Goal: Task Accomplishment & Management: Use online tool/utility

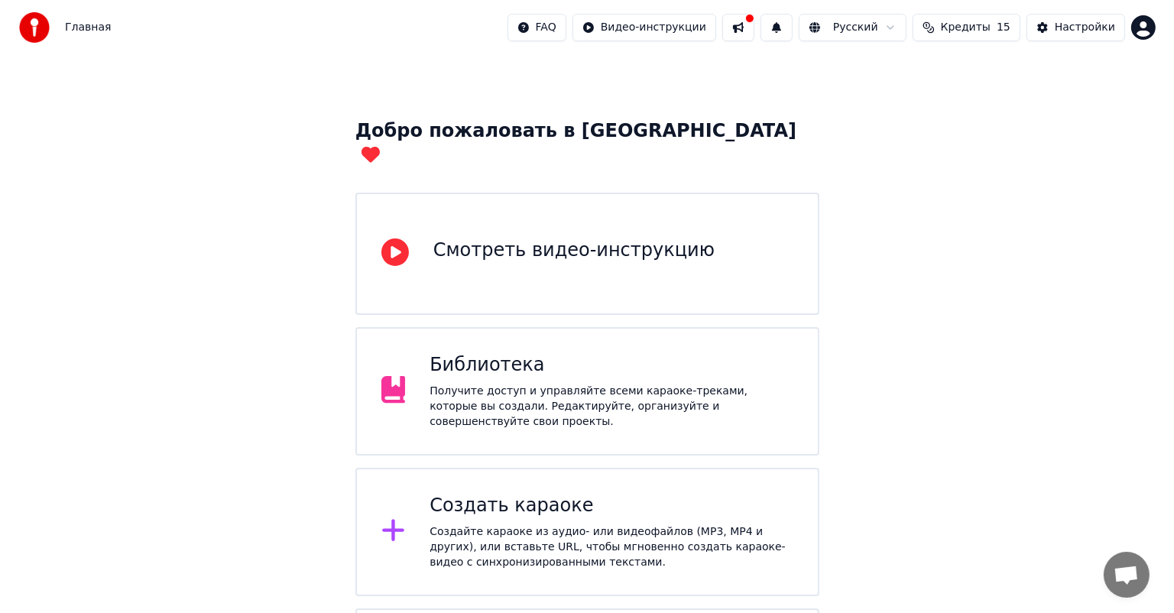
scroll to position [76, 0]
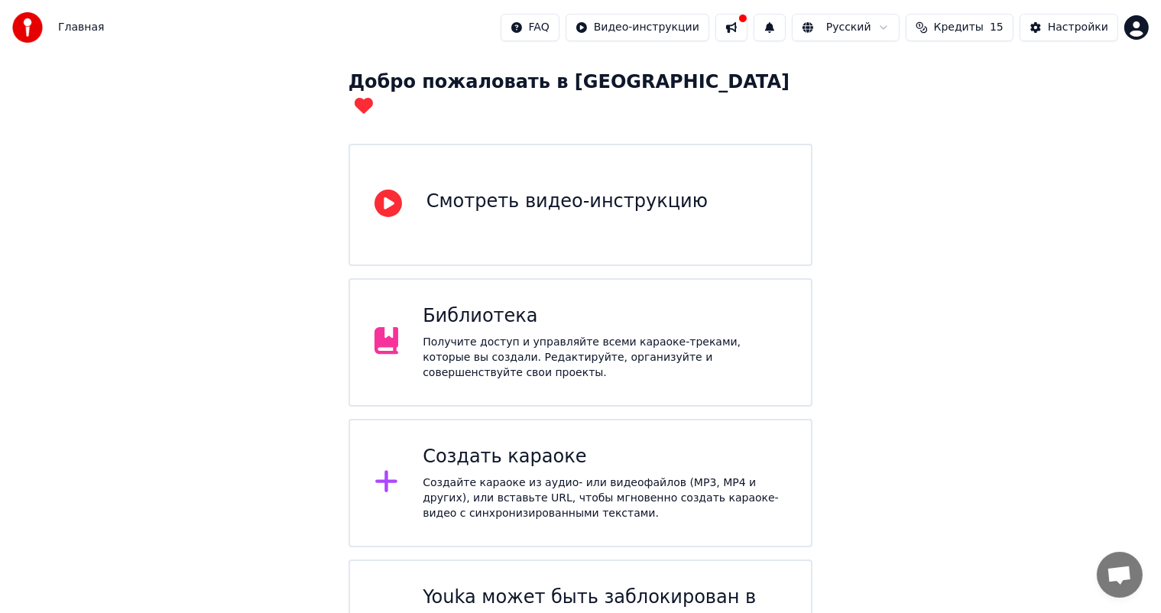
click at [562, 445] on div "Создать караоке" at bounding box center [605, 457] width 364 height 24
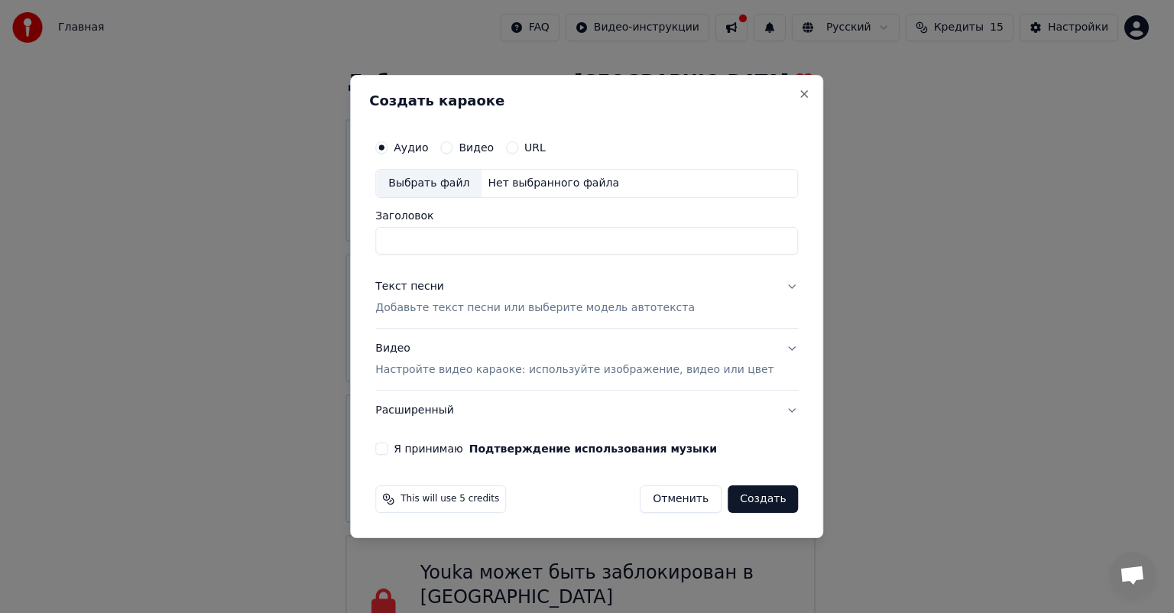
click at [519, 190] on div "Нет выбранного файла" at bounding box center [553, 183] width 144 height 15
click at [483, 242] on input "**********" at bounding box center [586, 241] width 423 height 28
drag, startPoint x: 473, startPoint y: 239, endPoint x: 605, endPoint y: 250, distance: 132.6
click at [605, 250] on input "**********" at bounding box center [586, 241] width 423 height 28
type input "**********"
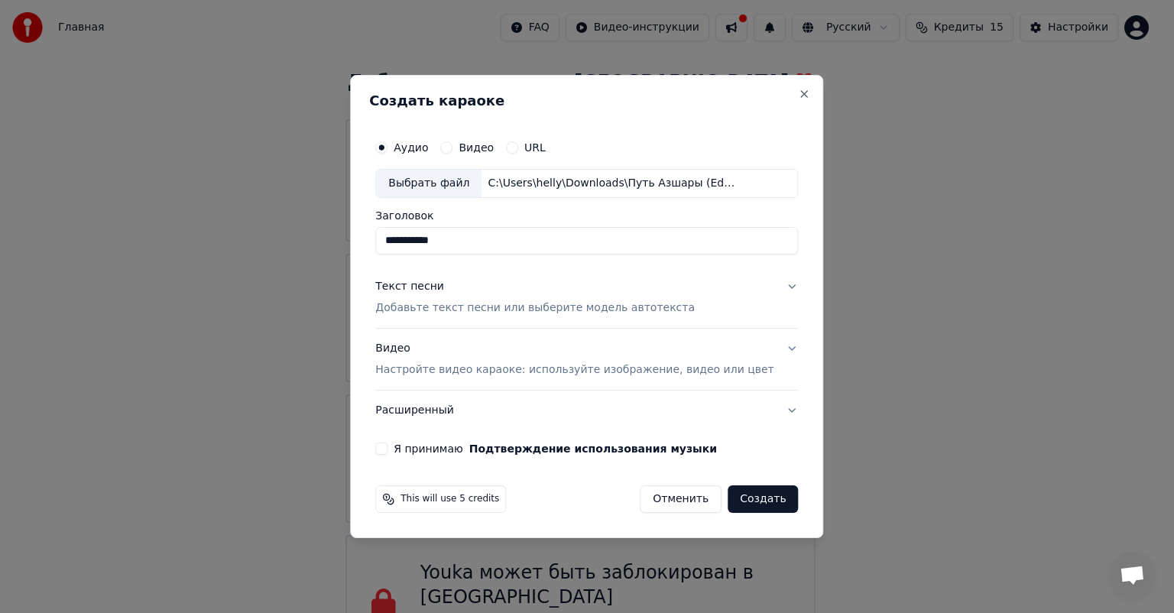
click at [415, 290] on div "Текст песни" at bounding box center [409, 286] width 69 height 15
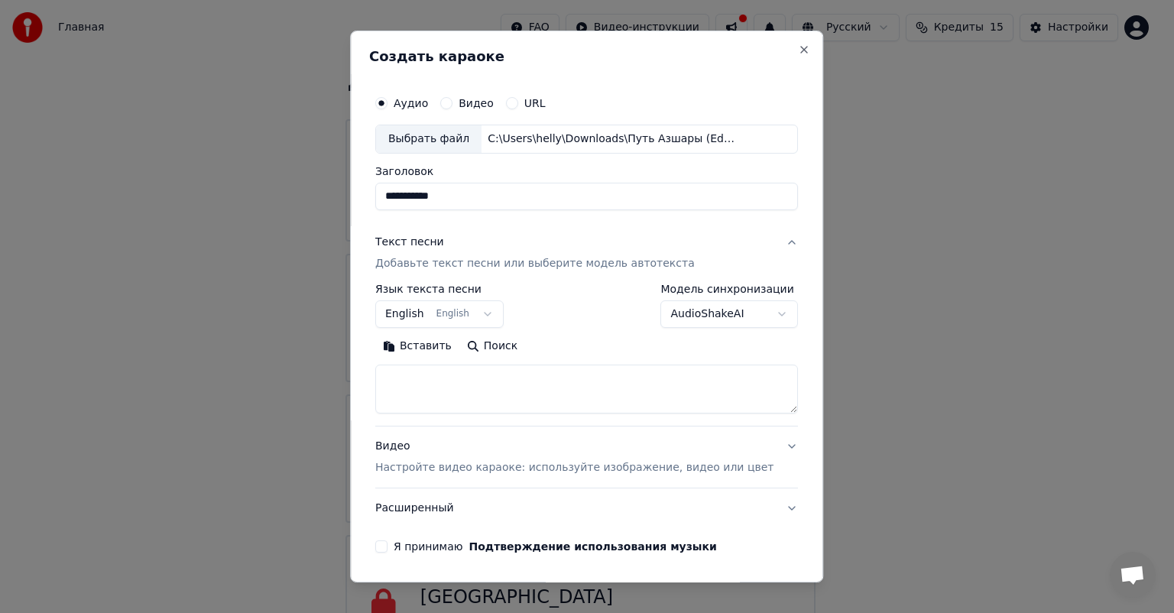
click at [452, 317] on body "Главная FAQ Видео-инструкции Русский Кредиты 15 Настройки Добро пожаловать в Yo…" at bounding box center [580, 298] width 1161 height 749
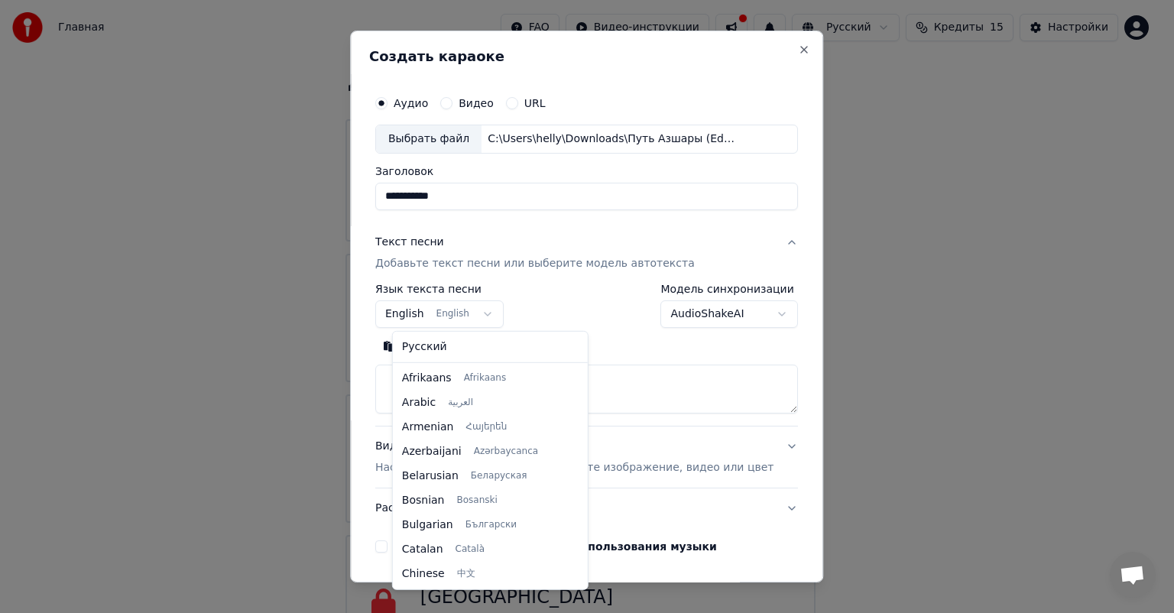
scroll to position [122, 0]
select select "**"
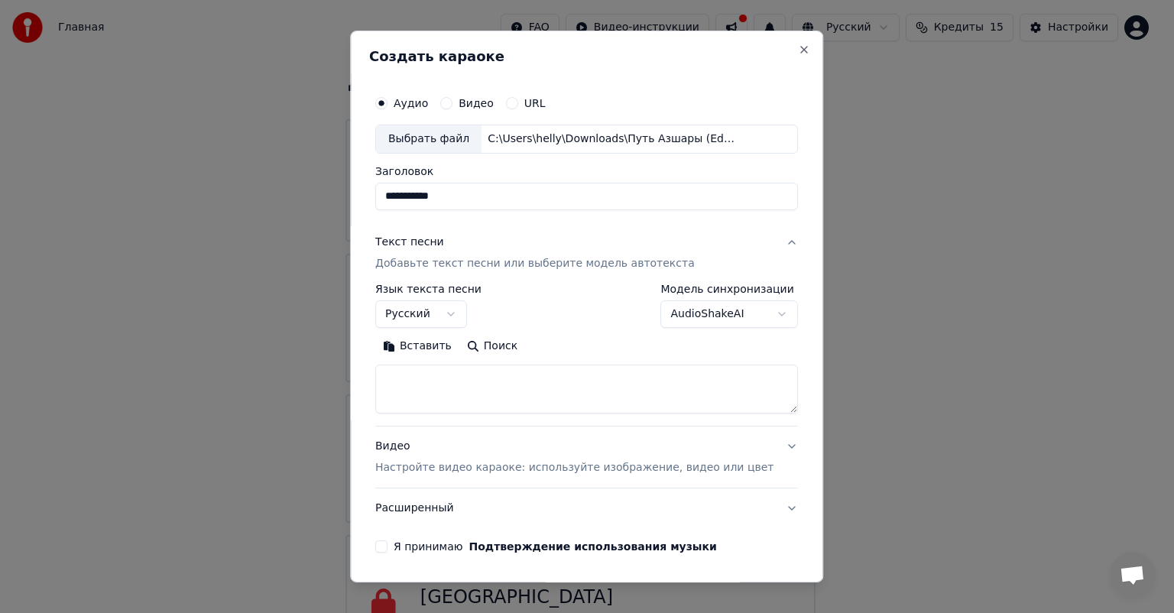
paste textarea "**********"
type textarea "**********"
click at [409, 446] on div "Видео Настройте видео караоке: используйте изображение, видео или цвет" at bounding box center [574, 457] width 398 height 37
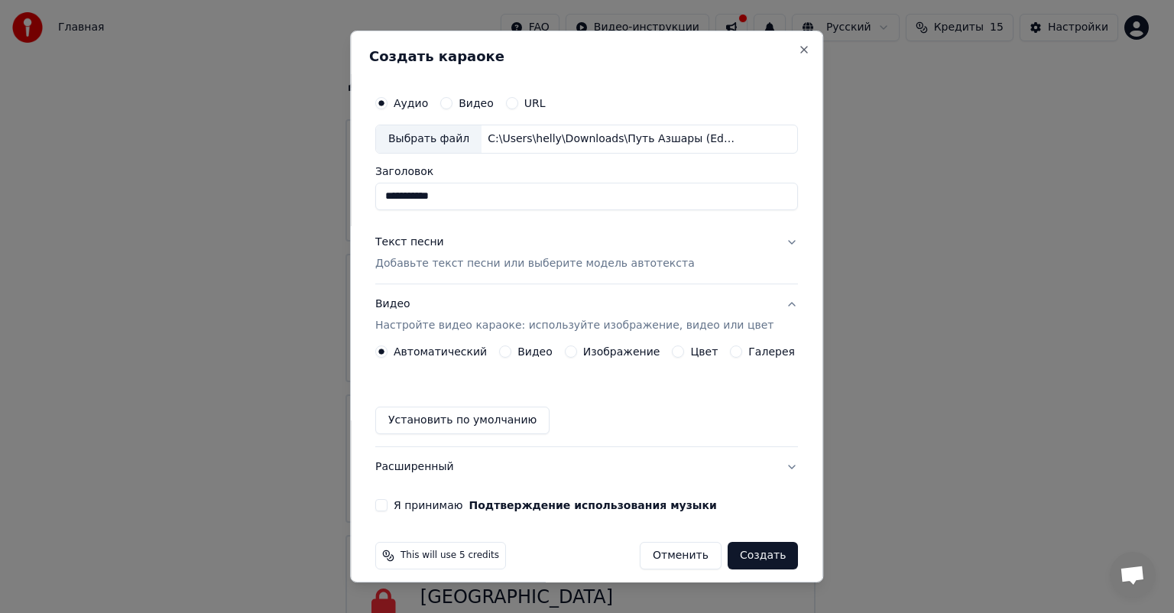
click at [618, 353] on label "Изображение" at bounding box center [621, 351] width 77 height 11
click at [577, 353] on button "Изображение" at bounding box center [571, 351] width 12 height 12
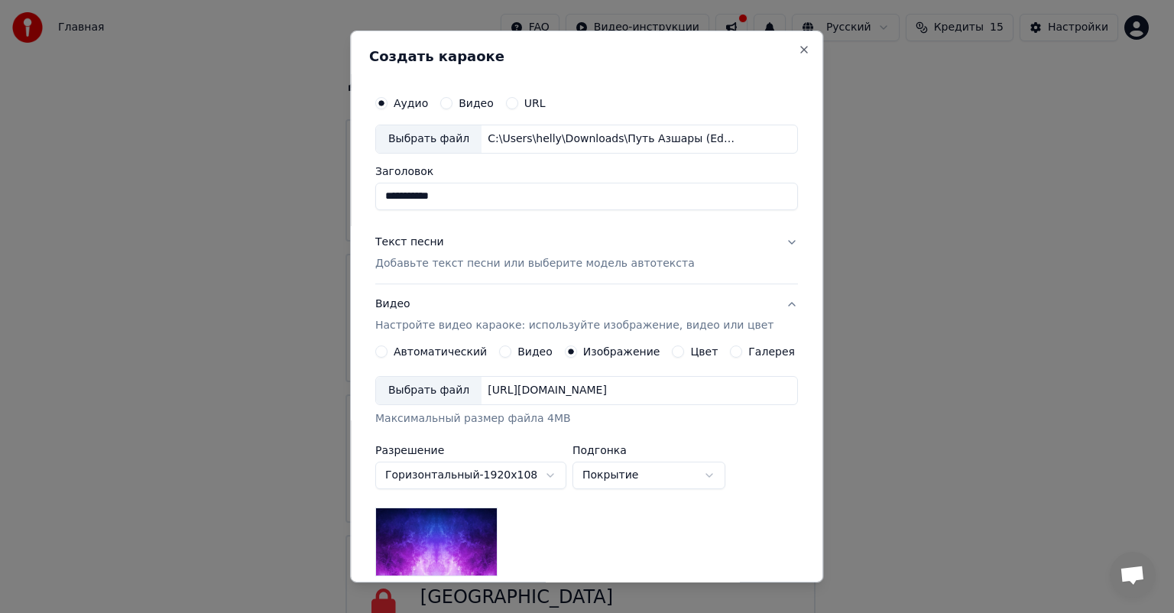
click at [433, 393] on div "Выбрать файл" at bounding box center [428, 391] width 105 height 28
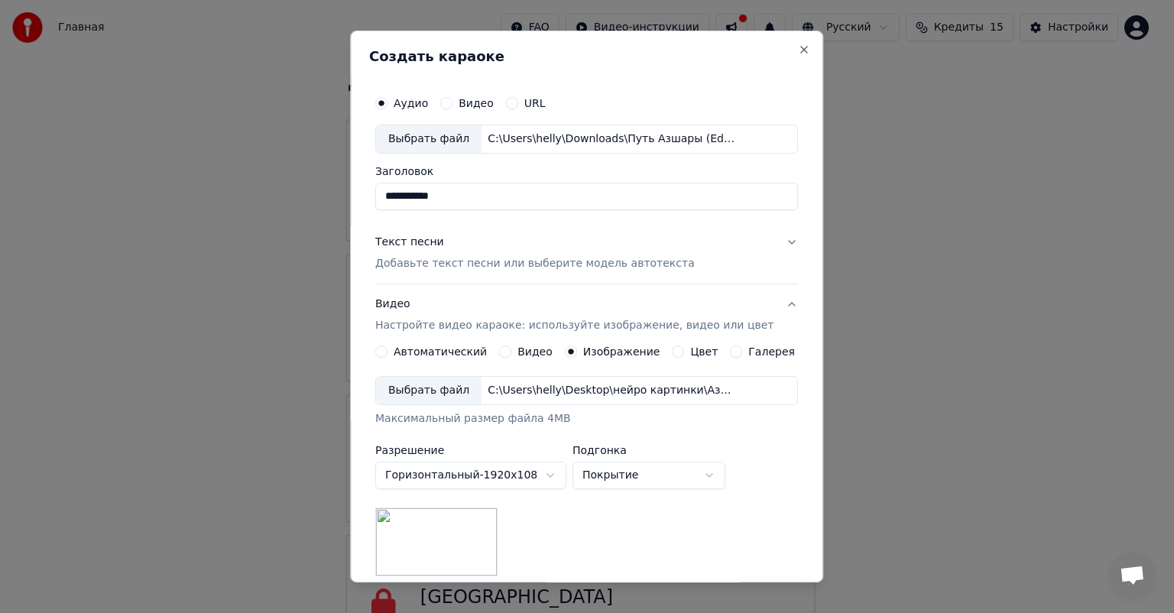
click at [452, 389] on div "Выбрать файл" at bounding box center [428, 391] width 105 height 28
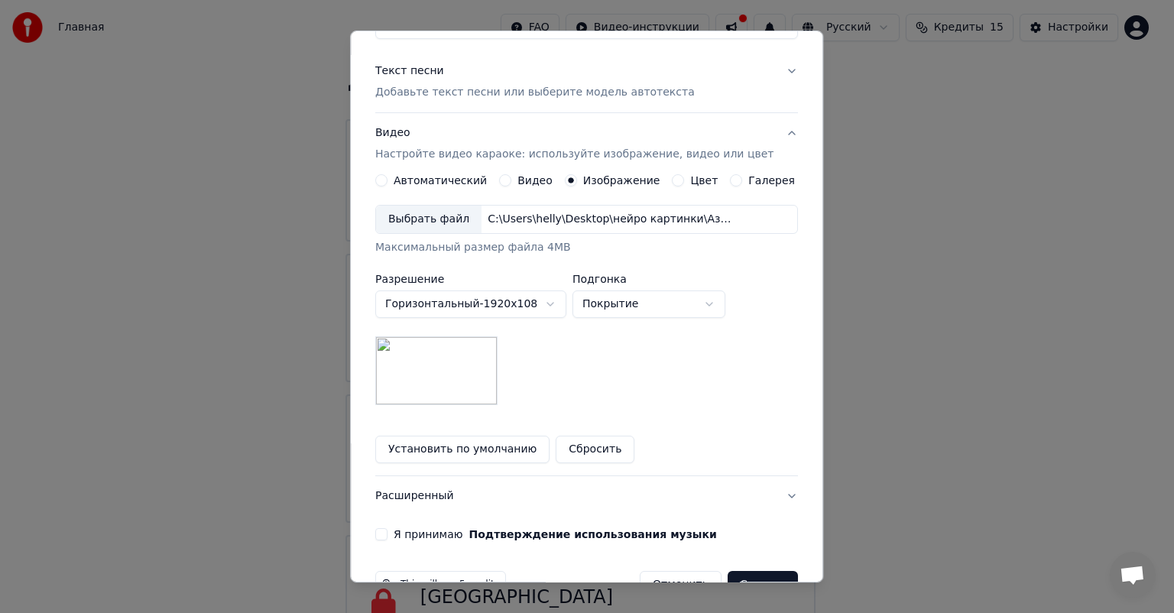
scroll to position [211, 0]
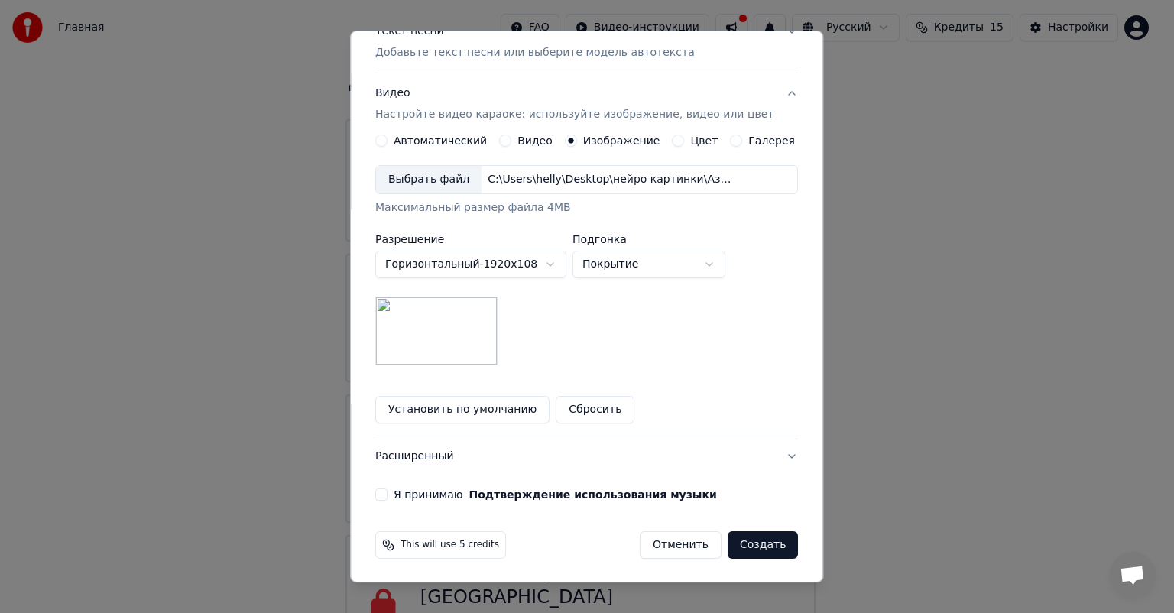
click at [387, 494] on button "Я принимаю Подтверждение использования музыки" at bounding box center [381, 494] width 12 height 12
click at [734, 545] on button "Создать" at bounding box center [763, 545] width 70 height 28
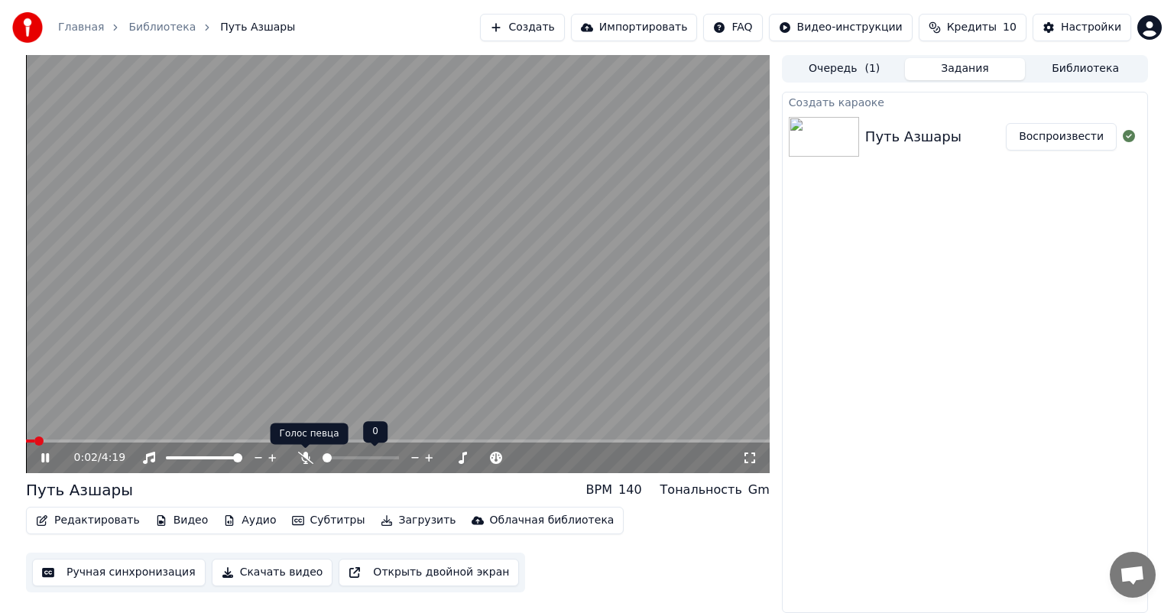
click at [304, 455] on icon at bounding box center [305, 458] width 15 height 12
click at [29, 439] on span at bounding box center [34, 440] width 17 height 3
click at [49, 460] on icon at bounding box center [56, 458] width 36 height 12
click at [280, 358] on video at bounding box center [398, 264] width 744 height 418
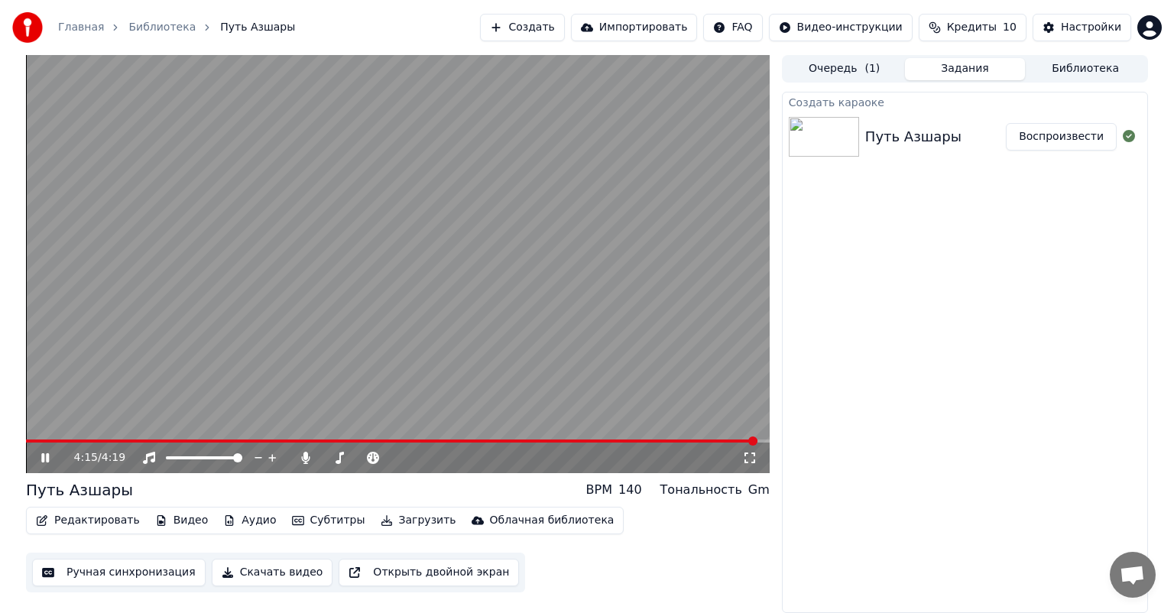
click at [43, 457] on icon at bounding box center [45, 457] width 8 height 9
click at [679, 441] on span at bounding box center [392, 440] width 732 height 3
click at [58, 457] on icon at bounding box center [56, 458] width 36 height 12
click at [428, 318] on video at bounding box center [398, 264] width 744 height 418
click at [95, 525] on button "Редактировать" at bounding box center [88, 520] width 116 height 21
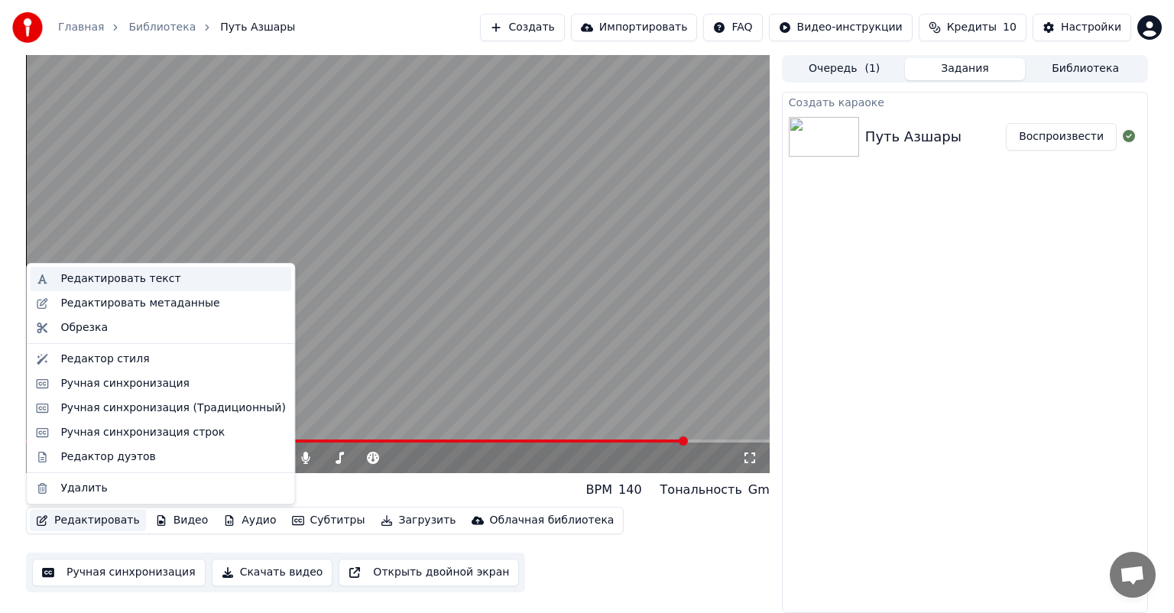
click at [131, 286] on div "Редактировать текст" at bounding box center [120, 278] width 120 height 15
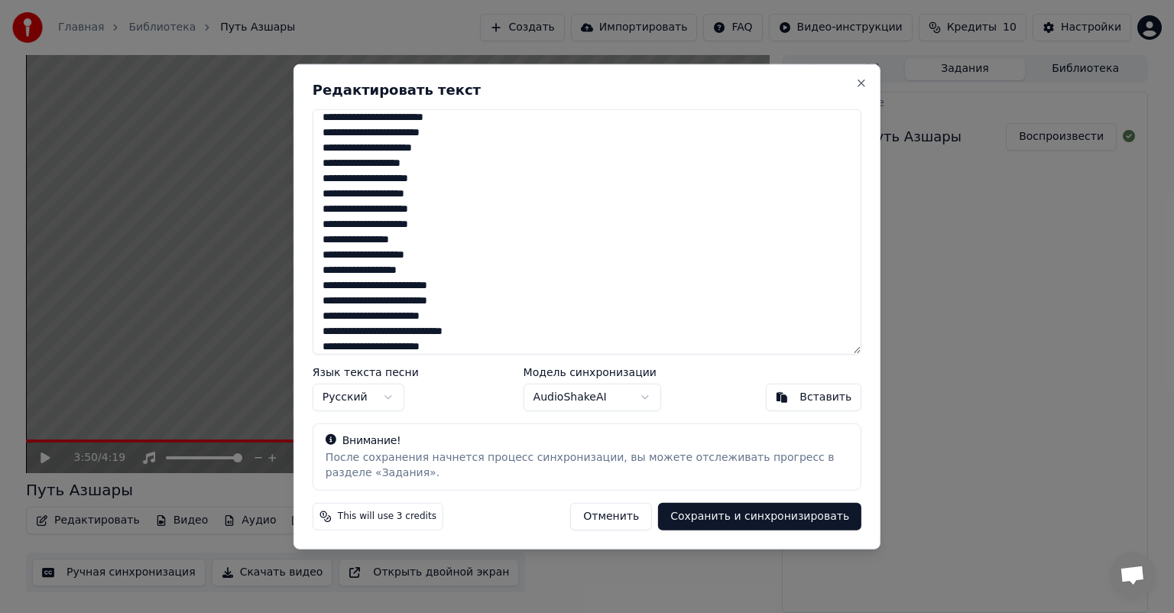
scroll to position [624, 0]
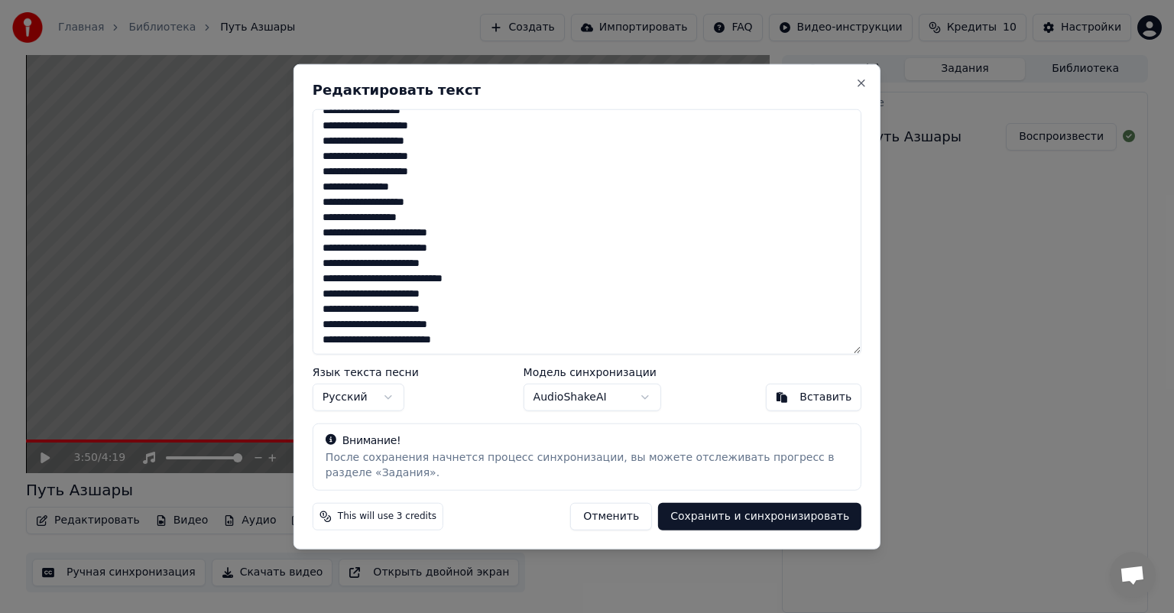
drag, startPoint x: 324, startPoint y: 341, endPoint x: 475, endPoint y: 336, distance: 150.6
click at [475, 336] on textarea at bounding box center [587, 231] width 549 height 245
click at [479, 335] on textarea at bounding box center [587, 231] width 549 height 245
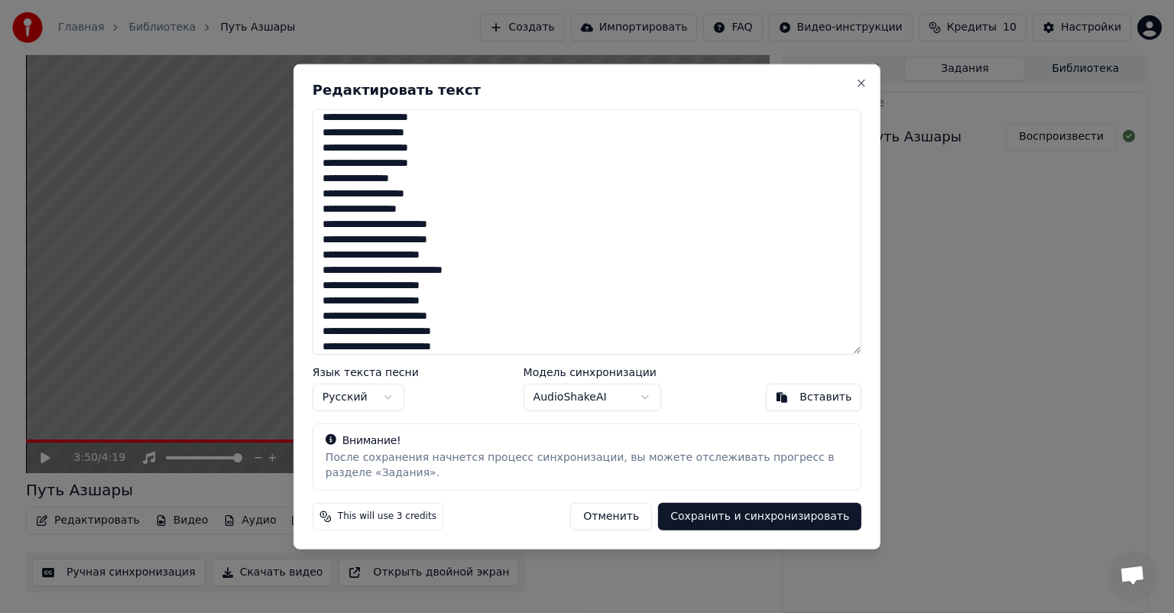
type textarea "**********"
click at [721, 511] on button "Сохранить и синхронизировать" at bounding box center [759, 516] width 203 height 28
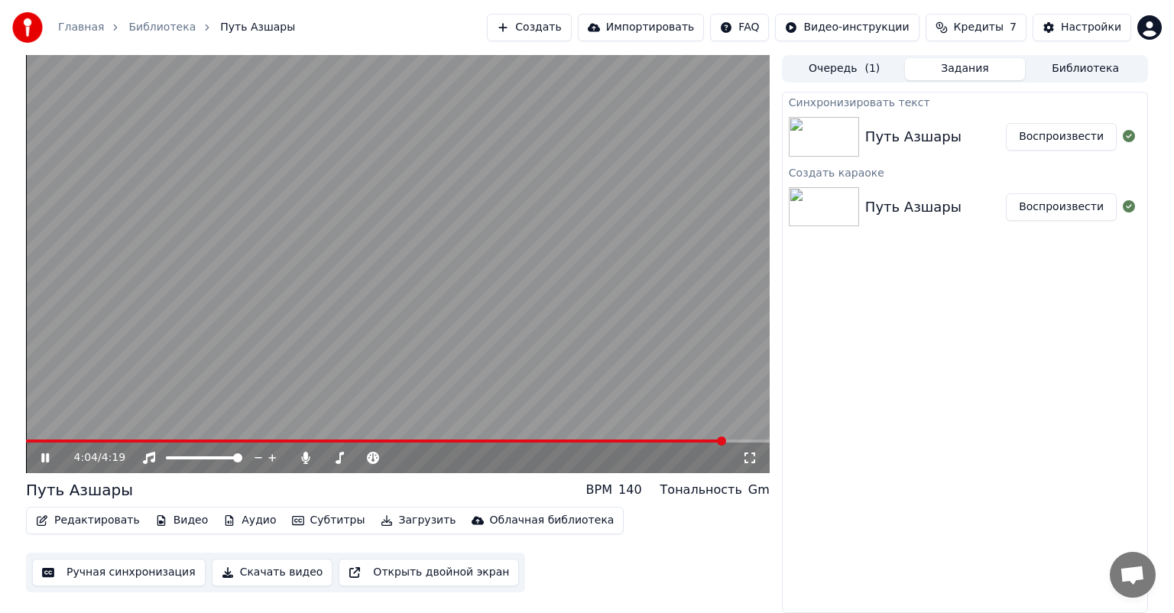
click at [545, 444] on div "4:04 / 4:19" at bounding box center [398, 458] width 744 height 31
click at [541, 438] on video at bounding box center [398, 264] width 744 height 418
click at [556, 440] on span at bounding box center [291, 440] width 530 height 3
click at [47, 459] on icon at bounding box center [45, 457] width 9 height 11
click at [46, 461] on icon at bounding box center [56, 458] width 36 height 12
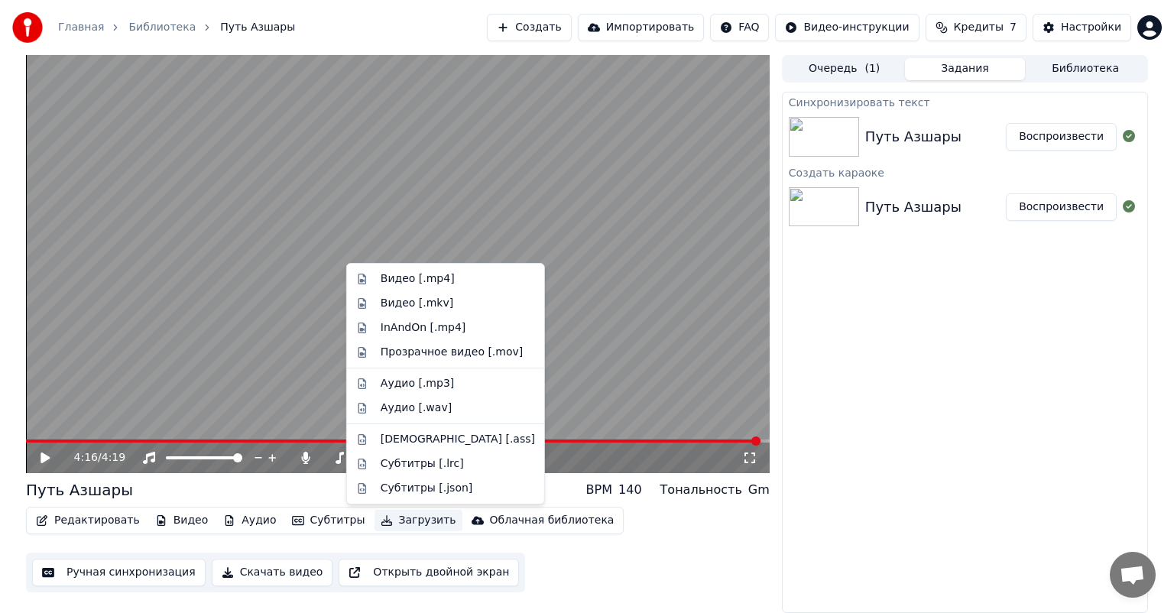
click at [389, 523] on button "Загрузить" at bounding box center [418, 520] width 88 height 21
click at [417, 281] on div "Видео [.mp4]" at bounding box center [418, 278] width 74 height 15
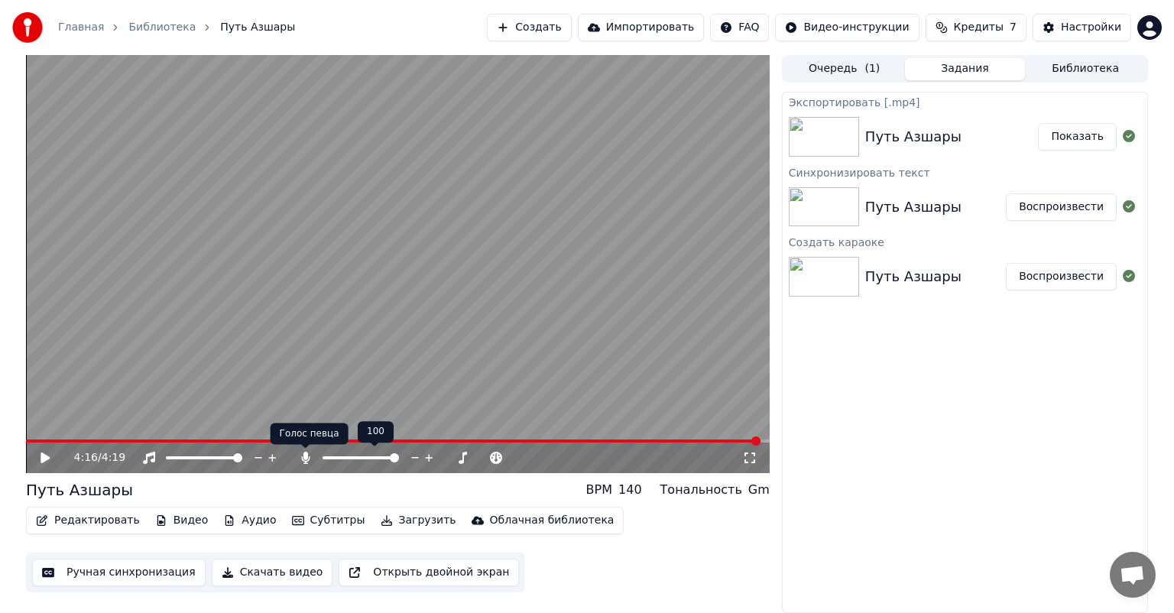
click at [304, 459] on icon at bounding box center [305, 458] width 8 height 12
click at [40, 459] on icon at bounding box center [56, 458] width 36 height 12
click at [55, 440] on span at bounding box center [397, 440] width 742 height 3
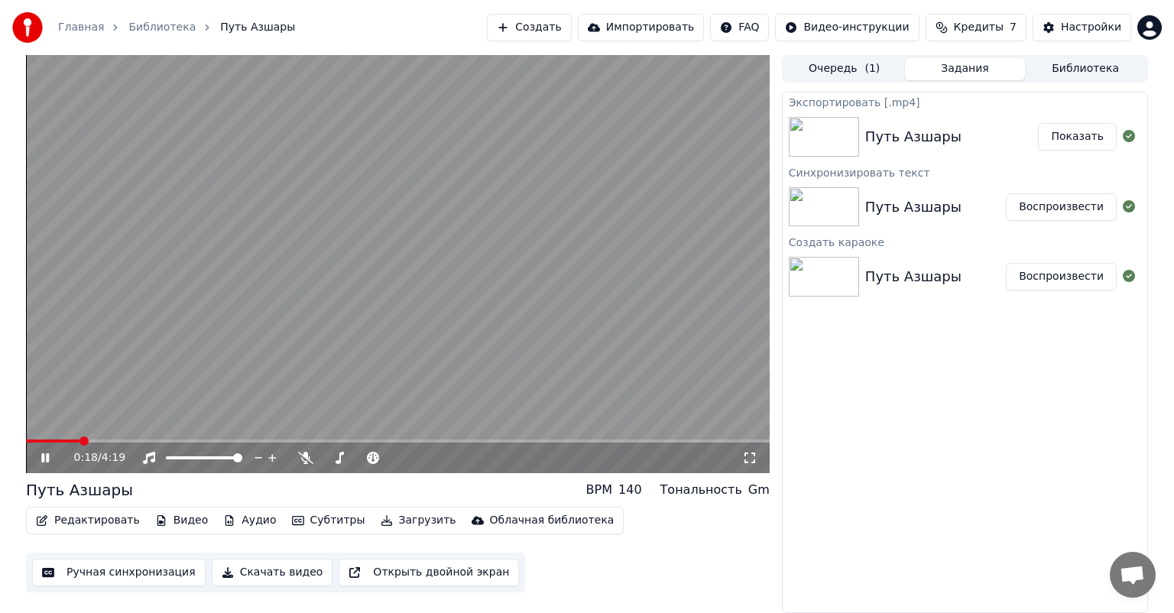
click at [44, 455] on icon at bounding box center [56, 458] width 36 height 12
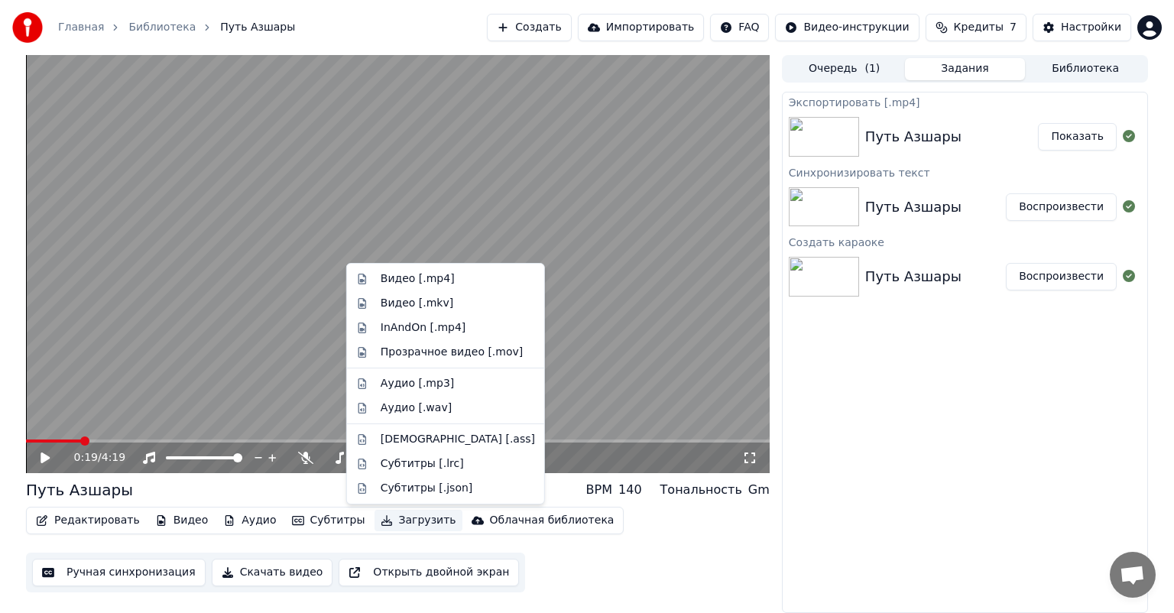
click at [382, 520] on button "Загрузить" at bounding box center [418, 520] width 88 height 21
click at [404, 281] on div "Видео [.mp4]" at bounding box center [418, 278] width 74 height 15
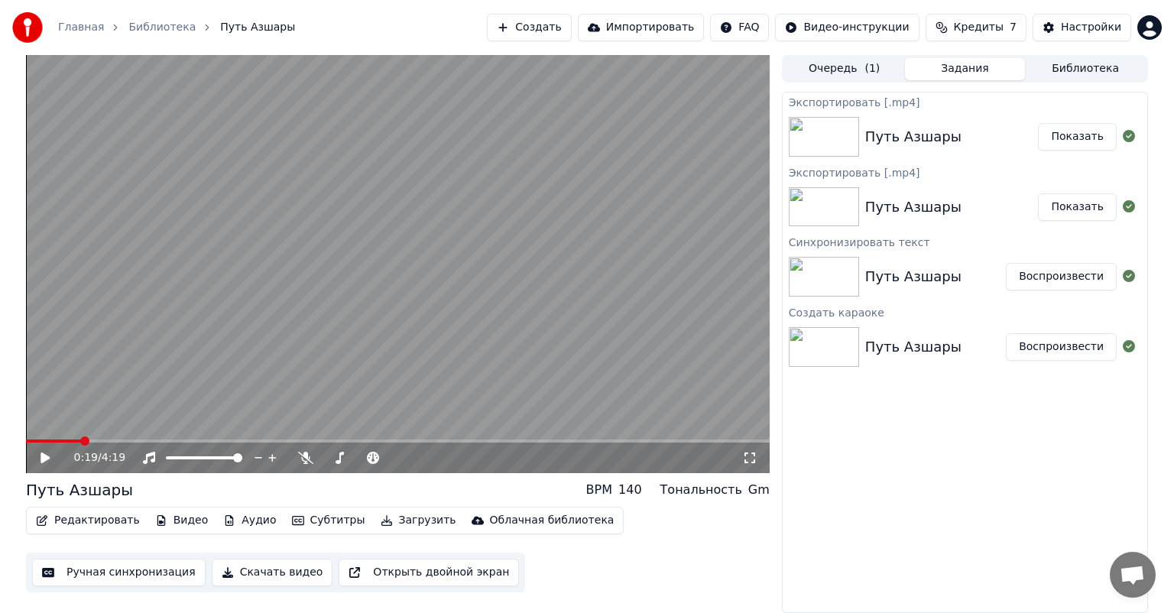
click at [565, 27] on button "Создать" at bounding box center [529, 28] width 84 height 28
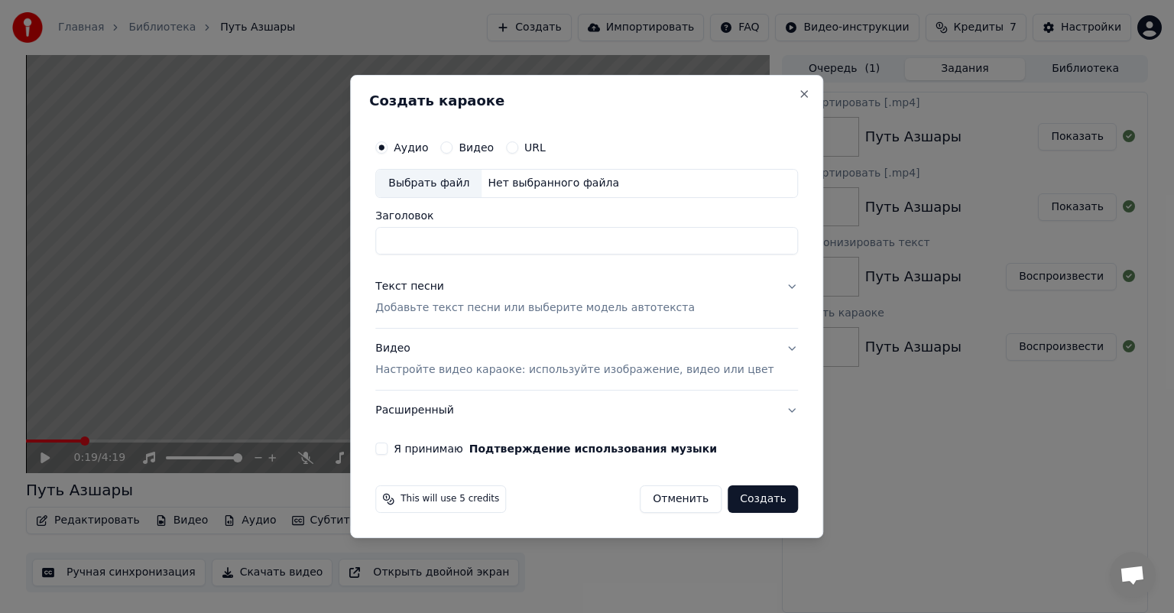
click at [550, 184] on div "Нет выбранного файла" at bounding box center [553, 183] width 144 height 15
click at [489, 247] on input "**********" at bounding box center [586, 241] width 423 height 28
drag, startPoint x: 473, startPoint y: 242, endPoint x: 636, endPoint y: 253, distance: 163.2
click at [644, 251] on input "**********" at bounding box center [586, 241] width 423 height 28
type input "**********"
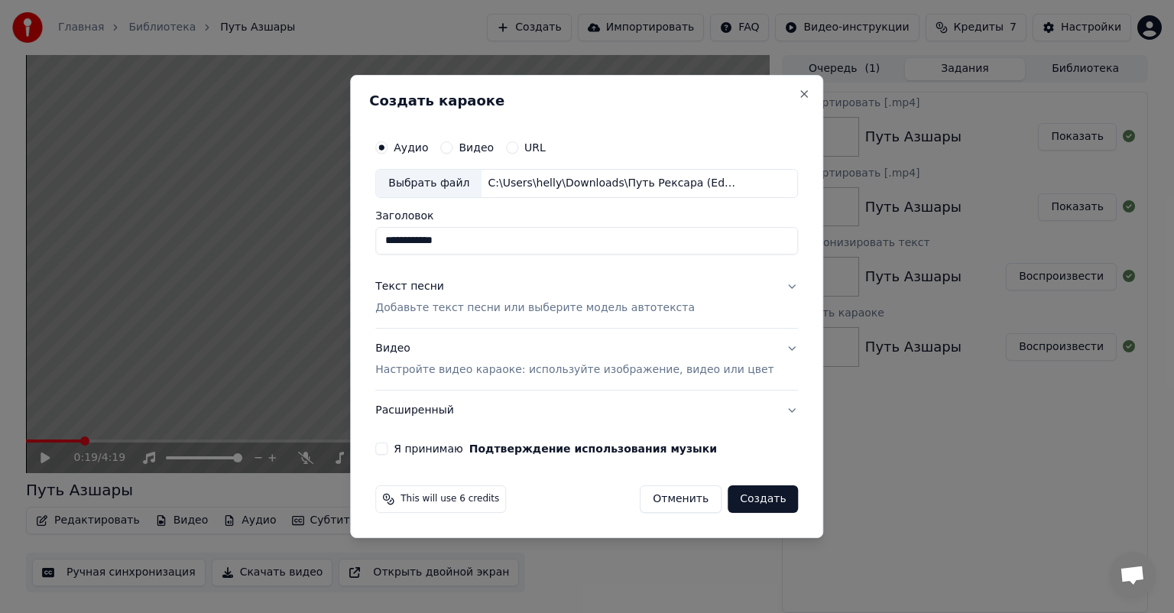
click at [426, 284] on div "Текст песни" at bounding box center [409, 286] width 69 height 15
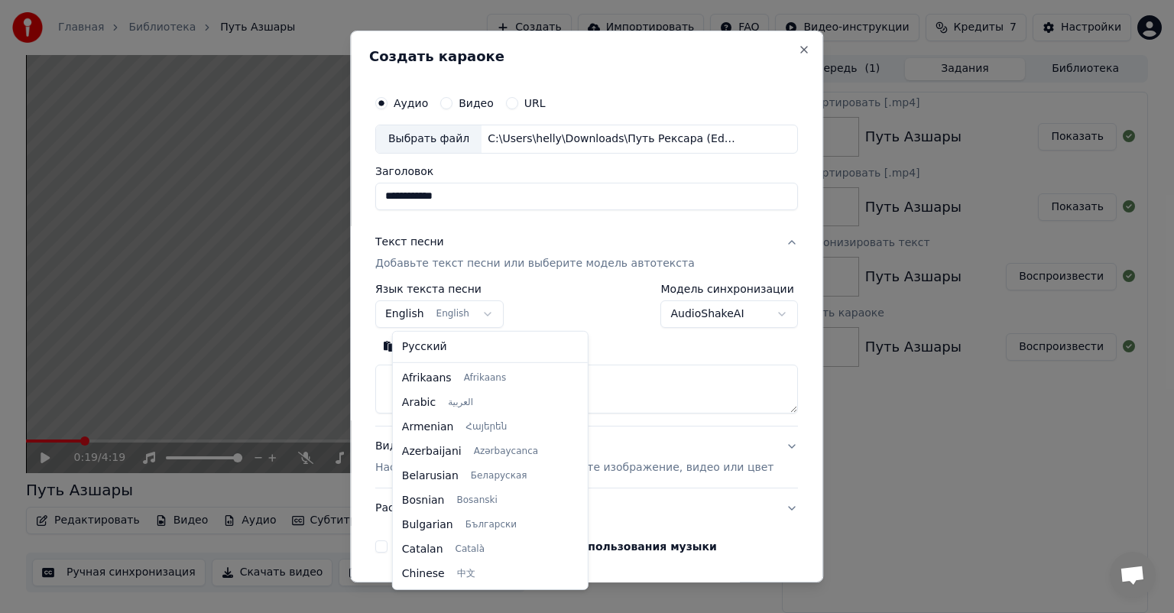
click at [456, 320] on body "Главная Библиотека Путь Азшары Создать Импортировать FAQ Видео-инструкции Креди…" at bounding box center [587, 306] width 1174 height 613
select select "**"
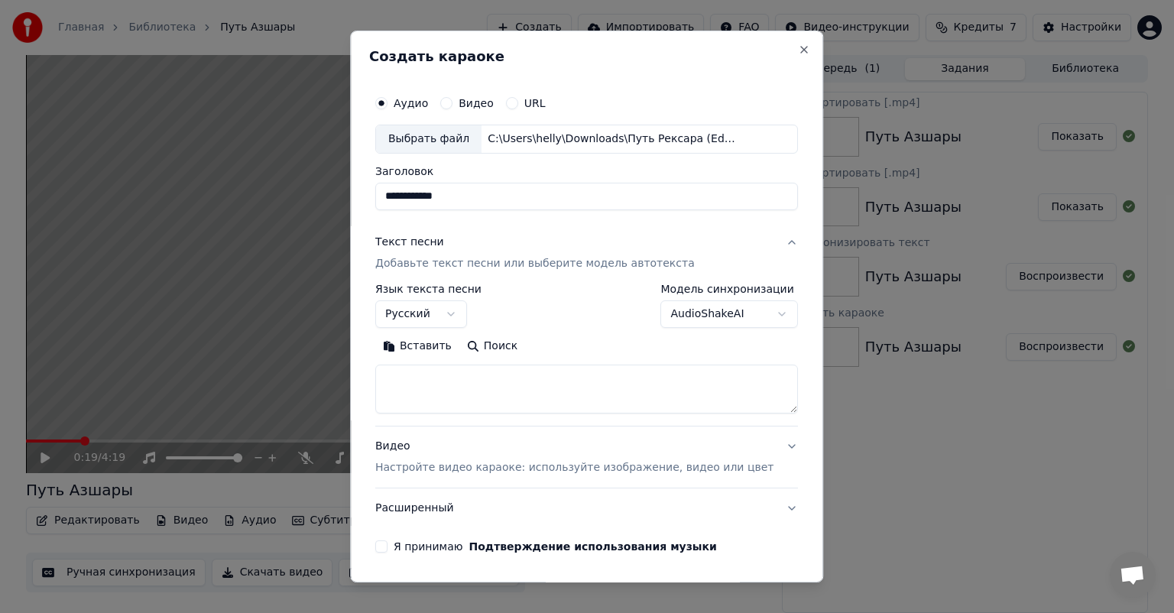
click at [414, 382] on textarea at bounding box center [586, 389] width 423 height 49
paste textarea "**********"
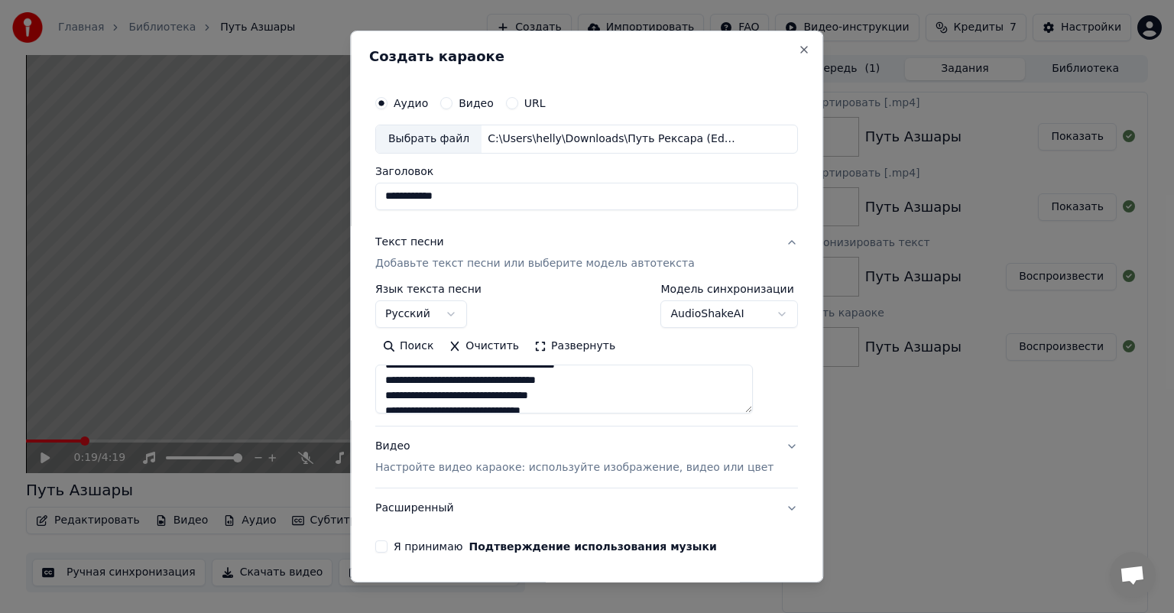
scroll to position [31, 0]
type textarea "**********"
click at [405, 449] on div "Видео Настройте видео караоке: используйте изображение, видео или цвет" at bounding box center [574, 457] width 398 height 37
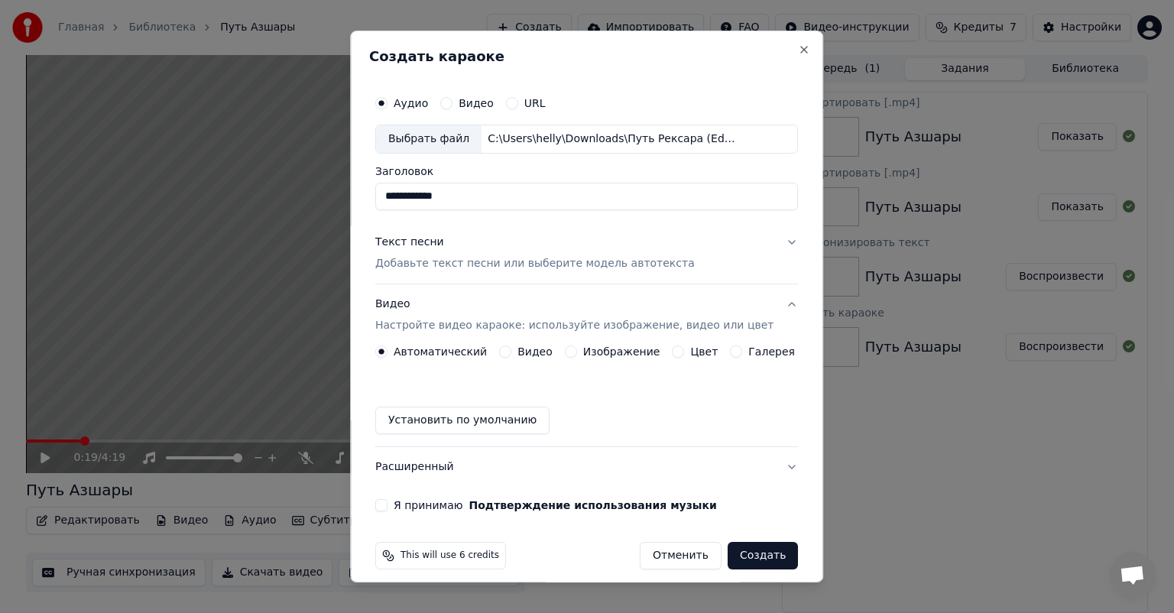
click at [570, 355] on button "Изображение" at bounding box center [571, 351] width 12 height 12
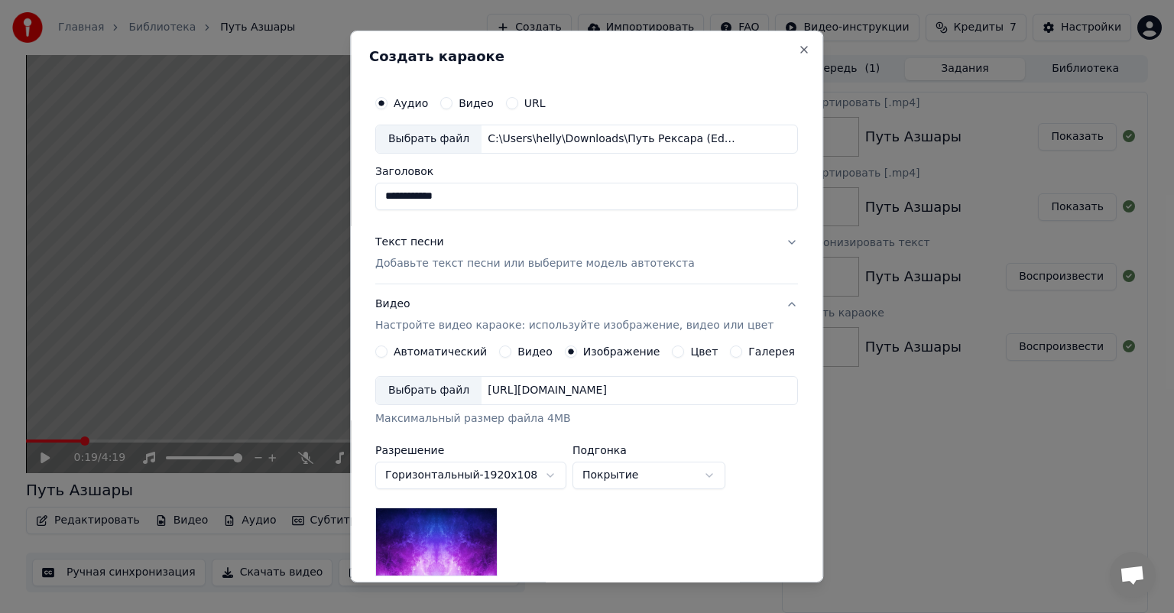
click at [424, 393] on div "Выбрать файл" at bounding box center [428, 391] width 105 height 28
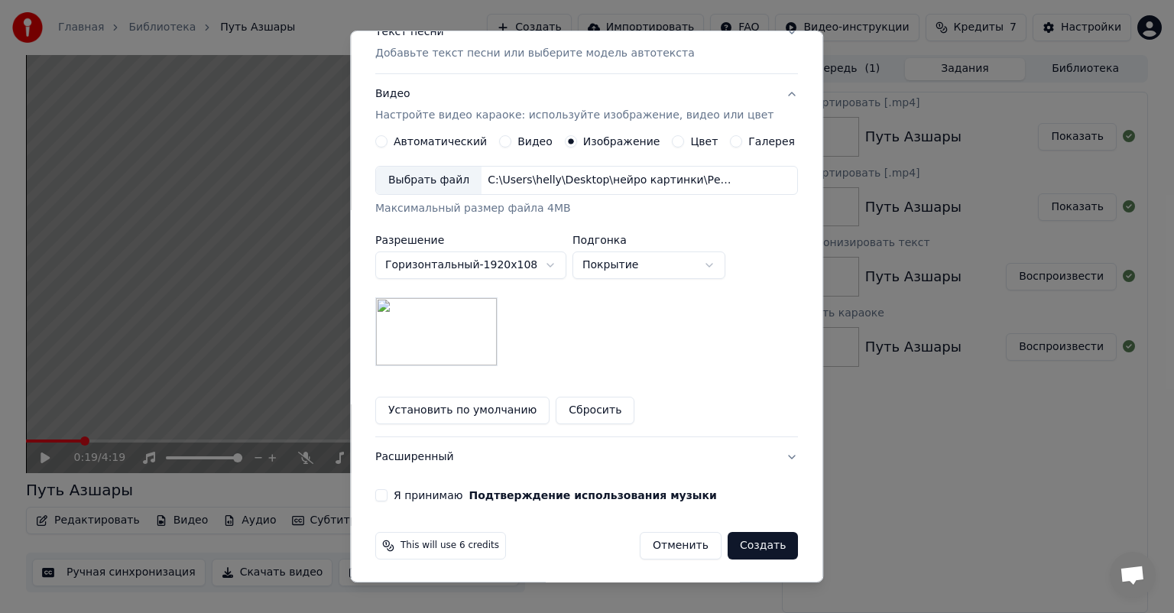
scroll to position [211, 0]
click at [387, 493] on button "Я принимаю Подтверждение использования музыки" at bounding box center [381, 494] width 12 height 12
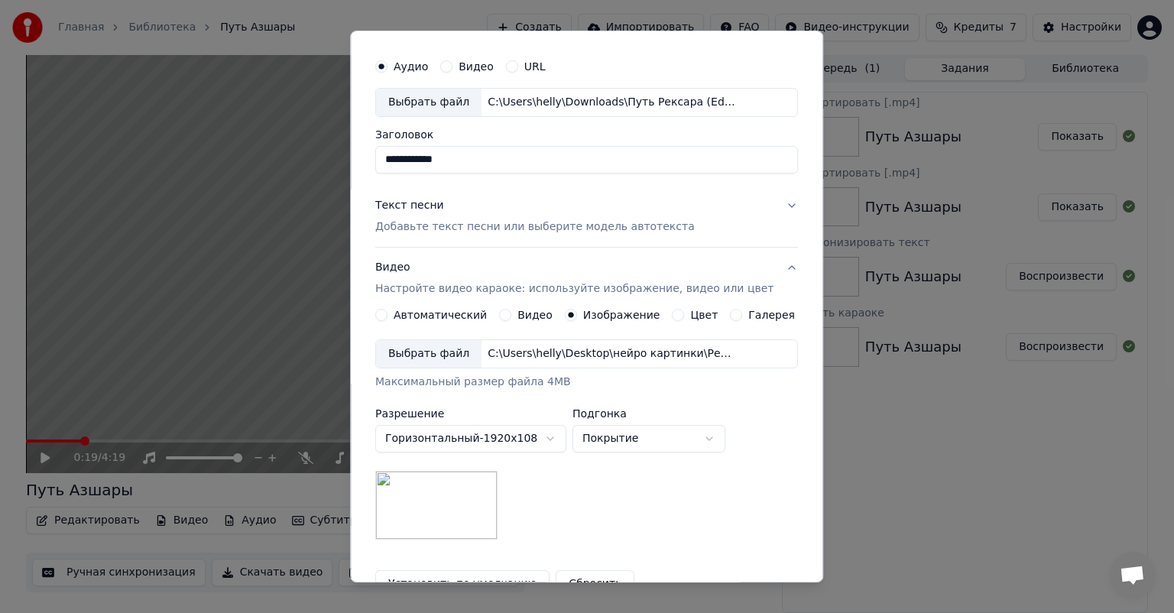
scroll to position [0, 0]
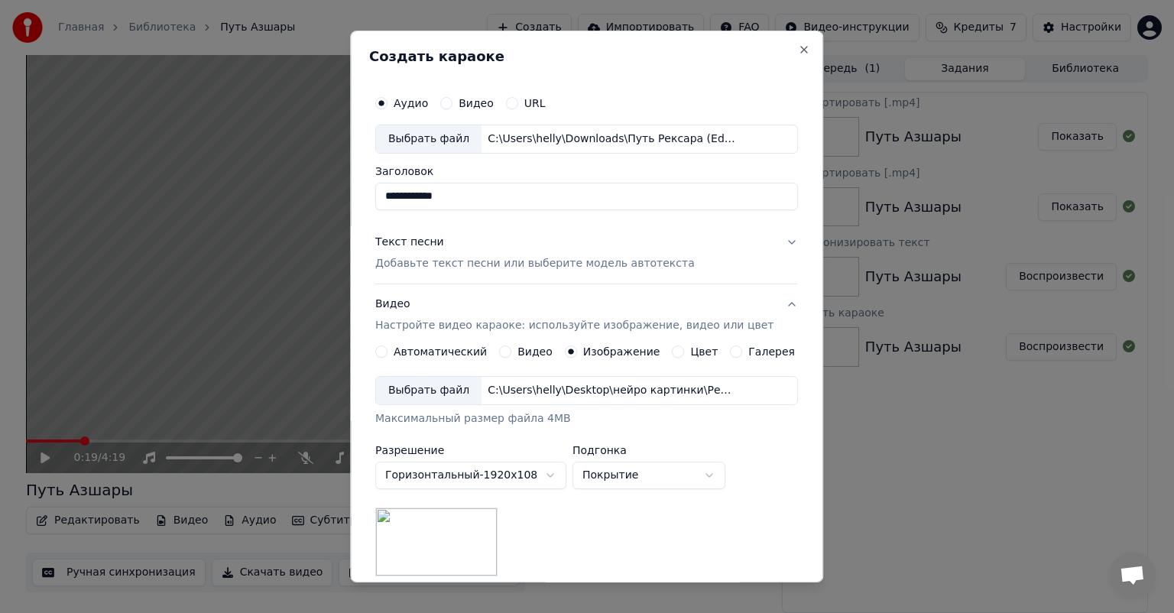
click at [522, 264] on p "Добавьте текст песни или выберите модель автотекста" at bounding box center [534, 263] width 319 height 15
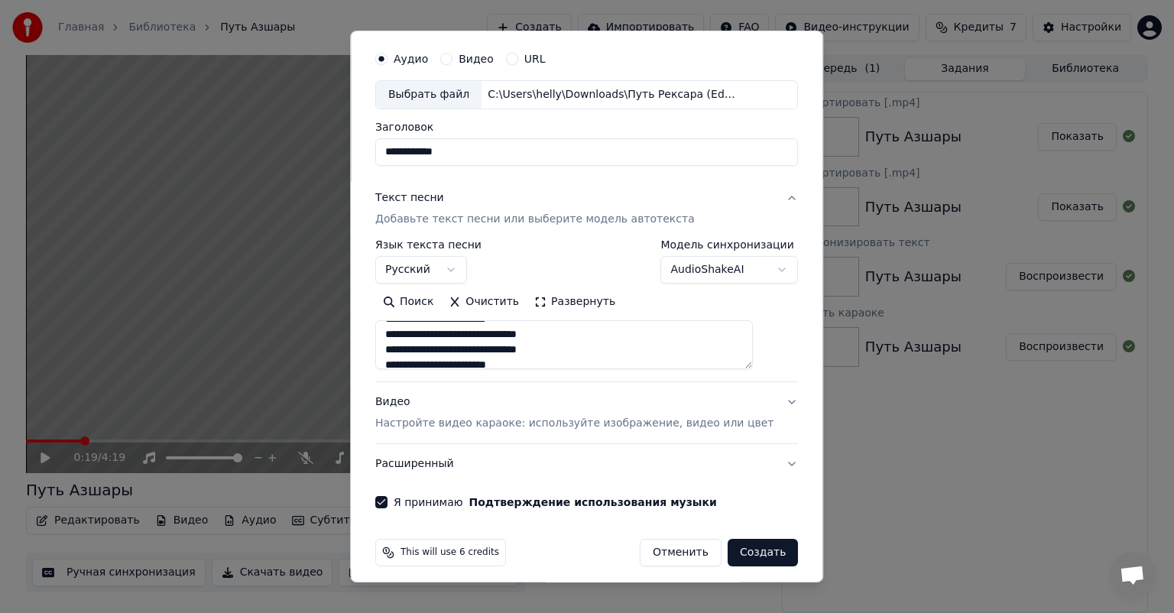
scroll to position [52, 0]
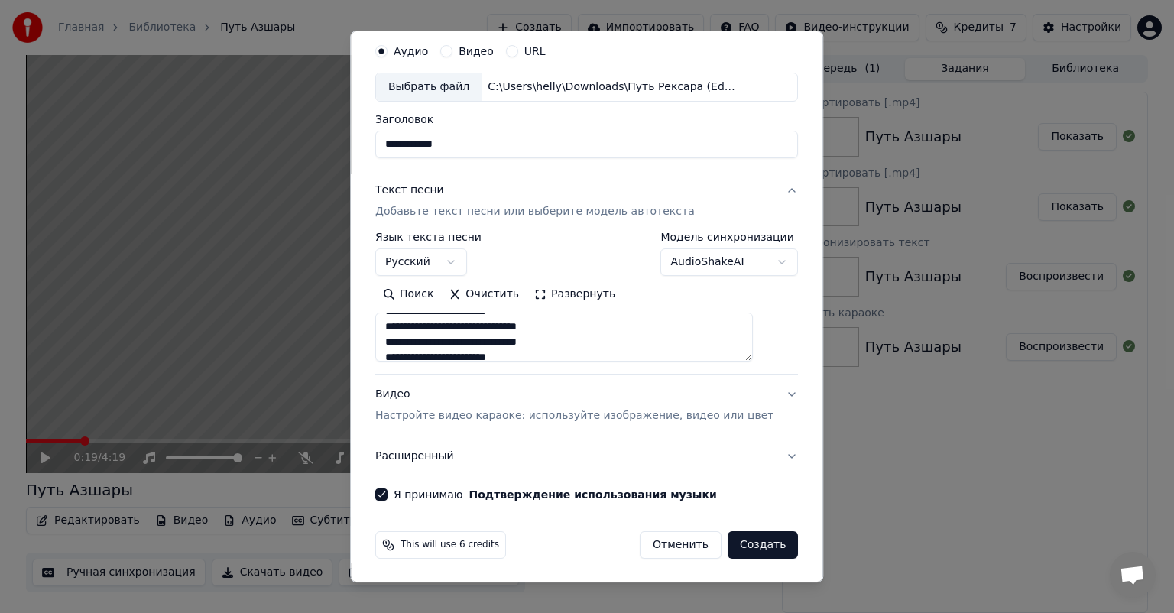
click at [728, 546] on button "Создать" at bounding box center [763, 545] width 70 height 28
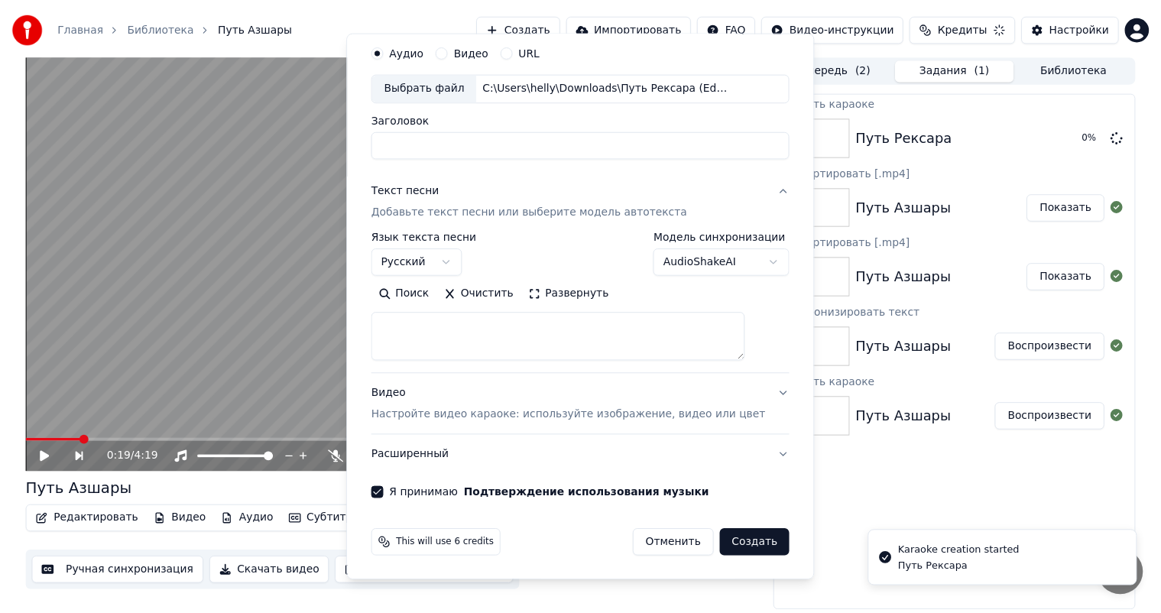
scroll to position [0, 0]
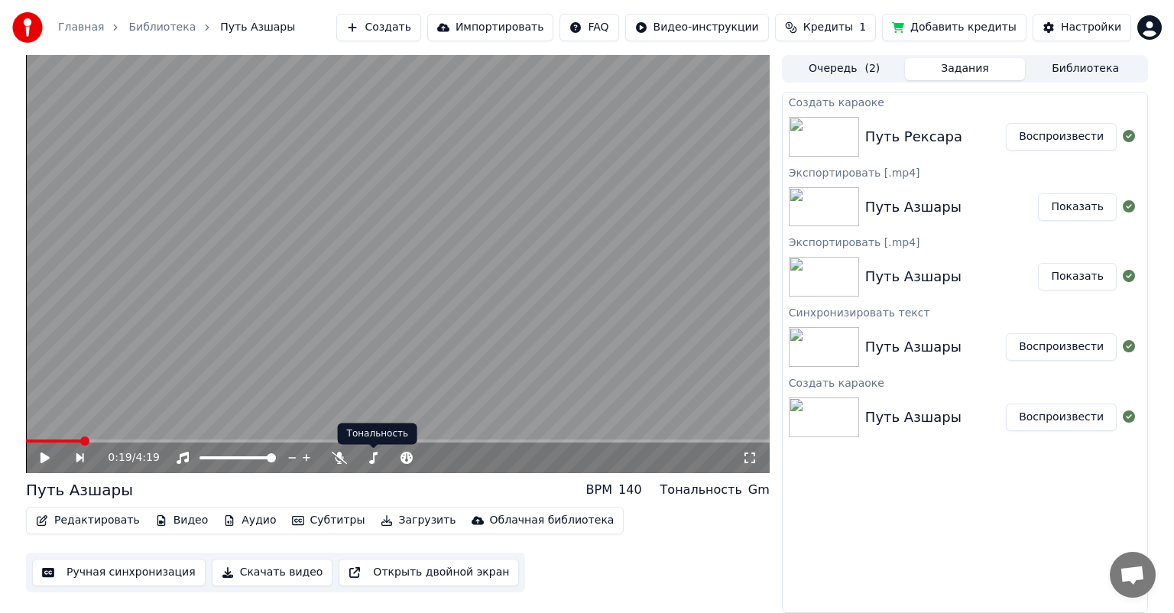
click at [336, 462] on icon at bounding box center [339, 458] width 15 height 12
click at [913, 117] on div "Путь Рексара Воспроизвести" at bounding box center [965, 137] width 365 height 52
click at [825, 138] on img at bounding box center [824, 137] width 70 height 40
click at [1042, 142] on button "Воспроизвести" at bounding box center [1061, 137] width 111 height 28
click at [301, 459] on icon at bounding box center [305, 458] width 8 height 12
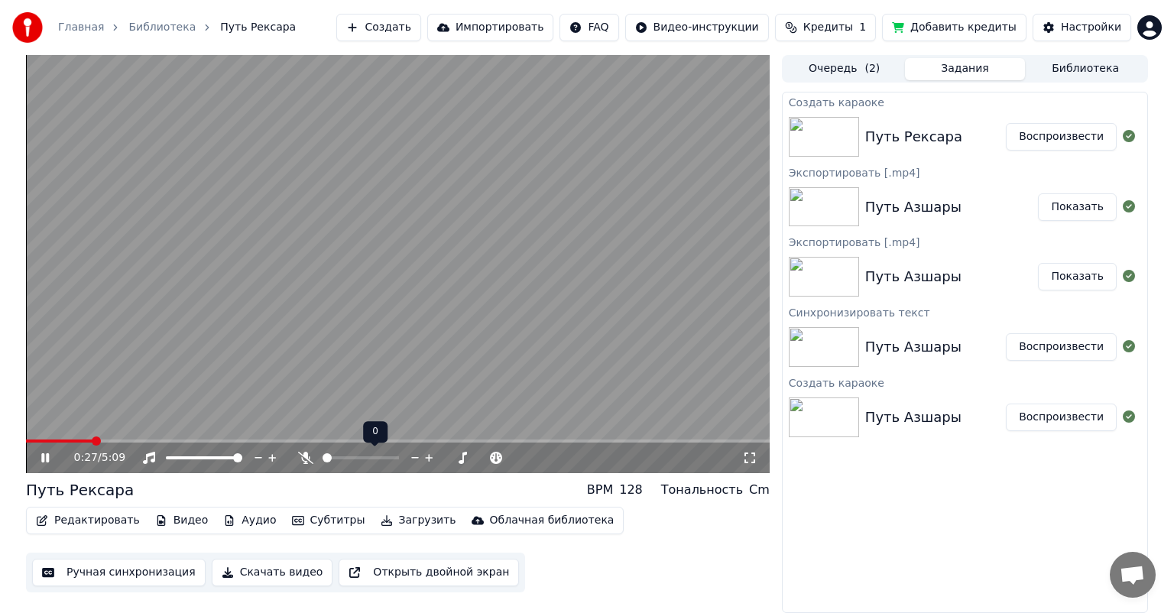
click at [302, 458] on icon at bounding box center [305, 458] width 15 height 12
click at [257, 362] on video at bounding box center [398, 264] width 744 height 418
click at [28, 440] on span at bounding box center [61, 440] width 70 height 3
click at [31, 440] on span at bounding box center [35, 440] width 9 height 9
click at [40, 452] on icon at bounding box center [56, 458] width 36 height 12
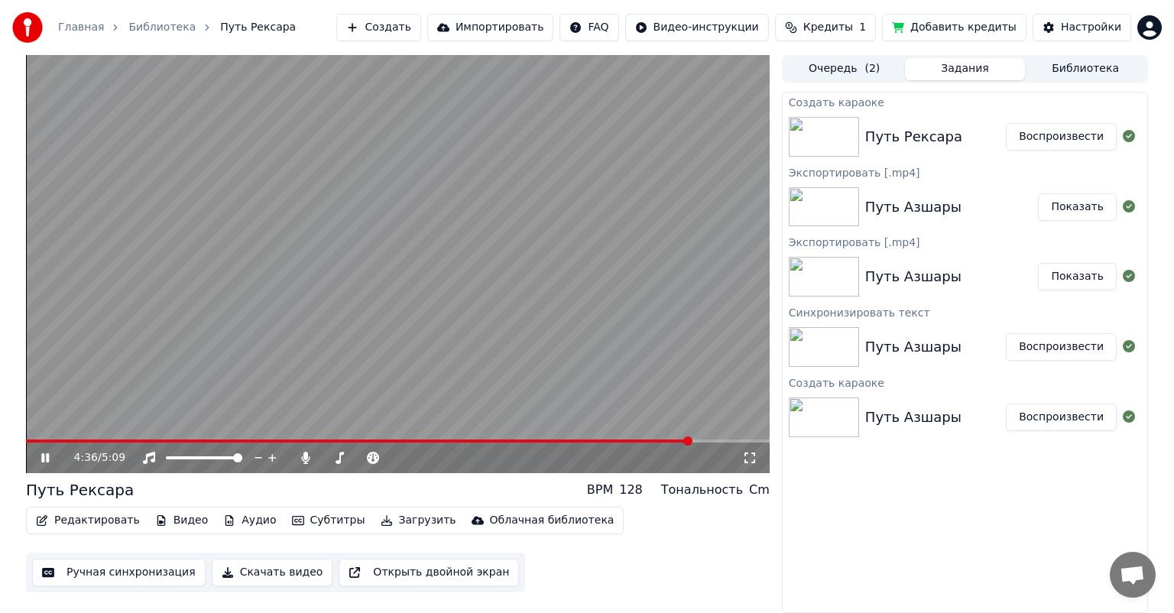
click at [269, 160] on video at bounding box center [398, 264] width 744 height 418
click at [379, 173] on video at bounding box center [398, 264] width 744 height 418
click at [342, 287] on video at bounding box center [398, 264] width 744 height 418
click at [73, 581] on button "Ручная синхронизация" at bounding box center [118, 573] width 173 height 28
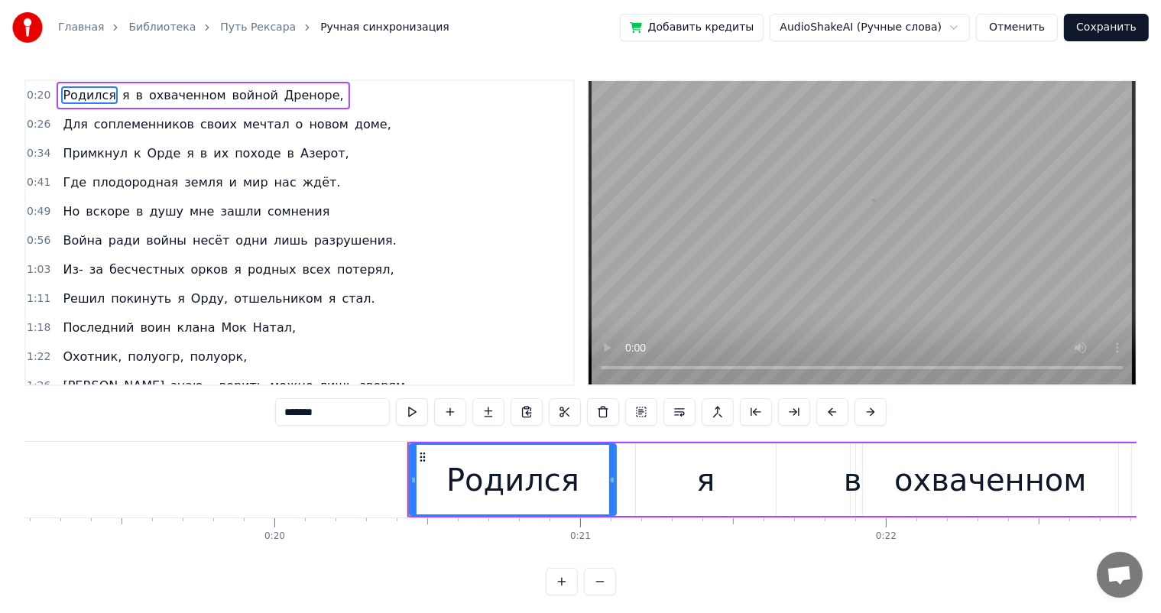
scroll to position [0, 6170]
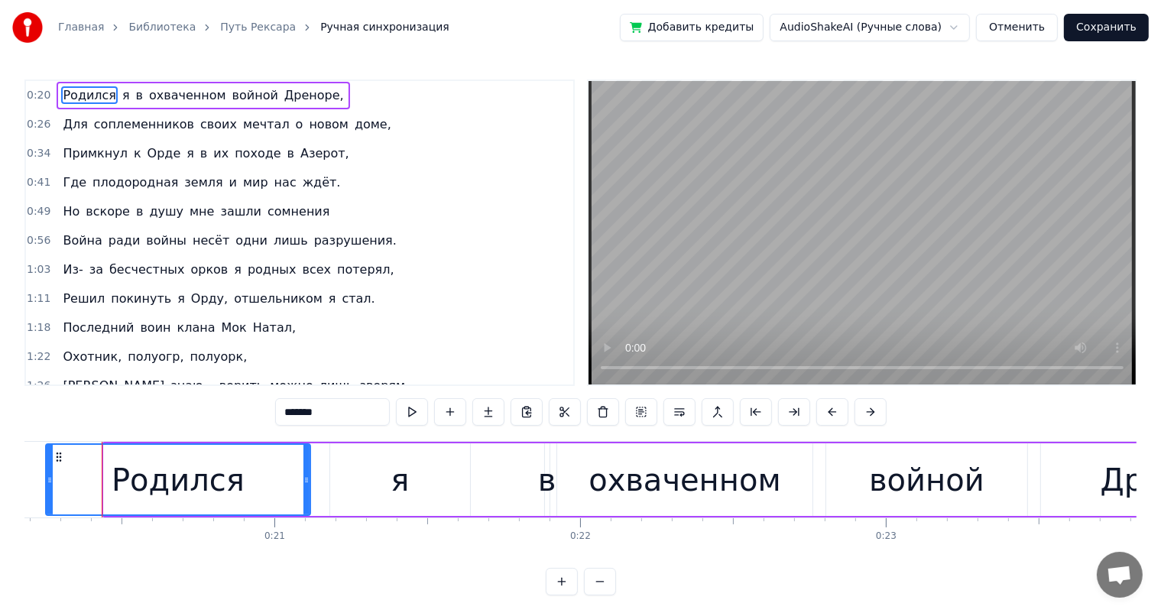
drag, startPoint x: 105, startPoint y: 477, endPoint x: 47, endPoint y: 484, distance: 58.5
click at [47, 484] on icon at bounding box center [50, 480] width 6 height 12
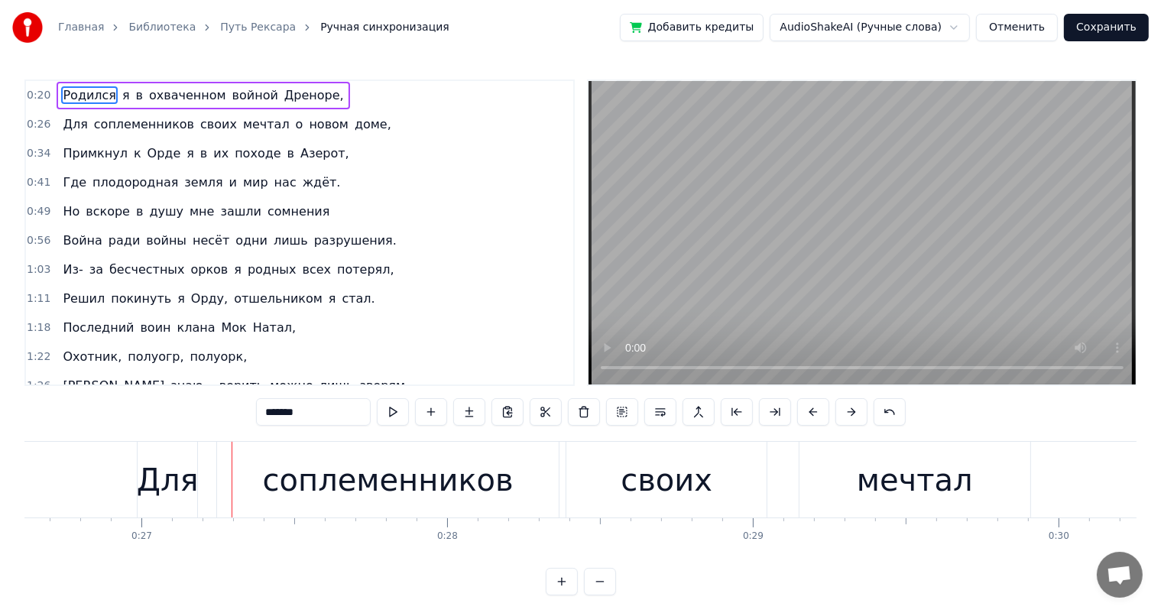
scroll to position [0, 8159]
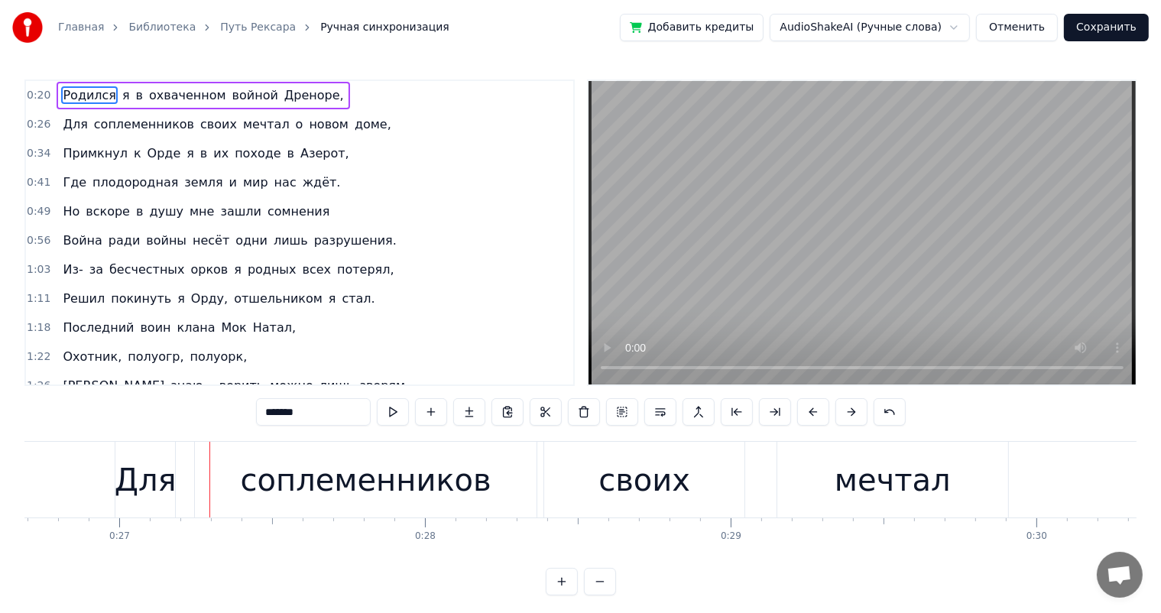
click at [165, 492] on div "Для" at bounding box center [146, 480] width 62 height 46
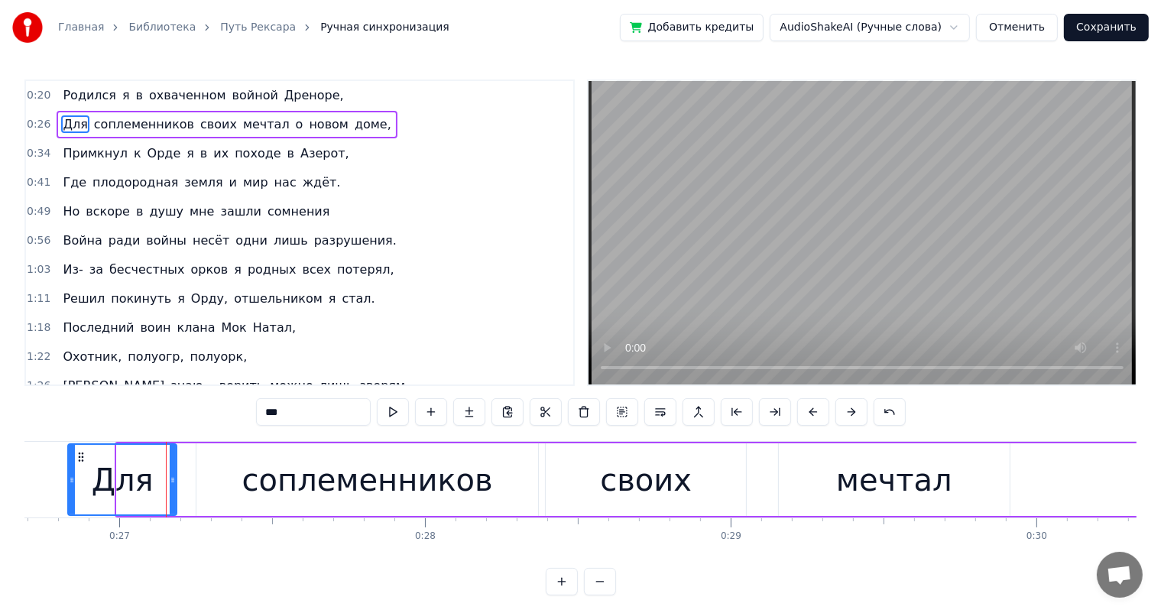
drag, startPoint x: 117, startPoint y: 481, endPoint x: 68, endPoint y: 485, distance: 49.1
click at [69, 485] on div at bounding box center [72, 480] width 6 height 70
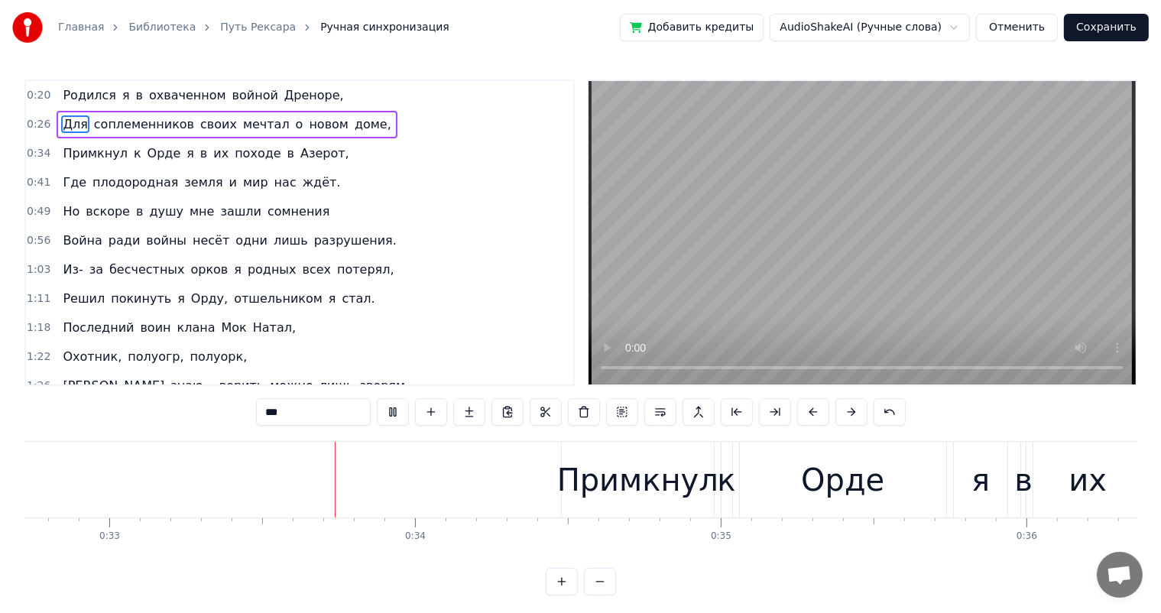
scroll to position [0, 10076]
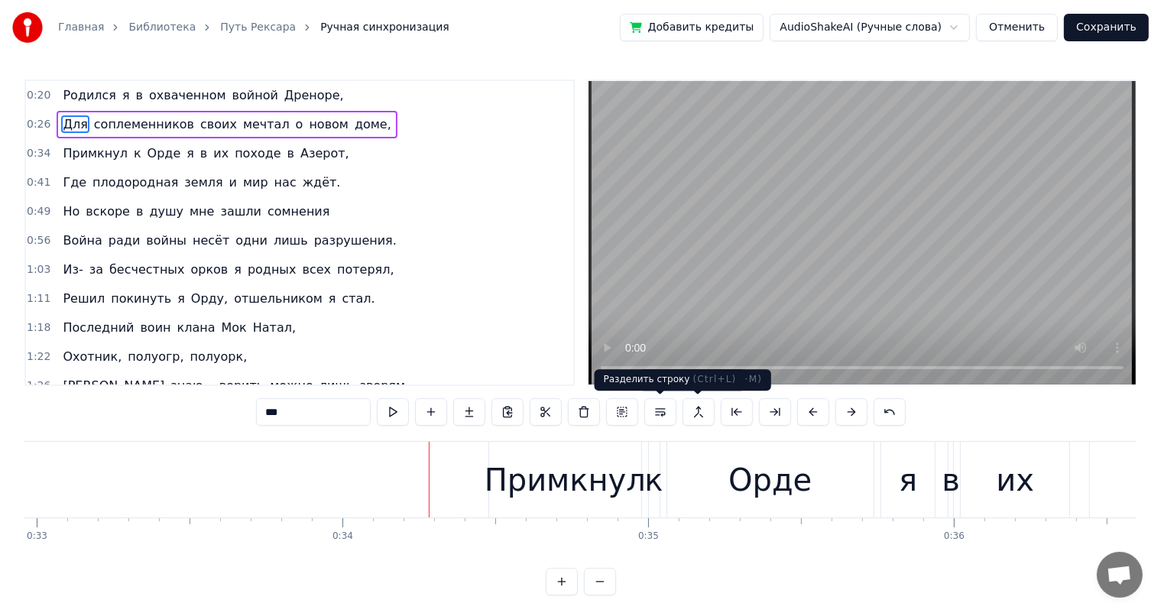
click at [593, 449] on div "Примкнул" at bounding box center [564, 480] width 151 height 76
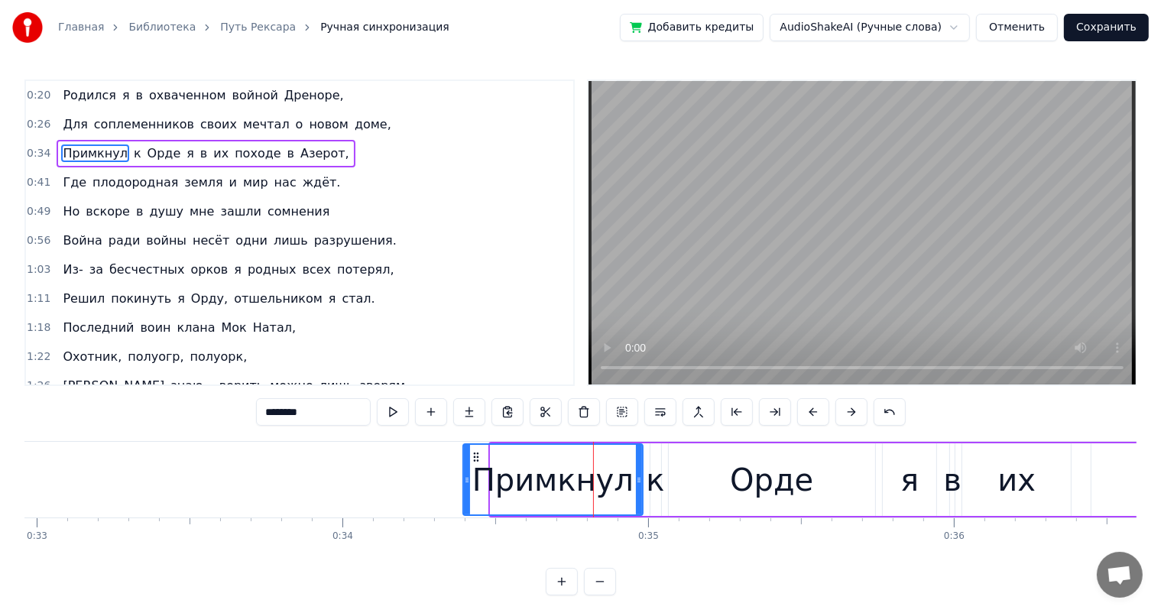
drag, startPoint x: 492, startPoint y: 472, endPoint x: 465, endPoint y: 477, distance: 27.9
click at [465, 477] on div at bounding box center [467, 480] width 6 height 70
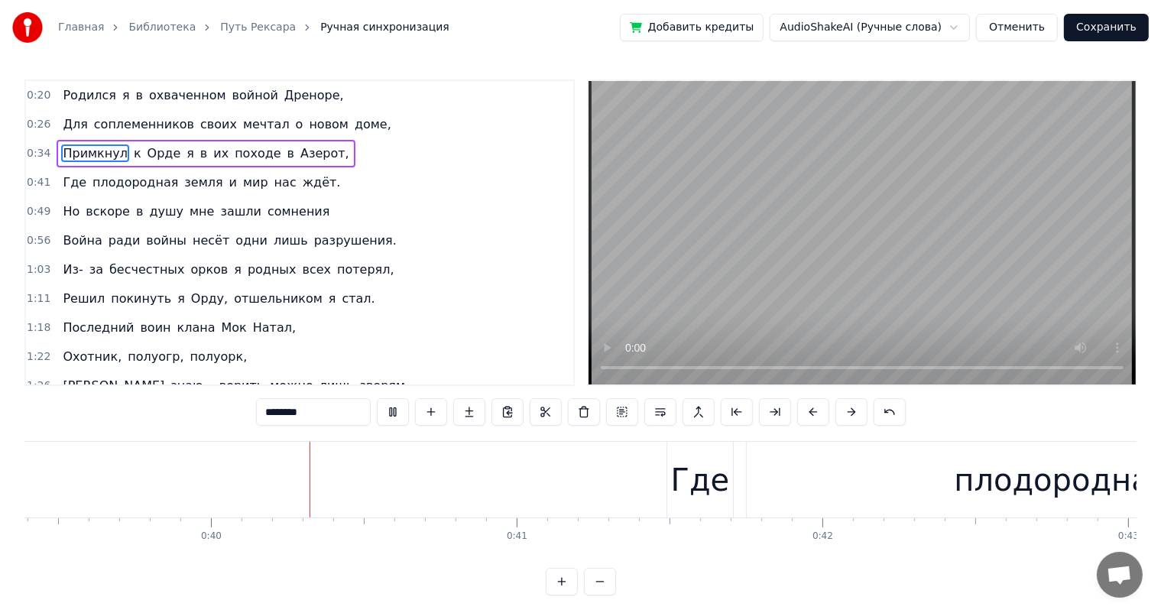
scroll to position [0, 12047]
click at [669, 475] on div "Где" at bounding box center [695, 480] width 66 height 76
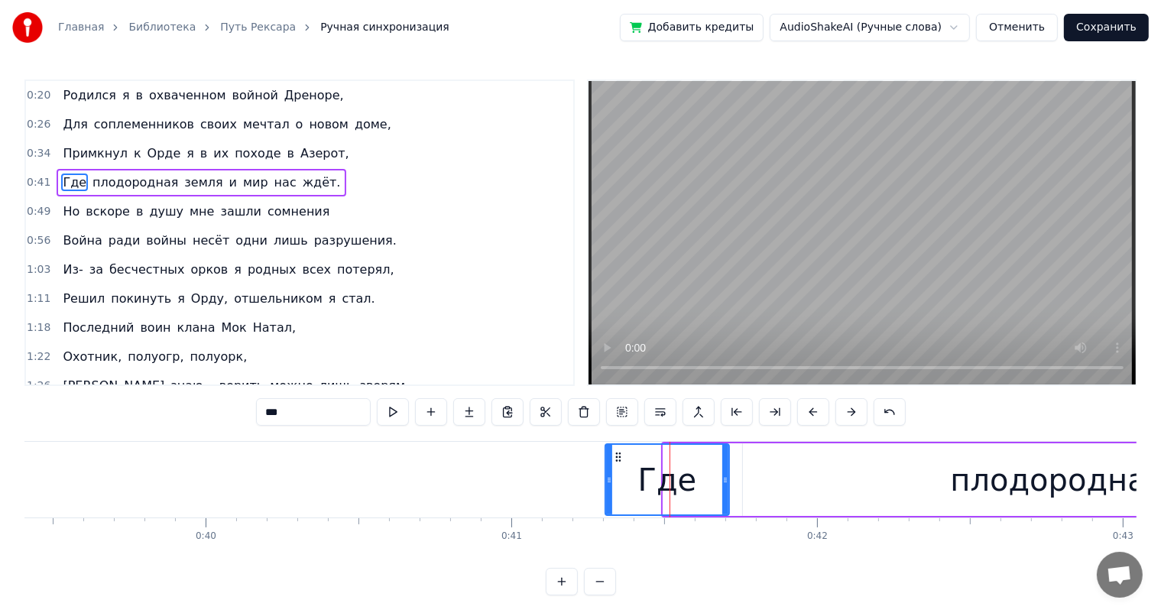
drag, startPoint x: 663, startPoint y: 478, endPoint x: 605, endPoint y: 487, distance: 59.4
click at [606, 487] on div at bounding box center [609, 480] width 6 height 70
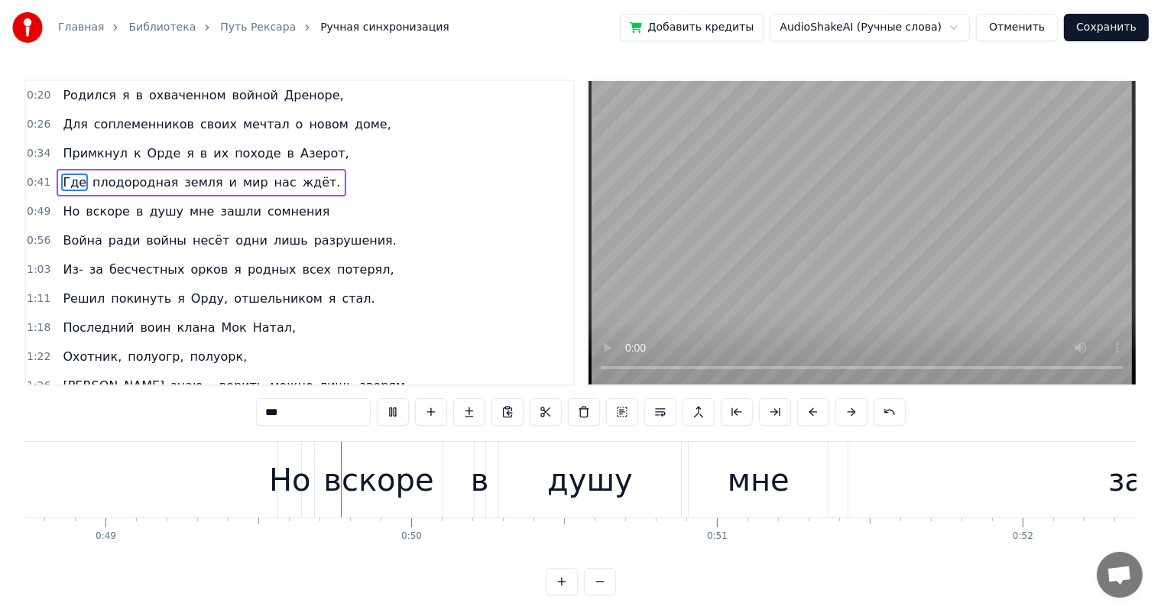
scroll to position [0, 14977]
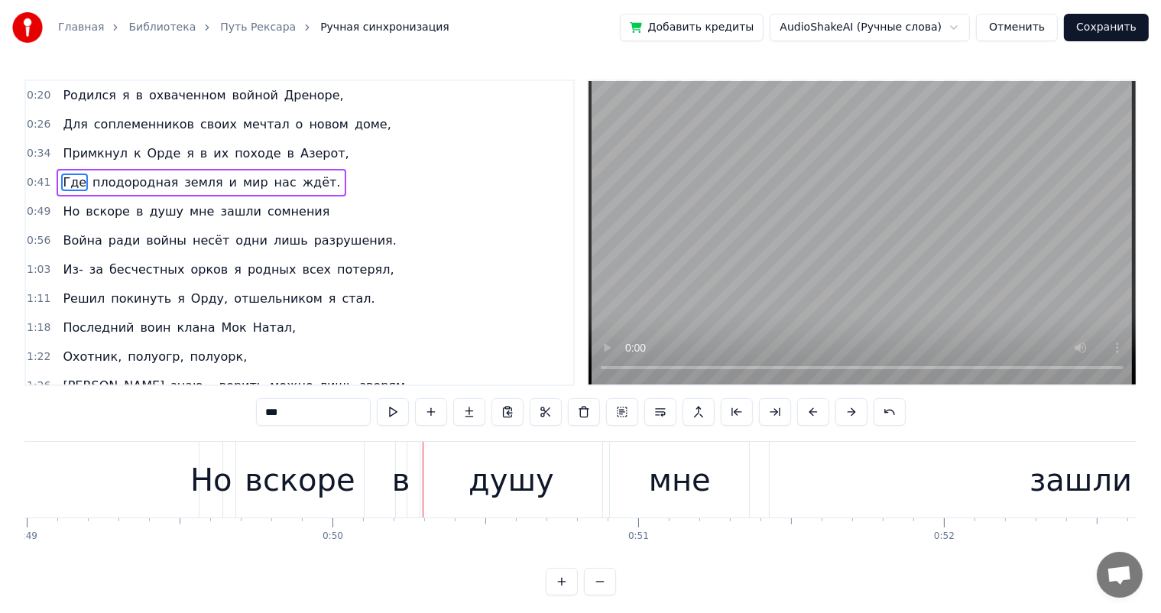
click at [205, 489] on div "Но" at bounding box center [211, 480] width 42 height 46
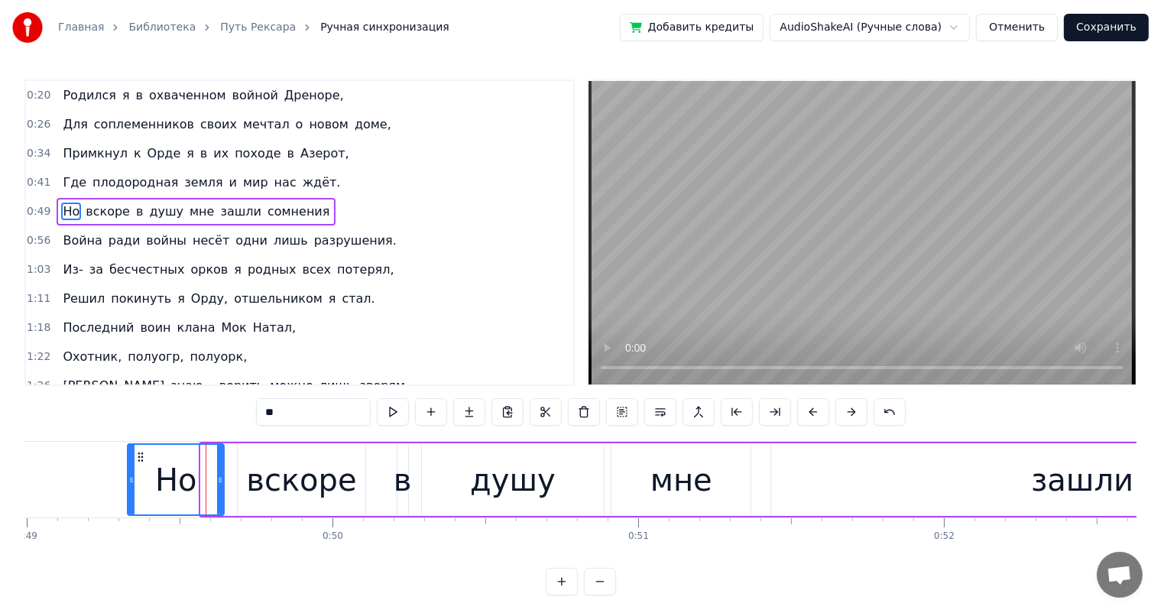
drag, startPoint x: 202, startPoint y: 480, endPoint x: 128, endPoint y: 483, distance: 73.4
click at [128, 483] on icon at bounding box center [131, 480] width 6 height 12
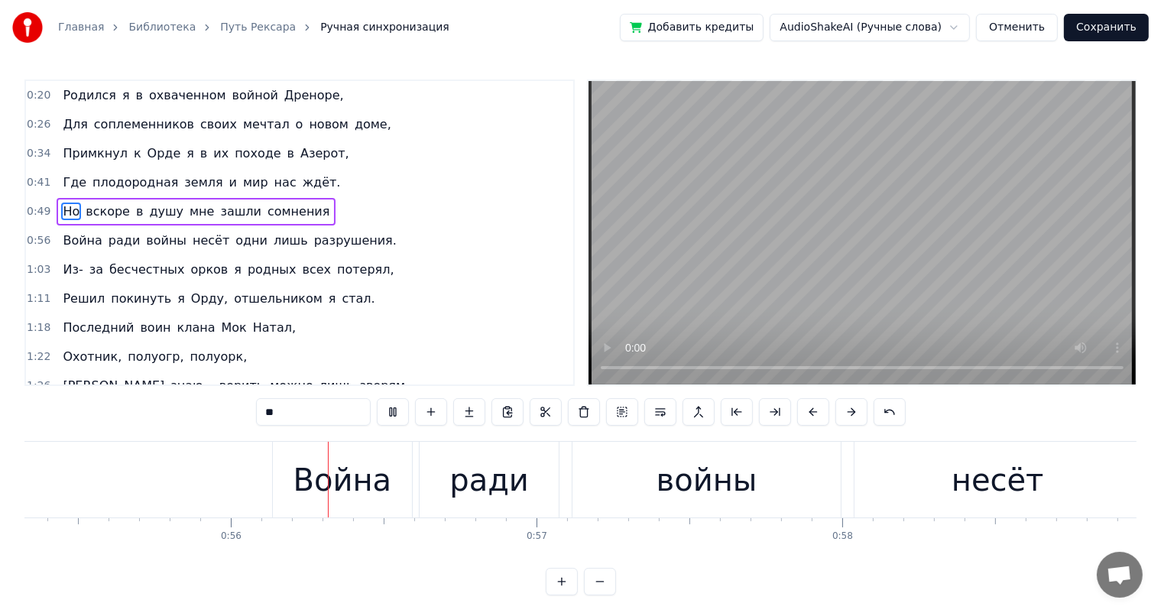
scroll to position [0, 16937]
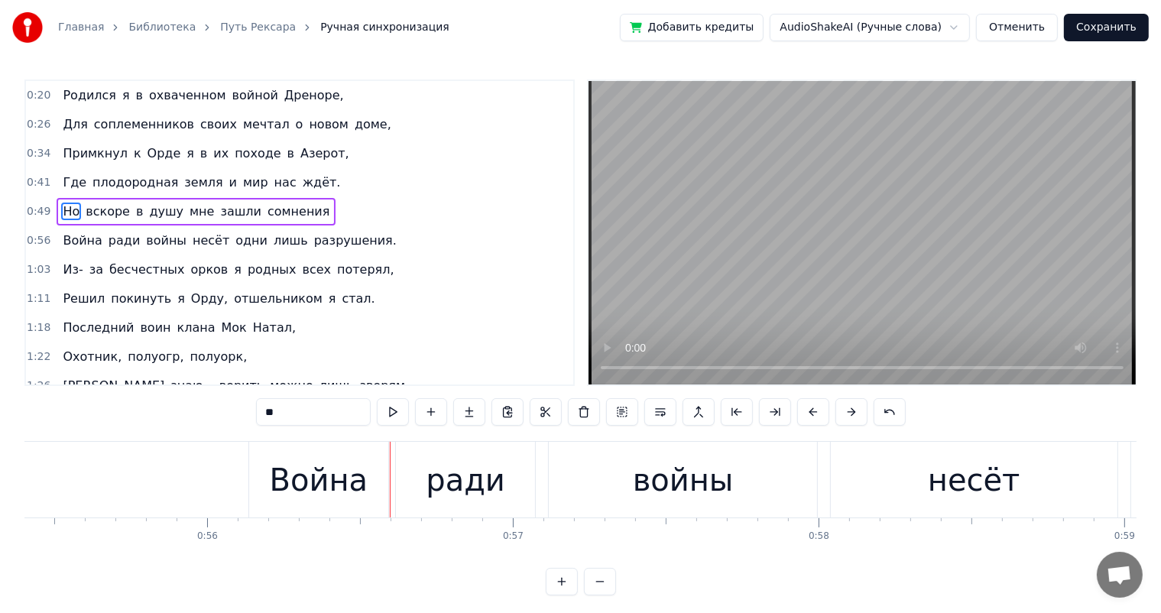
click at [323, 491] on div "Война" at bounding box center [319, 480] width 99 height 46
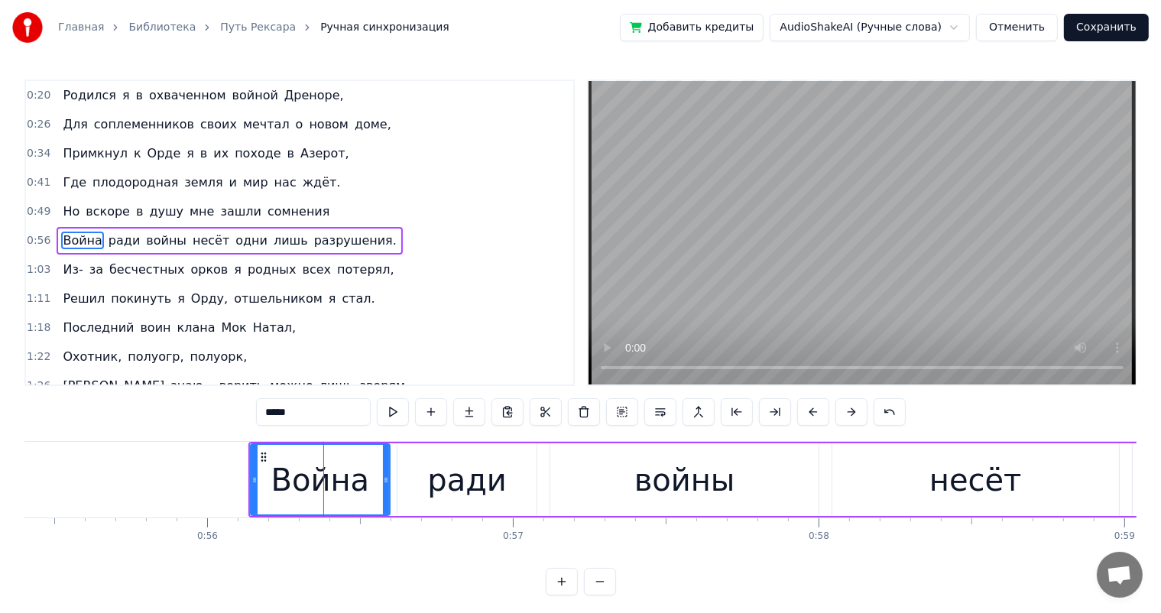
scroll to position [2, 0]
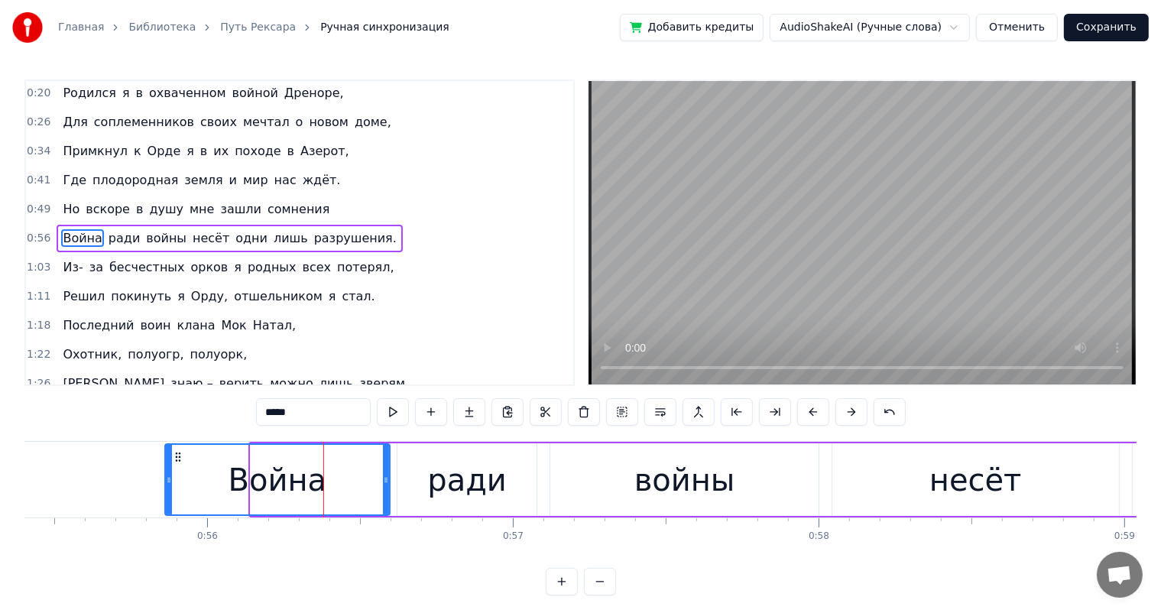
drag, startPoint x: 251, startPoint y: 480, endPoint x: 165, endPoint y: 485, distance: 85.8
click at [166, 485] on div at bounding box center [169, 480] width 6 height 70
click at [459, 468] on div "ради" at bounding box center [466, 480] width 79 height 46
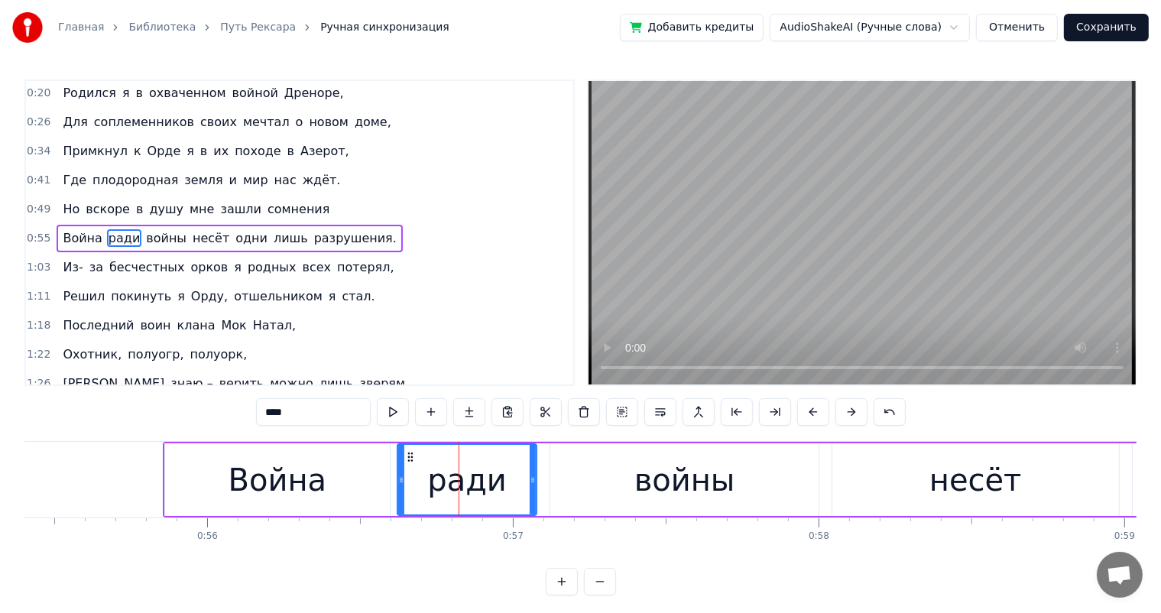
click at [333, 492] on div "Война" at bounding box center [277, 479] width 225 height 73
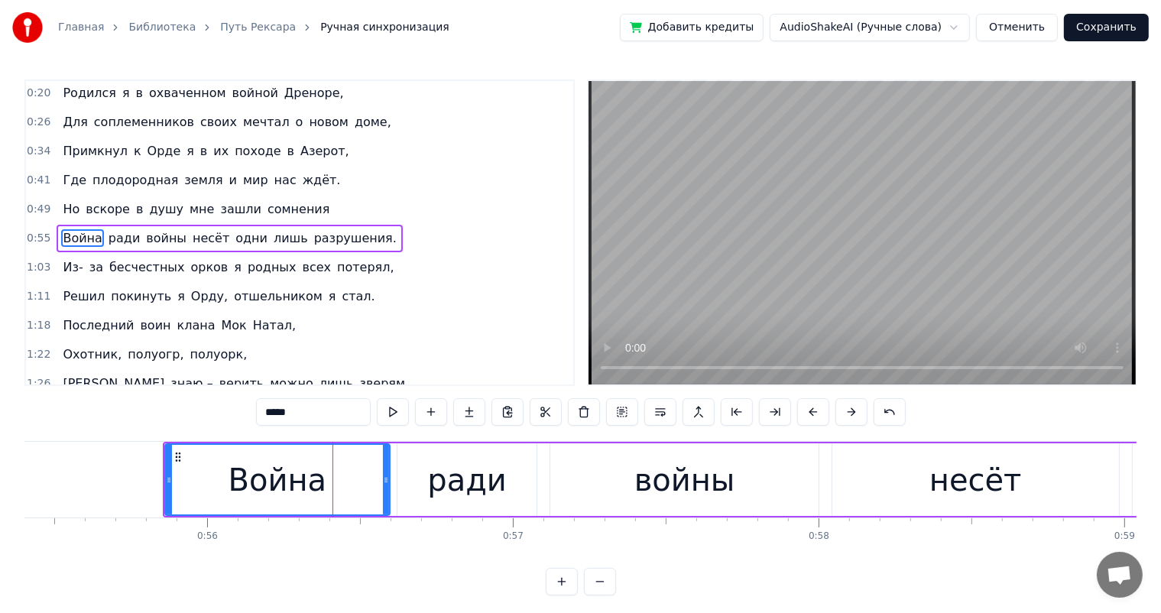
click at [423, 480] on div "ради" at bounding box center [466, 479] width 139 height 73
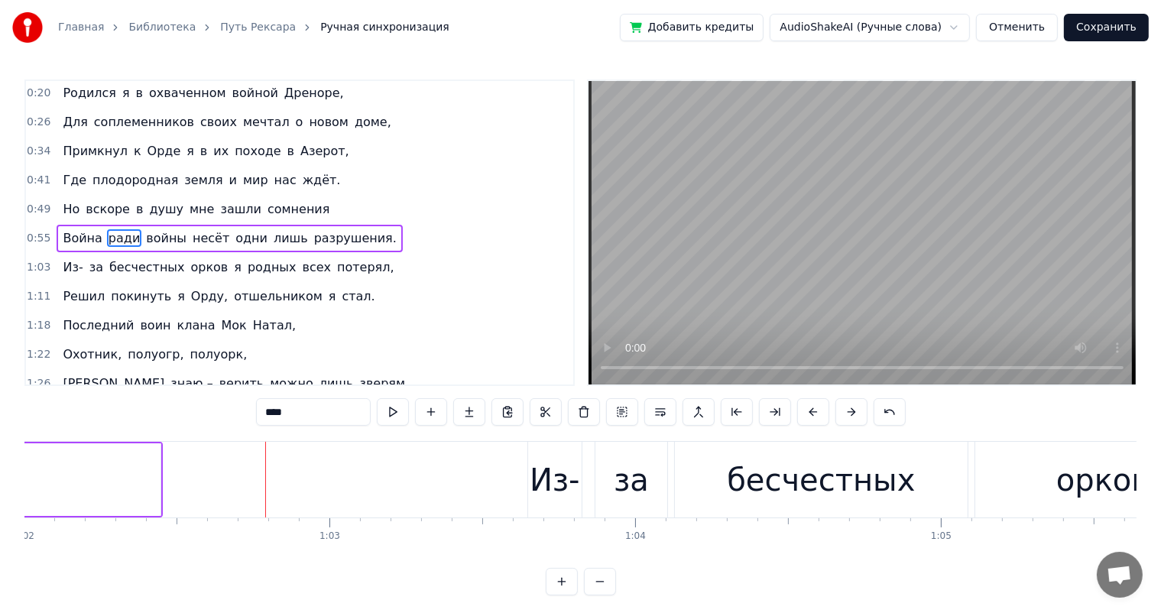
scroll to position [0, 18955]
click at [538, 471] on div "Из-" at bounding box center [554, 480] width 50 height 46
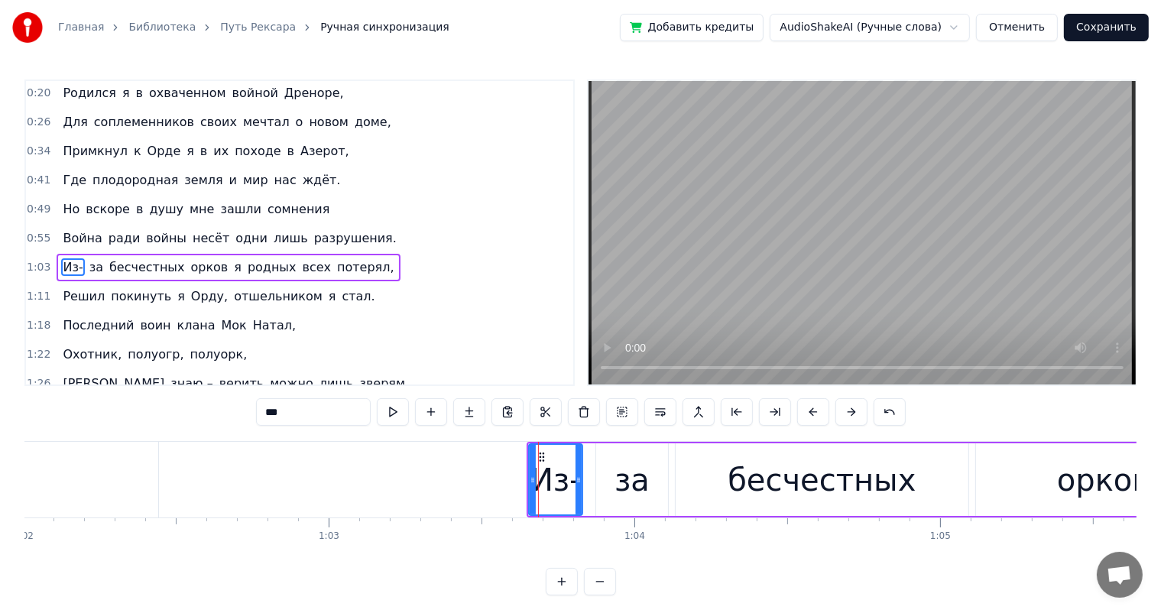
scroll to position [31, 0]
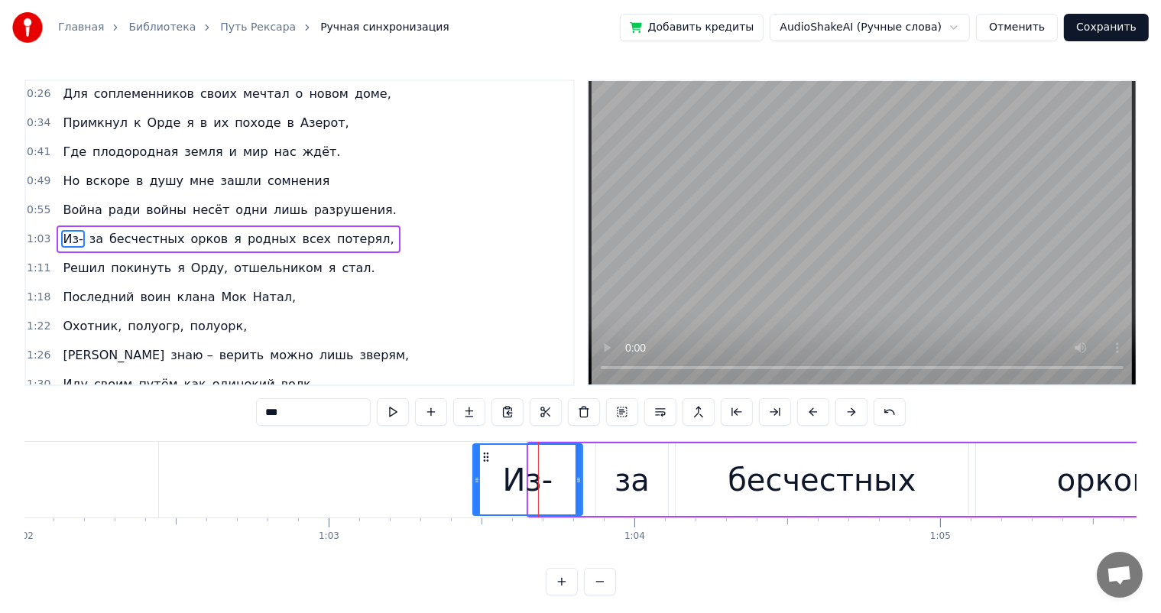
drag, startPoint x: 530, startPoint y: 475, endPoint x: 474, endPoint y: 483, distance: 56.3
click at [474, 483] on icon at bounding box center [477, 480] width 6 height 12
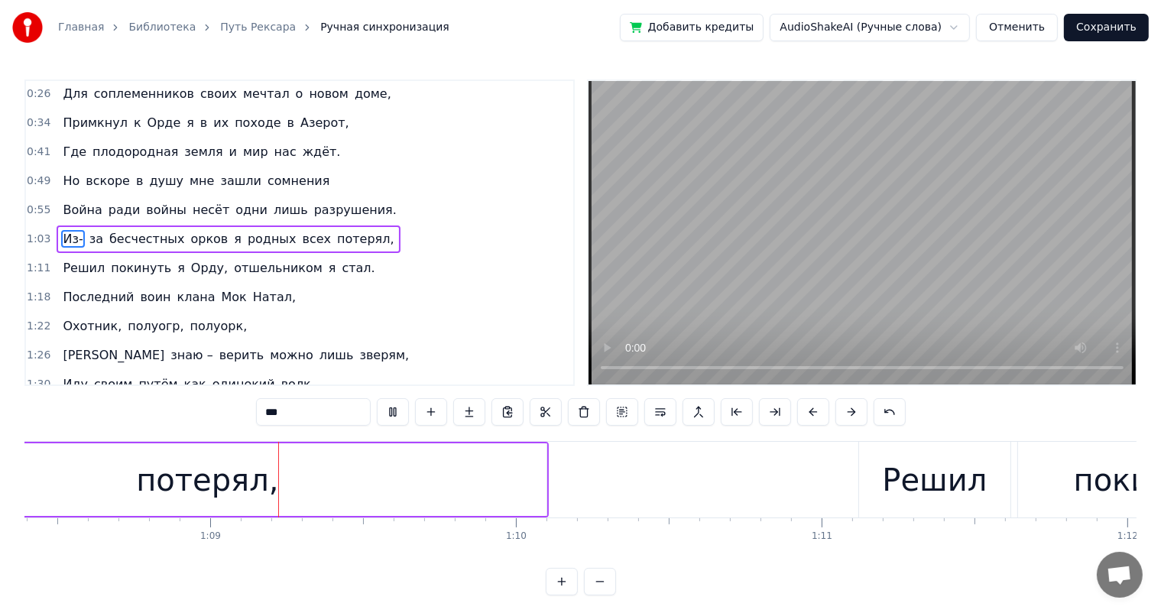
scroll to position [0, 20947]
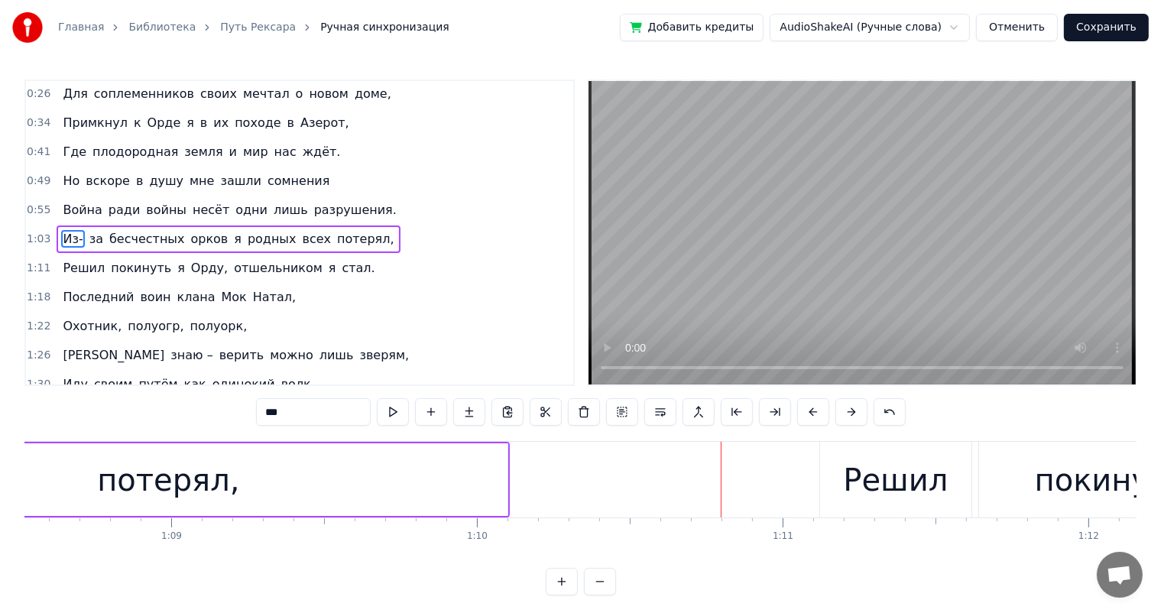
click at [875, 494] on div "Решил" at bounding box center [896, 480] width 105 height 46
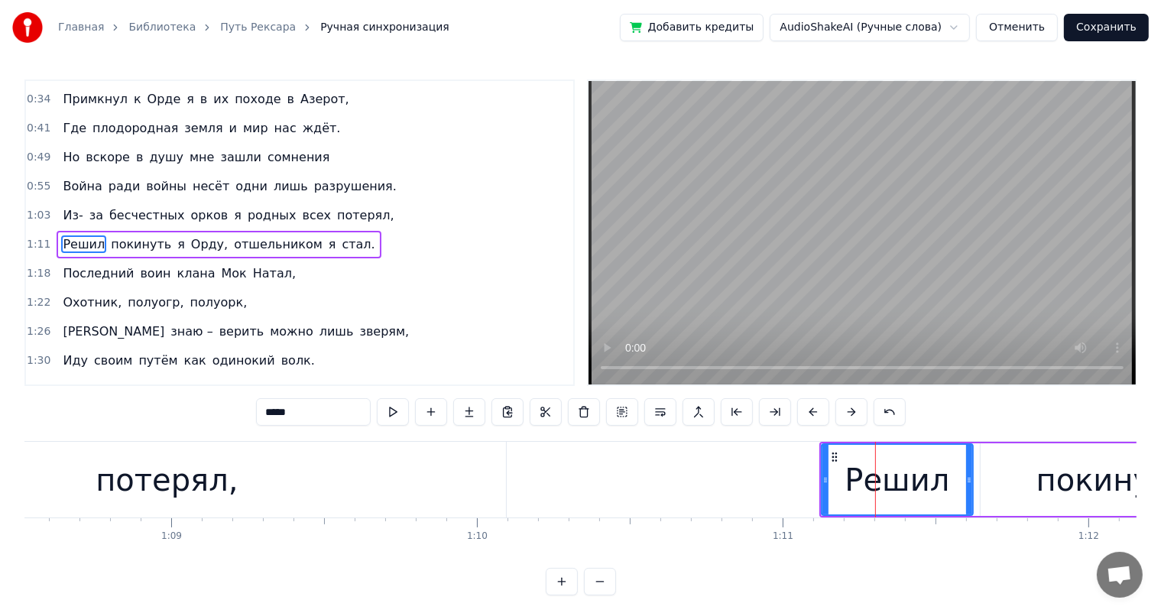
scroll to position [58, 0]
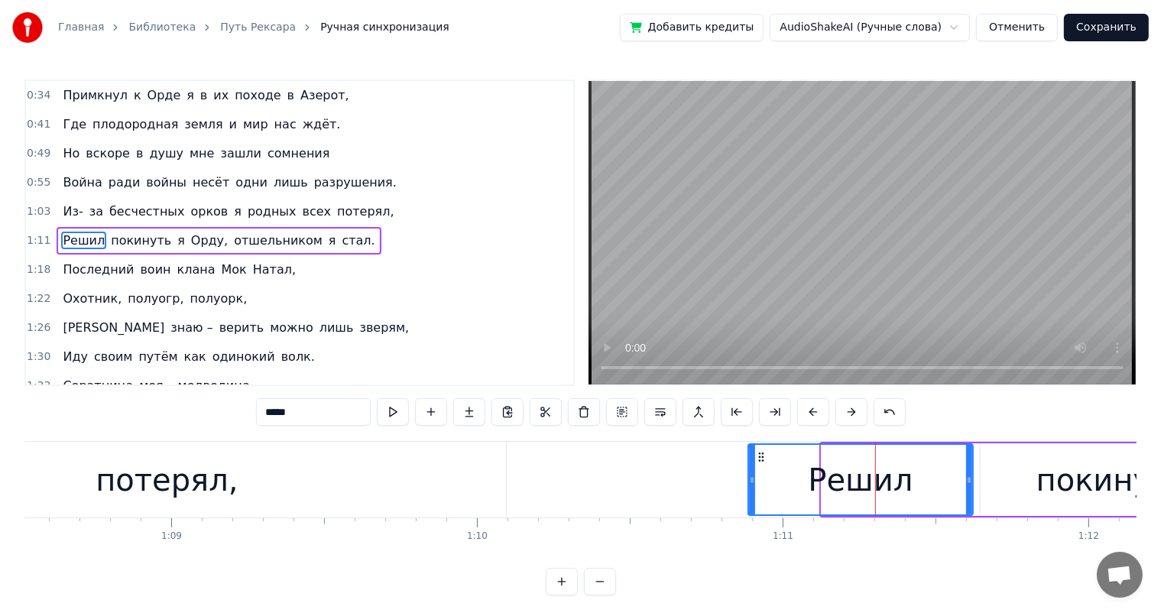
drag, startPoint x: 822, startPoint y: 477, endPoint x: 749, endPoint y: 476, distance: 73.4
click at [749, 476] on icon at bounding box center [752, 480] width 6 height 12
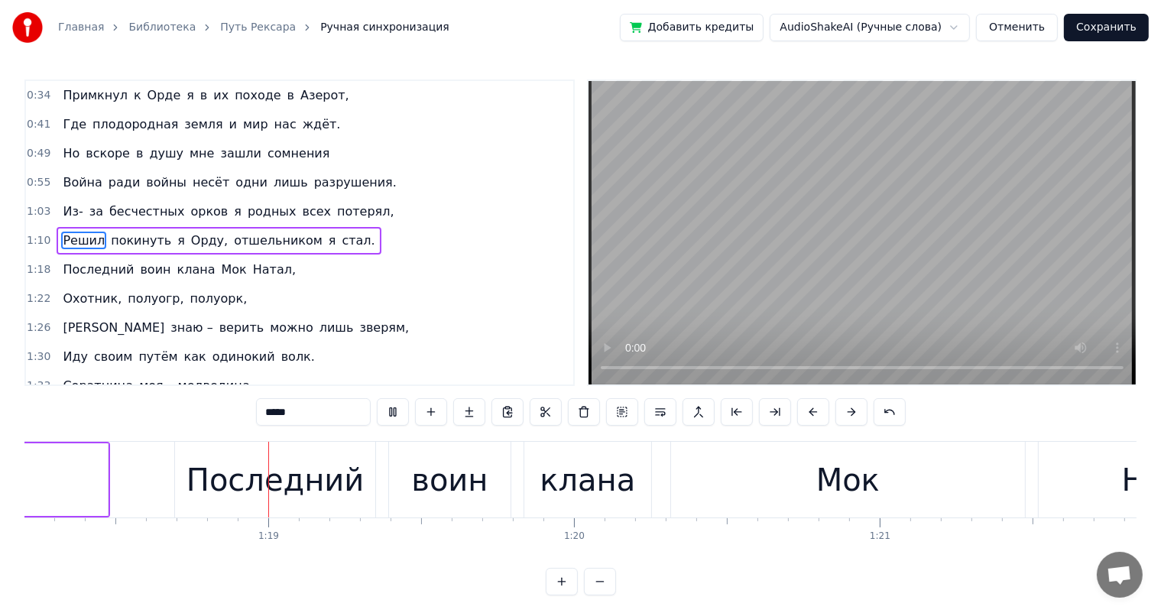
scroll to position [0, 23936]
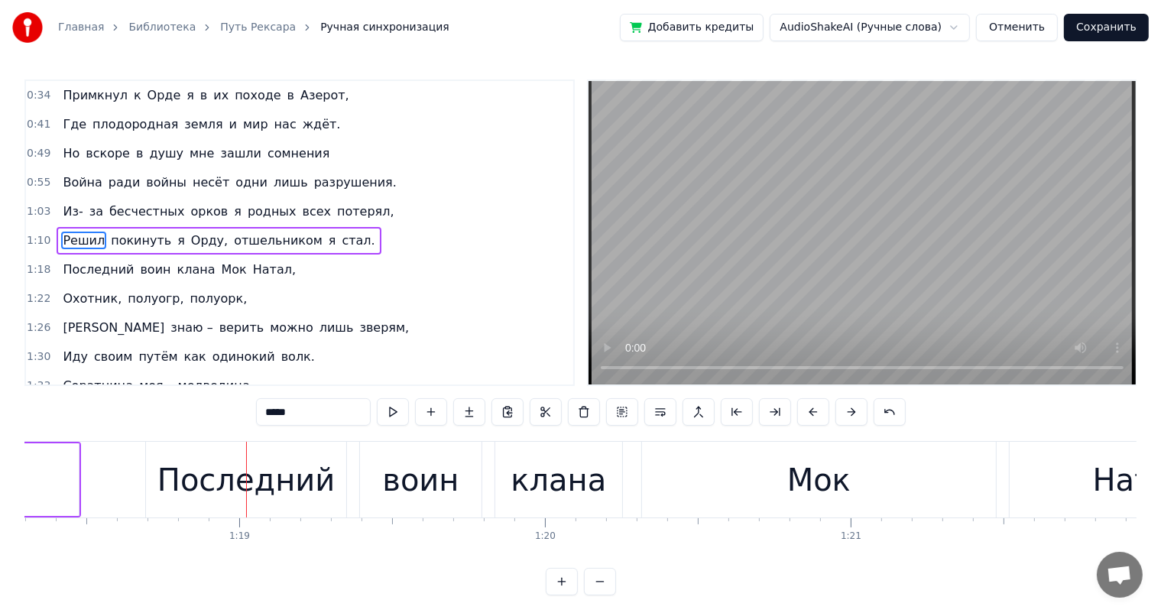
click at [213, 454] on div "Последний" at bounding box center [246, 480] width 200 height 76
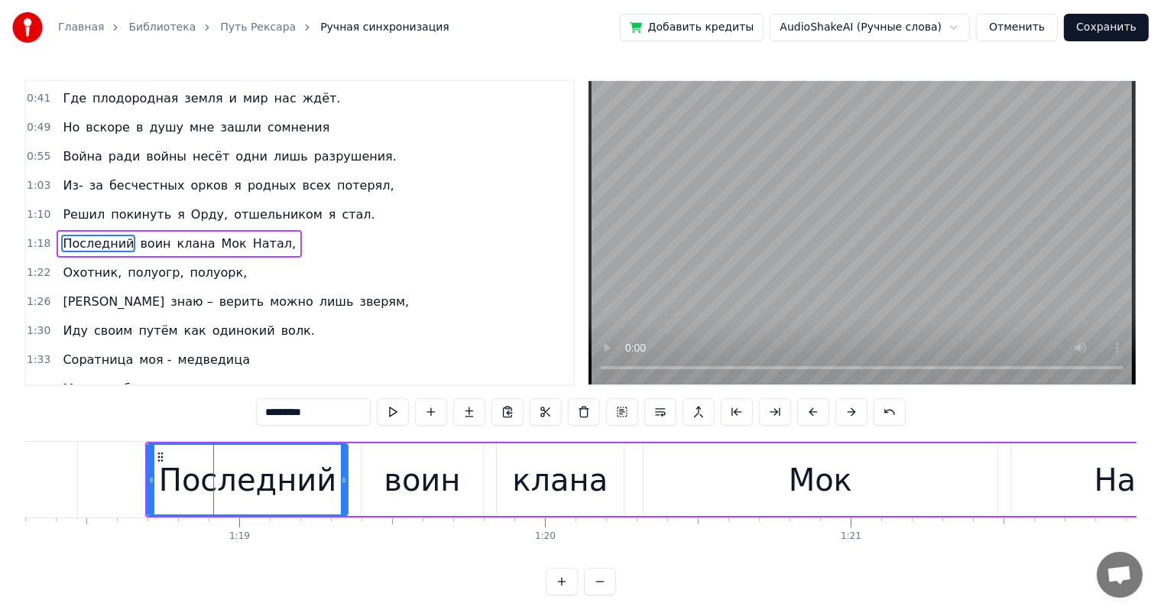
scroll to position [86, 0]
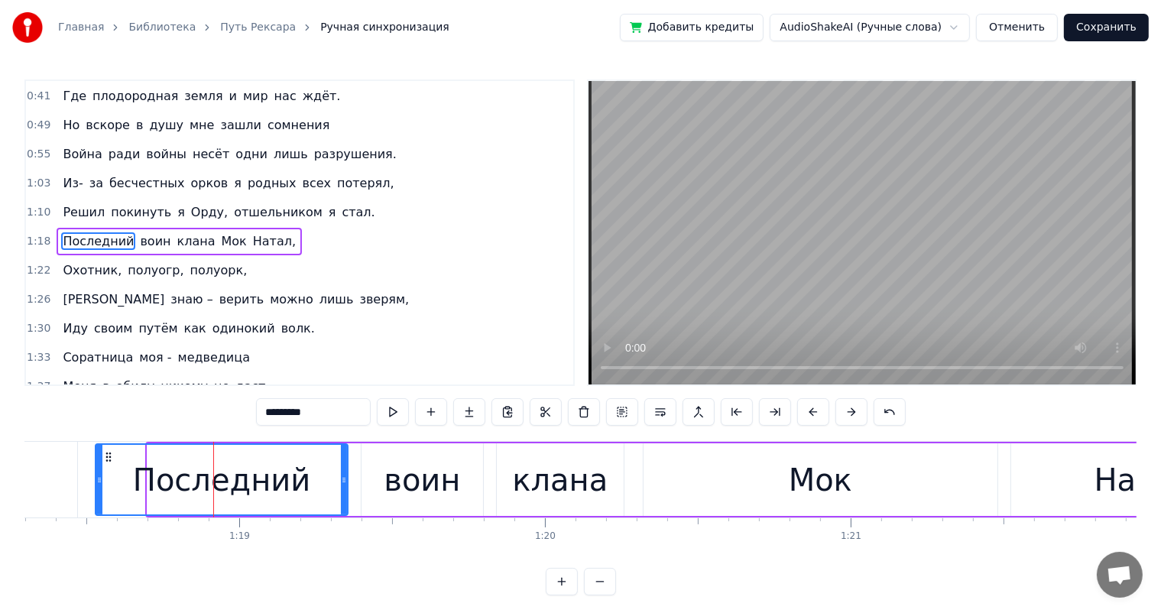
drag, startPoint x: 150, startPoint y: 478, endPoint x: 98, endPoint y: 483, distance: 52.2
click at [98, 483] on icon at bounding box center [99, 480] width 6 height 12
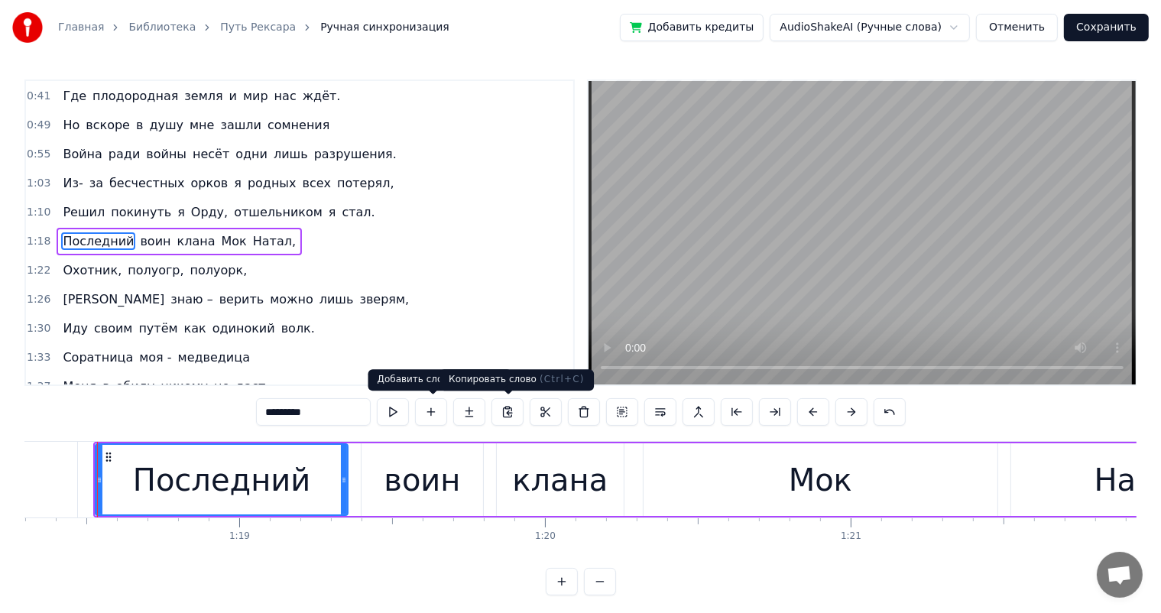
scroll to position [0, 23931]
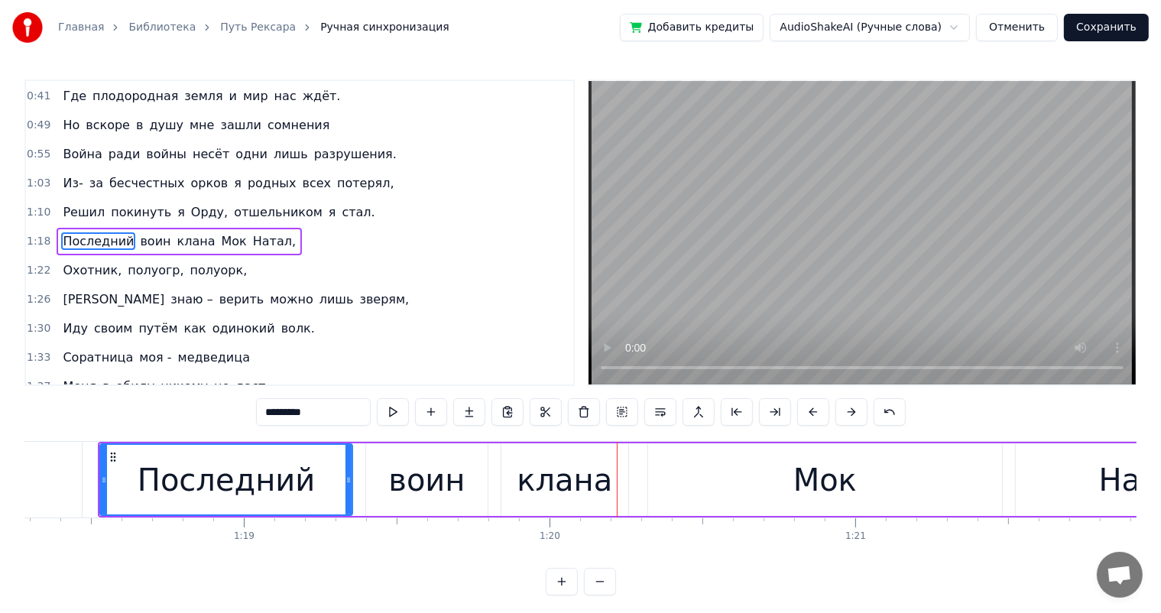
click at [230, 488] on div "Последний" at bounding box center [227, 480] width 178 height 46
click at [374, 483] on div "воин" at bounding box center [426, 479] width 121 height 73
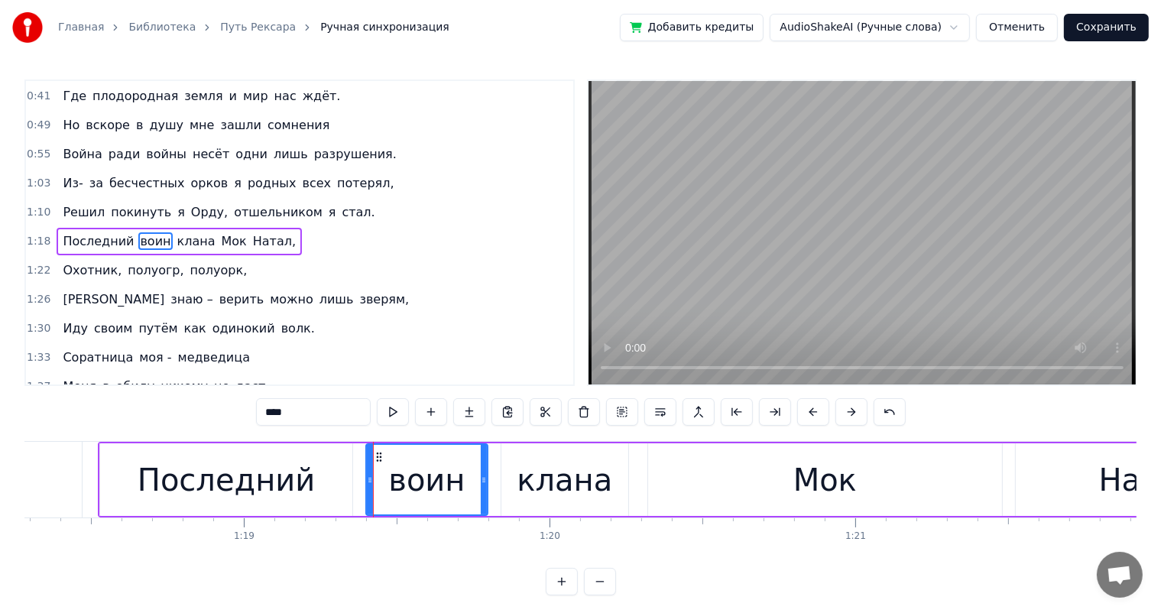
click at [303, 488] on div "Последний" at bounding box center [227, 480] width 178 height 46
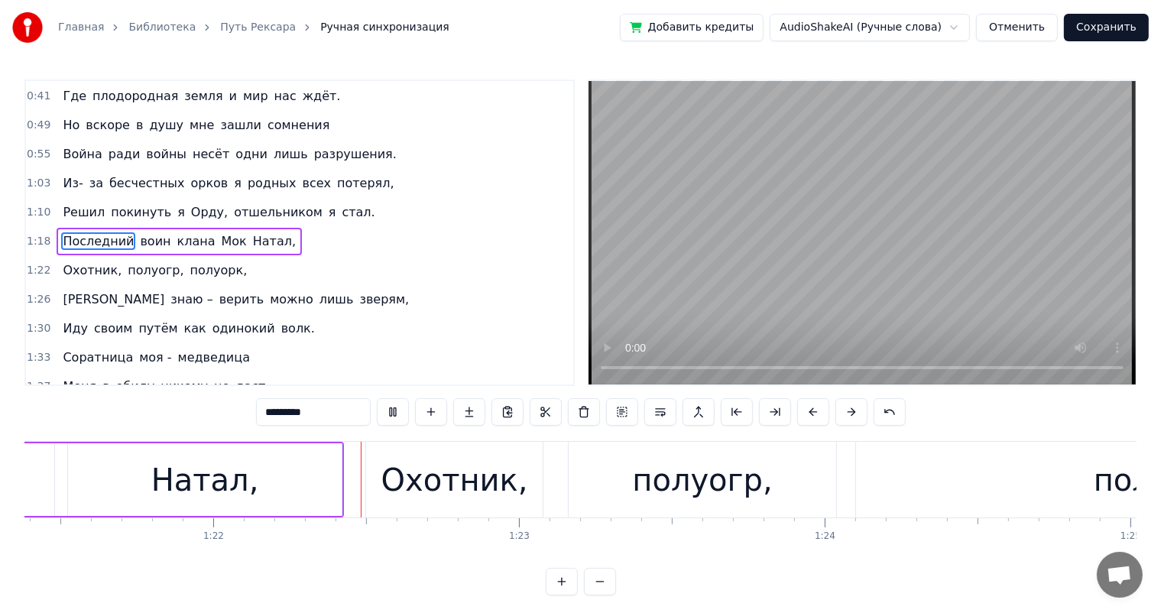
scroll to position [0, 24926]
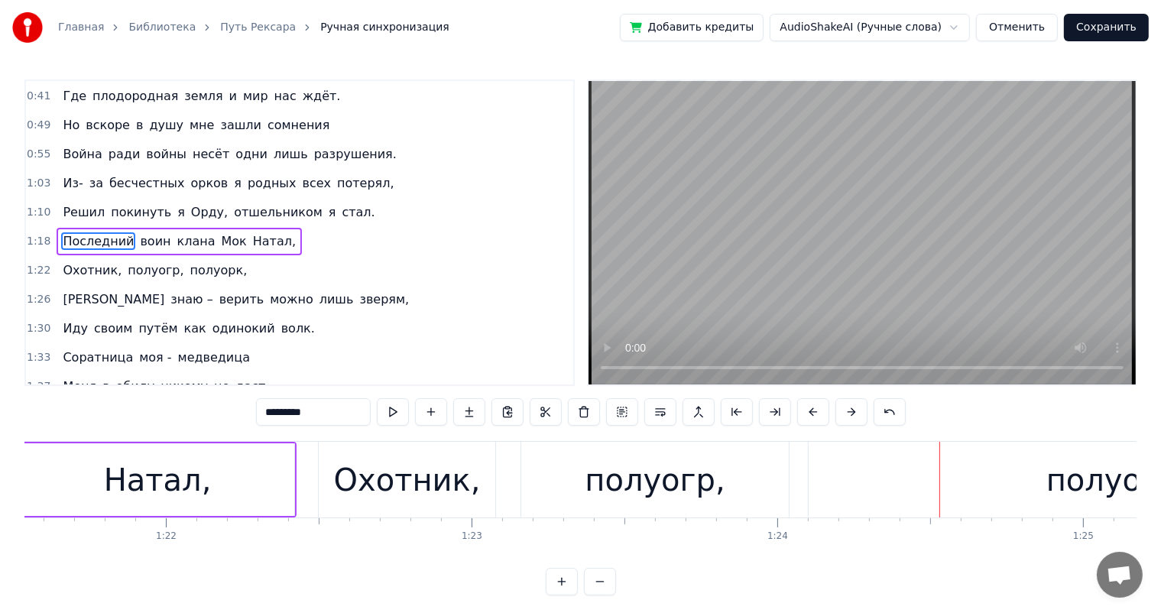
click at [374, 496] on div "Охотник," at bounding box center [407, 480] width 147 height 46
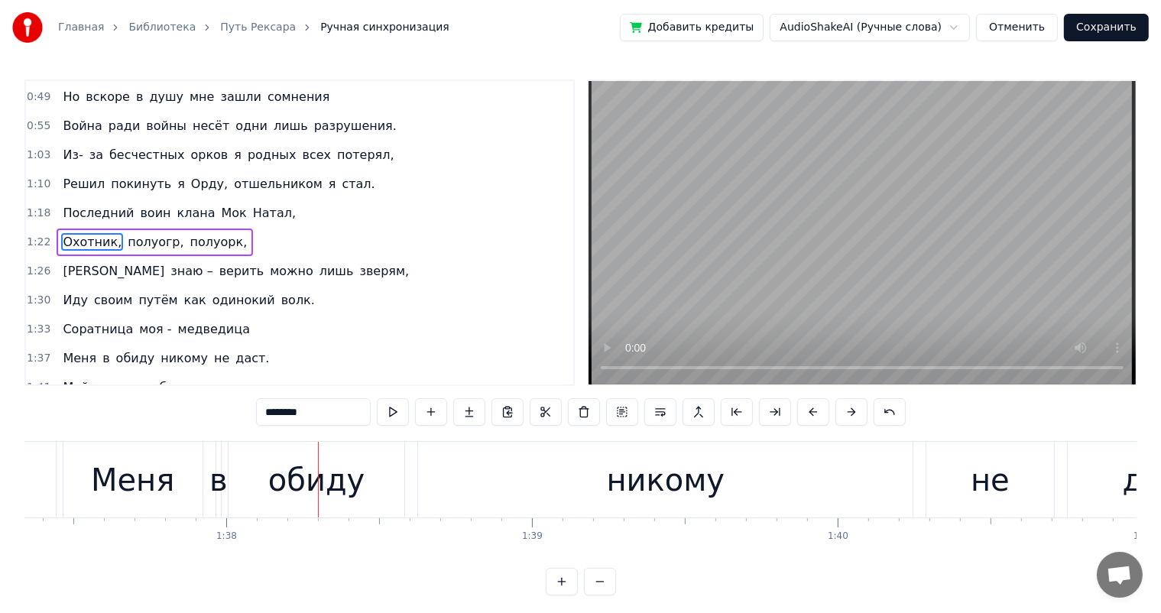
scroll to position [0, 29836]
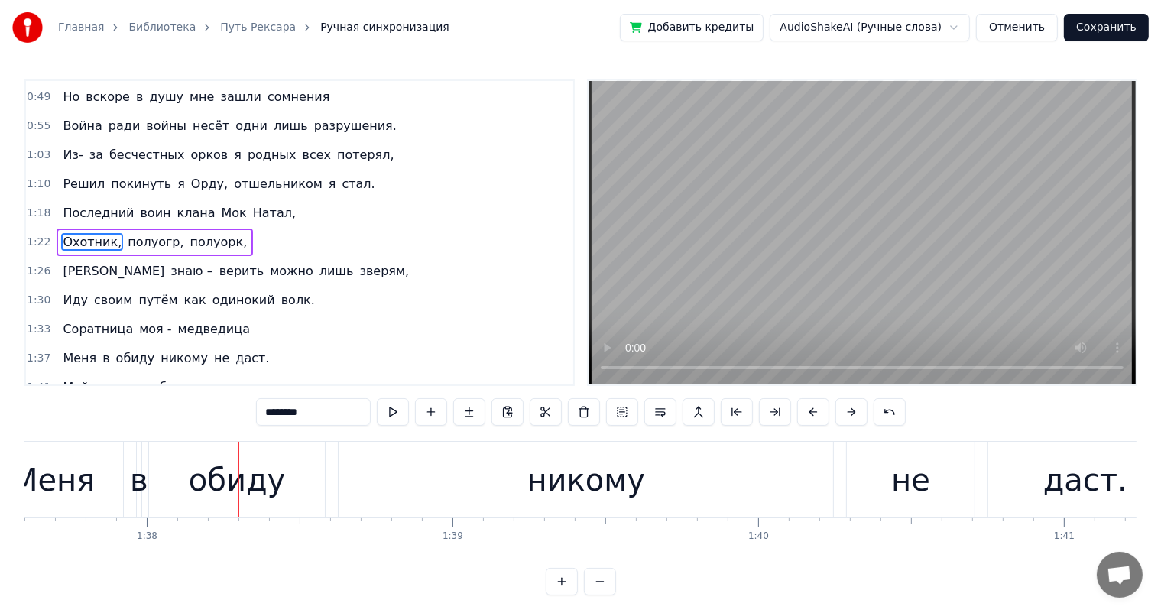
click at [74, 499] on div "Меня" at bounding box center [52, 480] width 83 height 46
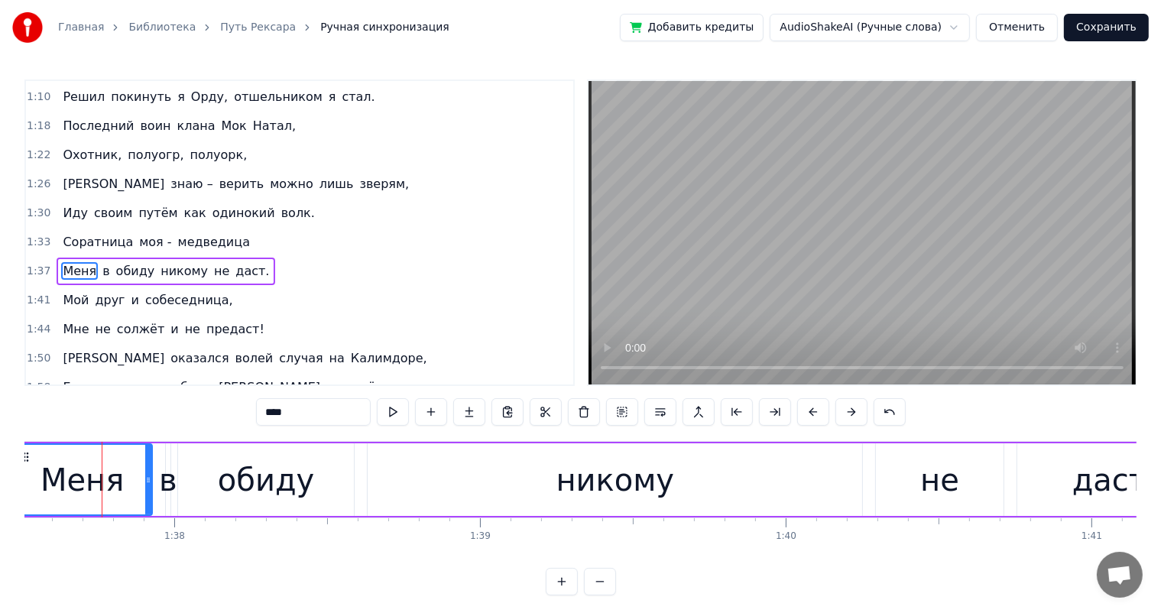
scroll to position [0, 29286]
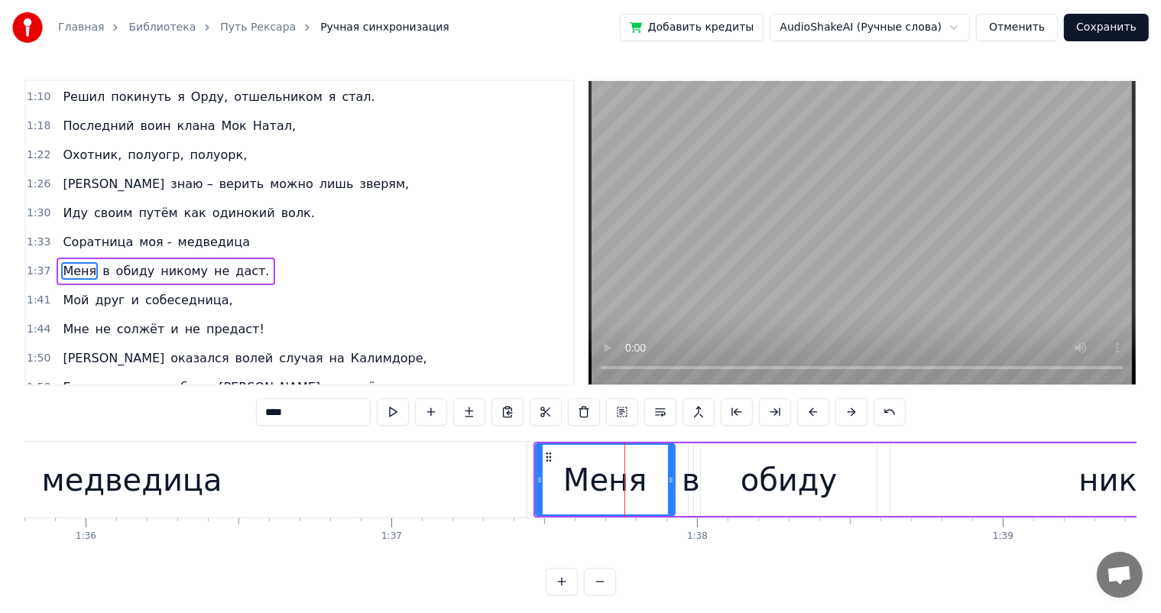
click at [360, 486] on div "медведица" at bounding box center [132, 480] width 789 height 76
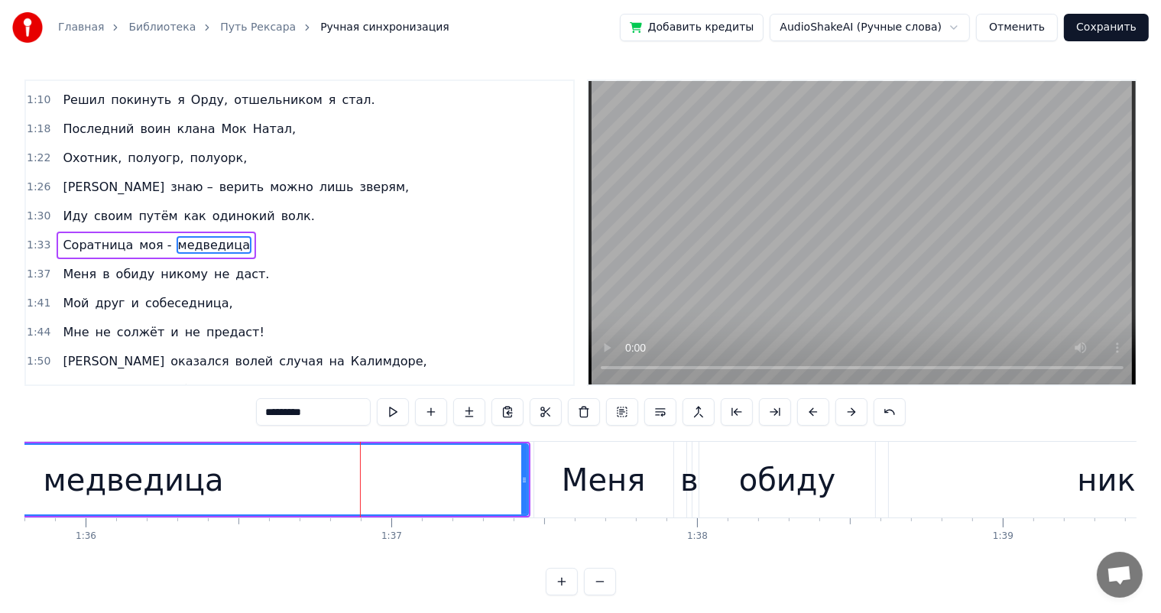
click at [585, 477] on div "Меня" at bounding box center [603, 480] width 83 height 46
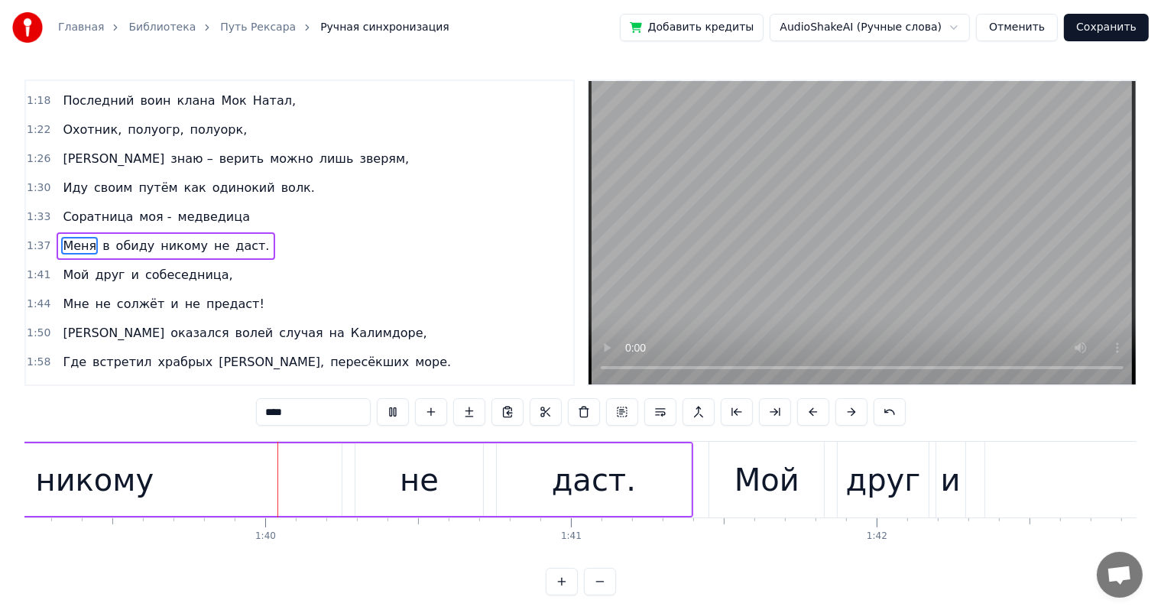
scroll to position [0, 30331]
click at [723, 477] on div "Мой" at bounding box center [765, 480] width 115 height 76
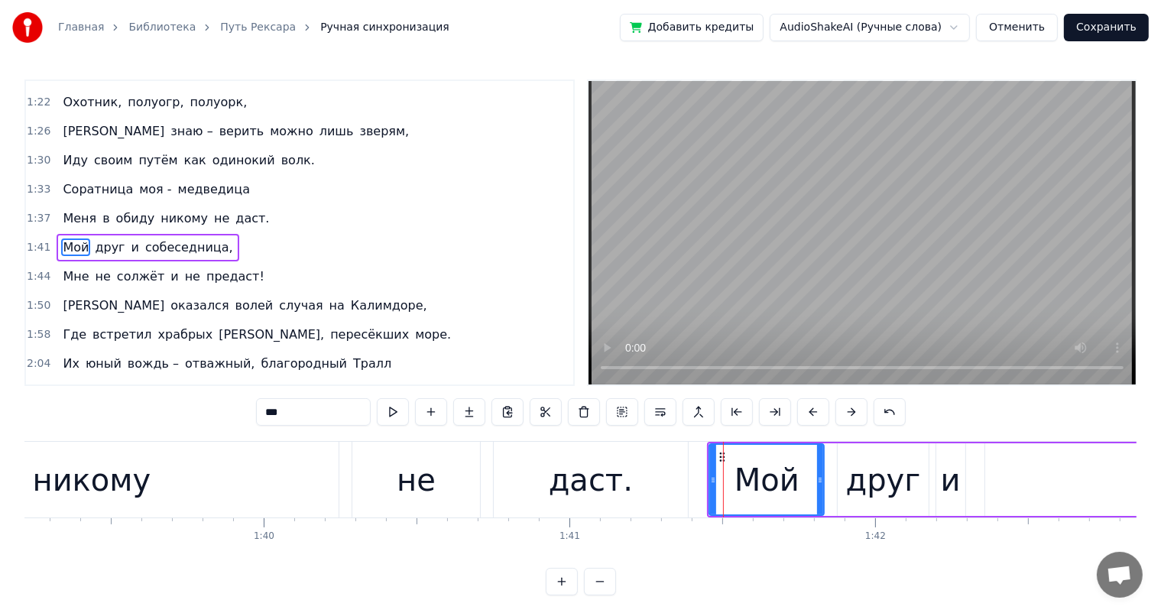
scroll to position [255, 0]
drag, startPoint x: 710, startPoint y: 480, endPoint x: 701, endPoint y: 481, distance: 9.2
click at [702, 481] on icon at bounding box center [705, 480] width 6 height 12
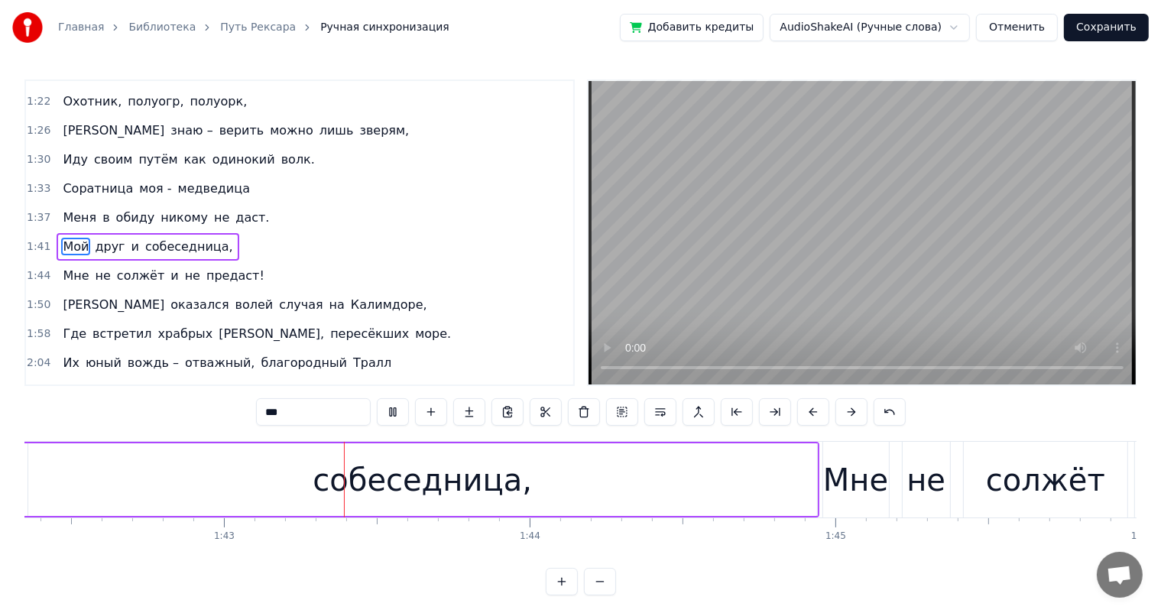
scroll to position [0, 31321]
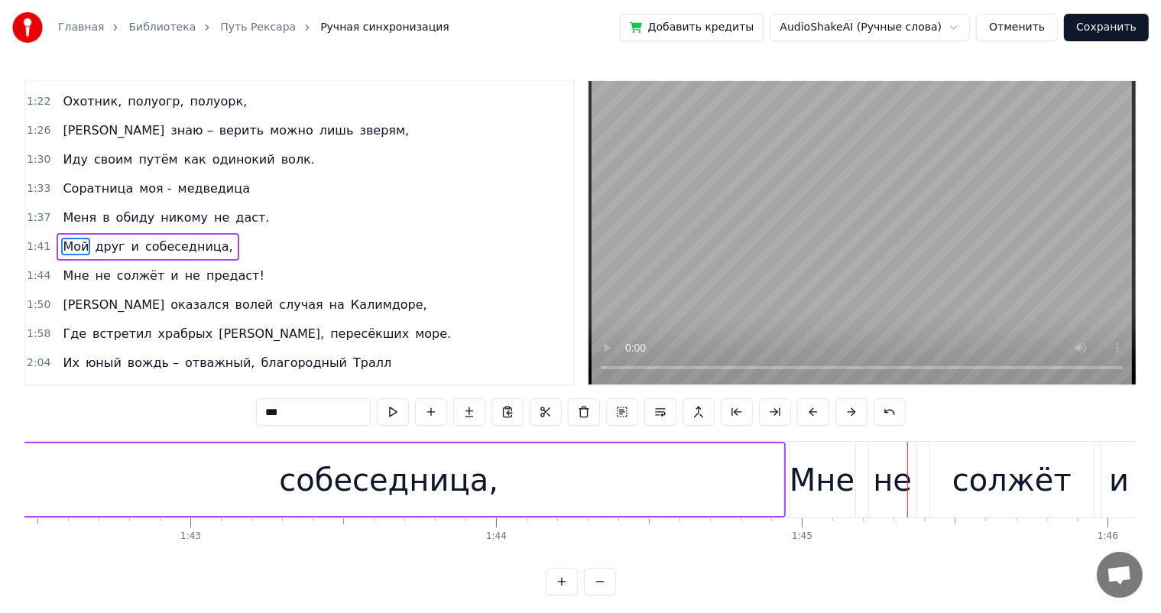
click at [823, 479] on div "Мне" at bounding box center [821, 480] width 65 height 46
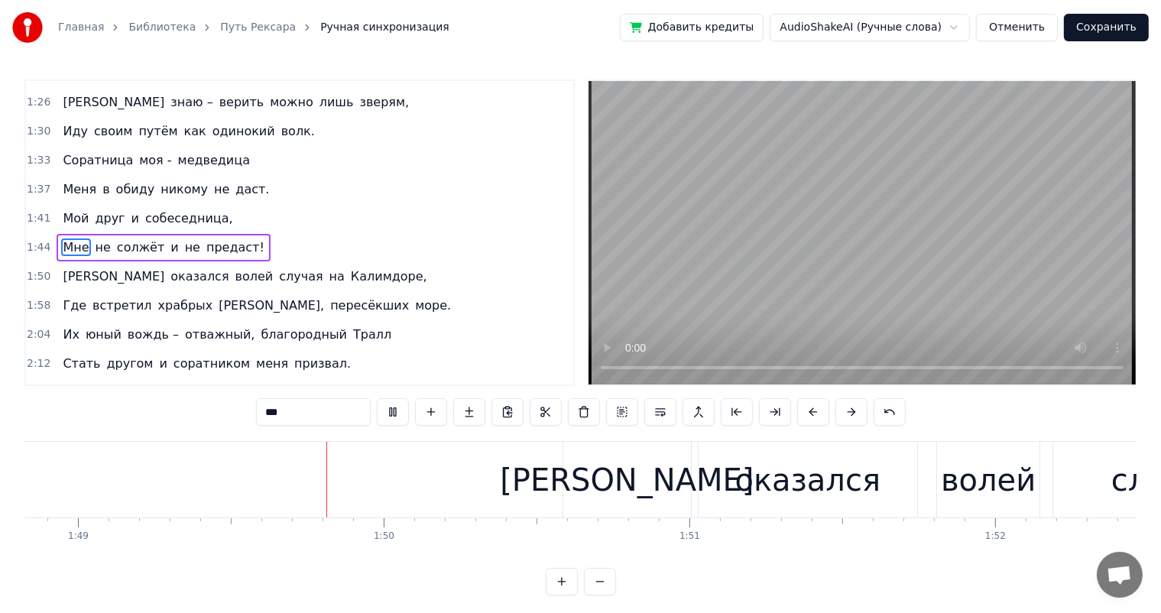
scroll to position [0, 33330]
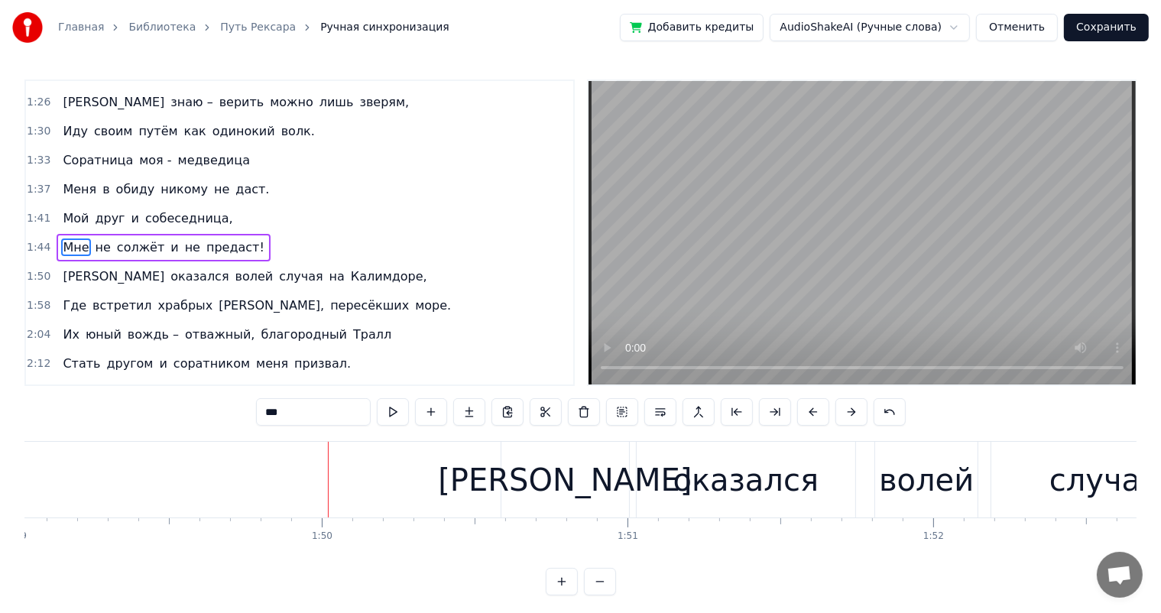
click at [505, 472] on div "[PERSON_NAME]" at bounding box center [564, 480] width 127 height 76
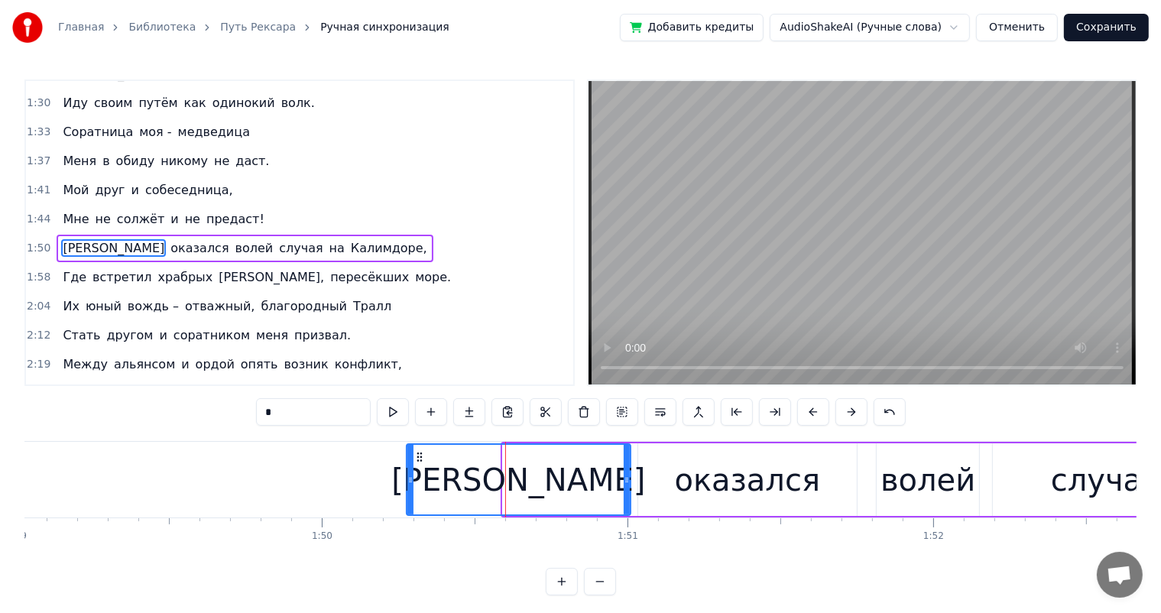
drag, startPoint x: 503, startPoint y: 480, endPoint x: 407, endPoint y: 488, distance: 96.7
click at [407, 488] on div at bounding box center [410, 480] width 6 height 70
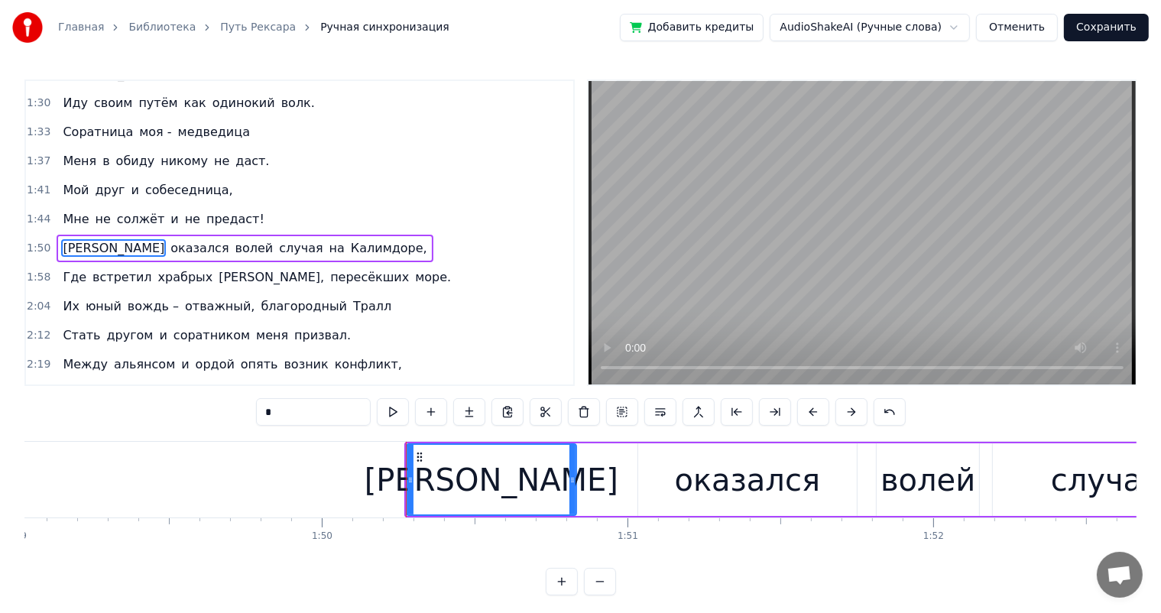
drag, startPoint x: 627, startPoint y: 477, endPoint x: 572, endPoint y: 481, distance: 54.4
click at [572, 481] on icon at bounding box center [572, 480] width 6 height 12
click at [679, 478] on div "оказался" at bounding box center [747, 479] width 219 height 73
type input "********"
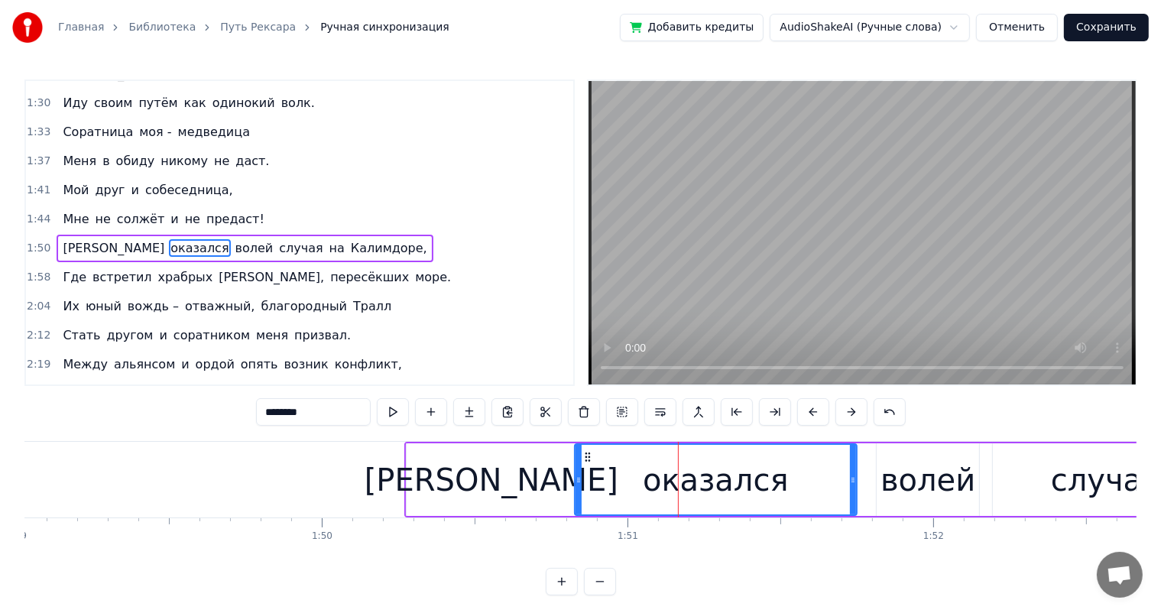
drag, startPoint x: 639, startPoint y: 480, endPoint x: 575, endPoint y: 485, distance: 63.6
click at [575, 485] on icon at bounding box center [578, 480] width 6 height 12
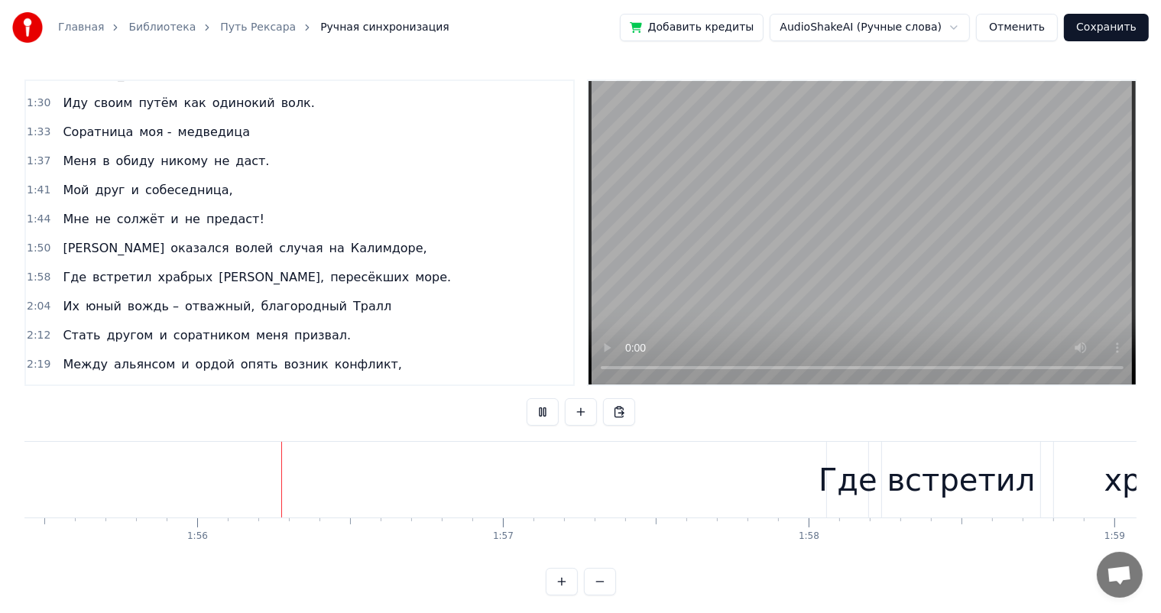
scroll to position [0, 35322]
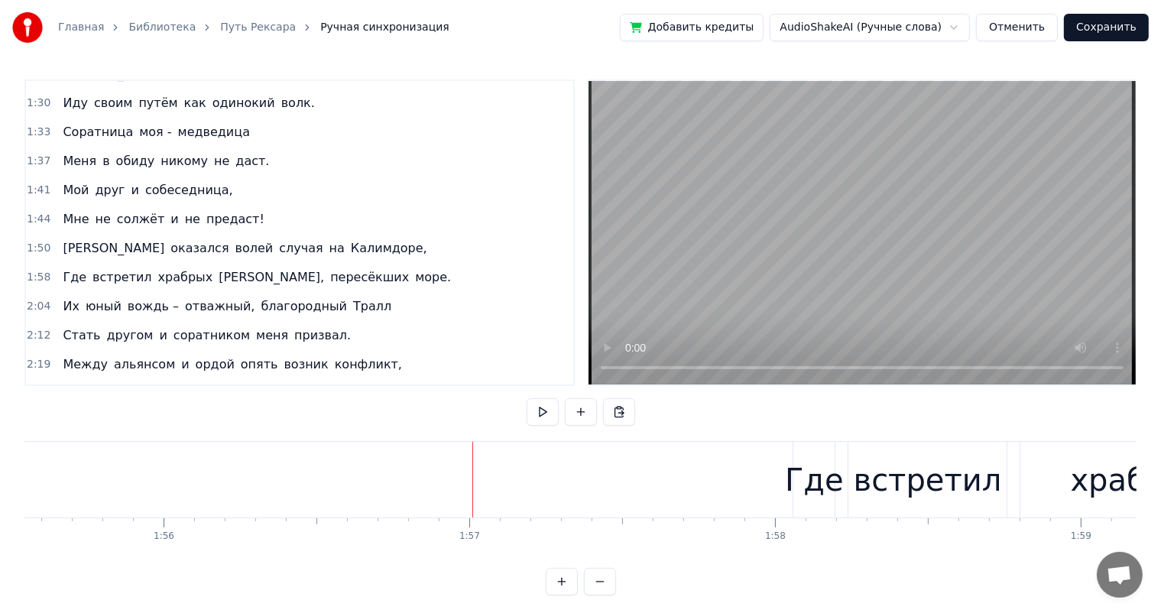
click at [793, 475] on div "Где" at bounding box center [814, 480] width 59 height 46
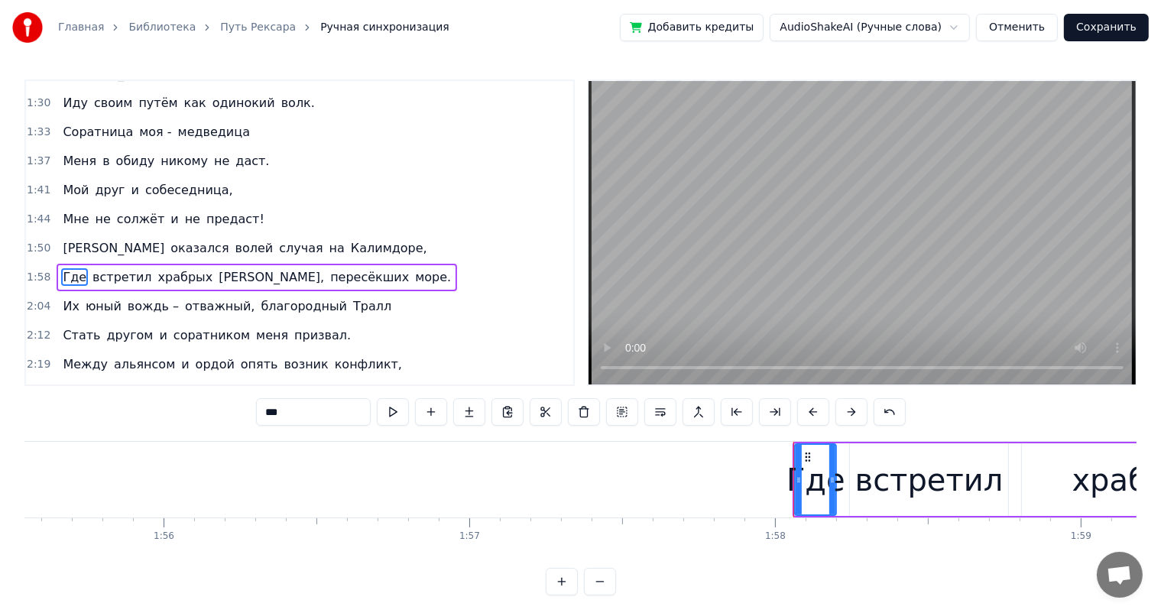
scroll to position [339, 0]
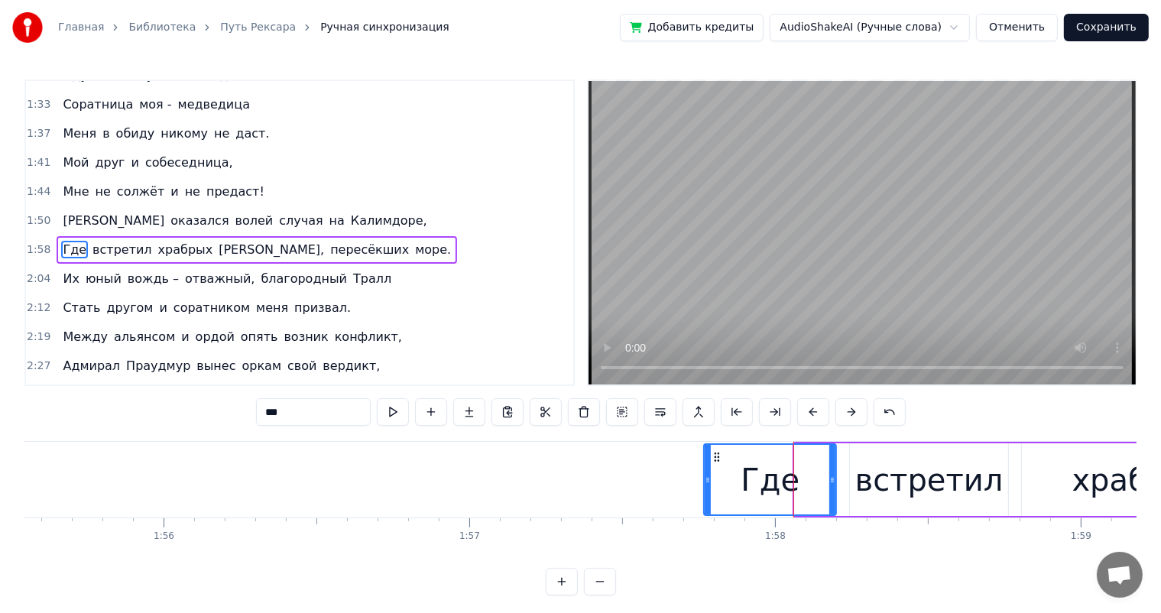
drag, startPoint x: 795, startPoint y: 479, endPoint x: 704, endPoint y: 491, distance: 91.8
click at [705, 491] on div at bounding box center [708, 480] width 6 height 70
drag, startPoint x: 831, startPoint y: 480, endPoint x: 813, endPoint y: 481, distance: 17.6
click at [813, 481] on icon at bounding box center [815, 480] width 6 height 12
click at [851, 480] on div "встретил" at bounding box center [928, 479] width 157 height 73
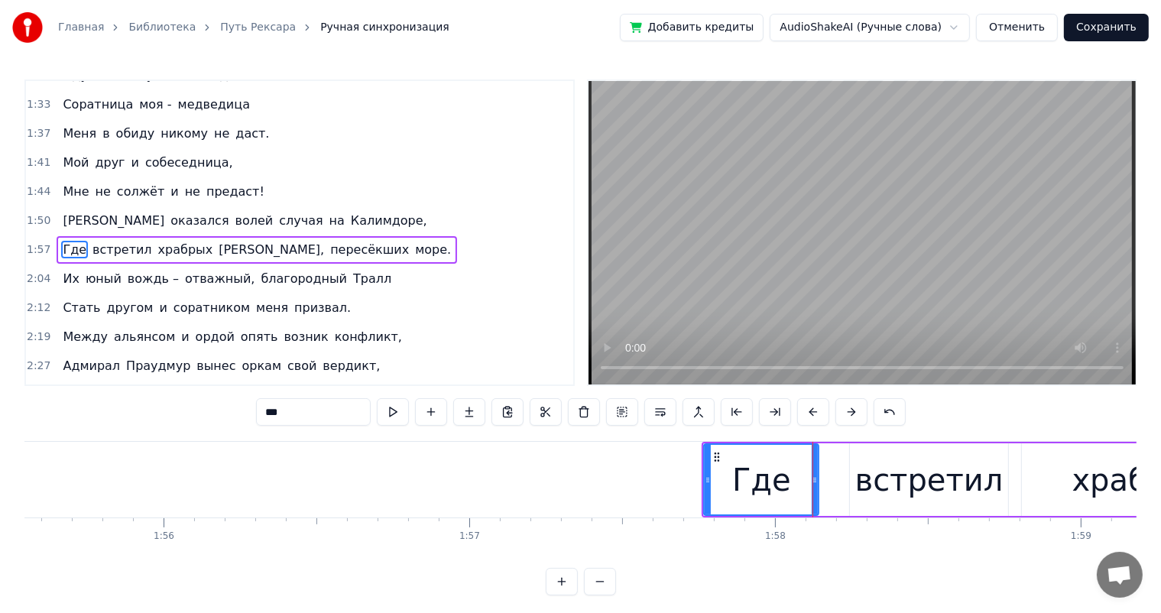
type input "********"
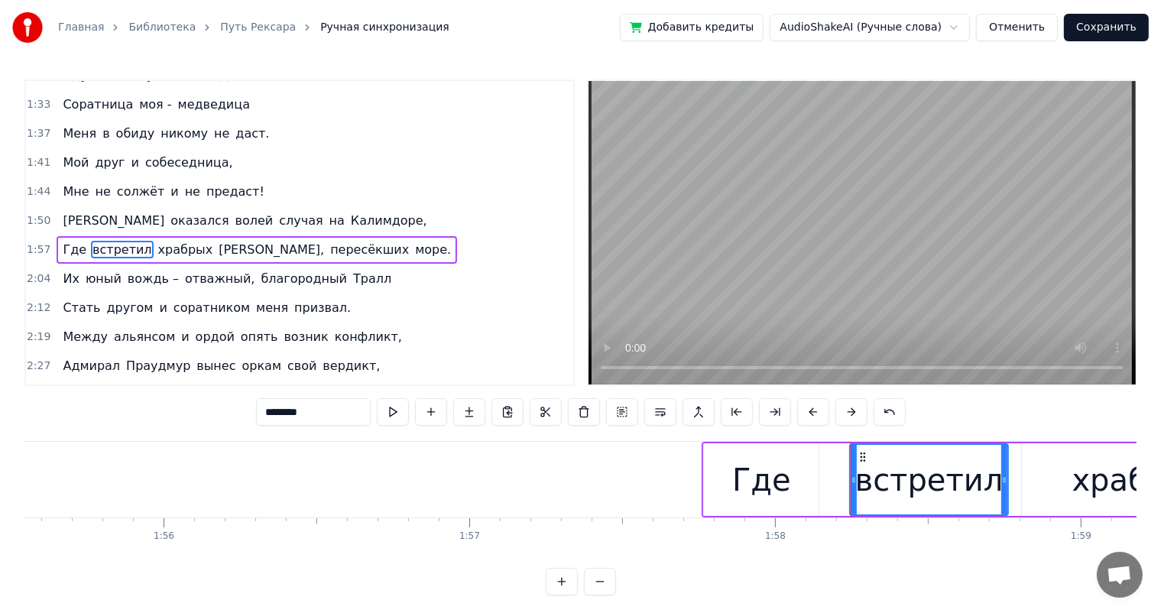
click at [851, 480] on div at bounding box center [851, 480] width 1 height 76
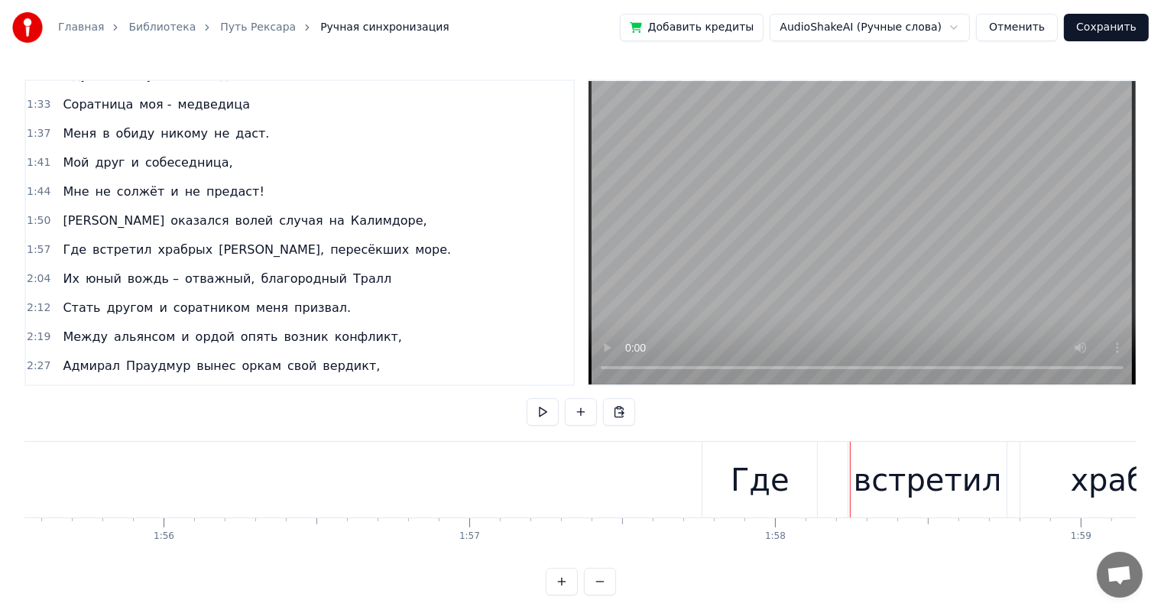
click at [864, 479] on div "встретил" at bounding box center [926, 480] width 157 height 76
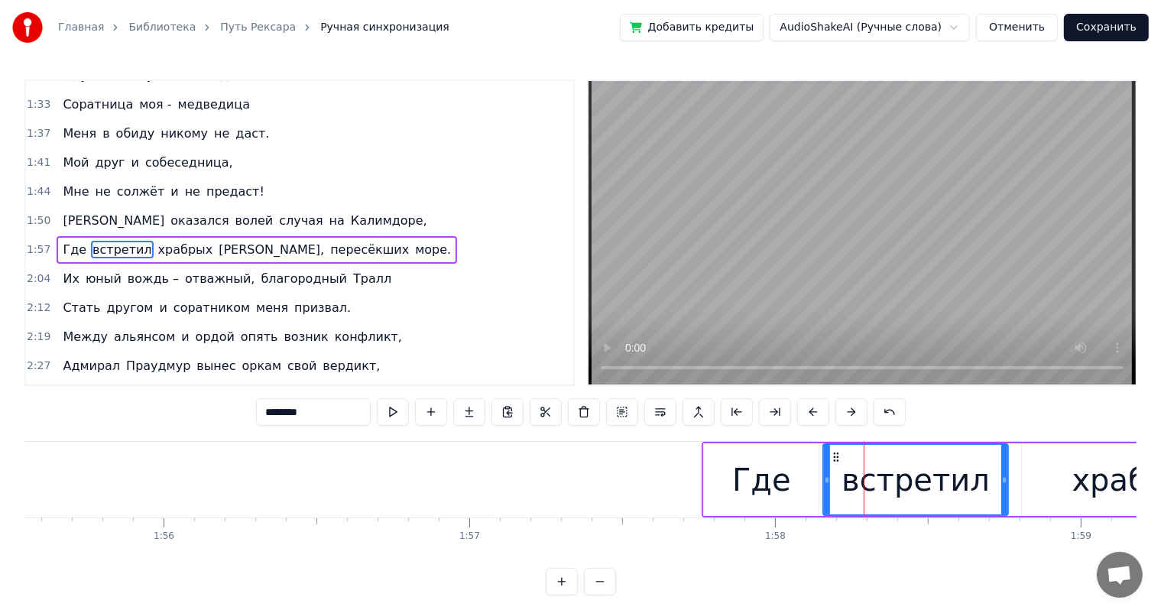
drag, startPoint x: 853, startPoint y: 483, endPoint x: 826, endPoint y: 486, distance: 26.9
click at [826, 486] on div at bounding box center [827, 480] width 6 height 70
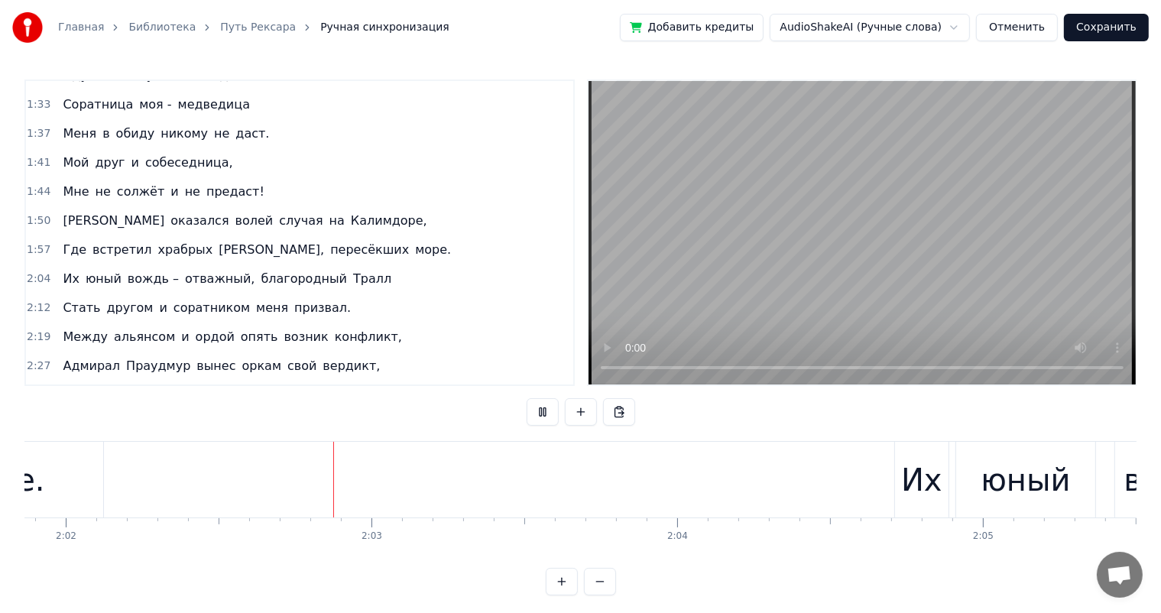
scroll to position [0, 37315]
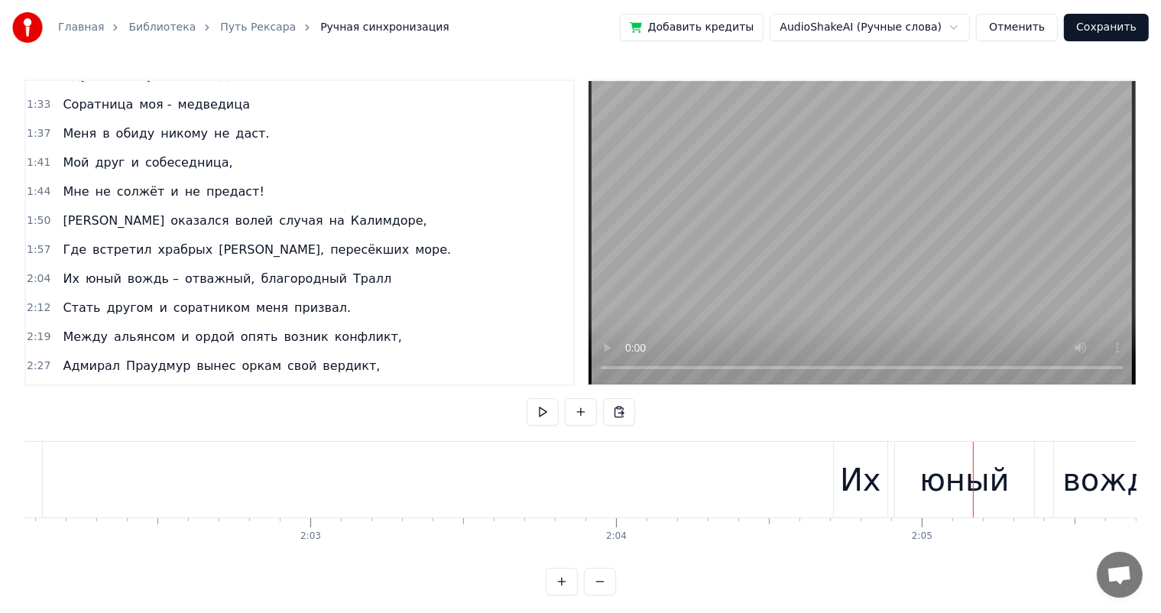
click at [865, 482] on div "Их" at bounding box center [860, 480] width 41 height 46
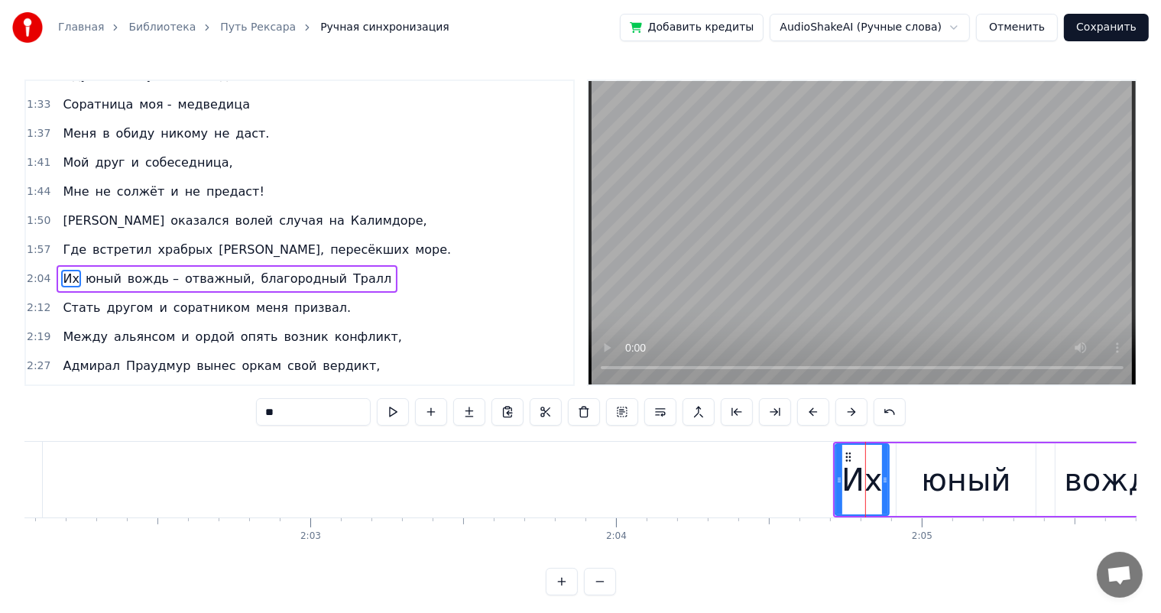
scroll to position [368, 0]
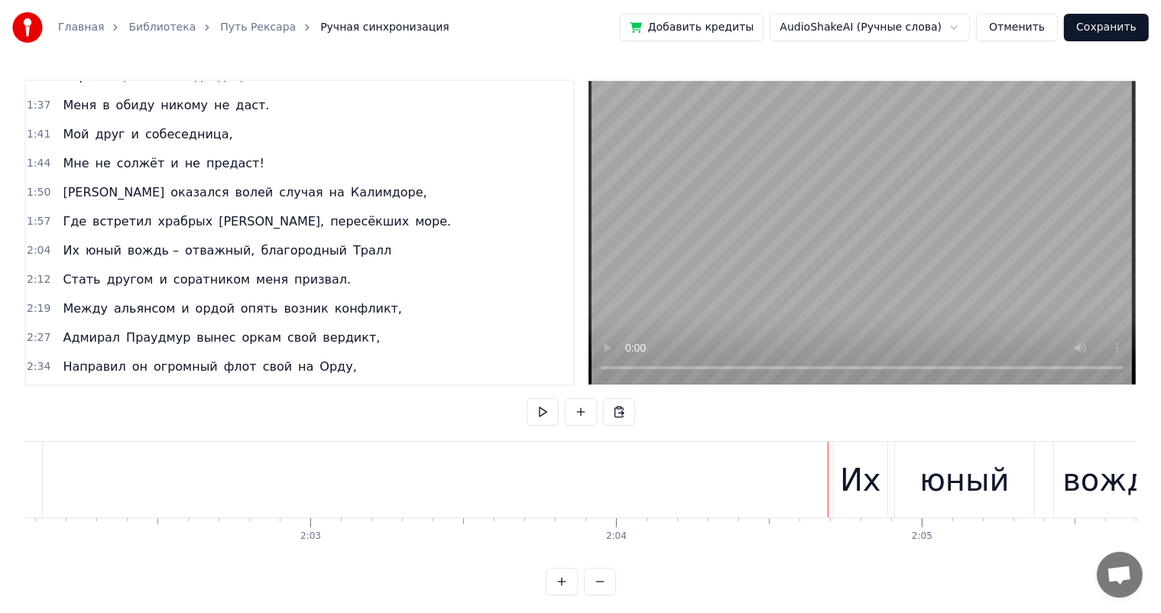
click at [861, 491] on div "Их" at bounding box center [860, 480] width 41 height 46
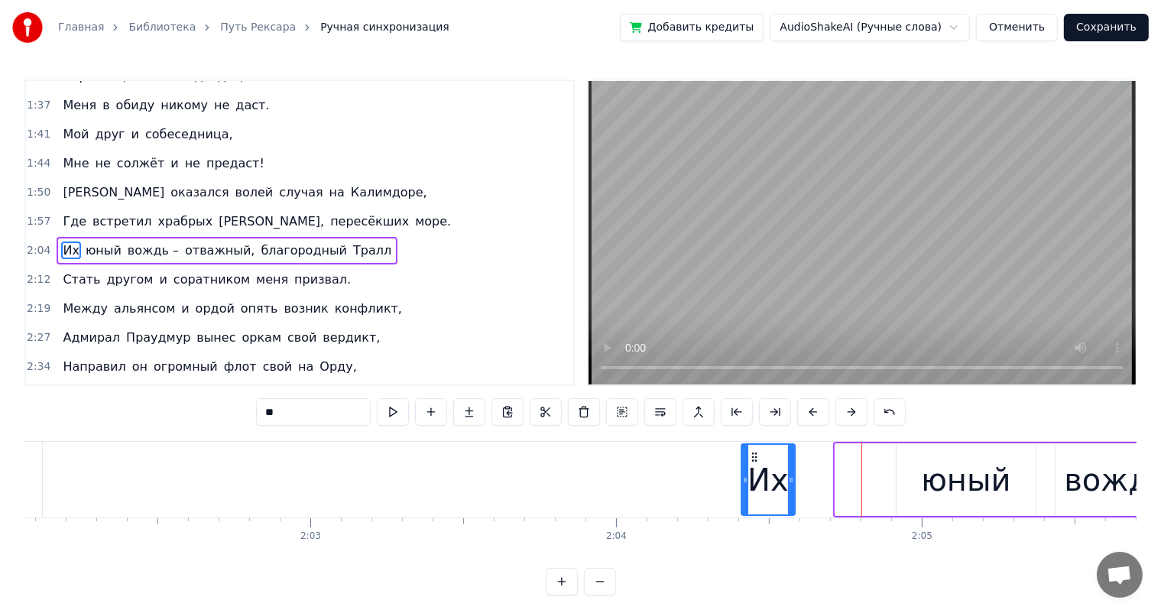
drag, startPoint x: 846, startPoint y: 456, endPoint x: 752, endPoint y: 459, distance: 94.0
click at [752, 459] on icon at bounding box center [754, 457] width 12 height 12
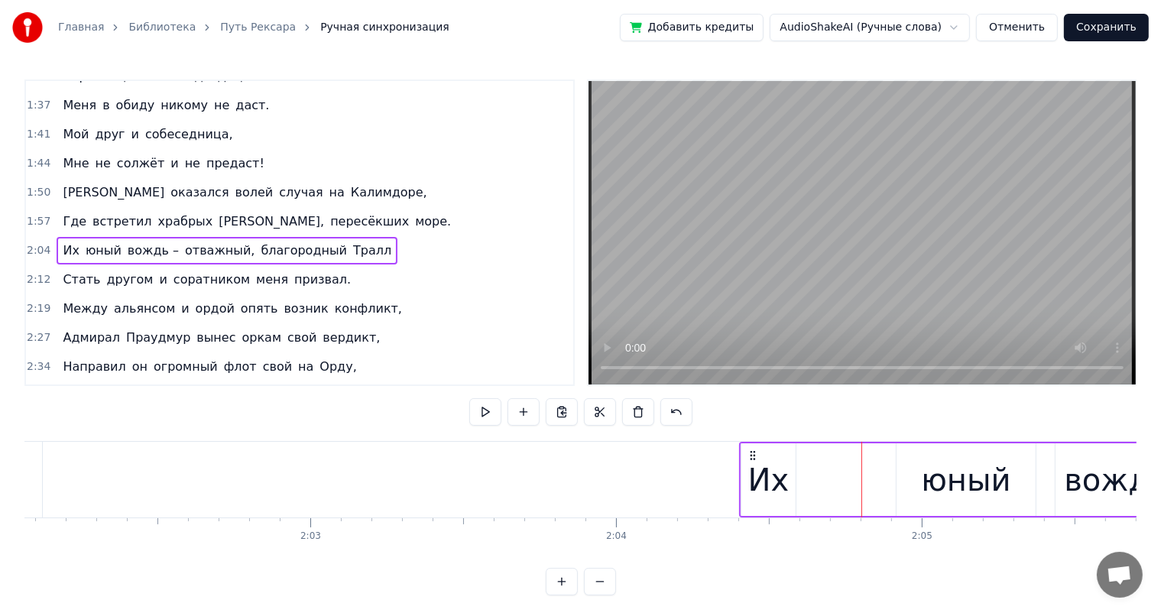
click at [926, 479] on div "юный" at bounding box center [965, 480] width 89 height 46
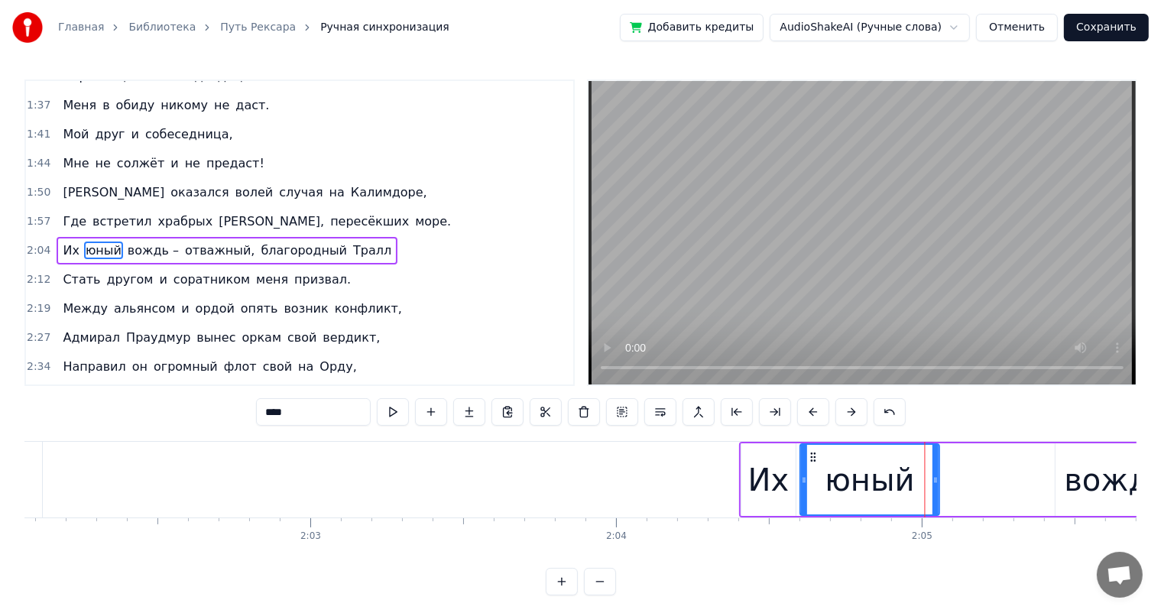
drag, startPoint x: 908, startPoint y: 455, endPoint x: 812, endPoint y: 465, distance: 96.9
click at [812, 465] on div "юный" at bounding box center [870, 480] width 138 height 70
click at [1097, 465] on div "вождь –" at bounding box center [1128, 480] width 128 height 46
type input "*******"
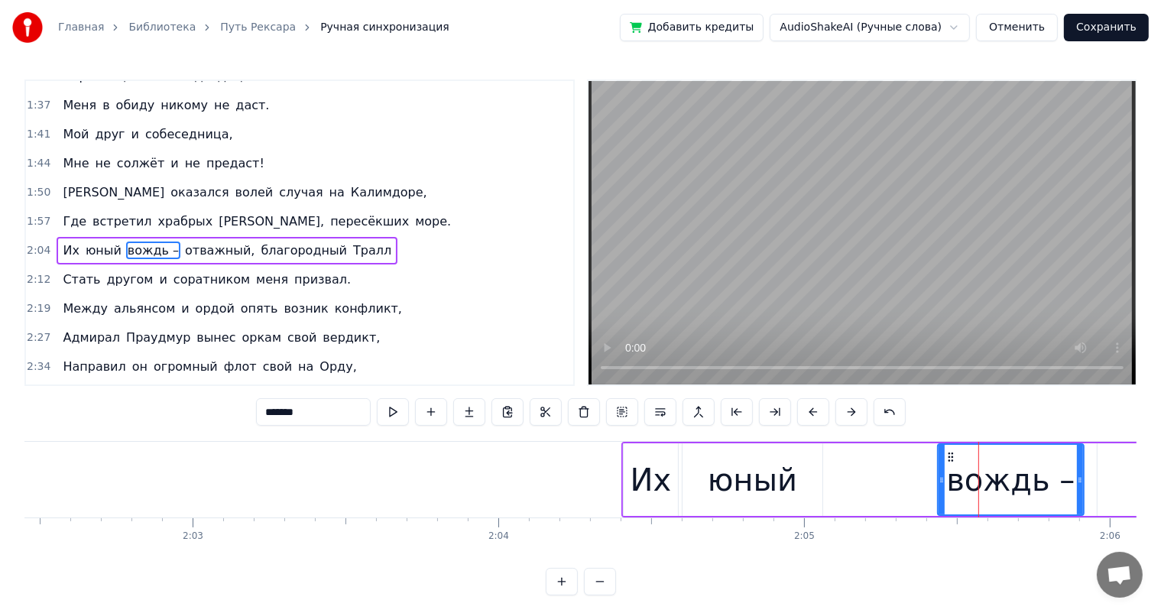
scroll to position [0, 37539]
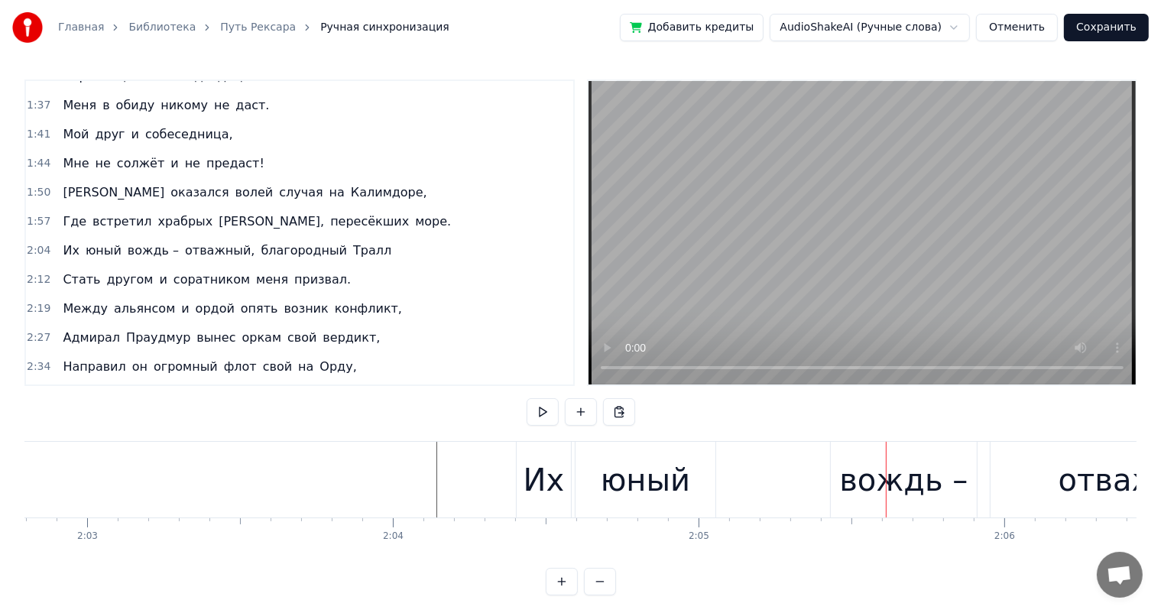
click at [871, 472] on div "вождь –" at bounding box center [903, 480] width 128 height 46
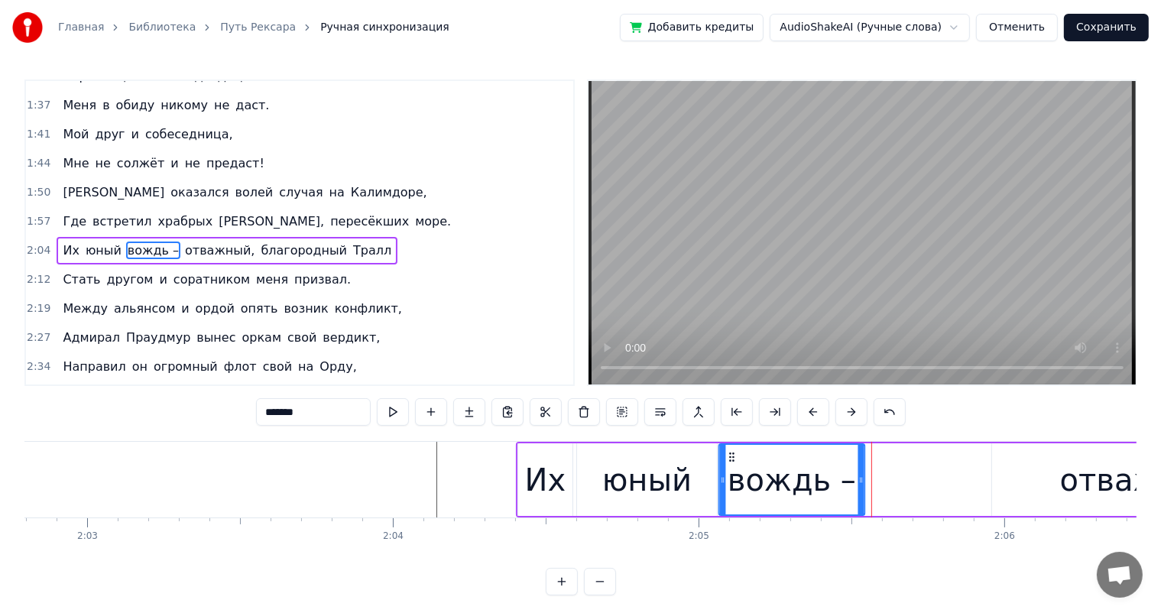
drag, startPoint x: 844, startPoint y: 455, endPoint x: 730, endPoint y: 462, distance: 114.0
click at [731, 461] on icon at bounding box center [732, 457] width 12 height 12
click at [1069, 488] on div "отважный," at bounding box center [1147, 479] width 311 height 73
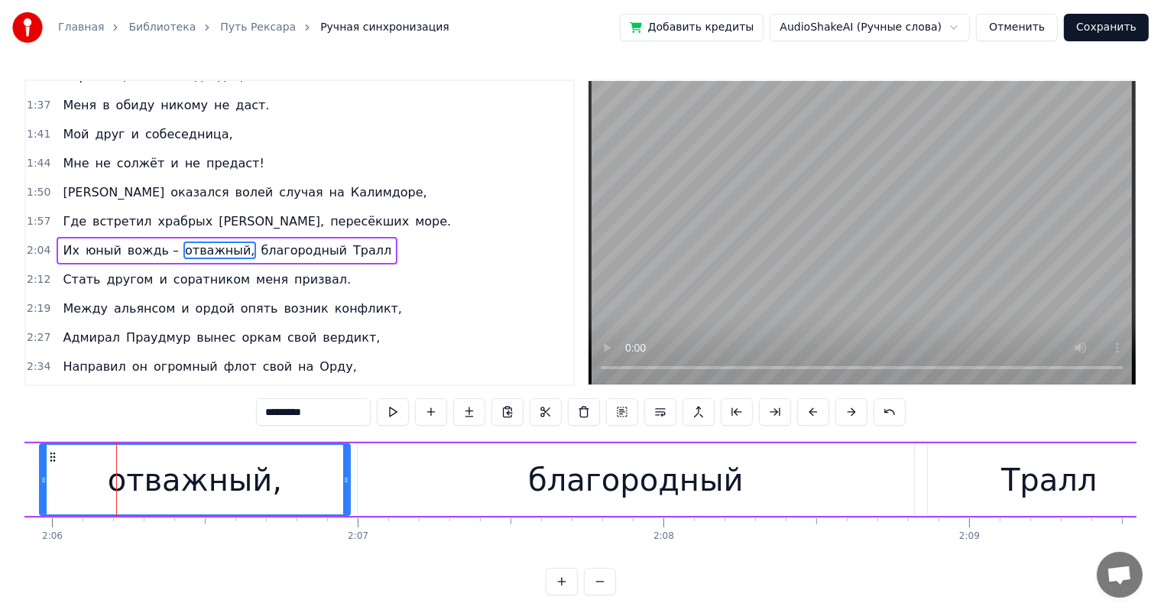
scroll to position [0, 38505]
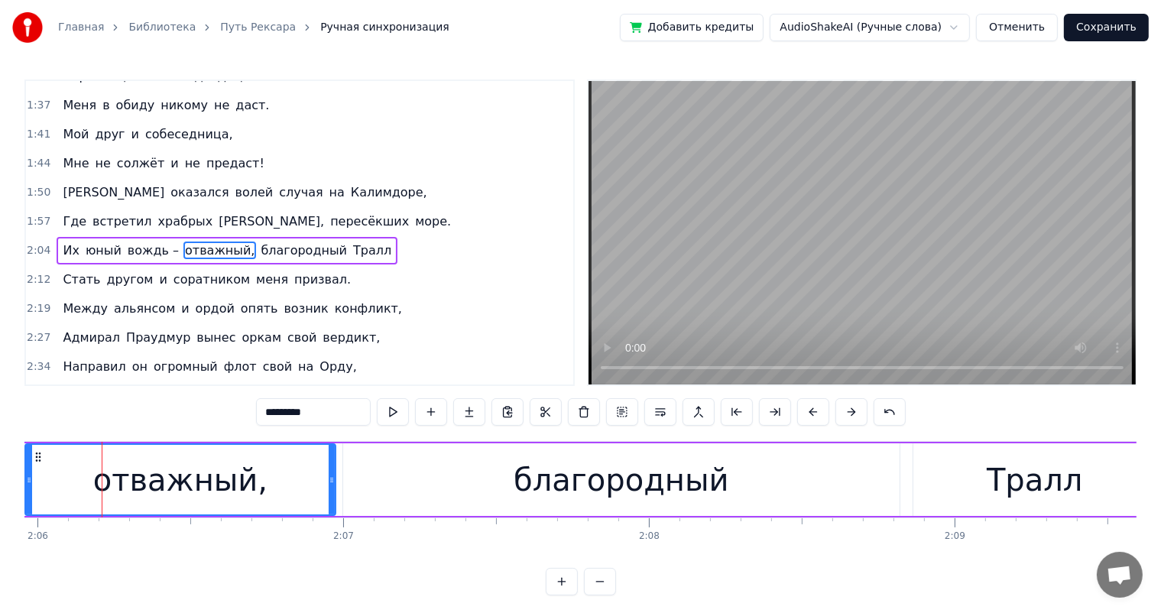
click at [953, 486] on div "Тралл" at bounding box center [1035, 479] width 244 height 73
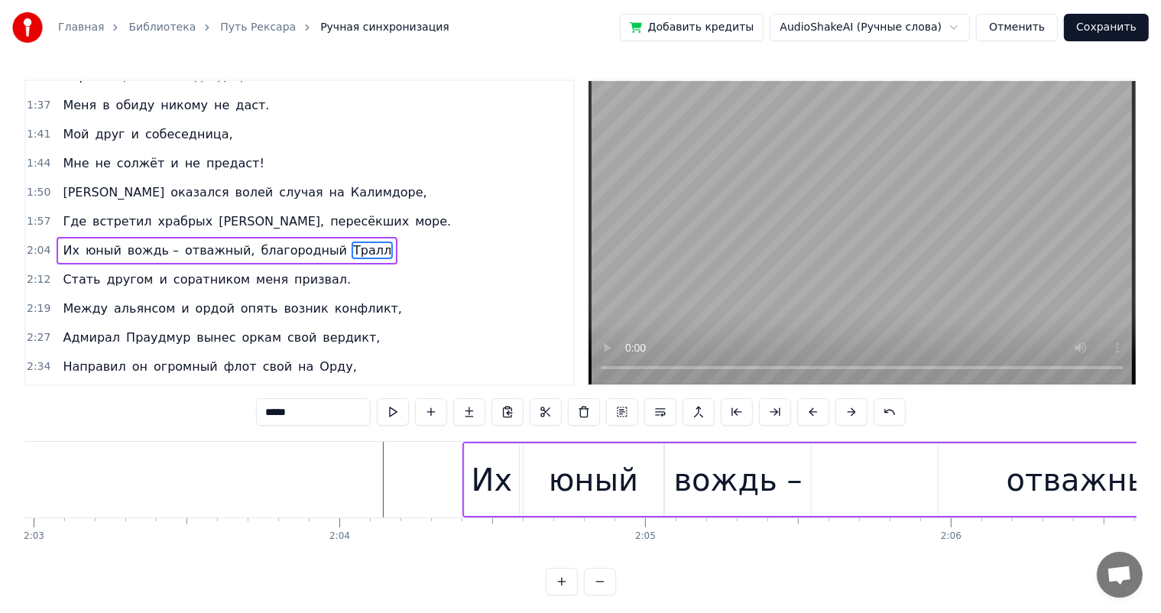
scroll to position [0, 37752]
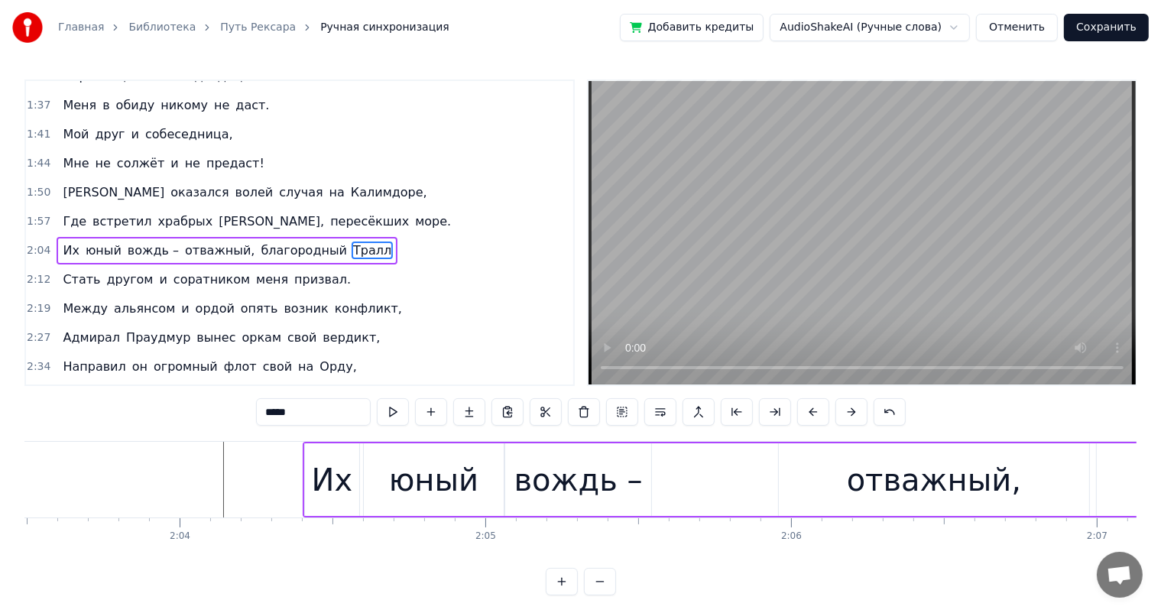
click at [527, 472] on div "вождь –" at bounding box center [578, 480] width 128 height 46
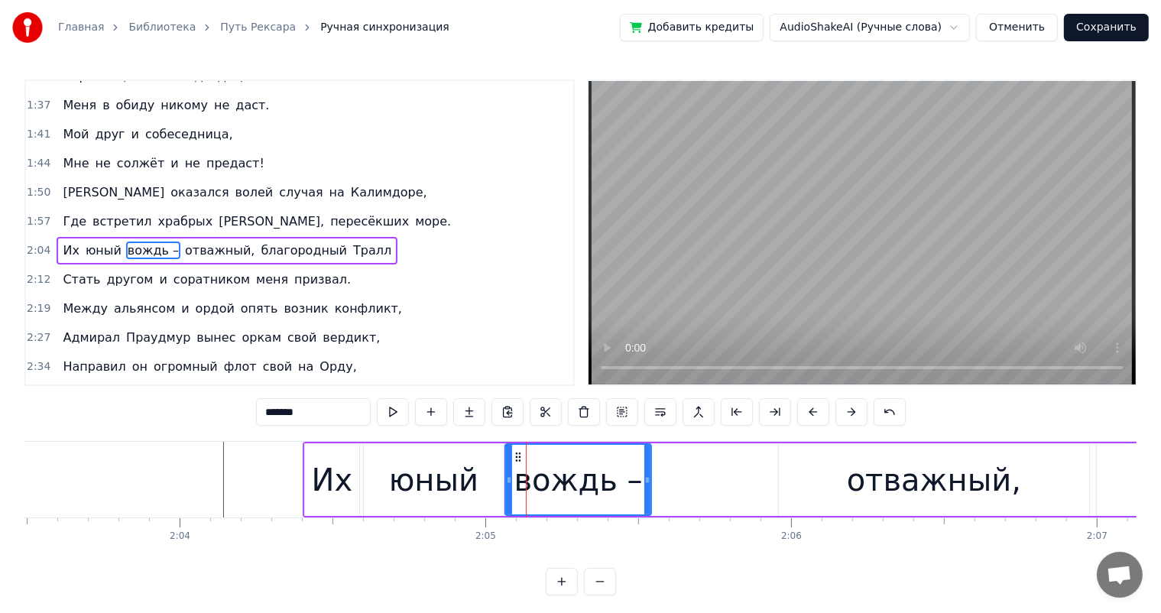
click at [827, 474] on div "отважный," at bounding box center [934, 479] width 311 height 73
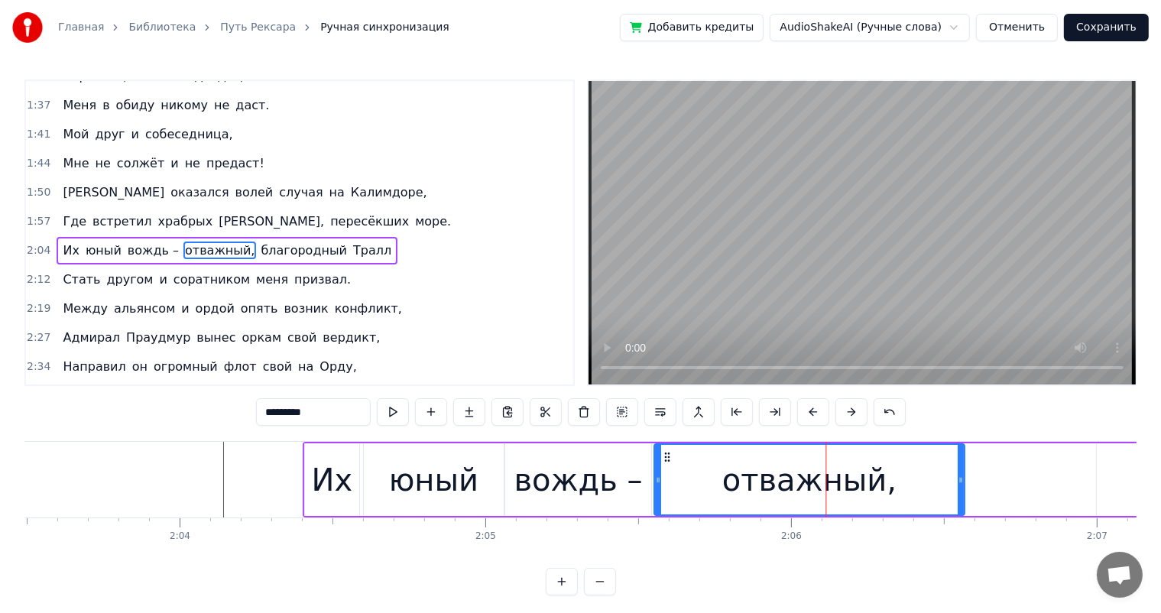
drag, startPoint x: 791, startPoint y: 457, endPoint x: 666, endPoint y: 462, distance: 124.7
click at [666, 462] on icon at bounding box center [667, 457] width 12 height 12
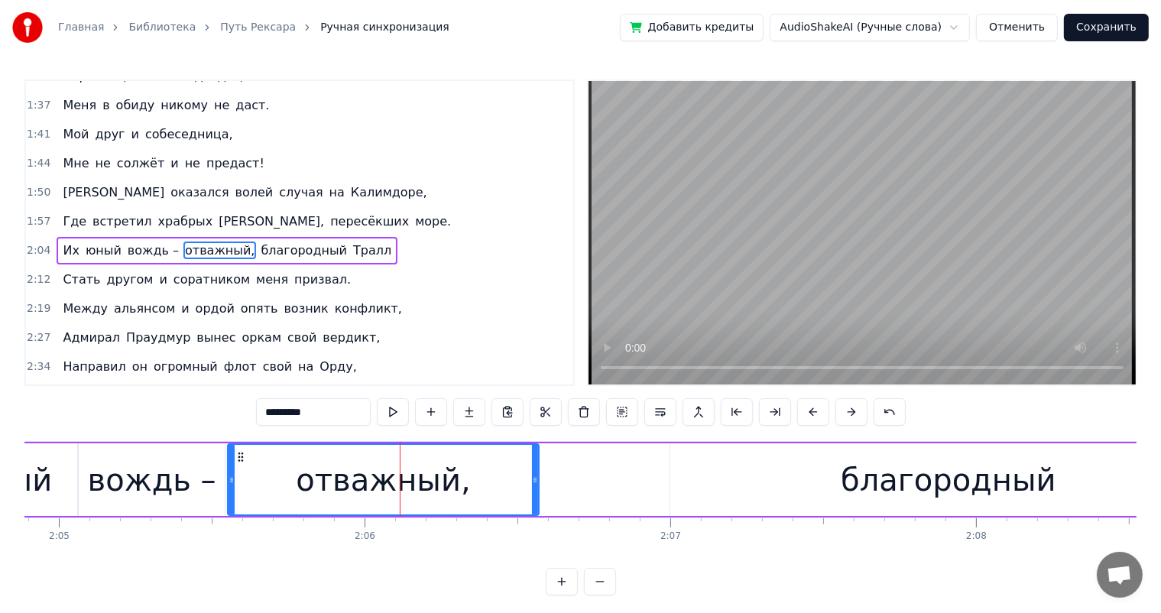
scroll to position [0, 38497]
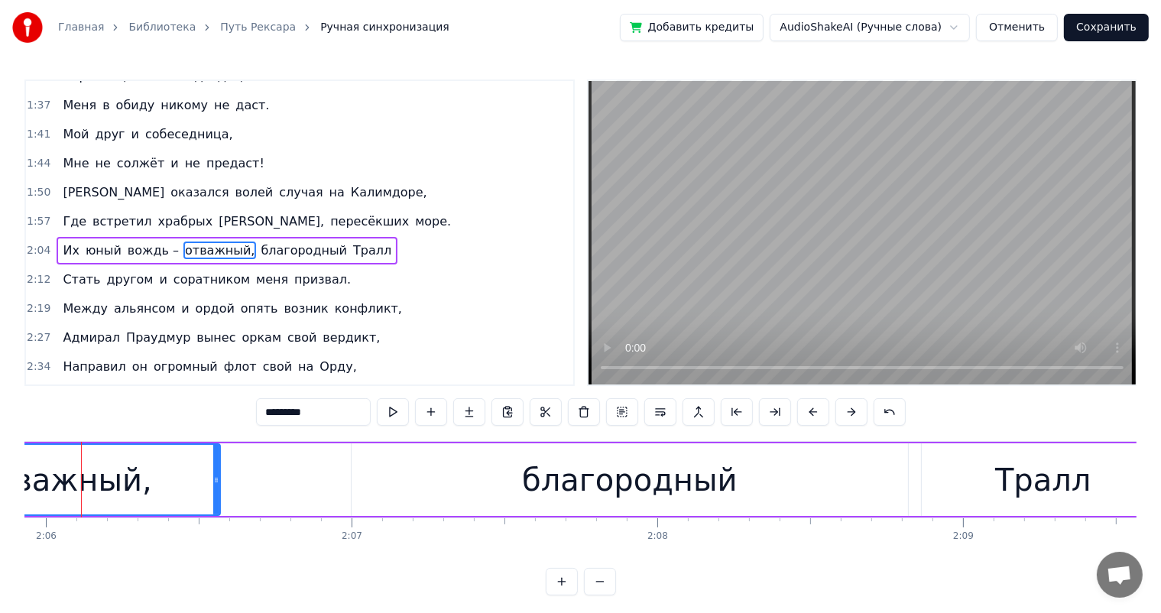
click at [561, 472] on div "благородный" at bounding box center [629, 480] width 215 height 46
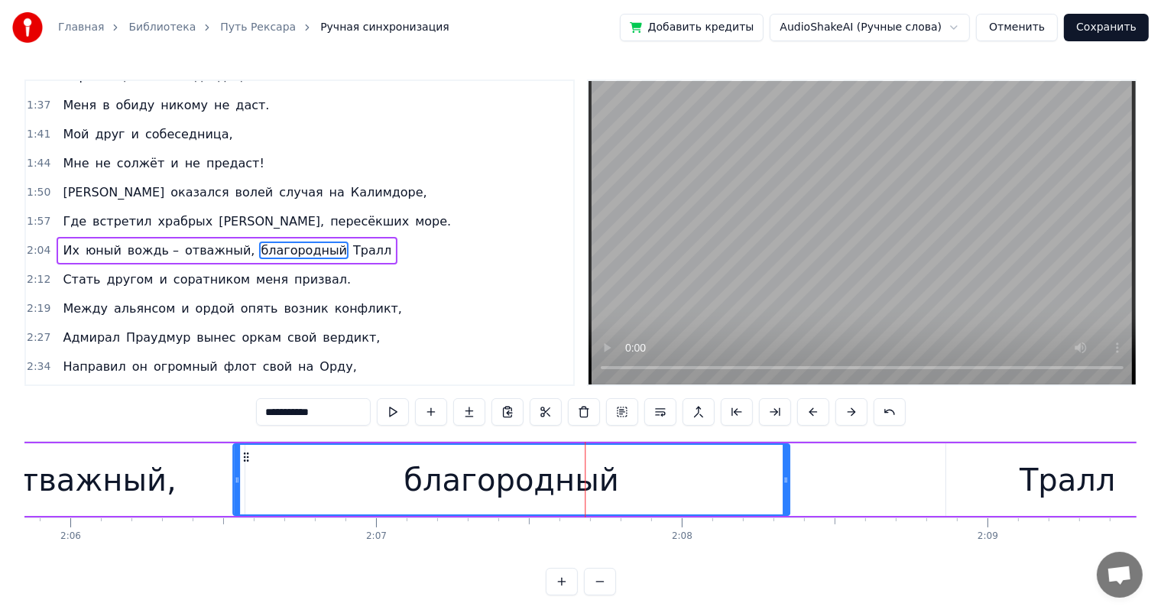
scroll to position [0, 38465]
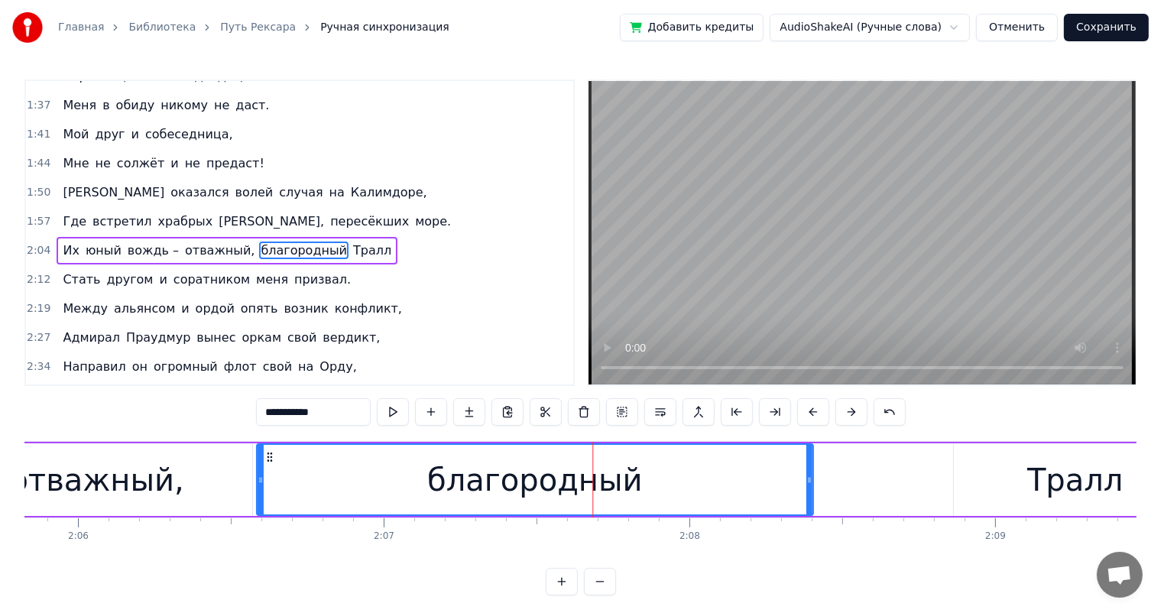
drag, startPoint x: 364, startPoint y: 455, endPoint x: 269, endPoint y: 465, distance: 95.3
click at [269, 465] on div "благородный" at bounding box center [535, 480] width 554 height 70
click at [1007, 475] on div "Тралл" at bounding box center [1076, 479] width 244 height 73
type input "*****"
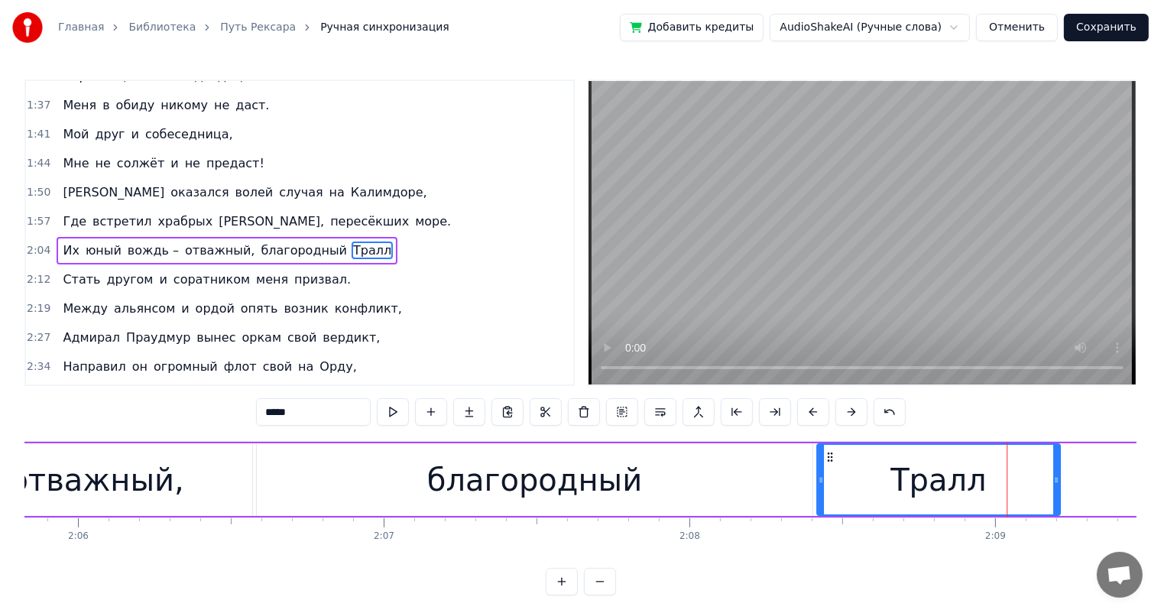
drag, startPoint x: 966, startPoint y: 457, endPoint x: 829, endPoint y: 459, distance: 136.8
click at [829, 459] on icon at bounding box center [829, 457] width 12 height 12
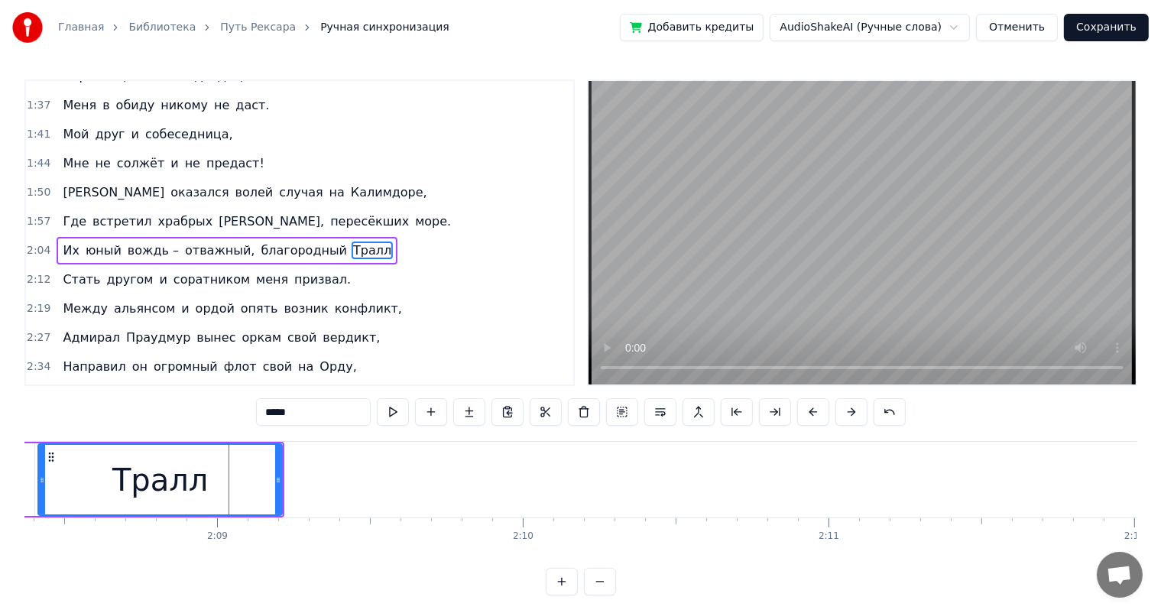
scroll to position [0, 39030]
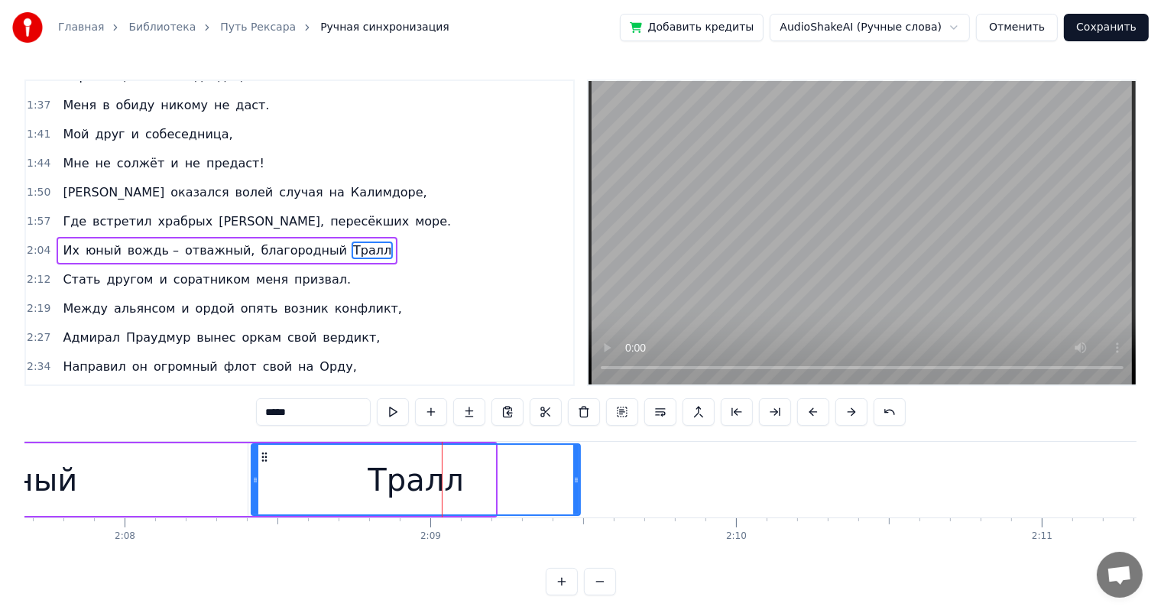
drag, startPoint x: 492, startPoint y: 478, endPoint x: 577, endPoint y: 478, distance: 84.8
click at [577, 478] on icon at bounding box center [576, 480] width 6 height 12
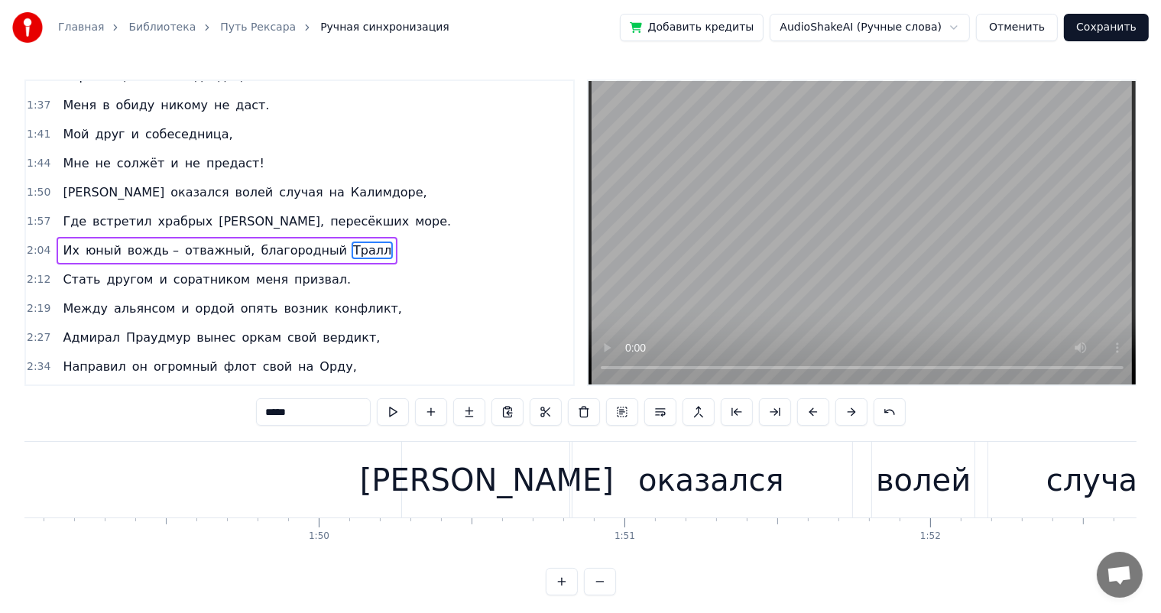
scroll to position [0, 33279]
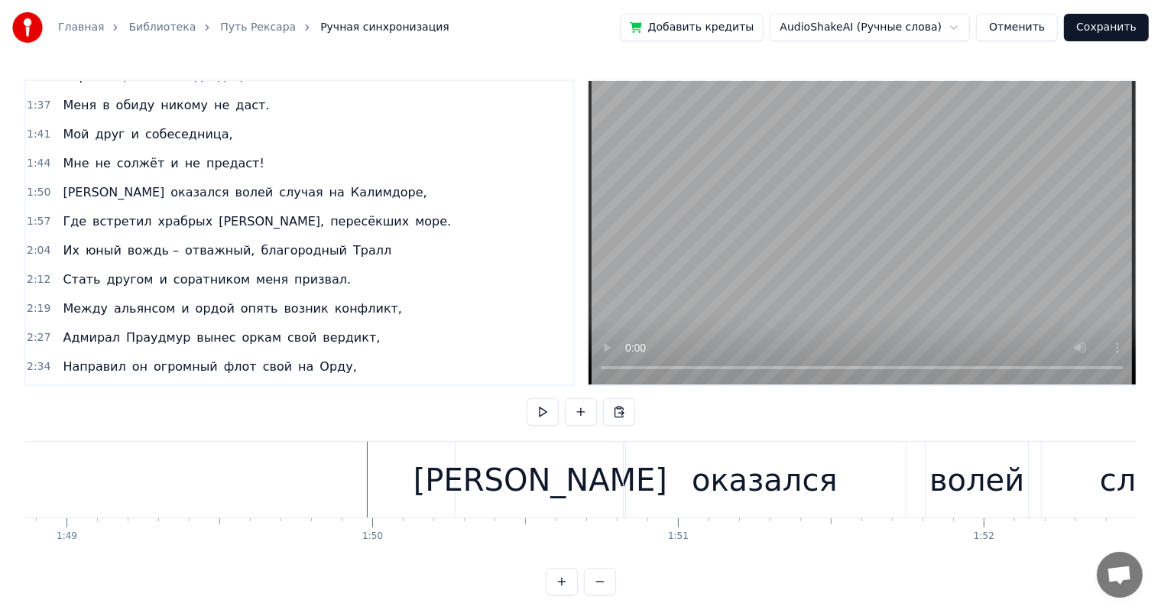
click at [464, 485] on div "[PERSON_NAME]" at bounding box center [539, 480] width 169 height 76
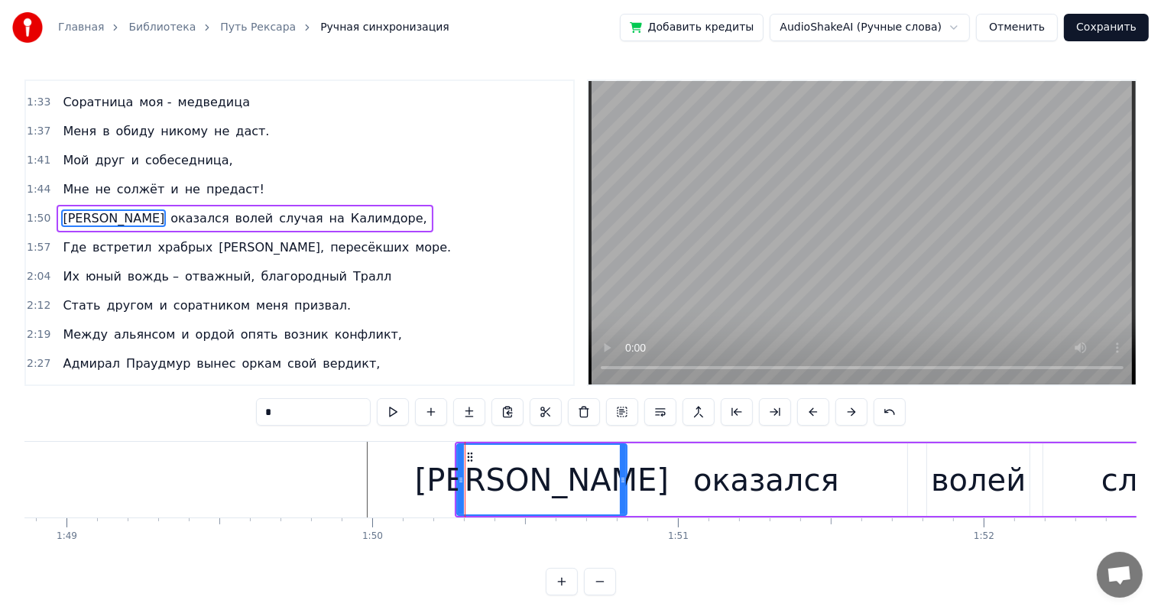
scroll to position [312, 0]
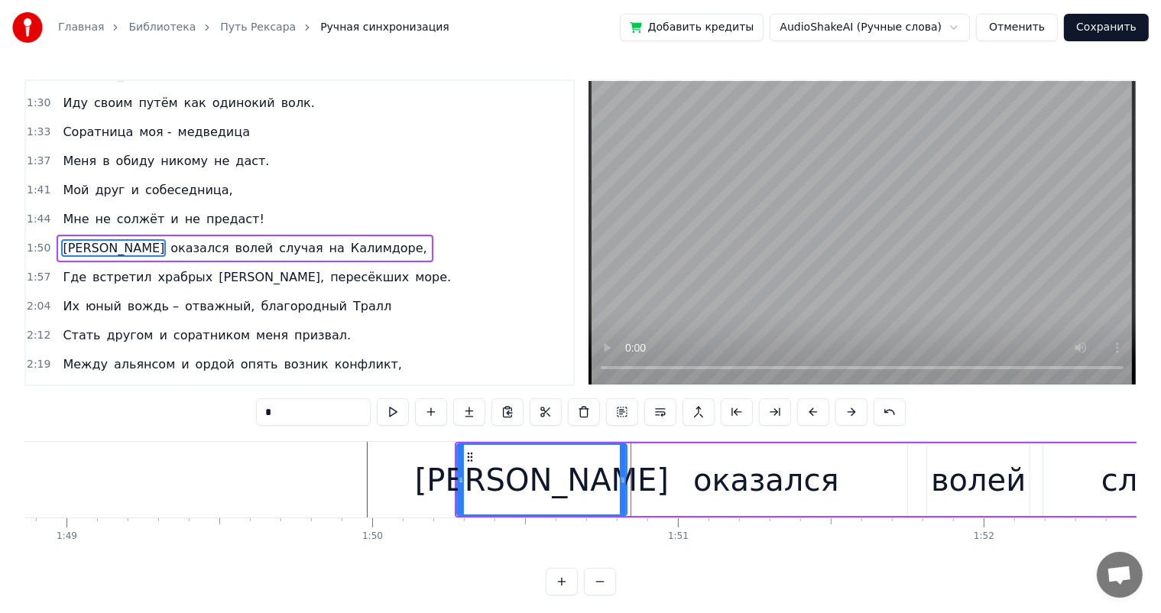
click at [525, 472] on div "[PERSON_NAME]" at bounding box center [541, 480] width 167 height 70
drag, startPoint x: 621, startPoint y: 478, endPoint x: 608, endPoint y: 479, distance: 12.3
click at [609, 478] on icon at bounding box center [612, 480] width 6 height 12
click at [657, 477] on div "оказался" at bounding box center [766, 479] width 282 height 73
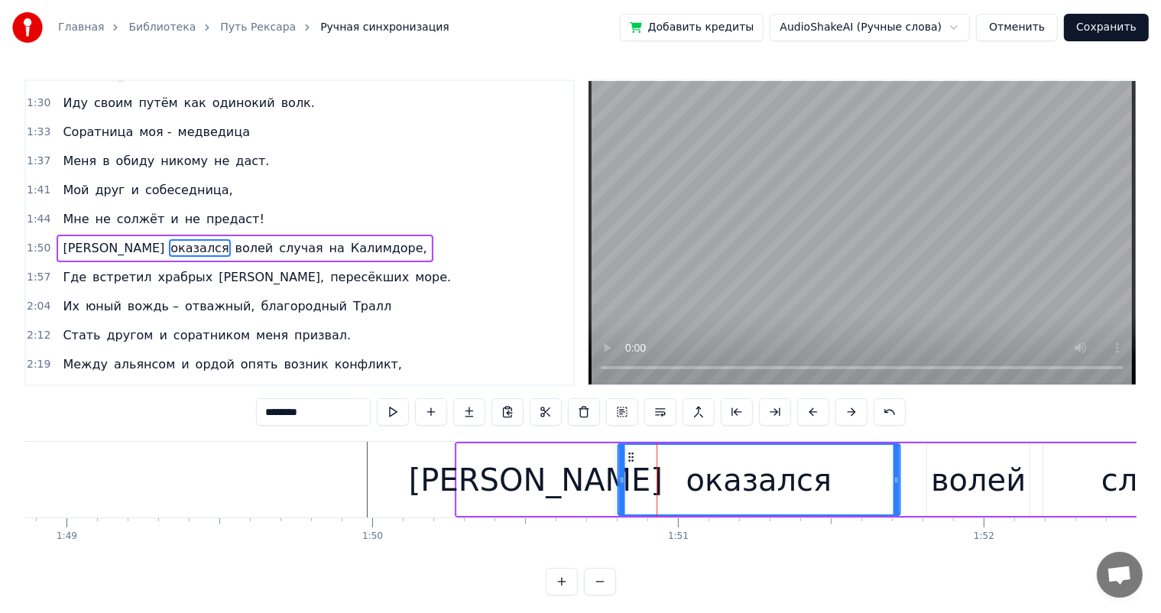
click at [628, 453] on circle at bounding box center [628, 453] width 1 height 1
drag, startPoint x: 895, startPoint y: 475, endPoint x: 872, endPoint y: 474, distance: 23.0
click at [872, 474] on icon at bounding box center [873, 480] width 6 height 12
click at [949, 471] on div "волей" at bounding box center [978, 480] width 95 height 46
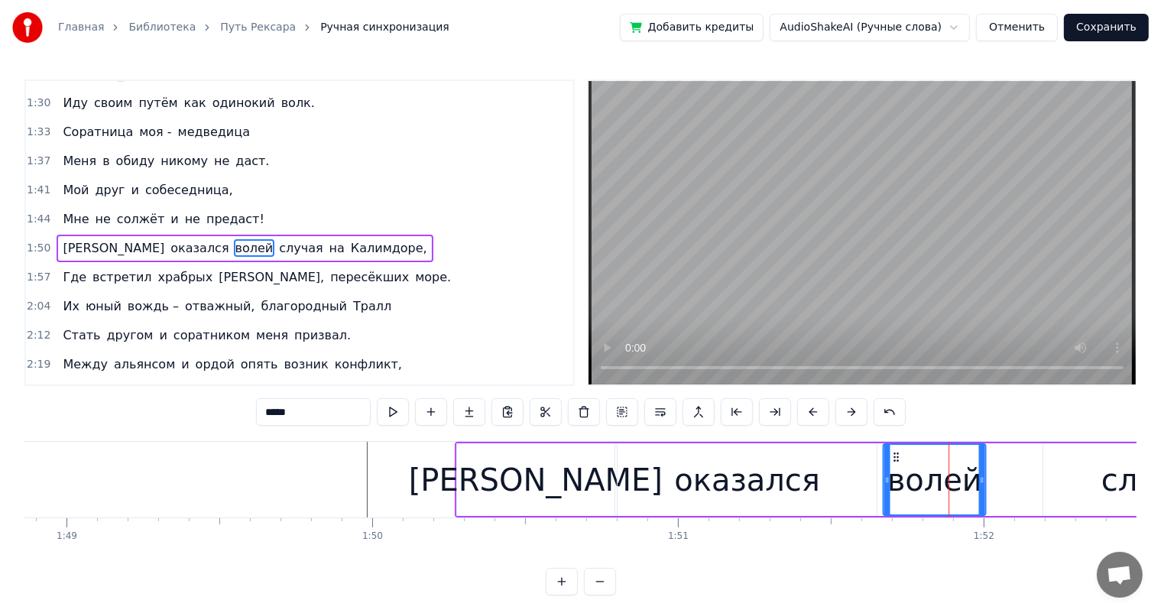
drag, startPoint x: 939, startPoint y: 453, endPoint x: 894, endPoint y: 457, distance: 44.5
click at [894, 457] on icon at bounding box center [896, 457] width 12 height 12
click at [1052, 455] on div "случая" at bounding box center [1155, 479] width 225 height 73
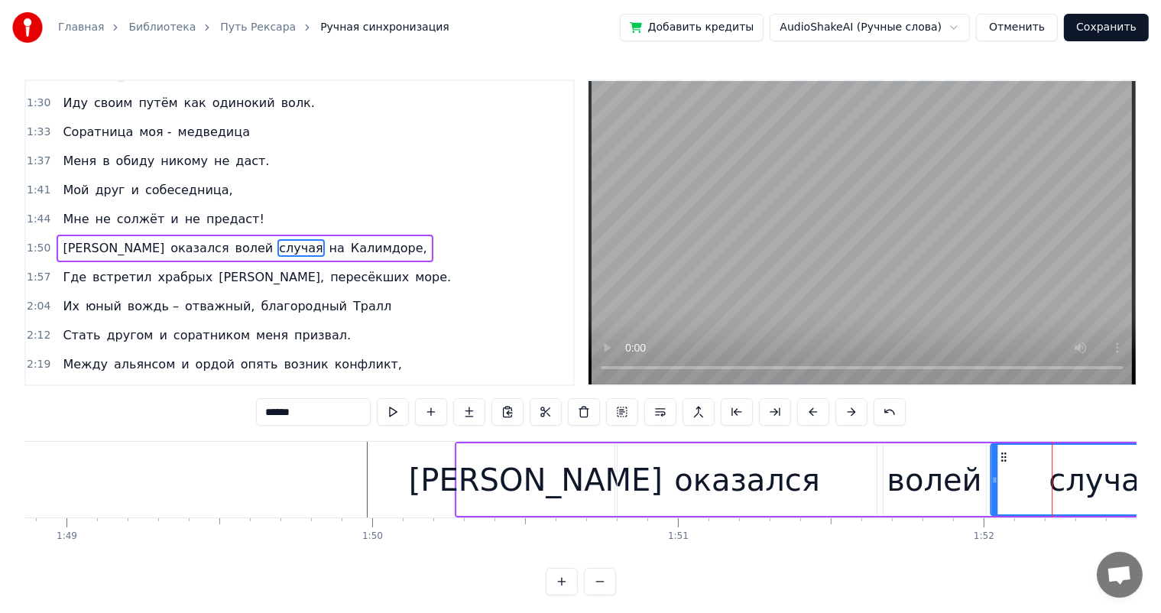
drag, startPoint x: 1057, startPoint y: 455, endPoint x: 1004, endPoint y: 460, distance: 52.9
click at [1004, 460] on icon at bounding box center [1004, 457] width 12 height 12
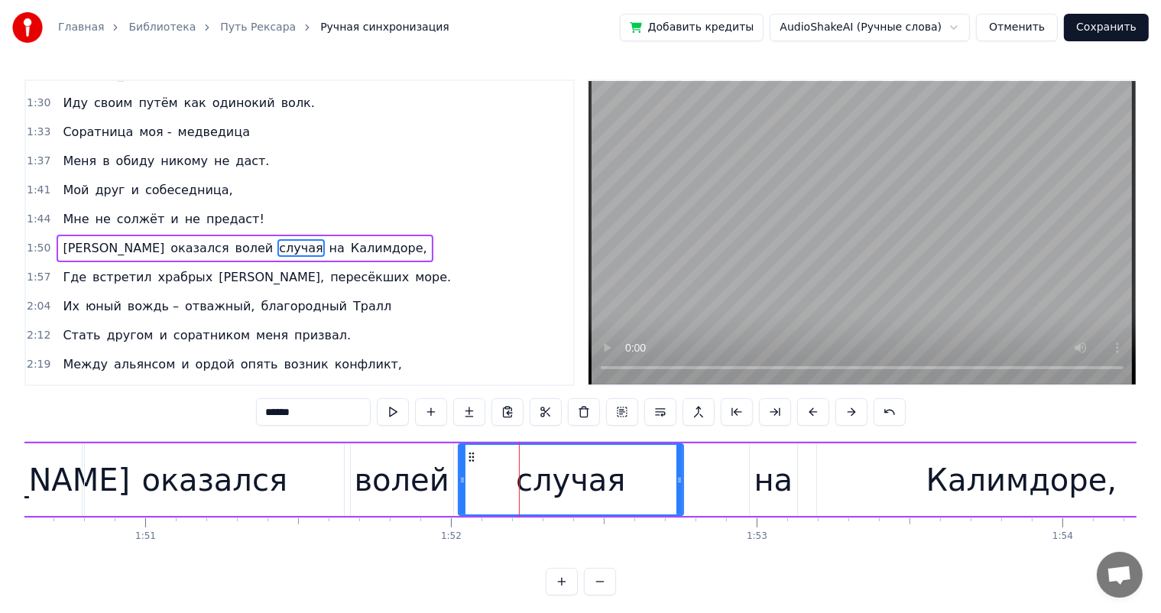
scroll to position [0, 33918]
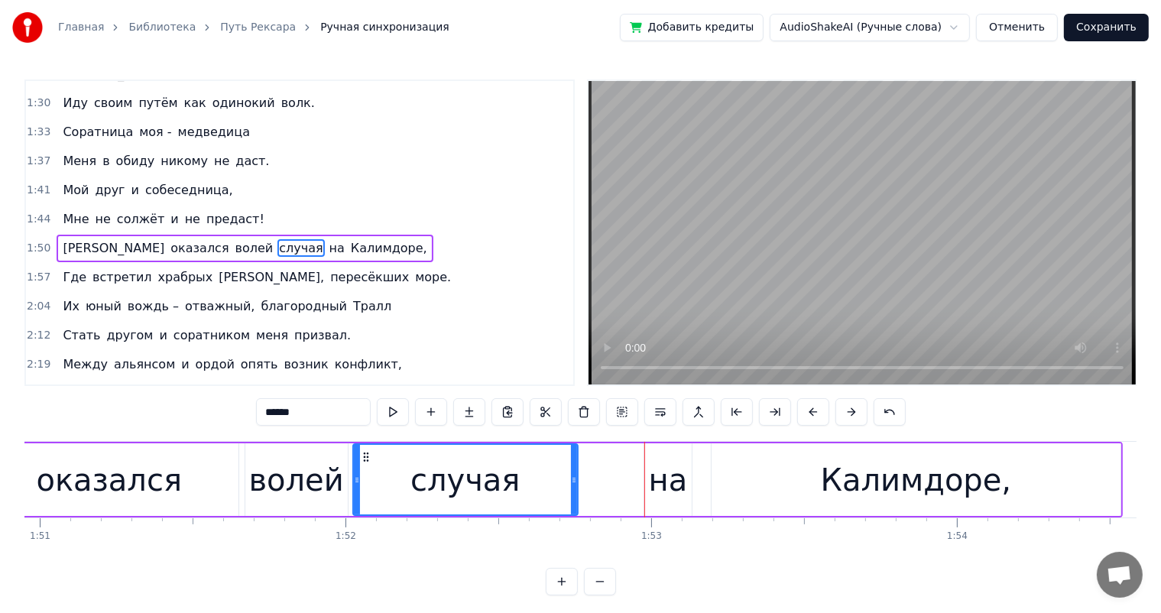
click at [663, 469] on div "на" at bounding box center [668, 480] width 39 height 46
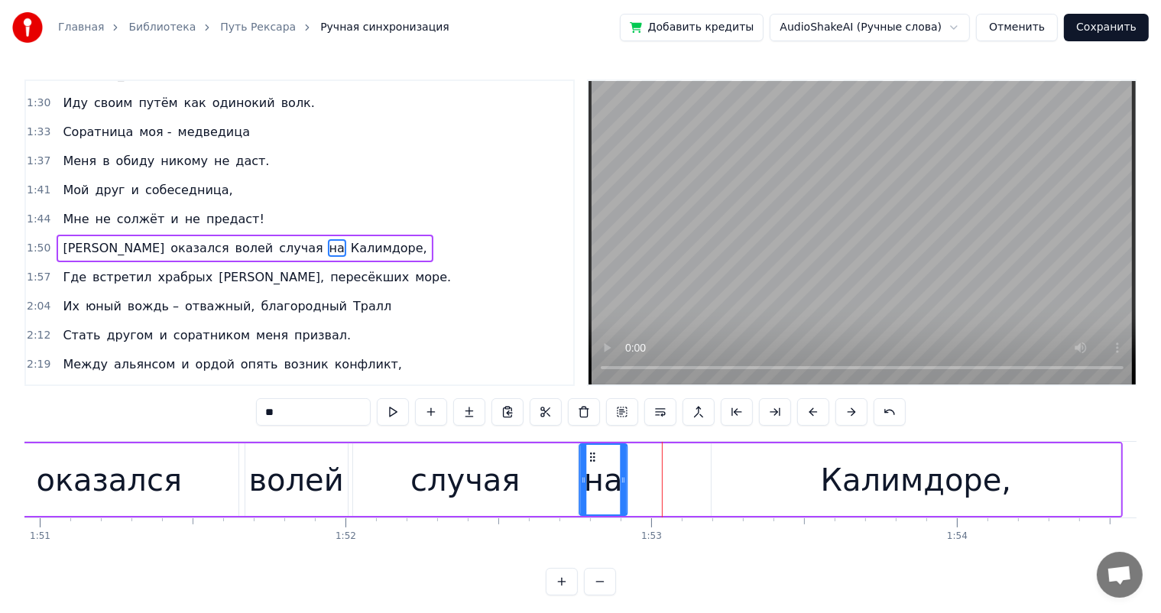
drag, startPoint x: 657, startPoint y: 455, endPoint x: 593, endPoint y: 462, distance: 64.6
click at [593, 462] on div "на" at bounding box center [603, 480] width 46 height 70
click at [721, 462] on div "Калимдоре," at bounding box center [916, 479] width 409 height 73
type input "**********"
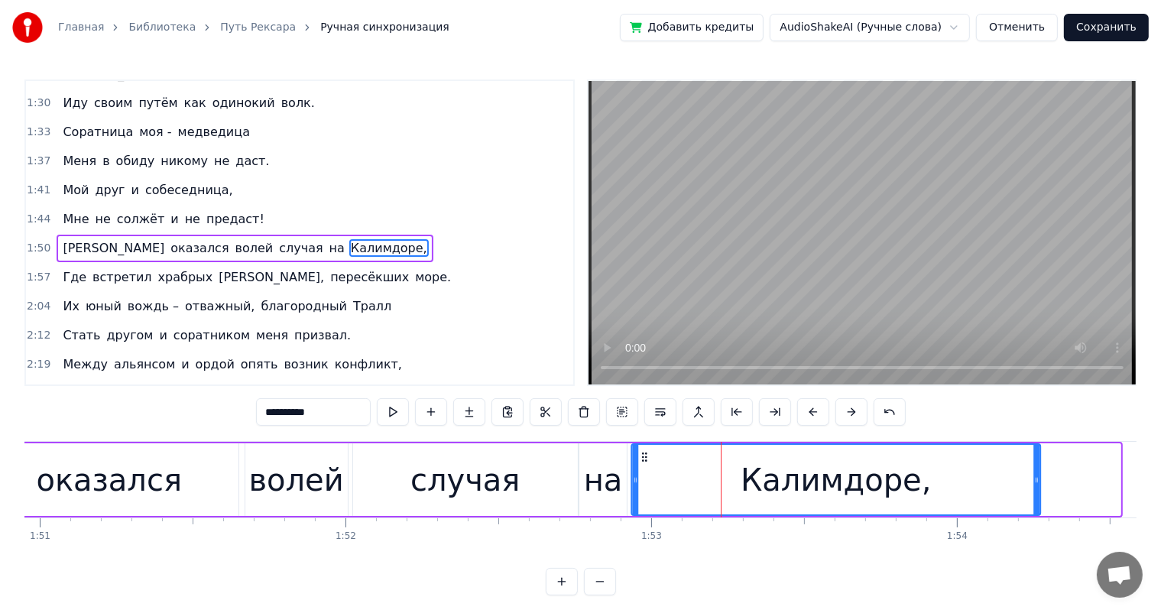
drag, startPoint x: 725, startPoint y: 458, endPoint x: 644, endPoint y: 462, distance: 80.3
click at [644, 462] on div "Калимдоре," at bounding box center [835, 480] width 407 height 70
drag, startPoint x: 1036, startPoint y: 474, endPoint x: 1071, endPoint y: 471, distance: 34.5
click at [1071, 471] on div at bounding box center [1071, 480] width 6 height 70
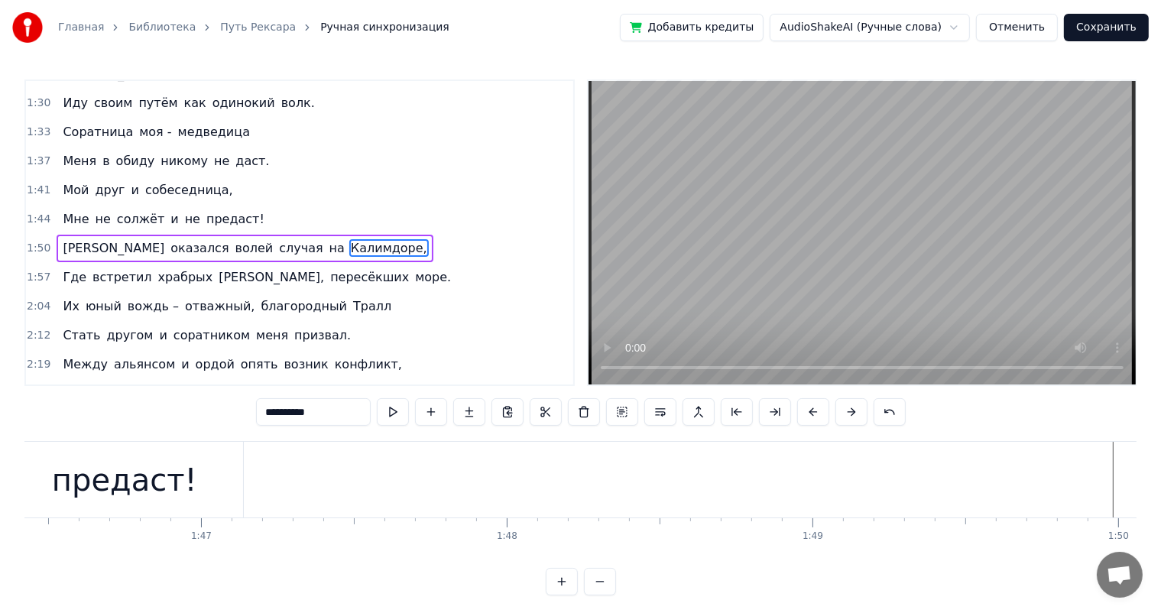
scroll to position [0, 32906]
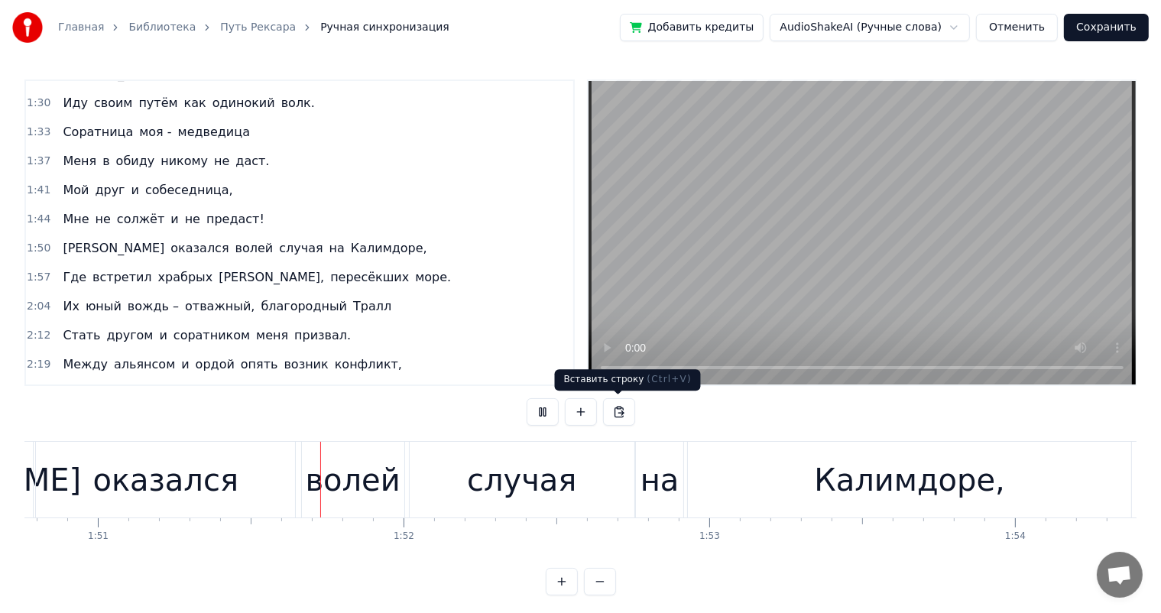
scroll to position [0, 33908]
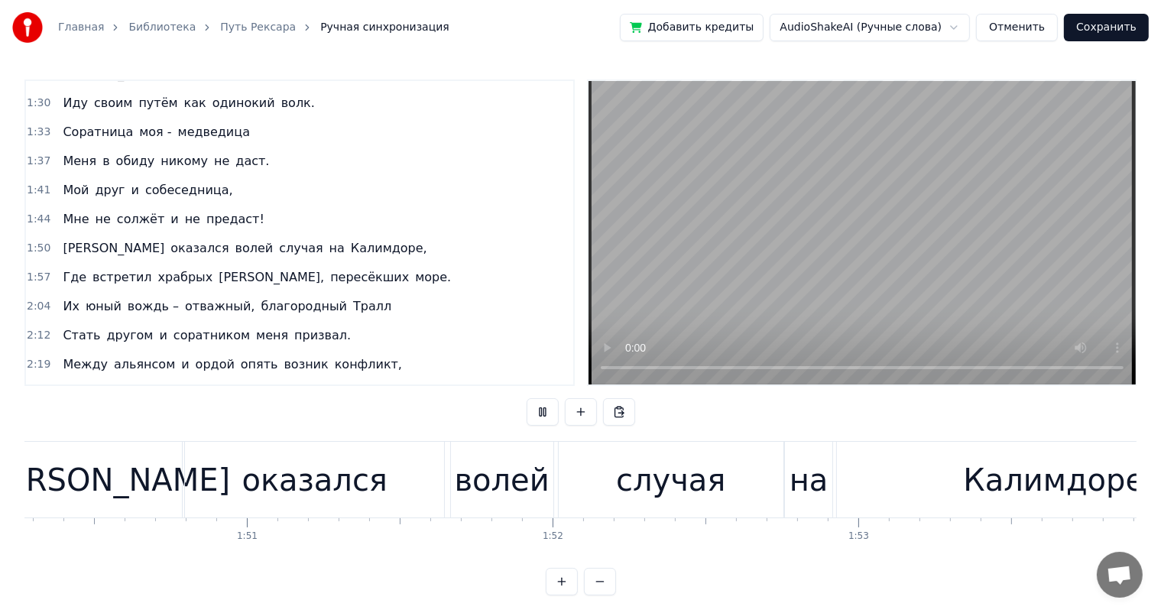
click at [692, 310] on video at bounding box center [861, 232] width 547 height 303
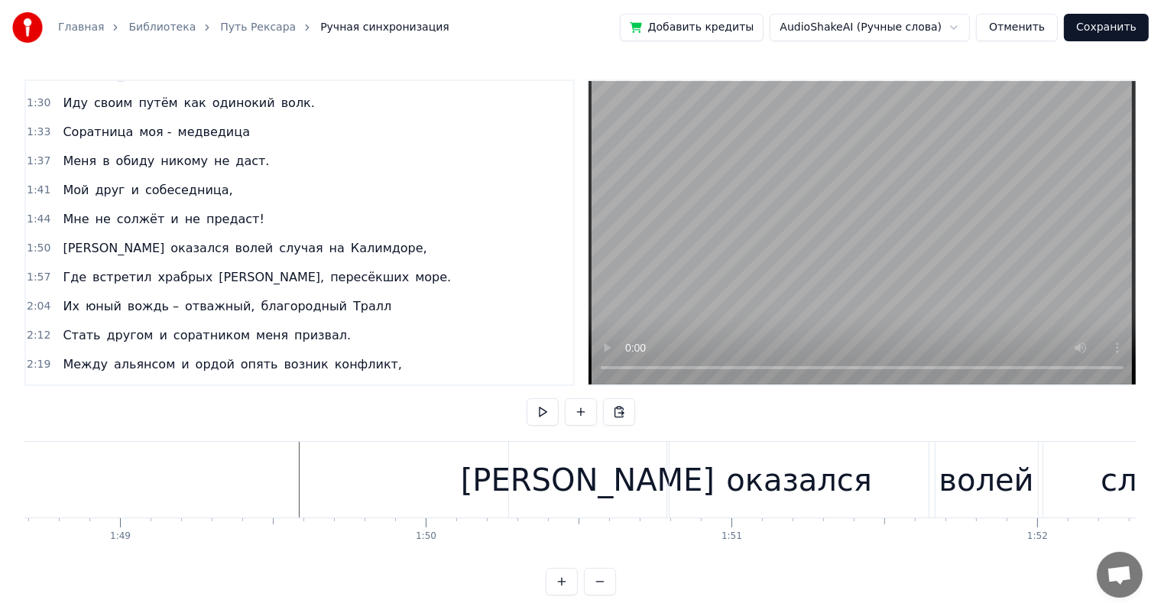
scroll to position [0, 33439]
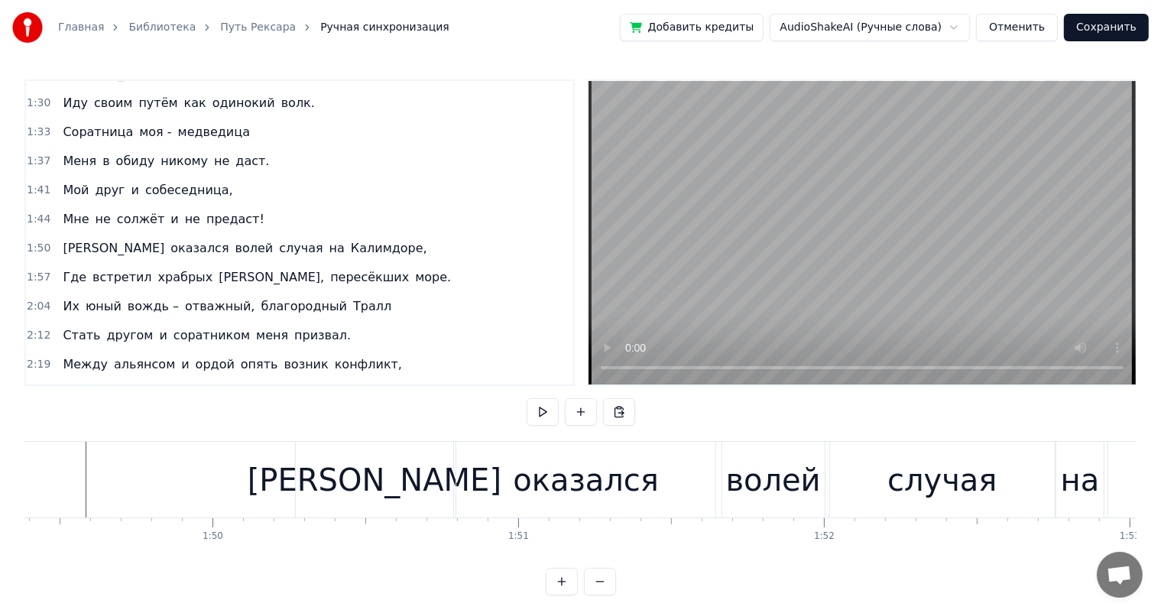
click at [330, 483] on div "[PERSON_NAME]" at bounding box center [374, 480] width 157 height 76
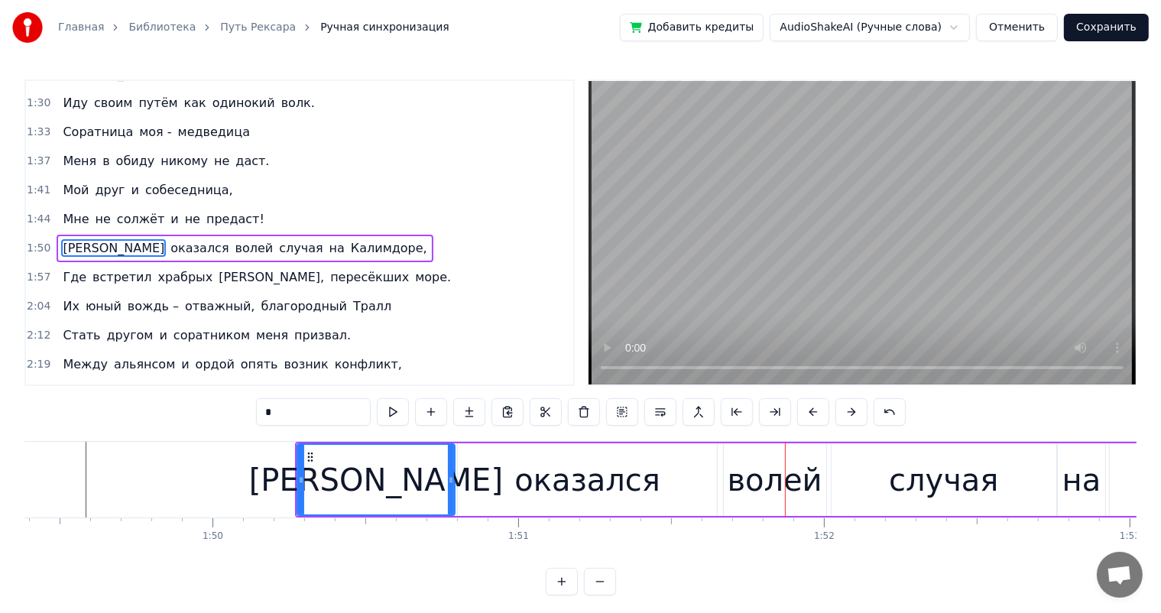
click at [626, 473] on div "оказался" at bounding box center [587, 480] width 146 height 46
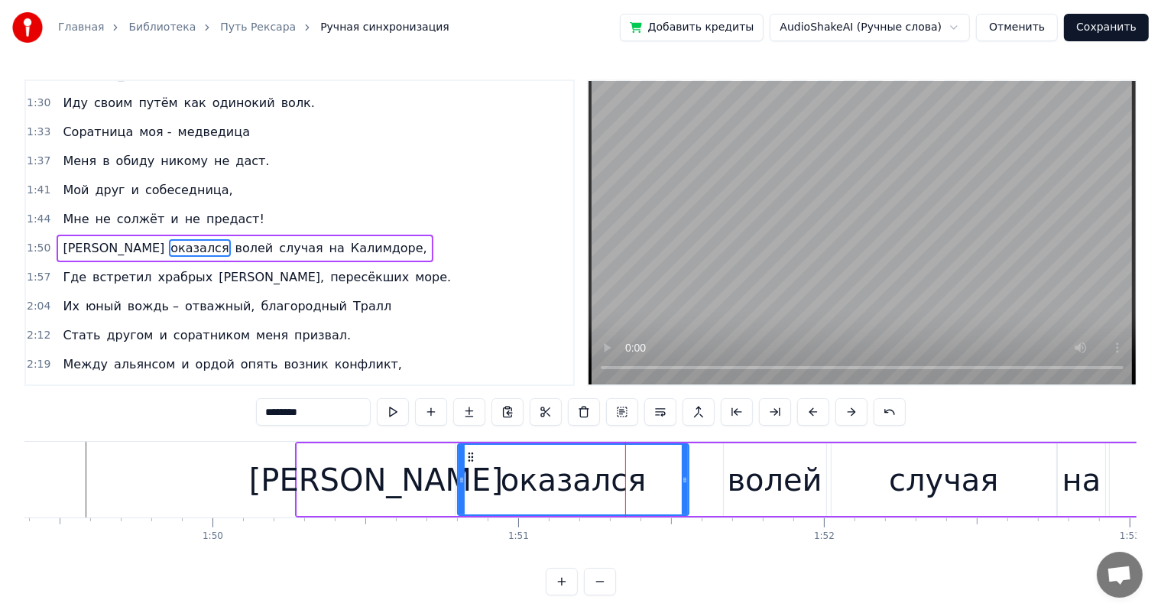
drag, startPoint x: 713, startPoint y: 474, endPoint x: 685, endPoint y: 474, distance: 28.3
click at [685, 474] on icon at bounding box center [685, 480] width 6 height 12
click at [737, 470] on div "волей" at bounding box center [775, 480] width 95 height 46
type input "*****"
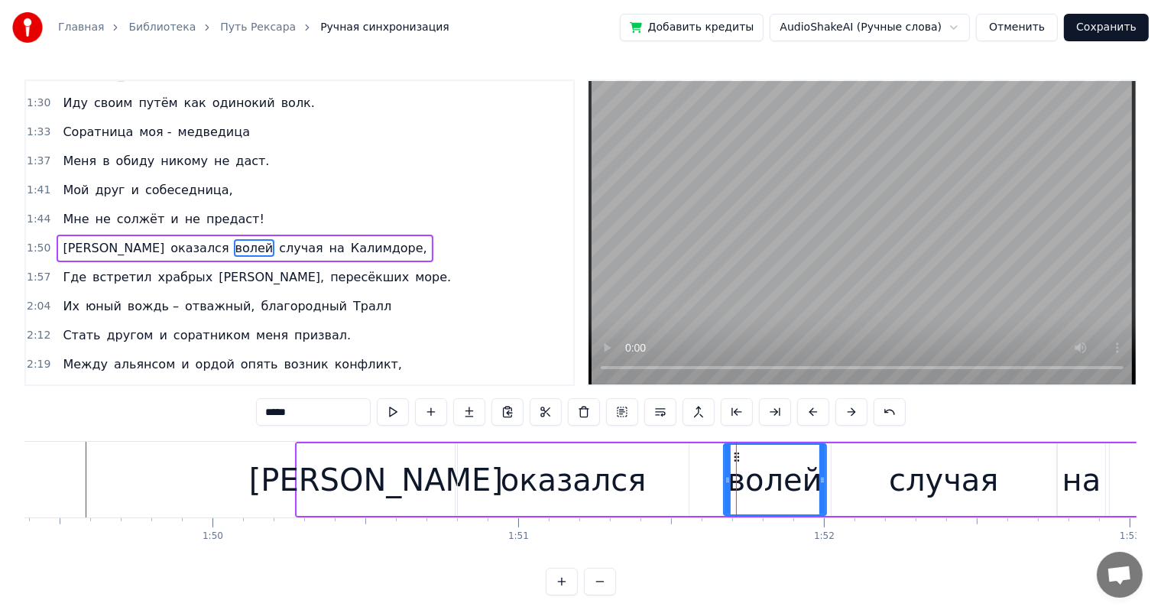
drag, startPoint x: 736, startPoint y: 455, endPoint x: 709, endPoint y: 458, distance: 26.8
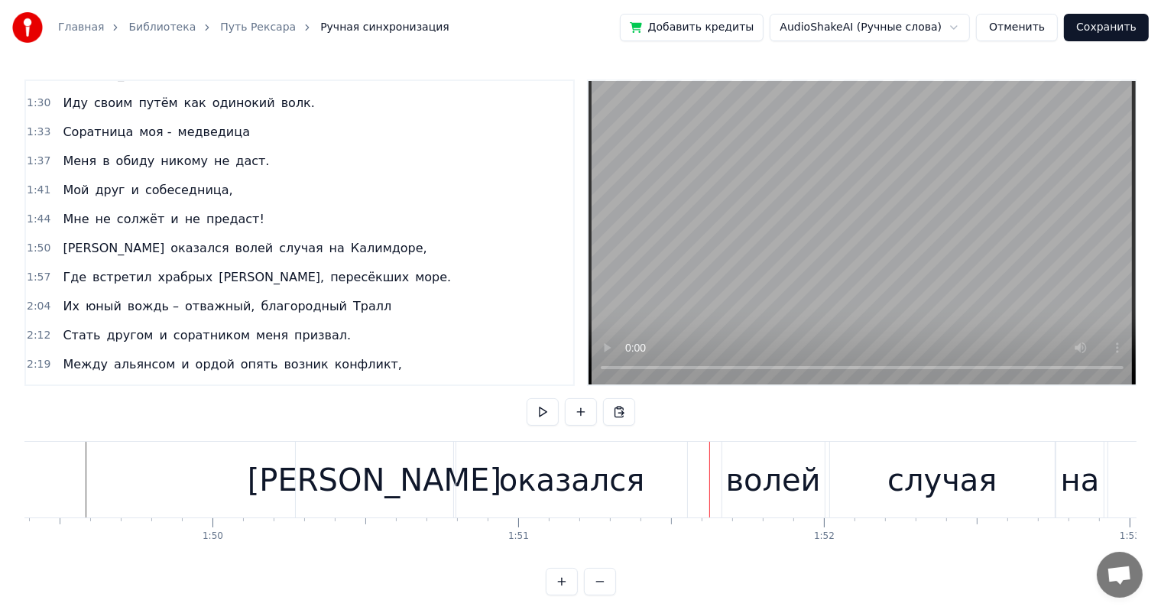
click at [733, 457] on div "волей" at bounding box center [773, 480] width 95 height 46
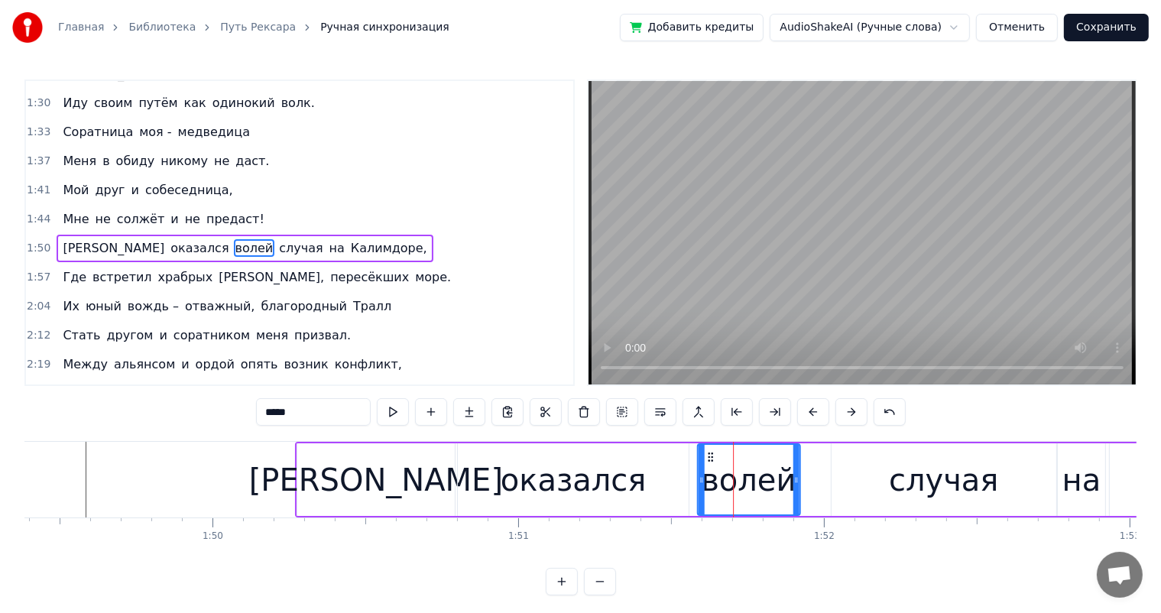
drag, startPoint x: 737, startPoint y: 456, endPoint x: 711, endPoint y: 463, distance: 26.9
click at [711, 463] on div "волей" at bounding box center [748, 480] width 101 height 70
drag, startPoint x: 796, startPoint y: 468, endPoint x: 814, endPoint y: 468, distance: 17.6
click at [814, 468] on div at bounding box center [813, 480] width 6 height 70
click at [365, 472] on div "[PERSON_NAME]" at bounding box center [375, 479] width 157 height 73
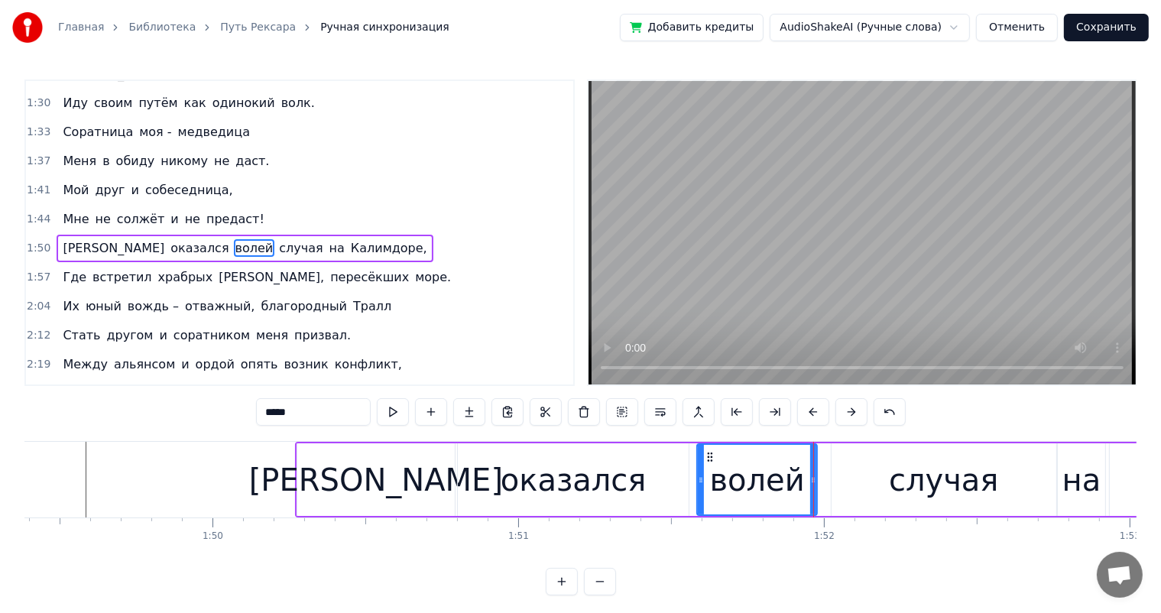
type input "*"
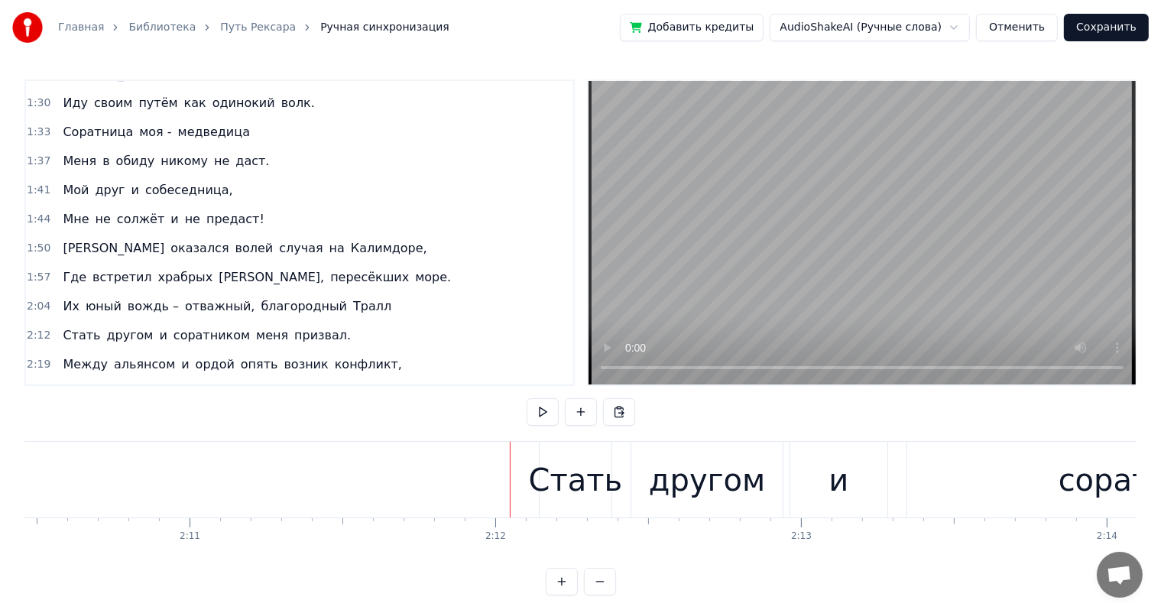
scroll to position [0, 39776]
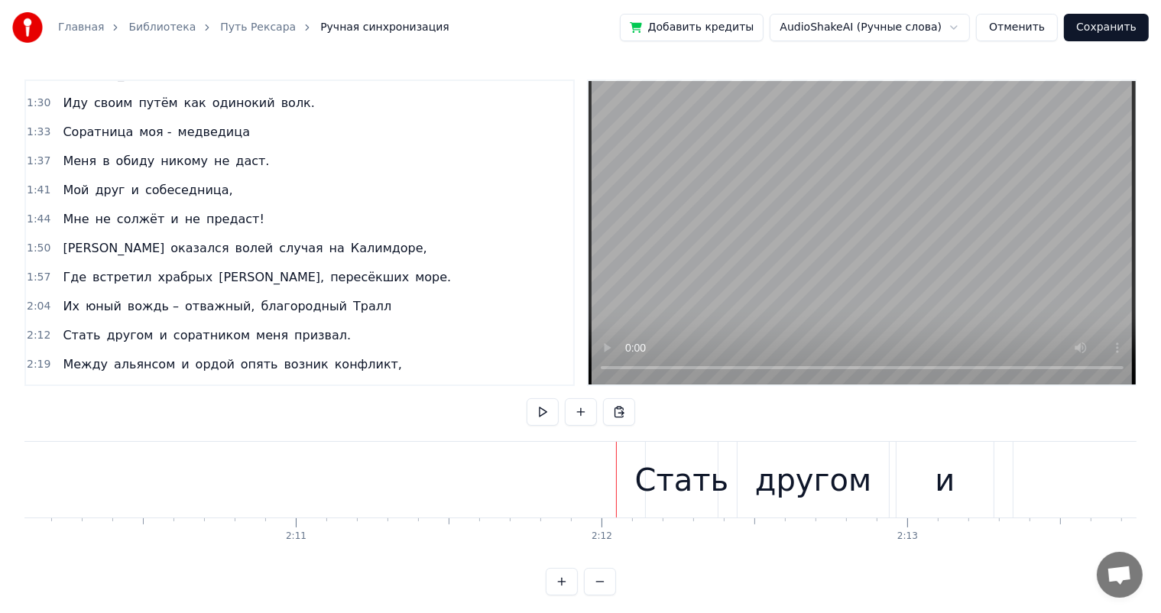
click at [659, 474] on div "Стать" at bounding box center [682, 480] width 94 height 46
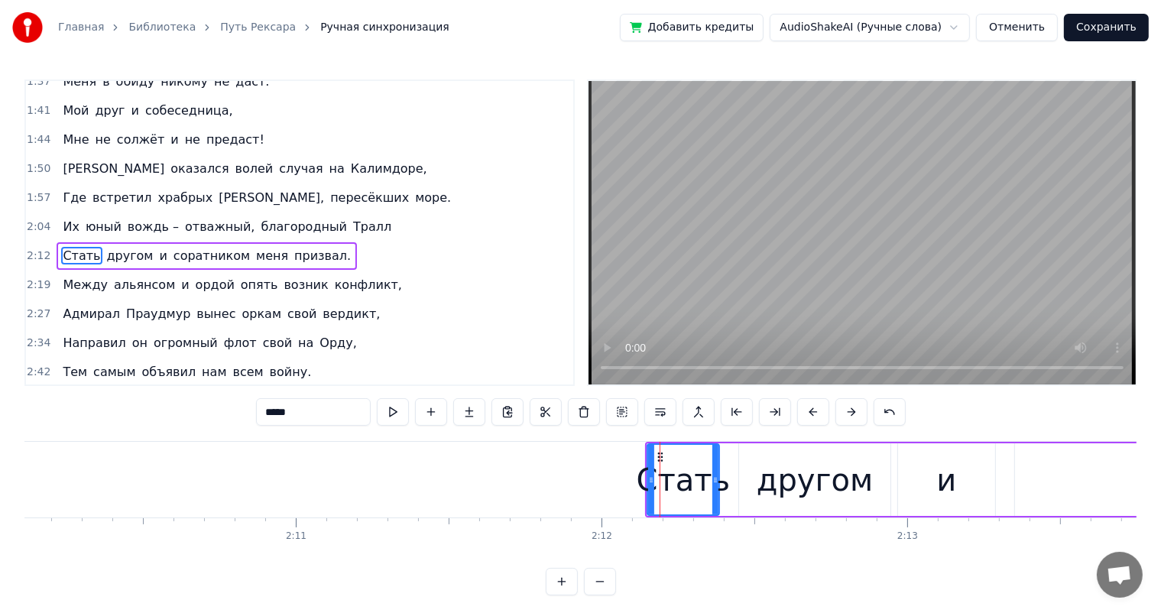
scroll to position [396, 0]
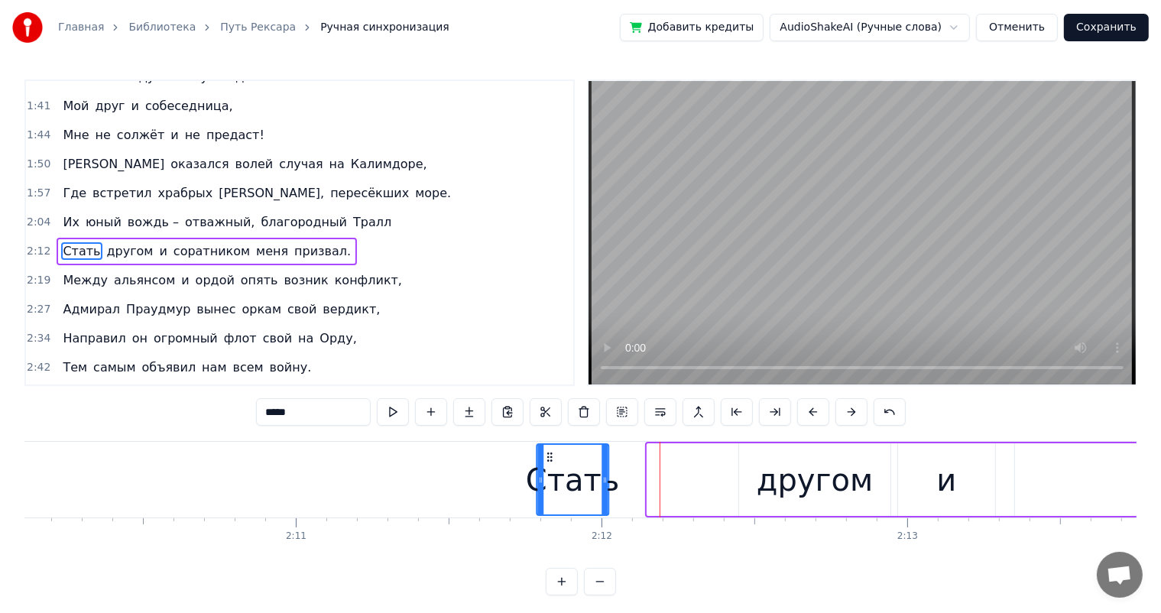
drag, startPoint x: 657, startPoint y: 455, endPoint x: 547, endPoint y: 459, distance: 110.1
click at [547, 459] on icon at bounding box center [549, 457] width 12 height 12
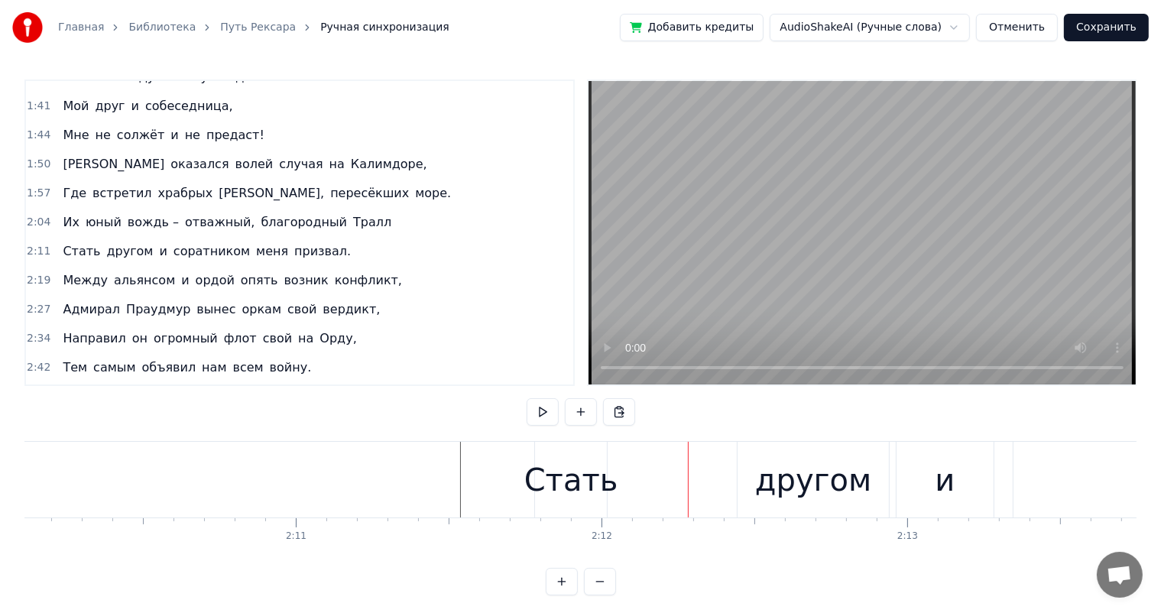
click at [592, 478] on div "Стать" at bounding box center [571, 480] width 94 height 46
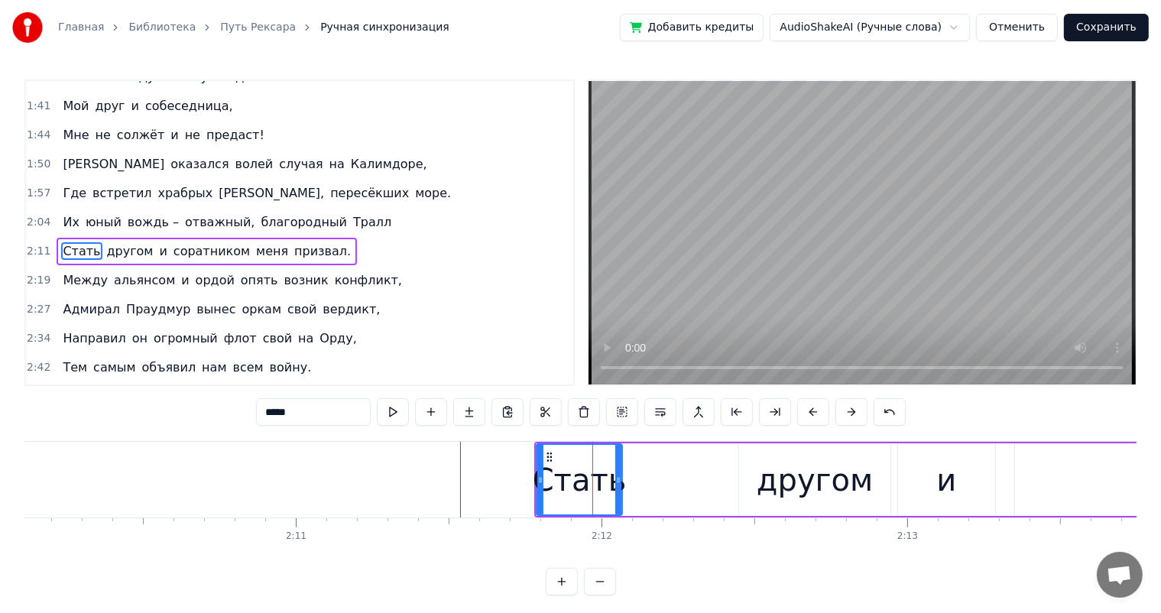
drag, startPoint x: 605, startPoint y: 471, endPoint x: 620, endPoint y: 471, distance: 14.5
click at [620, 471] on div at bounding box center [618, 480] width 6 height 70
click at [757, 472] on div "другом" at bounding box center [814, 479] width 151 height 73
type input "******"
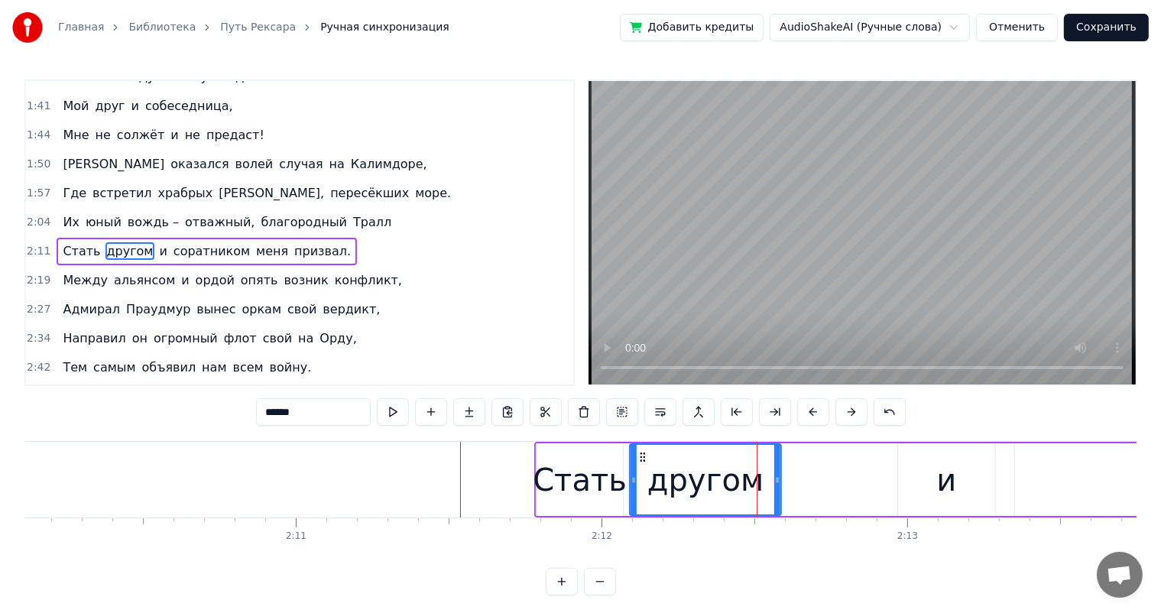
drag, startPoint x: 748, startPoint y: 453, endPoint x: 639, endPoint y: 458, distance: 109.4
click at [639, 458] on icon at bounding box center [643, 457] width 12 height 12
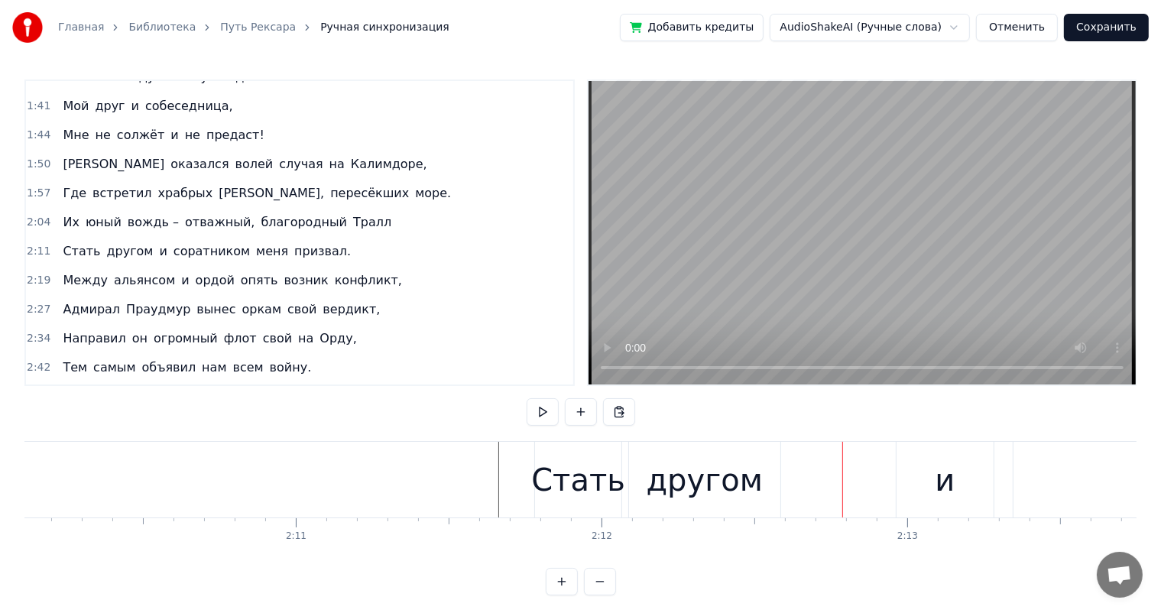
click at [917, 481] on div "и" at bounding box center [944, 480] width 96 height 76
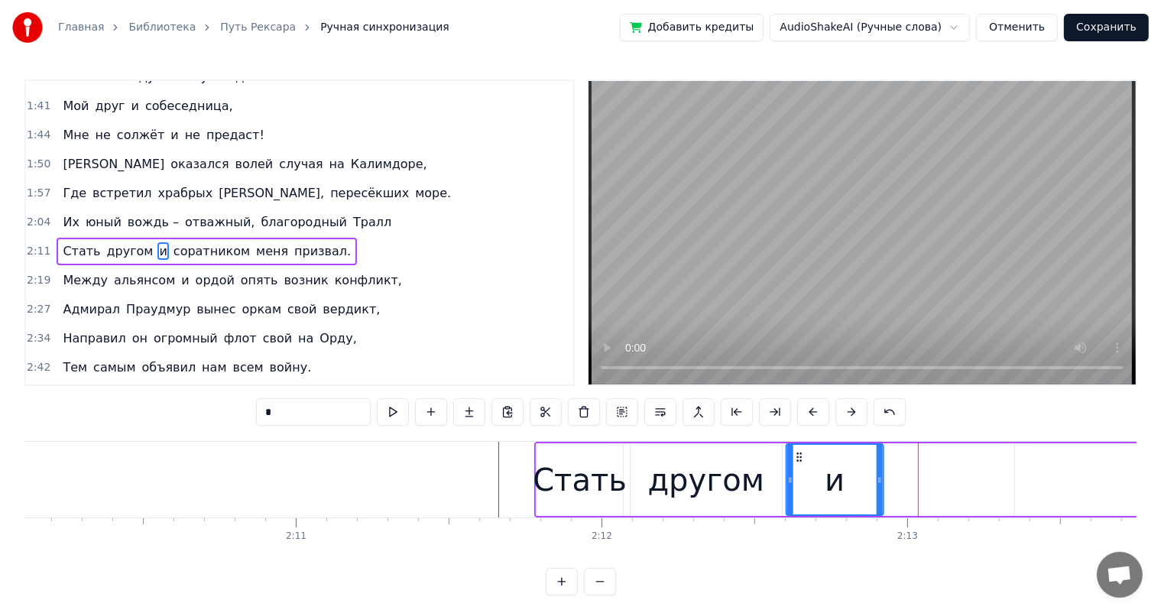
drag, startPoint x: 909, startPoint y: 455, endPoint x: 797, endPoint y: 455, distance: 111.6
click at [797, 456] on circle at bounding box center [797, 456] width 1 height 1
click at [725, 475] on div "другом" at bounding box center [706, 480] width 116 height 46
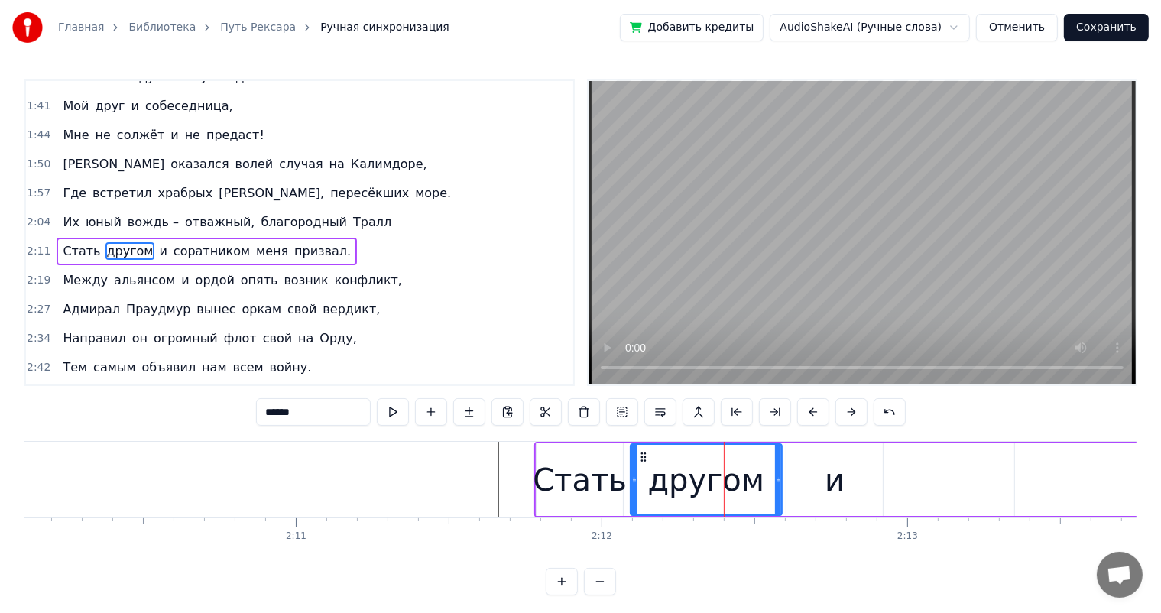
drag, startPoint x: 824, startPoint y: 480, endPoint x: 854, endPoint y: 478, distance: 30.6
click at [825, 478] on div "и" at bounding box center [834, 479] width 96 height 73
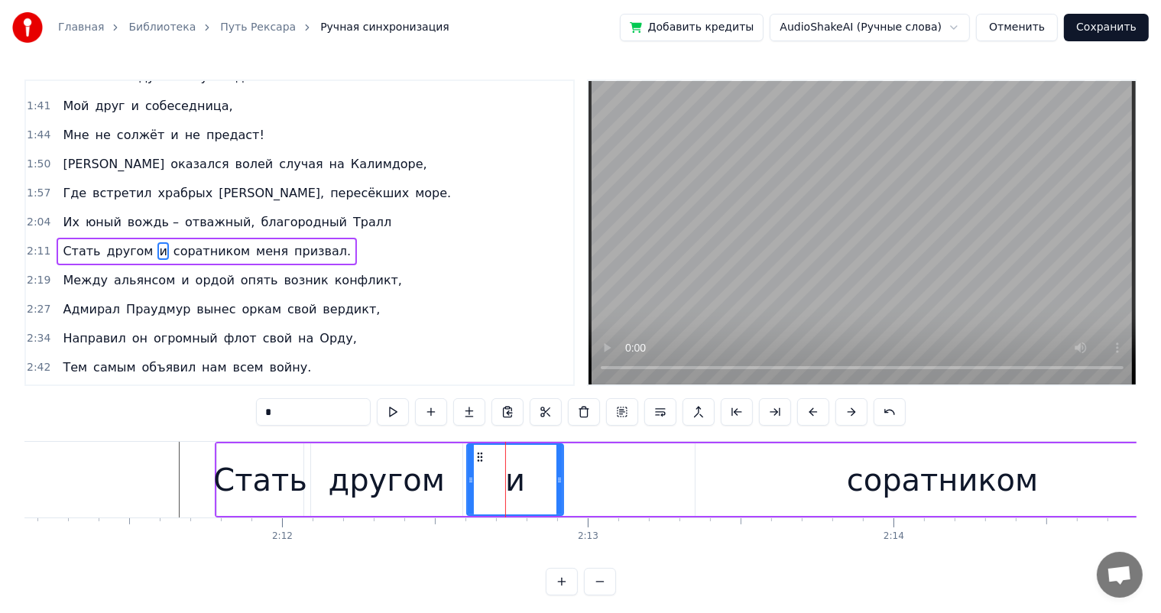
scroll to position [0, 40308]
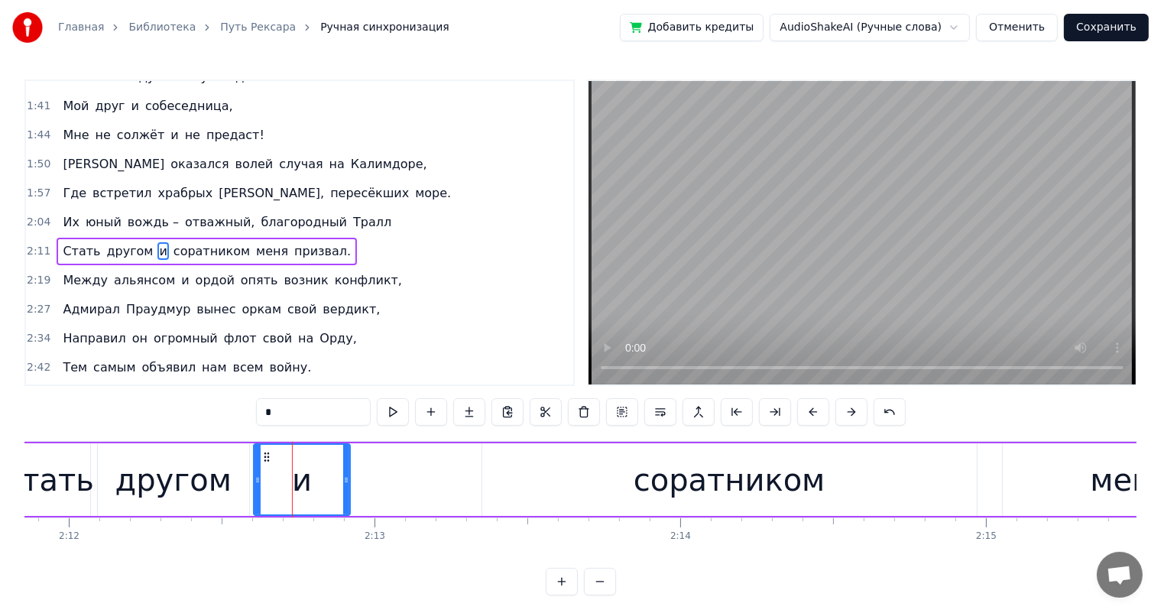
click at [654, 475] on div "соратником" at bounding box center [730, 480] width 192 height 46
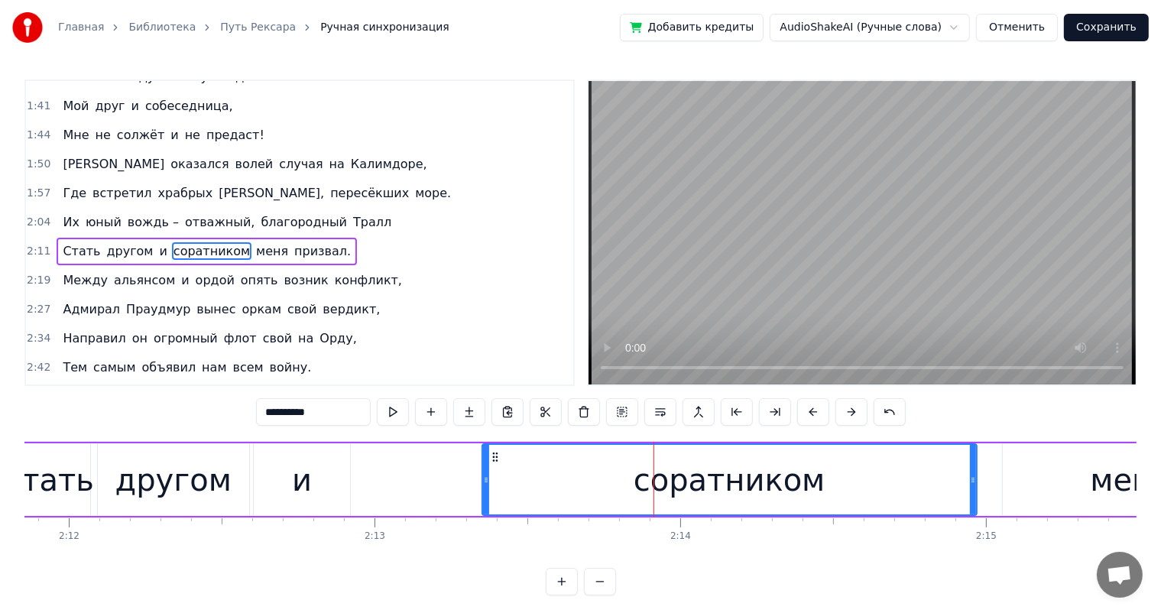
click at [301, 478] on div "и" at bounding box center [302, 480] width 20 height 46
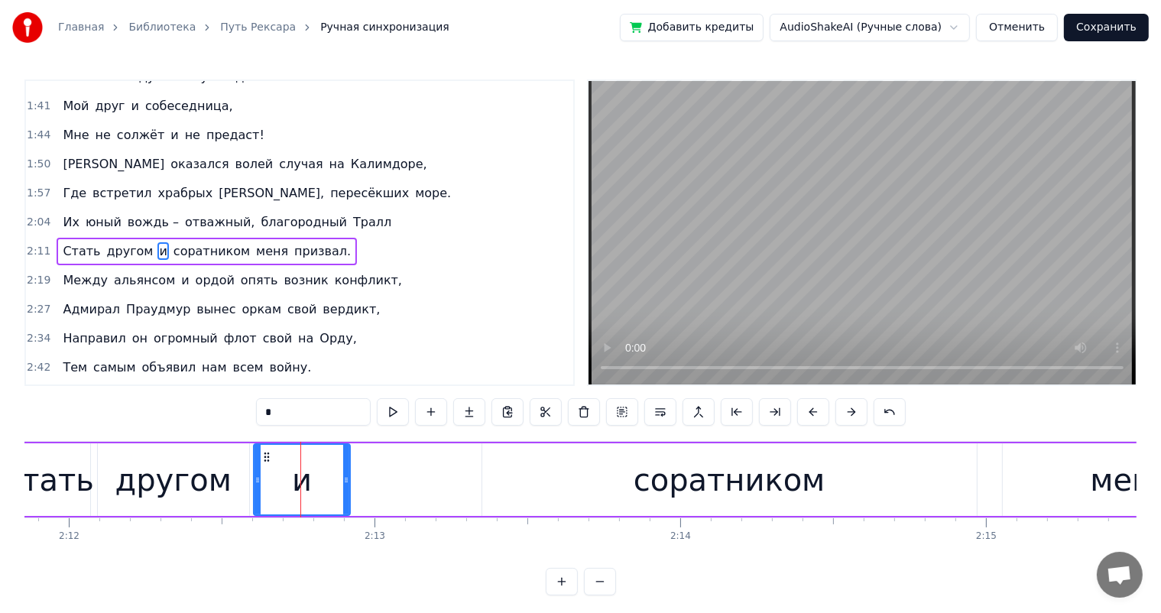
click at [524, 462] on div "соратником" at bounding box center [729, 479] width 494 height 73
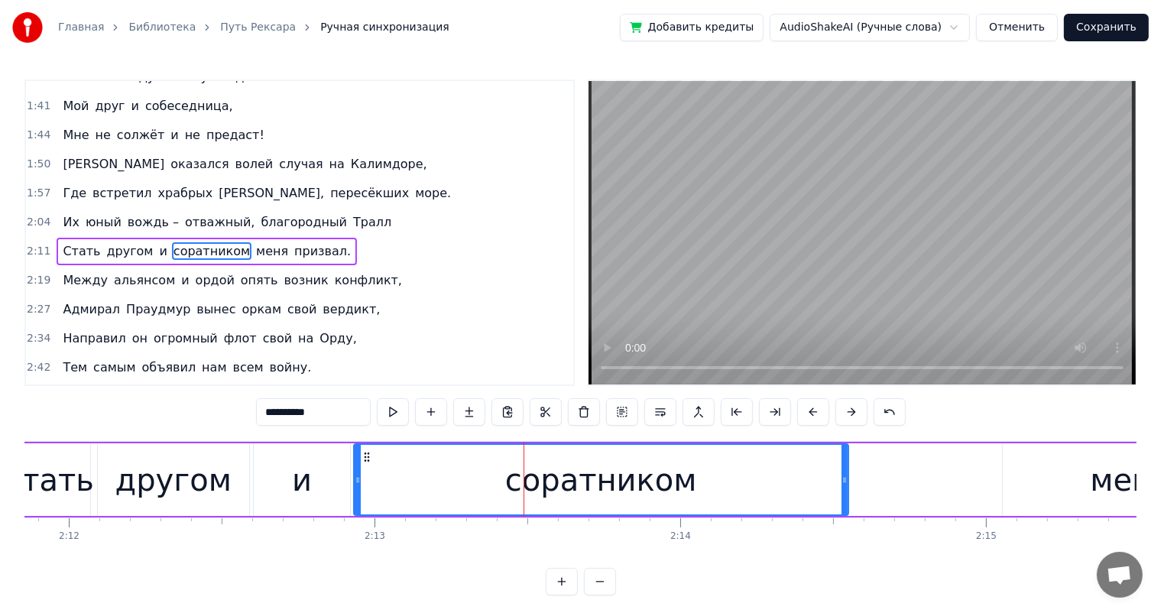
drag, startPoint x: 492, startPoint y: 455, endPoint x: 364, endPoint y: 462, distance: 128.6
click at [364, 462] on icon at bounding box center [367, 457] width 12 height 12
click at [124, 465] on div "другом" at bounding box center [173, 480] width 116 height 46
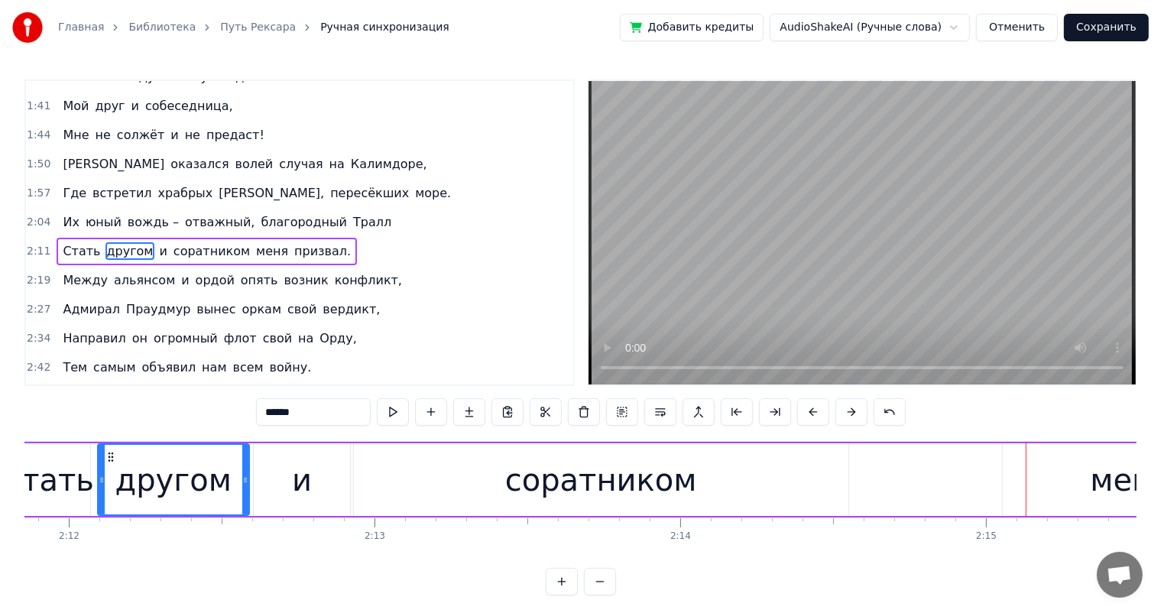
click at [741, 477] on div "соратником" at bounding box center [601, 479] width 494 height 73
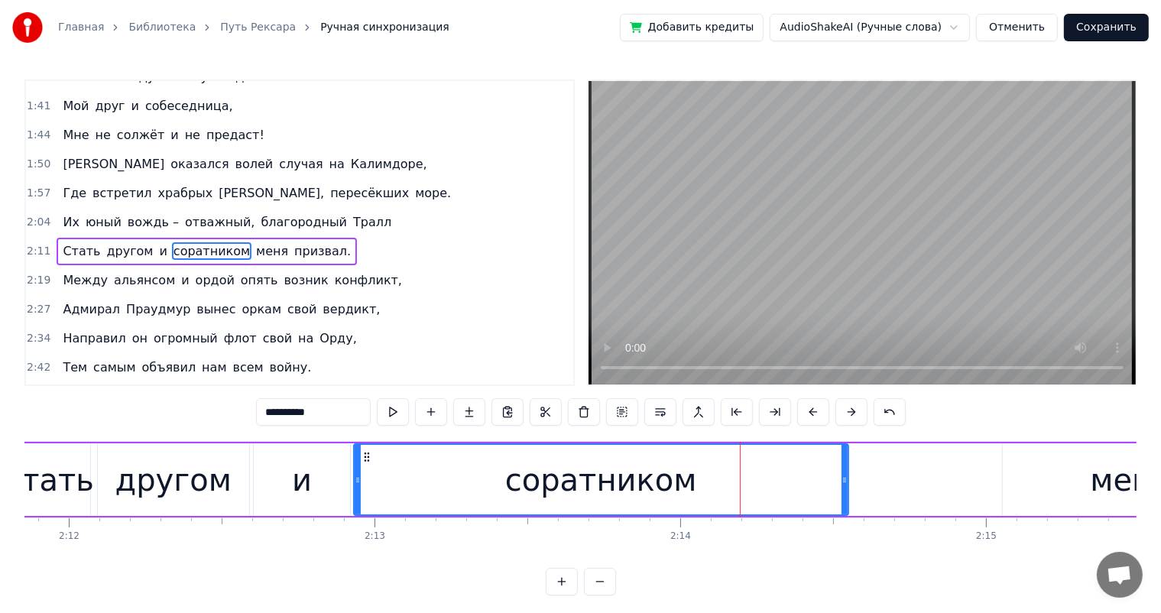
click at [376, 466] on div "соратником" at bounding box center [601, 480] width 493 height 70
drag, startPoint x: 846, startPoint y: 478, endPoint x: 911, endPoint y: 481, distance: 65.0
click at [883, 475] on icon at bounding box center [883, 480] width 6 height 12
click at [1039, 485] on div "меня" at bounding box center [1131, 479] width 256 height 73
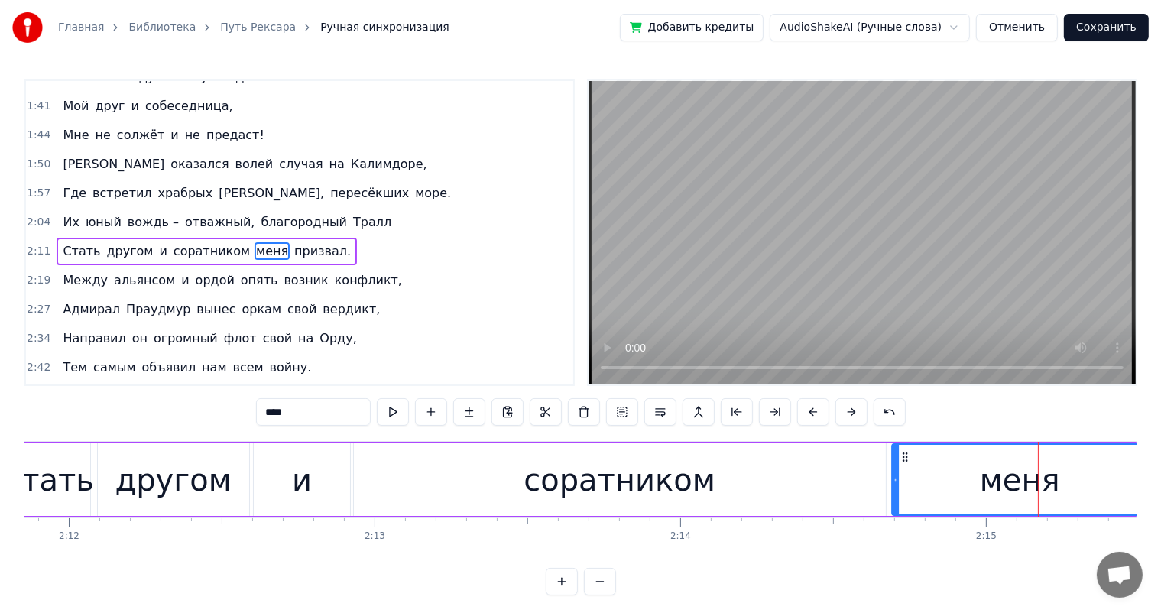
drag, startPoint x: 1016, startPoint y: 459, endPoint x: 927, endPoint y: 469, distance: 89.3
click at [906, 460] on circle at bounding box center [906, 460] width 1 height 1
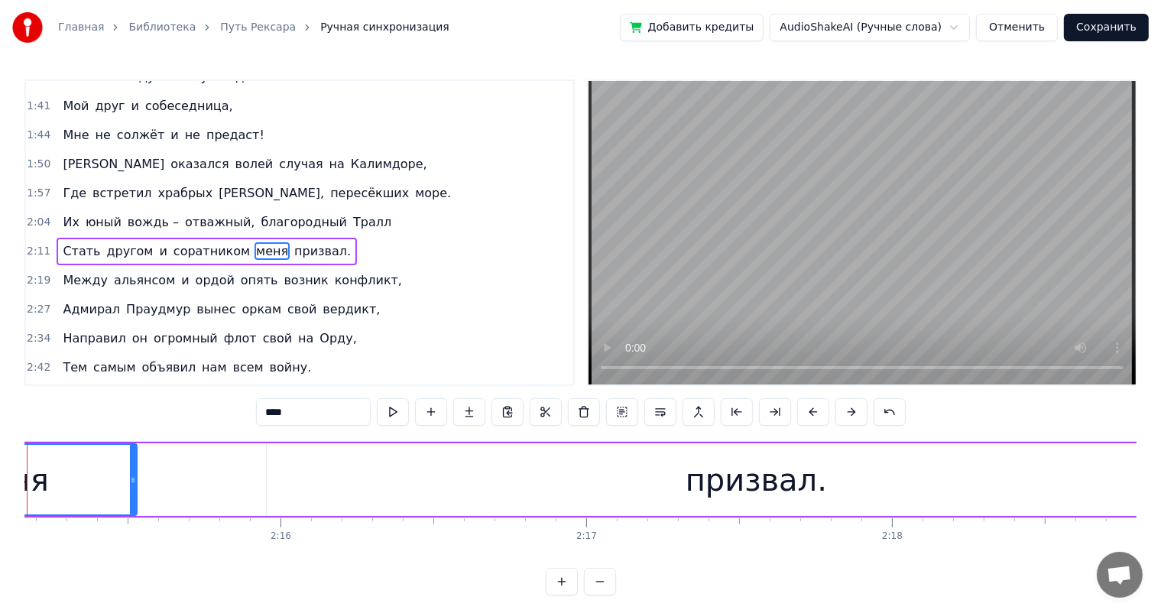
scroll to position [0, 41053]
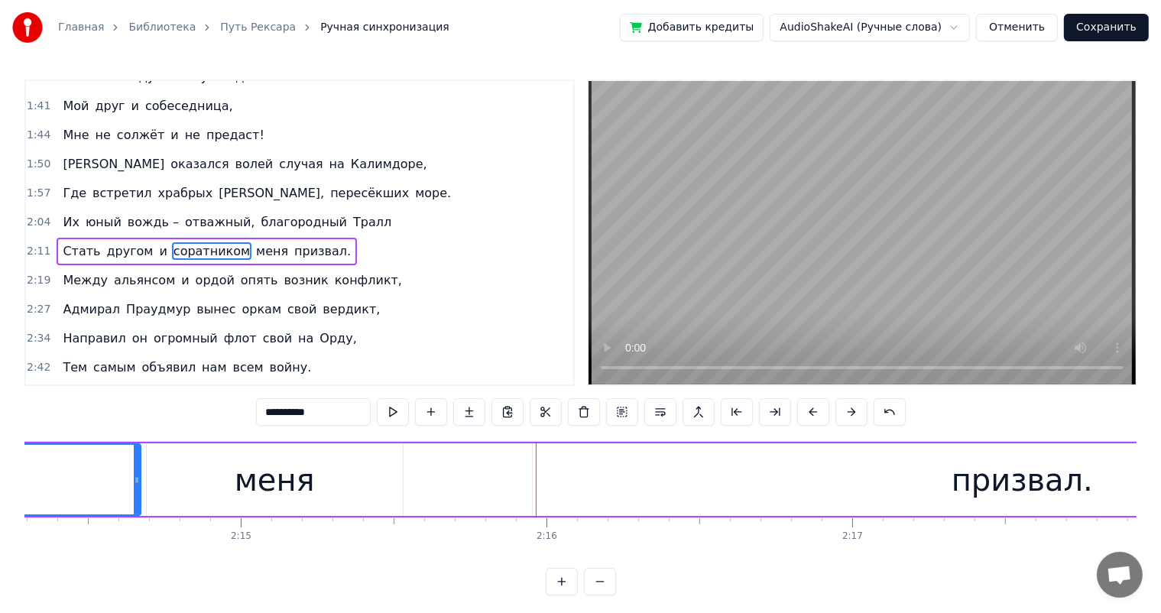
click at [348, 480] on div "меня" at bounding box center [275, 479] width 256 height 73
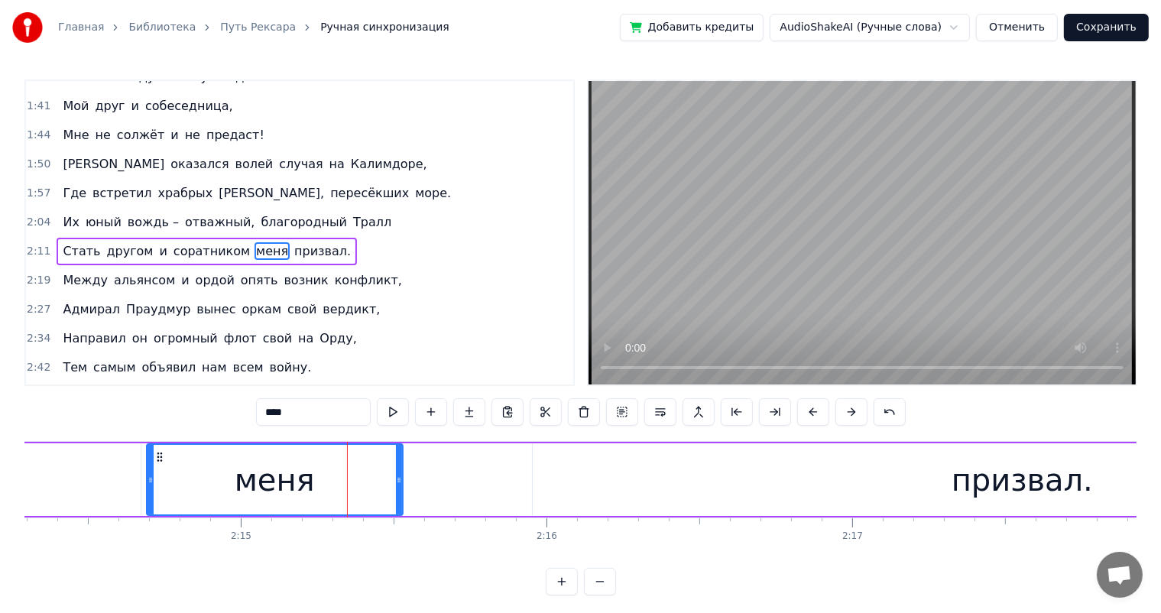
click at [562, 486] on div "призвал." at bounding box center [1022, 479] width 978 height 73
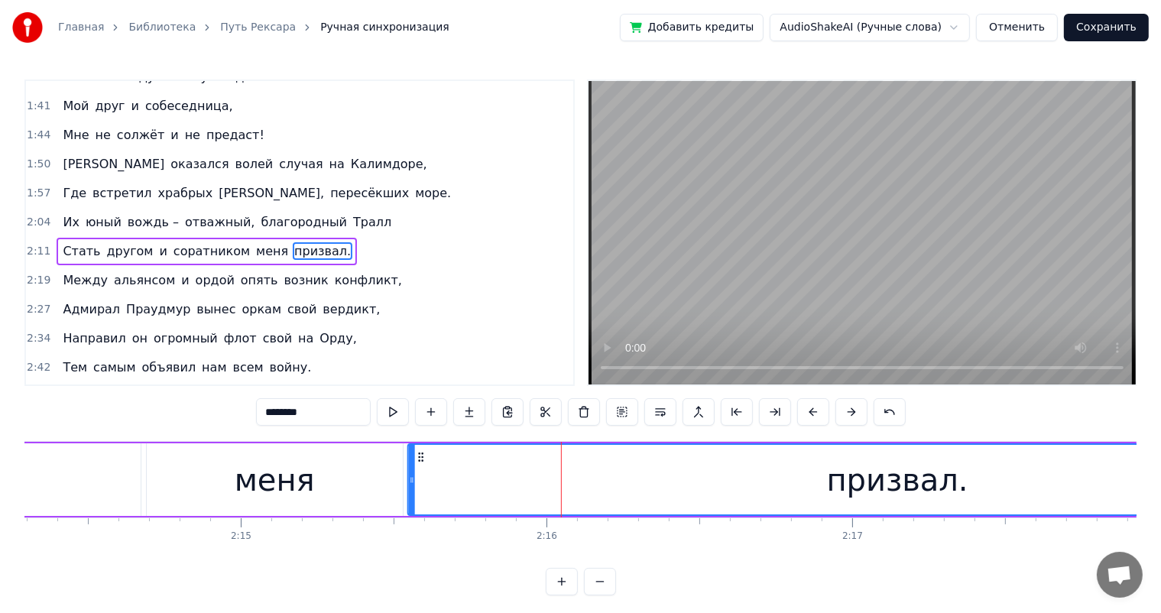
drag, startPoint x: 547, startPoint y: 458, endPoint x: 422, endPoint y: 462, distance: 125.4
click at [422, 462] on div "призвал." at bounding box center [897, 480] width 977 height 70
click at [319, 487] on div "меня" at bounding box center [275, 479] width 256 height 73
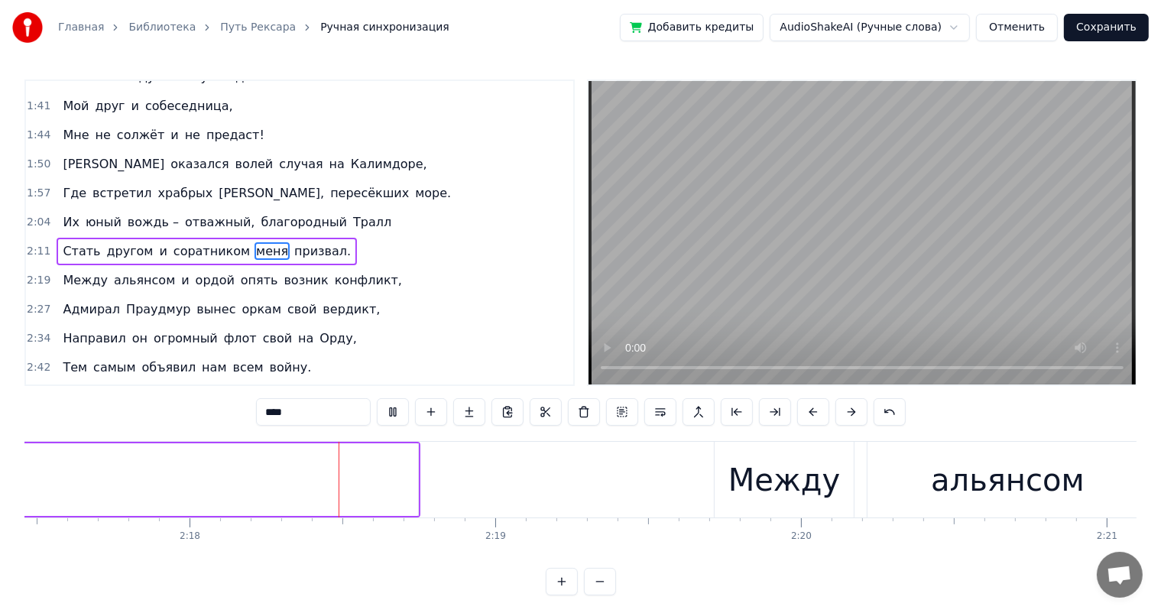
scroll to position [0, 42080]
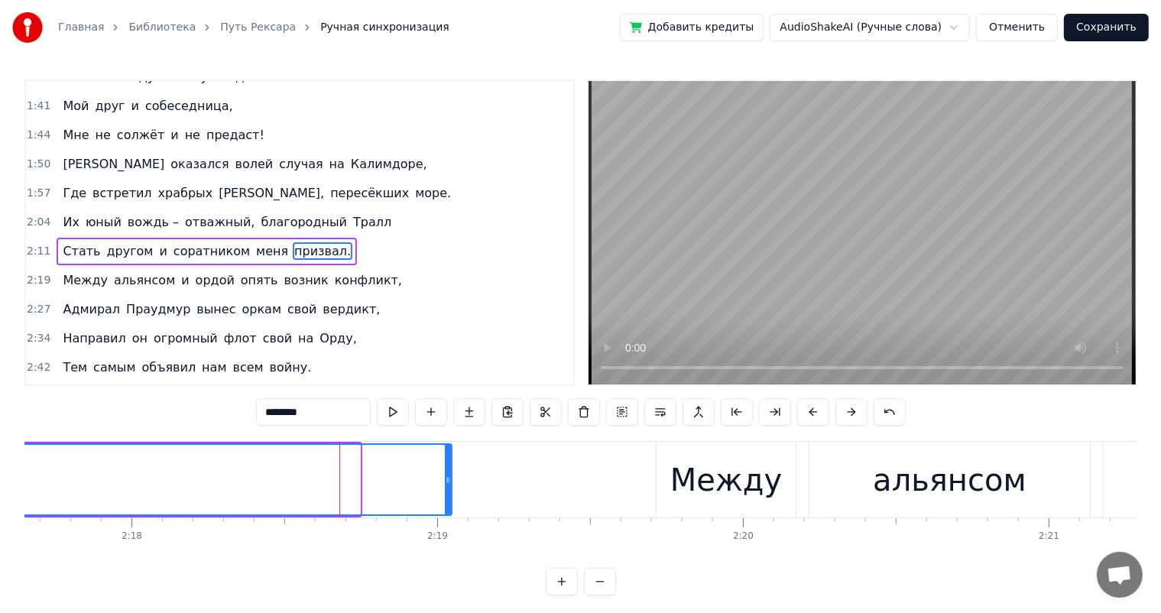
drag, startPoint x: 355, startPoint y: 480, endPoint x: 447, endPoint y: 480, distance: 91.7
click at [447, 480] on icon at bounding box center [448, 480] width 6 height 12
click at [692, 468] on div "Между" at bounding box center [726, 480] width 112 height 46
type input "*****"
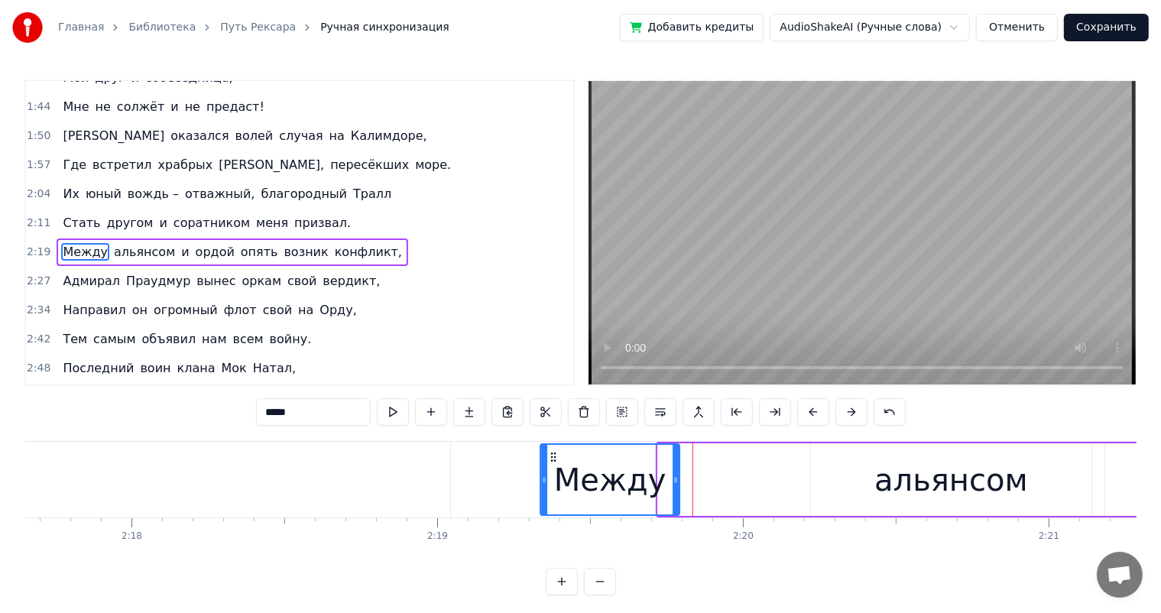
drag, startPoint x: 670, startPoint y: 457, endPoint x: 553, endPoint y: 466, distance: 117.3
click at [553, 466] on div "Между" at bounding box center [610, 480] width 138 height 70
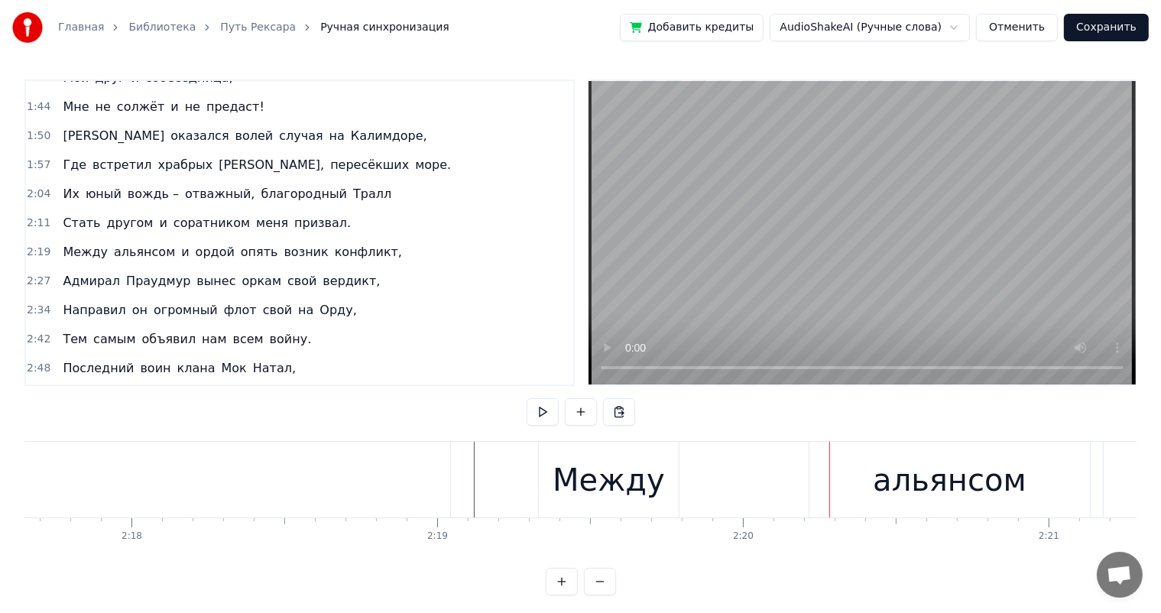
click at [614, 487] on div "Между" at bounding box center [609, 480] width 112 height 46
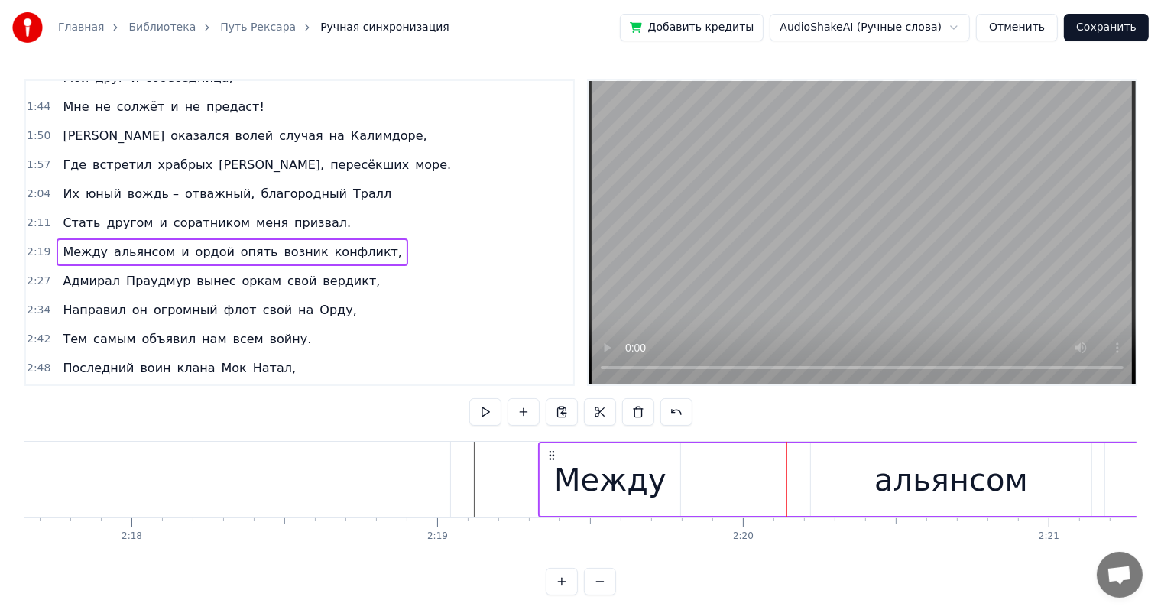
click at [813, 455] on div "альянсом" at bounding box center [951, 479] width 280 height 73
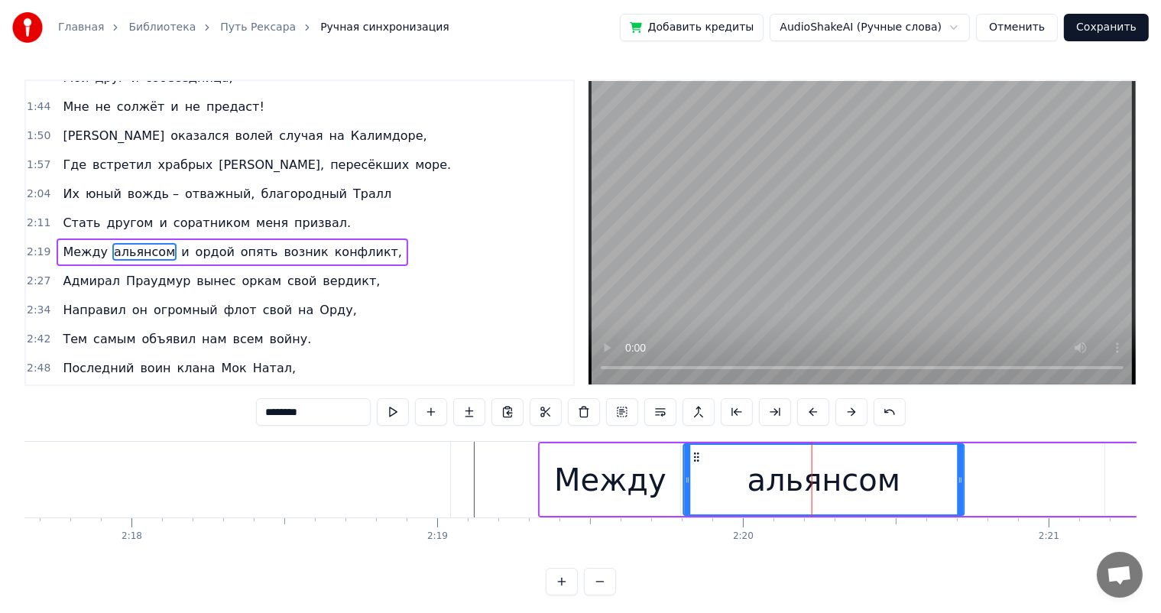
drag, startPoint x: 824, startPoint y: 455, endPoint x: 700, endPoint y: 465, distance: 124.2
click at [696, 461] on icon at bounding box center [697, 457] width 12 height 12
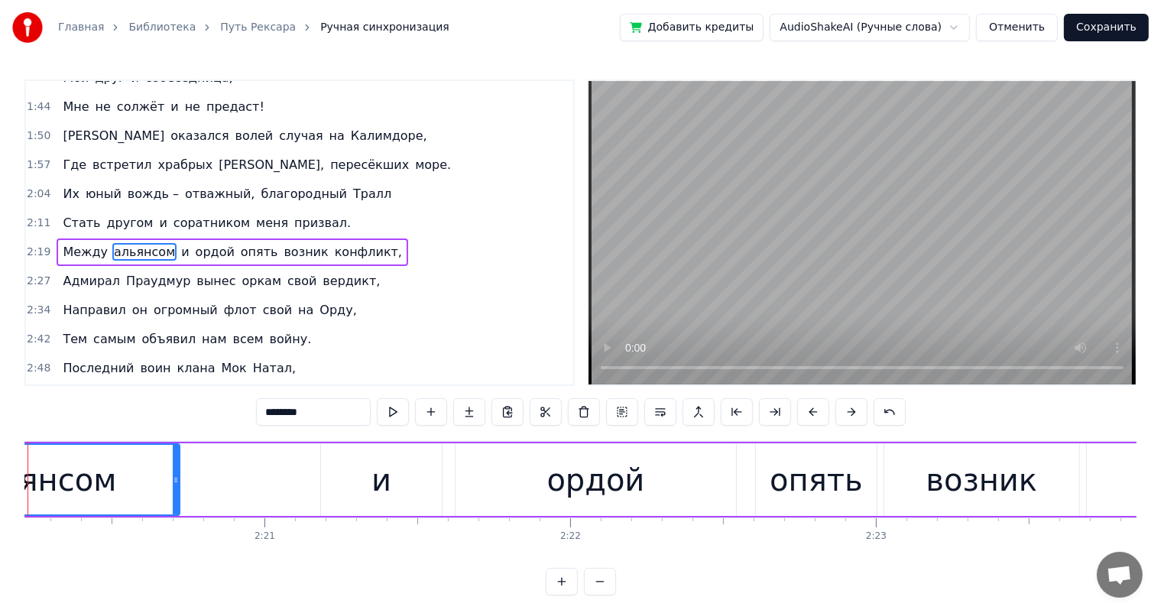
scroll to position [0, 42492]
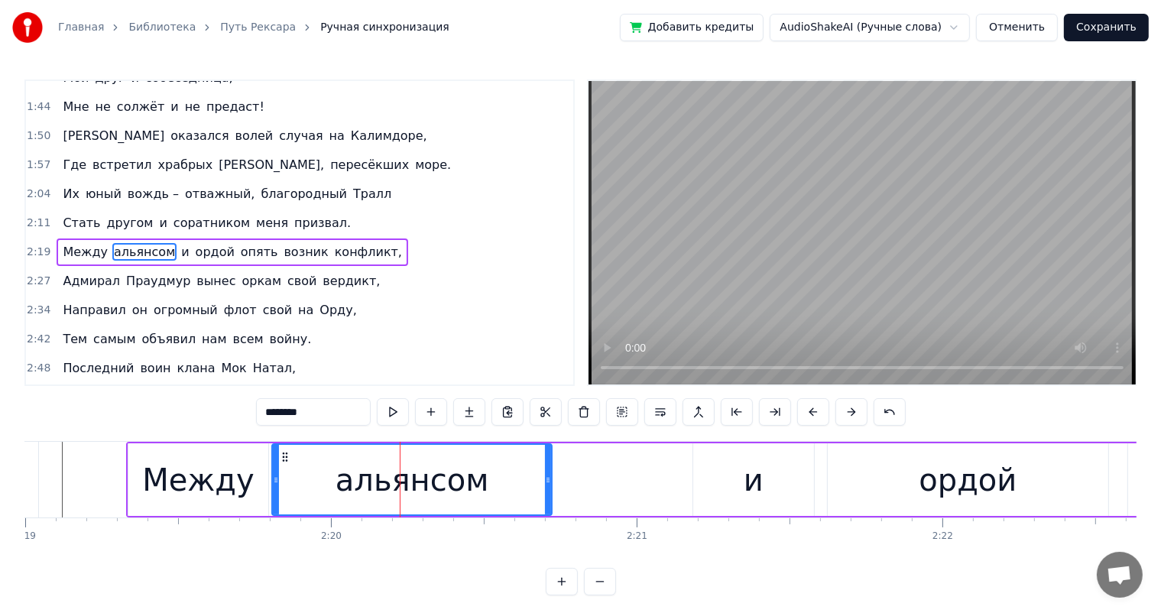
click at [744, 465] on div "и" at bounding box center [754, 480] width 20 height 46
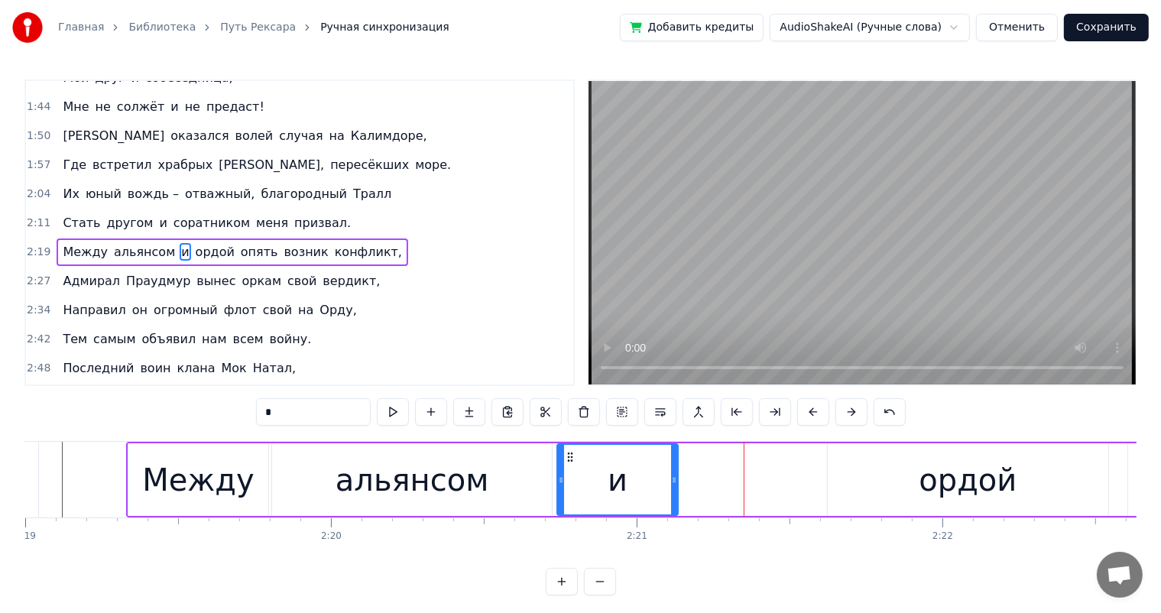
drag, startPoint x: 706, startPoint y: 455, endPoint x: 570, endPoint y: 458, distance: 136.1
click at [570, 458] on icon at bounding box center [570, 457] width 12 height 12
click at [847, 467] on div "ордой" at bounding box center [968, 479] width 280 height 73
type input "*****"
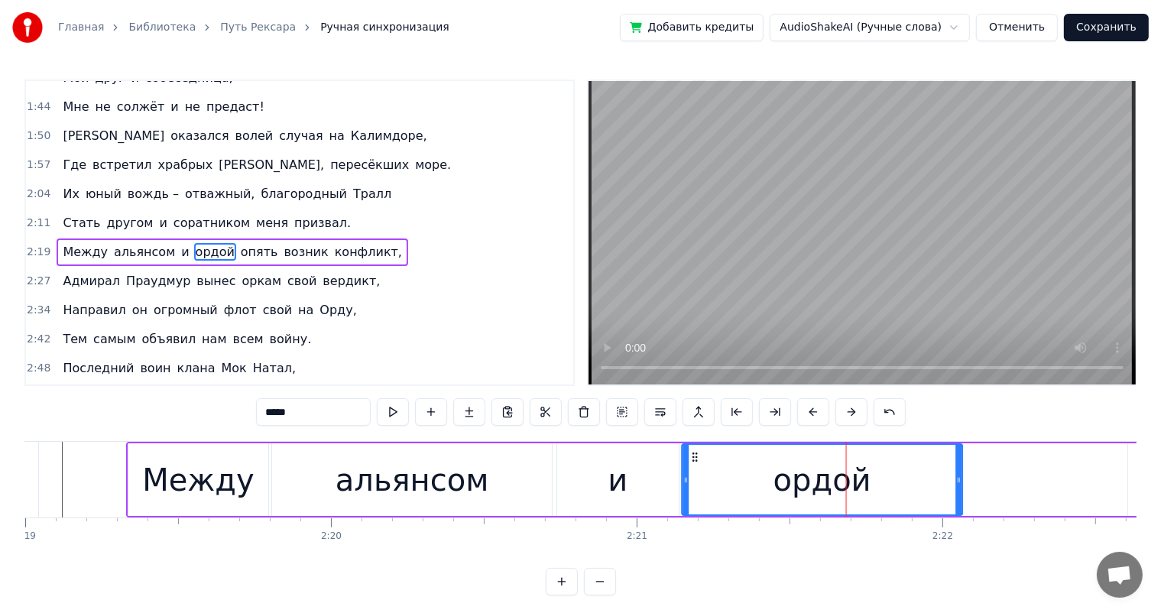
drag, startPoint x: 841, startPoint y: 459, endPoint x: 695, endPoint y: 463, distance: 145.3
click at [695, 463] on div "ордой" at bounding box center [822, 480] width 279 height 70
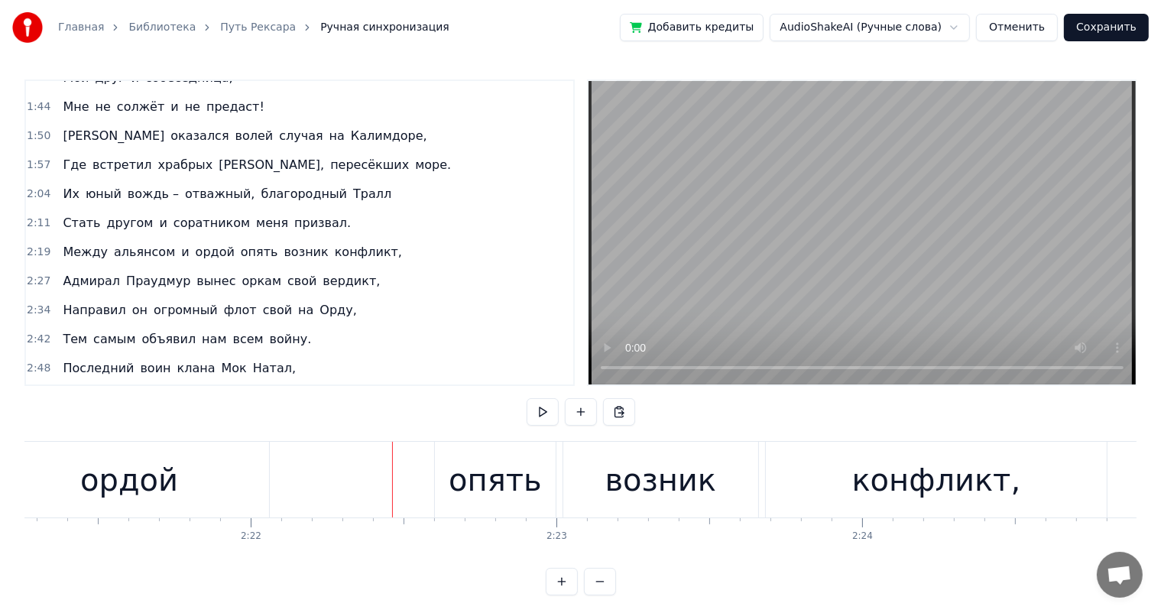
scroll to position [0, 43024]
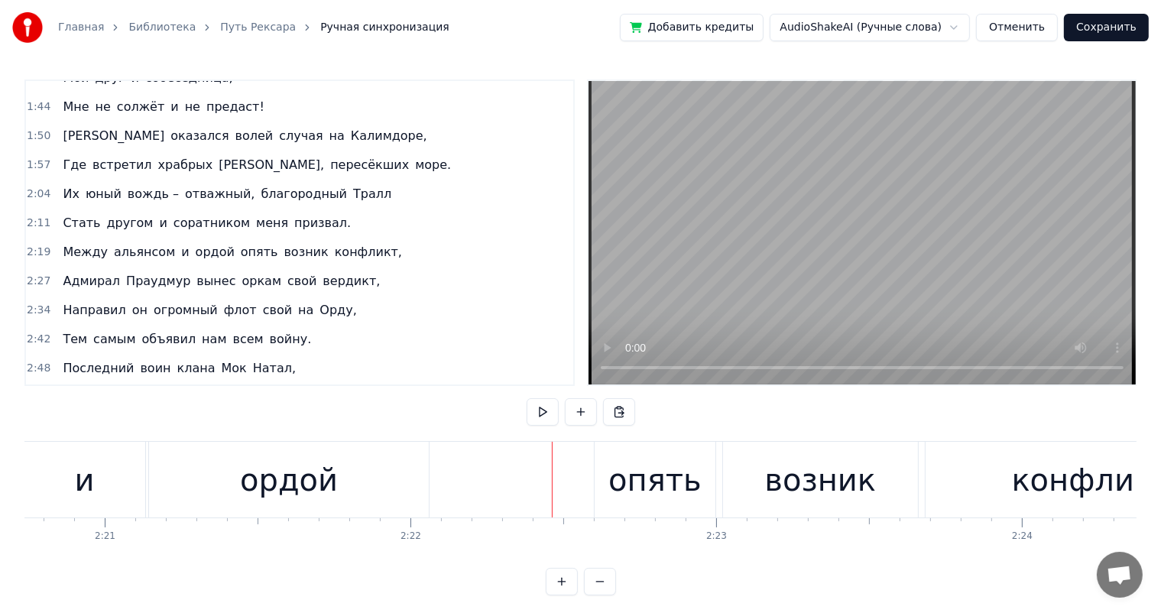
click at [312, 488] on div "ордой" at bounding box center [289, 480] width 98 height 46
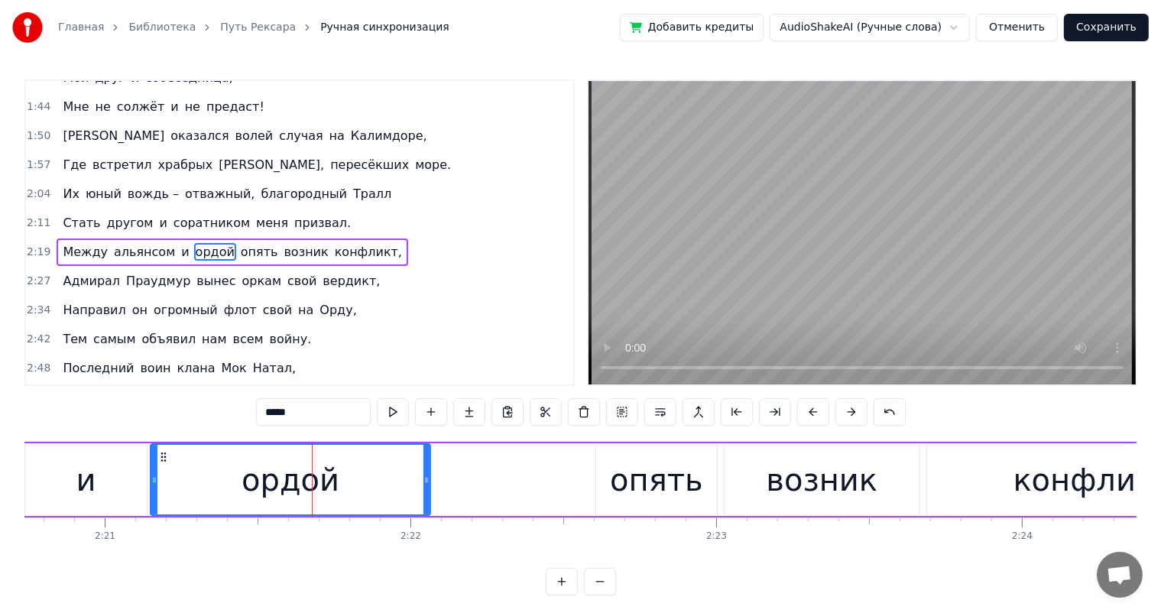
click at [619, 475] on div "опять" at bounding box center [656, 480] width 93 height 46
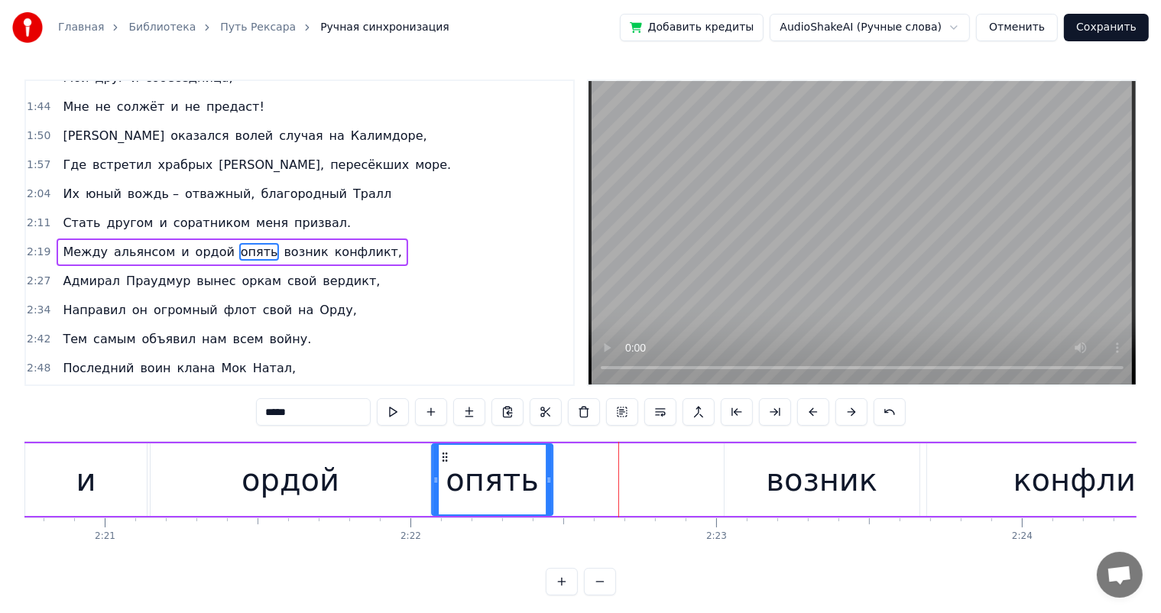
drag, startPoint x: 608, startPoint y: 454, endPoint x: 446, endPoint y: 463, distance: 162.3
click at [446, 463] on div "опять" at bounding box center [492, 480] width 119 height 70
click at [732, 459] on div "возник" at bounding box center [822, 479] width 194 height 73
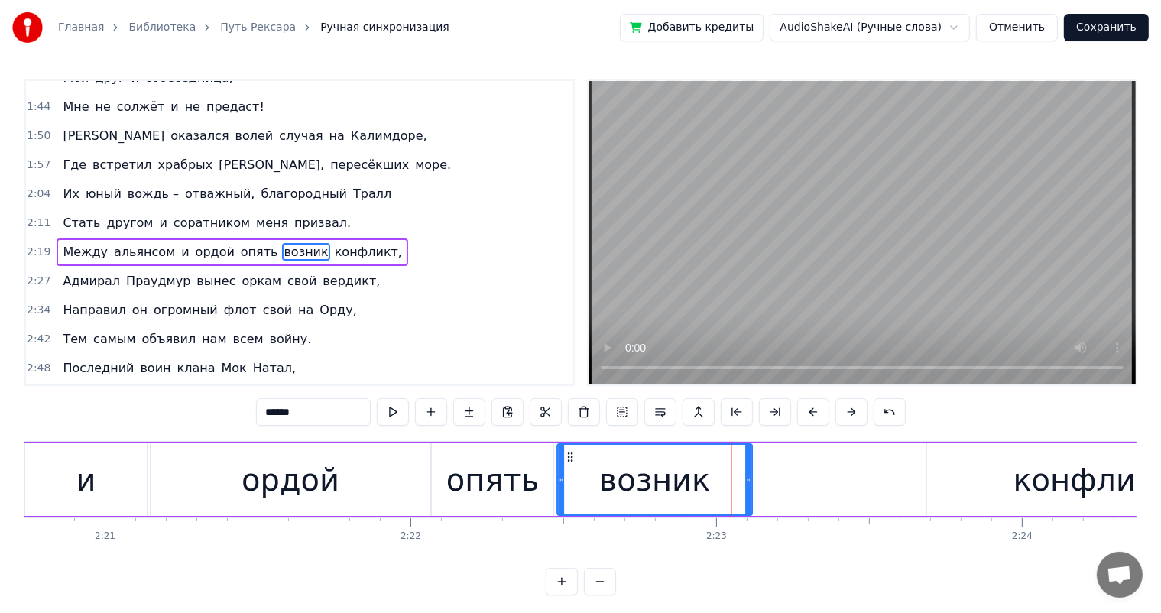
drag, startPoint x: 737, startPoint y: 455, endPoint x: 570, endPoint y: 458, distance: 166.6
click at [570, 458] on icon at bounding box center [571, 457] width 12 height 12
click at [364, 479] on div "ордой" at bounding box center [291, 479] width 280 height 73
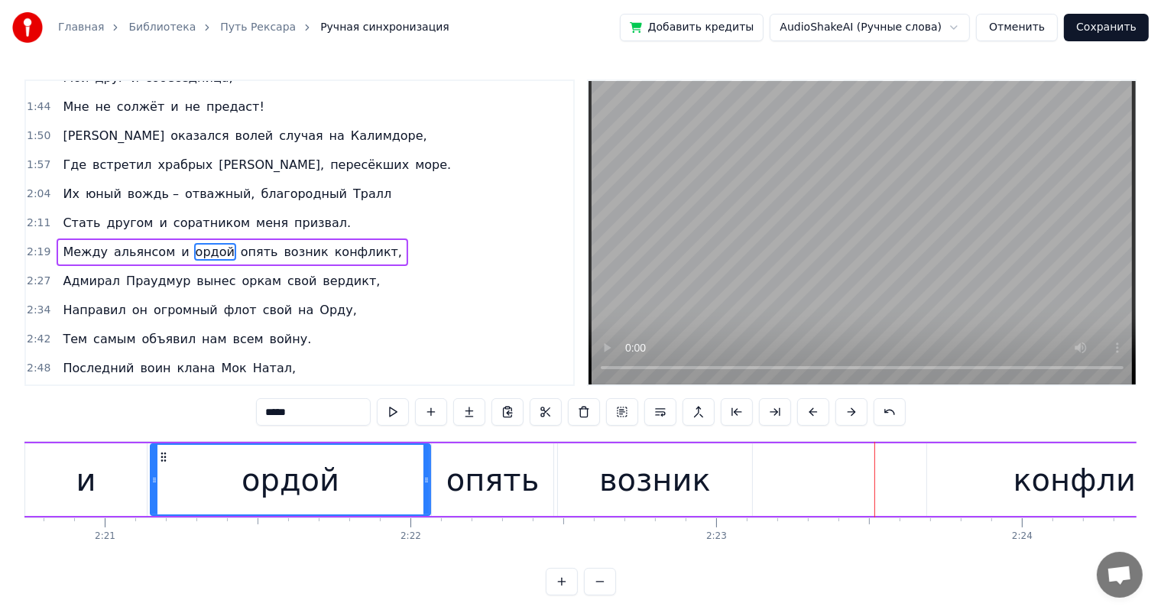
click at [739, 490] on div "возник" at bounding box center [655, 479] width 194 height 73
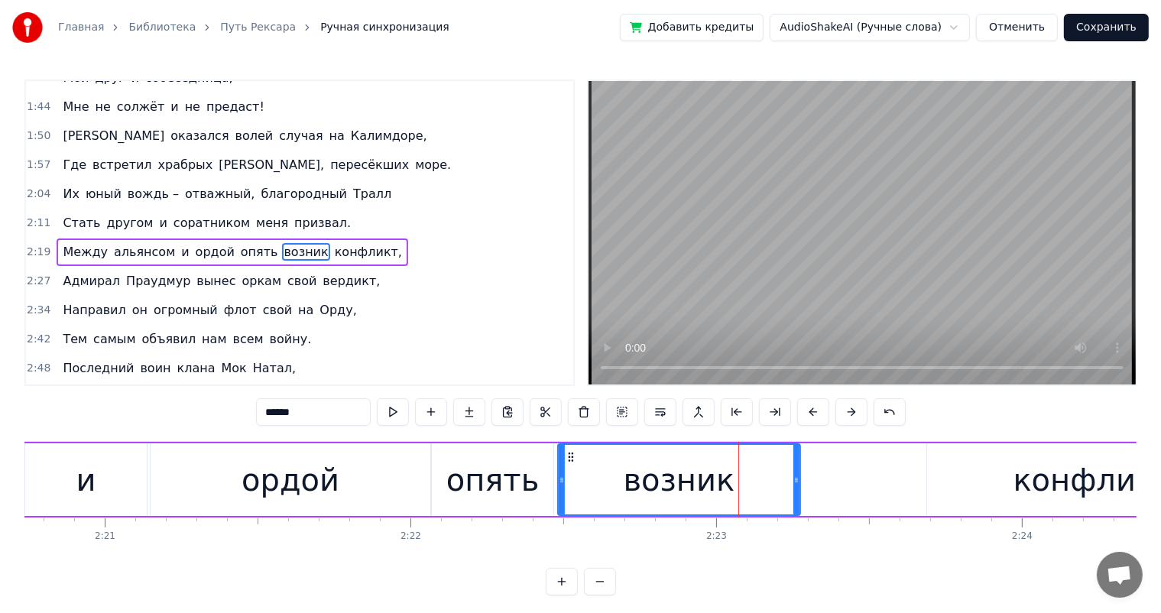
drag, startPoint x: 749, startPoint y: 478, endPoint x: 797, endPoint y: 475, distance: 48.2
click at [797, 475] on icon at bounding box center [796, 480] width 6 height 12
click at [929, 477] on div "конфликт," at bounding box center [1098, 479] width 342 height 73
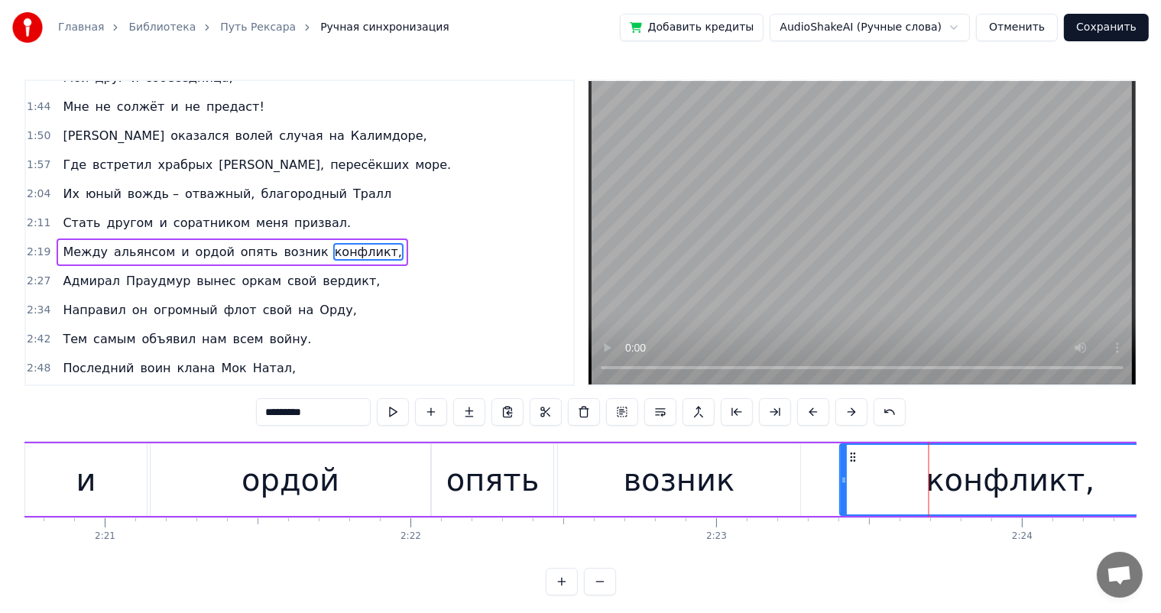
drag, startPoint x: 942, startPoint y: 452, endPoint x: 855, endPoint y: 462, distance: 86.8
click at [854, 458] on icon at bounding box center [853, 457] width 12 height 12
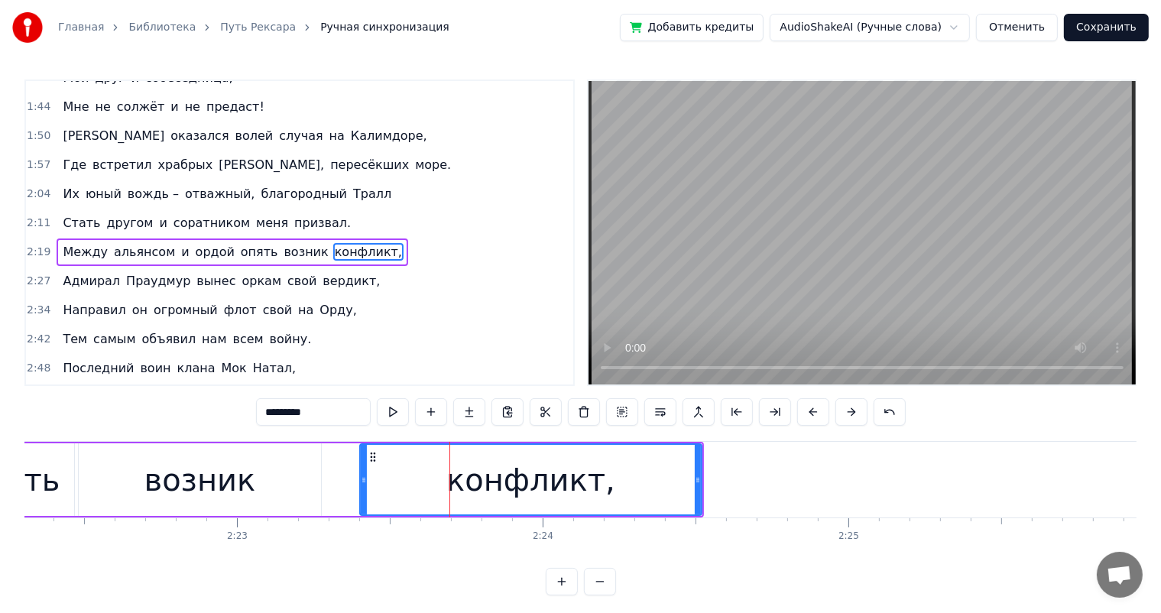
scroll to position [0, 43715]
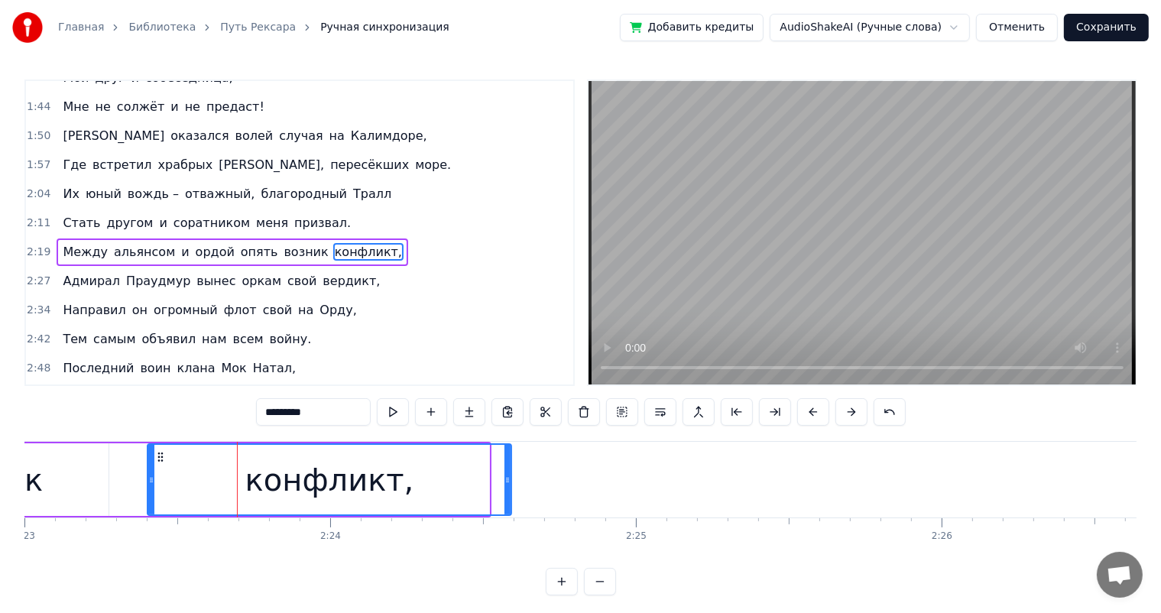
drag, startPoint x: 485, startPoint y: 482, endPoint x: 507, endPoint y: 484, distance: 22.2
click at [507, 484] on icon at bounding box center [507, 480] width 6 height 12
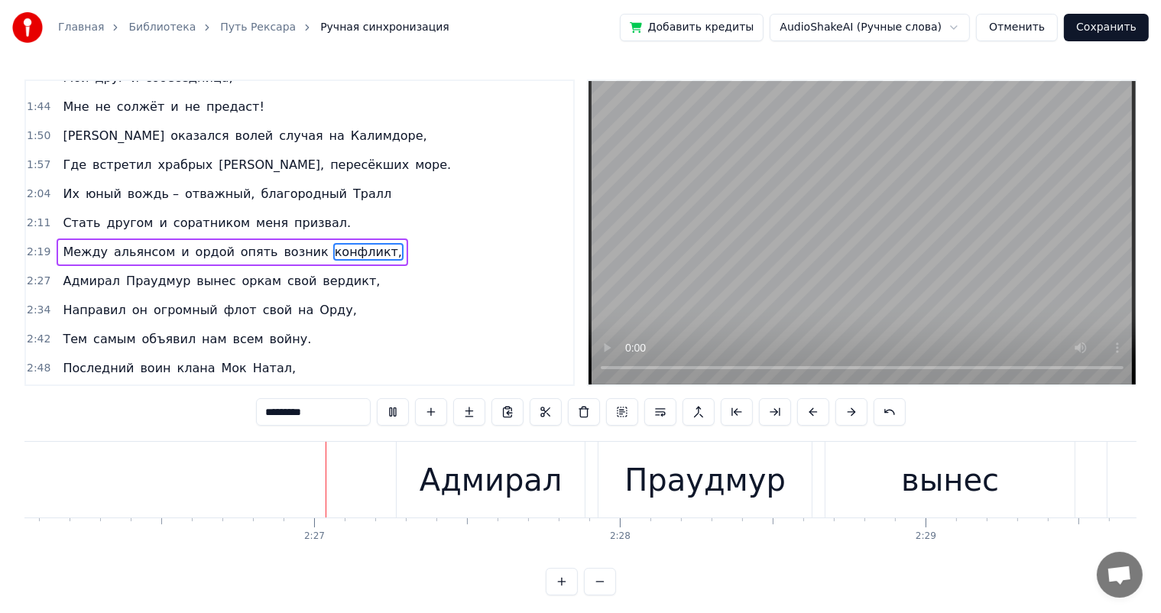
scroll to position [0, 44681]
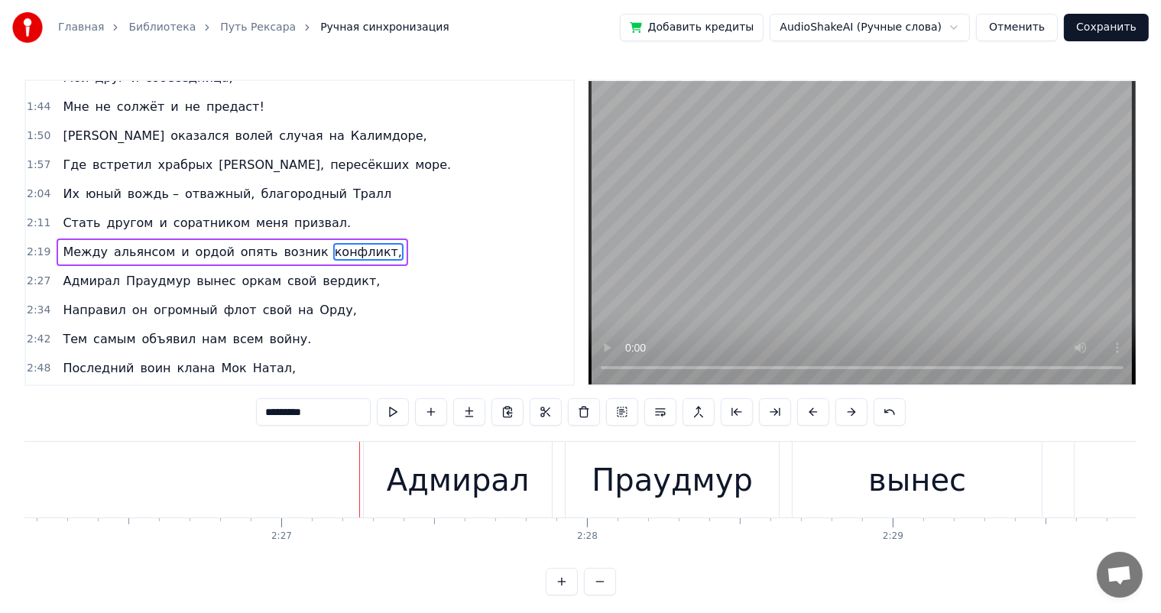
click at [427, 459] on div "Адмирал" at bounding box center [458, 480] width 143 height 46
type input "*******"
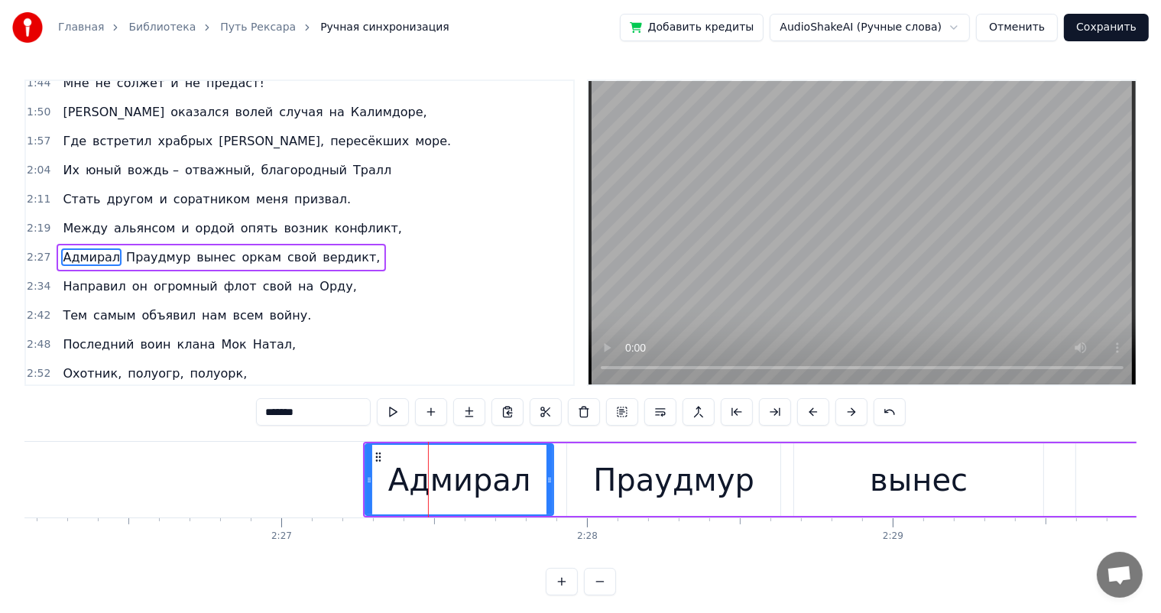
scroll to position [452, 0]
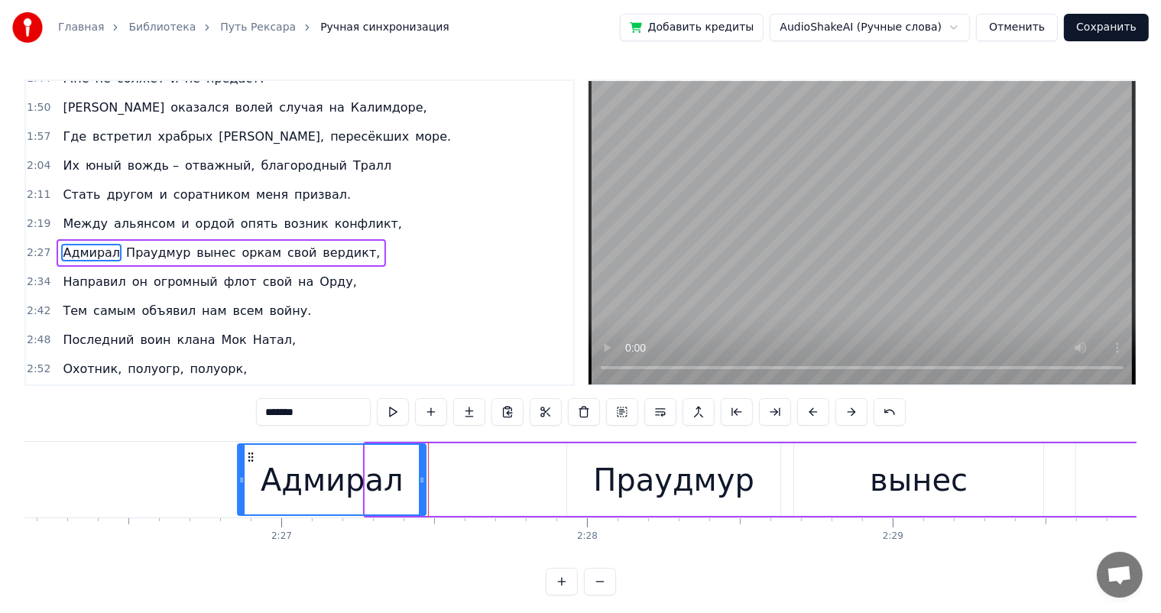
drag, startPoint x: 379, startPoint y: 455, endPoint x: 253, endPoint y: 460, distance: 126.2
click at [253, 460] on icon at bounding box center [251, 457] width 12 height 12
click at [556, 468] on div "Адмирал [PERSON_NAME] вынес оркам свой вердикт," at bounding box center [1072, 480] width 1673 height 76
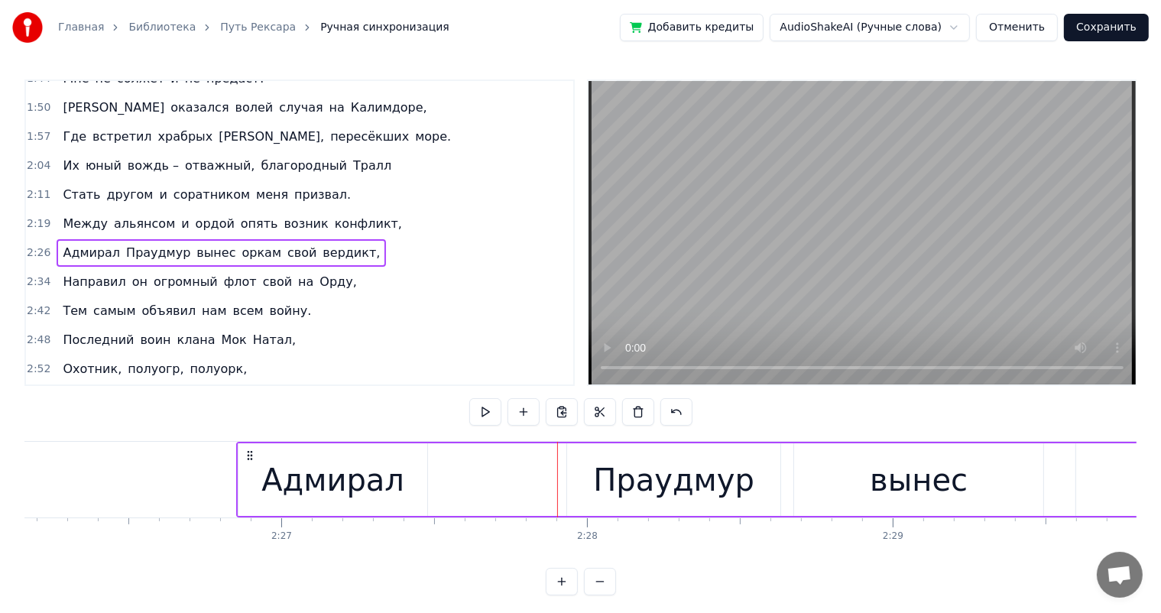
click at [592, 466] on div "Праудмур" at bounding box center [673, 479] width 212 height 73
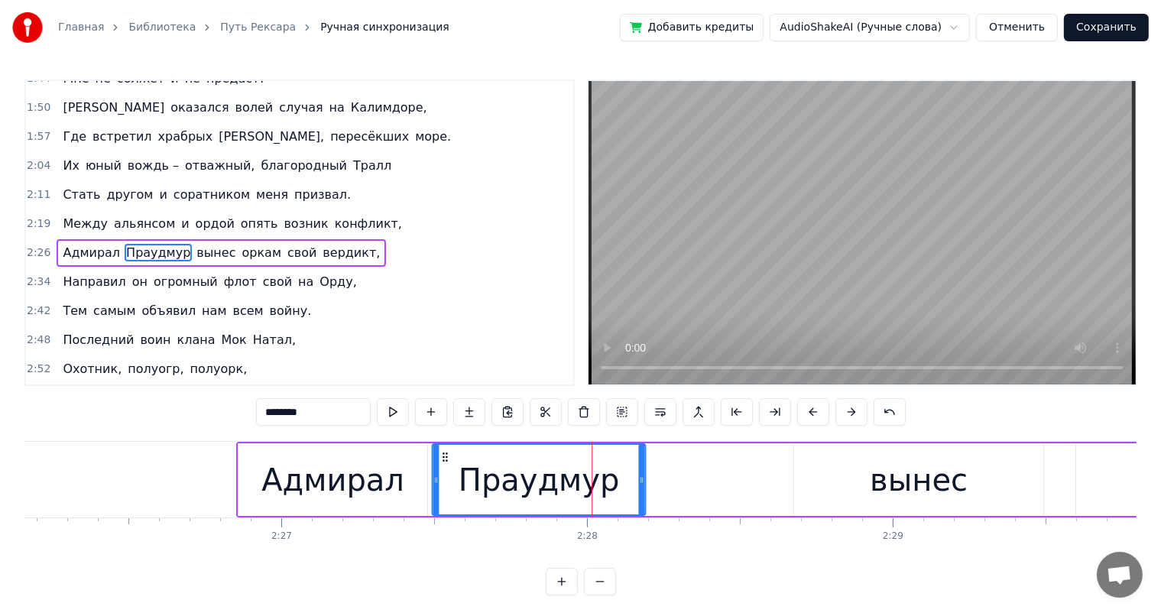
drag, startPoint x: 581, startPoint y: 459, endPoint x: 446, endPoint y: 464, distance: 135.4
click at [446, 464] on div "Праудмур" at bounding box center [538, 480] width 211 height 70
click at [853, 472] on div "вынес" at bounding box center [919, 479] width 250 height 73
type input "*****"
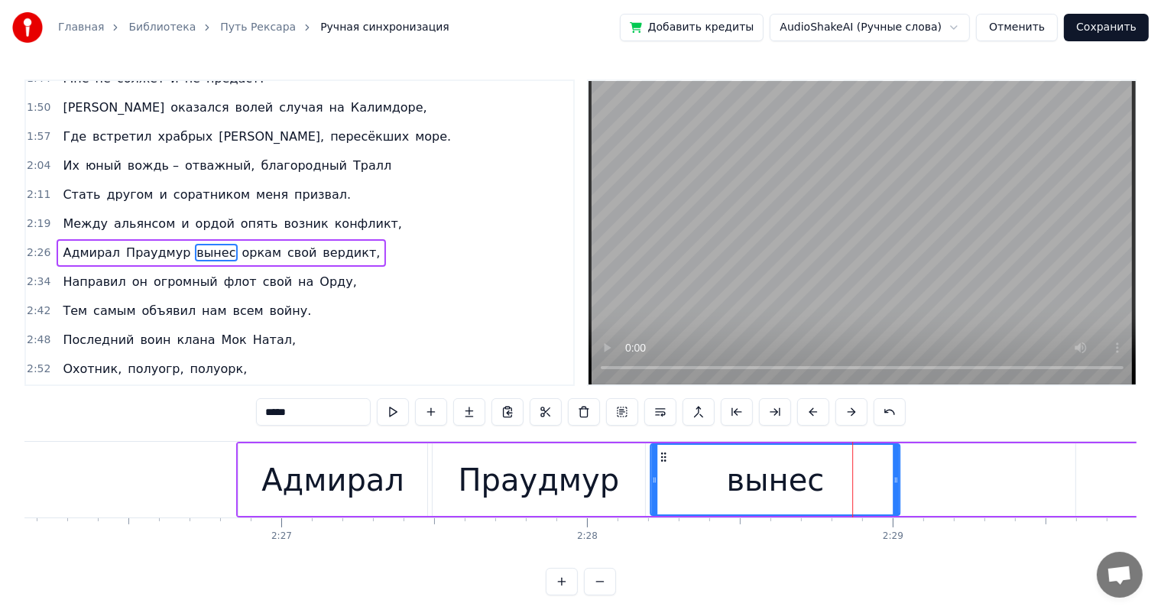
drag, startPoint x: 807, startPoint y: 455, endPoint x: 663, endPoint y: 461, distance: 143.8
click at [663, 461] on icon at bounding box center [663, 457] width 12 height 12
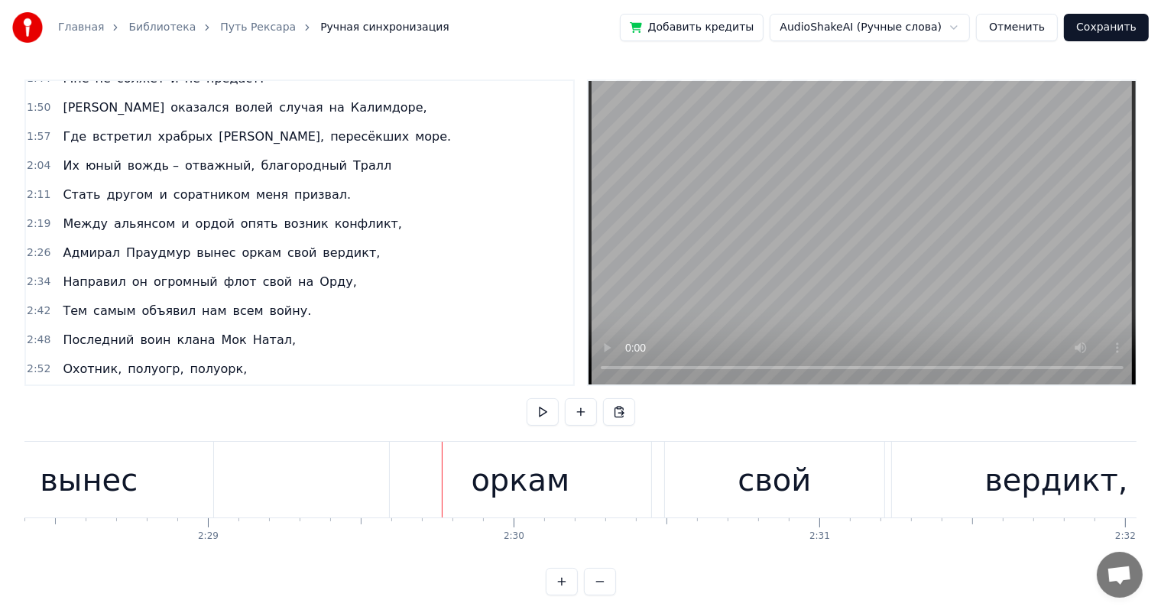
scroll to position [0, 45260]
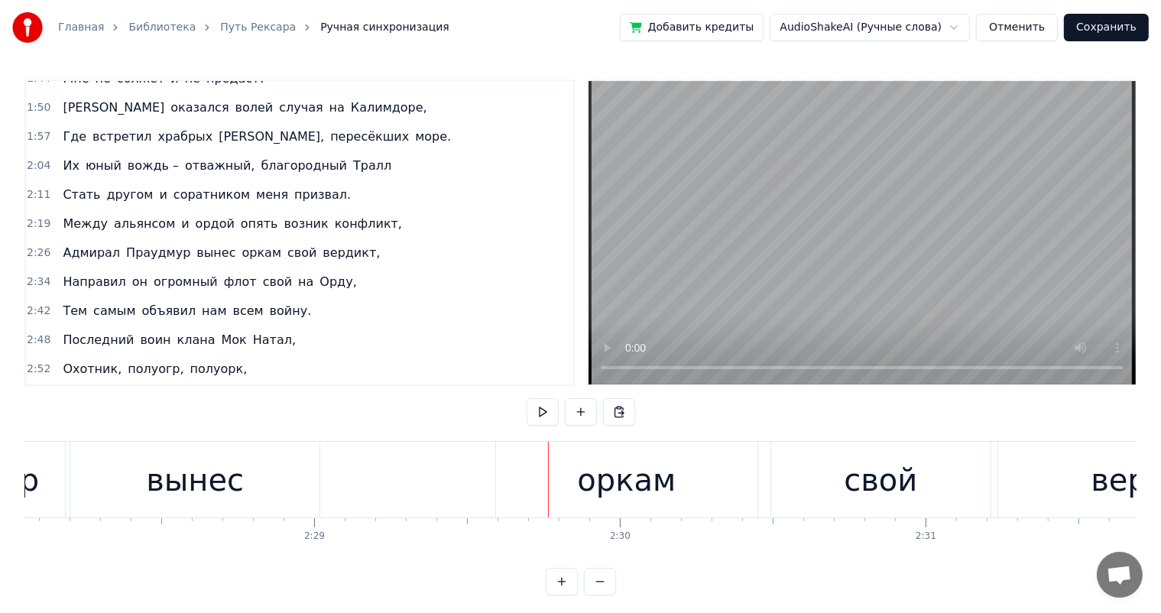
click at [559, 477] on div "оркам" at bounding box center [627, 480] width 262 height 76
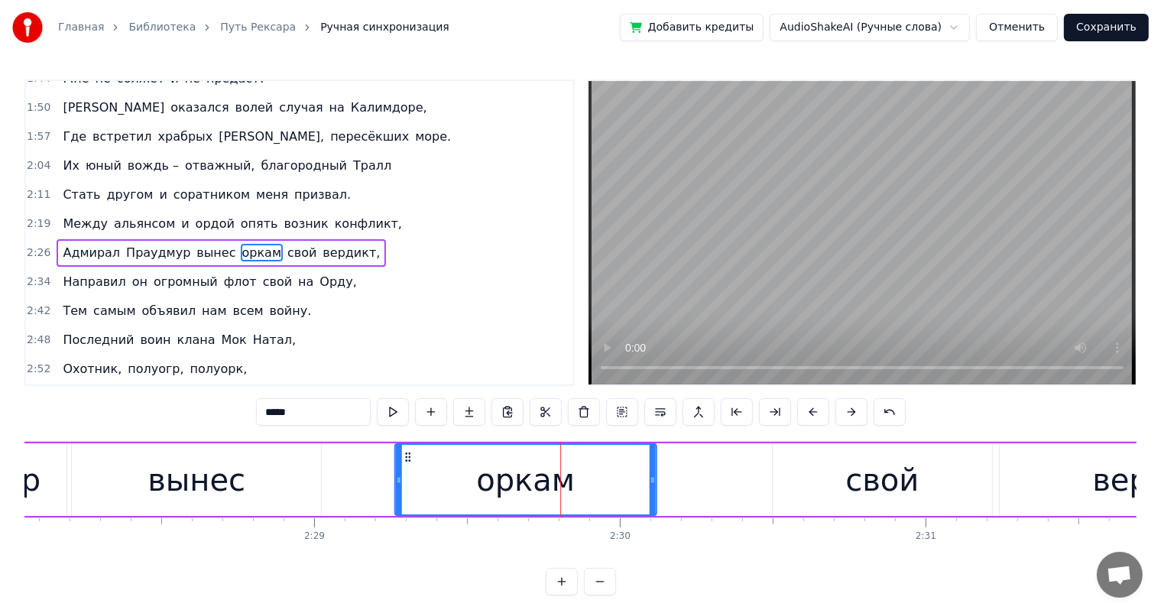
drag, startPoint x: 510, startPoint y: 455, endPoint x: 407, endPoint y: 455, distance: 103.2
click at [408, 456] on circle at bounding box center [408, 456] width 1 height 1
click at [821, 467] on div "свой" at bounding box center [882, 479] width 219 height 73
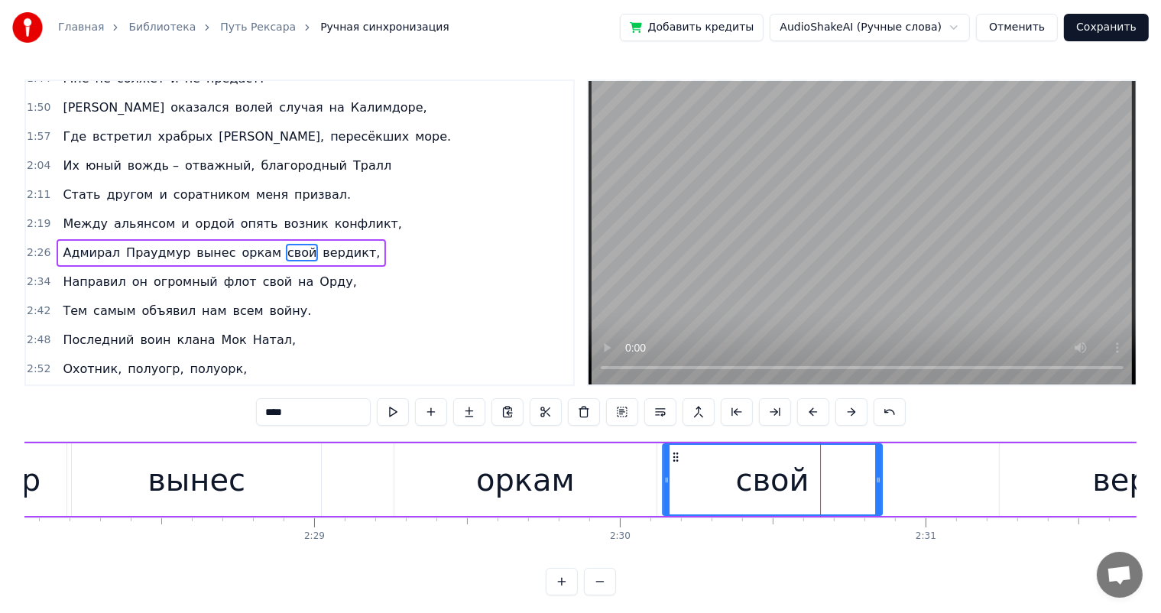
drag, startPoint x: 784, startPoint y: 455, endPoint x: 674, endPoint y: 455, distance: 110.1
click at [674, 455] on icon at bounding box center [675, 457] width 12 height 12
click at [222, 471] on div "вынес" at bounding box center [197, 480] width 98 height 46
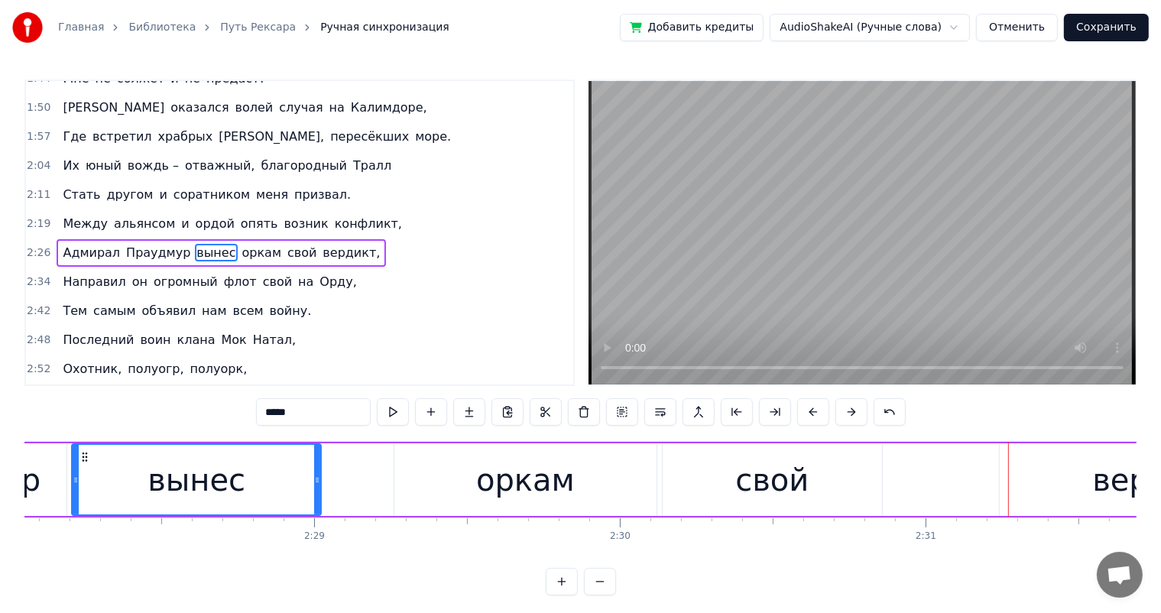
click at [822, 486] on div "свой" at bounding box center [772, 479] width 219 height 73
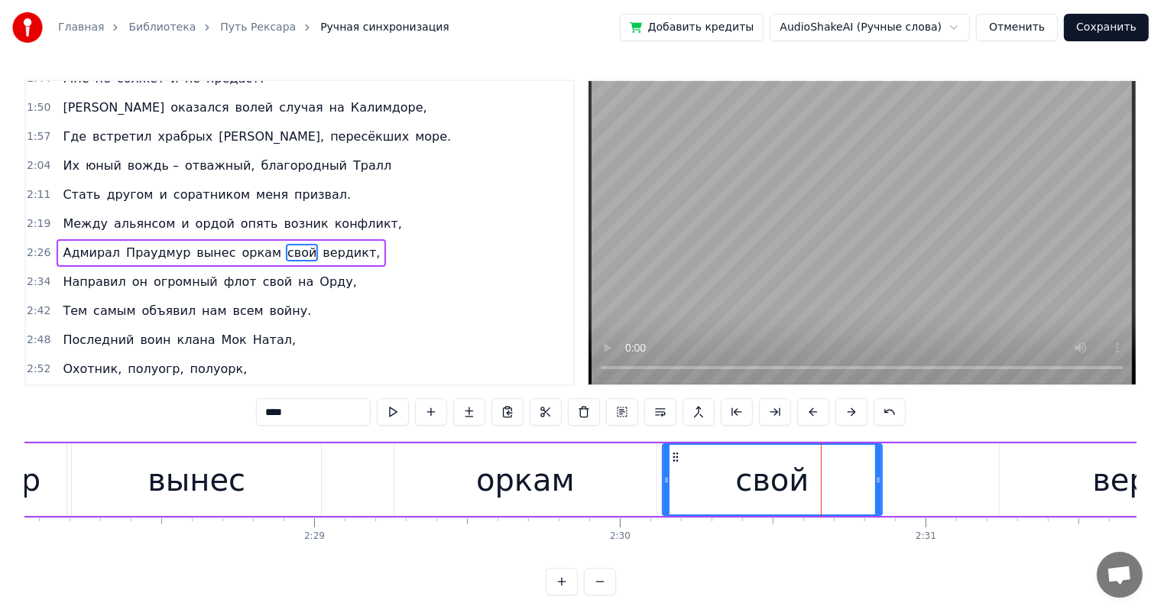
click at [1036, 474] on div "вердикт," at bounding box center [1164, 479] width 329 height 73
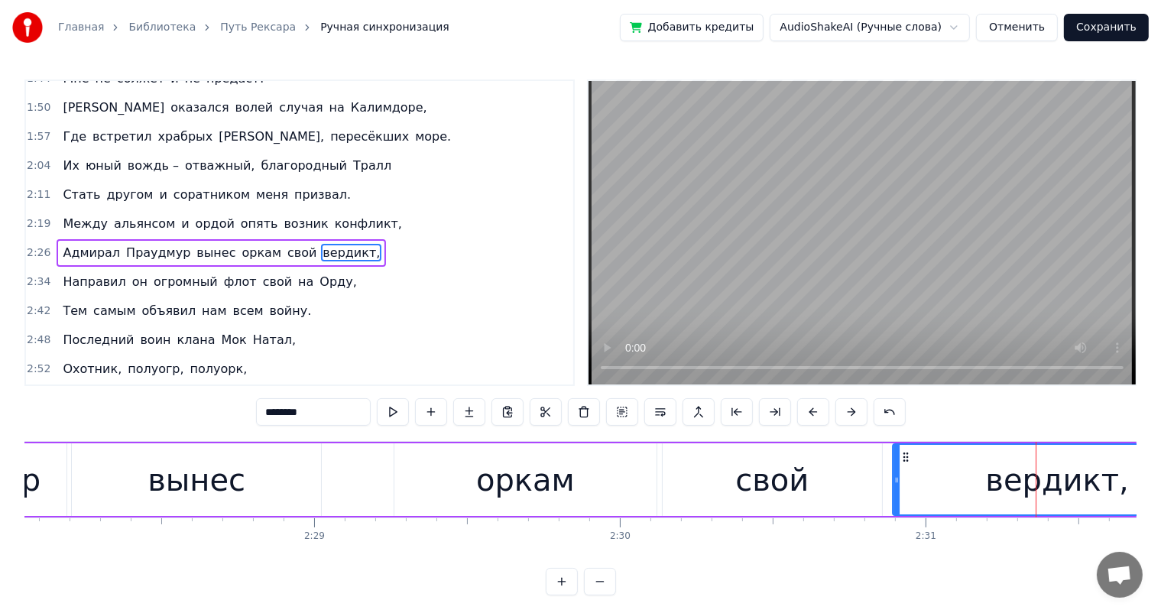
drag, startPoint x: 1010, startPoint y: 457, endPoint x: 903, endPoint y: 452, distance: 107.1
click at [903, 452] on icon at bounding box center [906, 457] width 12 height 12
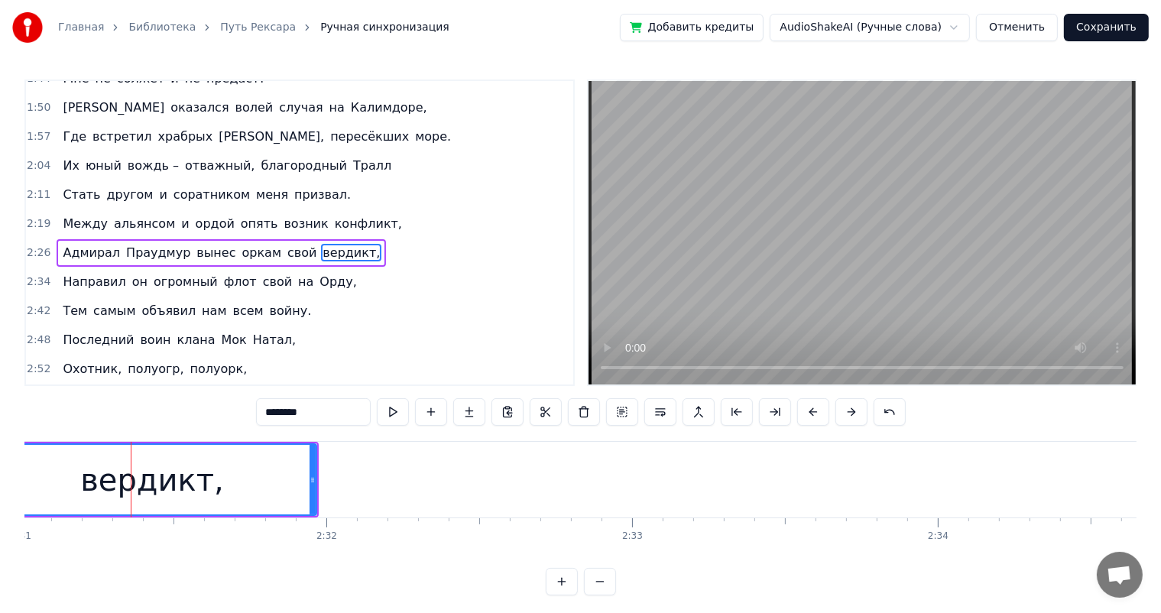
scroll to position [0, 46059]
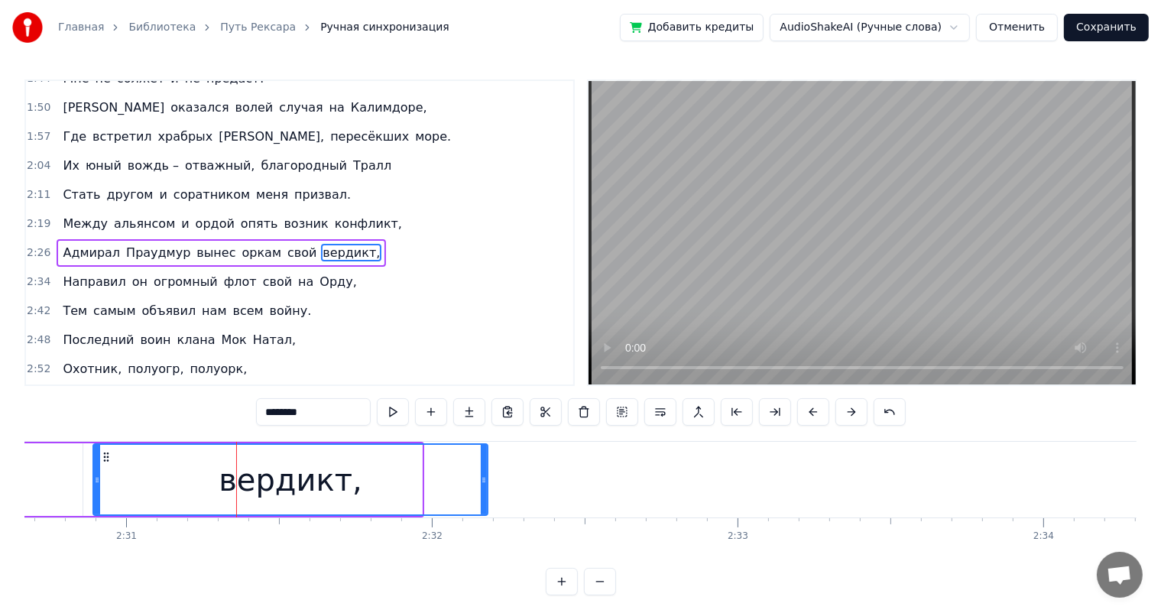
drag, startPoint x: 419, startPoint y: 483, endPoint x: 485, endPoint y: 483, distance: 65.7
click at [485, 483] on icon at bounding box center [484, 480] width 6 height 12
click at [183, 471] on div "вердикт," at bounding box center [291, 480] width 394 height 70
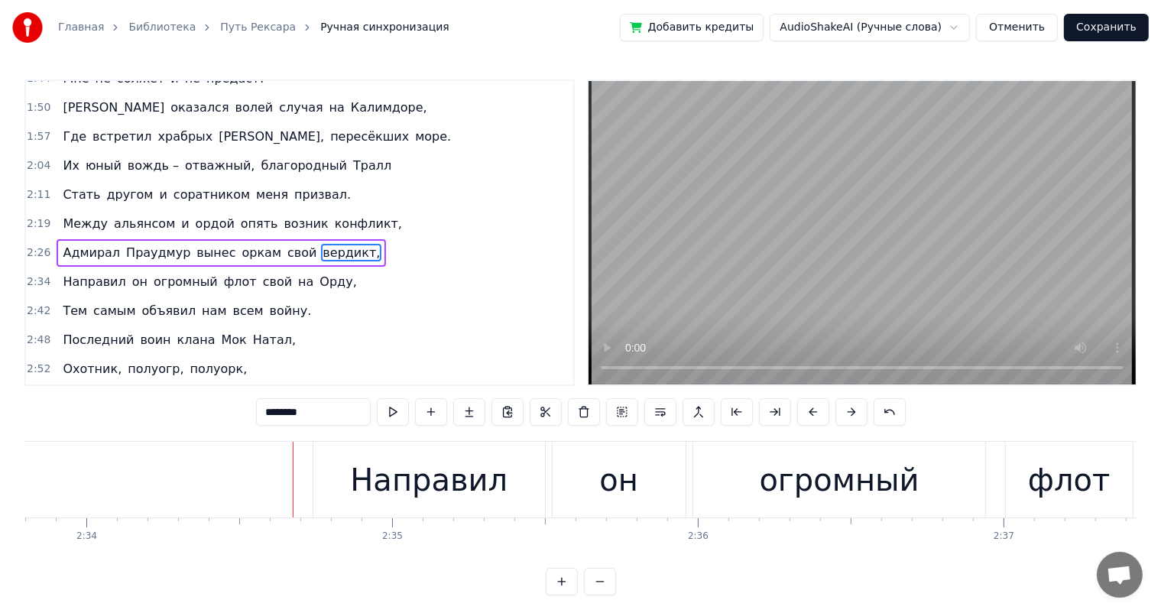
scroll to position [0, 47024]
click at [346, 475] on div "Направил" at bounding box center [422, 480] width 232 height 76
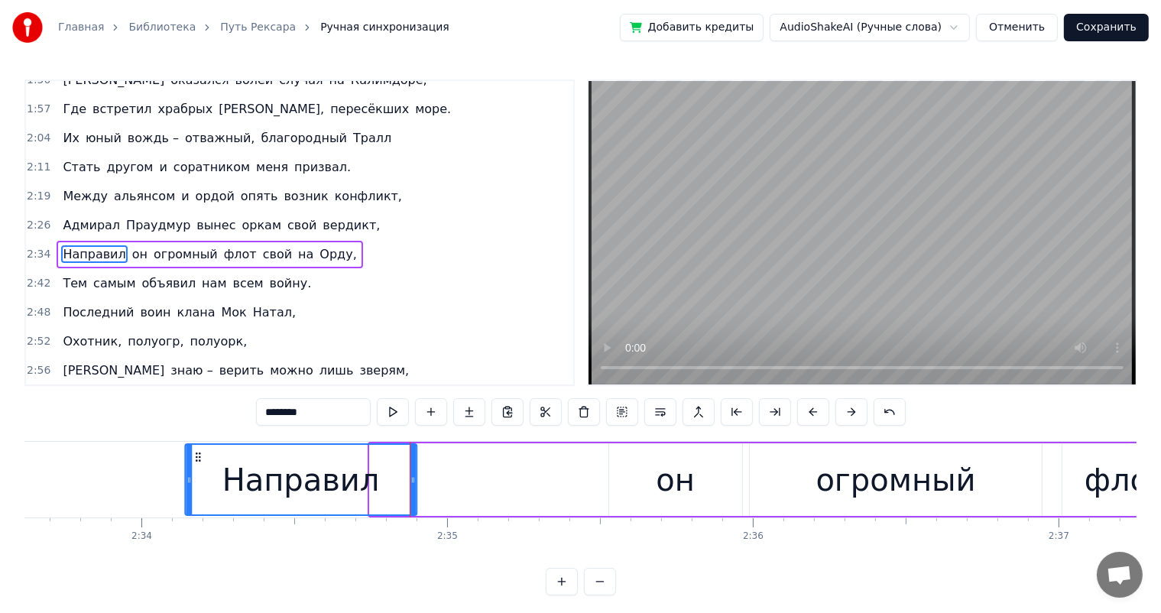
scroll to position [0, 46937]
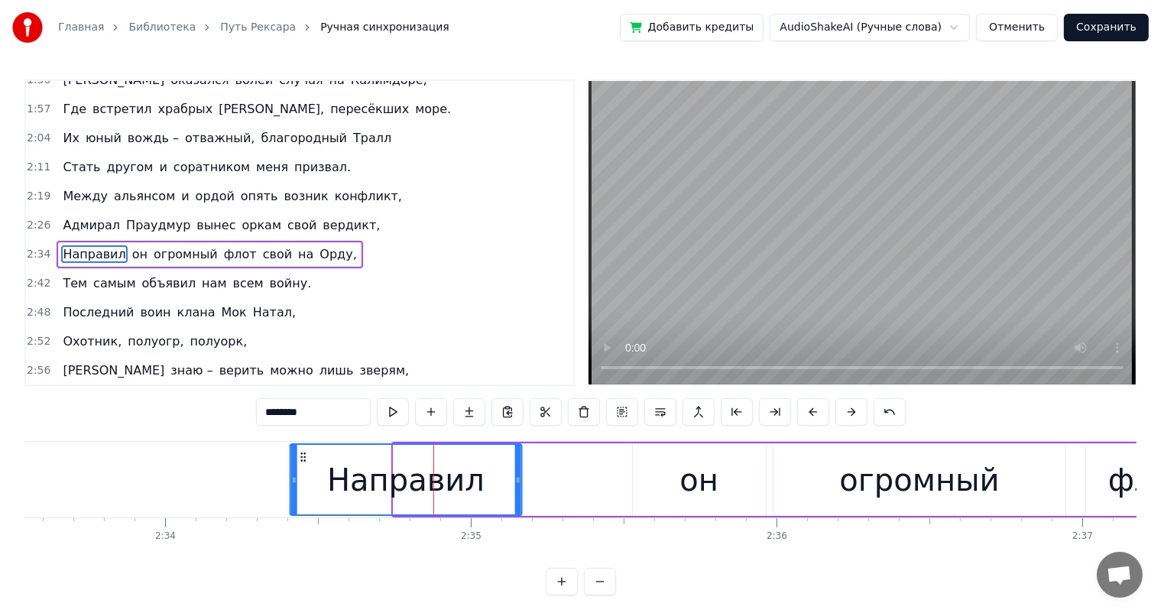
drag, startPoint x: 318, startPoint y: 455, endPoint x: 302, endPoint y: 460, distance: 16.7
click at [302, 460] on icon at bounding box center [303, 457] width 12 height 12
click at [654, 450] on div "он" at bounding box center [699, 479] width 133 height 73
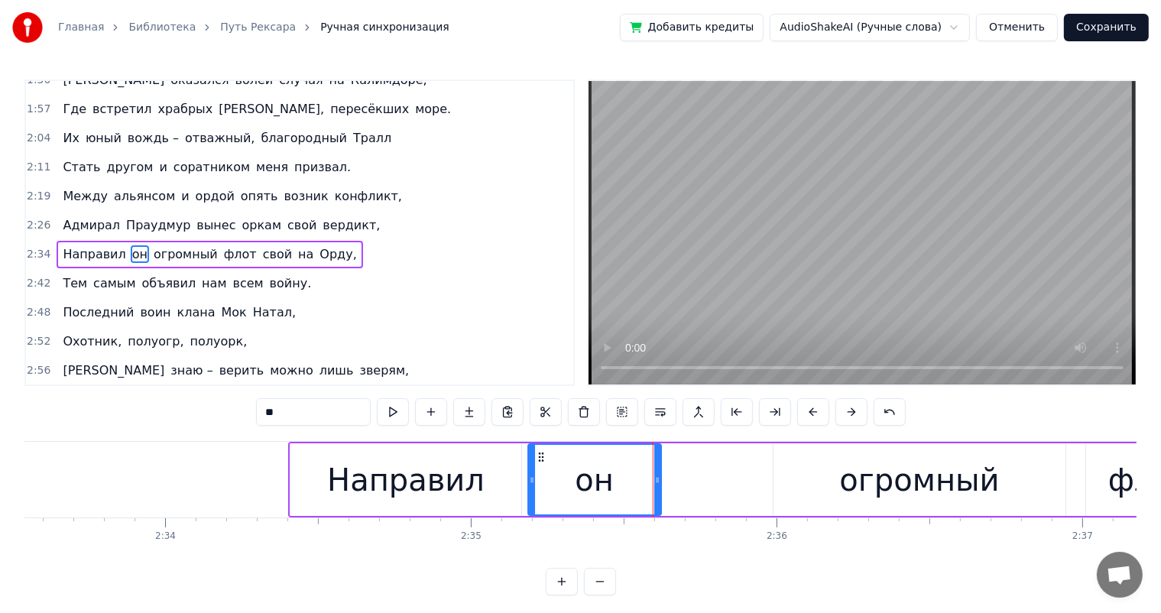
drag, startPoint x: 645, startPoint y: 455, endPoint x: 542, endPoint y: 463, distance: 103.5
click at [540, 462] on div "он" at bounding box center [594, 480] width 131 height 70
click at [815, 473] on div "огромный" at bounding box center [919, 479] width 293 height 73
type input "********"
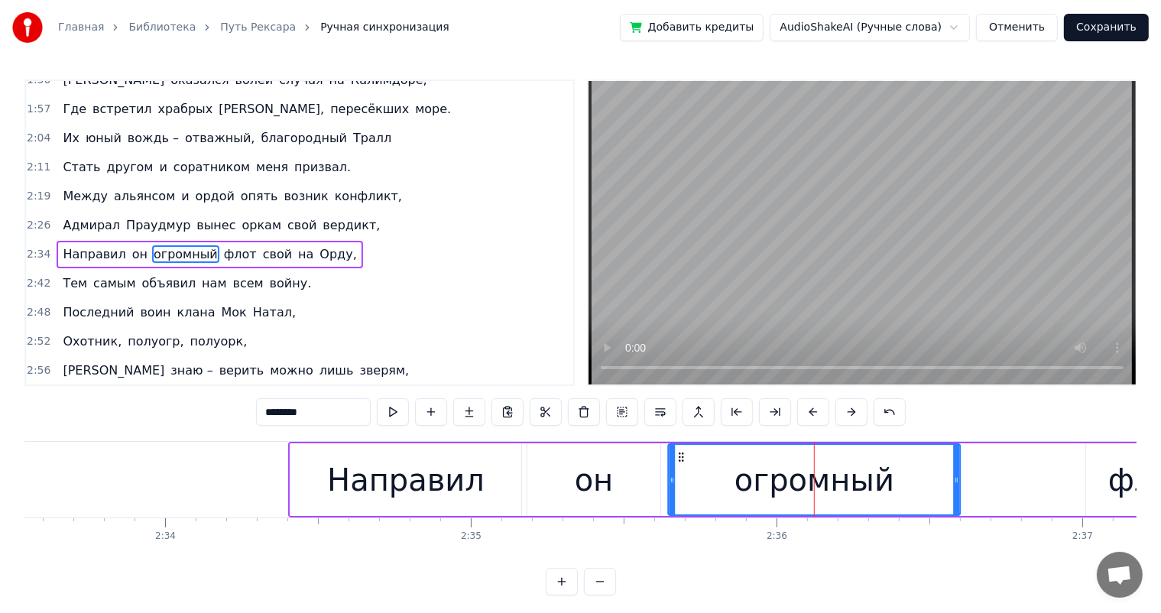
drag, startPoint x: 789, startPoint y: 455, endPoint x: 691, endPoint y: 462, distance: 98.0
click at [682, 459] on icon at bounding box center [681, 457] width 12 height 12
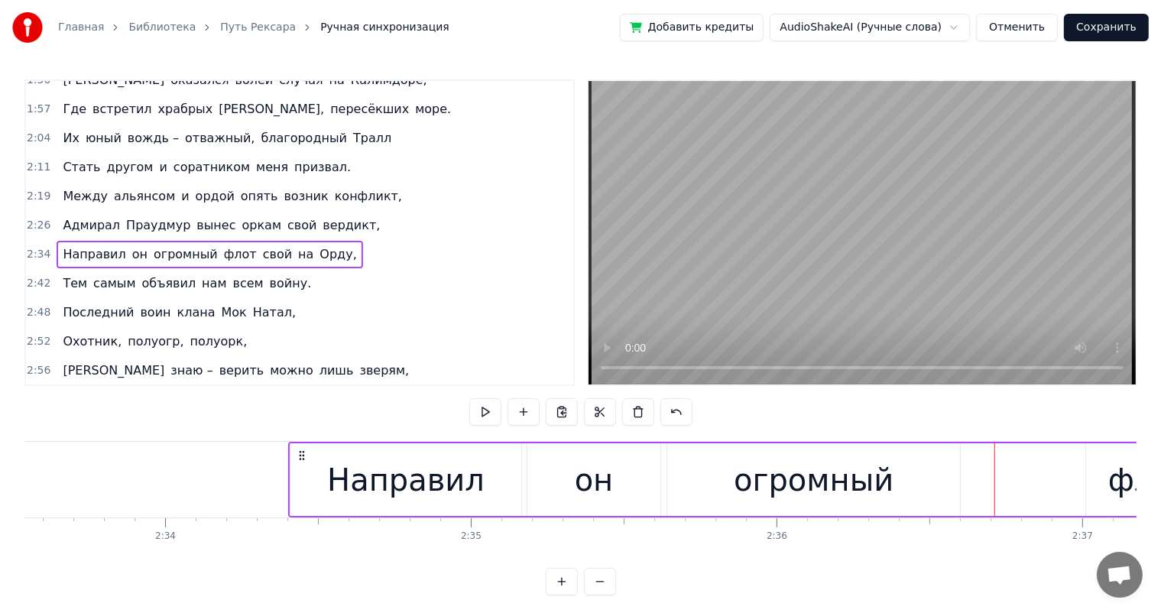
click at [1110, 490] on div "флот" at bounding box center [1149, 479] width 127 height 73
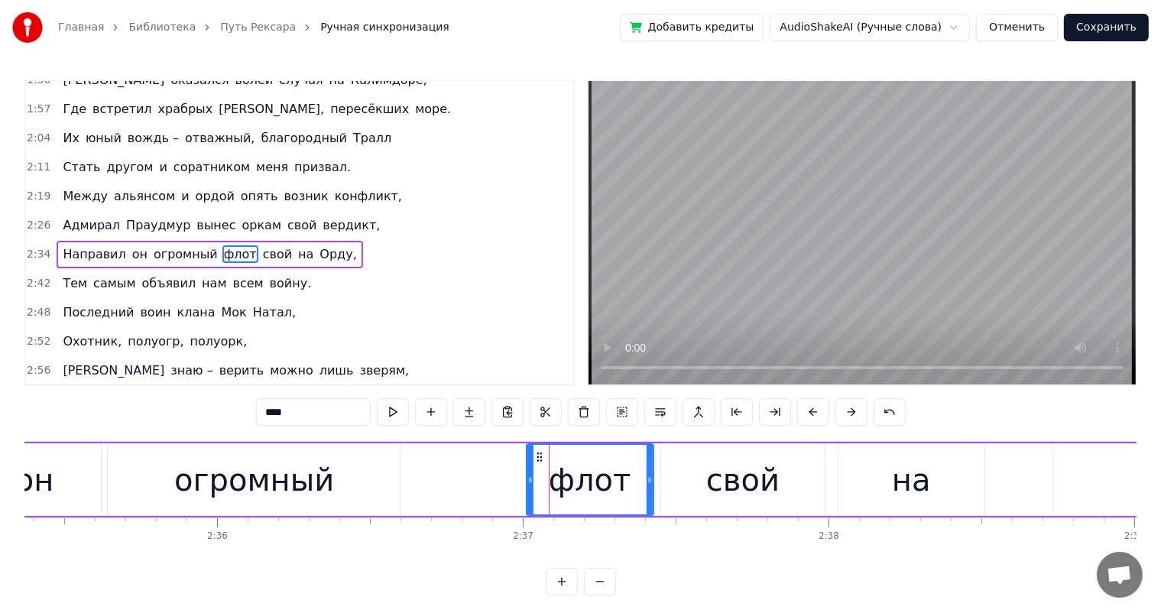
scroll to position [0, 47443]
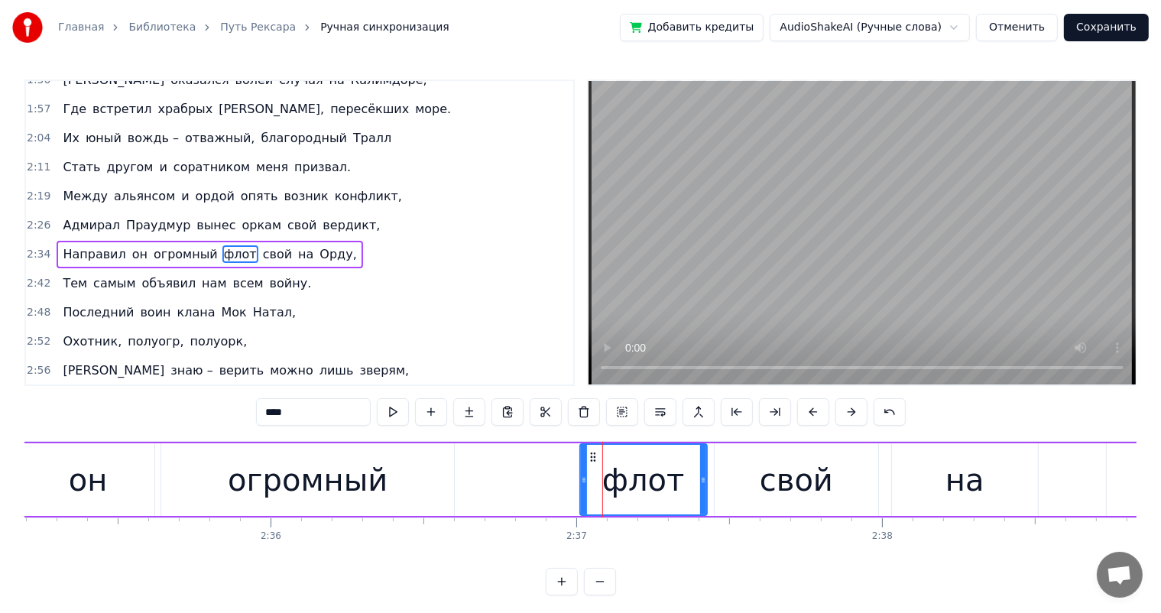
click at [417, 468] on div "огромный" at bounding box center [307, 479] width 293 height 73
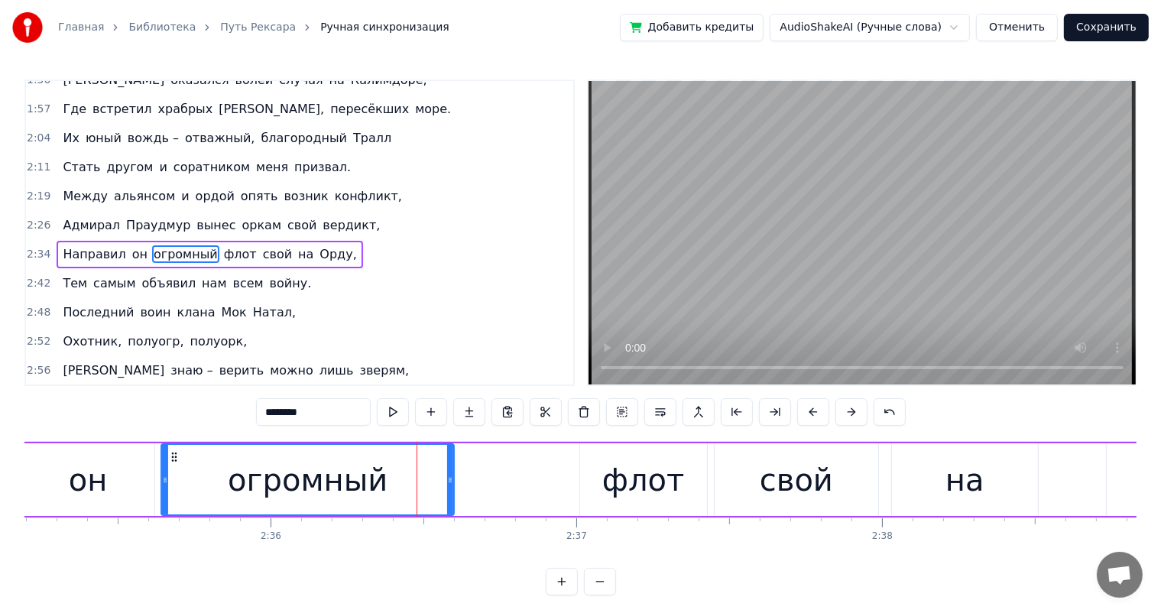
click at [626, 472] on div "флот" at bounding box center [643, 480] width 83 height 46
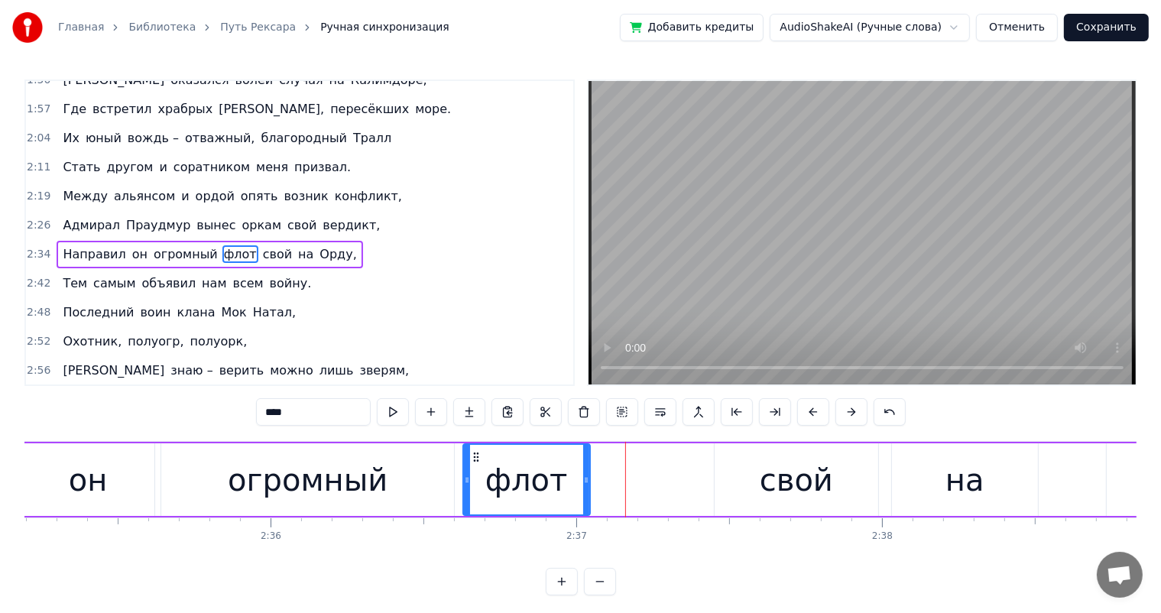
drag, startPoint x: 593, startPoint y: 455, endPoint x: 477, endPoint y: 459, distance: 116.2
click at [477, 459] on icon at bounding box center [476, 457] width 12 height 12
click at [741, 460] on div "свой" at bounding box center [797, 479] width 164 height 73
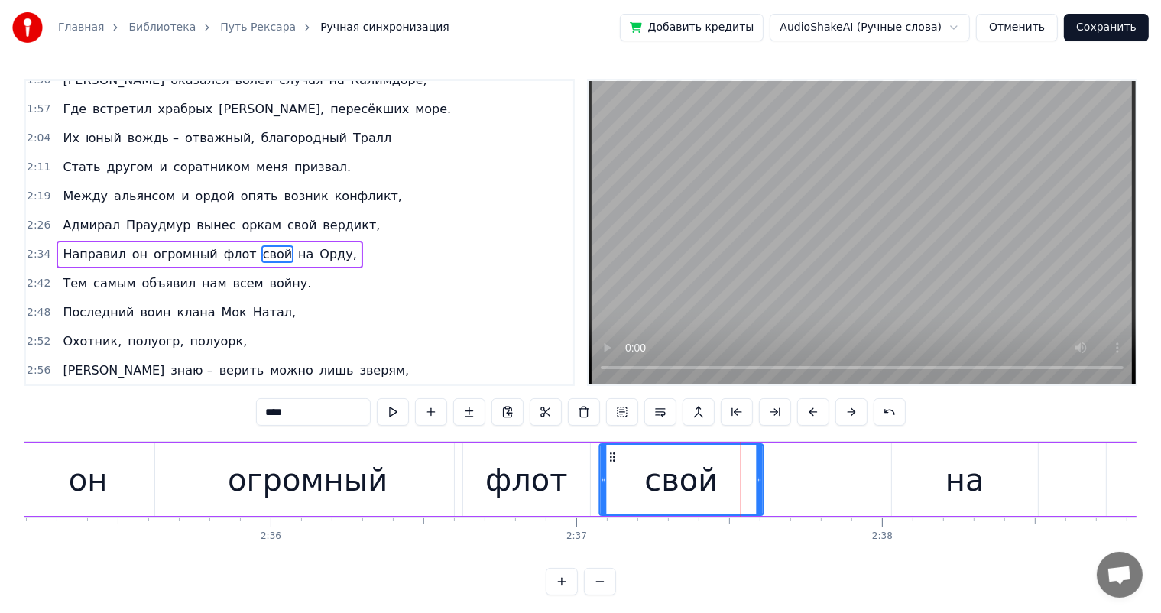
drag, startPoint x: 706, startPoint y: 455, endPoint x: 614, endPoint y: 456, distance: 92.5
click at [614, 456] on circle at bounding box center [614, 456] width 1 height 1
click at [919, 481] on div "на" at bounding box center [964, 479] width 145 height 73
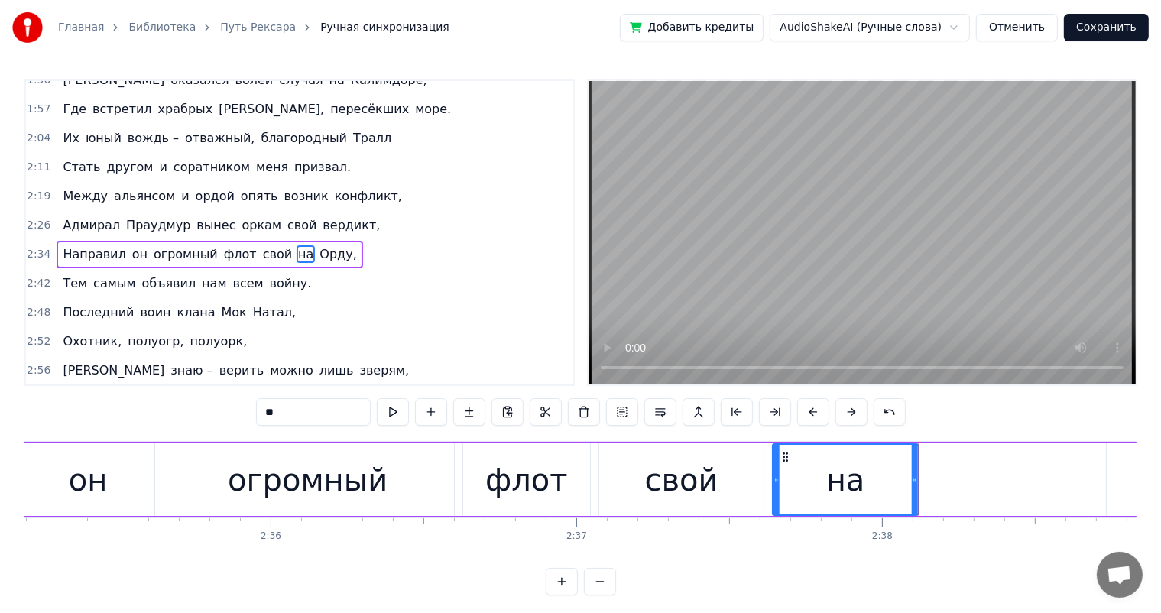
drag, startPoint x: 905, startPoint y: 455, endPoint x: 786, endPoint y: 456, distance: 119.2
click at [787, 456] on circle at bounding box center [787, 456] width 1 height 1
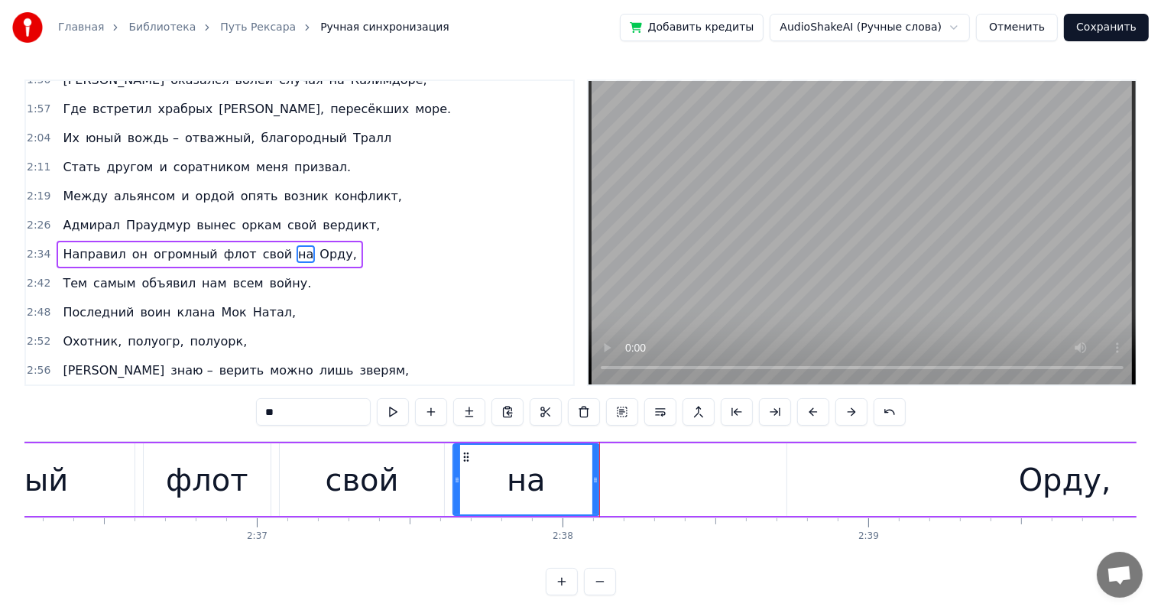
scroll to position [0, 48136]
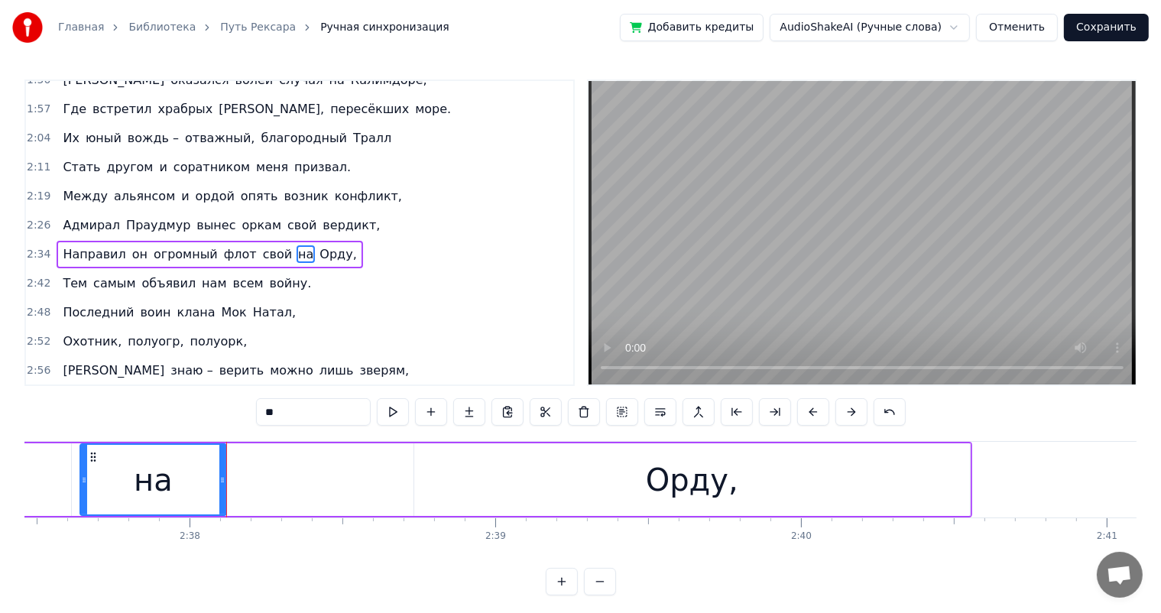
click at [648, 477] on div "Орду," at bounding box center [692, 479] width 556 height 73
type input "*****"
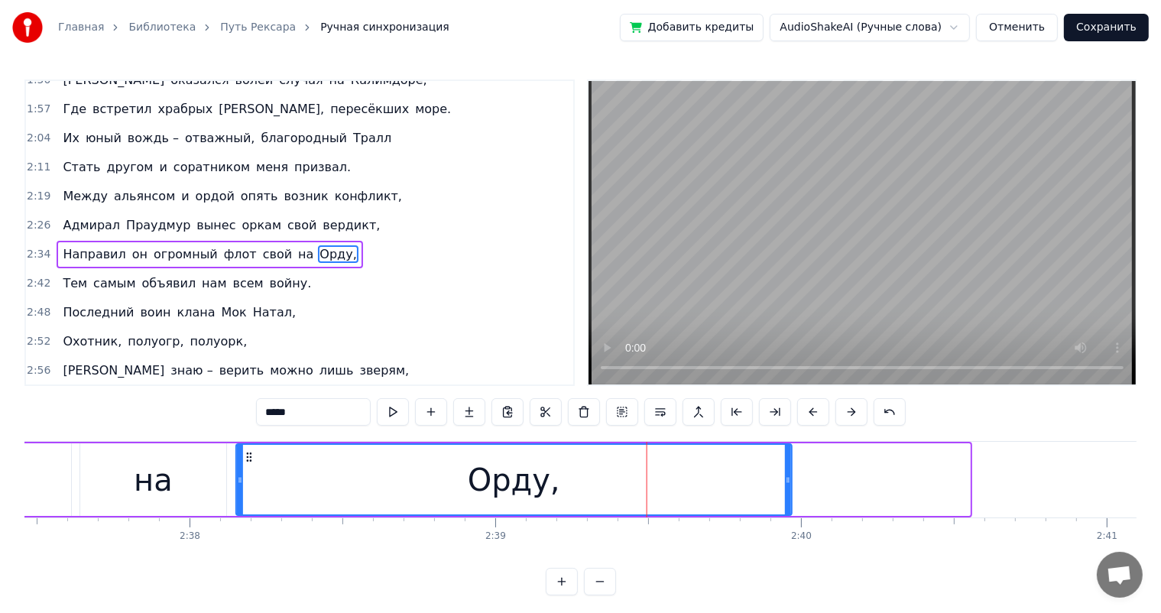
drag, startPoint x: 428, startPoint y: 455, endPoint x: 251, endPoint y: 462, distance: 177.4
click at [251, 462] on icon at bounding box center [249, 457] width 12 height 12
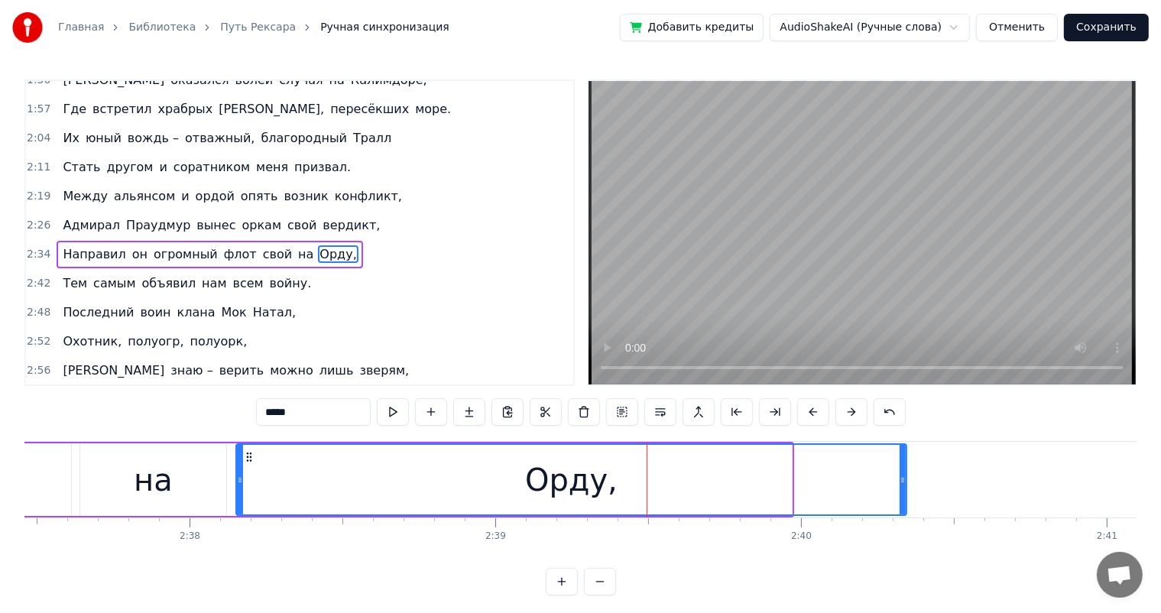
drag, startPoint x: 789, startPoint y: 482, endPoint x: 905, endPoint y: 487, distance: 116.3
click at [905, 487] on div at bounding box center [903, 480] width 6 height 70
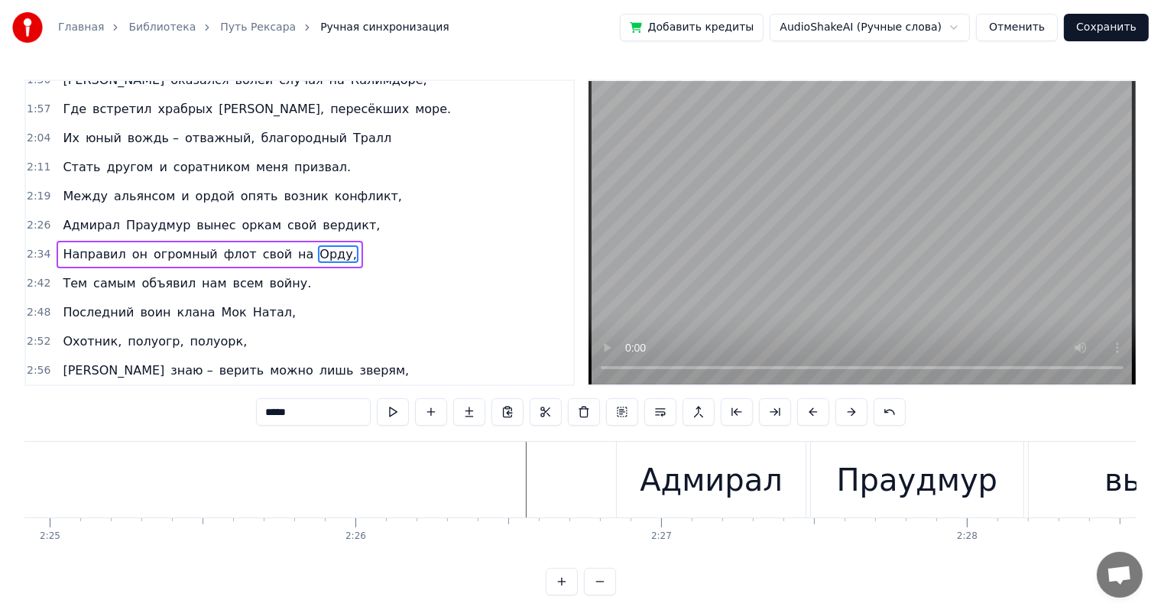
scroll to position [0, 43929]
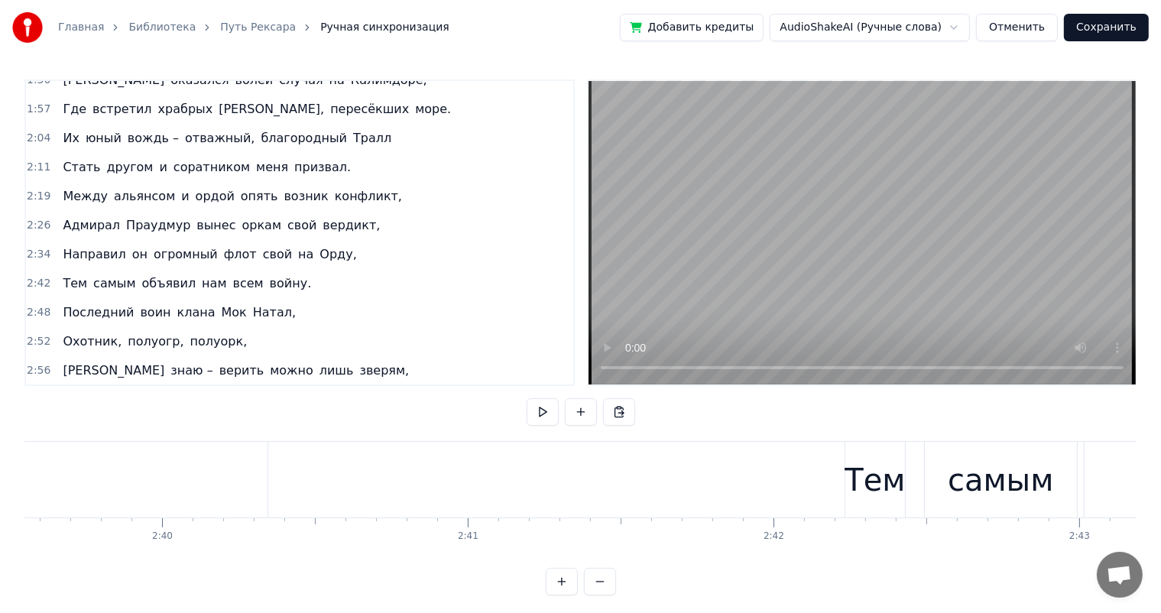
scroll to position [0, 48934]
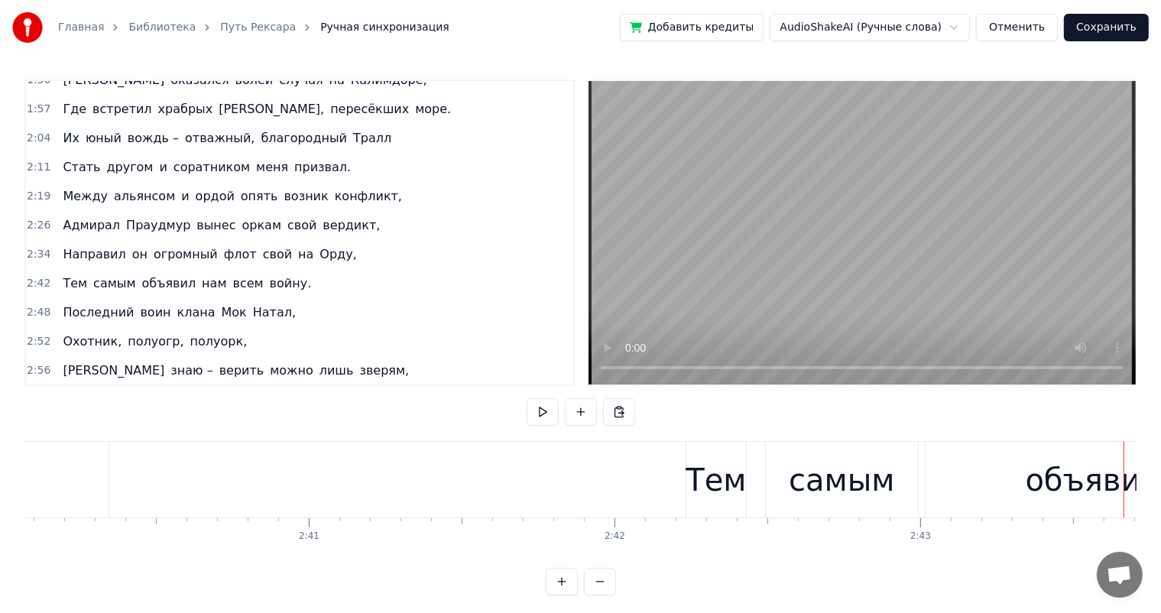
click at [700, 480] on div "Тем" at bounding box center [716, 480] width 60 height 46
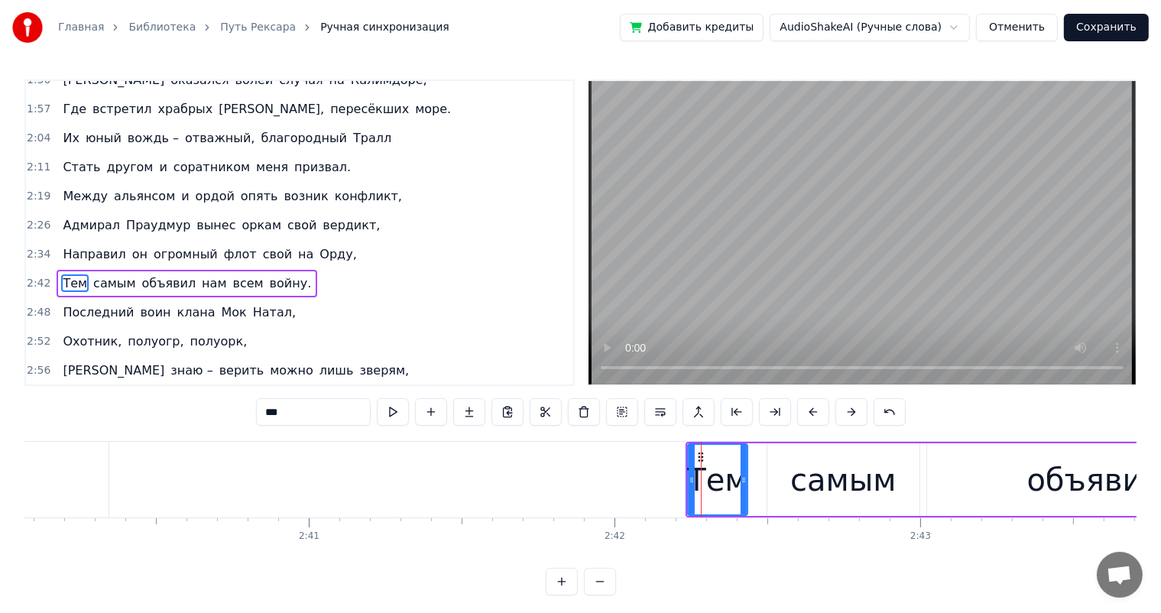
scroll to position [508, 0]
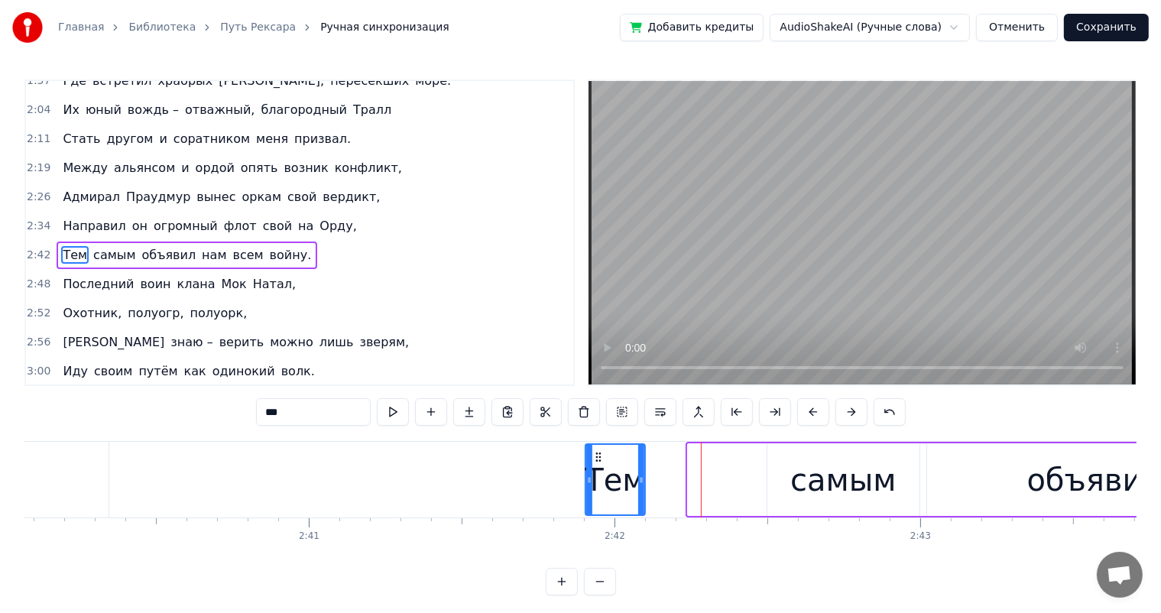
drag, startPoint x: 698, startPoint y: 456, endPoint x: 596, endPoint y: 461, distance: 101.7
click at [596, 461] on icon at bounding box center [598, 457] width 12 height 12
click at [780, 455] on div "самым" at bounding box center [842, 479] width 151 height 73
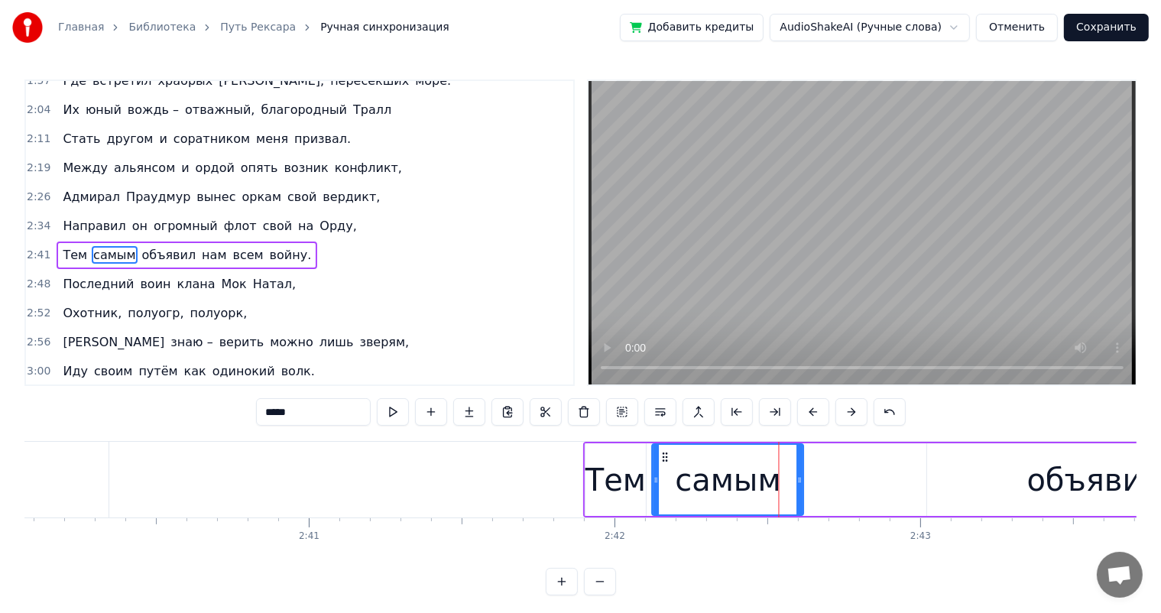
drag, startPoint x: 777, startPoint y: 455, endPoint x: 663, endPoint y: 465, distance: 115.1
click at [663, 465] on div "самым" at bounding box center [728, 480] width 150 height 70
click at [955, 462] on div "объявил" at bounding box center [1095, 479] width 336 height 73
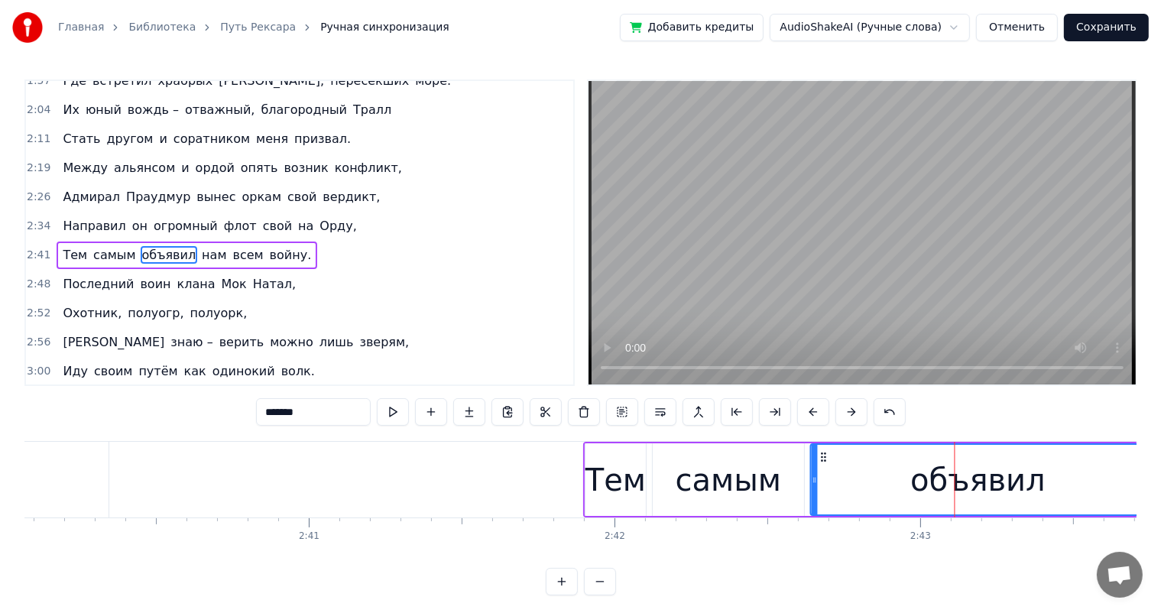
drag, startPoint x: 919, startPoint y: 457, endPoint x: 825, endPoint y: 470, distance: 94.9
click at [825, 465] on div "объявил" at bounding box center [979, 480] width 334 height 70
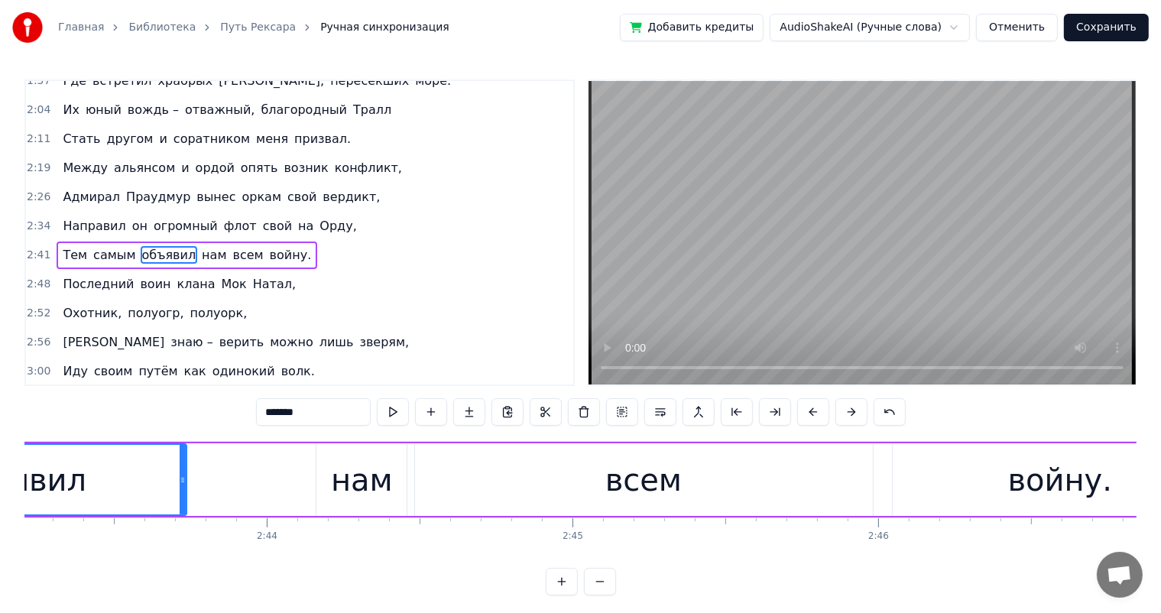
scroll to position [0, 49839]
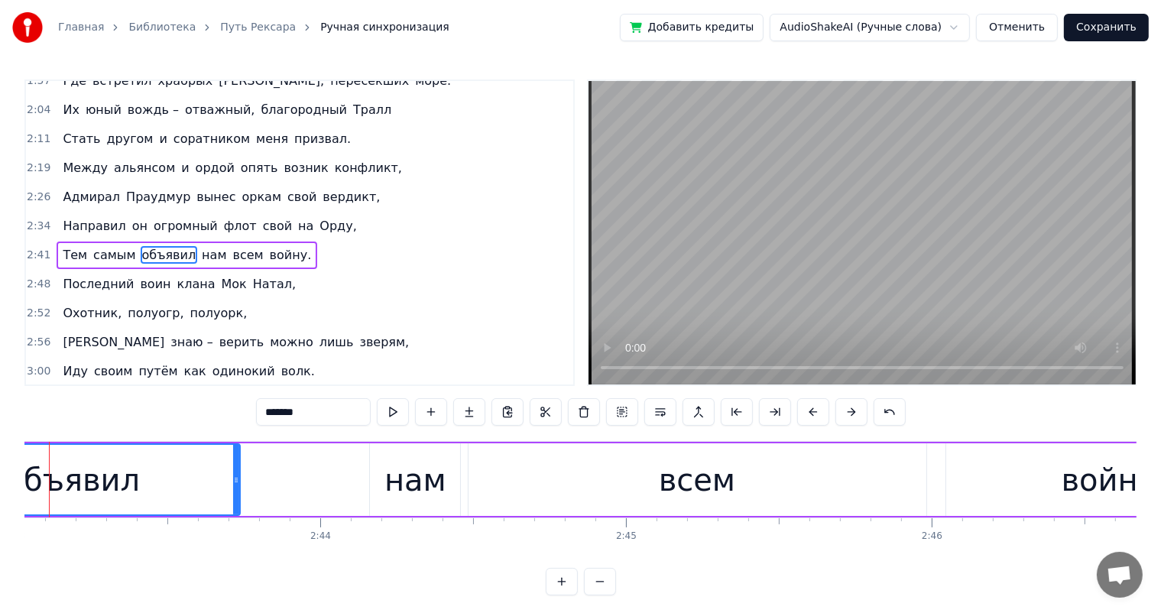
click at [439, 471] on div "нам" at bounding box center [415, 480] width 62 height 46
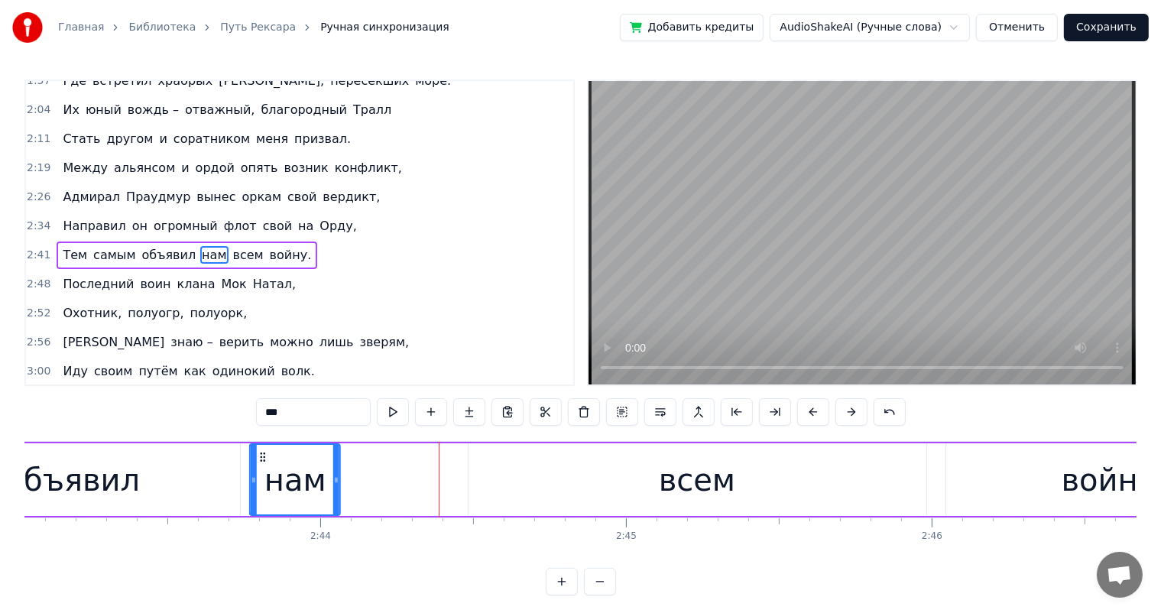
drag, startPoint x: 381, startPoint y: 455, endPoint x: 261, endPoint y: 460, distance: 120.8
click at [261, 460] on icon at bounding box center [263, 457] width 12 height 12
click at [493, 462] on div "всем" at bounding box center [697, 479] width 458 height 73
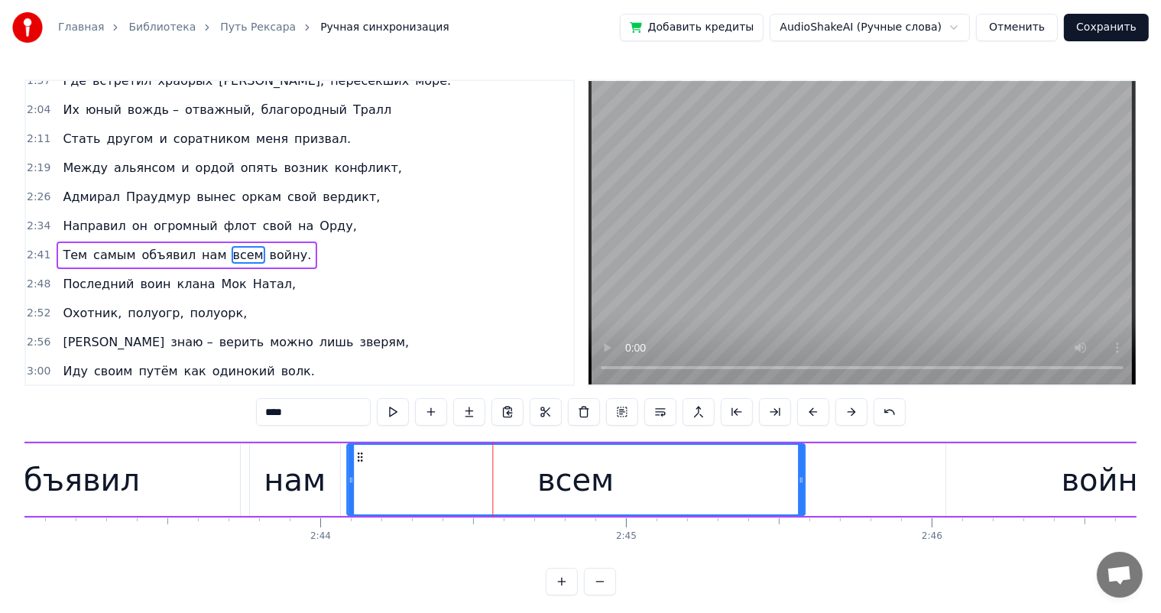
drag, startPoint x: 481, startPoint y: 457, endPoint x: 359, endPoint y: 462, distance: 121.6
click at [359, 462] on icon at bounding box center [359, 457] width 12 height 12
click at [961, 478] on div "войну." at bounding box center [1114, 479] width 336 height 73
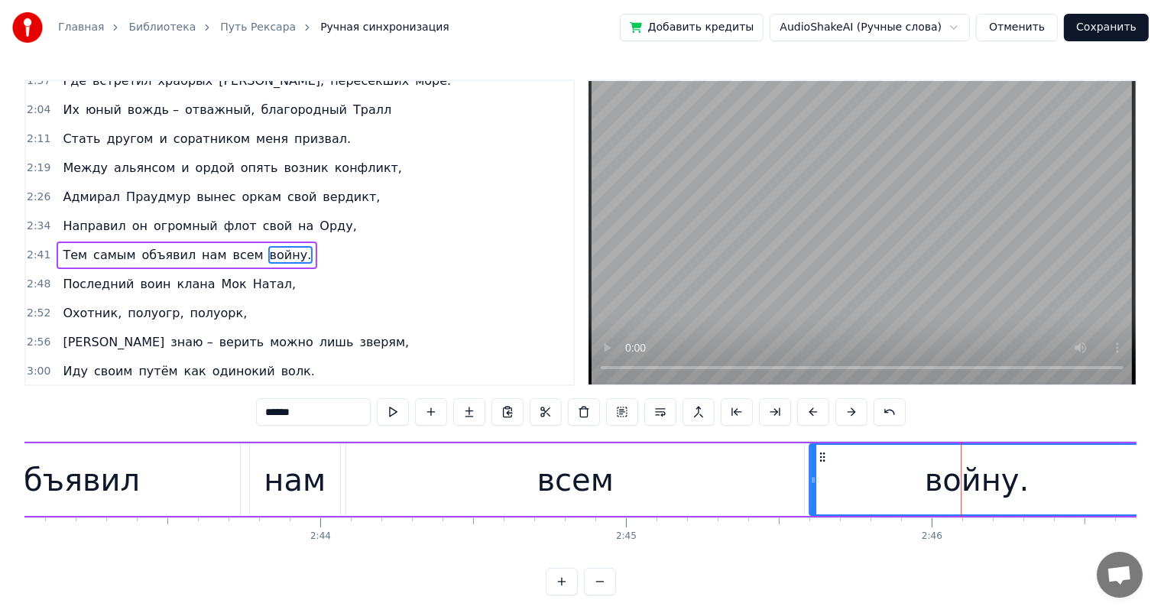
drag, startPoint x: 958, startPoint y: 457, endPoint x: 821, endPoint y: 462, distance: 136.9
click at [821, 462] on div "войну." at bounding box center [976, 480] width 334 height 70
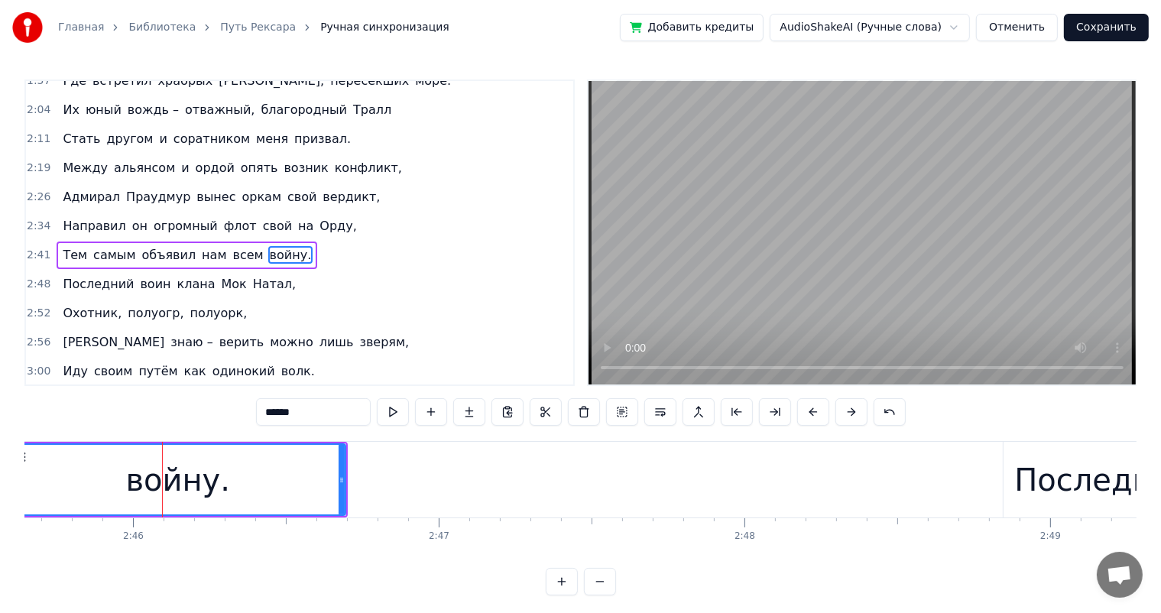
scroll to position [0, 50477]
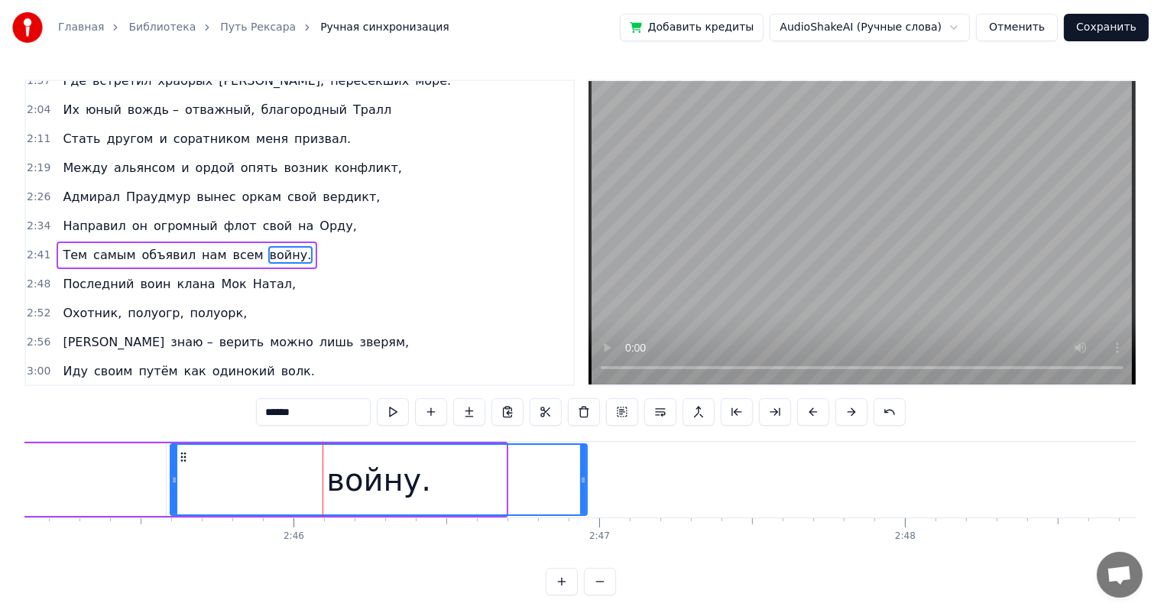
drag, startPoint x: 501, startPoint y: 482, endPoint x: 588, endPoint y: 489, distance: 87.4
click at [583, 483] on icon at bounding box center [583, 480] width 6 height 12
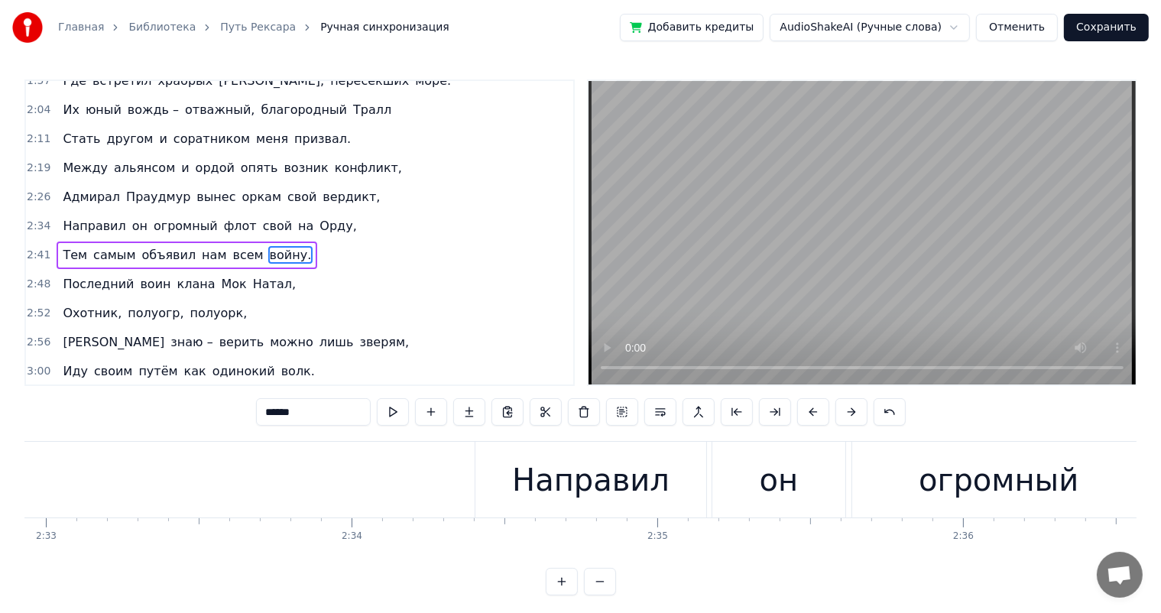
scroll to position [0, 47177]
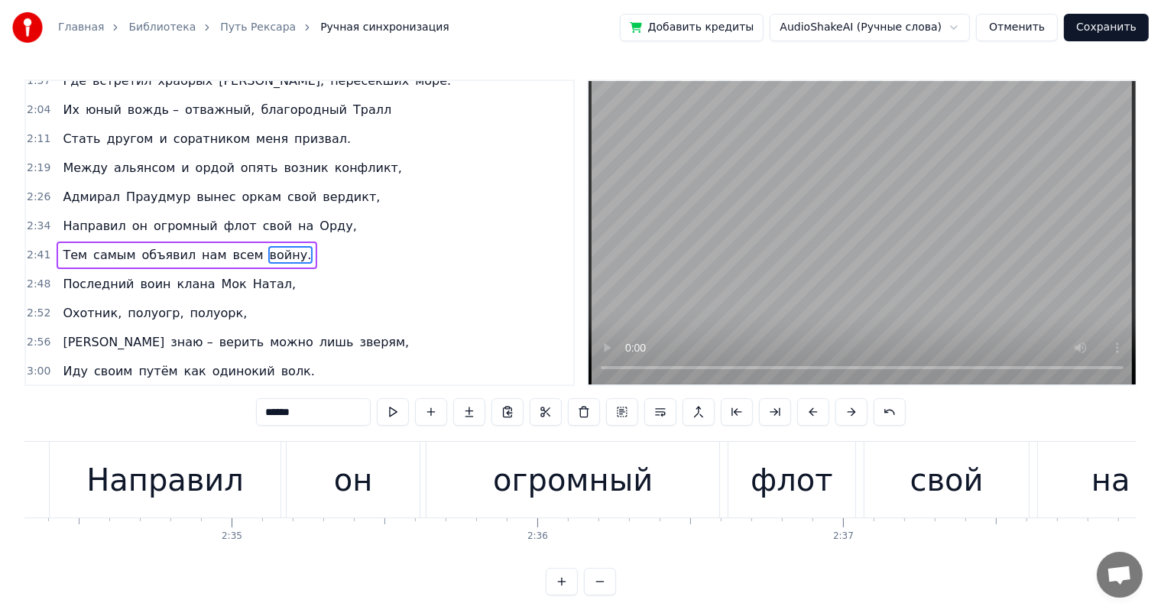
click at [555, 483] on div "огромный" at bounding box center [573, 480] width 160 height 46
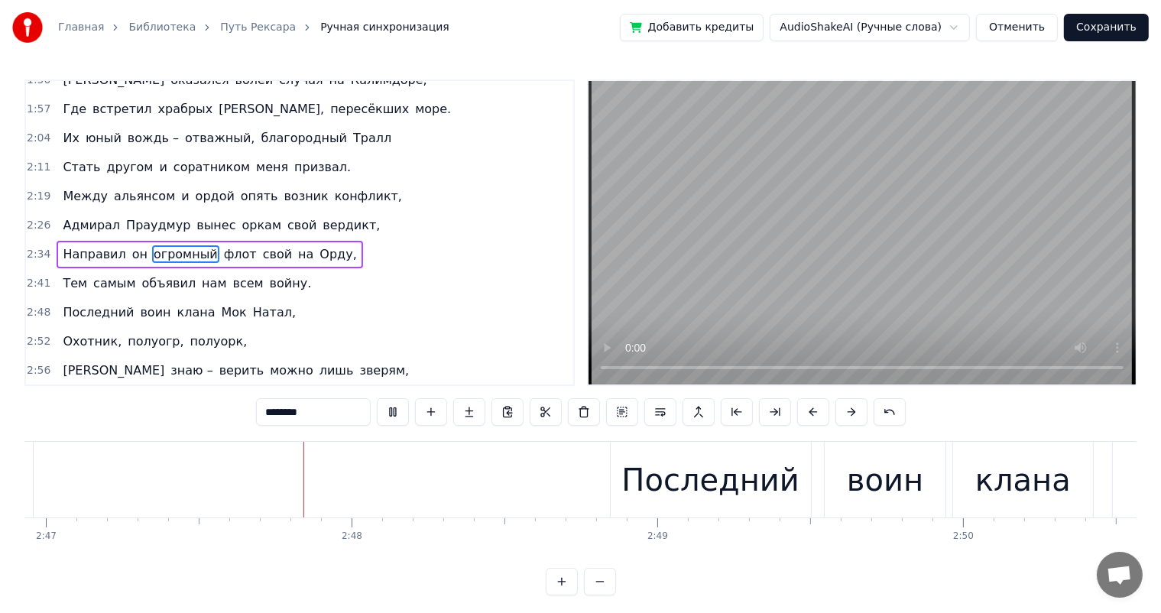
scroll to position [0, 51079]
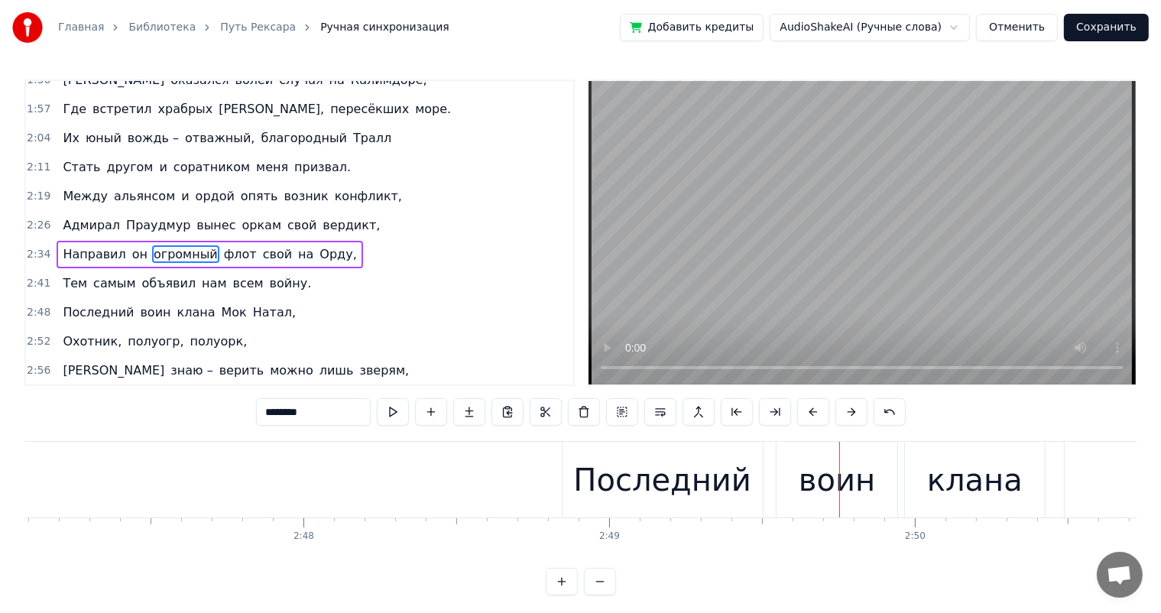
click at [581, 475] on div "Последний" at bounding box center [662, 480] width 200 height 76
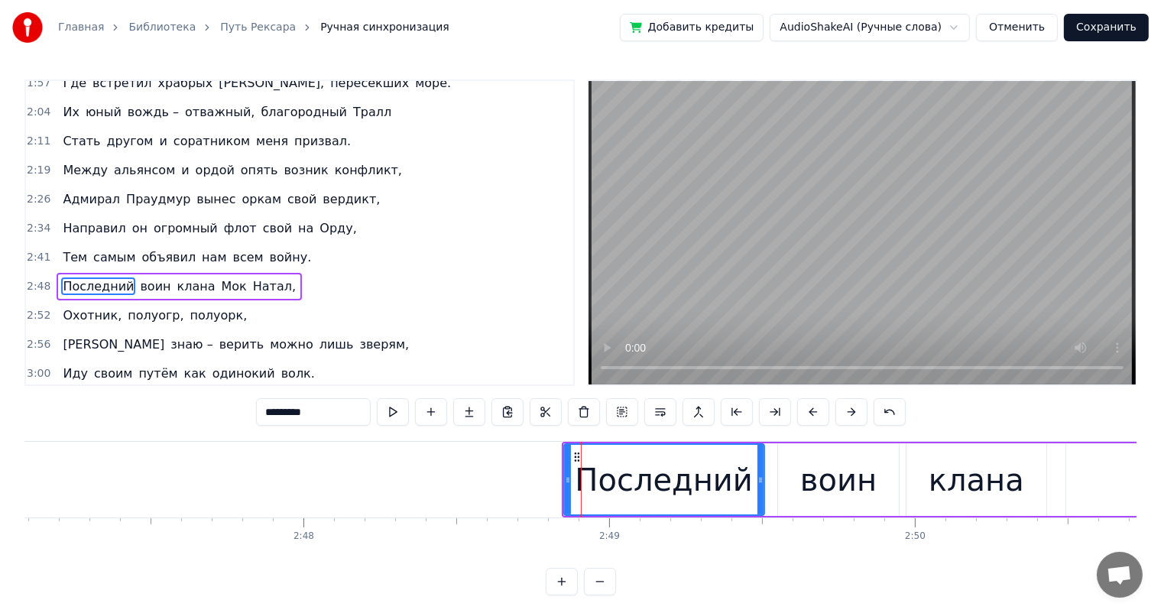
scroll to position [537, 0]
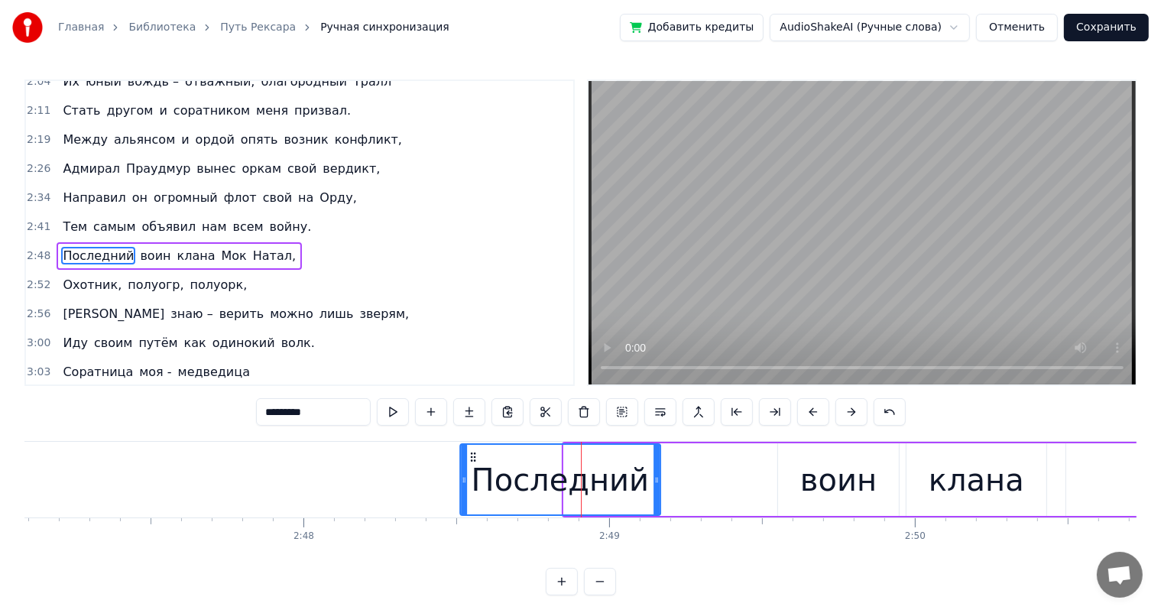
drag, startPoint x: 572, startPoint y: 456, endPoint x: 471, endPoint y: 463, distance: 101.9
click at [472, 463] on div "Последний" at bounding box center [560, 480] width 199 height 70
click at [832, 478] on div "воин" at bounding box center [838, 480] width 76 height 46
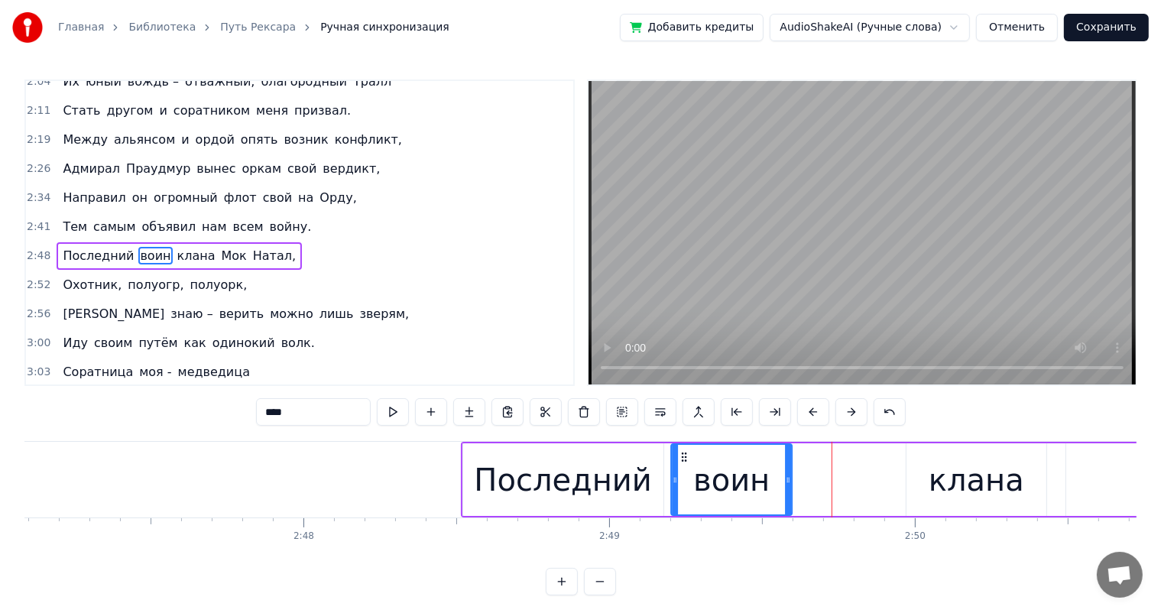
drag, startPoint x: 789, startPoint y: 453, endPoint x: 682, endPoint y: 462, distance: 107.3
click at [682, 462] on icon at bounding box center [684, 457] width 12 height 12
click at [926, 476] on div "клана" at bounding box center [975, 479] width 139 height 73
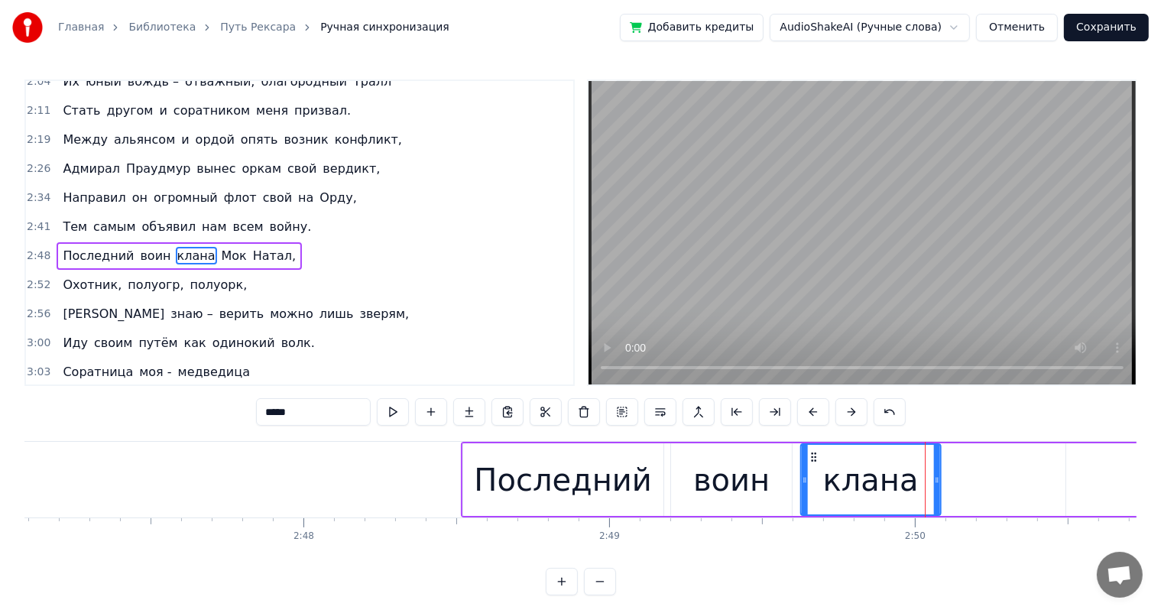
drag, startPoint x: 918, startPoint y: 455, endPoint x: 812, endPoint y: 462, distance: 105.7
click at [812, 462] on icon at bounding box center [814, 457] width 12 height 12
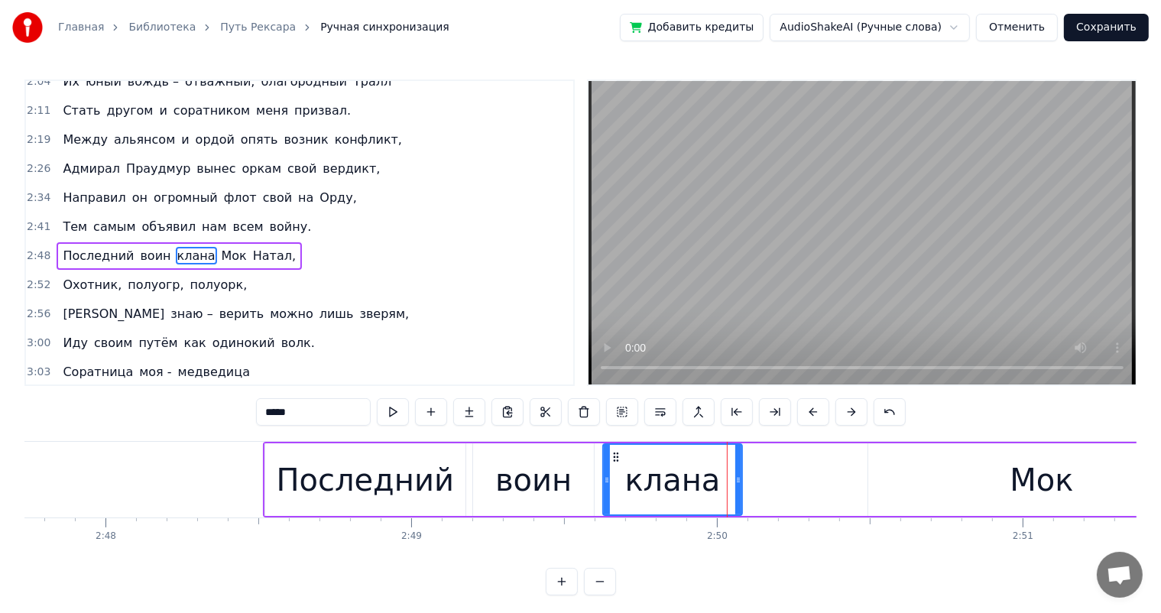
scroll to position [0, 51650]
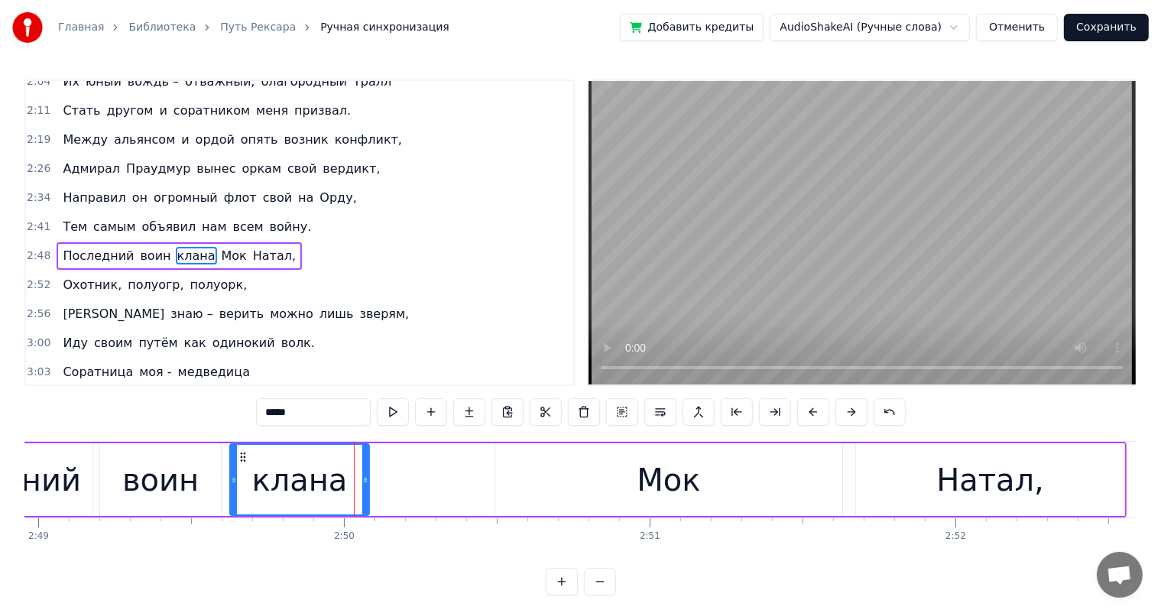
click at [650, 468] on div "Мок" at bounding box center [668, 480] width 63 height 46
type input "***"
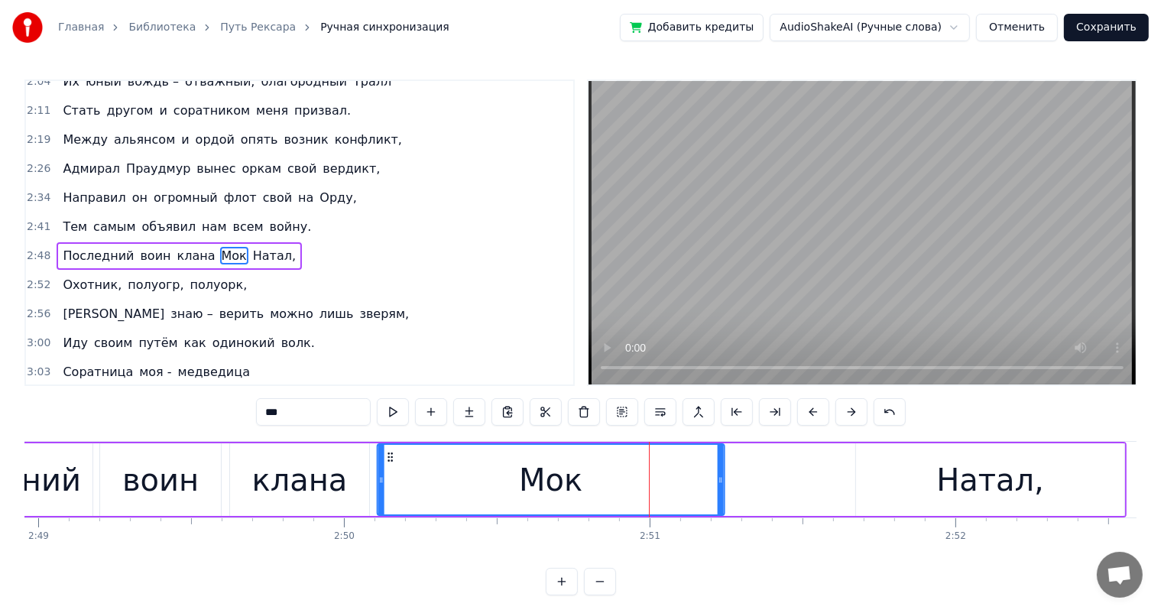
drag, startPoint x: 509, startPoint y: 455, endPoint x: 391, endPoint y: 460, distance: 117.8
click at [391, 460] on icon at bounding box center [390, 457] width 12 height 12
click at [825, 457] on div "Последний воин клана Мок Натал," at bounding box center [508, 480] width 1237 height 76
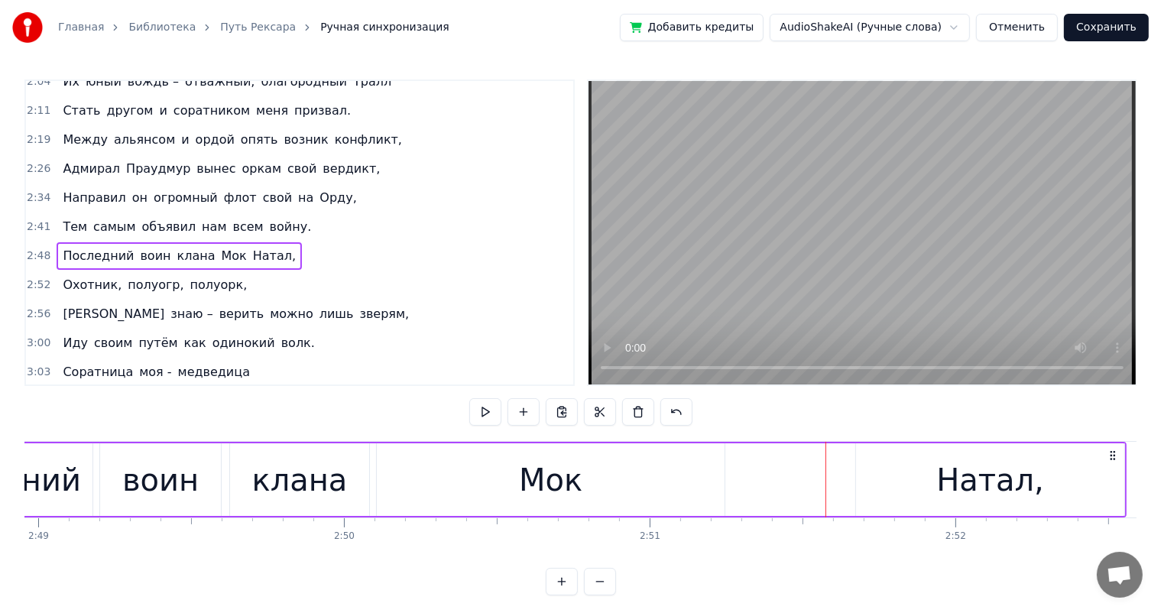
click at [896, 468] on div "Натал," at bounding box center [990, 479] width 268 height 73
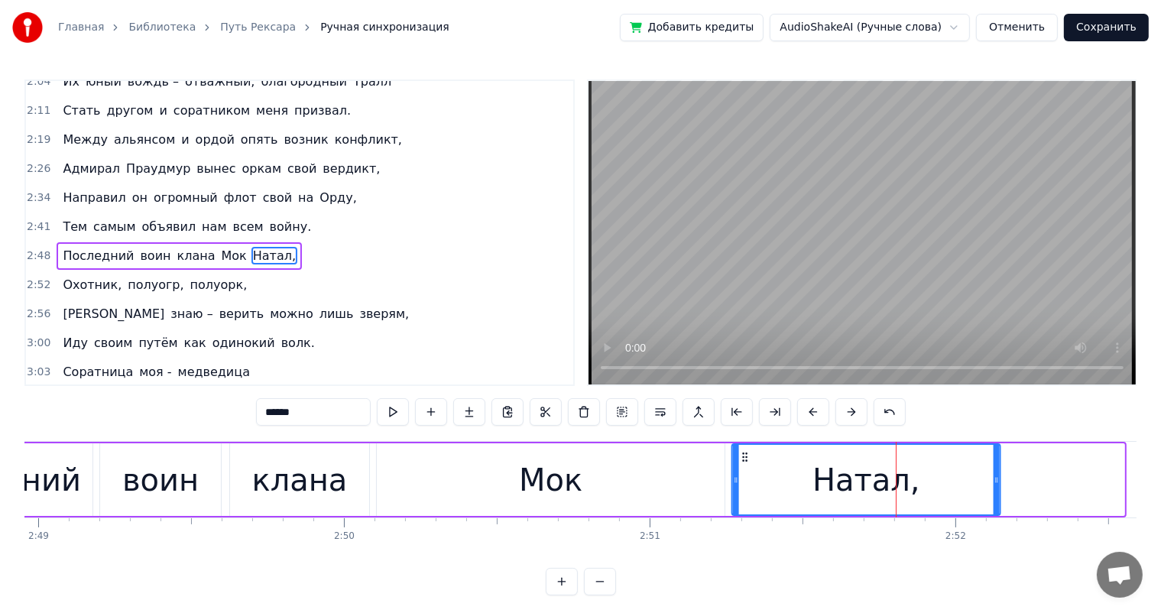
drag, startPoint x: 869, startPoint y: 455, endPoint x: 745, endPoint y: 467, distance: 124.3
click at [745, 467] on div "Натал," at bounding box center [866, 480] width 267 height 70
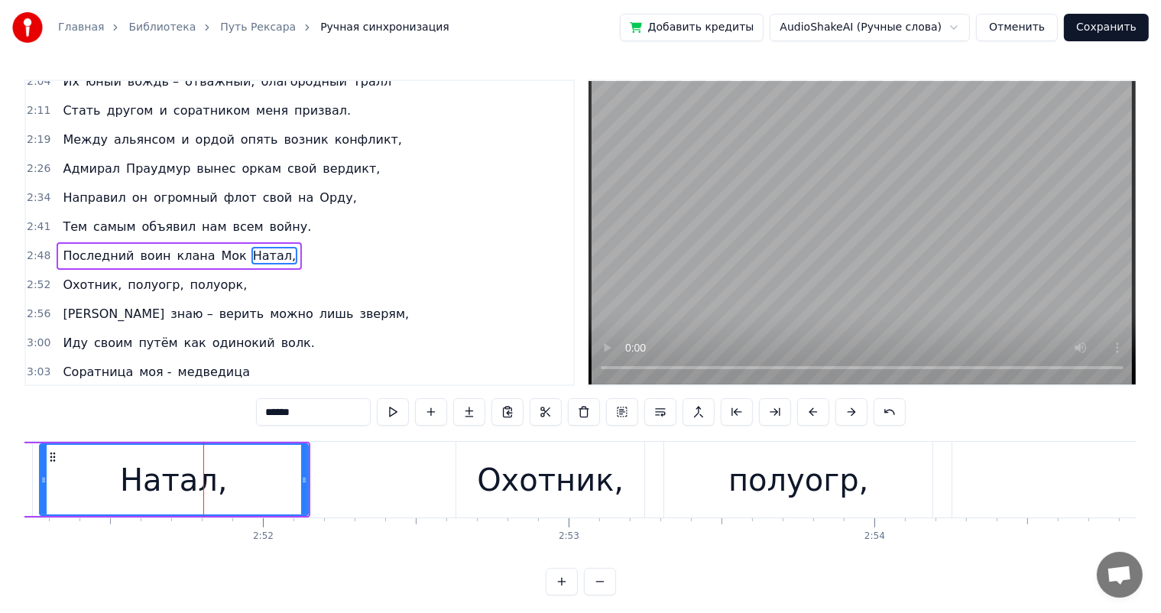
scroll to position [0, 52395]
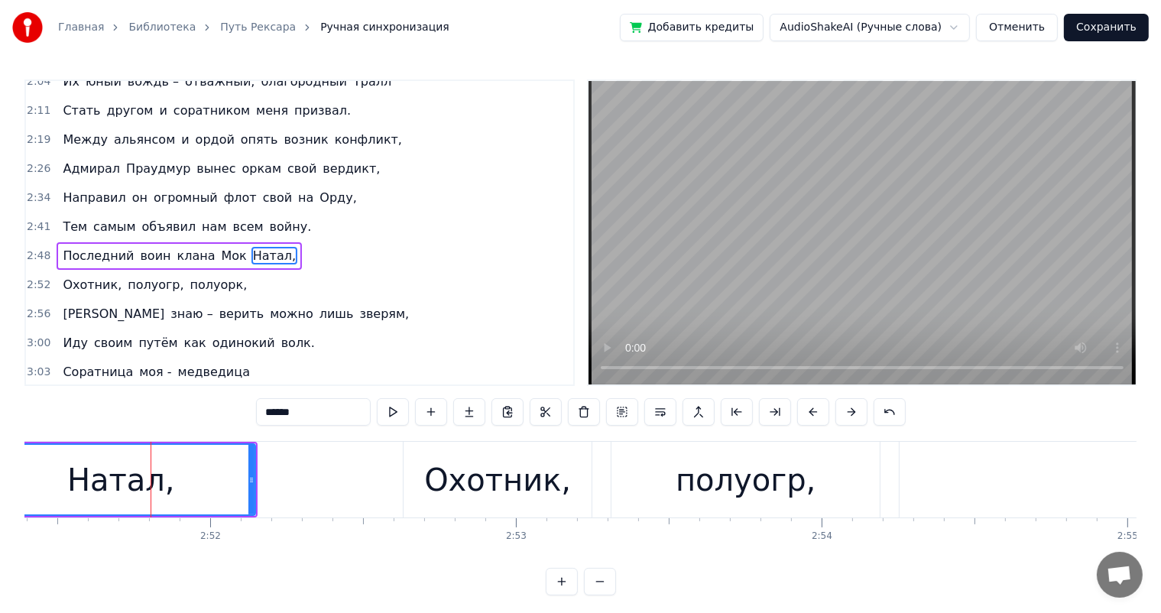
click at [521, 477] on div "Охотник," at bounding box center [497, 480] width 147 height 46
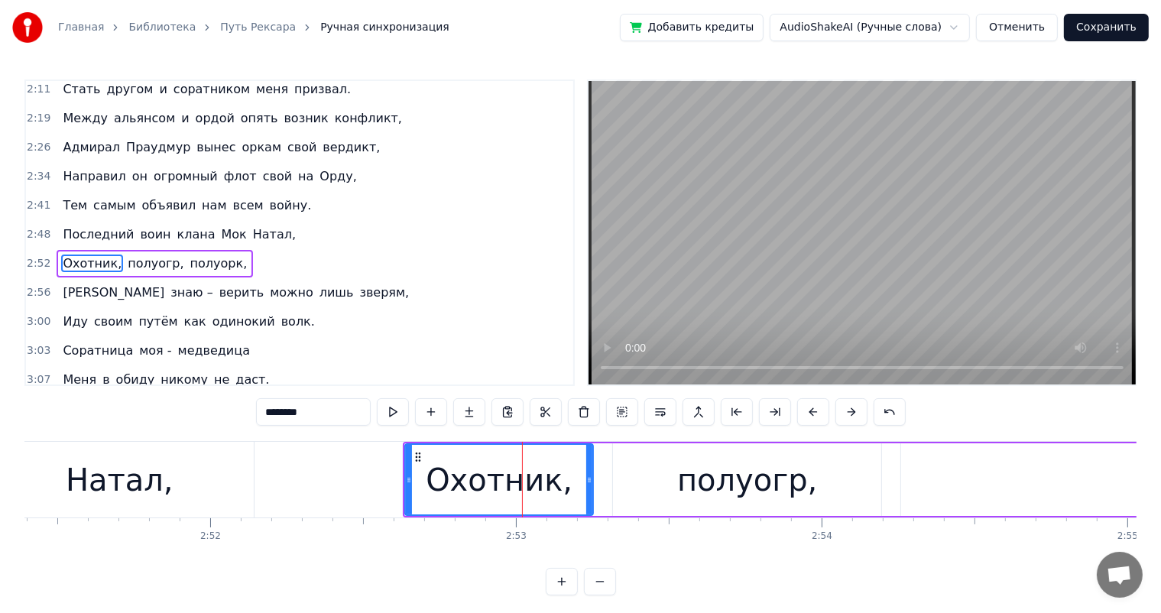
scroll to position [565, 0]
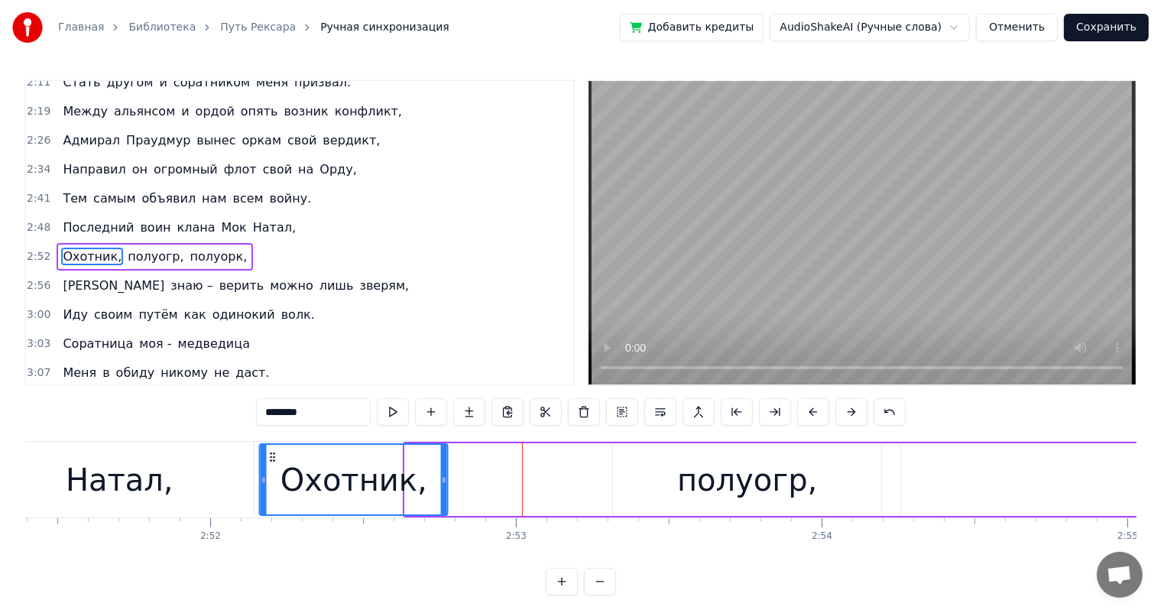
drag, startPoint x: 417, startPoint y: 457, endPoint x: 272, endPoint y: 465, distance: 145.4
click at [272, 465] on div "Охотник," at bounding box center [354, 480] width 186 height 70
click at [664, 480] on div "полуогр," at bounding box center [747, 479] width 268 height 73
type input "********"
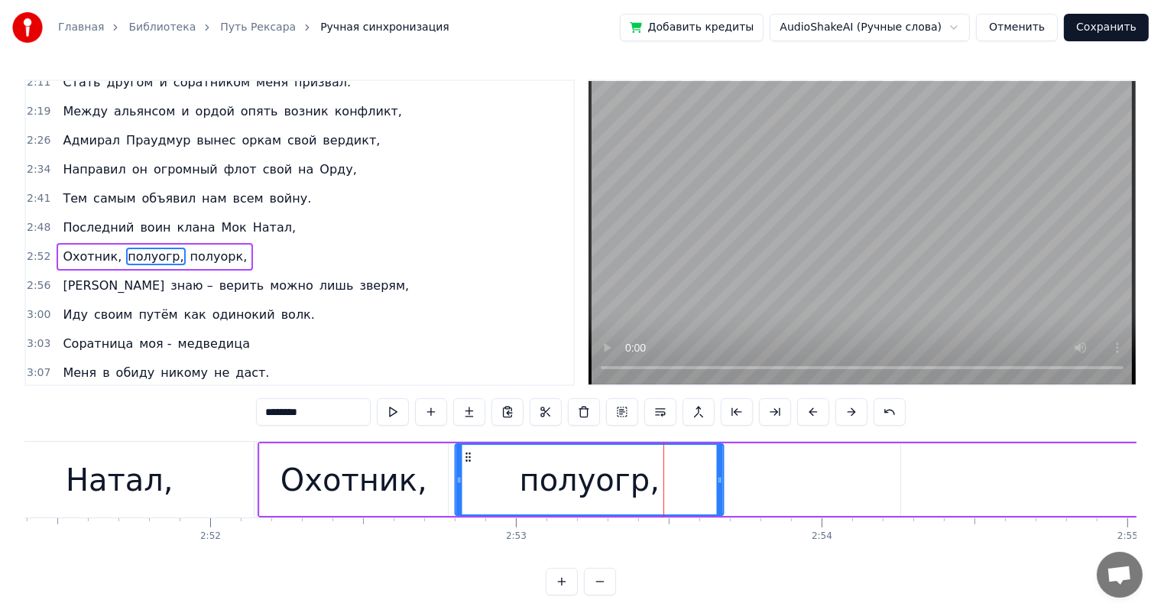
drag, startPoint x: 627, startPoint y: 455, endPoint x: 470, endPoint y: 470, distance: 158.2
click at [470, 470] on div "полуогр," at bounding box center [589, 480] width 267 height 70
click at [806, 488] on div "Охотник, полуогр, полуорк," at bounding box center [899, 480] width 1282 height 76
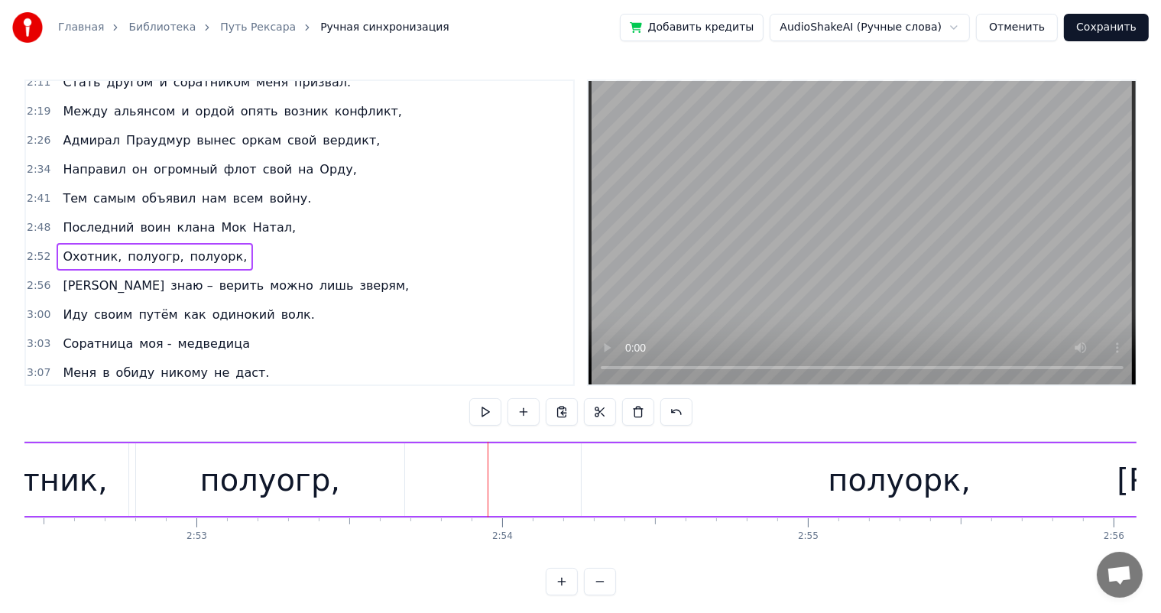
scroll to position [0, 52608]
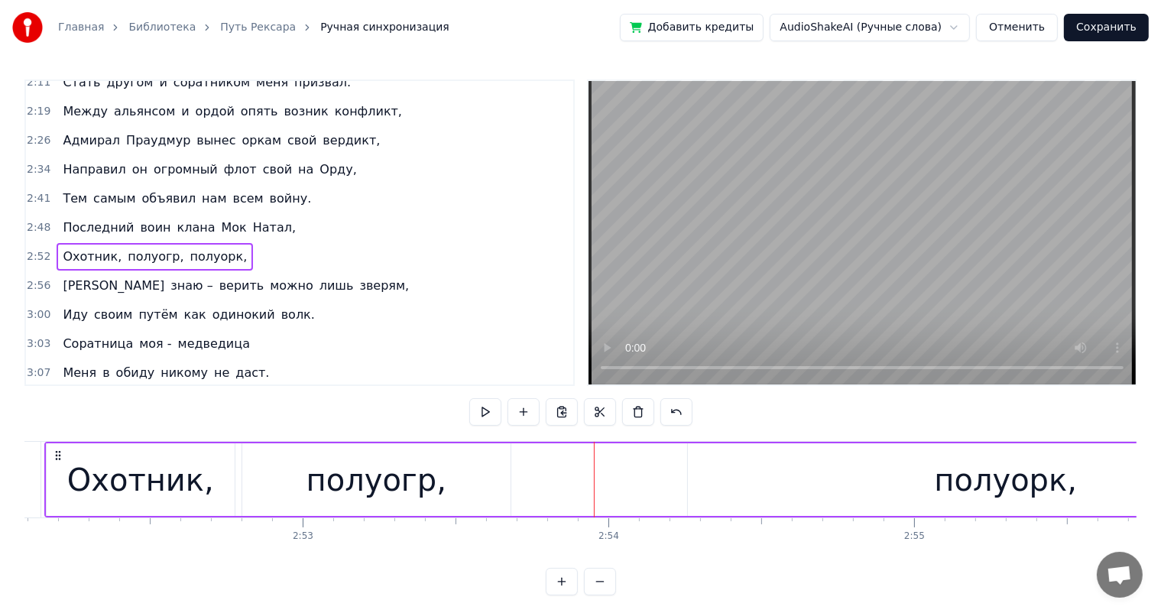
drag, startPoint x: 892, startPoint y: 486, endPoint x: 778, endPoint y: 481, distance: 114.0
click at [891, 486] on div "полуорк," at bounding box center [1005, 479] width 635 height 73
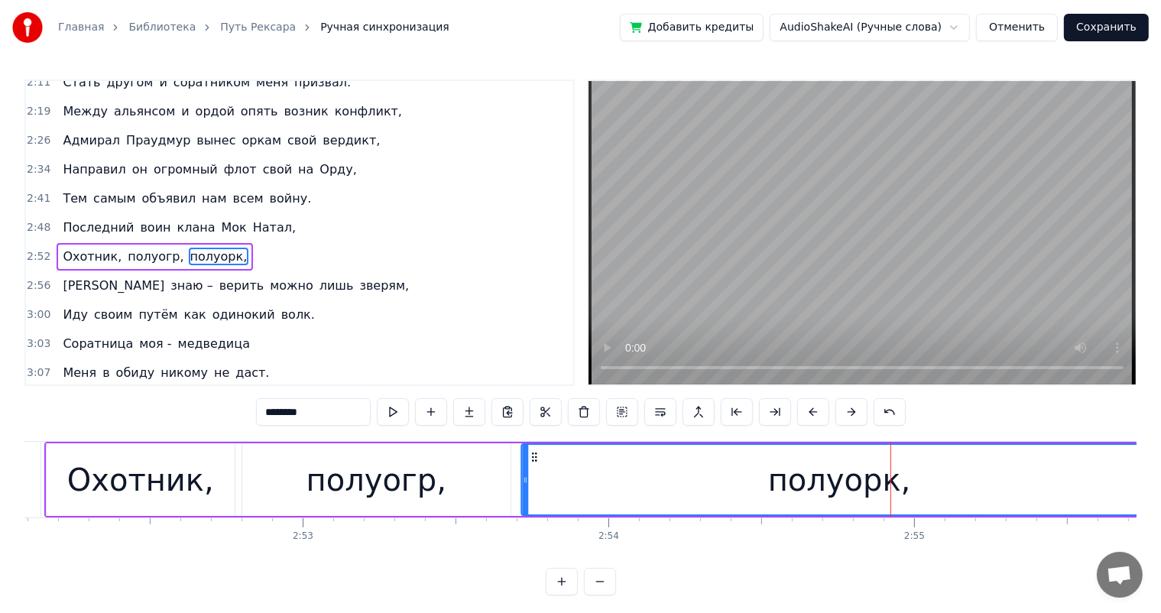
drag, startPoint x: 702, startPoint y: 458, endPoint x: 535, endPoint y: 469, distance: 167.0
click at [535, 469] on div "полуорк," at bounding box center [839, 480] width 634 height 70
click at [462, 477] on div "полуогр," at bounding box center [376, 479] width 268 height 73
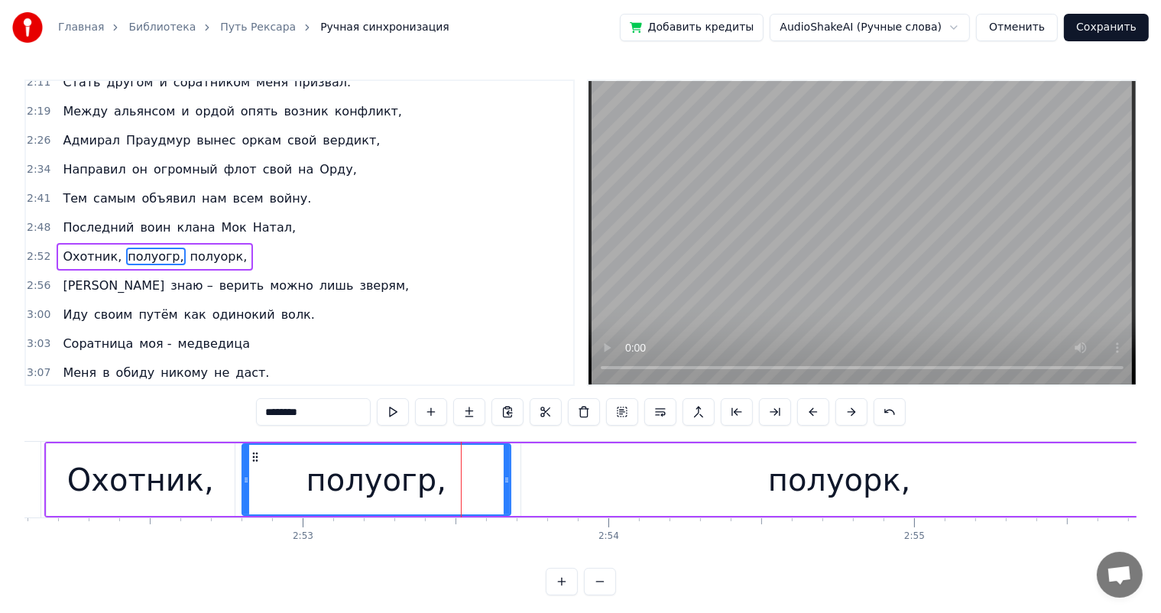
click at [585, 483] on div "полуорк," at bounding box center [838, 479] width 635 height 73
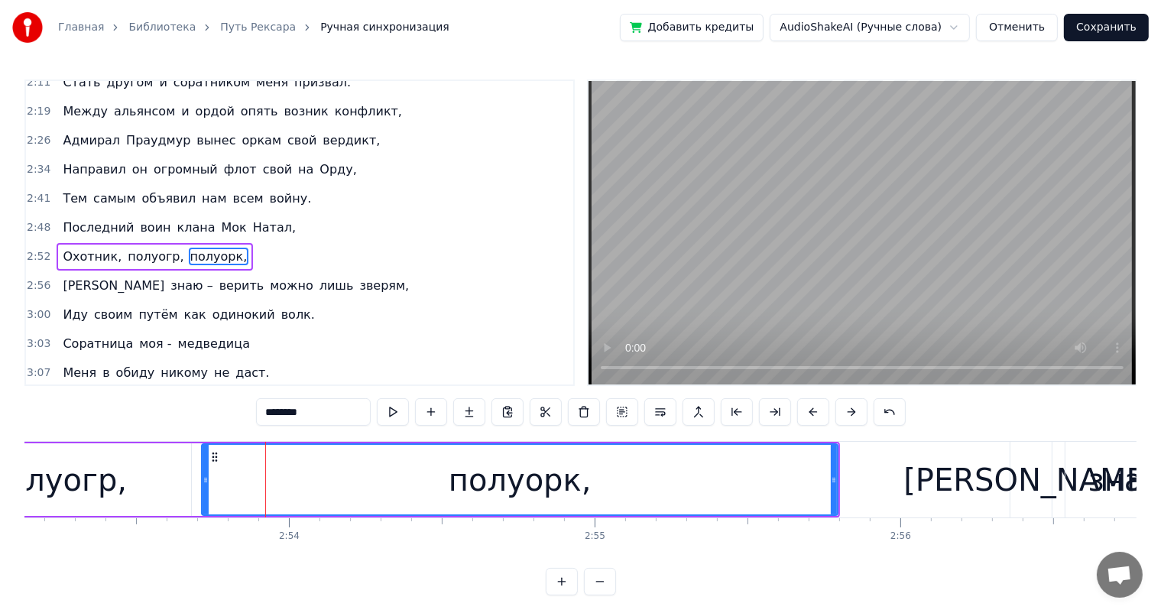
scroll to position [0, 53194]
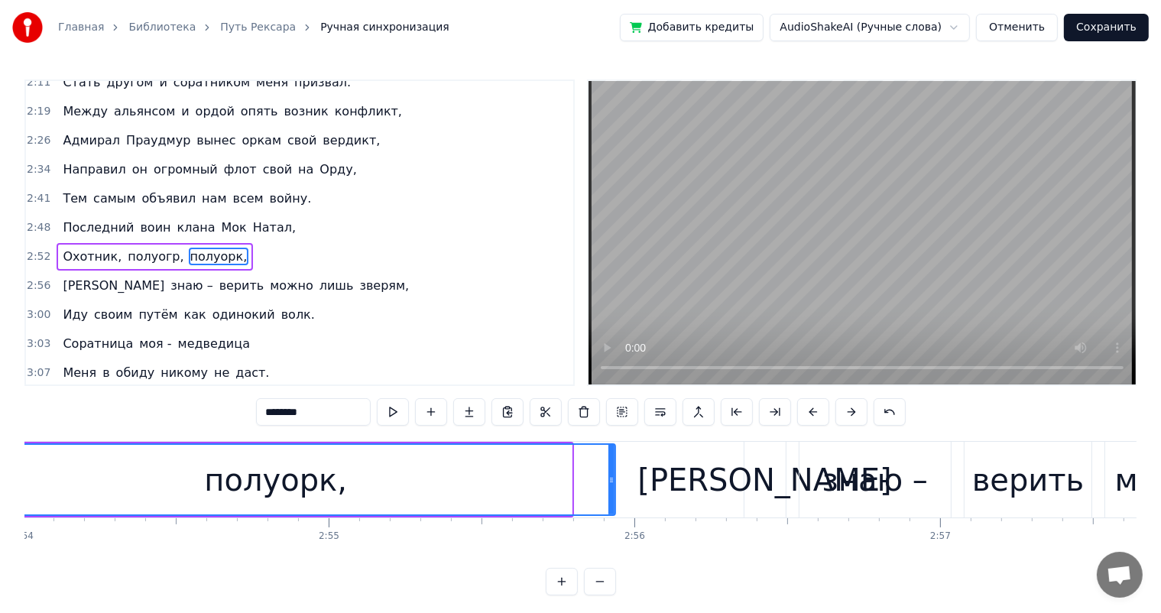
drag, startPoint x: 569, startPoint y: 483, endPoint x: 614, endPoint y: 486, distance: 46.0
click at [613, 486] on div at bounding box center [611, 480] width 6 height 70
click at [254, 480] on div "полуорк," at bounding box center [276, 480] width 143 height 46
click at [760, 481] on div "[PERSON_NAME]" at bounding box center [764, 480] width 254 height 46
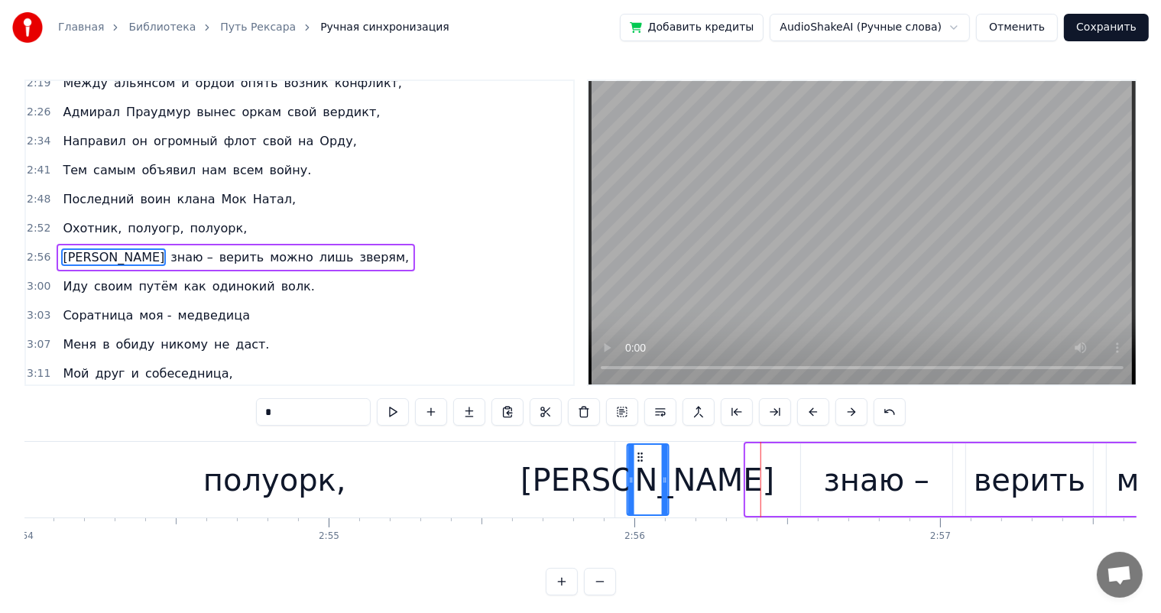
drag, startPoint x: 755, startPoint y: 450, endPoint x: 637, endPoint y: 465, distance: 119.3
click at [637, 465] on div "[PERSON_NAME]" at bounding box center [647, 480] width 40 height 70
click at [815, 465] on div "знаю –" at bounding box center [876, 479] width 151 height 73
type input "******"
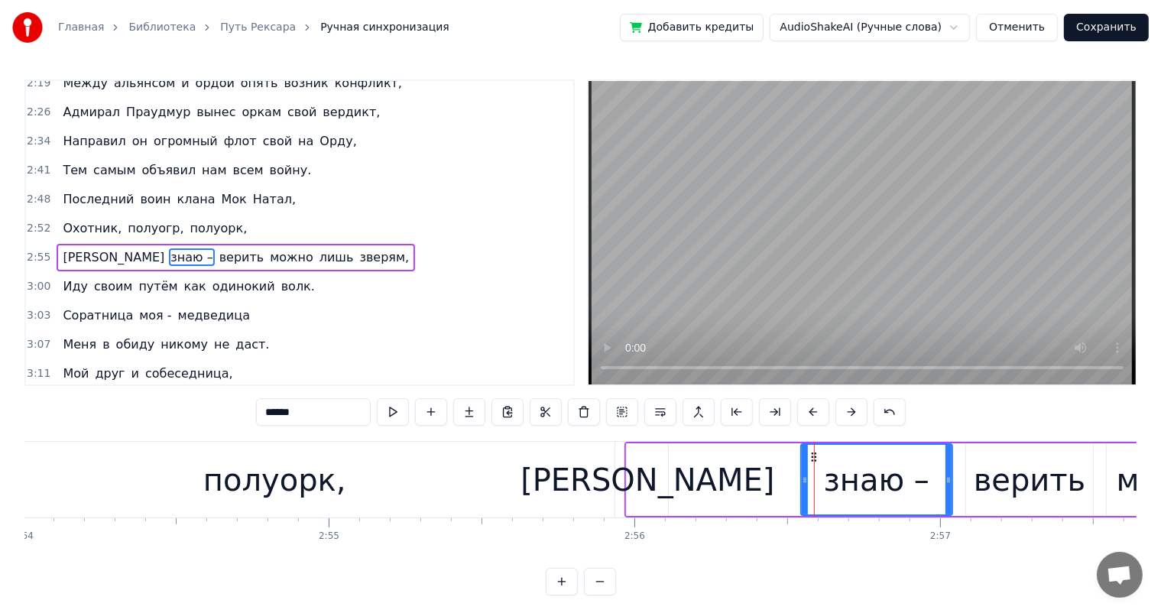
drag, startPoint x: 813, startPoint y: 455, endPoint x: 725, endPoint y: 468, distance: 89.5
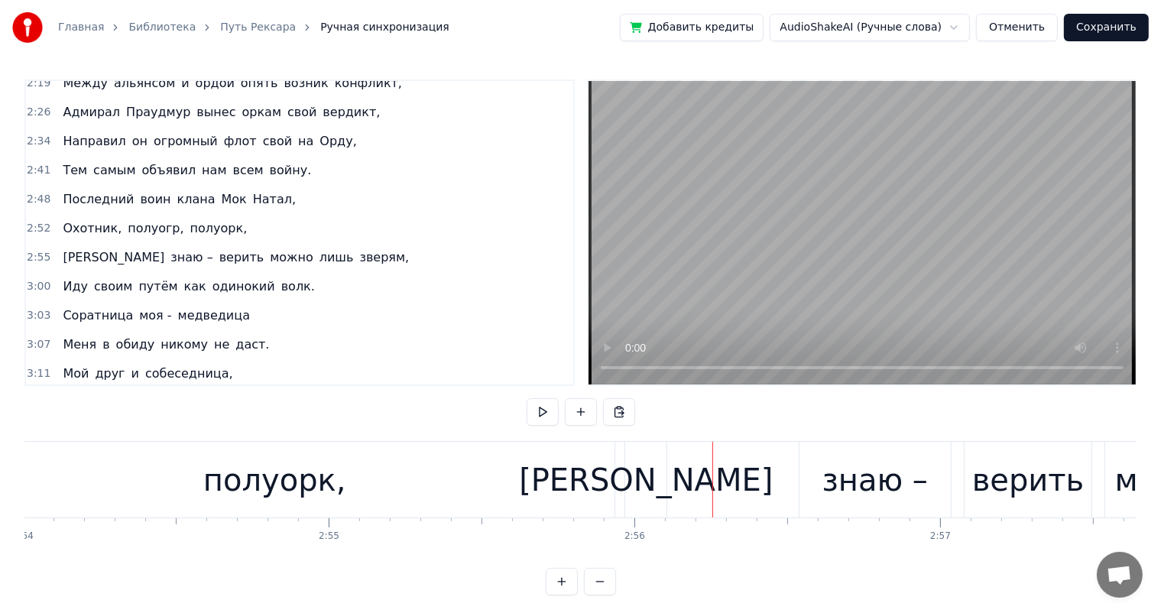
click at [824, 472] on div "знаю –" at bounding box center [874, 480] width 151 height 76
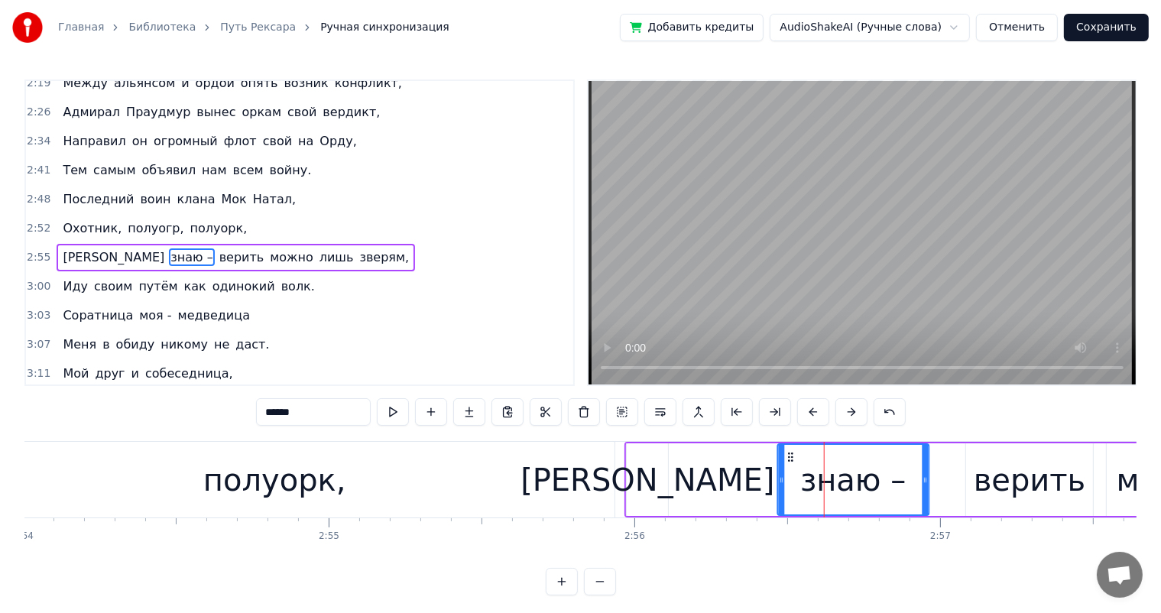
drag, startPoint x: 813, startPoint y: 455, endPoint x: 789, endPoint y: 470, distance: 27.8
click at [789, 470] on div "знаю –" at bounding box center [853, 480] width 150 height 70
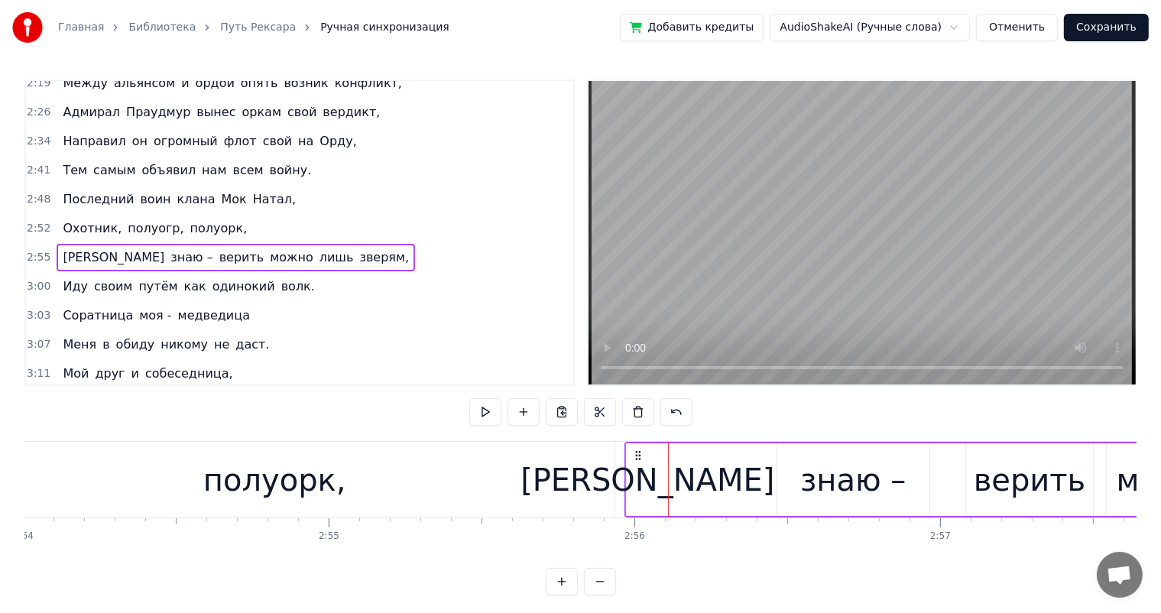
click at [648, 475] on div "[PERSON_NAME]" at bounding box center [647, 480] width 254 height 46
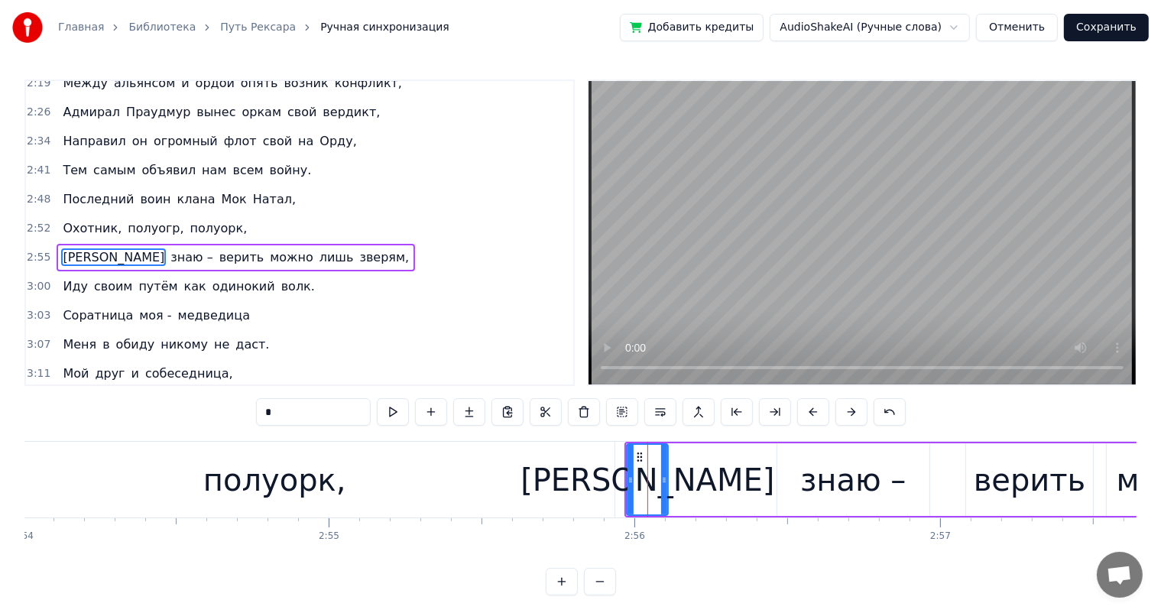
click at [799, 452] on div "знаю –" at bounding box center [852, 479] width 151 height 73
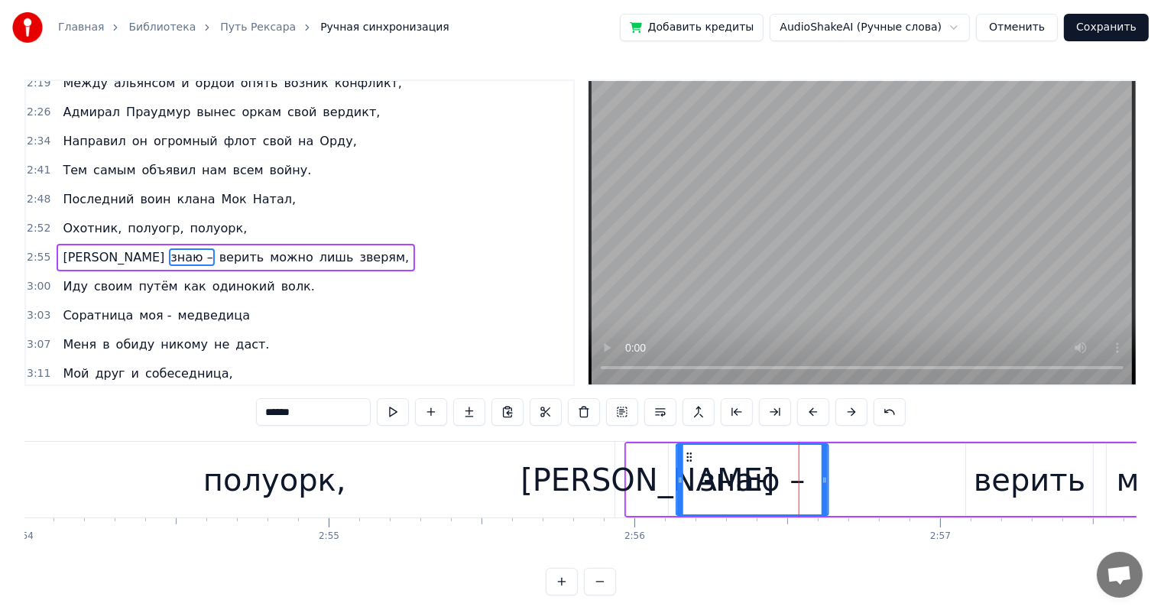
drag, startPoint x: 789, startPoint y: 455, endPoint x: 688, endPoint y: 465, distance: 102.1
click at [688, 465] on div "знаю –" at bounding box center [752, 480] width 150 height 70
click at [992, 471] on div "верить" at bounding box center [1030, 480] width 112 height 46
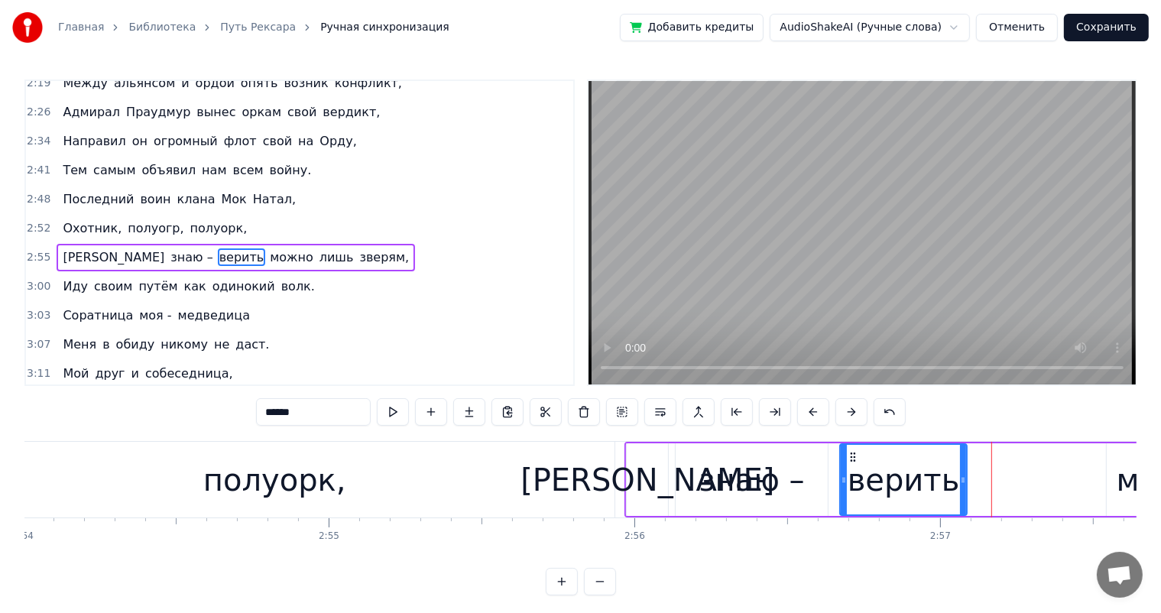
drag, startPoint x: 969, startPoint y: 456, endPoint x: 848, endPoint y: 511, distance: 133.4
click at [852, 469] on div "верить" at bounding box center [903, 480] width 125 height 70
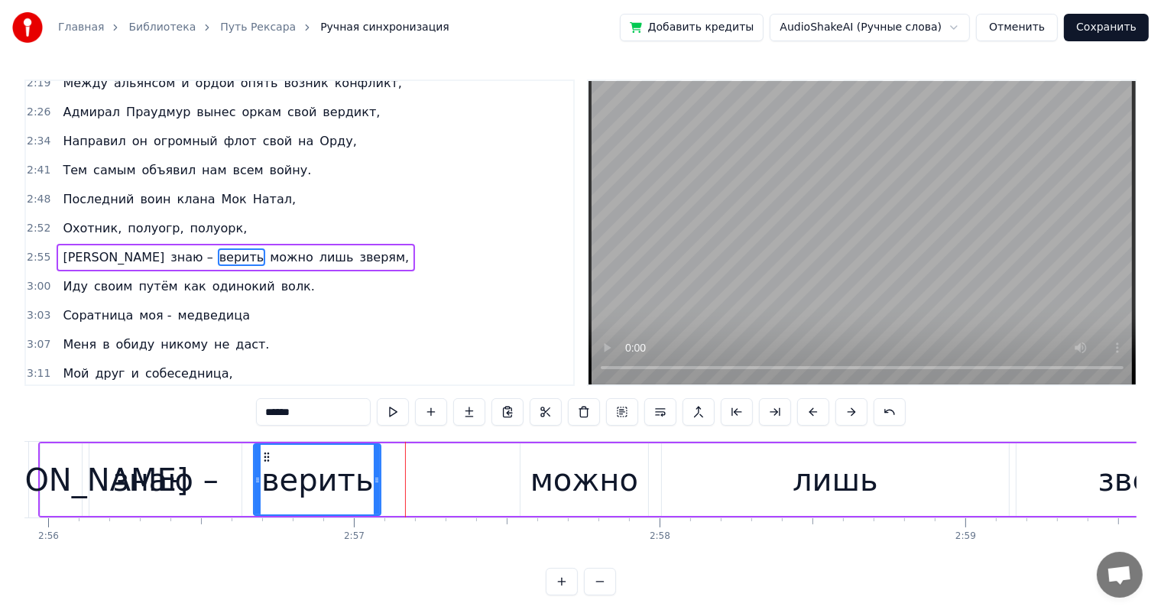
click at [611, 481] on div "можно" at bounding box center [584, 480] width 108 height 46
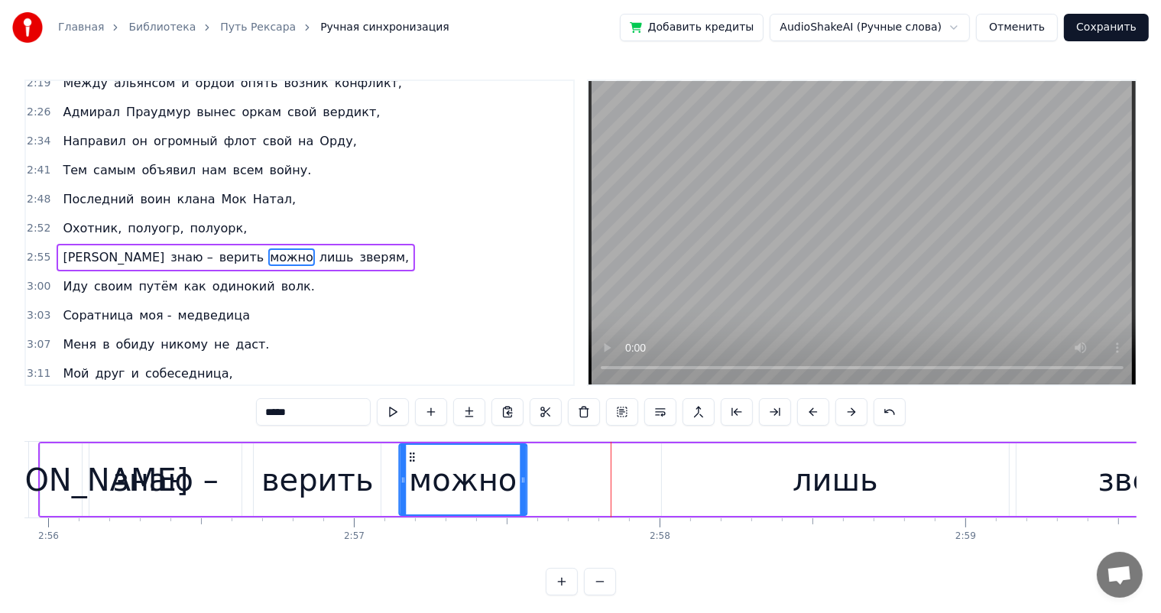
drag, startPoint x: 534, startPoint y: 456, endPoint x: 397, endPoint y: 475, distance: 138.9
click at [413, 469] on div "можно" at bounding box center [462, 480] width 125 height 70
click at [352, 484] on div "верить" at bounding box center [317, 480] width 112 height 46
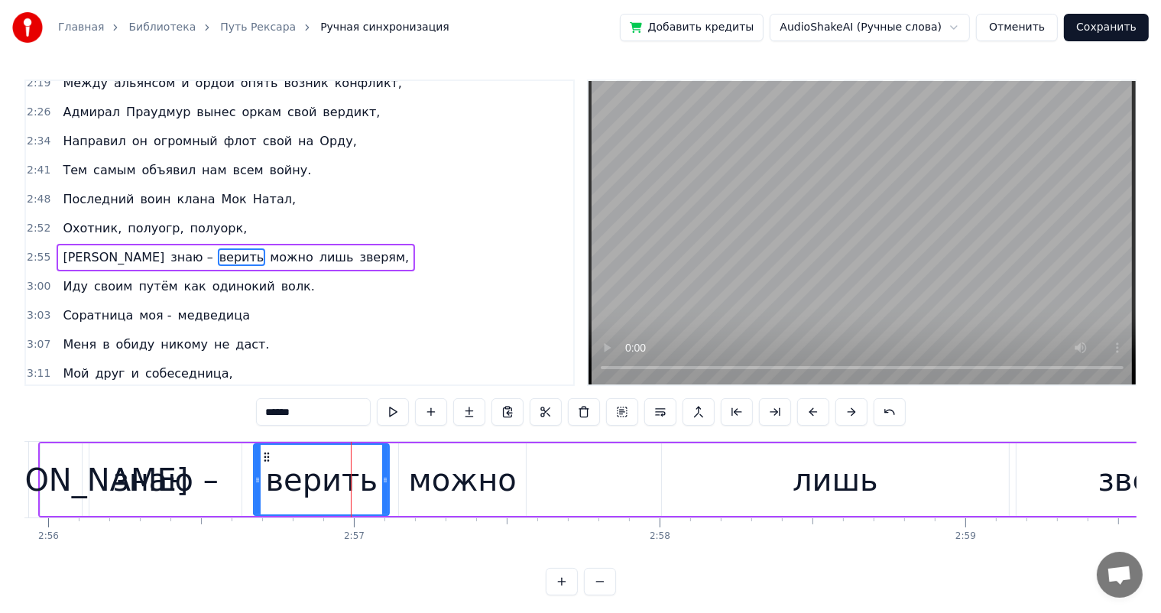
drag, startPoint x: 378, startPoint y: 480, endPoint x: 396, endPoint y: 482, distance: 17.7
click at [388, 480] on icon at bounding box center [385, 480] width 6 height 12
click at [523, 486] on div "можно" at bounding box center [462, 479] width 127 height 73
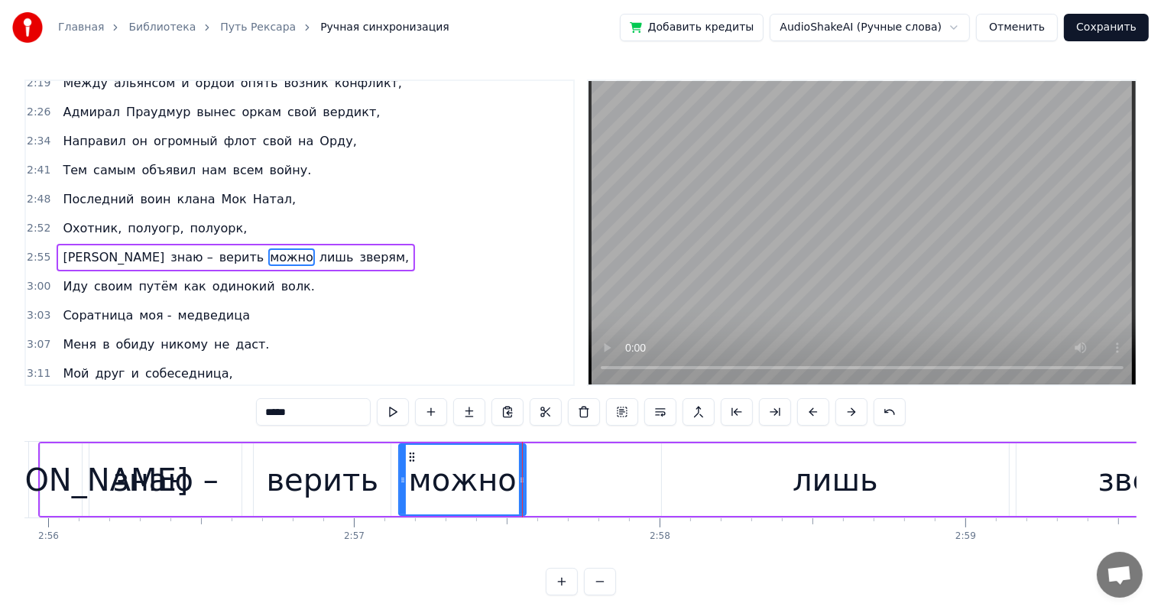
click at [674, 472] on div "лишь" at bounding box center [836, 479] width 348 height 73
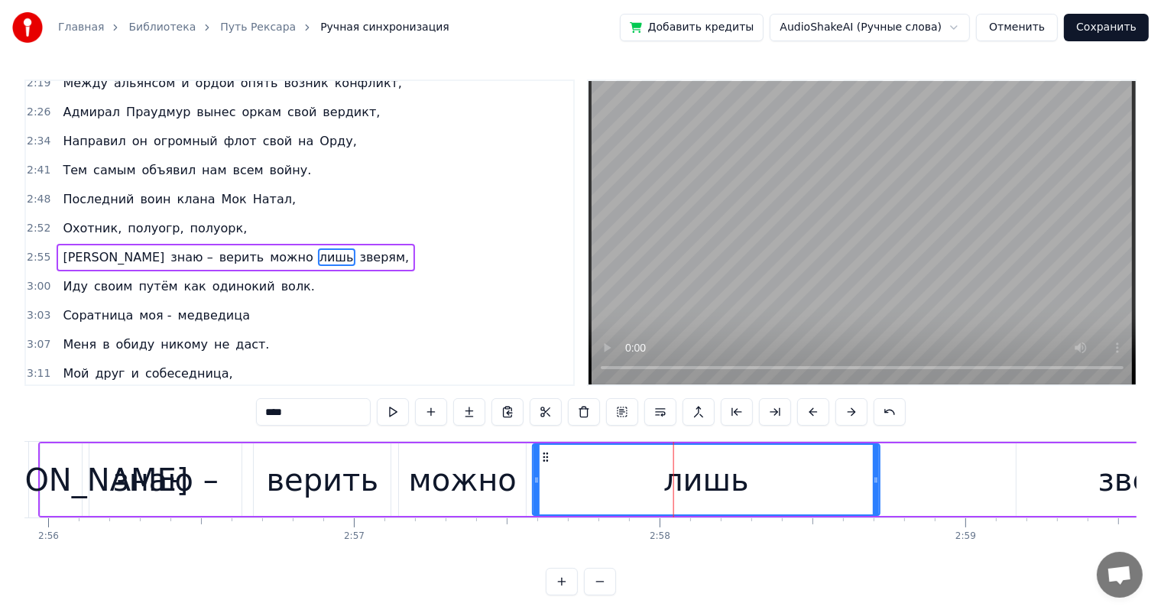
drag, startPoint x: 676, startPoint y: 455, endPoint x: 546, endPoint y: 463, distance: 129.4
click at [546, 463] on div "лишь" at bounding box center [706, 480] width 346 height 70
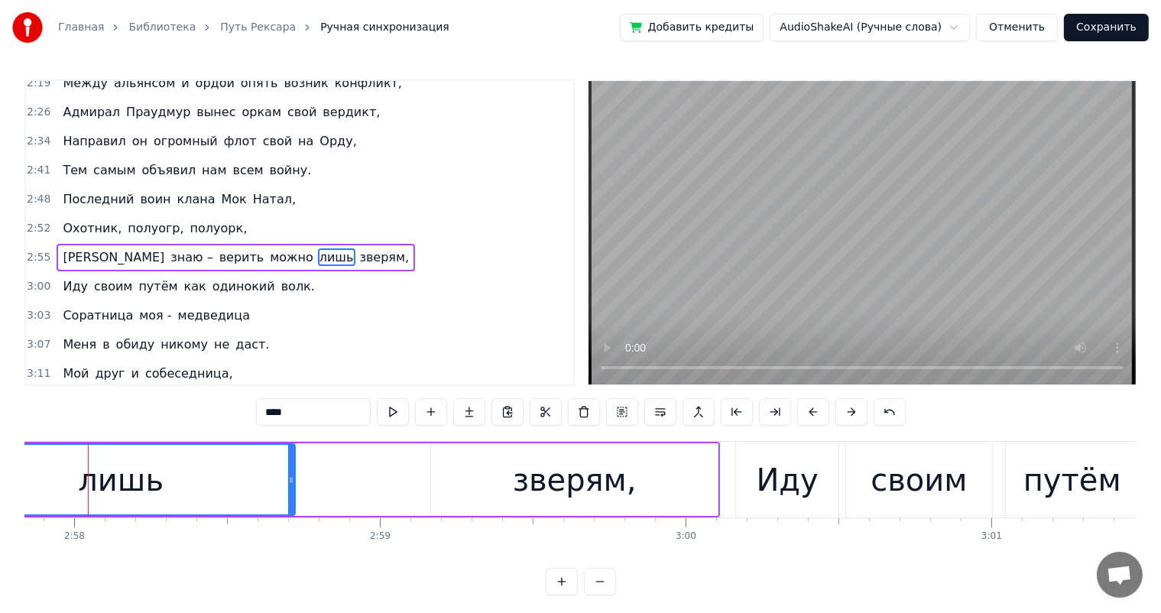
scroll to position [0, 54366]
drag, startPoint x: 542, startPoint y: 483, endPoint x: 488, endPoint y: 476, distance: 53.9
click at [541, 483] on div "зверям," at bounding box center [574, 480] width 124 height 46
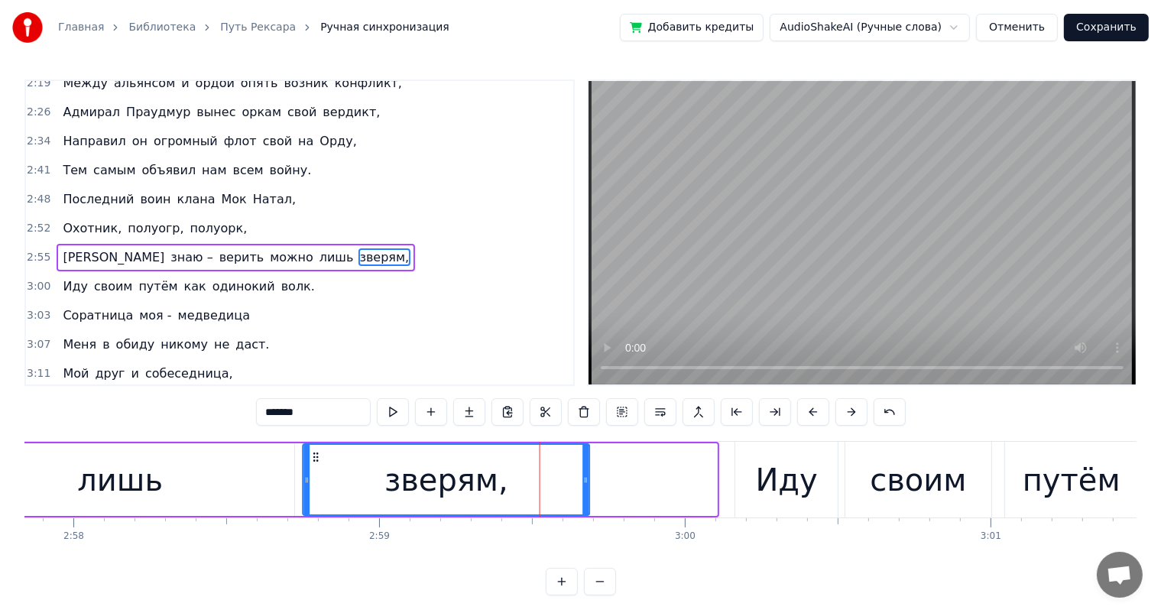
drag, startPoint x: 443, startPoint y: 452, endPoint x: 316, endPoint y: 459, distance: 127.1
click at [316, 459] on icon at bounding box center [316, 457] width 12 height 12
click at [761, 481] on div "Иду" at bounding box center [787, 480] width 62 height 46
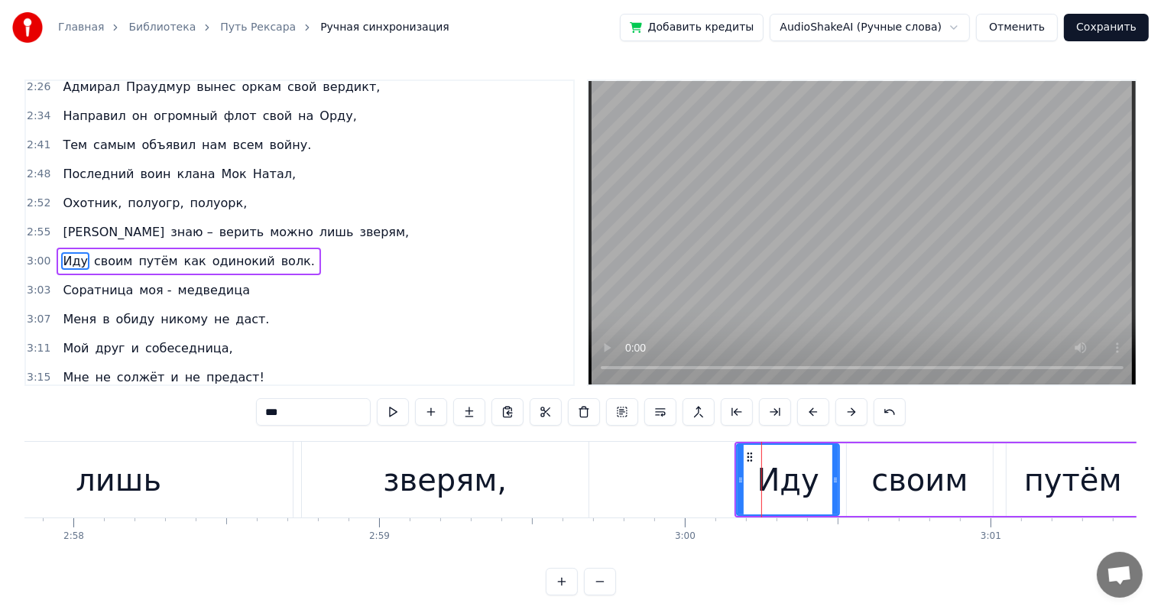
scroll to position [621, 0]
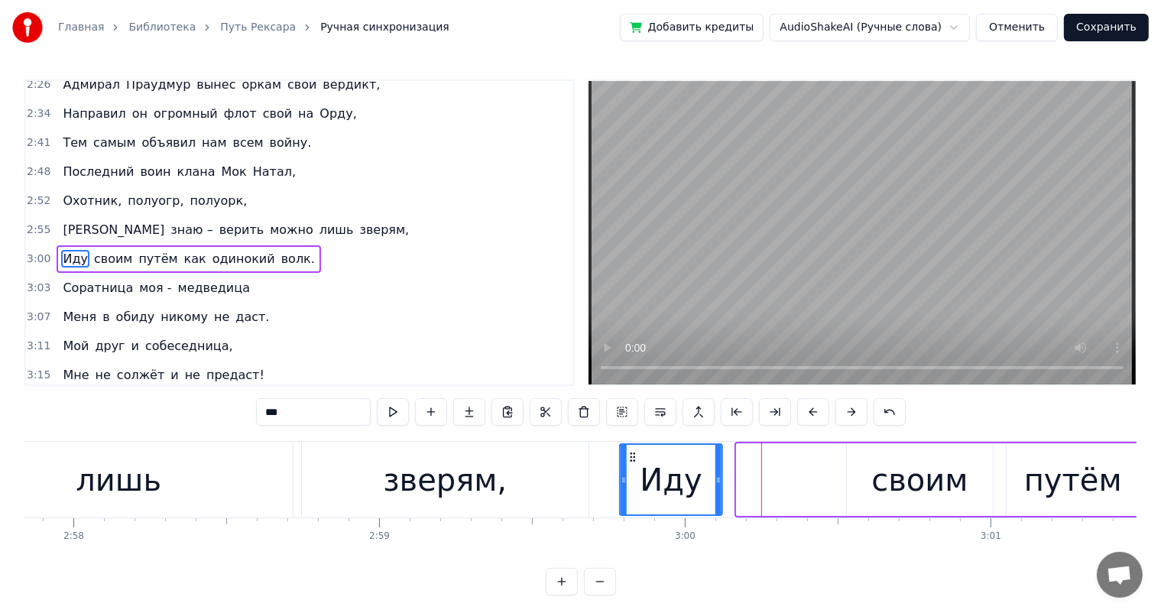
drag, startPoint x: 747, startPoint y: 452, endPoint x: 630, endPoint y: 455, distance: 117.0
click at [630, 455] on icon at bounding box center [633, 457] width 12 height 12
click at [477, 469] on div "зверям," at bounding box center [445, 480] width 124 height 46
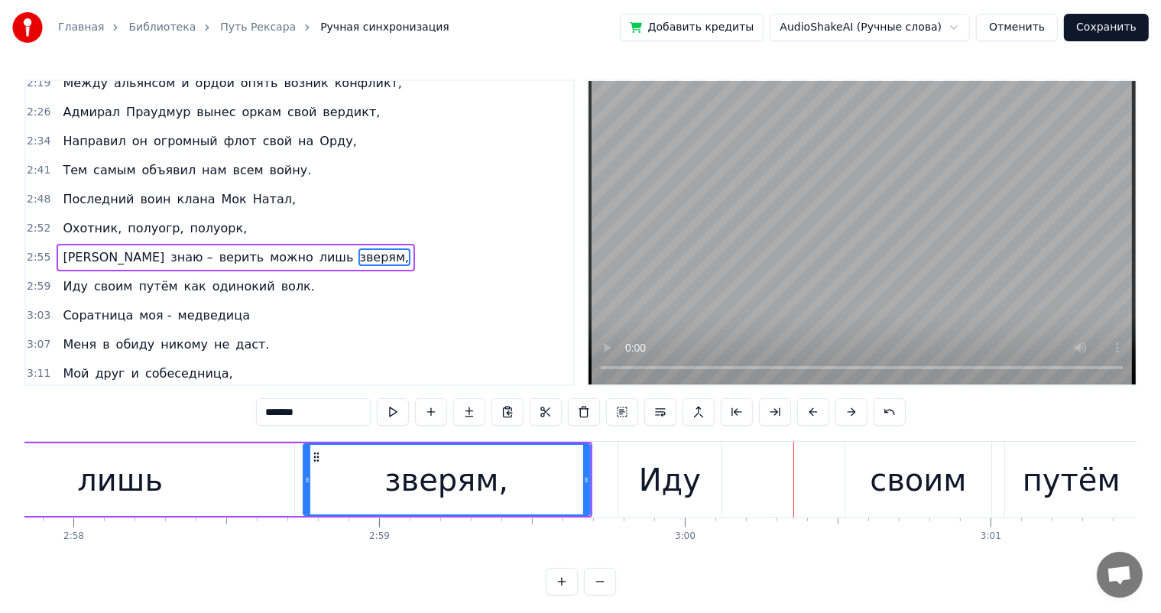
click at [887, 477] on div "своим" at bounding box center [918, 480] width 96 height 46
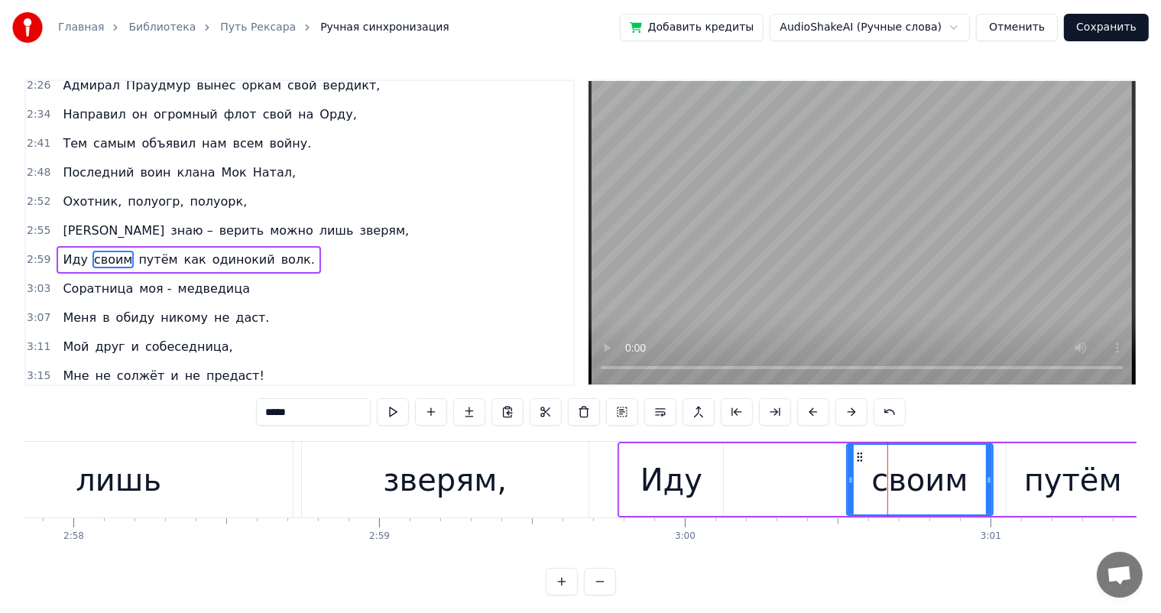
scroll to position [621, 0]
click at [719, 472] on div "Иду" at bounding box center [671, 479] width 102 height 73
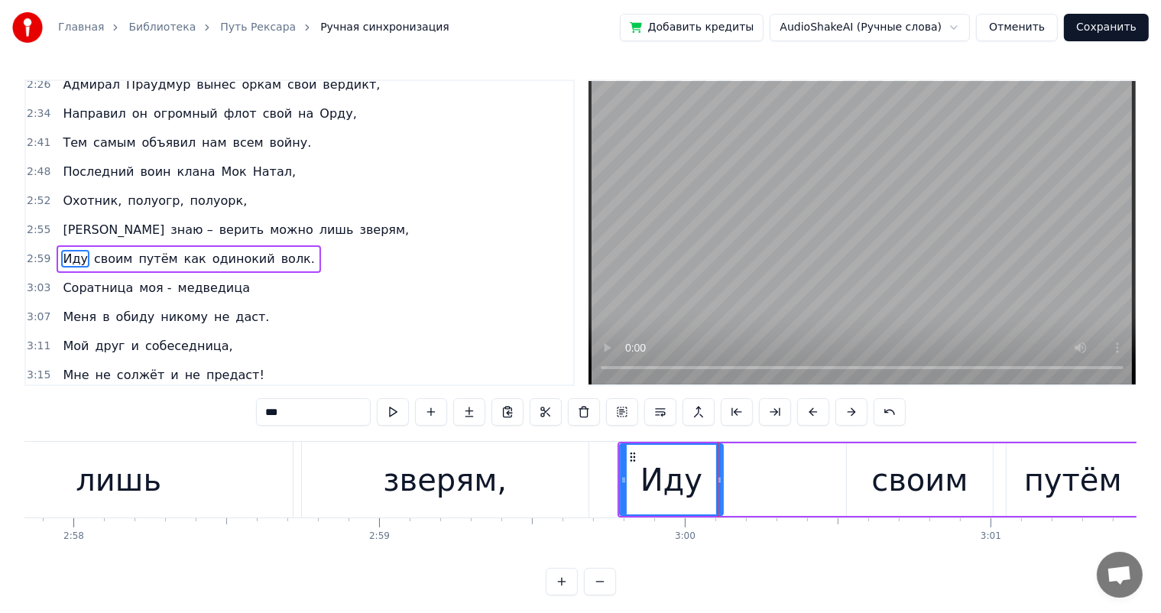
drag, startPoint x: 864, startPoint y: 468, endPoint x: 859, endPoint y: 462, distance: 8.1
click at [864, 467] on div "своим" at bounding box center [919, 479] width 145 height 73
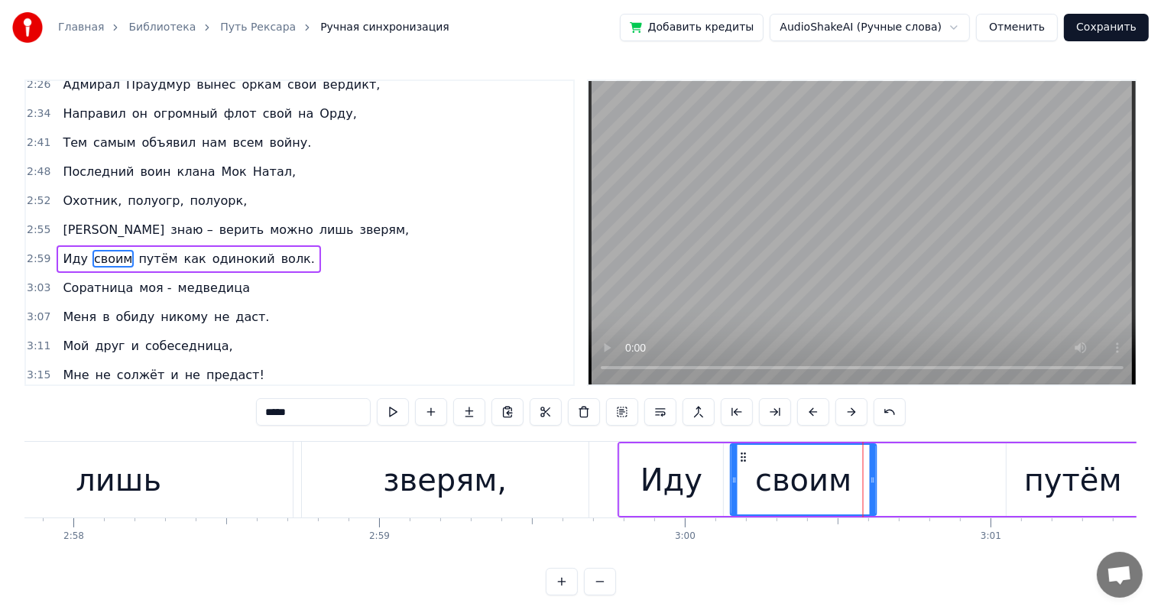
drag, startPoint x: 860, startPoint y: 456, endPoint x: 744, endPoint y: 459, distance: 116.2
click at [744, 459] on icon at bounding box center [744, 457] width 12 height 12
click at [1065, 481] on div "путём" at bounding box center [1073, 480] width 98 height 46
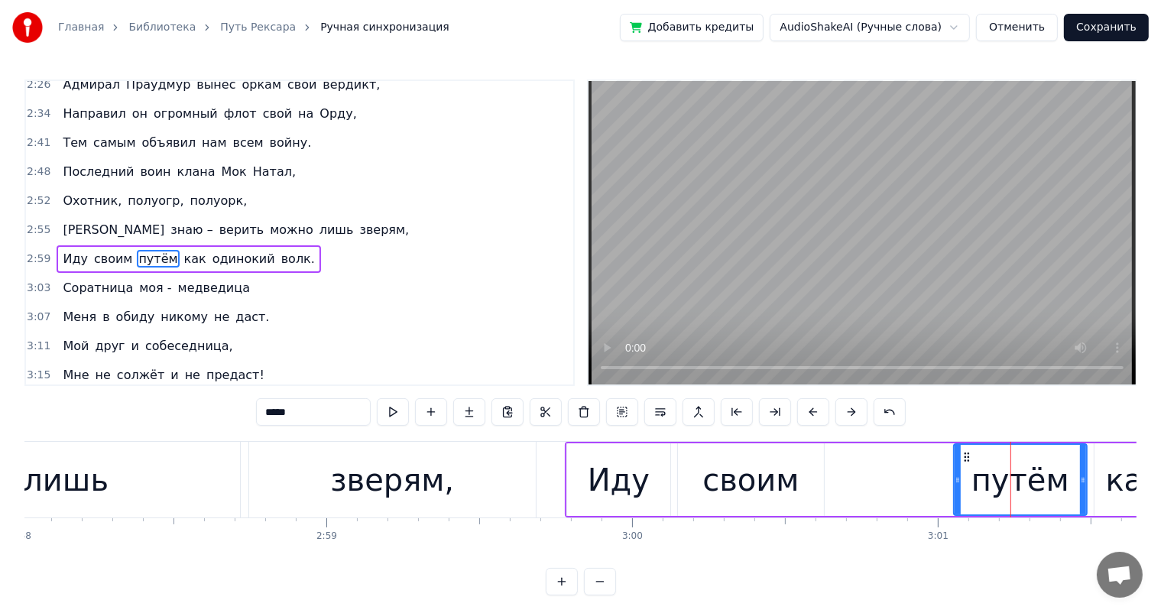
scroll to position [0, 54472]
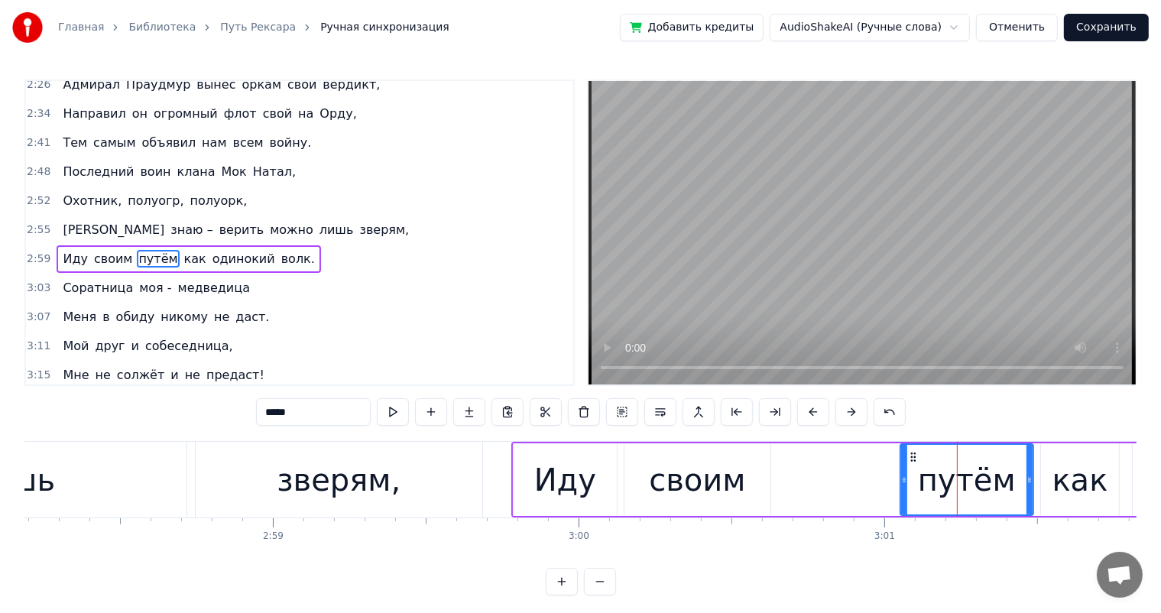
click at [644, 490] on div "своим" at bounding box center [696, 479] width 145 height 73
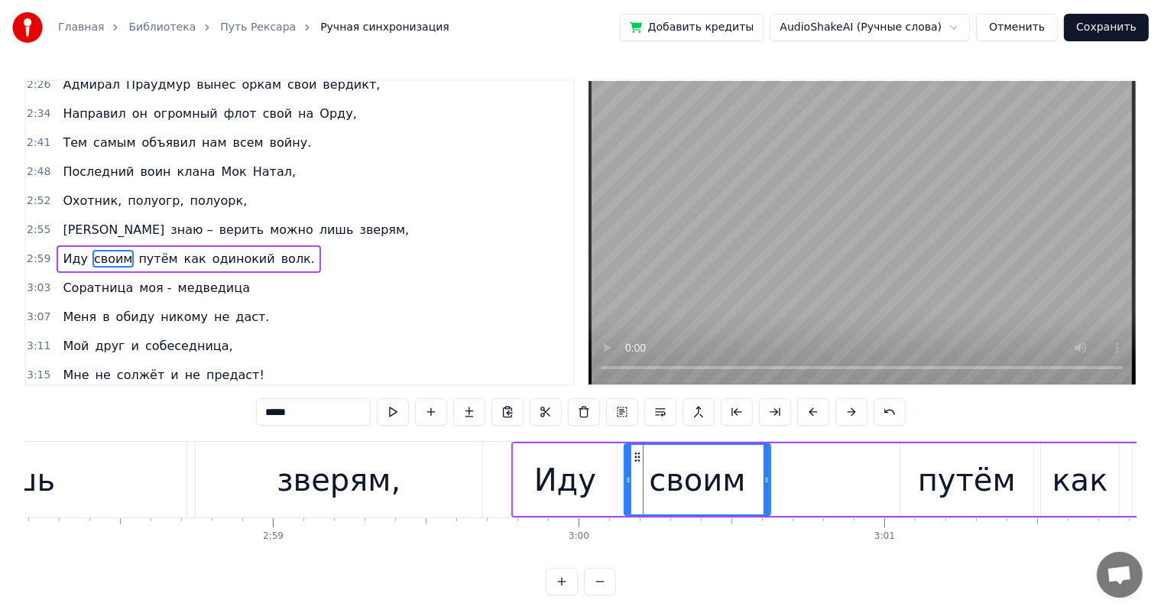
click at [925, 469] on div "путём" at bounding box center [967, 480] width 98 height 46
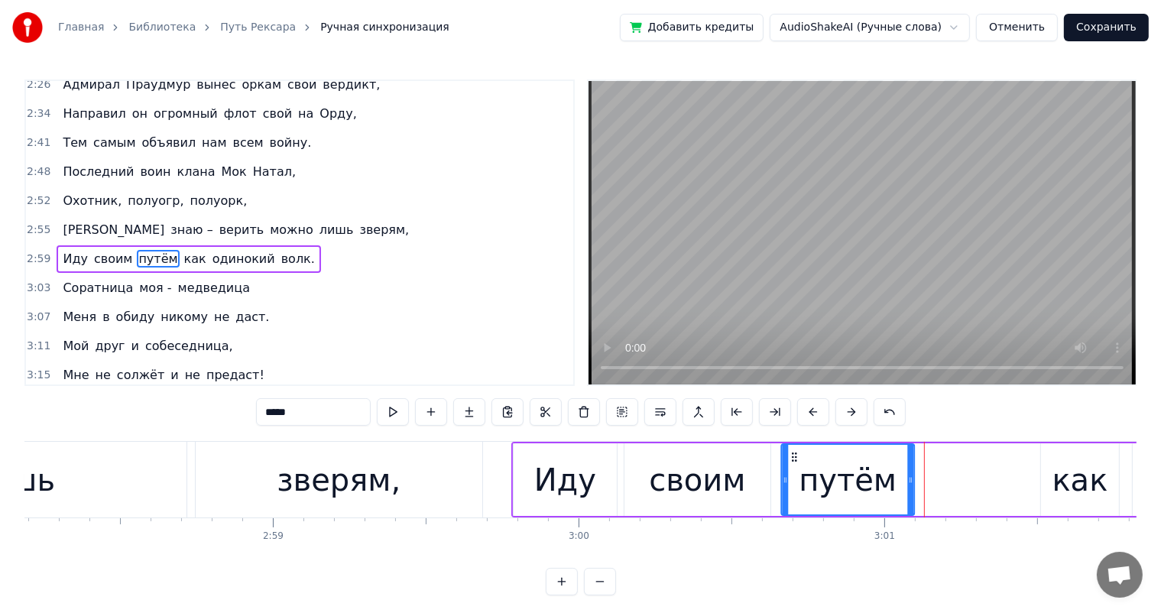
drag, startPoint x: 911, startPoint y: 455, endPoint x: 793, endPoint y: 463, distance: 118.7
click at [793, 463] on div "путём" at bounding box center [847, 480] width 131 height 70
click at [1064, 486] on div "как" at bounding box center [1080, 480] width 56 height 46
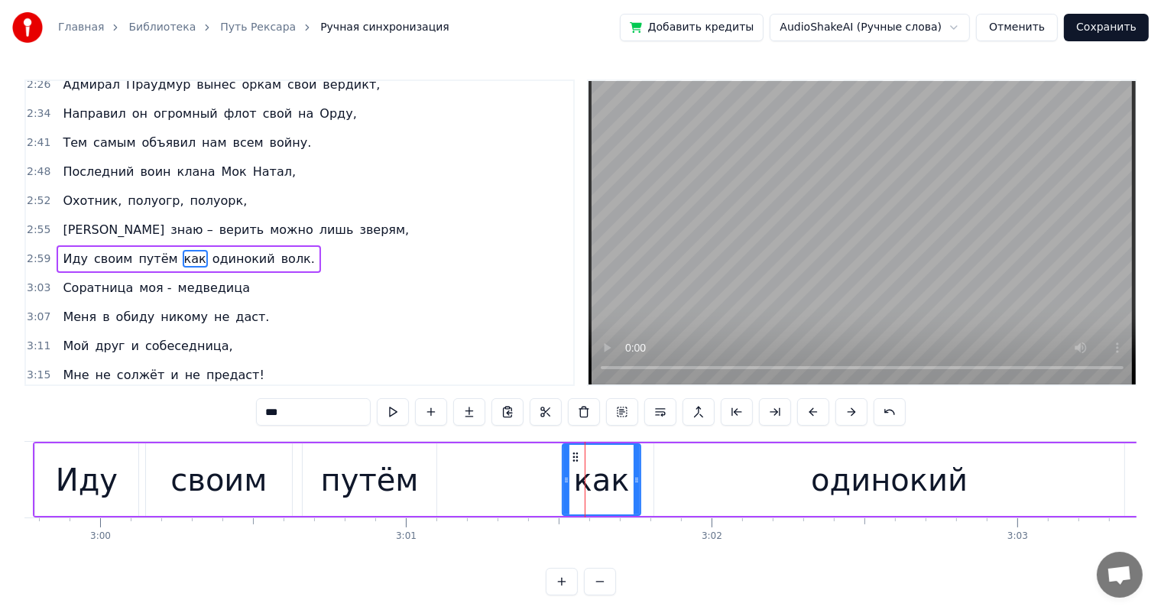
scroll to position [0, 54845]
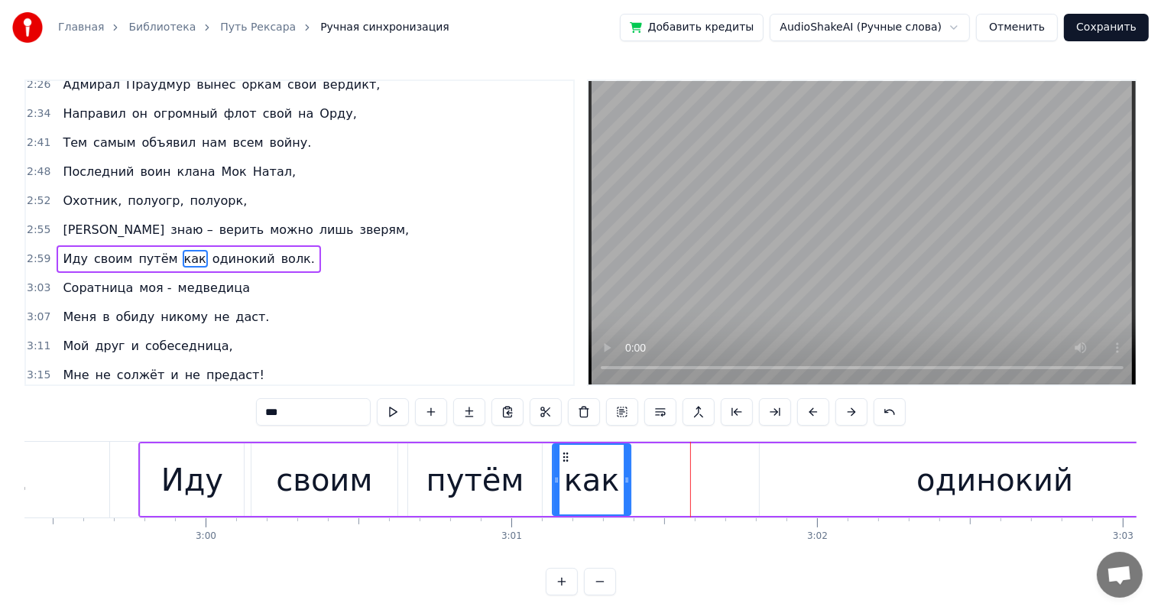
drag, startPoint x: 682, startPoint y: 453, endPoint x: 566, endPoint y: 466, distance: 116.1
click at [566, 466] on div "как" at bounding box center [592, 480] width 76 height 70
click at [489, 484] on div "путём" at bounding box center [475, 480] width 98 height 46
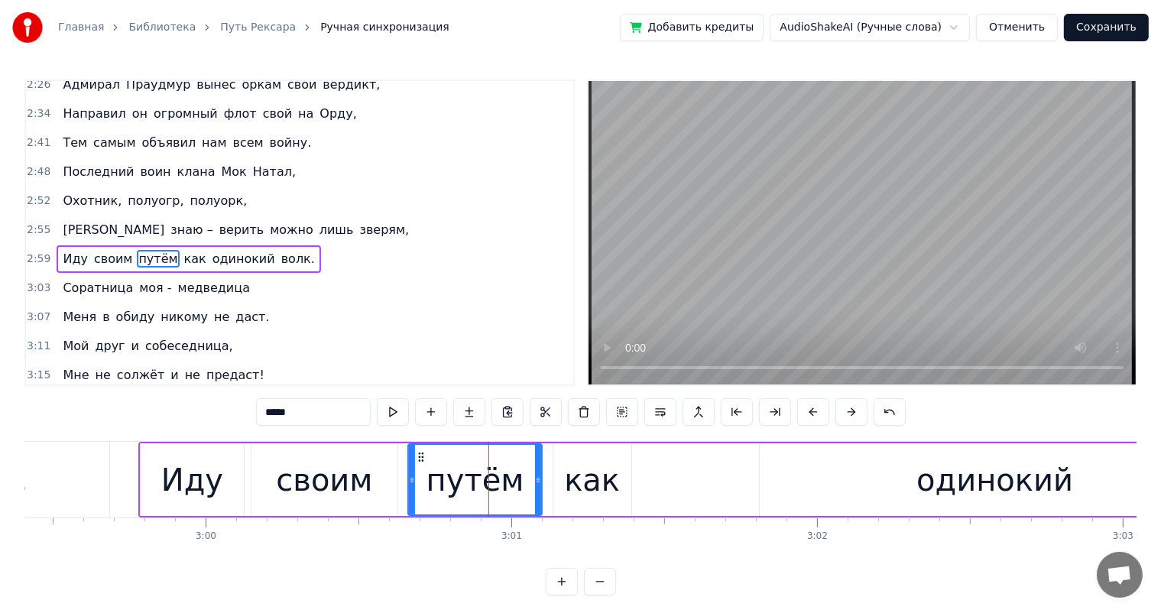
click at [585, 481] on div "как" at bounding box center [592, 480] width 56 height 46
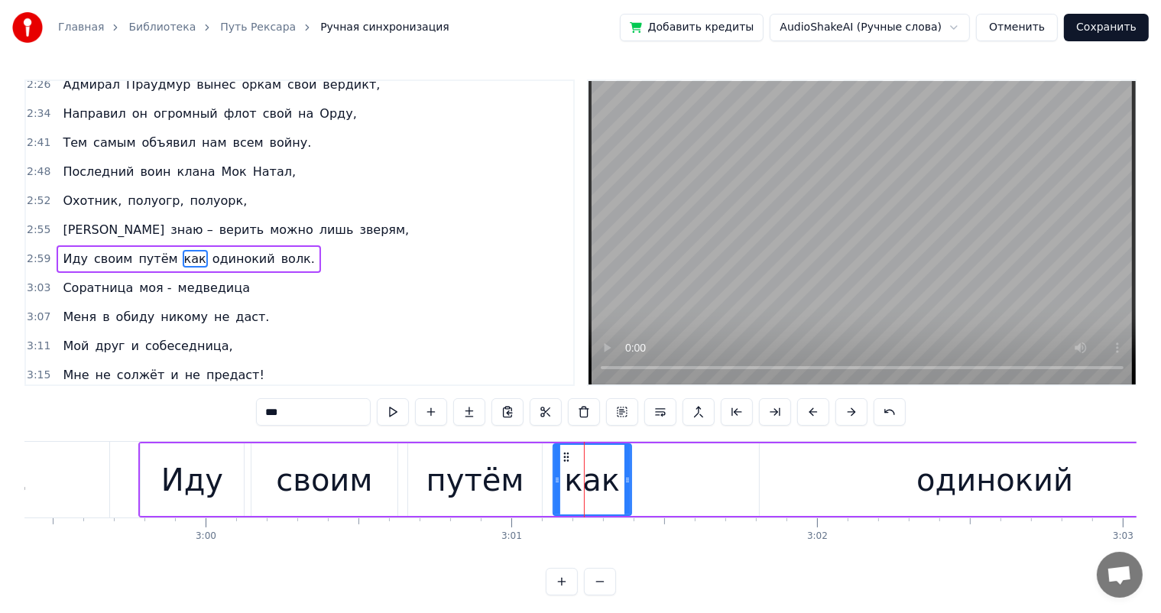
drag, startPoint x: 853, startPoint y: 480, endPoint x: 780, endPoint y: 471, distance: 73.9
click at [852, 480] on div "одинокий" at bounding box center [995, 479] width 470 height 73
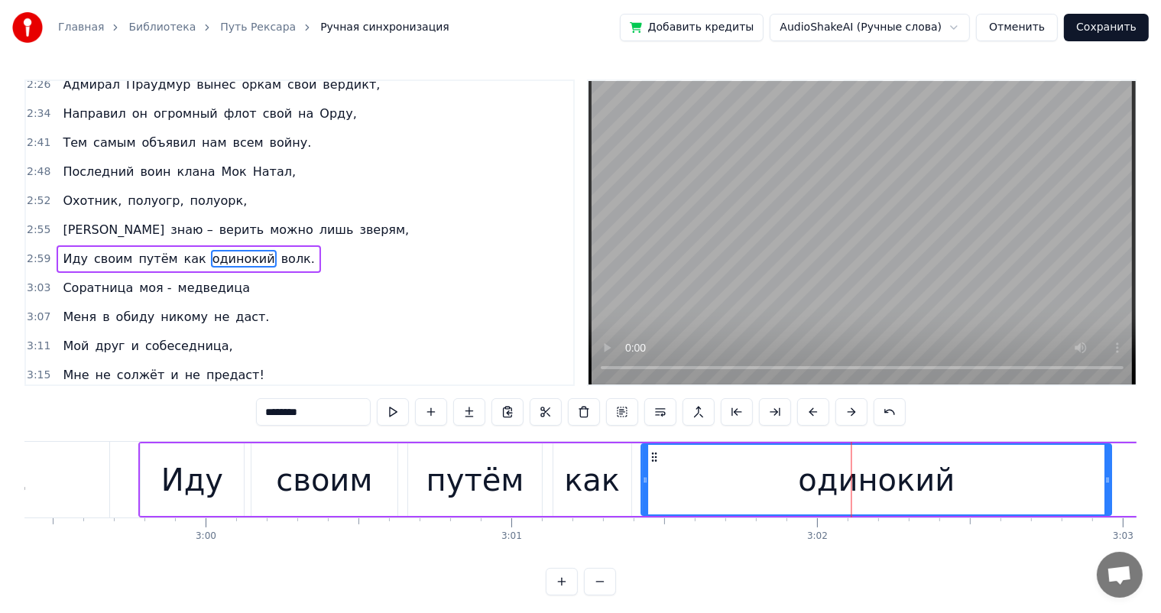
drag, startPoint x: 771, startPoint y: 453, endPoint x: 653, endPoint y: 461, distance: 117.9
click at [653, 461] on icon at bounding box center [655, 457] width 12 height 12
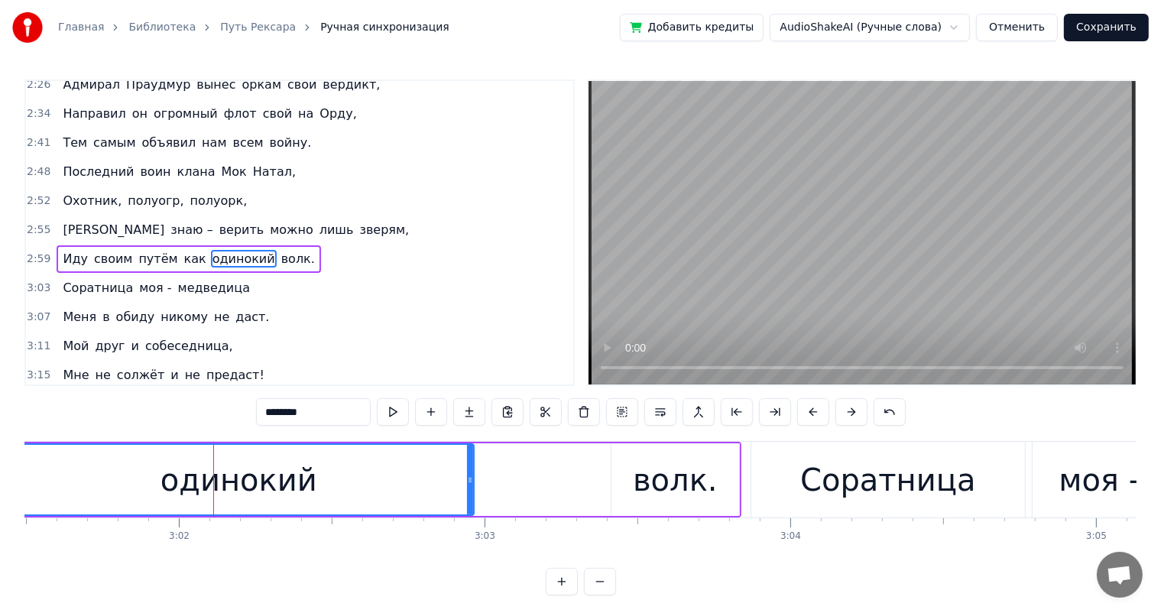
click at [642, 498] on div "волк." at bounding box center [675, 480] width 85 height 46
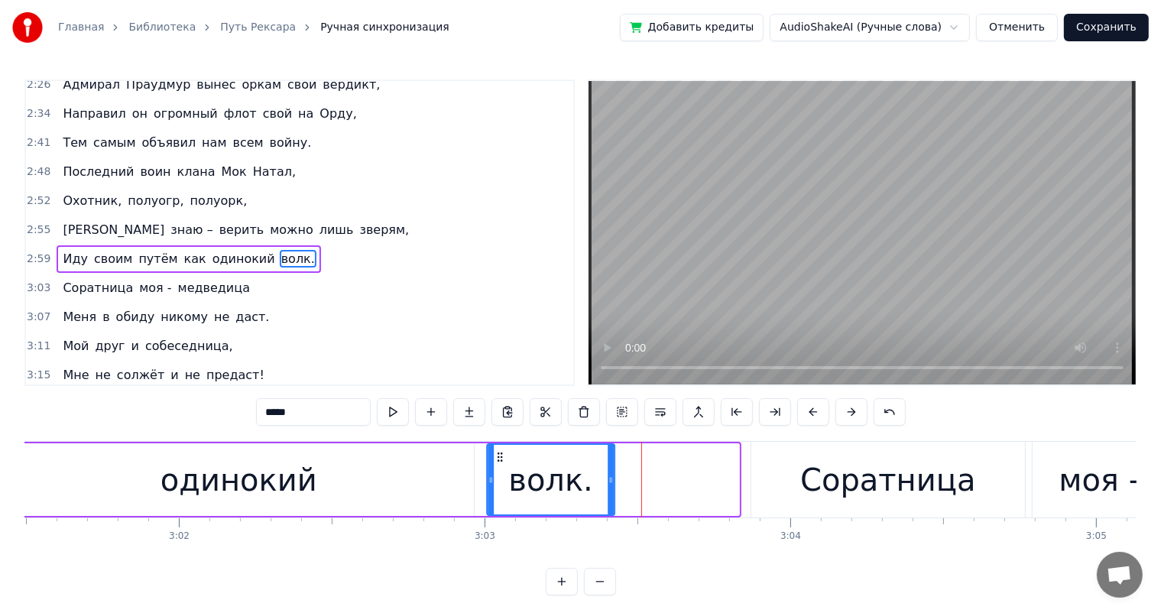
drag, startPoint x: 624, startPoint y: 456, endPoint x: 500, endPoint y: 463, distance: 124.8
click at [500, 463] on div "волк." at bounding box center [550, 480] width 125 height 70
click at [171, 470] on div "одинокий" at bounding box center [238, 480] width 157 height 46
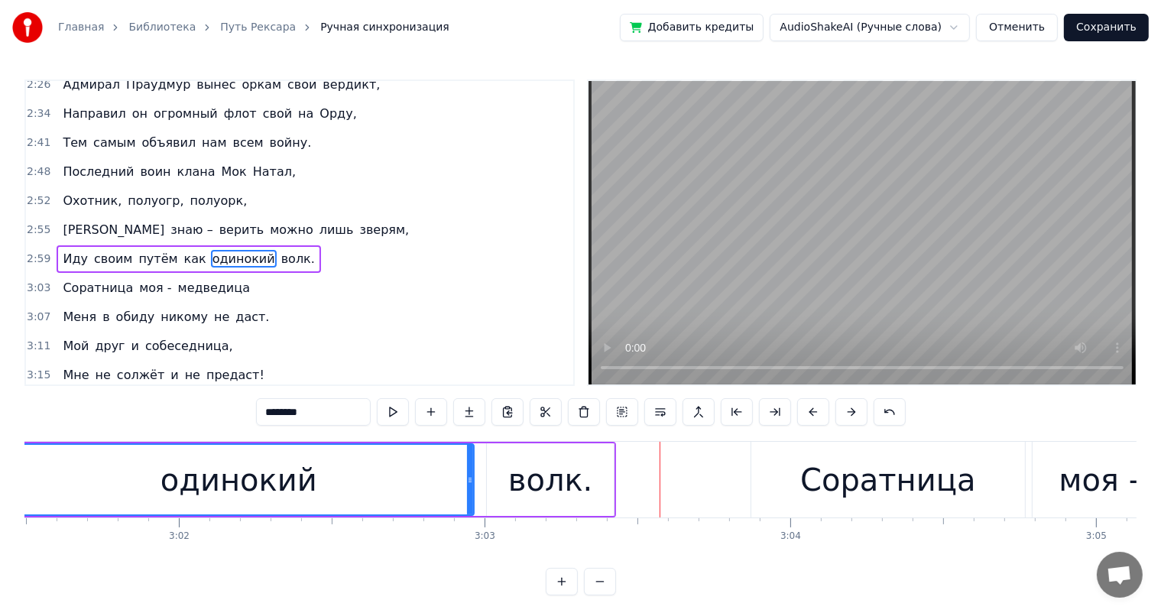
click at [309, 469] on div "одинокий" at bounding box center [239, 480] width 468 height 70
click at [774, 472] on div "Соратница" at bounding box center [888, 480] width 274 height 76
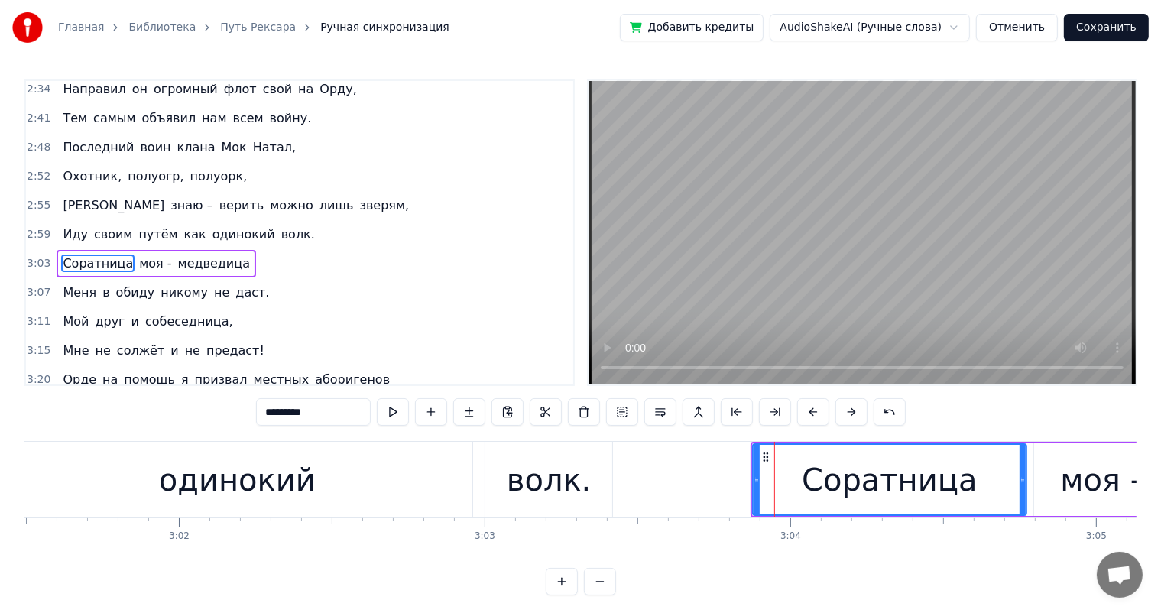
scroll to position [649, 0]
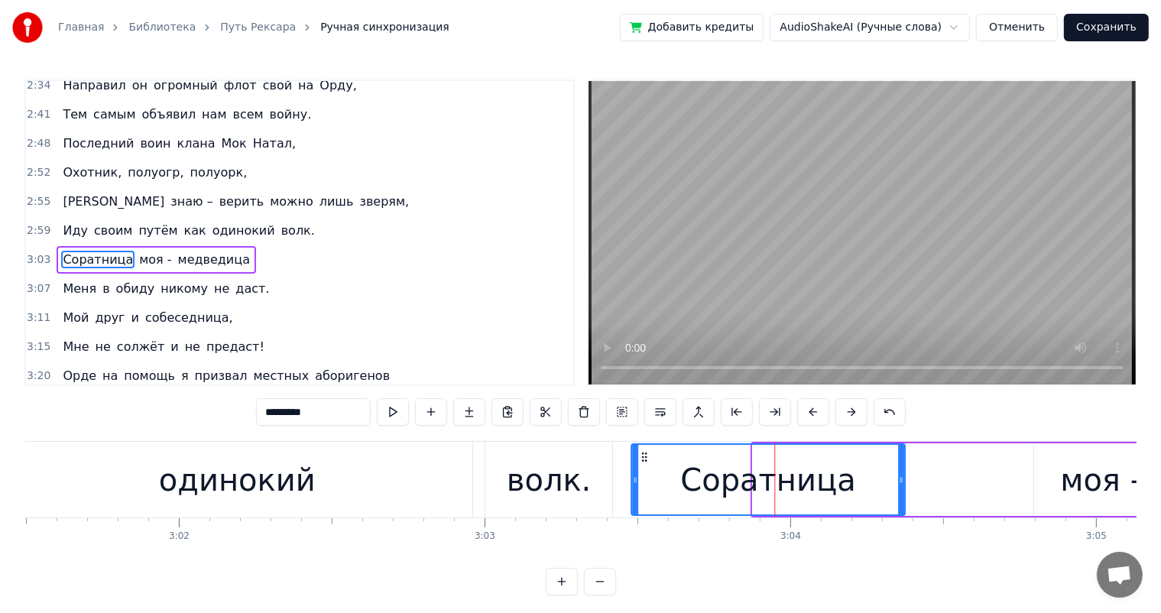
drag, startPoint x: 764, startPoint y: 456, endPoint x: 644, endPoint y: 455, distance: 120.8
click at [644, 455] on icon at bounding box center [643, 457] width 12 height 12
click at [1035, 471] on div "моя -" at bounding box center [1100, 479] width 133 height 73
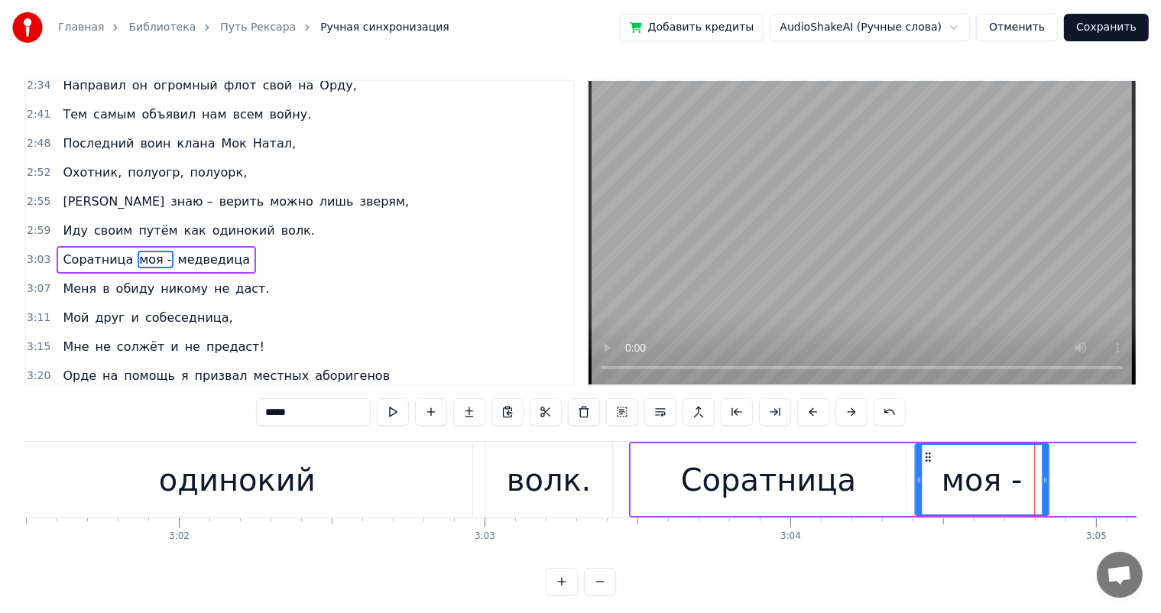
drag, startPoint x: 1042, startPoint y: 458, endPoint x: 923, endPoint y: 468, distance: 119.7
click at [923, 468] on div "моя -" at bounding box center [981, 480] width 131 height 70
click at [639, 466] on div "Соратница" at bounding box center [768, 479] width 274 height 73
type input "*********"
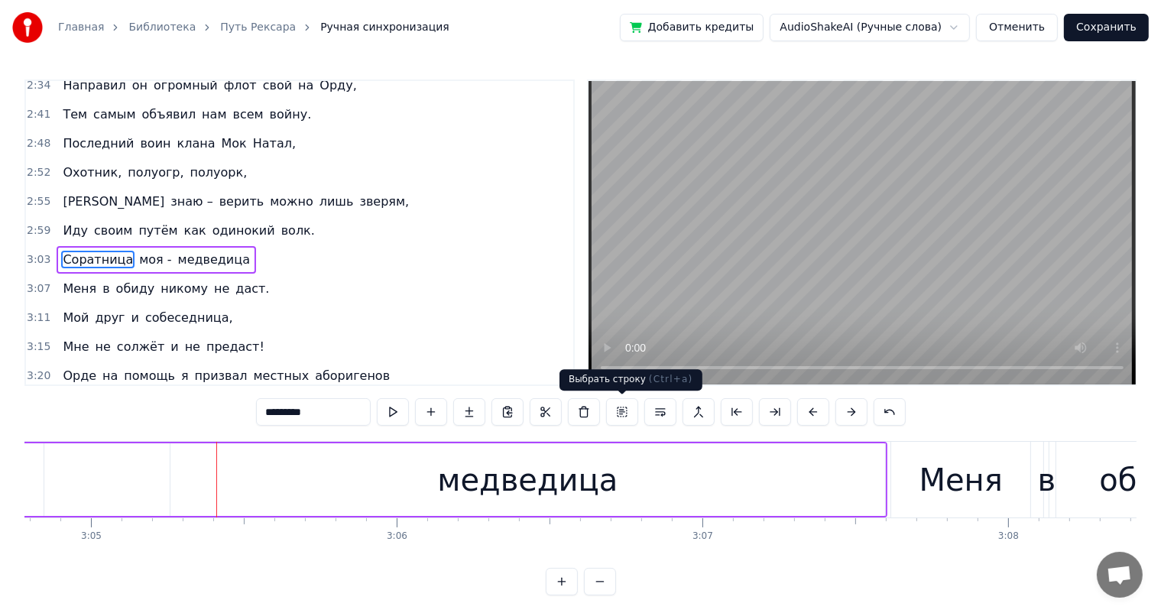
scroll to position [0, 56502]
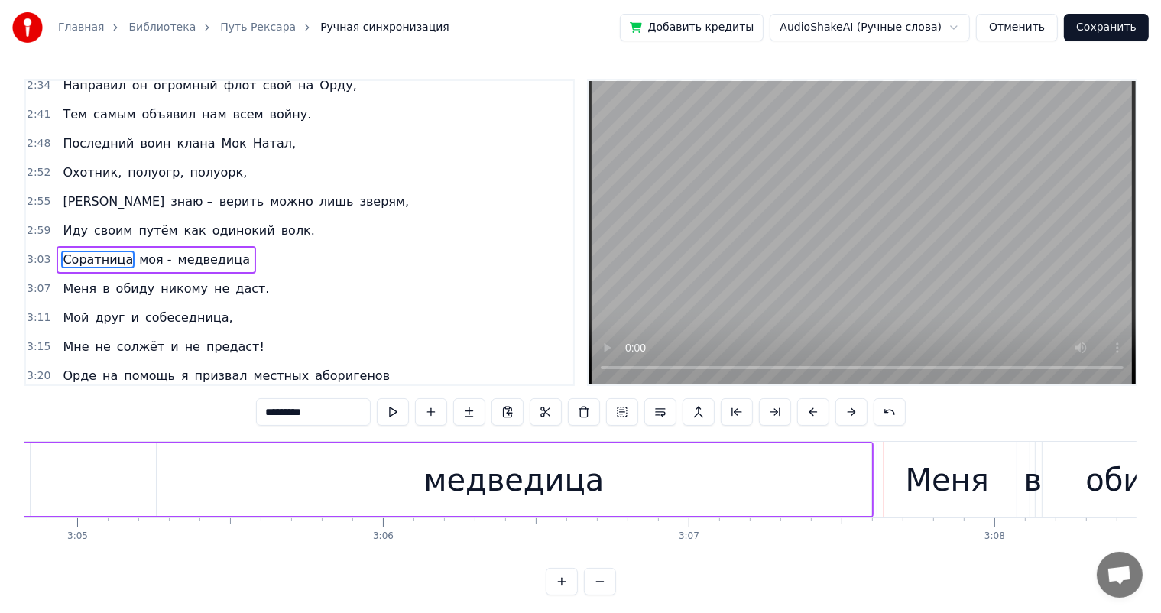
click at [128, 473] on div "Соратница моя - медведица" at bounding box center [241, 480] width 1263 height 76
click at [242, 485] on div "медведица" at bounding box center [514, 479] width 715 height 73
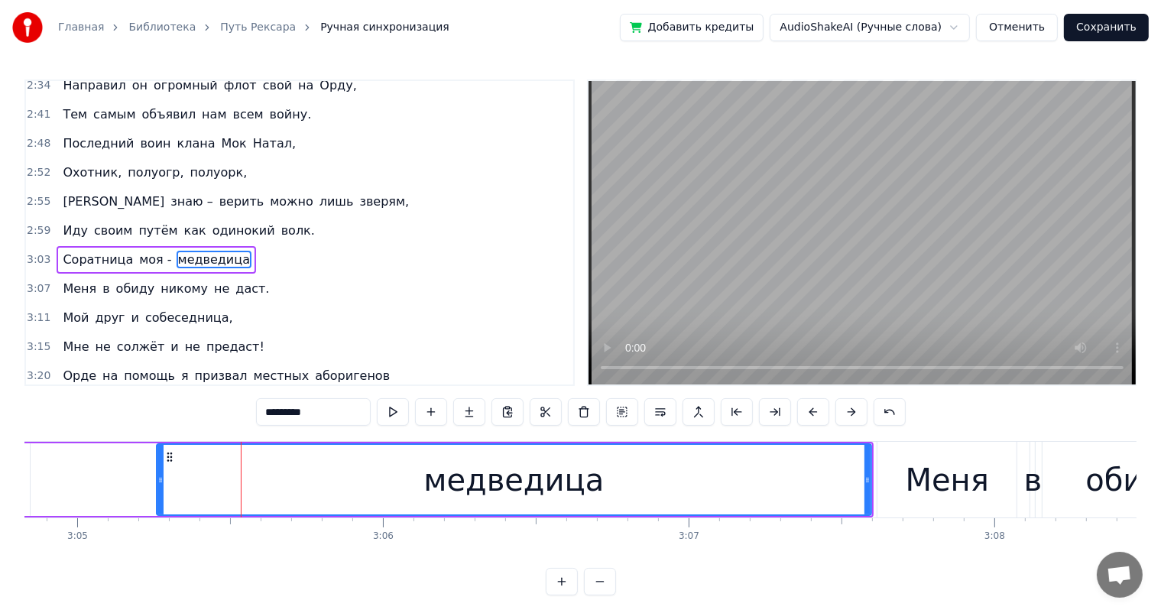
click at [906, 481] on div "Меня" at bounding box center [946, 480] width 139 height 76
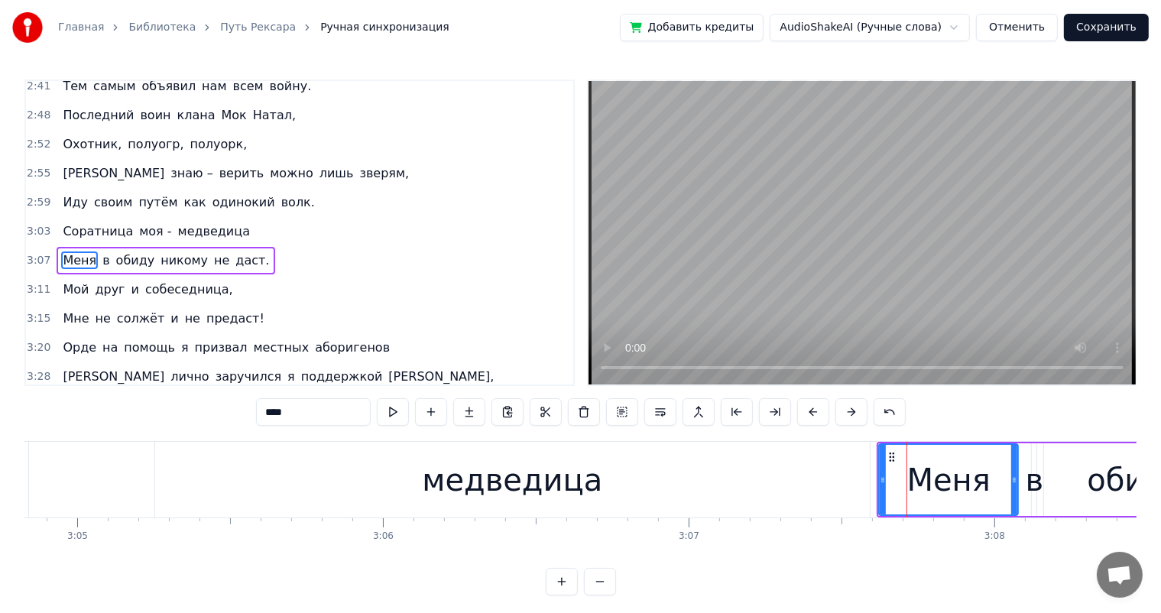
click at [556, 470] on div "медведица" at bounding box center [512, 480] width 180 height 46
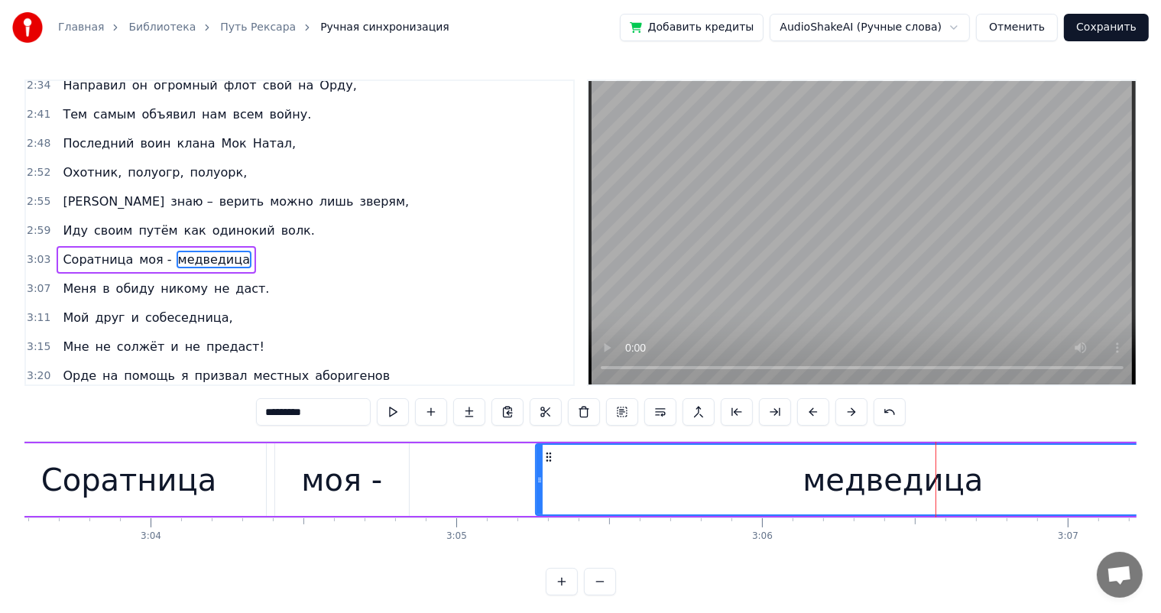
scroll to position [0, 56069]
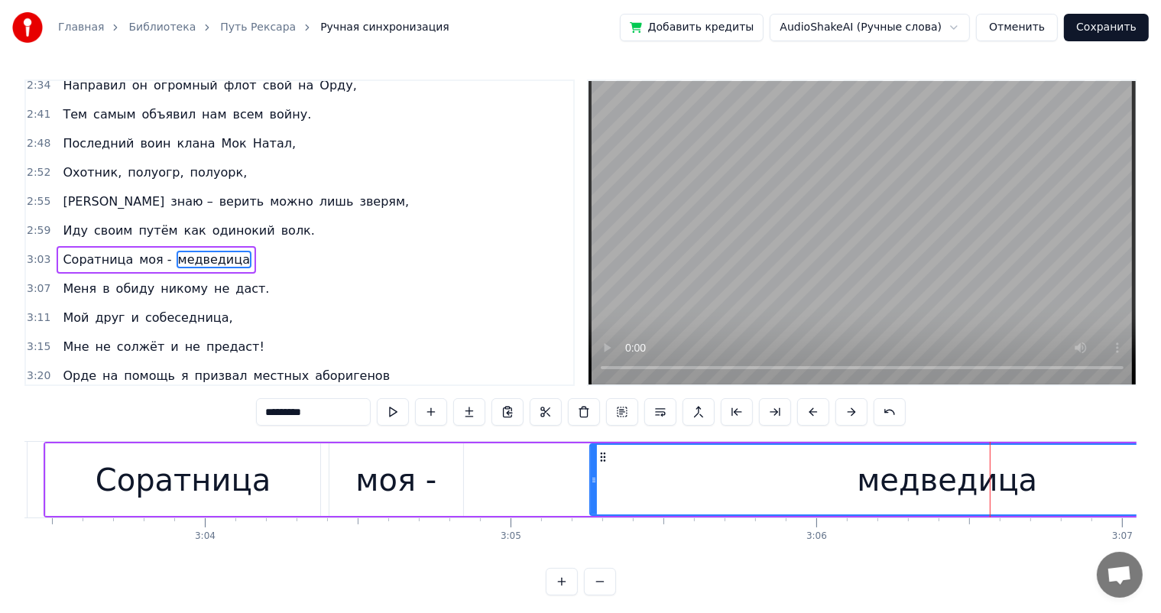
click at [407, 482] on div "моя -" at bounding box center [395, 480] width 81 height 46
type input "*****"
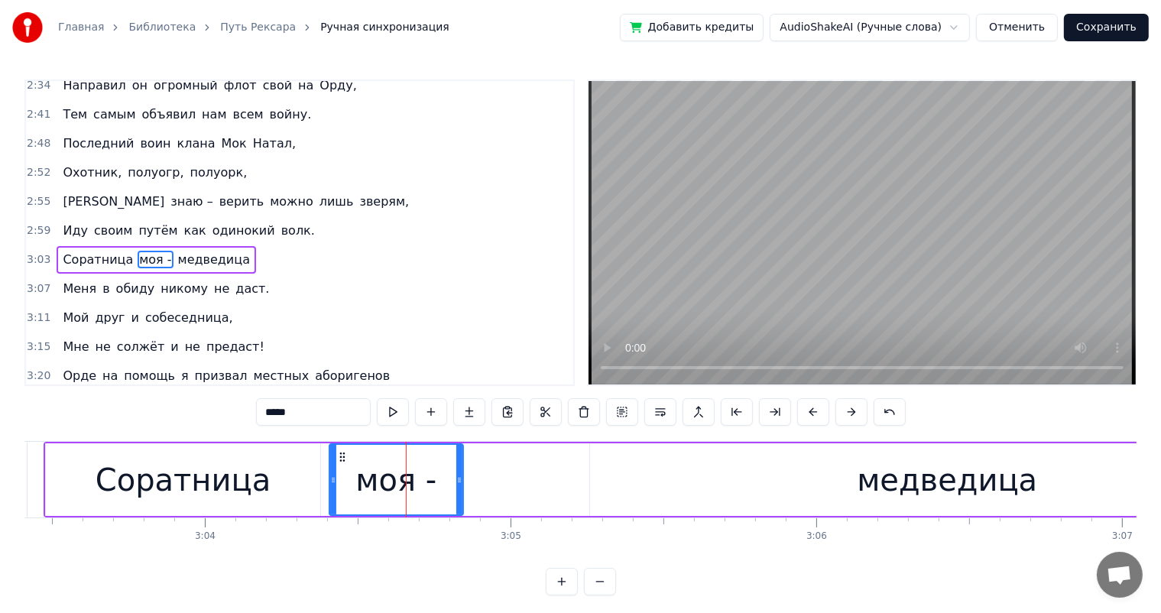
click at [526, 483] on div "Соратница моя - медведица" at bounding box center [675, 480] width 1263 height 76
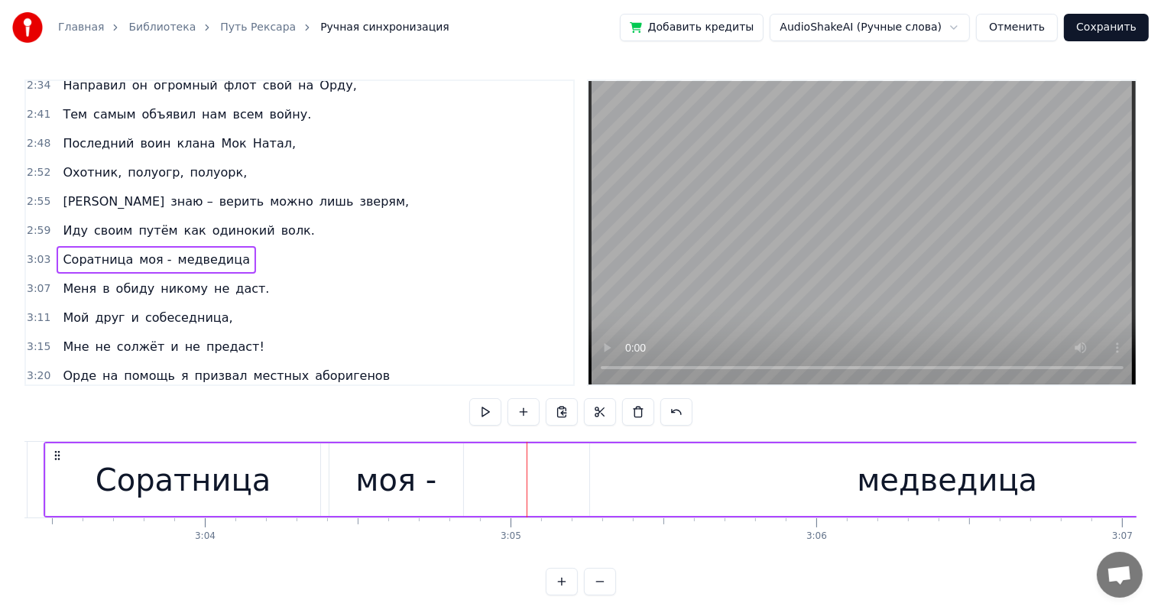
click at [379, 485] on div "моя -" at bounding box center [395, 480] width 81 height 46
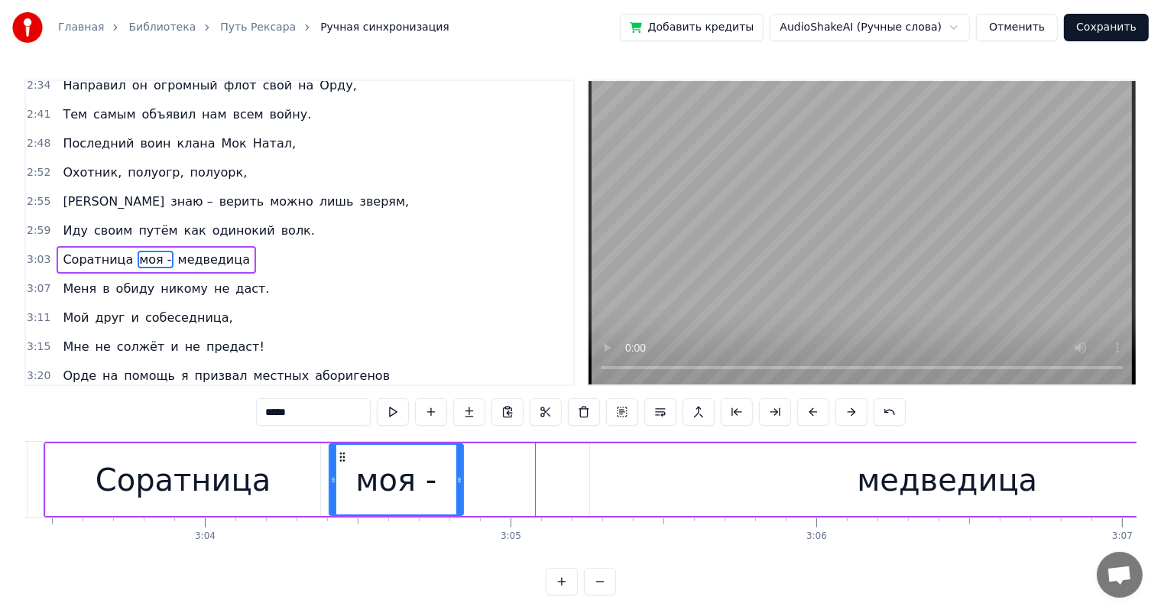
click at [638, 489] on div "медведица" at bounding box center [947, 479] width 715 height 73
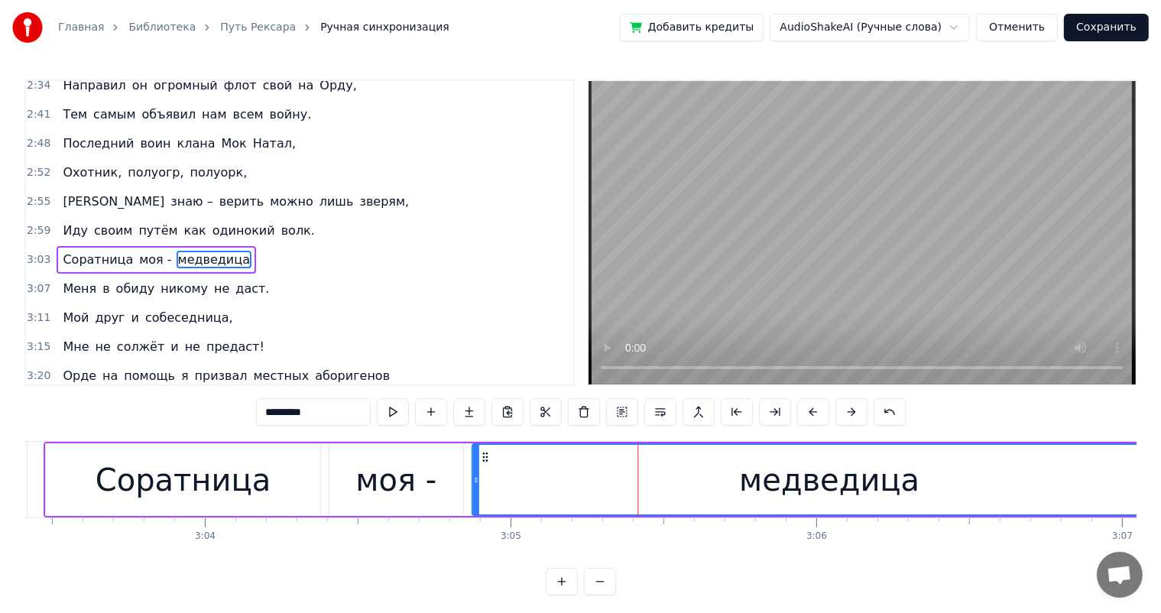
drag, startPoint x: 599, startPoint y: 452, endPoint x: 481, endPoint y: 462, distance: 118.1
click at [481, 462] on icon at bounding box center [484, 457] width 12 height 12
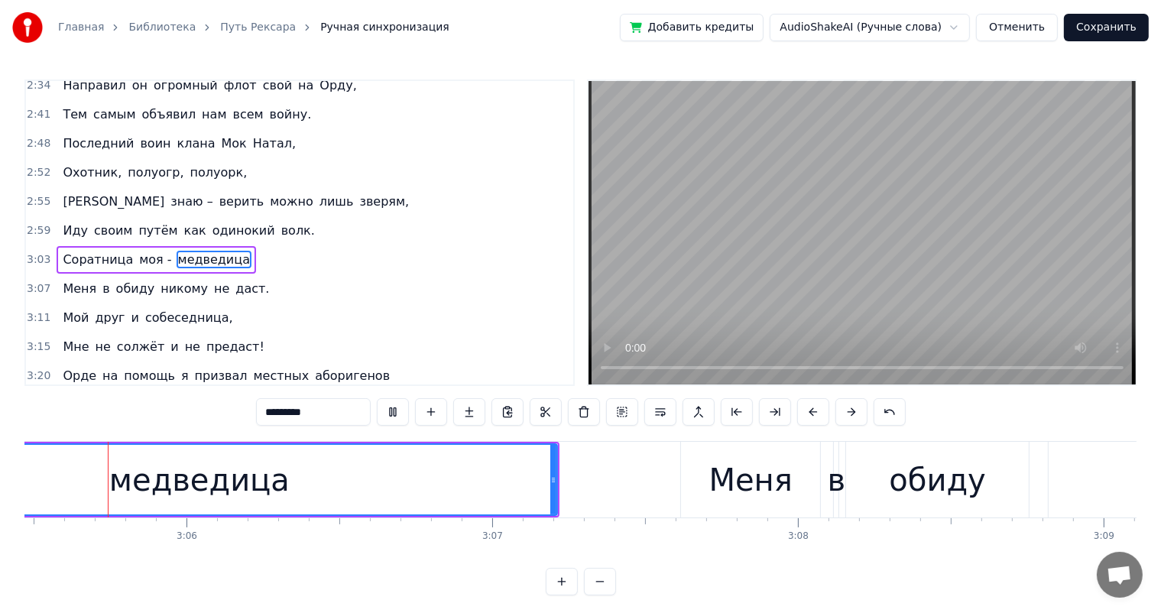
scroll to position [0, 56674]
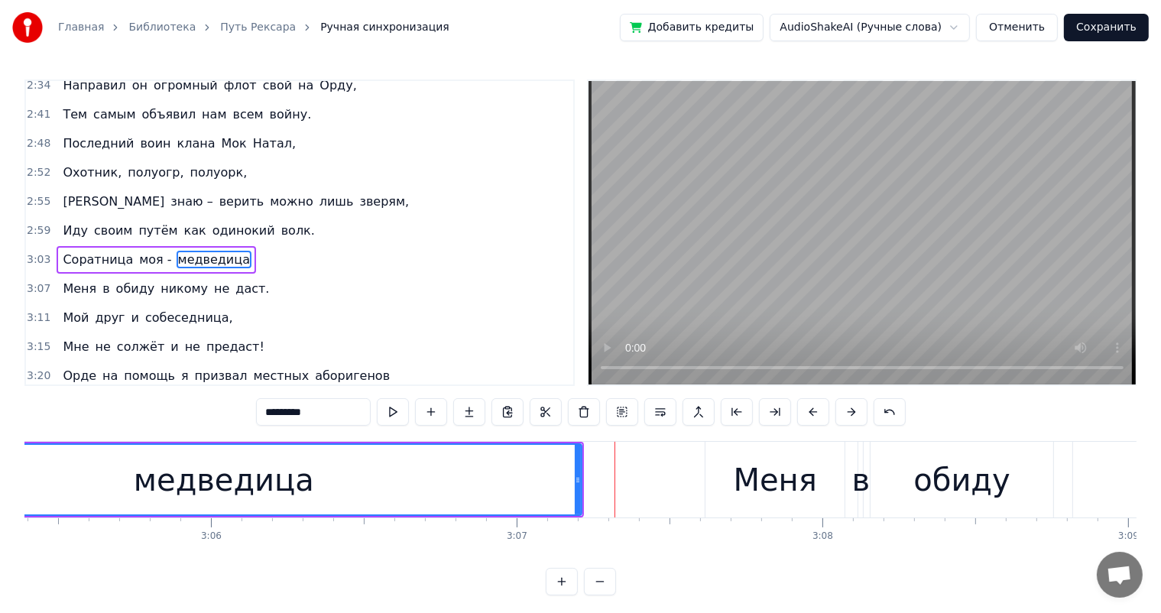
click at [709, 468] on div "Меня" at bounding box center [774, 480] width 139 height 76
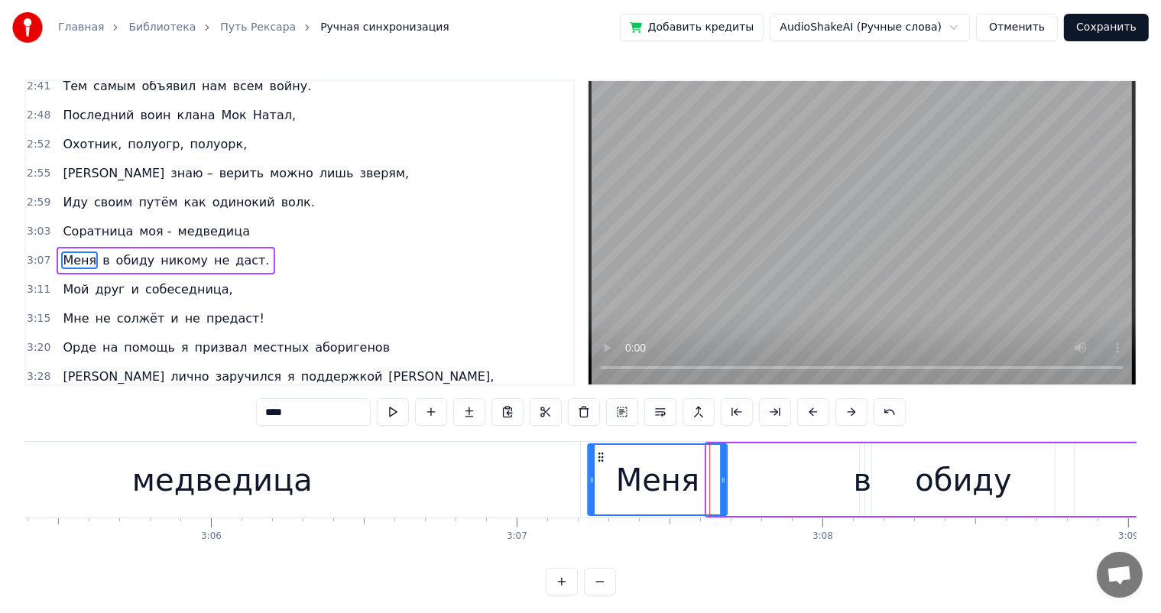
drag, startPoint x: 719, startPoint y: 452, endPoint x: 600, endPoint y: 458, distance: 119.4
click at [600, 458] on icon at bounding box center [601, 457] width 12 height 12
click at [859, 471] on div "в" at bounding box center [863, 480] width 18 height 46
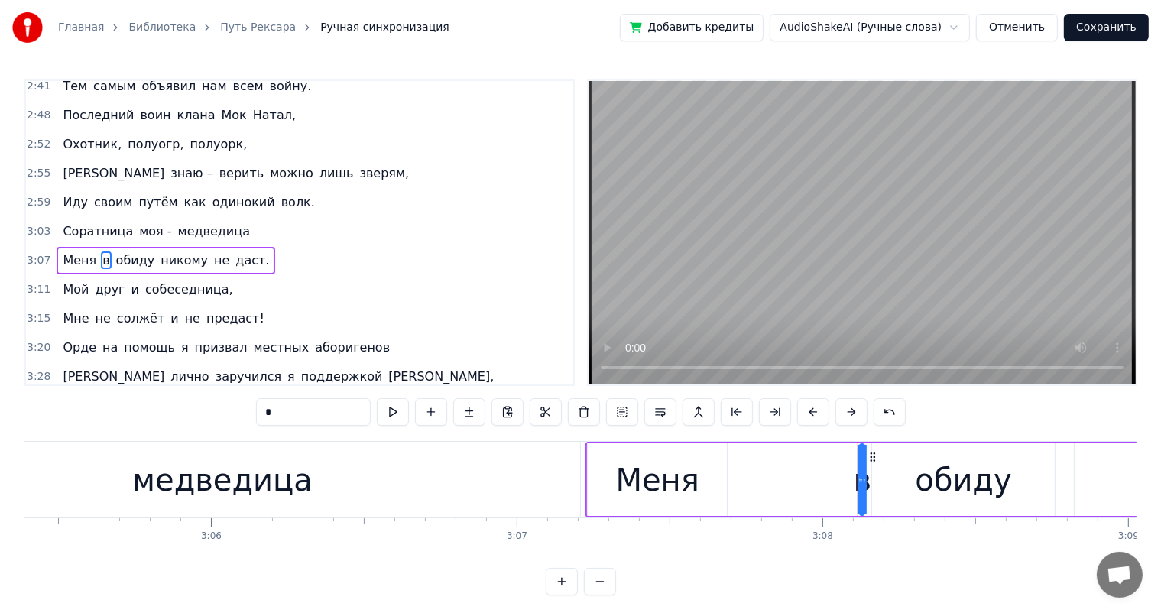
click at [669, 476] on div "Меня" at bounding box center [657, 480] width 83 height 46
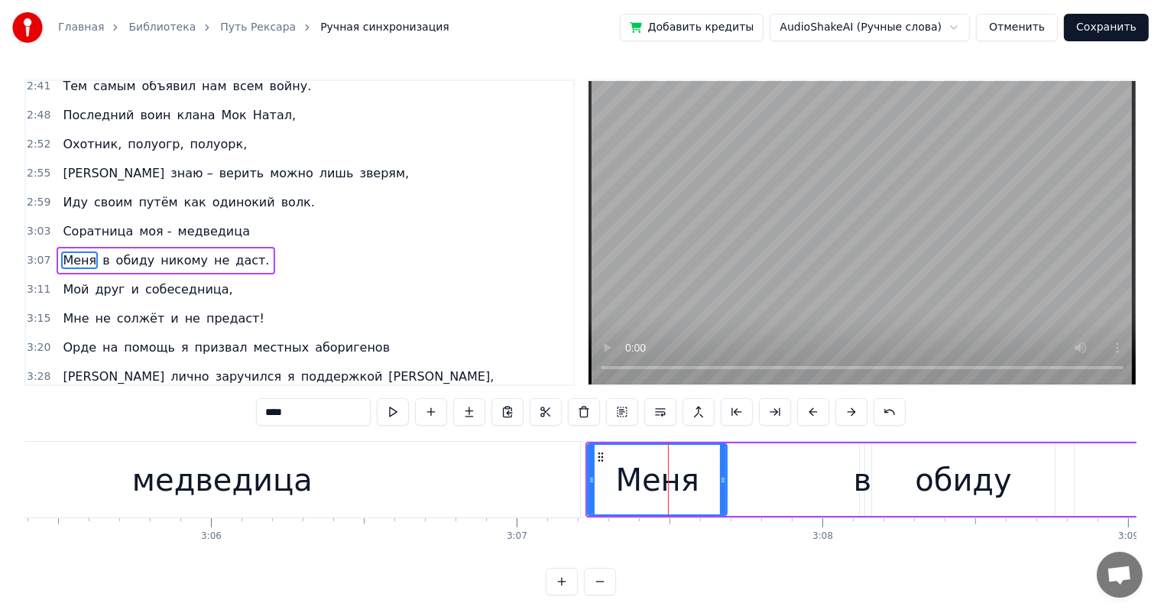
click at [862, 467] on div "в" at bounding box center [863, 480] width 18 height 46
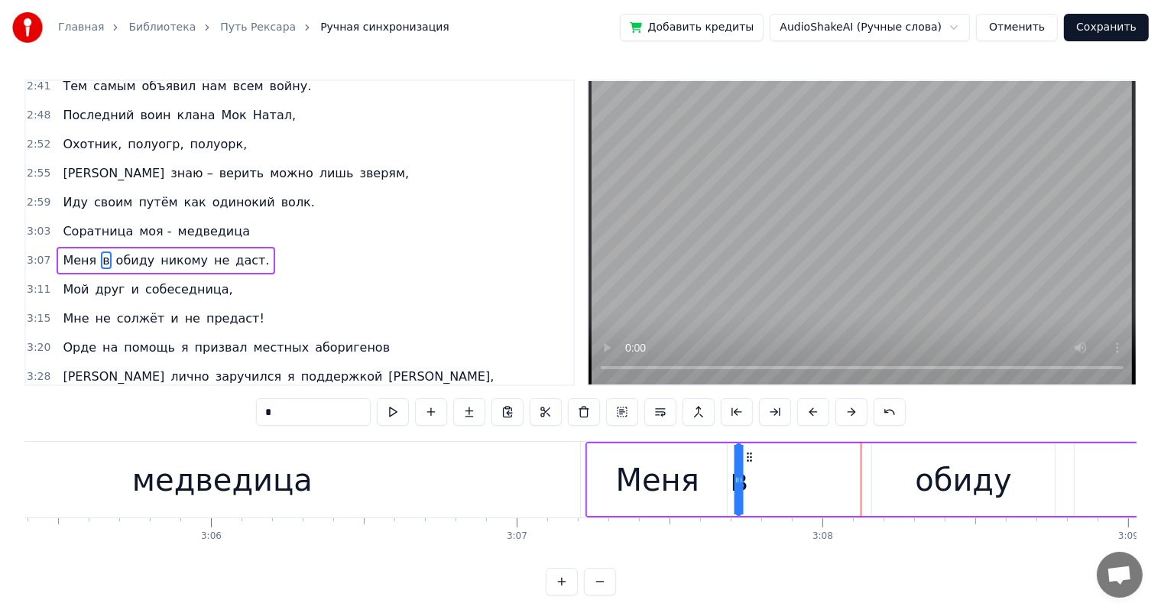
drag, startPoint x: 871, startPoint y: 455, endPoint x: 747, endPoint y: 468, distance: 124.5
click at [619, 470] on div "Меня" at bounding box center [657, 480] width 83 height 46
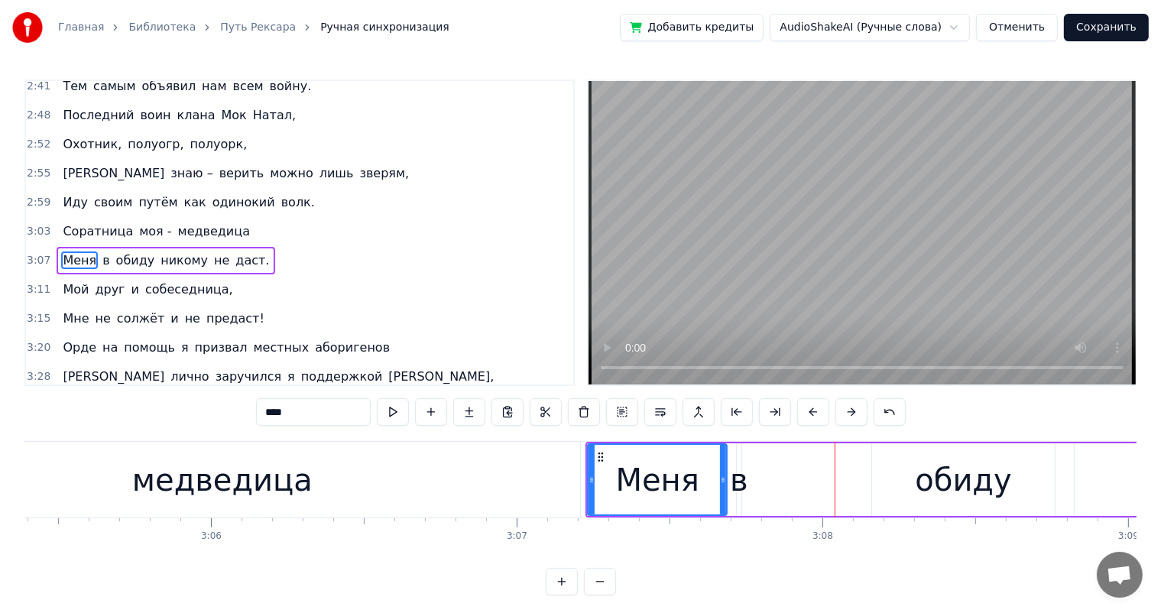
click at [898, 469] on div "обиду" at bounding box center [963, 479] width 182 height 73
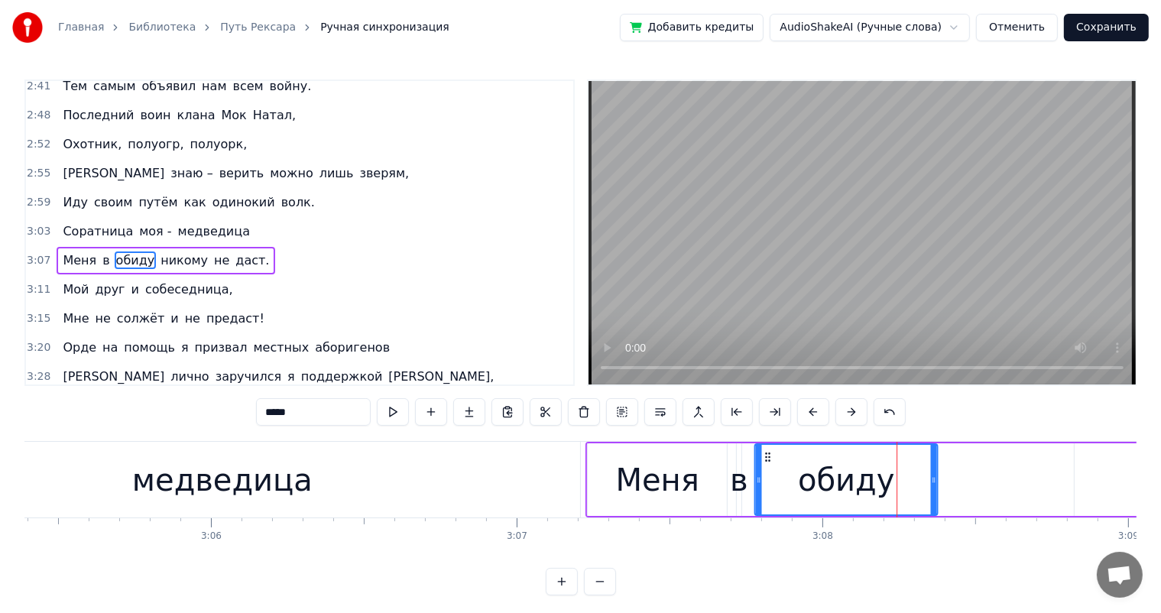
drag, startPoint x: 883, startPoint y: 456, endPoint x: 767, endPoint y: 464, distance: 117.2
click at [767, 464] on div "обиду" at bounding box center [846, 480] width 180 height 70
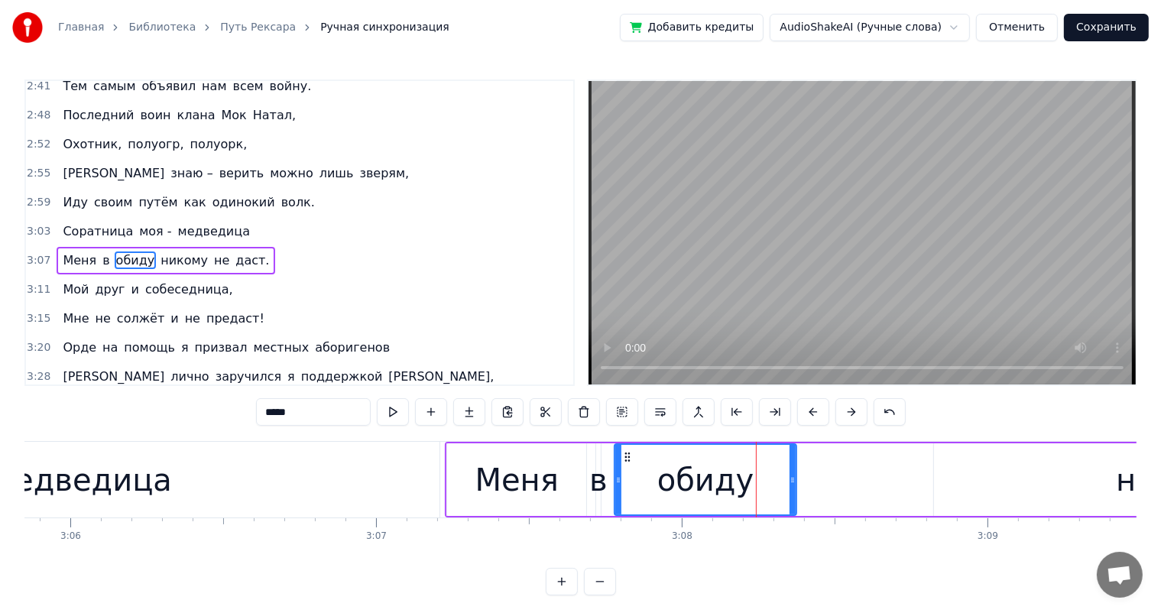
scroll to position [0, 57241]
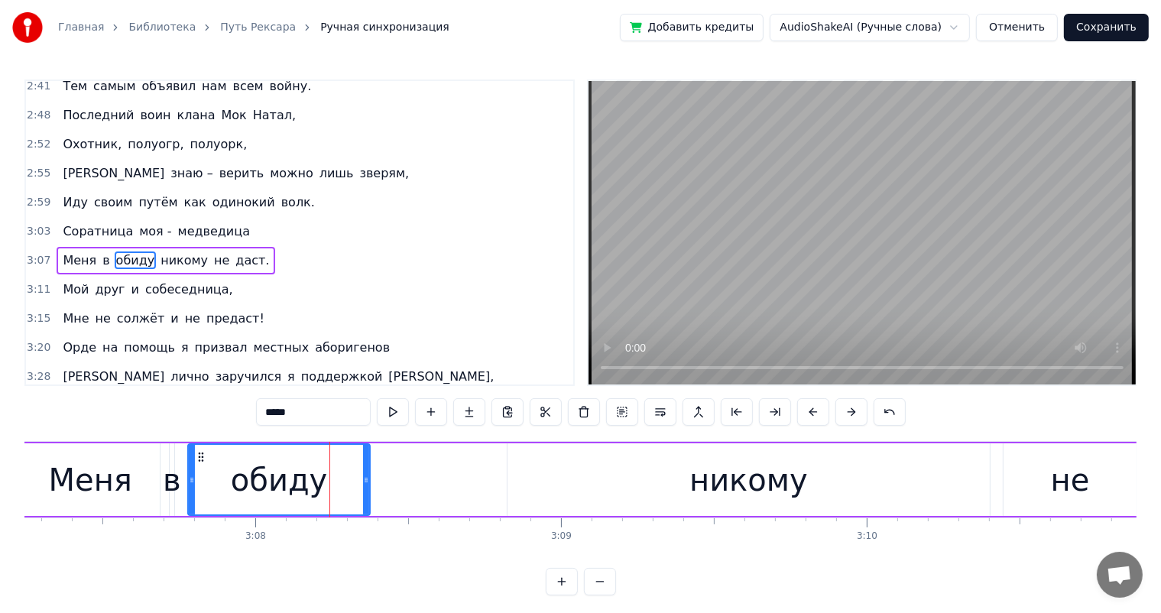
click at [653, 475] on div "никому" at bounding box center [748, 479] width 482 height 73
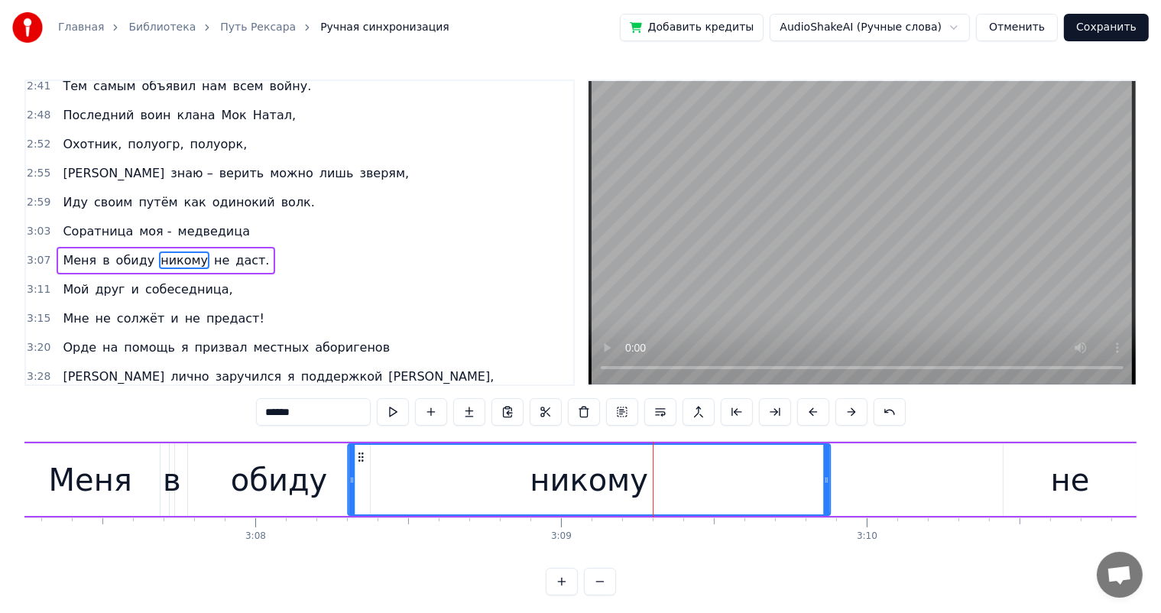
drag, startPoint x: 520, startPoint y: 452, endPoint x: 360, endPoint y: 463, distance: 160.1
click at [360, 463] on div "никому" at bounding box center [588, 480] width 481 height 70
click at [280, 475] on div "обиду" at bounding box center [279, 480] width 96 height 46
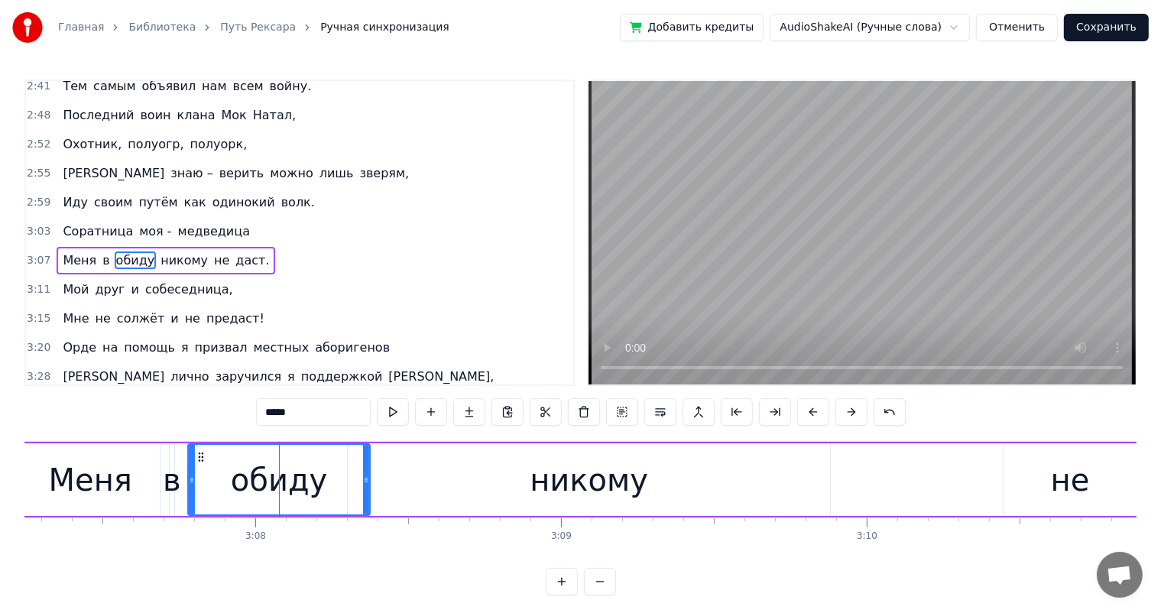
click at [445, 477] on div "никому" at bounding box center [589, 479] width 482 height 73
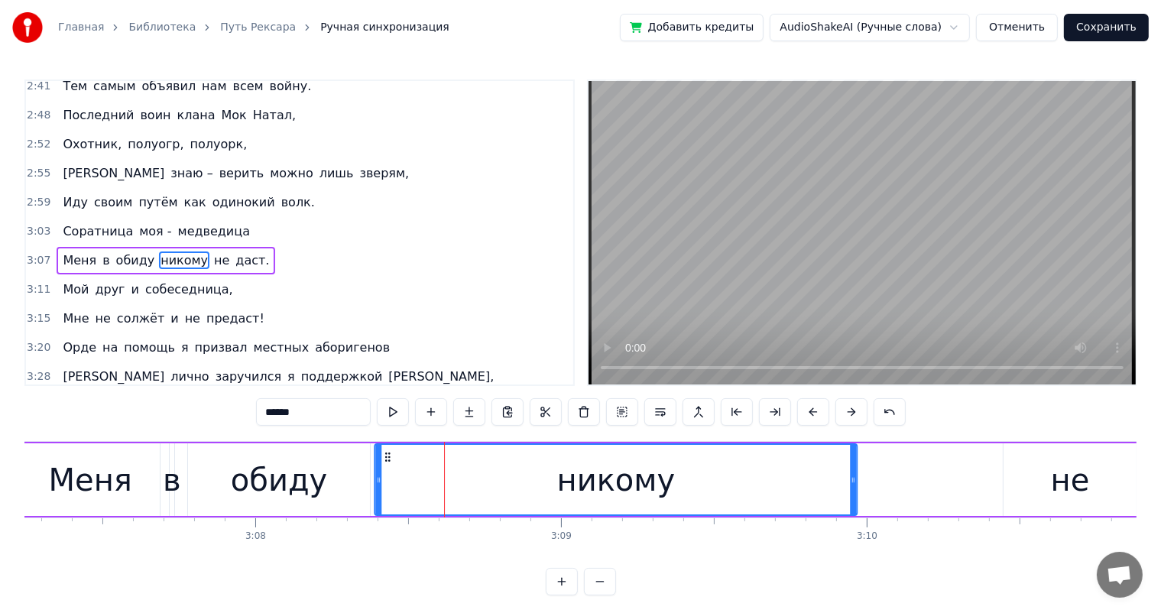
drag, startPoint x: 361, startPoint y: 455, endPoint x: 386, endPoint y: 459, distance: 25.4
click at [387, 458] on icon at bounding box center [387, 457] width 12 height 12
drag, startPoint x: 310, startPoint y: 478, endPoint x: 342, endPoint y: 481, distance: 33.0
click at [310, 478] on div "обиду" at bounding box center [279, 480] width 96 height 46
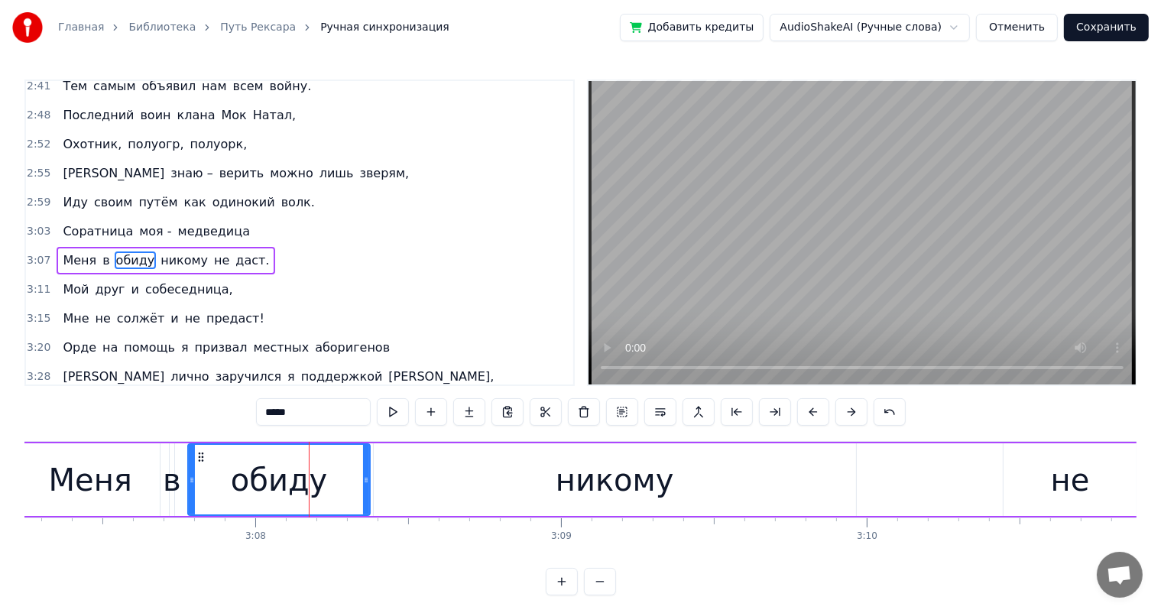
click at [449, 485] on div "никому" at bounding box center [615, 479] width 482 height 73
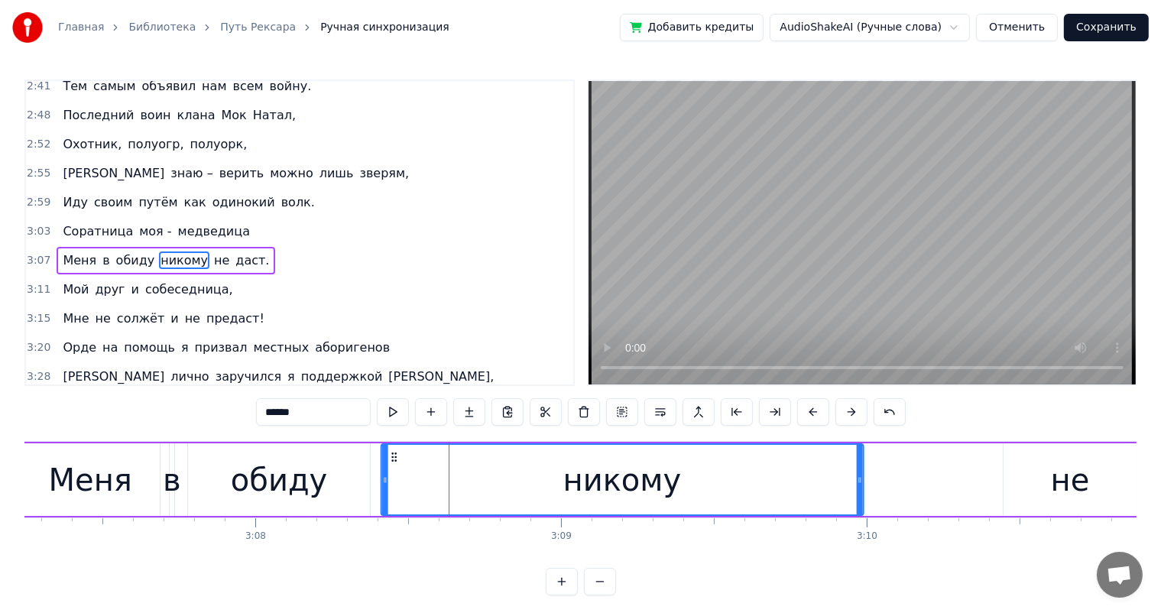
click at [392, 458] on icon at bounding box center [393, 457] width 12 height 12
drag, startPoint x: 296, startPoint y: 479, endPoint x: 387, endPoint y: 479, distance: 91.7
click at [294, 479] on div "обиду" at bounding box center [279, 480] width 96 height 46
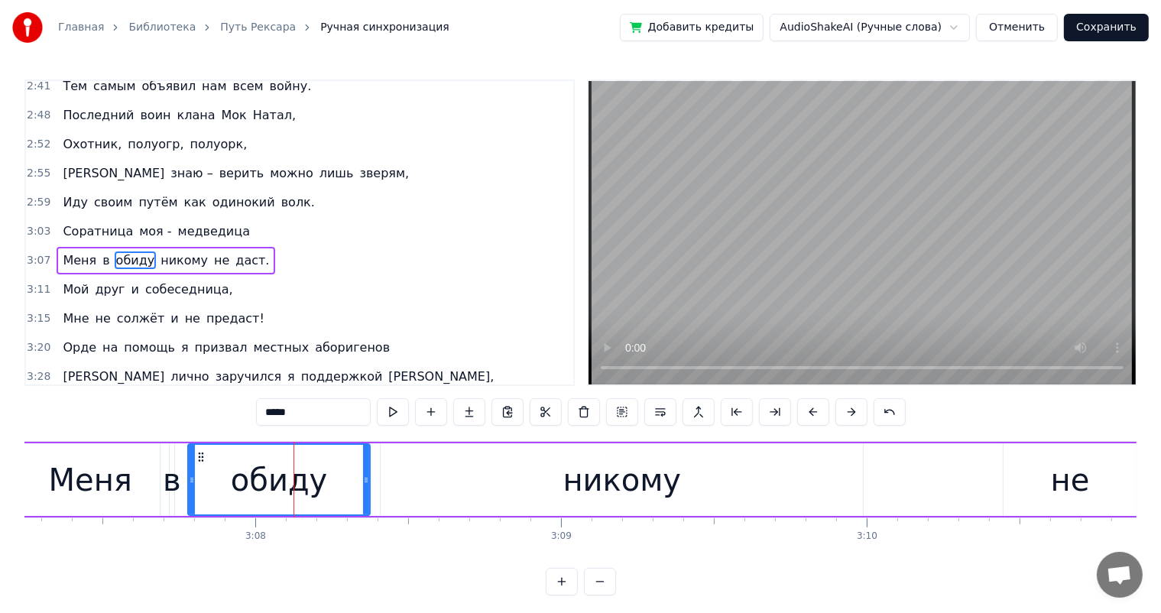
click at [432, 483] on div "никому" at bounding box center [622, 479] width 482 height 73
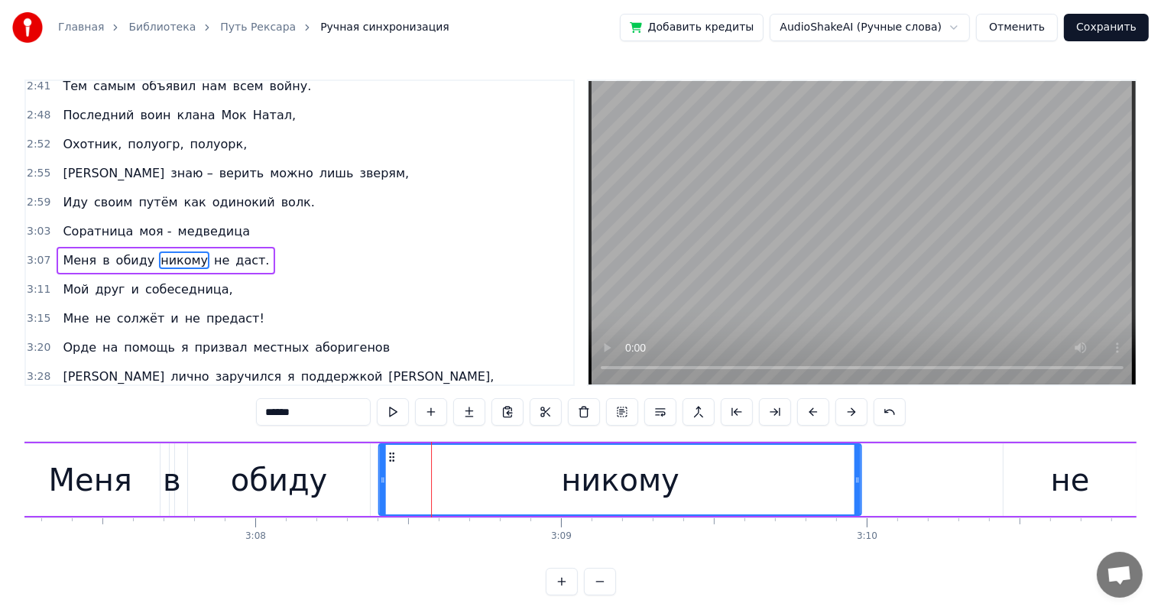
click at [391, 459] on icon at bounding box center [392, 457] width 12 height 12
click at [284, 482] on div "обиду" at bounding box center [279, 480] width 96 height 46
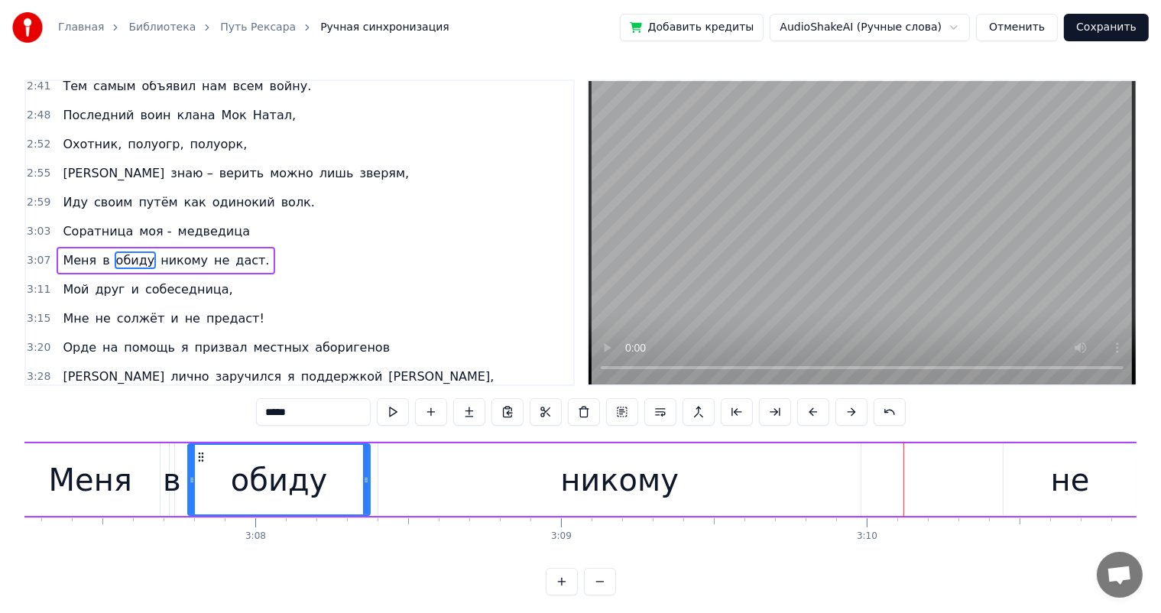
click at [737, 492] on div "никому" at bounding box center [619, 479] width 482 height 73
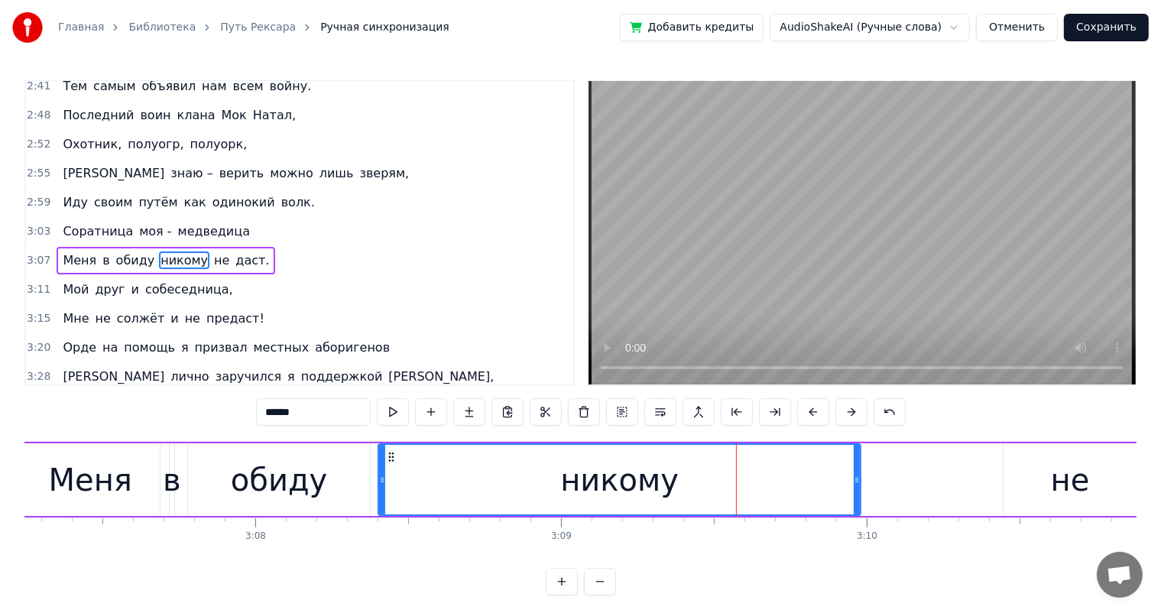
click at [1055, 479] on div "не" at bounding box center [1070, 480] width 39 height 46
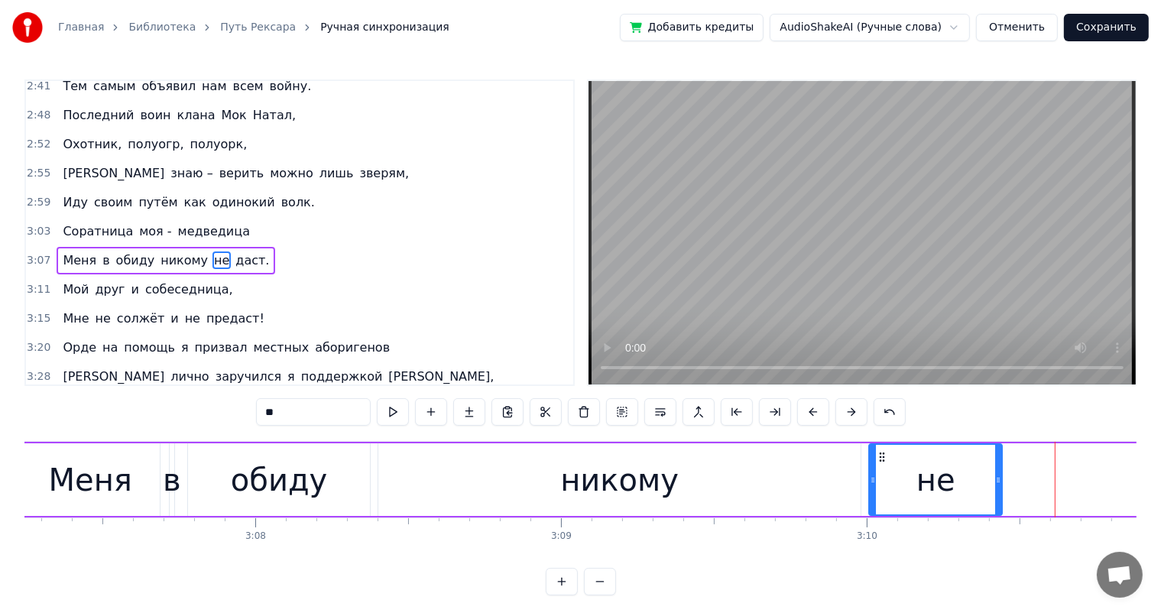
drag, startPoint x: 1016, startPoint y: 455, endPoint x: 881, endPoint y: 462, distance: 134.7
click at [881, 462] on div "не" at bounding box center [935, 480] width 131 height 70
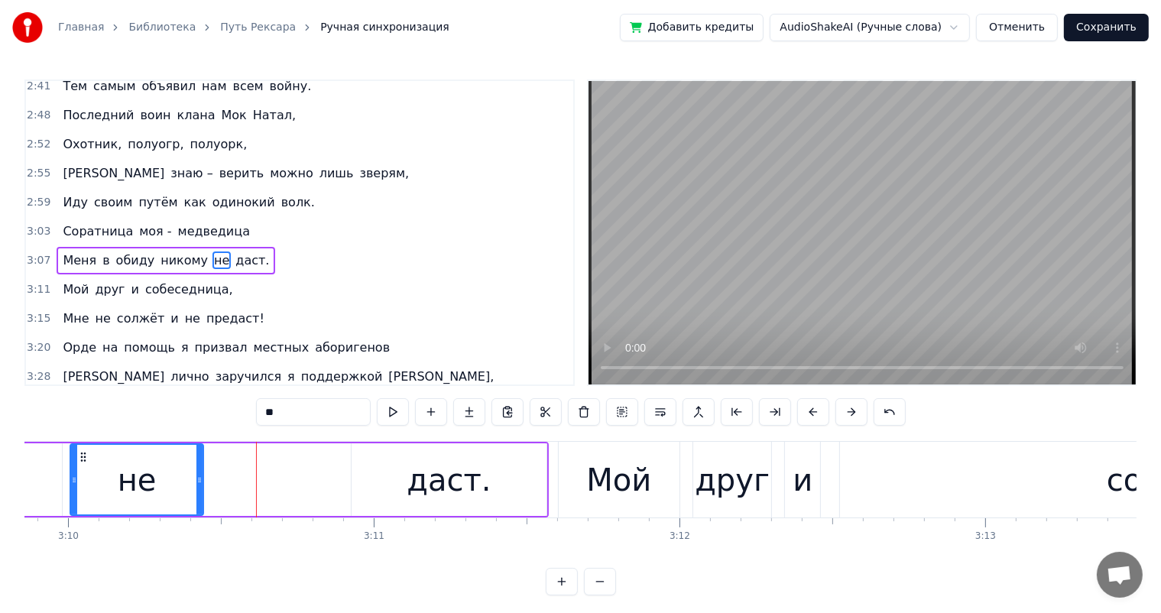
scroll to position [0, 57880]
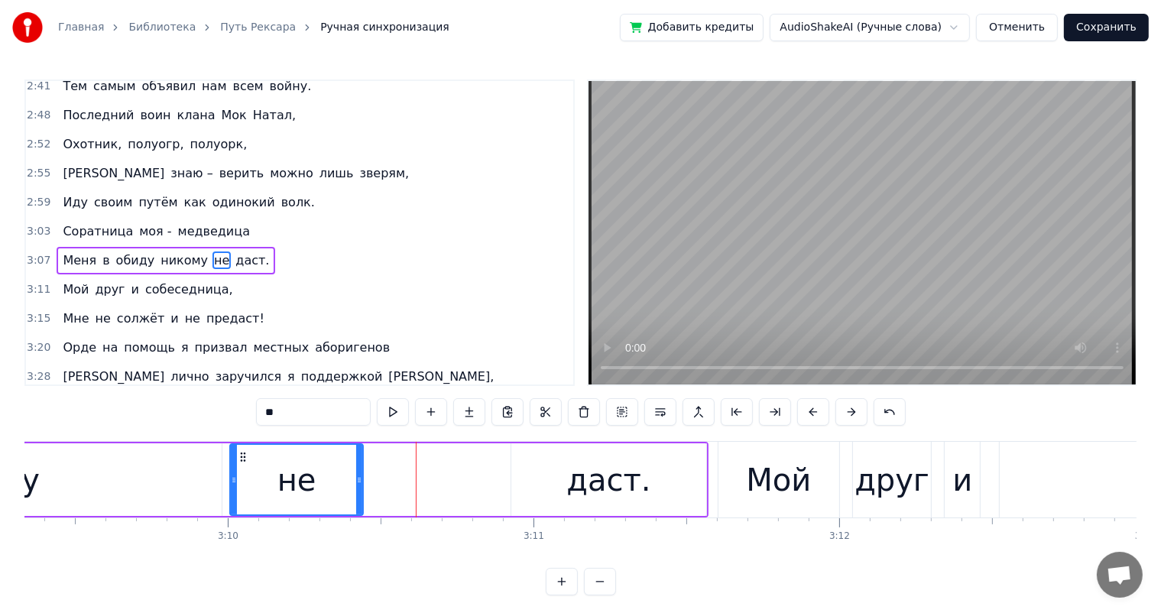
click at [541, 462] on div "даст." at bounding box center [608, 479] width 194 height 73
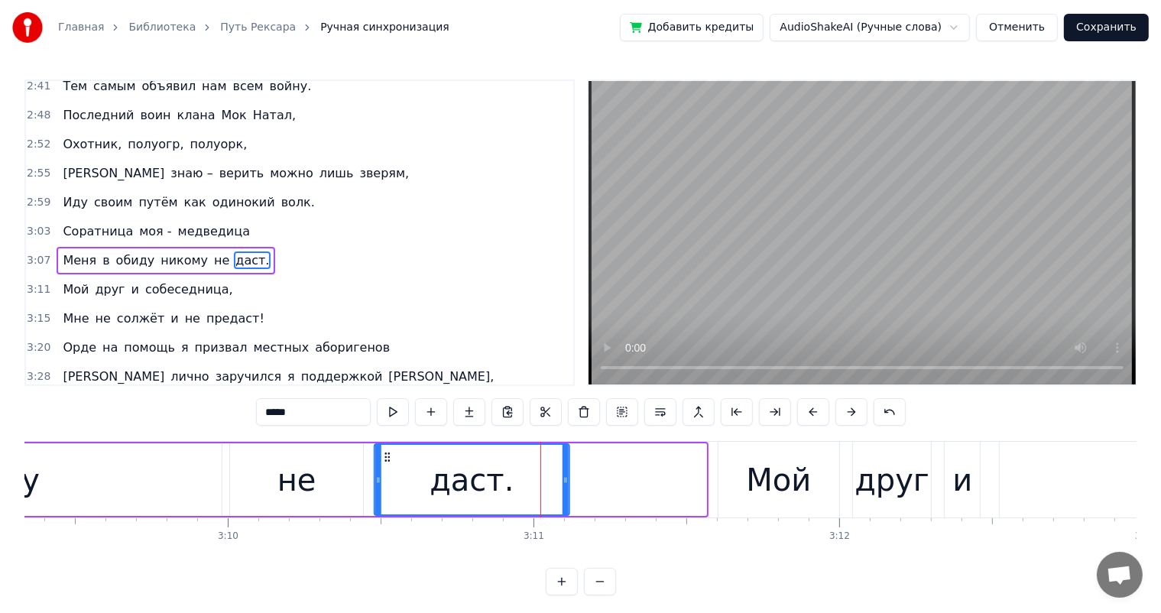
drag, startPoint x: 524, startPoint y: 458, endPoint x: 374, endPoint y: 470, distance: 151.1
click at [387, 467] on div "даст." at bounding box center [471, 480] width 193 height 70
click at [297, 477] on div "не" at bounding box center [296, 480] width 39 height 46
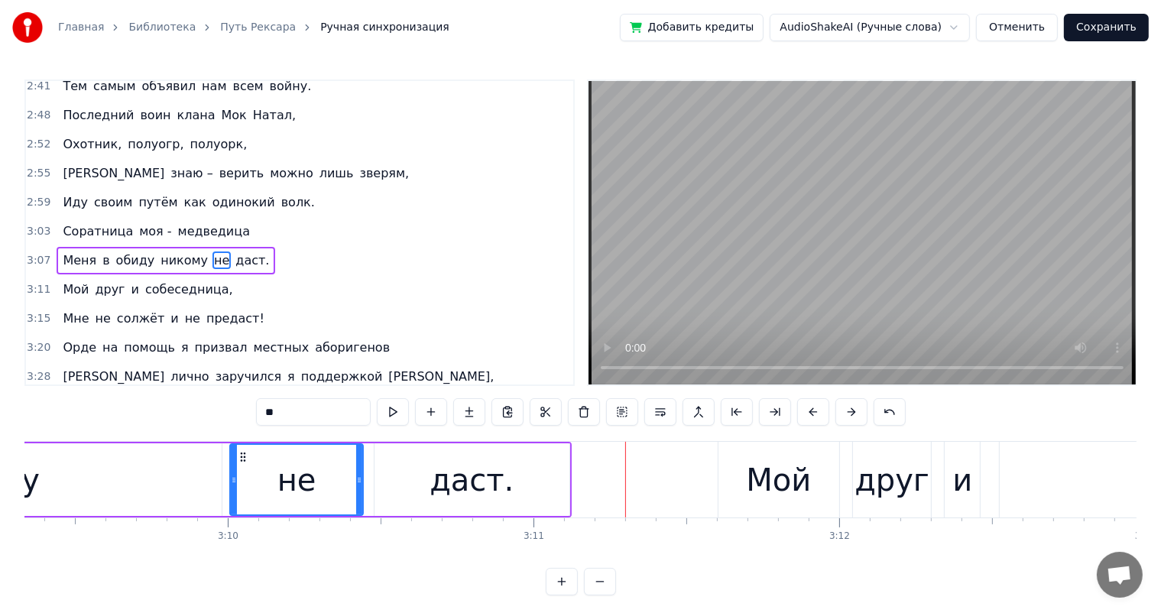
click at [273, 481] on div "не" at bounding box center [296, 480] width 131 height 70
click at [418, 474] on div "даст." at bounding box center [471, 479] width 194 height 73
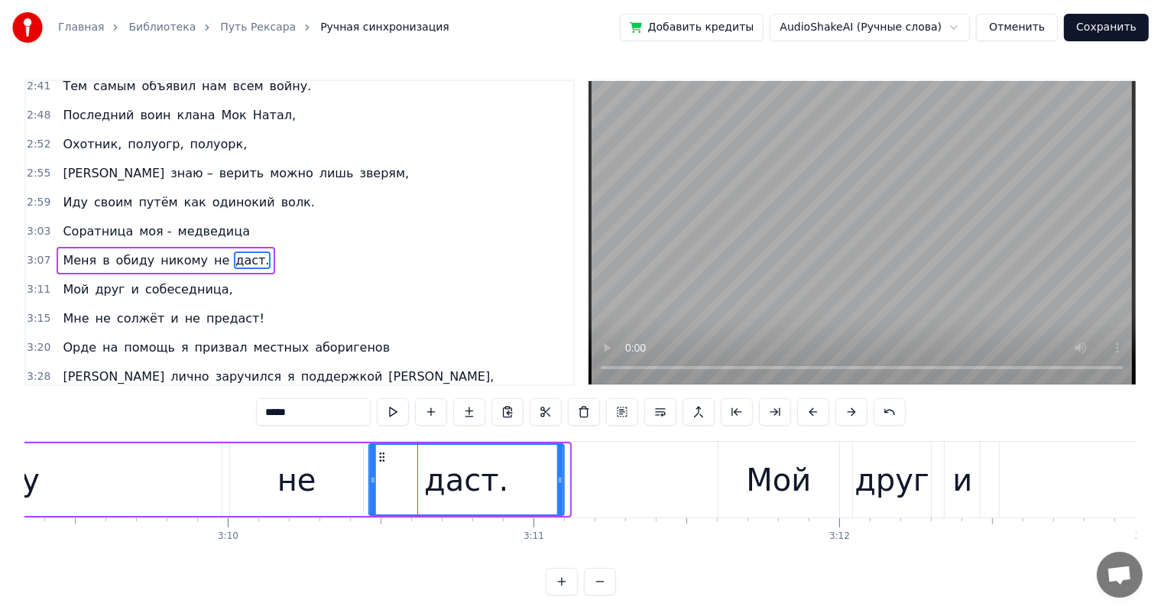
click at [381, 455] on icon at bounding box center [382, 457] width 12 height 12
click at [757, 489] on div "Мой" at bounding box center [778, 480] width 65 height 46
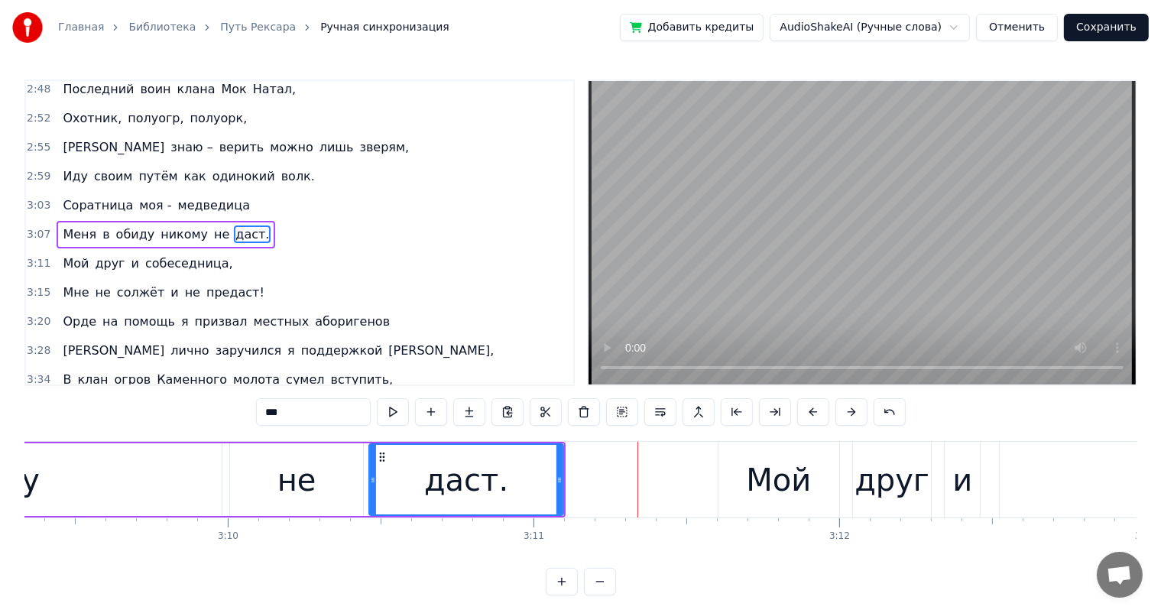
scroll to position [705, 0]
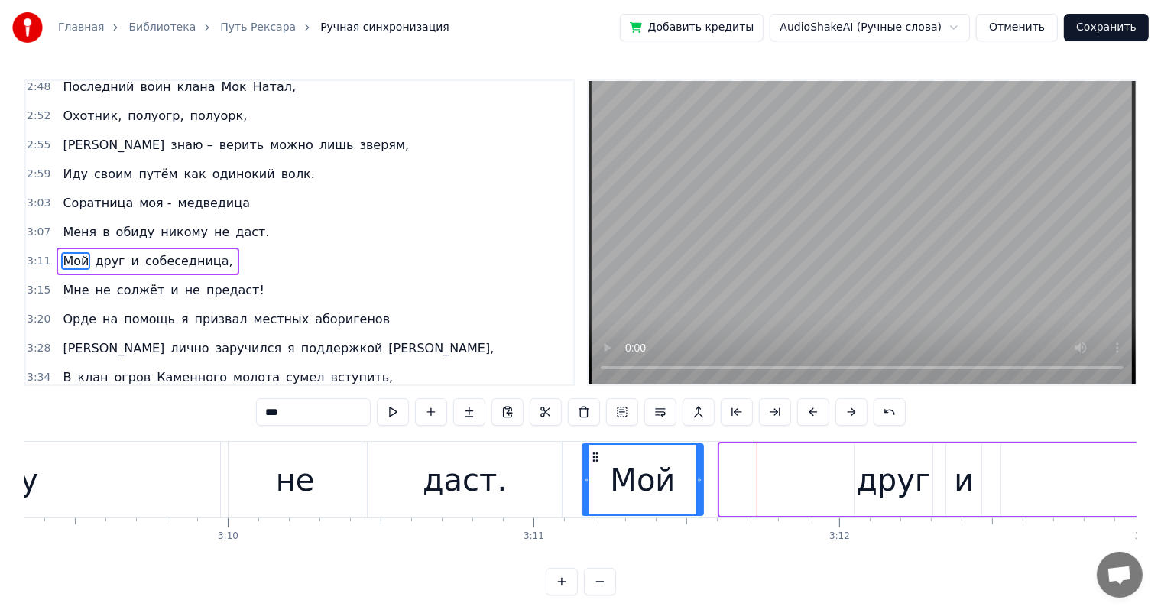
drag, startPoint x: 732, startPoint y: 455, endPoint x: 595, endPoint y: 468, distance: 138.1
click at [595, 468] on div "Мой" at bounding box center [642, 480] width 119 height 70
click at [877, 475] on div "друг" at bounding box center [893, 480] width 75 height 46
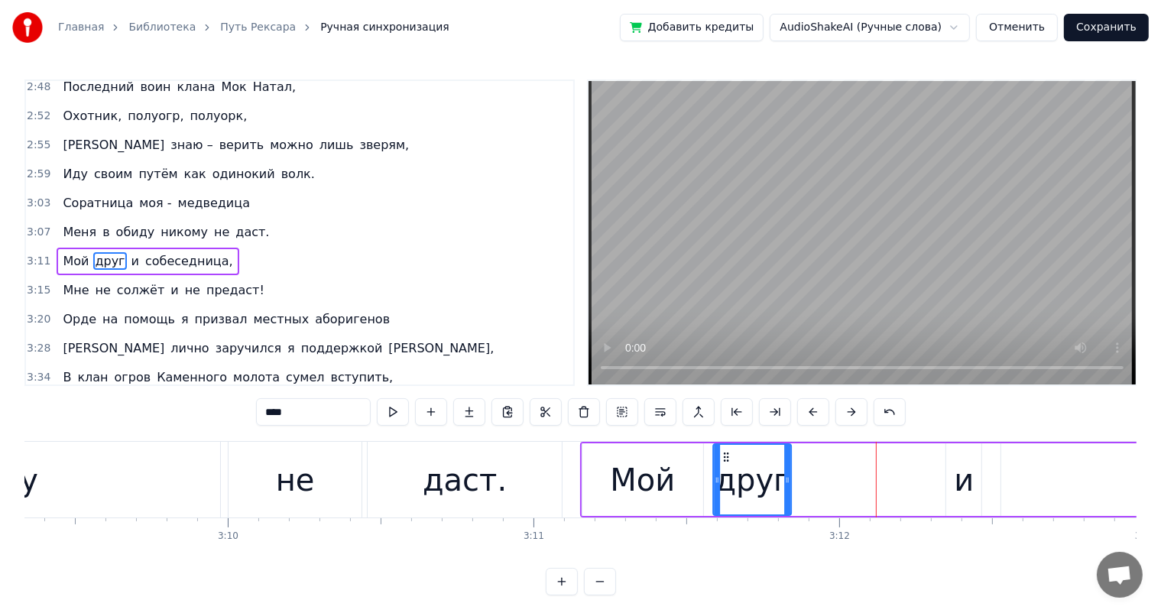
drag, startPoint x: 865, startPoint y: 455, endPoint x: 725, endPoint y: 462, distance: 140.8
click at [725, 462] on div "друг" at bounding box center [752, 480] width 76 height 70
click at [958, 462] on div "и" at bounding box center [964, 480] width 20 height 46
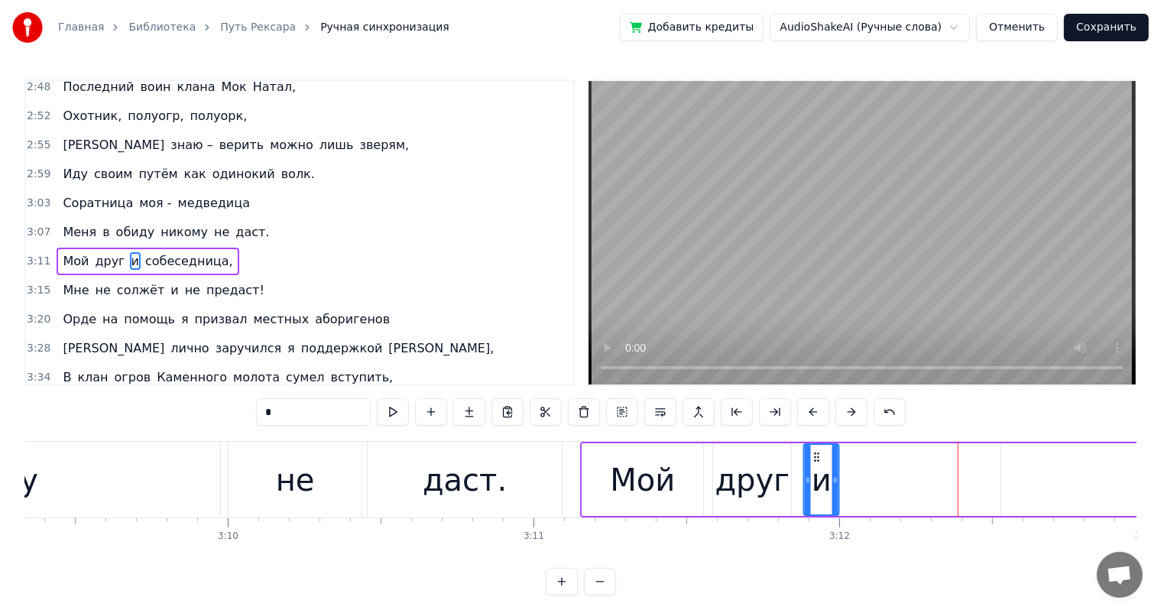
drag, startPoint x: 958, startPoint y: 456, endPoint x: 815, endPoint y: 464, distance: 142.4
click at [815, 464] on div "и" at bounding box center [822, 480] width 34 height 70
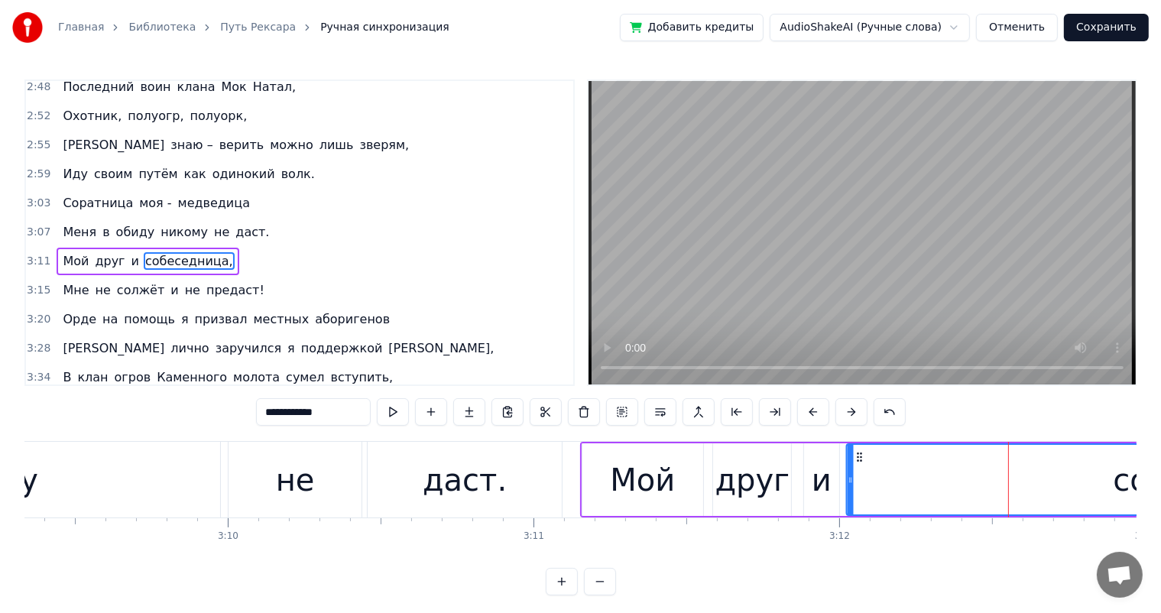
drag, startPoint x: 1011, startPoint y: 458, endPoint x: 856, endPoint y: 462, distance: 155.2
click at [856, 462] on icon at bounding box center [860, 457] width 12 height 12
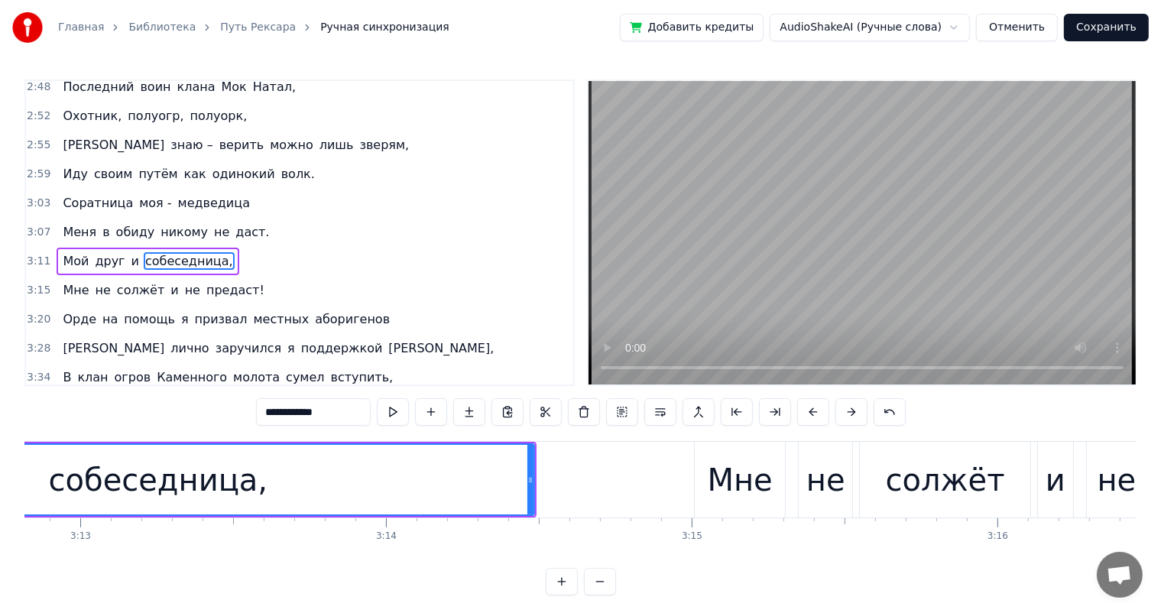
scroll to position [0, 59104]
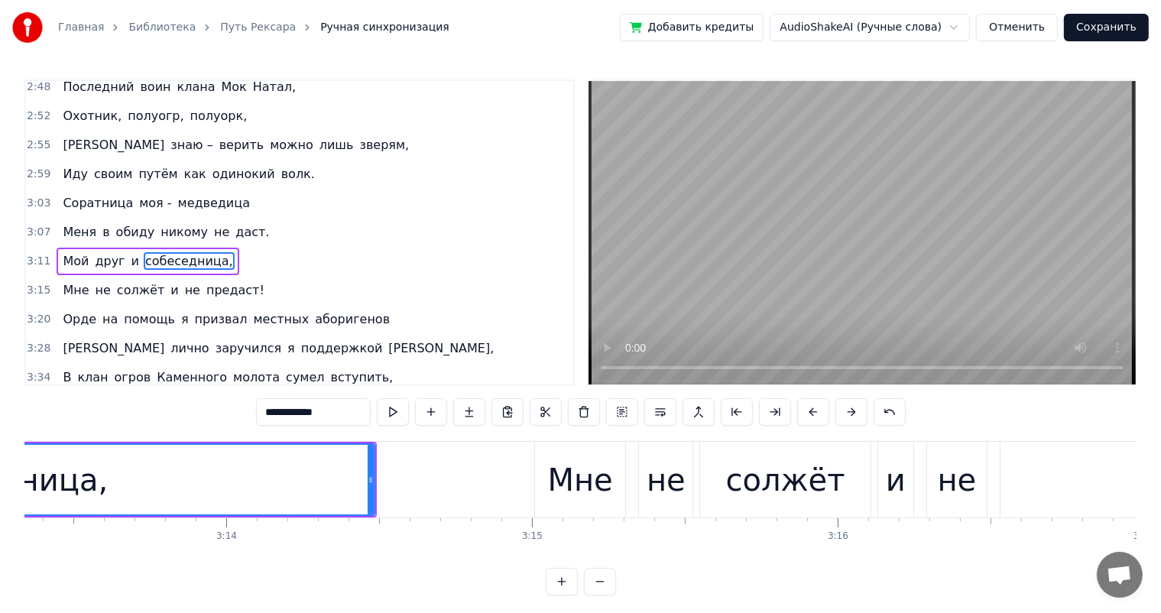
drag, startPoint x: 177, startPoint y: 464, endPoint x: 364, endPoint y: 461, distance: 186.5
click at [555, 480] on div "Мне" at bounding box center [580, 480] width 65 height 46
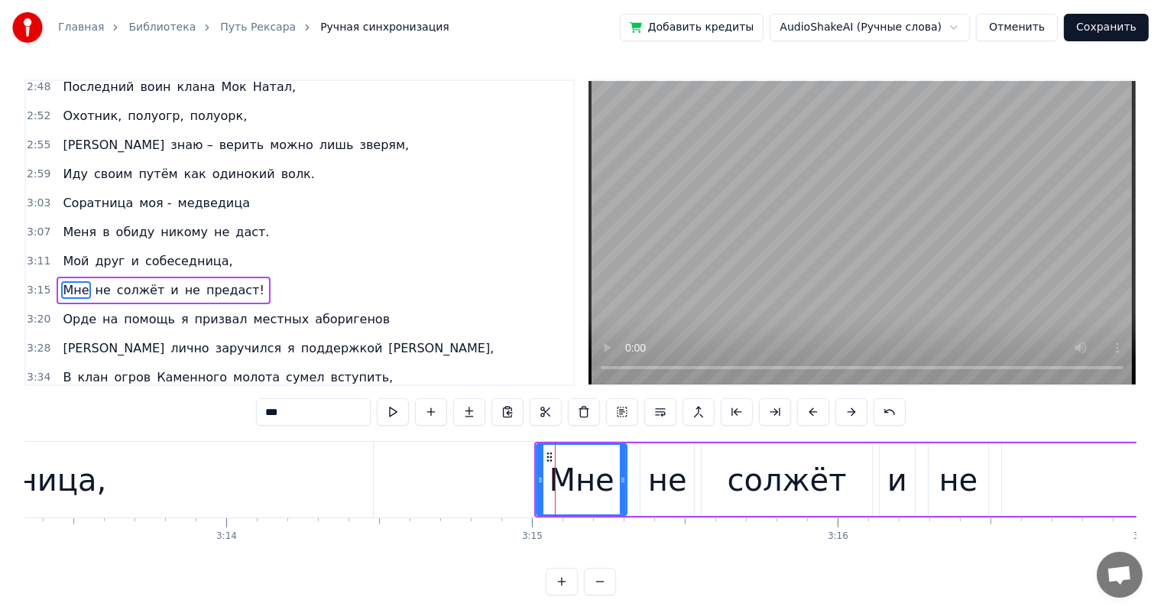
scroll to position [734, 0]
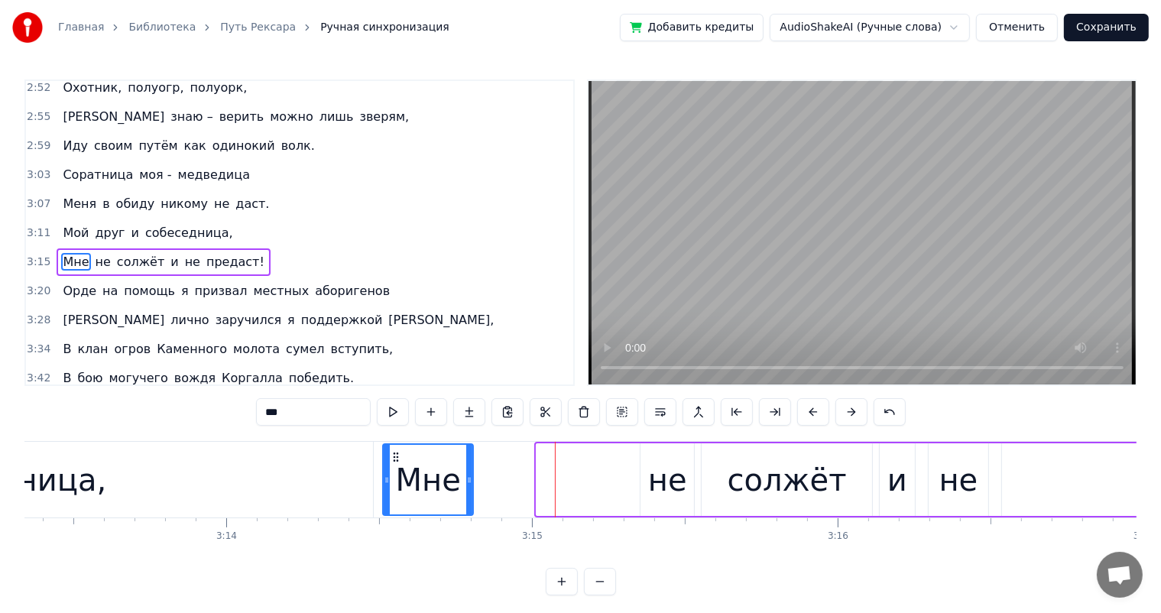
drag, startPoint x: 547, startPoint y: 450, endPoint x: 394, endPoint y: 460, distance: 153.9
click at [394, 460] on icon at bounding box center [396, 457] width 12 height 12
drag, startPoint x: 303, startPoint y: 483, endPoint x: 336, endPoint y: 486, distance: 32.2
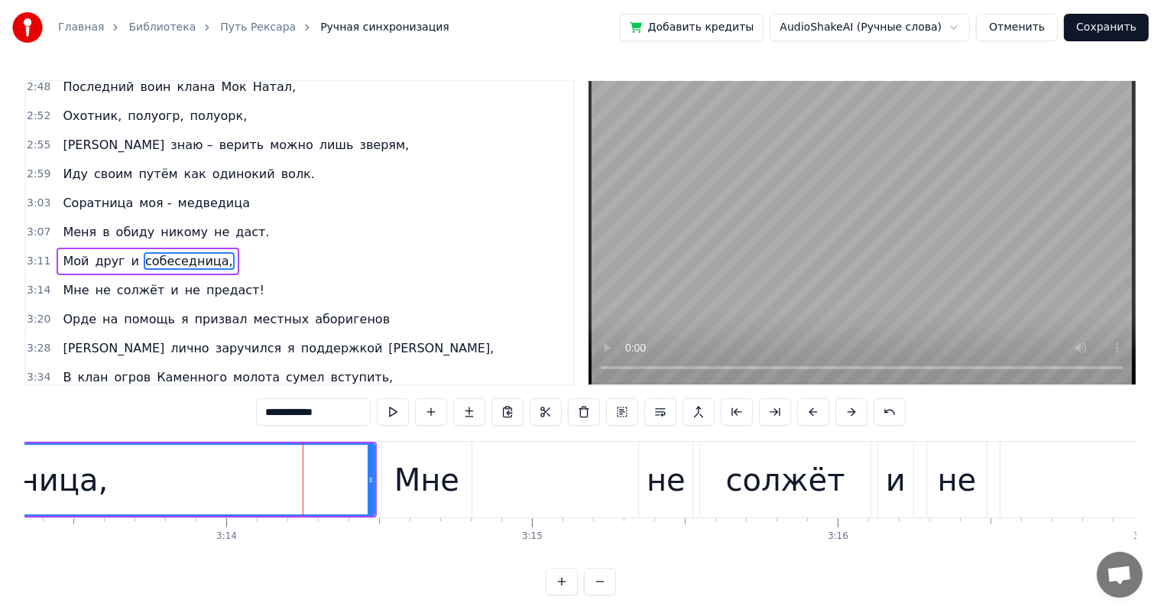
click at [408, 484] on div "Мне" at bounding box center [426, 480] width 65 height 46
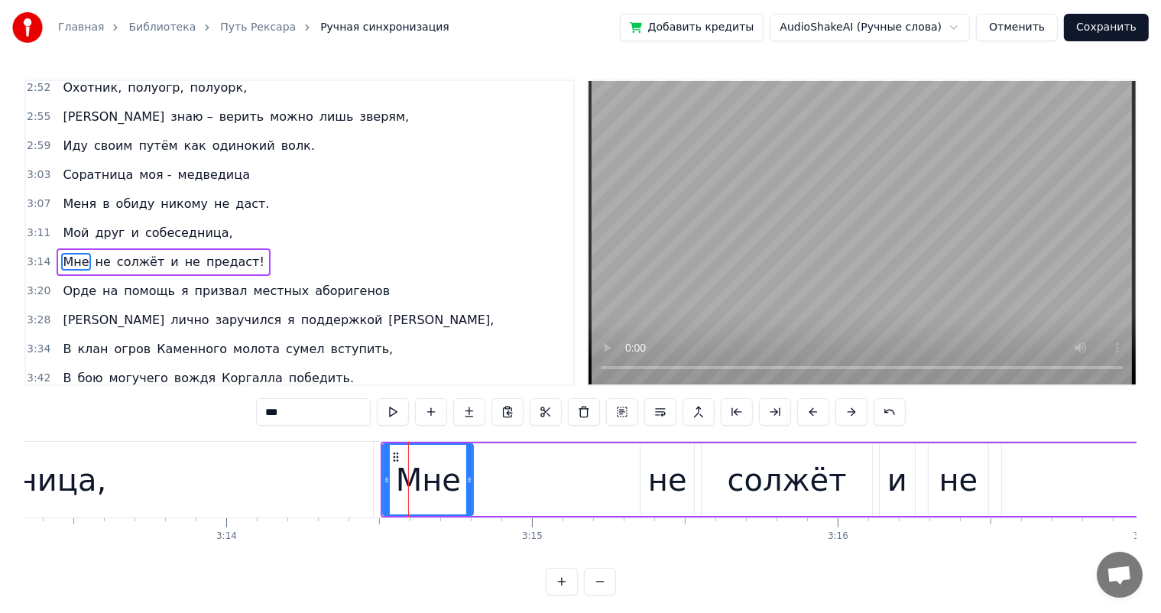
click at [676, 475] on div "не" at bounding box center [667, 480] width 39 height 46
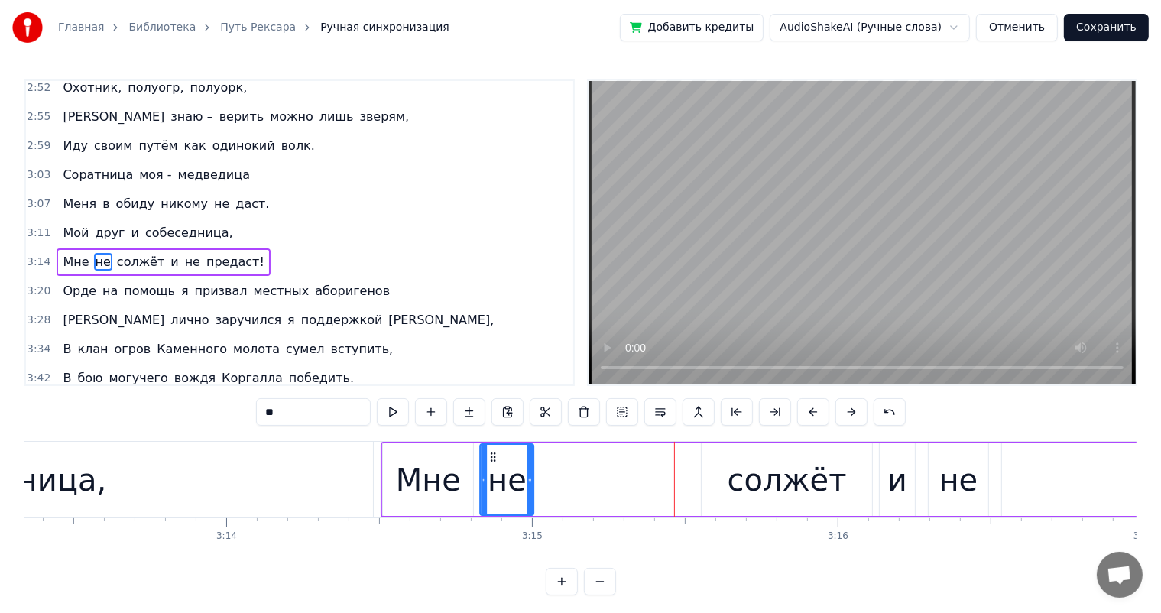
drag, startPoint x: 650, startPoint y: 455, endPoint x: 490, endPoint y: 464, distance: 160.0
click at [490, 464] on div "не" at bounding box center [507, 480] width 52 height 70
click at [733, 474] on div "солжёт" at bounding box center [787, 479] width 170 height 73
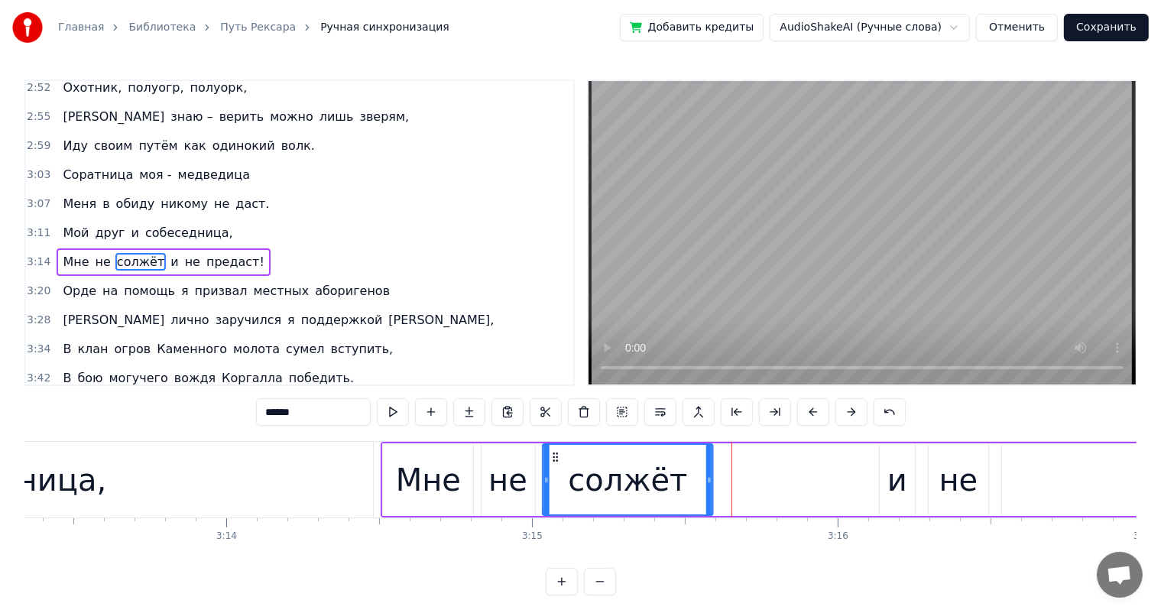
drag, startPoint x: 716, startPoint y: 455, endPoint x: 557, endPoint y: 463, distance: 159.1
click at [557, 463] on div "солжёт" at bounding box center [627, 480] width 168 height 70
click at [891, 476] on div "и" at bounding box center [897, 480] width 20 height 46
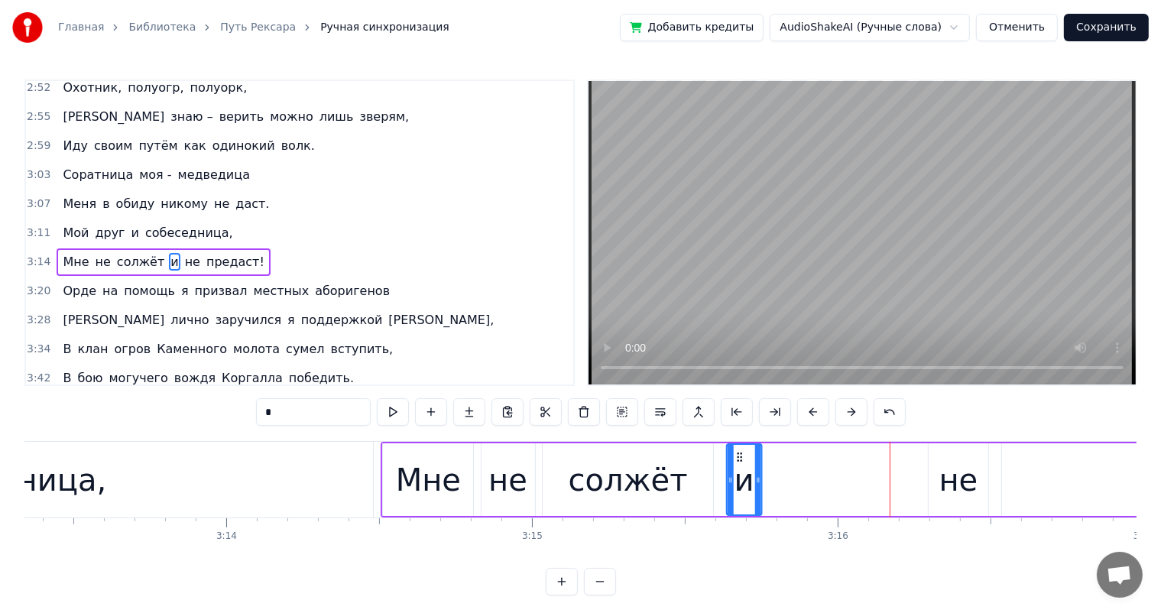
drag, startPoint x: 893, startPoint y: 456, endPoint x: 740, endPoint y: 468, distance: 153.3
click at [740, 468] on div "и" at bounding box center [745, 480] width 34 height 70
click at [546, 478] on div "солжёт" at bounding box center [628, 479] width 170 height 73
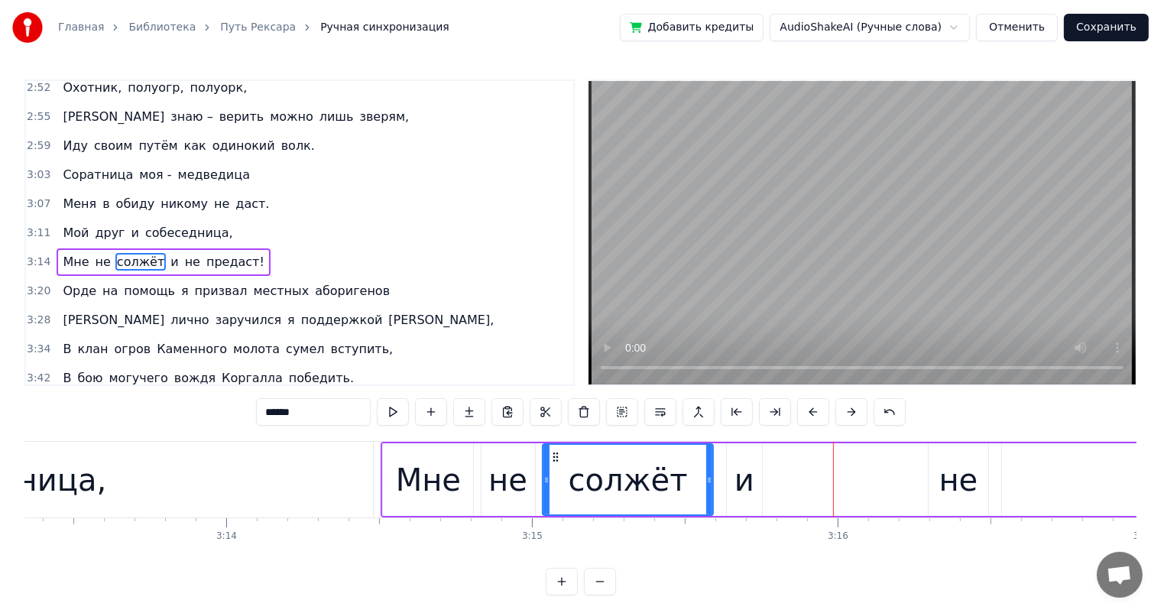
click at [750, 480] on div "и" at bounding box center [744, 480] width 20 height 46
type input "*"
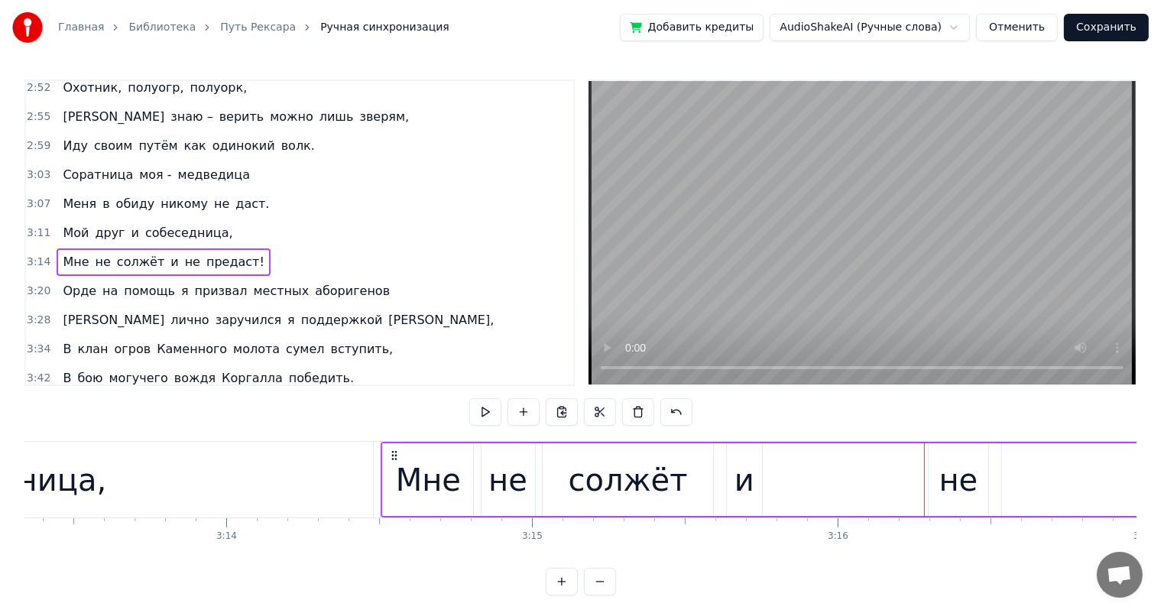
click at [945, 474] on div "не" at bounding box center [958, 480] width 39 height 46
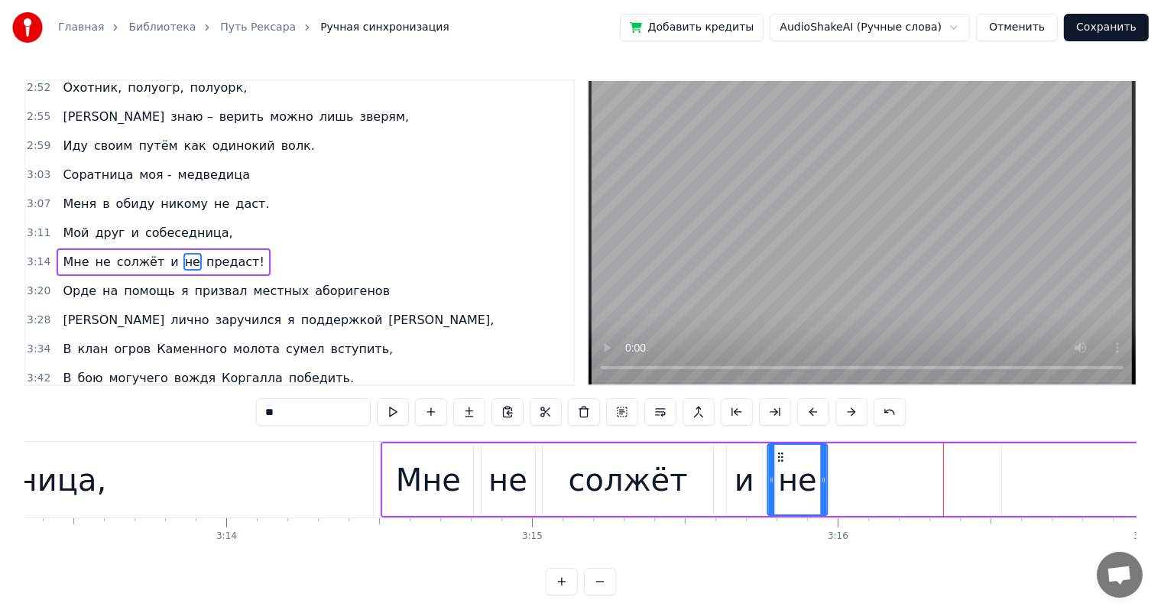
drag, startPoint x: 938, startPoint y: 455, endPoint x: 776, endPoint y: 462, distance: 161.4
click at [776, 462] on div "не" at bounding box center [798, 480] width 58 height 70
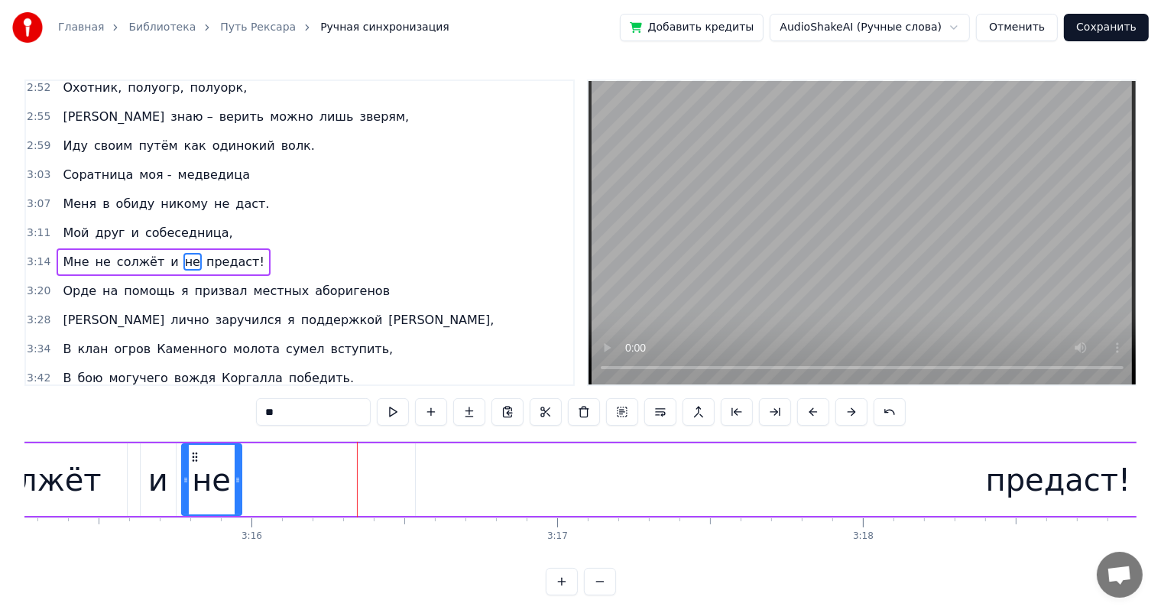
scroll to position [0, 59636]
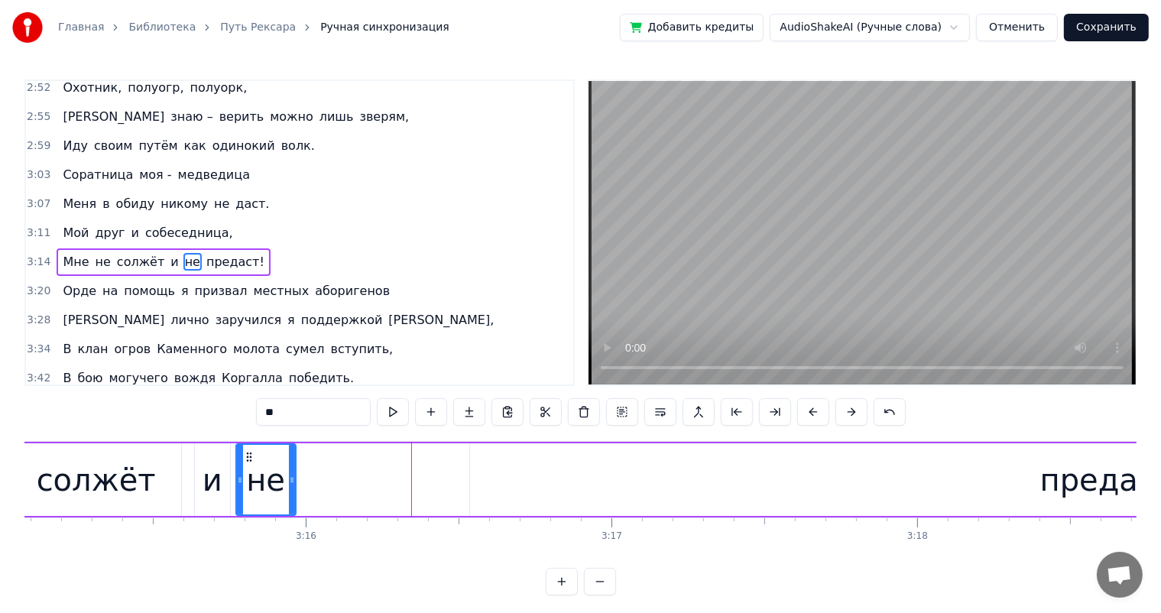
click at [635, 465] on div "предаст!" at bounding box center [1112, 479] width 1285 height 73
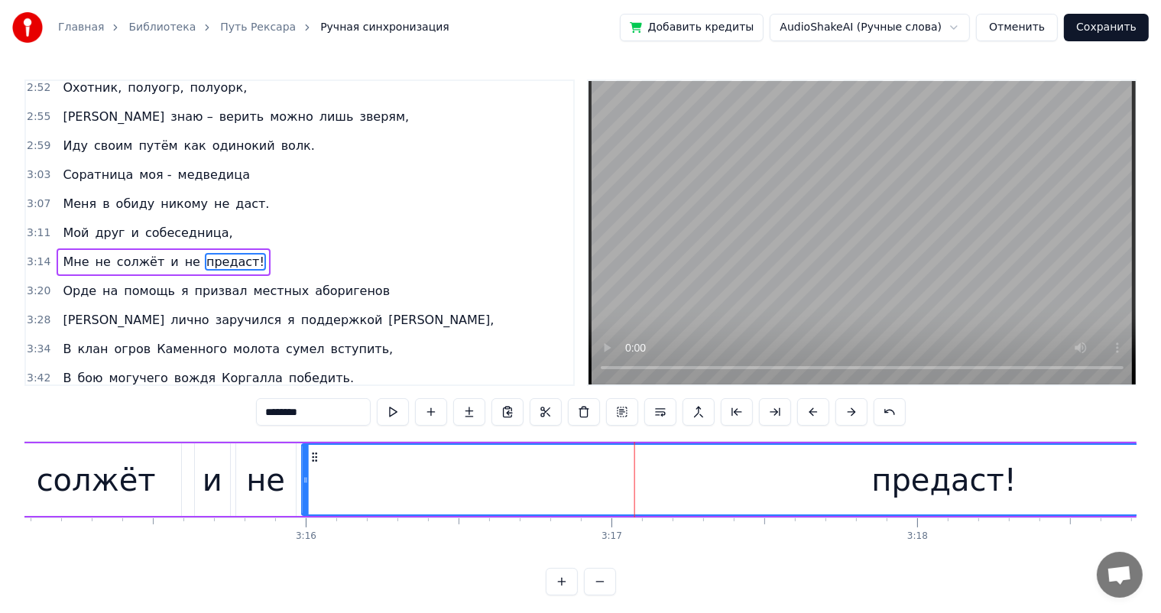
drag, startPoint x: 484, startPoint y: 455, endPoint x: 316, endPoint y: 458, distance: 168.2
click at [316, 458] on icon at bounding box center [315, 457] width 12 height 12
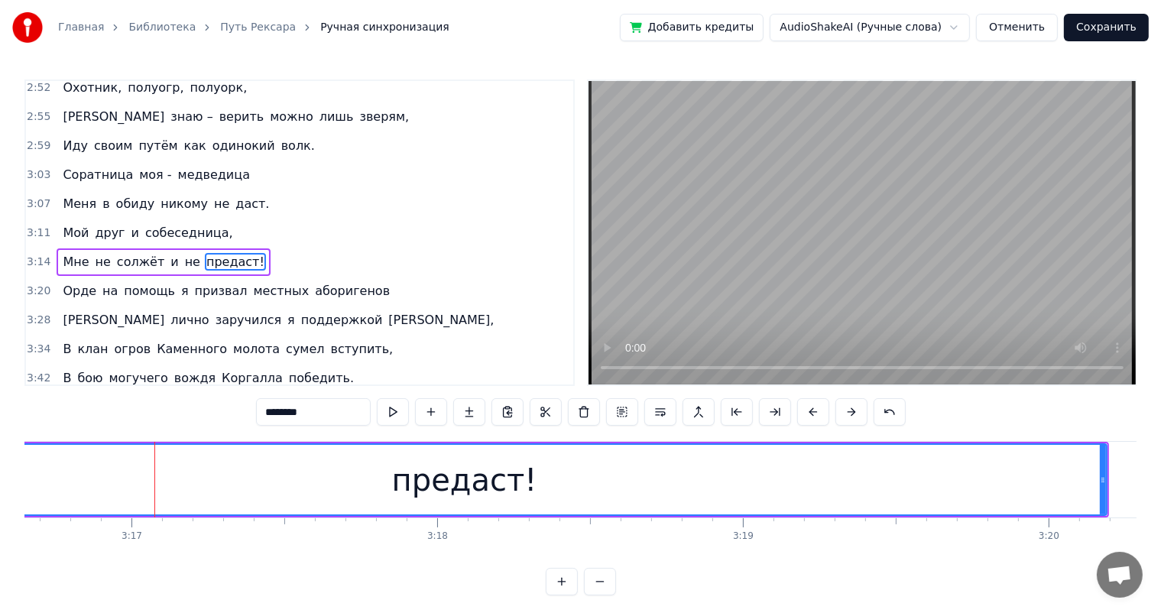
scroll to position [0, 60435]
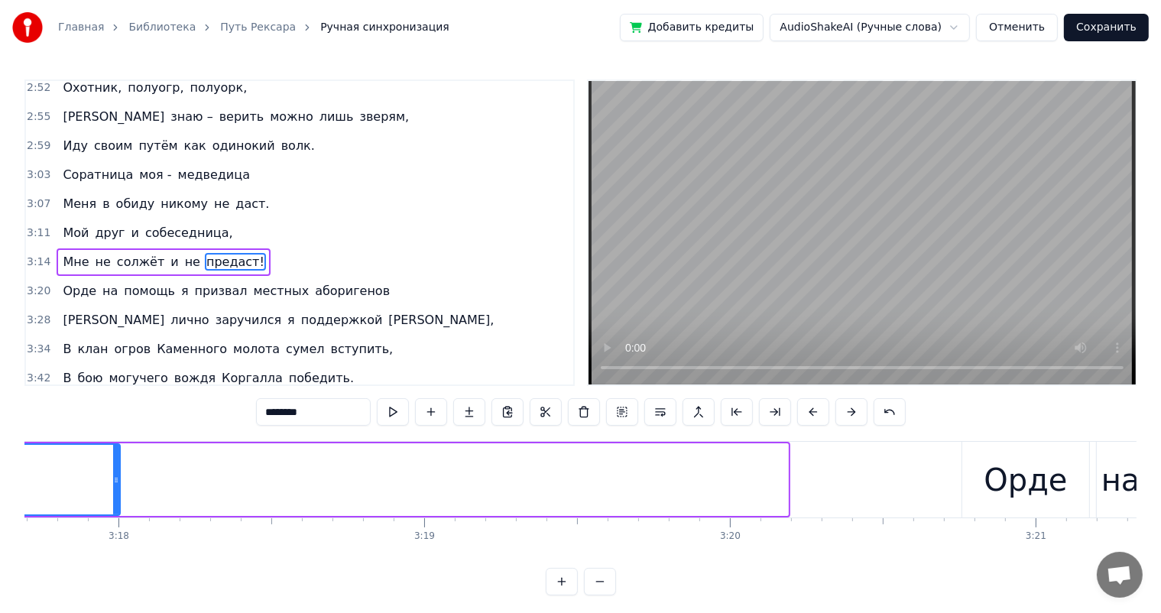
drag, startPoint x: 783, startPoint y: 477, endPoint x: 119, endPoint y: 500, distance: 664.5
click at [113, 498] on div at bounding box center [116, 480] width 6 height 70
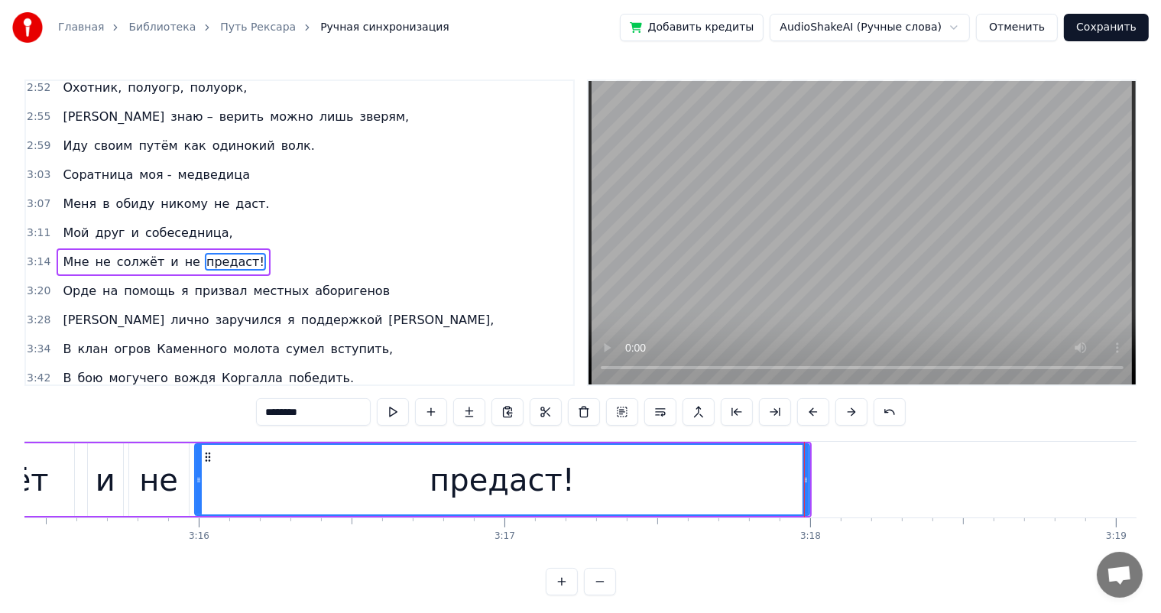
scroll to position [0, 59530]
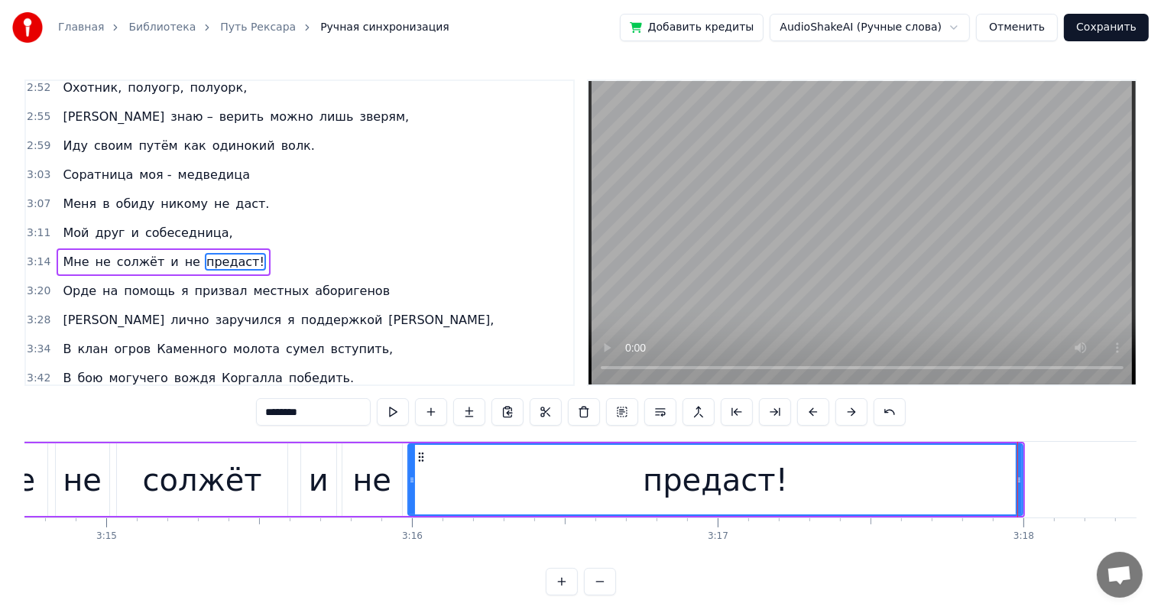
click at [223, 478] on div "солжёт" at bounding box center [202, 480] width 119 height 46
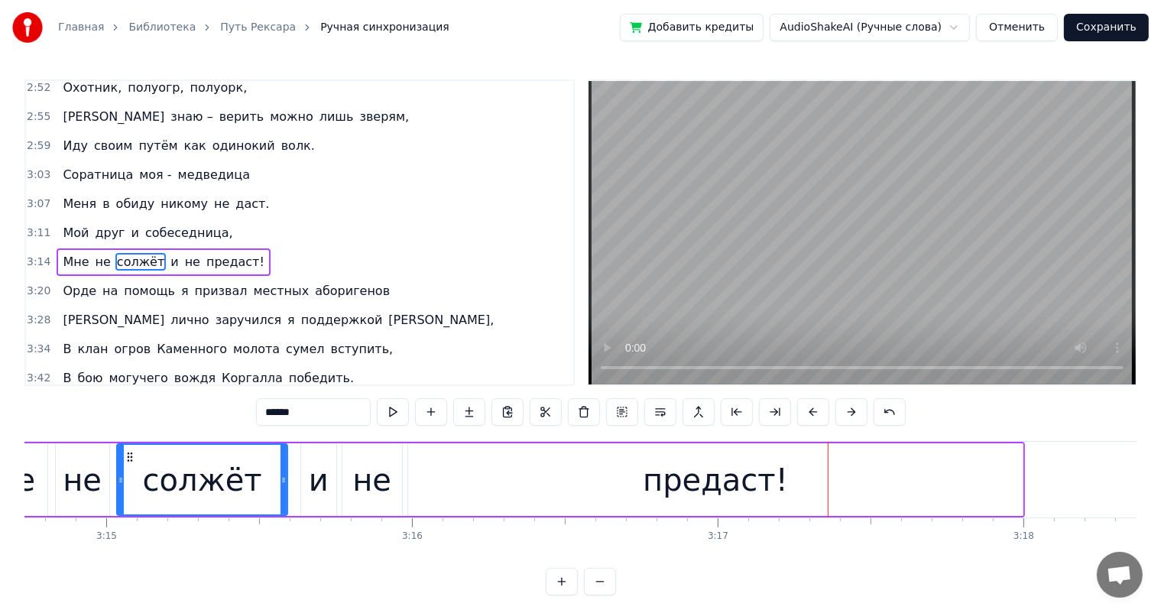
click at [996, 478] on div "предаст!" at bounding box center [715, 479] width 614 height 73
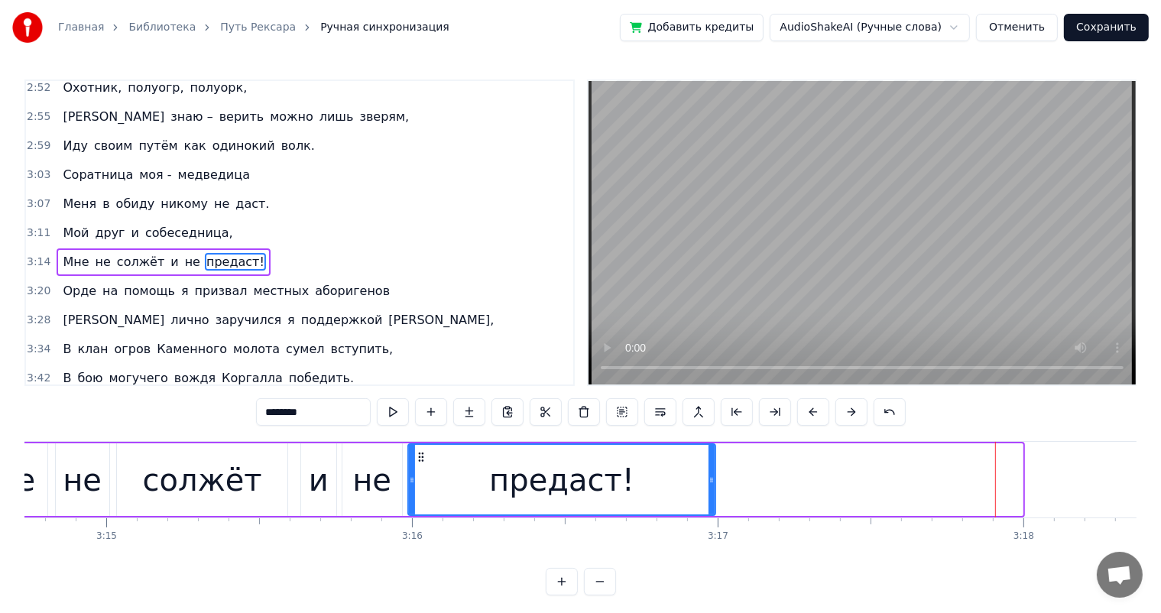
drag, startPoint x: 1018, startPoint y: 478, endPoint x: 712, endPoint y: 486, distance: 305.8
click at [711, 486] on div at bounding box center [711, 480] width 6 height 70
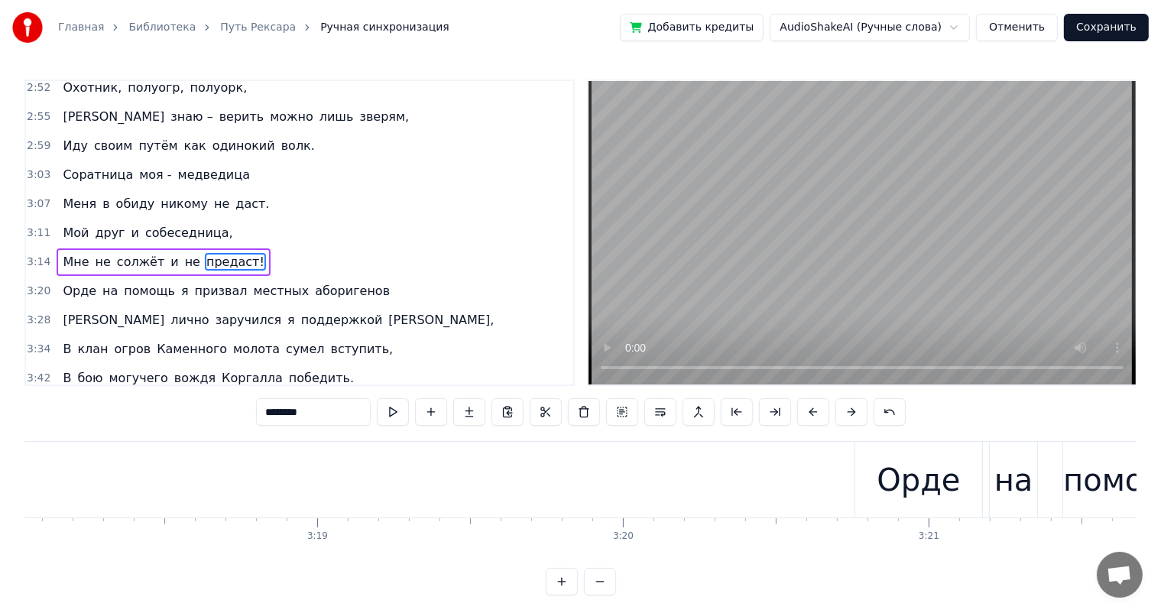
scroll to position [0, 60595]
click at [846, 468] on div "Орде" at bounding box center [864, 480] width 83 height 46
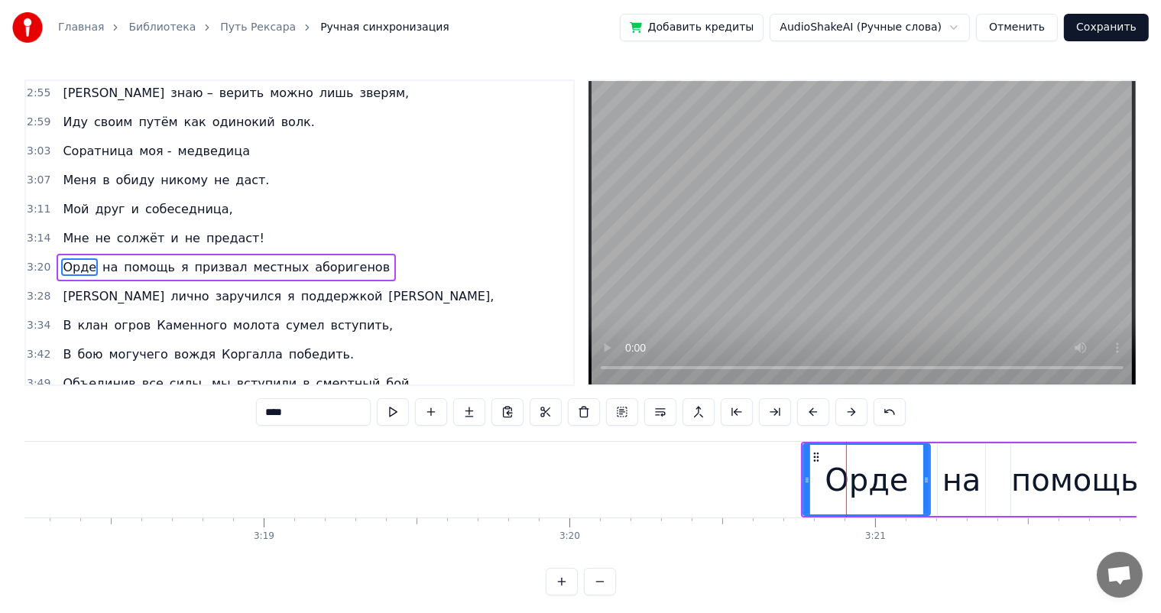
scroll to position [761, 0]
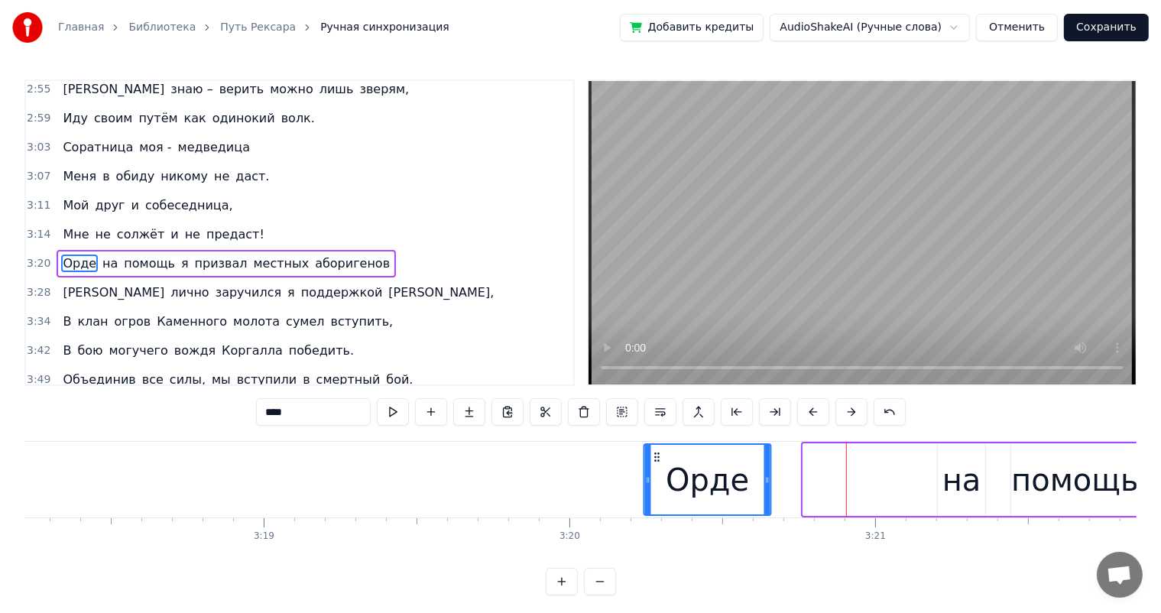
drag, startPoint x: 818, startPoint y: 455, endPoint x: 659, endPoint y: 463, distance: 159.1
click at [659, 463] on div "Орде" at bounding box center [707, 480] width 125 height 70
click at [945, 466] on div "на" at bounding box center [961, 480] width 39 height 46
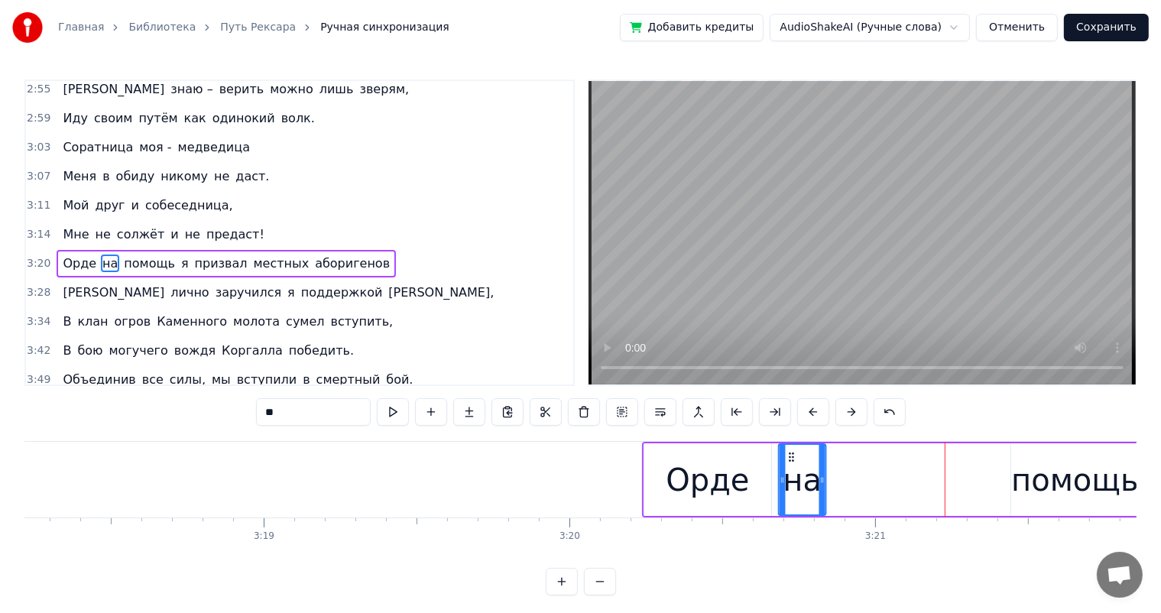
drag, startPoint x: 948, startPoint y: 458, endPoint x: 789, endPoint y: 465, distance: 159.1
click at [789, 465] on div "на" at bounding box center [803, 480] width 46 height 70
click at [1013, 459] on div "помощь" at bounding box center [1074, 479] width 127 height 73
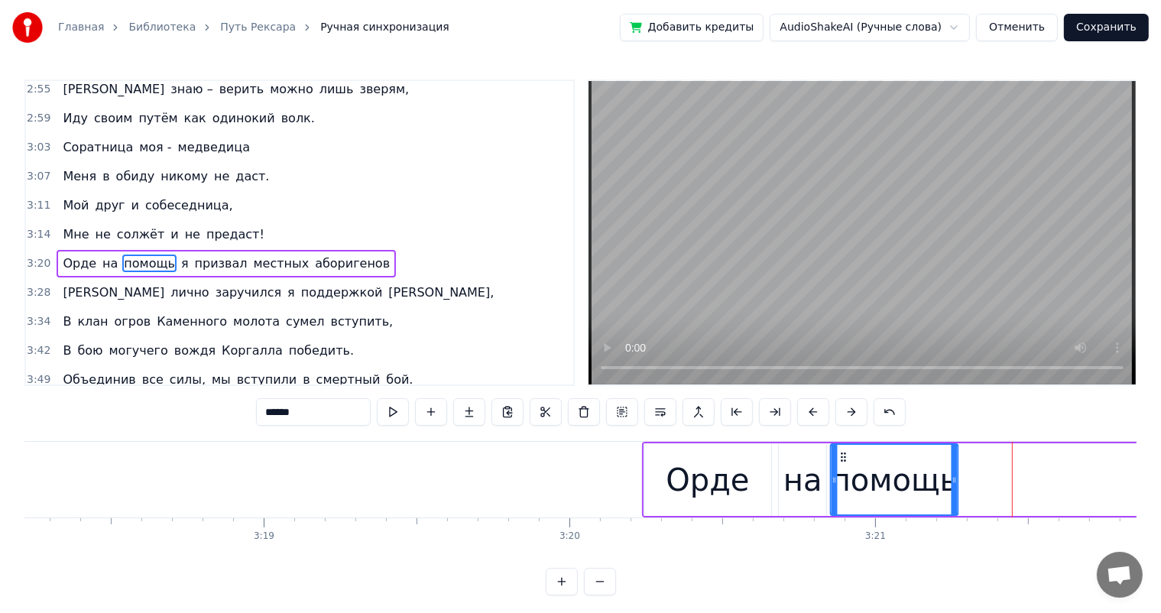
drag, startPoint x: 1021, startPoint y: 455, endPoint x: 841, endPoint y: 462, distance: 180.5
click at [841, 462] on icon at bounding box center [844, 457] width 12 height 12
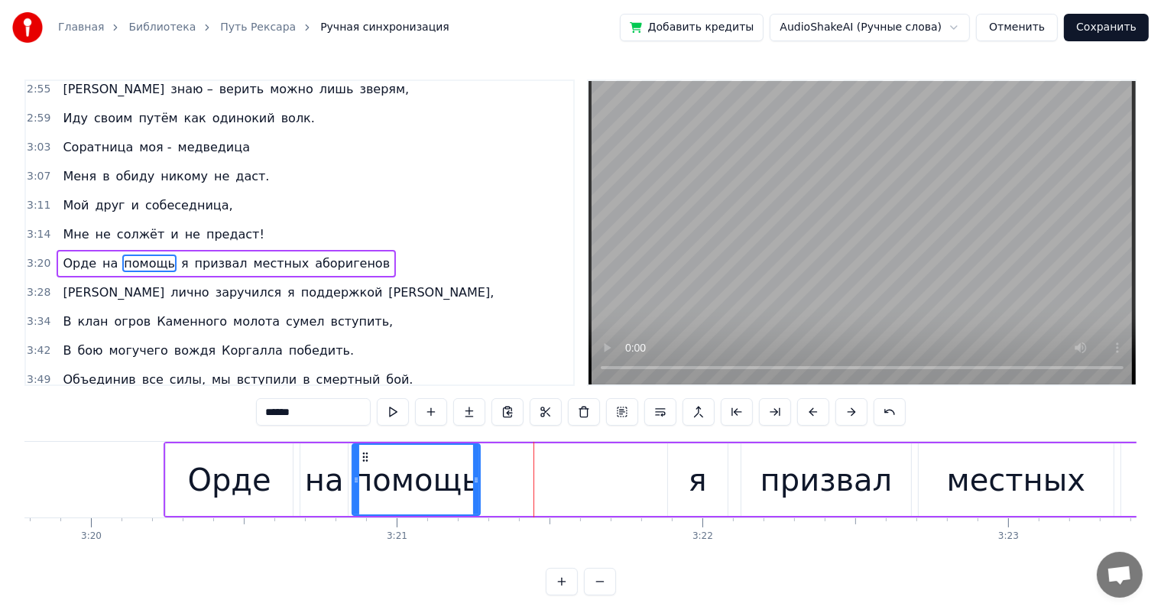
click at [699, 475] on div "я" at bounding box center [698, 480] width 18 height 46
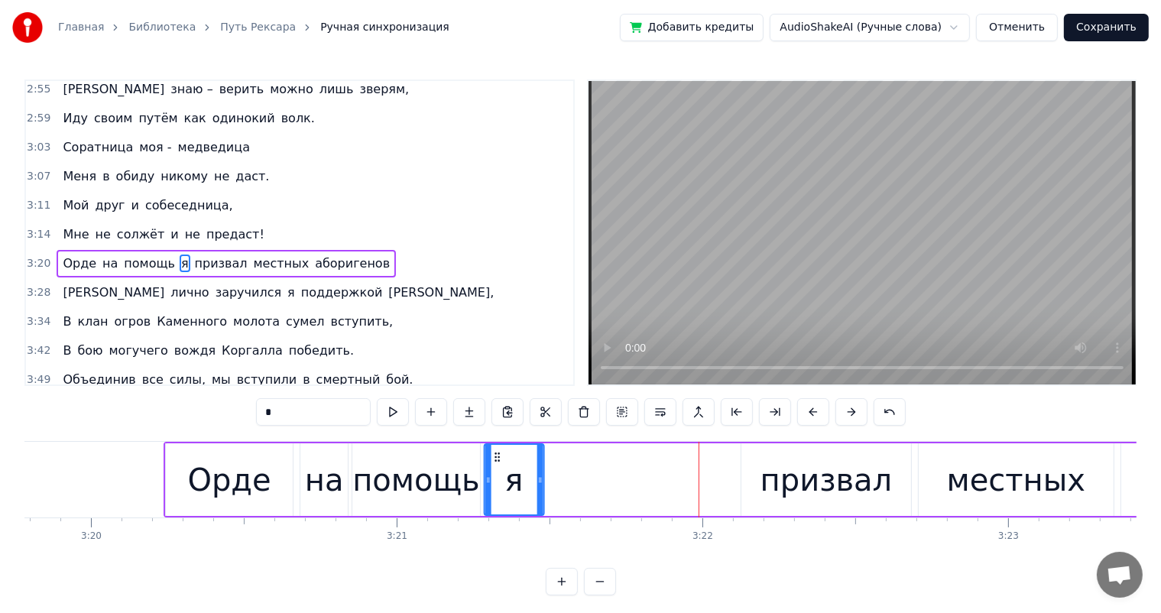
drag, startPoint x: 682, startPoint y: 454, endPoint x: 498, endPoint y: 467, distance: 184.6
click at [498, 467] on div "я" at bounding box center [514, 480] width 58 height 70
click at [807, 486] on div "призвал" at bounding box center [825, 480] width 131 height 46
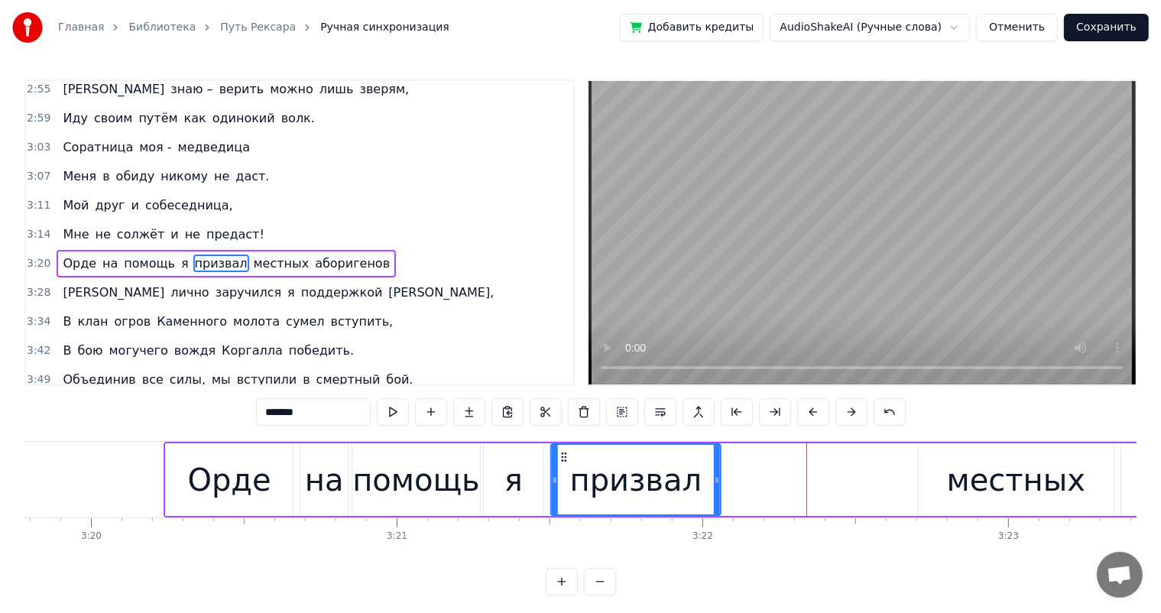
drag, startPoint x: 754, startPoint y: 455, endPoint x: 572, endPoint y: 468, distance: 182.4
click at [562, 465] on div "призвал" at bounding box center [635, 480] width 168 height 70
drag, startPoint x: 950, startPoint y: 477, endPoint x: 935, endPoint y: 480, distance: 14.8
click at [948, 477] on div "местных" at bounding box center [1016, 479] width 194 height 73
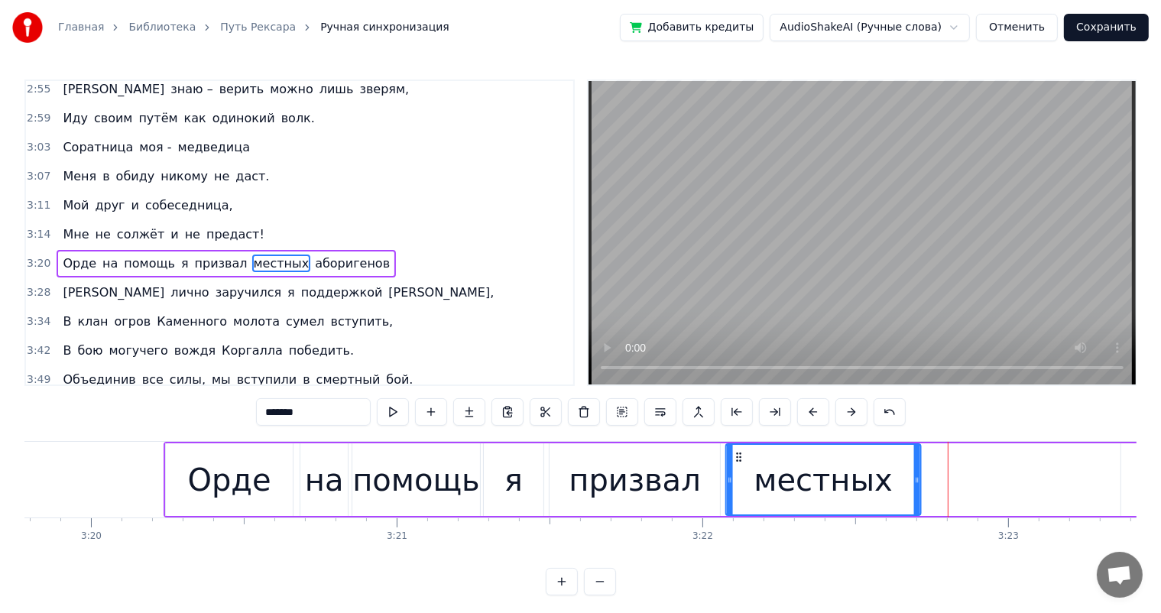
drag, startPoint x: 931, startPoint y: 455, endPoint x: 738, endPoint y: 459, distance: 193.4
click at [738, 459] on icon at bounding box center [738, 457] width 12 height 12
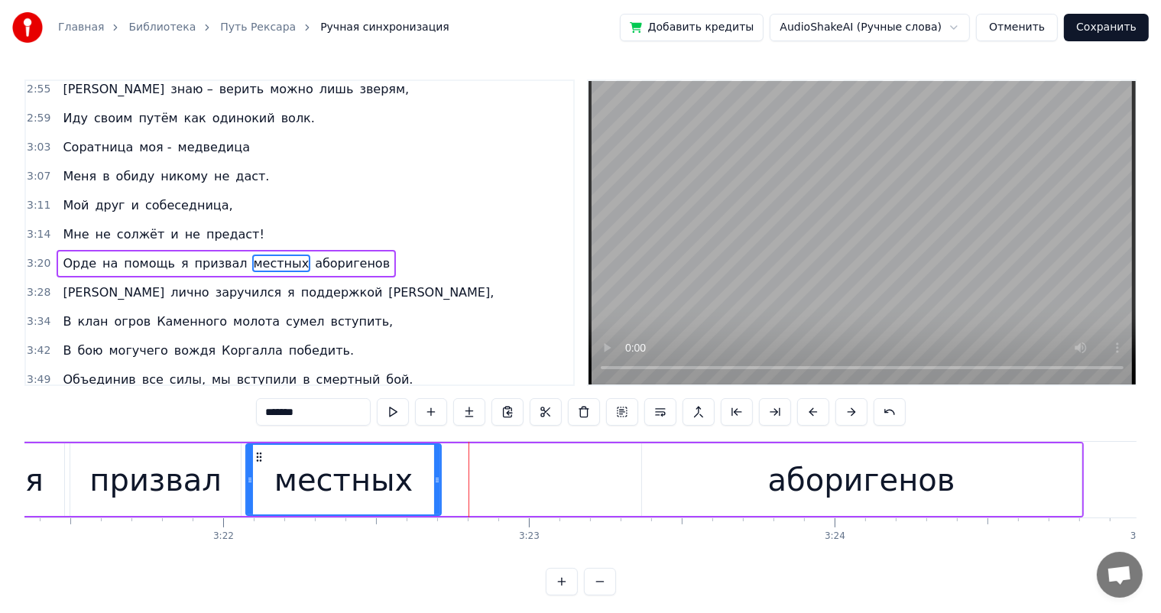
scroll to position [0, 61554]
click at [758, 491] on div "аборигенов" at bounding box center [860, 479] width 439 height 73
type input "**********"
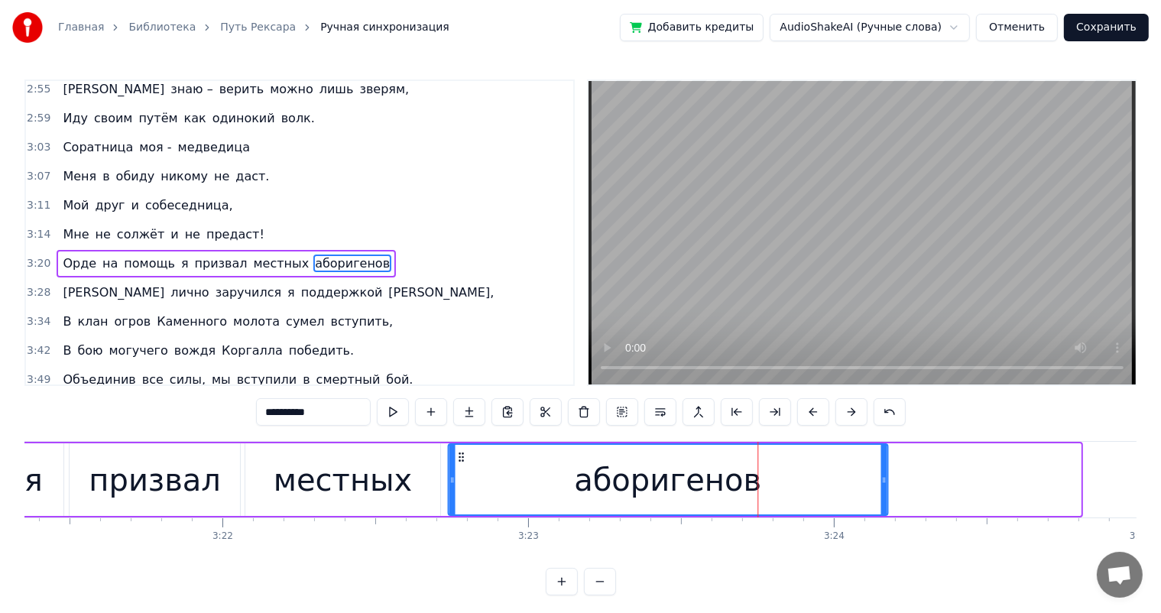
drag, startPoint x: 656, startPoint y: 456, endPoint x: 494, endPoint y: 474, distance: 163.0
click at [465, 471] on div "аборигенов" at bounding box center [668, 480] width 438 height 70
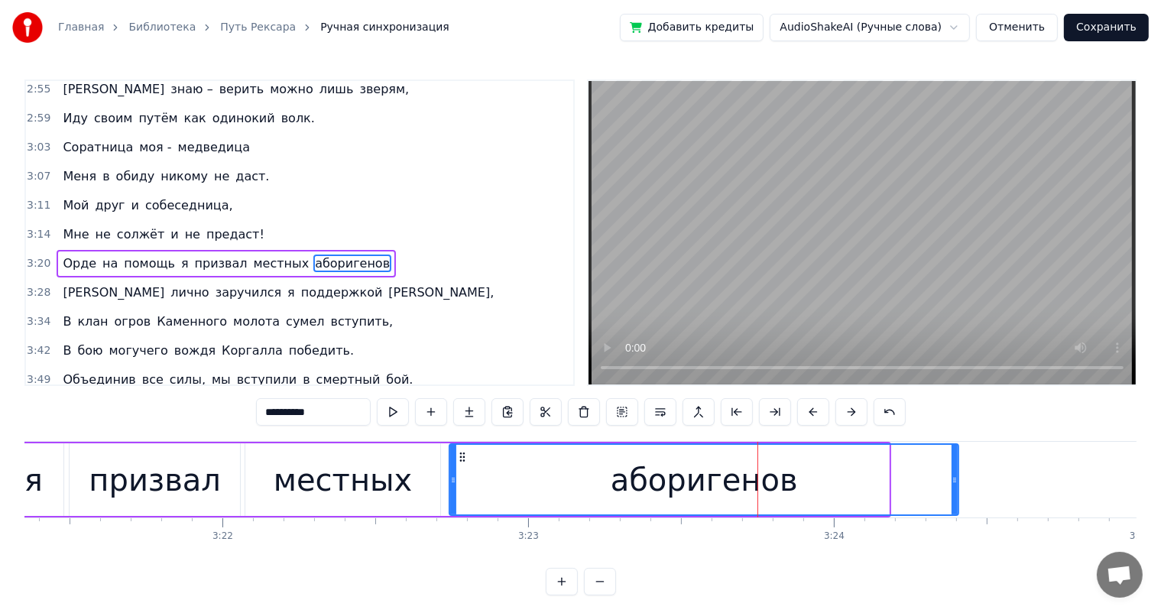
drag, startPoint x: 885, startPoint y: 484, endPoint x: 955, endPoint y: 481, distance: 69.6
click at [955, 481] on icon at bounding box center [954, 480] width 6 height 12
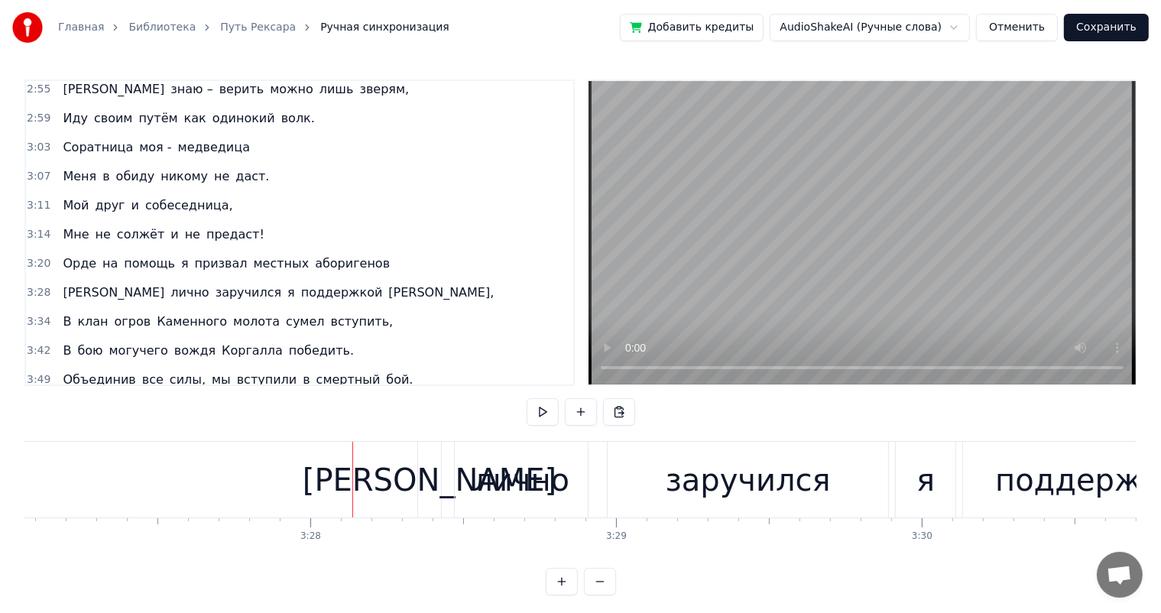
scroll to position [0, 63360]
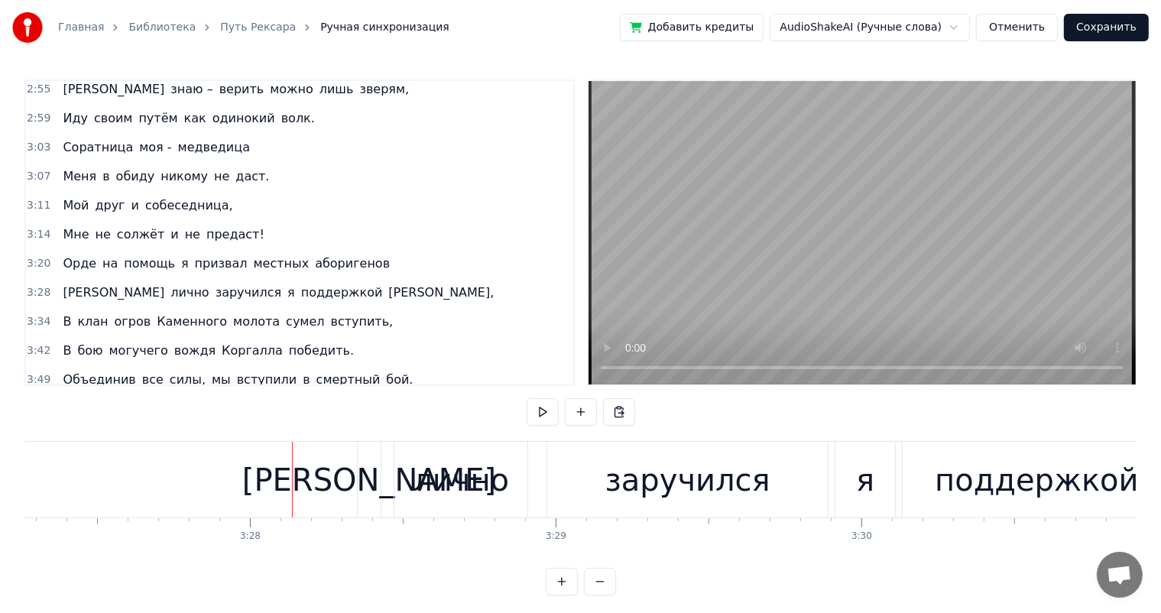
click at [364, 459] on div "[PERSON_NAME]" at bounding box center [369, 480] width 254 height 46
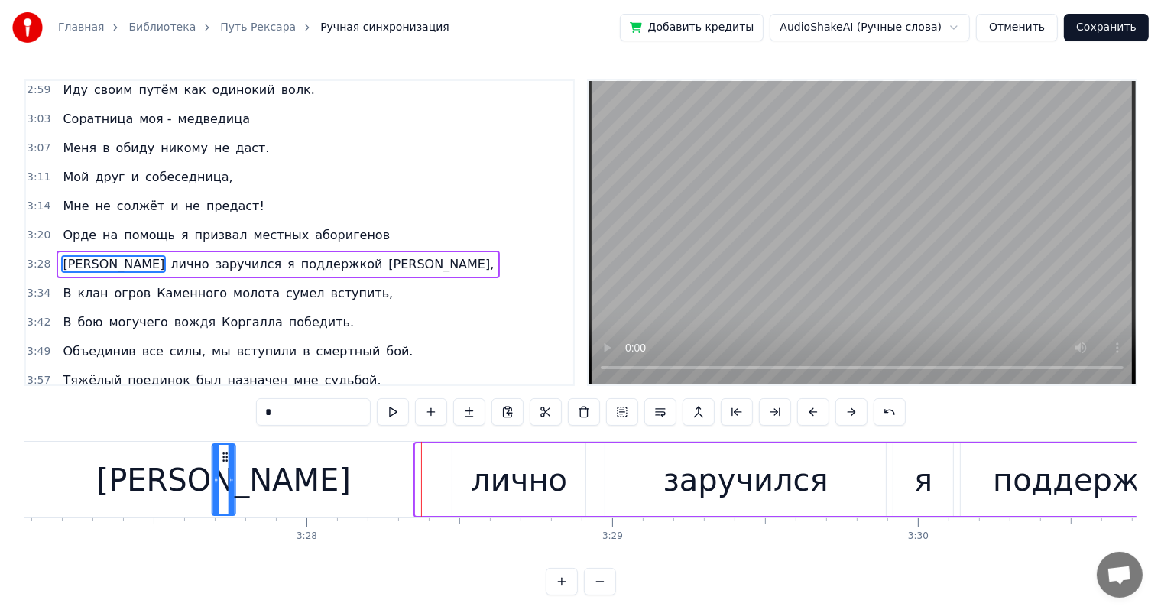
scroll to position [0, 63301]
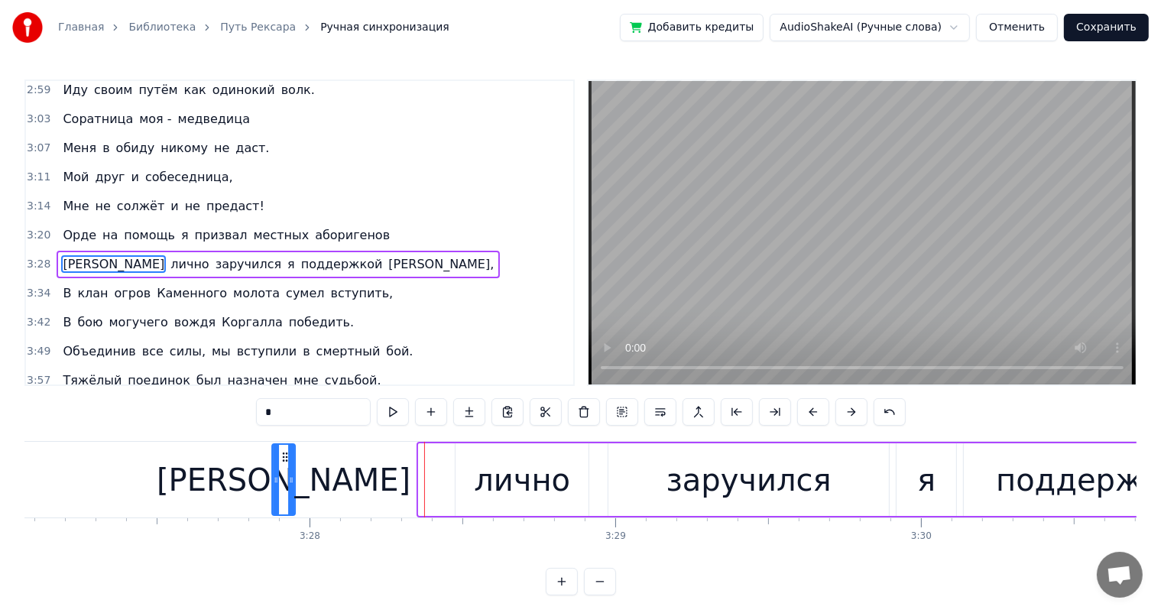
drag, startPoint x: 370, startPoint y: 457, endPoint x: 284, endPoint y: 465, distance: 86.7
click at [284, 465] on div "[PERSON_NAME]" at bounding box center [283, 480] width 21 height 70
click at [484, 459] on div "лично" at bounding box center [522, 480] width 96 height 46
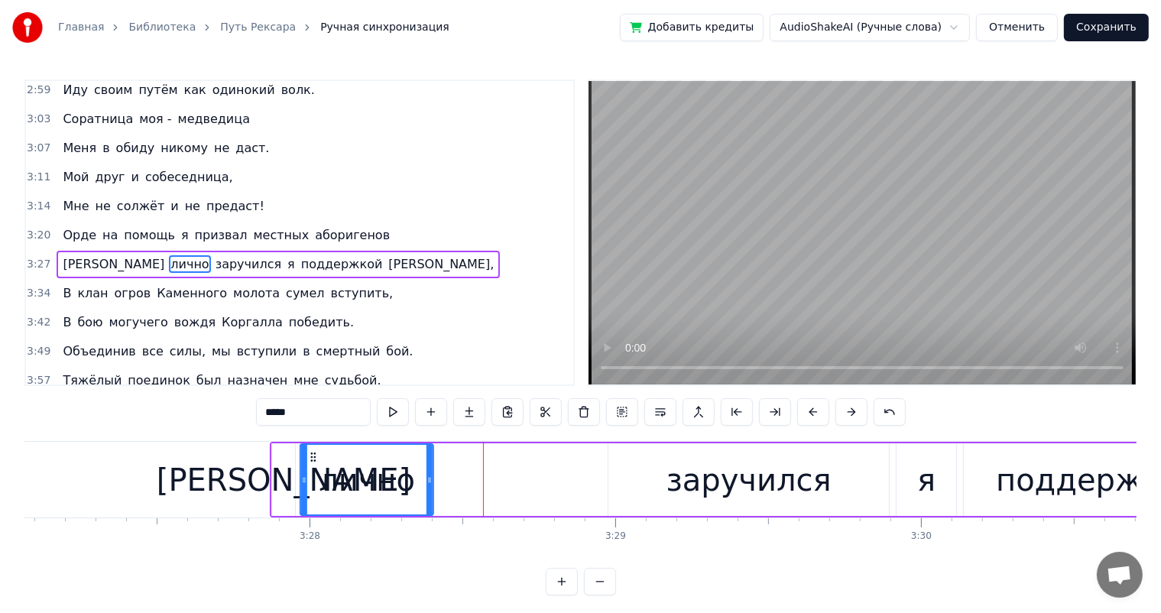
drag, startPoint x: 467, startPoint y: 458, endPoint x: 312, endPoint y: 461, distance: 155.2
click at [312, 461] on icon at bounding box center [313, 457] width 12 height 12
click at [628, 459] on div "заручился" at bounding box center [748, 479] width 280 height 73
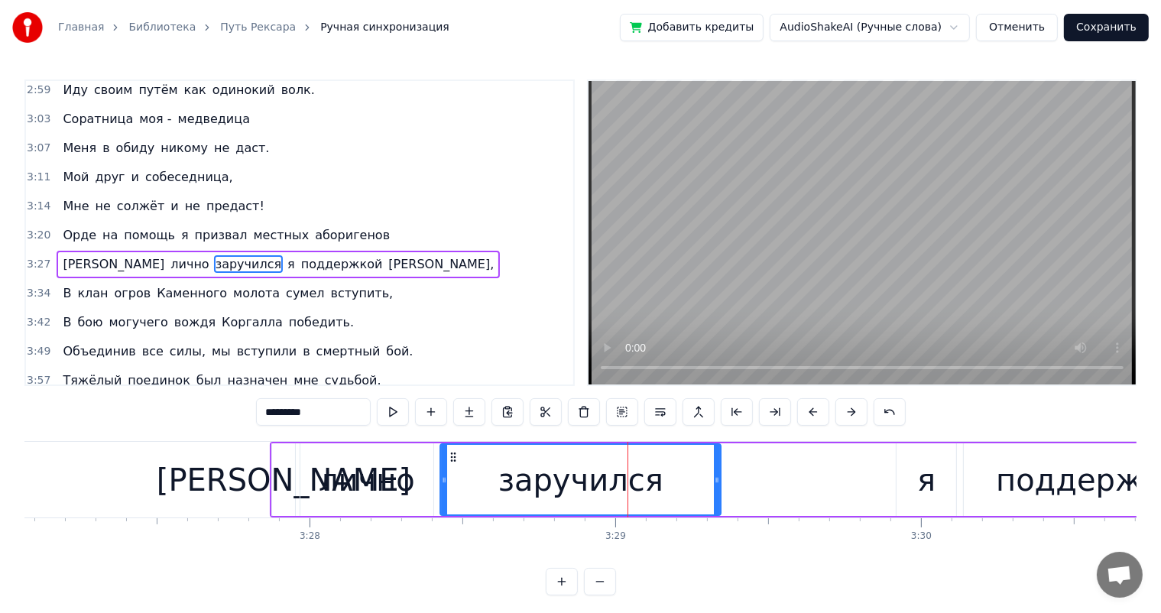
drag, startPoint x: 620, startPoint y: 455, endPoint x: 452, endPoint y: 464, distance: 168.3
click at [452, 464] on div "заручился" at bounding box center [580, 480] width 279 height 70
click at [900, 480] on div "я" at bounding box center [926, 479] width 60 height 73
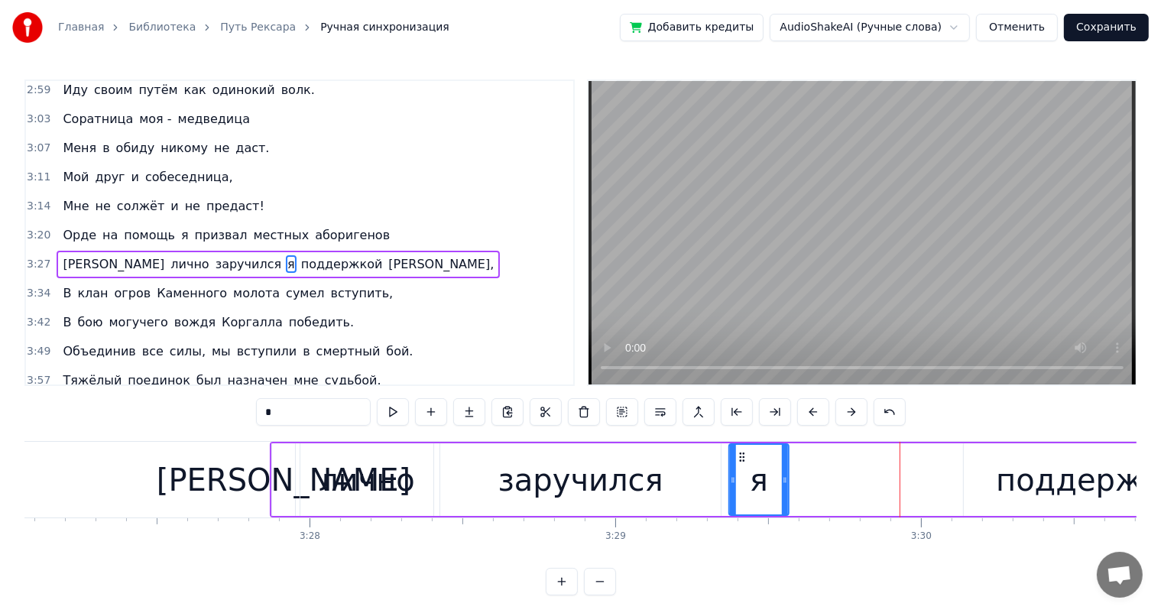
drag, startPoint x: 909, startPoint y: 457, endPoint x: 742, endPoint y: 465, distance: 167.5
click at [742, 465] on div "я" at bounding box center [759, 480] width 58 height 70
click at [625, 468] on div "заручился" at bounding box center [580, 480] width 165 height 46
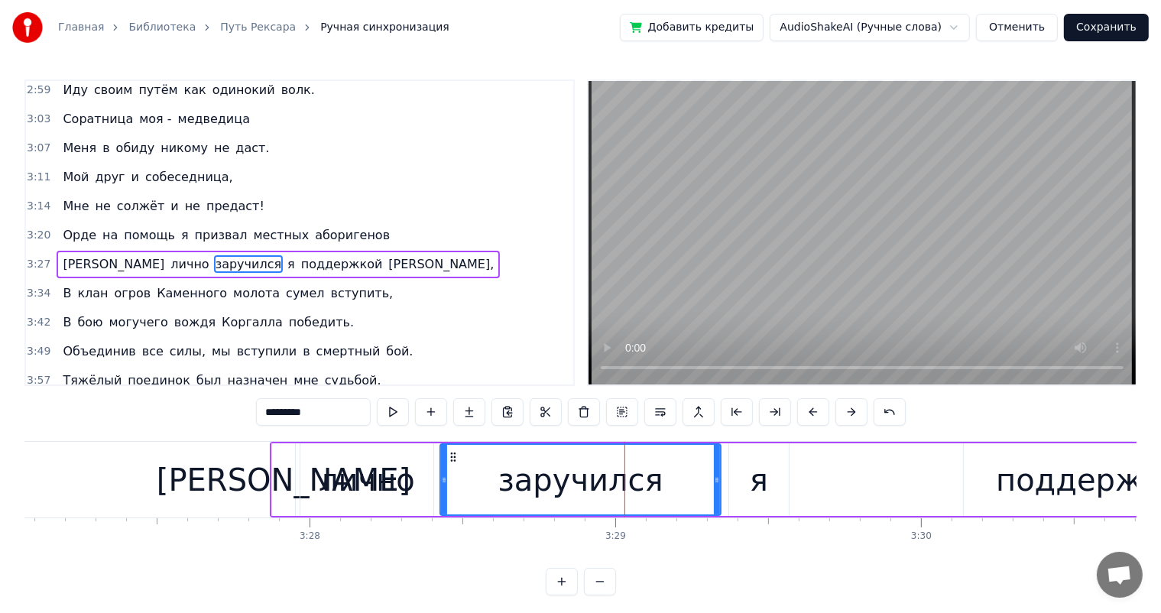
click at [758, 468] on div "я" at bounding box center [759, 480] width 18 height 46
type input "*"
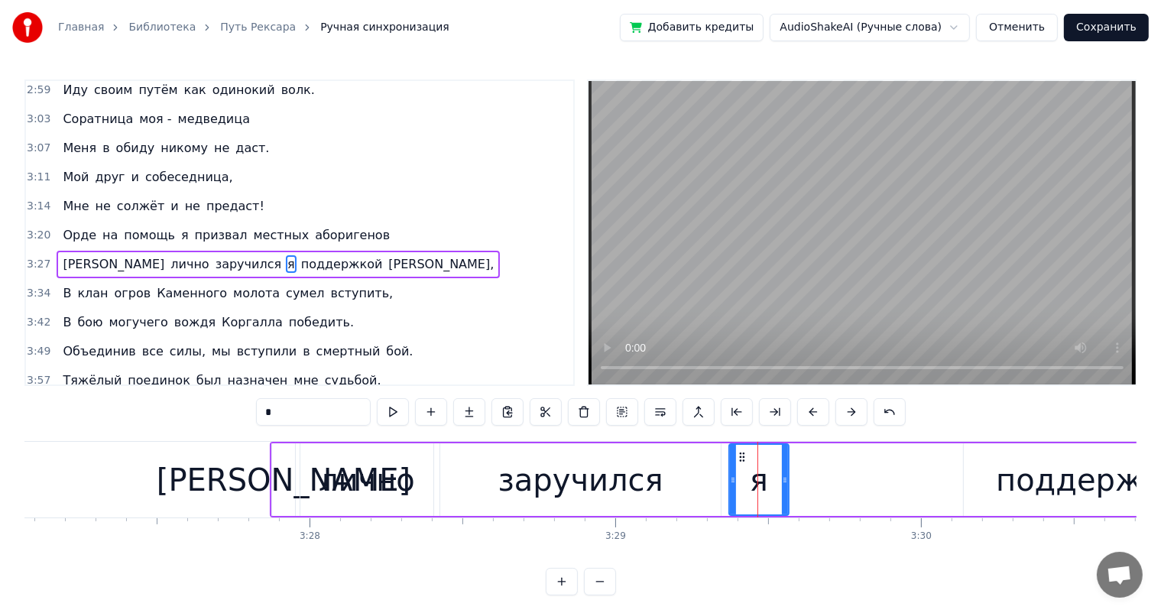
click at [868, 465] on div "И лично заручился я поддержкой [PERSON_NAME]," at bounding box center [942, 480] width 1344 height 76
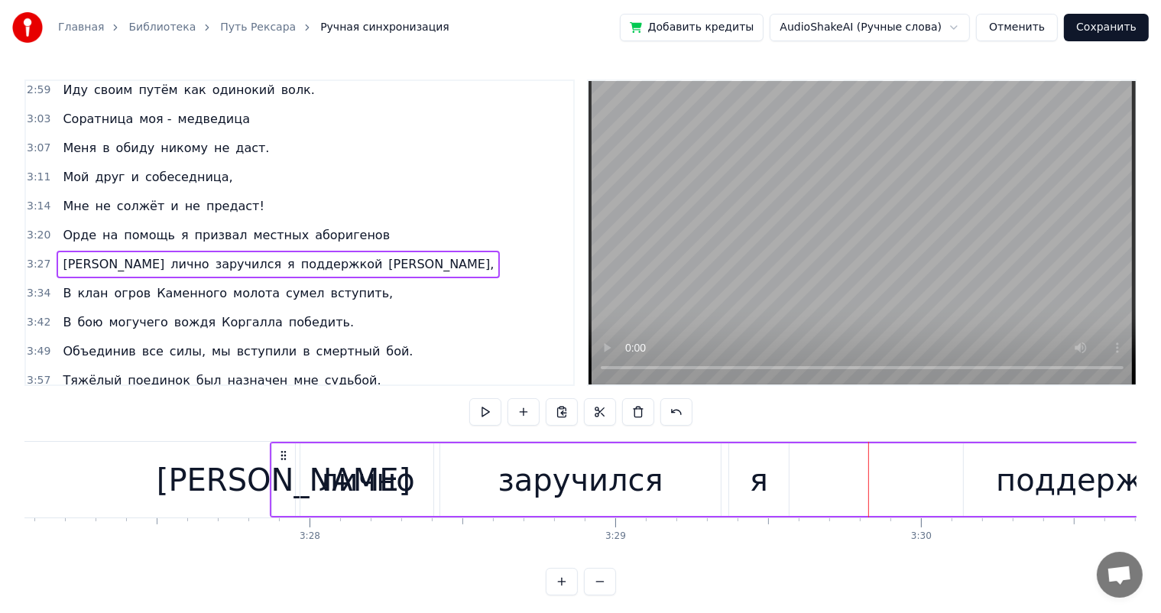
click at [981, 474] on div "поддержкой" at bounding box center [1098, 479] width 268 height 73
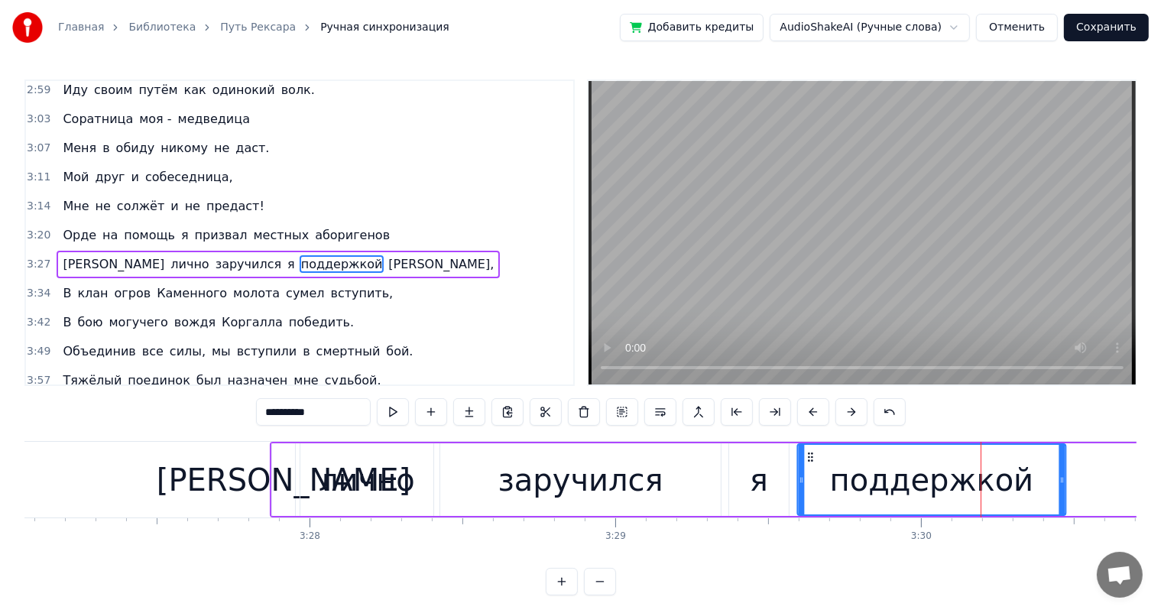
drag, startPoint x: 973, startPoint y: 459, endPoint x: 807, endPoint y: 462, distance: 165.9
click at [807, 462] on icon at bounding box center [811, 457] width 12 height 12
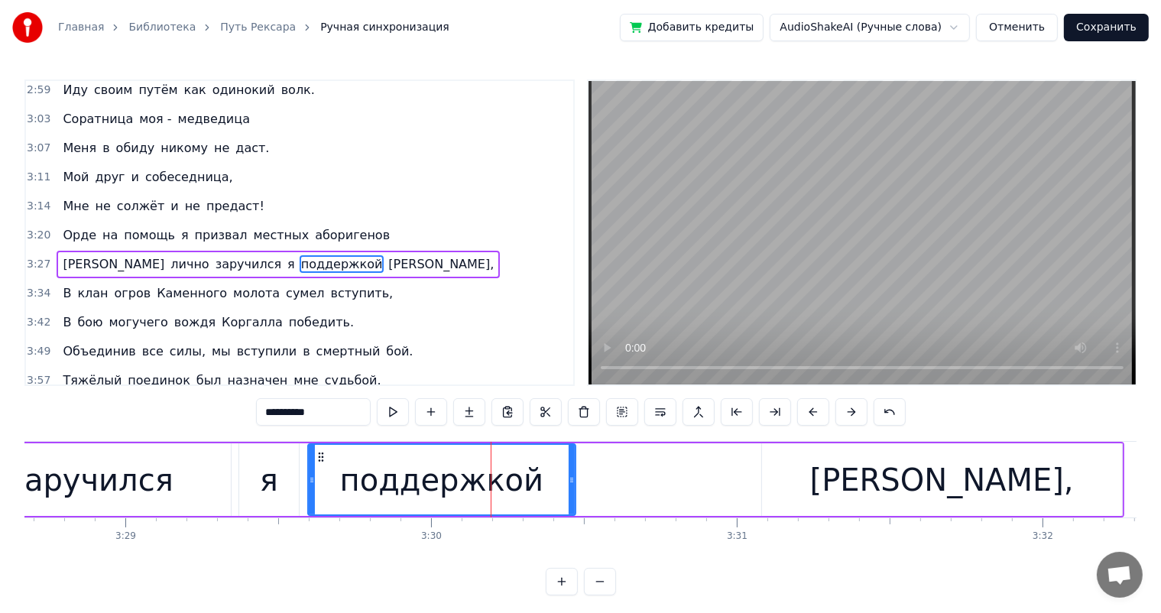
scroll to position [0, 64057]
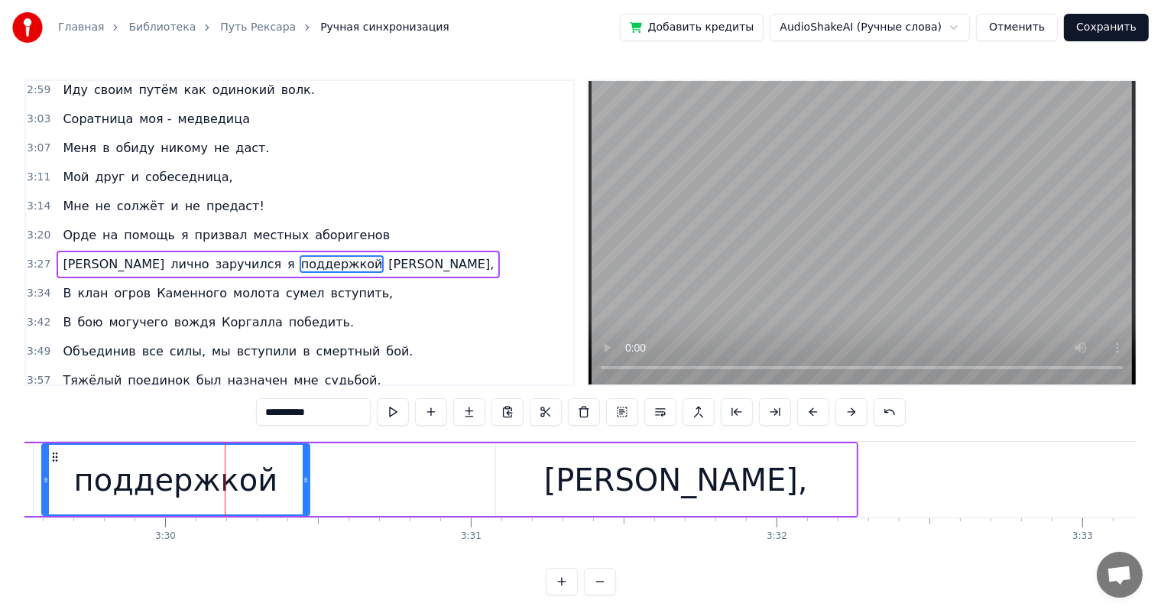
click at [546, 494] on div "[PERSON_NAME]," at bounding box center [676, 479] width 360 height 73
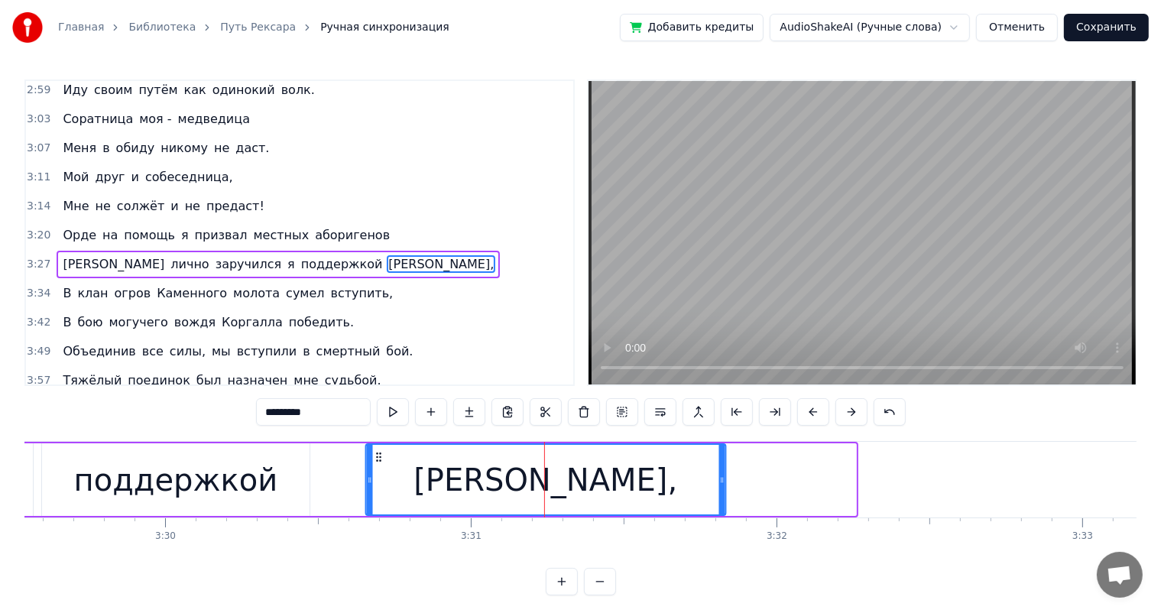
drag, startPoint x: 507, startPoint y: 453, endPoint x: 385, endPoint y: 467, distance: 123.1
click at [378, 465] on div "[PERSON_NAME]," at bounding box center [545, 480] width 358 height 70
click at [725, 483] on div "[PERSON_NAME]," at bounding box center [545, 479] width 361 height 73
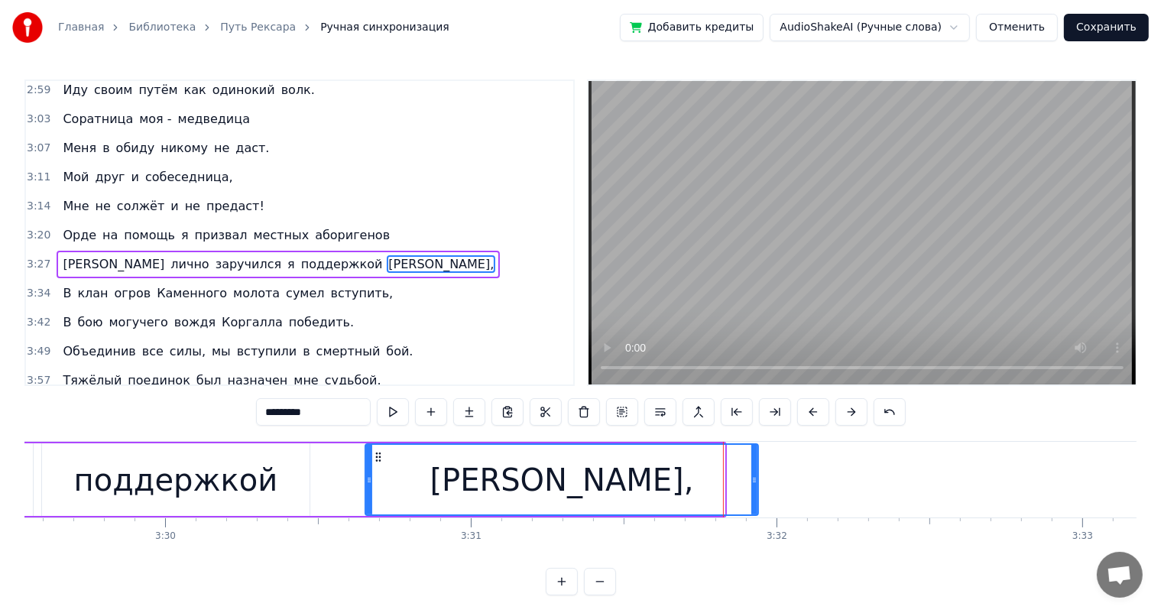
drag, startPoint x: 721, startPoint y: 478, endPoint x: 740, endPoint y: 484, distance: 19.1
click at [757, 477] on icon at bounding box center [754, 480] width 6 height 12
click at [261, 484] on div "поддержкой" at bounding box center [176, 480] width 204 height 46
type input "**********"
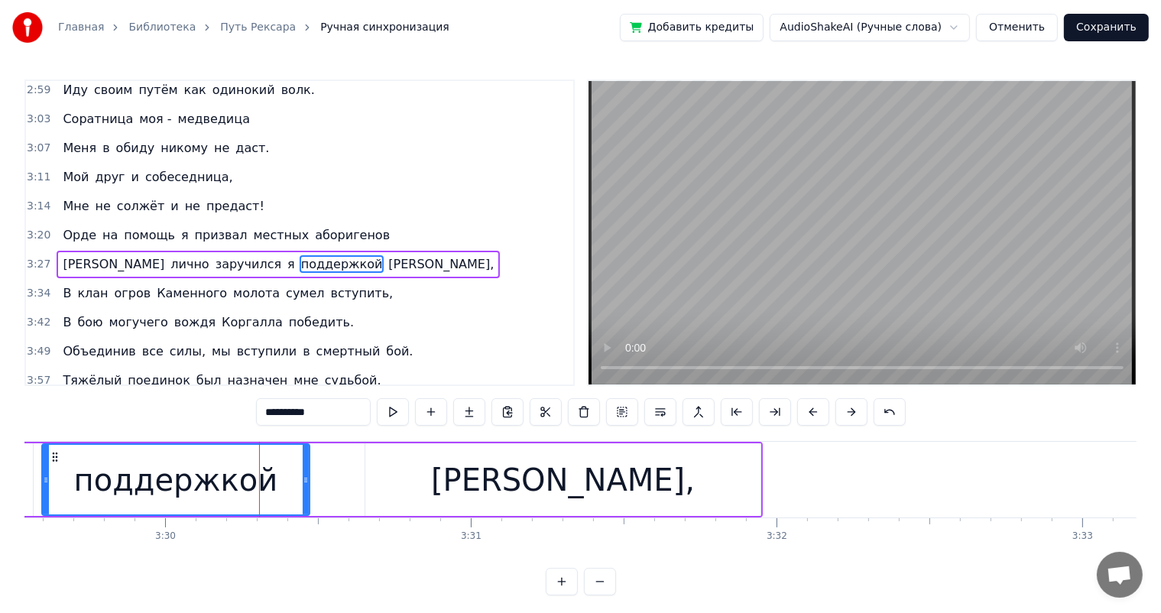
drag, startPoint x: 309, startPoint y: 481, endPoint x: 335, endPoint y: 480, distance: 26.0
click at [335, 480] on div "И лично заручился я поддержкой [PERSON_NAME]," at bounding box center [138, 480] width 1249 height 76
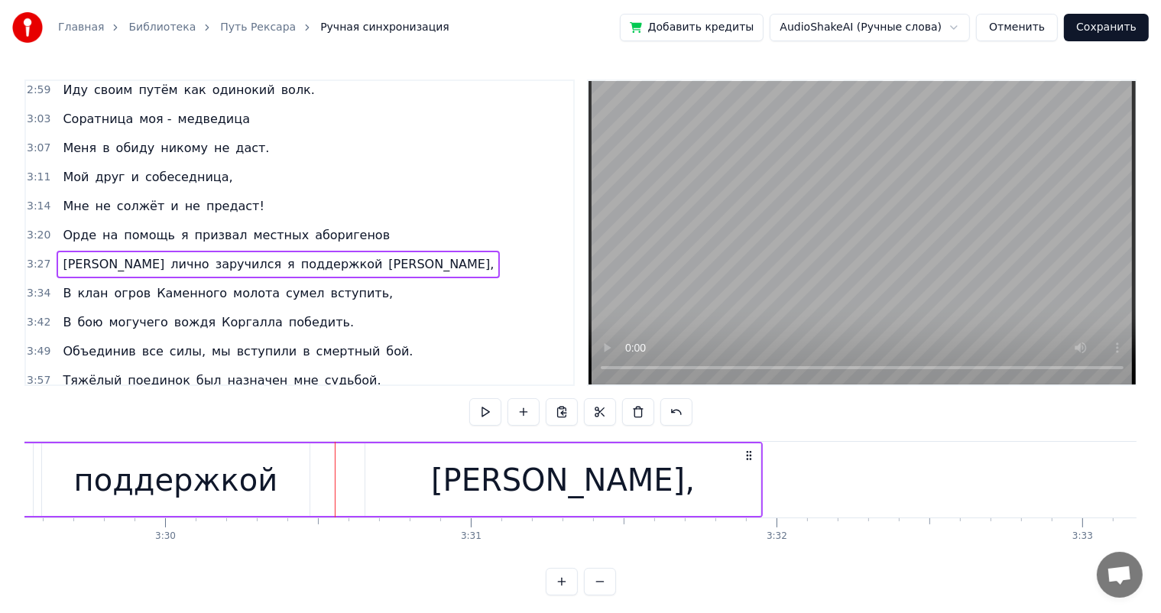
drag, startPoint x: 234, startPoint y: 483, endPoint x: 278, endPoint y: 481, distance: 44.4
click at [233, 483] on div "поддержкой" at bounding box center [176, 480] width 204 height 46
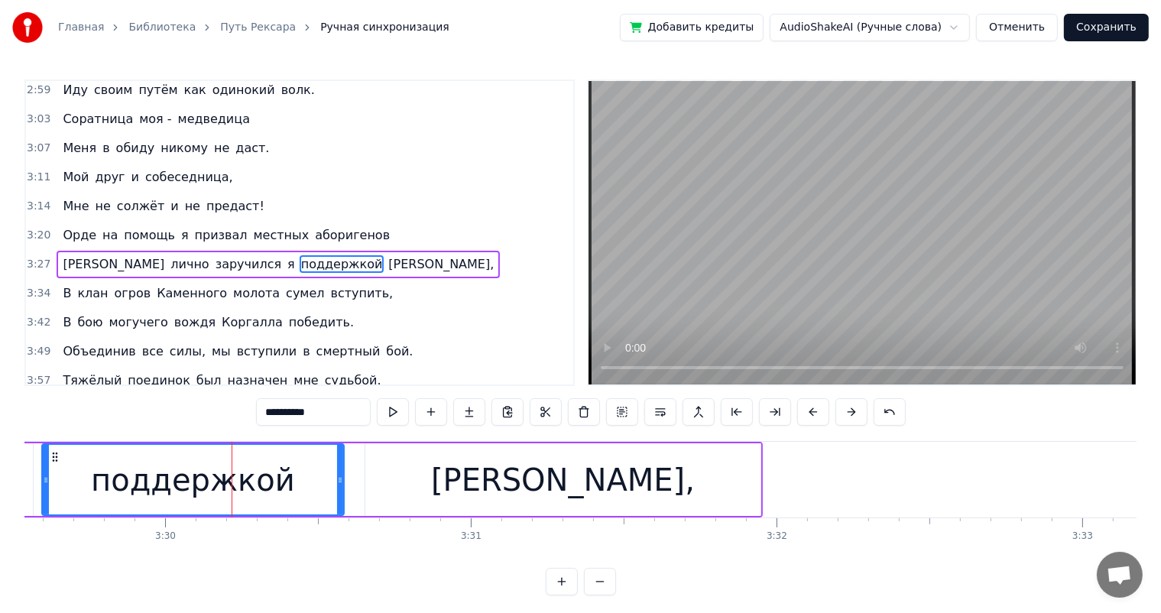
drag, startPoint x: 307, startPoint y: 481, endPoint x: 342, endPoint y: 480, distance: 34.4
click at [342, 480] on icon at bounding box center [340, 480] width 6 height 12
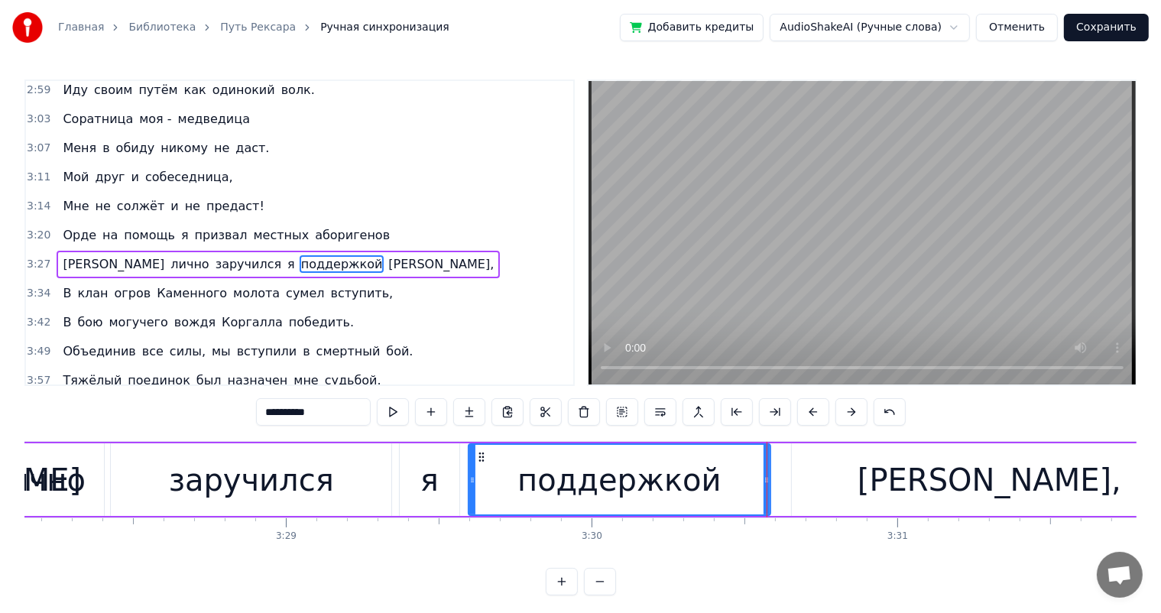
click at [491, 478] on div "поддержкой" at bounding box center [619, 480] width 301 height 70
drag, startPoint x: 471, startPoint y: 480, endPoint x: 511, endPoint y: 482, distance: 39.8
click at [511, 482] on icon at bounding box center [512, 480] width 6 height 12
click at [425, 496] on div "я" at bounding box center [429, 480] width 18 height 46
type input "*"
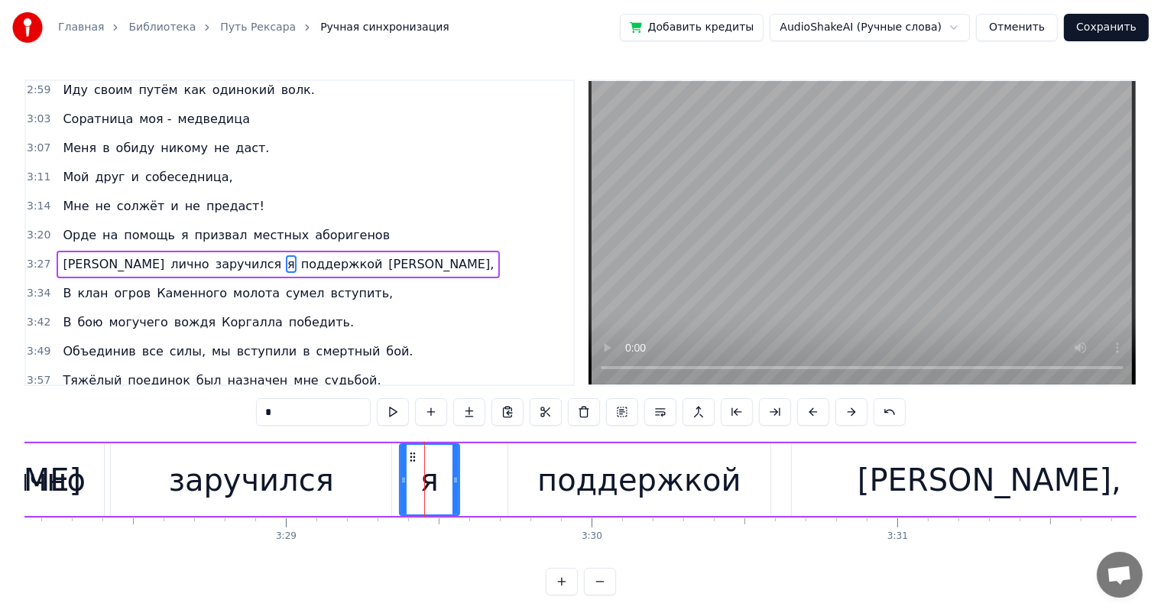
drag, startPoint x: 459, startPoint y: 481, endPoint x: 497, endPoint y: 485, distance: 38.5
click at [497, 485] on div "И лично заручился я поддержкой [PERSON_NAME]," at bounding box center [564, 480] width 1249 height 76
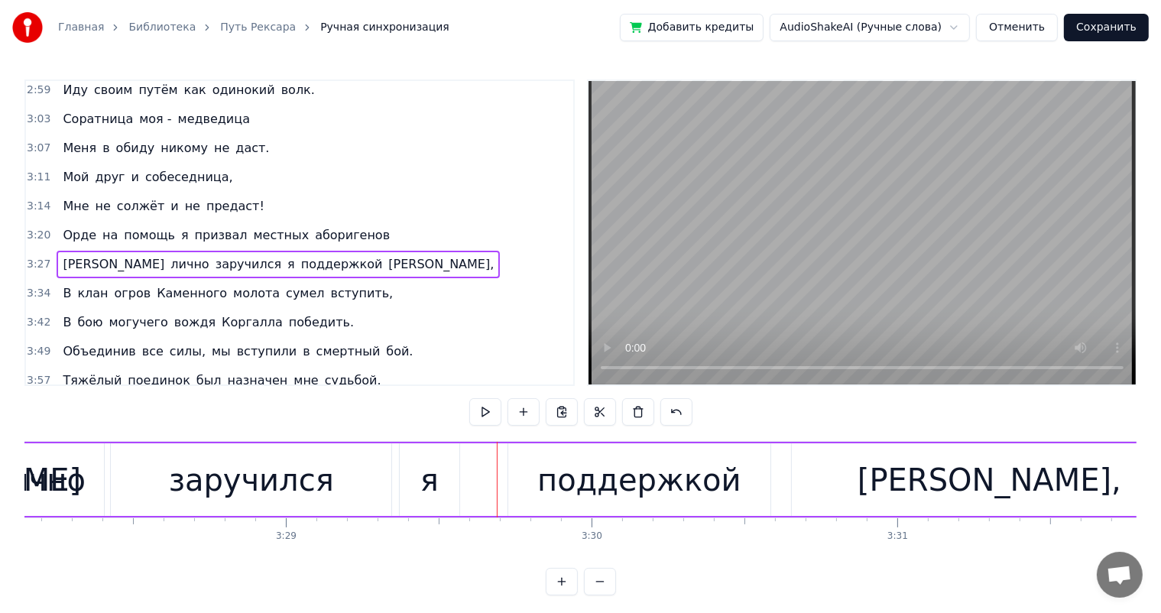
click at [416, 481] on div "я" at bounding box center [430, 479] width 60 height 73
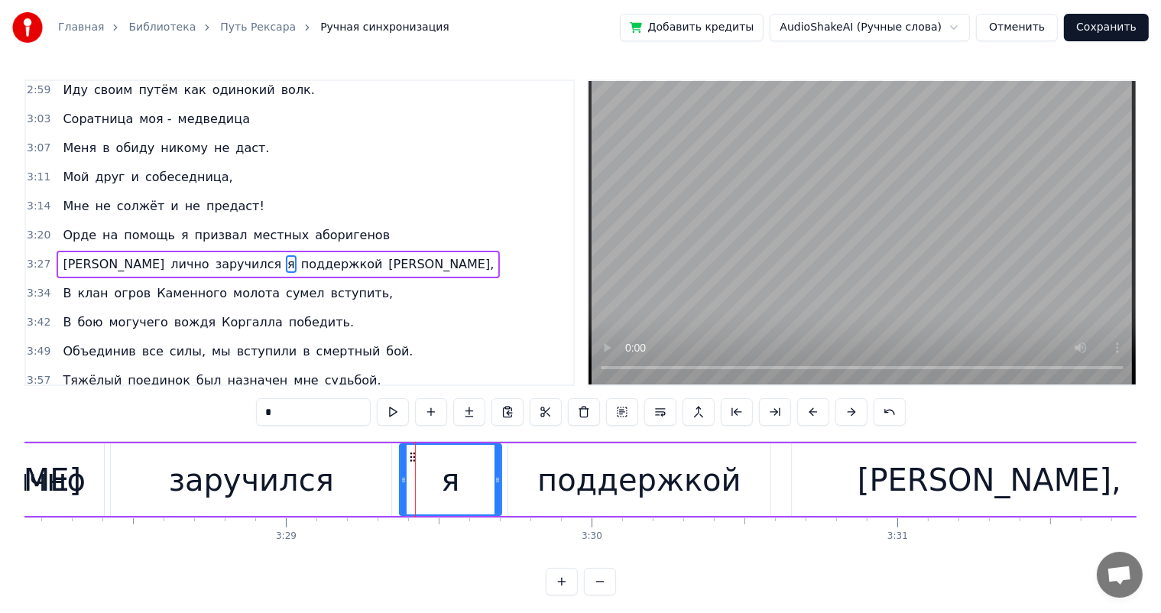
drag, startPoint x: 456, startPoint y: 479, endPoint x: 493, endPoint y: 482, distance: 36.8
click at [496, 480] on icon at bounding box center [497, 480] width 6 height 12
drag, startPoint x: 403, startPoint y: 483, endPoint x: 423, endPoint y: 483, distance: 20.6
click at [423, 483] on icon at bounding box center [424, 480] width 6 height 12
drag, startPoint x: 355, startPoint y: 482, endPoint x: 378, endPoint y: 481, distance: 22.9
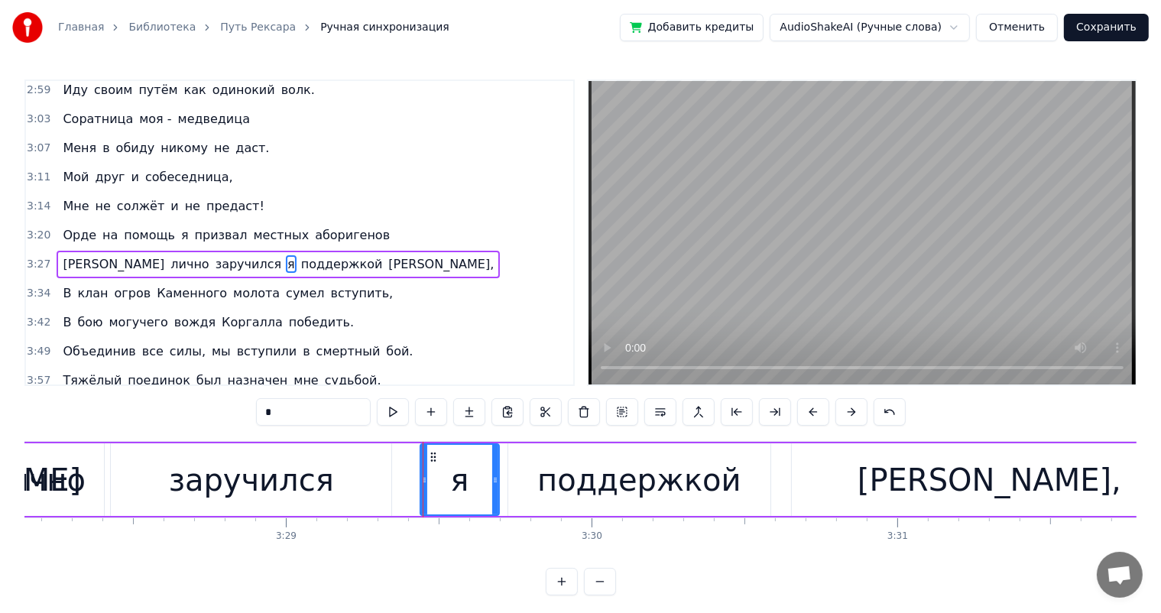
click at [355, 482] on div "заручился" at bounding box center [251, 479] width 280 height 73
type input "*********"
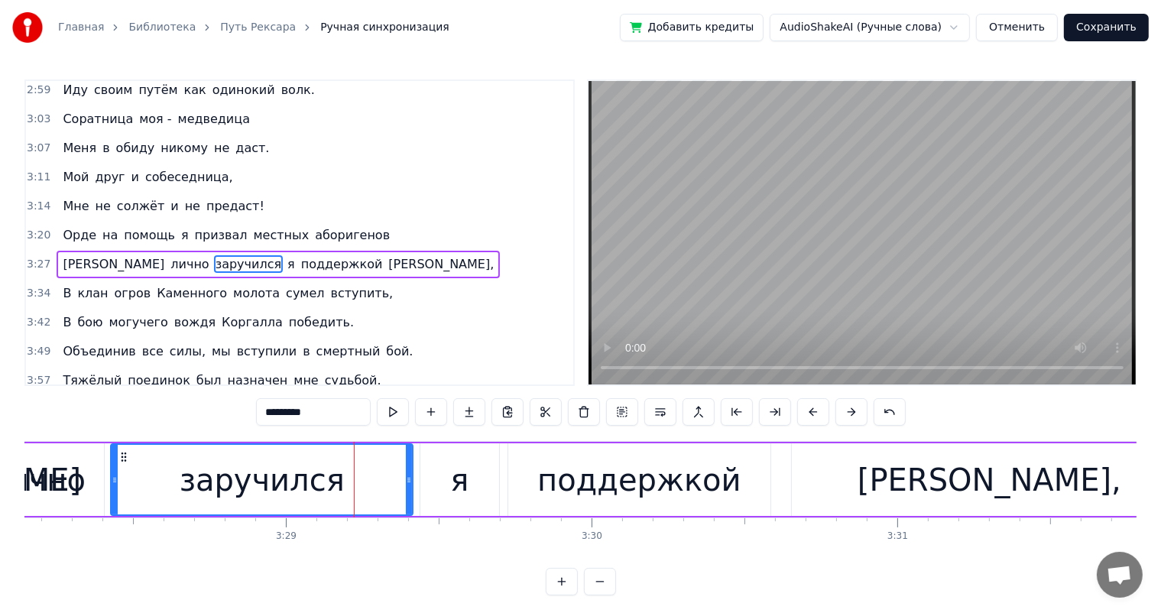
drag, startPoint x: 388, startPoint y: 481, endPoint x: 411, endPoint y: 487, distance: 23.5
click at [411, 483] on icon at bounding box center [409, 480] width 6 height 12
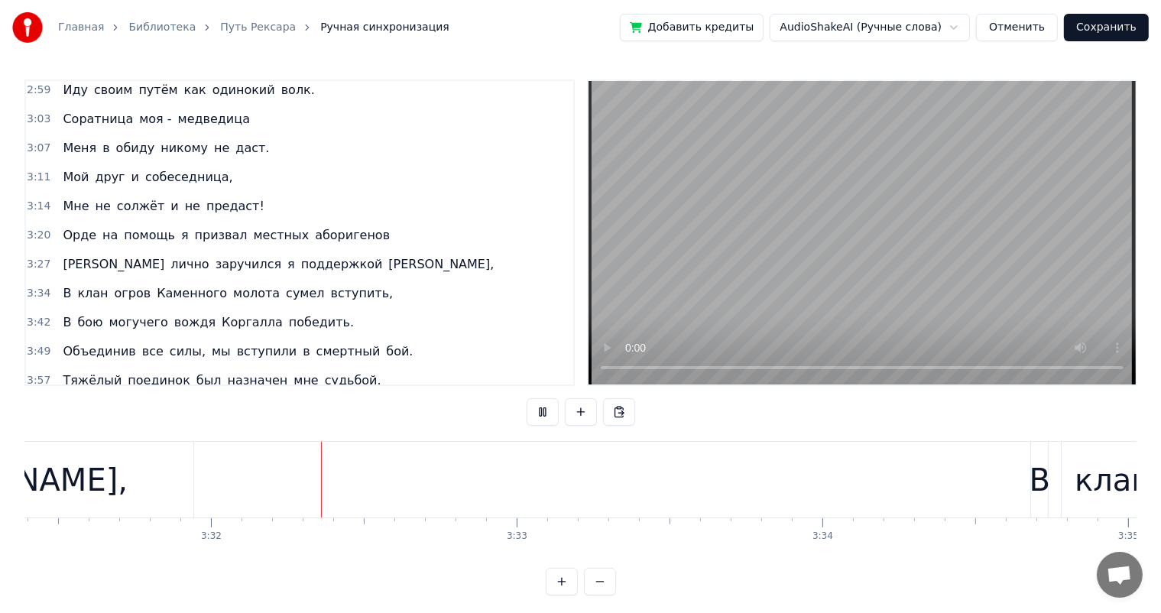
scroll to position [0, 64633]
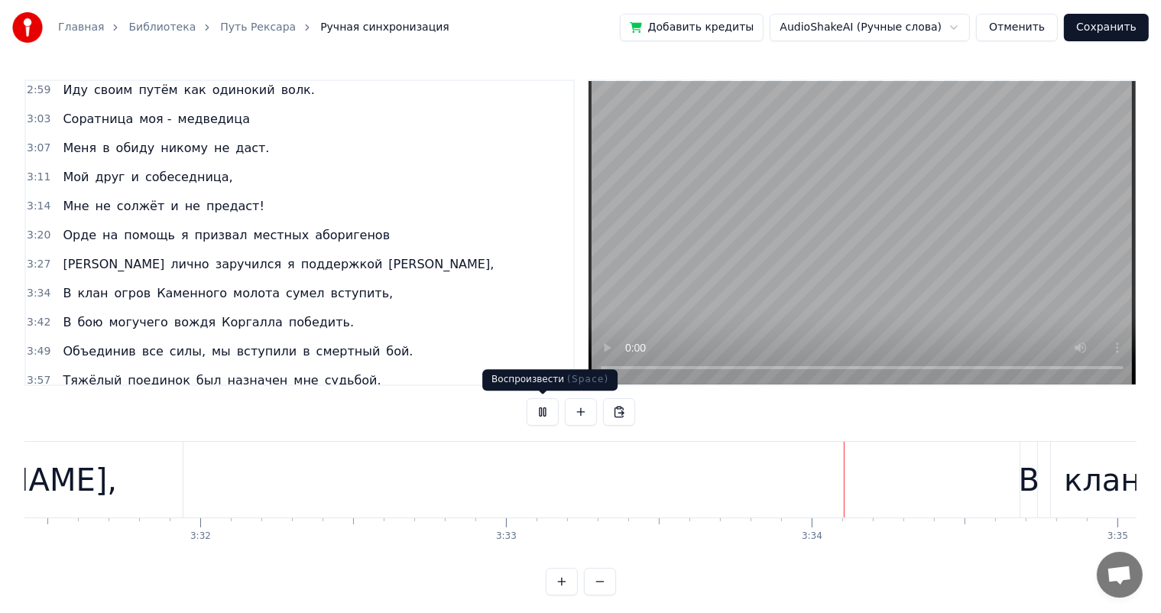
click at [543, 414] on button at bounding box center [543, 412] width 32 height 28
click at [1025, 481] on div "В" at bounding box center [1029, 480] width 21 height 46
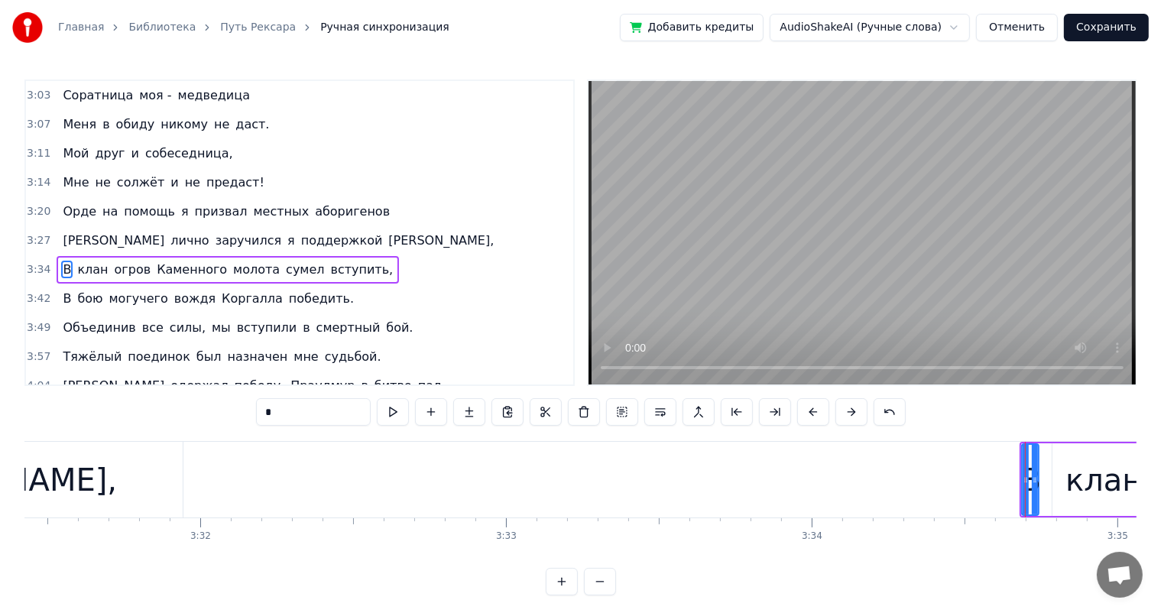
scroll to position [818, 0]
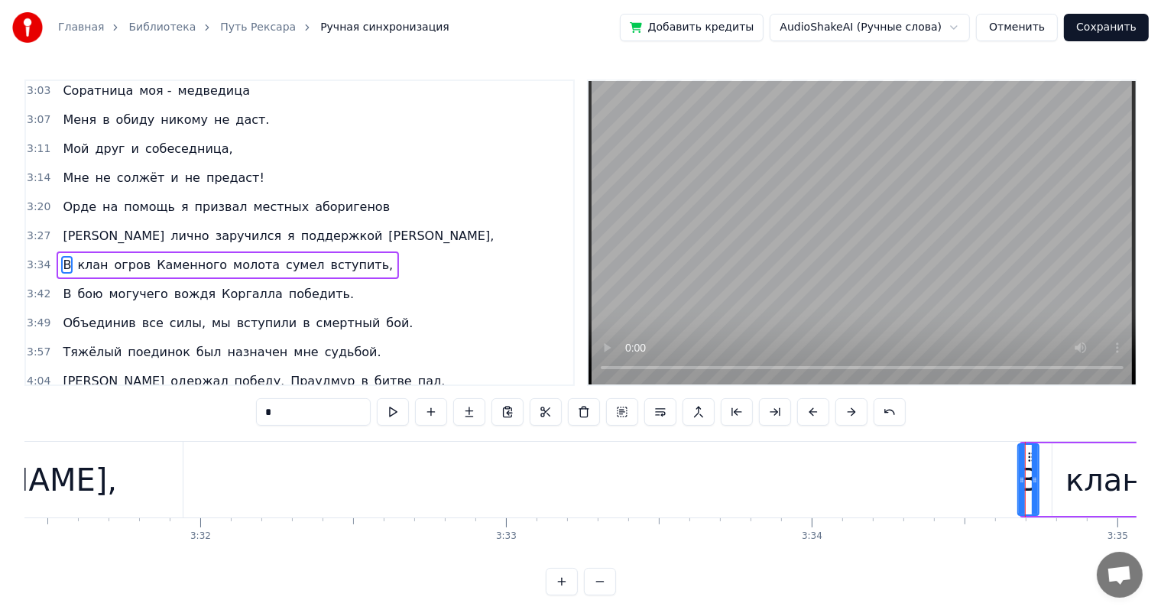
click at [1019, 481] on icon at bounding box center [1022, 480] width 6 height 12
drag, startPoint x: 1030, startPoint y: 455, endPoint x: 913, endPoint y: 467, distance: 118.3
click at [913, 467] on div "В" at bounding box center [911, 480] width 19 height 70
click at [1060, 459] on div "клан" at bounding box center [1103, 479] width 102 height 73
type input "****"
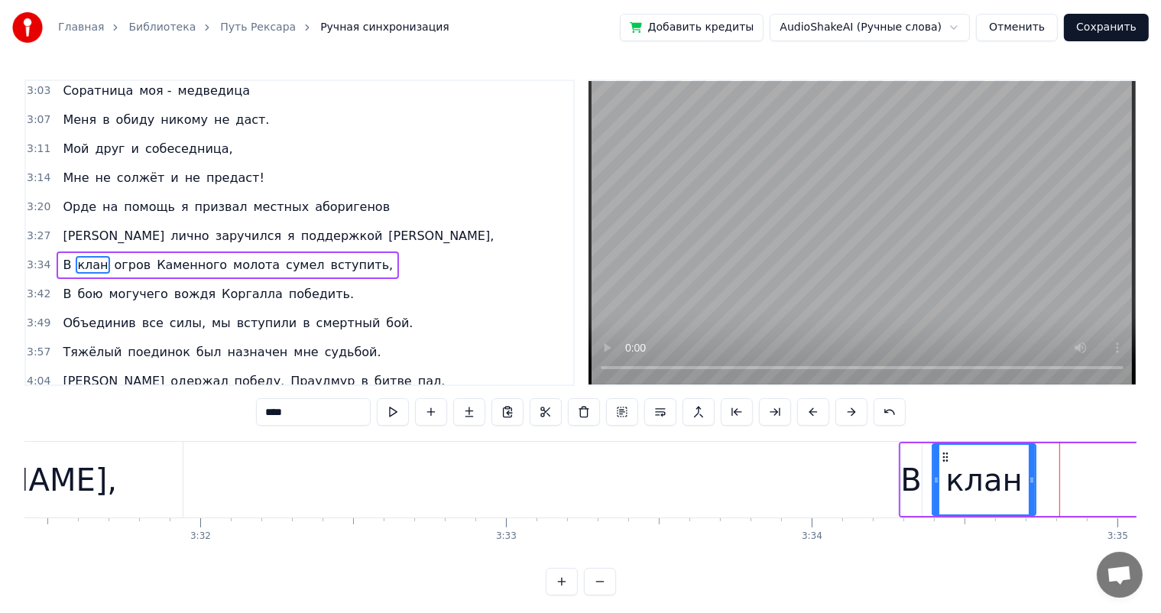
drag, startPoint x: 1064, startPoint y: 456, endPoint x: 946, endPoint y: 460, distance: 117.8
click at [945, 456] on circle at bounding box center [944, 456] width 1 height 1
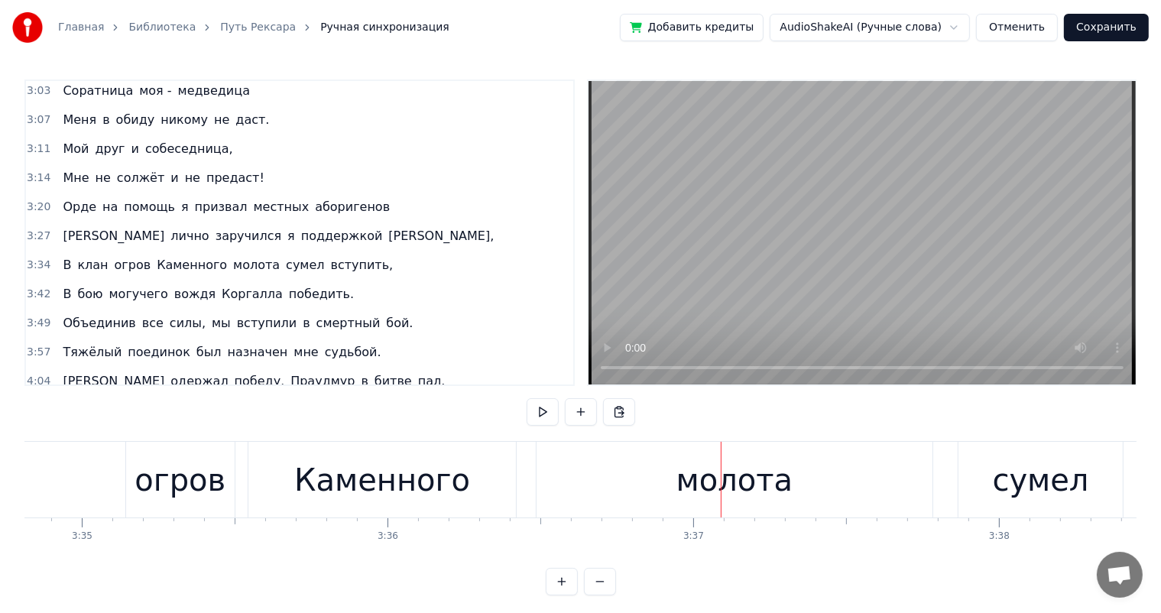
scroll to position [0, 65175]
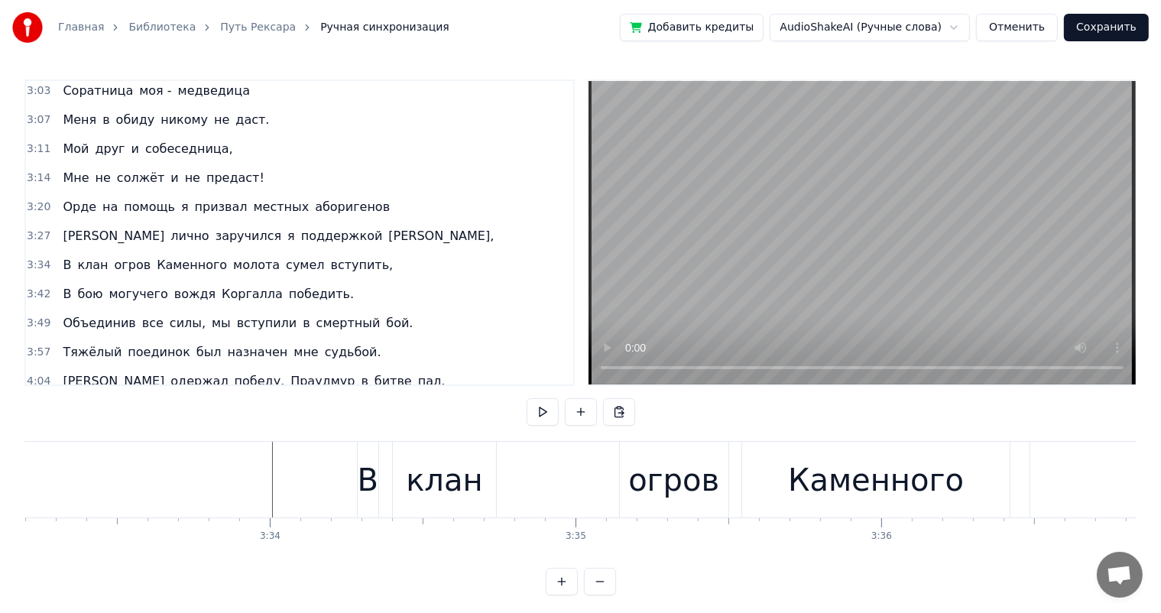
click at [465, 487] on div "клан" at bounding box center [444, 480] width 76 height 46
click at [624, 478] on div "огров" at bounding box center [674, 480] width 109 height 76
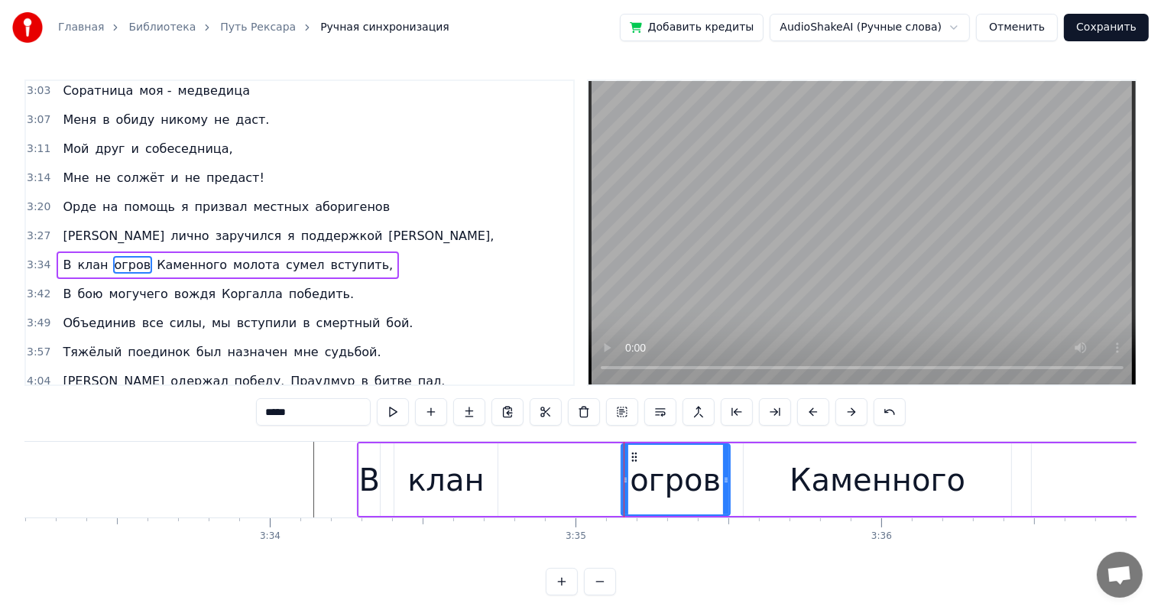
click at [472, 474] on div "клан" at bounding box center [445, 480] width 76 height 46
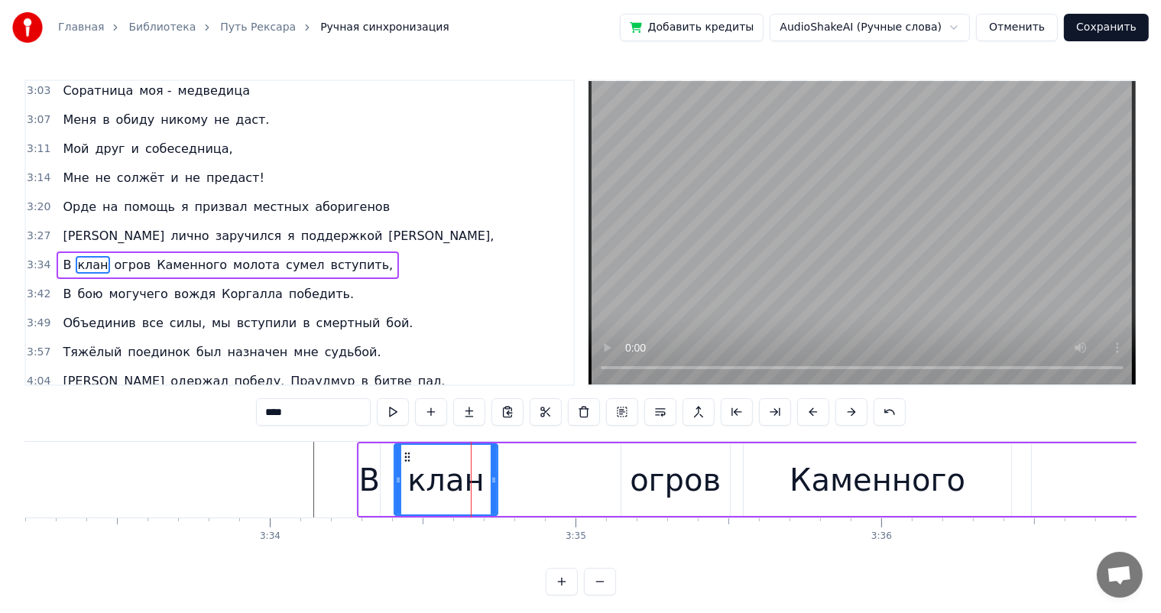
click at [654, 480] on div "огров" at bounding box center [675, 480] width 91 height 46
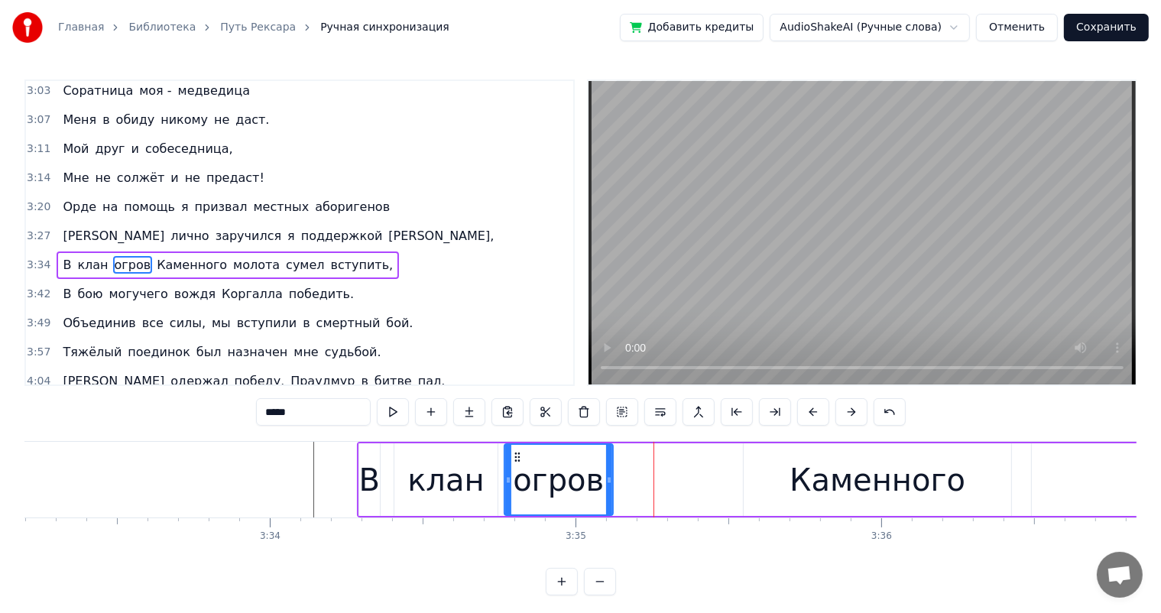
drag, startPoint x: 637, startPoint y: 453, endPoint x: 520, endPoint y: 462, distance: 117.3
click at [520, 462] on div "огров" at bounding box center [558, 480] width 107 height 70
click at [775, 462] on div "Каменного" at bounding box center [878, 479] width 268 height 73
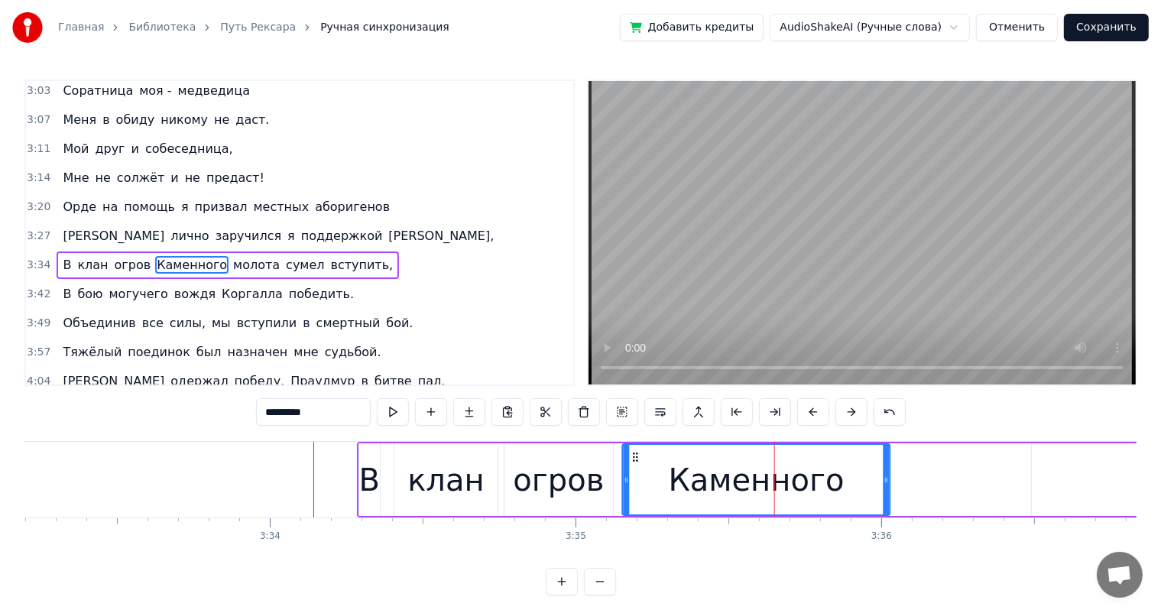
drag, startPoint x: 755, startPoint y: 452, endPoint x: 634, endPoint y: 459, distance: 120.9
click at [634, 459] on icon at bounding box center [635, 457] width 12 height 12
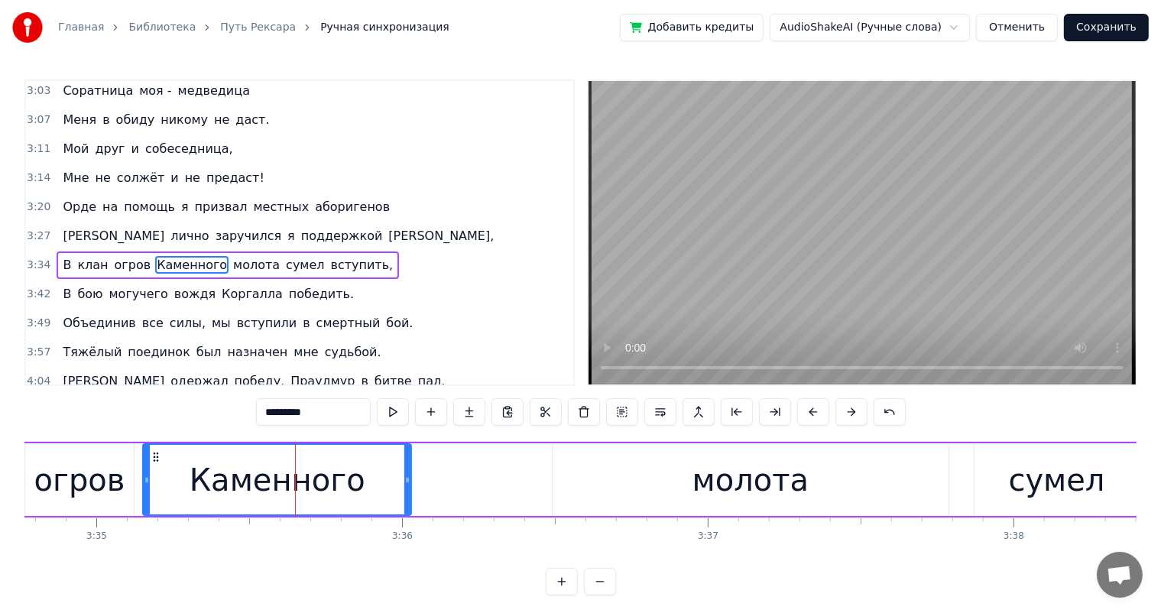
drag, startPoint x: 710, startPoint y: 477, endPoint x: 621, endPoint y: 465, distance: 90.1
click at [709, 477] on div "молота" at bounding box center [750, 480] width 117 height 46
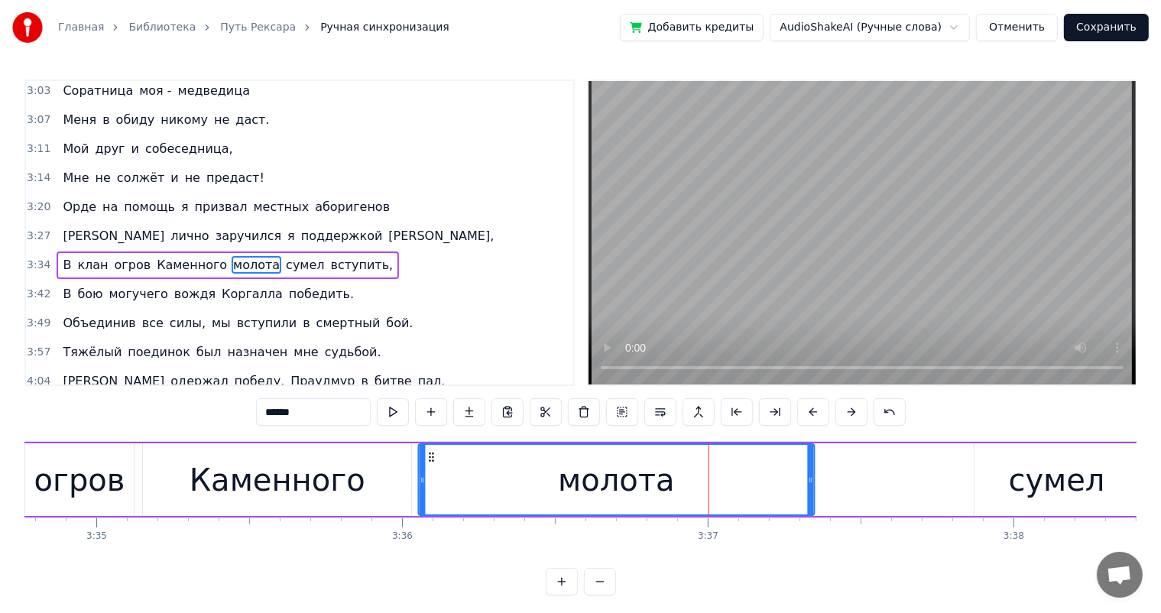
drag, startPoint x: 565, startPoint y: 455, endPoint x: 431, endPoint y: 465, distance: 134.1
click at [431, 465] on div "молота" at bounding box center [616, 480] width 395 height 70
click at [984, 479] on div "сумел" at bounding box center [1056, 479] width 164 height 73
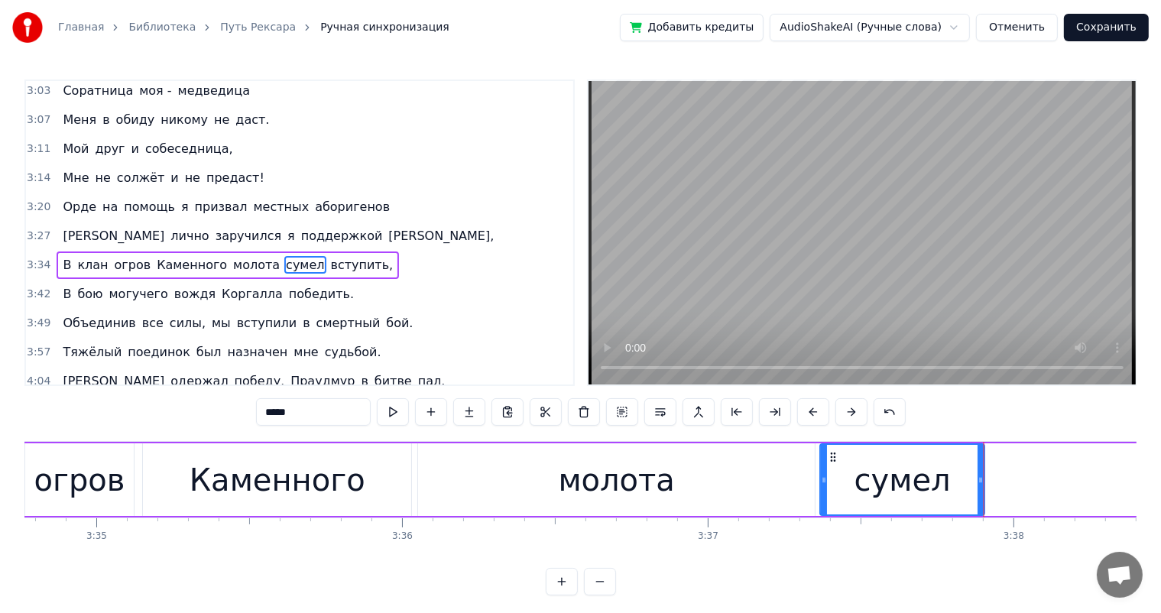
drag, startPoint x: 987, startPoint y: 457, endPoint x: 832, endPoint y: 459, distance: 154.4
click at [832, 459] on icon at bounding box center [834, 457] width 12 height 12
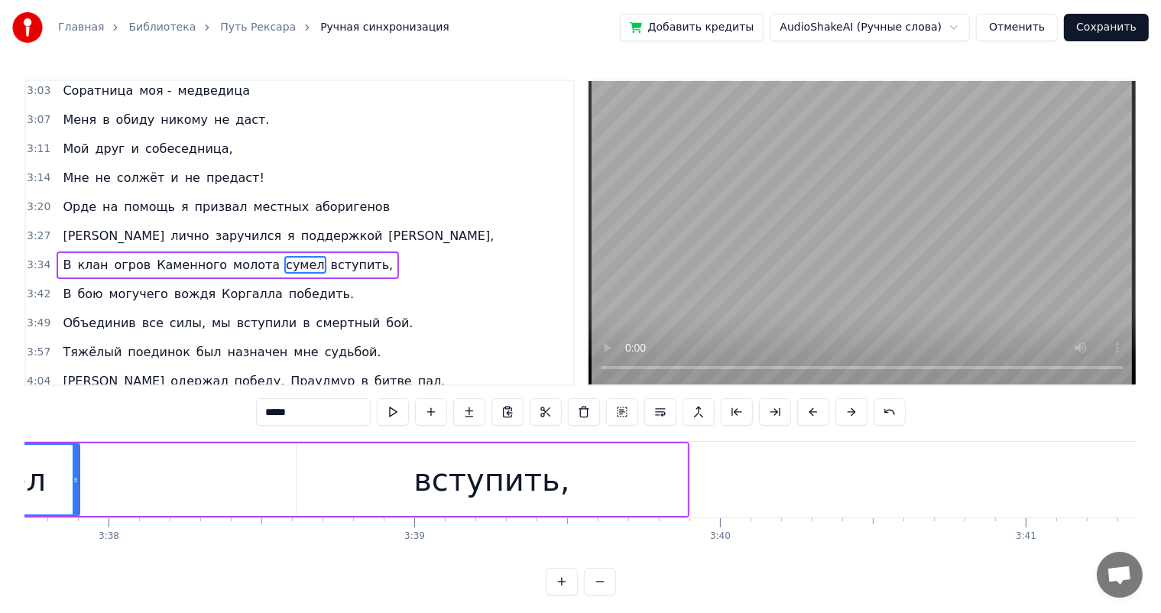
scroll to position [0, 66239]
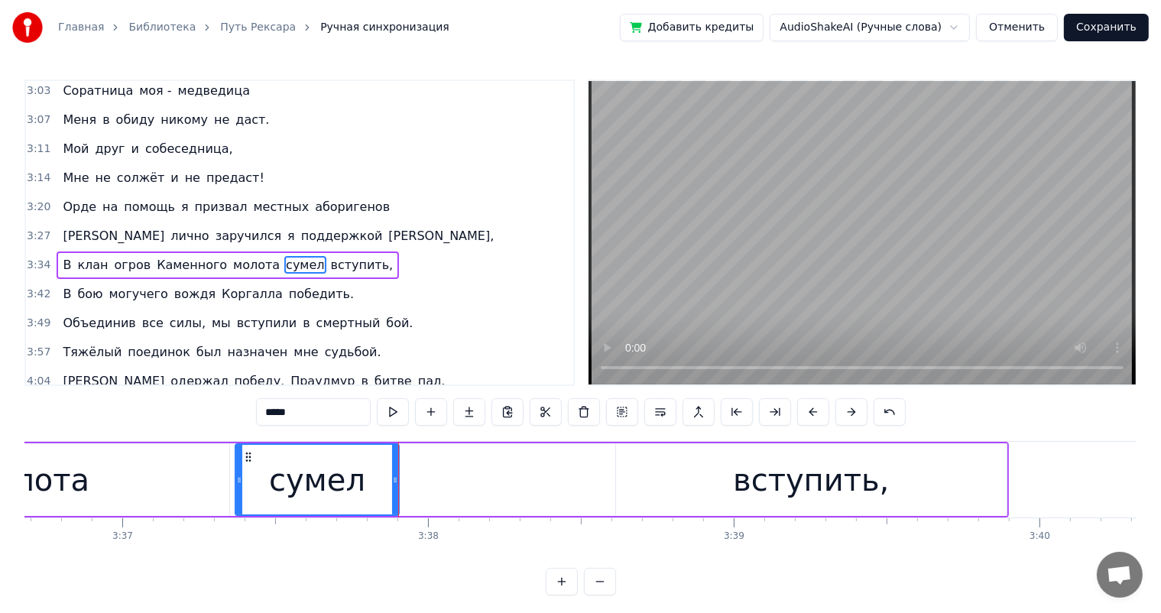
click at [779, 468] on div "вступить," at bounding box center [811, 480] width 156 height 46
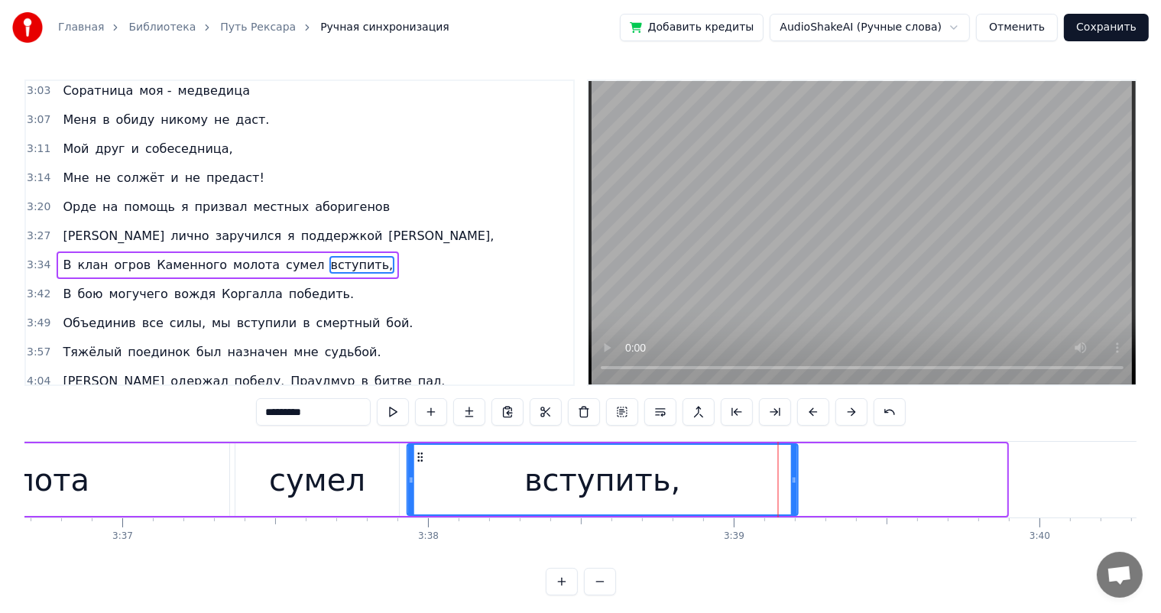
drag, startPoint x: 631, startPoint y: 454, endPoint x: 422, endPoint y: 457, distance: 208.7
click at [422, 457] on icon at bounding box center [420, 457] width 12 height 12
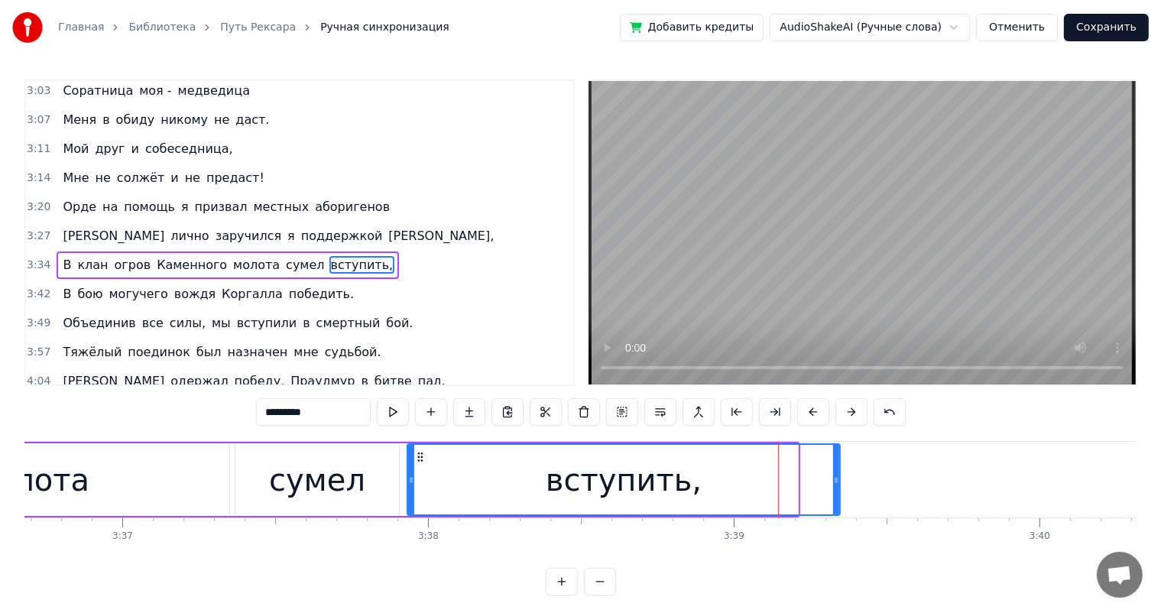
drag, startPoint x: 794, startPoint y: 480, endPoint x: 836, endPoint y: 481, distance: 42.1
click at [836, 481] on icon at bounding box center [836, 480] width 6 height 12
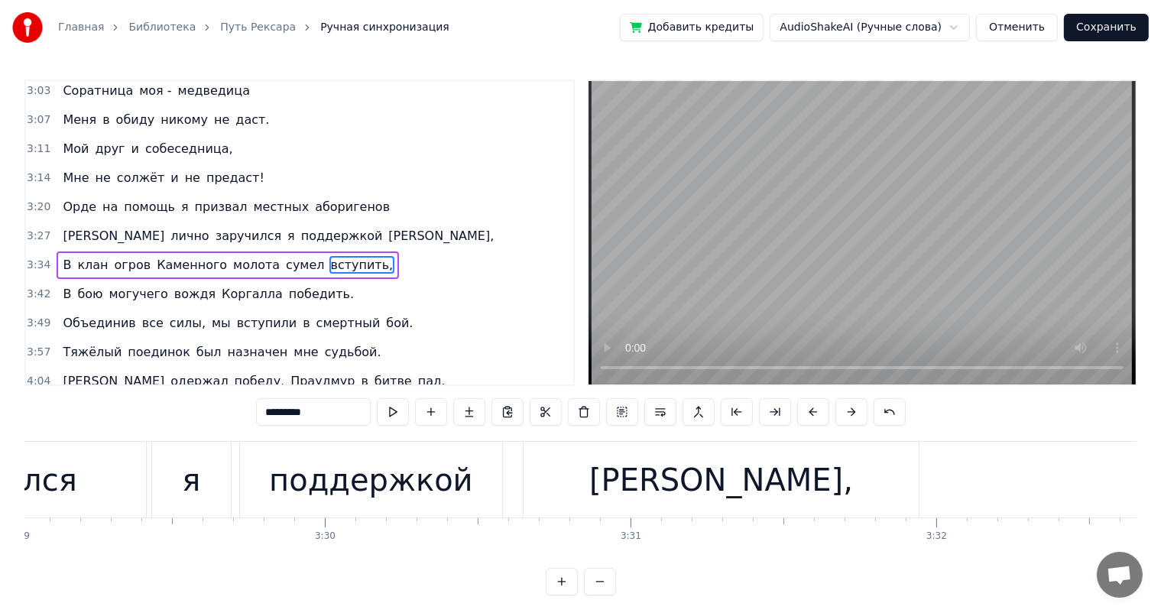
scroll to position [0, 63684]
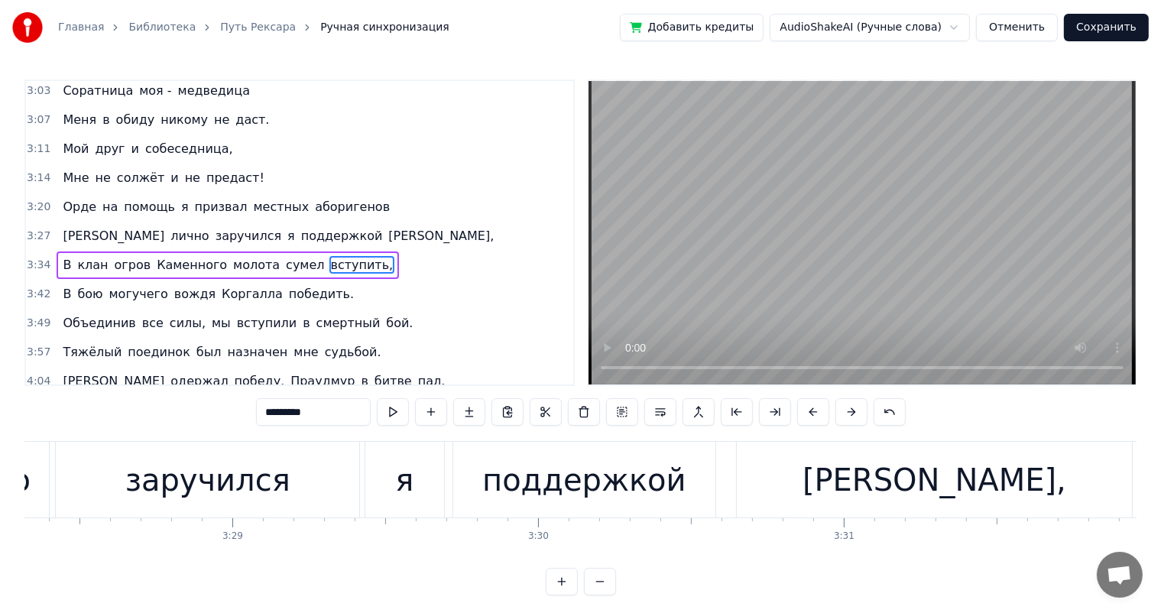
click at [903, 483] on div "[PERSON_NAME]," at bounding box center [934, 480] width 264 height 46
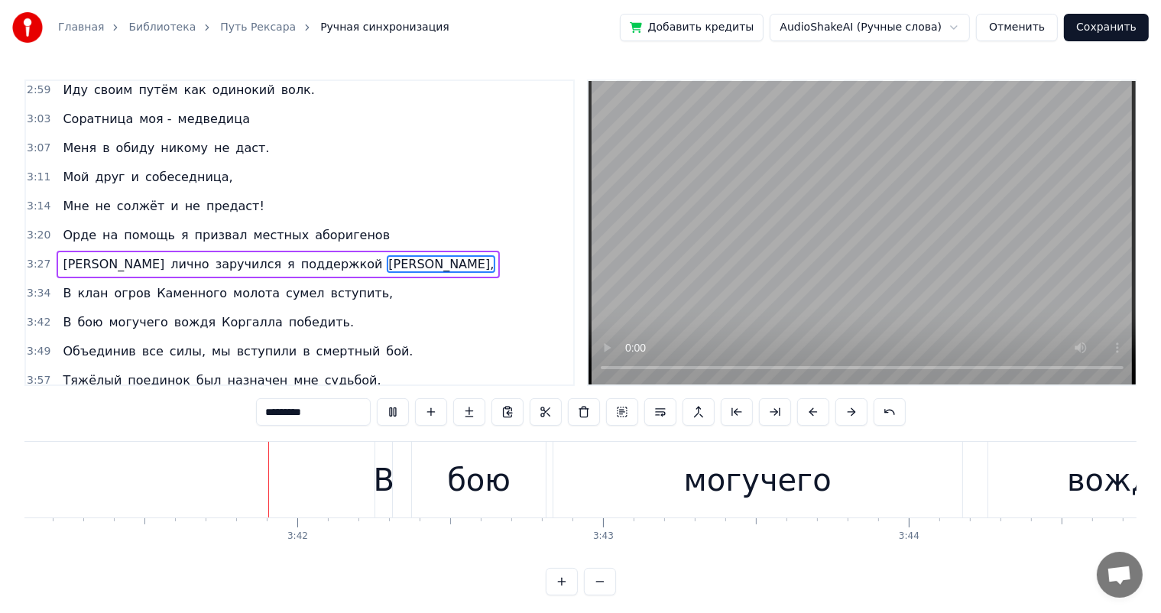
scroll to position [0, 67597]
click at [371, 475] on div "В" at bounding box center [380, 480] width 21 height 46
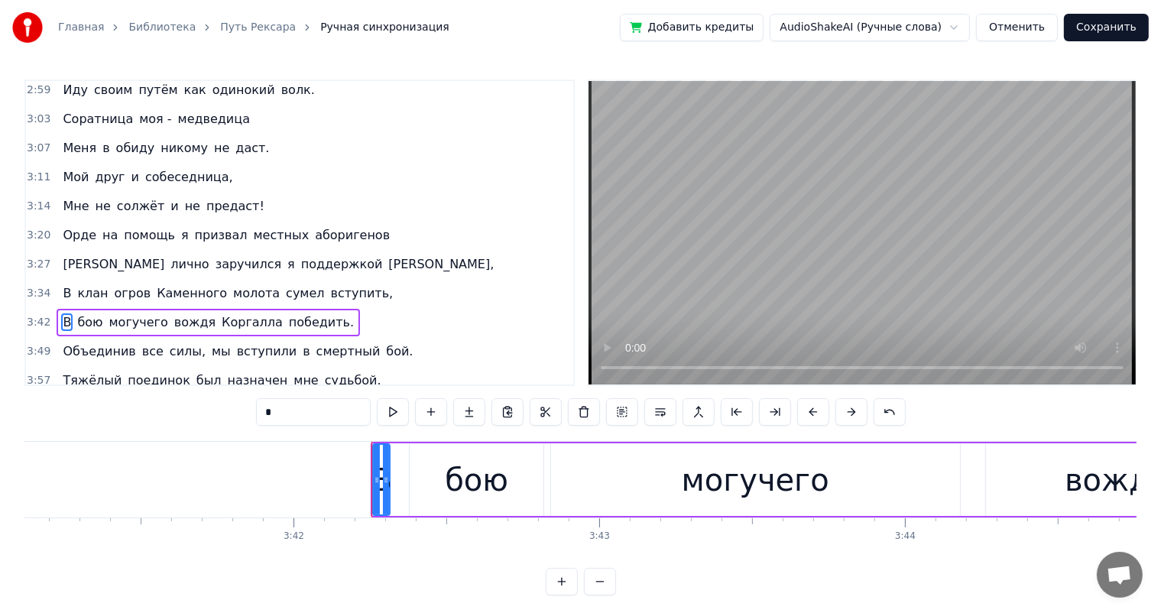
scroll to position [846, 0]
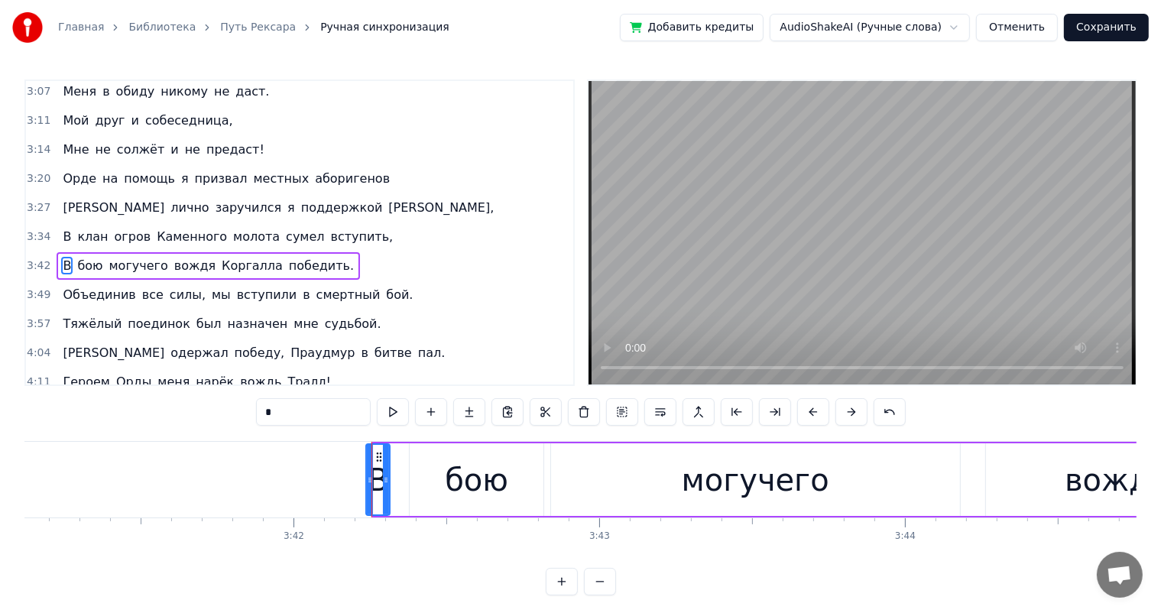
click at [367, 472] on div at bounding box center [370, 480] width 6 height 70
drag, startPoint x: 379, startPoint y: 456, endPoint x: 251, endPoint y: 472, distance: 129.4
click at [251, 472] on div "В" at bounding box center [249, 480] width 22 height 70
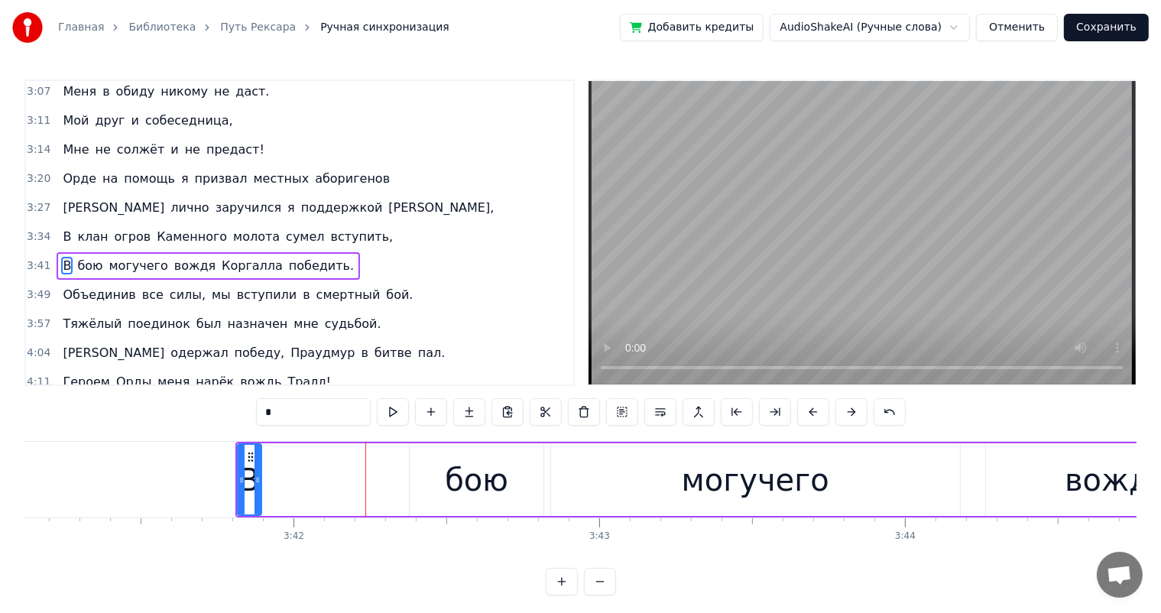
click at [433, 477] on div "бою" at bounding box center [476, 479] width 133 height 73
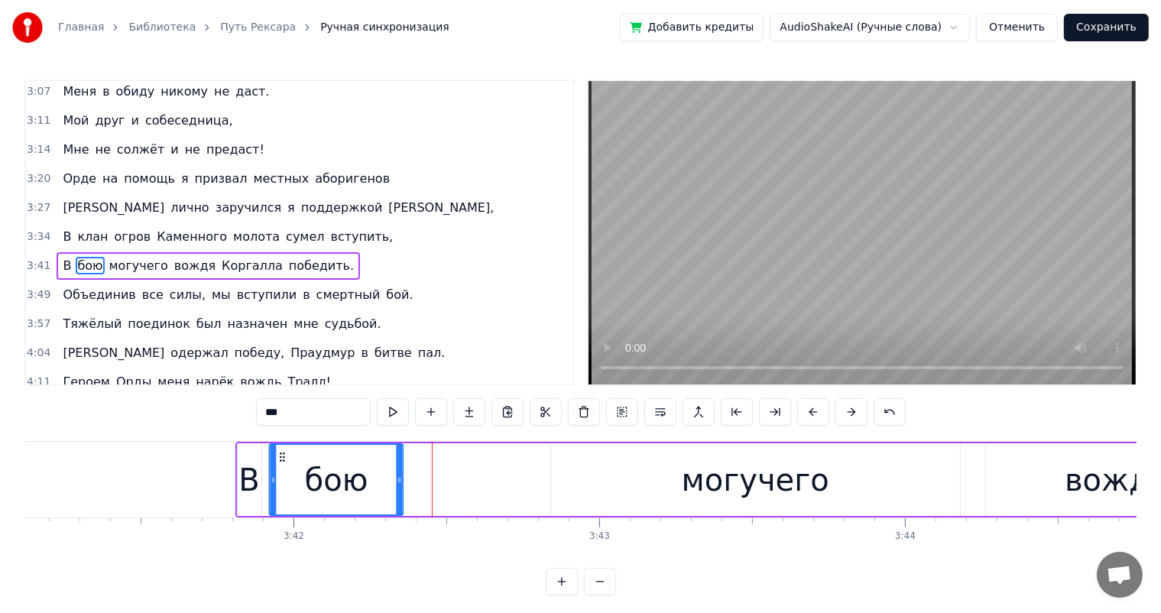
drag, startPoint x: 420, startPoint y: 455, endPoint x: 280, endPoint y: 469, distance: 141.3
click at [280, 469] on div "бою" at bounding box center [335, 480] width 131 height 70
drag, startPoint x: 654, startPoint y: 486, endPoint x: 621, endPoint y: 477, distance: 34.9
click at [653, 486] on div "могучего" at bounding box center [755, 479] width 409 height 73
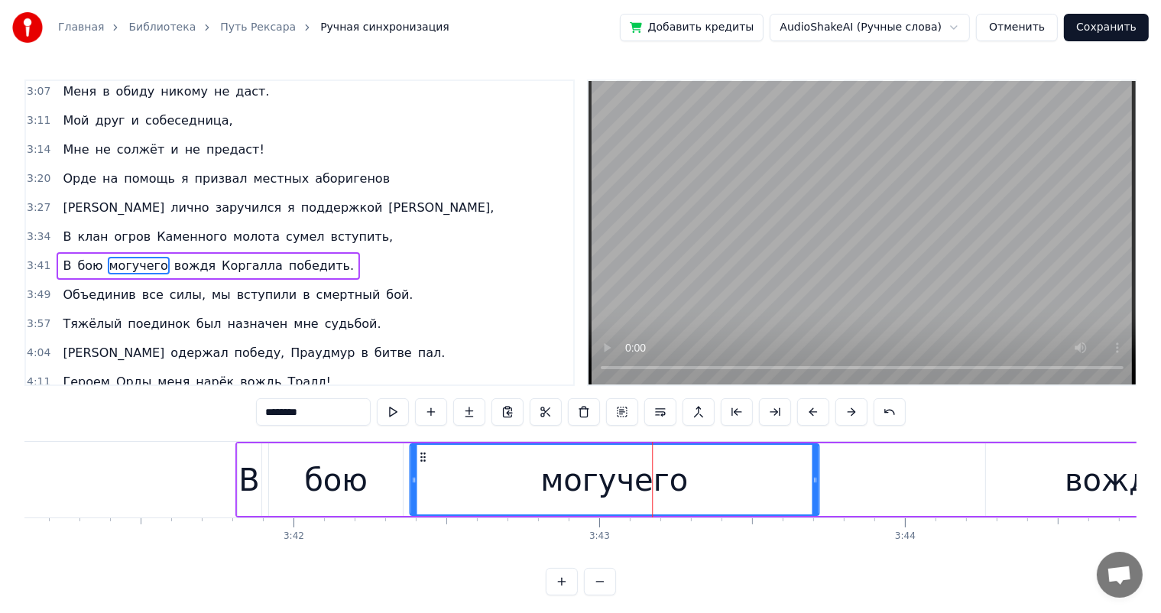
drag, startPoint x: 562, startPoint y: 454, endPoint x: 422, endPoint y: 466, distance: 141.2
click at [422, 466] on div "могучего" at bounding box center [613, 480] width 407 height 70
drag, startPoint x: 1010, startPoint y: 486, endPoint x: 981, endPoint y: 483, distance: 28.4
click at [1003, 486] on div "вождя" at bounding box center [1117, 479] width 262 height 73
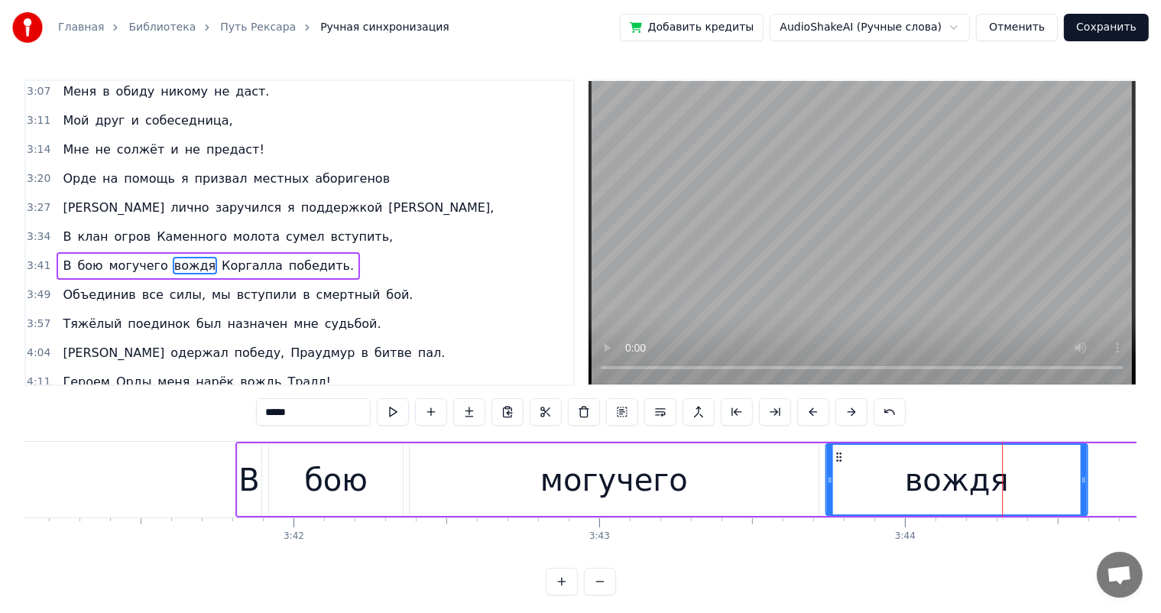
drag, startPoint x: 997, startPoint y: 454, endPoint x: 837, endPoint y: 457, distance: 159.8
click at [837, 457] on icon at bounding box center [838, 457] width 12 height 12
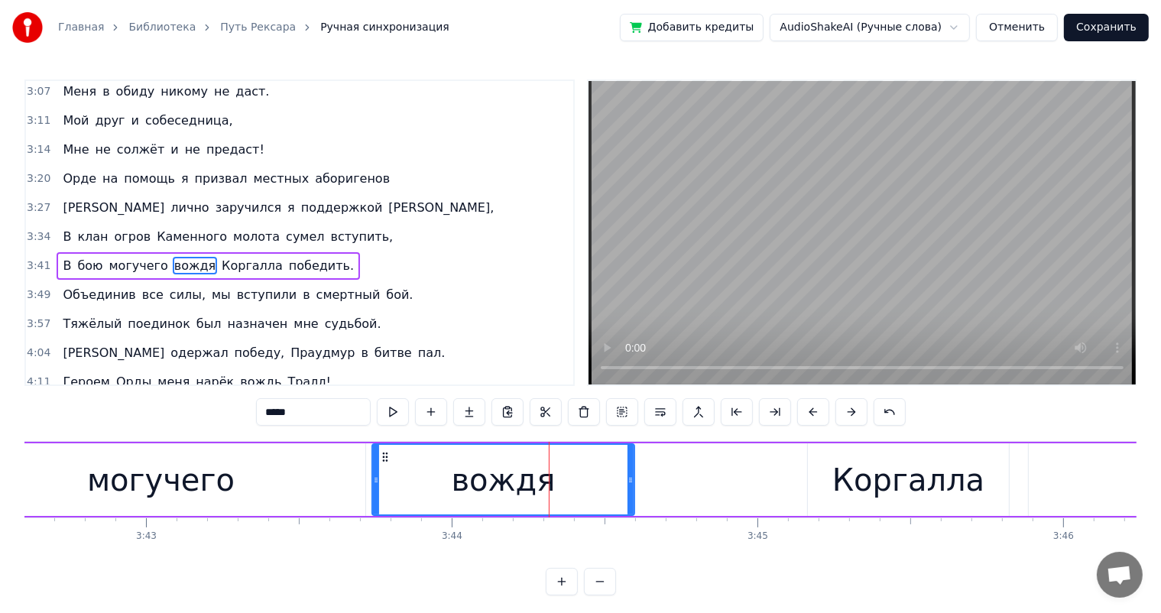
scroll to position [0, 67997]
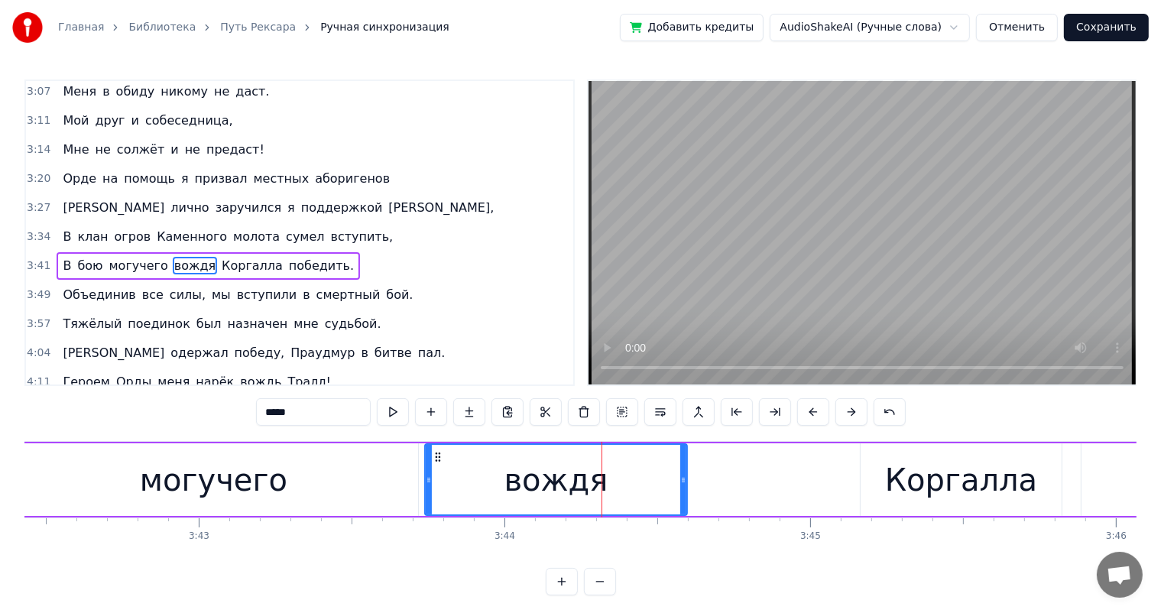
click at [880, 473] on div "Коргалла" at bounding box center [961, 479] width 200 height 73
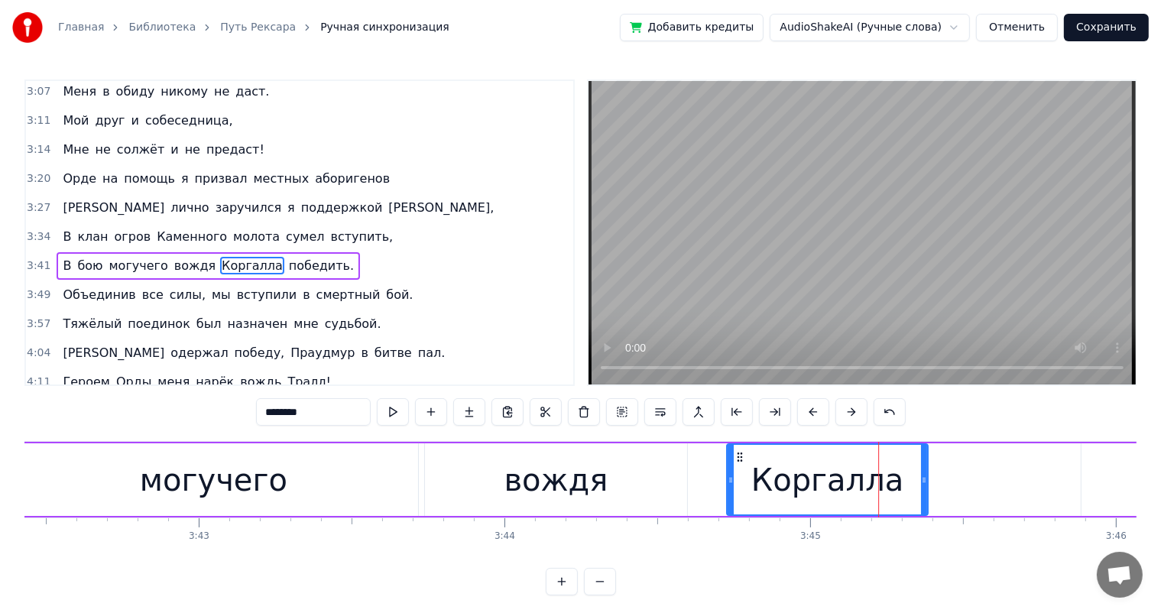
drag, startPoint x: 871, startPoint y: 457, endPoint x: 738, endPoint y: 467, distance: 134.1
click at [738, 467] on div "Коргалла" at bounding box center [827, 480] width 199 height 70
click at [631, 491] on div "вождя" at bounding box center [556, 479] width 262 height 73
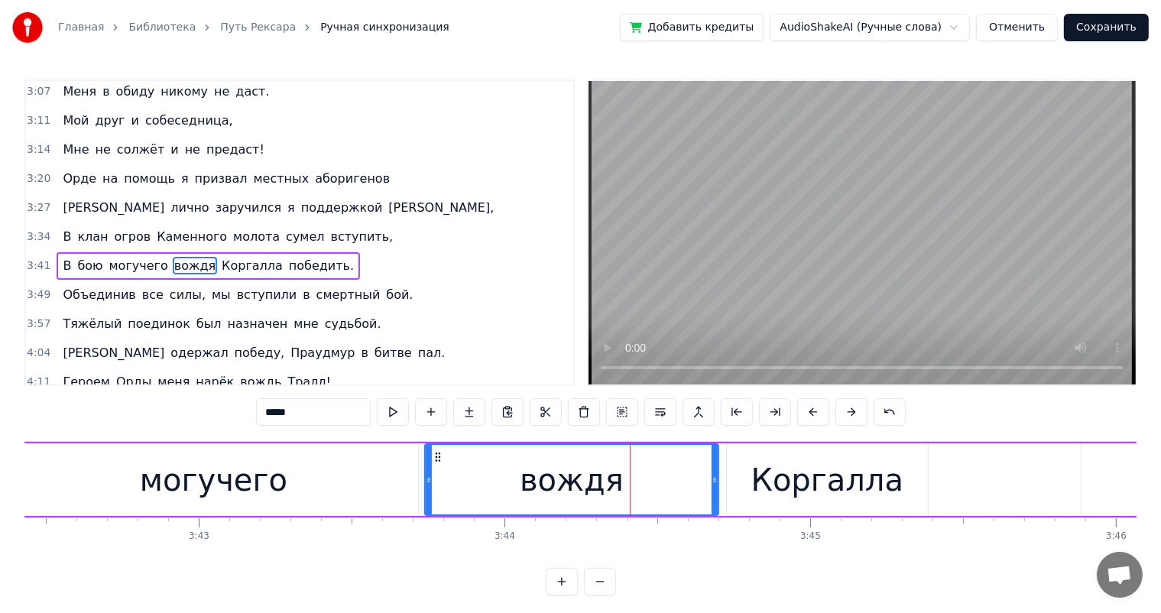
drag, startPoint x: 682, startPoint y: 480, endPoint x: 712, endPoint y: 478, distance: 29.8
click at [712, 478] on icon at bounding box center [715, 480] width 6 height 12
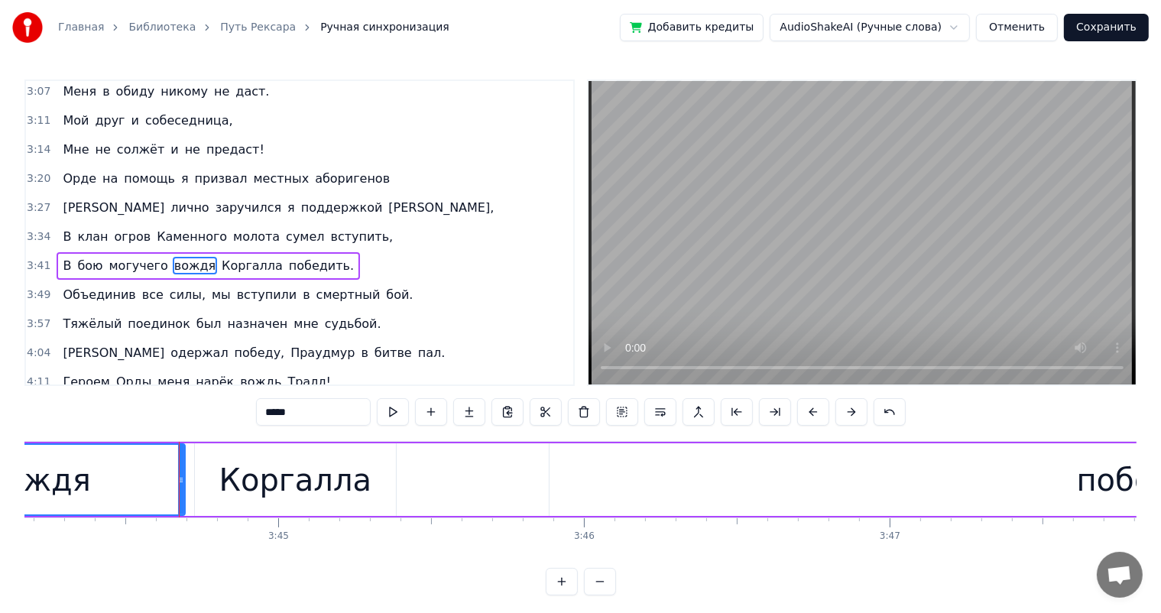
scroll to position [0, 68635]
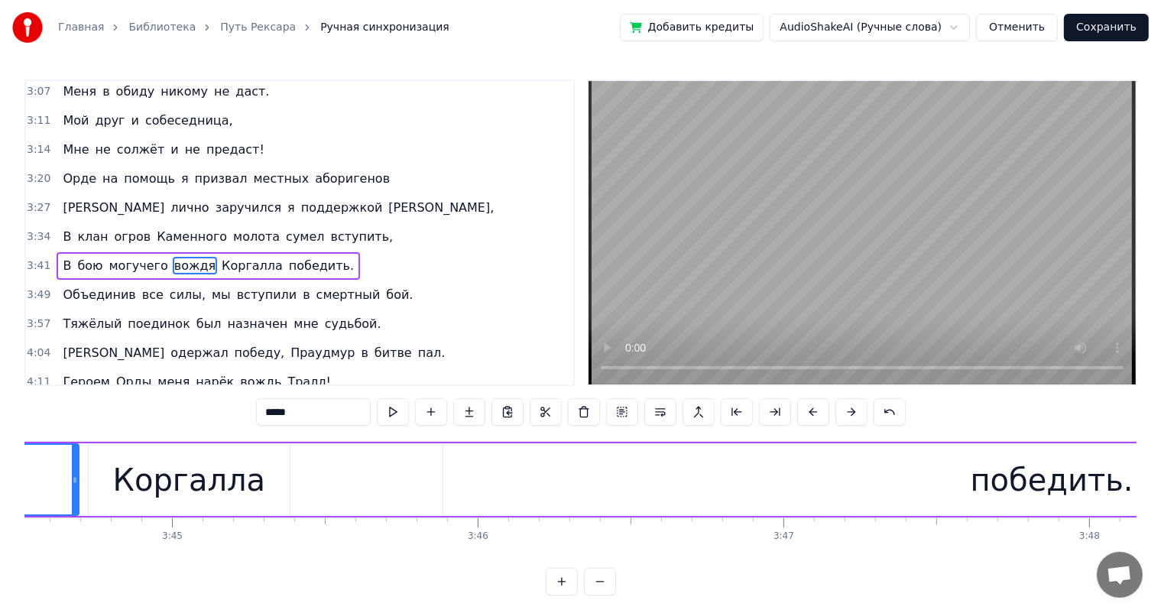
click at [944, 487] on div "победить." at bounding box center [1051, 479] width 1217 height 73
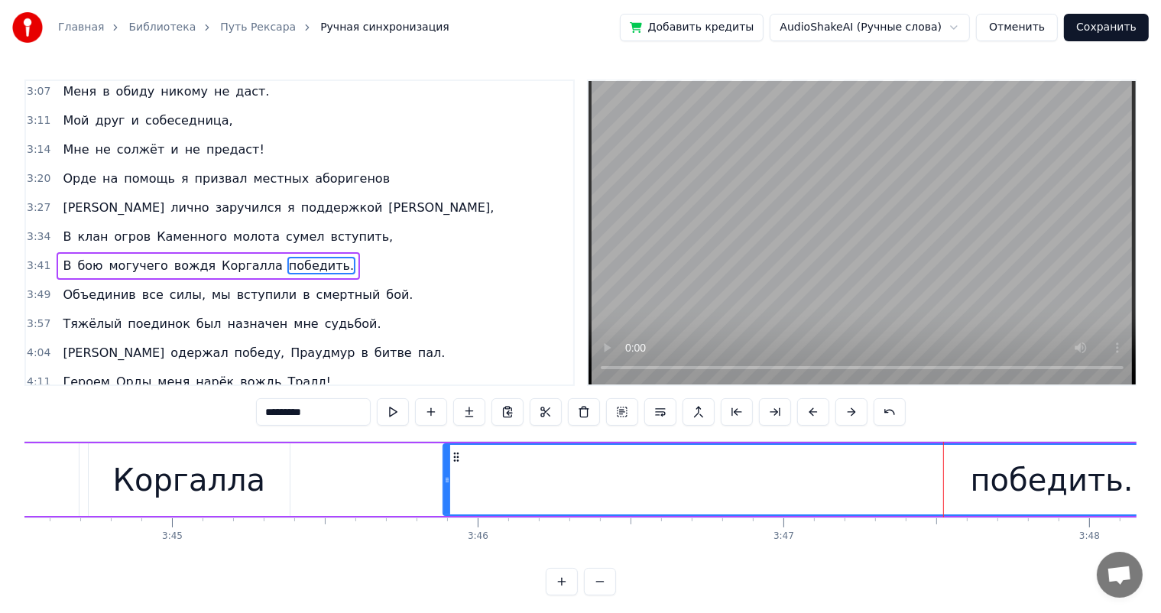
click at [263, 476] on div "Коргалла" at bounding box center [189, 479] width 200 height 73
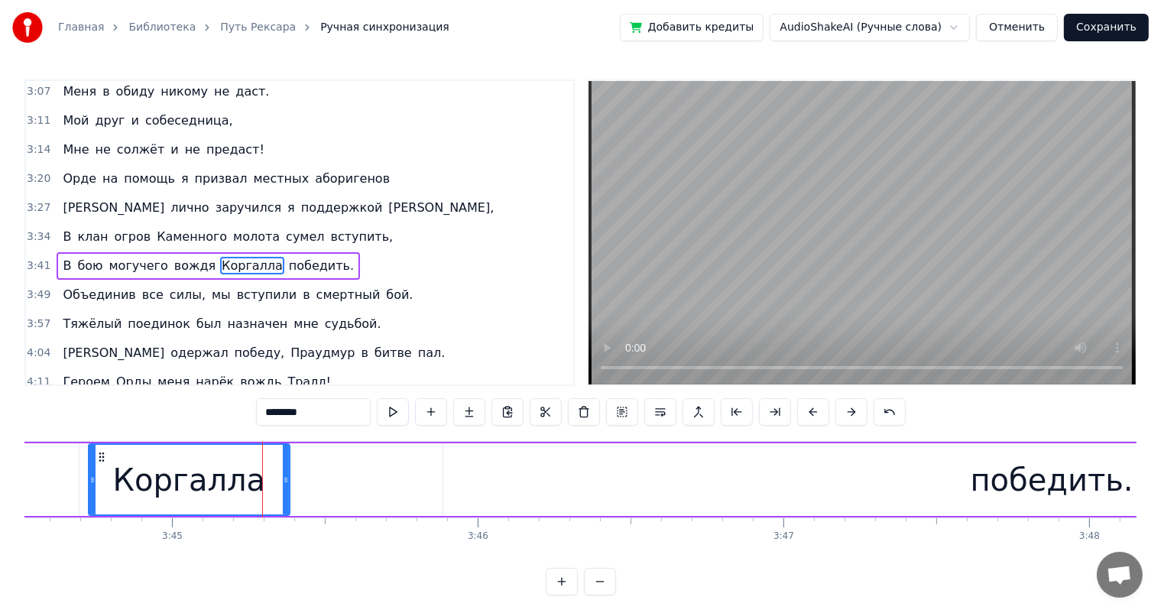
click at [469, 460] on div "победить." at bounding box center [1051, 479] width 1217 height 73
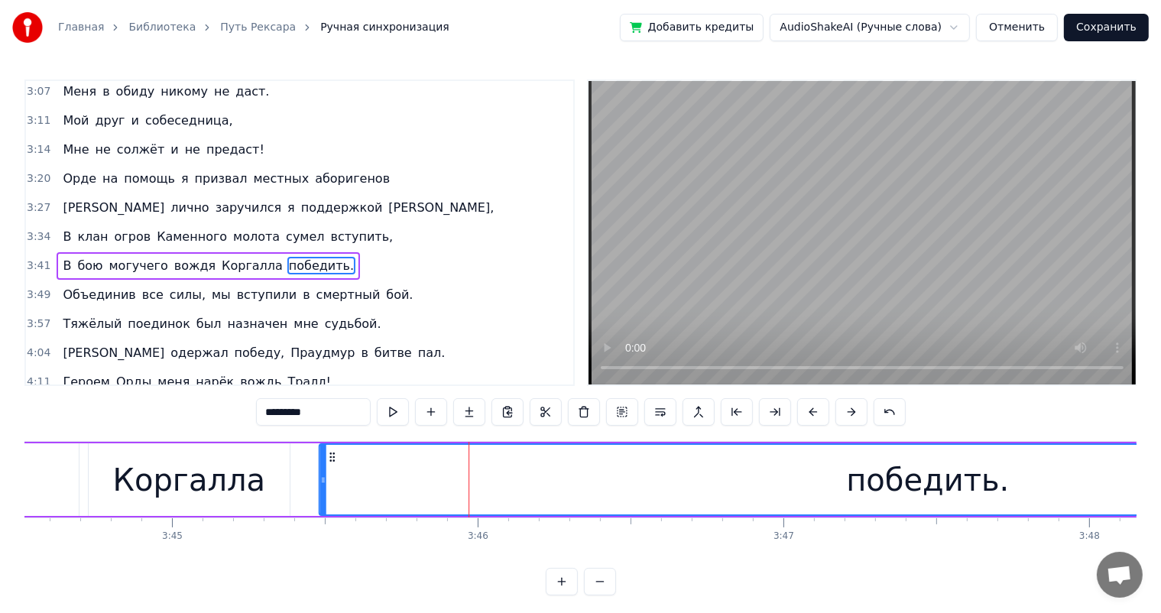
drag, startPoint x: 455, startPoint y: 455, endPoint x: 331, endPoint y: 468, distance: 125.2
click at [331, 468] on div "победить." at bounding box center [927, 480] width 1216 height 70
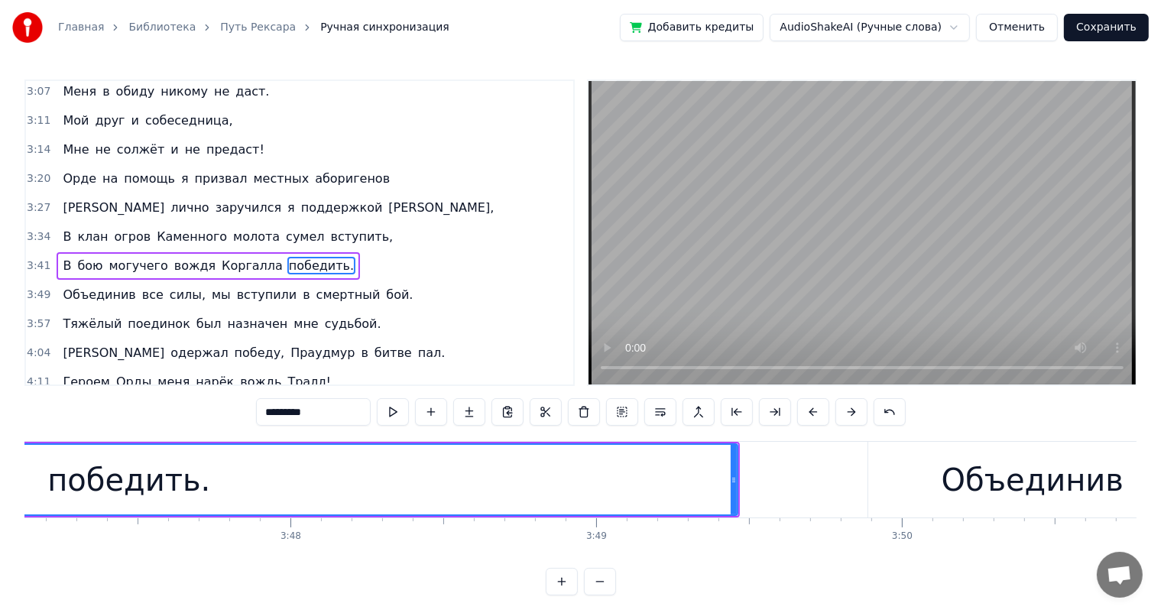
scroll to position [0, 69487]
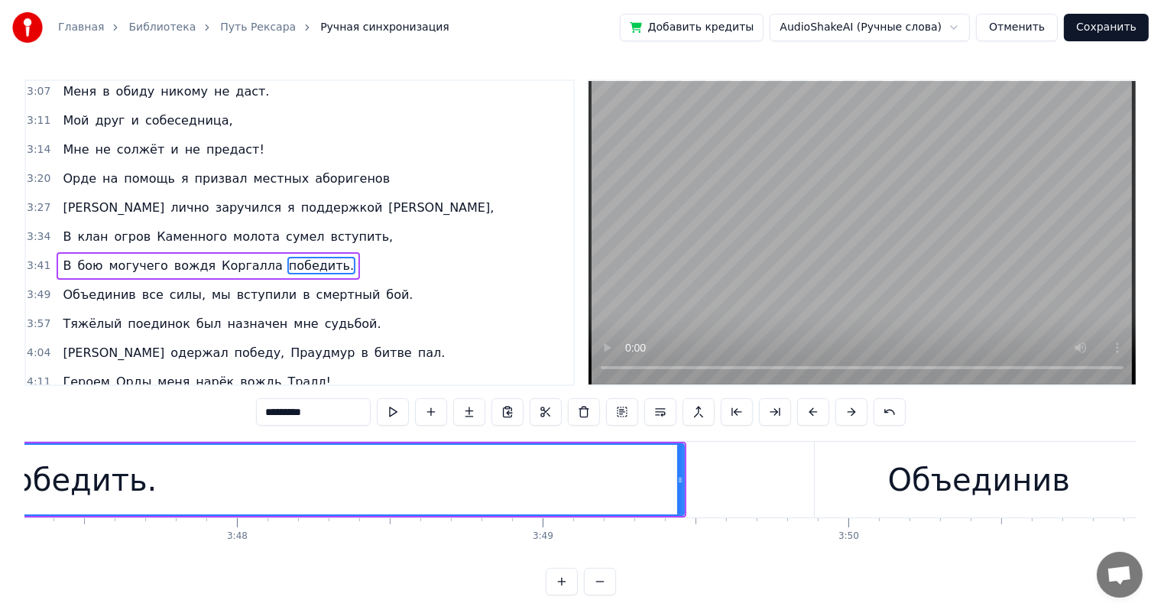
click at [364, 478] on div "победить." at bounding box center [75, 480] width 1216 height 70
drag, startPoint x: 681, startPoint y: 478, endPoint x: 669, endPoint y: 481, distance: 11.9
click at [665, 481] on icon at bounding box center [666, 480] width 6 height 12
click at [832, 477] on div "Объединив" at bounding box center [979, 480] width 329 height 76
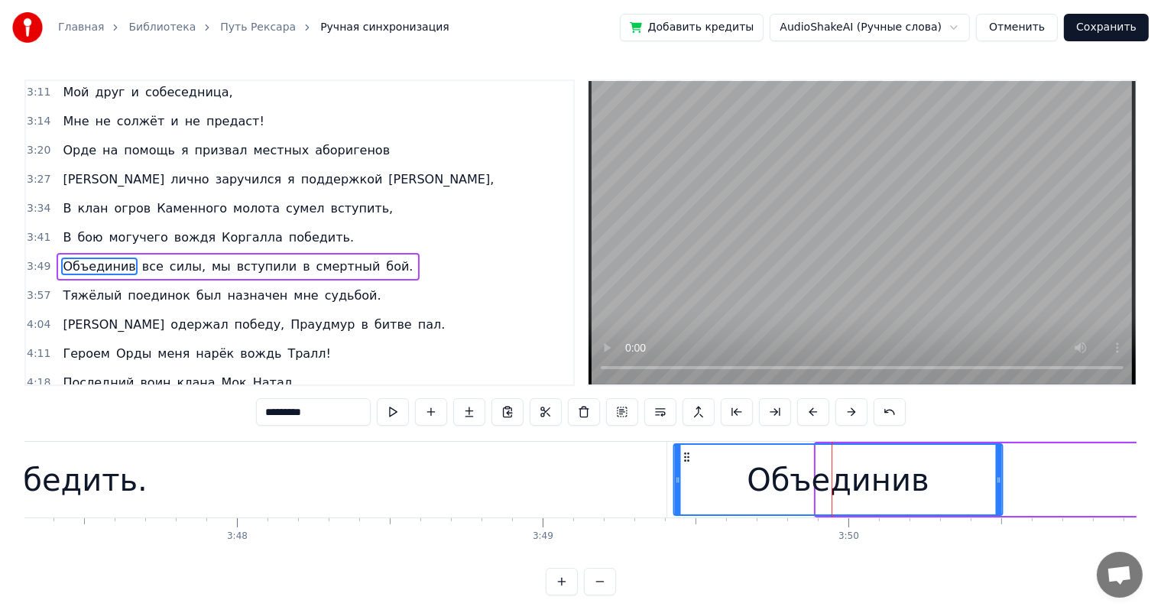
drag, startPoint x: 826, startPoint y: 458, endPoint x: 684, endPoint y: 474, distance: 143.1
click at [684, 474] on div "Объединив" at bounding box center [838, 480] width 328 height 70
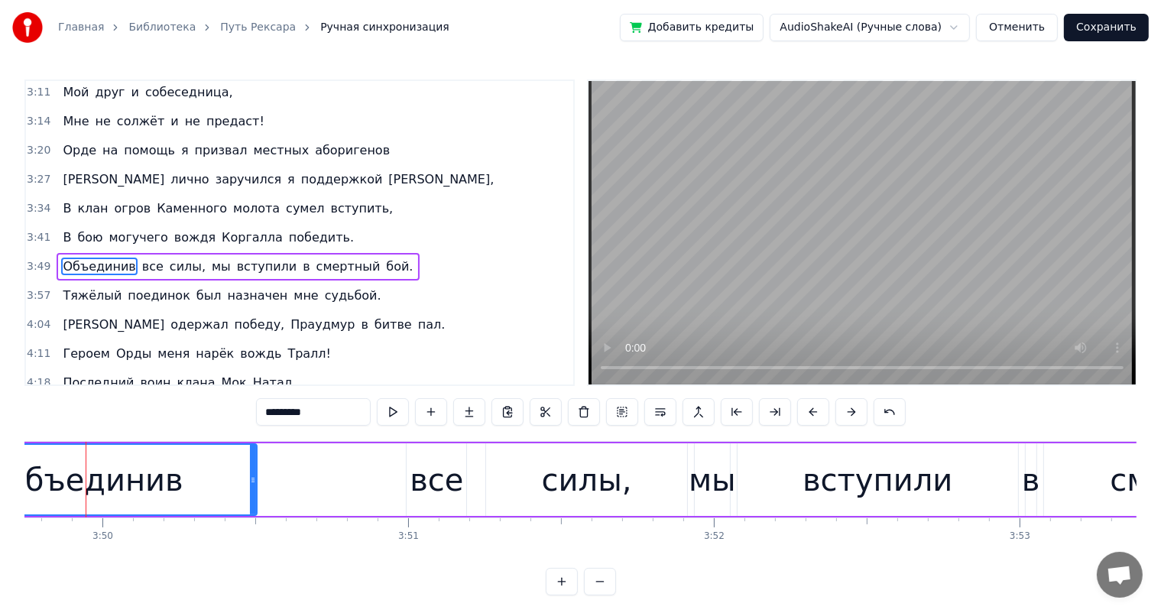
scroll to position [0, 69860]
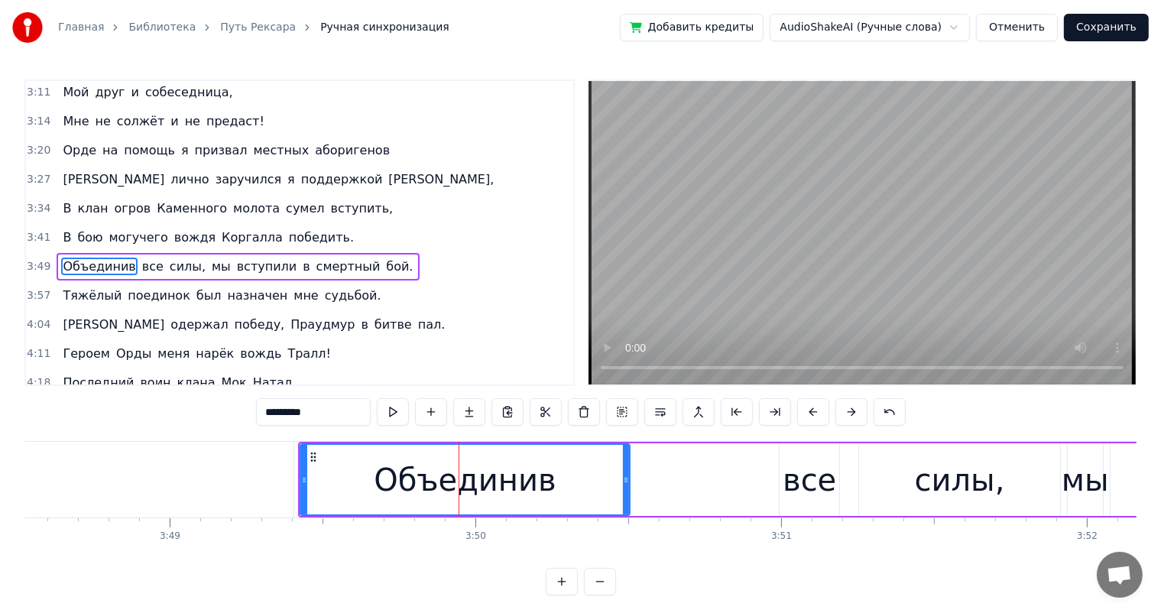
click at [826, 481] on div "все" at bounding box center [809, 480] width 53 height 46
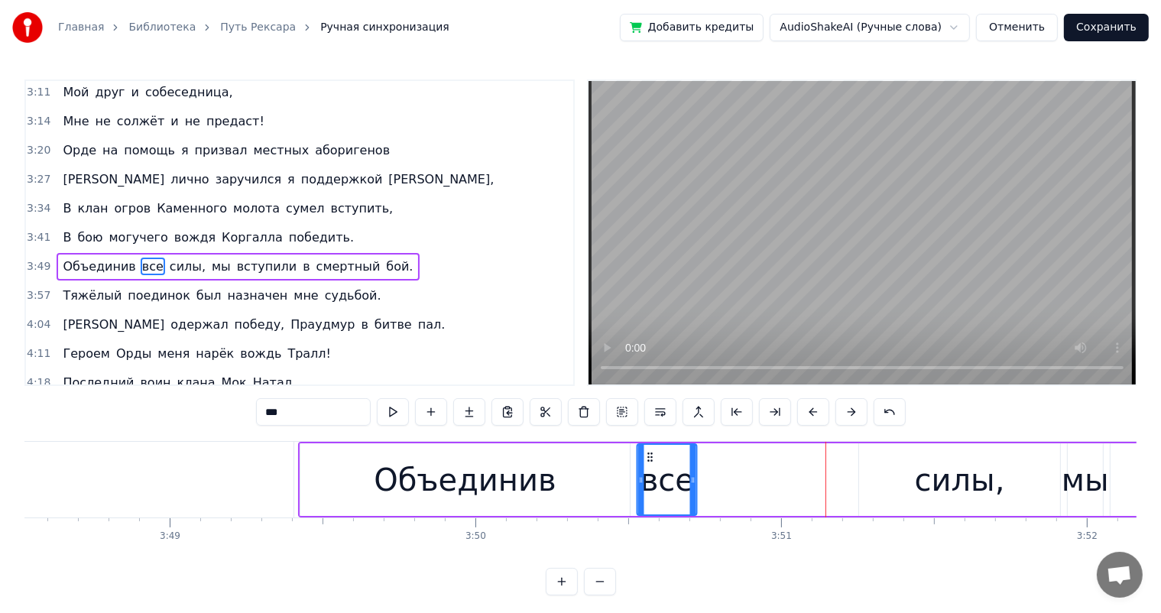
drag, startPoint x: 791, startPoint y: 455, endPoint x: 663, endPoint y: 474, distance: 129.1
click at [648, 471] on div "все" at bounding box center [667, 480] width 58 height 70
click at [868, 457] on div "силы," at bounding box center [959, 479] width 200 height 73
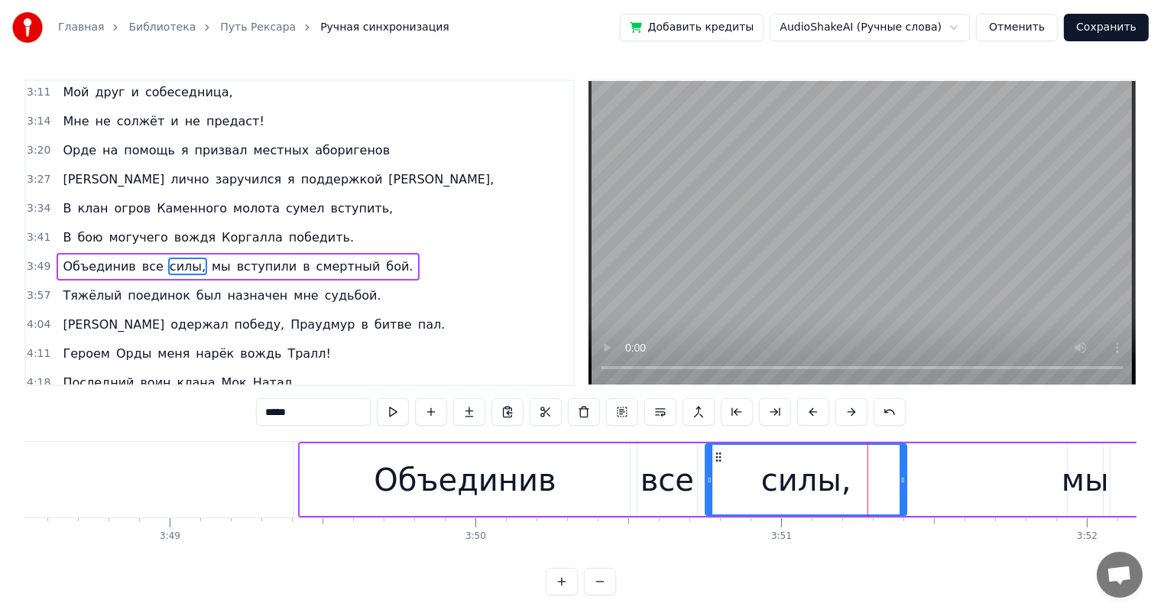
drag, startPoint x: 871, startPoint y: 456, endPoint x: 718, endPoint y: 478, distance: 154.4
click at [718, 478] on div "силы," at bounding box center [806, 480] width 199 height 70
click at [1087, 486] on div "мы" at bounding box center [1085, 480] width 47 height 46
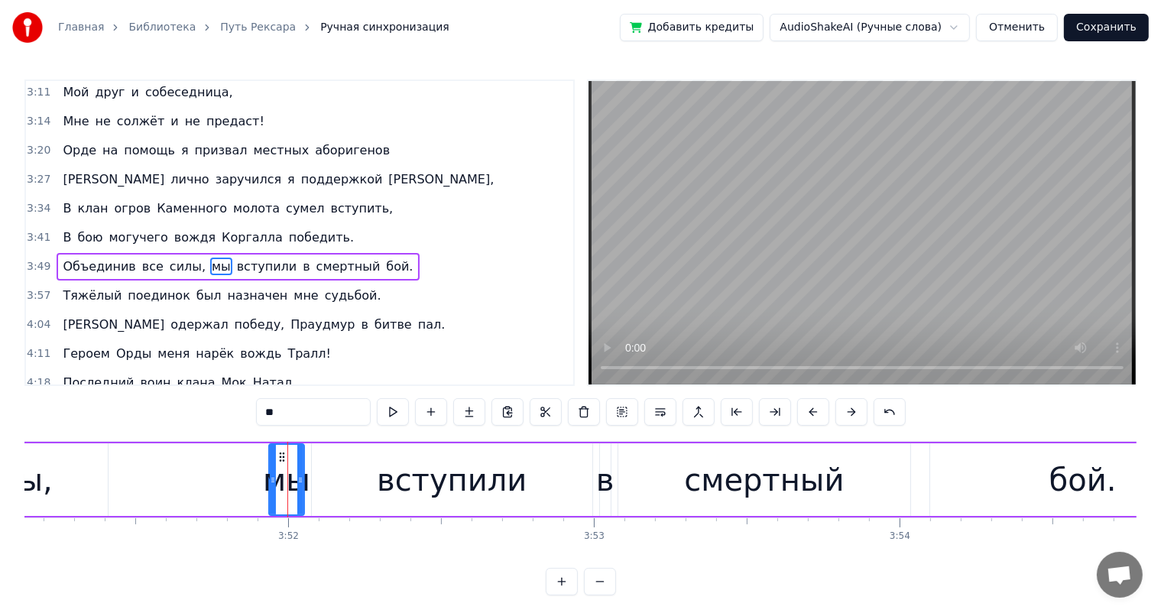
scroll to position [0, 70446]
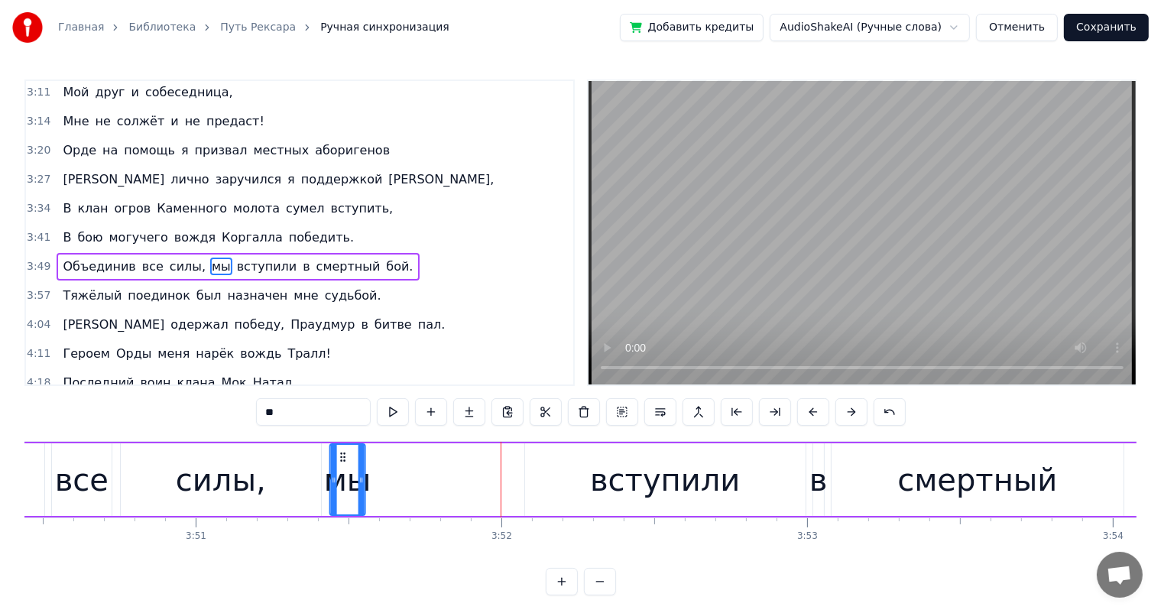
drag, startPoint x: 492, startPoint y: 459, endPoint x: 340, endPoint y: 471, distance: 152.6
click at [340, 471] on div "мы" at bounding box center [348, 480] width 34 height 70
click at [548, 464] on div "вступили" at bounding box center [665, 479] width 280 height 73
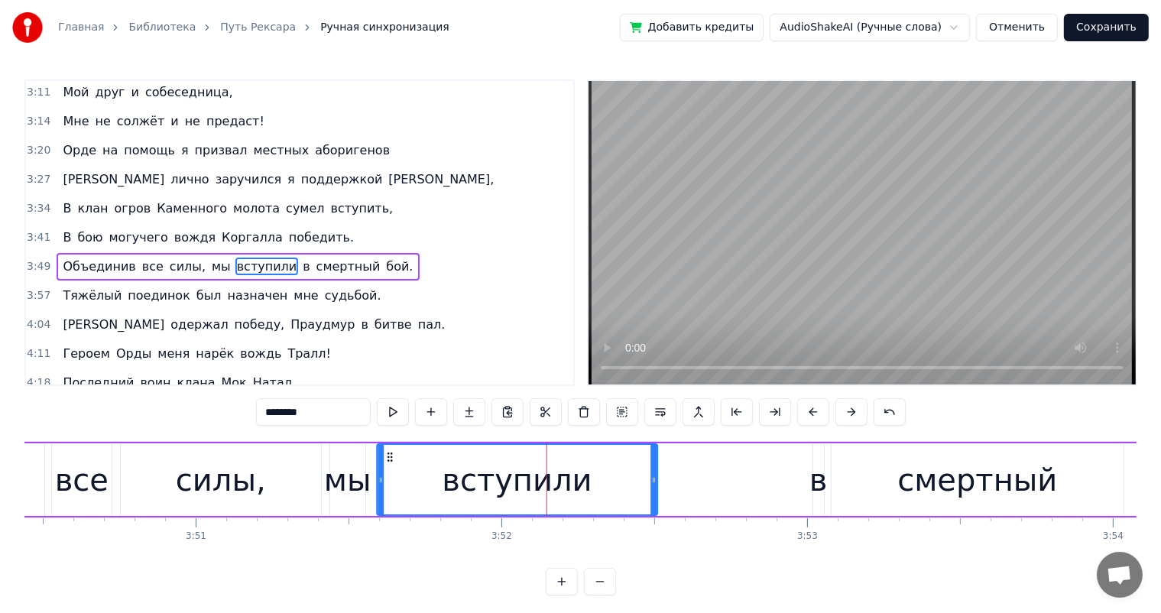
drag, startPoint x: 537, startPoint y: 455, endPoint x: 389, endPoint y: 468, distance: 148.8
click at [389, 468] on div "вступили" at bounding box center [517, 480] width 279 height 70
click at [817, 468] on div "в" at bounding box center [818, 480] width 18 height 46
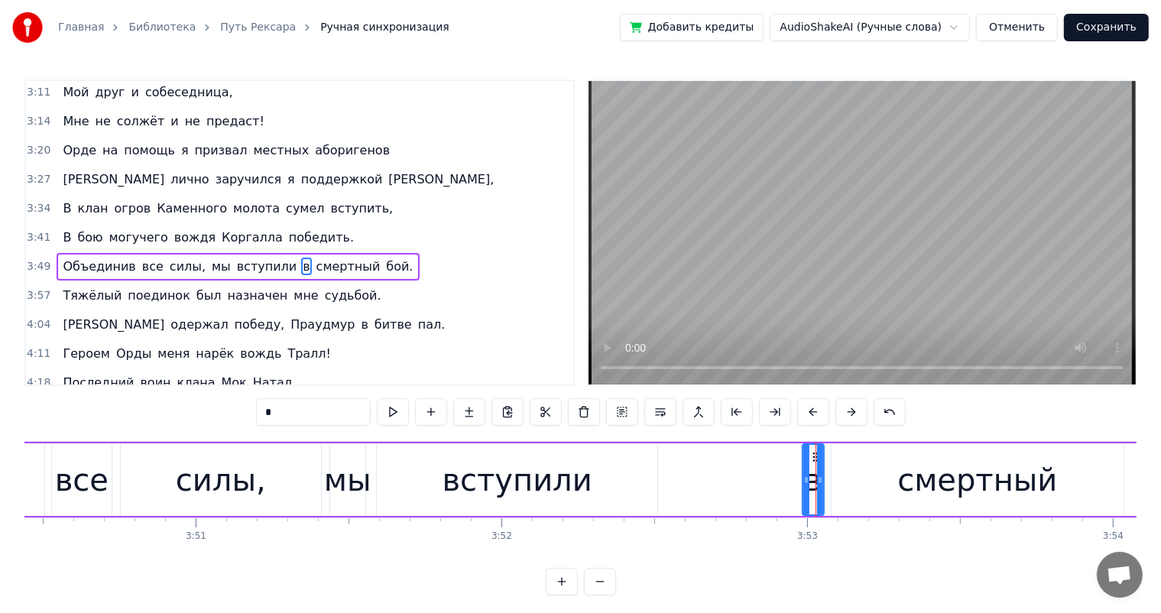
click at [803, 483] on icon at bounding box center [806, 480] width 6 height 12
drag, startPoint x: 813, startPoint y: 455, endPoint x: 674, endPoint y: 471, distance: 139.9
click at [674, 471] on div "в" at bounding box center [673, 480] width 21 height 70
click at [887, 468] on div "смертный" at bounding box center [978, 479] width 293 height 73
type input "********"
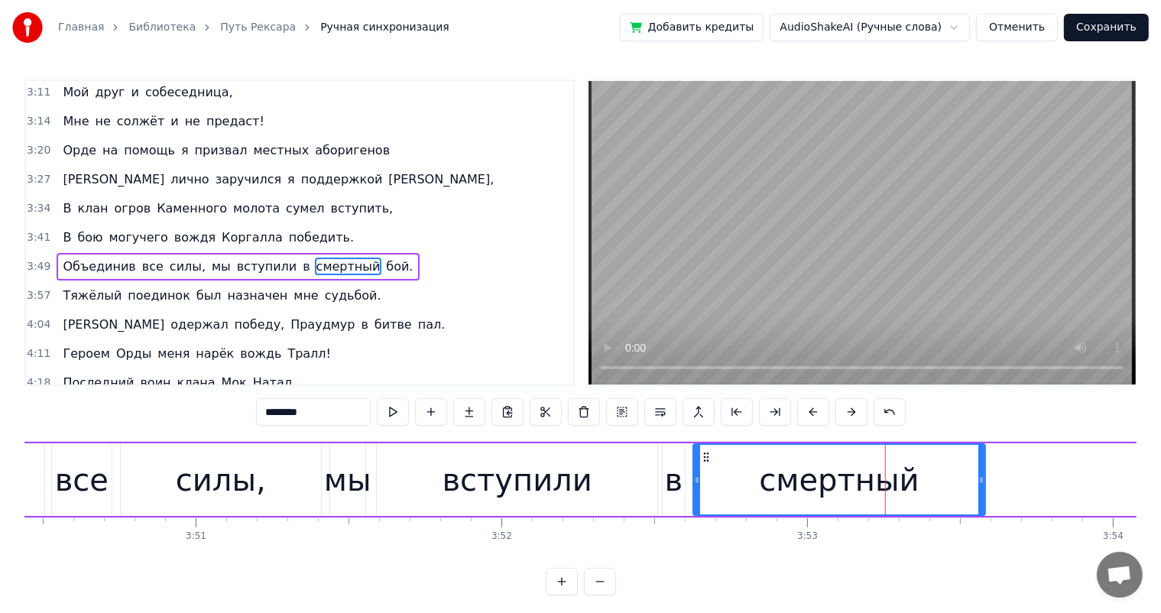
drag, startPoint x: 843, startPoint y: 459, endPoint x: 705, endPoint y: 474, distance: 139.2
click at [705, 474] on div "смертный" at bounding box center [839, 480] width 291 height 70
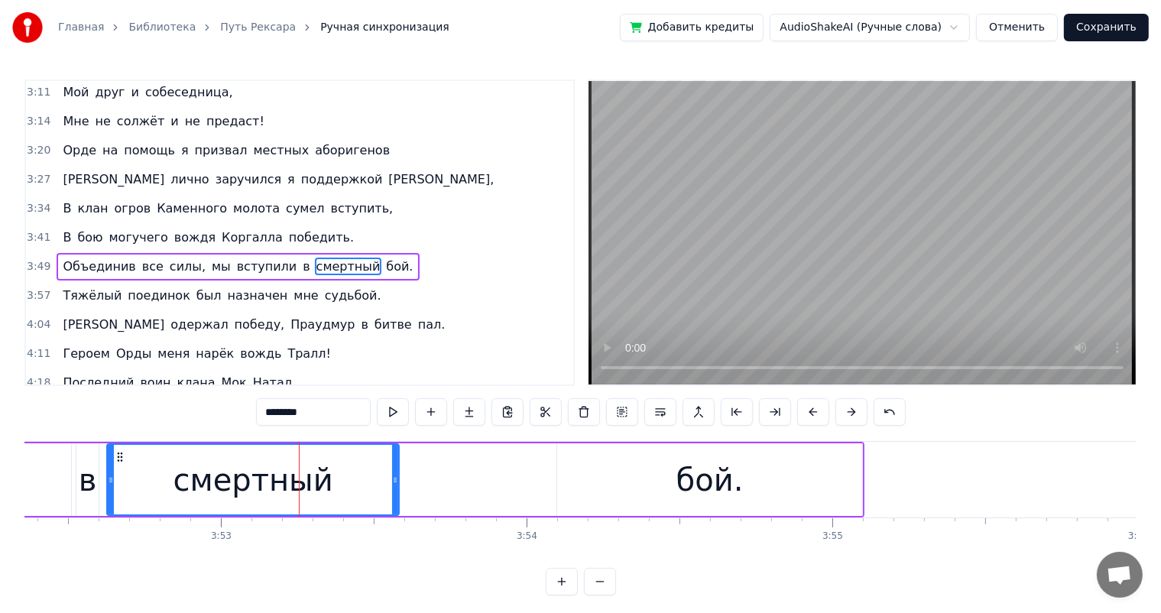
scroll to position [0, 70925]
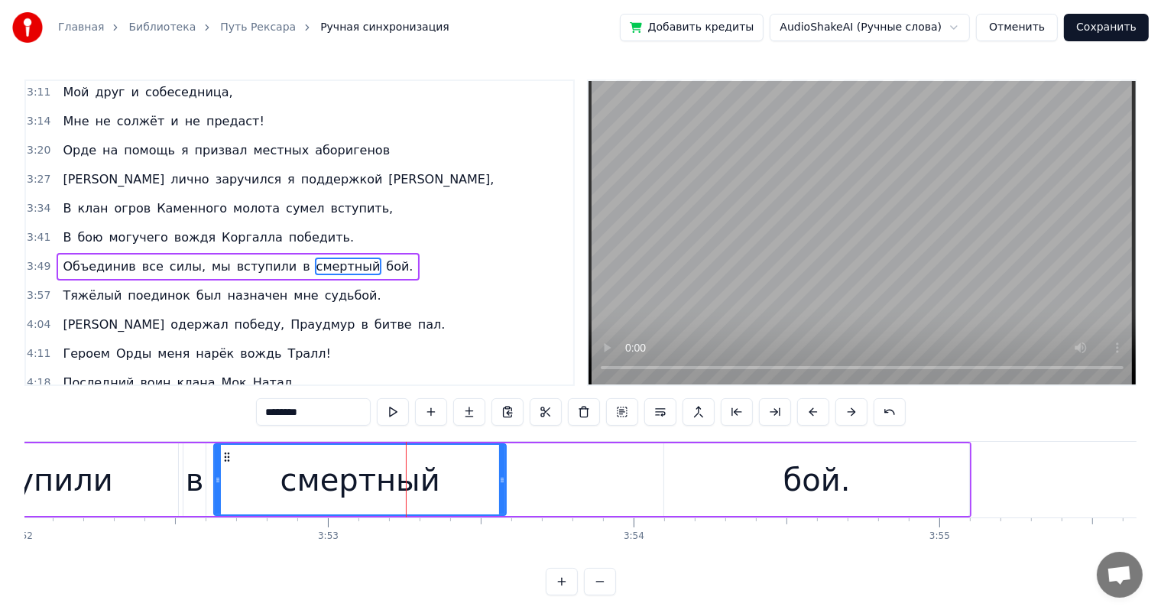
click at [577, 478] on div "Объединив все силы, мы вступили в смертный бой." at bounding box center [102, 480] width 1738 height 76
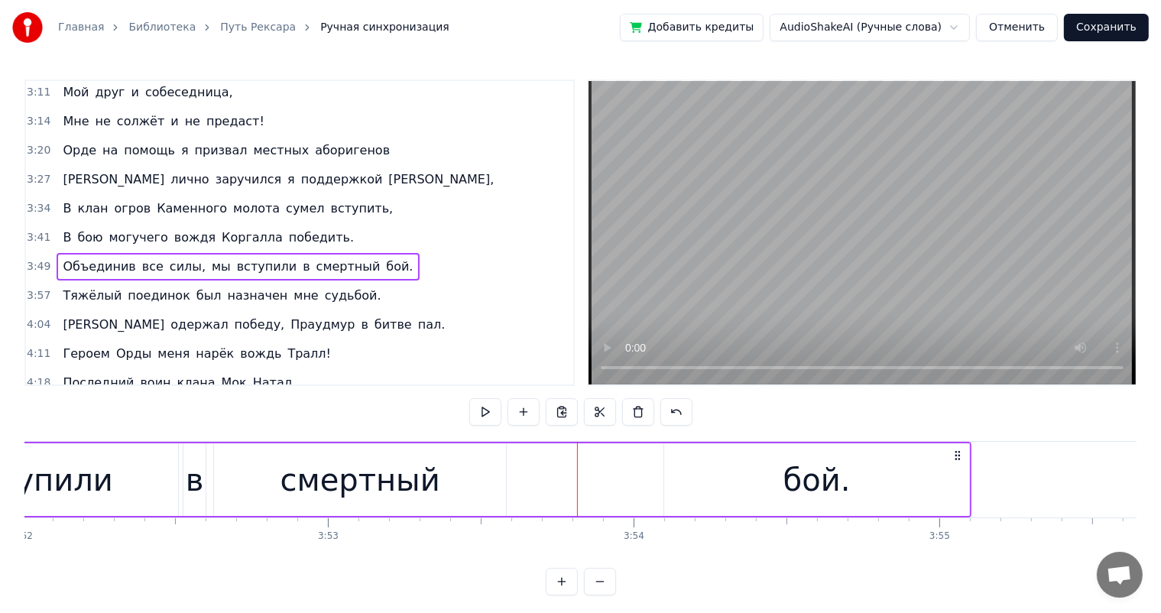
click at [446, 474] on div "смертный" at bounding box center [360, 479] width 293 height 73
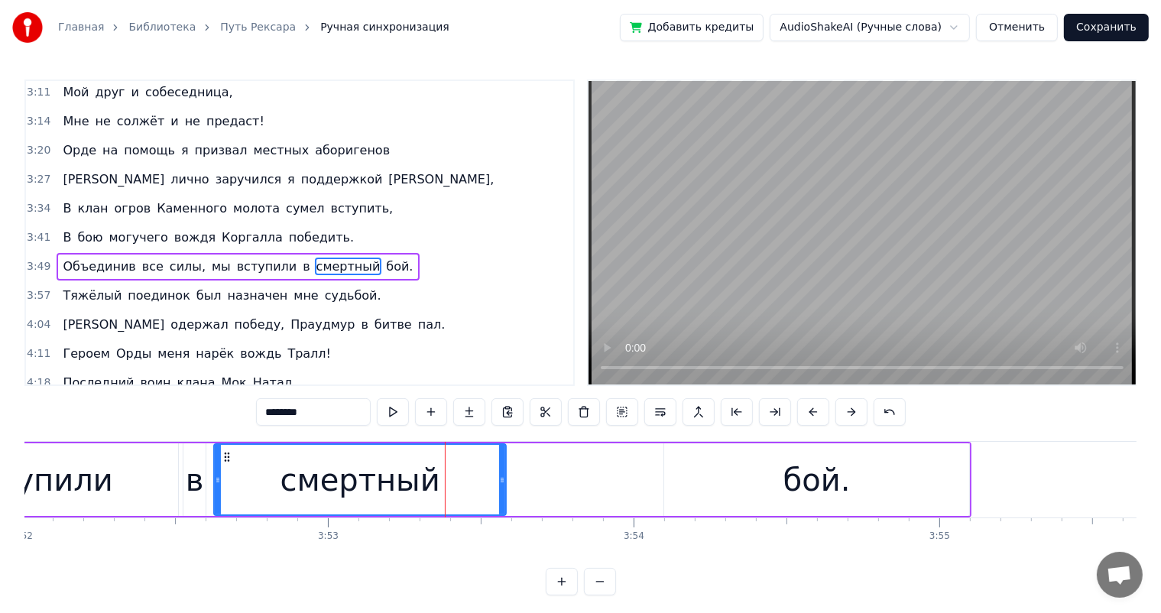
click at [675, 465] on div "бой." at bounding box center [816, 479] width 305 height 73
type input "****"
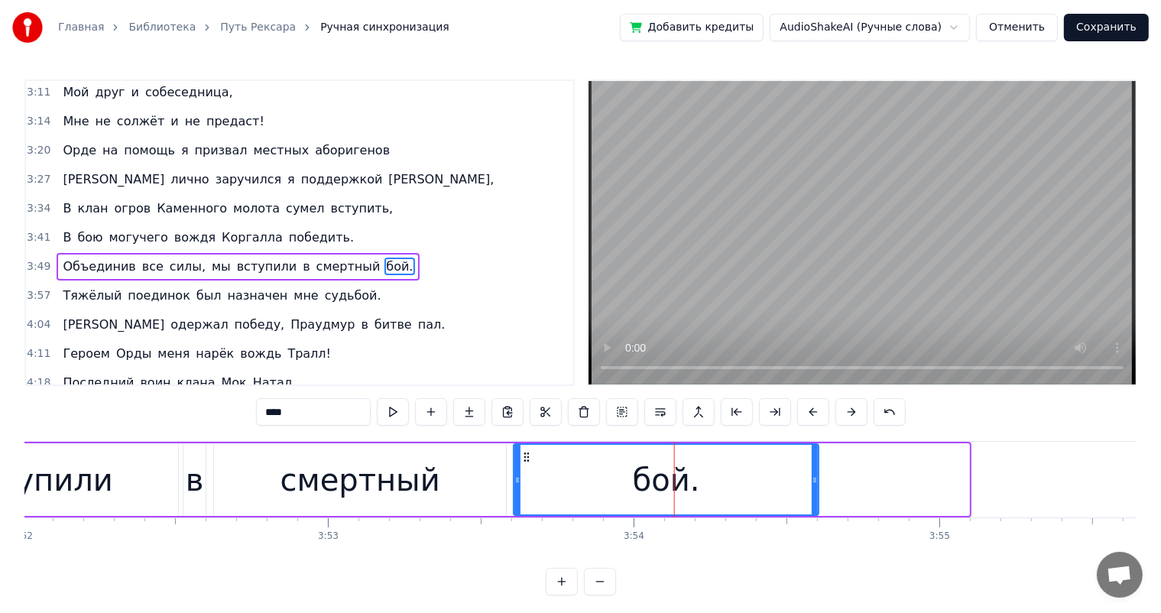
drag, startPoint x: 676, startPoint y: 455, endPoint x: 525, endPoint y: 470, distance: 151.3
click at [525, 470] on div "бой." at bounding box center [666, 480] width 303 height 70
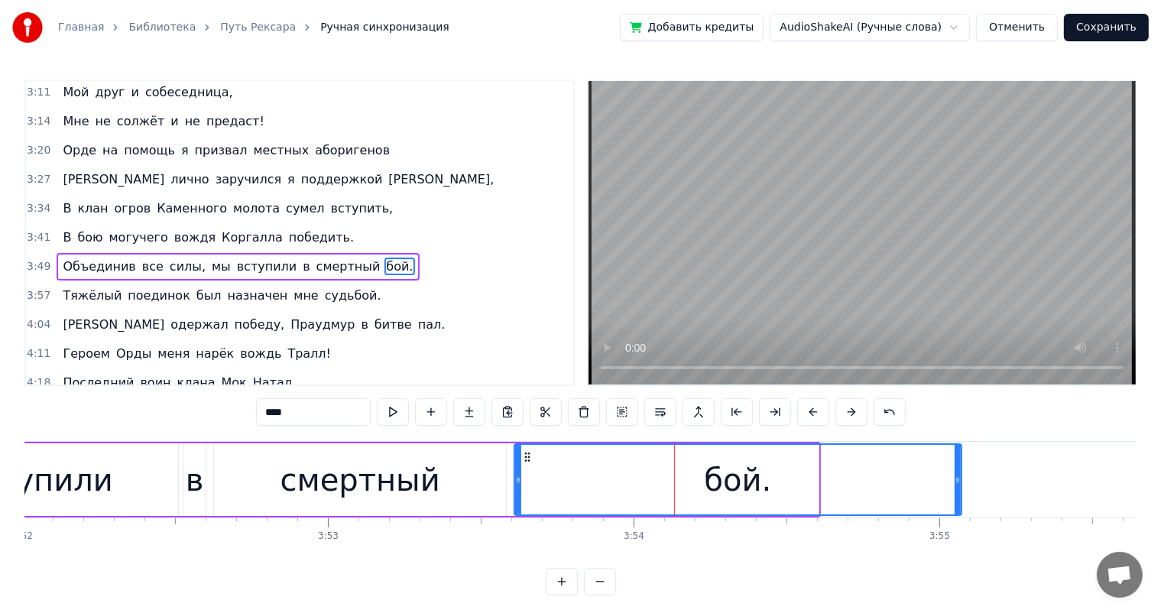
drag, startPoint x: 814, startPoint y: 480, endPoint x: 963, endPoint y: 489, distance: 149.3
click at [961, 489] on div at bounding box center [958, 480] width 6 height 70
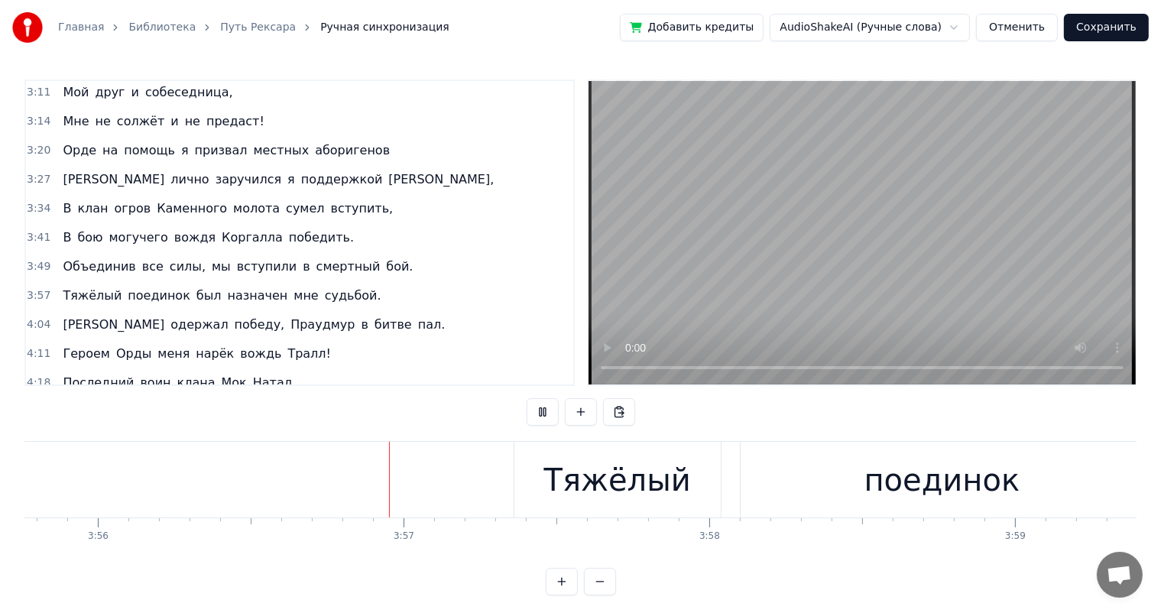
scroll to position [0, 72198]
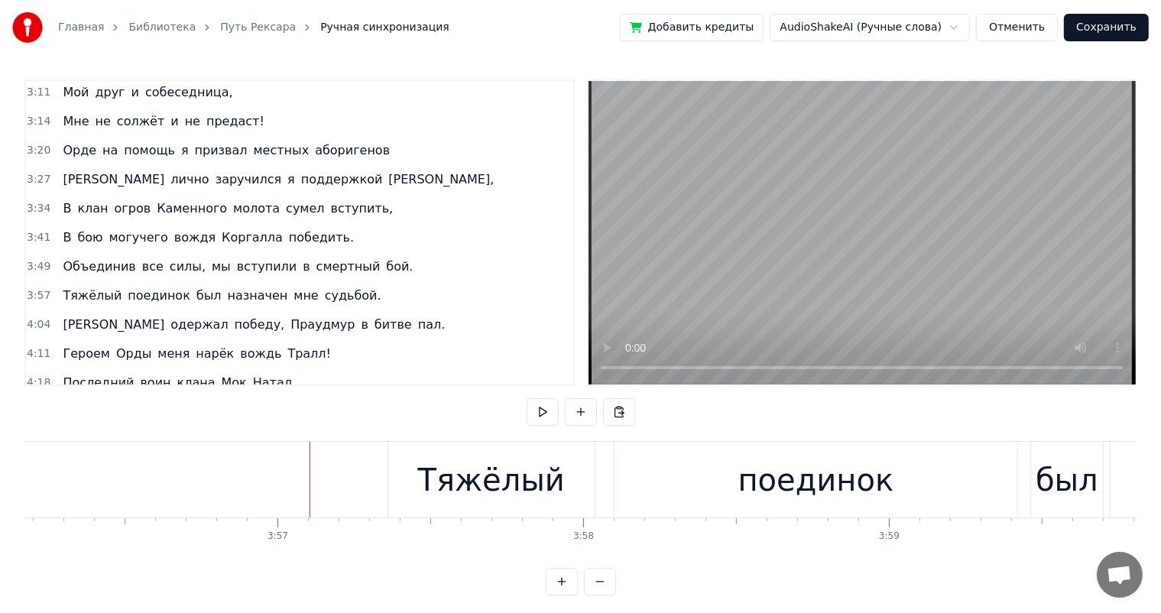
click at [434, 469] on div "Тяжёлый" at bounding box center [491, 480] width 147 height 46
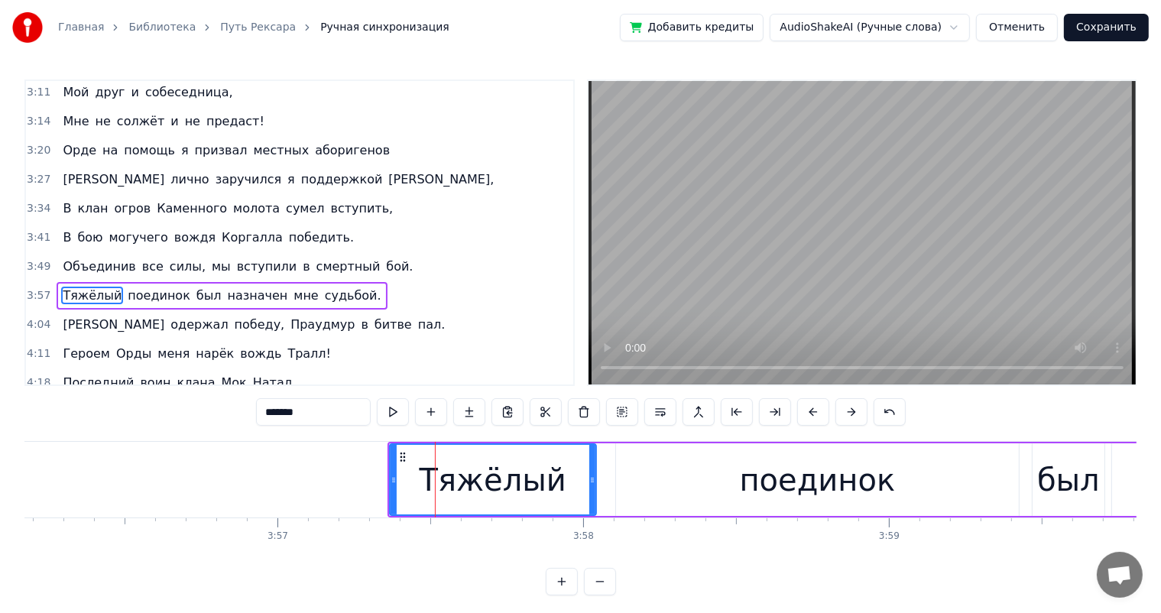
scroll to position [902, 0]
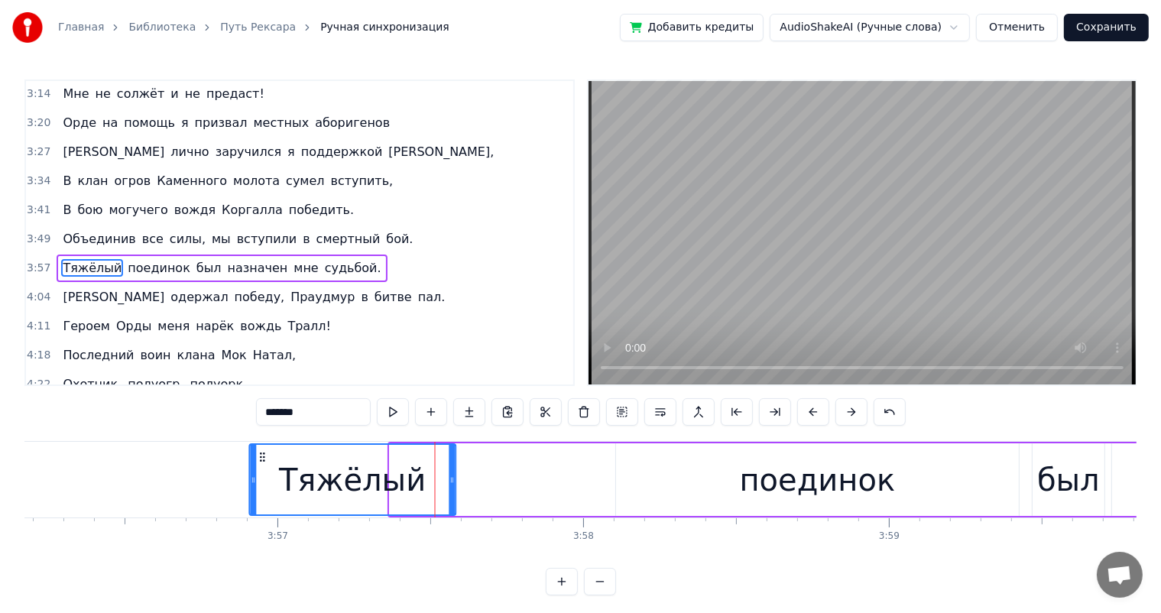
drag, startPoint x: 403, startPoint y: 453, endPoint x: 262, endPoint y: 465, distance: 141.2
click at [262, 465] on div "Тяжёлый" at bounding box center [352, 480] width 205 height 70
click at [641, 461] on div "поединок" at bounding box center [817, 479] width 403 height 73
type input "********"
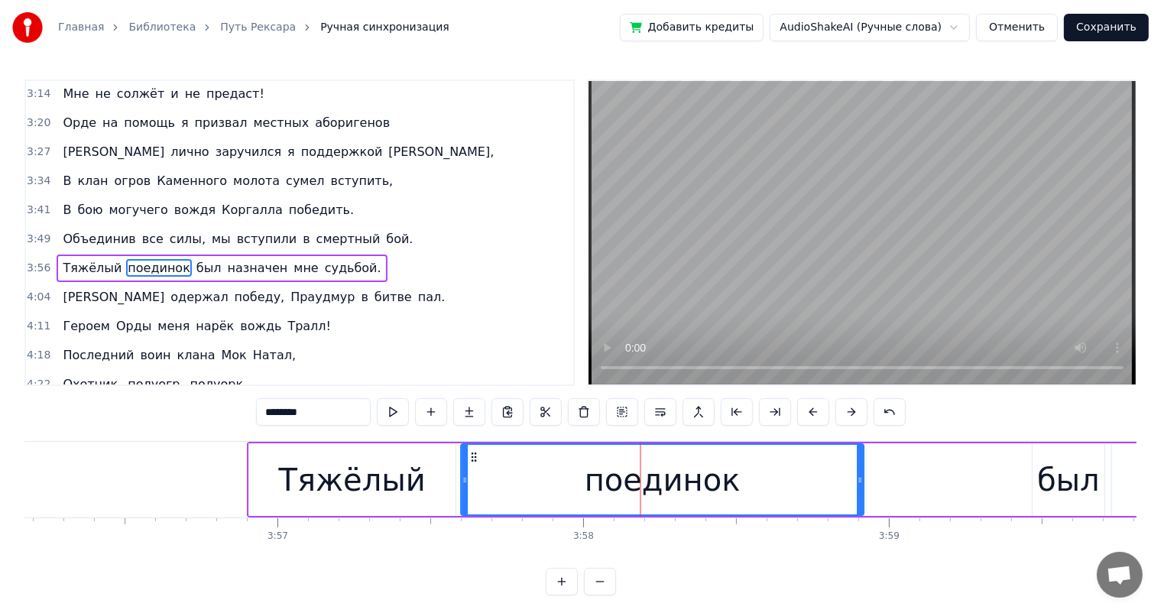
drag, startPoint x: 627, startPoint y: 455, endPoint x: 472, endPoint y: 470, distance: 155.1
click at [472, 470] on div "поединок" at bounding box center [662, 480] width 401 height 70
drag, startPoint x: 471, startPoint y: 453, endPoint x: 501, endPoint y: 464, distance: 32.4
click at [474, 454] on icon at bounding box center [478, 457] width 12 height 12
click at [916, 462] on div "Тяжёлый поединок был назначен мне судьбой." at bounding box center [1072, 480] width 1650 height 76
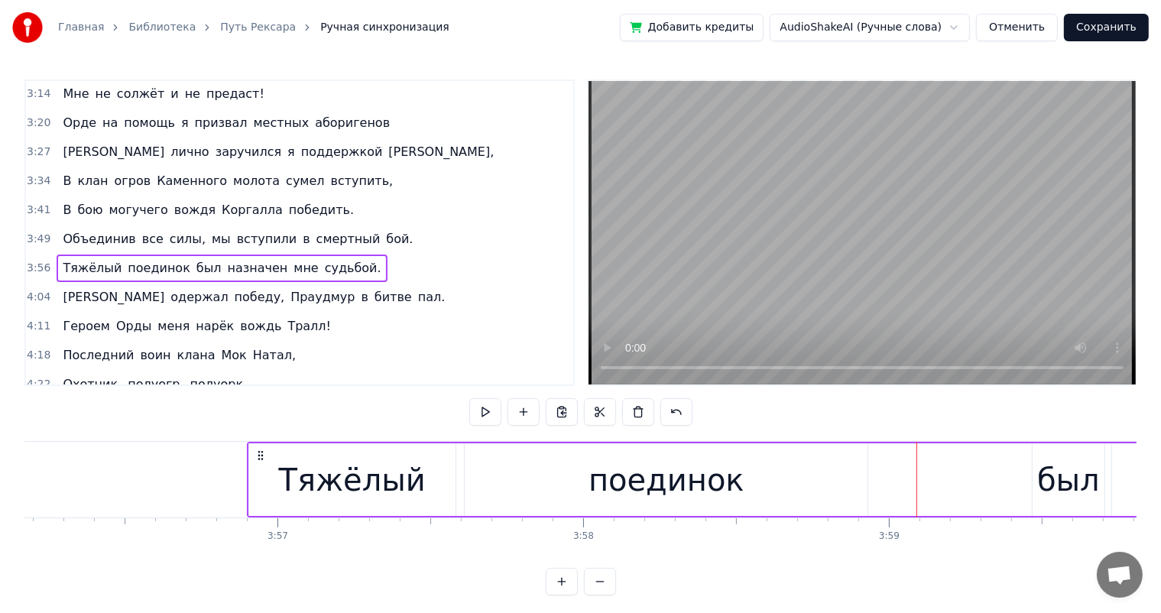
click at [961, 471] on div "Тяжёлый поединок был назначен мне судьбой." at bounding box center [1072, 480] width 1650 height 76
click at [1041, 472] on div "был" at bounding box center [1068, 480] width 63 height 46
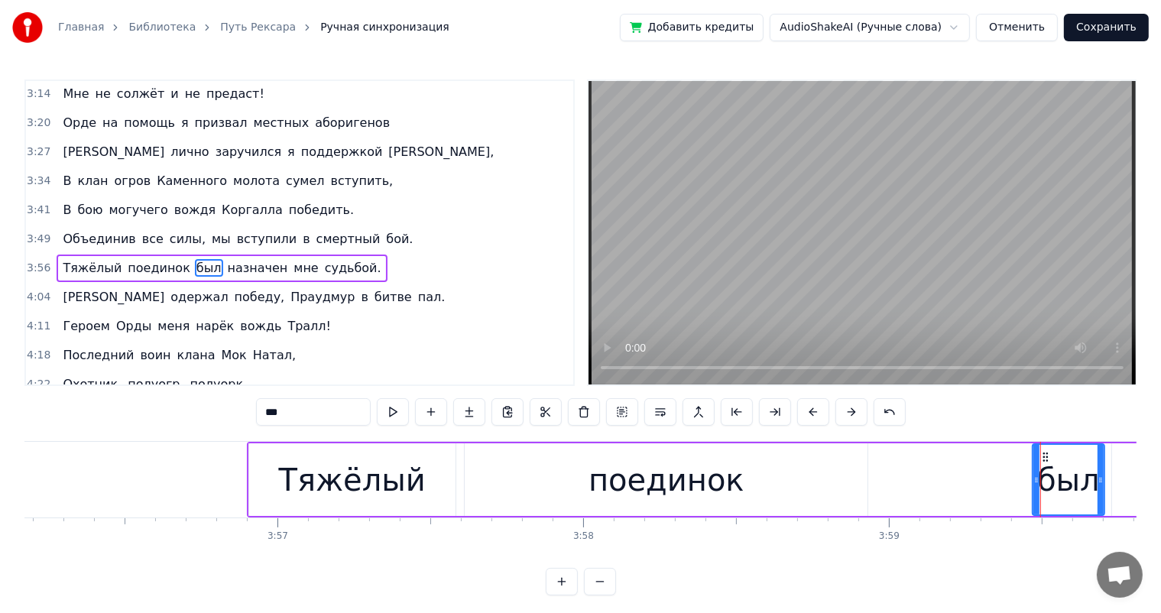
click at [683, 481] on div "поединок" at bounding box center [666, 480] width 156 height 46
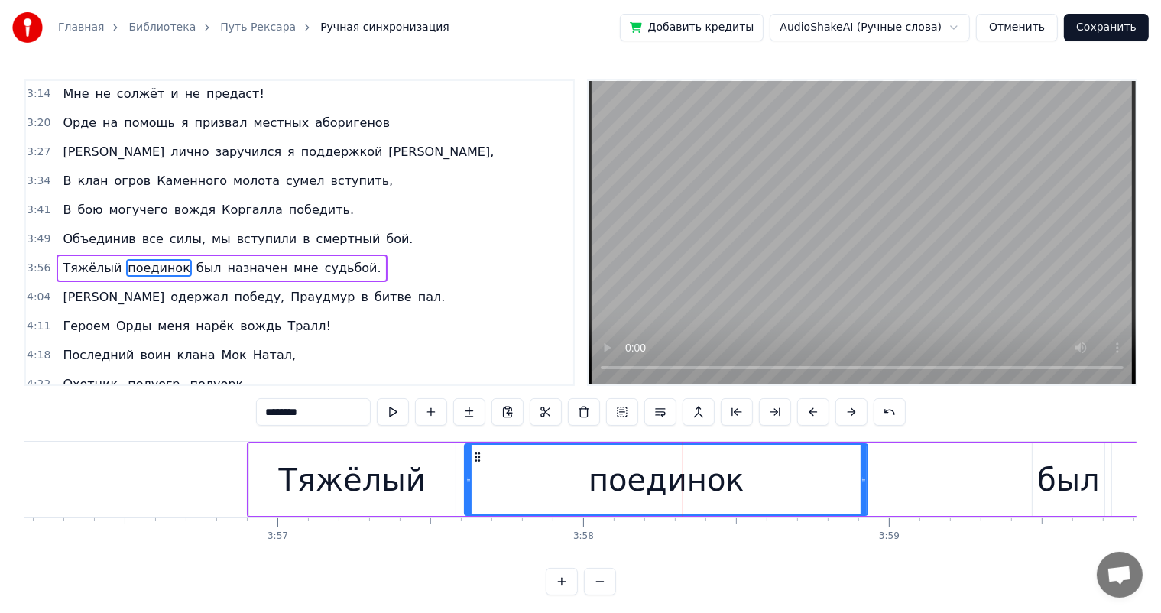
click at [1045, 465] on div "был" at bounding box center [1068, 480] width 63 height 46
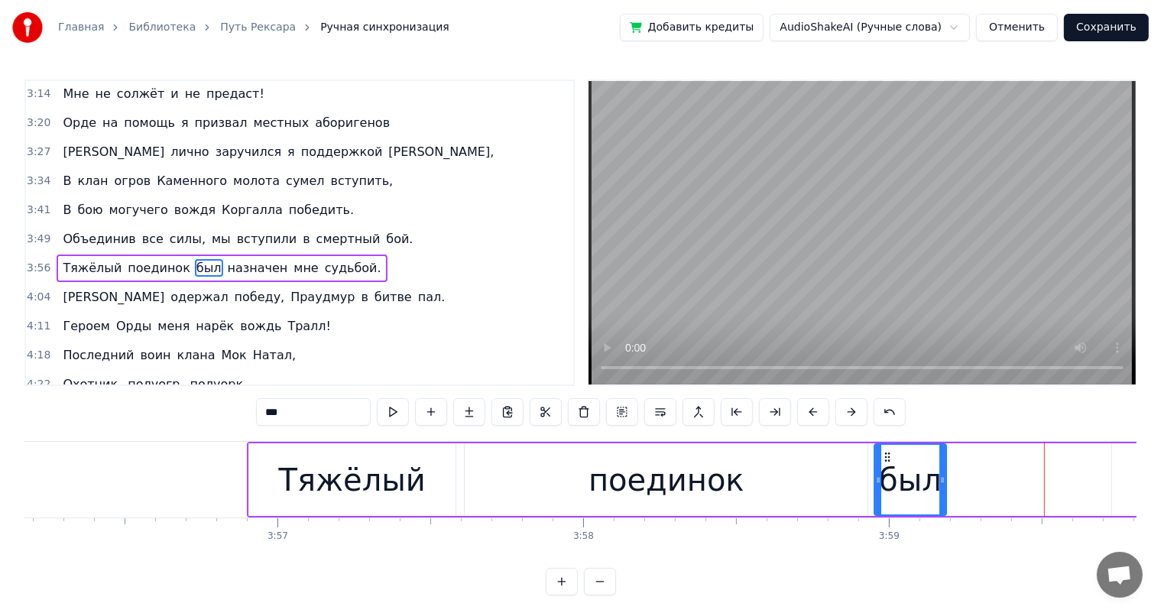
drag, startPoint x: 1045, startPoint y: 465, endPoint x: 887, endPoint y: 460, distance: 157.5
click at [887, 460] on icon at bounding box center [888, 457] width 12 height 12
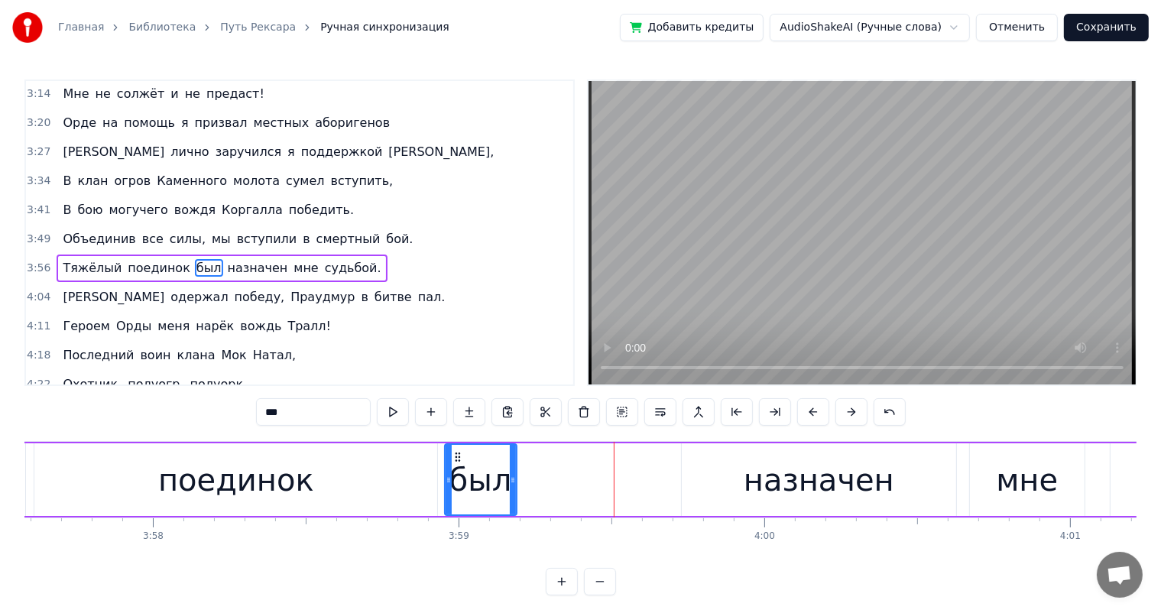
scroll to position [0, 72683]
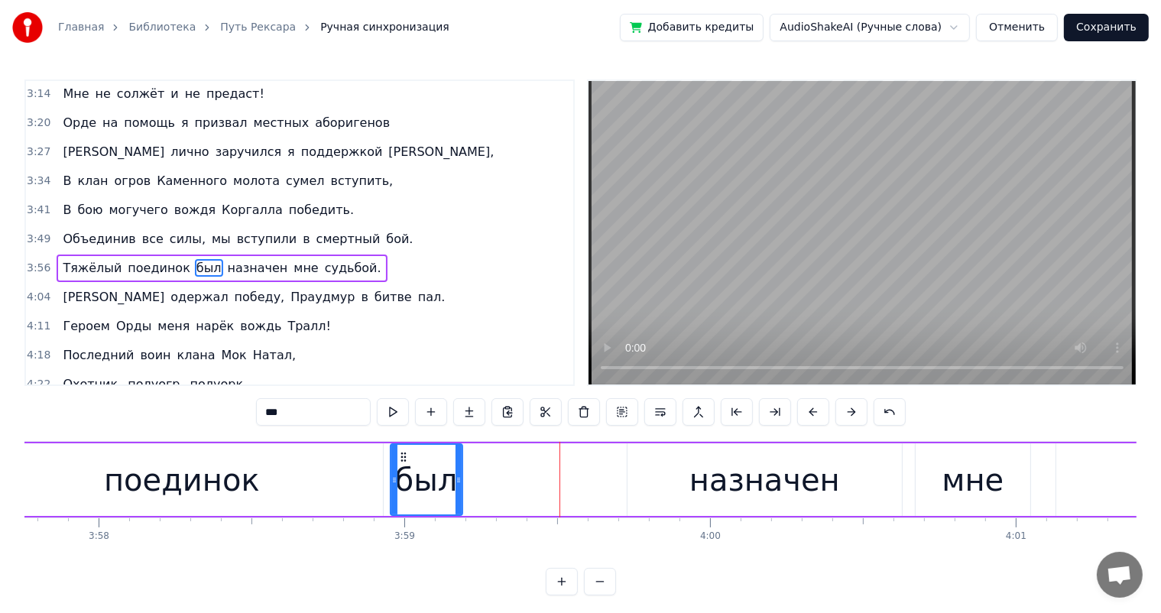
click at [680, 489] on div "назначен" at bounding box center [764, 479] width 274 height 73
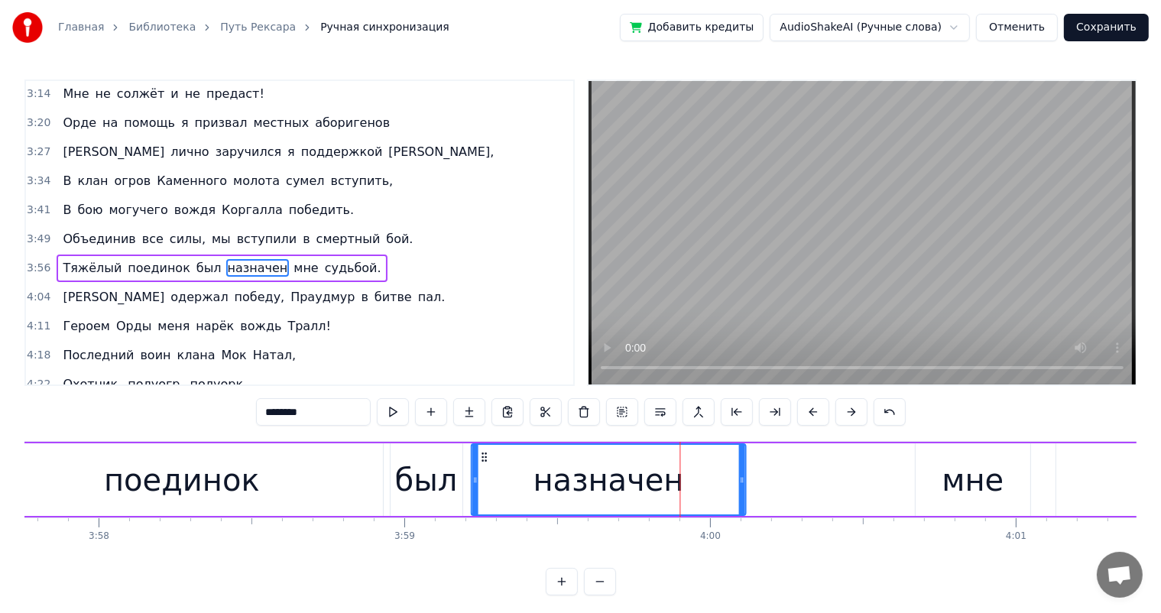
drag, startPoint x: 638, startPoint y: 456, endPoint x: 481, endPoint y: 460, distance: 156.7
click at [481, 460] on icon at bounding box center [484, 457] width 12 height 12
click at [952, 474] on div "мне" at bounding box center [973, 480] width 62 height 46
type input "***"
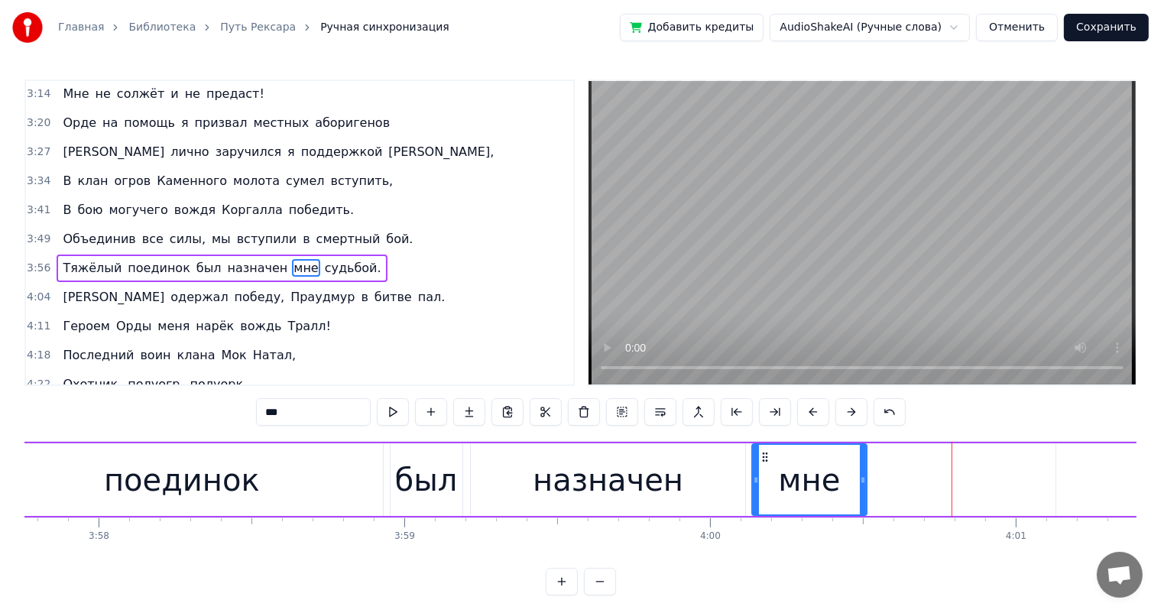
drag, startPoint x: 924, startPoint y: 455, endPoint x: 760, endPoint y: 468, distance: 164.1
click at [760, 468] on div "мне" at bounding box center [808, 480] width 113 height 70
click at [1030, 485] on div "Тяжёлый поединок был назначен мне судьбой." at bounding box center [587, 480] width 1650 height 76
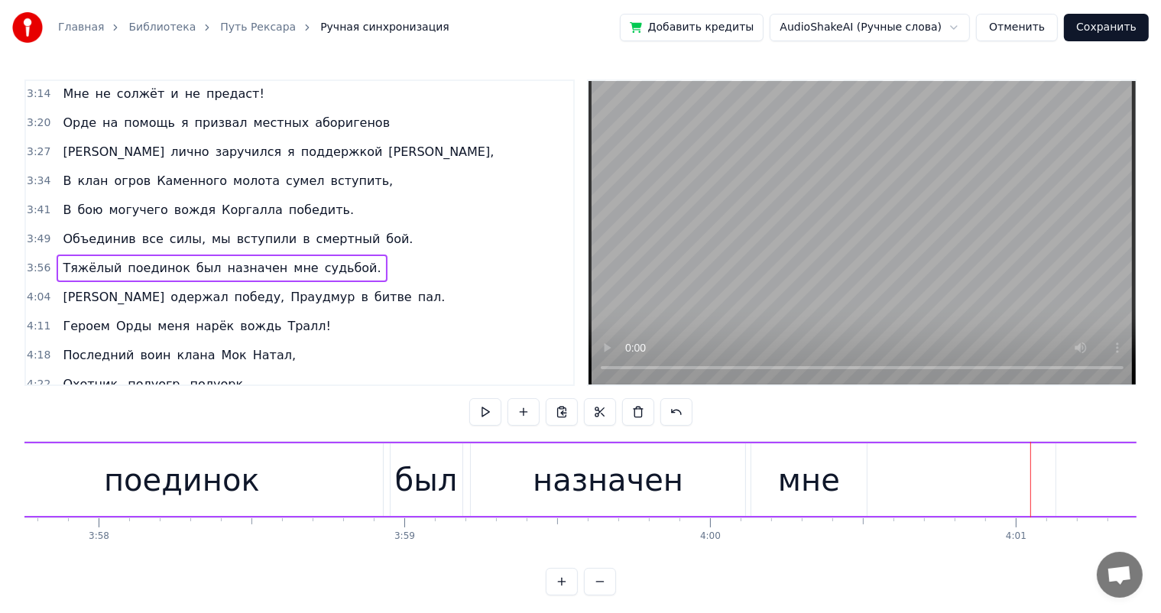
scroll to position [0, 73001]
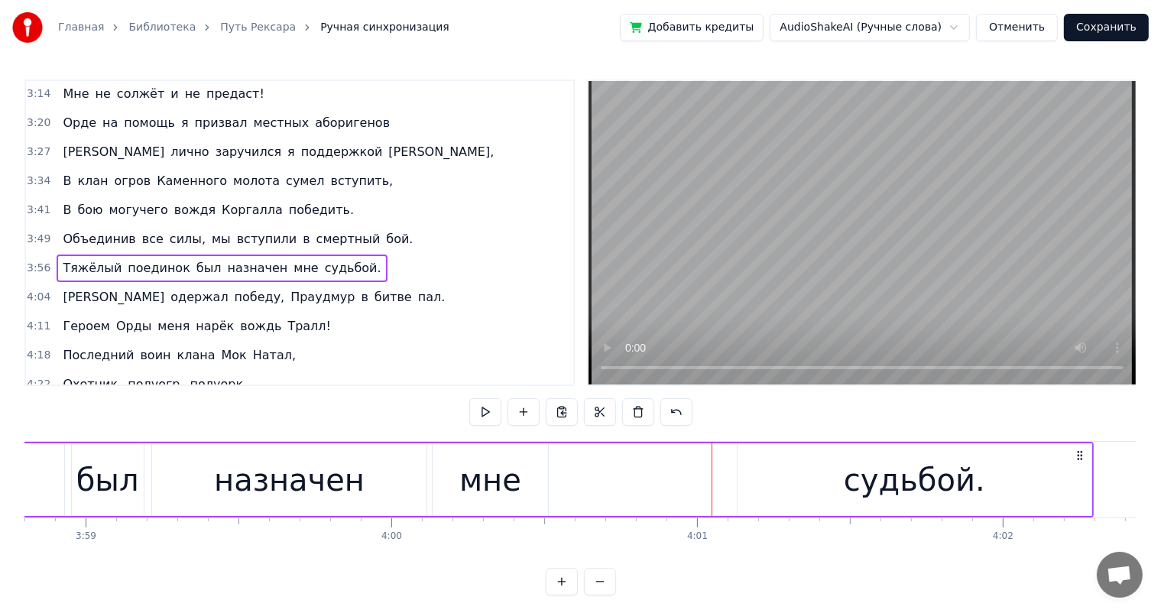
click at [489, 474] on div "мне" at bounding box center [490, 480] width 62 height 46
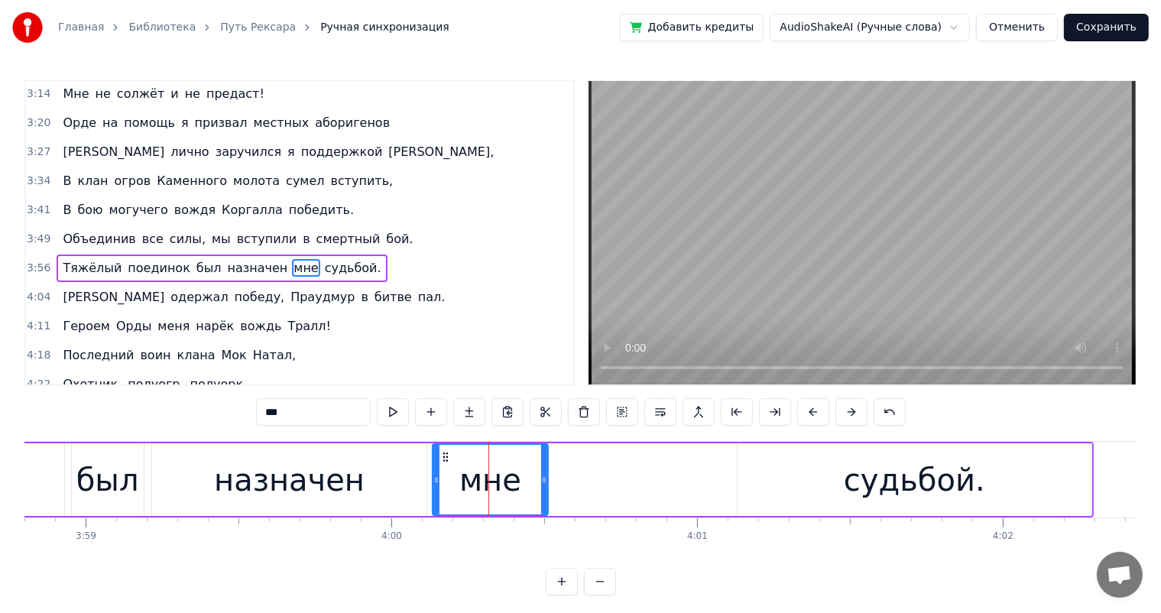
click at [777, 472] on div "судьбой." at bounding box center [915, 479] width 354 height 73
type input "********"
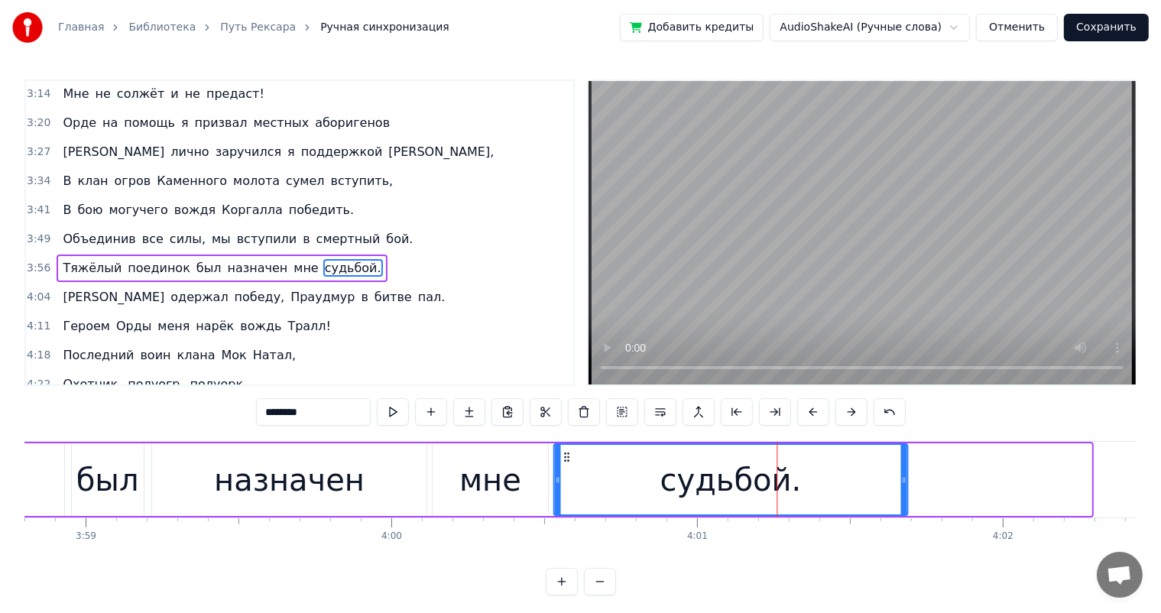
drag, startPoint x: 750, startPoint y: 455, endPoint x: 566, endPoint y: 460, distance: 184.2
click at [566, 460] on icon at bounding box center [566, 457] width 12 height 12
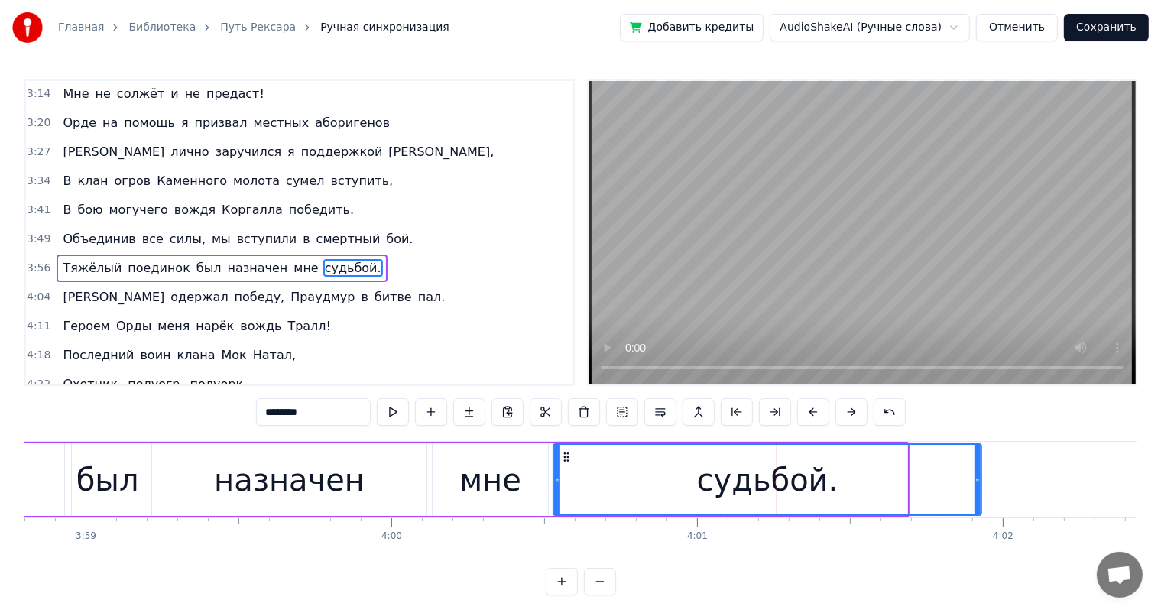
drag, startPoint x: 903, startPoint y: 480, endPoint x: 972, endPoint y: 486, distance: 69.8
click at [976, 482] on icon at bounding box center [977, 480] width 6 height 12
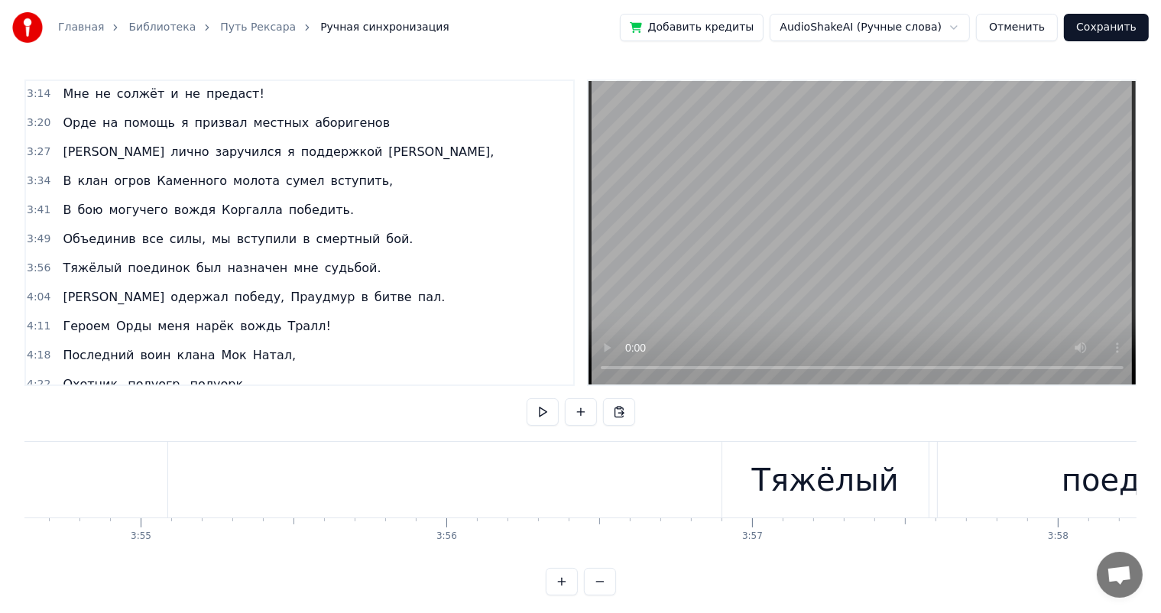
scroll to position [0, 71937]
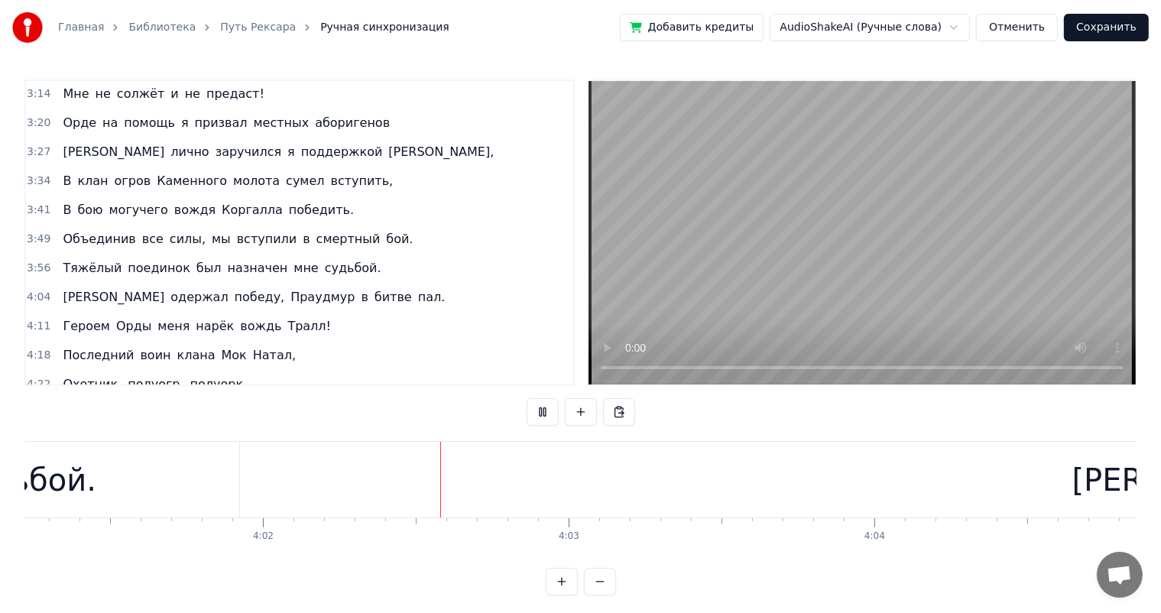
scroll to position [0, 73931]
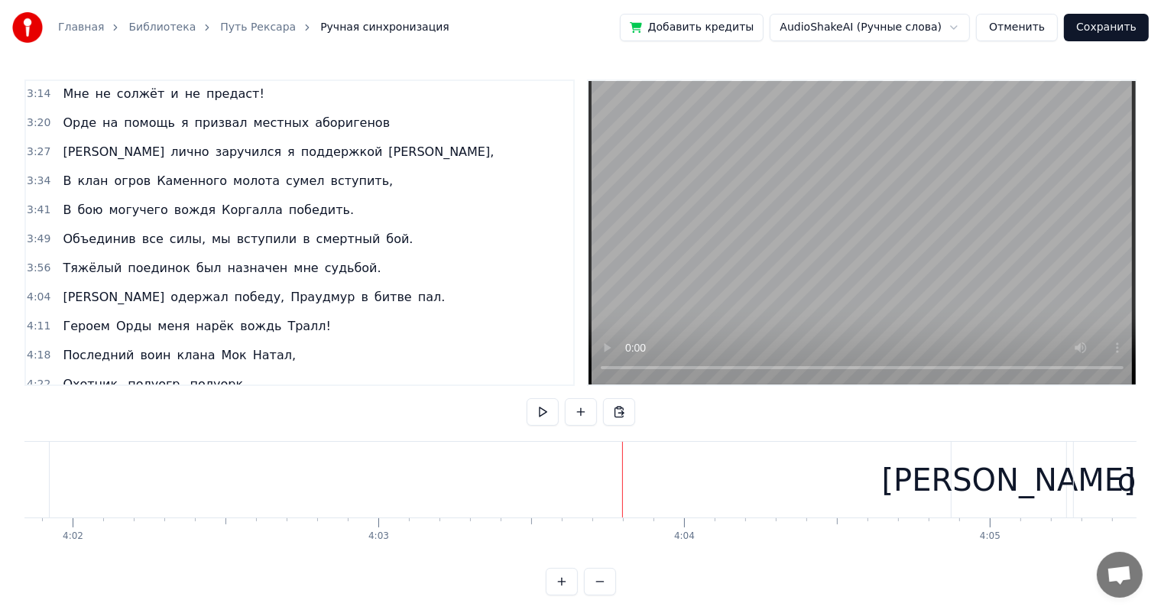
click at [1004, 480] on div "[PERSON_NAME]" at bounding box center [1009, 480] width 254 height 46
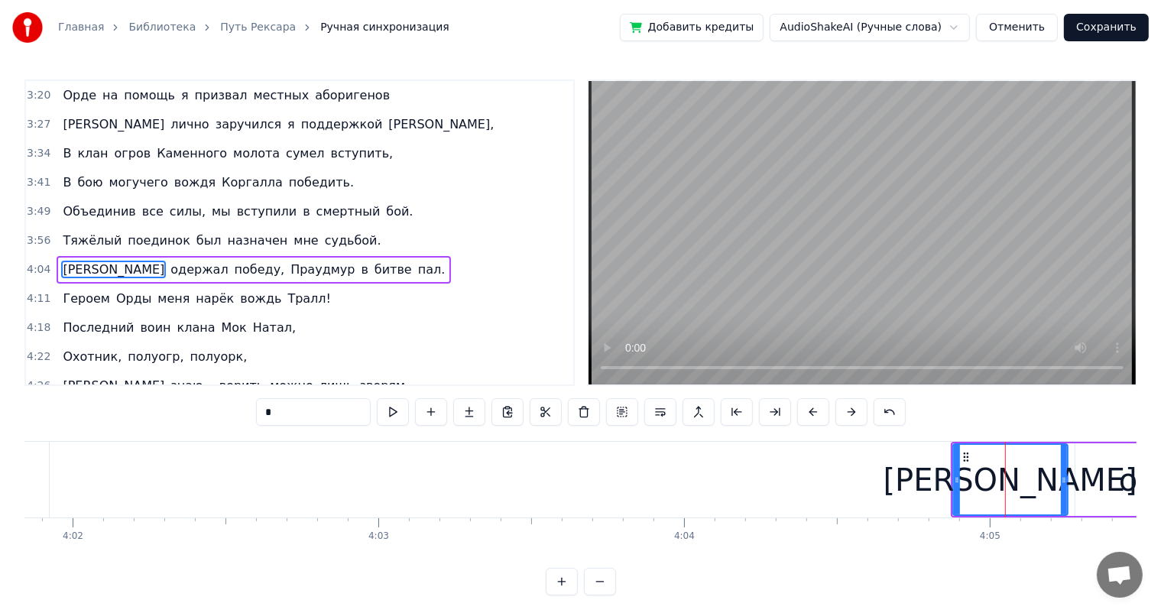
scroll to position [930, 0]
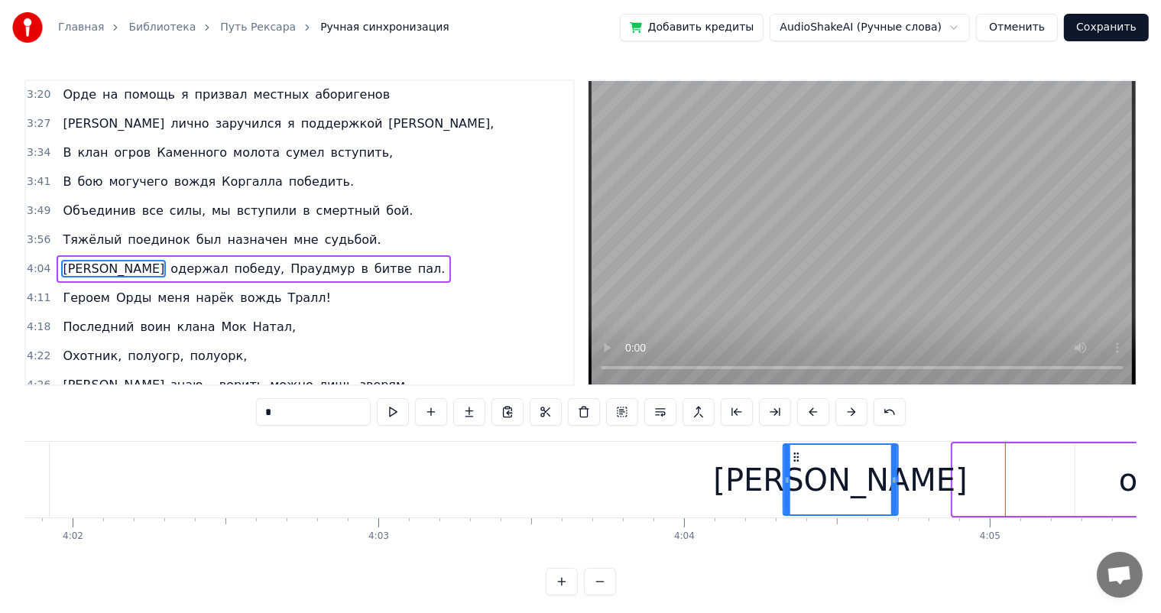
drag, startPoint x: 961, startPoint y: 453, endPoint x: 792, endPoint y: 467, distance: 170.2
click at [792, 467] on div "[PERSON_NAME]" at bounding box center [839, 480] width 113 height 70
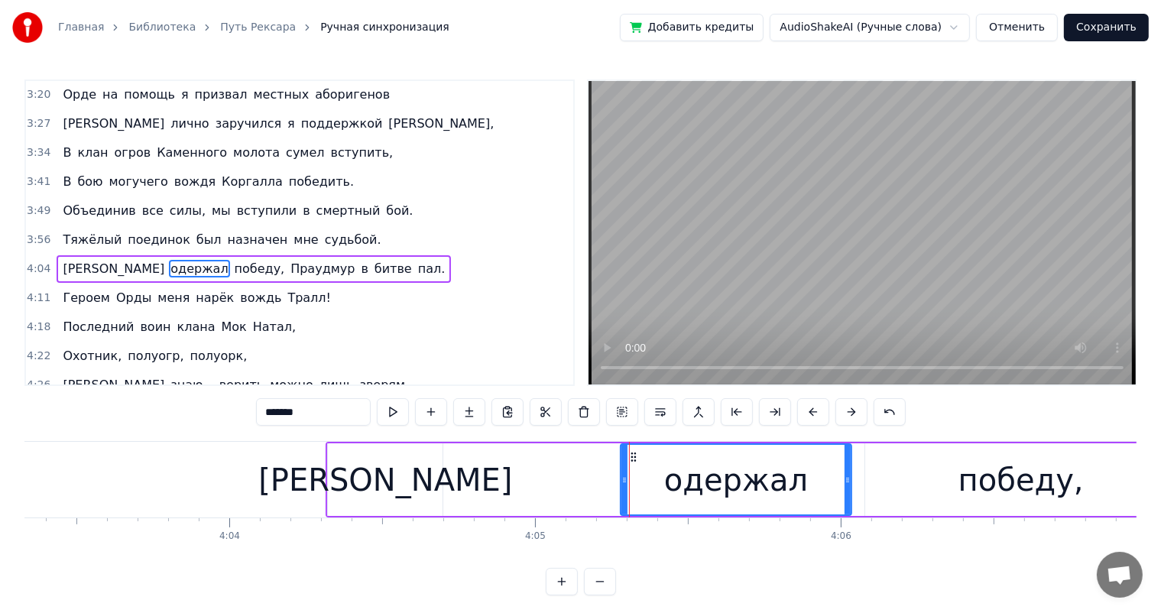
scroll to position [0, 74280]
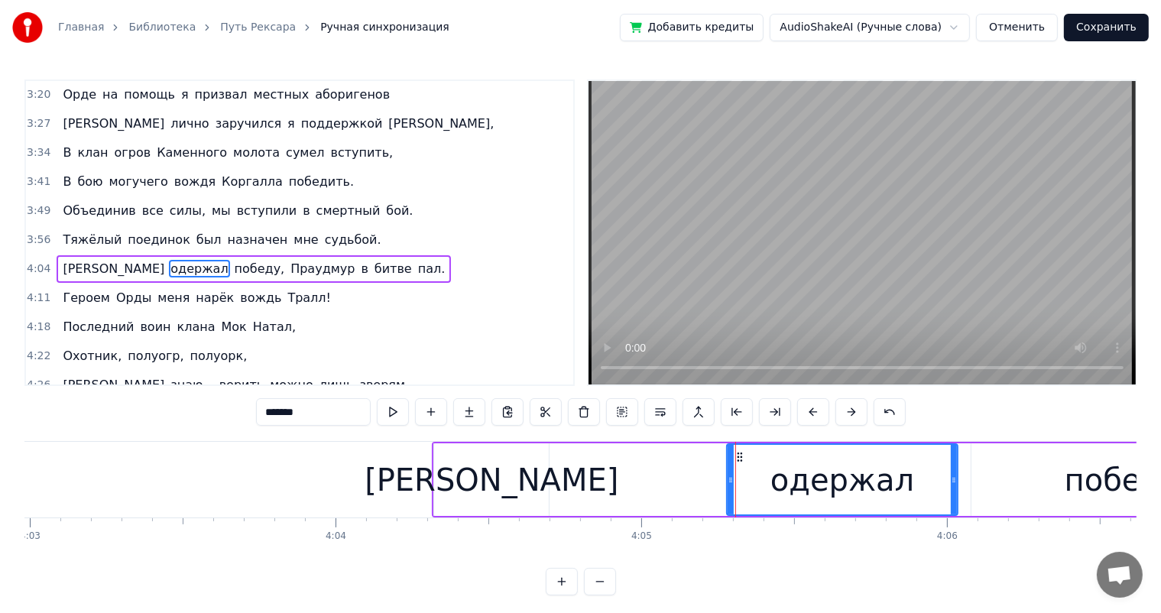
click at [495, 460] on div "[PERSON_NAME]" at bounding box center [492, 480] width 254 height 46
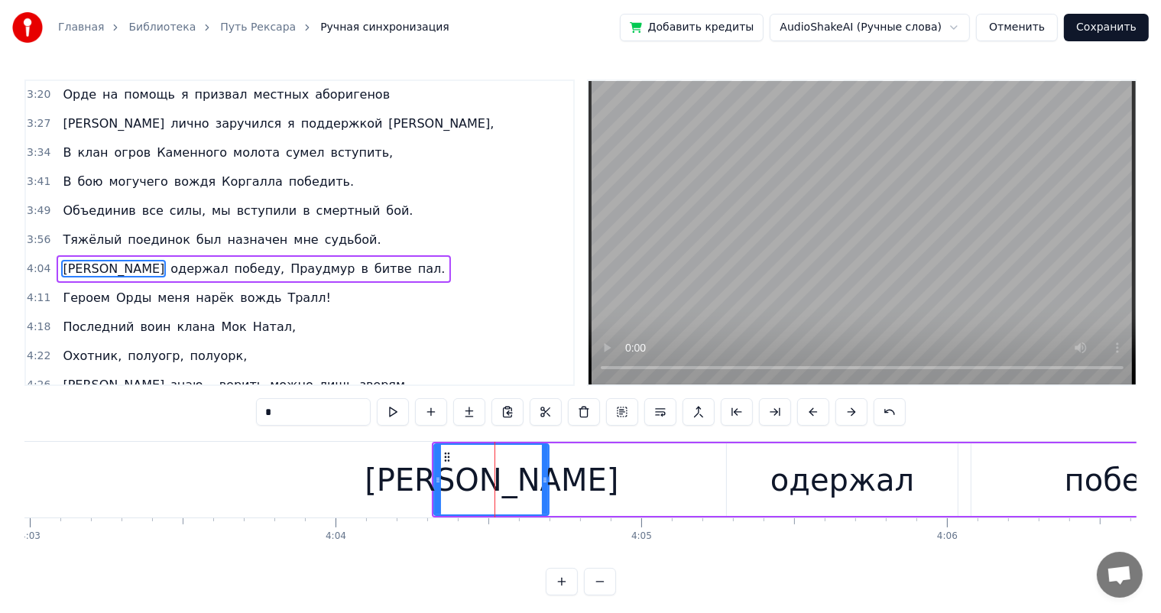
click at [766, 477] on div "одержал" at bounding box center [843, 479] width 232 height 73
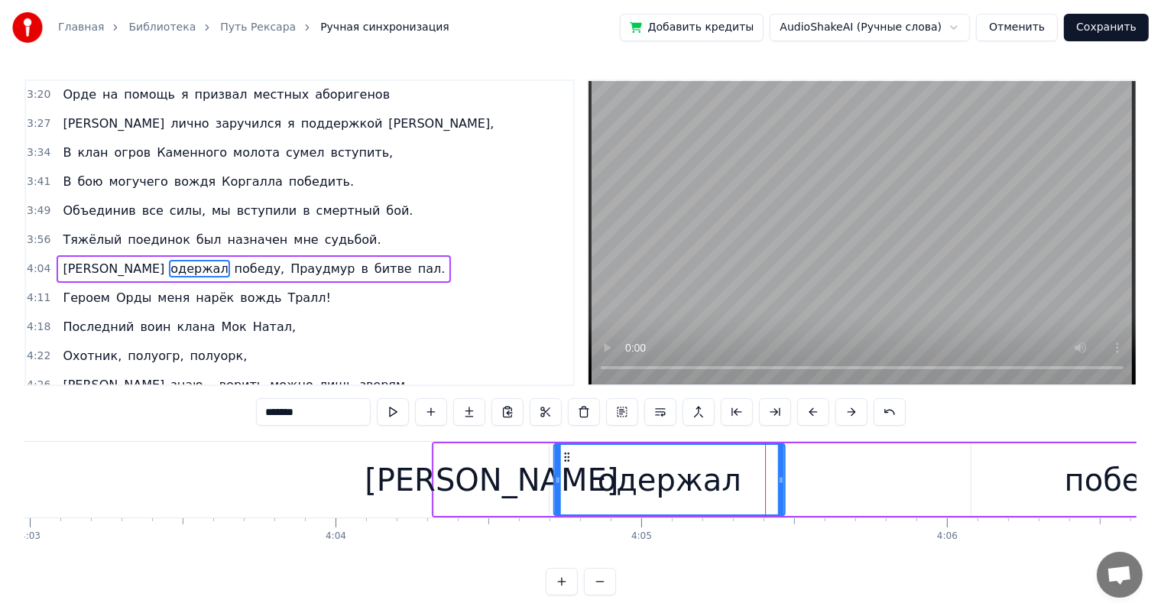
drag, startPoint x: 740, startPoint y: 458, endPoint x: 567, endPoint y: 466, distance: 172.9
click at [567, 466] on div "одержал" at bounding box center [669, 480] width 230 height 70
drag, startPoint x: 1053, startPoint y: 486, endPoint x: 979, endPoint y: 480, distance: 74.4
click at [1052, 486] on div "победу," at bounding box center [1126, 479] width 311 height 73
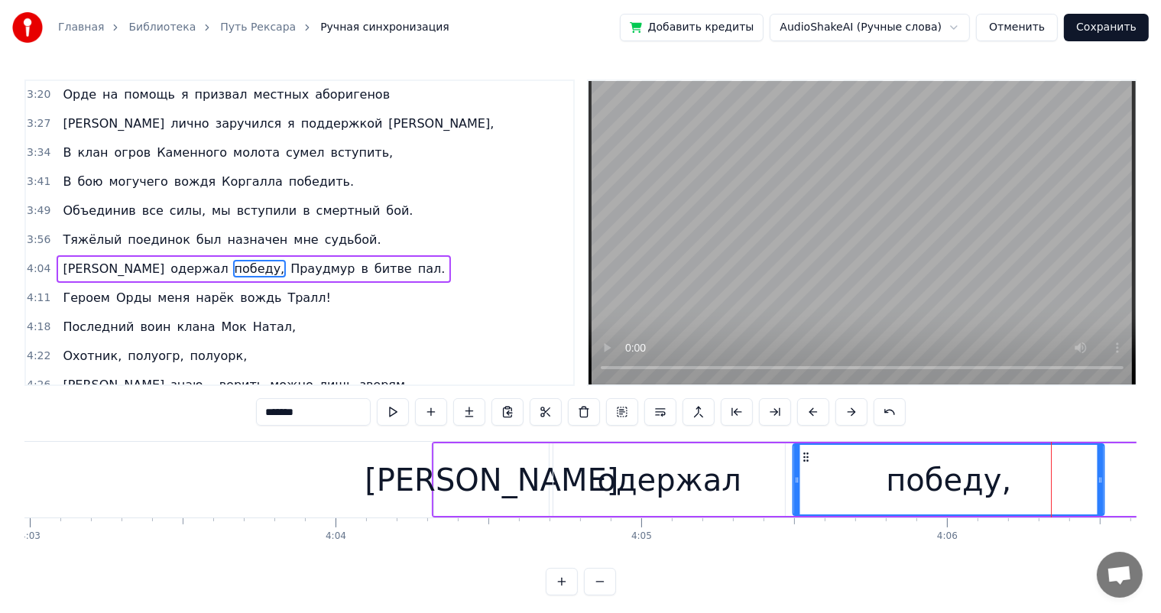
drag, startPoint x: 982, startPoint y: 456, endPoint x: 804, endPoint y: 468, distance: 178.5
click at [804, 468] on div "победу," at bounding box center [949, 480] width 310 height 70
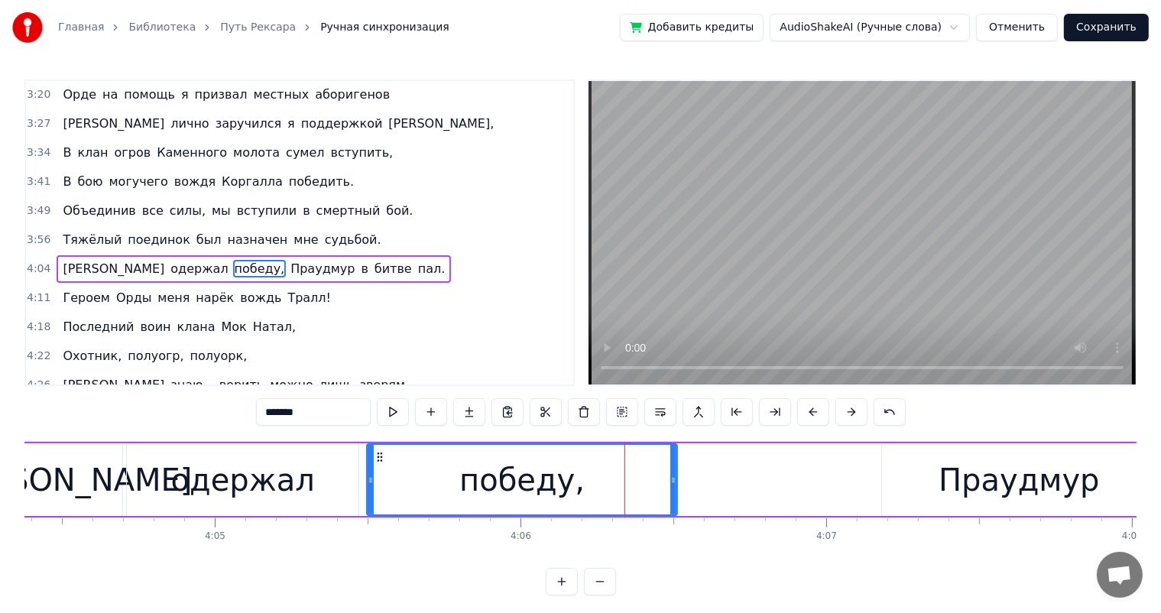
click at [897, 474] on div "Праудмур" at bounding box center [1019, 479] width 274 height 73
type input "********"
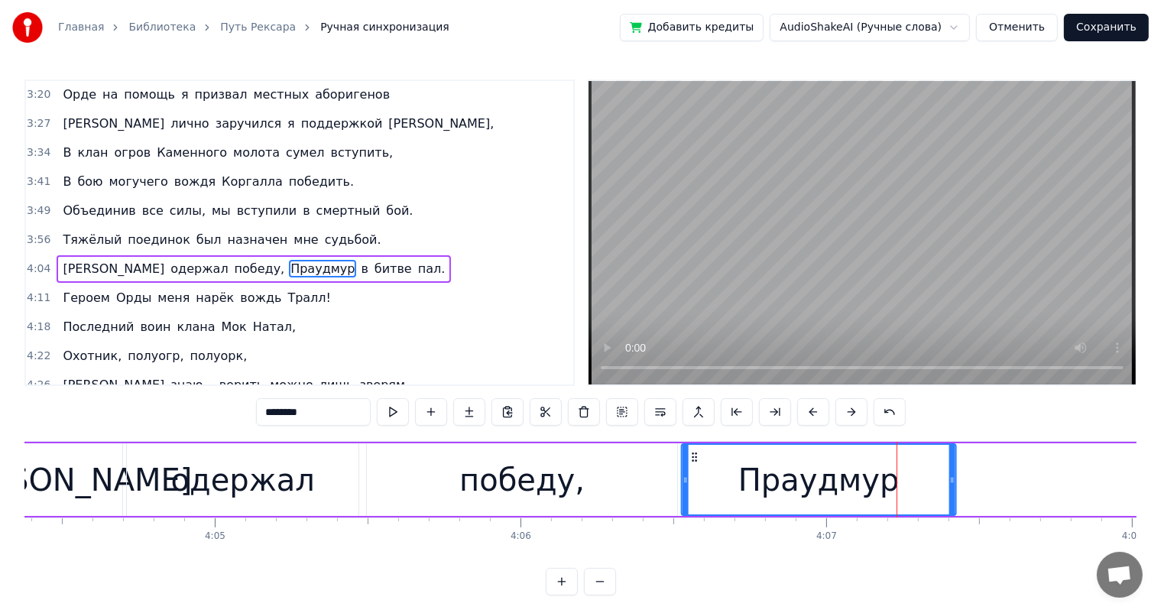
drag, startPoint x: 876, startPoint y: 455, endPoint x: 692, endPoint y: 468, distance: 184.6
click at [692, 468] on div "Праудмур" at bounding box center [818, 480] width 273 height 70
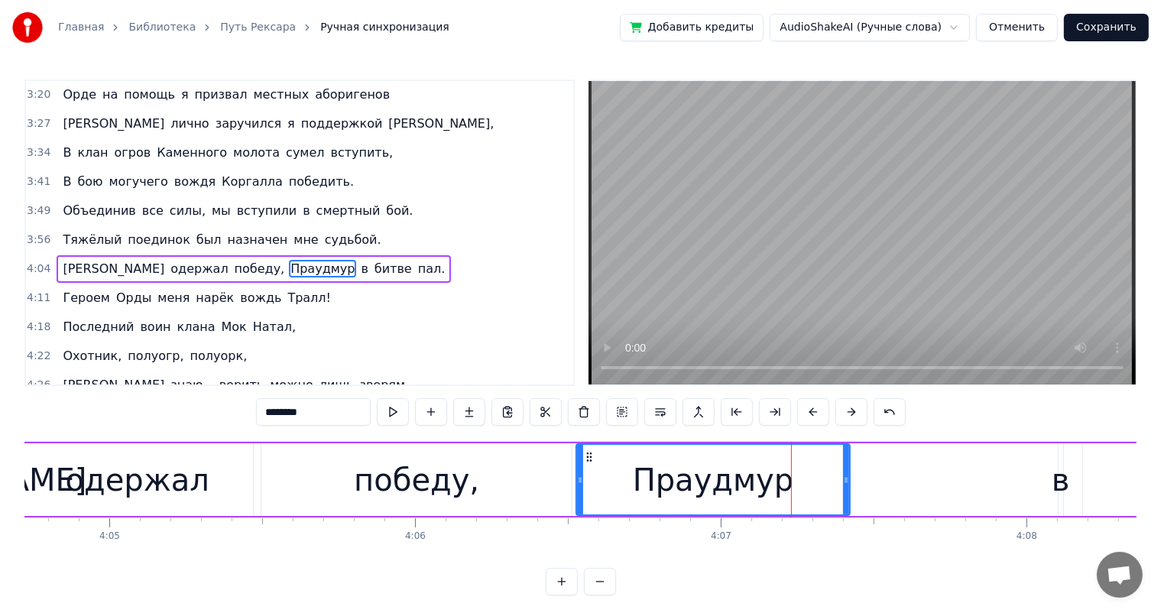
scroll to position [0, 75078]
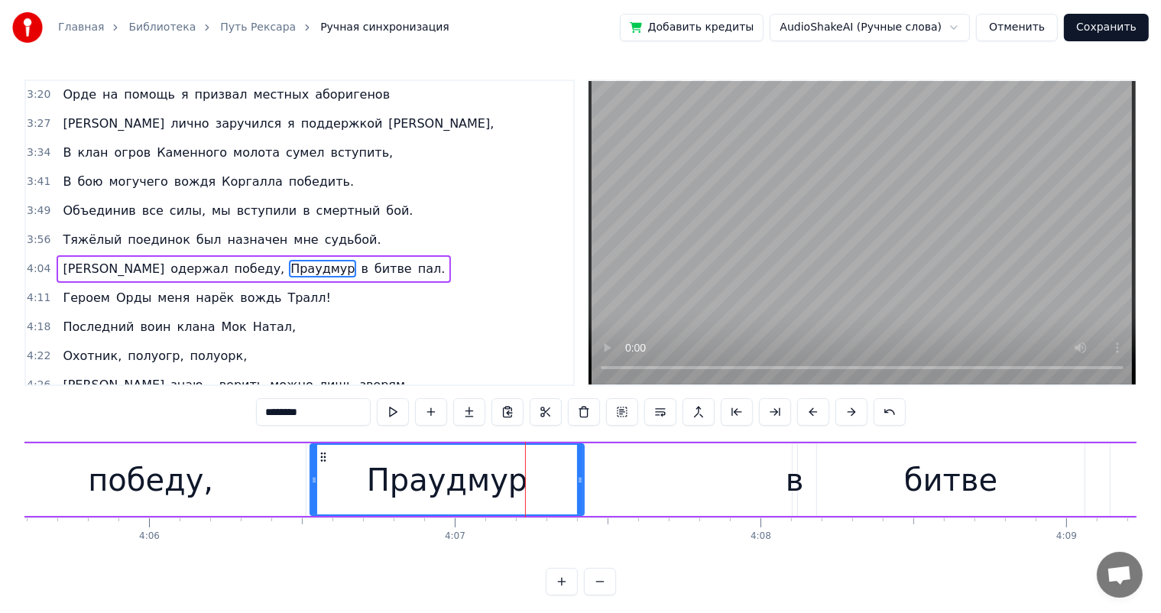
click at [767, 473] on div "Я одержал победу, [PERSON_NAME] в битве пал." at bounding box center [492, 480] width 1717 height 76
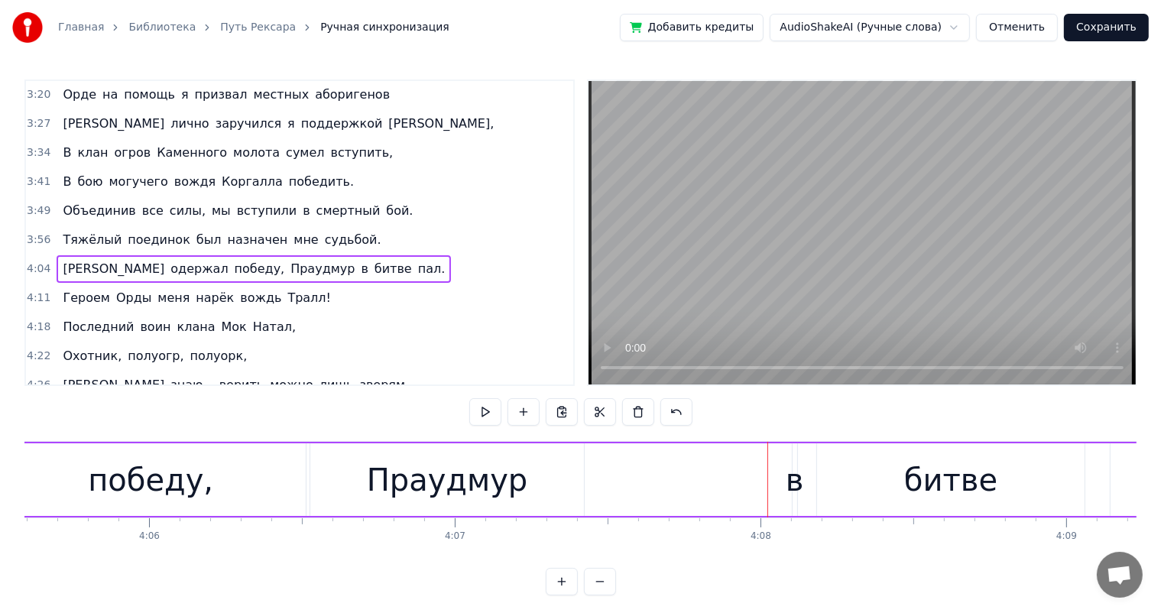
click at [470, 480] on div "Праудмур" at bounding box center [447, 480] width 161 height 46
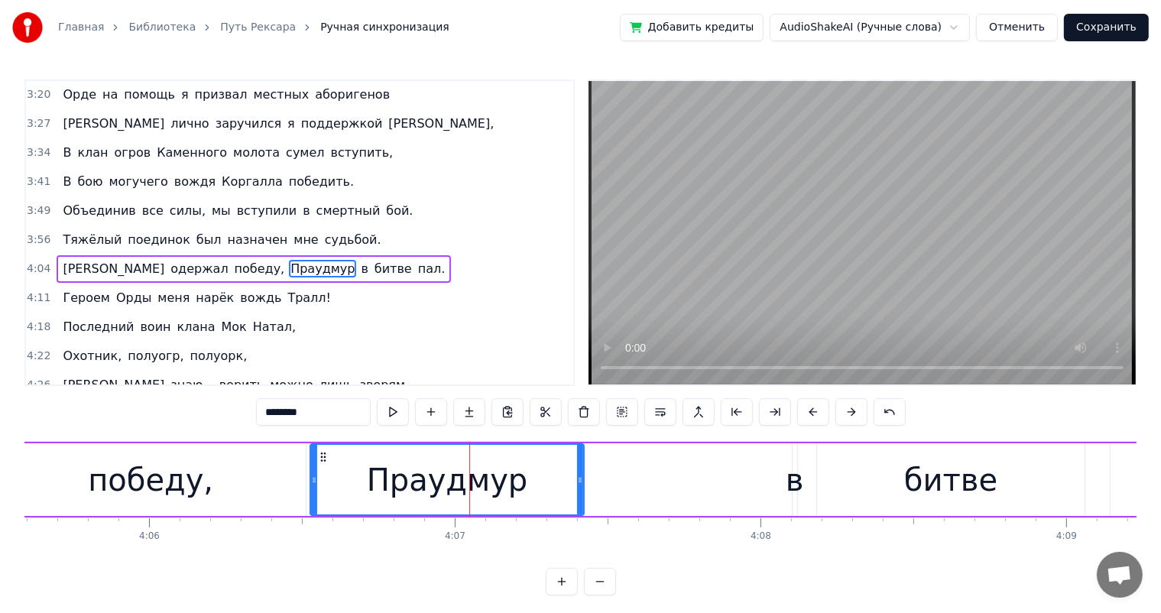
click at [790, 474] on div "в" at bounding box center [795, 480] width 18 height 46
type input "*"
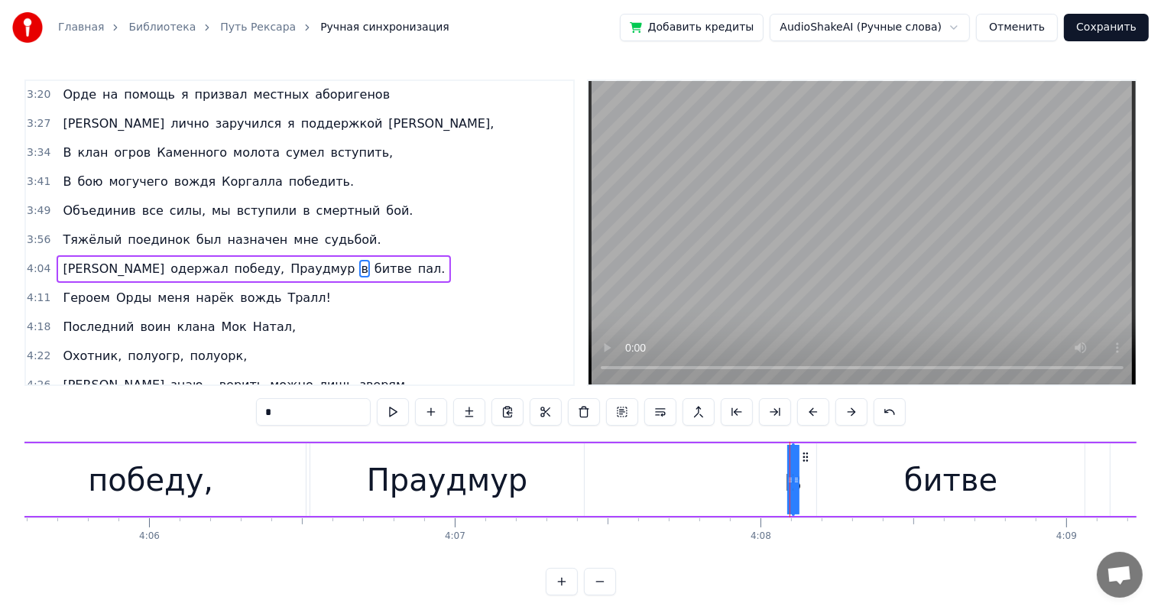
drag, startPoint x: 789, startPoint y: 473, endPoint x: 778, endPoint y: 474, distance: 11.5
click at [778, 474] on div "Я одержал победу, [PERSON_NAME] в битве пал." at bounding box center [492, 480] width 1717 height 76
click at [793, 475] on div "в" at bounding box center [792, 480] width 18 height 46
drag, startPoint x: 795, startPoint y: 478, endPoint x: 805, endPoint y: 478, distance: 9.9
click at [805, 478] on div "Я одержал победу, [PERSON_NAME] в битве пал." at bounding box center [492, 480] width 1717 height 76
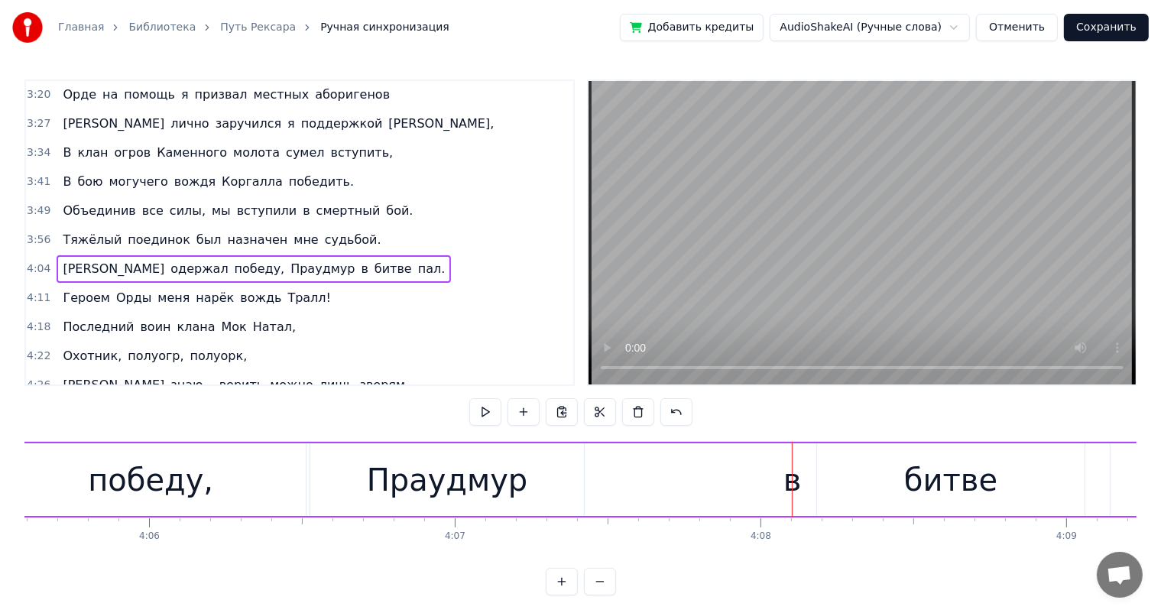
click at [789, 481] on div "в" at bounding box center [792, 480] width 18 height 46
click at [773, 481] on div "Я одержал победу, [PERSON_NAME] в битве пал." at bounding box center [492, 480] width 1717 height 76
click at [791, 482] on div "в" at bounding box center [792, 480] width 18 height 46
click at [744, 472] on div "Я одержал победу, [PERSON_NAME] в битве пал." at bounding box center [492, 480] width 1717 height 76
click at [786, 480] on div "в" at bounding box center [792, 480] width 18 height 46
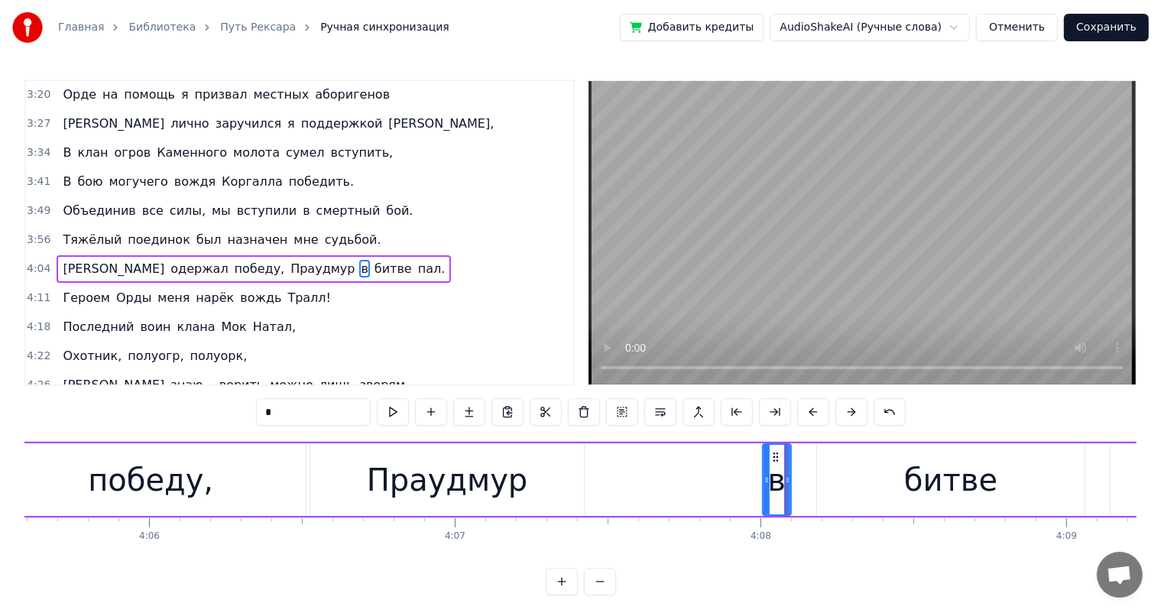
drag, startPoint x: 793, startPoint y: 478, endPoint x: 767, endPoint y: 482, distance: 26.4
click at [763, 482] on icon at bounding box center [766, 480] width 6 height 12
drag, startPoint x: 773, startPoint y: 455, endPoint x: 602, endPoint y: 468, distance: 171.6
click at [602, 468] on div "в" at bounding box center [606, 480] width 28 height 70
click at [872, 468] on div "битве" at bounding box center [951, 479] width 268 height 73
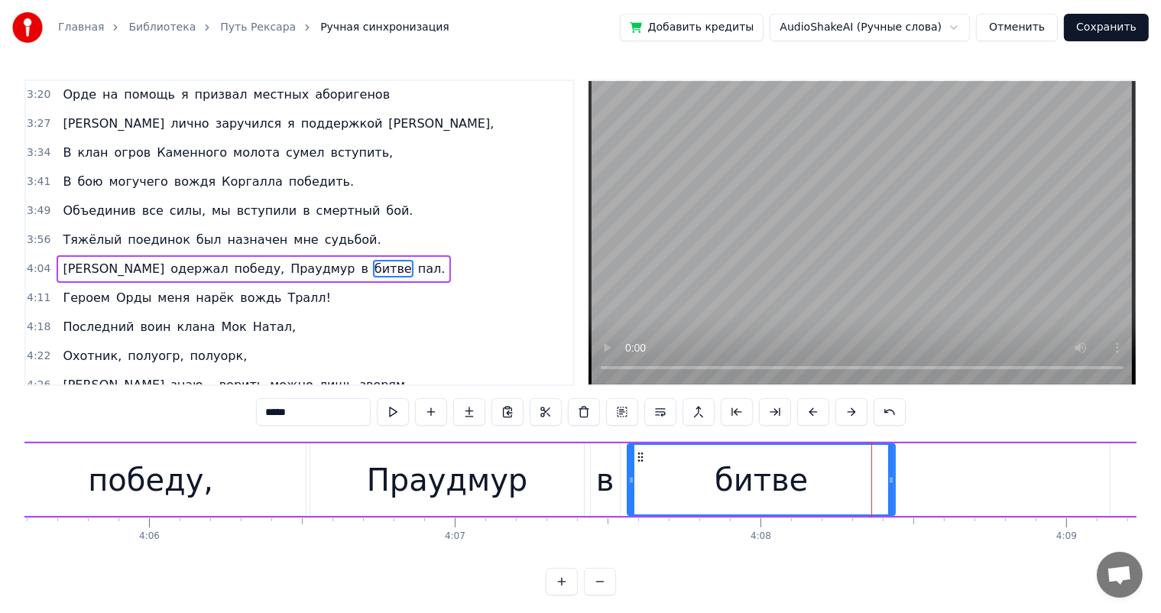
drag, startPoint x: 830, startPoint y: 455, endPoint x: 640, endPoint y: 465, distance: 189.8
click at [640, 465] on div "битве" at bounding box center [761, 480] width 267 height 70
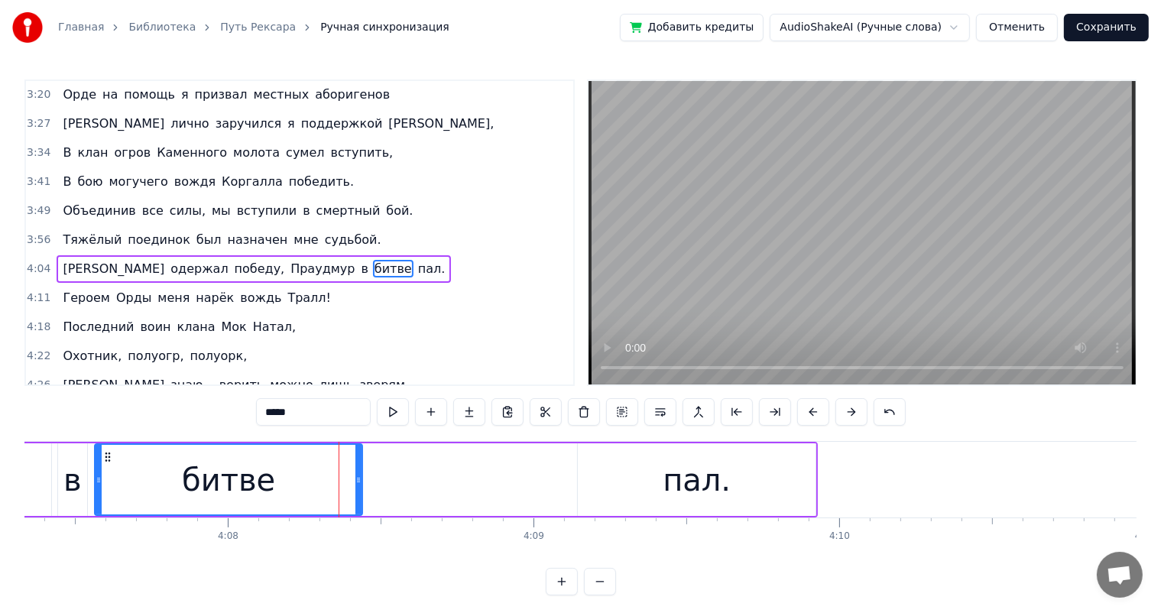
scroll to position [0, 75451]
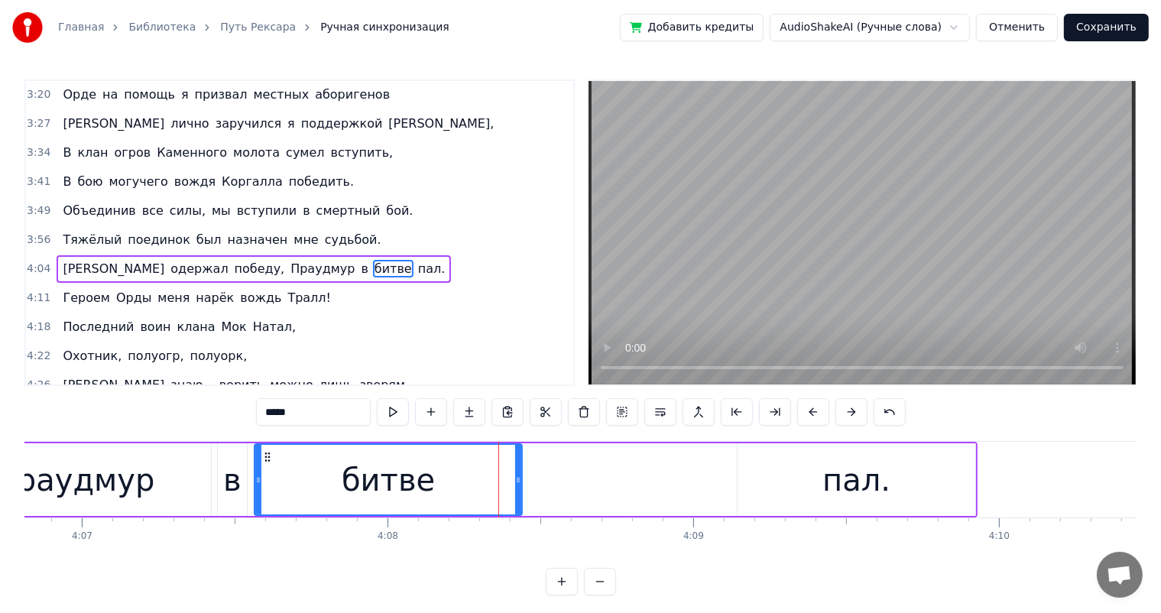
click at [866, 491] on div "пал." at bounding box center [856, 480] width 68 height 46
type input "****"
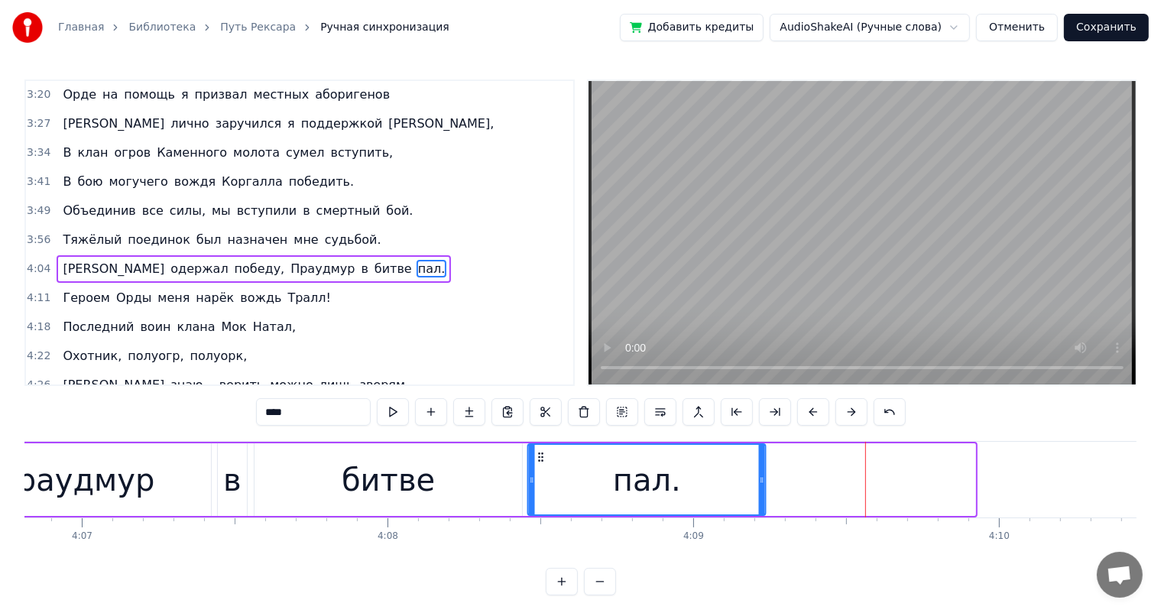
drag, startPoint x: 752, startPoint y: 453, endPoint x: 581, endPoint y: 475, distance: 172.5
click at [543, 470] on div "пал." at bounding box center [647, 480] width 236 height 70
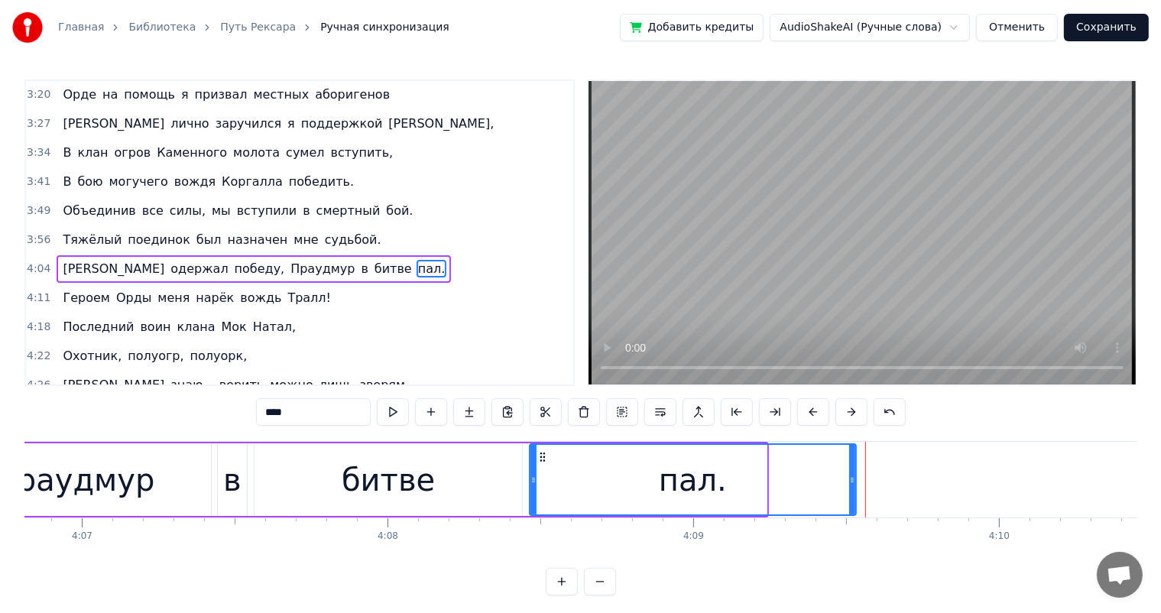
drag, startPoint x: 764, startPoint y: 481, endPoint x: 853, endPoint y: 479, distance: 88.7
click at [853, 479] on icon at bounding box center [852, 480] width 6 height 12
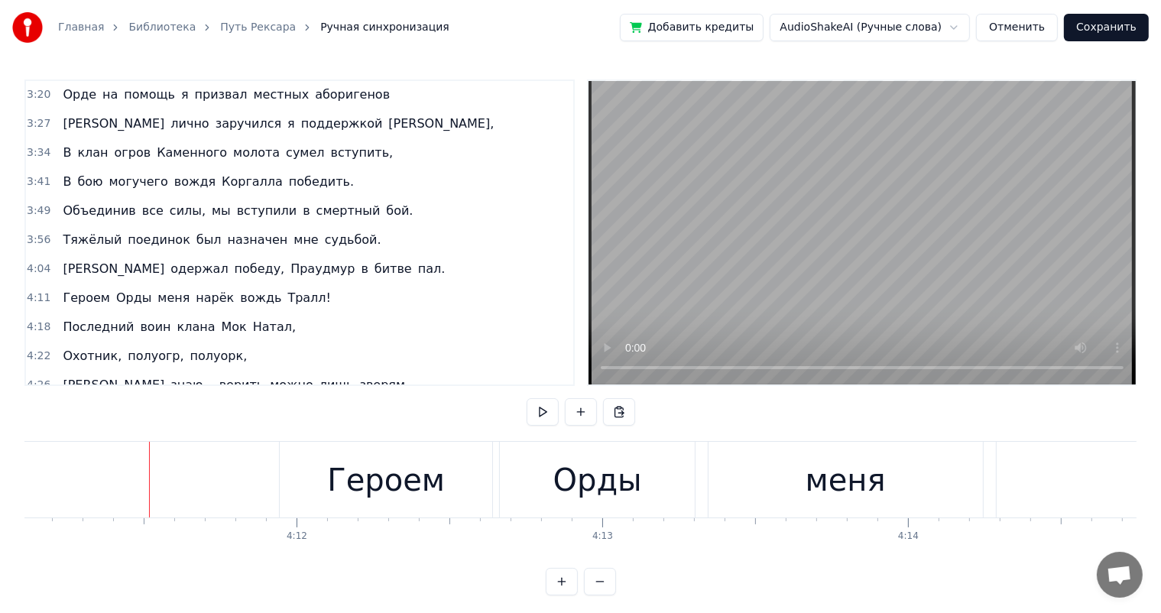
scroll to position [0, 76812]
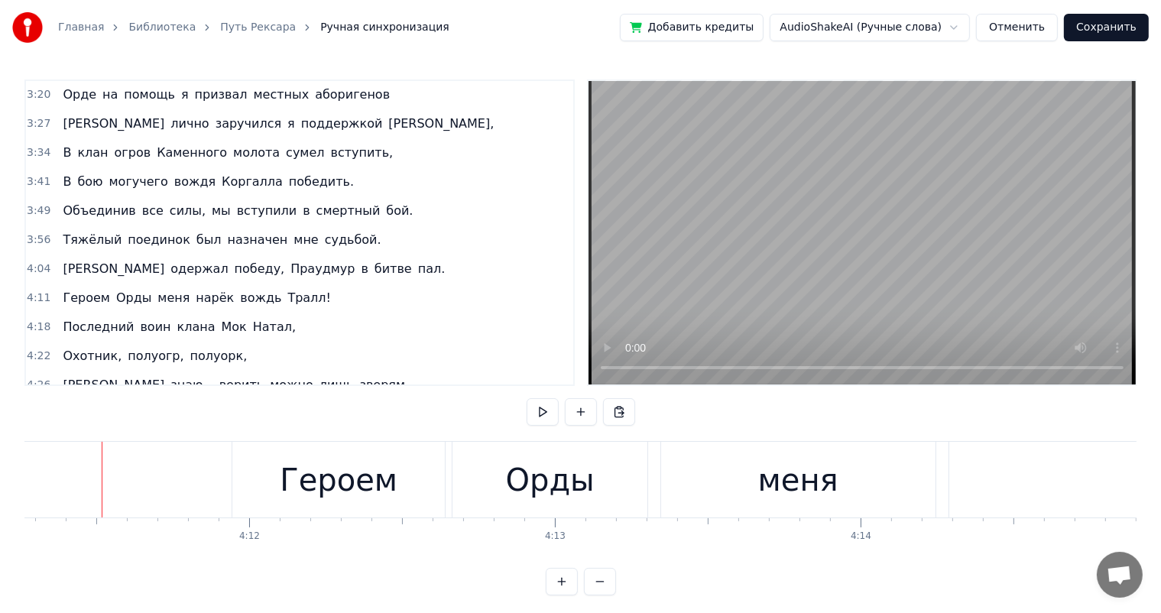
click at [372, 472] on div "Героем" at bounding box center [339, 480] width 118 height 46
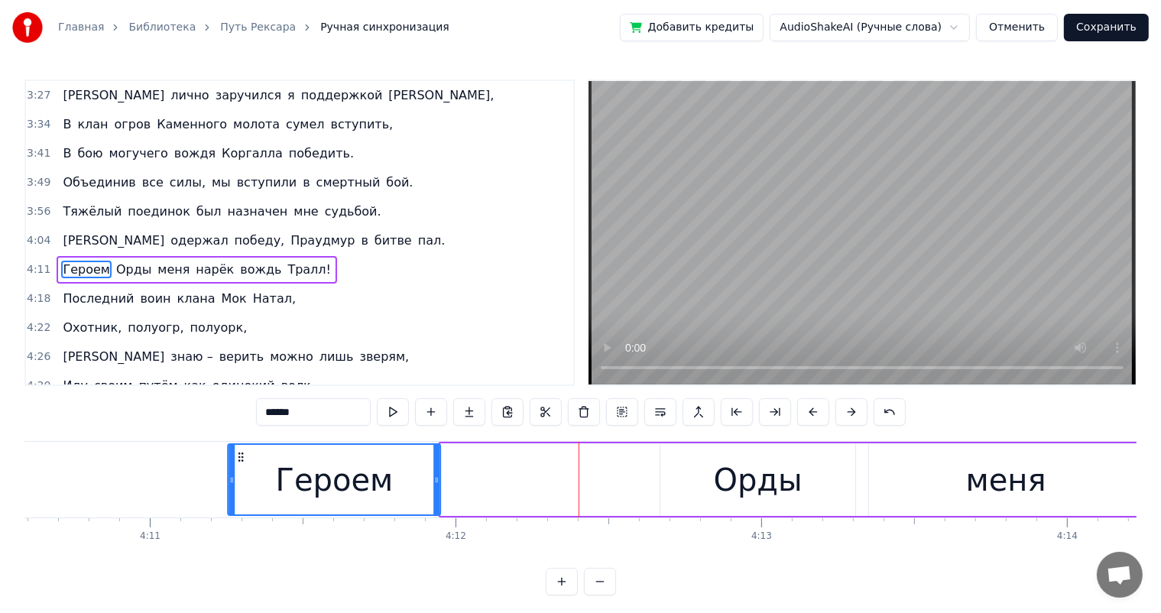
scroll to position [0, 76601]
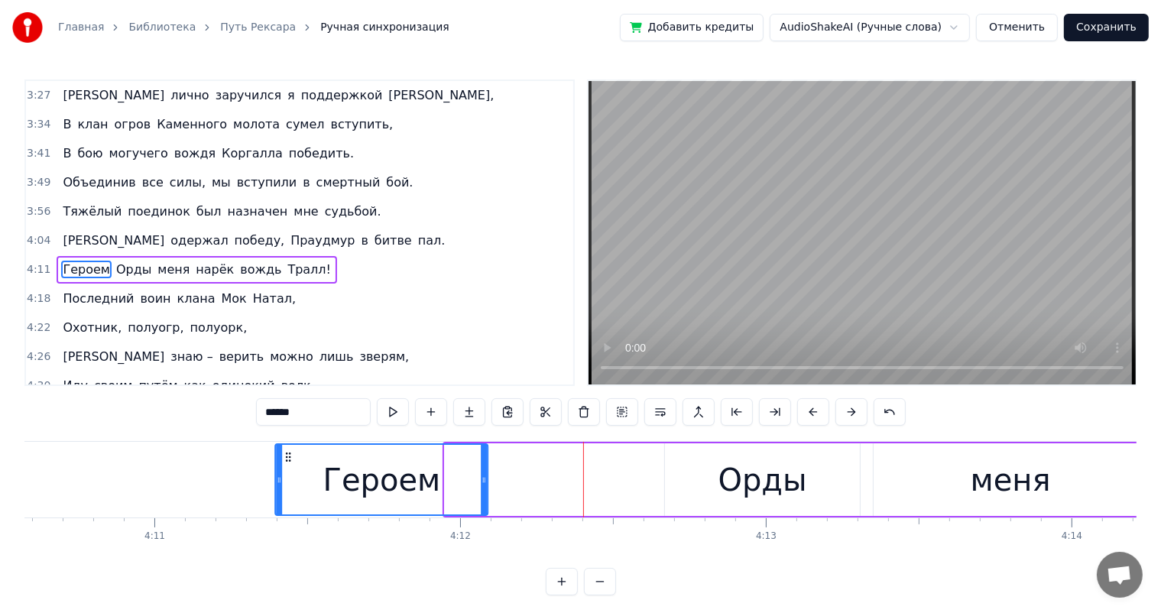
drag, startPoint x: 248, startPoint y: 455, endPoint x: 290, endPoint y: 472, distance: 45.3
click at [290, 472] on div "Героем" at bounding box center [381, 480] width 211 height 70
click at [692, 473] on div "Орды" at bounding box center [763, 479] width 194 height 73
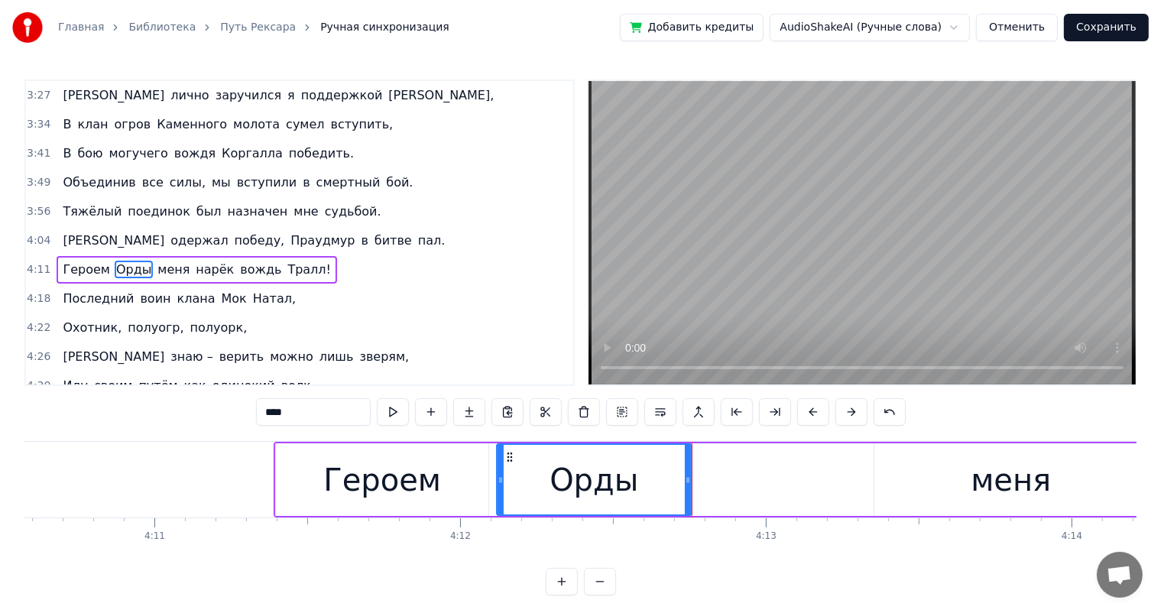
drag, startPoint x: 676, startPoint y: 457, endPoint x: 520, endPoint y: 471, distance: 156.5
click at [507, 468] on div "Орды" at bounding box center [594, 480] width 193 height 70
drag, startPoint x: 926, startPoint y: 485, endPoint x: 880, endPoint y: 480, distance: 46.8
click at [926, 485] on div "меня" at bounding box center [1011, 479] width 274 height 73
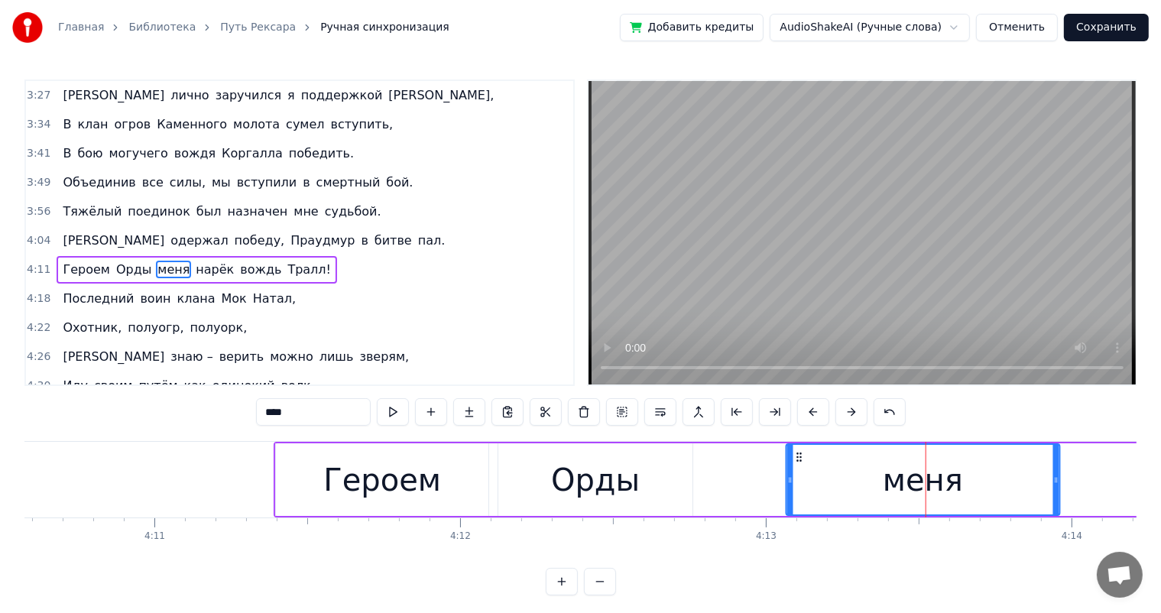
drag, startPoint x: 887, startPoint y: 455, endPoint x: 801, endPoint y: 475, distance: 87.7
click at [801, 475] on div "меня" at bounding box center [922, 480] width 273 height 70
click at [579, 485] on div "Орды" at bounding box center [595, 480] width 89 height 46
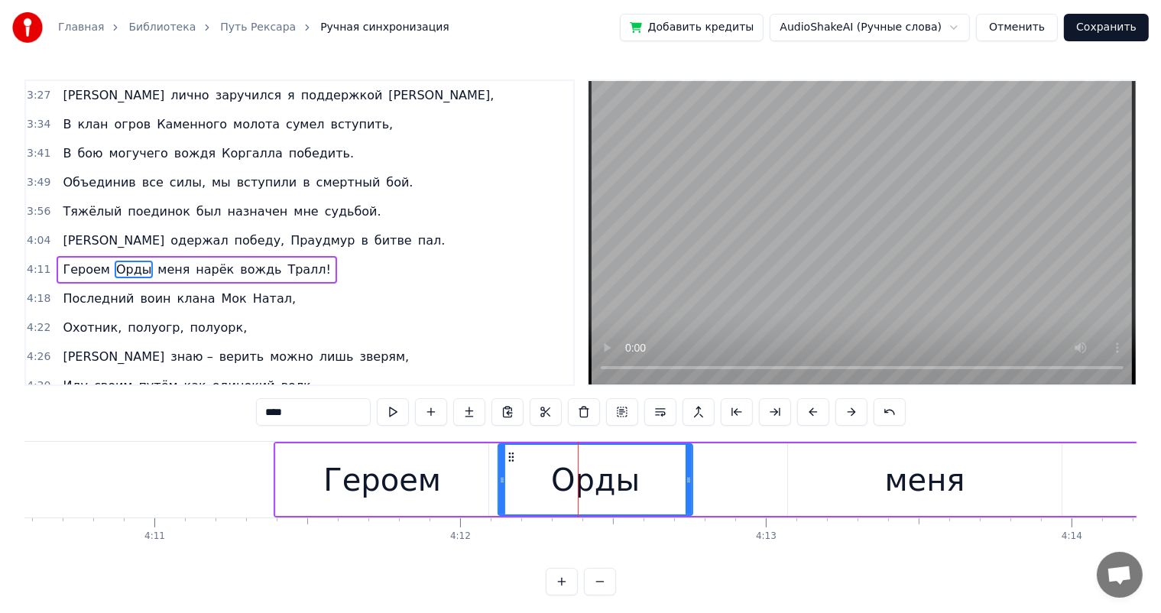
click at [841, 471] on div "меня" at bounding box center [925, 479] width 274 height 73
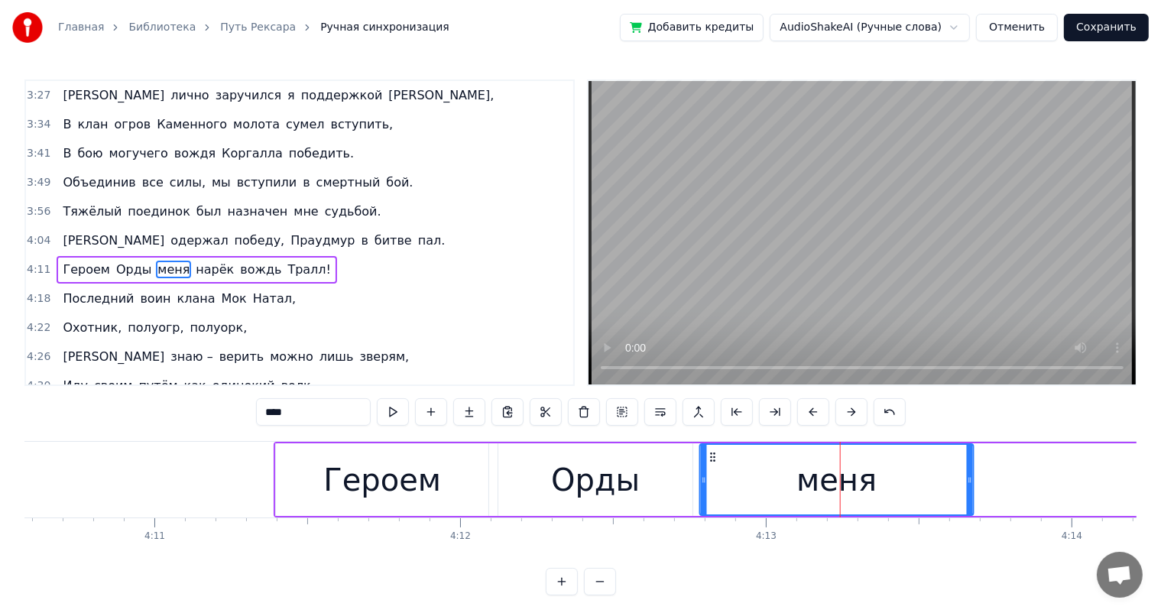
drag, startPoint x: 802, startPoint y: 455, endPoint x: 721, endPoint y: 481, distance: 84.6
click at [714, 465] on div "меня" at bounding box center [837, 480] width 273 height 70
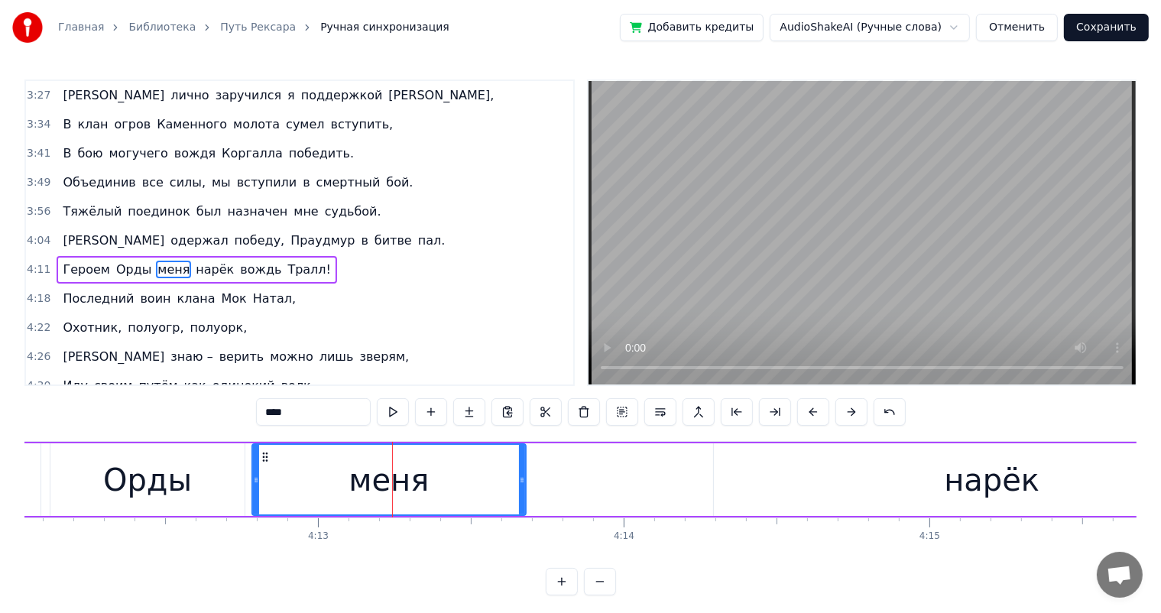
scroll to position [0, 77315]
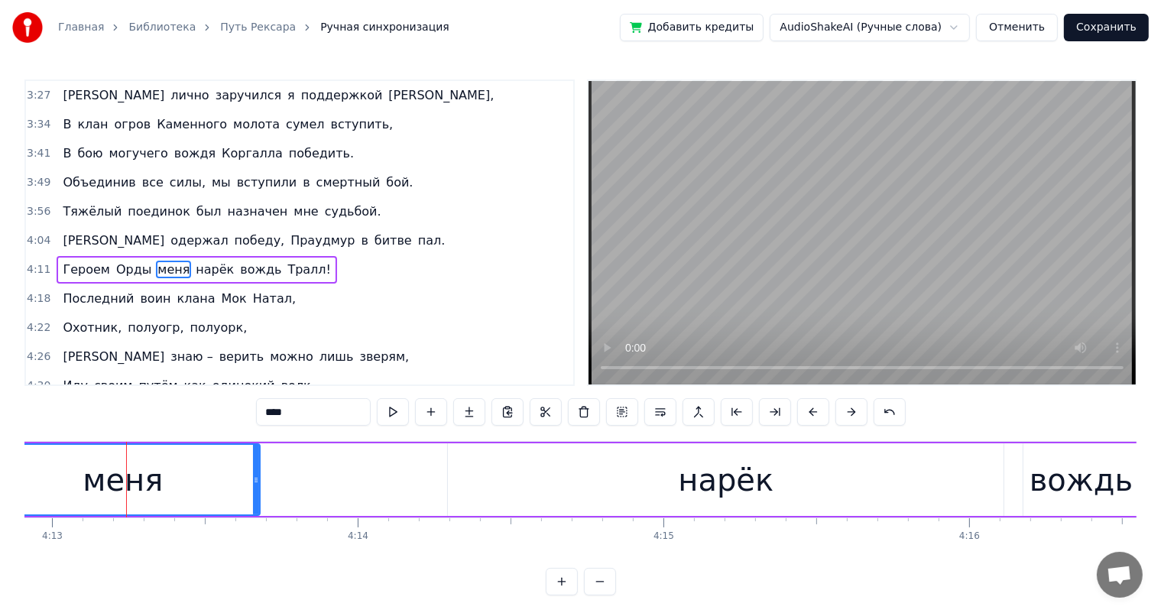
click at [487, 466] on div "нарёк" at bounding box center [726, 479] width 556 height 73
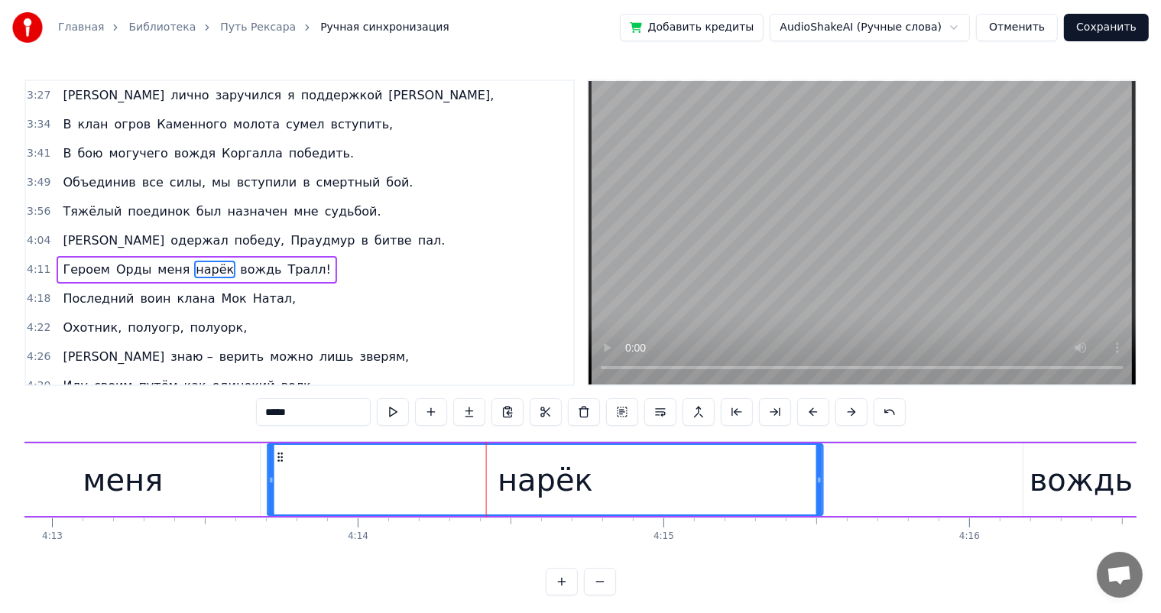
drag, startPoint x: 463, startPoint y: 457, endPoint x: 283, endPoint y: 465, distance: 180.5
click at [283, 465] on div "нарёк" at bounding box center [545, 480] width 554 height 70
click at [191, 483] on div "меня" at bounding box center [123, 479] width 274 height 73
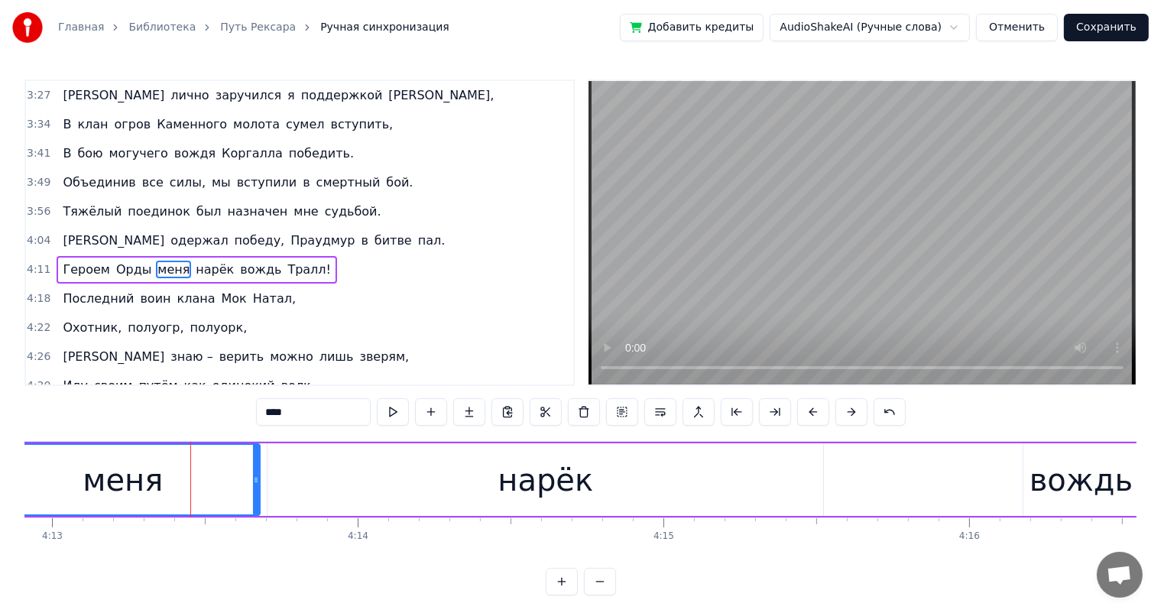
click at [373, 486] on div "нарёк" at bounding box center [545, 479] width 556 height 73
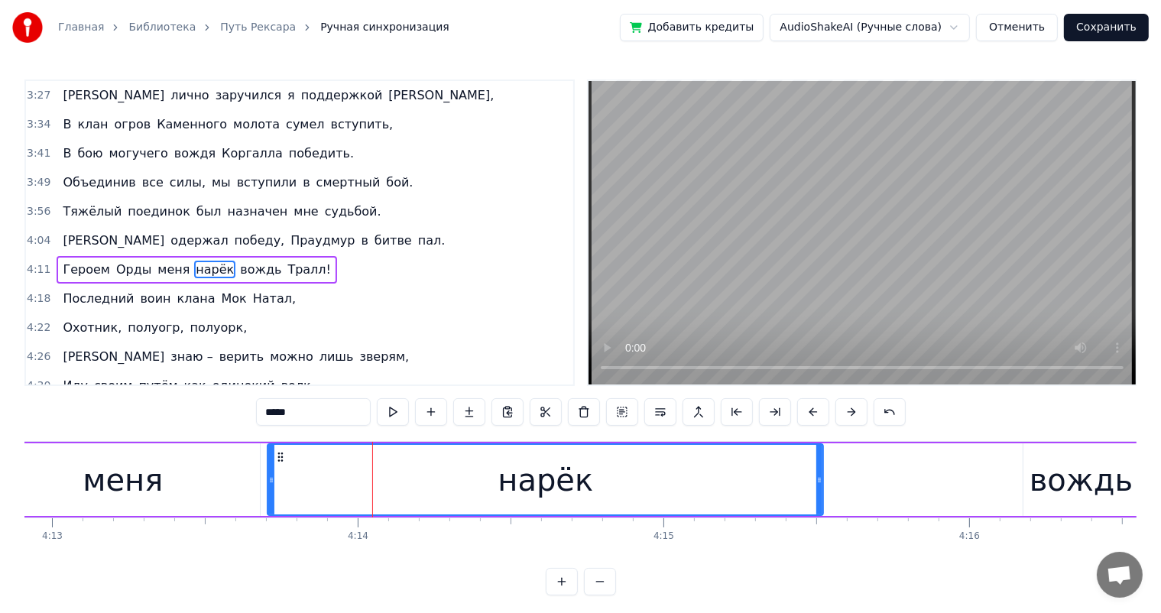
click at [1032, 482] on div "вождь" at bounding box center [1080, 479] width 115 height 73
type input "*****"
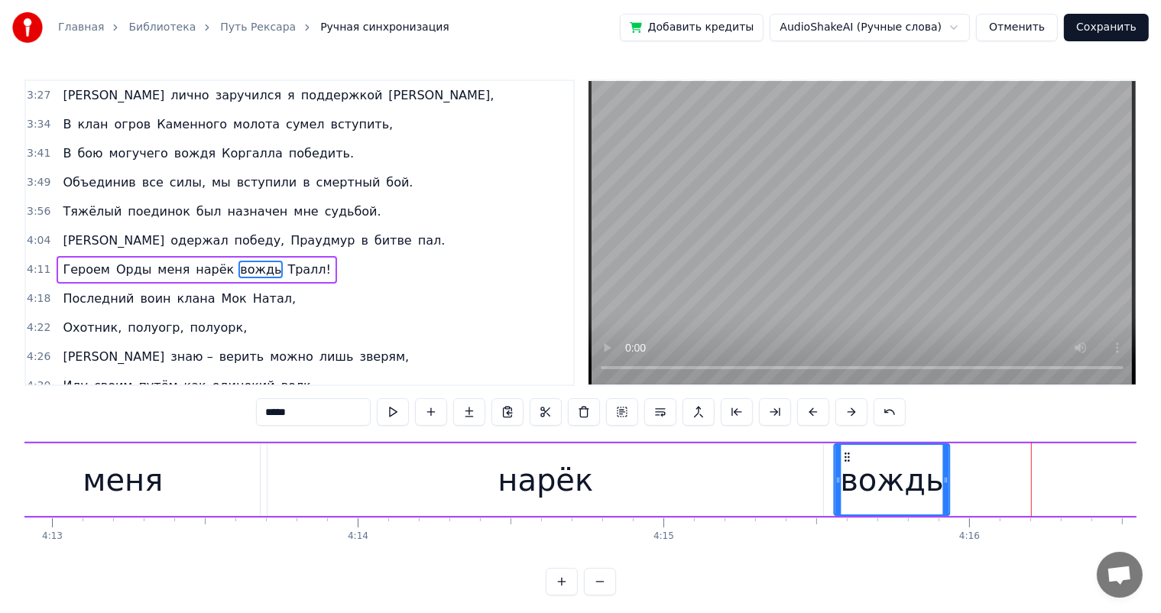
drag, startPoint x: 1033, startPoint y: 459, endPoint x: 845, endPoint y: 463, distance: 188.1
click at [845, 463] on div "вождь" at bounding box center [891, 480] width 113 height 70
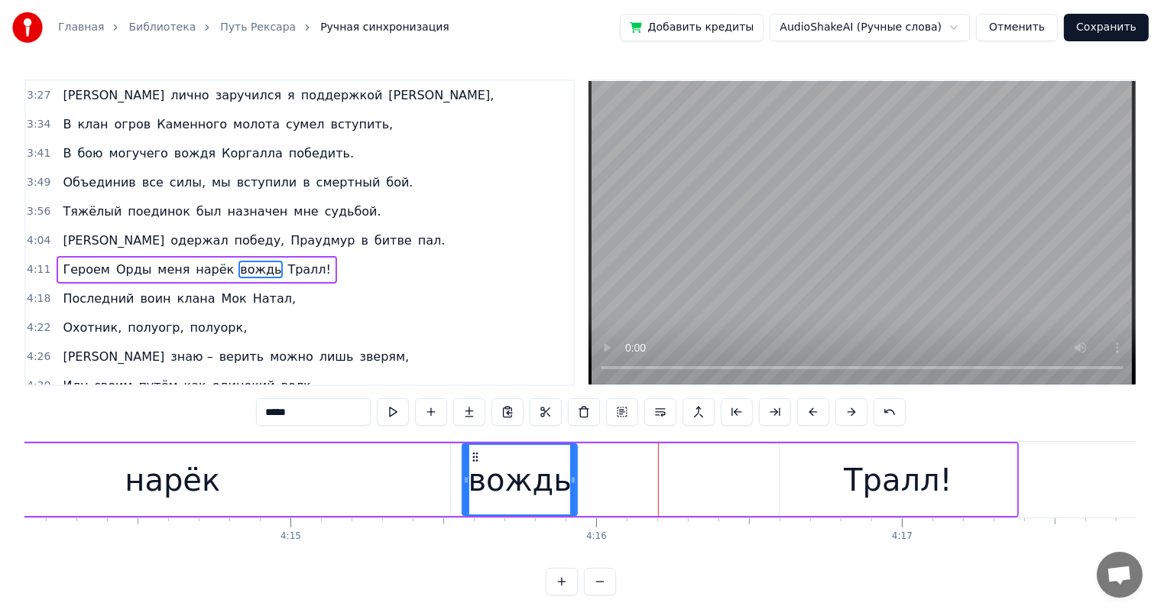
scroll to position [0, 77741]
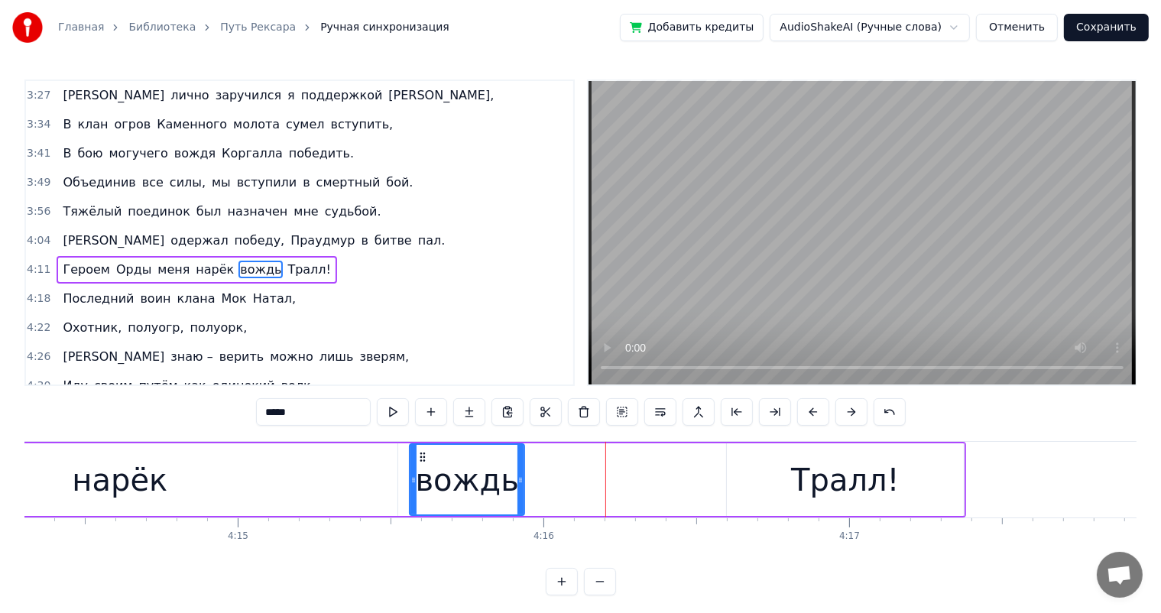
click at [706, 481] on div "Героем Орды меня нарёк вождь Тралл!" at bounding box center [50, 480] width 1832 height 76
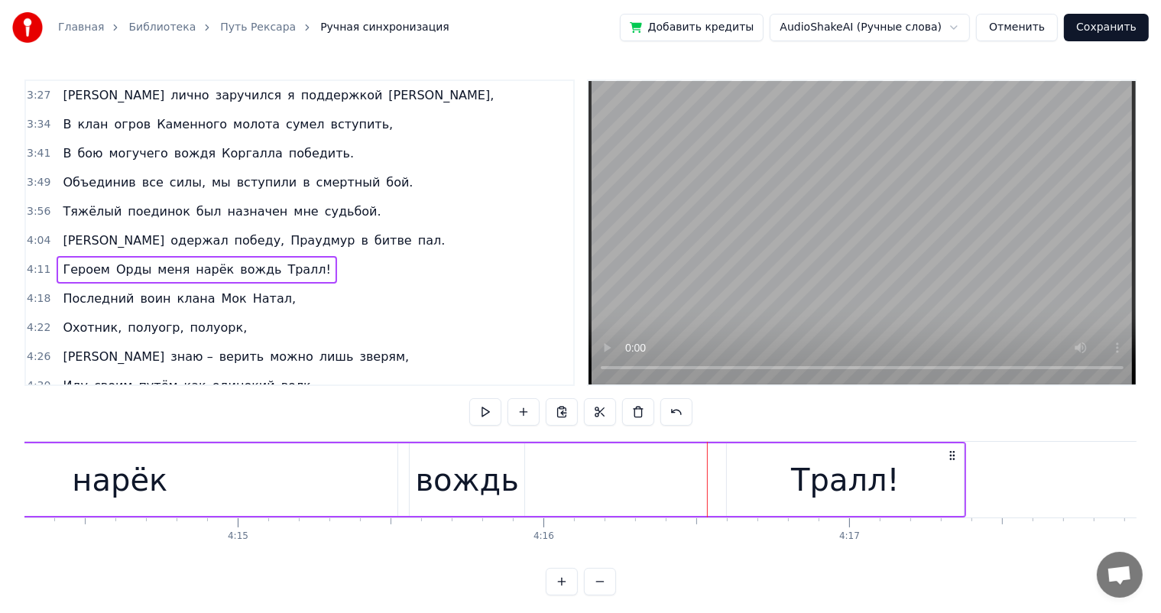
click at [780, 486] on div "Тралл!" at bounding box center [846, 479] width 238 height 73
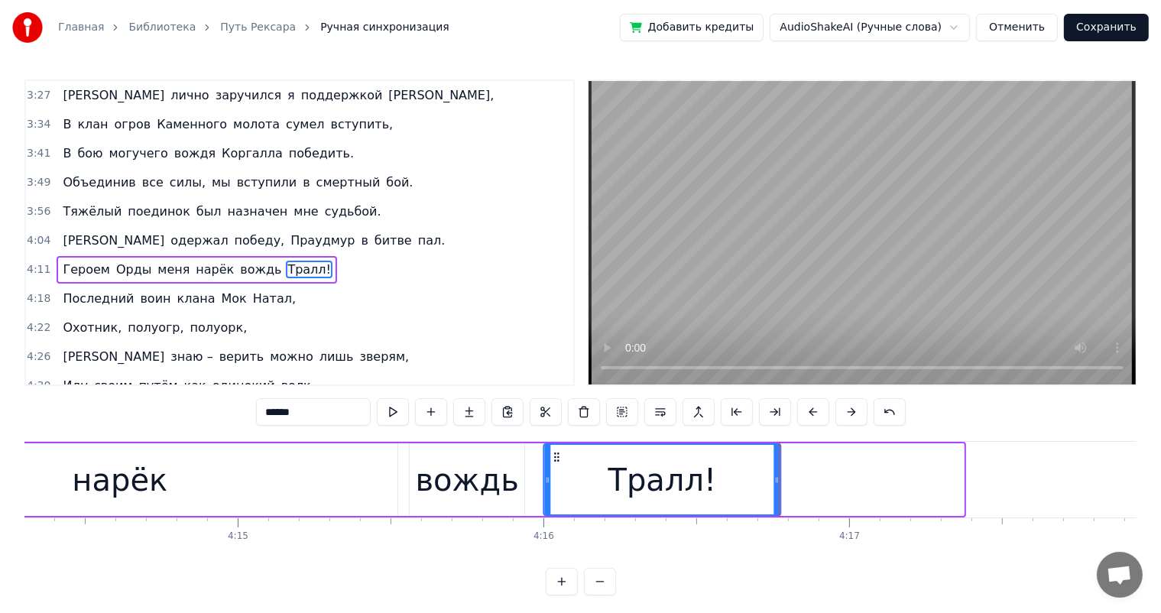
drag, startPoint x: 742, startPoint y: 455, endPoint x: 559, endPoint y: 460, distance: 182.7
click at [559, 460] on icon at bounding box center [557, 457] width 12 height 12
click at [462, 479] on div "вождь" at bounding box center [467, 480] width 103 height 46
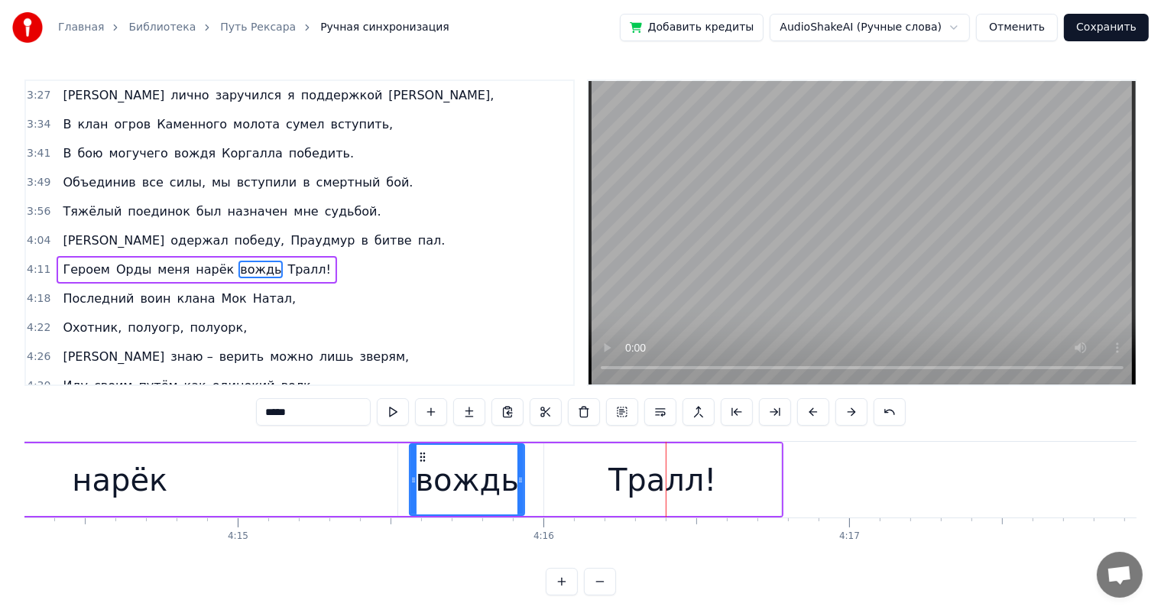
drag, startPoint x: 582, startPoint y: 462, endPoint x: 594, endPoint y: 462, distance: 11.5
click at [594, 462] on div "Тралл!" at bounding box center [663, 479] width 238 height 73
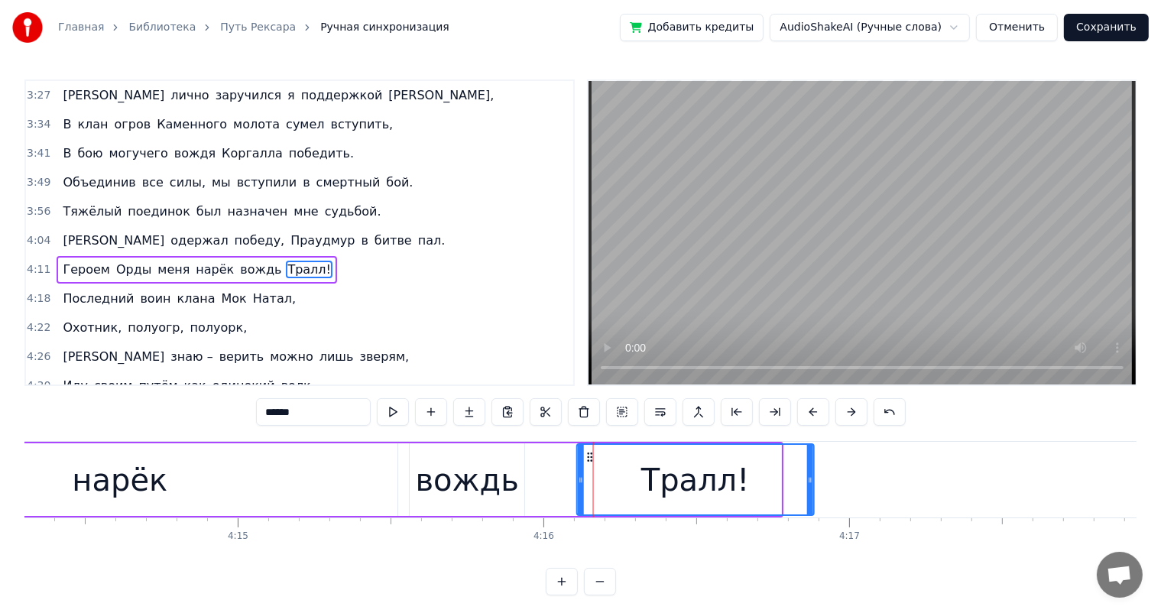
drag, startPoint x: 553, startPoint y: 457, endPoint x: 791, endPoint y: 484, distance: 239.2
click at [587, 459] on icon at bounding box center [590, 457] width 12 height 12
drag, startPoint x: 811, startPoint y: 478, endPoint x: 844, endPoint y: 478, distance: 33.6
click at [844, 478] on icon at bounding box center [844, 480] width 6 height 12
click at [491, 481] on div "вождь" at bounding box center [467, 480] width 103 height 46
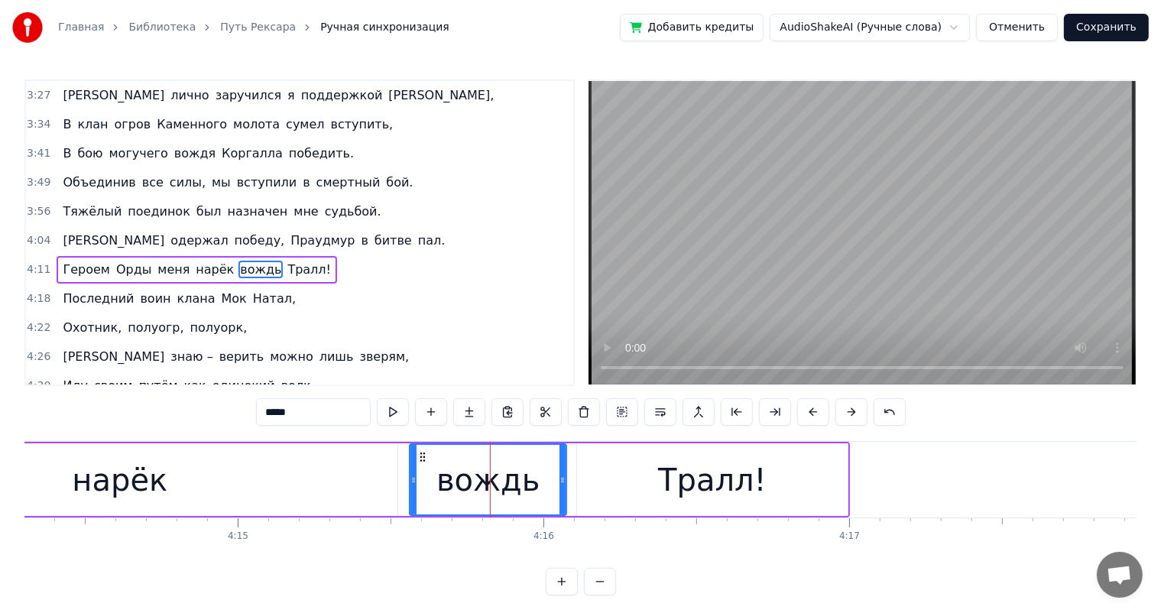
drag, startPoint x: 521, startPoint y: 479, endPoint x: 563, endPoint y: 480, distance: 42.0
click at [563, 480] on icon at bounding box center [562, 480] width 6 height 12
click at [611, 483] on div "Тралл!" at bounding box center [712, 479] width 271 height 73
type input "******"
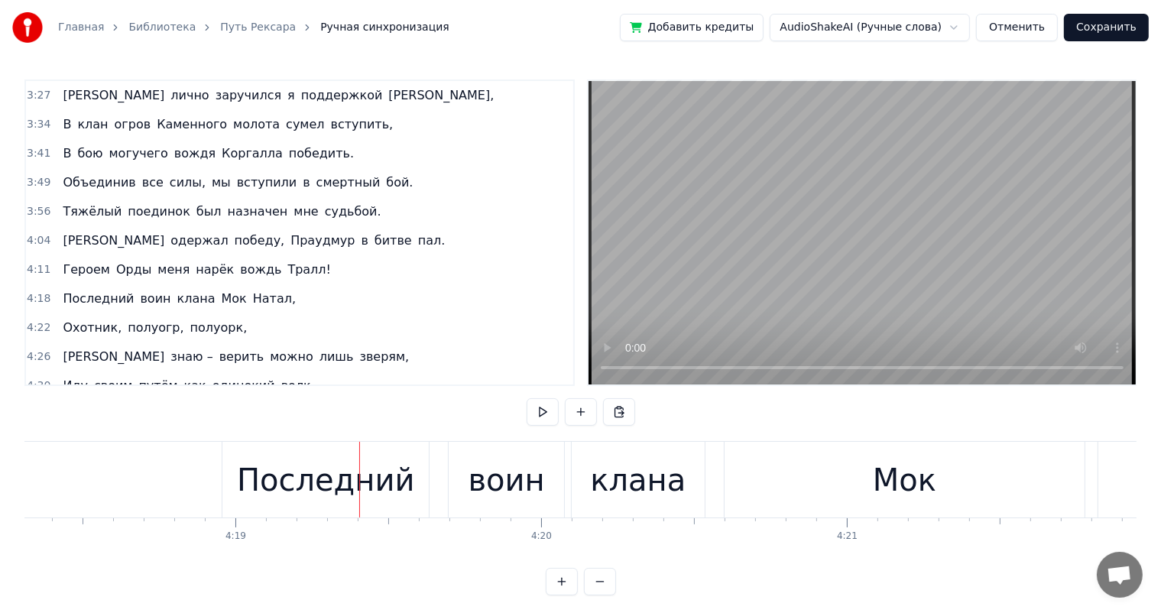
scroll to position [0, 78859]
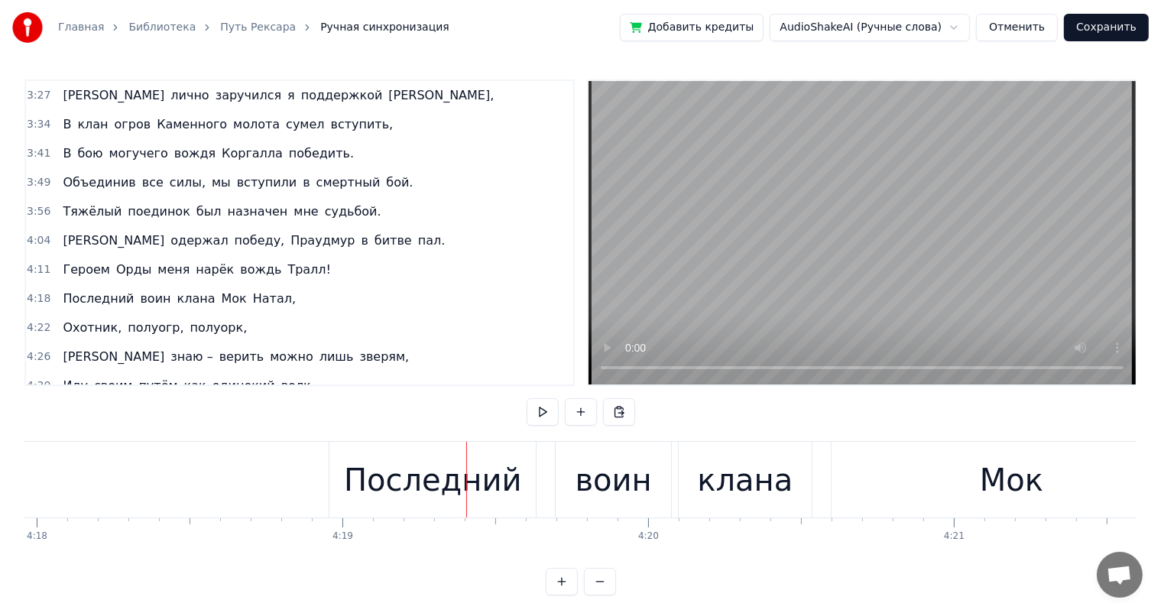
click at [397, 507] on div "Последний" at bounding box center [432, 480] width 206 height 76
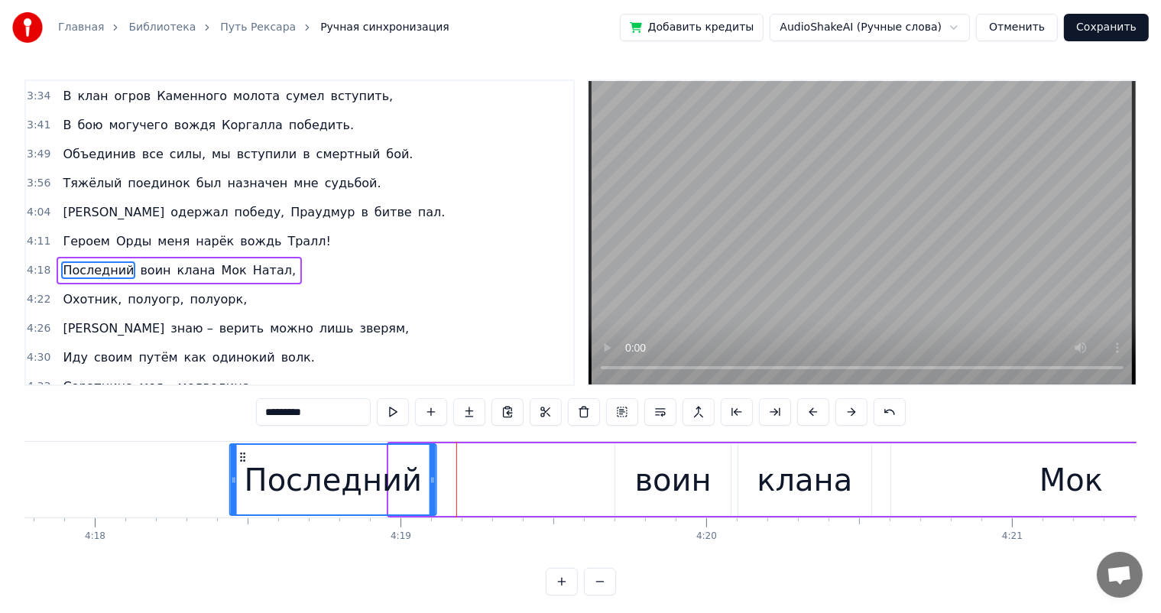
scroll to position [0, 78799]
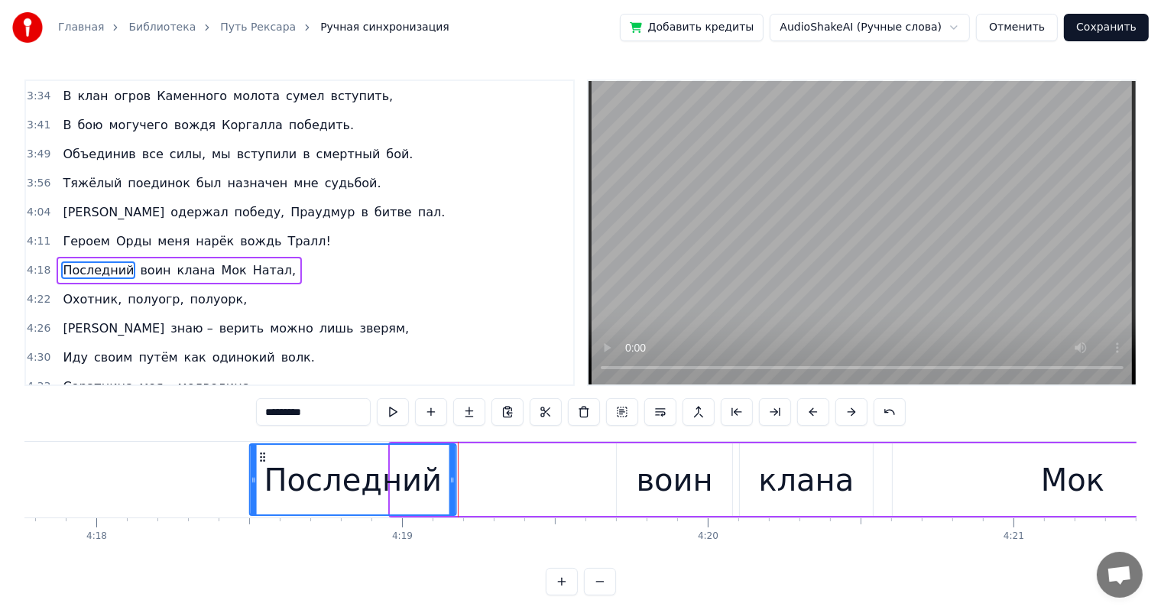
drag, startPoint x: 341, startPoint y: 454, endPoint x: 260, endPoint y: 474, distance: 83.4
click at [260, 474] on div "Последний" at bounding box center [352, 480] width 205 height 70
click at [654, 477] on div "воин" at bounding box center [674, 480] width 76 height 46
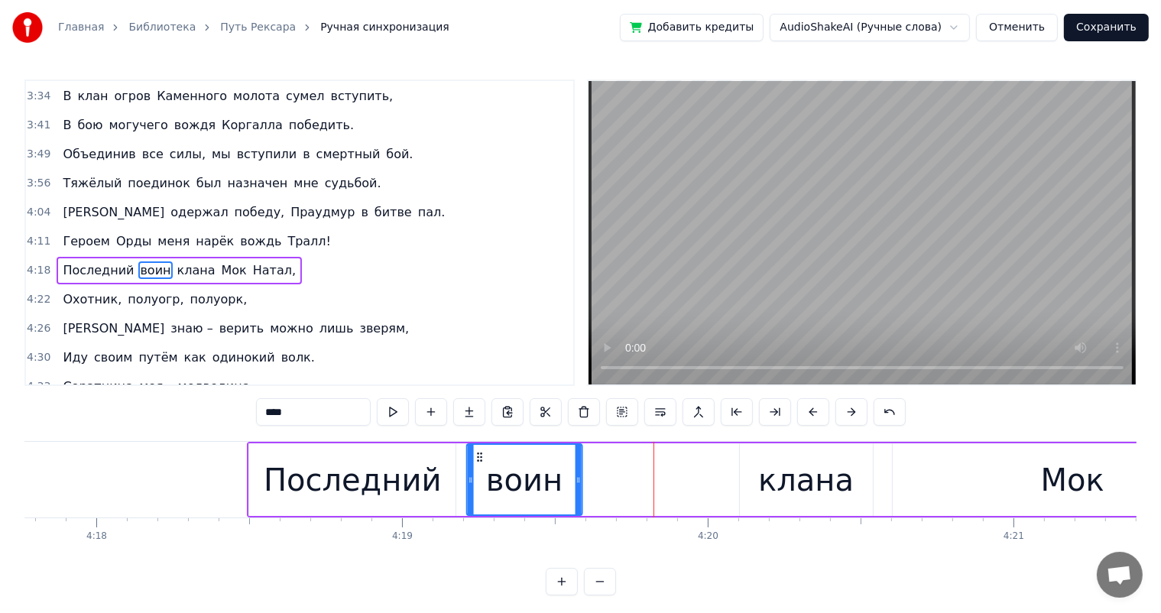
drag, startPoint x: 627, startPoint y: 455, endPoint x: 476, endPoint y: 471, distance: 151.3
click at [476, 471] on div "воин" at bounding box center [523, 480] width 113 height 70
drag, startPoint x: 791, startPoint y: 474, endPoint x: 760, endPoint y: 473, distance: 30.6
click at [790, 474] on div "клана" at bounding box center [806, 480] width 96 height 46
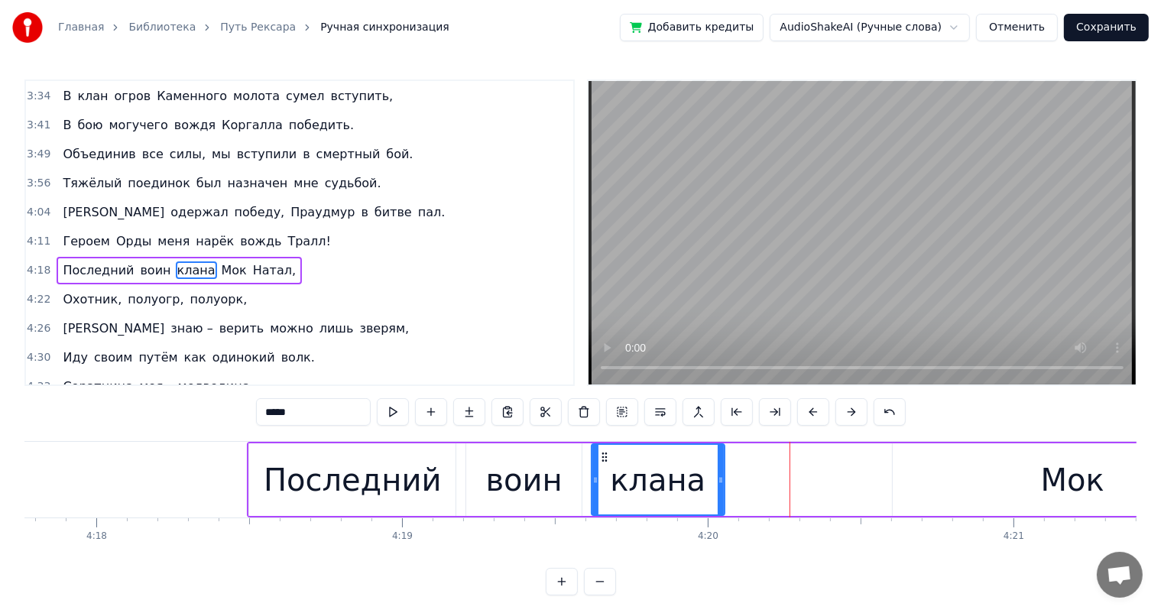
drag, startPoint x: 750, startPoint y: 453, endPoint x: 572, endPoint y: 468, distance: 178.7
click at [600, 464] on div "клана" at bounding box center [657, 480] width 131 height 70
click at [522, 475] on div "воин" at bounding box center [524, 480] width 76 height 46
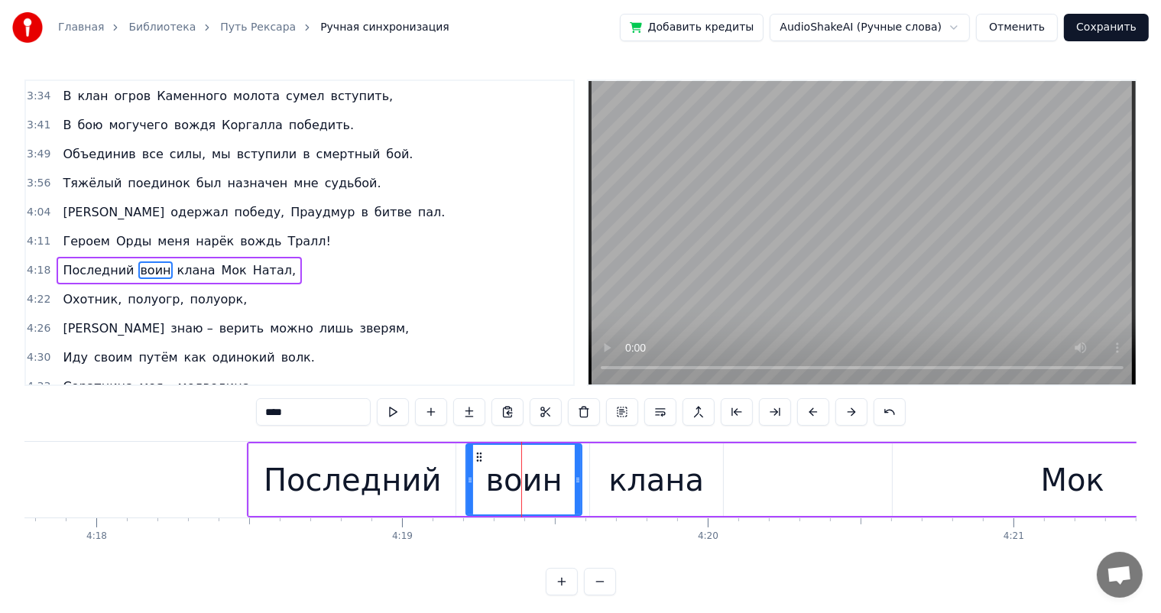
drag, startPoint x: 620, startPoint y: 480, endPoint x: 760, endPoint y: 488, distance: 140.8
click at [621, 480] on div "клана" at bounding box center [656, 480] width 96 height 46
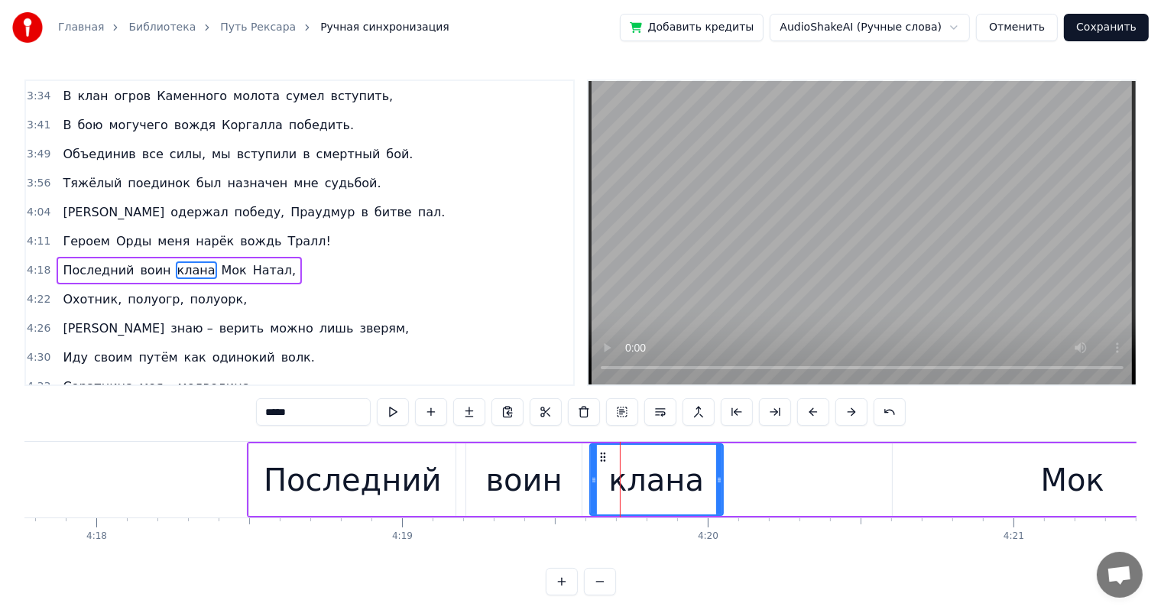
drag, startPoint x: 985, startPoint y: 484, endPoint x: 929, endPoint y: 477, distance: 56.2
click at [981, 484] on div "Мок" at bounding box center [1073, 479] width 360 height 73
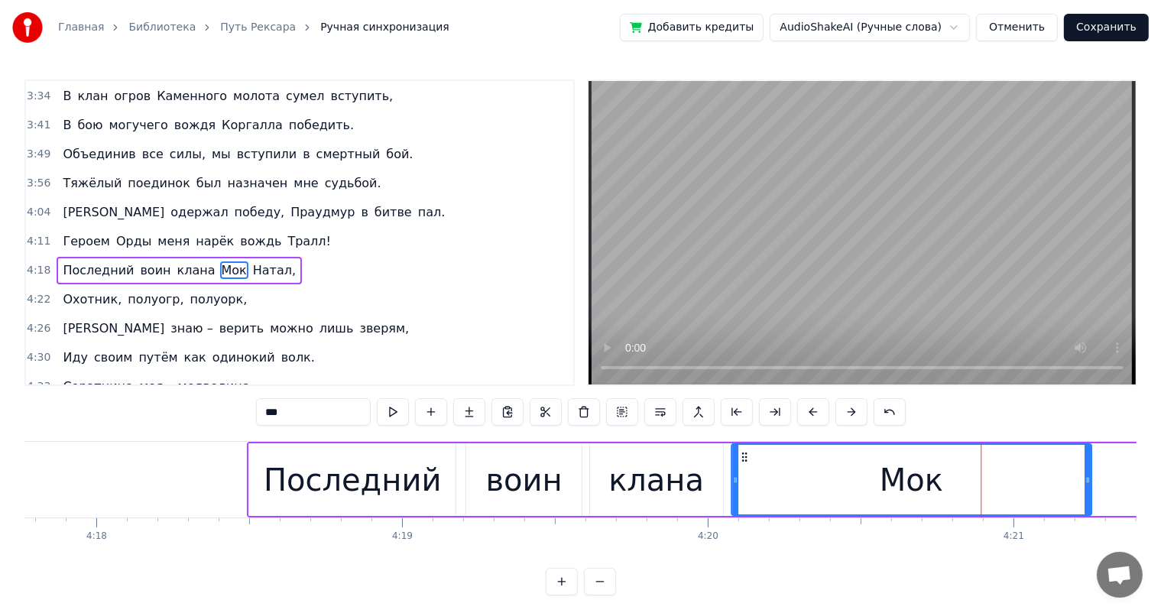
drag, startPoint x: 906, startPoint y: 455, endPoint x: 745, endPoint y: 468, distance: 161.7
click at [745, 468] on div "Мок" at bounding box center [911, 480] width 358 height 70
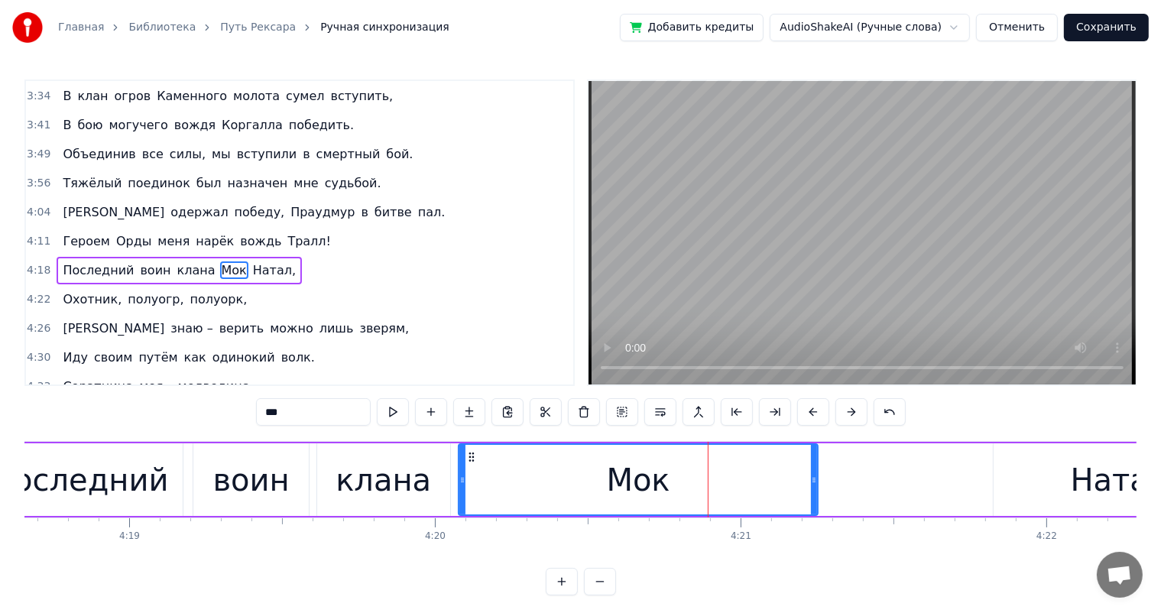
scroll to position [0, 79232]
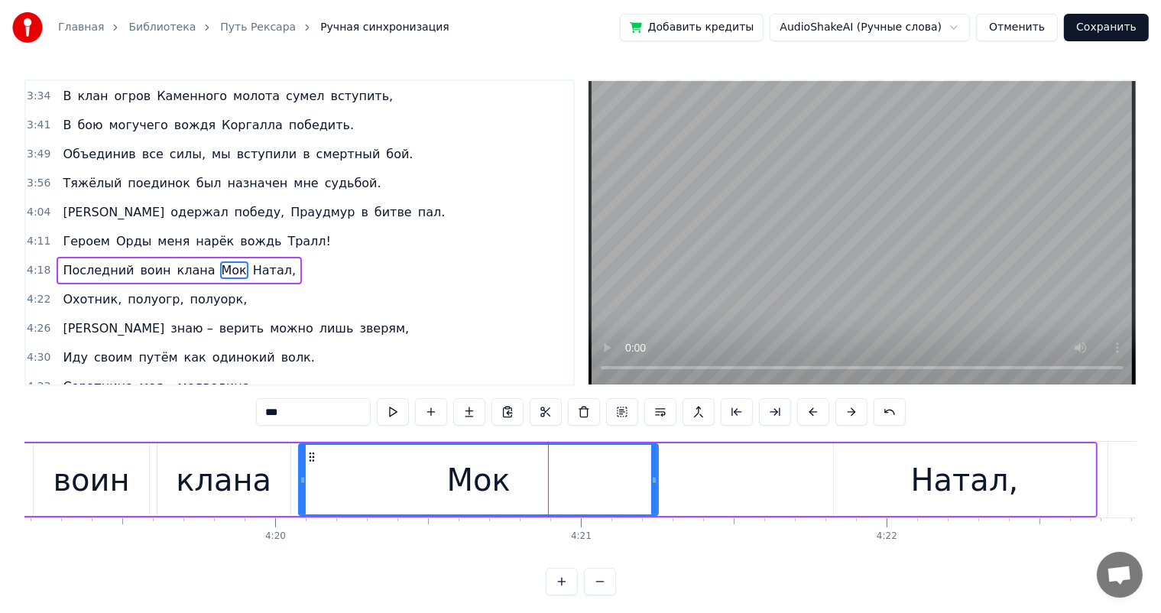
click at [874, 481] on div "Натал," at bounding box center [965, 479] width 262 height 73
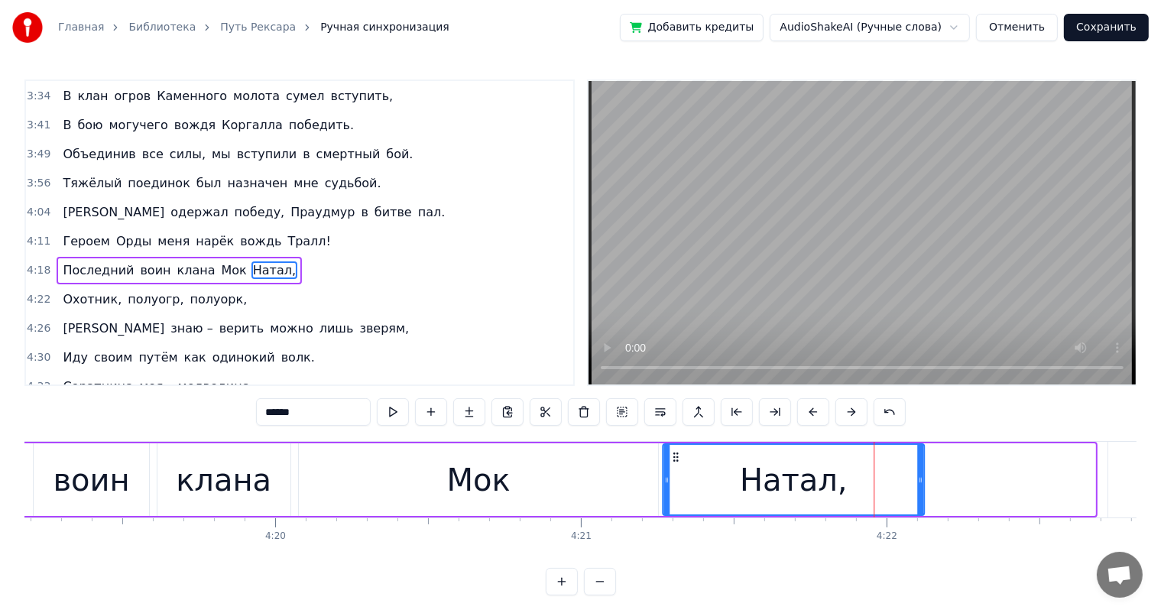
drag, startPoint x: 847, startPoint y: 457, endPoint x: 676, endPoint y: 471, distance: 171.7
click at [676, 471] on div "Натал," at bounding box center [793, 480] width 261 height 70
click at [565, 472] on div "Мок" at bounding box center [479, 479] width 360 height 73
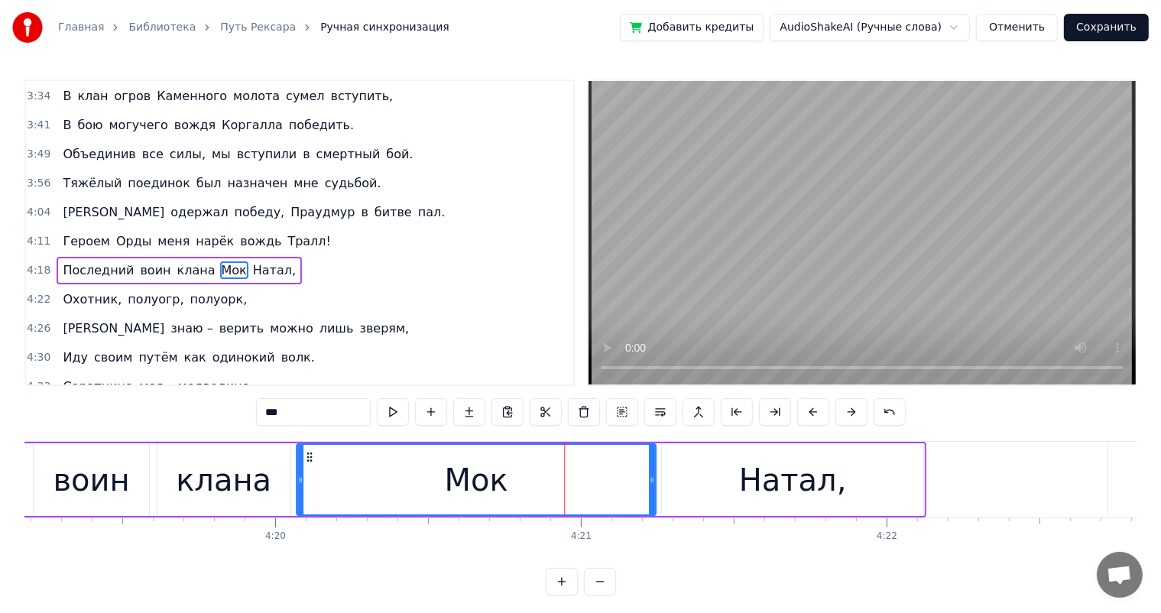
click at [309, 459] on icon at bounding box center [309, 457] width 12 height 12
click at [674, 465] on div "Натал," at bounding box center [793, 479] width 262 height 73
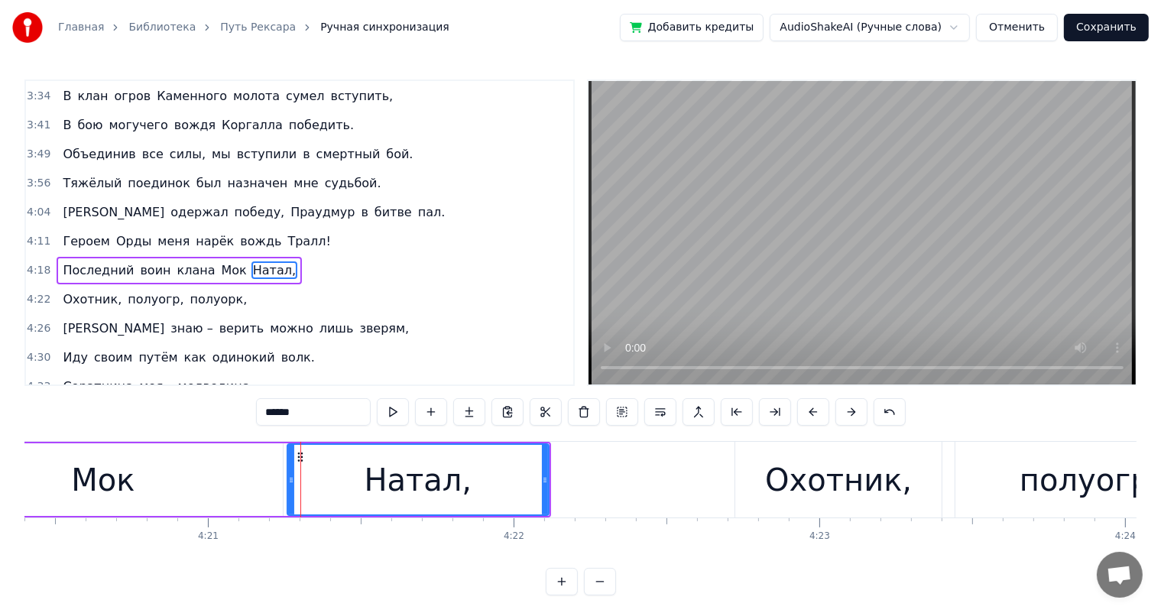
click at [773, 480] on div "Охотник," at bounding box center [838, 480] width 206 height 76
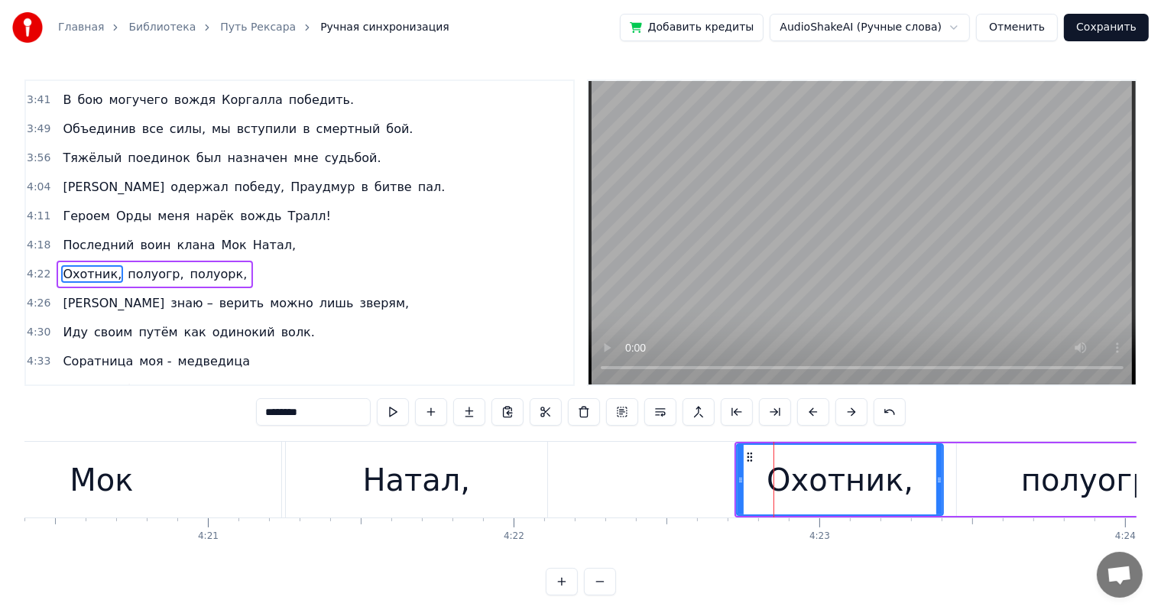
scroll to position [1015, 0]
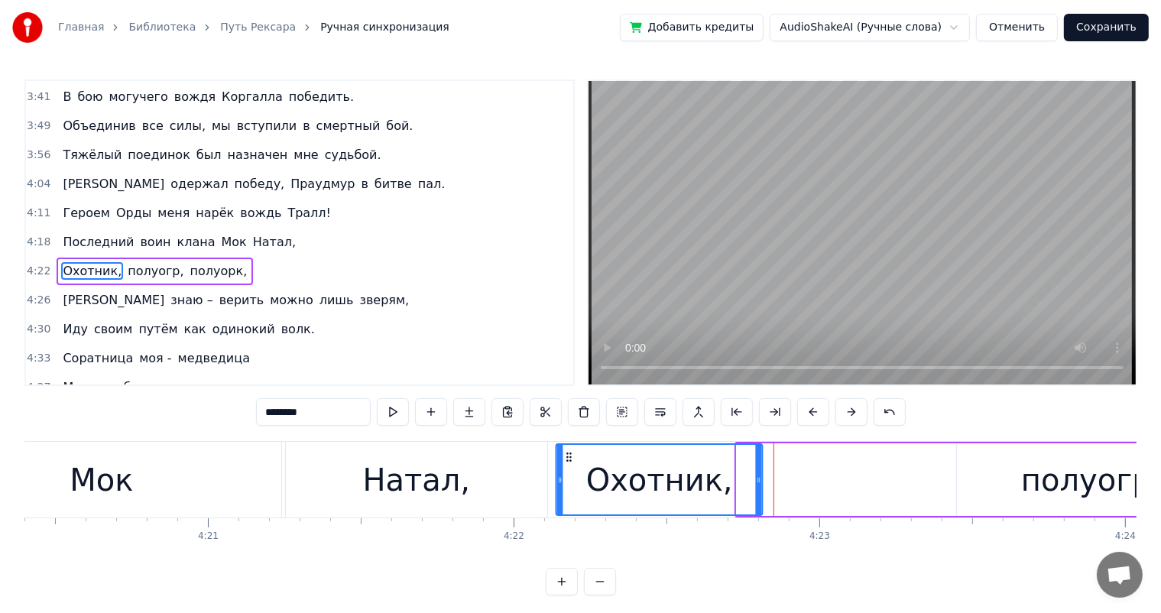
drag, startPoint x: 749, startPoint y: 454, endPoint x: 568, endPoint y: 465, distance: 181.5
click at [568, 465] on div "Охотник," at bounding box center [658, 480] width 205 height 70
click at [1010, 481] on div "полуогр," at bounding box center [1091, 479] width 268 height 73
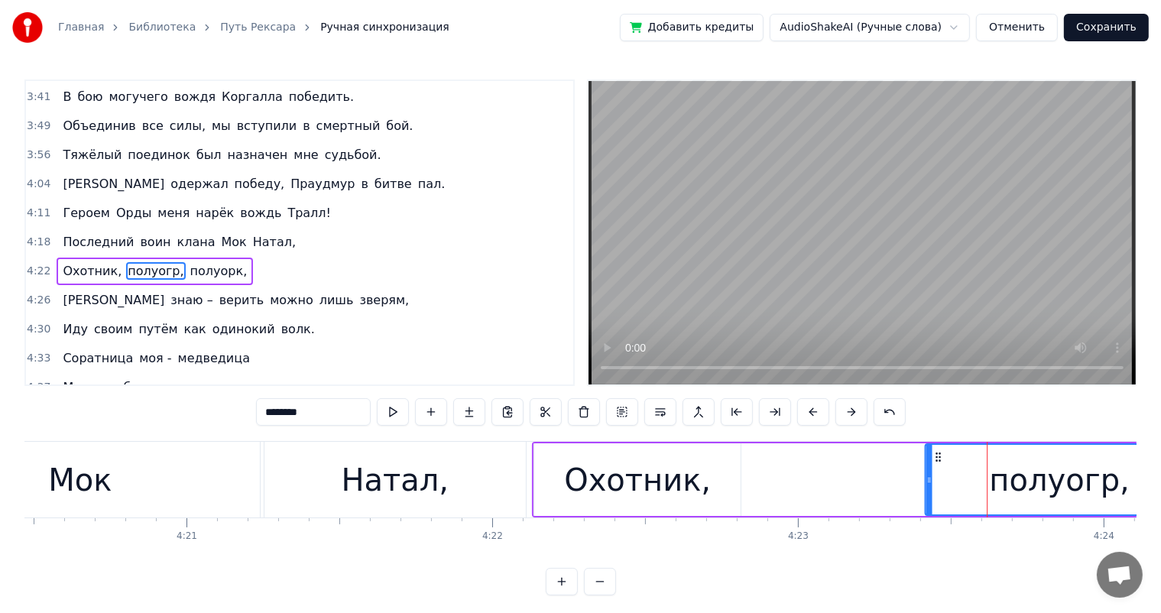
scroll to position [0, 79634]
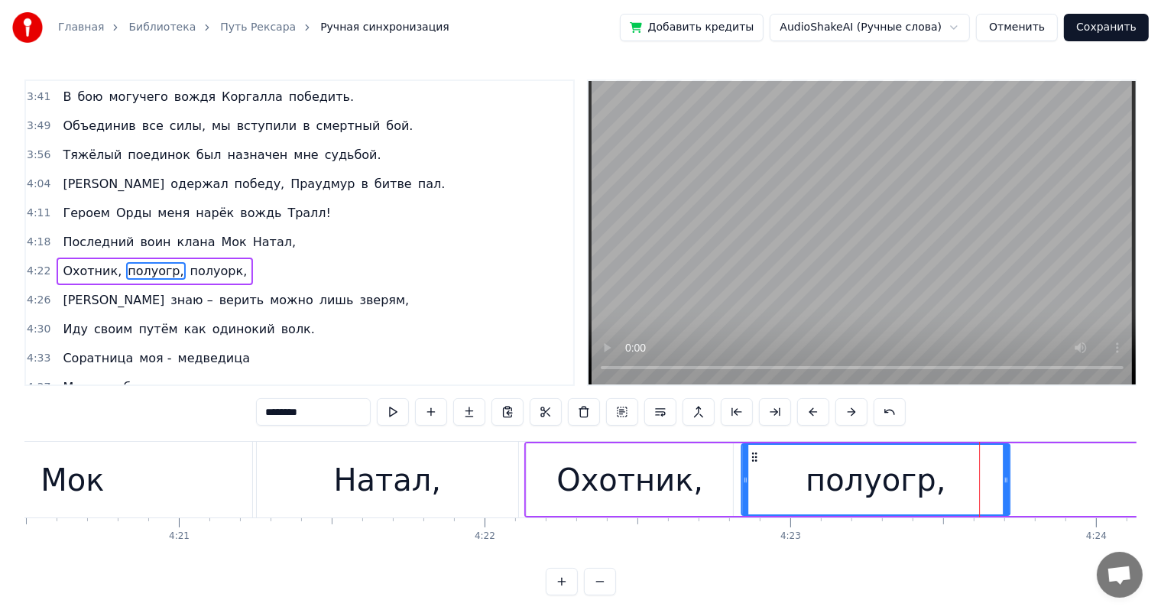
drag, startPoint x: 970, startPoint y: 455, endPoint x: 755, endPoint y: 476, distance: 215.7
click at [755, 476] on div "полуогр," at bounding box center [875, 480] width 267 height 70
click at [636, 500] on div "Охотник," at bounding box center [629, 480] width 147 height 46
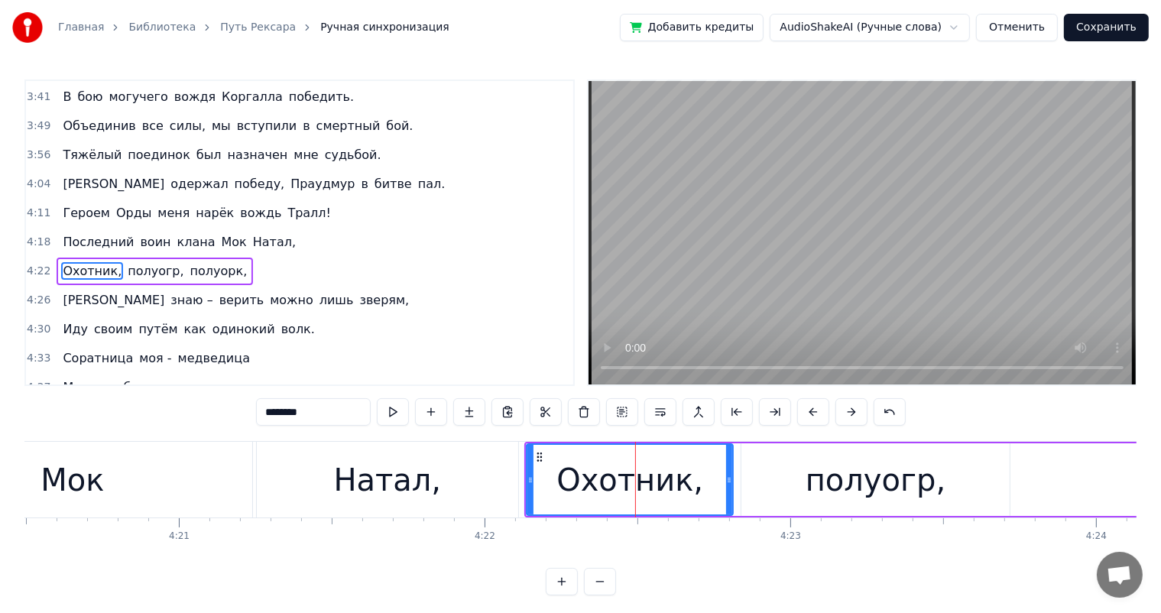
drag, startPoint x: 782, startPoint y: 480, endPoint x: 766, endPoint y: 477, distance: 16.3
click at [781, 480] on div "полуогр," at bounding box center [875, 479] width 268 height 73
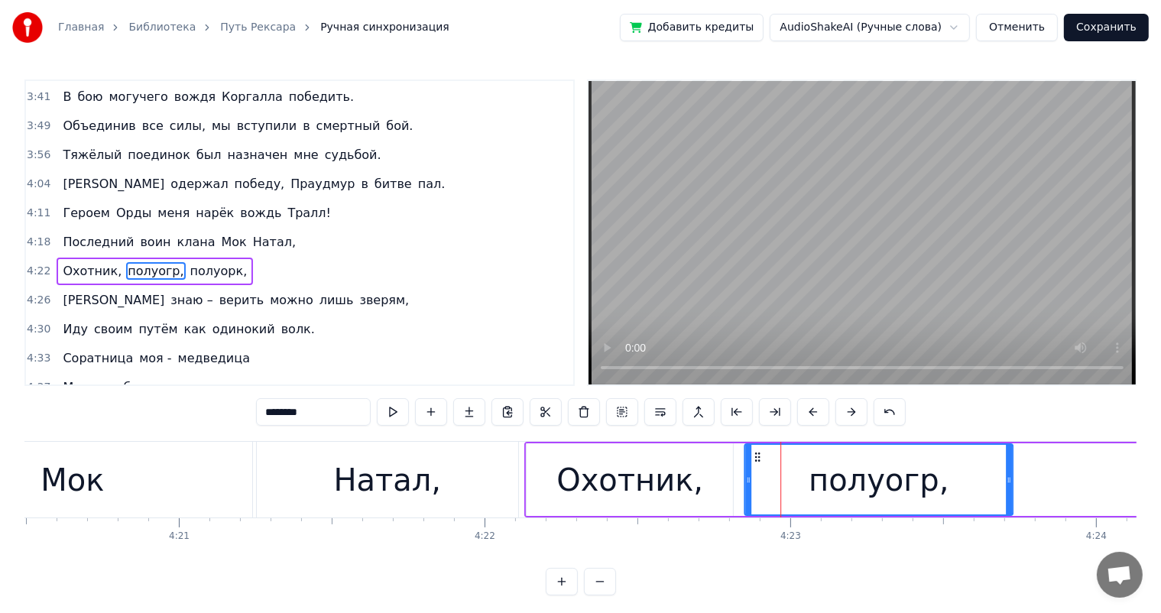
click at [757, 457] on icon at bounding box center [757, 457] width 12 height 12
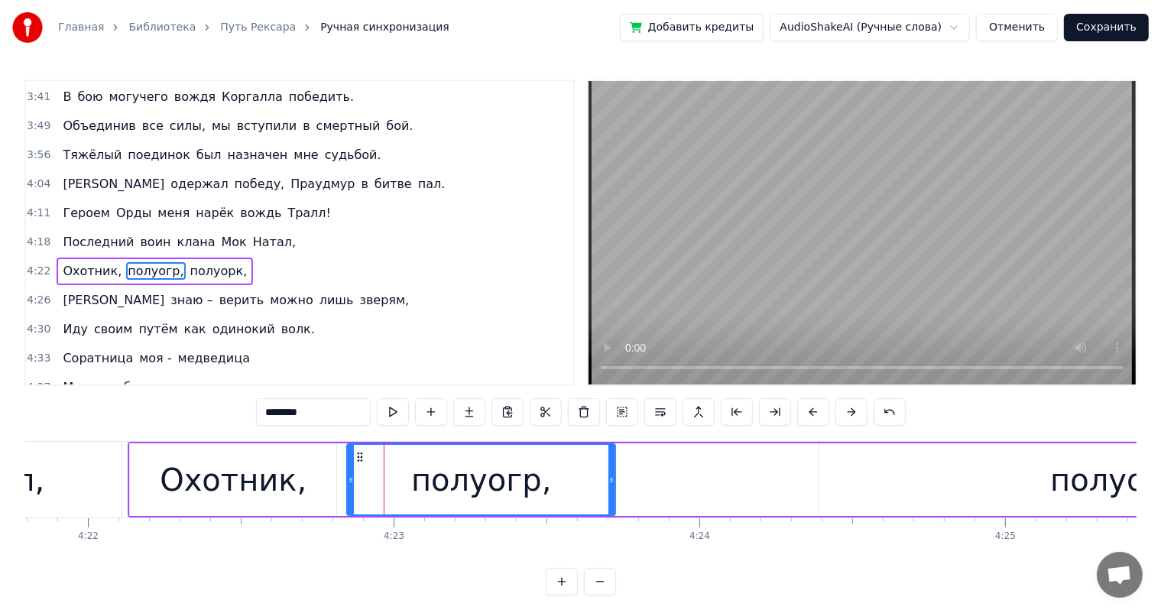
scroll to position [0, 80190]
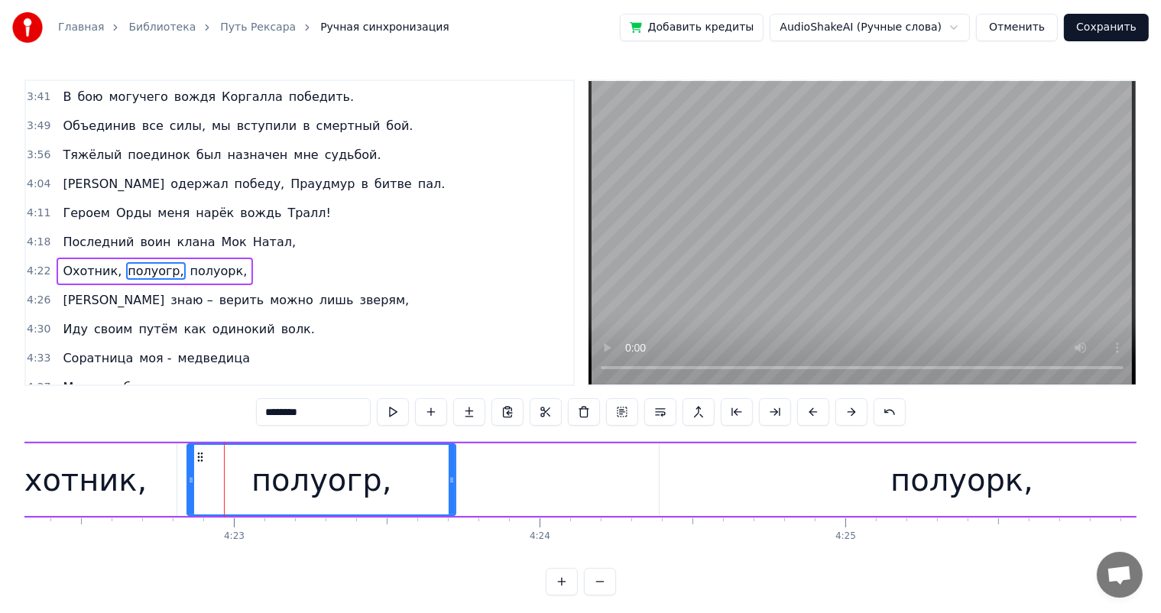
click at [666, 477] on div "полуорк," at bounding box center [962, 479] width 605 height 73
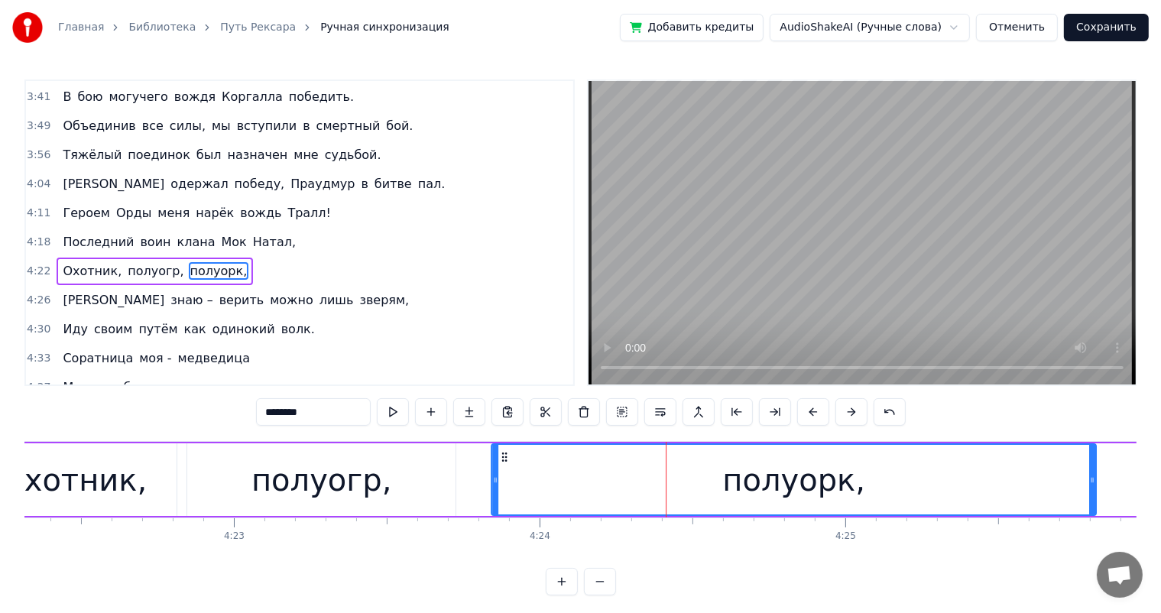
drag, startPoint x: 673, startPoint y: 453, endPoint x: 472, endPoint y: 475, distance: 201.5
click at [504, 470] on div "полуорк," at bounding box center [793, 480] width 603 height 70
click at [397, 484] on div "полуогр," at bounding box center [321, 479] width 268 height 73
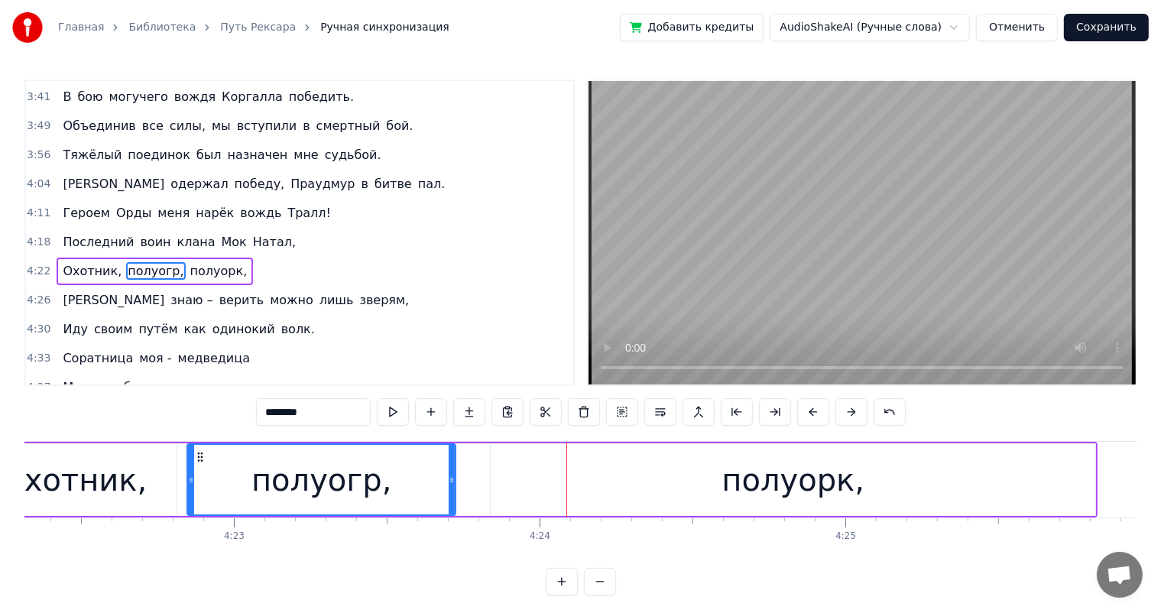
click at [520, 477] on div "полуорк," at bounding box center [793, 479] width 605 height 73
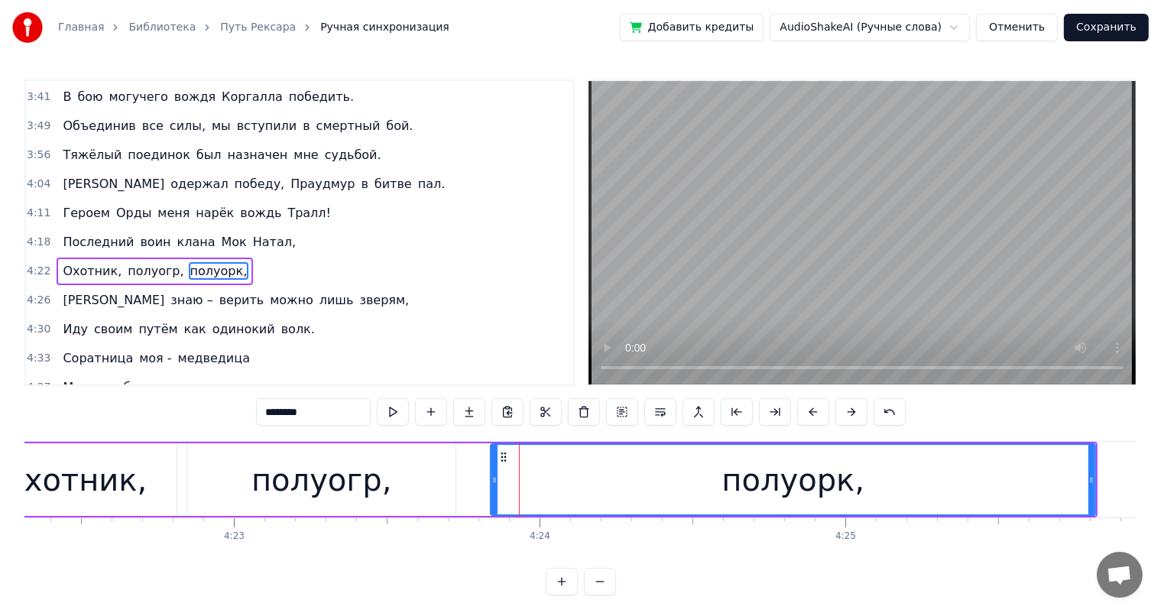
click at [407, 480] on div "полуогр," at bounding box center [321, 479] width 268 height 73
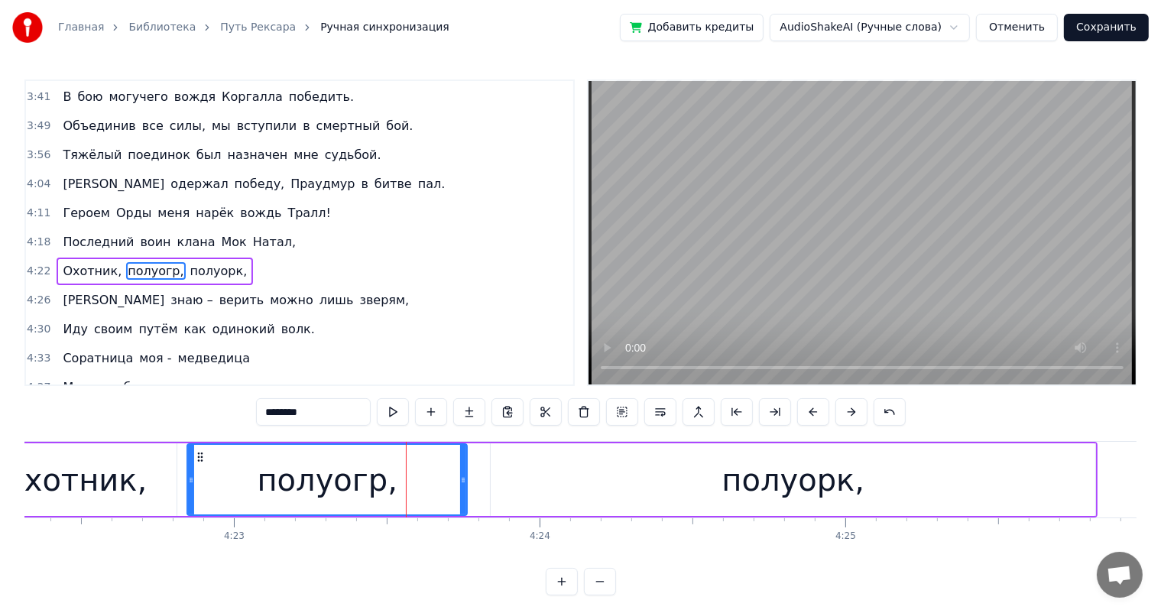
drag, startPoint x: 453, startPoint y: 478, endPoint x: 466, endPoint y: 478, distance: 13.0
click at [466, 478] on icon at bounding box center [463, 480] width 6 height 12
click at [507, 474] on div "полуорк," at bounding box center [793, 479] width 605 height 73
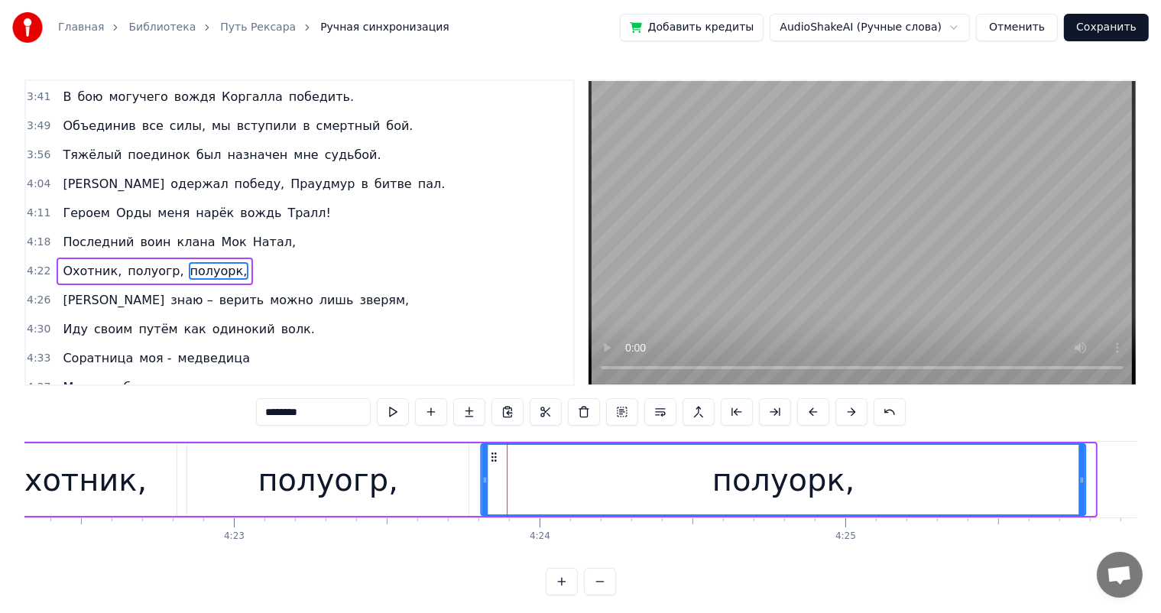
drag, startPoint x: 504, startPoint y: 453, endPoint x: 494, endPoint y: 455, distance: 10.1
click at [494, 455] on icon at bounding box center [494, 457] width 12 height 12
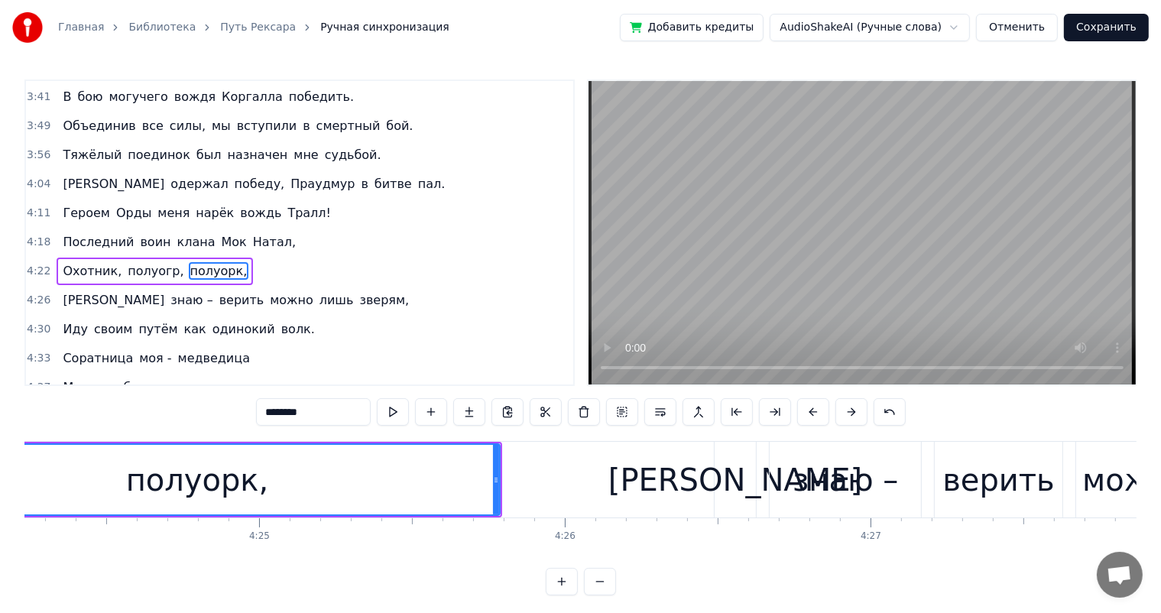
scroll to position [0, 80882]
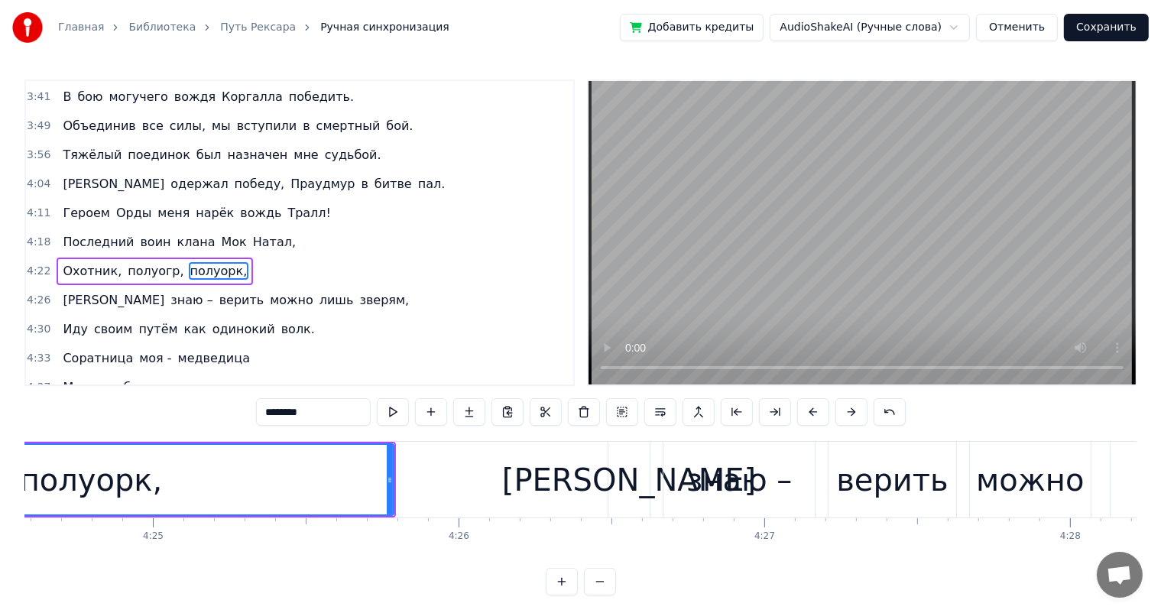
click at [611, 470] on div "[PERSON_NAME]" at bounding box center [628, 480] width 41 height 76
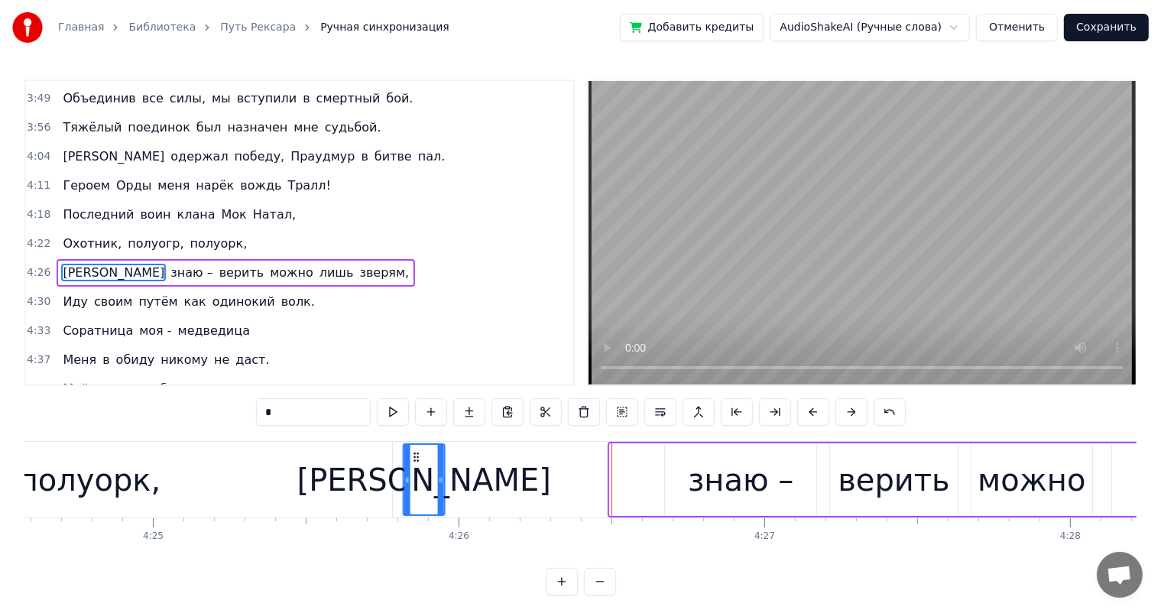
drag, startPoint x: 624, startPoint y: 453, endPoint x: 417, endPoint y: 468, distance: 206.9
click at [417, 468] on div "[PERSON_NAME]" at bounding box center [424, 480] width 40 height 70
click at [691, 461] on div "знаю –" at bounding box center [741, 479] width 151 height 73
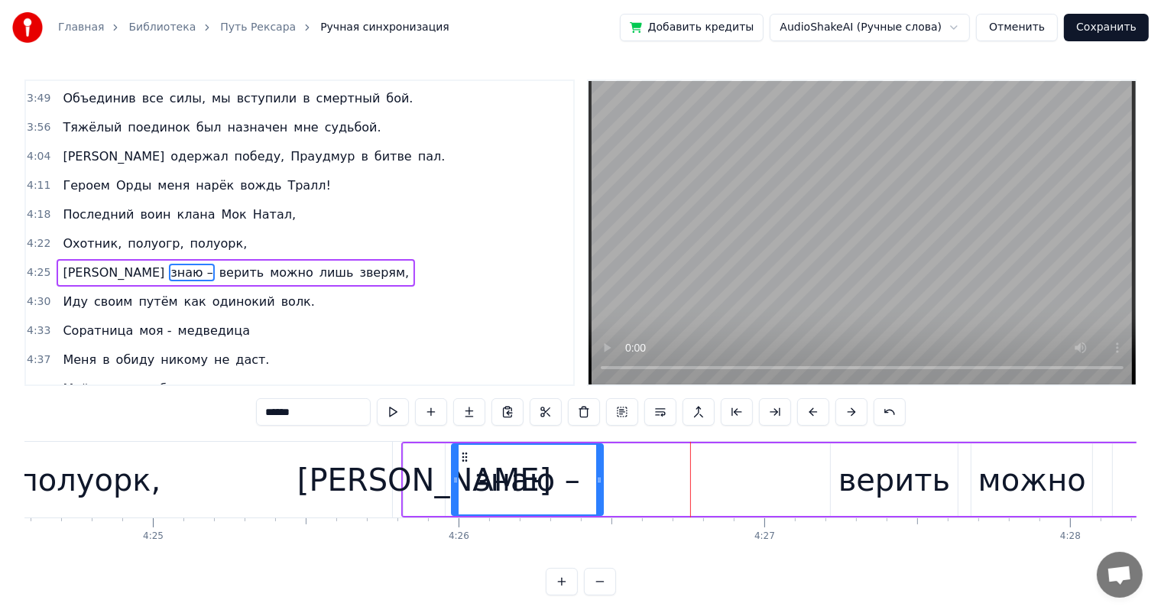
drag, startPoint x: 679, startPoint y: 455, endPoint x: 466, endPoint y: 471, distance: 213.1
click at [464, 471] on div "знаю –" at bounding box center [527, 480] width 150 height 70
click at [844, 466] on div "верить" at bounding box center [894, 479] width 127 height 73
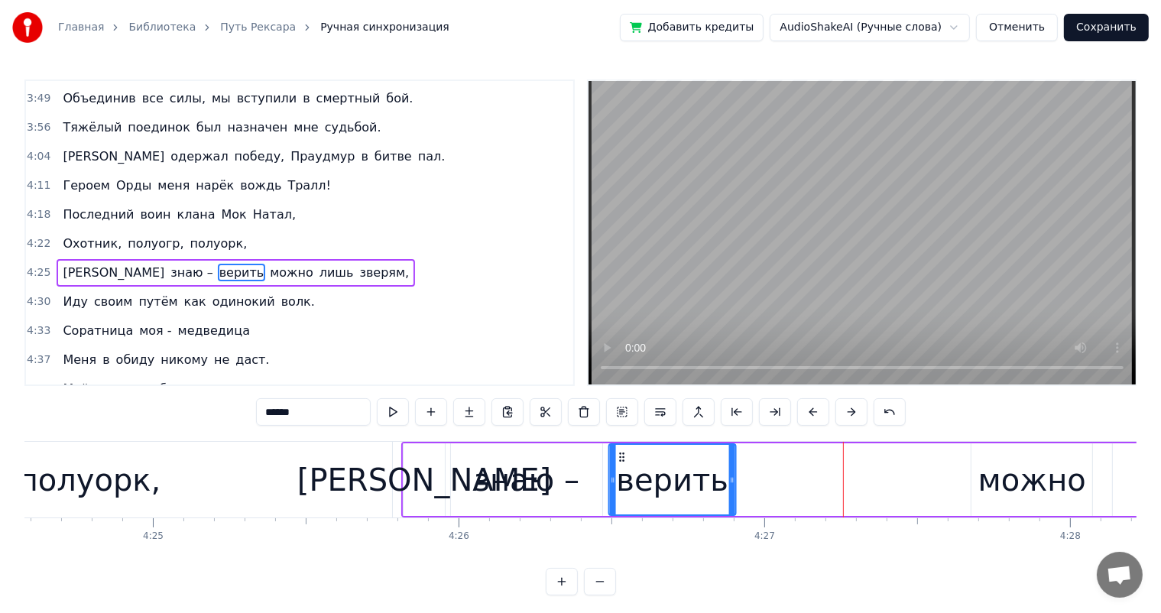
drag, startPoint x: 841, startPoint y: 459, endPoint x: 575, endPoint y: 485, distance: 267.2
click at [618, 476] on div "верить" at bounding box center [671, 480] width 125 height 70
click at [528, 488] on div "знаю –" at bounding box center [526, 480] width 105 height 46
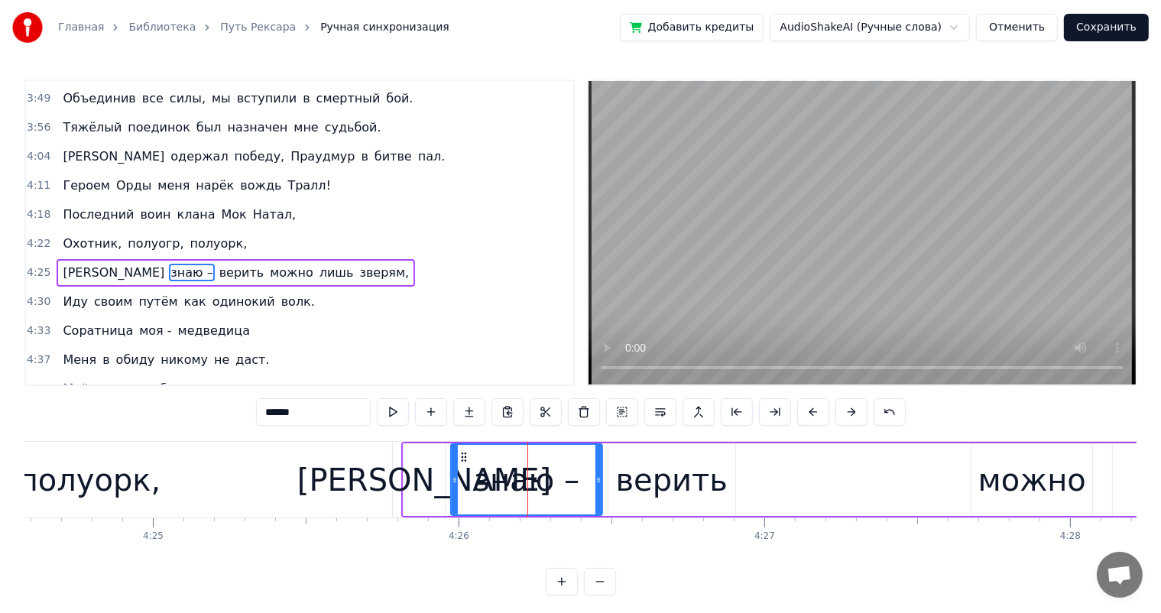
click at [641, 480] on div "верить" at bounding box center [672, 480] width 112 height 46
type input "******"
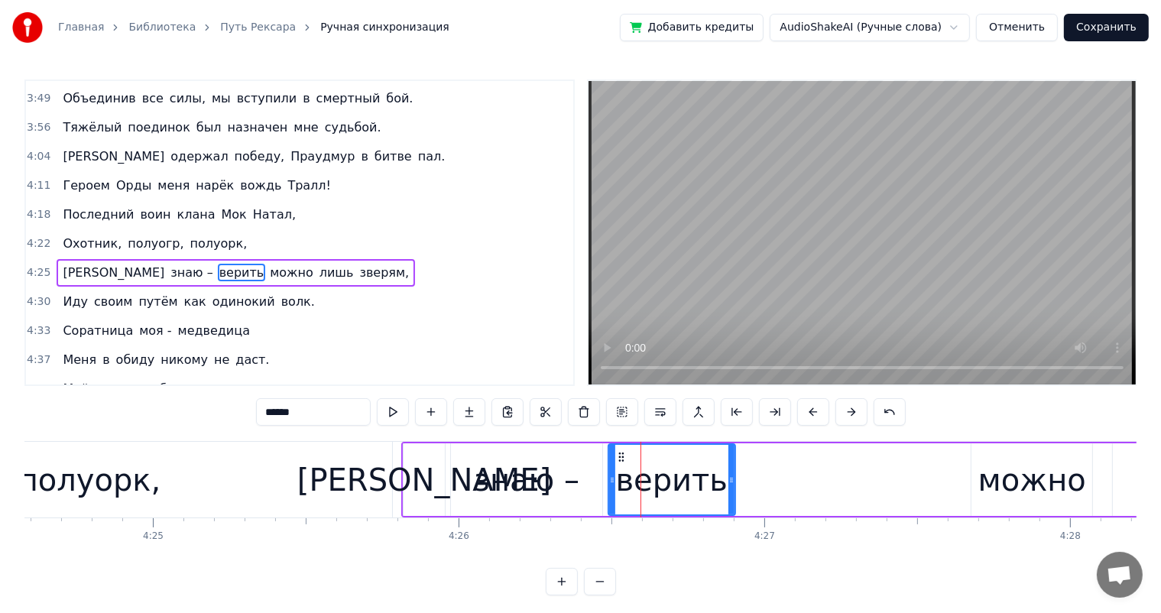
click at [922, 470] on div "Я знаю – верить можно лишь зверям," at bounding box center [1084, 480] width 1367 height 76
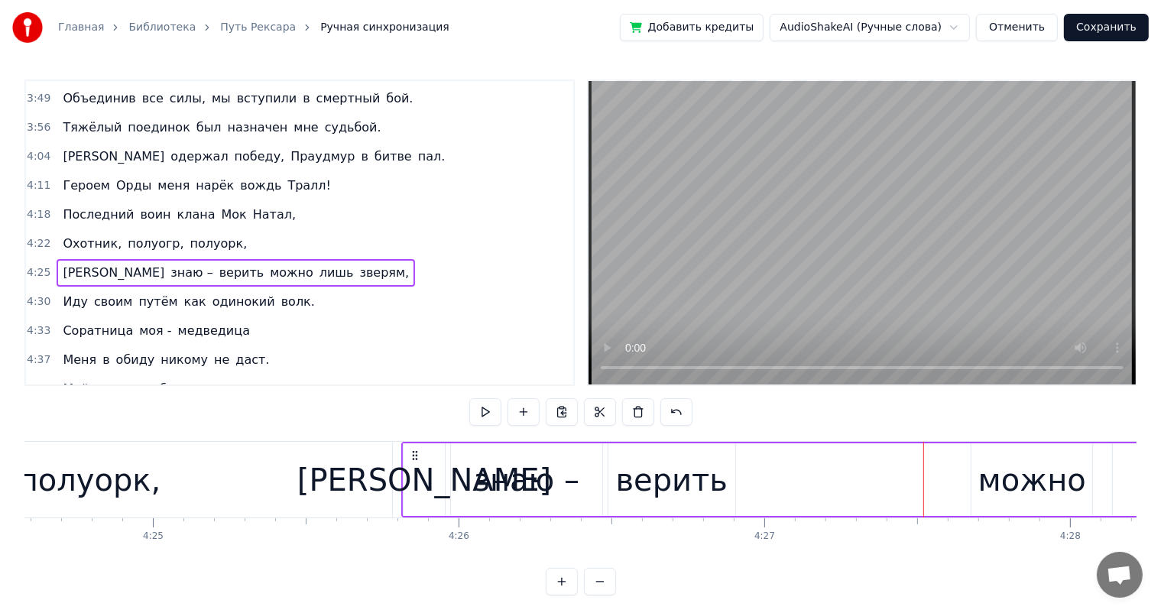
click at [957, 467] on div "Я знаю – верить можно лишь зверям," at bounding box center [1084, 480] width 1367 height 76
click at [984, 465] on div "можно" at bounding box center [1032, 480] width 108 height 46
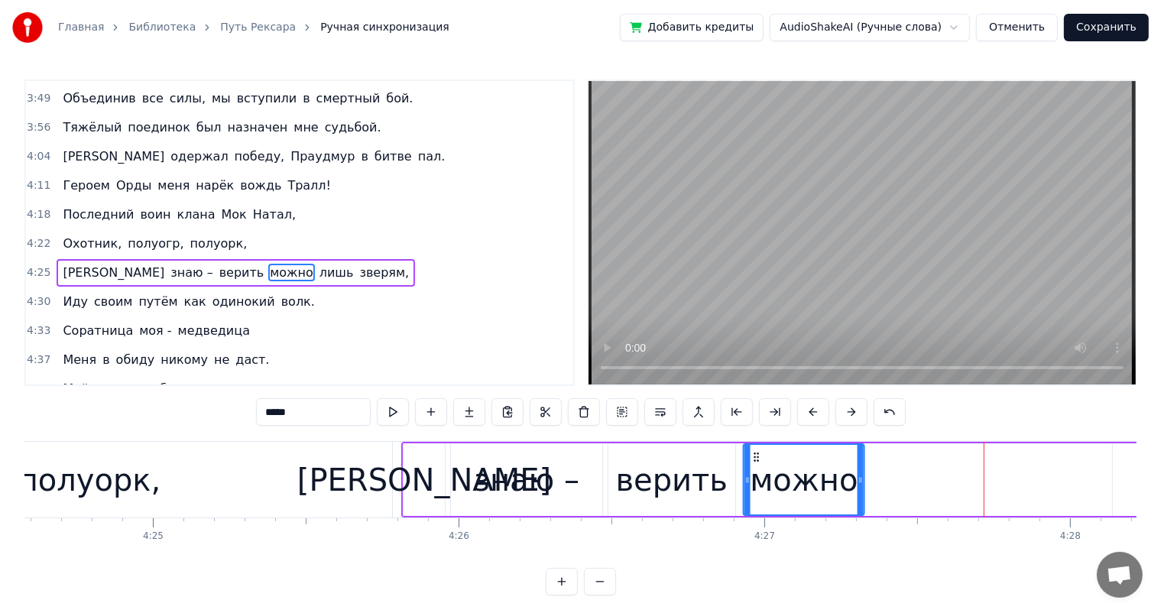
drag, startPoint x: 982, startPoint y: 453, endPoint x: 754, endPoint y: 475, distance: 228.8
click at [754, 475] on div "можно" at bounding box center [803, 480] width 119 height 70
click at [680, 492] on div "верить" at bounding box center [672, 480] width 112 height 46
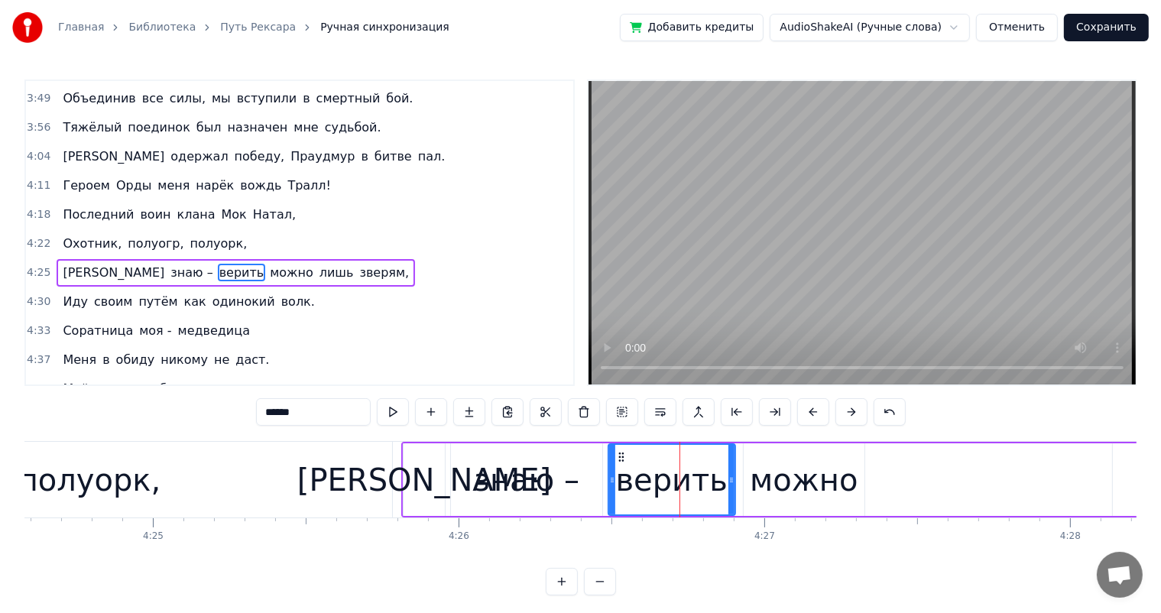
click at [807, 488] on div "можно" at bounding box center [804, 480] width 108 height 46
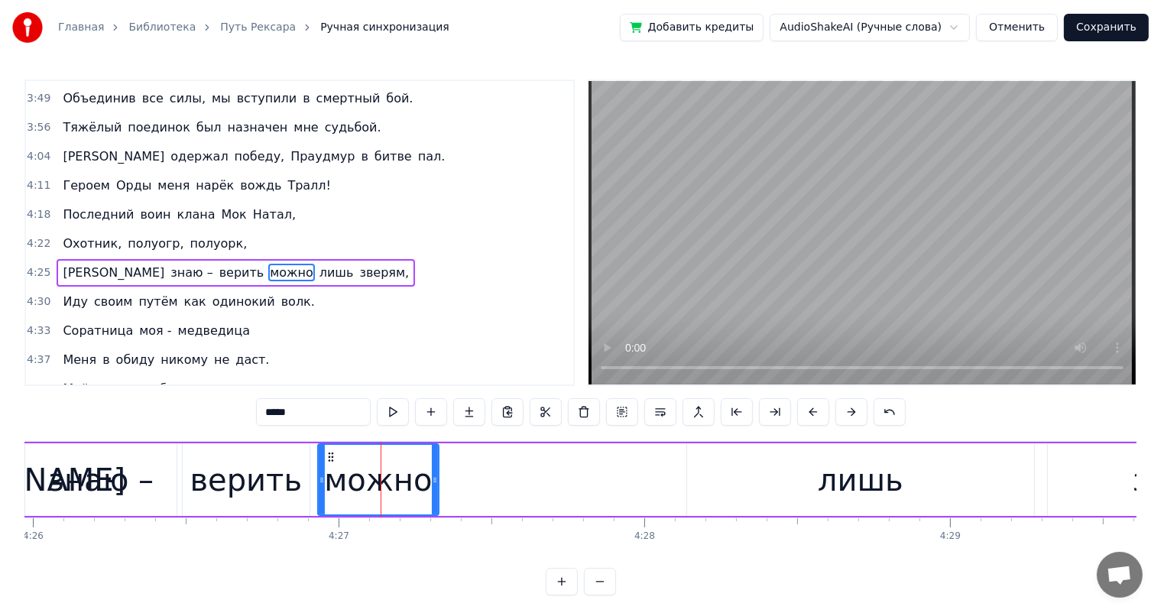
scroll to position [0, 81308]
click at [869, 492] on div "лишь" at bounding box center [861, 480] width 86 height 46
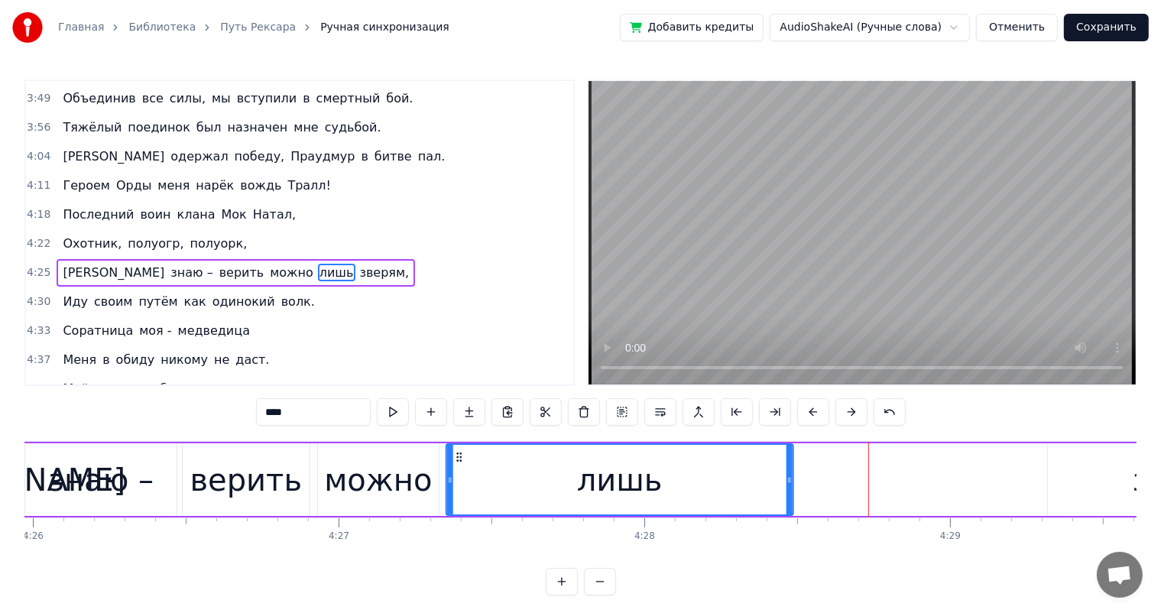
drag, startPoint x: 700, startPoint y: 456, endPoint x: 459, endPoint y: 469, distance: 241.9
click at [459, 469] on div "лишь" at bounding box center [619, 480] width 346 height 70
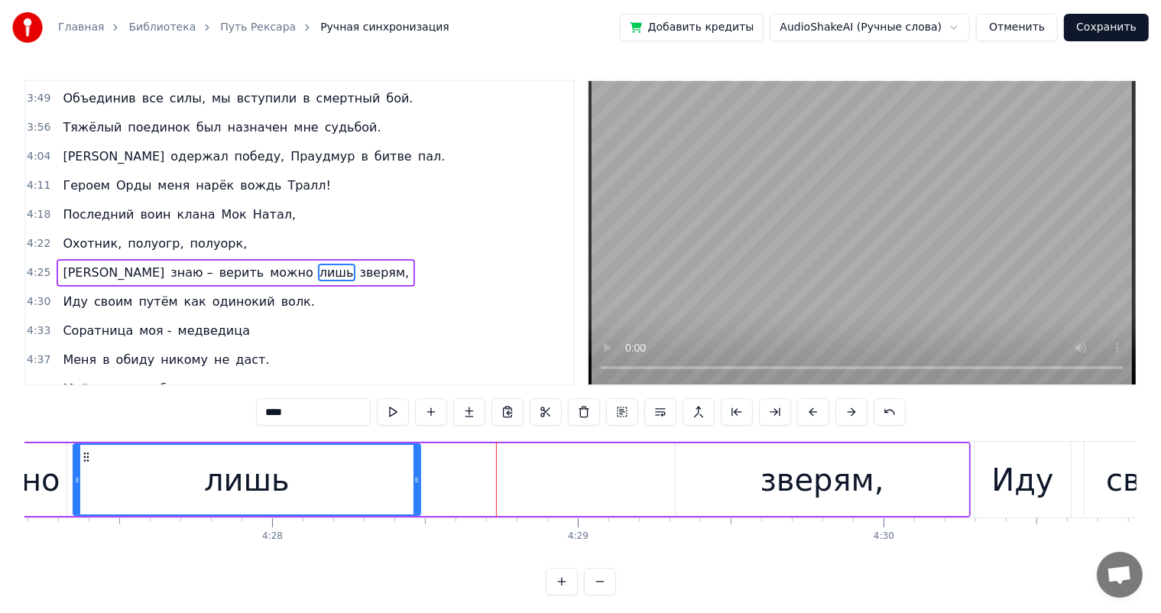
scroll to position [0, 81468]
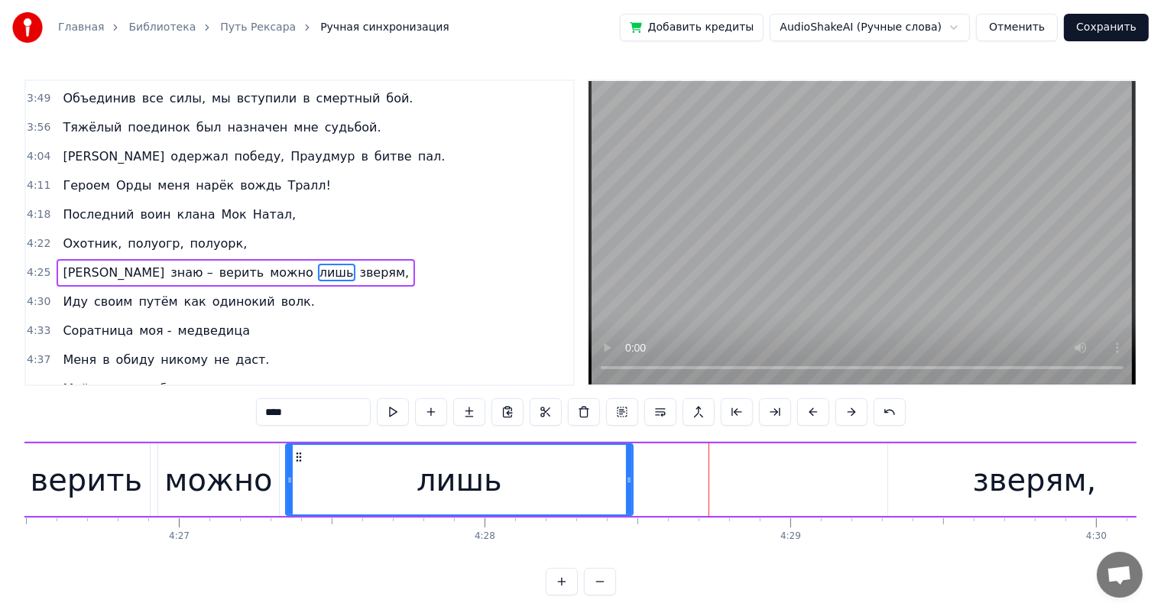
click at [935, 480] on div "зверям," at bounding box center [1034, 479] width 293 height 73
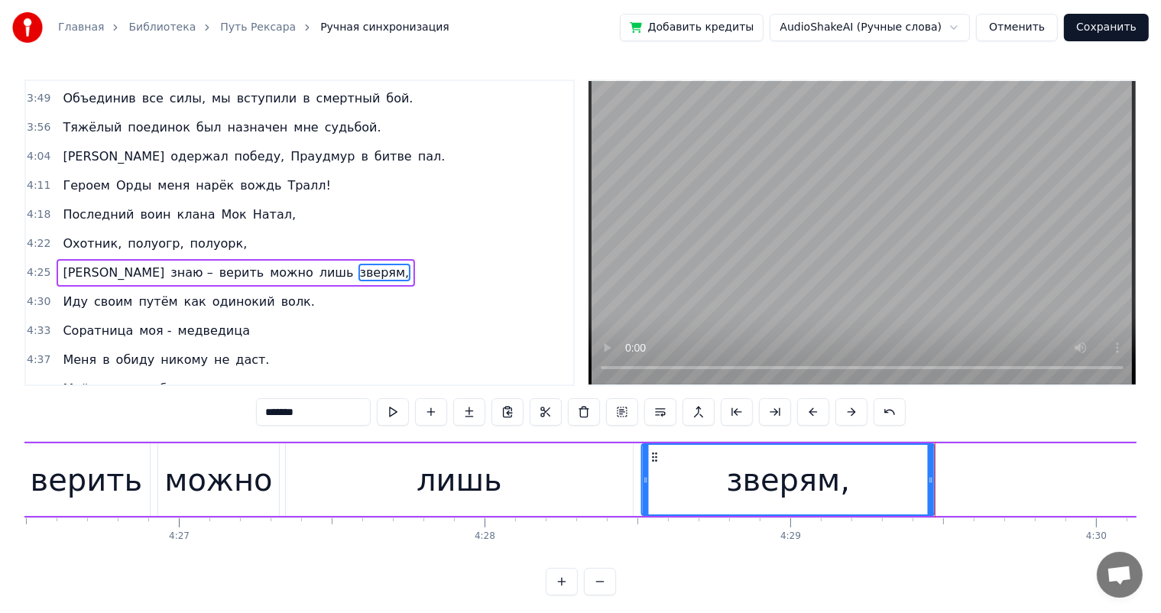
drag, startPoint x: 900, startPoint y: 455, endPoint x: 654, endPoint y: 470, distance: 246.6
click at [654, 470] on div "зверям," at bounding box center [788, 480] width 291 height 70
click at [527, 478] on div "лишь" at bounding box center [460, 479] width 348 height 73
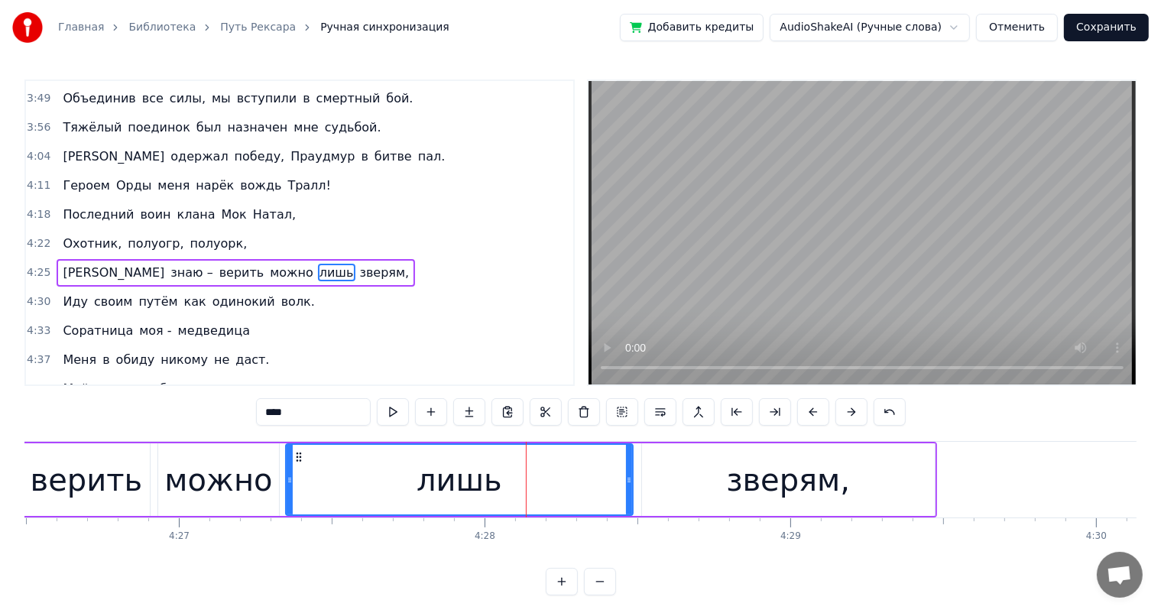
drag, startPoint x: 695, startPoint y: 479, endPoint x: 726, endPoint y: 486, distance: 31.3
click at [696, 479] on div "зверям," at bounding box center [788, 479] width 293 height 73
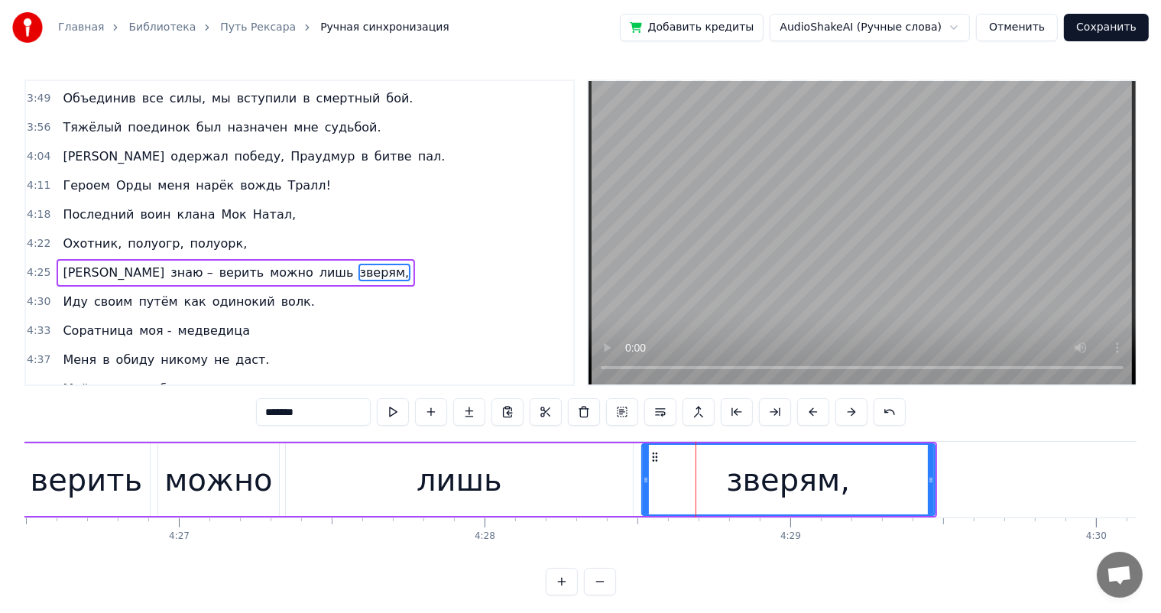
scroll to position [0, 82054]
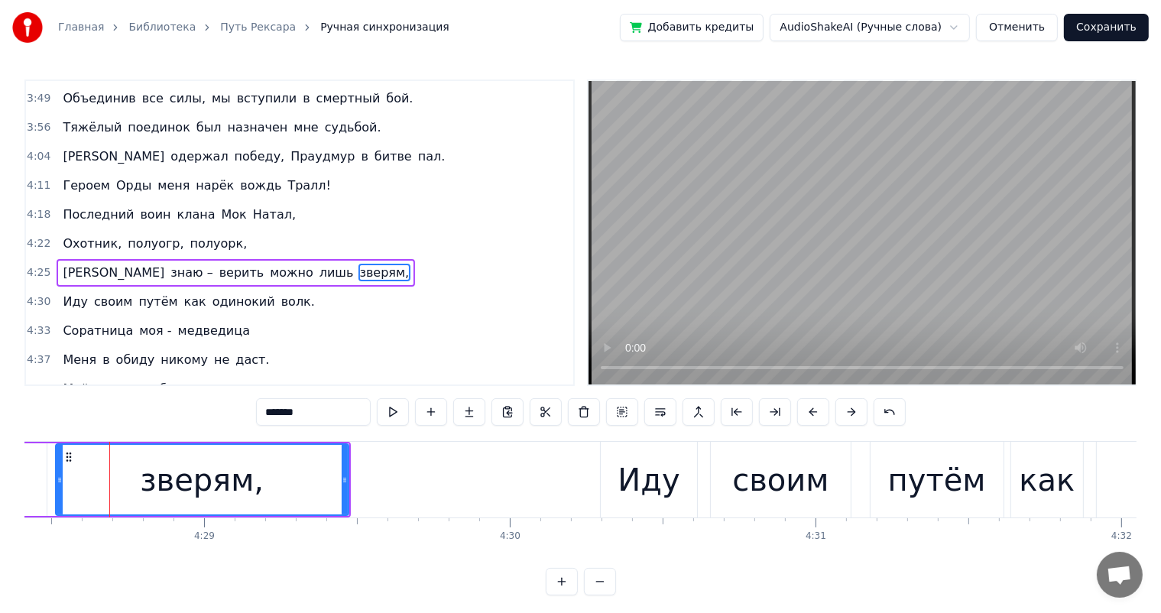
click at [663, 481] on div "Иду" at bounding box center [649, 480] width 62 height 46
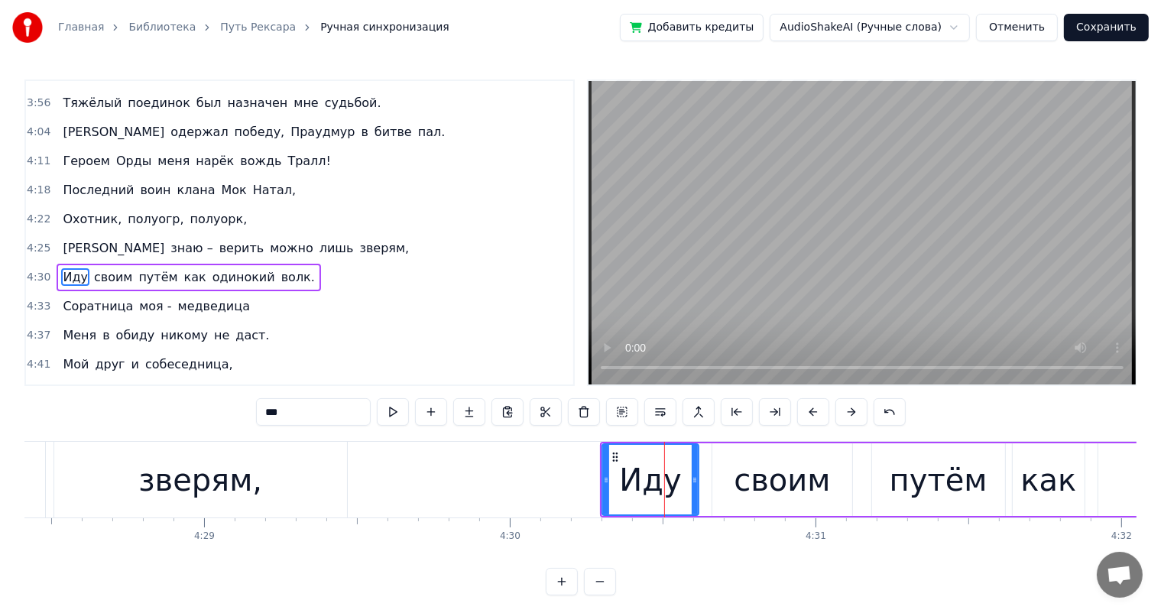
scroll to position [1071, 0]
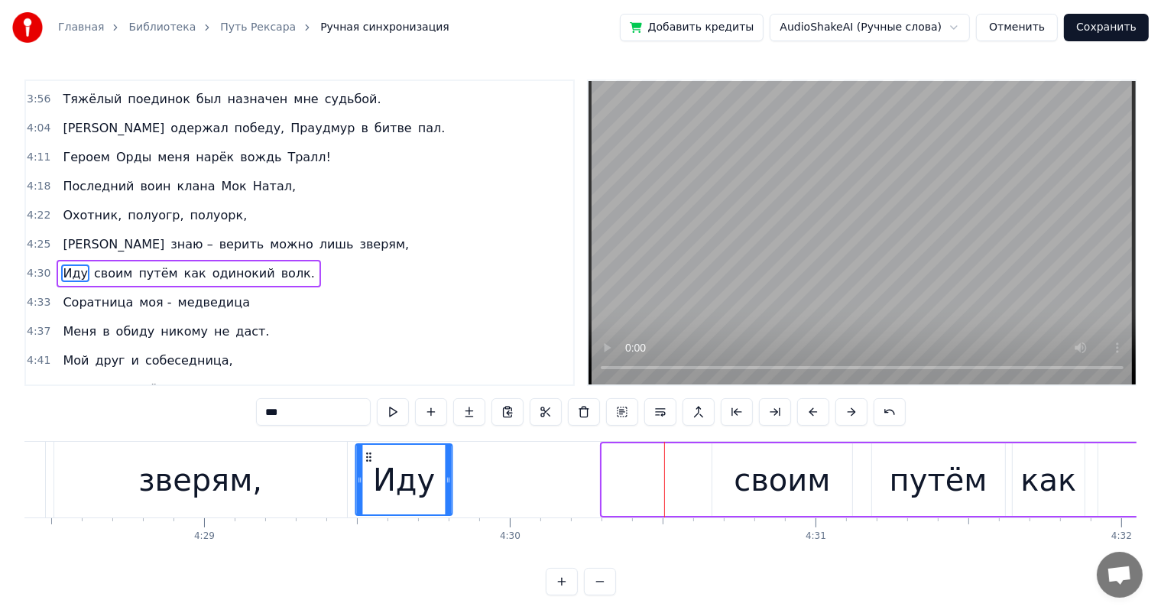
drag, startPoint x: 613, startPoint y: 456, endPoint x: 387, endPoint y: 468, distance: 225.7
click at [366, 462] on div "Иду" at bounding box center [404, 480] width 95 height 70
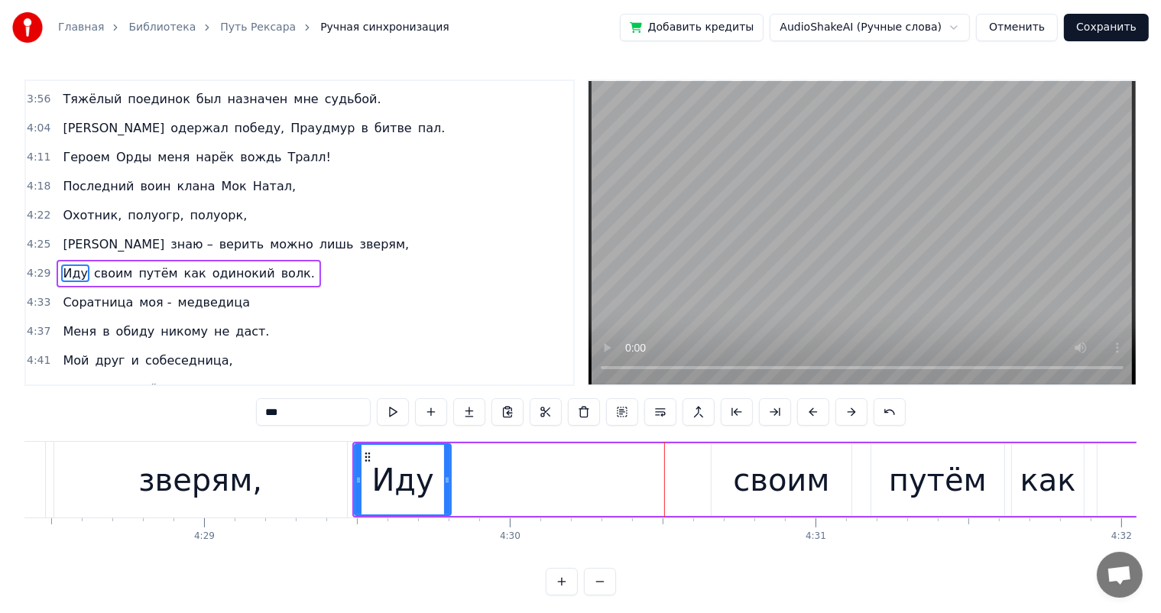
click at [298, 483] on div "зверям," at bounding box center [200, 480] width 293 height 76
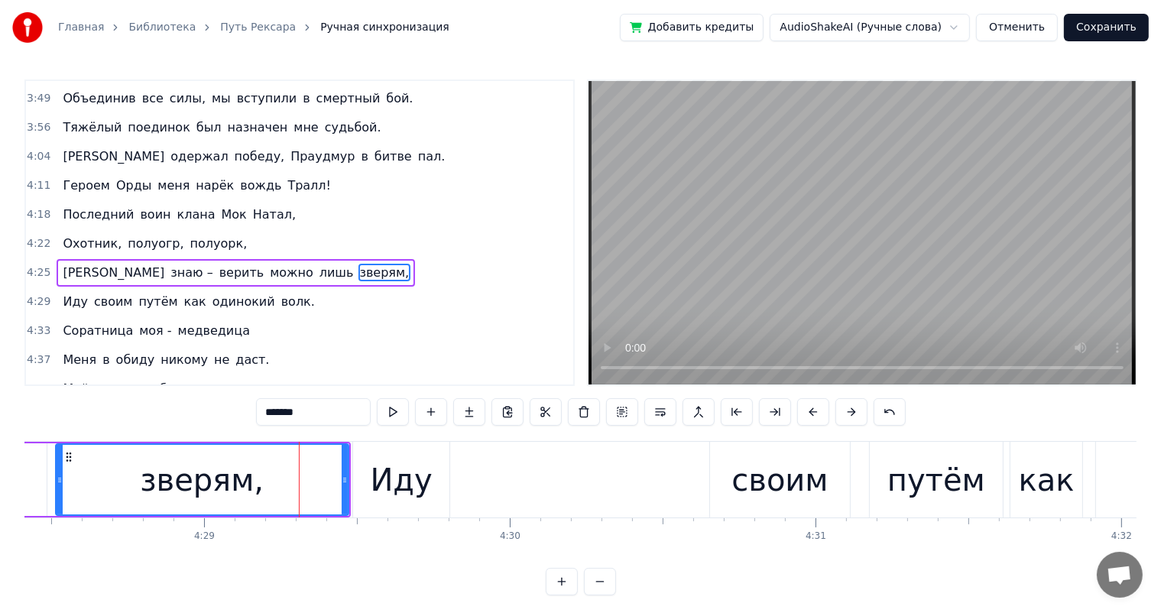
drag, startPoint x: 401, startPoint y: 476, endPoint x: 439, endPoint y: 475, distance: 37.5
click at [406, 475] on div "Иду" at bounding box center [401, 480] width 62 height 46
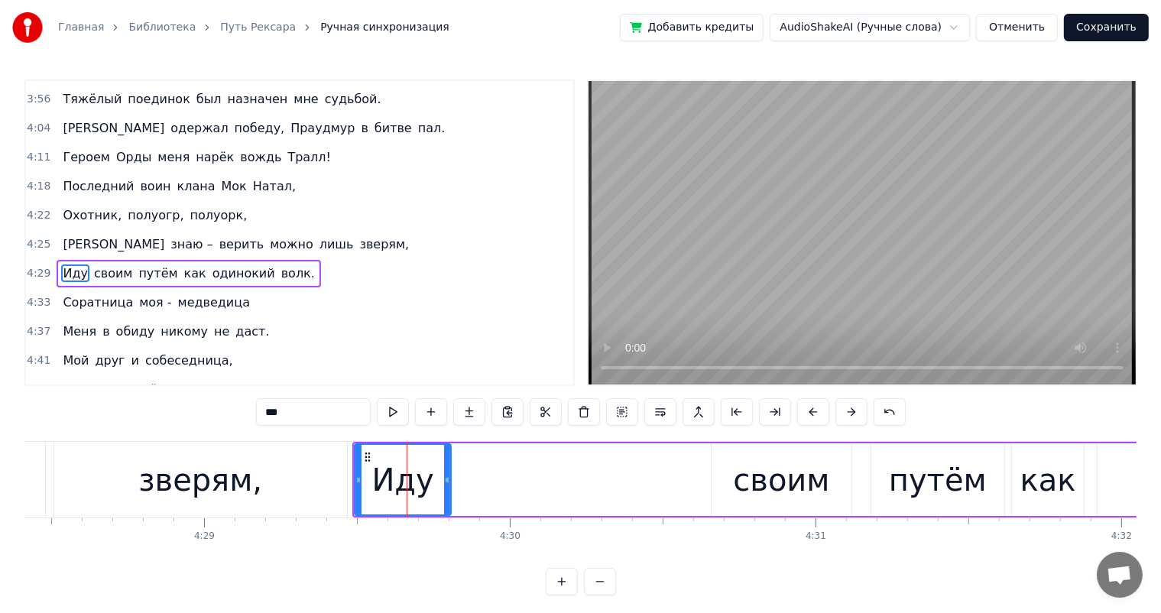
click at [770, 476] on div "своим" at bounding box center [781, 480] width 96 height 46
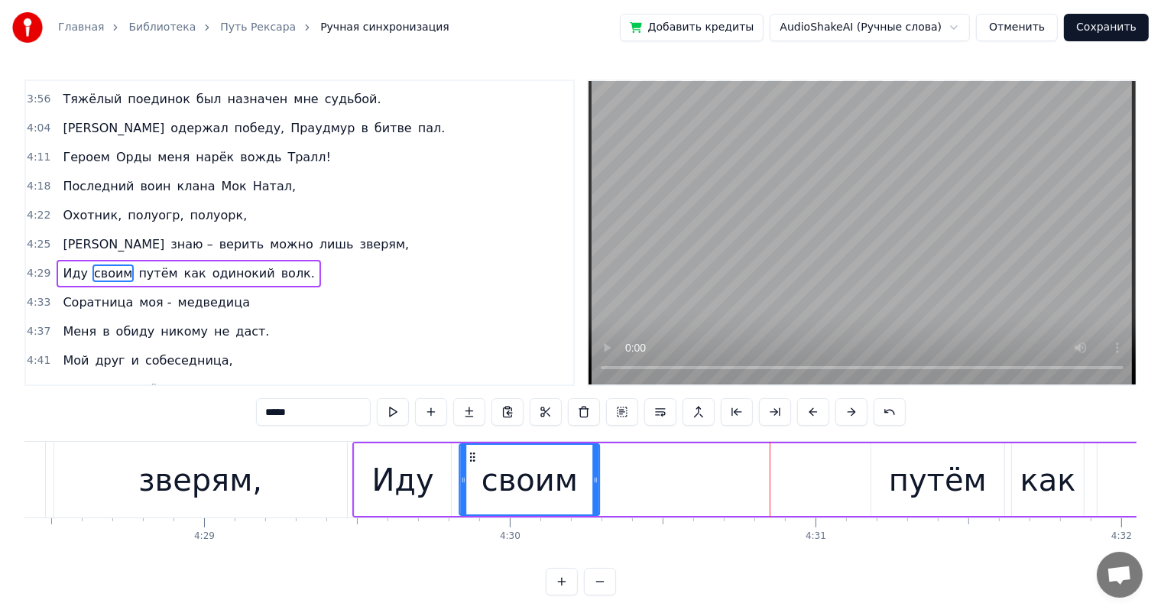
drag, startPoint x: 724, startPoint y: 455, endPoint x: 472, endPoint y: 476, distance: 253.0
click at [472, 476] on div "своим" at bounding box center [530, 480] width 138 height 70
drag, startPoint x: 404, startPoint y: 493, endPoint x: 501, endPoint y: 485, distance: 97.4
click at [404, 493] on div "Иду" at bounding box center [402, 480] width 62 height 46
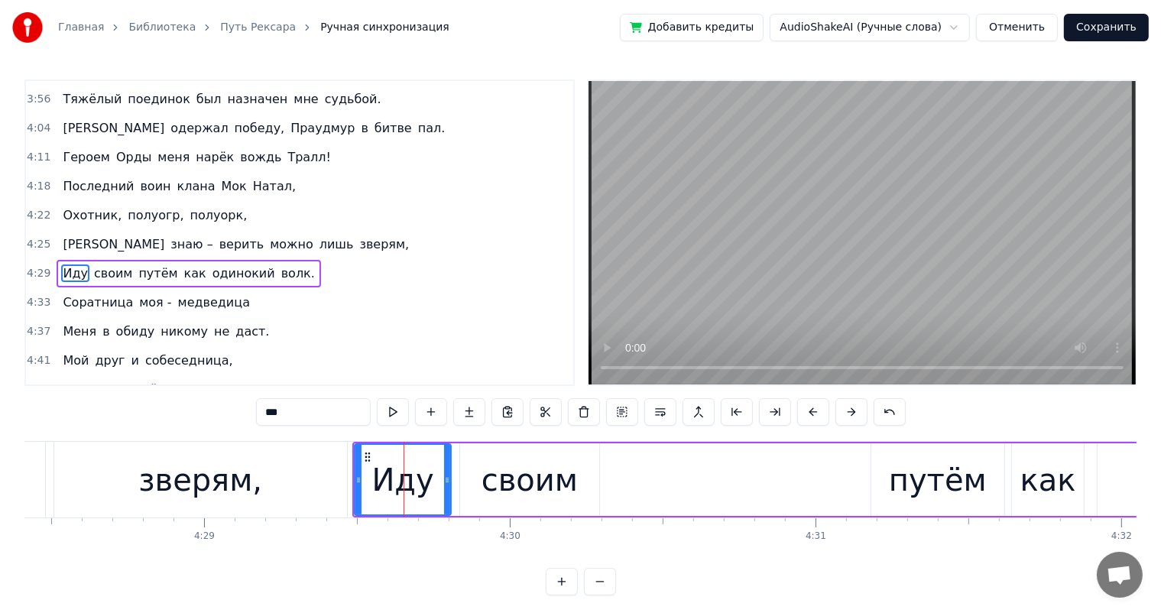
drag, startPoint x: 508, startPoint y: 485, endPoint x: 578, endPoint y: 484, distance: 69.6
click at [515, 485] on div "своим" at bounding box center [529, 480] width 96 height 46
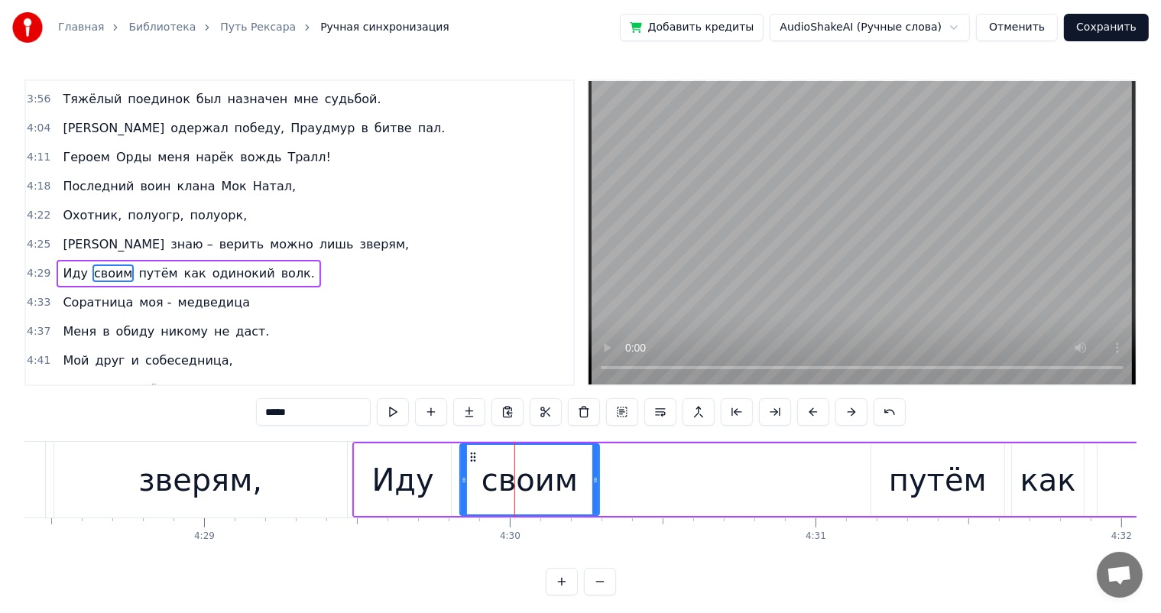
click at [893, 467] on div "путём" at bounding box center [937, 479] width 133 height 73
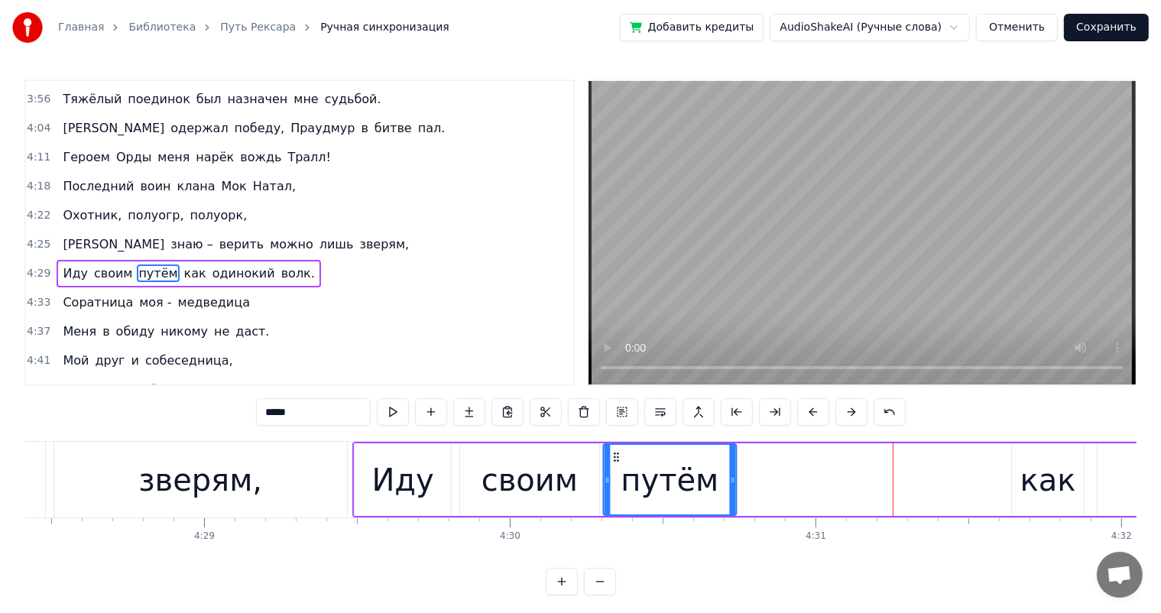
drag, startPoint x: 883, startPoint y: 459, endPoint x: 615, endPoint y: 470, distance: 268.5
click at [615, 470] on div "путём" at bounding box center [669, 480] width 131 height 70
click at [514, 479] on div "своим" at bounding box center [529, 480] width 96 height 46
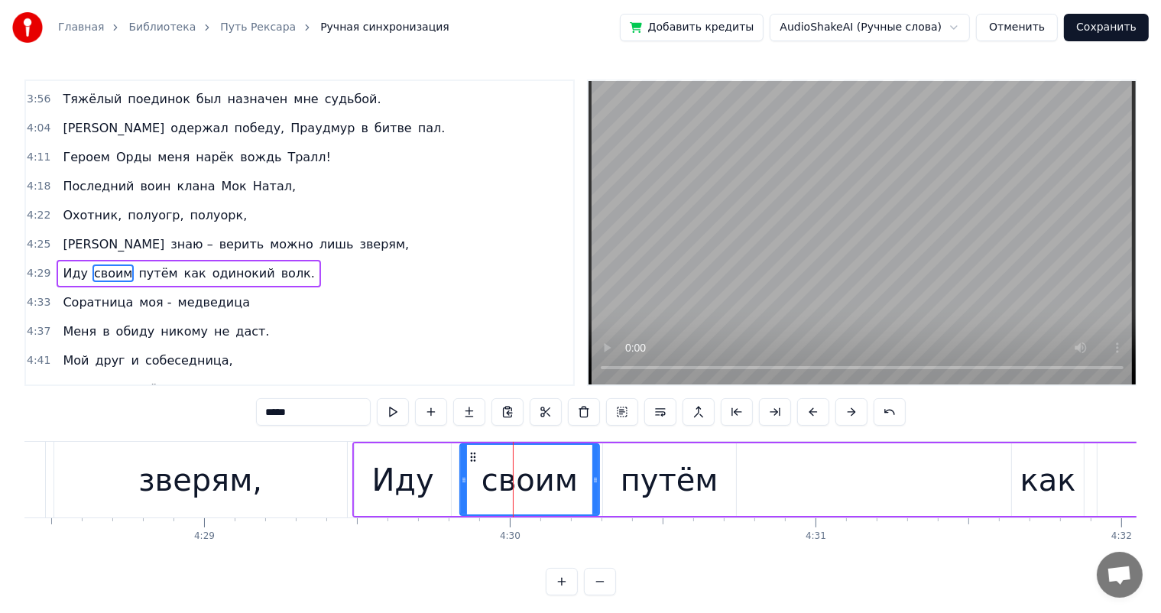
click at [643, 477] on div "путём" at bounding box center [670, 480] width 98 height 46
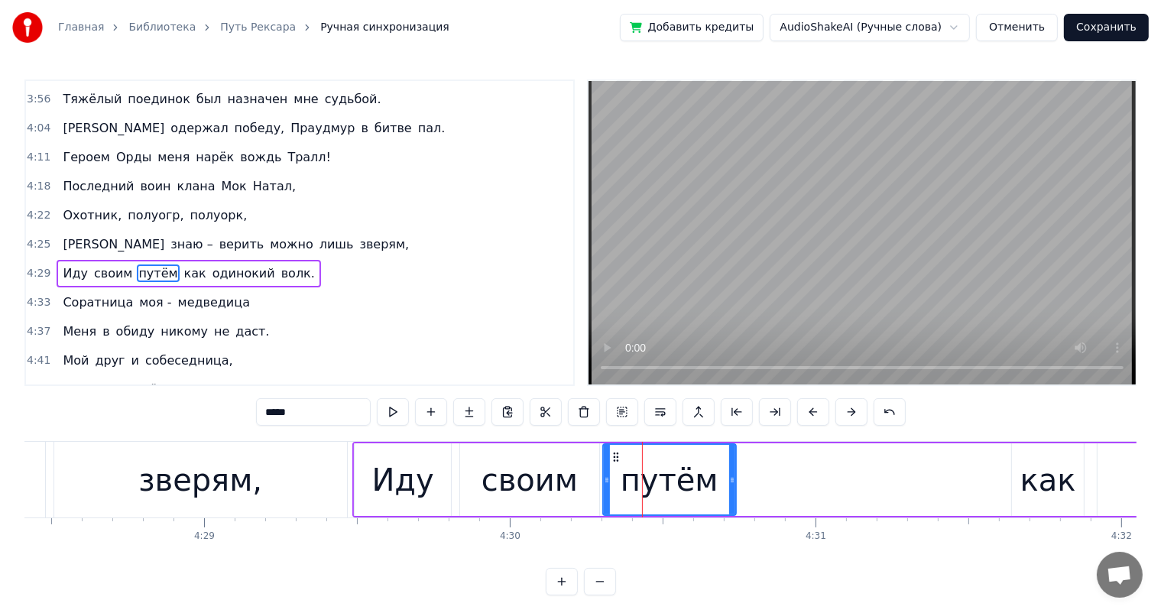
click at [520, 488] on div "своим" at bounding box center [529, 480] width 96 height 46
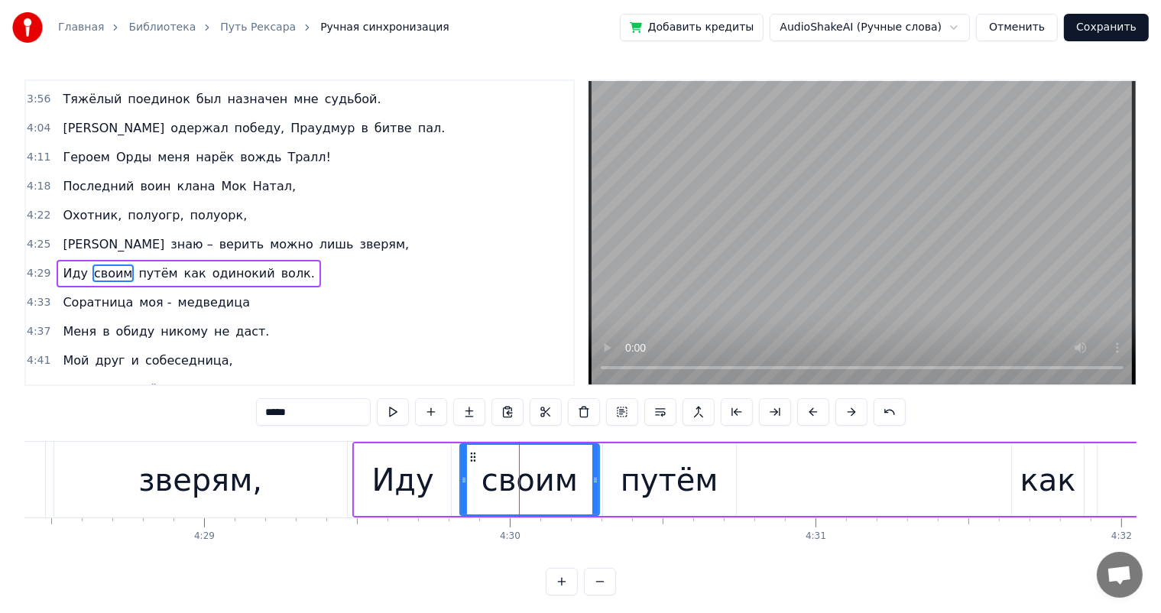
click at [633, 484] on div "путём" at bounding box center [670, 480] width 98 height 46
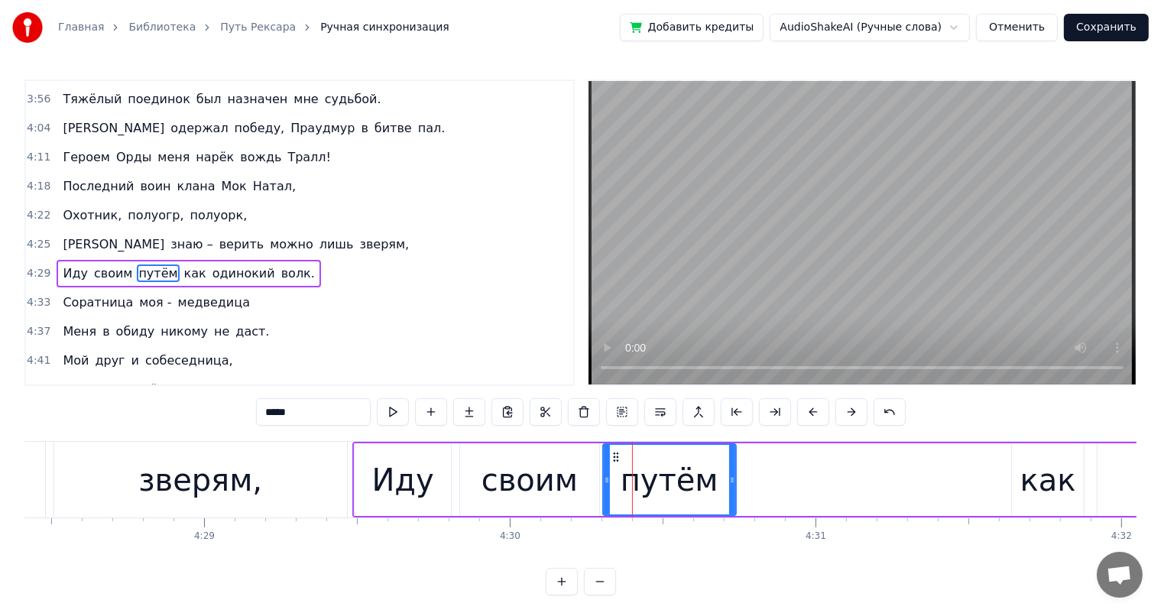
click at [1042, 475] on div "как" at bounding box center [1048, 480] width 56 height 46
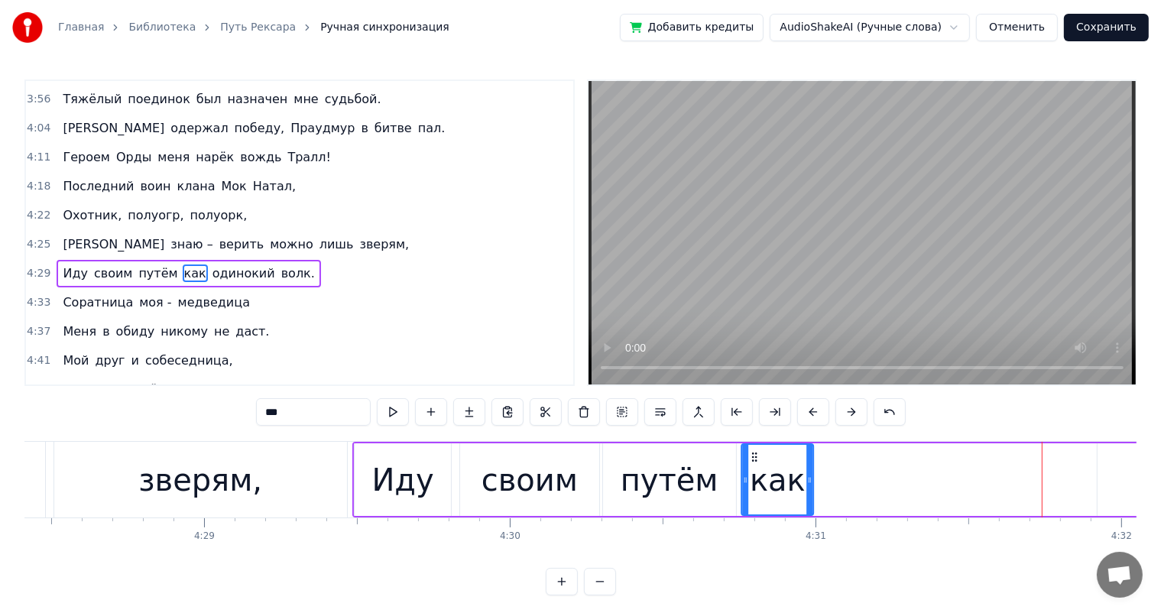
drag, startPoint x: 1023, startPoint y: 452, endPoint x: 730, endPoint y: 468, distance: 293.9
click at [752, 459] on icon at bounding box center [754, 457] width 12 height 12
drag, startPoint x: 686, startPoint y: 478, endPoint x: 757, endPoint y: 477, distance: 70.3
click at [687, 478] on div "путём" at bounding box center [670, 480] width 98 height 46
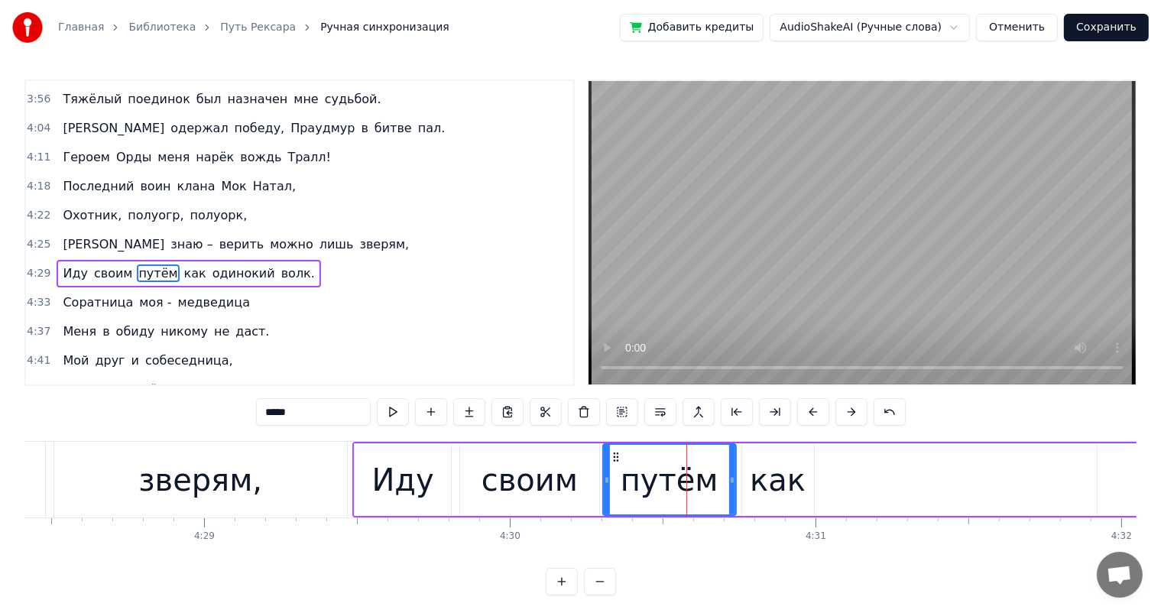
click at [776, 473] on div "как" at bounding box center [778, 480] width 56 height 46
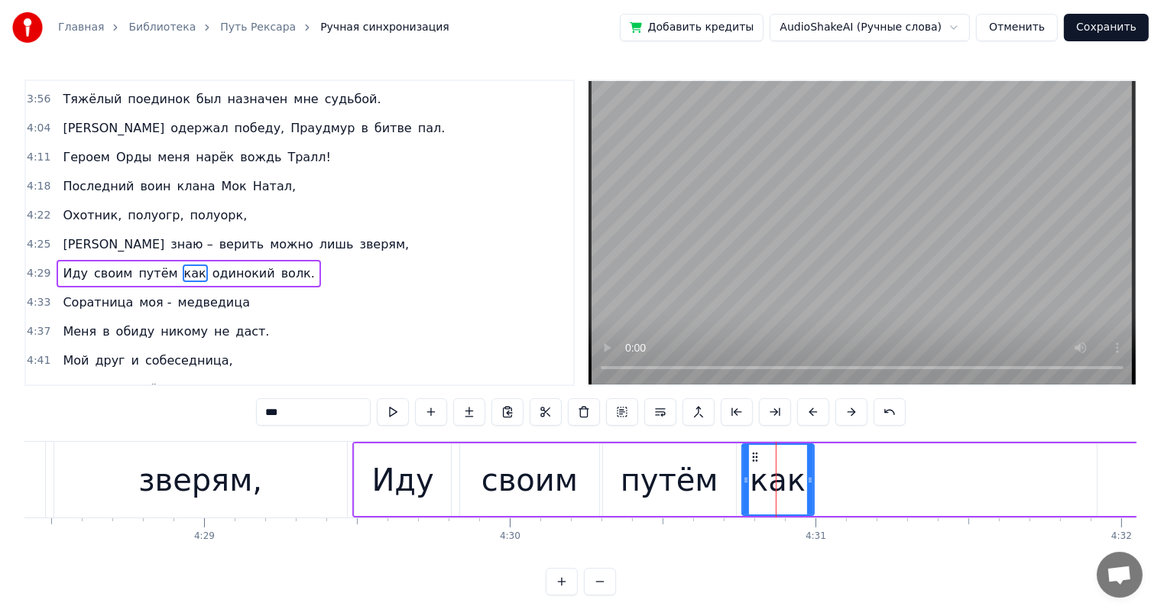
scroll to position [0, 82426]
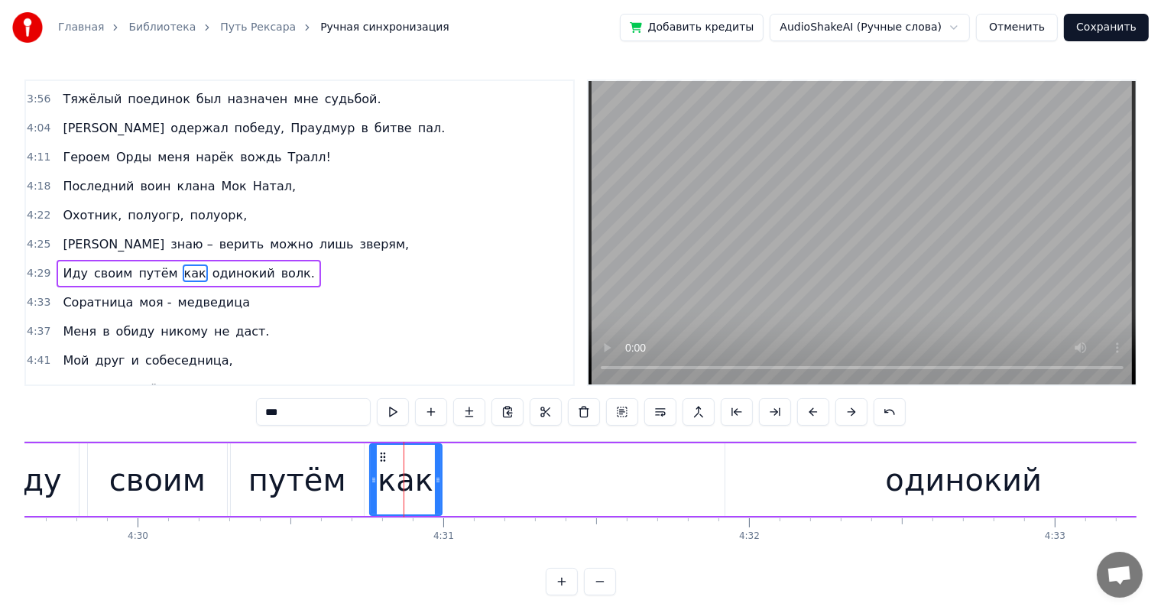
drag, startPoint x: 921, startPoint y: 479, endPoint x: 802, endPoint y: 459, distance: 121.0
click at [921, 478] on div "одинокий" at bounding box center [963, 480] width 157 height 46
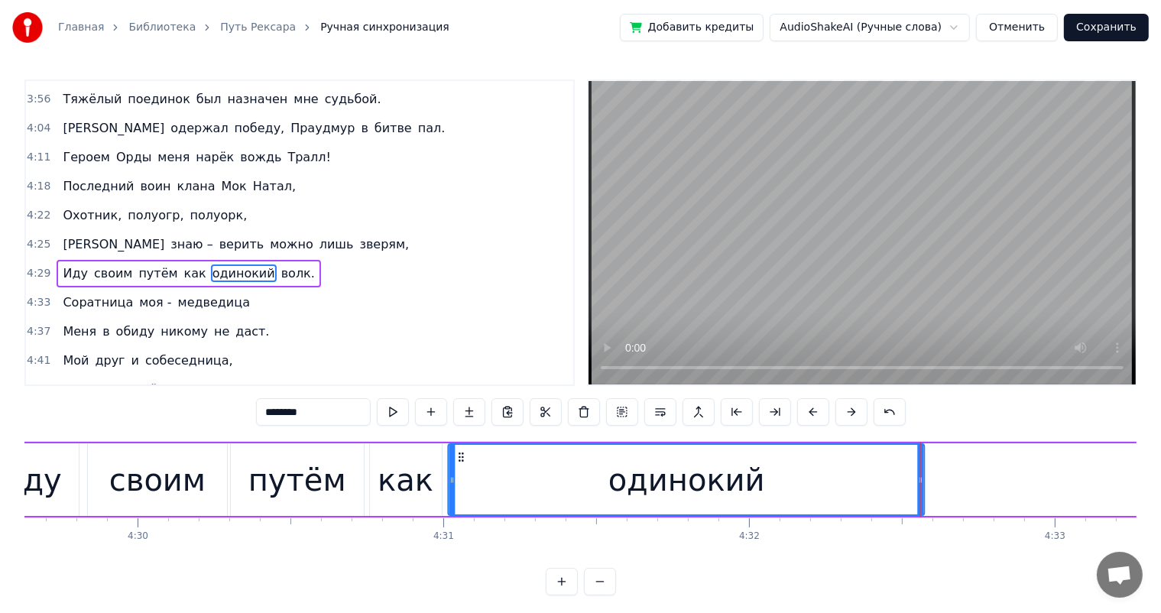
drag, startPoint x: 738, startPoint y: 452, endPoint x: 461, endPoint y: 466, distance: 277.8
click at [461, 466] on div "одинокий" at bounding box center [686, 480] width 475 height 70
click at [394, 477] on div "как" at bounding box center [406, 480] width 56 height 46
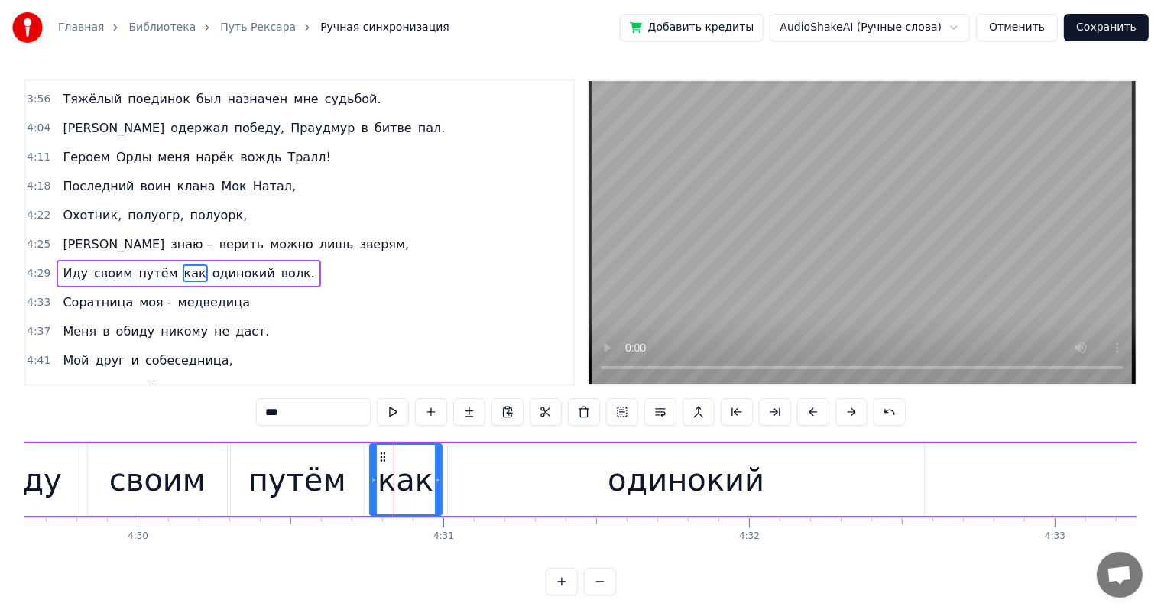
click at [492, 477] on div "одинокий" at bounding box center [686, 479] width 476 height 73
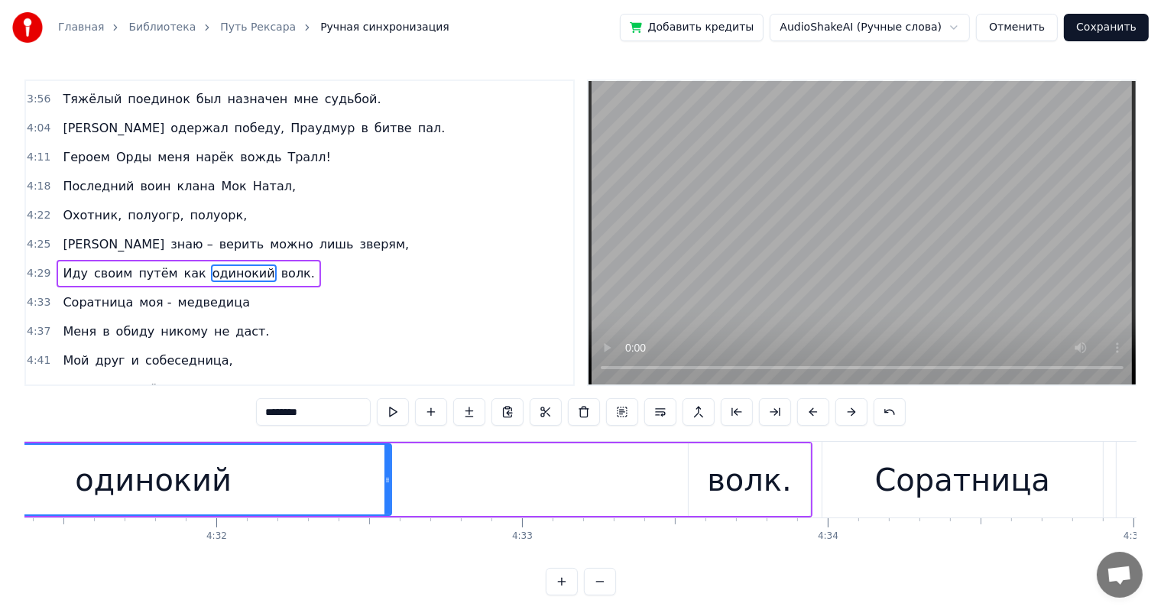
scroll to position [0, 82853]
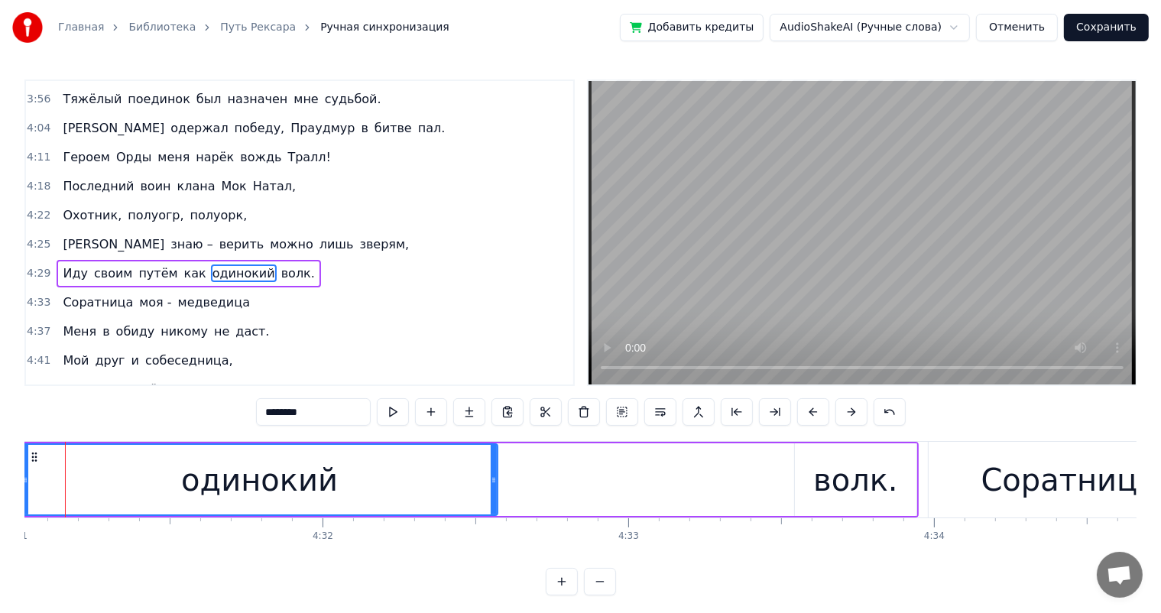
click at [865, 498] on div "волк." at bounding box center [855, 480] width 85 height 46
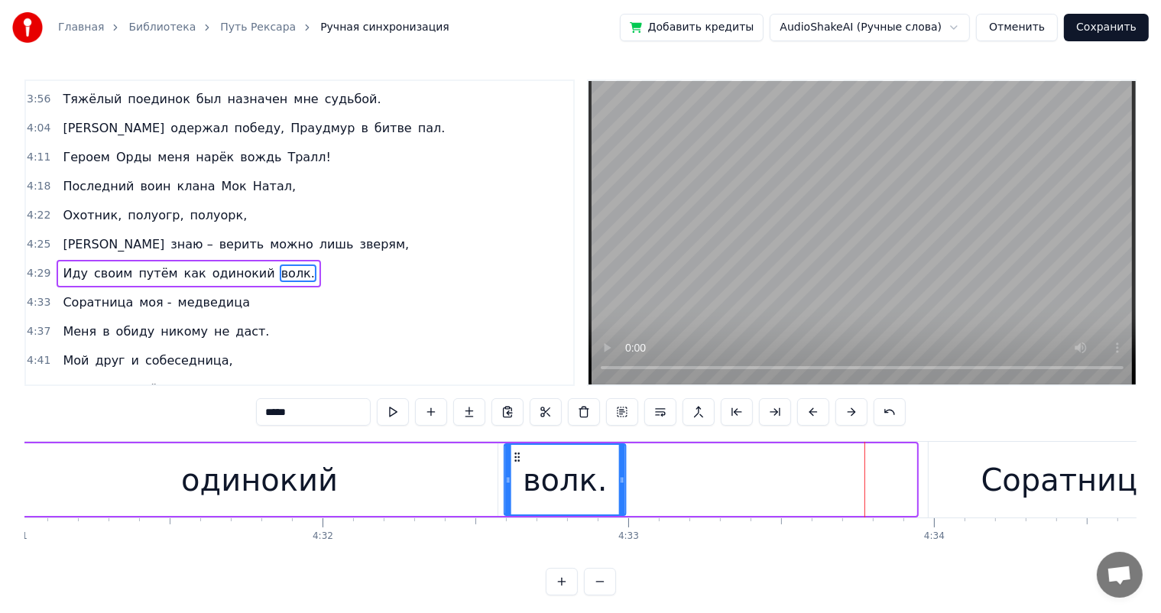
drag, startPoint x: 808, startPoint y: 456, endPoint x: 543, endPoint y: 474, distance: 265.0
click at [518, 465] on div "волк." at bounding box center [564, 480] width 119 height 70
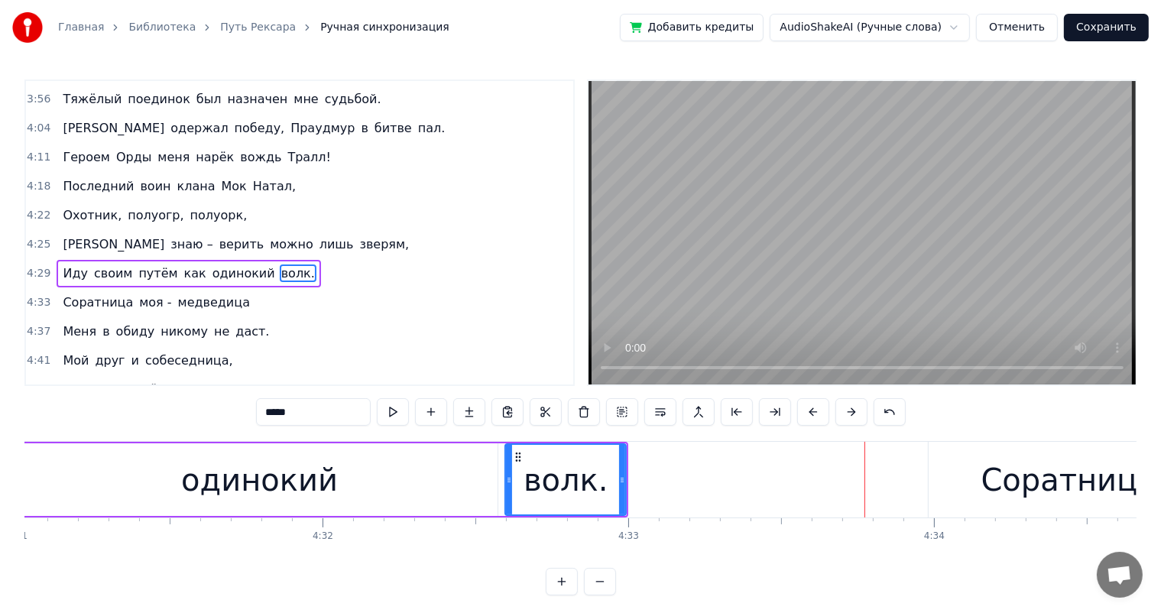
click at [180, 483] on div "одинокий" at bounding box center [259, 479] width 476 height 73
type input "********"
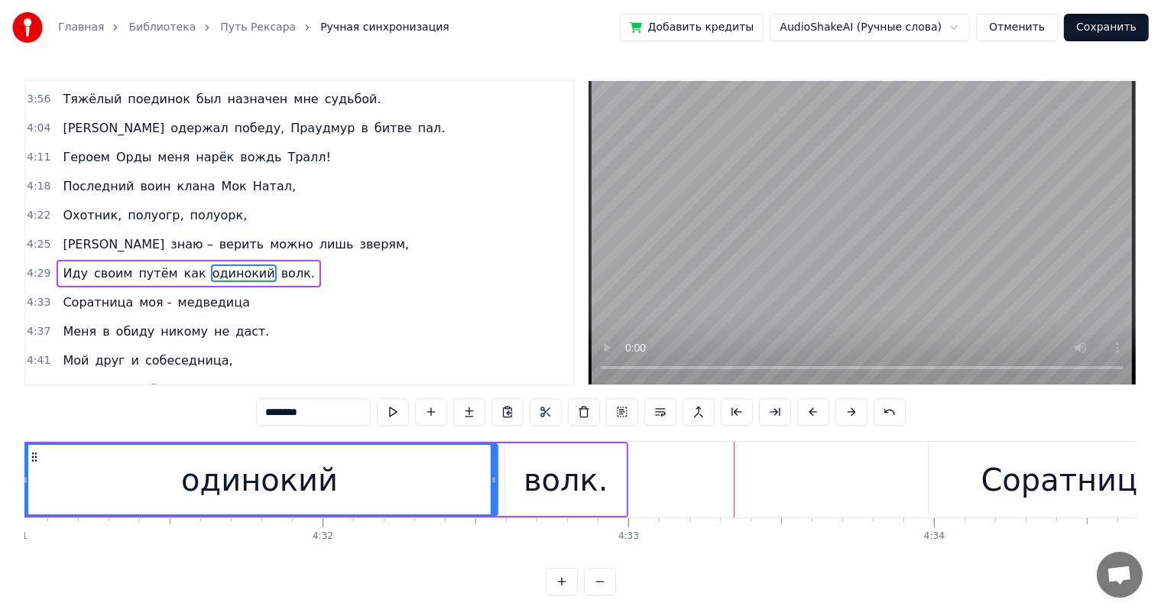
drag, startPoint x: 70, startPoint y: 478, endPoint x: 220, endPoint y: 470, distance: 150.0
click at [70, 478] on div "одинокий" at bounding box center [259, 480] width 475 height 70
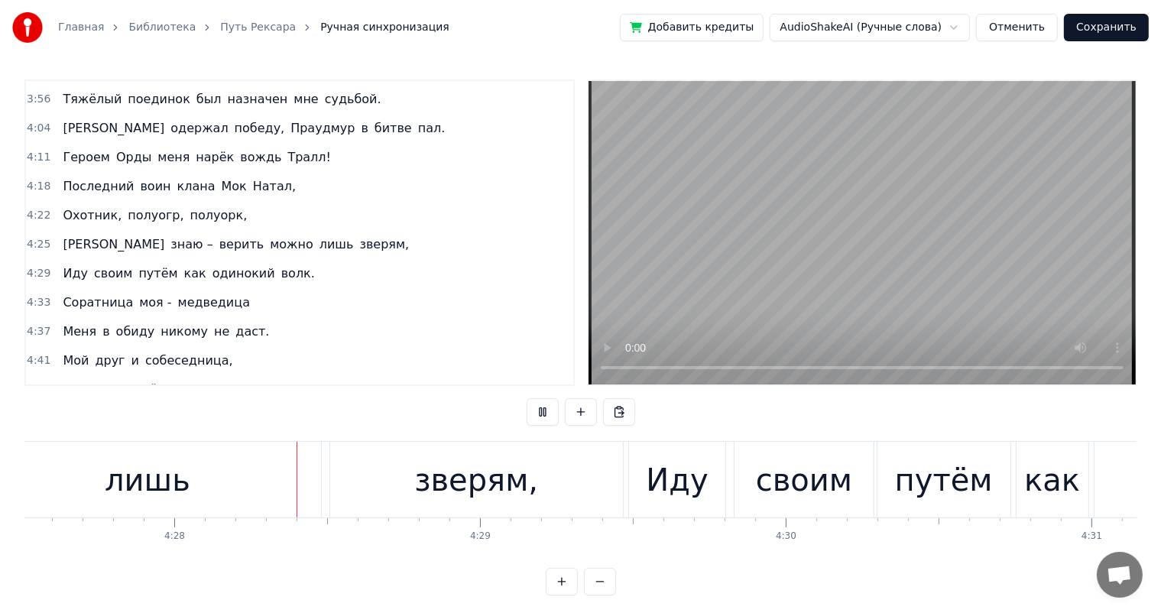
scroll to position [0, 81803]
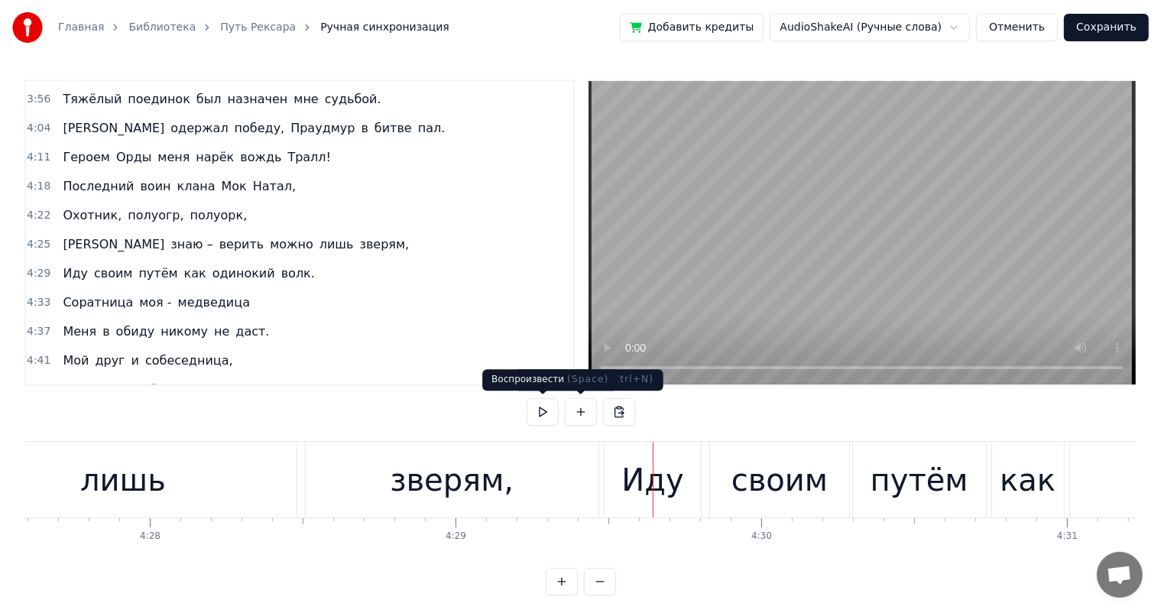
click at [501, 477] on div "зверям," at bounding box center [452, 480] width 124 height 46
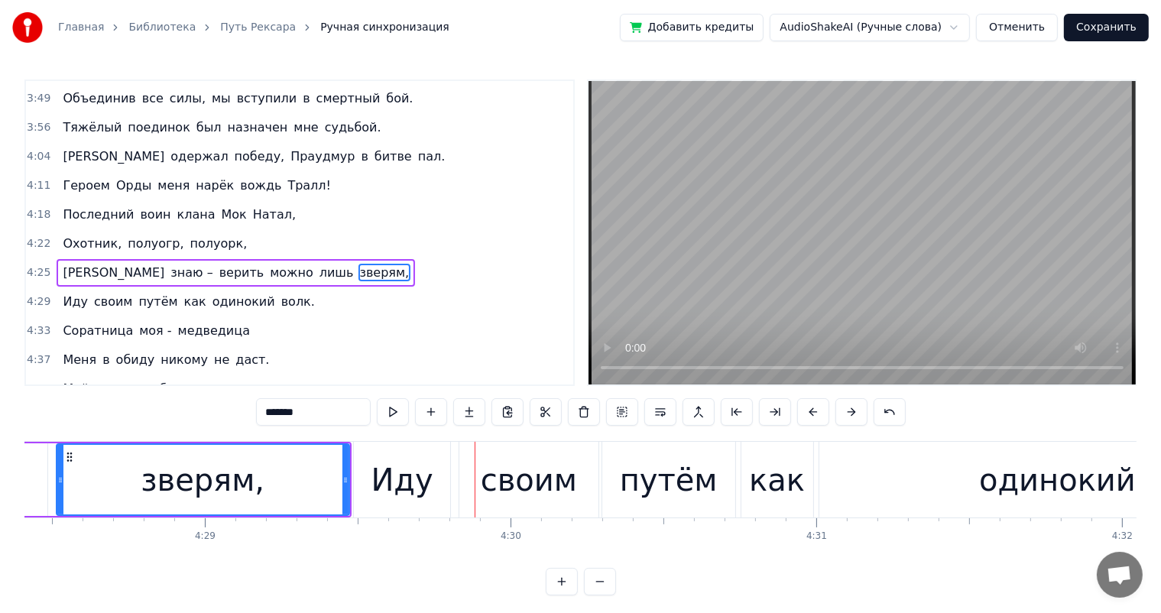
scroll to position [0, 82213]
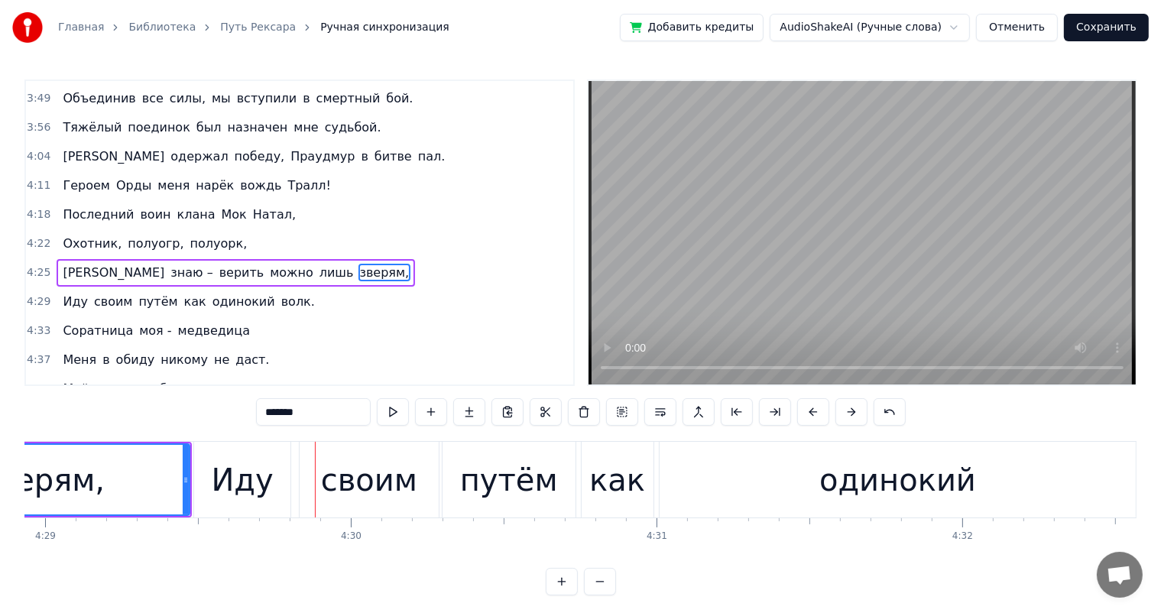
click at [930, 501] on div "одинокий" at bounding box center [897, 480] width 157 height 46
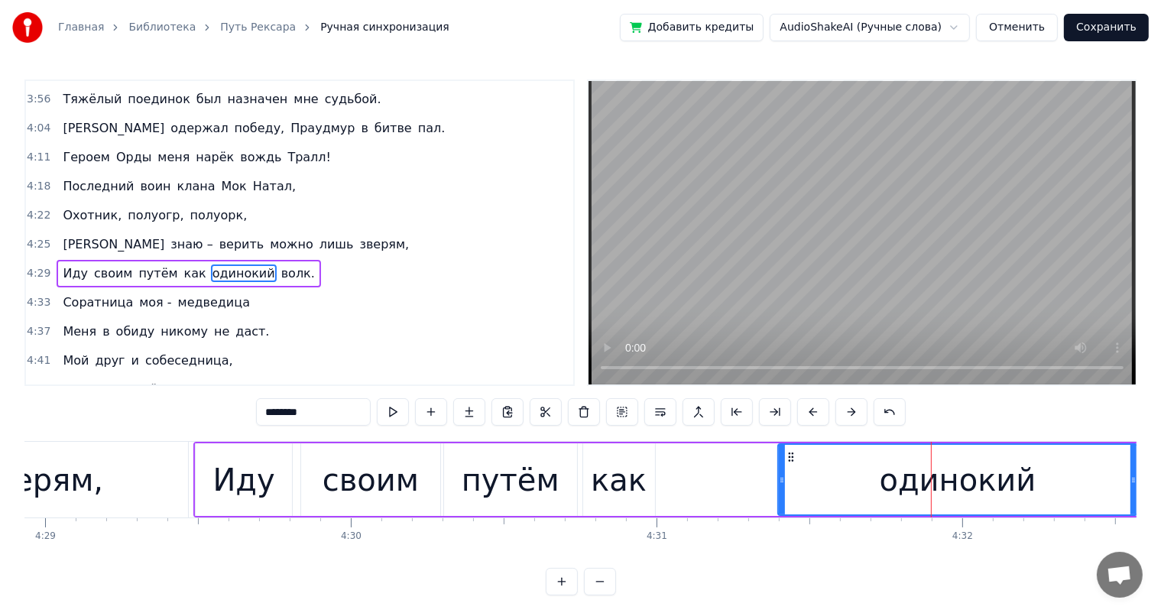
drag, startPoint x: 665, startPoint y: 480, endPoint x: 782, endPoint y: 492, distance: 117.6
click at [782, 492] on div at bounding box center [782, 480] width 6 height 70
click at [611, 483] on div "как" at bounding box center [619, 480] width 56 height 46
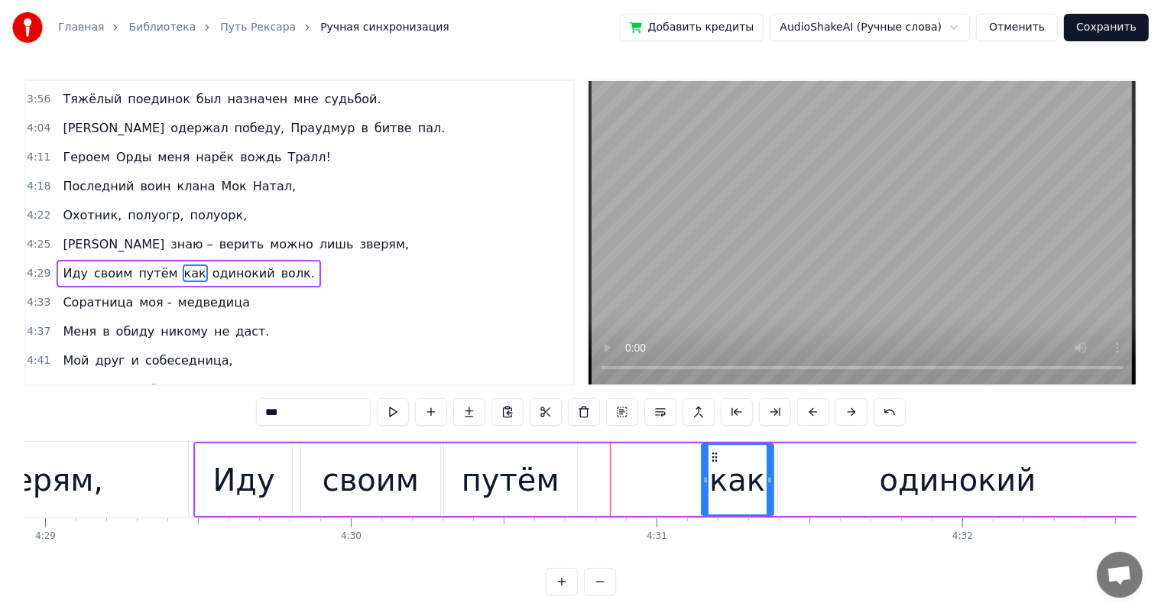
drag, startPoint x: 594, startPoint y: 455, endPoint x: 712, endPoint y: 463, distance: 118.8
click at [712, 463] on div "как" at bounding box center [737, 480] width 70 height 70
click at [526, 468] on div "путём" at bounding box center [511, 480] width 98 height 46
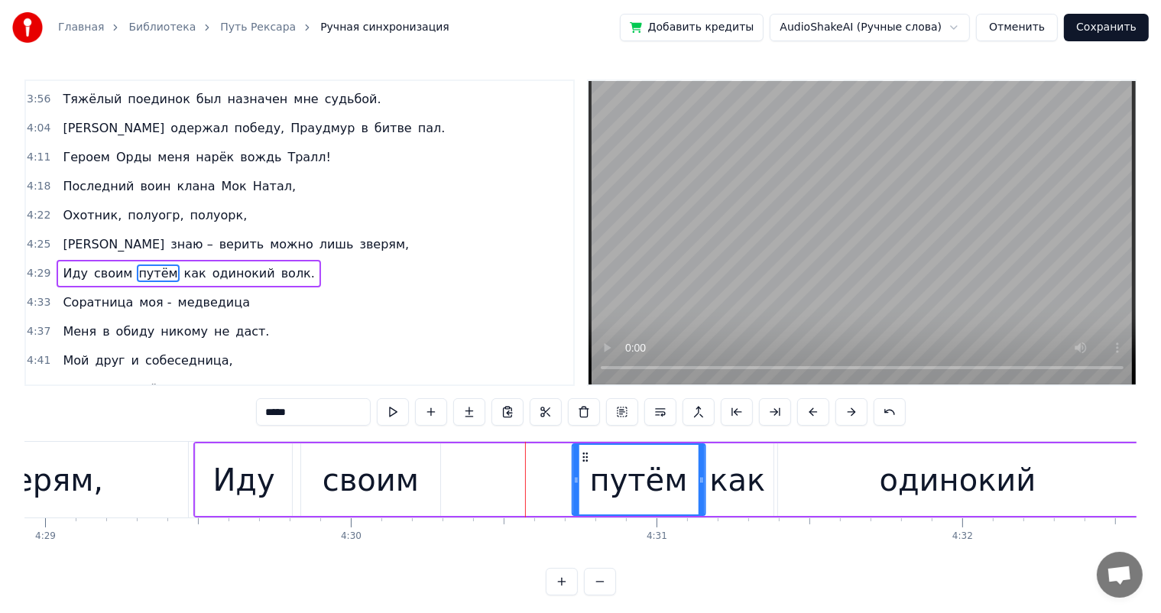
drag, startPoint x: 452, startPoint y: 455, endPoint x: 559, endPoint y: 465, distance: 106.6
click at [579, 463] on div "путём" at bounding box center [638, 480] width 131 height 70
click at [374, 479] on div "своим" at bounding box center [371, 480] width 96 height 46
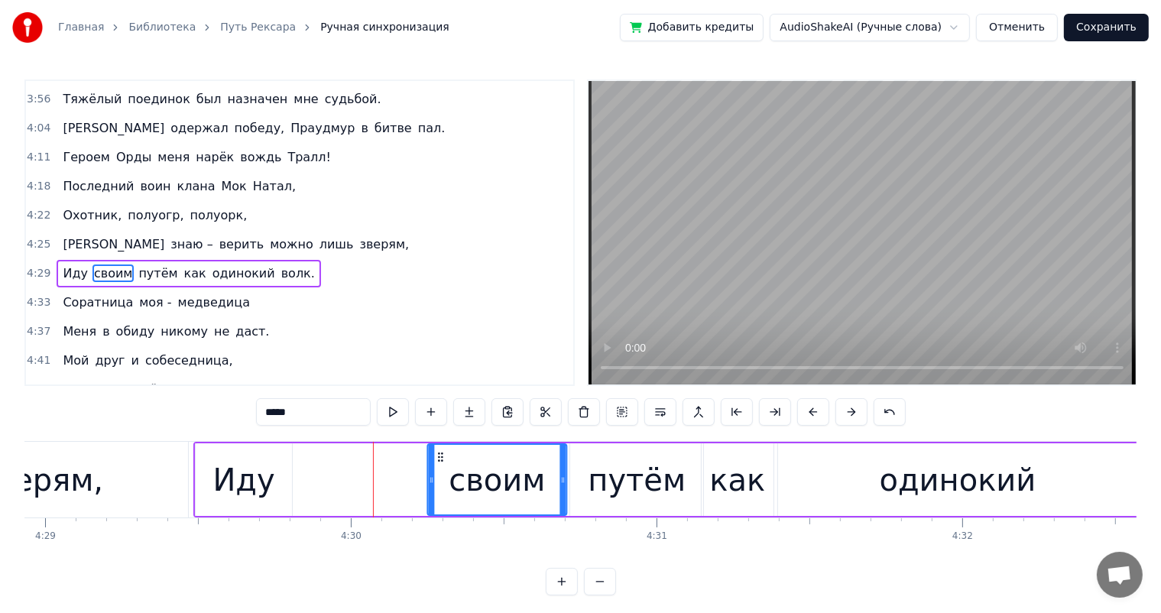
drag, startPoint x: 312, startPoint y: 454, endPoint x: 372, endPoint y: 463, distance: 61.1
click at [437, 462] on icon at bounding box center [440, 457] width 12 height 12
click at [225, 465] on div "Иду" at bounding box center [243, 480] width 62 height 46
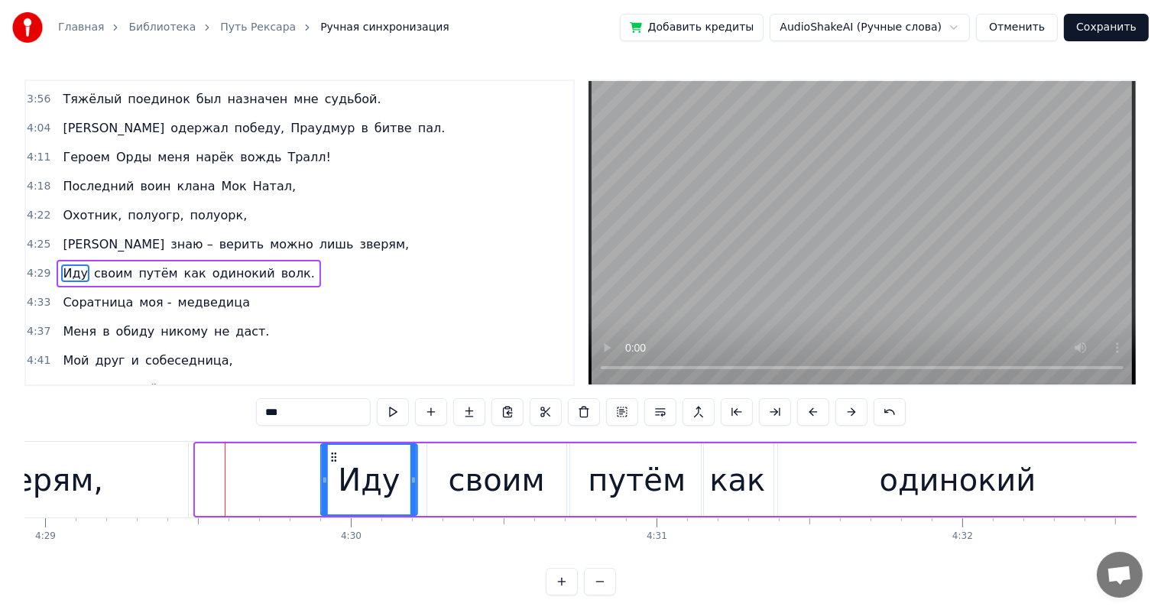
drag, startPoint x: 207, startPoint y: 458, endPoint x: 332, endPoint y: 465, distance: 125.5
click at [332, 465] on div "Иду" at bounding box center [369, 480] width 95 height 70
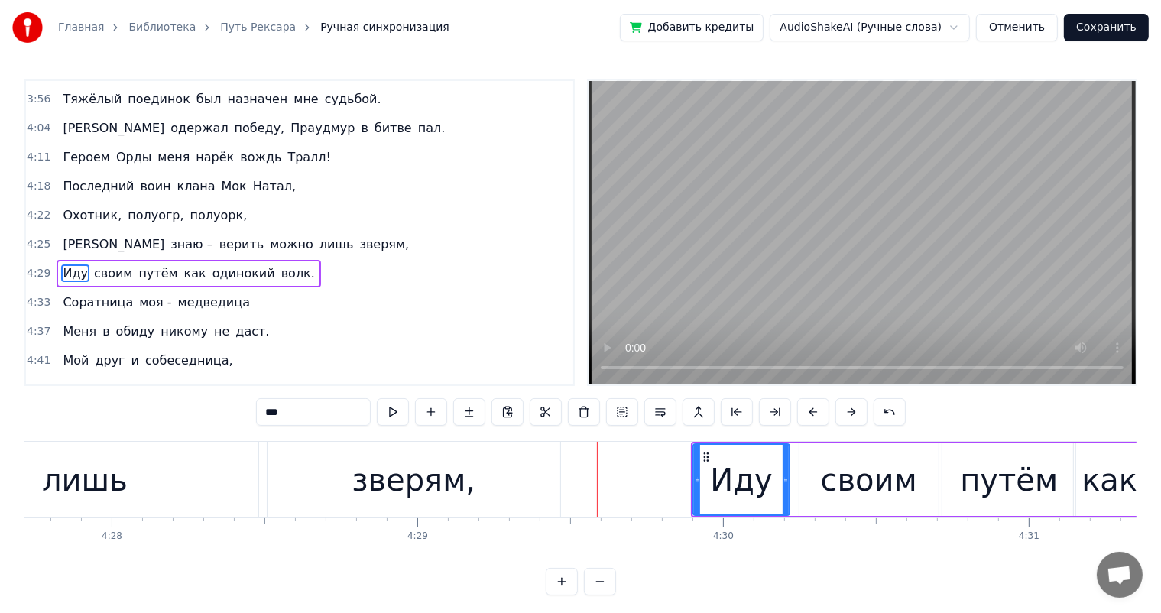
scroll to position [0, 81628]
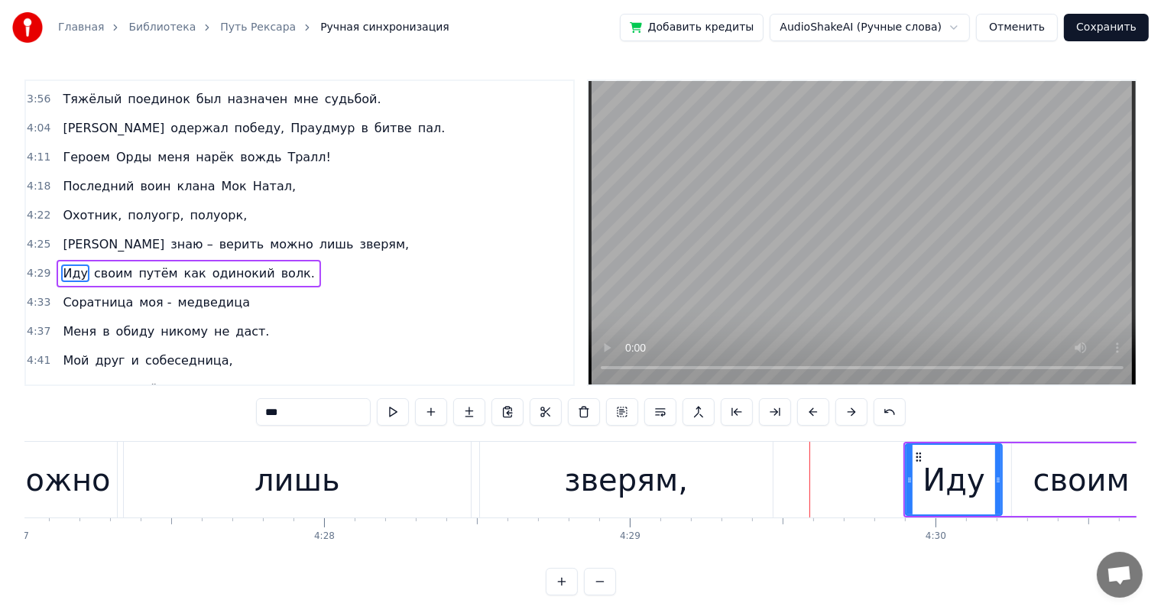
drag, startPoint x: 67, startPoint y: 468, endPoint x: 79, endPoint y: 469, distance: 12.3
click at [66, 468] on div "можно" at bounding box center [56, 480] width 108 height 46
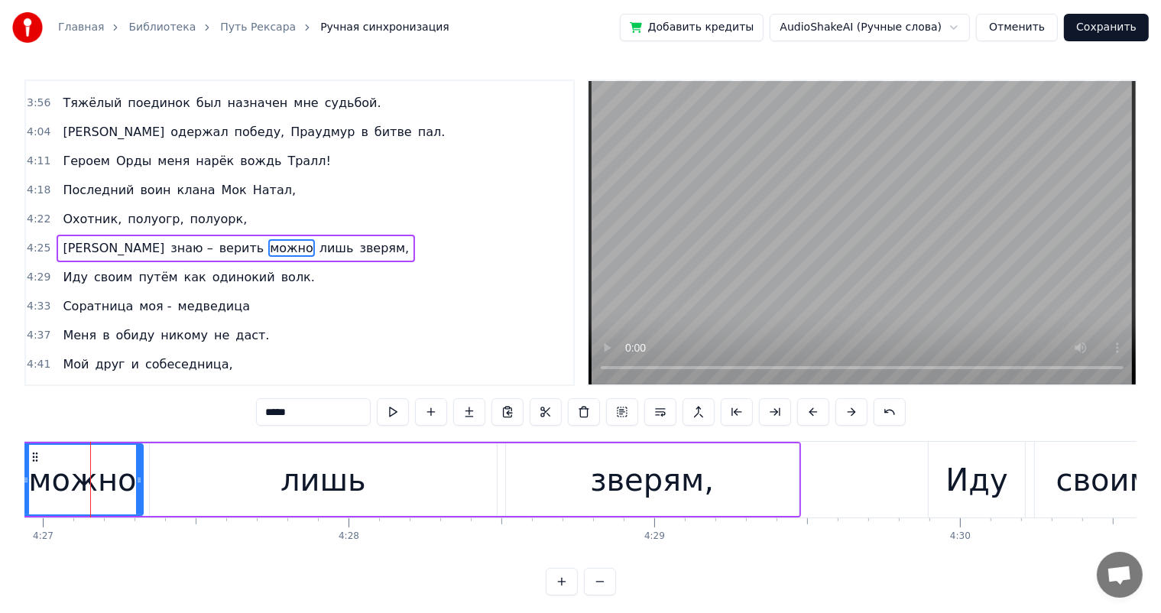
scroll to position [0, 81592]
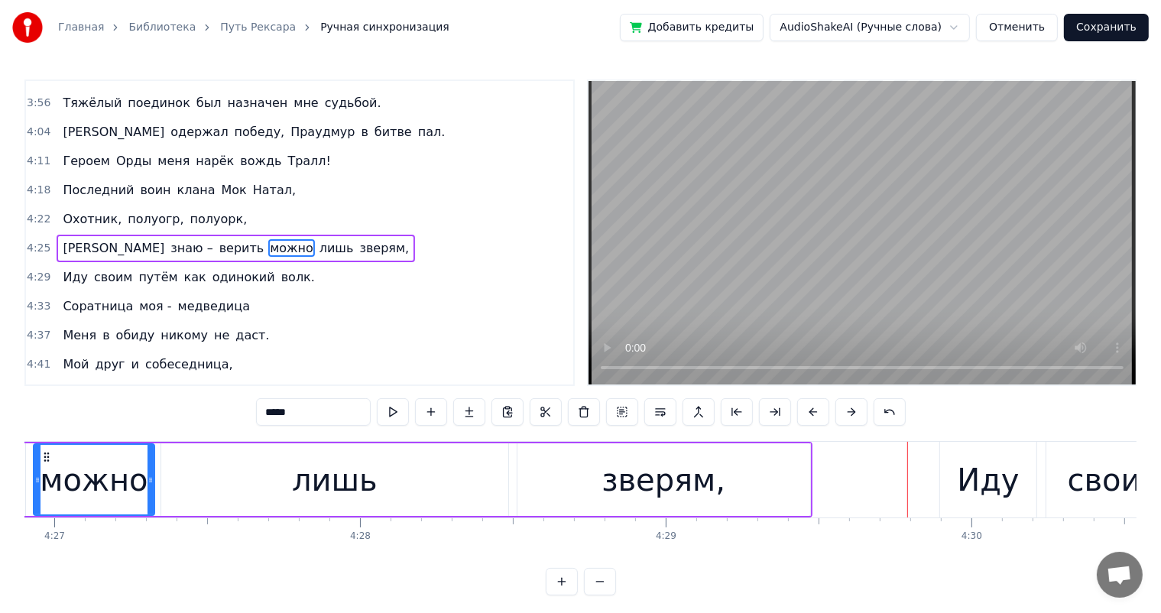
click at [784, 479] on div "зверям," at bounding box center [663, 479] width 293 height 73
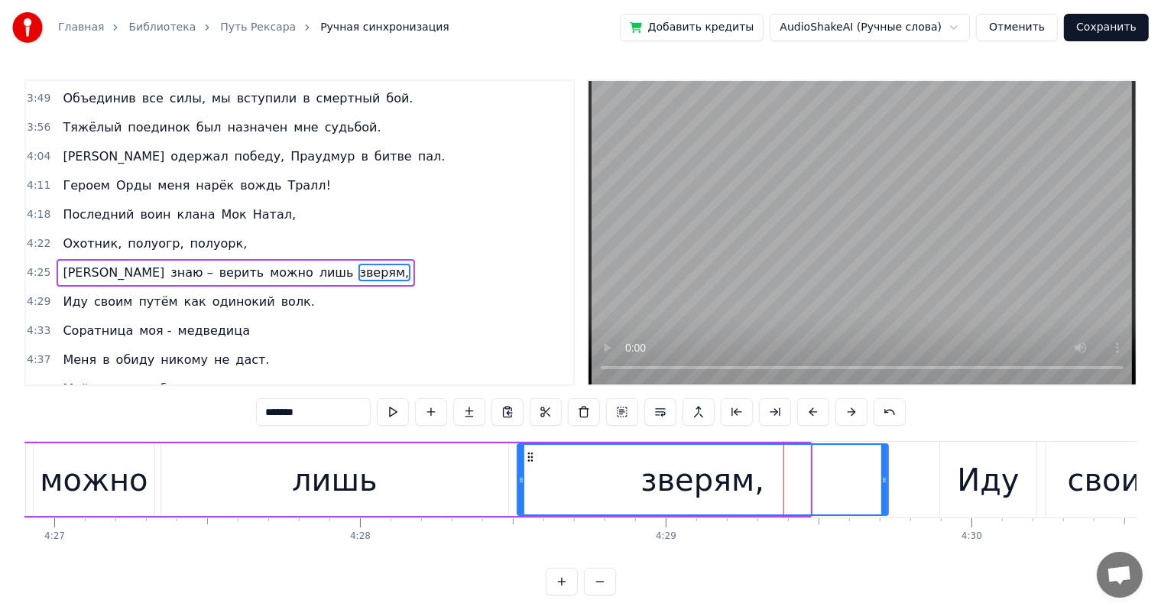
drag, startPoint x: 806, startPoint y: 478, endPoint x: 884, endPoint y: 473, distance: 78.1
click at [883, 474] on icon at bounding box center [884, 480] width 6 height 12
click at [978, 484] on div "Иду" at bounding box center [988, 480] width 62 height 46
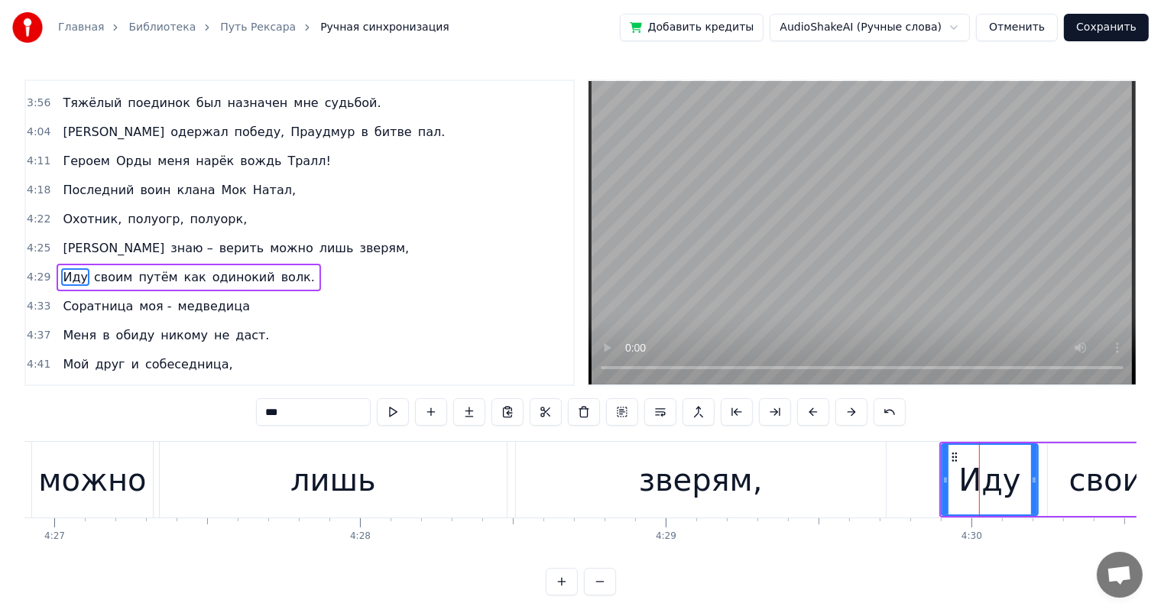
scroll to position [1071, 0]
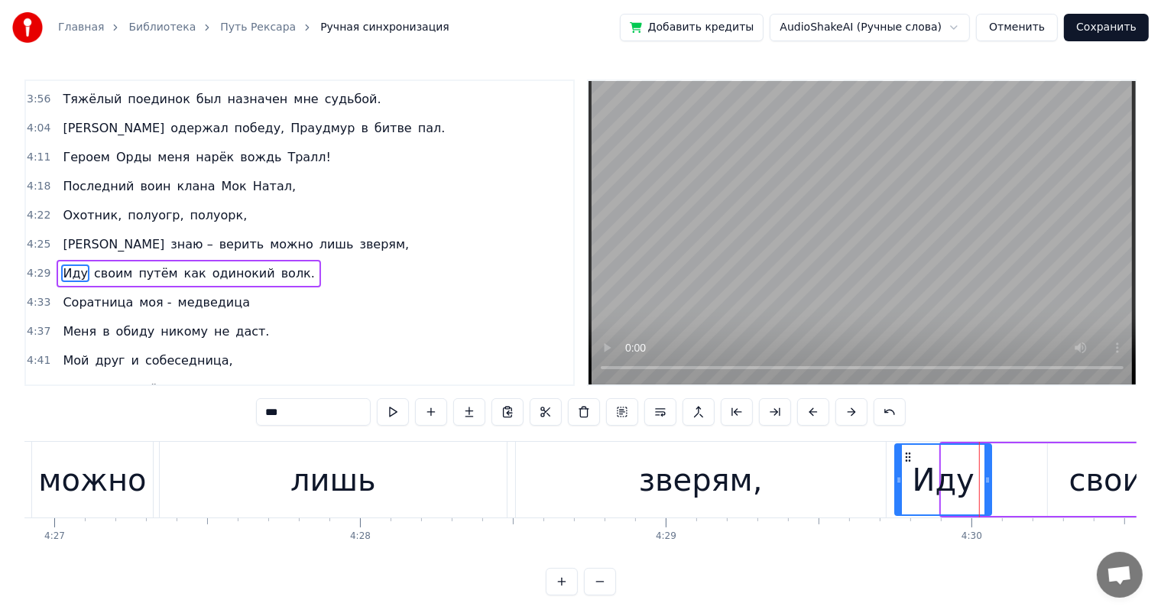
drag, startPoint x: 950, startPoint y: 455, endPoint x: 903, endPoint y: 462, distance: 48.0
click at [903, 462] on div "Иду" at bounding box center [943, 480] width 95 height 70
drag, startPoint x: 590, startPoint y: 468, endPoint x: 624, endPoint y: 447, distance: 39.5
click at [590, 468] on div "зверям," at bounding box center [701, 480] width 370 height 76
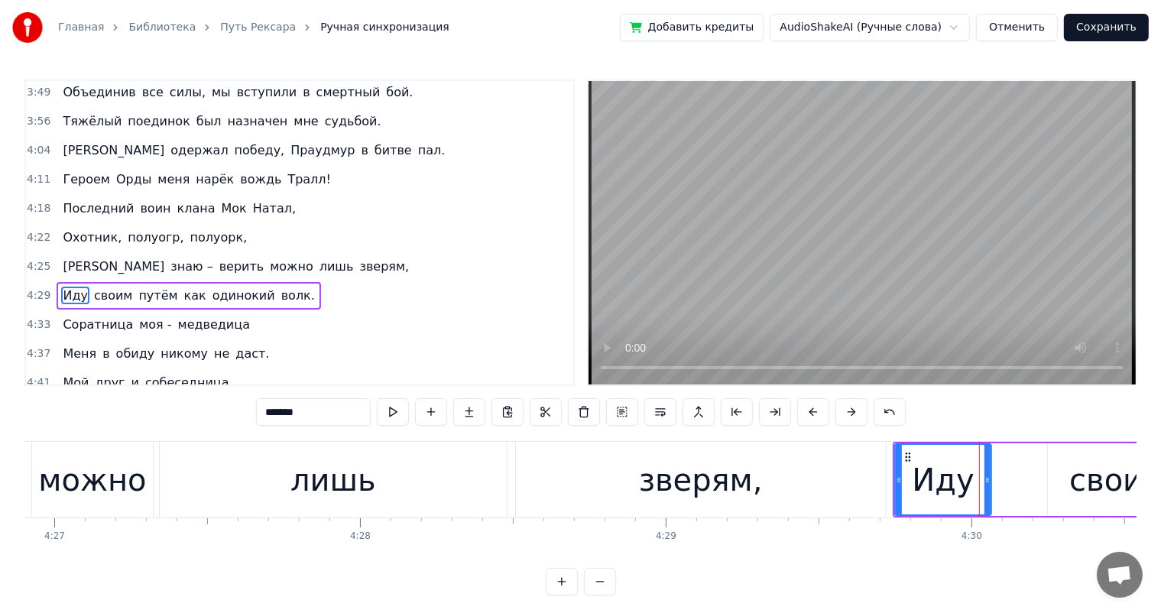
scroll to position [1042, 0]
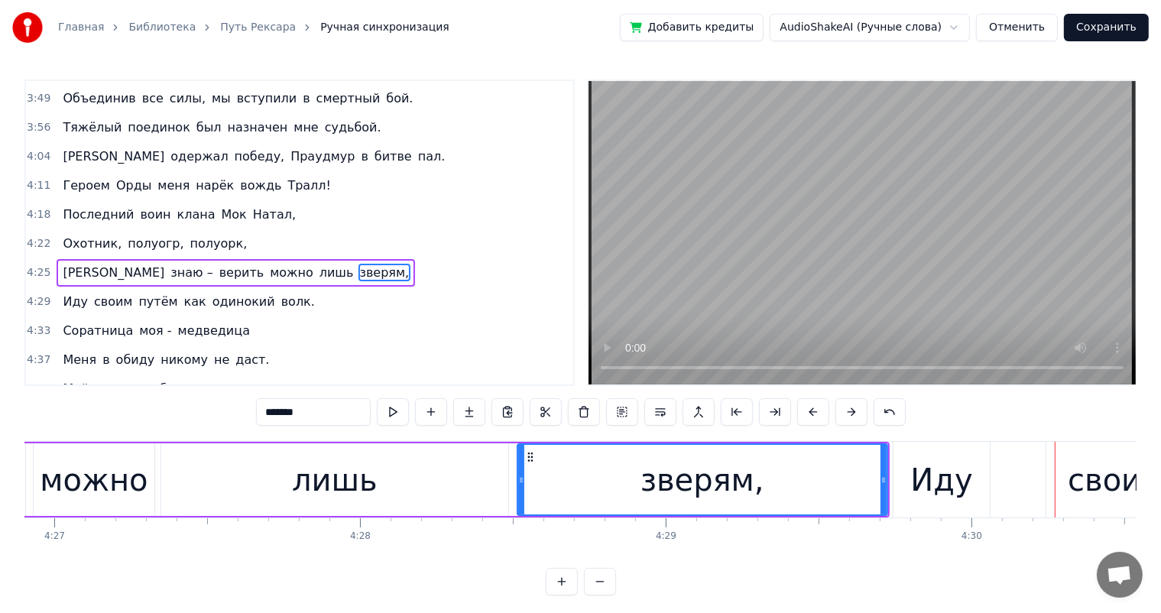
click at [935, 494] on div "Иду" at bounding box center [941, 480] width 62 height 46
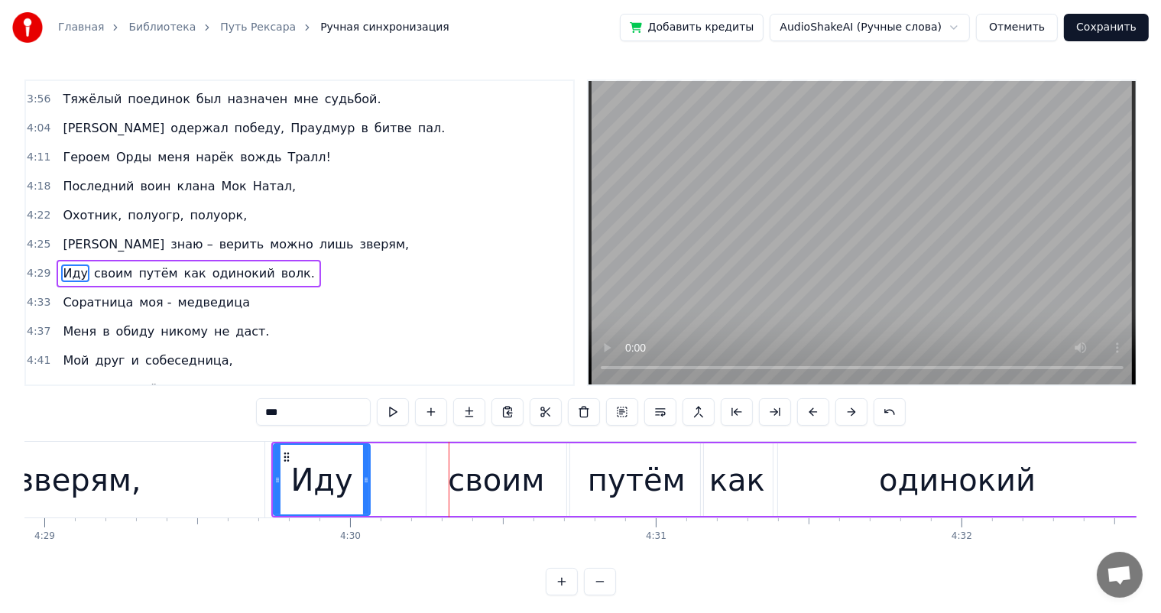
scroll to position [0, 82160]
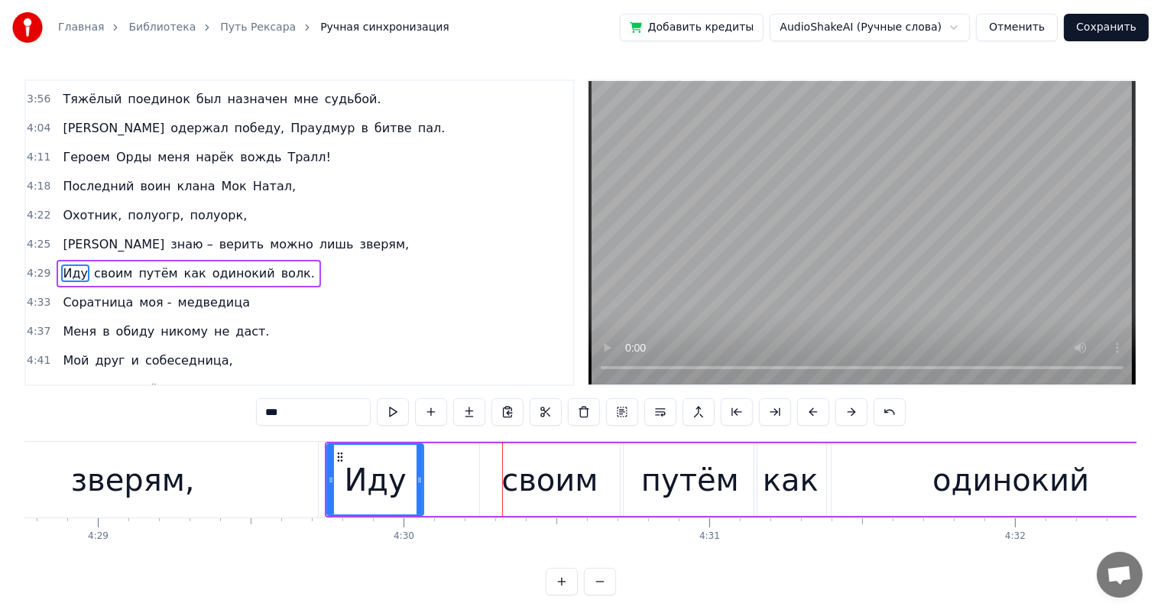
click at [363, 471] on div "Иду" at bounding box center [375, 480] width 62 height 46
click at [535, 486] on div "своим" at bounding box center [549, 480] width 96 height 46
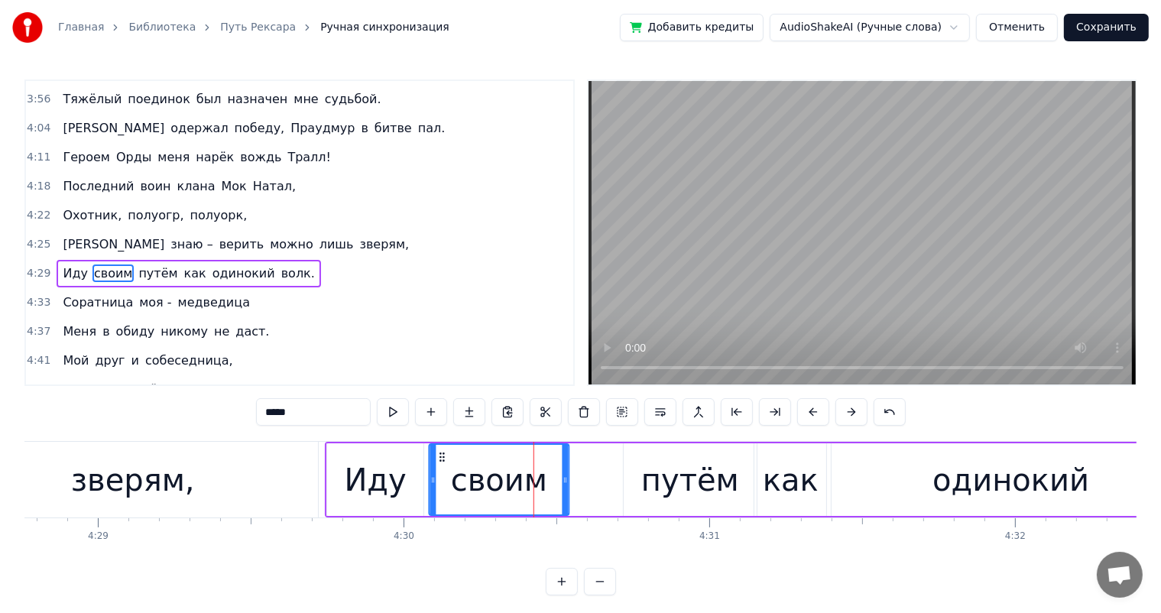
drag, startPoint x: 491, startPoint y: 453, endPoint x: 441, endPoint y: 459, distance: 50.0
click at [441, 459] on icon at bounding box center [442, 457] width 12 height 12
click at [647, 477] on div "путём" at bounding box center [690, 479] width 133 height 73
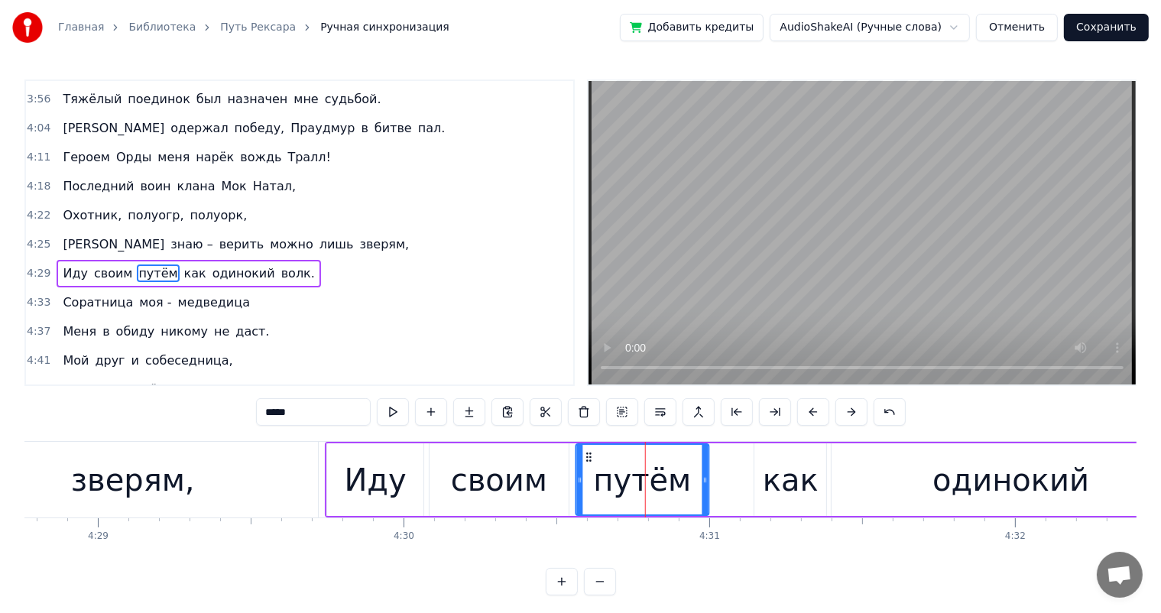
drag, startPoint x: 636, startPoint y: 458, endPoint x: 588, endPoint y: 459, distance: 47.4
click at [588, 459] on icon at bounding box center [588, 457] width 12 height 12
click at [760, 476] on div "как" at bounding box center [790, 479] width 72 height 73
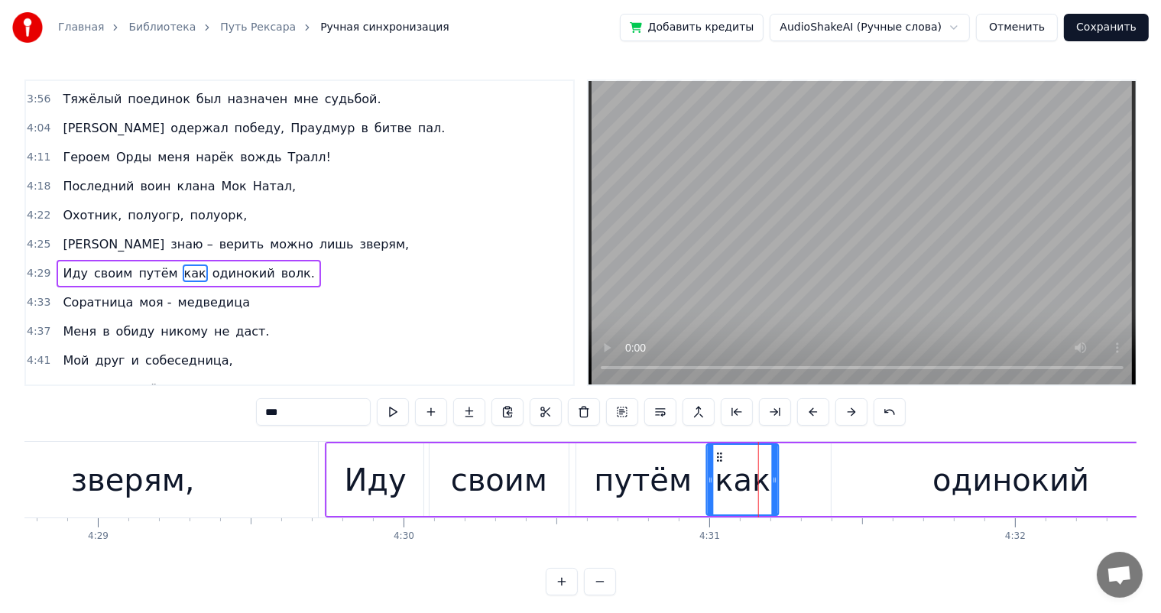
drag, startPoint x: 764, startPoint y: 453, endPoint x: 716, endPoint y: 457, distance: 48.3
click at [716, 457] on icon at bounding box center [720, 457] width 12 height 12
drag, startPoint x: 644, startPoint y: 473, endPoint x: 721, endPoint y: 481, distance: 77.6
click at [645, 473] on div "путём" at bounding box center [643, 480] width 98 height 46
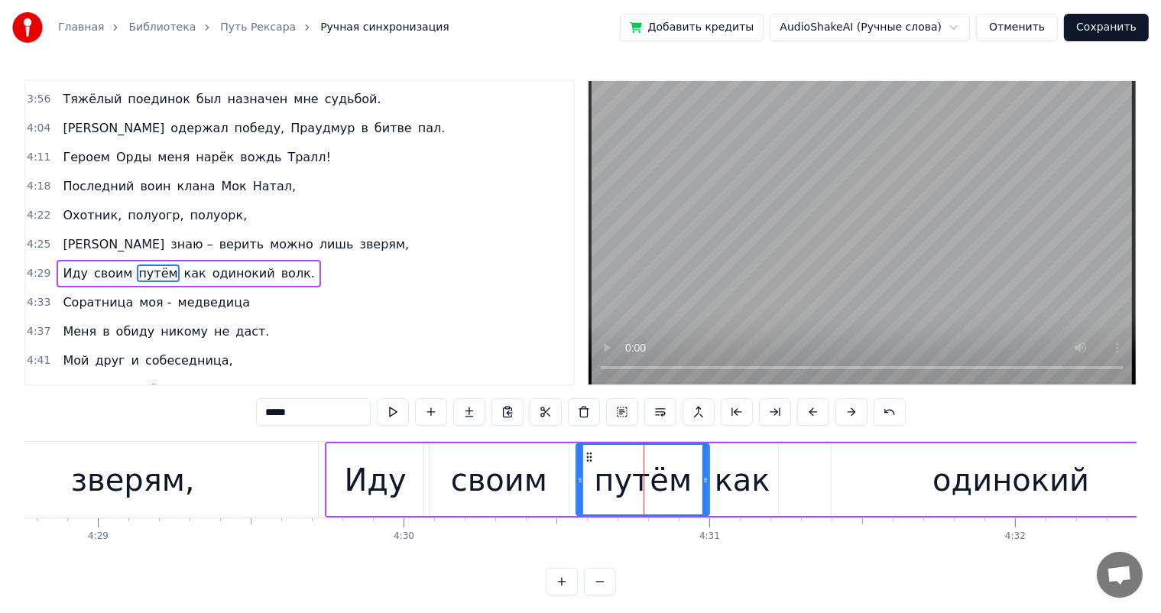
click at [738, 477] on div "как" at bounding box center [743, 480] width 56 height 46
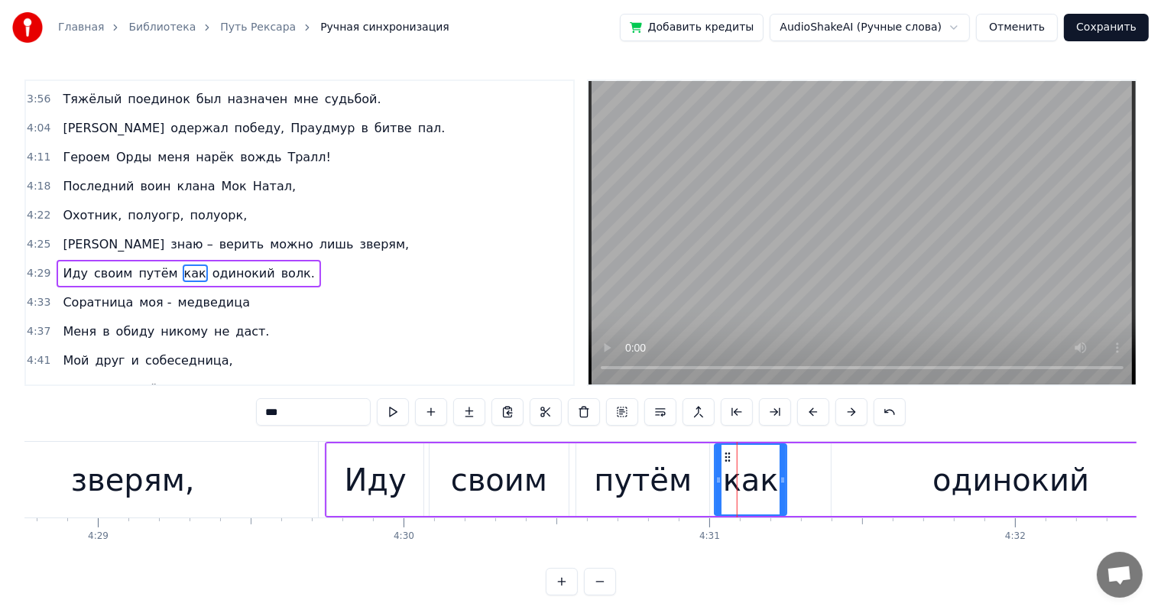
drag, startPoint x: 718, startPoint y: 455, endPoint x: 728, endPoint y: 455, distance: 9.2
click at [728, 455] on icon at bounding box center [727, 457] width 12 height 12
click at [660, 472] on div "путём" at bounding box center [643, 480] width 98 height 46
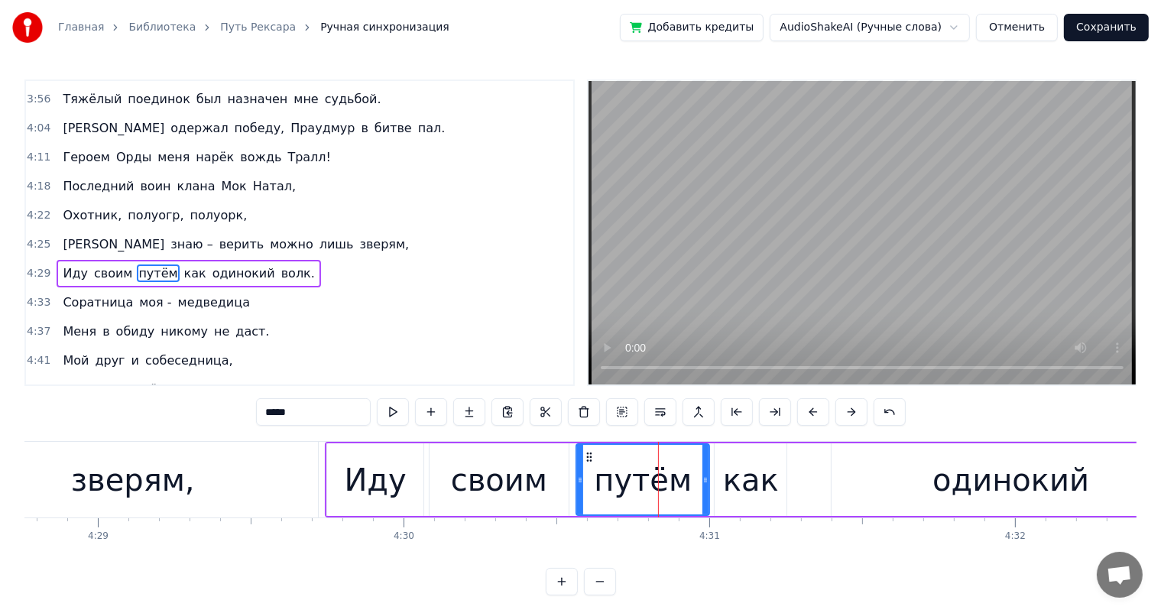
click at [740, 474] on div "как" at bounding box center [751, 480] width 56 height 46
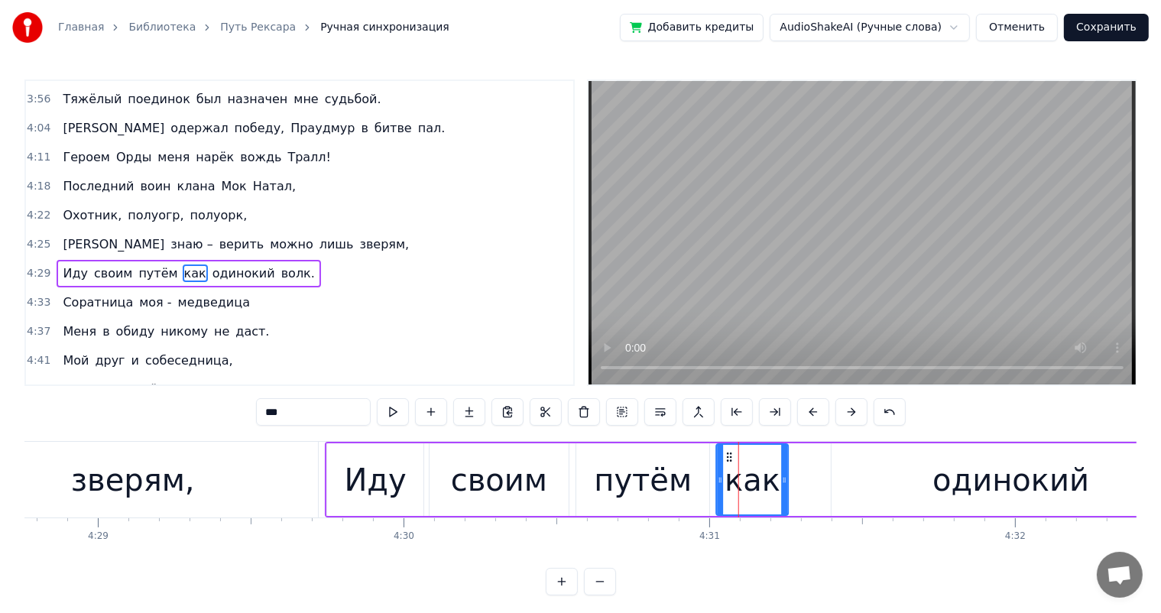
drag, startPoint x: 728, startPoint y: 456, endPoint x: 831, endPoint y: 480, distance: 105.9
click at [729, 457] on icon at bounding box center [730, 457] width 12 height 12
click at [909, 494] on div "одинокий" at bounding box center [1011, 479] width 359 height 73
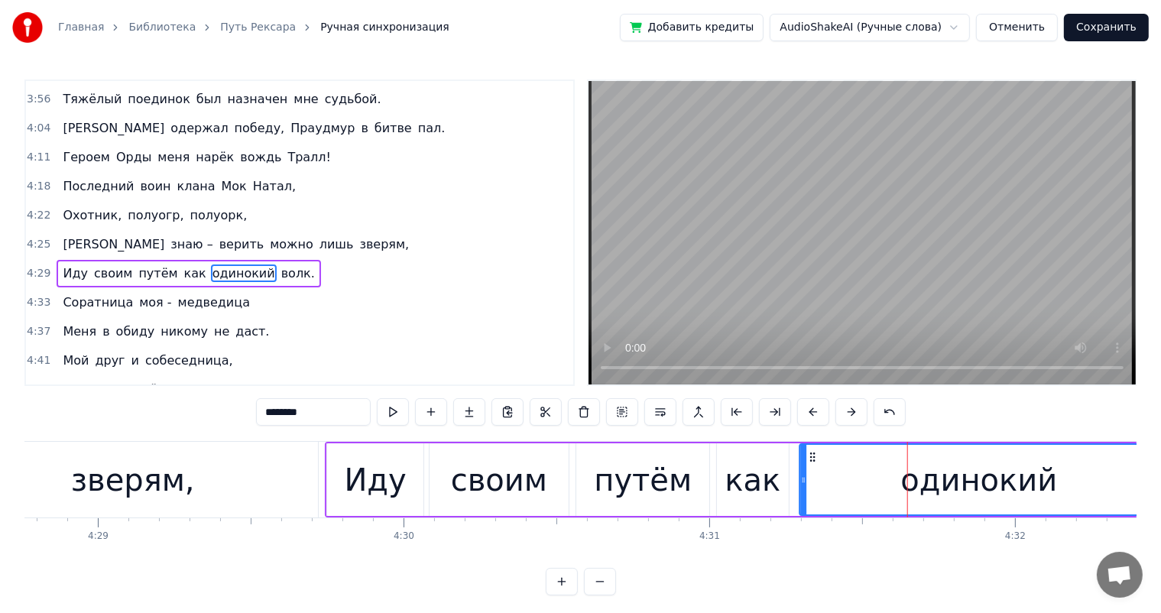
drag, startPoint x: 842, startPoint y: 456, endPoint x: 795, endPoint y: 483, distance: 54.4
click at [810, 457] on icon at bounding box center [812, 457] width 12 height 12
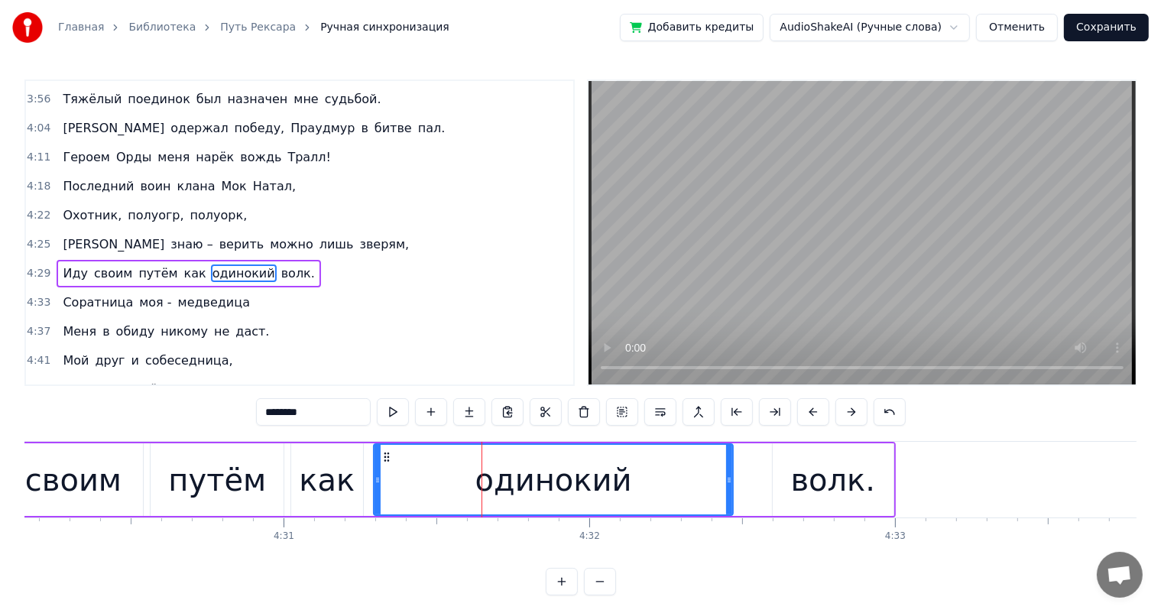
scroll to position [0, 82746]
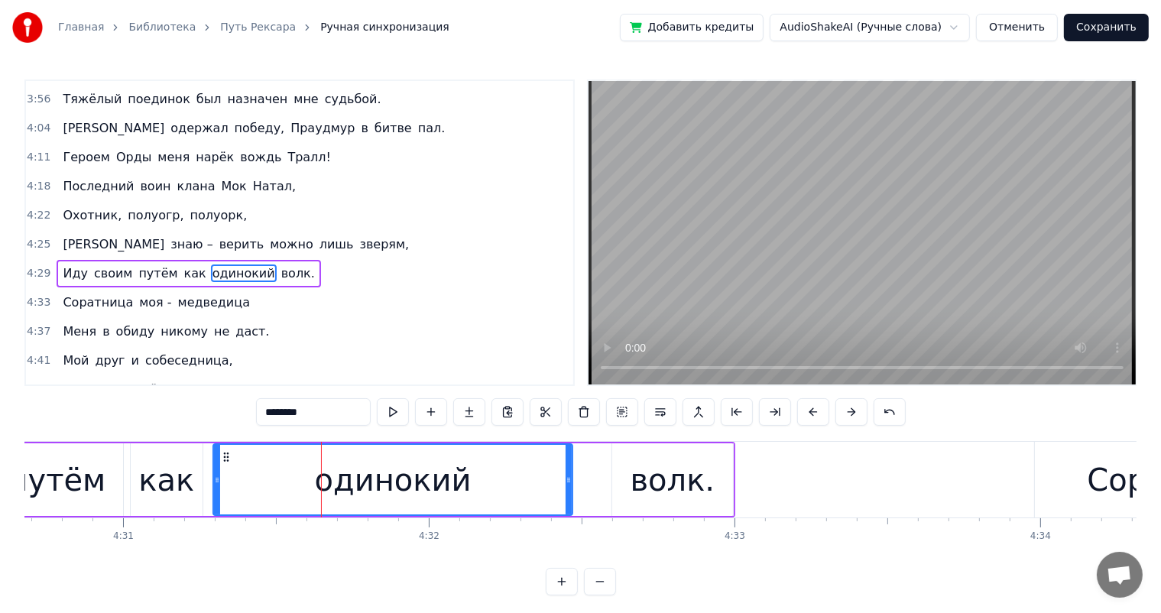
click at [617, 484] on div "волк." at bounding box center [672, 479] width 121 height 73
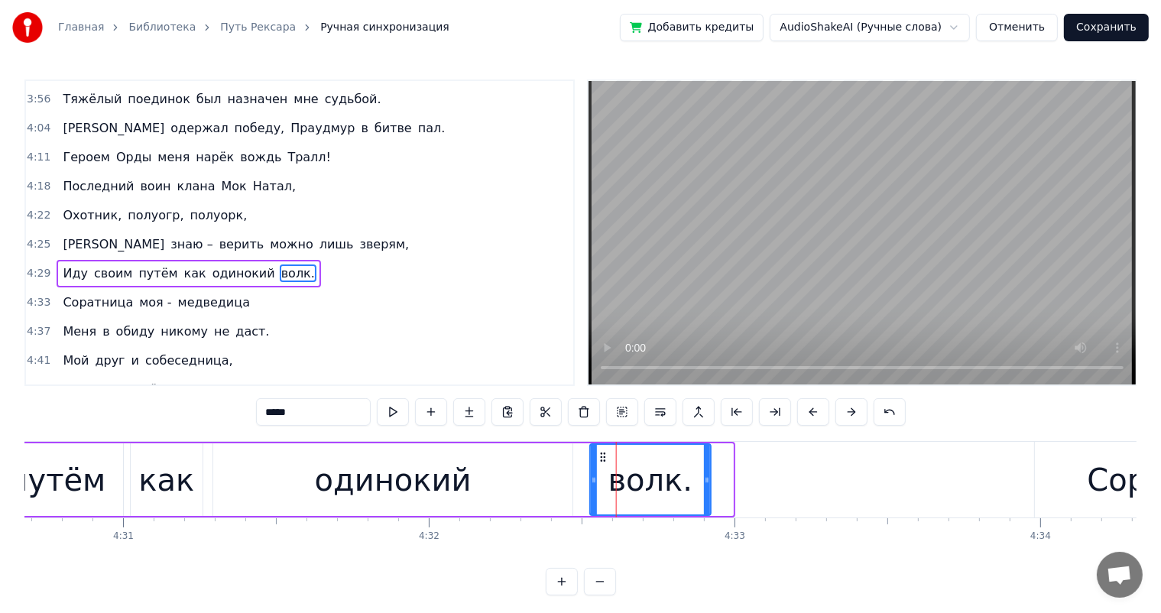
drag, startPoint x: 621, startPoint y: 456, endPoint x: 602, endPoint y: 459, distance: 18.6
click at [602, 459] on icon at bounding box center [603, 457] width 12 height 12
click at [452, 483] on div "одинокий" at bounding box center [393, 480] width 157 height 46
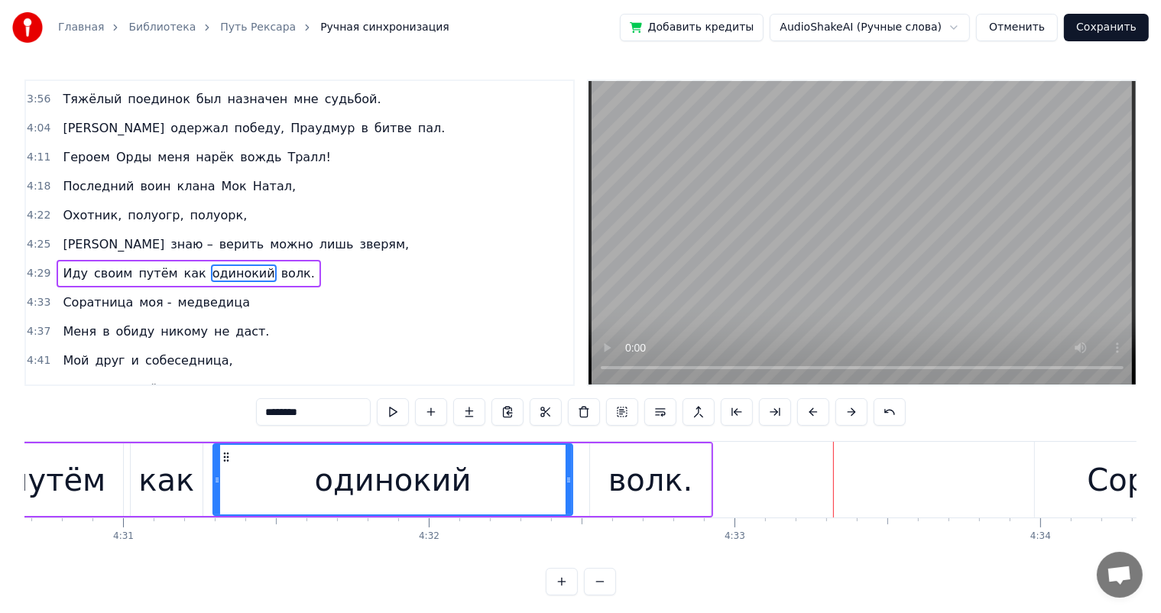
click at [649, 475] on div "волк." at bounding box center [650, 480] width 85 height 46
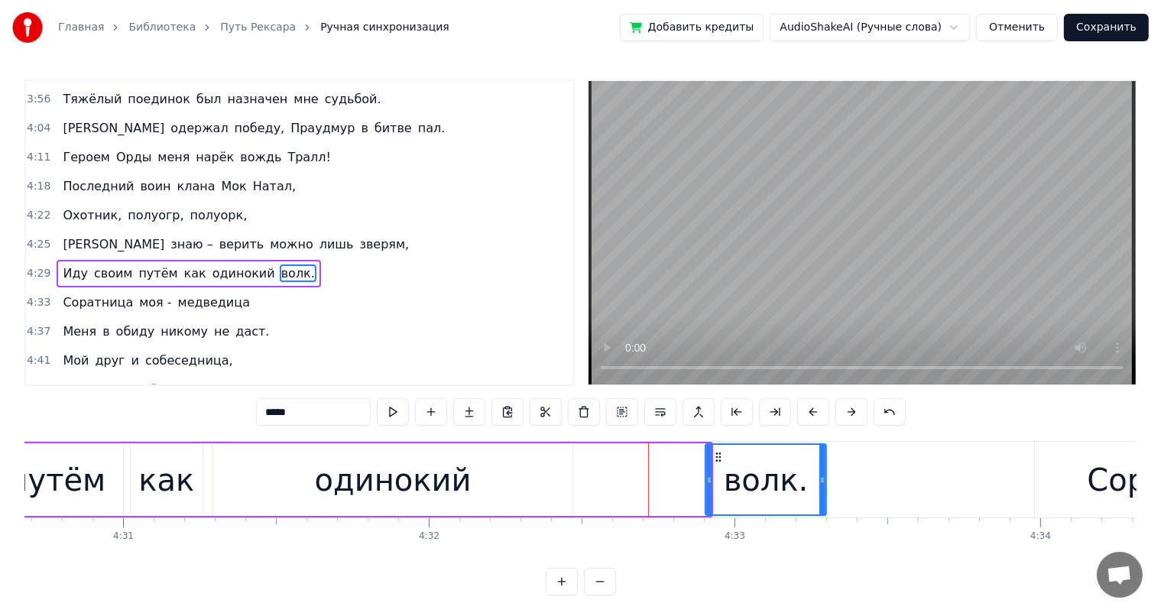
drag, startPoint x: 599, startPoint y: 451, endPoint x: 702, endPoint y: 459, distance: 103.5
click at [715, 452] on icon at bounding box center [718, 457] width 12 height 12
click at [465, 473] on div "одинокий" at bounding box center [392, 479] width 359 height 73
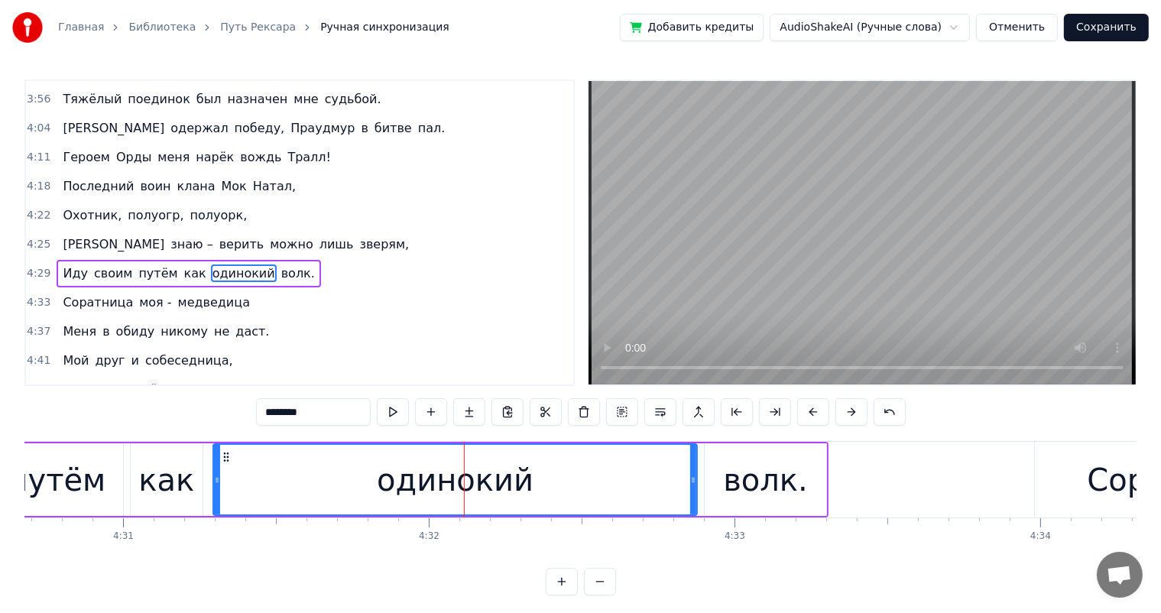
drag, startPoint x: 568, startPoint y: 478, endPoint x: 691, endPoint y: 483, distance: 123.2
click at [691, 483] on icon at bounding box center [693, 480] width 6 height 12
click at [744, 483] on div "волк." at bounding box center [765, 480] width 85 height 46
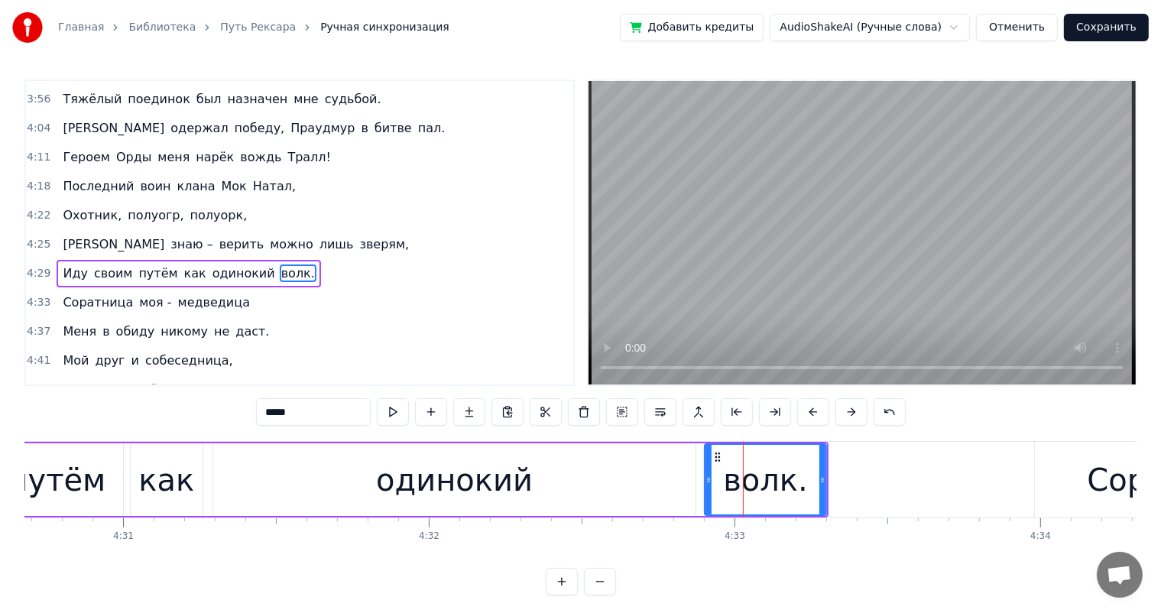
drag, startPoint x: 543, startPoint y: 488, endPoint x: 570, endPoint y: 489, distance: 27.6
click at [542, 488] on div "одинокий" at bounding box center [454, 479] width 482 height 73
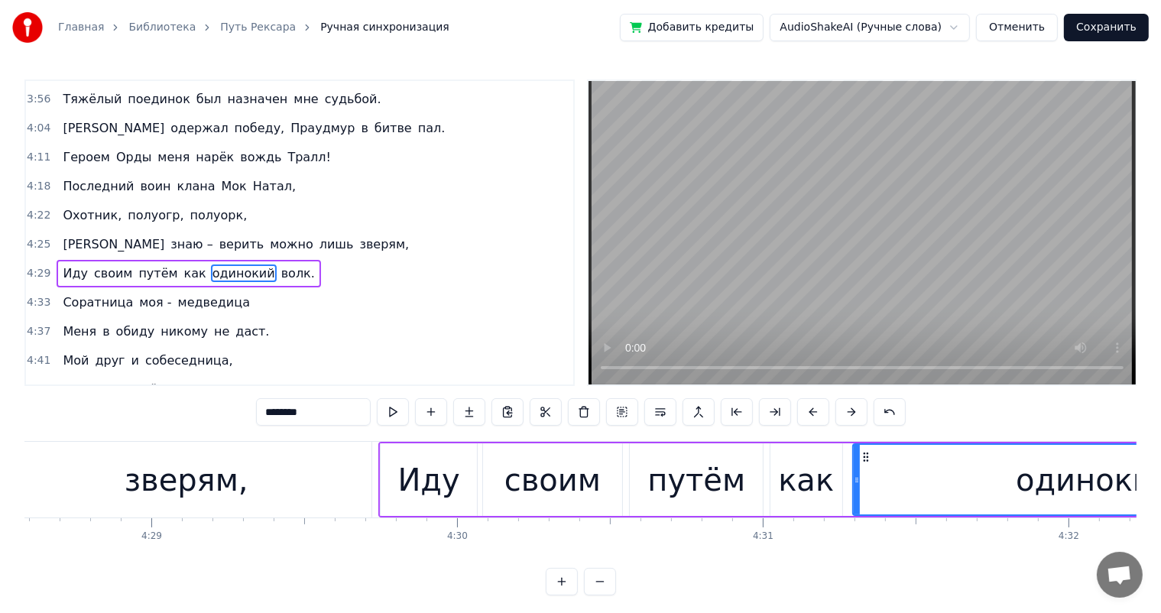
scroll to position [0, 81947]
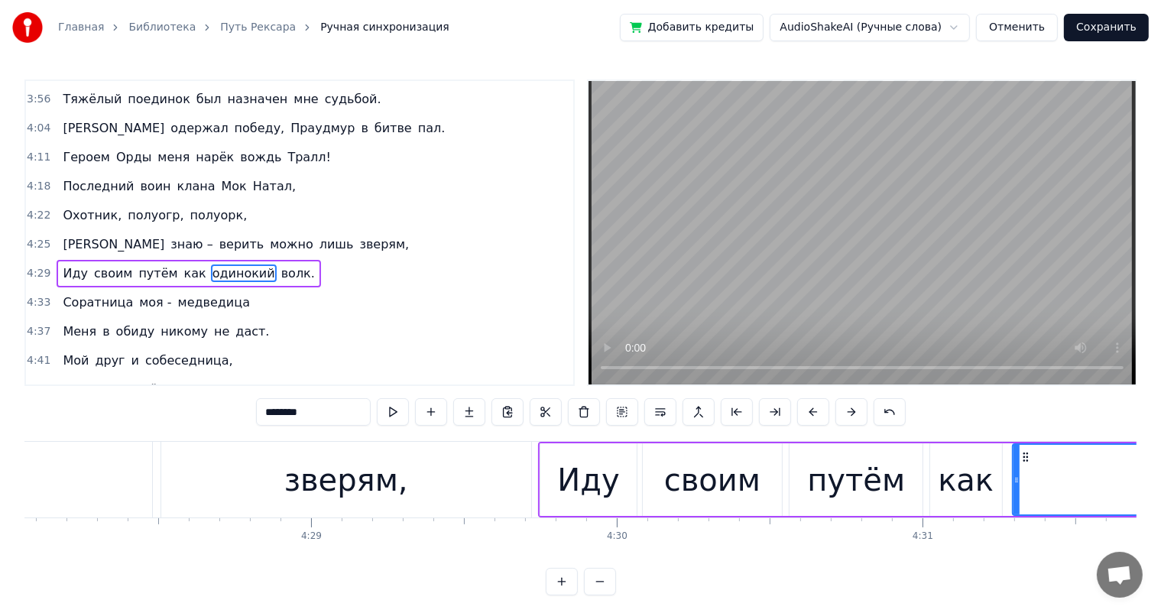
click at [223, 480] on div "зверям," at bounding box center [346, 480] width 370 height 76
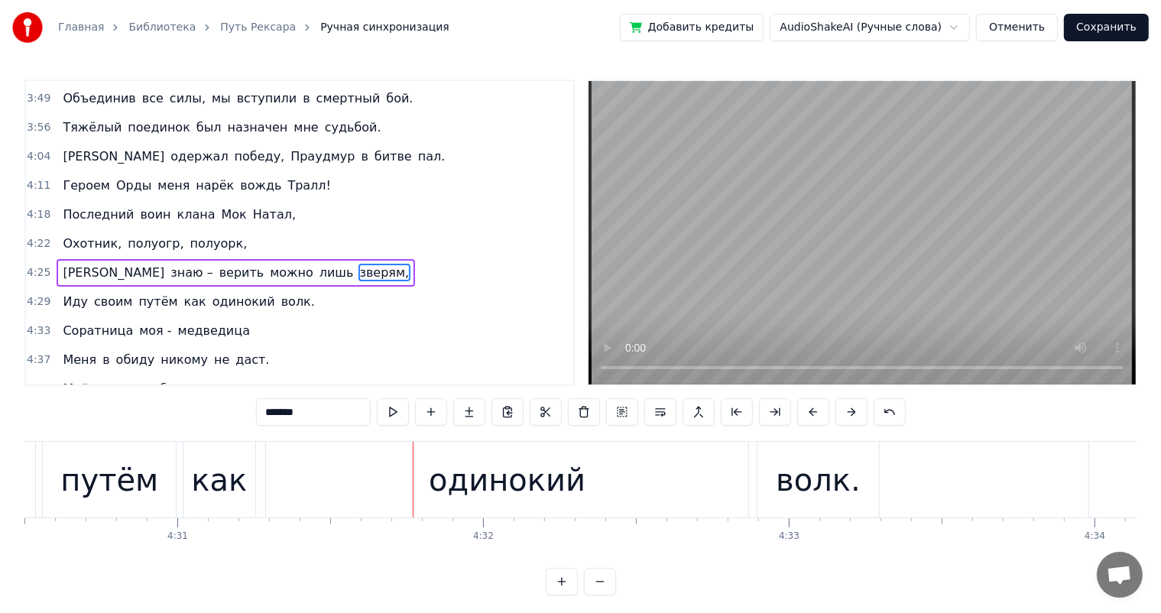
scroll to position [0, 82533]
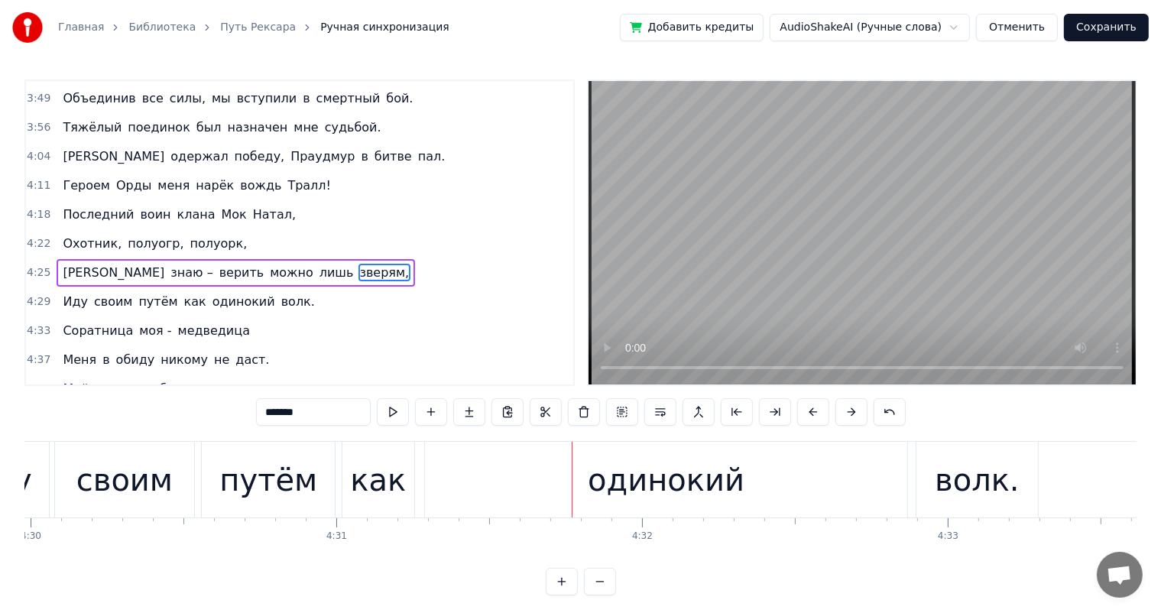
click at [351, 480] on div "как" at bounding box center [378, 480] width 72 height 76
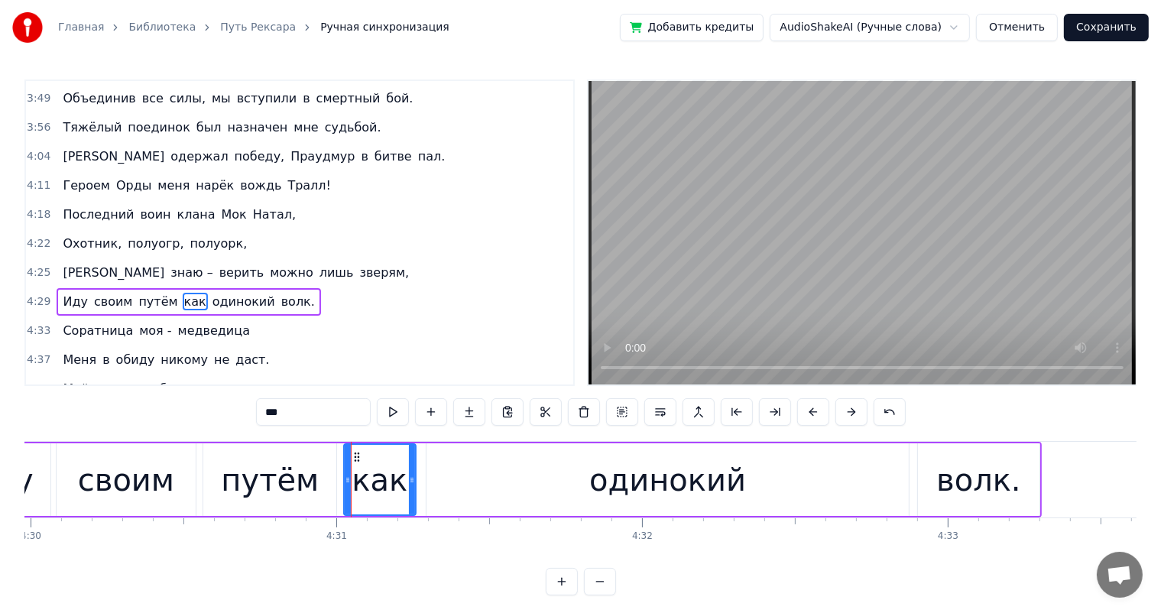
scroll to position [1071, 0]
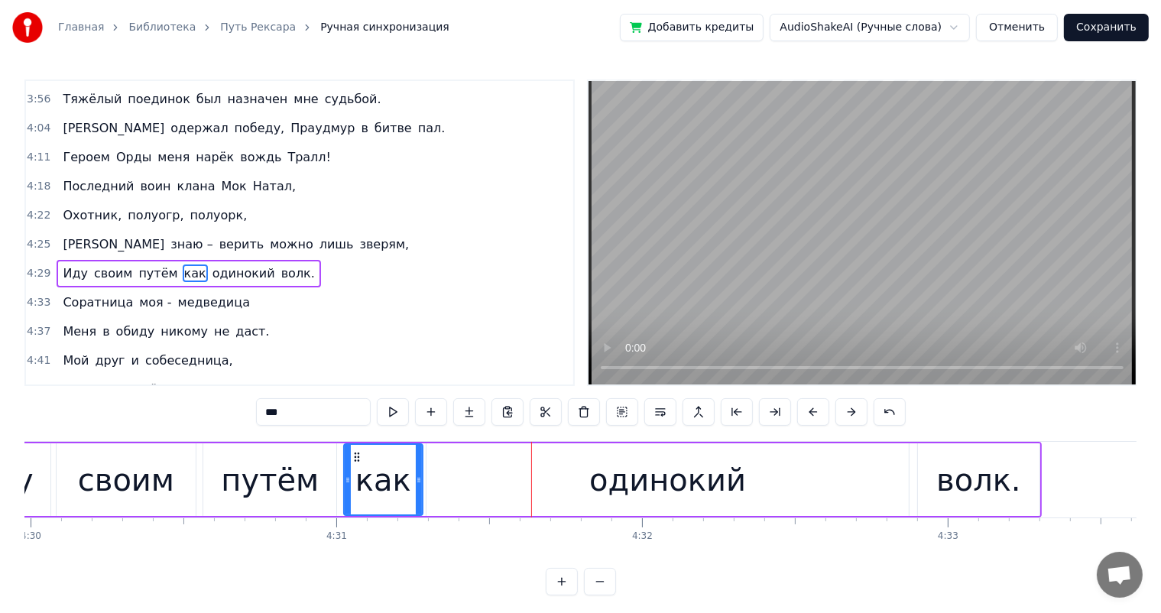
click at [420, 478] on icon at bounding box center [419, 480] width 6 height 12
click at [455, 479] on div "одинокий" at bounding box center [667, 479] width 482 height 73
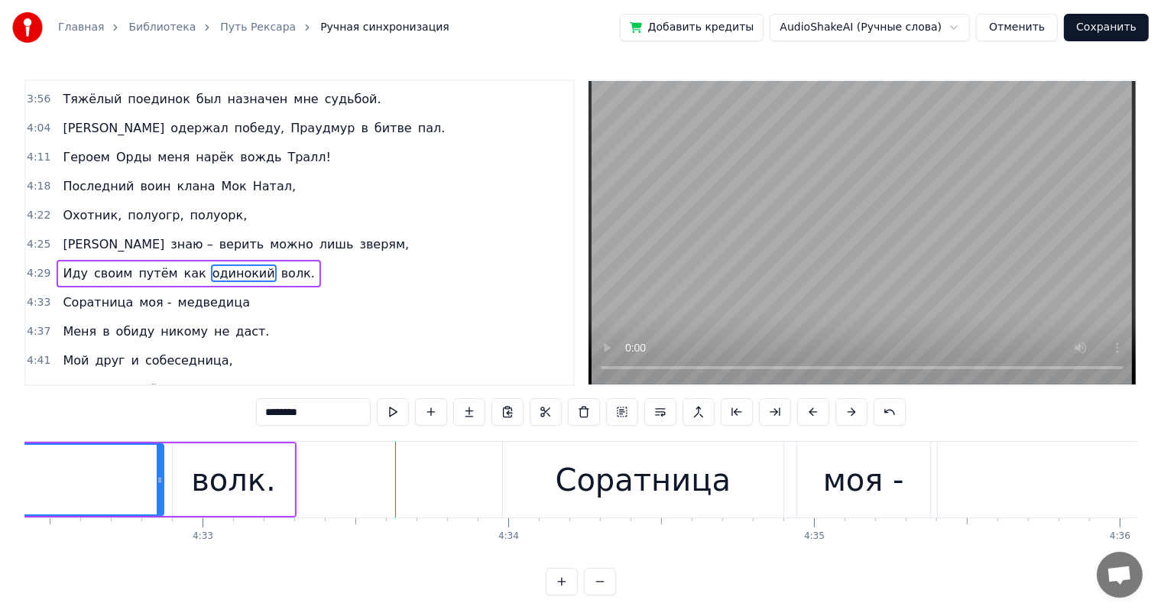
scroll to position [0, 83172]
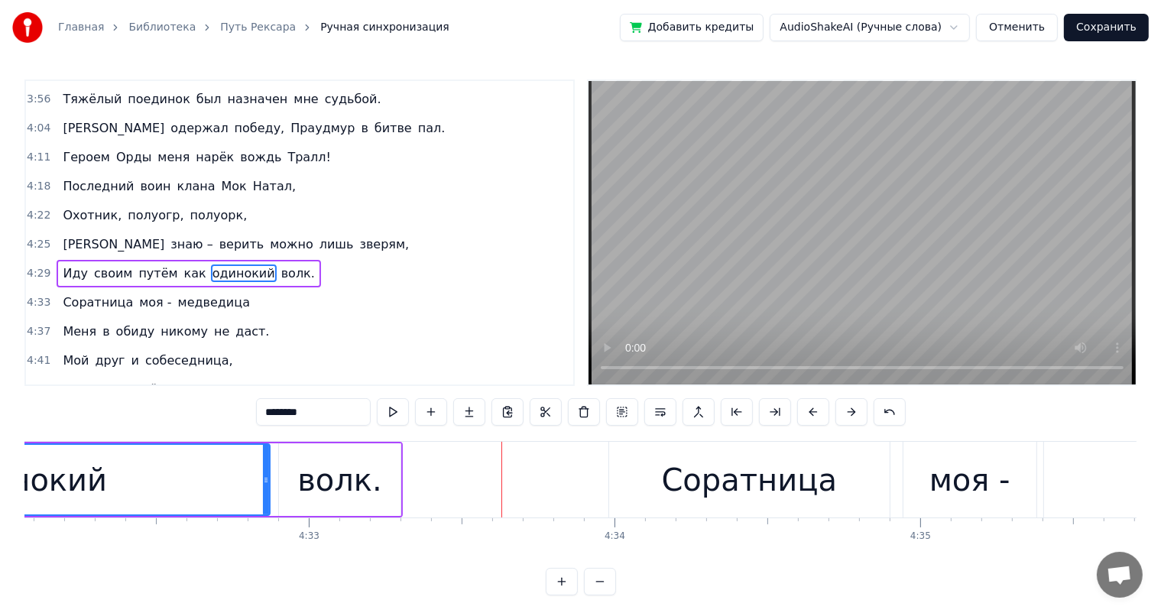
click at [139, 462] on div "одинокий" at bounding box center [28, 480] width 481 height 70
click at [632, 468] on div "Соратница" at bounding box center [749, 480] width 280 height 76
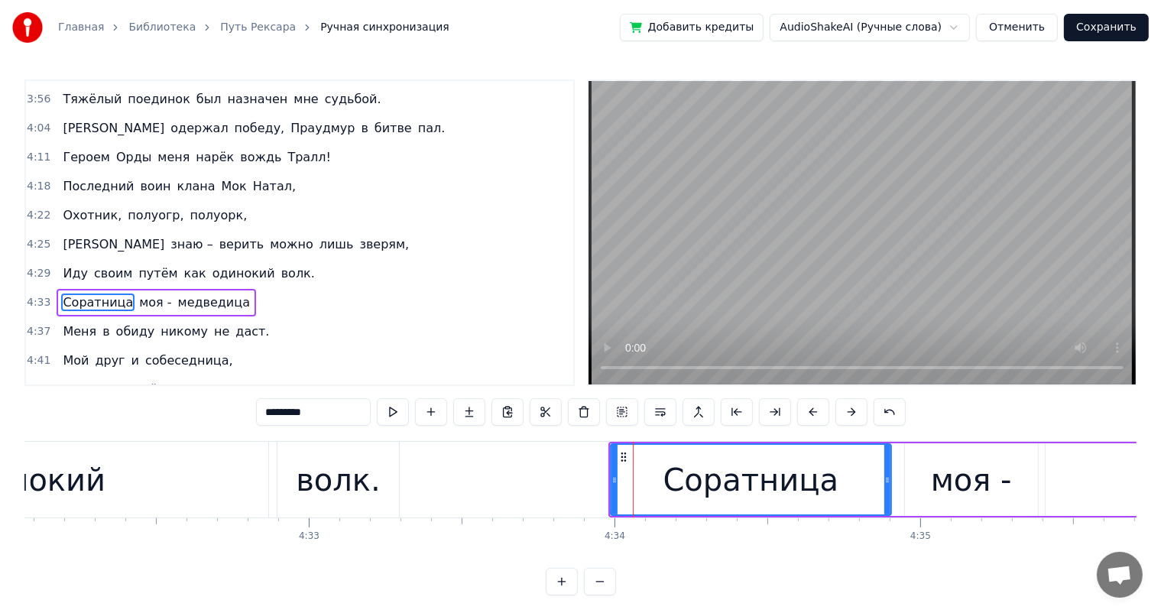
scroll to position [1074, 0]
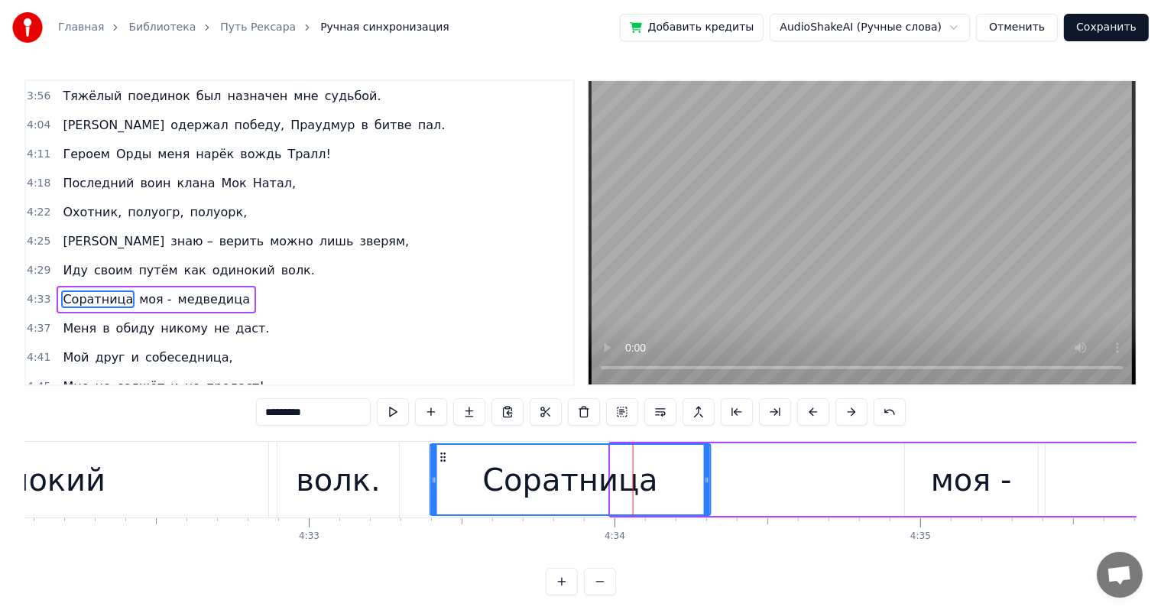
drag, startPoint x: 618, startPoint y: 456, endPoint x: 437, endPoint y: 459, distance: 180.4
click at [437, 459] on icon at bounding box center [443, 457] width 12 height 12
click at [324, 480] on div "волк." at bounding box center [338, 480] width 85 height 46
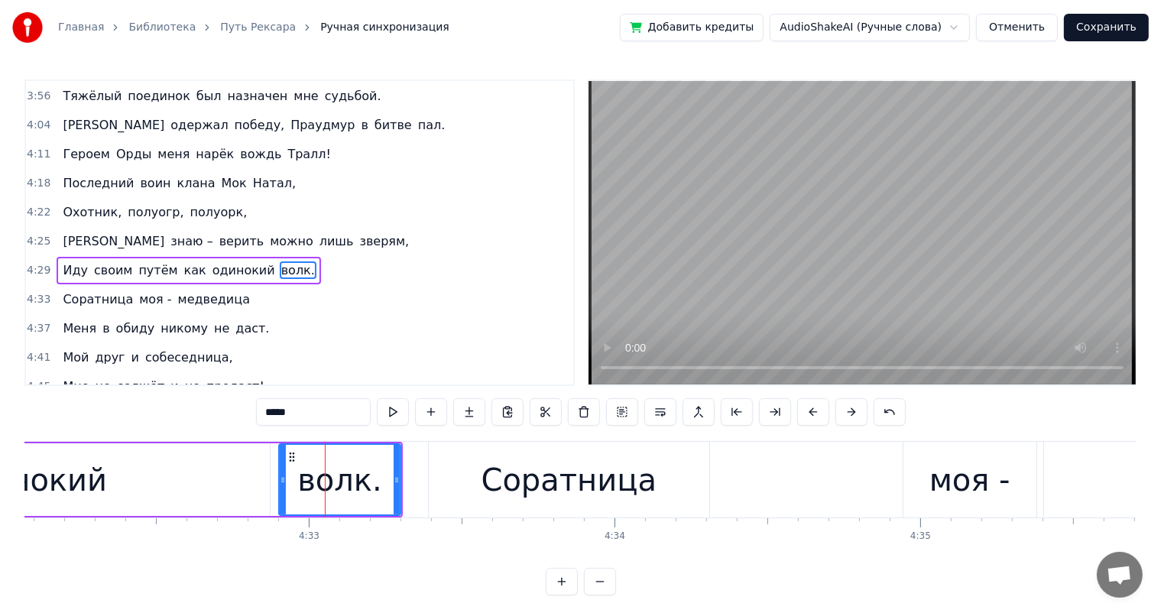
scroll to position [1071, 0]
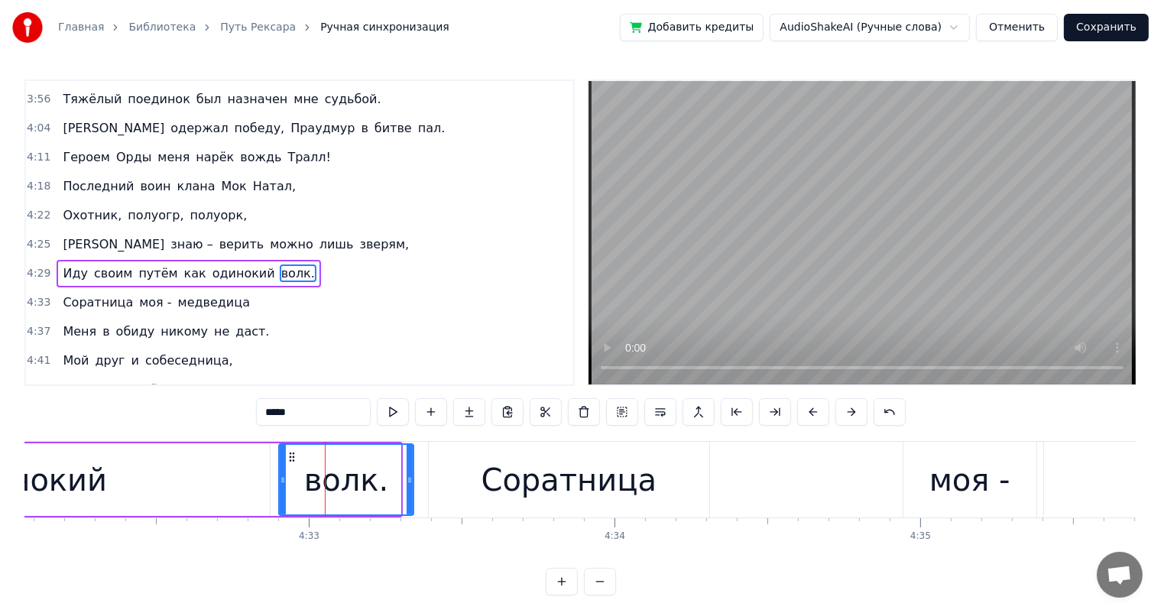
drag, startPoint x: 397, startPoint y: 480, endPoint x: 410, endPoint y: 480, distance: 13.0
click at [410, 480] on icon at bounding box center [410, 480] width 6 height 12
click at [480, 484] on div "Соратница" at bounding box center [569, 480] width 280 height 76
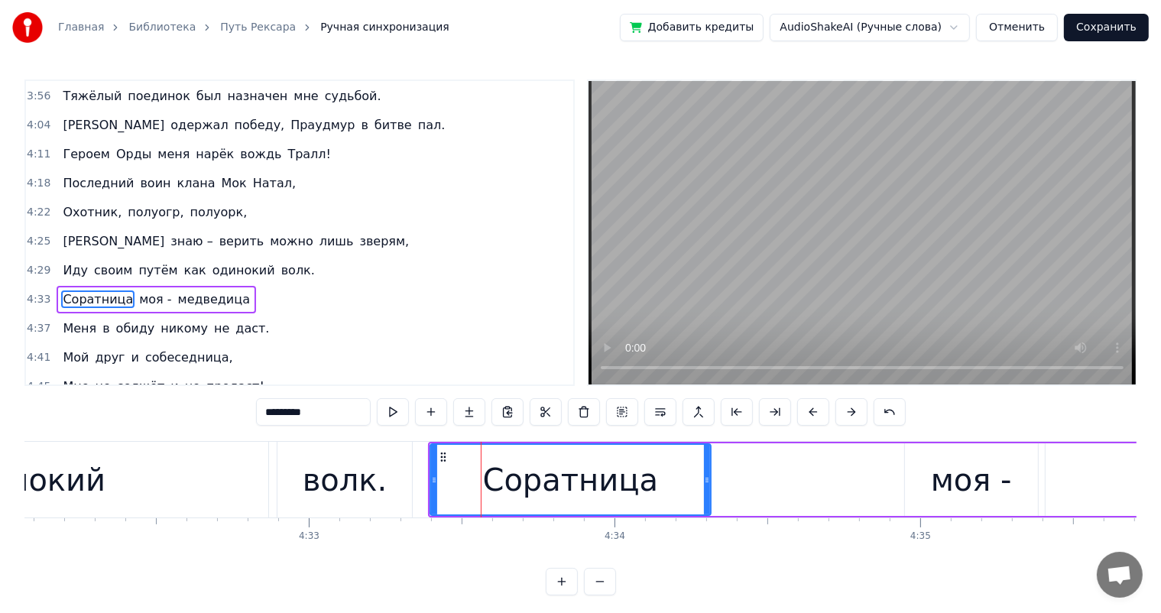
click at [928, 483] on div "моя -" at bounding box center [971, 479] width 133 height 73
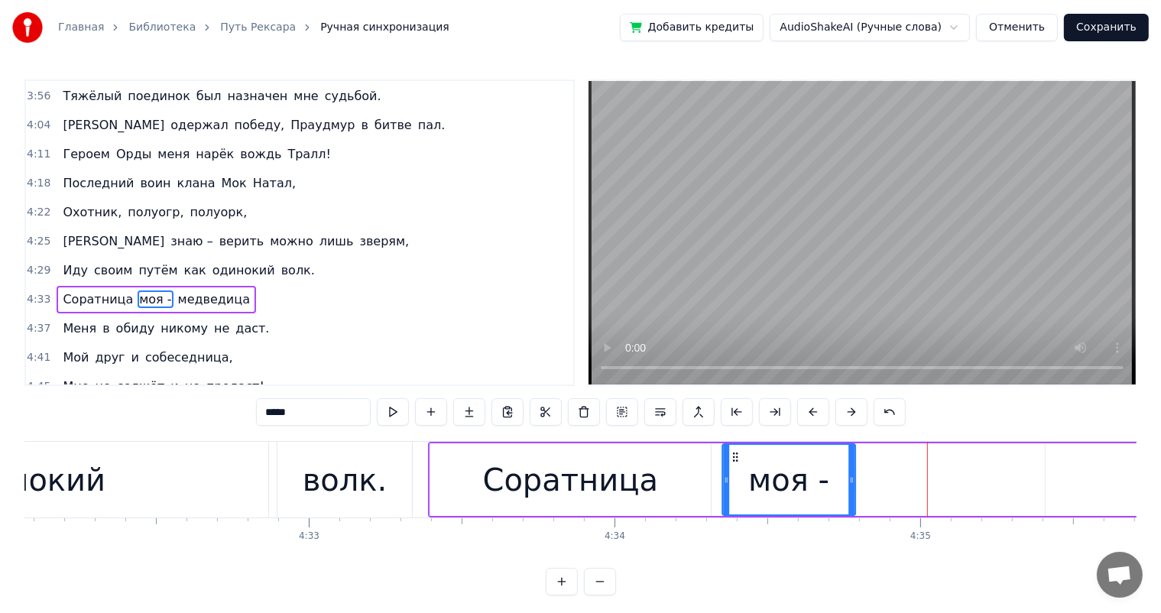
drag, startPoint x: 917, startPoint y: 455, endPoint x: 734, endPoint y: 467, distance: 183.0
click at [734, 467] on div "моя -" at bounding box center [788, 480] width 131 height 70
click at [624, 486] on div "Соратница" at bounding box center [571, 480] width 176 height 46
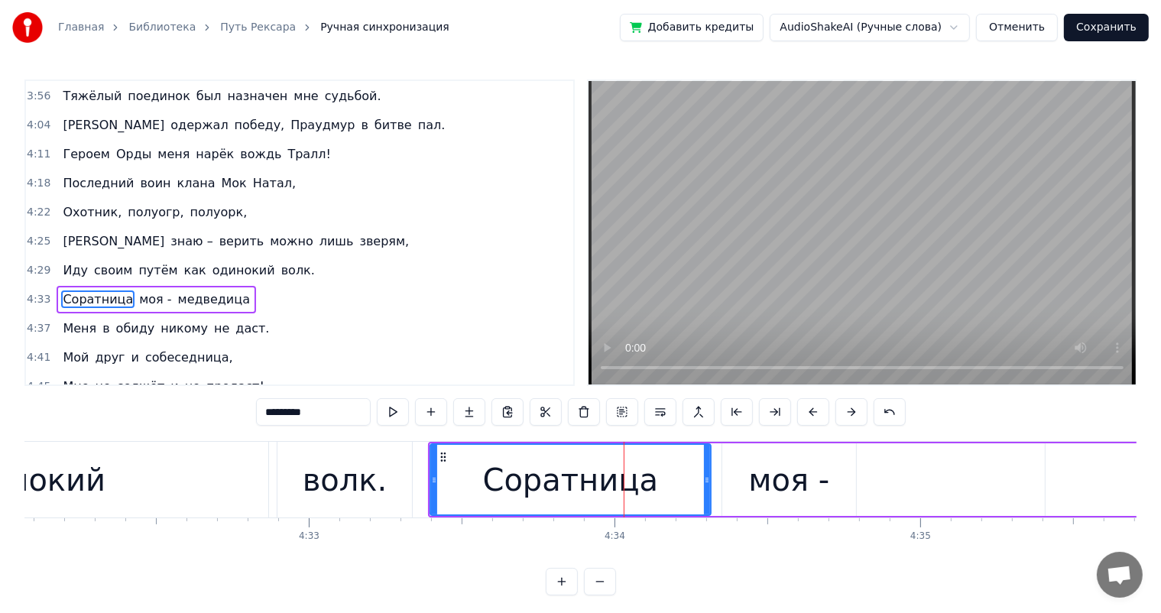
click at [760, 482] on div "моя -" at bounding box center [788, 480] width 81 height 46
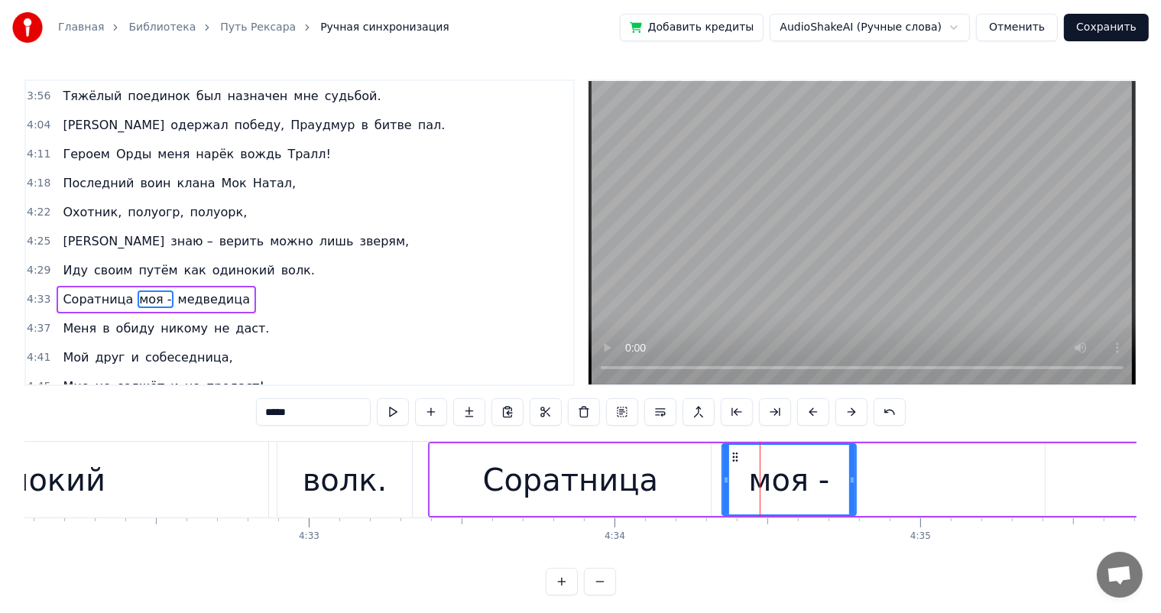
scroll to position [0, 83651]
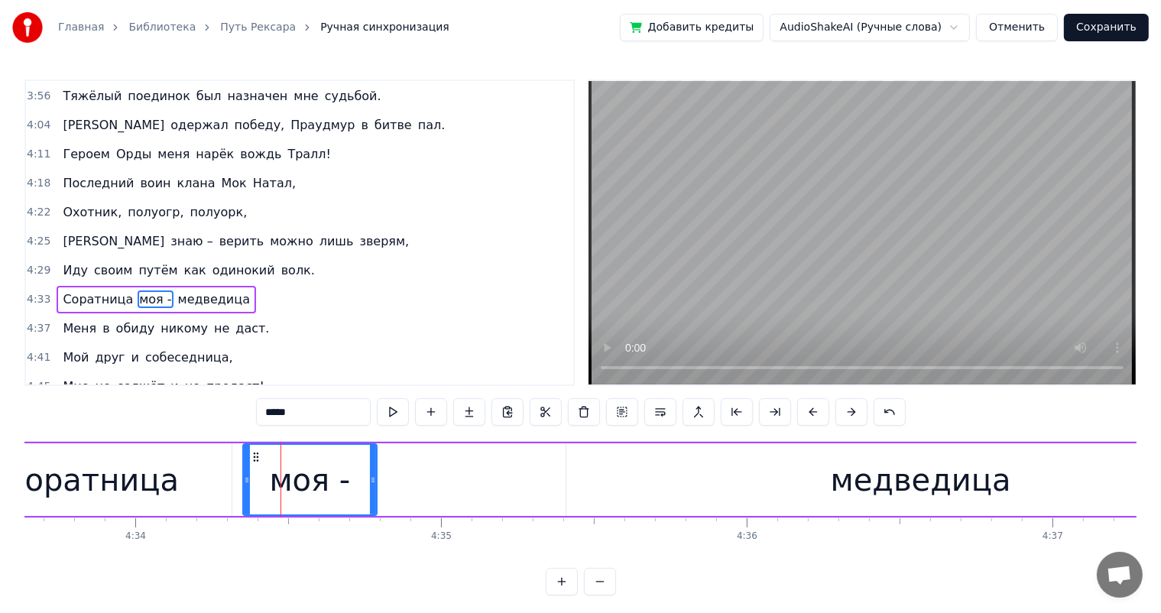
drag, startPoint x: 921, startPoint y: 483, endPoint x: 809, endPoint y: 459, distance: 114.1
click at [919, 482] on div "медведица" at bounding box center [921, 480] width 180 height 46
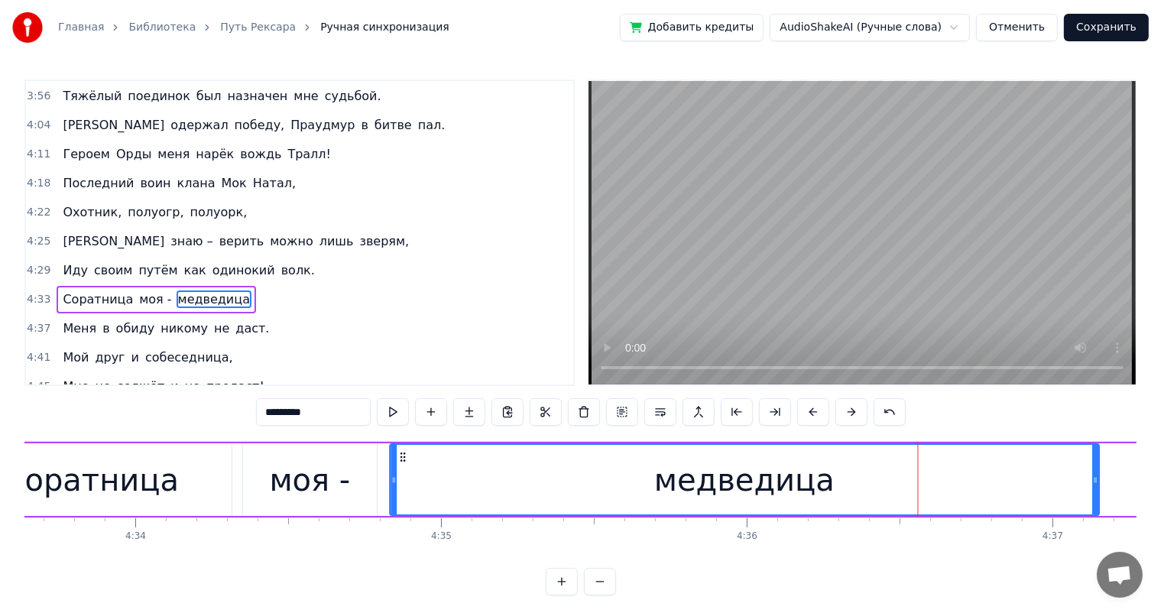
drag, startPoint x: 582, startPoint y: 455, endPoint x: 410, endPoint y: 462, distance: 172.9
click at [406, 462] on div "медведица" at bounding box center [745, 480] width 708 height 70
click at [312, 481] on div "моя -" at bounding box center [309, 480] width 81 height 46
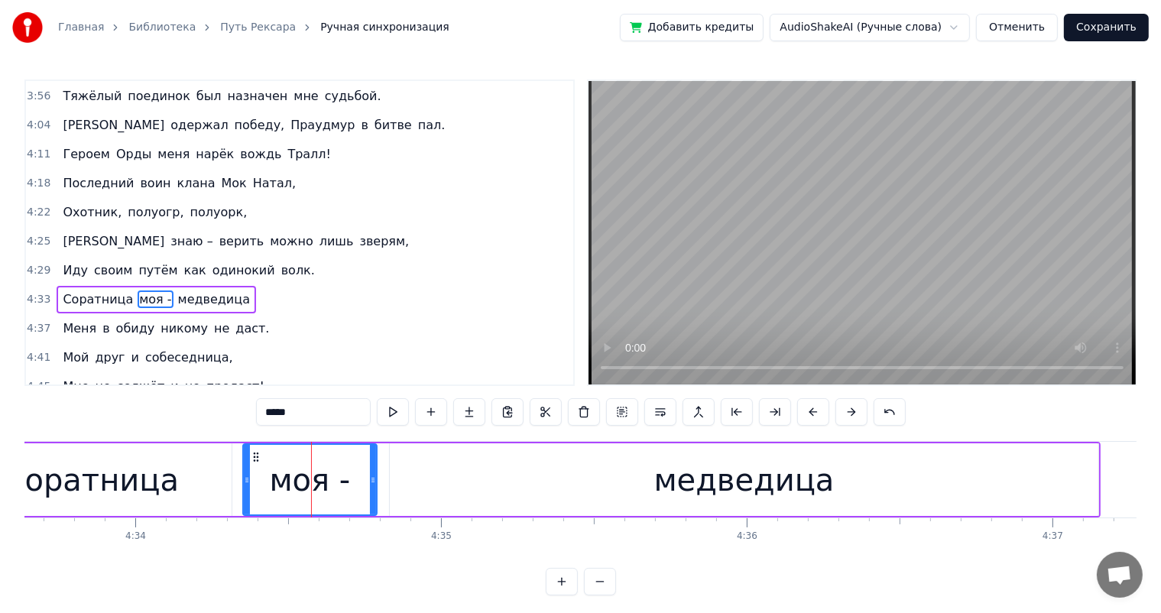
drag, startPoint x: 443, startPoint y: 483, endPoint x: 455, endPoint y: 484, distance: 12.3
click at [445, 484] on div "медведица" at bounding box center [744, 479] width 709 height 73
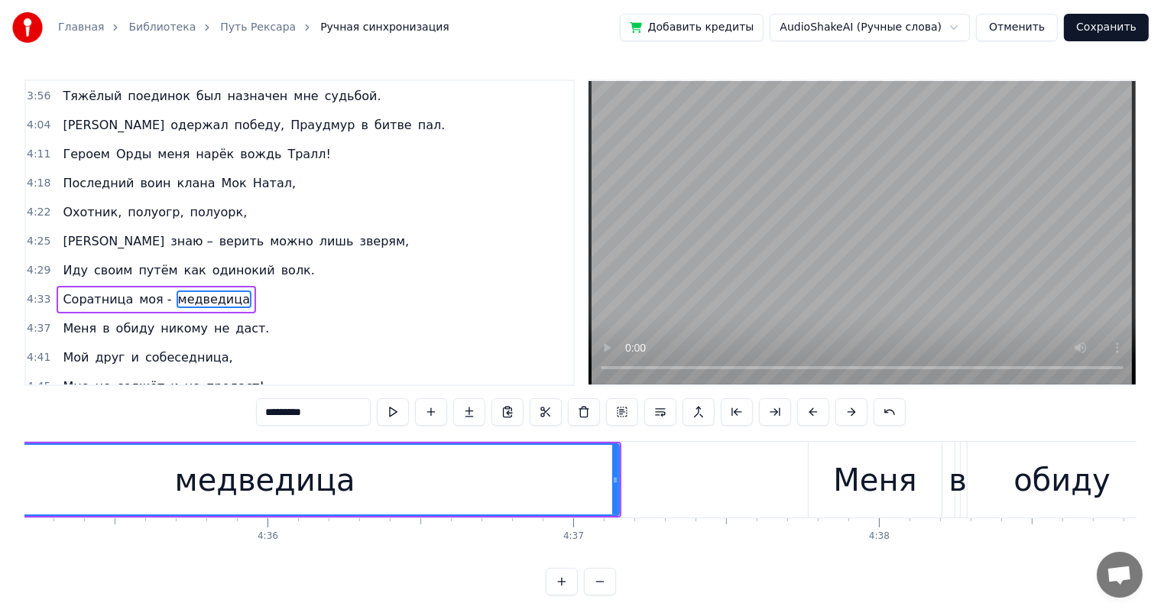
scroll to position [0, 84184]
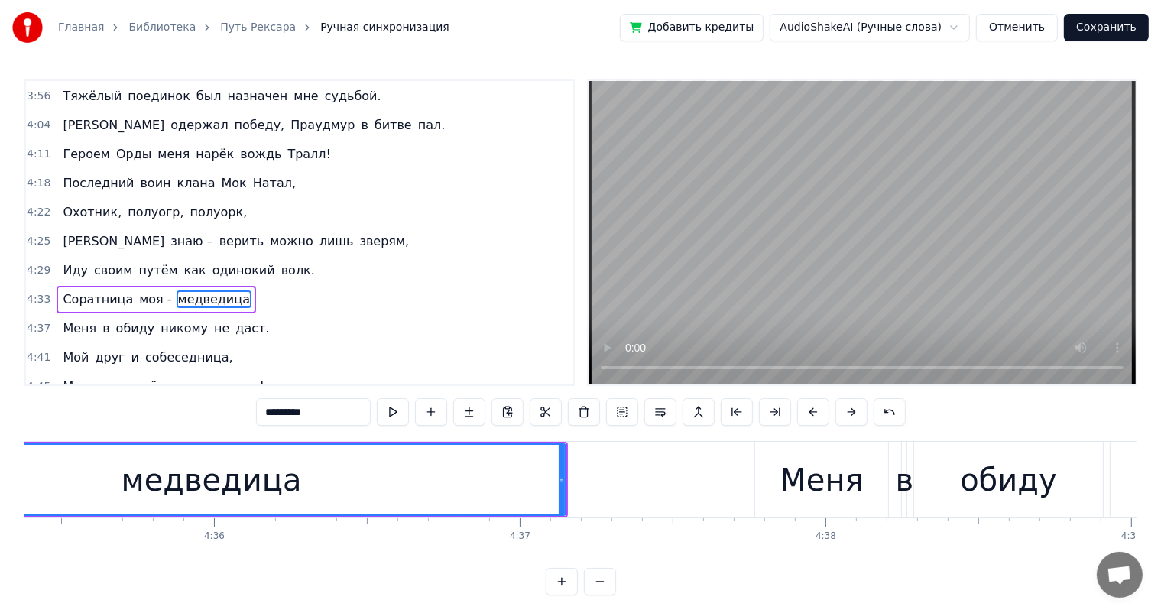
click at [798, 476] on div "Меня" at bounding box center [821, 480] width 83 height 46
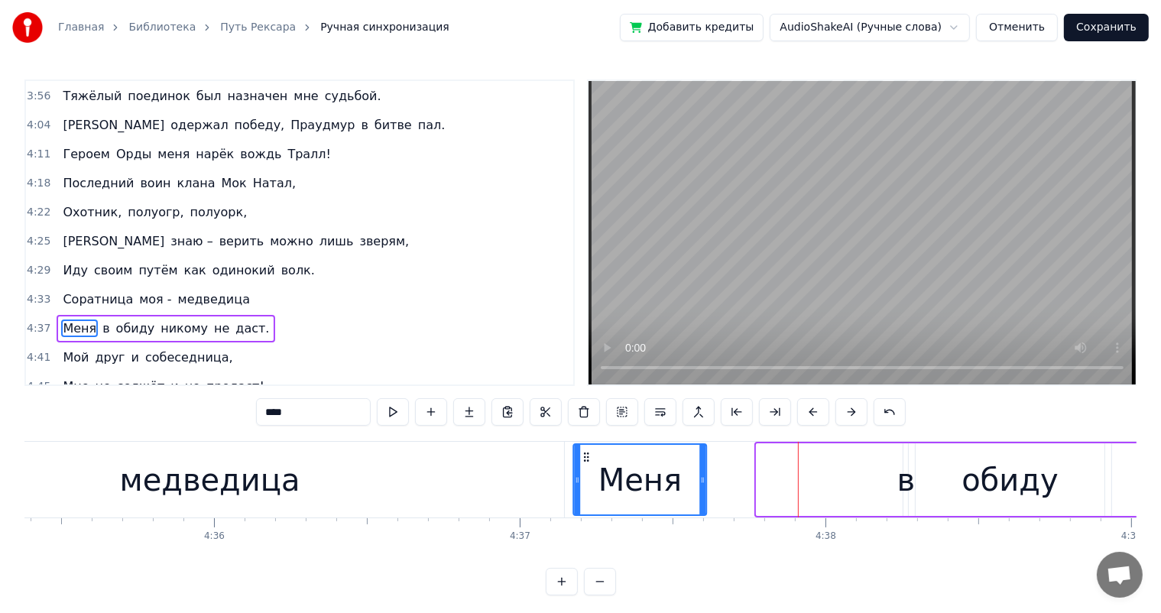
drag, startPoint x: 757, startPoint y: 455, endPoint x: 587, endPoint y: 462, distance: 169.8
click at [587, 462] on icon at bounding box center [587, 457] width 12 height 12
click at [904, 462] on div "в" at bounding box center [905, 480] width 18 height 46
type input "*"
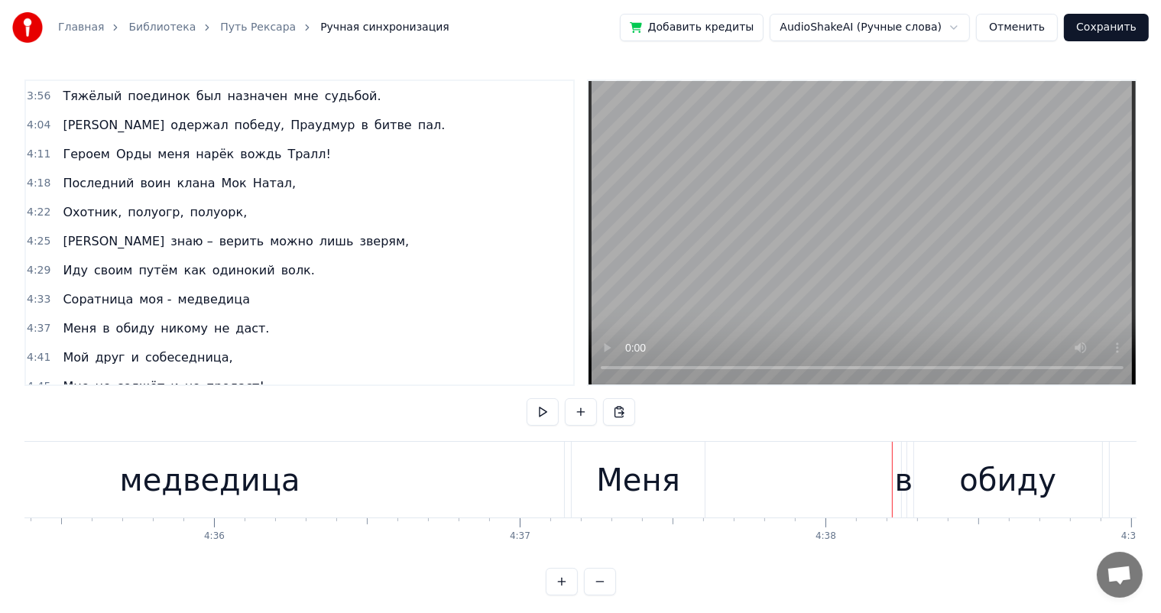
click at [900, 482] on div "в" at bounding box center [904, 480] width 18 height 46
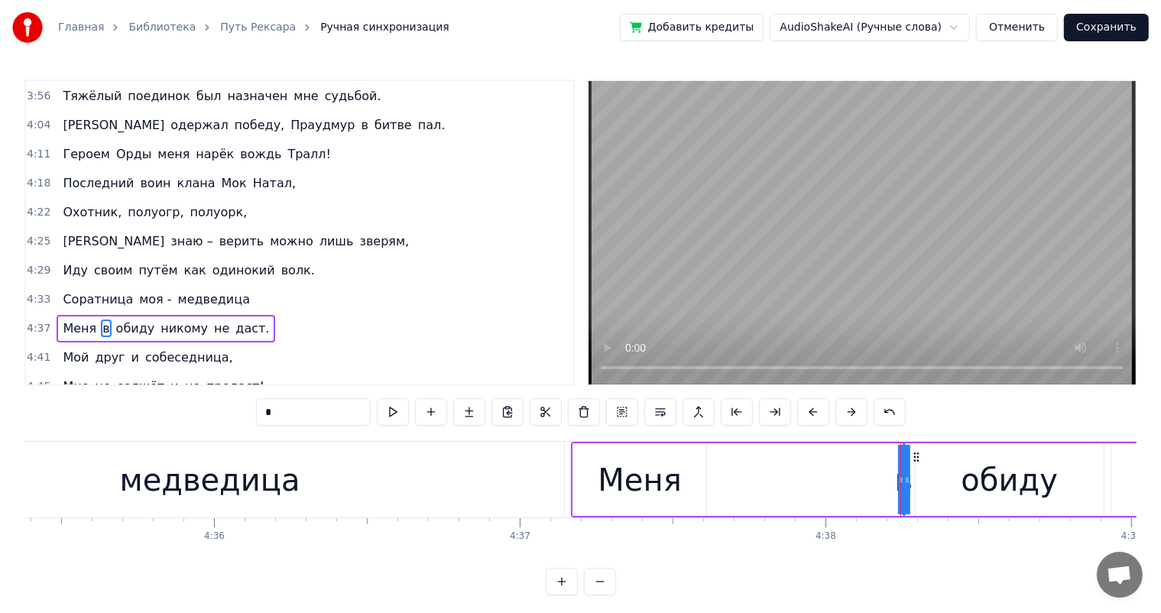
drag, startPoint x: 901, startPoint y: 488, endPoint x: 887, endPoint y: 490, distance: 14.6
click at [900, 483] on div at bounding box center [900, 480] width 1 height 76
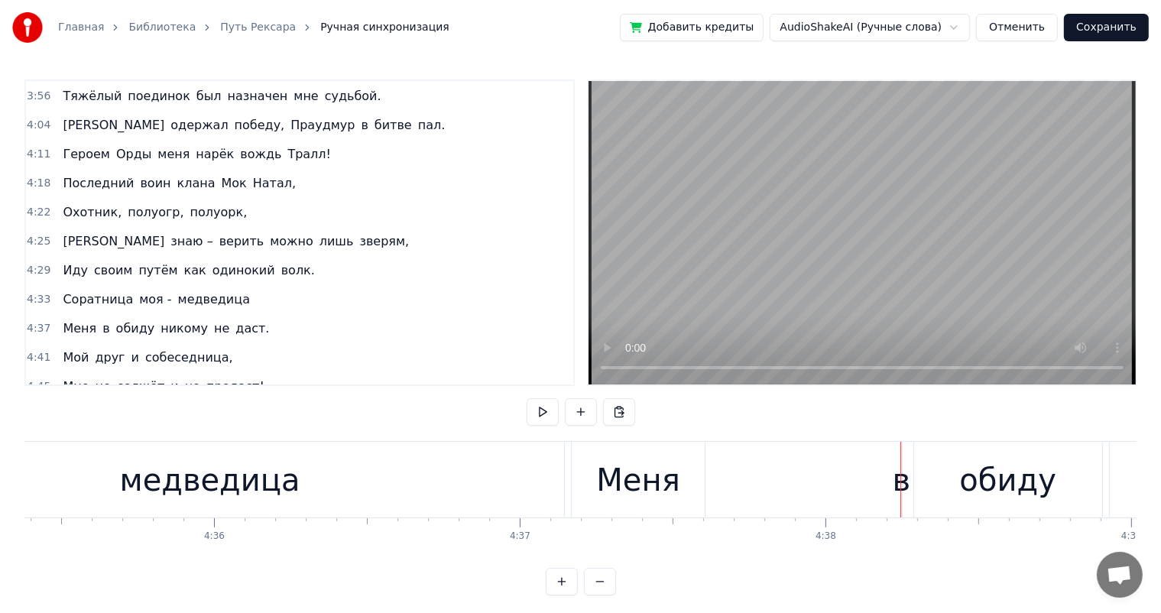
click at [905, 487] on div "в" at bounding box center [902, 480] width 18 height 46
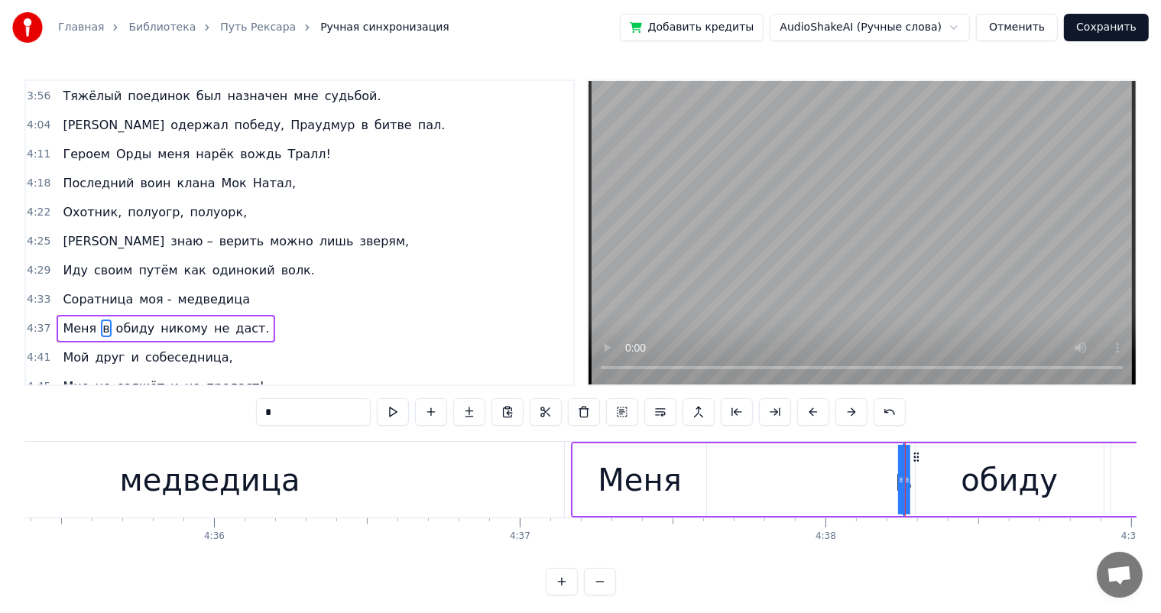
click at [899, 479] on div "в" at bounding box center [903, 480] width 18 height 46
drag, startPoint x: 900, startPoint y: 478, endPoint x: 890, endPoint y: 479, distance: 9.2
click at [902, 476] on div "в" at bounding box center [903, 480] width 18 height 46
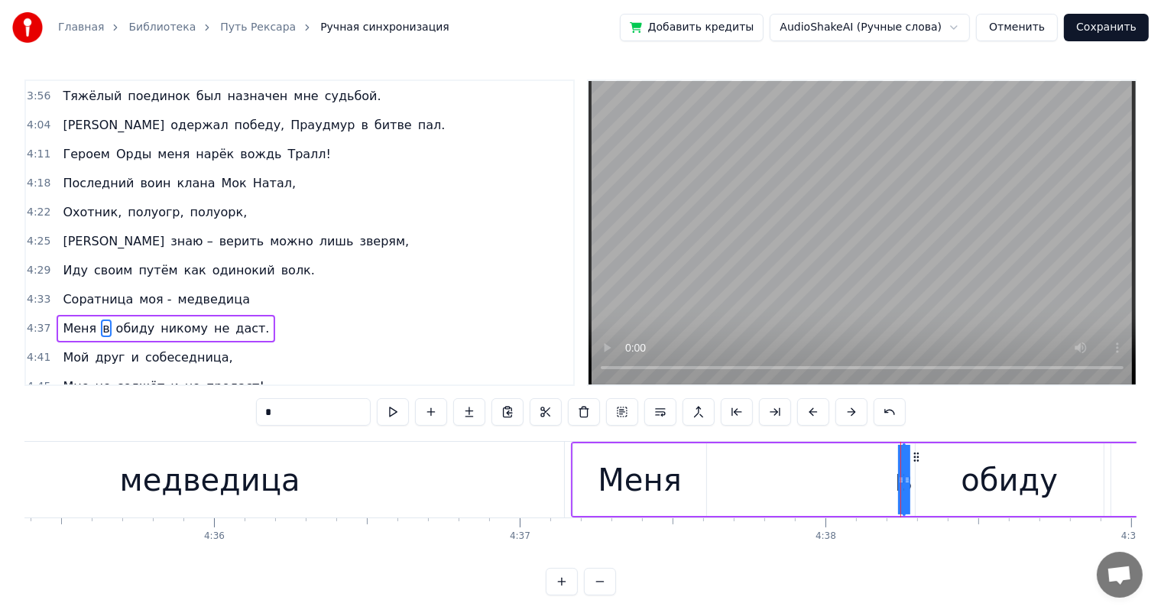
click at [902, 468] on div "в" at bounding box center [903, 480] width 18 height 46
click at [906, 482] on div "в" at bounding box center [903, 480] width 18 height 46
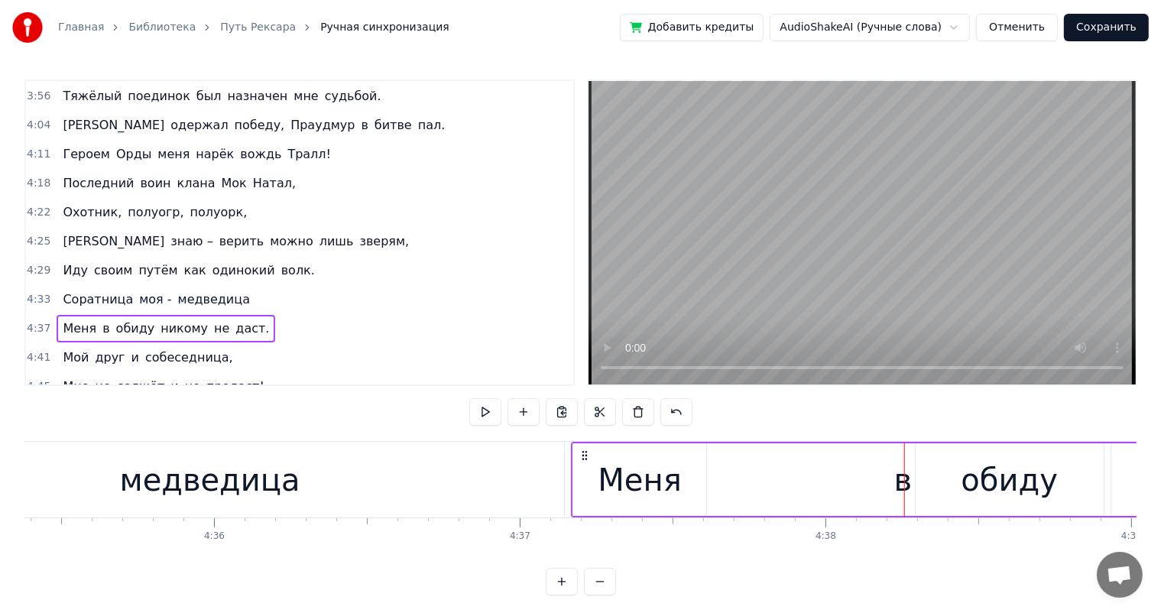
drag, startPoint x: 881, startPoint y: 485, endPoint x: 893, endPoint y: 486, distance: 11.6
click at [900, 483] on div "в" at bounding box center [903, 480] width 18 height 46
click at [904, 481] on icon at bounding box center [907, 480] width 6 height 12
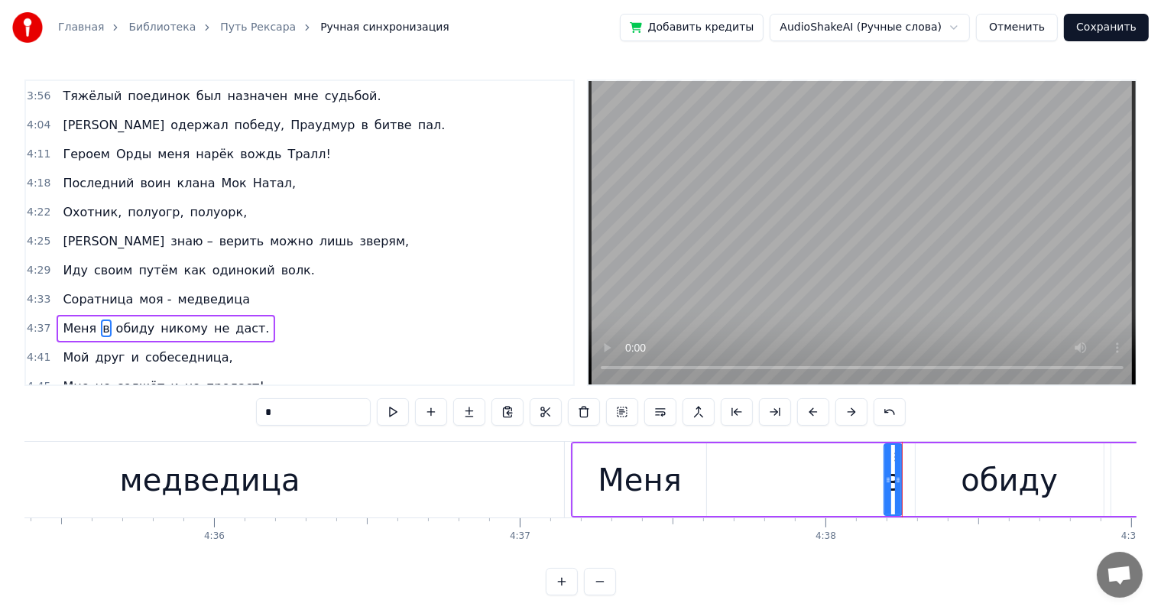
drag, startPoint x: 903, startPoint y: 481, endPoint x: 883, endPoint y: 482, distance: 19.9
click at [885, 482] on icon at bounding box center [888, 480] width 6 height 12
drag, startPoint x: 887, startPoint y: 480, endPoint x: 871, endPoint y: 483, distance: 15.6
click at [871, 483] on icon at bounding box center [873, 480] width 6 height 12
click at [631, 479] on div "Меня" at bounding box center [639, 480] width 83 height 46
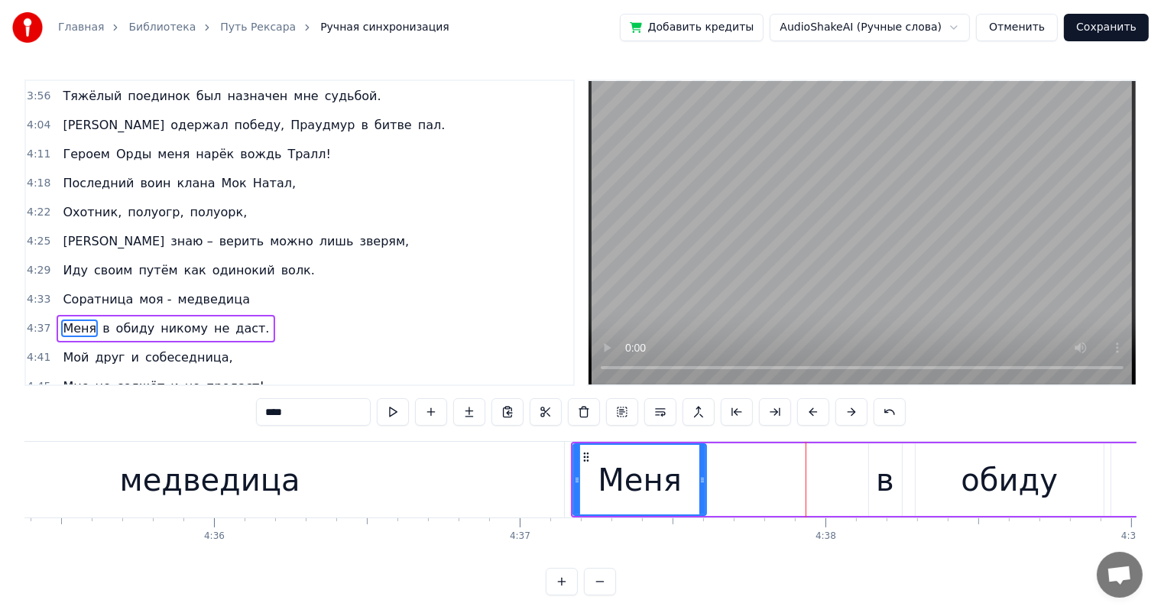
click at [632, 464] on div "Меня" at bounding box center [639, 480] width 83 height 46
click at [874, 474] on div "в" at bounding box center [885, 479] width 33 height 73
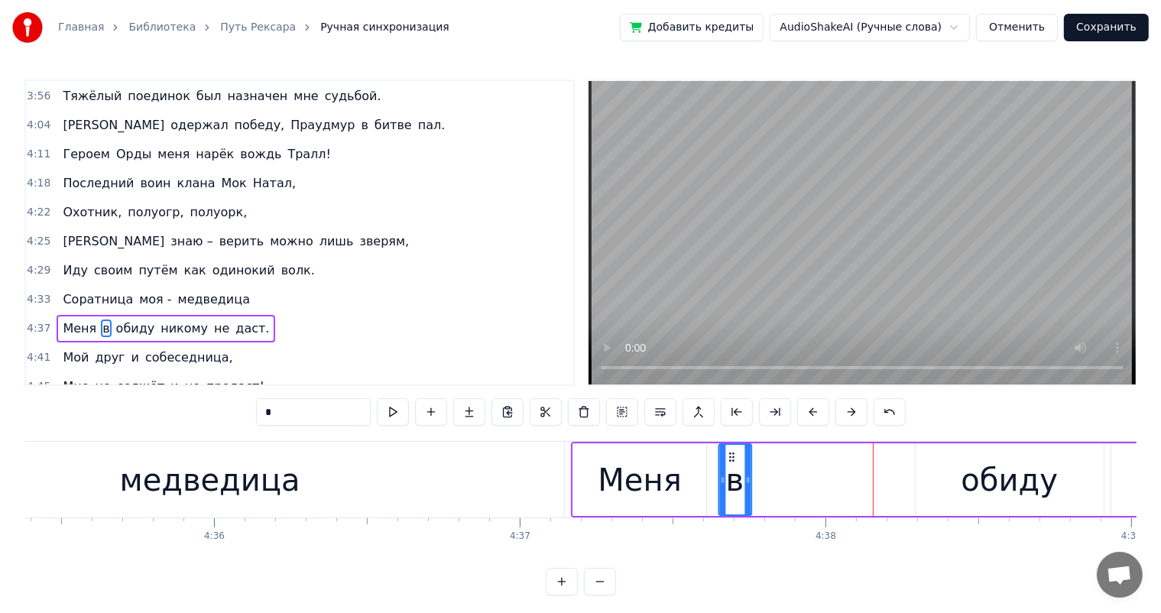
drag, startPoint x: 880, startPoint y: 453, endPoint x: 730, endPoint y: 462, distance: 150.0
click at [730, 462] on div "в" at bounding box center [735, 480] width 31 height 70
click at [653, 475] on div "Меня" at bounding box center [639, 480] width 83 height 46
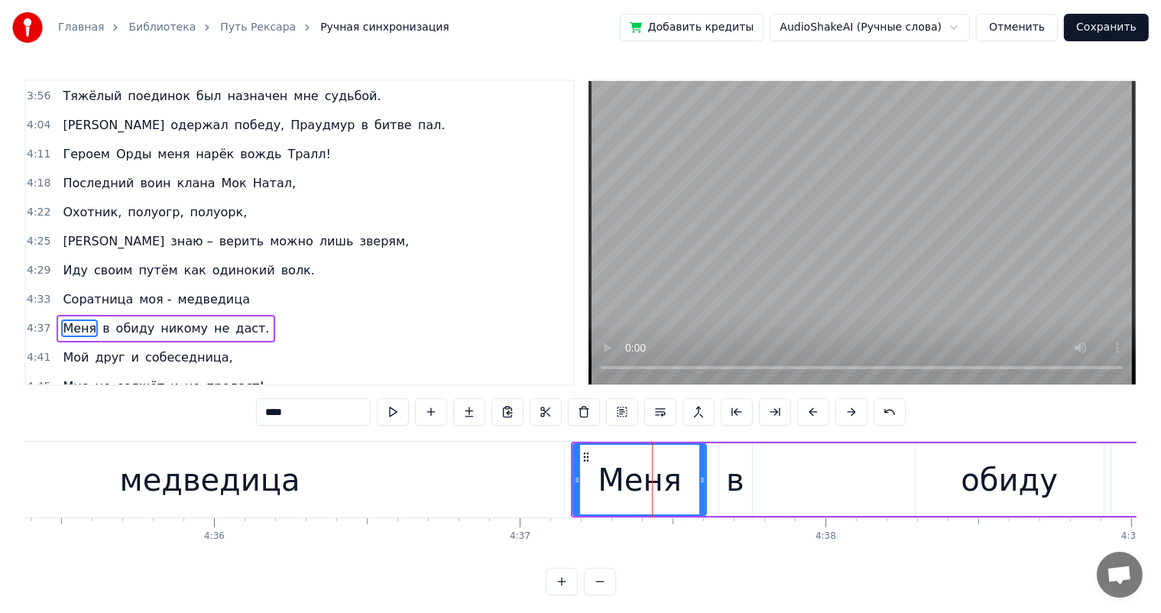
click at [731, 472] on div "в" at bounding box center [735, 480] width 18 height 46
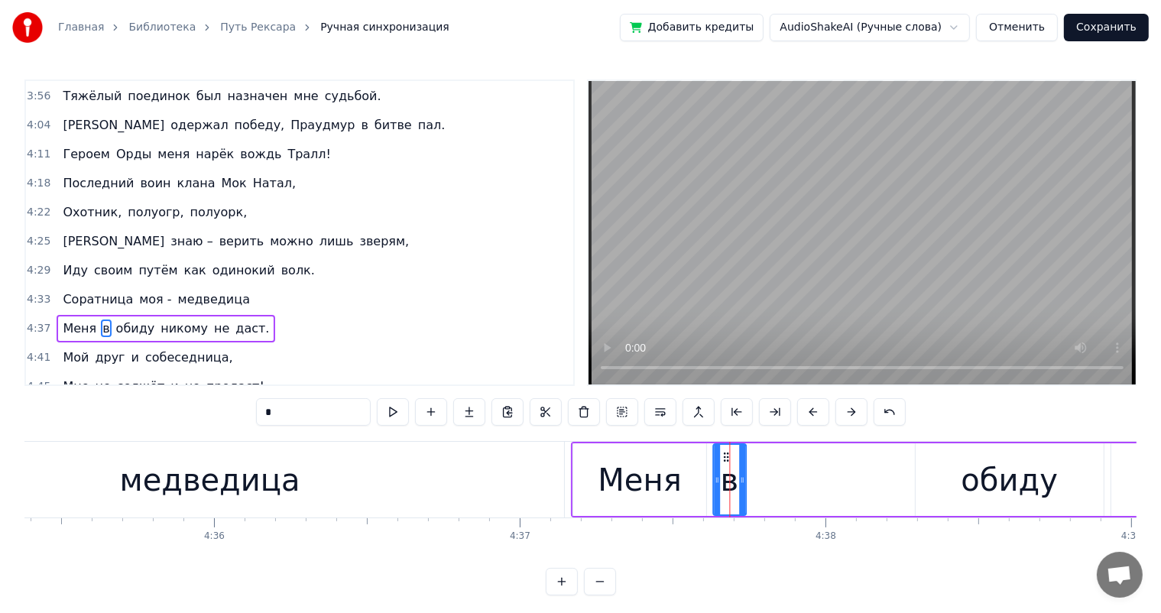
click at [728, 455] on icon at bounding box center [726, 457] width 12 height 12
click at [955, 471] on div "обиду" at bounding box center [1010, 479] width 188 height 73
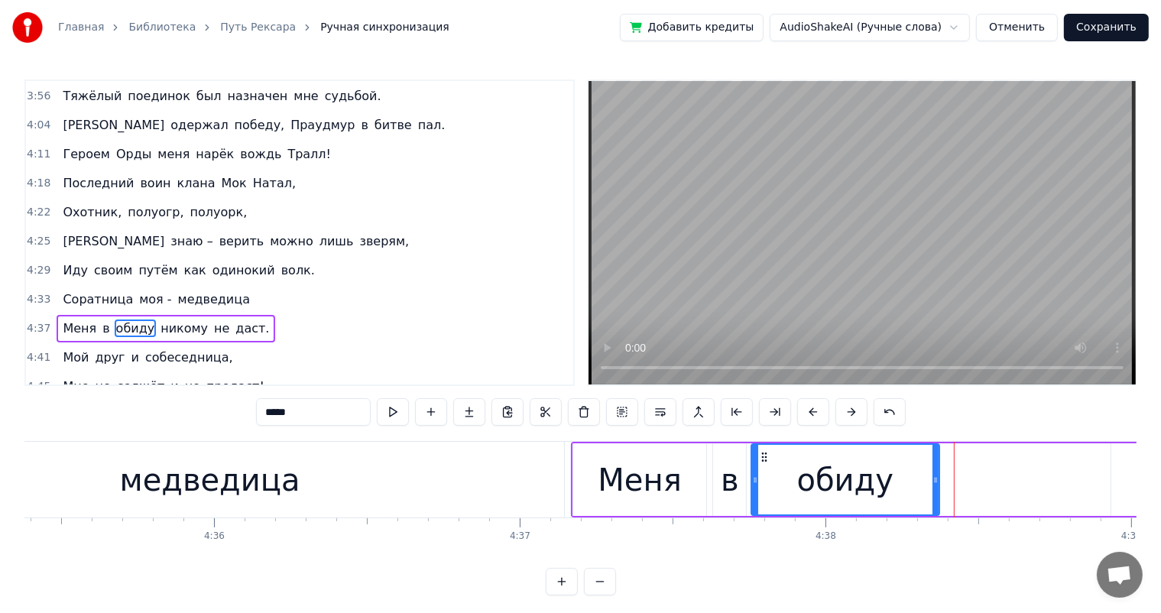
drag, startPoint x: 928, startPoint y: 455, endPoint x: 764, endPoint y: 464, distance: 163.8
click at [764, 464] on div "обиду" at bounding box center [845, 480] width 186 height 70
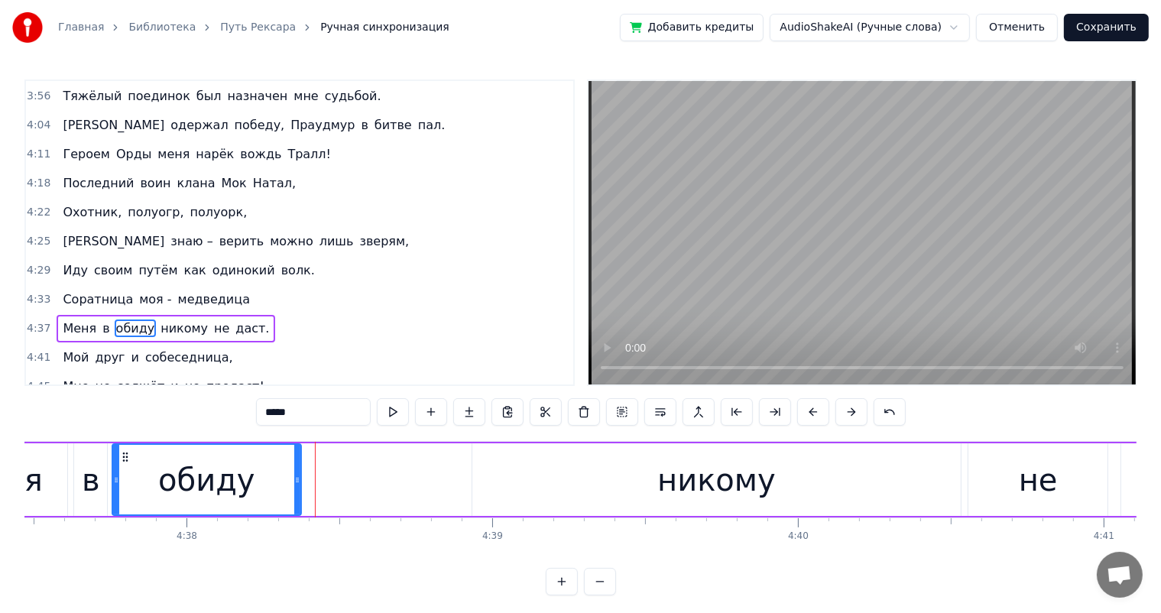
scroll to position [0, 84716]
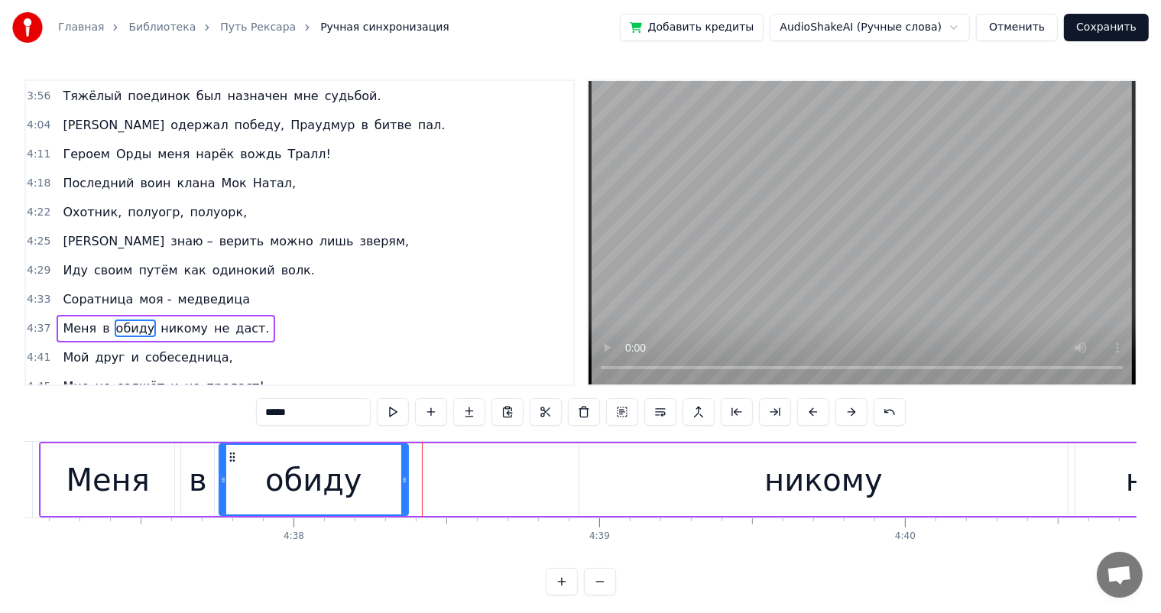
drag, startPoint x: 847, startPoint y: 491, endPoint x: 751, endPoint y: 478, distance: 96.5
click at [844, 491] on div "никому" at bounding box center [823, 480] width 118 height 46
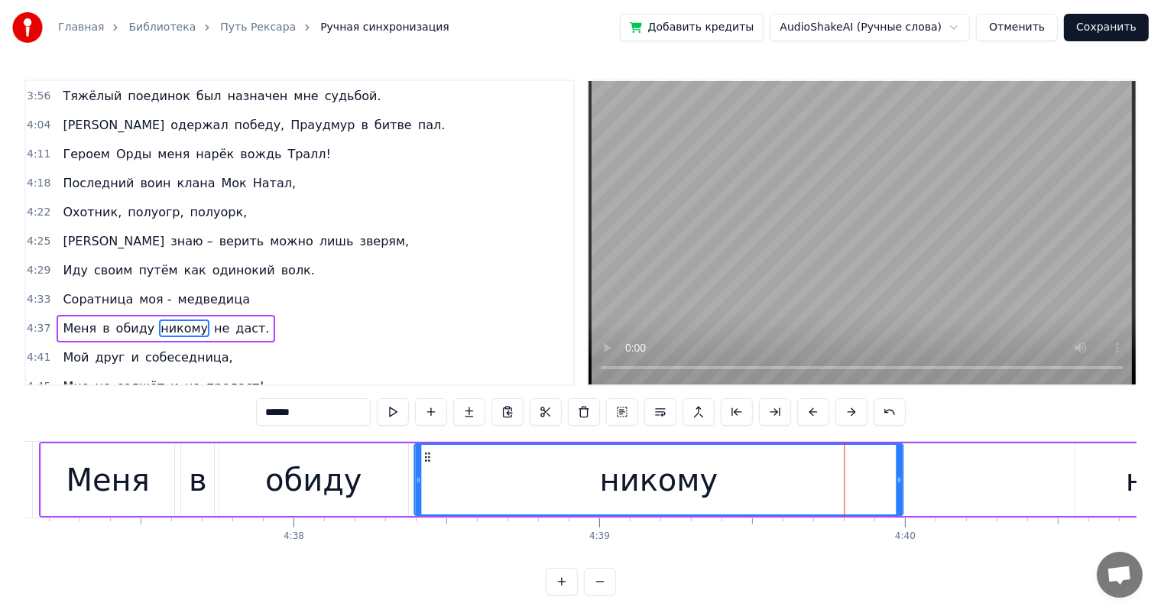
drag, startPoint x: 595, startPoint y: 454, endPoint x: 430, endPoint y: 461, distance: 165.2
click at [430, 461] on icon at bounding box center [427, 457] width 12 height 12
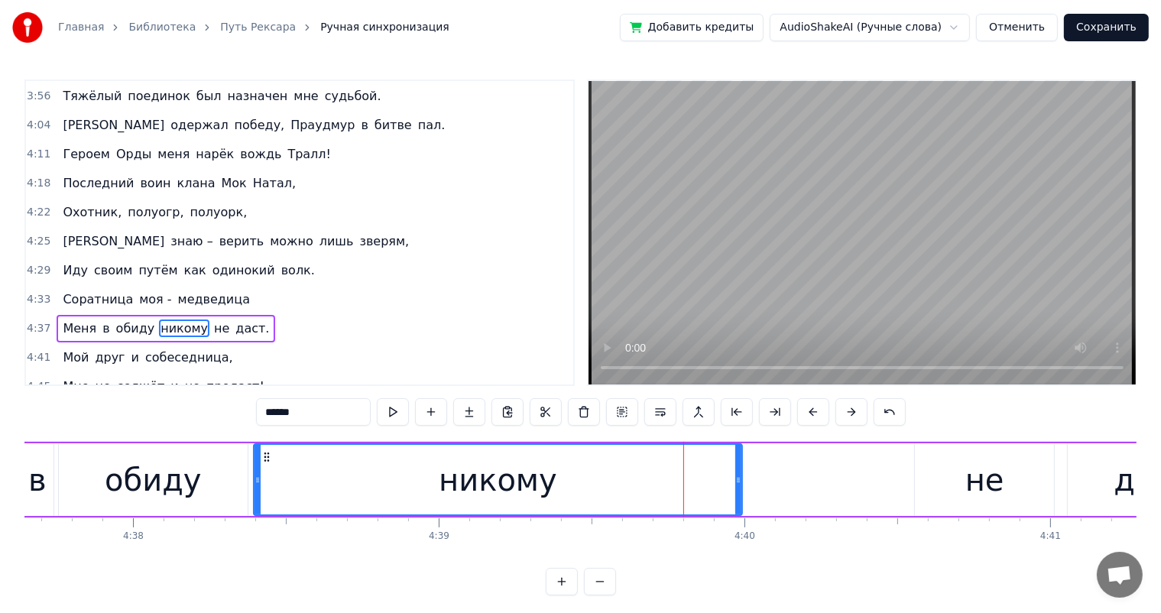
scroll to position [0, 85249]
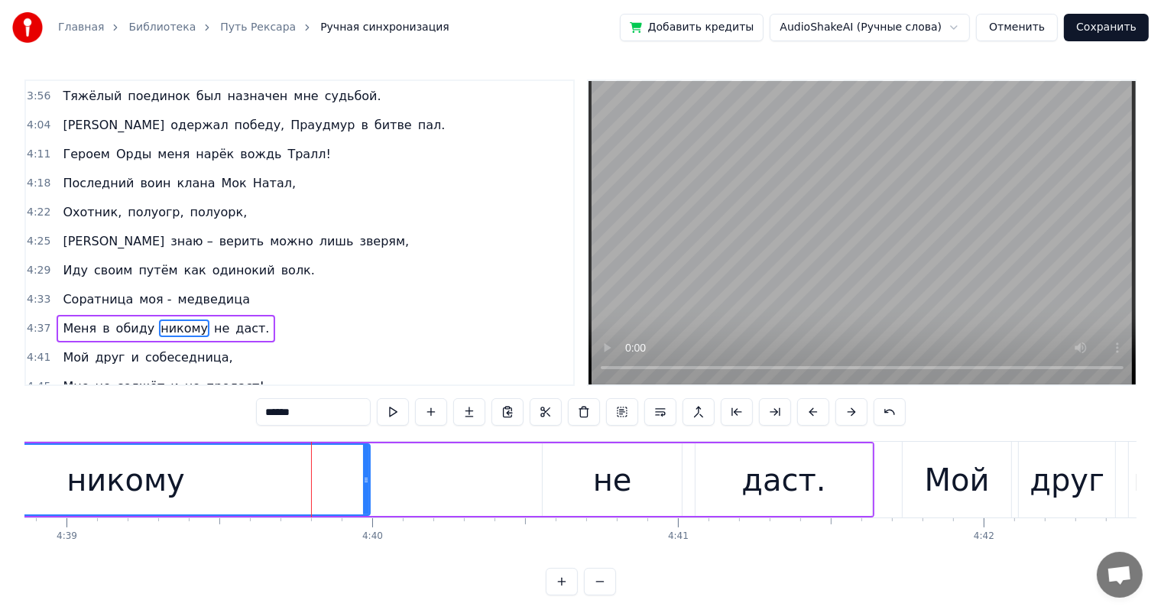
click at [616, 481] on div "не" at bounding box center [612, 480] width 39 height 46
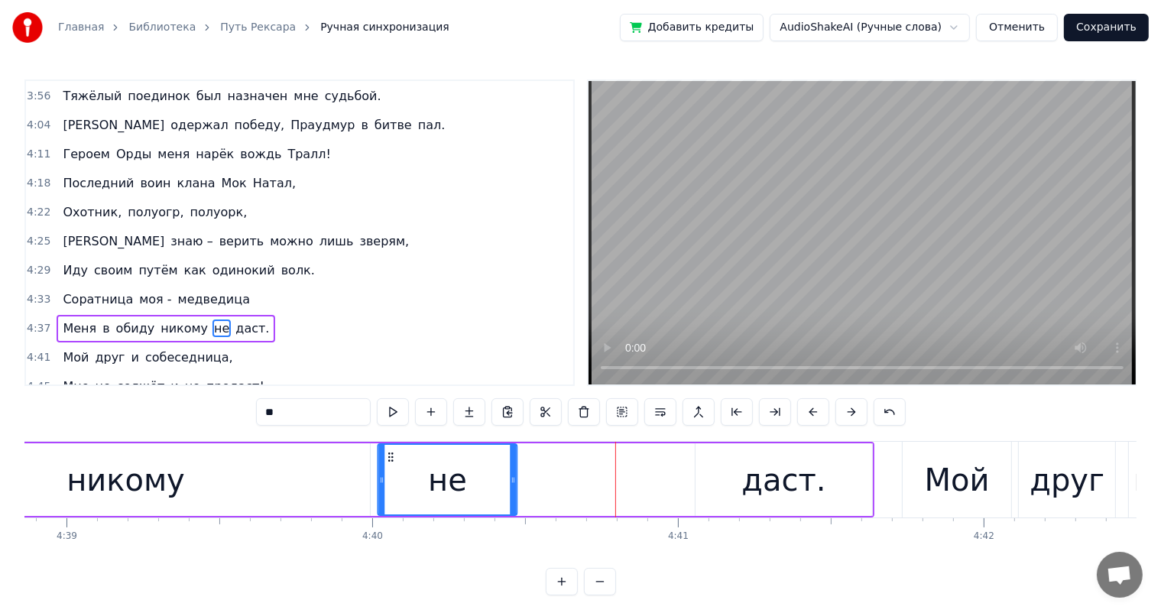
drag, startPoint x: 555, startPoint y: 452, endPoint x: 390, endPoint y: 451, distance: 165.1
click at [390, 451] on icon at bounding box center [390, 457] width 12 height 12
click at [738, 468] on div "даст." at bounding box center [783, 479] width 176 height 73
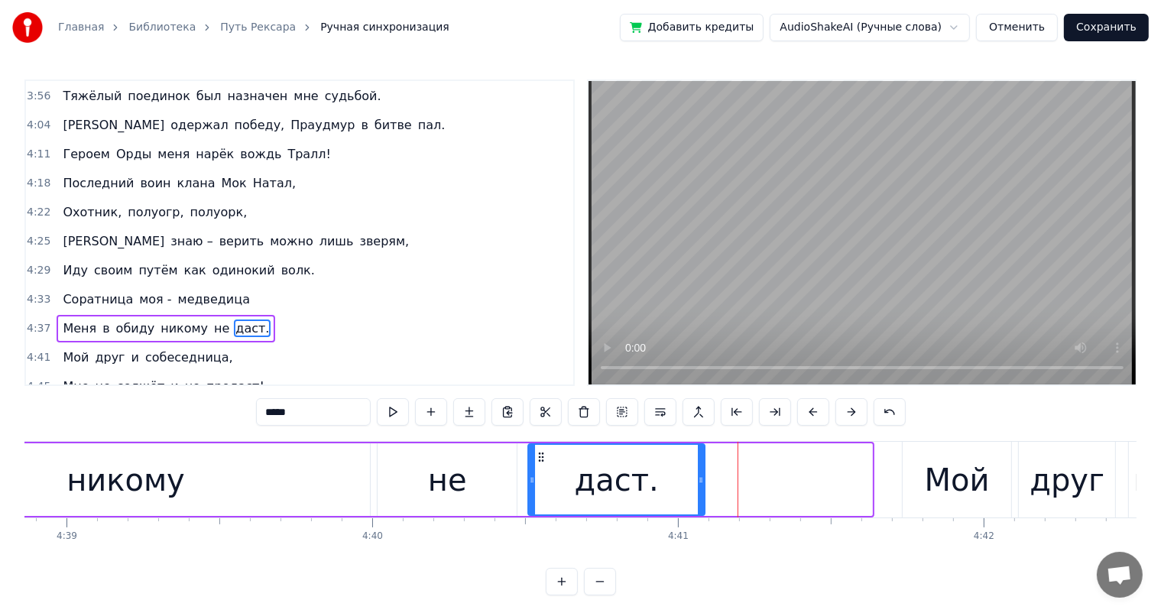
drag, startPoint x: 708, startPoint y: 452, endPoint x: 540, endPoint y: 459, distance: 168.3
click at [541, 455] on icon at bounding box center [541, 457] width 12 height 12
drag, startPoint x: 172, startPoint y: 469, endPoint x: 234, endPoint y: 458, distance: 63.0
click at [171, 469] on div "никому" at bounding box center [125, 480] width 118 height 46
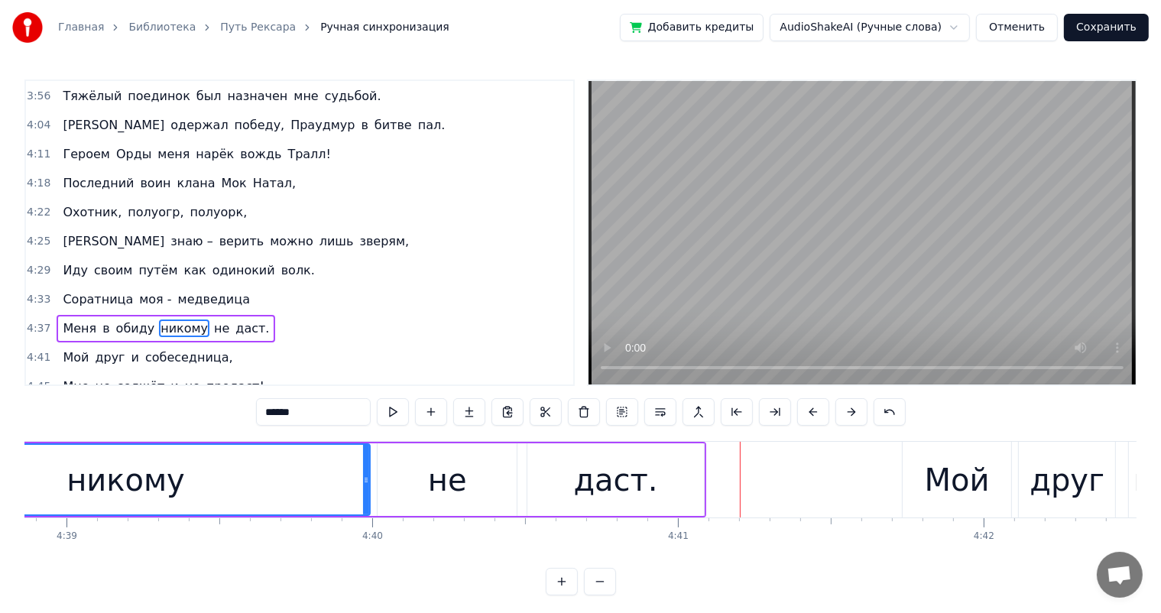
click at [916, 471] on div "Мой" at bounding box center [957, 480] width 109 height 76
type input "***"
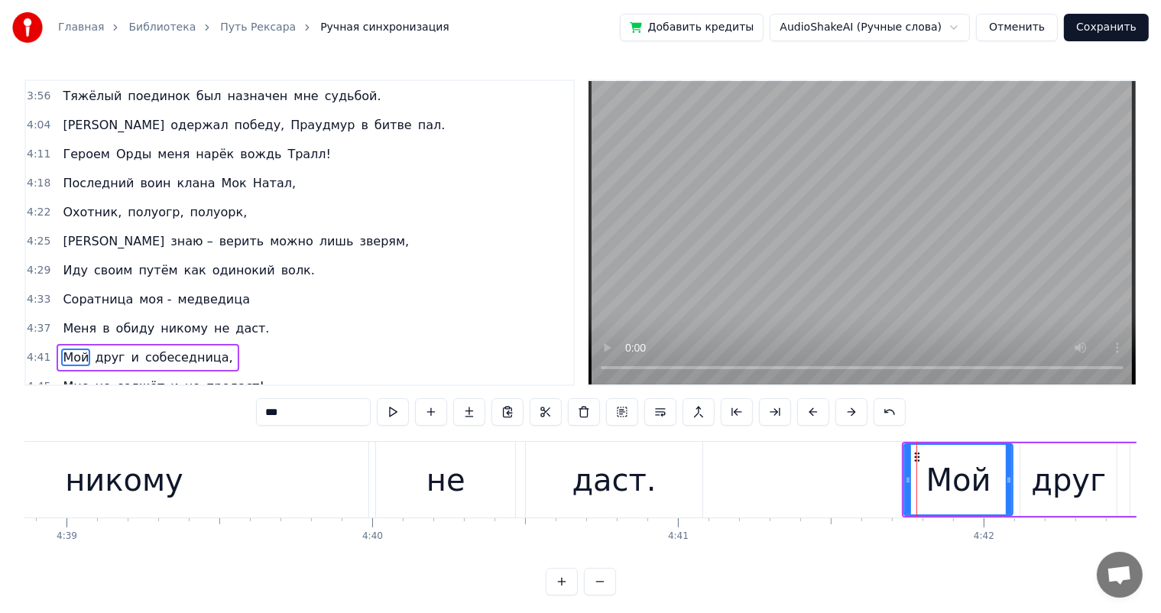
scroll to position [7, 0]
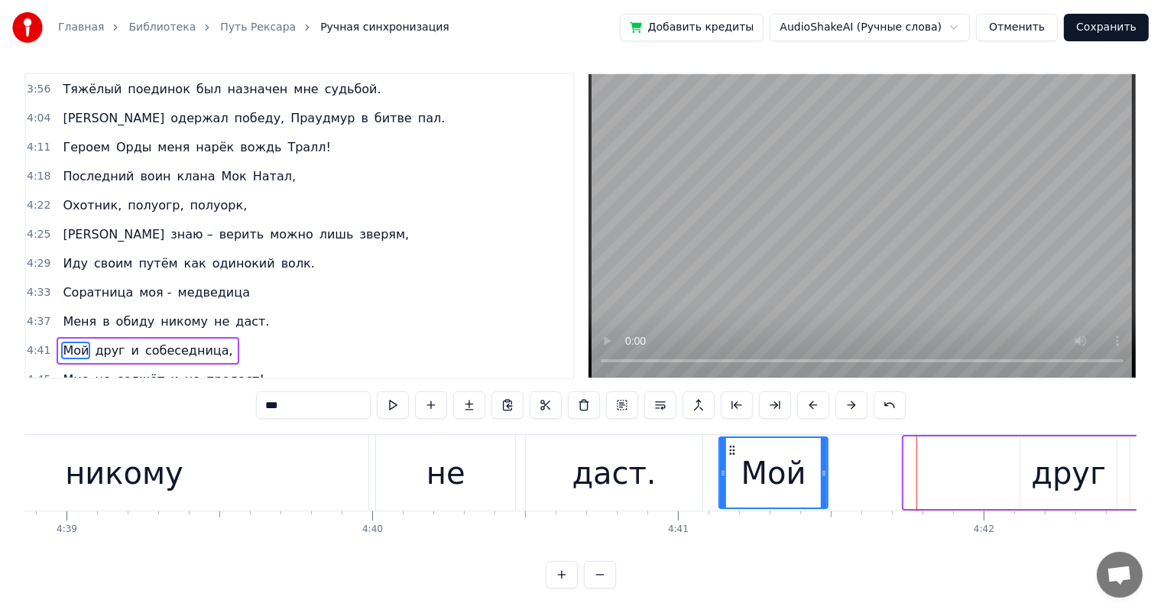
drag, startPoint x: 914, startPoint y: 446, endPoint x: 727, endPoint y: 447, distance: 187.2
click at [727, 447] on icon at bounding box center [732, 450] width 12 height 12
drag, startPoint x: 953, startPoint y: 456, endPoint x: 964, endPoint y: 456, distance: 10.7
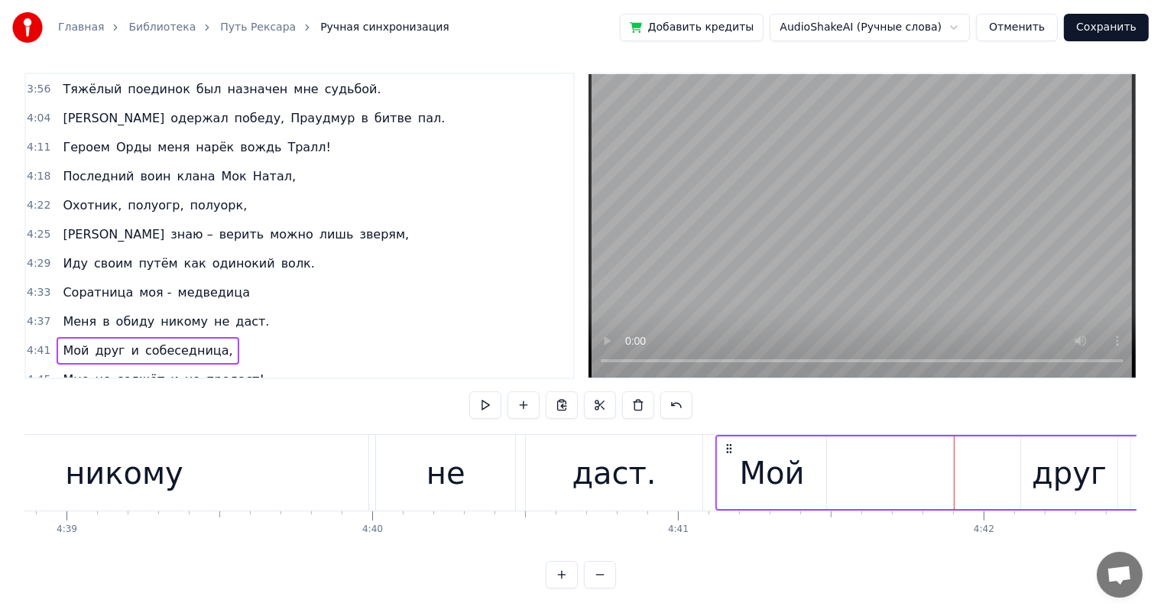
click at [1023, 463] on div "друг" at bounding box center [1069, 472] width 96 height 73
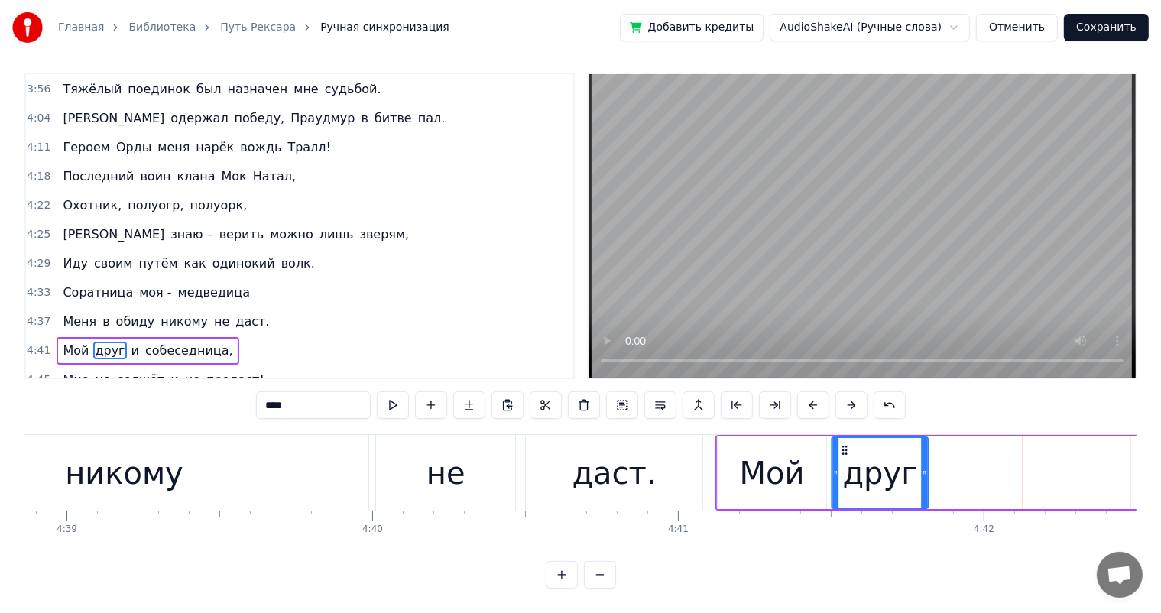
drag, startPoint x: 1030, startPoint y: 449, endPoint x: 850, endPoint y: 459, distance: 180.6
click at [841, 449] on icon at bounding box center [844, 450] width 12 height 12
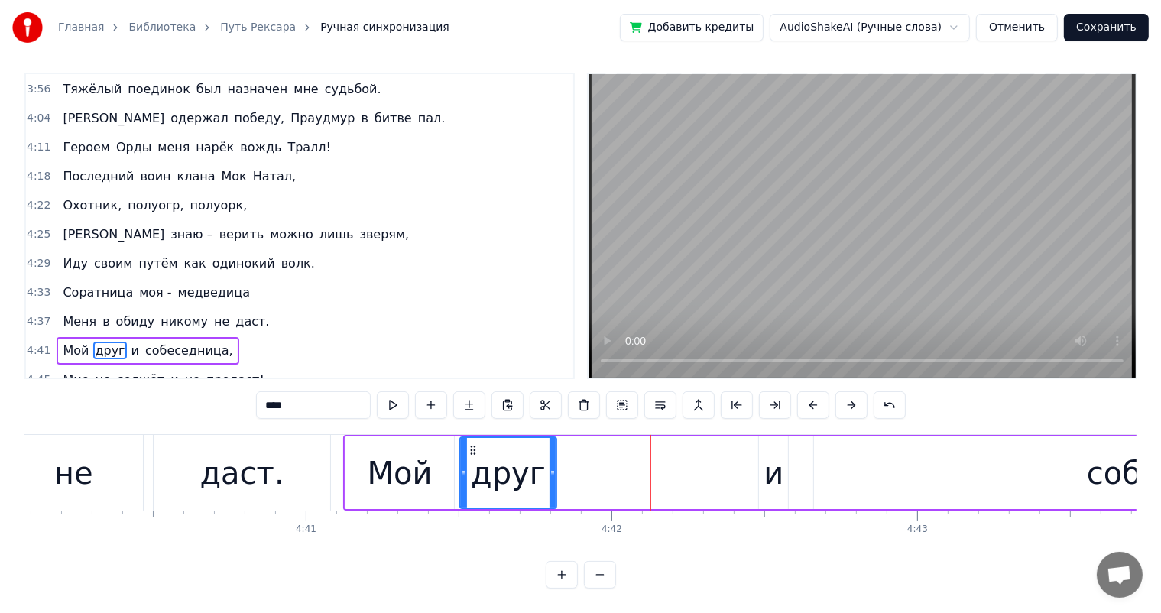
scroll to position [0, 85675]
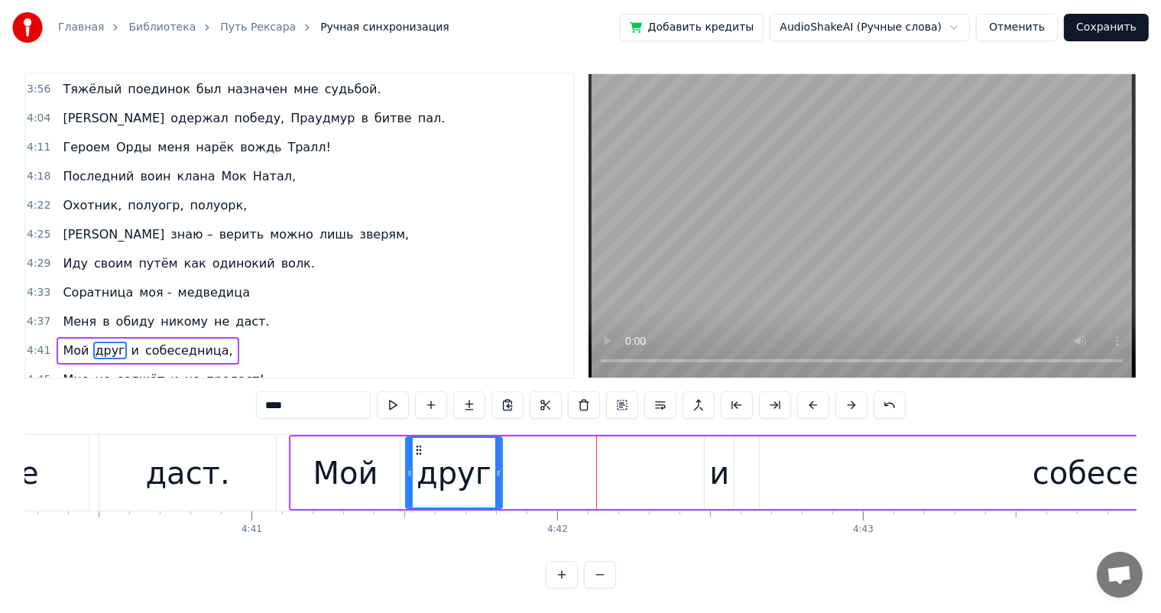
click at [726, 462] on div "и" at bounding box center [719, 473] width 20 height 46
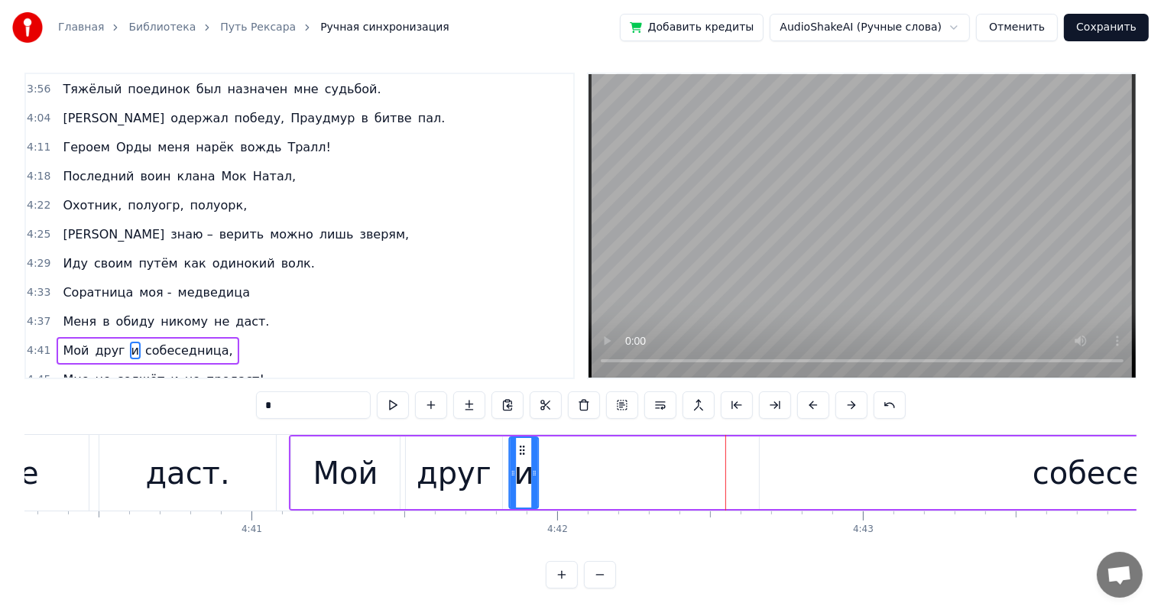
drag, startPoint x: 717, startPoint y: 445, endPoint x: 543, endPoint y: 451, distance: 173.6
click at [522, 446] on icon at bounding box center [522, 450] width 12 height 12
drag, startPoint x: 936, startPoint y: 474, endPoint x: 866, endPoint y: 462, distance: 71.4
click at [935, 474] on div "собеседница," at bounding box center [1142, 472] width 764 height 73
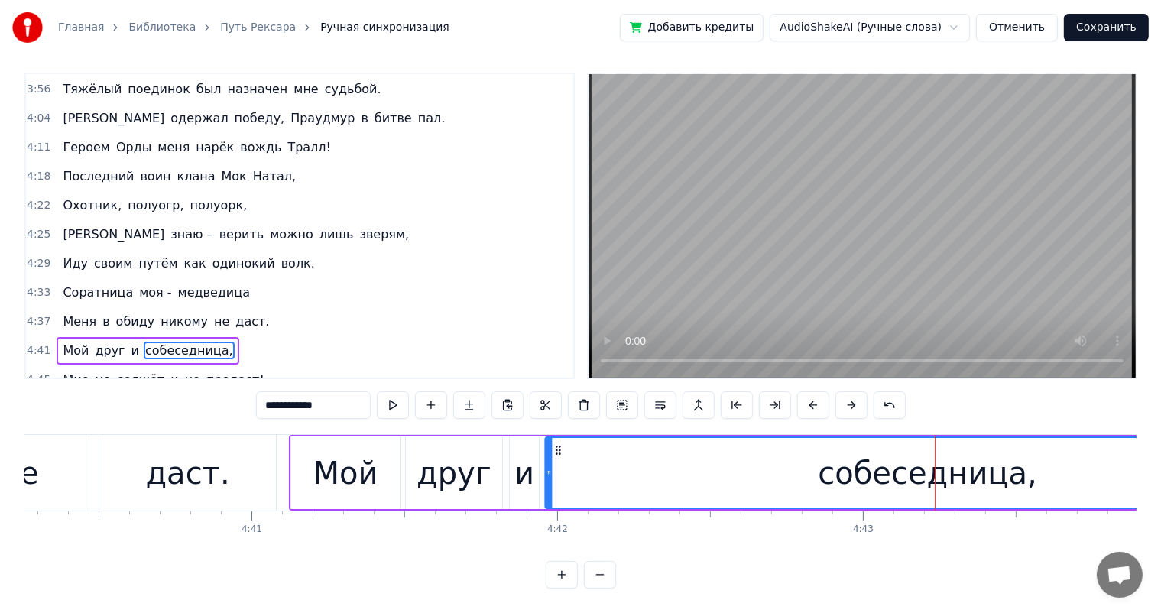
drag, startPoint x: 773, startPoint y: 445, endPoint x: 559, endPoint y: 452, distance: 214.9
click at [559, 452] on icon at bounding box center [559, 450] width 12 height 12
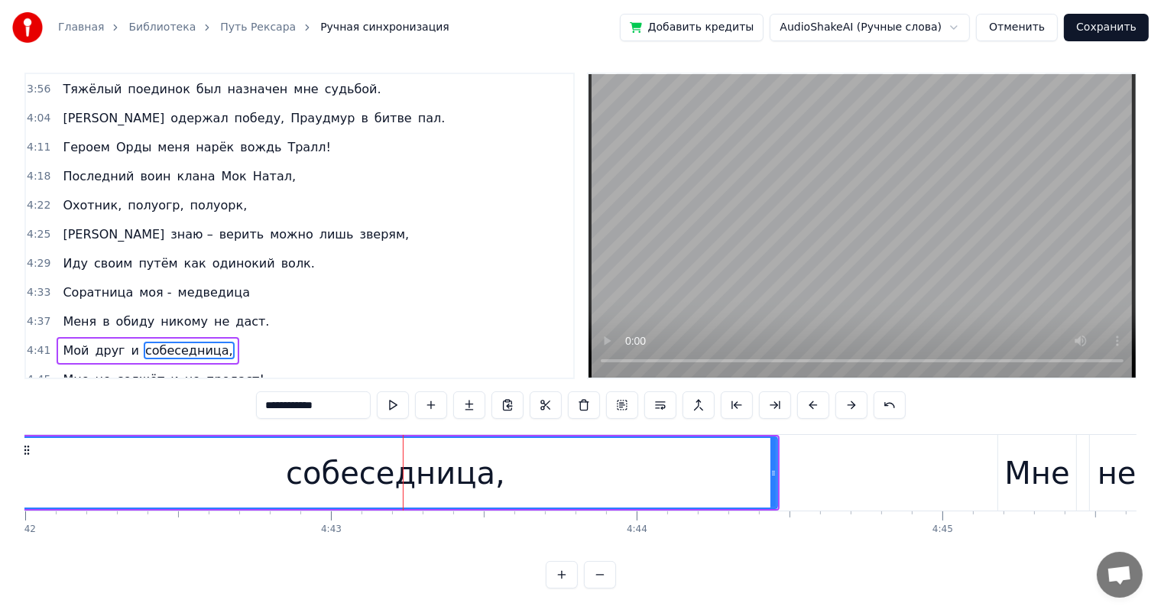
scroll to position [0, 86101]
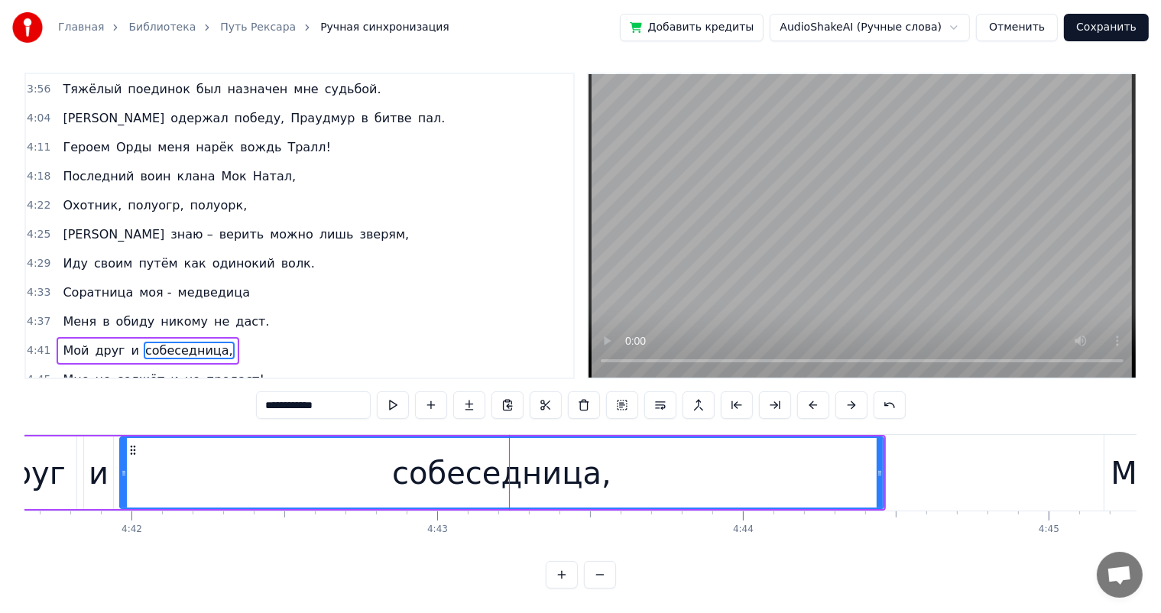
click at [226, 463] on div "собеседница," at bounding box center [502, 473] width 763 height 70
click at [1116, 473] on div "Мне" at bounding box center [1142, 473] width 65 height 46
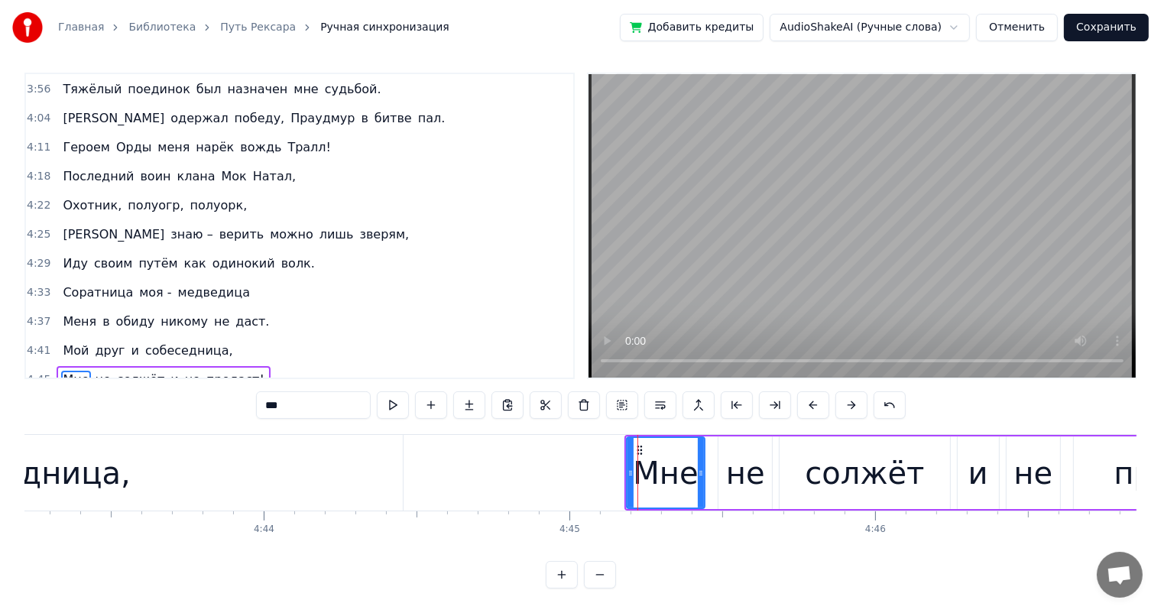
scroll to position [0, 86474]
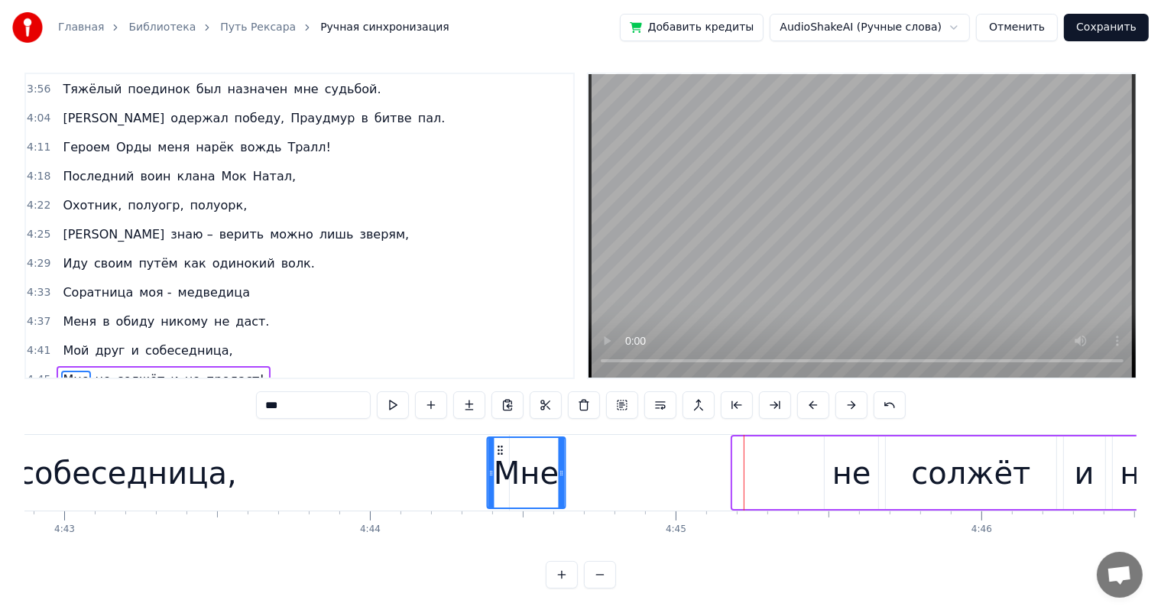
drag, startPoint x: 745, startPoint y: 433, endPoint x: 499, endPoint y: 446, distance: 246.4
click at [499, 446] on div "Мне" at bounding box center [526, 473] width 76 height 70
click at [324, 473] on div "собеседница," at bounding box center [128, 473] width 764 height 76
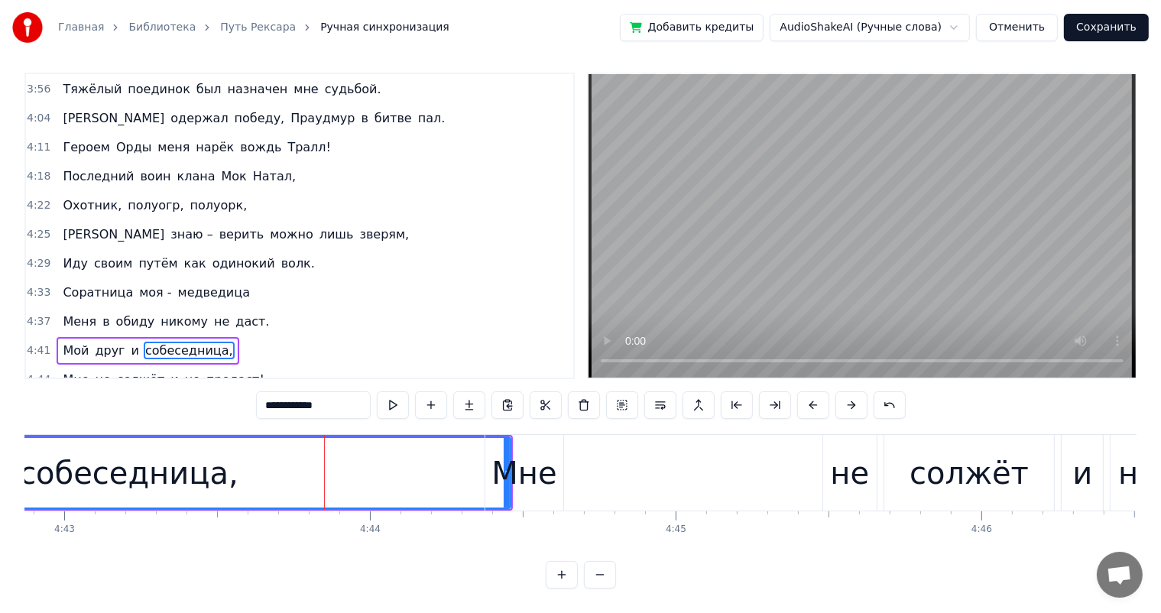
scroll to position [7, 0]
click at [546, 480] on div "Мне" at bounding box center [523, 473] width 65 height 46
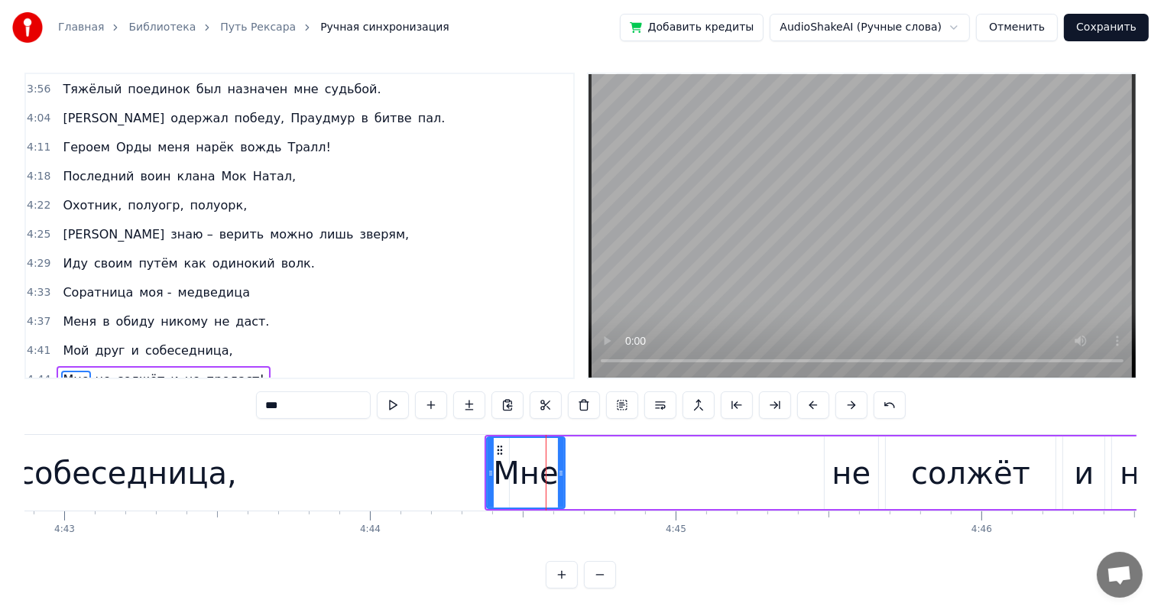
scroll to position [20, 0]
drag, startPoint x: 501, startPoint y: 434, endPoint x: 536, endPoint y: 440, distance: 35.7
click at [536, 444] on icon at bounding box center [536, 450] width 12 height 12
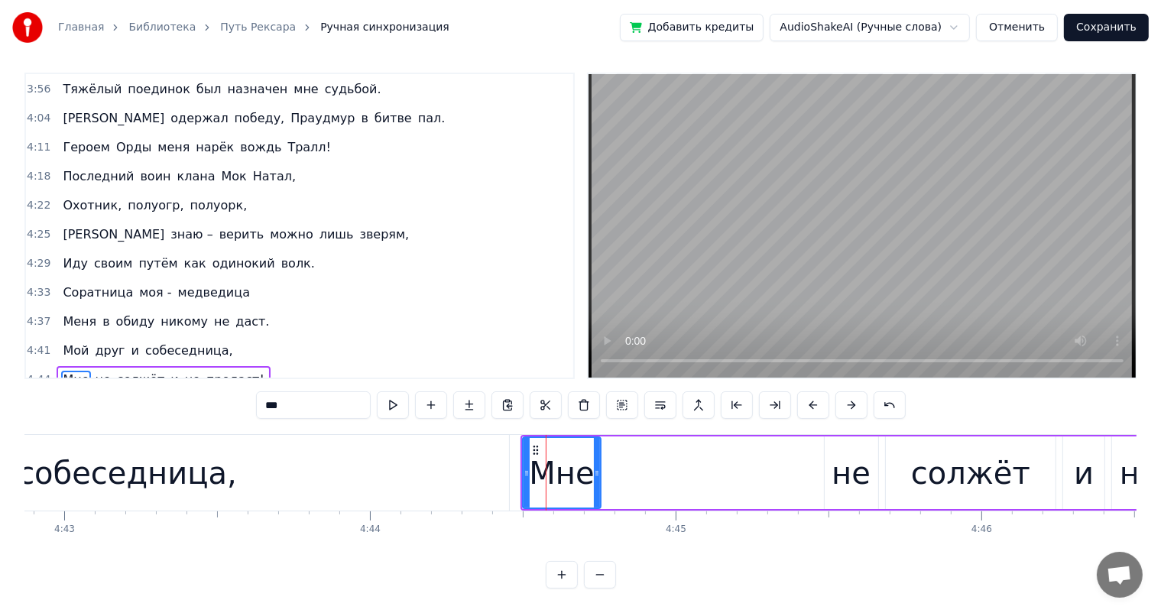
click at [853, 460] on div "не" at bounding box center [851, 473] width 39 height 46
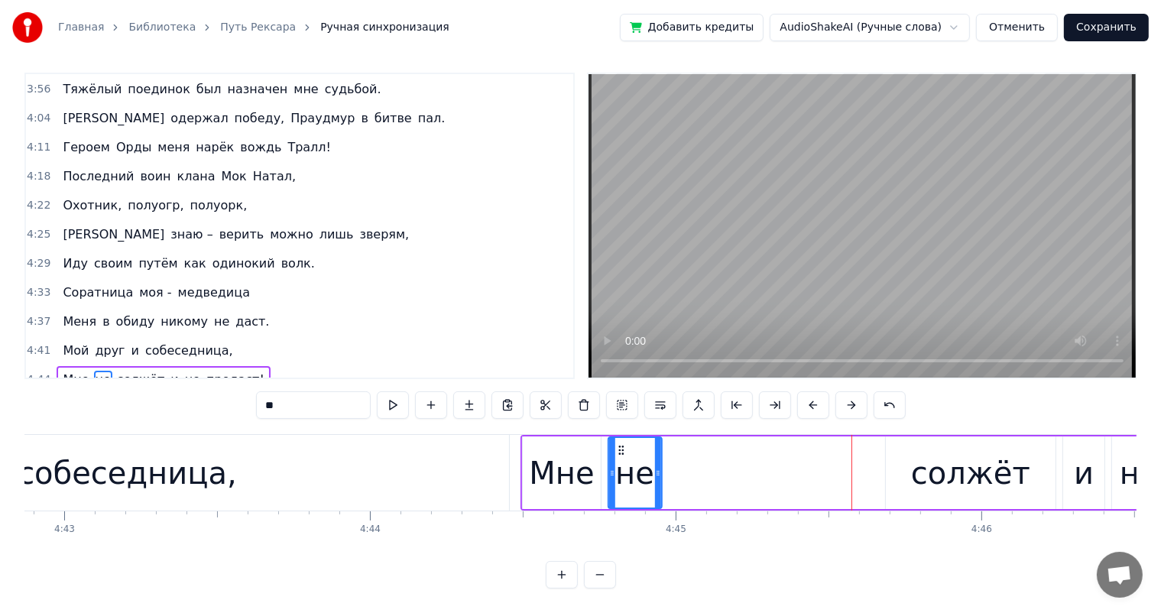
drag, startPoint x: 834, startPoint y: 434, endPoint x: 648, endPoint y: 447, distance: 186.2
click at [619, 444] on icon at bounding box center [620, 450] width 12 height 12
click at [926, 450] on div "солжёт" at bounding box center [970, 473] width 119 height 46
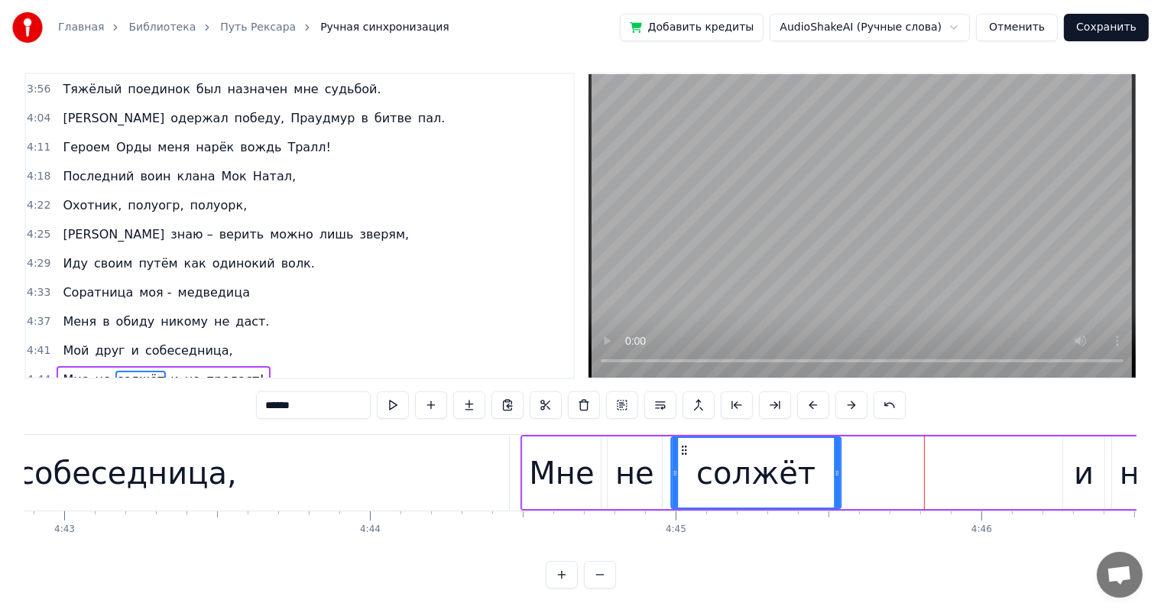
drag, startPoint x: 901, startPoint y: 436, endPoint x: 729, endPoint y: 447, distance: 172.3
click at [687, 444] on icon at bounding box center [684, 450] width 12 height 12
drag, startPoint x: 1087, startPoint y: 455, endPoint x: 1070, endPoint y: 455, distance: 16.8
click at [1085, 455] on div "и" at bounding box center [1084, 473] width 20 height 46
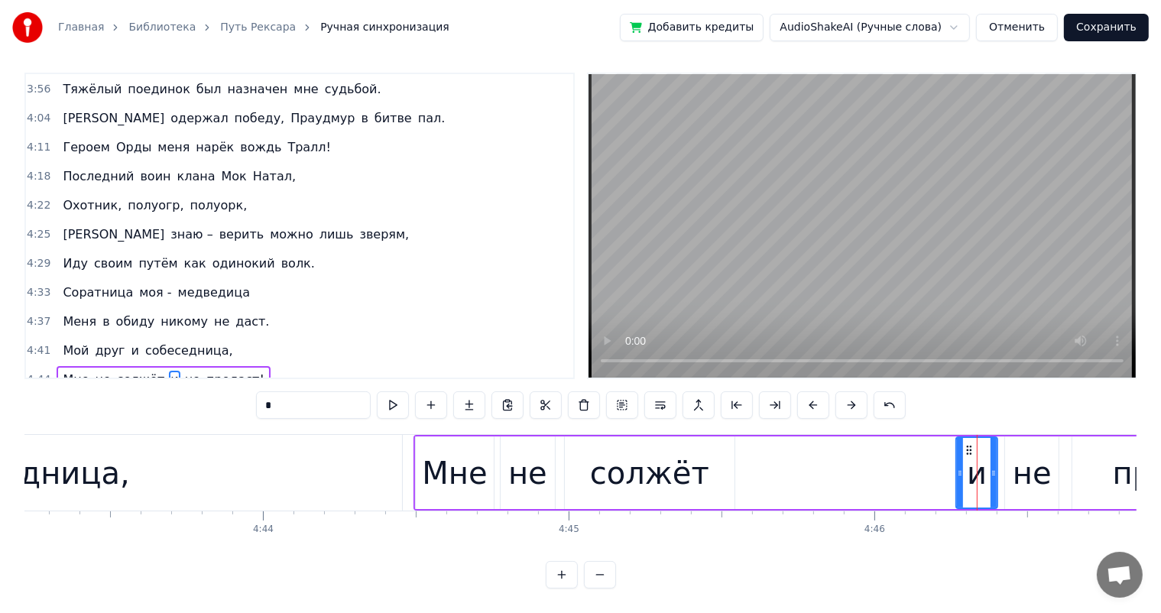
scroll to position [0, 86953]
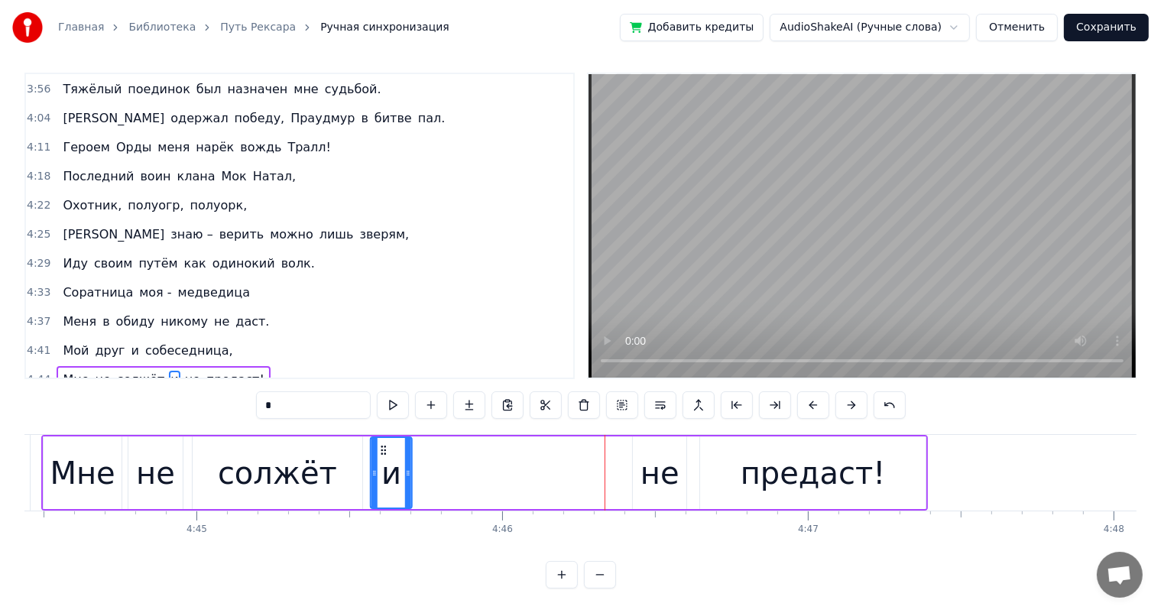
drag, startPoint x: 595, startPoint y: 434, endPoint x: 381, endPoint y: 436, distance: 213.2
click at [381, 444] on icon at bounding box center [384, 450] width 12 height 12
click at [651, 436] on div "не" at bounding box center [659, 472] width 53 height 73
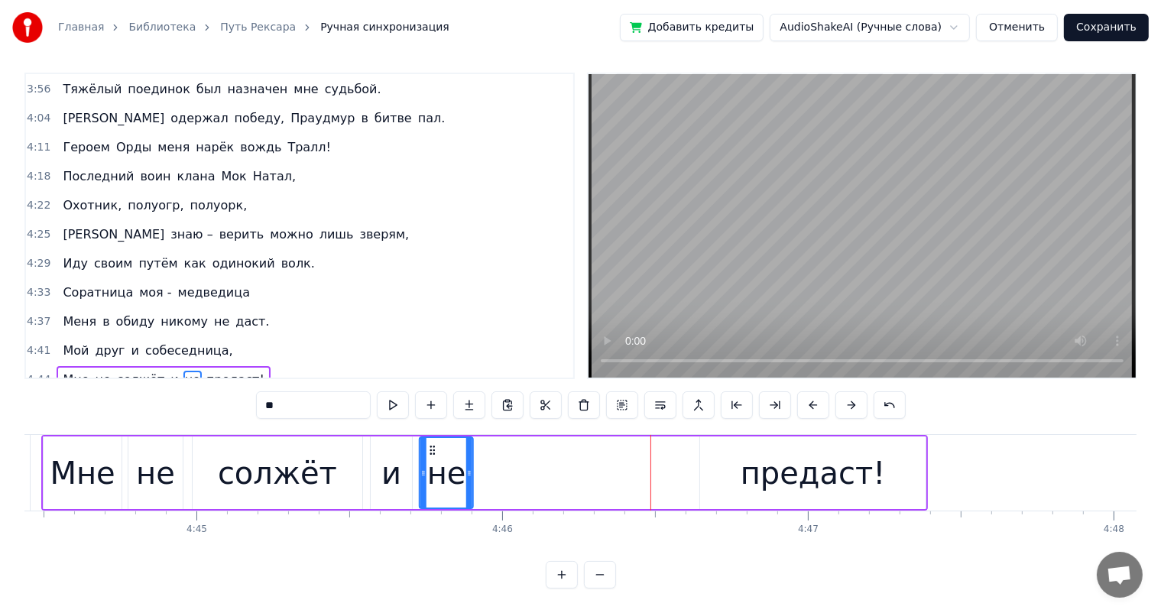
drag, startPoint x: 646, startPoint y: 433, endPoint x: 433, endPoint y: 437, distance: 212.5
click at [433, 444] on icon at bounding box center [432, 450] width 12 height 12
click at [713, 450] on div "предаст!" at bounding box center [812, 472] width 225 height 73
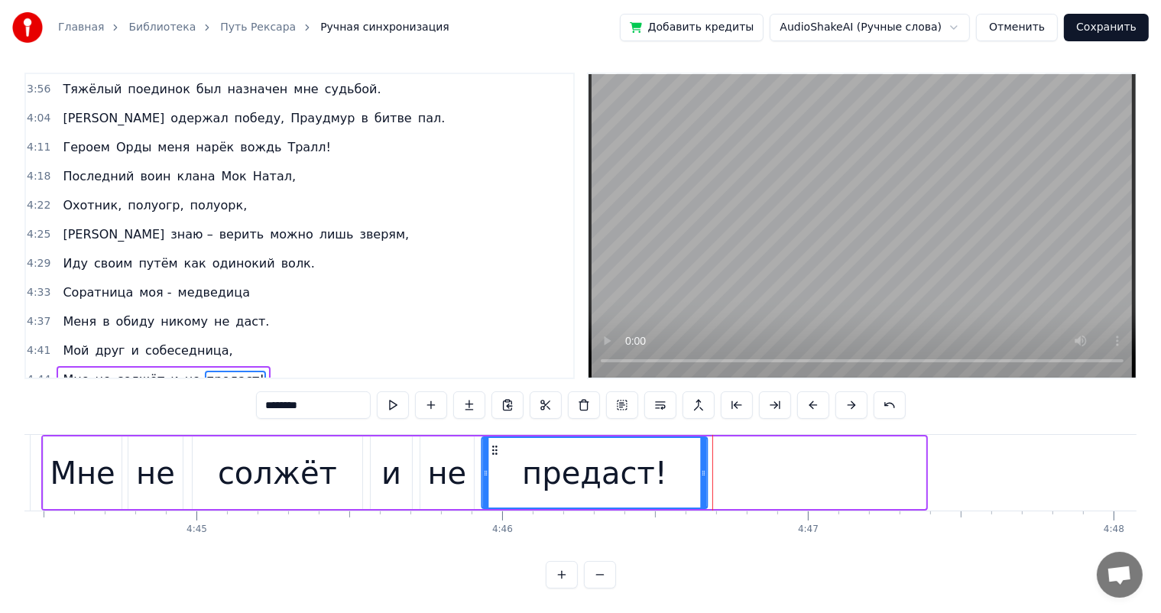
drag, startPoint x: 715, startPoint y: 435, endPoint x: 502, endPoint y: 449, distance: 213.0
click at [496, 449] on div "предаст!" at bounding box center [594, 473] width 223 height 70
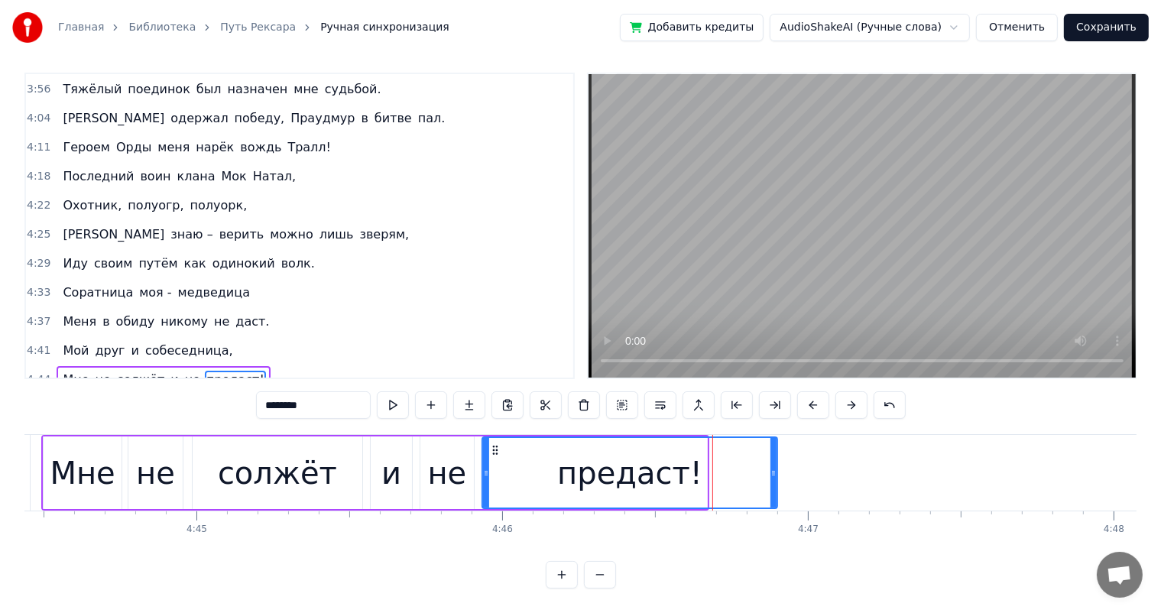
drag, startPoint x: 704, startPoint y: 462, endPoint x: 778, endPoint y: 469, distance: 74.5
click at [773, 465] on div at bounding box center [773, 473] width 6 height 70
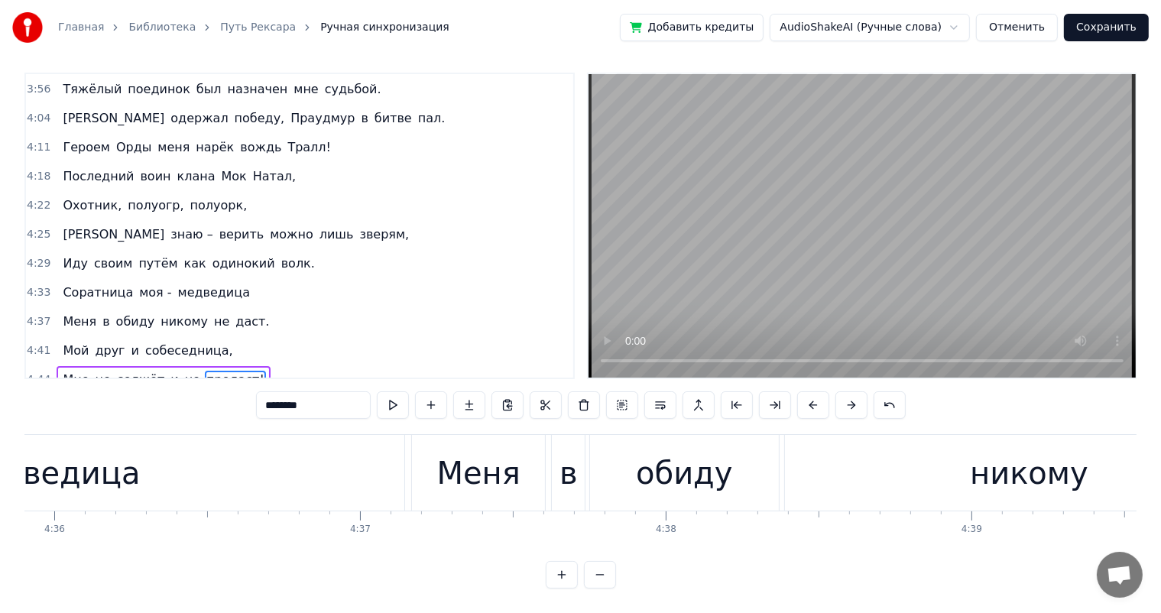
scroll to position [0, 84290]
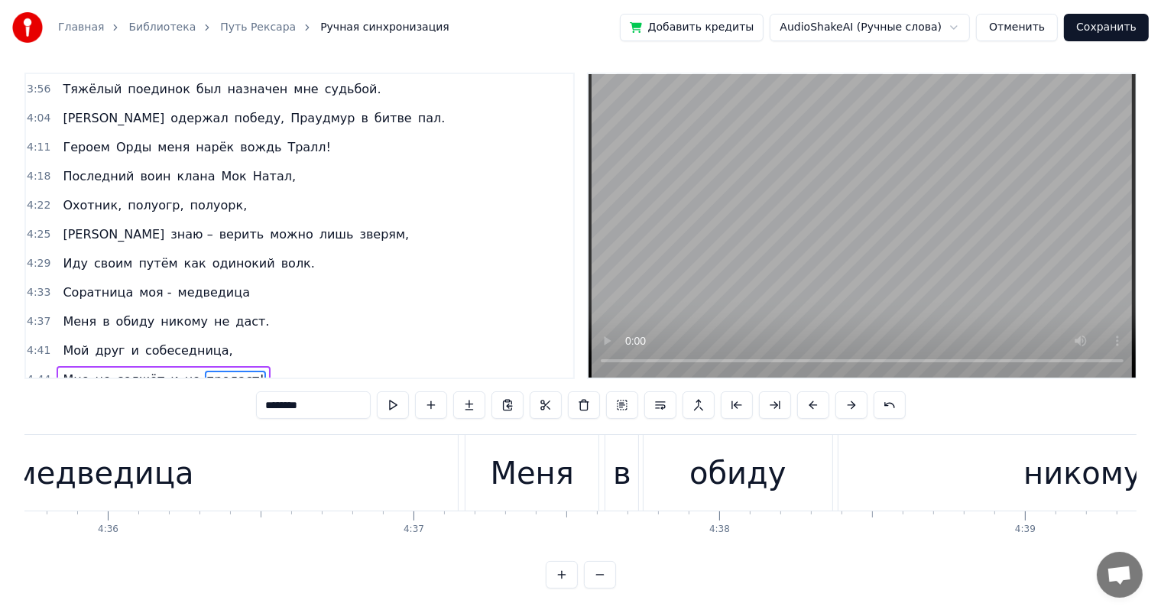
click at [287, 450] on div "медведица" at bounding box center [103, 473] width 709 height 76
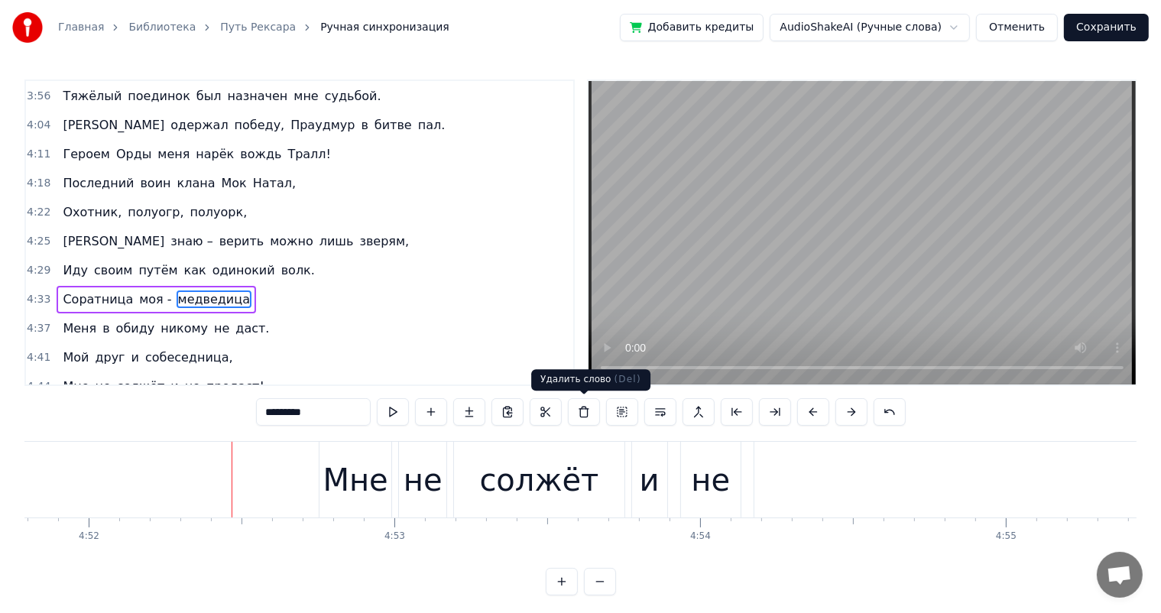
scroll to position [0, 89246]
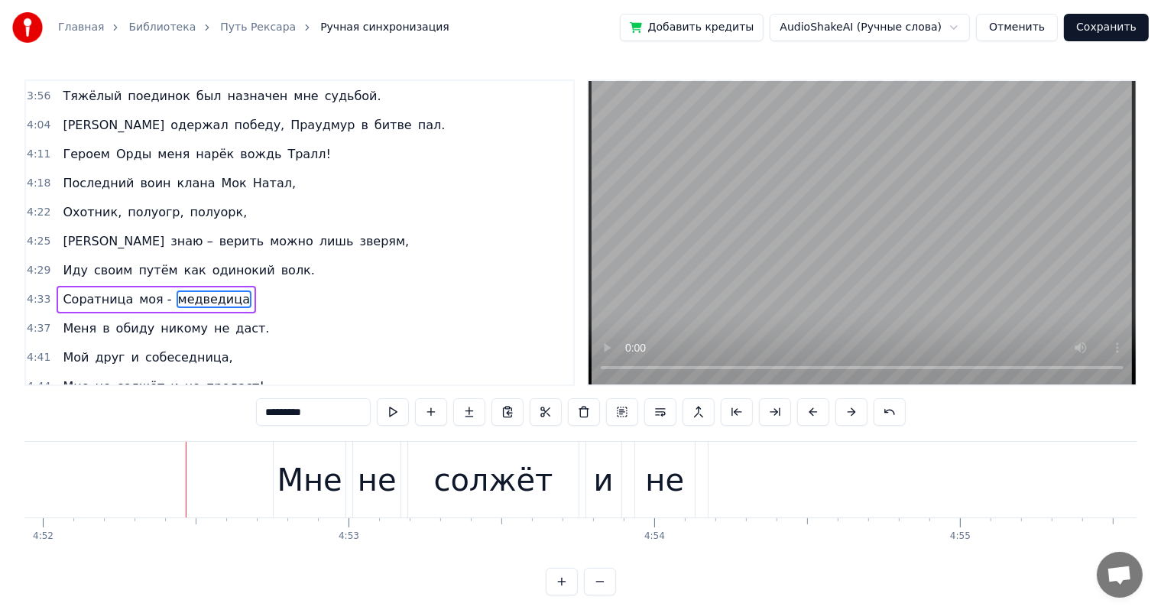
click at [306, 489] on div "Мне" at bounding box center [309, 480] width 65 height 46
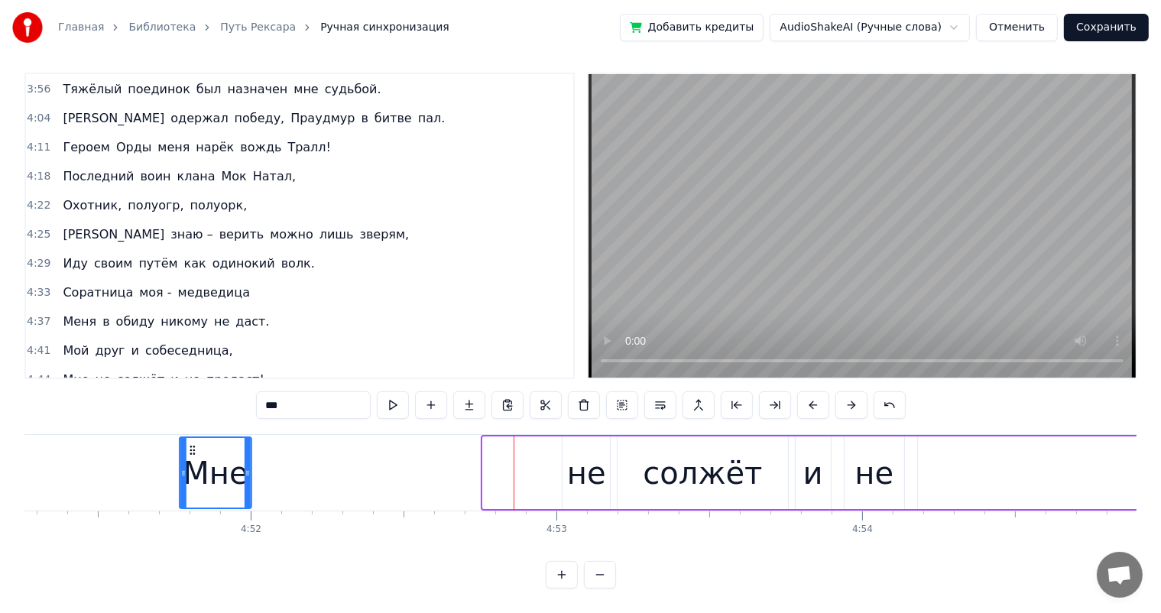
scroll to position [0, 89034]
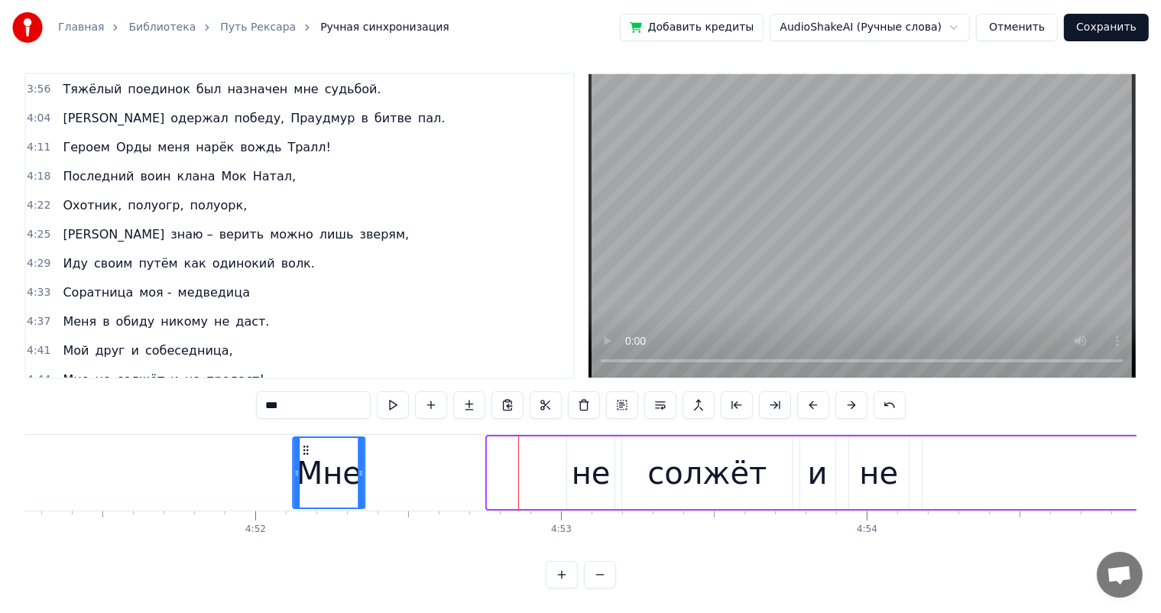
drag, startPoint x: 287, startPoint y: 436, endPoint x: 305, endPoint y: 463, distance: 32.0
click at [305, 463] on div "Мне" at bounding box center [329, 473] width 70 height 70
click at [580, 436] on div "не" at bounding box center [590, 472] width 47 height 73
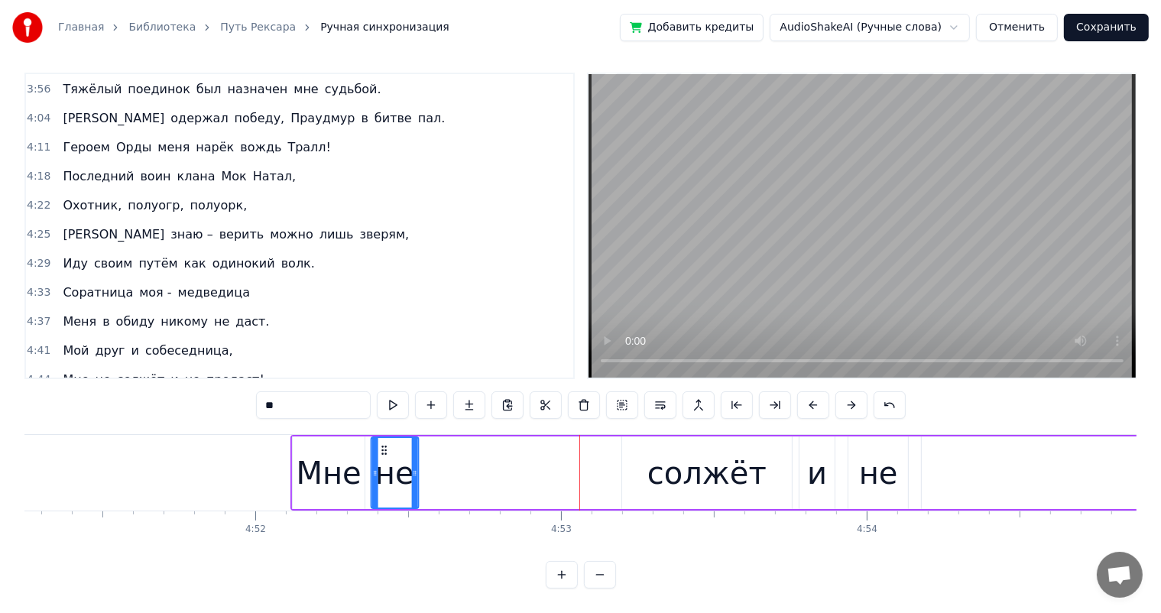
drag, startPoint x: 577, startPoint y: 433, endPoint x: 381, endPoint y: 448, distance: 196.2
click at [381, 448] on div "не" at bounding box center [395, 473] width 46 height 70
drag, startPoint x: 656, startPoint y: 439, endPoint x: 640, endPoint y: 440, distance: 16.1
click at [656, 439] on div "солжёт" at bounding box center [707, 472] width 170 height 73
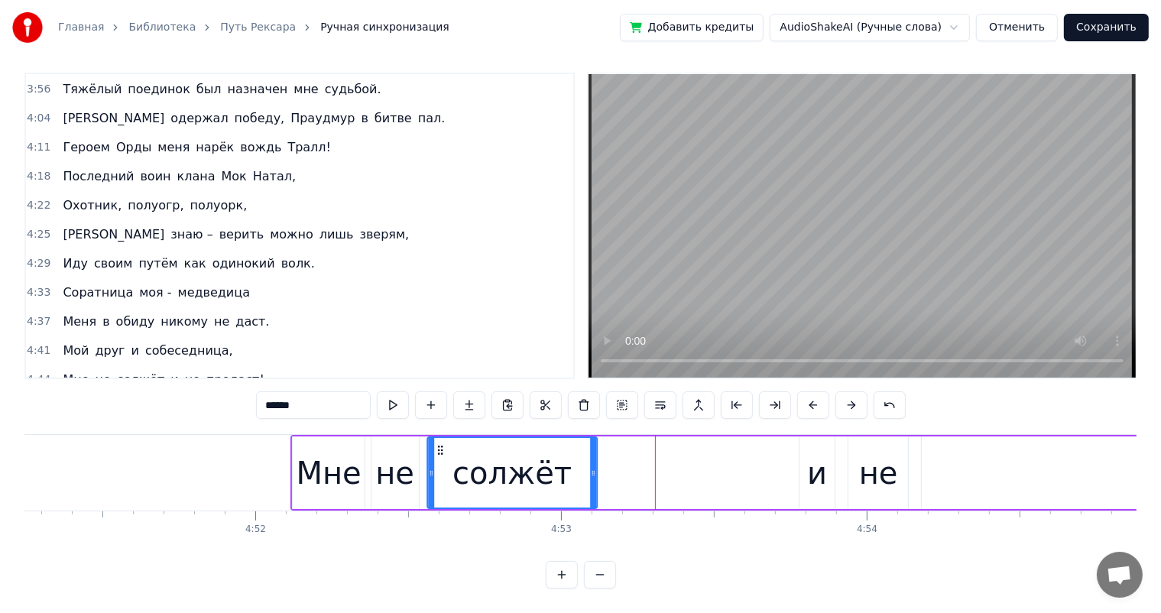
drag, startPoint x: 635, startPoint y: 436, endPoint x: 440, endPoint y: 449, distance: 195.4
click at [440, 449] on div "солжёт" at bounding box center [512, 473] width 168 height 70
click at [804, 451] on div "и" at bounding box center [816, 472] width 35 height 73
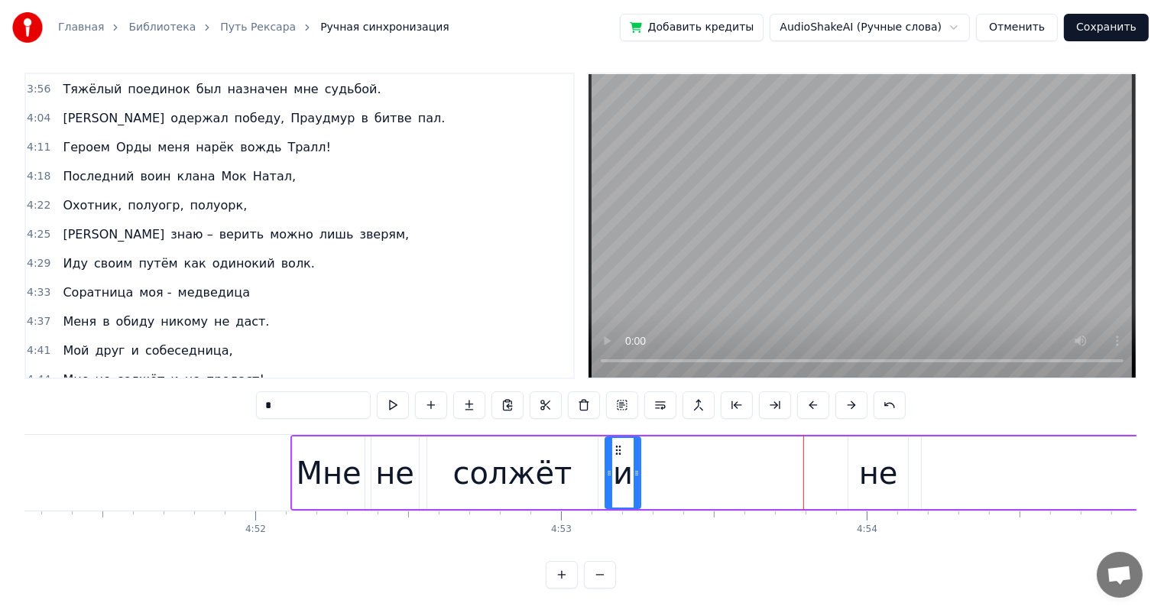
drag, startPoint x: 810, startPoint y: 436, endPoint x: 616, endPoint y: 447, distance: 194.4
click at [616, 447] on div "и" at bounding box center [623, 473] width 34 height 70
drag, startPoint x: 567, startPoint y: 465, endPoint x: 624, endPoint y: 465, distance: 56.6
click at [569, 465] on div "солжёт" at bounding box center [512, 472] width 170 height 73
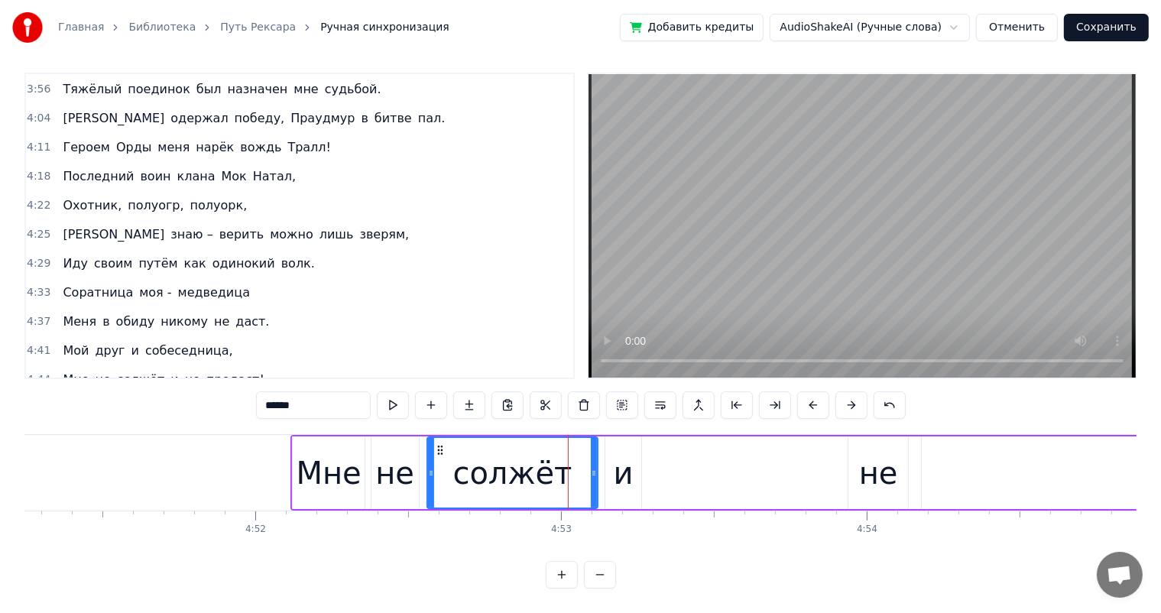
drag, startPoint x: 624, startPoint y: 462, endPoint x: 654, endPoint y: 461, distance: 29.8
click at [627, 462] on div "и" at bounding box center [624, 473] width 20 height 46
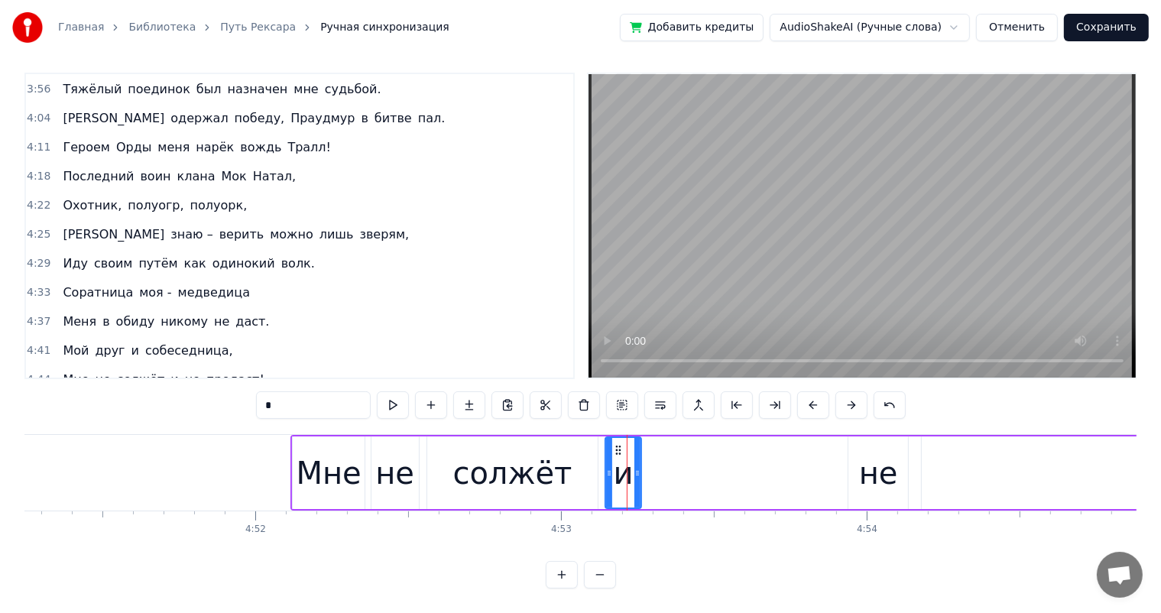
click at [874, 455] on div "не" at bounding box center [878, 473] width 39 height 46
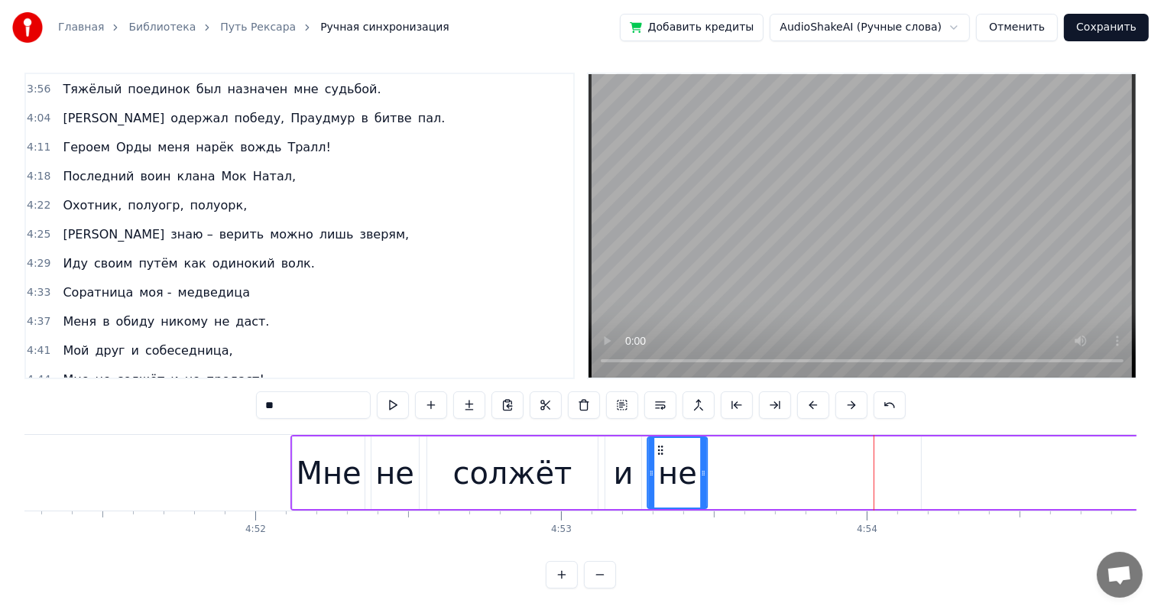
drag, startPoint x: 862, startPoint y: 440, endPoint x: 661, endPoint y: 452, distance: 201.4
click at [661, 452] on div "не" at bounding box center [678, 473] width 58 height 70
drag, startPoint x: 1000, startPoint y: 463, endPoint x: 987, endPoint y: 463, distance: 13.8
type input "********"
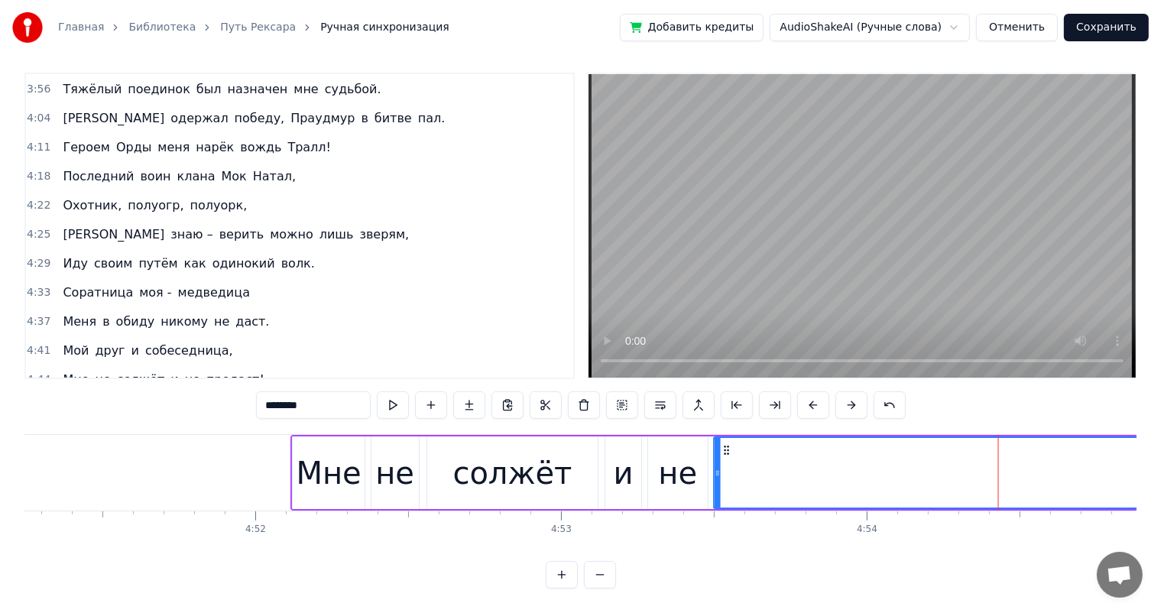
drag, startPoint x: 930, startPoint y: 437, endPoint x: 722, endPoint y: 449, distance: 208.2
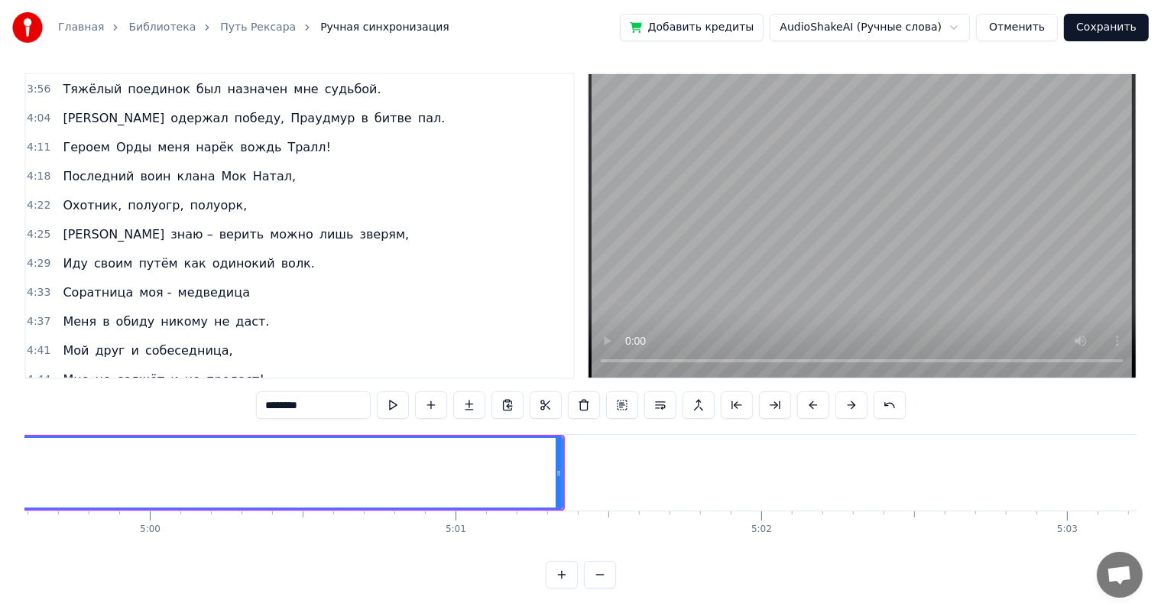
scroll to position [0, 91478]
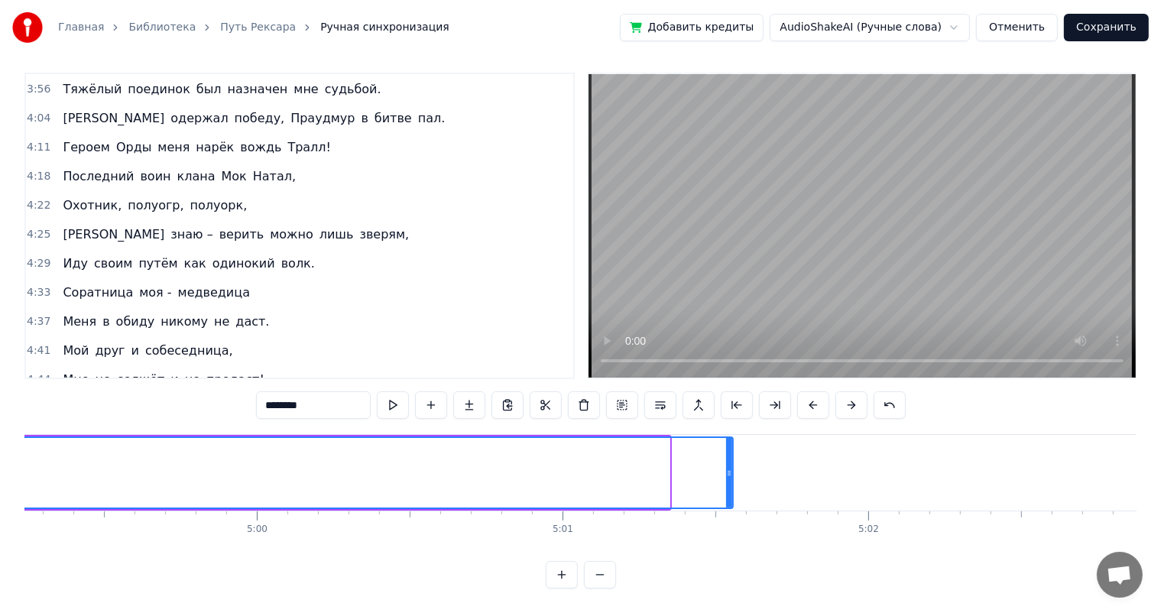
drag, startPoint x: 666, startPoint y: 459, endPoint x: 734, endPoint y: 473, distance: 69.4
click at [730, 467] on icon at bounding box center [729, 473] width 6 height 12
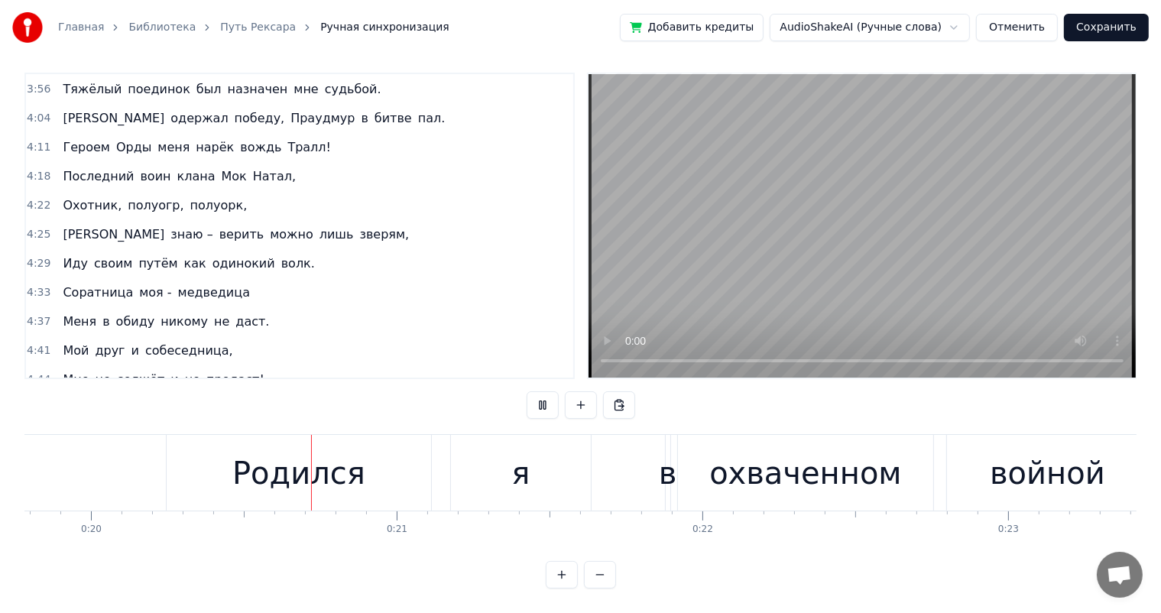
scroll to position [0, 6108]
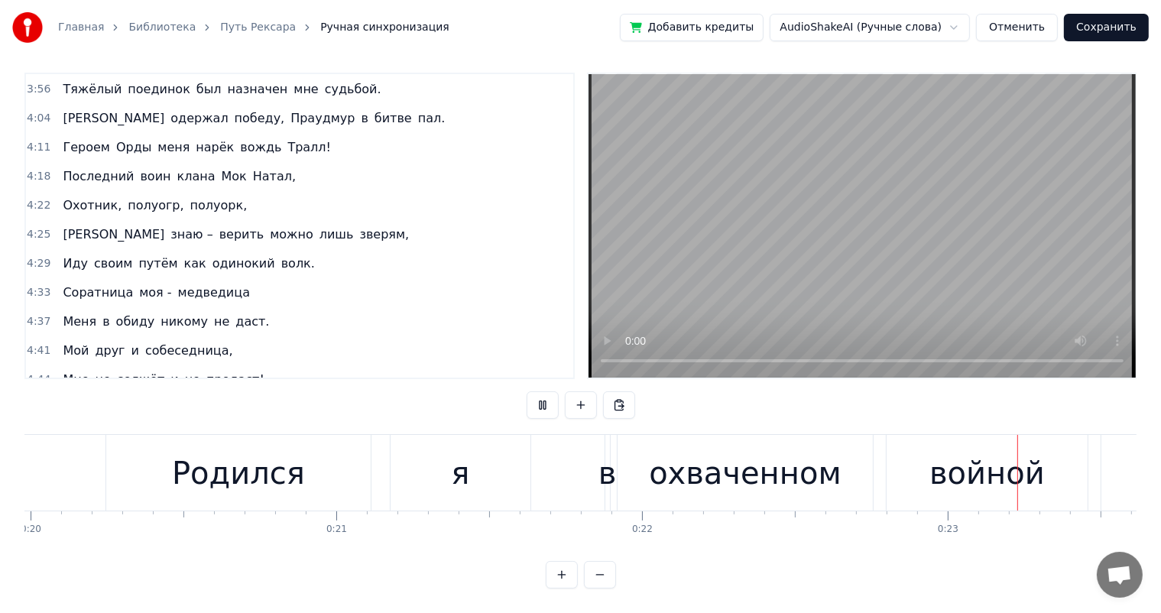
click at [865, 221] on video at bounding box center [861, 225] width 547 height 303
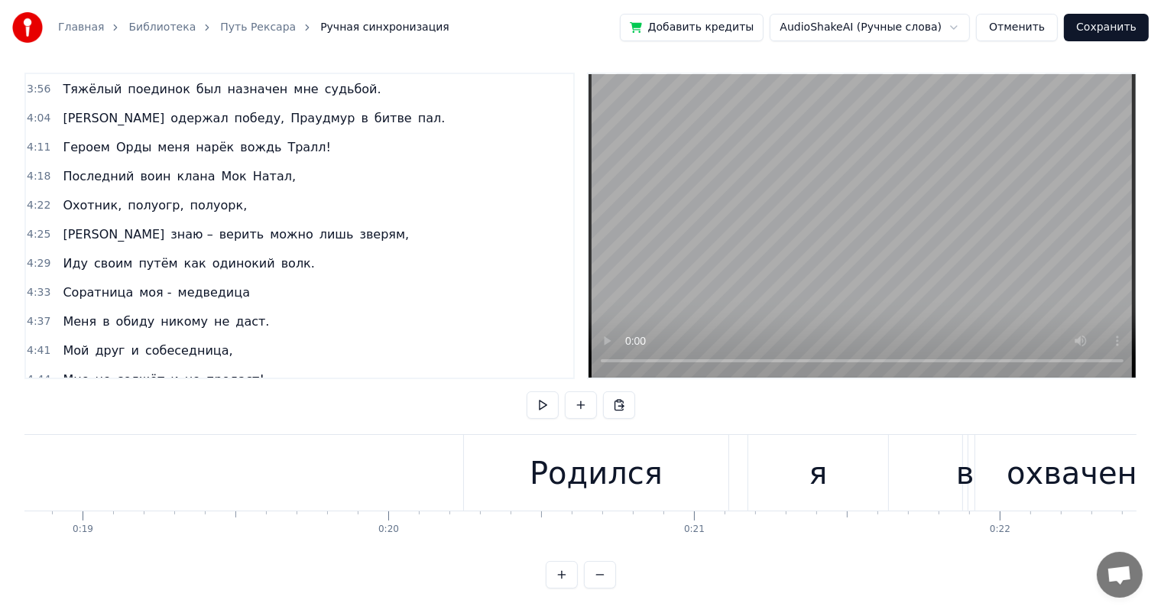
scroll to position [0, 6017]
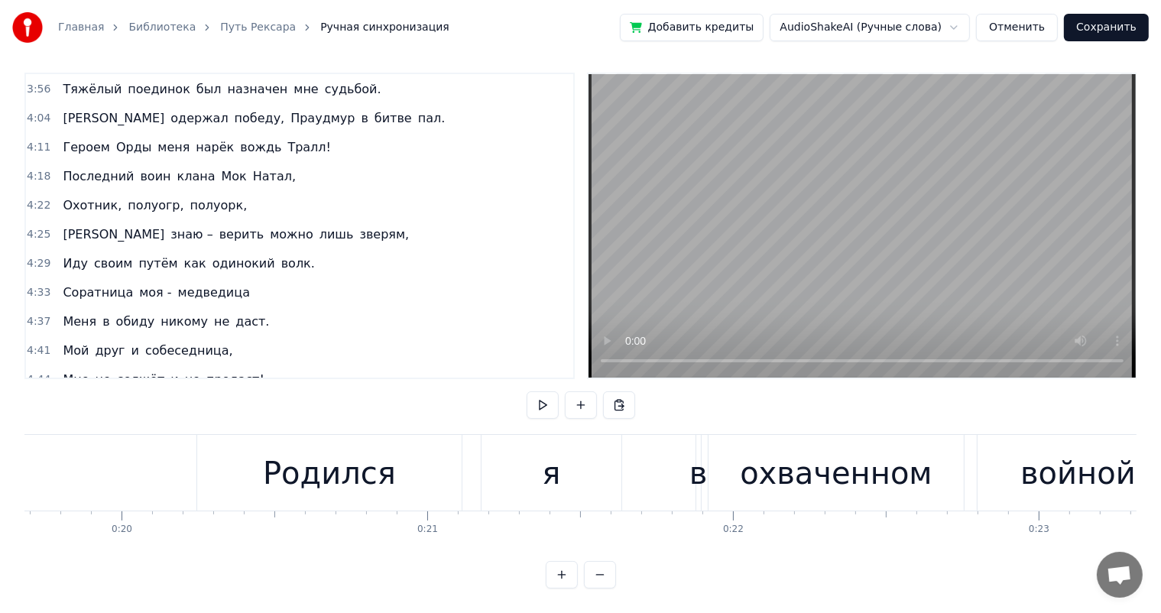
click at [238, 457] on div "Родился" at bounding box center [329, 473] width 264 height 76
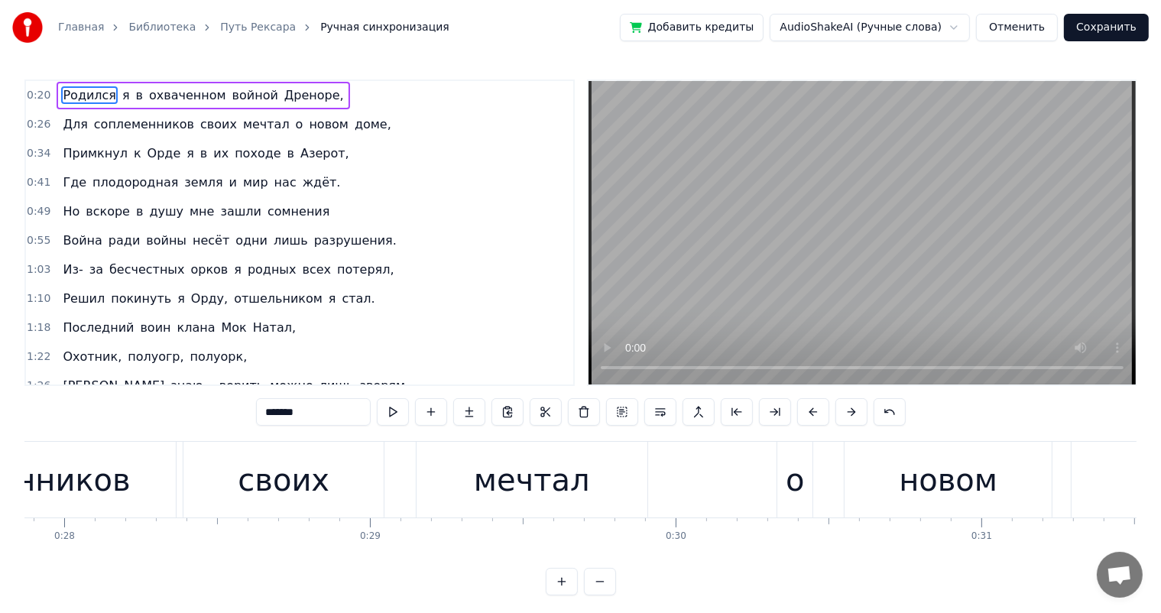
scroll to position [0, 8146]
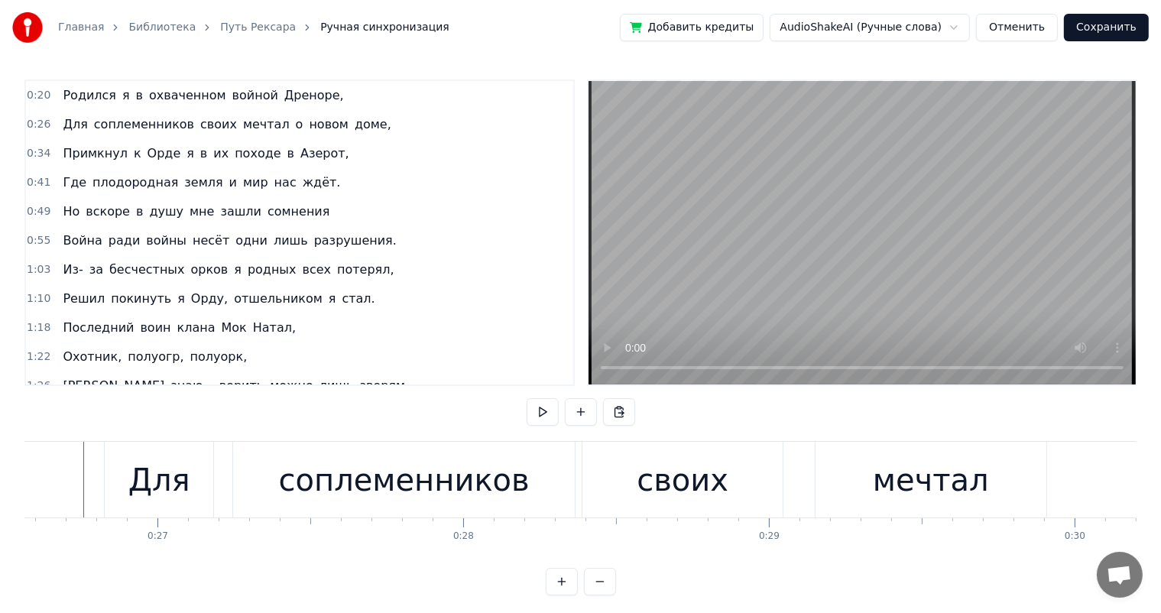
scroll to position [0, 8103]
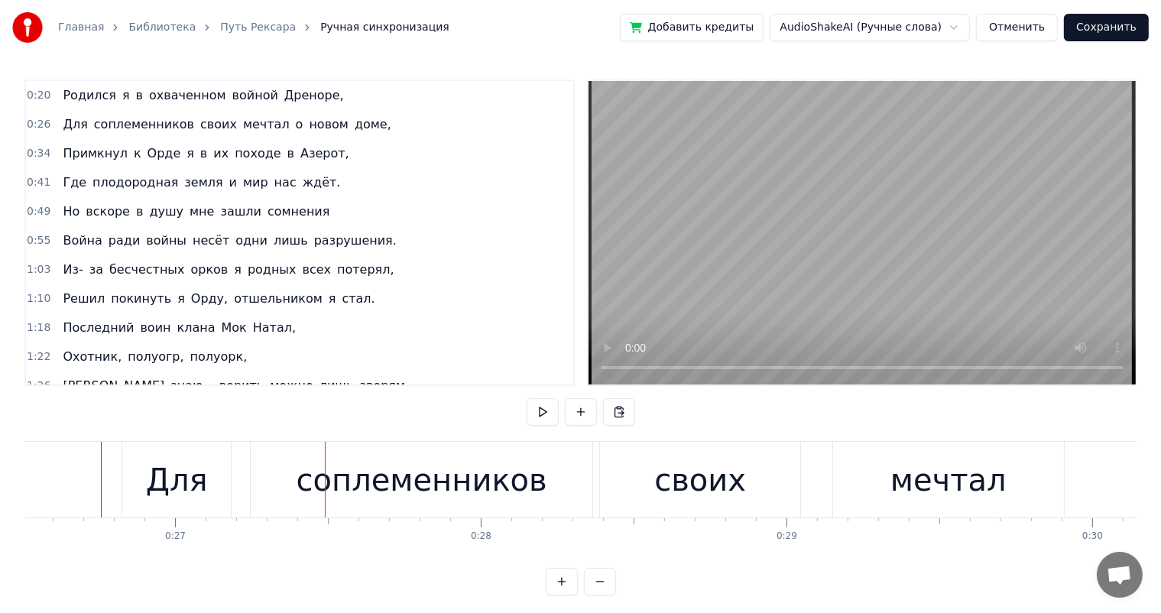
click at [293, 471] on div "соплеменников" at bounding box center [422, 480] width 342 height 76
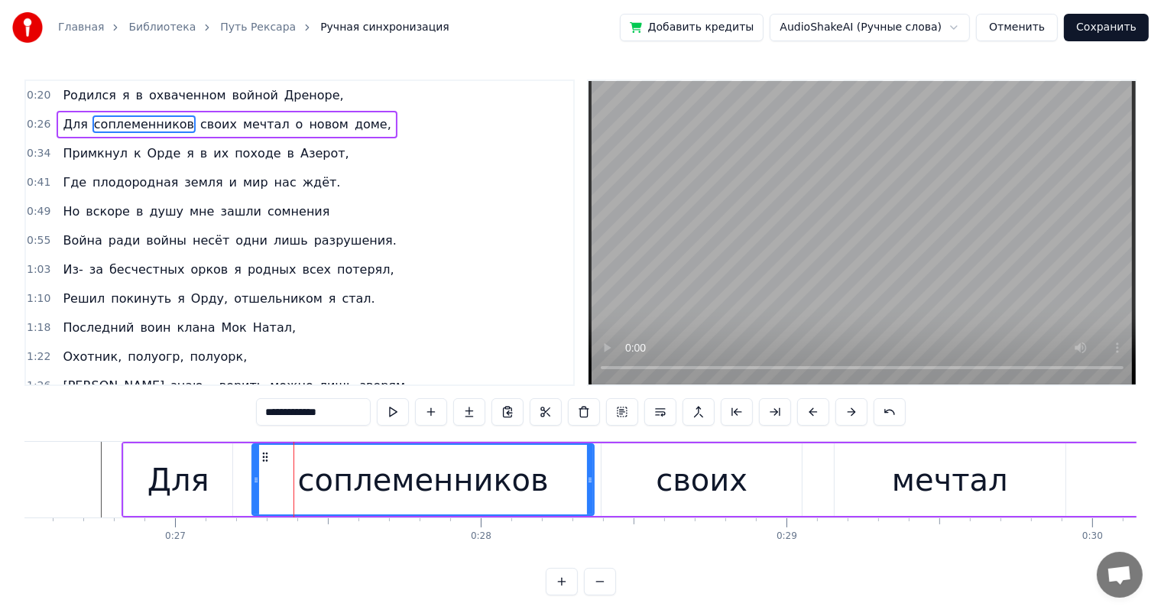
click at [141, 483] on div "Для" at bounding box center [178, 479] width 109 height 73
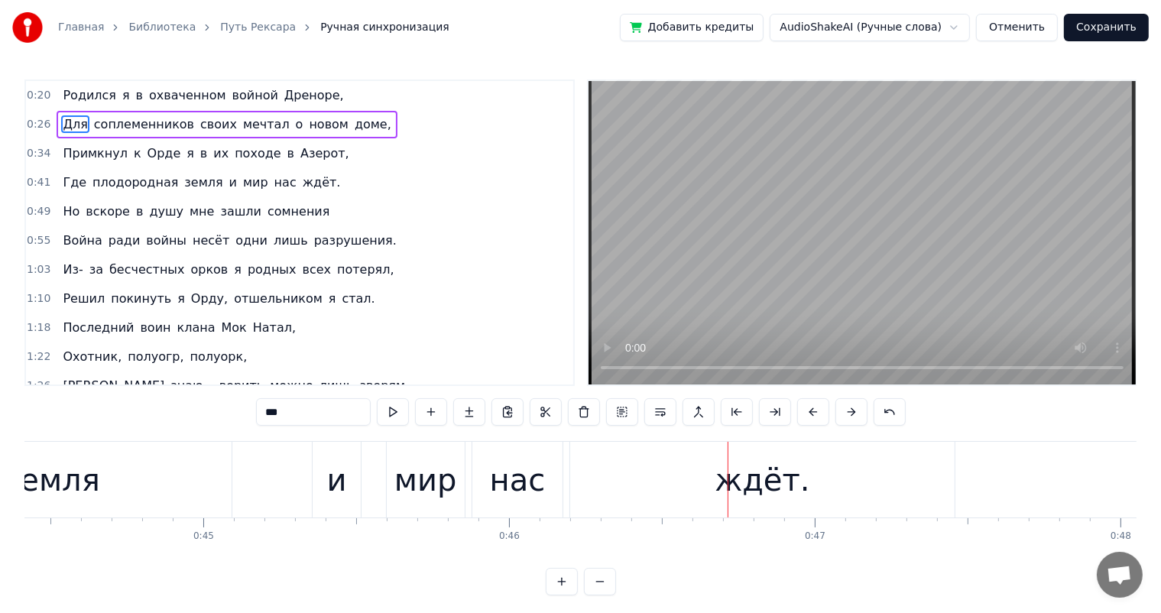
scroll to position [0, 13471]
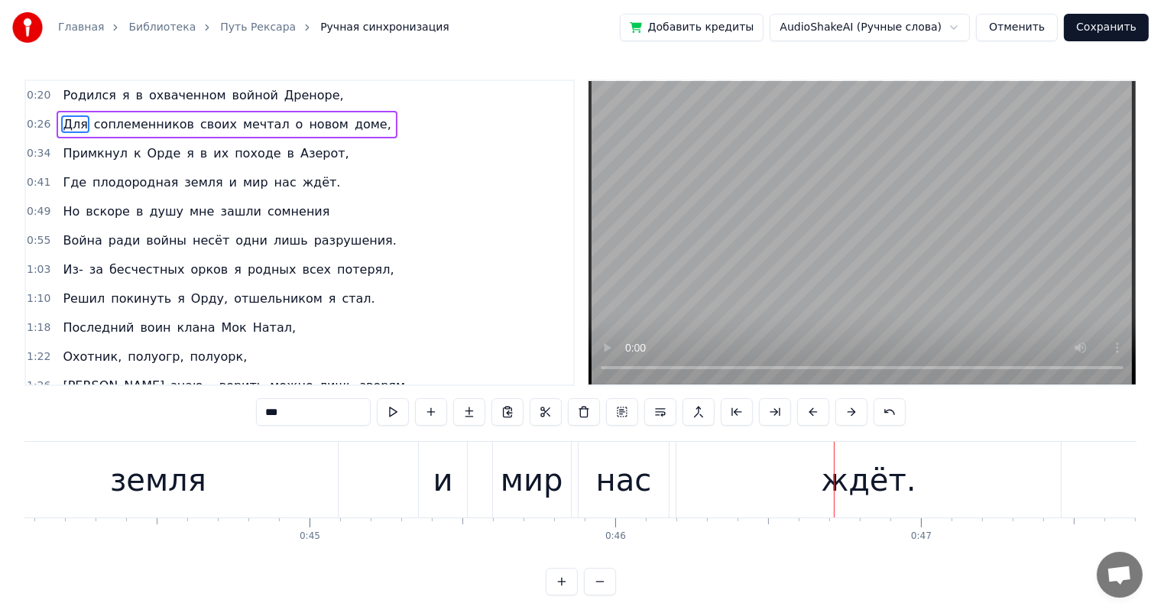
click at [98, 491] on div "земля" at bounding box center [159, 480] width 360 height 76
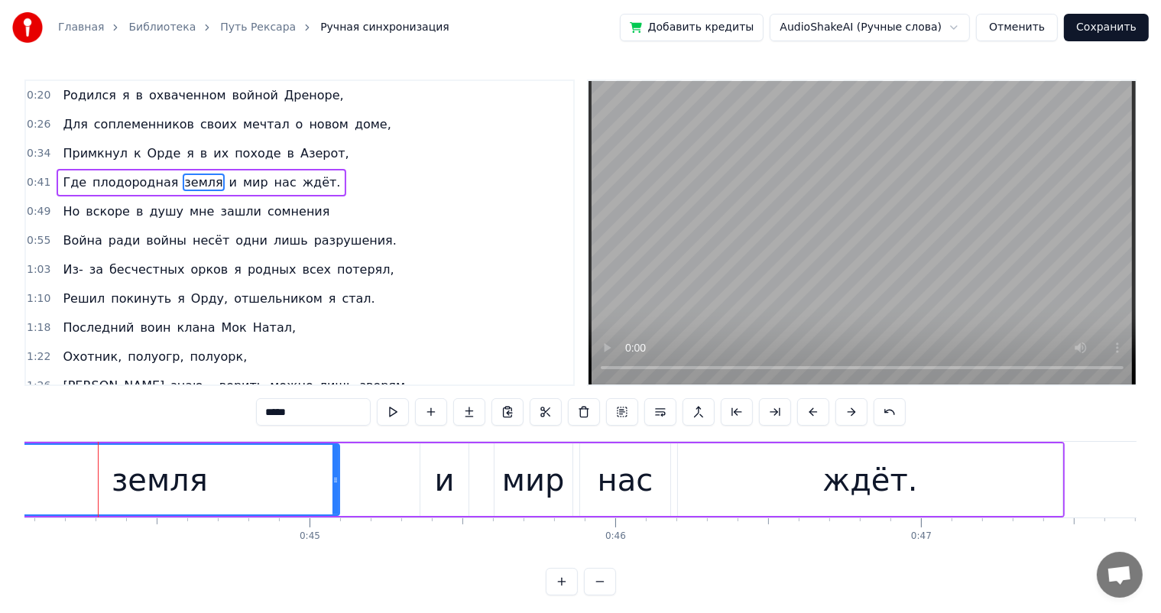
scroll to position [0, 13468]
click at [455, 480] on div "и" at bounding box center [448, 480] width 20 height 46
type input "*"
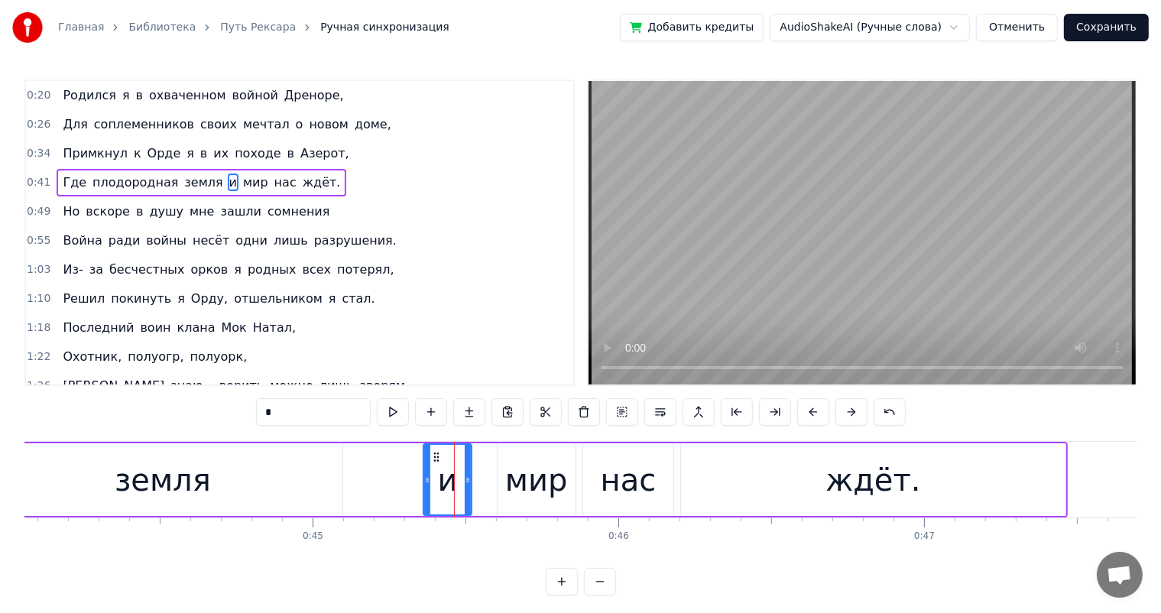
click at [354, 471] on div "Где плодородная земля и мир нас ждёт." at bounding box center [124, 480] width 1887 height 76
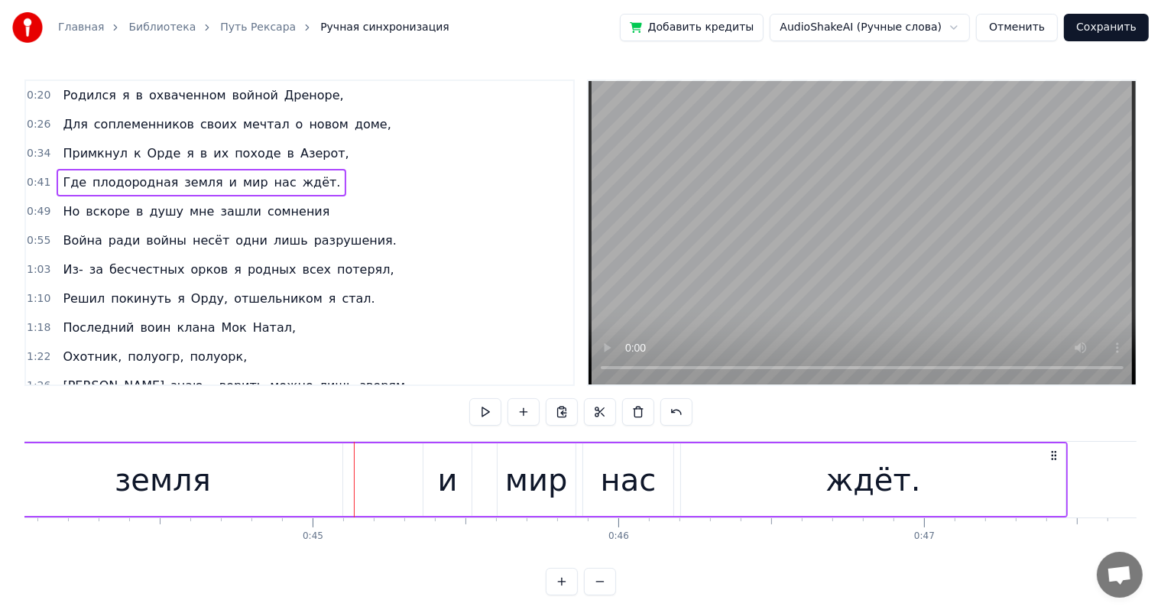
click at [299, 473] on div "земля" at bounding box center [163, 479] width 360 height 73
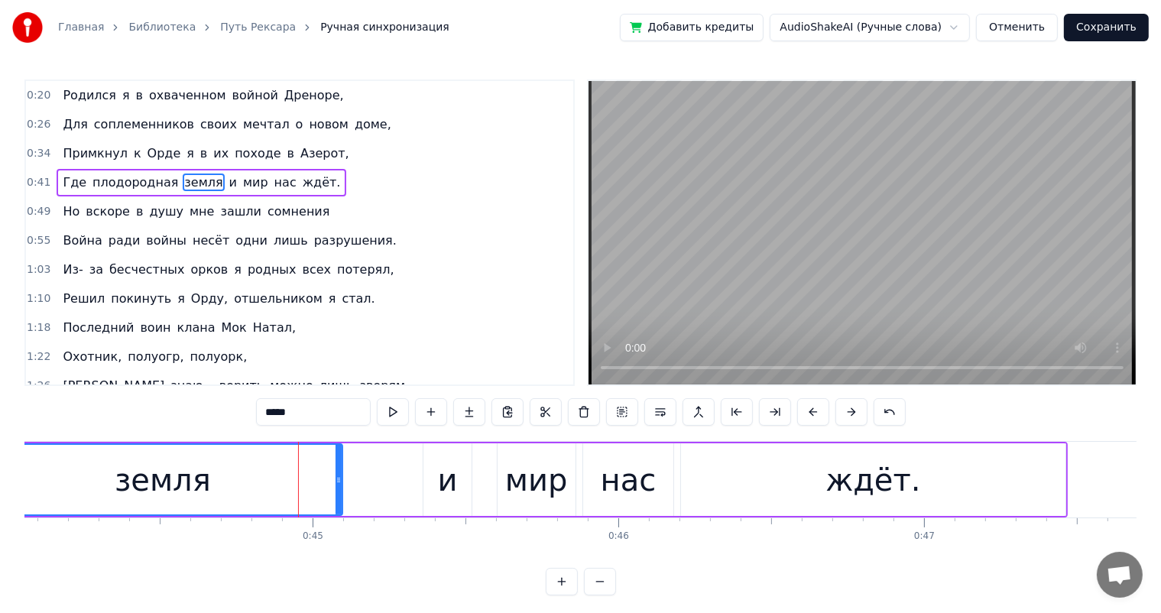
click at [446, 477] on div "и" at bounding box center [448, 480] width 20 height 46
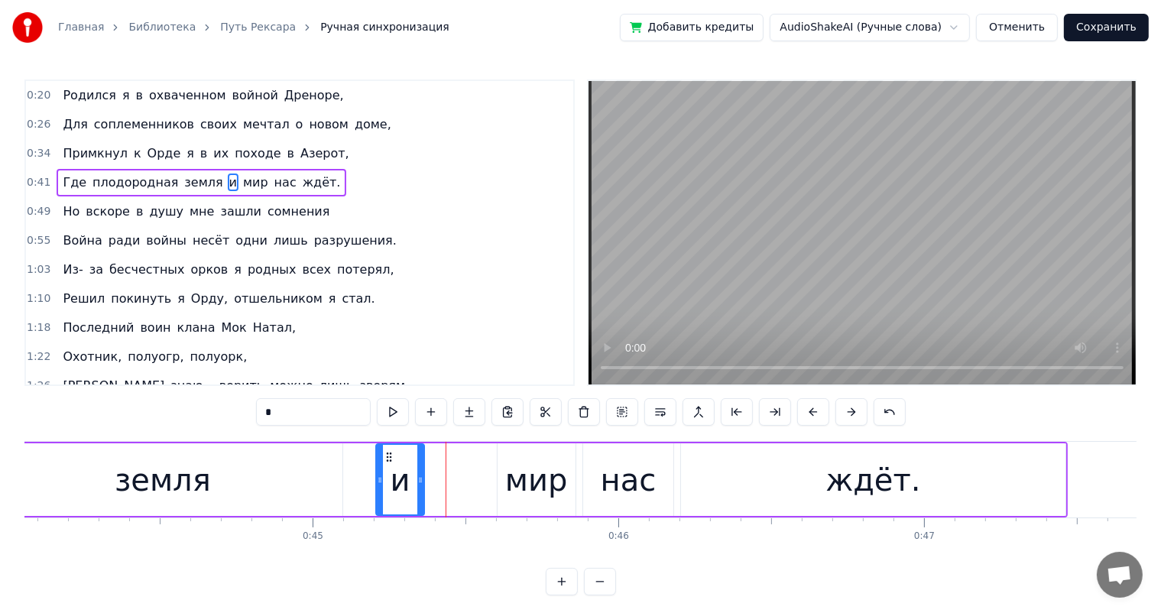
drag, startPoint x: 434, startPoint y: 459, endPoint x: 387, endPoint y: 462, distance: 46.7
click at [387, 462] on div "и" at bounding box center [401, 480] width 46 height 70
click at [279, 475] on div "земля" at bounding box center [163, 479] width 360 height 73
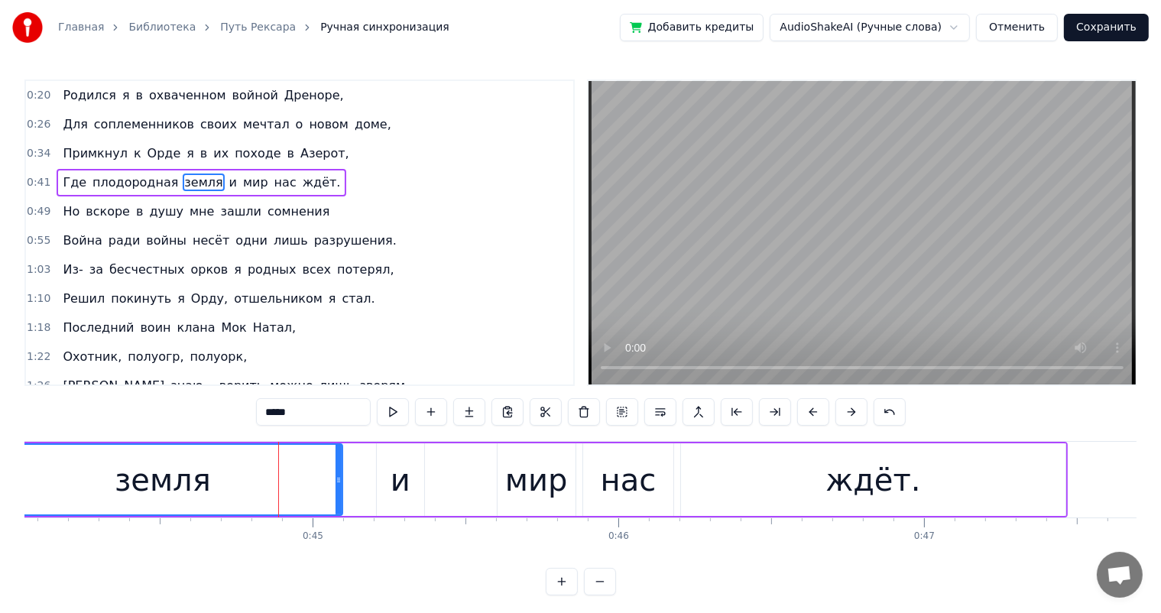
click at [404, 463] on div "и" at bounding box center [401, 480] width 20 height 46
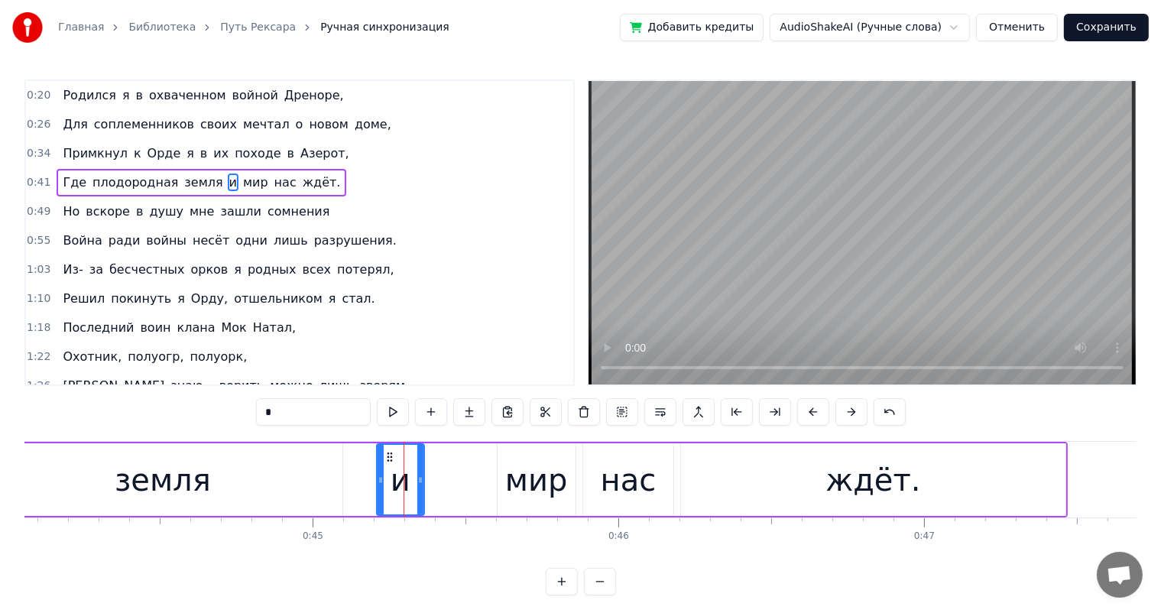
click at [503, 478] on div "мир" at bounding box center [537, 479] width 78 height 73
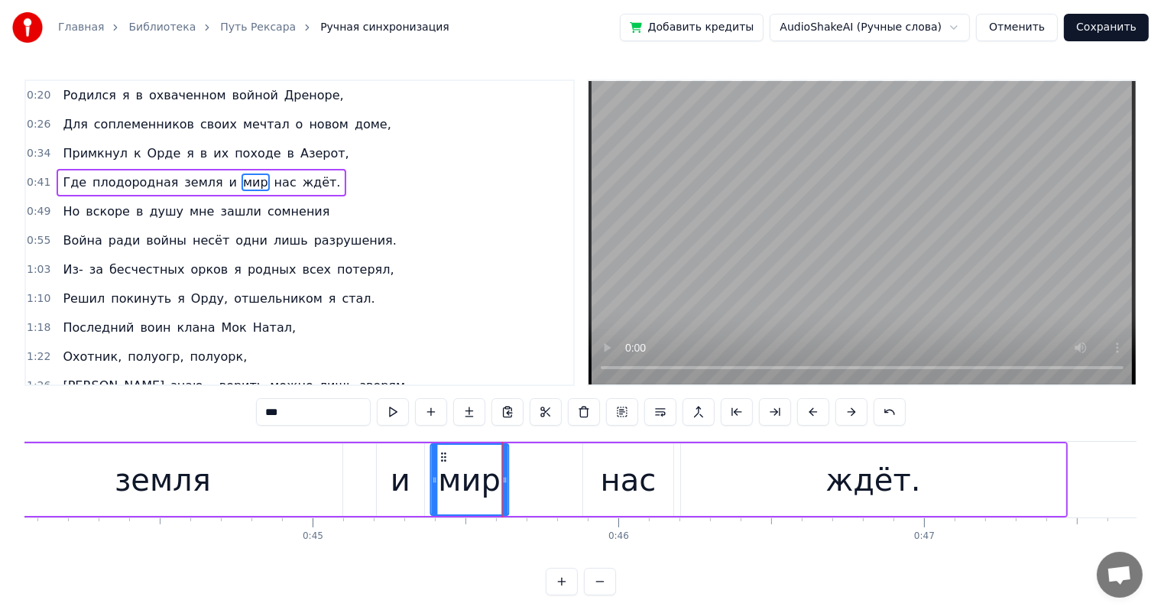
drag, startPoint x: 507, startPoint y: 459, endPoint x: 441, endPoint y: 463, distance: 66.6
click at [441, 463] on div "мир" at bounding box center [469, 480] width 76 height 70
click at [611, 460] on div "нас" at bounding box center [629, 480] width 56 height 46
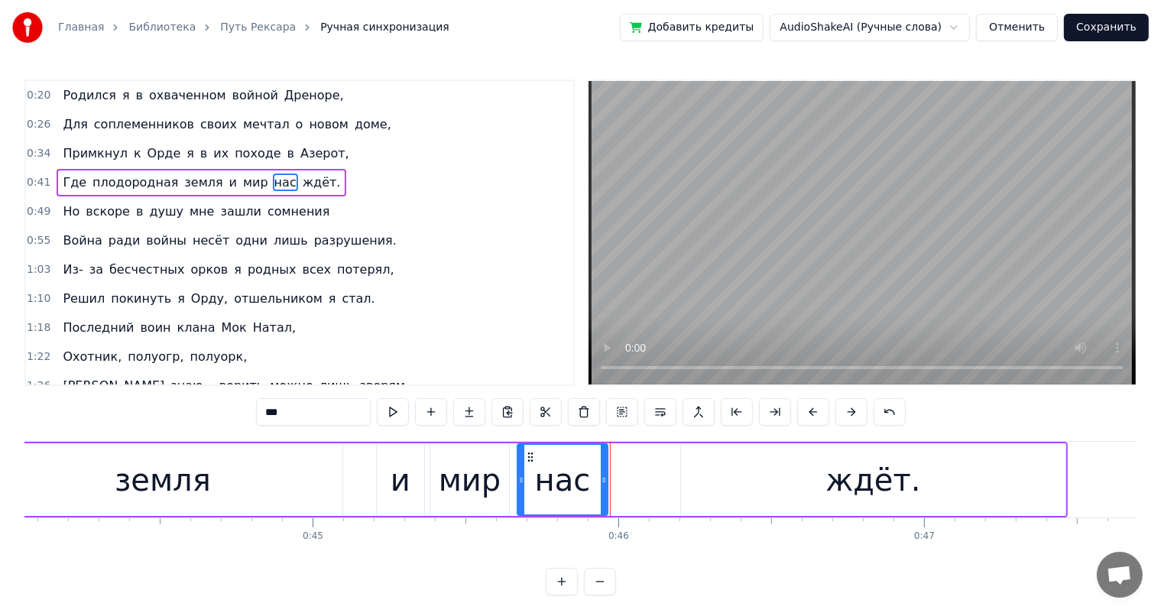
drag, startPoint x: 595, startPoint y: 455, endPoint x: 530, endPoint y: 465, distance: 66.4
click at [530, 465] on div "нас" at bounding box center [562, 480] width 89 height 70
click at [713, 460] on div "ждёт." at bounding box center [873, 479] width 384 height 73
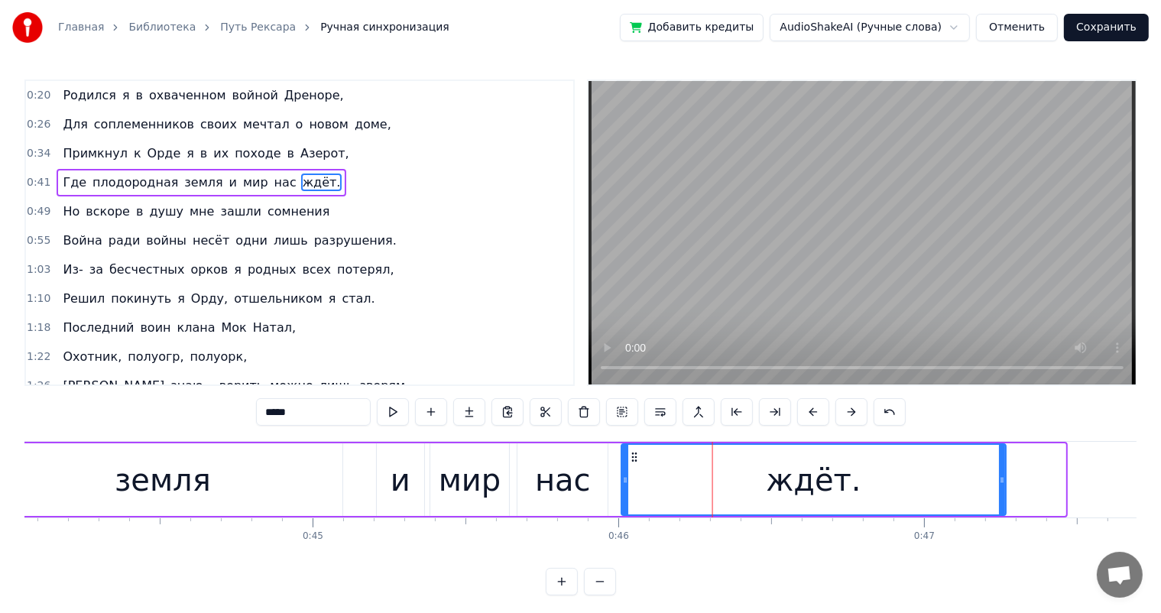
drag, startPoint x: 694, startPoint y: 455, endPoint x: 634, endPoint y: 460, distance: 59.8
click at [634, 460] on icon at bounding box center [634, 457] width 12 height 12
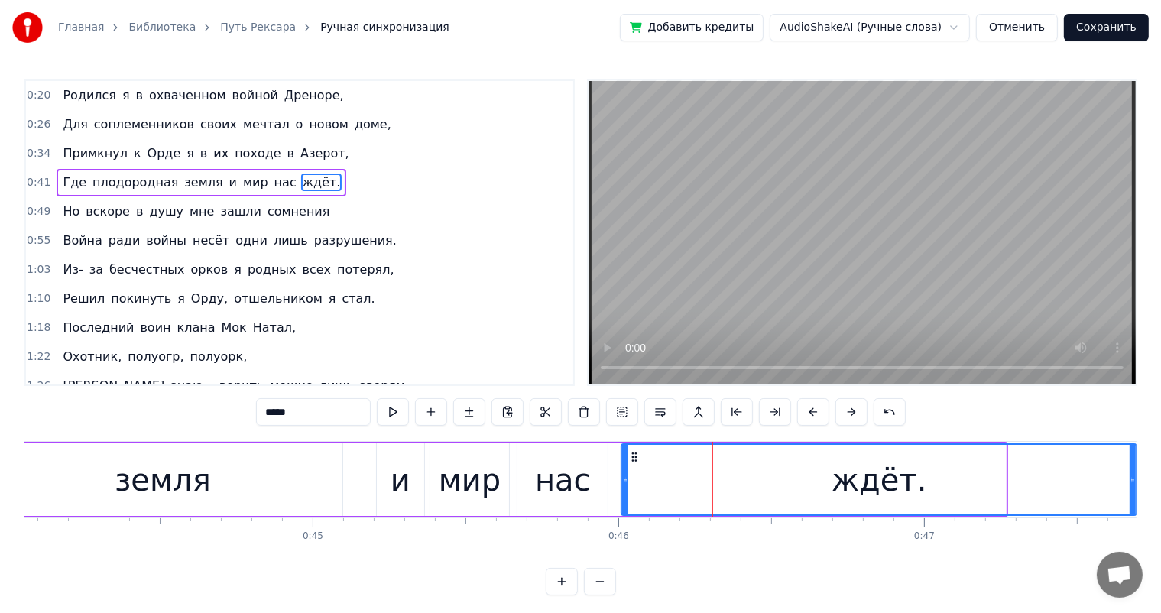
drag, startPoint x: 1000, startPoint y: 481, endPoint x: 1131, endPoint y: 495, distance: 131.5
click at [1131, 495] on div at bounding box center [1133, 480] width 6 height 70
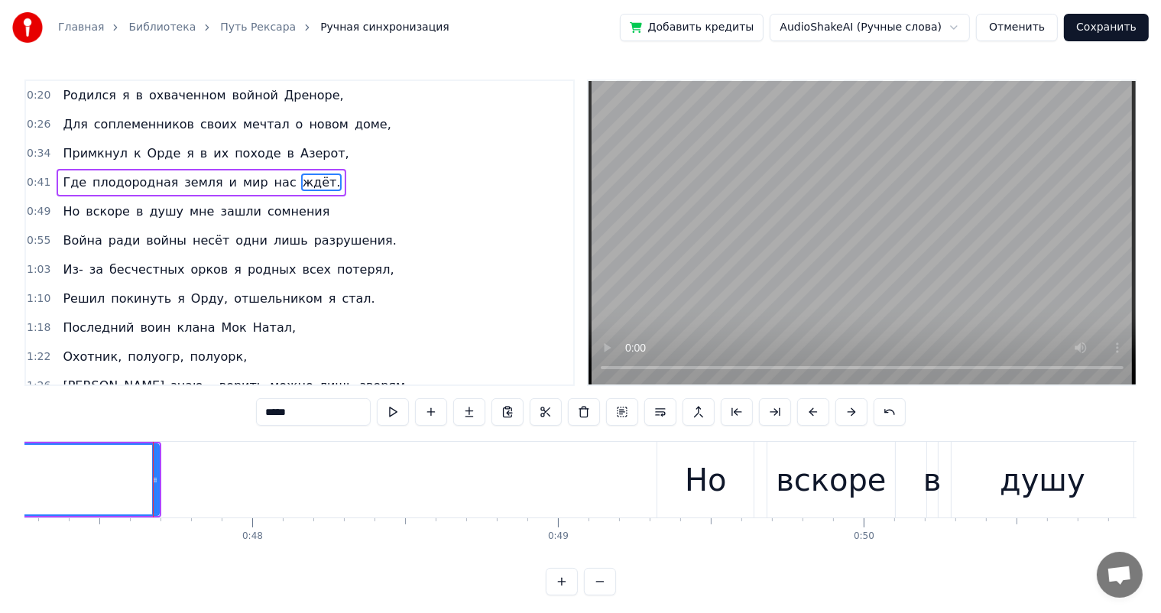
scroll to position [0, 14497]
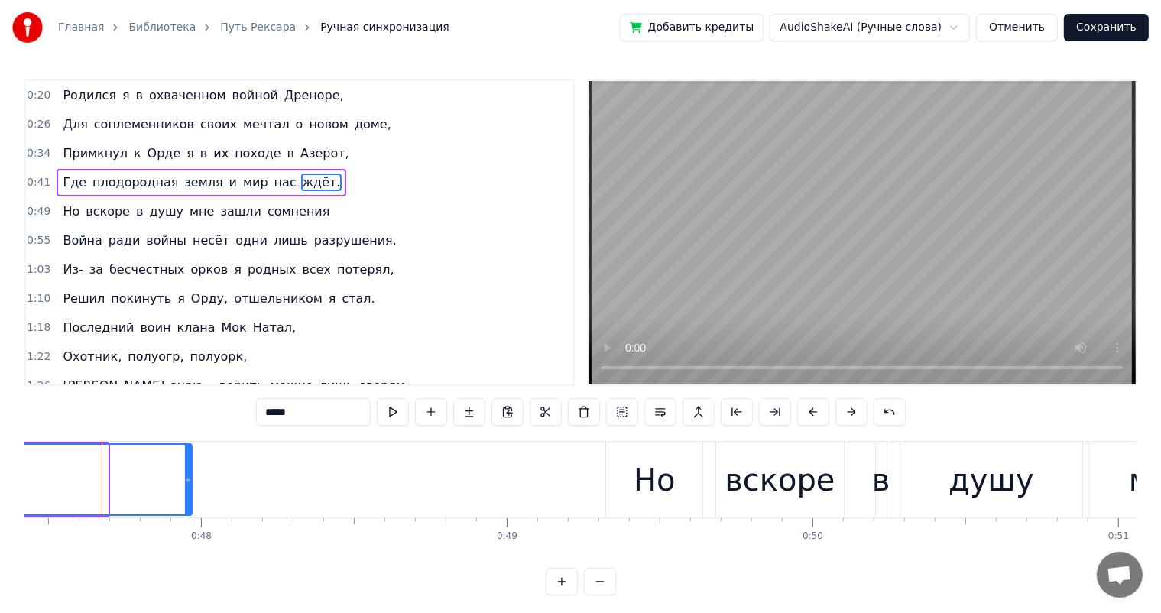
drag, startPoint x: 102, startPoint y: 481, endPoint x: 186, endPoint y: 482, distance: 84.1
click at [186, 482] on icon at bounding box center [188, 480] width 6 height 12
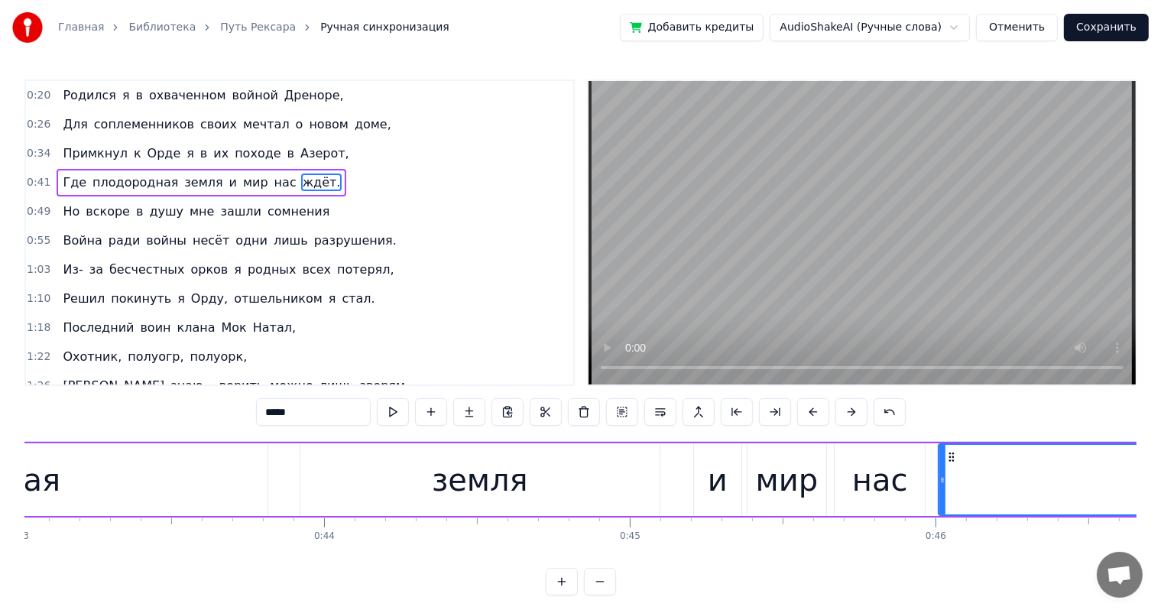
scroll to position [0, 12992]
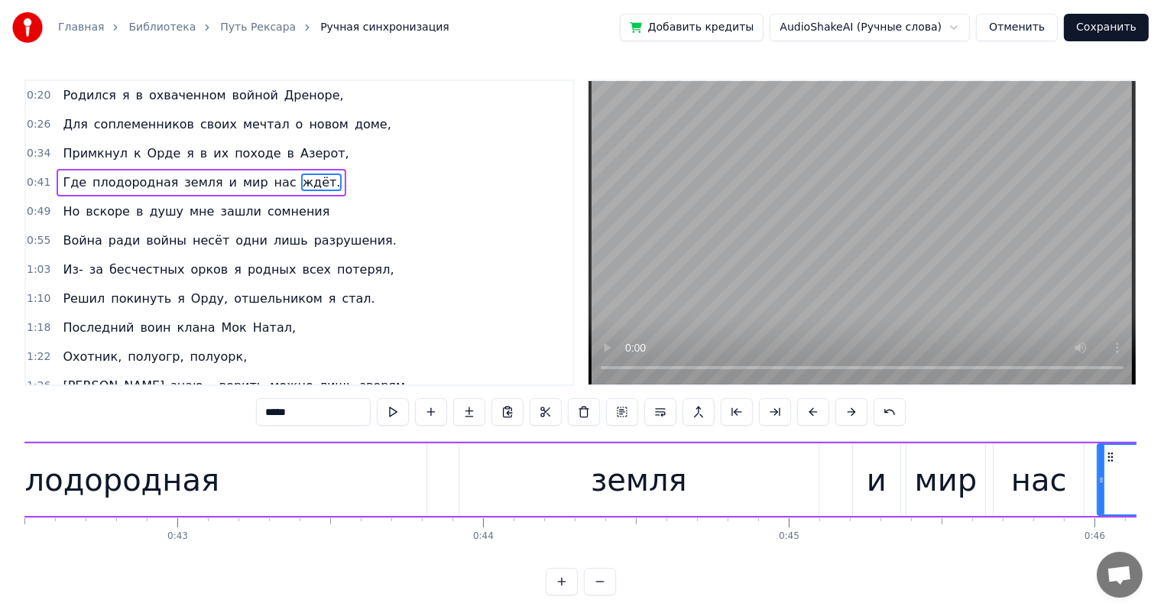
click at [272, 483] on div "плодородная" at bounding box center [111, 479] width 629 height 73
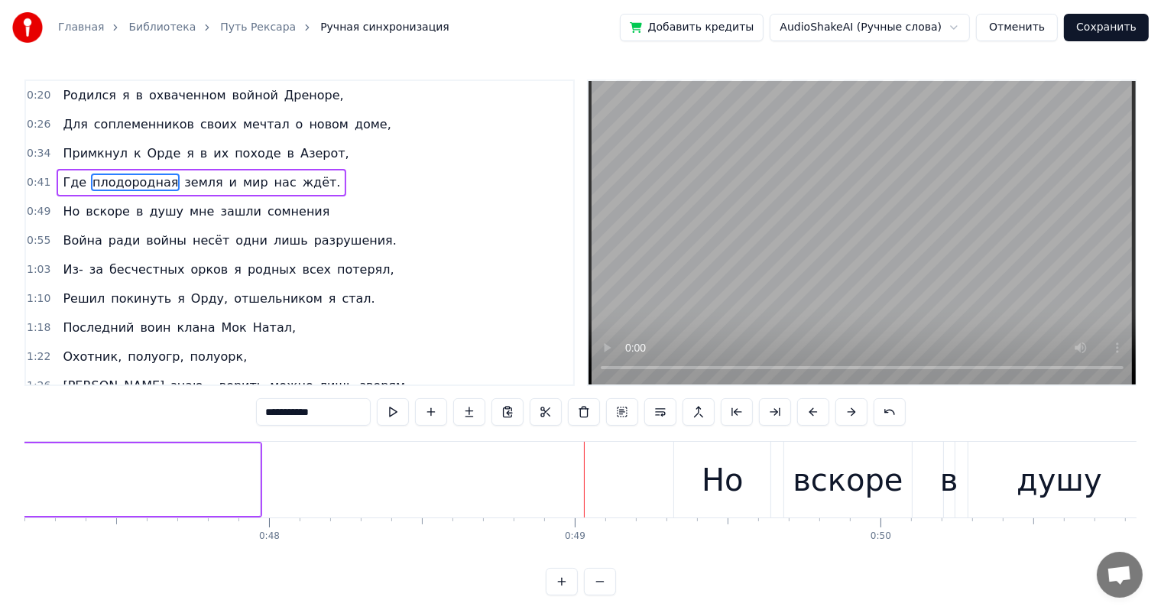
scroll to position [0, 14696]
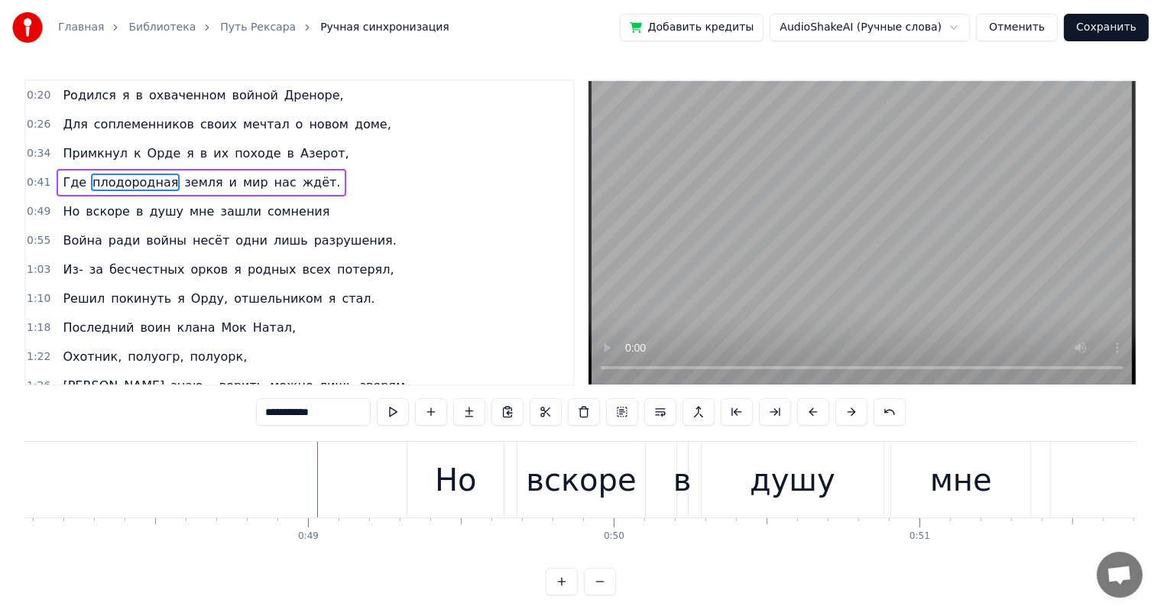
click at [431, 481] on div "Но" at bounding box center [455, 480] width 96 height 76
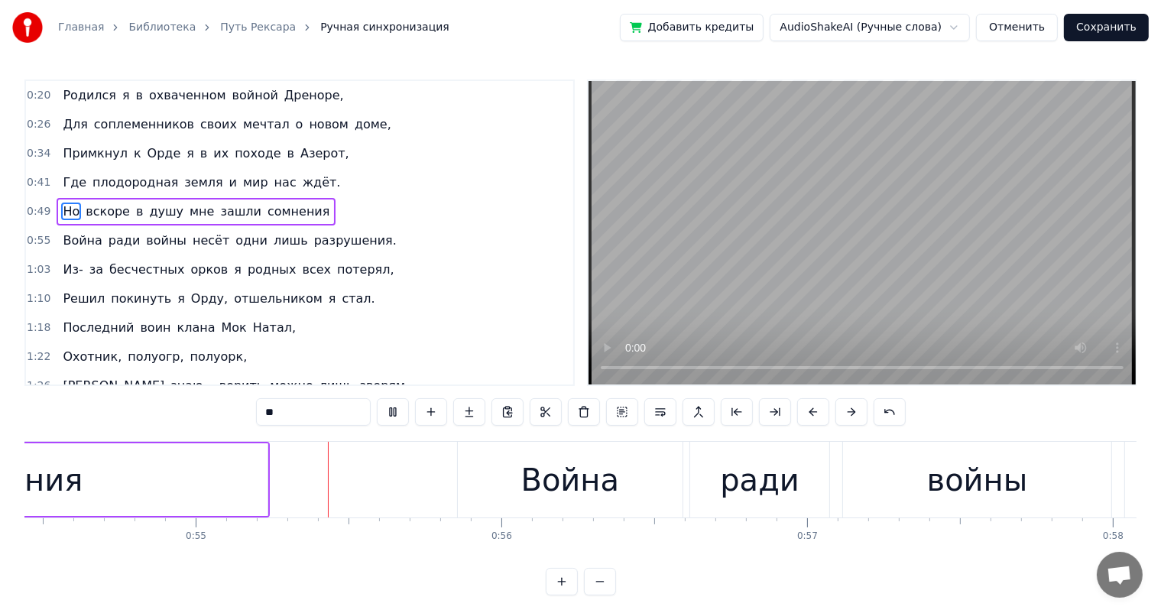
scroll to position [0, 16698]
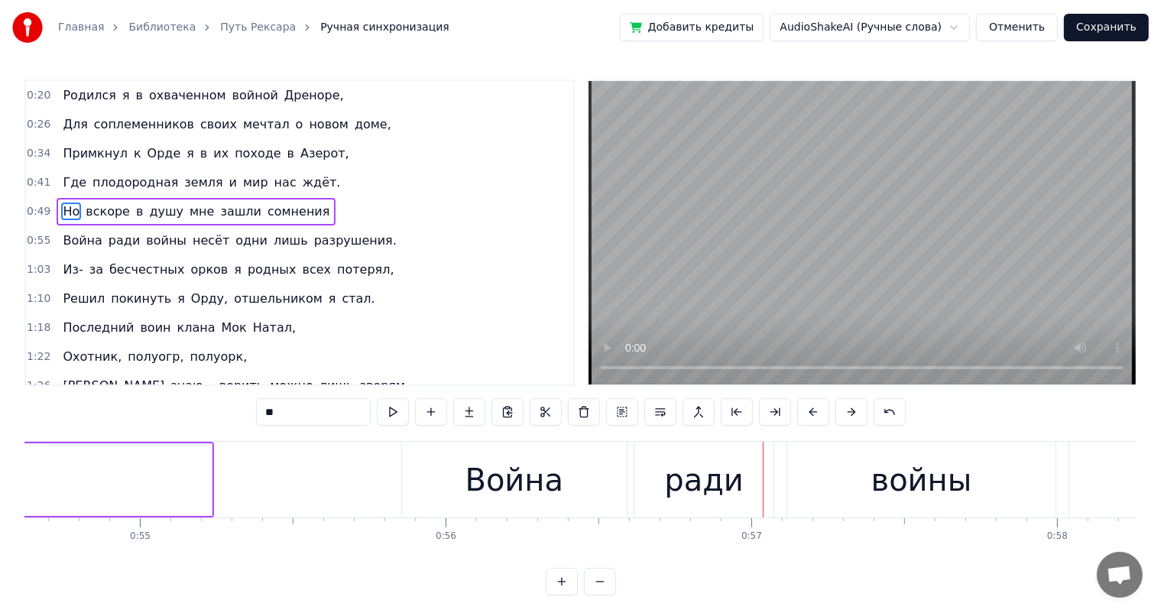
click at [507, 498] on div "Война" at bounding box center [514, 480] width 99 height 46
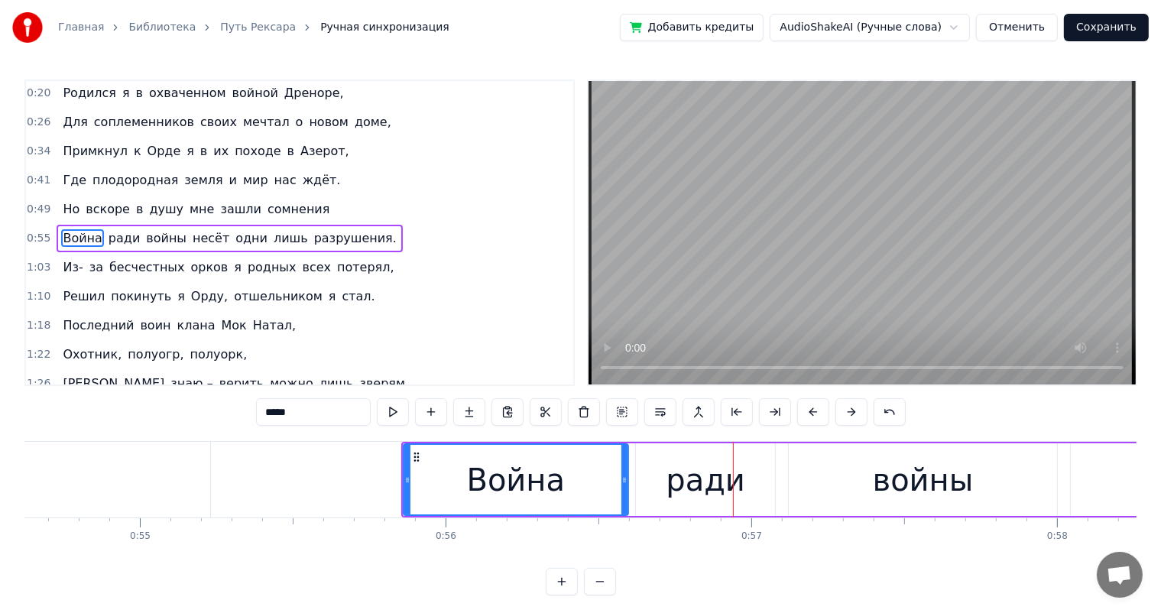
click at [645, 483] on div "ради" at bounding box center [705, 479] width 139 height 73
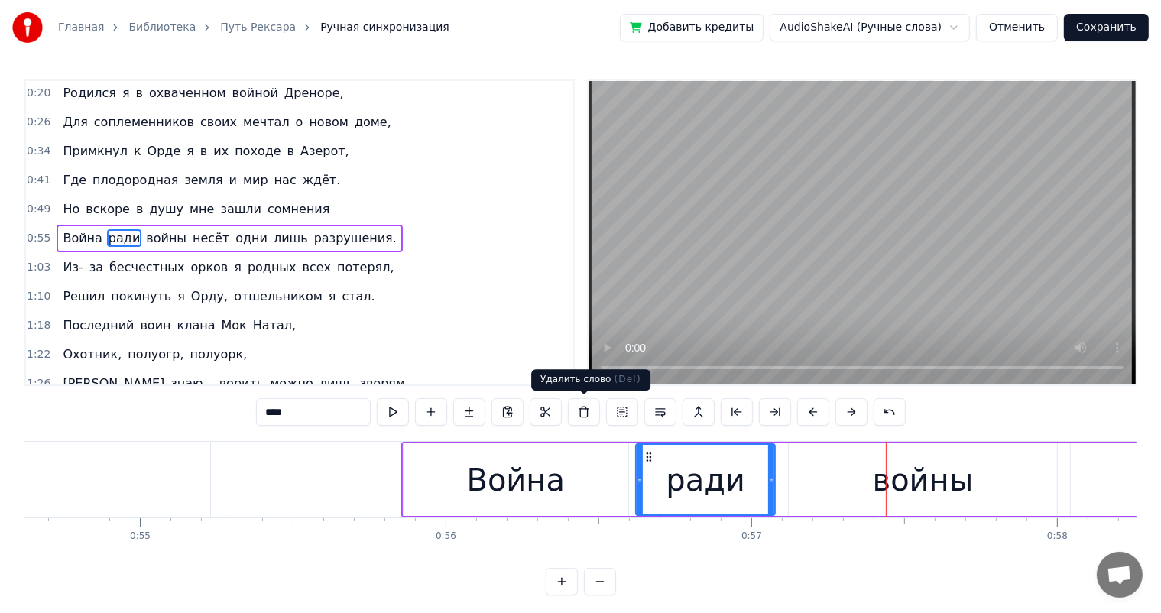
click at [565, 478] on div "Война" at bounding box center [516, 479] width 225 height 73
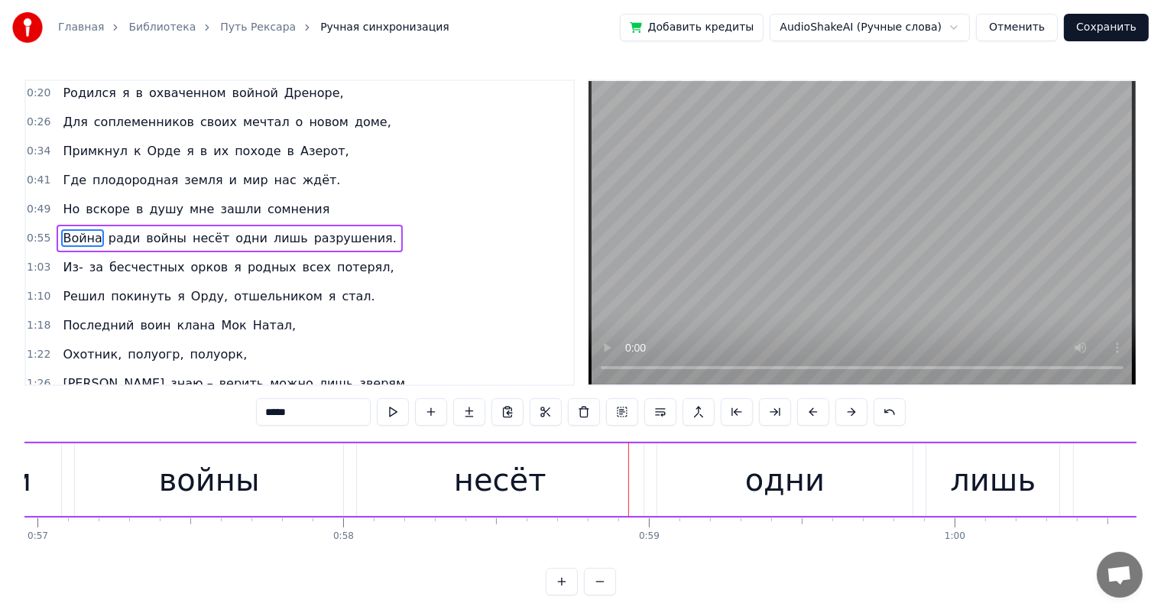
scroll to position [0, 17305]
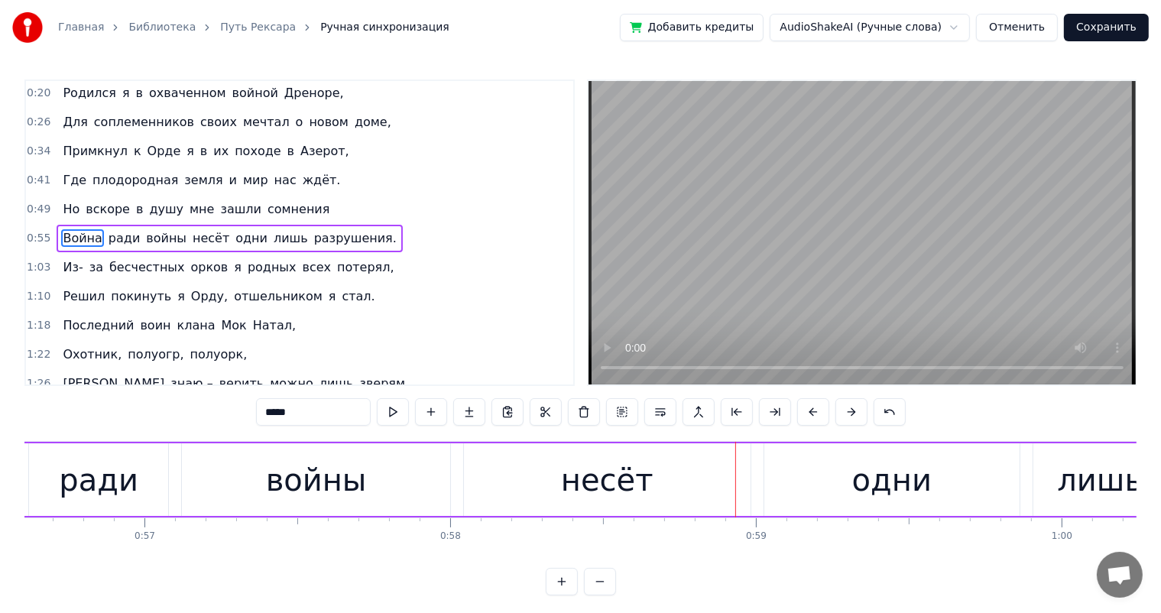
click at [264, 504] on div "войны" at bounding box center [316, 479] width 268 height 73
type input "*****"
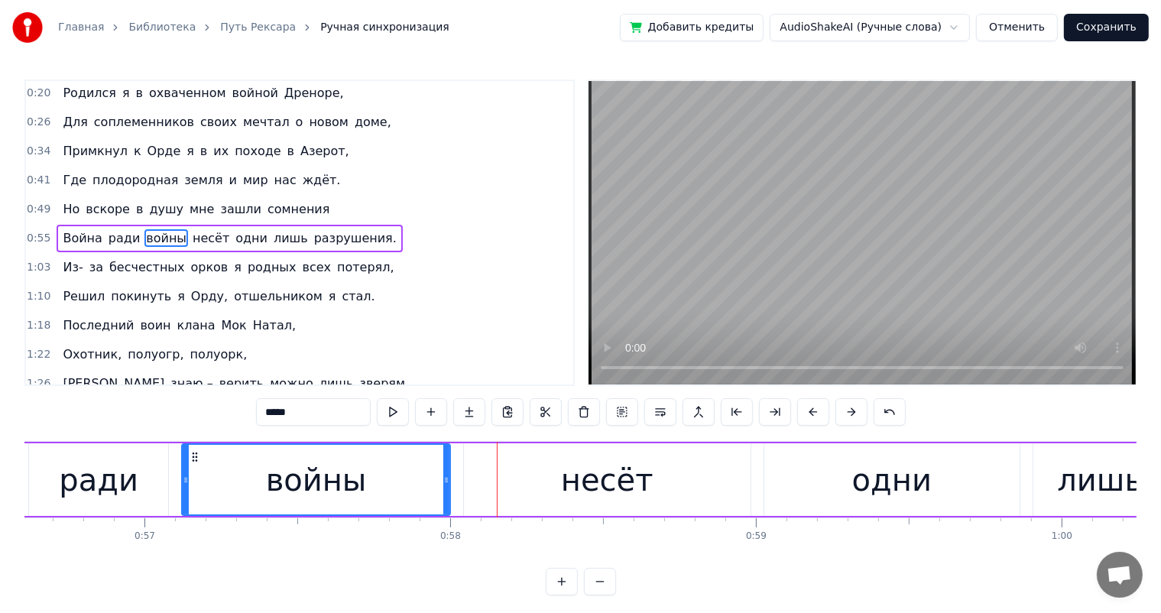
click at [457, 462] on div "Война ради войны несёт одни лишь разрушения." at bounding box center [803, 480] width 2018 height 76
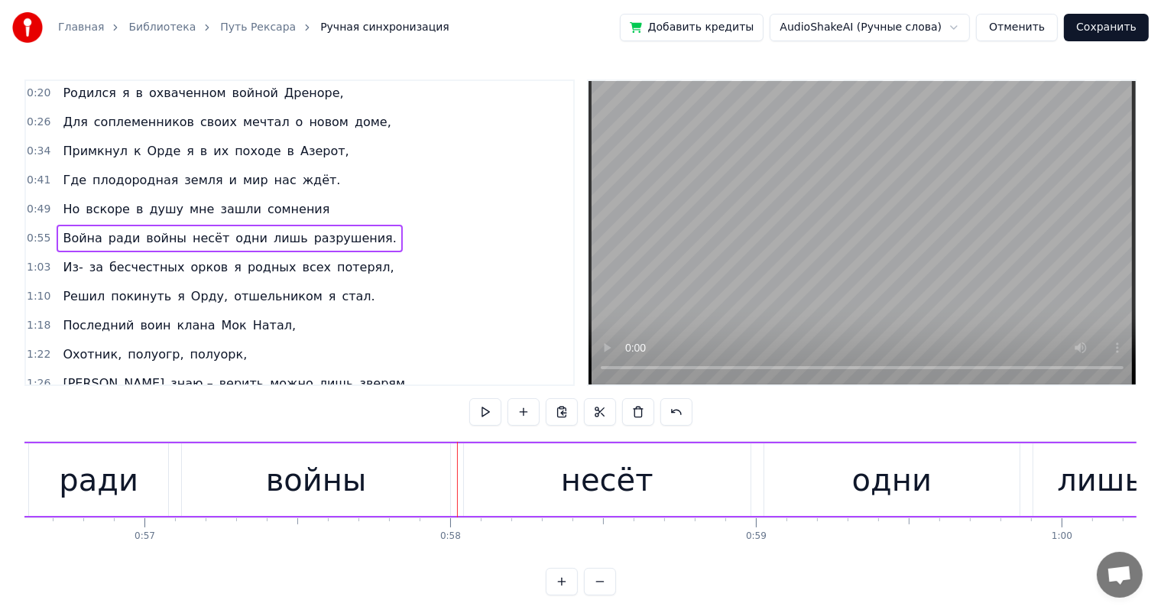
click at [480, 467] on div "несёт" at bounding box center [607, 479] width 287 height 73
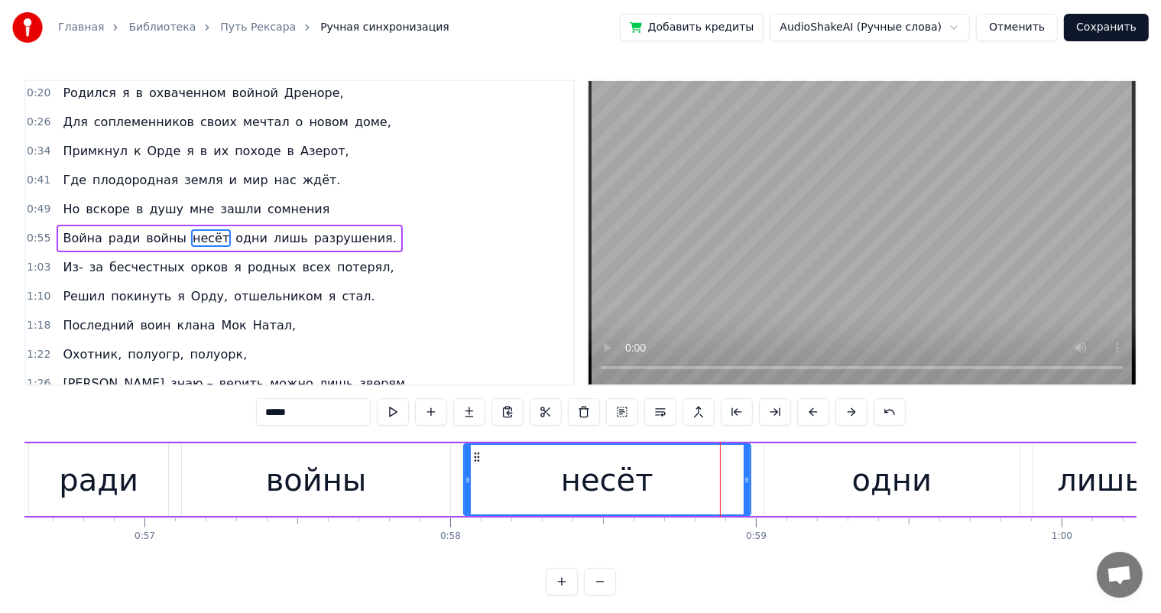
click at [354, 495] on div "войны" at bounding box center [316, 480] width 101 height 46
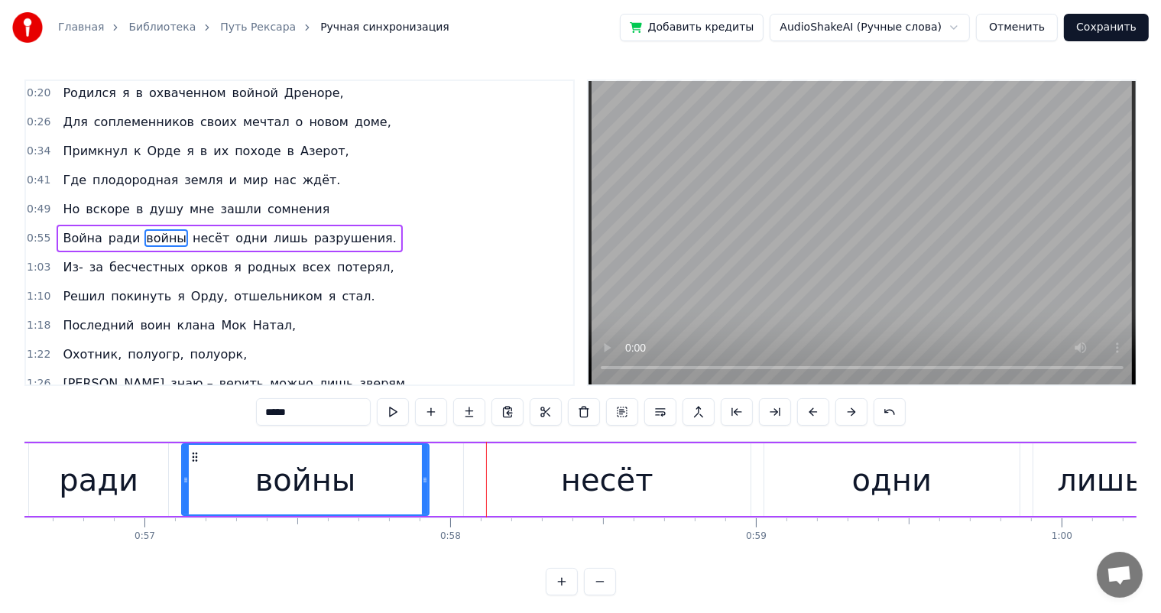
drag, startPoint x: 447, startPoint y: 481, endPoint x: 425, endPoint y: 486, distance: 22.6
click at [425, 486] on div at bounding box center [425, 480] width 6 height 70
click at [498, 485] on div "несёт" at bounding box center [607, 479] width 287 height 73
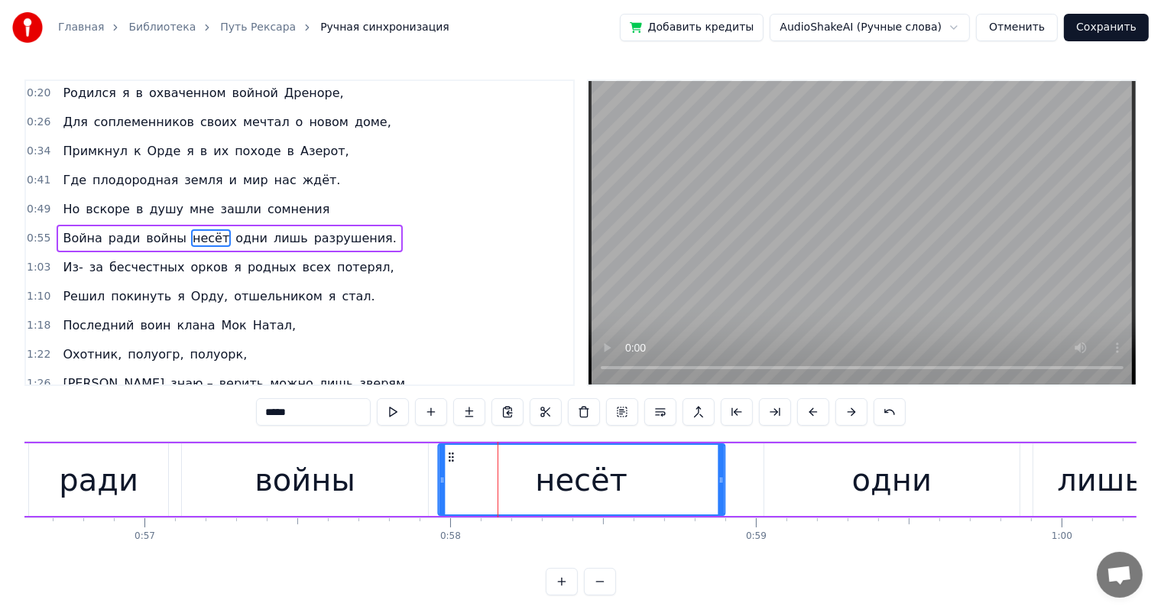
drag, startPoint x: 472, startPoint y: 457, endPoint x: 449, endPoint y: 465, distance: 24.2
click at [449, 465] on div "несёт" at bounding box center [581, 480] width 285 height 70
click at [564, 466] on div "несёт" at bounding box center [581, 480] width 92 height 46
drag, startPoint x: 720, startPoint y: 482, endPoint x: 702, endPoint y: 485, distance: 18.6
click at [702, 485] on div at bounding box center [702, 480] width 6 height 70
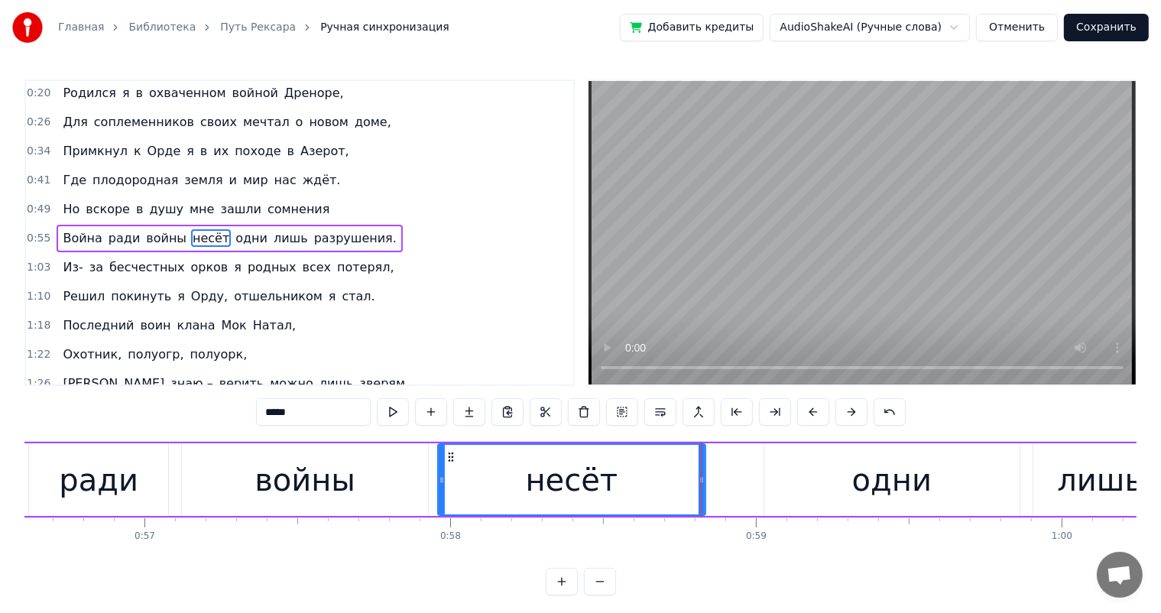
click at [786, 488] on div "одни" at bounding box center [892, 479] width 256 height 73
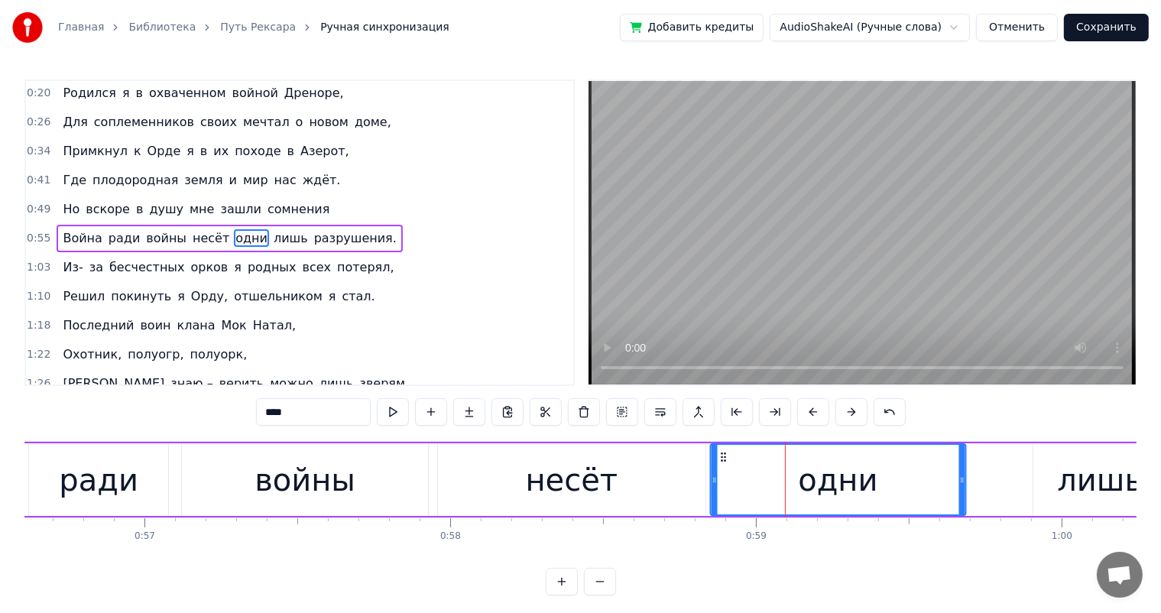
drag, startPoint x: 775, startPoint y: 455, endPoint x: 721, endPoint y: 462, distance: 53.9
click at [721, 462] on div "одни" at bounding box center [838, 480] width 254 height 70
click at [1055, 472] on div "лишь" at bounding box center [1099, 479] width 133 height 73
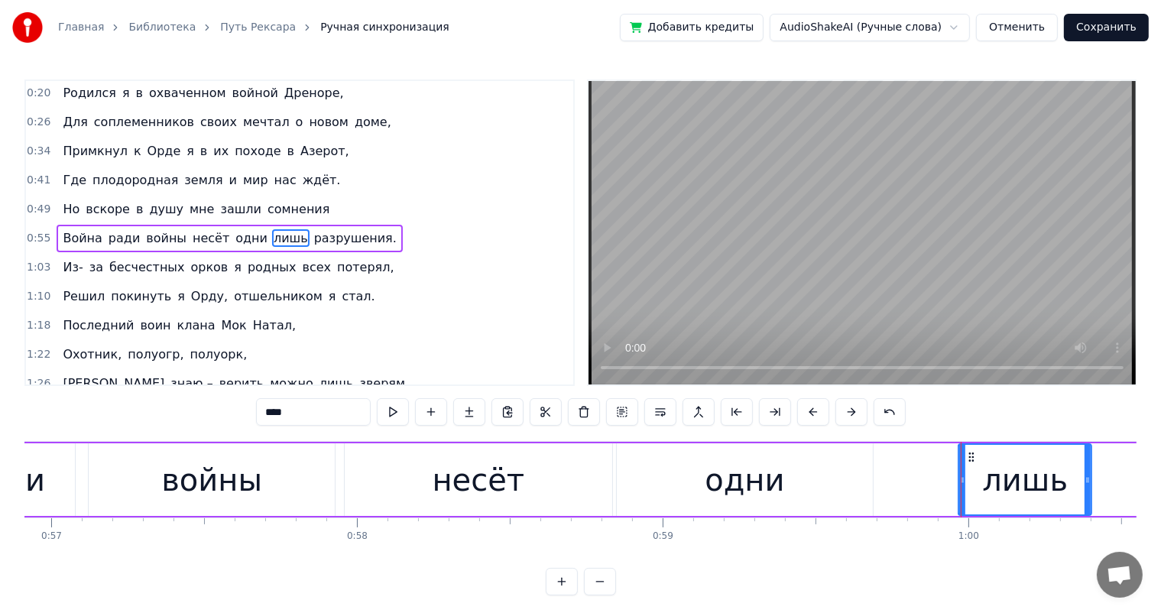
scroll to position [0, 17425]
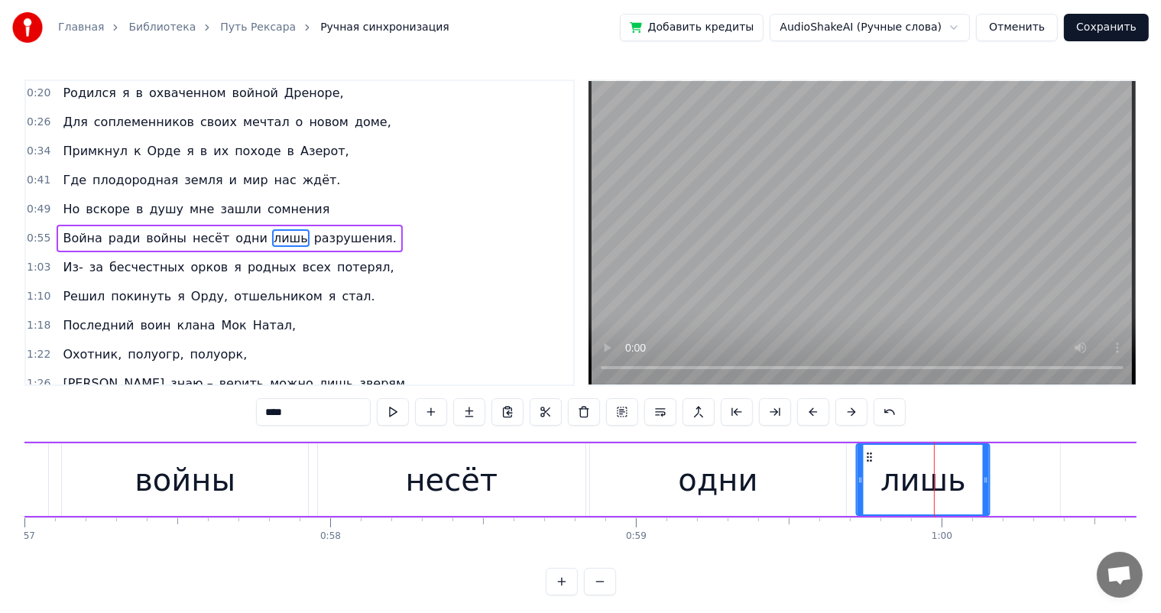
drag, startPoint x: 1043, startPoint y: 454, endPoint x: 867, endPoint y: 473, distance: 177.6
click at [867, 473] on div "лишь" at bounding box center [922, 480] width 131 height 70
click at [793, 495] on div "одни" at bounding box center [718, 479] width 256 height 73
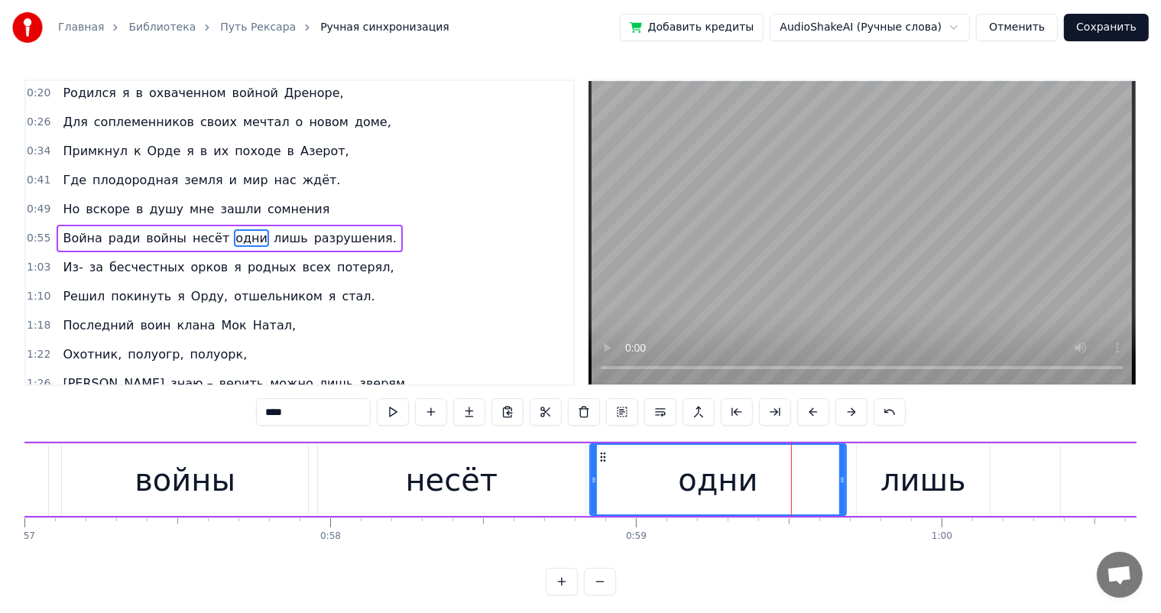
click at [889, 489] on div "лишь" at bounding box center [923, 480] width 86 height 46
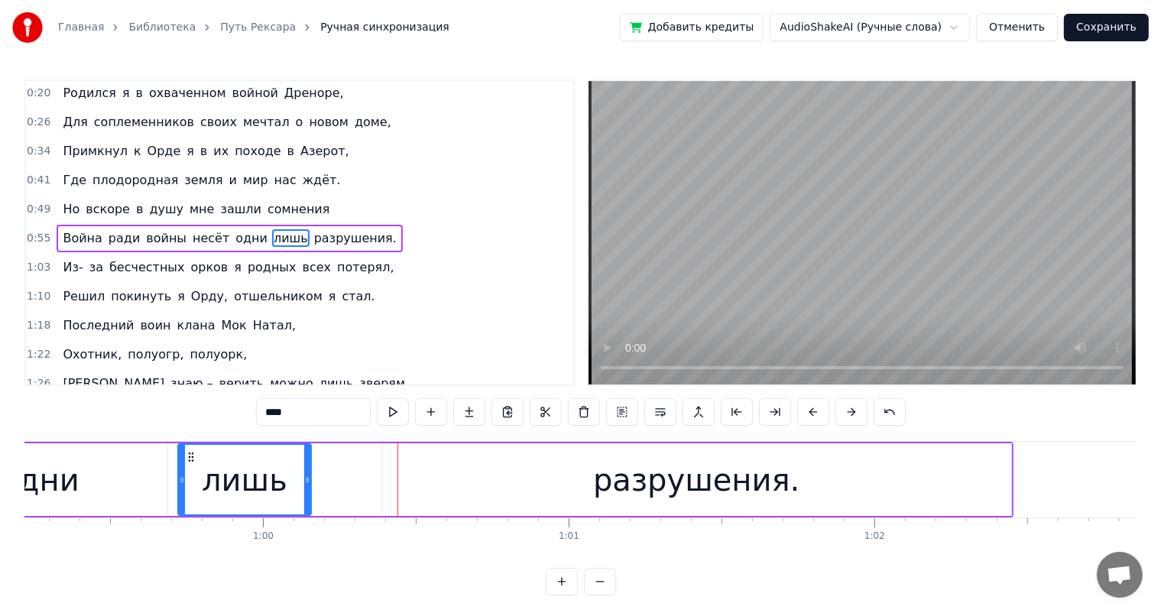
scroll to position [0, 17997]
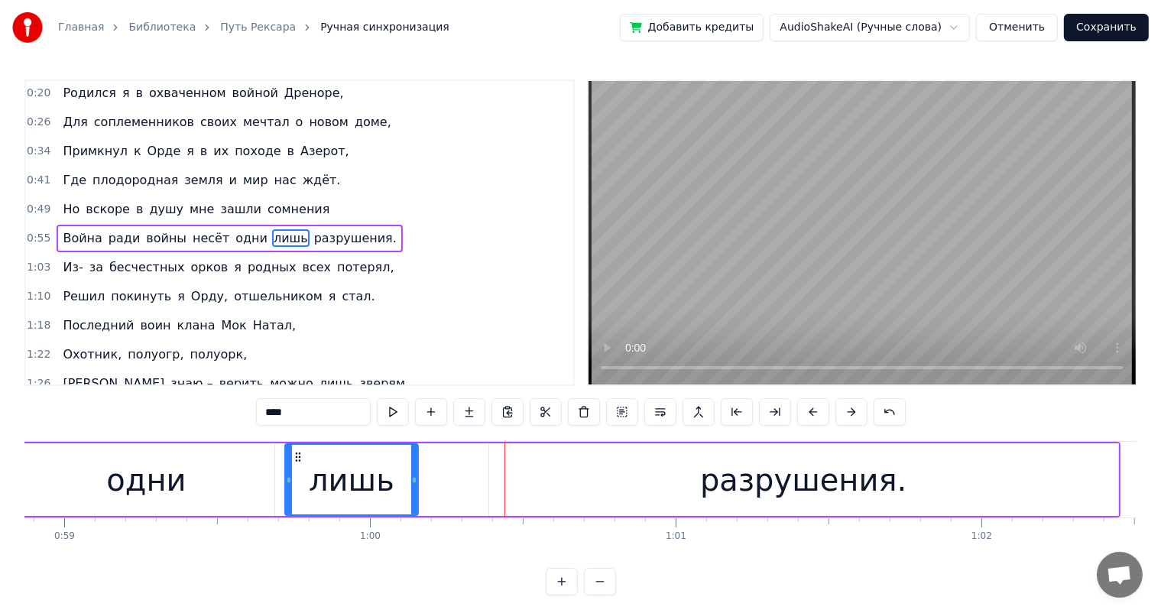
drag, startPoint x: 295, startPoint y: 486, endPoint x: 305, endPoint y: 482, distance: 10.6
click at [294, 486] on div "лишь" at bounding box center [351, 480] width 131 height 70
click at [578, 459] on div "разрушения." at bounding box center [803, 479] width 629 height 73
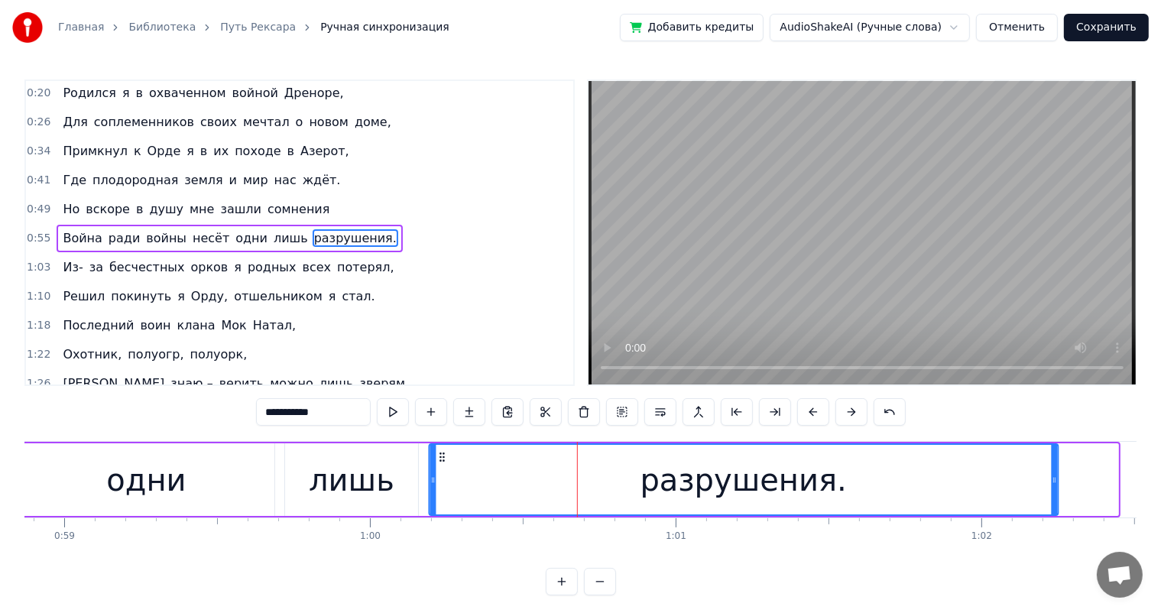
drag, startPoint x: 504, startPoint y: 452, endPoint x: 435, endPoint y: 462, distance: 70.4
click at [443, 462] on div "разрушения." at bounding box center [743, 480] width 627 height 70
click at [345, 468] on div "лишь" at bounding box center [352, 480] width 86 height 46
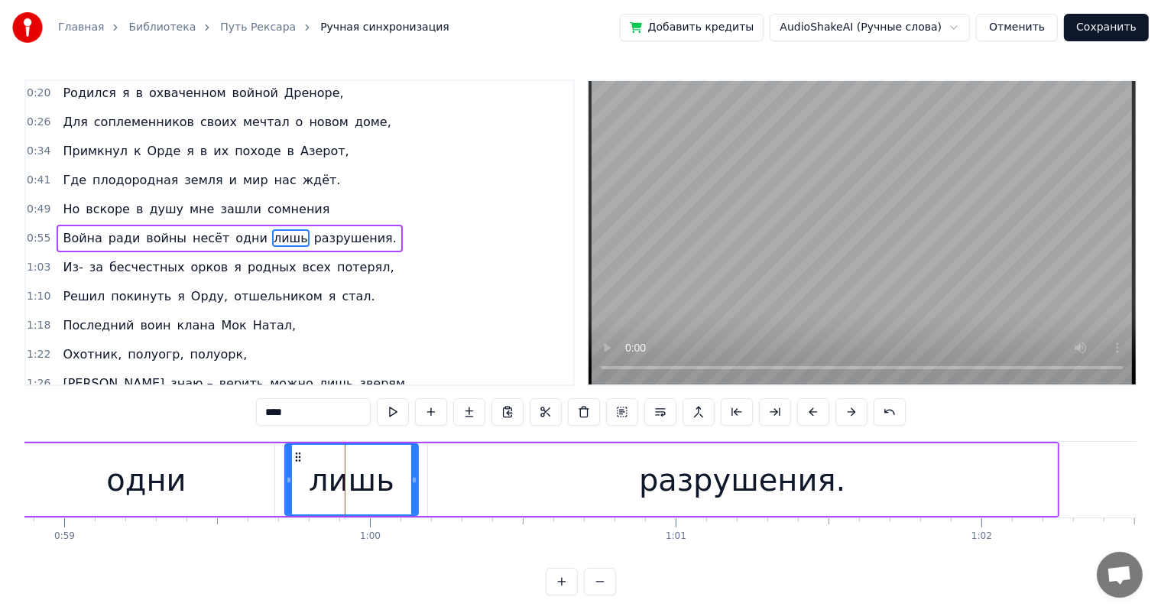
click at [440, 478] on div "разрушения." at bounding box center [742, 479] width 629 height 73
type input "**********"
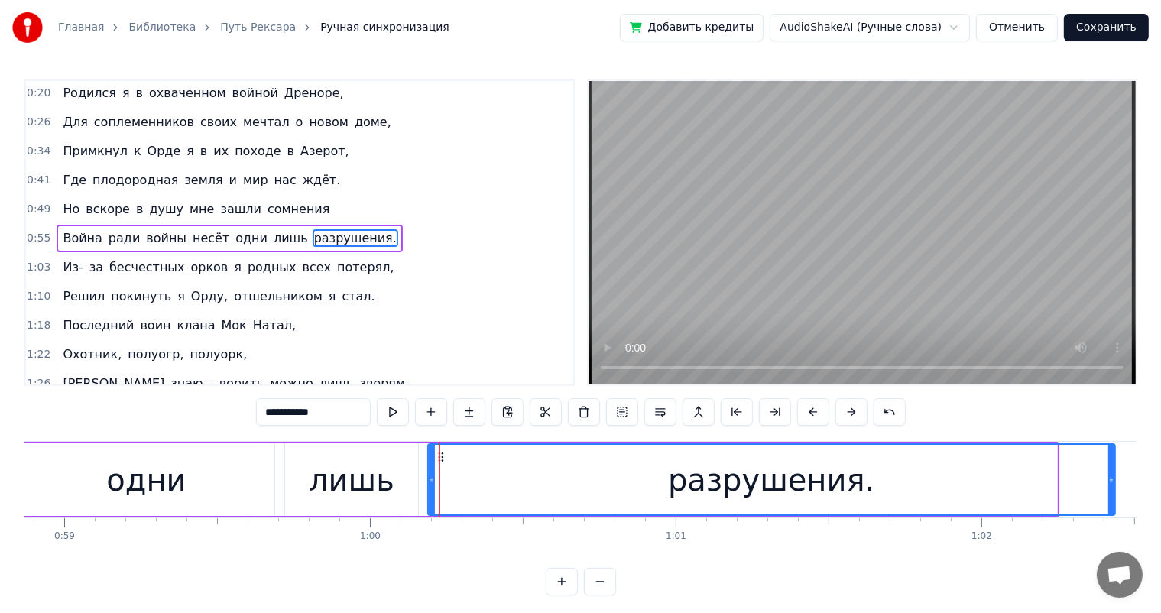
drag, startPoint x: 1052, startPoint y: 480, endPoint x: 1112, endPoint y: 485, distance: 59.9
click at [1112, 485] on div at bounding box center [1111, 480] width 6 height 70
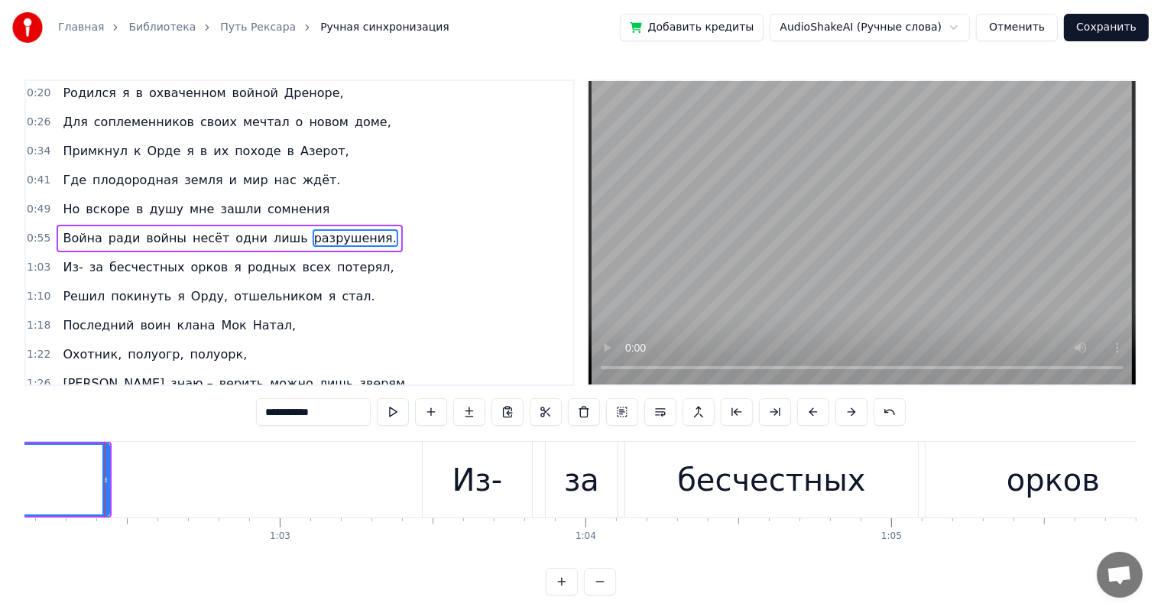
scroll to position [0, 19006]
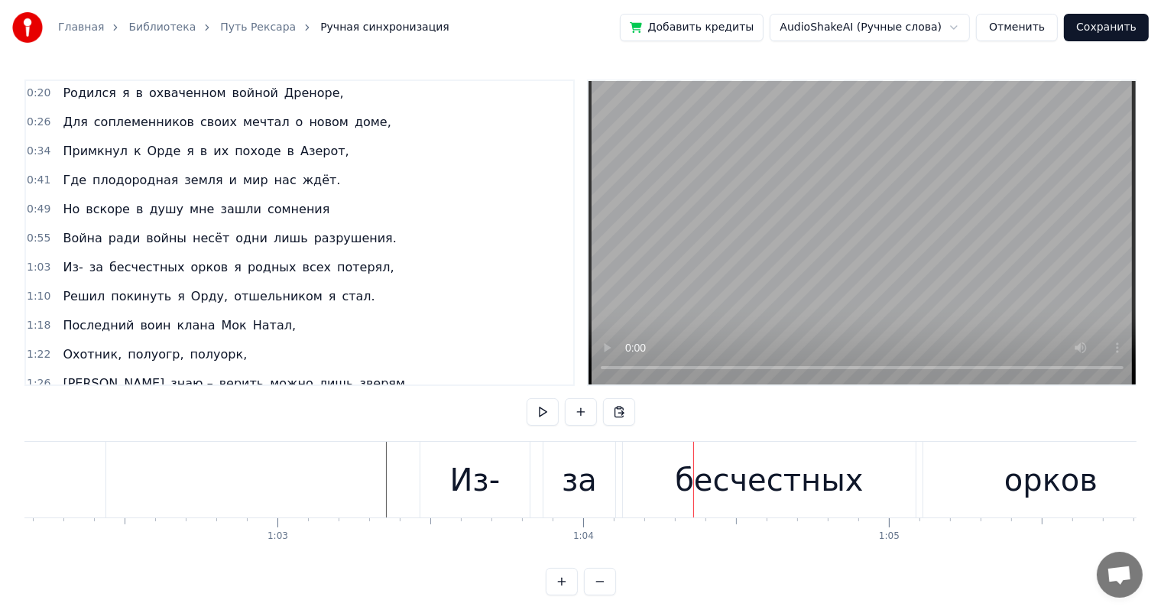
click at [432, 480] on div "Из-" at bounding box center [474, 480] width 109 height 76
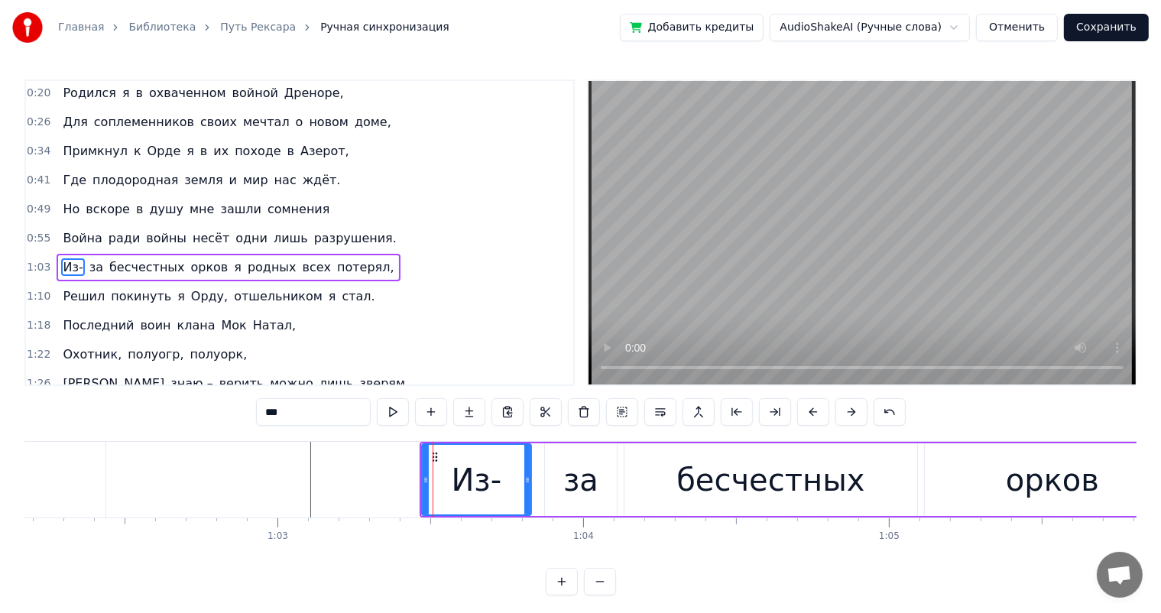
scroll to position [31, 0]
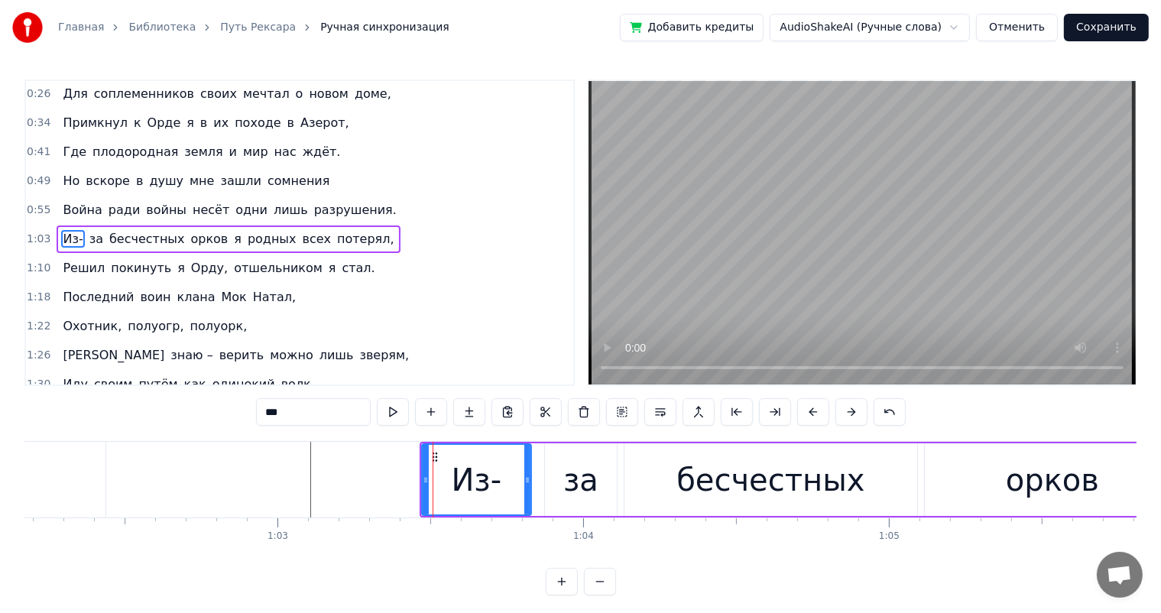
click at [556, 480] on div "за" at bounding box center [581, 479] width 72 height 73
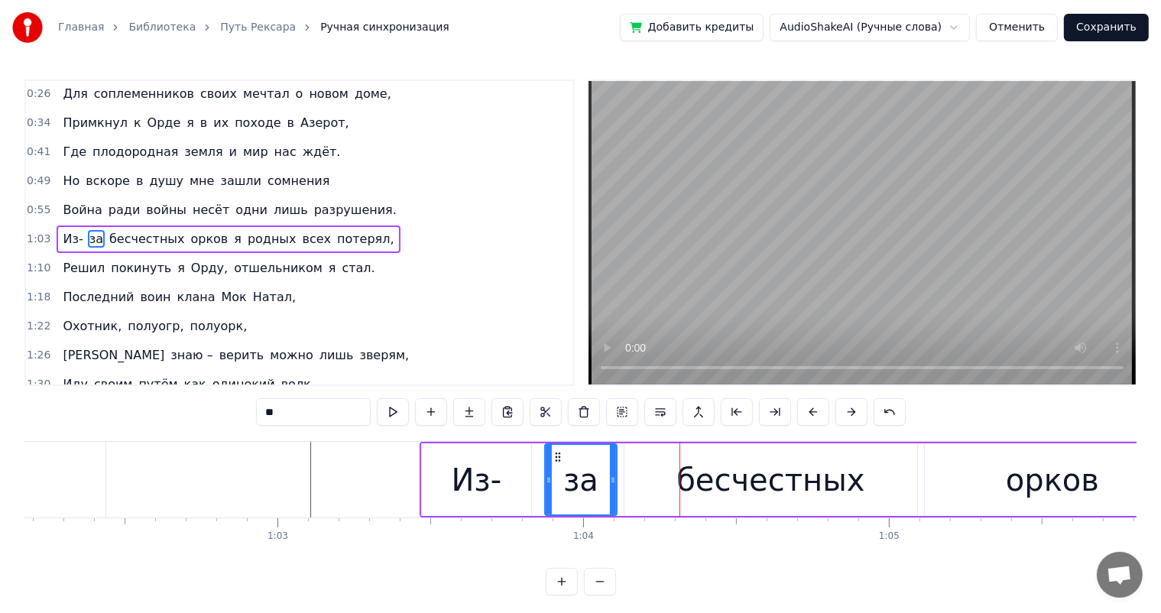
click at [499, 476] on div "Из-" at bounding box center [477, 480] width 50 height 46
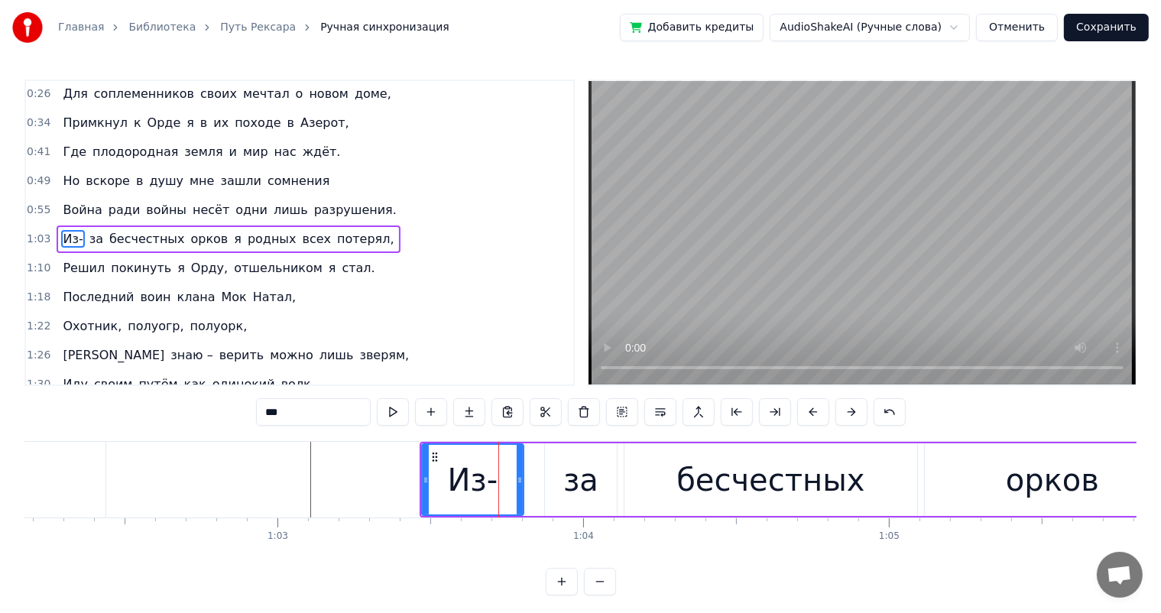
drag, startPoint x: 525, startPoint y: 480, endPoint x: 517, endPoint y: 482, distance: 8.0
click at [517, 482] on icon at bounding box center [520, 480] width 6 height 12
click at [558, 481] on div "за" at bounding box center [581, 479] width 72 height 73
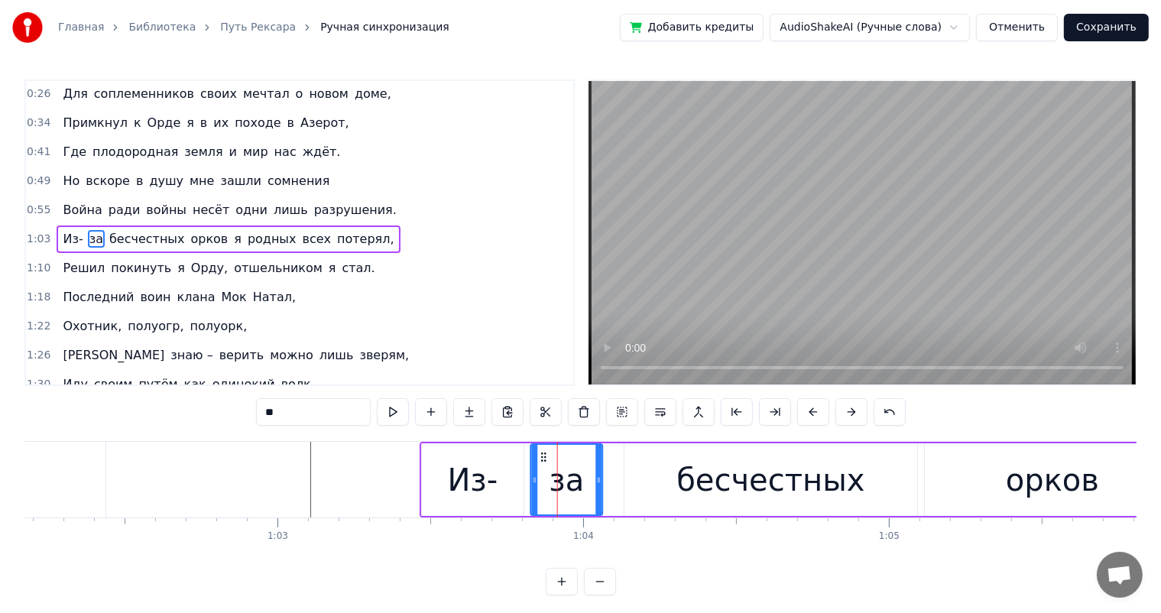
drag, startPoint x: 548, startPoint y: 459, endPoint x: 539, endPoint y: 462, distance: 9.9
click at [538, 462] on div "за" at bounding box center [567, 480] width 70 height 70
click at [640, 479] on div "бесчестных" at bounding box center [770, 479] width 293 height 73
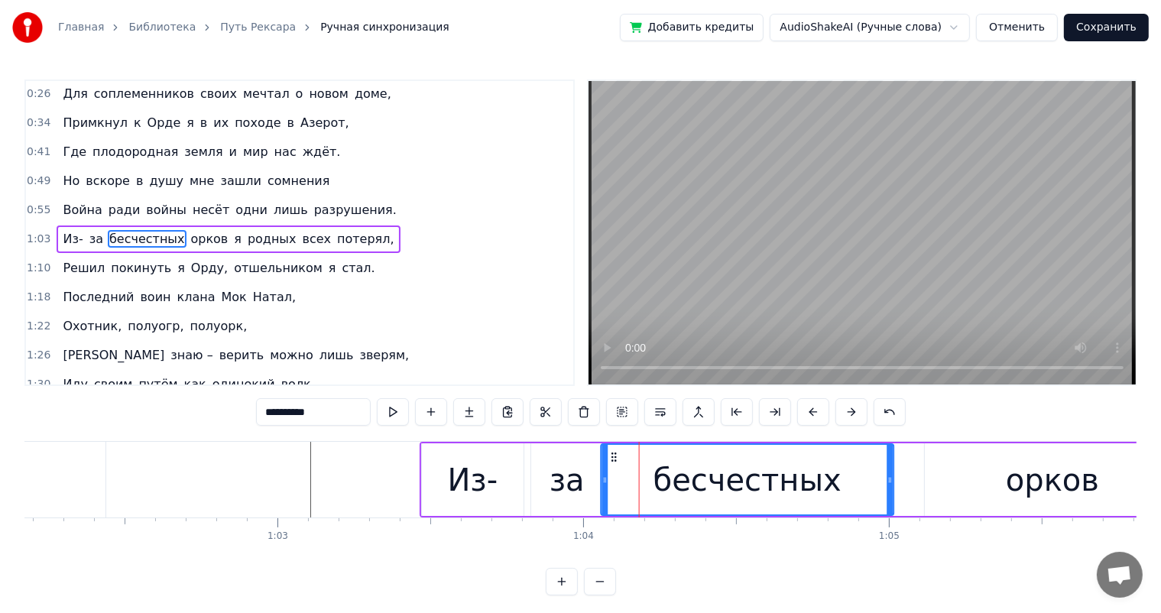
drag, startPoint x: 634, startPoint y: 458, endPoint x: 611, endPoint y: 465, distance: 23.9
click at [611, 465] on div "бесчестных" at bounding box center [747, 480] width 291 height 70
click at [470, 490] on div "Из-" at bounding box center [473, 480] width 50 height 46
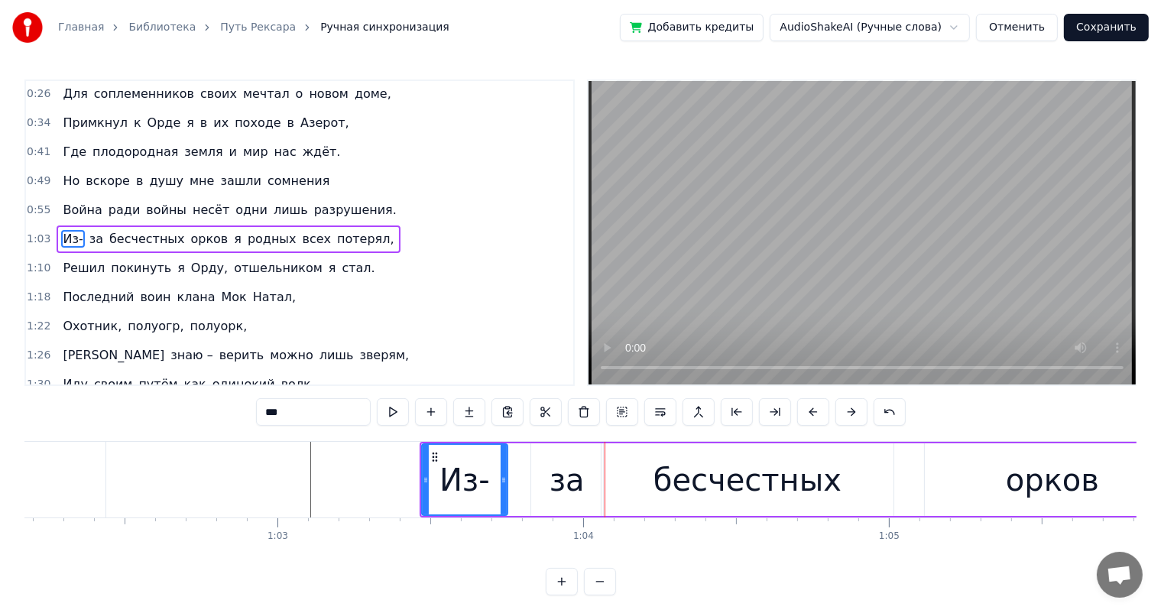
drag, startPoint x: 517, startPoint y: 477, endPoint x: 504, endPoint y: 483, distance: 14.4
click at [501, 483] on icon at bounding box center [504, 480] width 6 height 12
click at [547, 482] on div "за" at bounding box center [567, 479] width 72 height 73
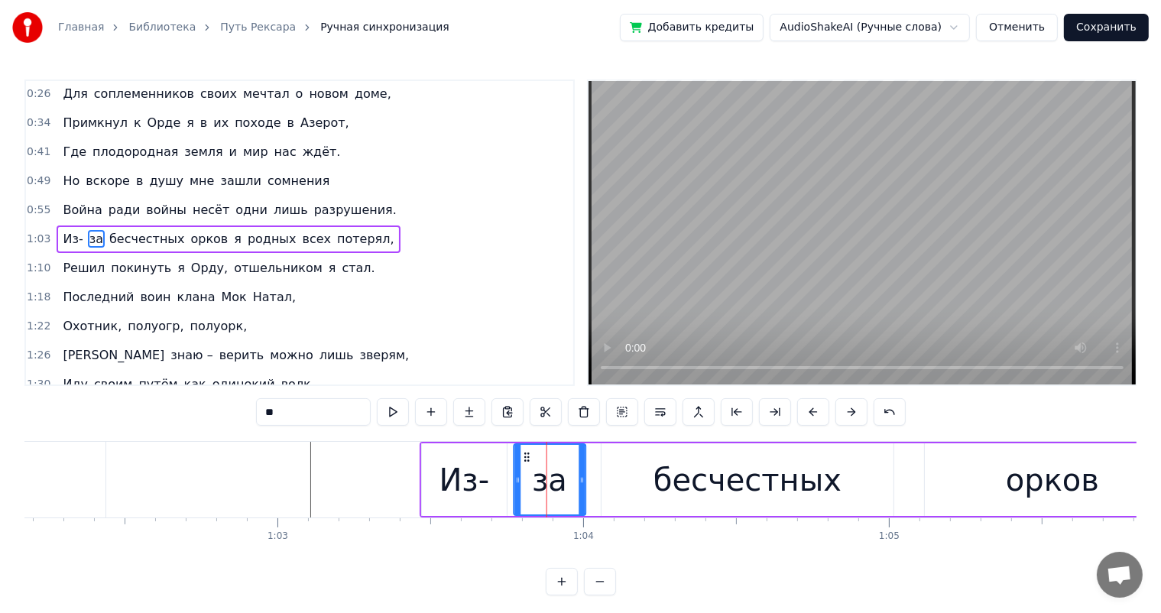
drag, startPoint x: 540, startPoint y: 455, endPoint x: 523, endPoint y: 462, distance: 17.9
click at [523, 462] on icon at bounding box center [526, 457] width 12 height 12
click at [622, 472] on div "бесчестных" at bounding box center [747, 479] width 293 height 73
type input "**********"
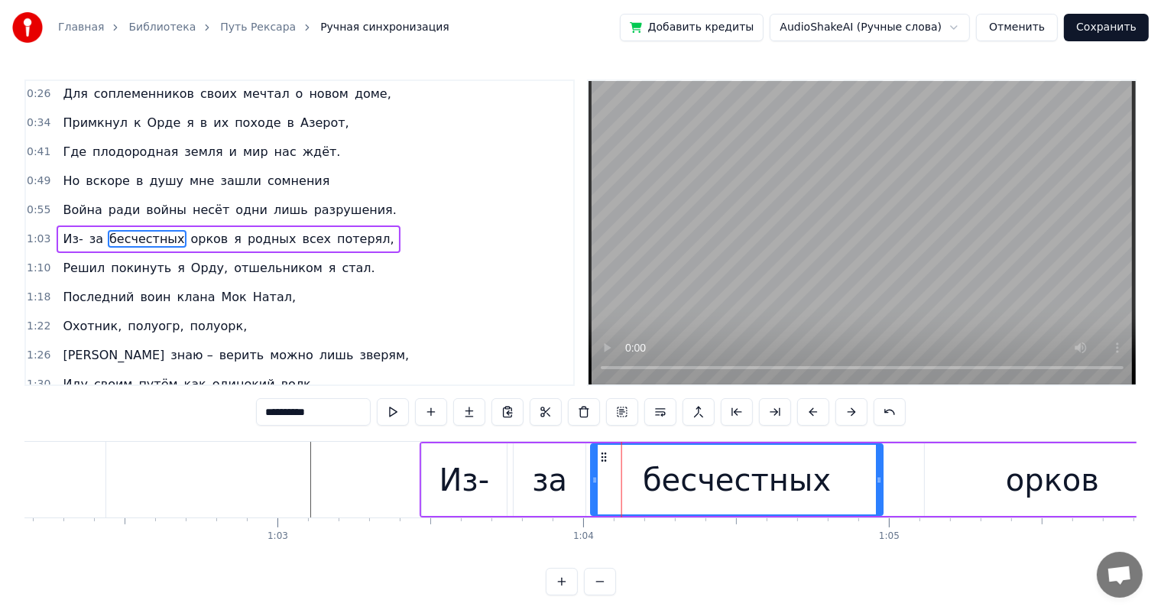
drag, startPoint x: 613, startPoint y: 452, endPoint x: 601, endPoint y: 458, distance: 12.7
click at [601, 458] on icon at bounding box center [604, 457] width 12 height 12
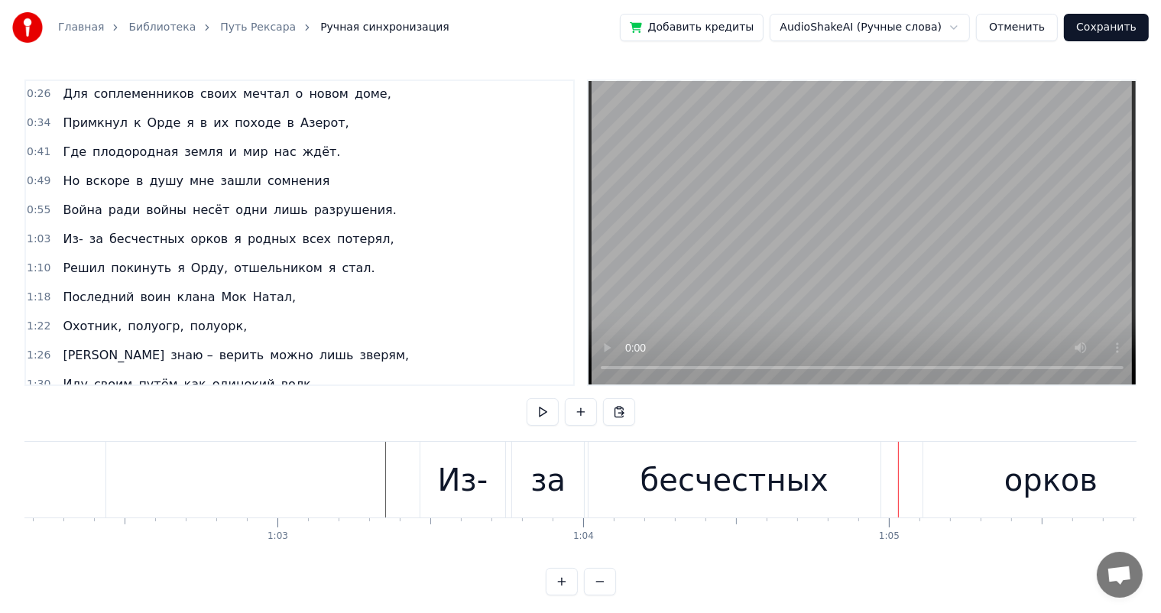
click at [848, 486] on div "бесчестных" at bounding box center [734, 480] width 293 height 76
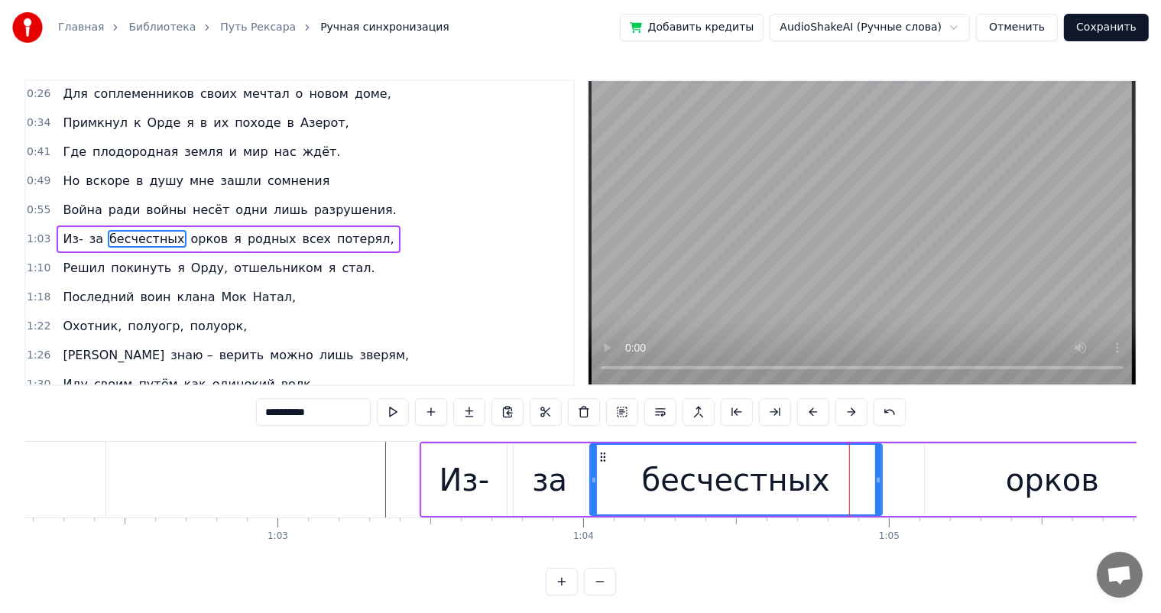
click at [948, 484] on div "орков" at bounding box center [1053, 479] width 256 height 73
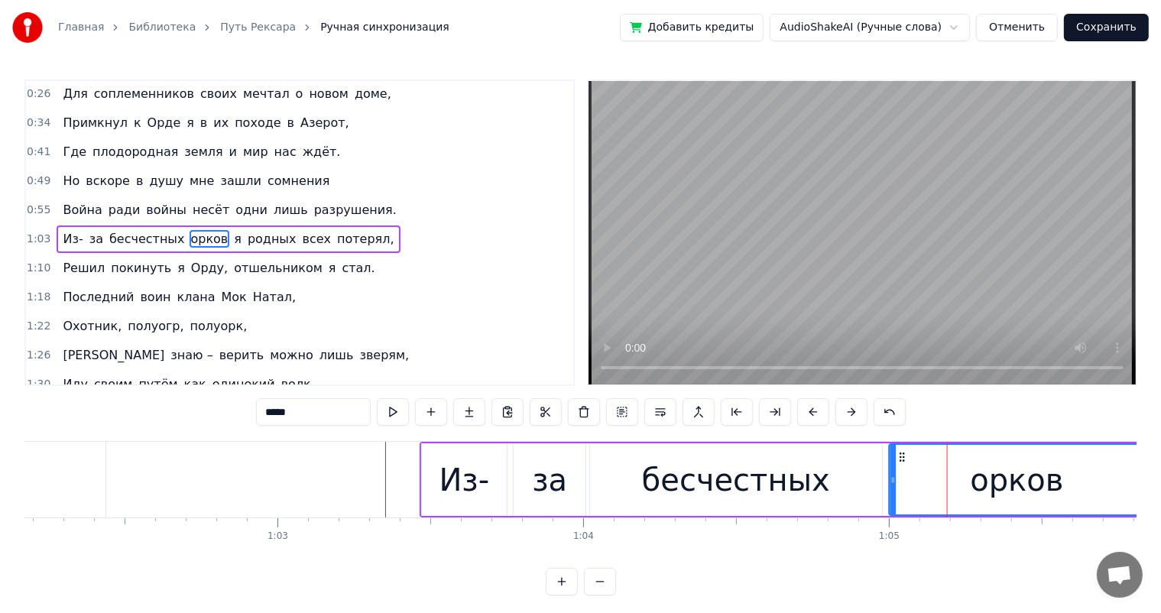
drag, startPoint x: 938, startPoint y: 455, endPoint x: 902, endPoint y: 454, distance: 35.9
click at [902, 454] on icon at bounding box center [902, 457] width 12 height 12
click at [843, 480] on div "бесчестных" at bounding box center [736, 479] width 293 height 73
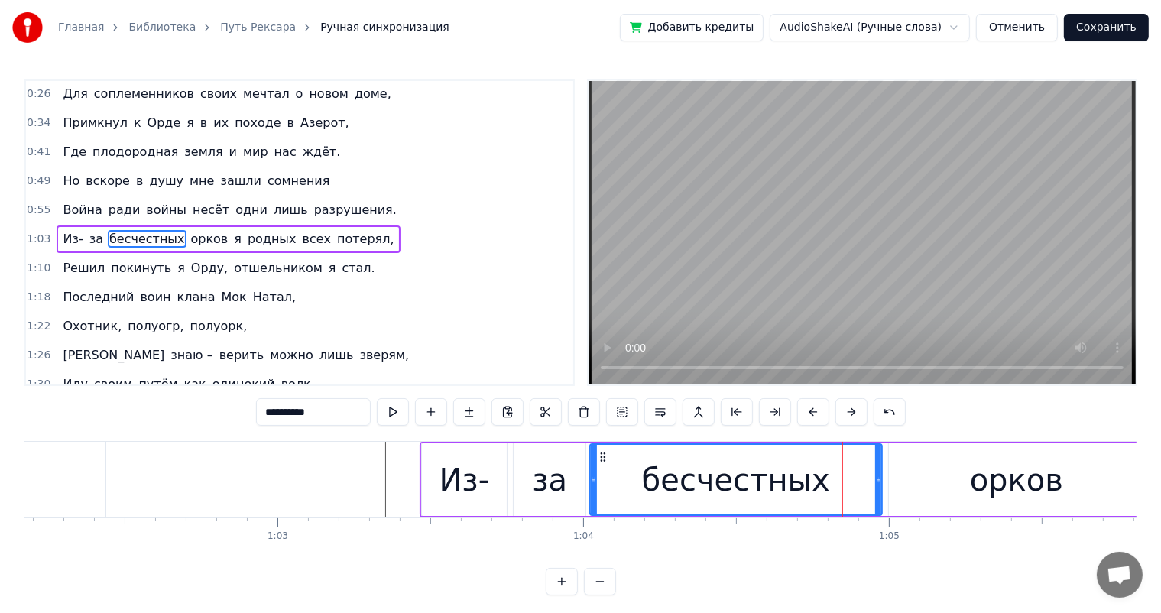
click at [934, 477] on div "орков" at bounding box center [1017, 479] width 256 height 73
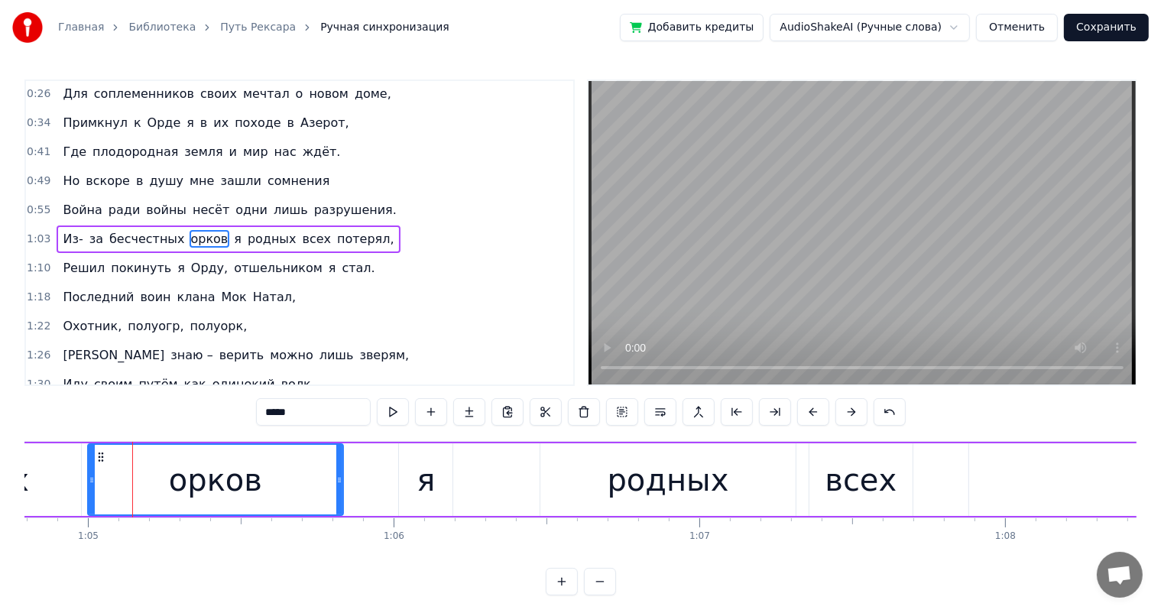
scroll to position [0, 19861]
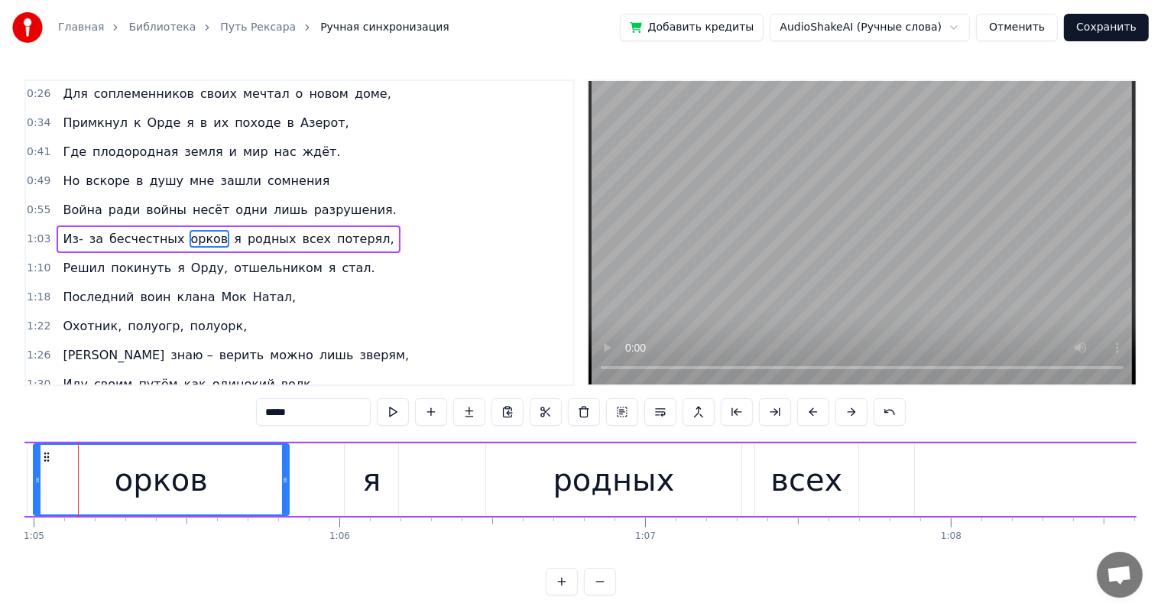
click at [366, 471] on div "я" at bounding box center [371, 480] width 18 height 46
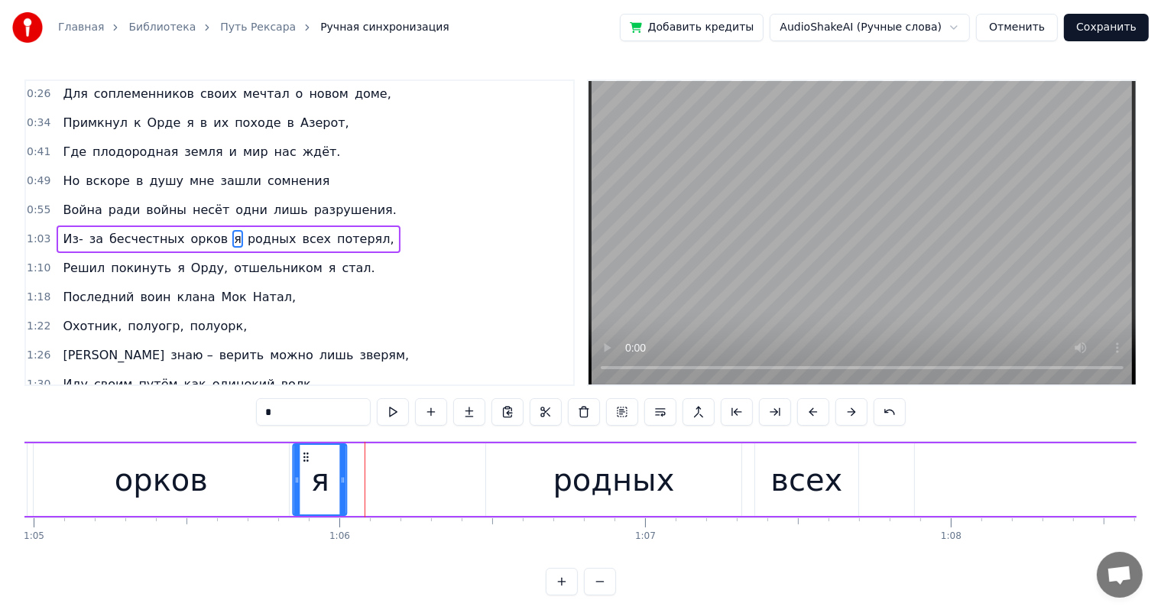
drag, startPoint x: 355, startPoint y: 455, endPoint x: 303, endPoint y: 468, distance: 52.6
click at [303, 468] on div "я" at bounding box center [320, 480] width 52 height 70
click at [576, 480] on div "родных" at bounding box center [614, 480] width 122 height 46
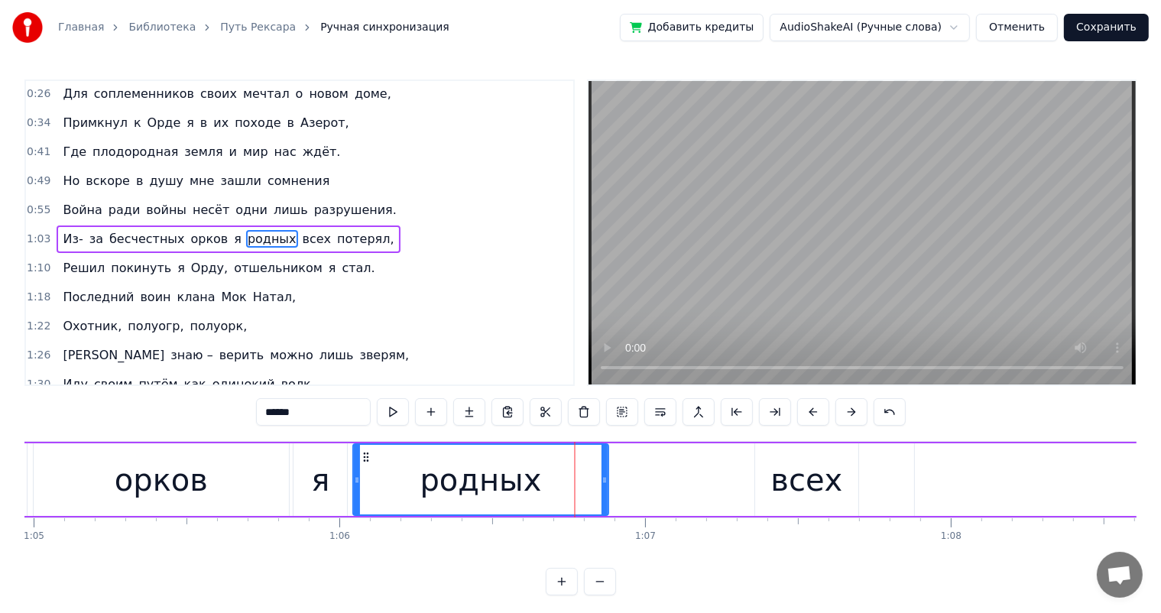
drag, startPoint x: 500, startPoint y: 454, endPoint x: 367, endPoint y: 471, distance: 134.0
click at [367, 471] on div "родных" at bounding box center [481, 480] width 254 height 70
click at [769, 465] on div "всех" at bounding box center [806, 479] width 102 height 73
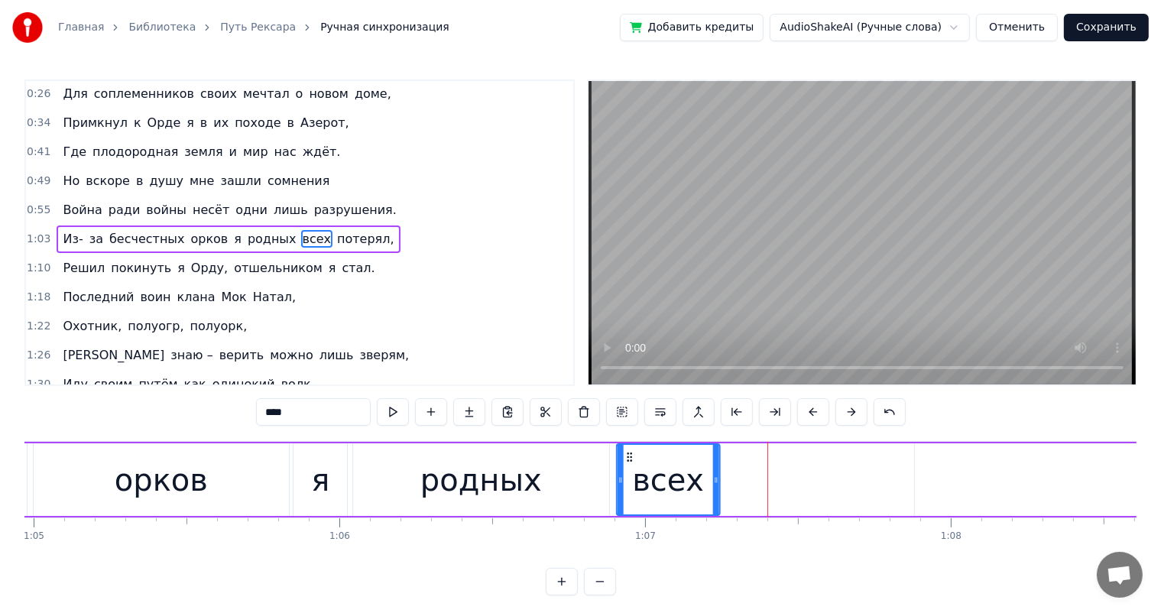
drag, startPoint x: 767, startPoint y: 455, endPoint x: 628, endPoint y: 468, distance: 138.9
click at [628, 468] on div "всех" at bounding box center [668, 480] width 101 height 70
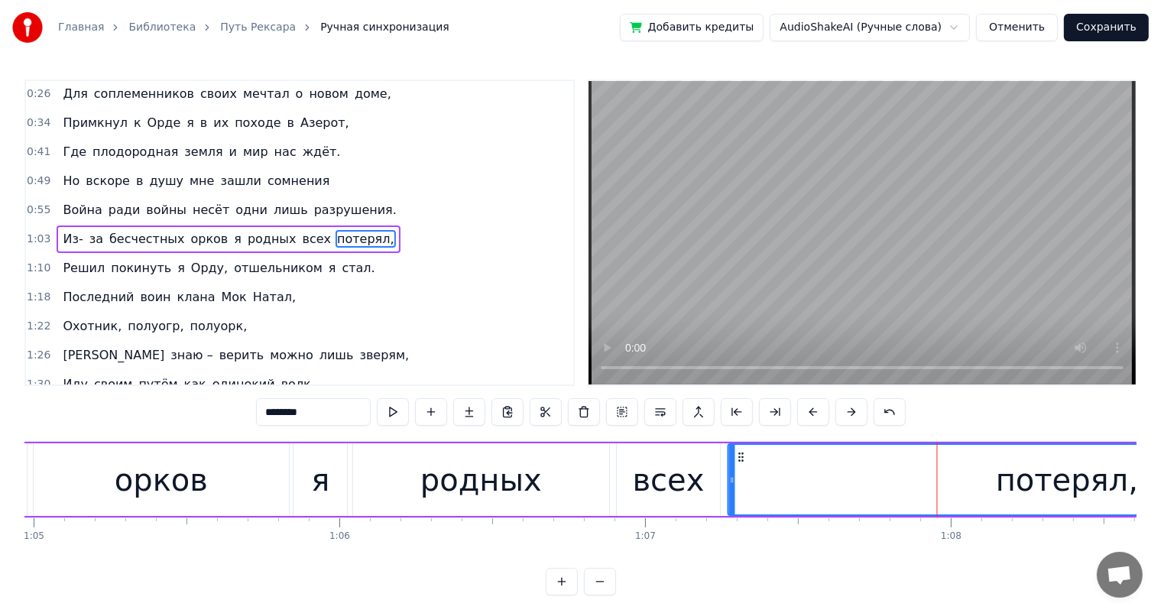
drag, startPoint x: 923, startPoint y: 455, endPoint x: 737, endPoint y: 464, distance: 186.7
click at [737, 464] on div "потерял," at bounding box center [1067, 480] width 676 height 70
click at [688, 495] on div "всех" at bounding box center [669, 480] width 72 height 46
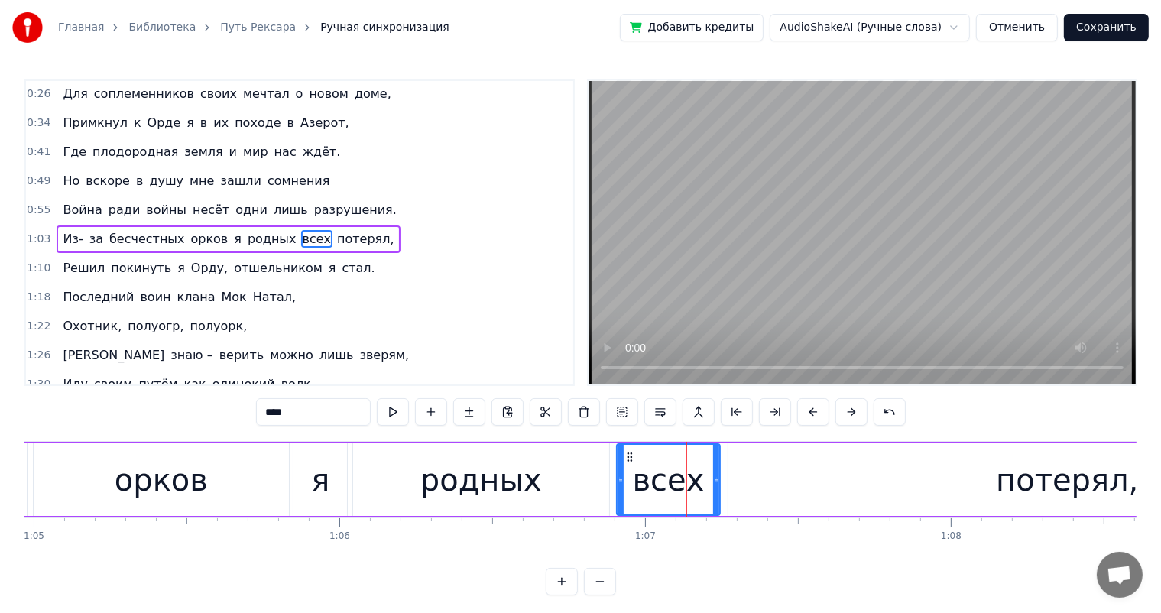
click at [775, 481] on div "потерял," at bounding box center [1067, 479] width 678 height 73
type input "********"
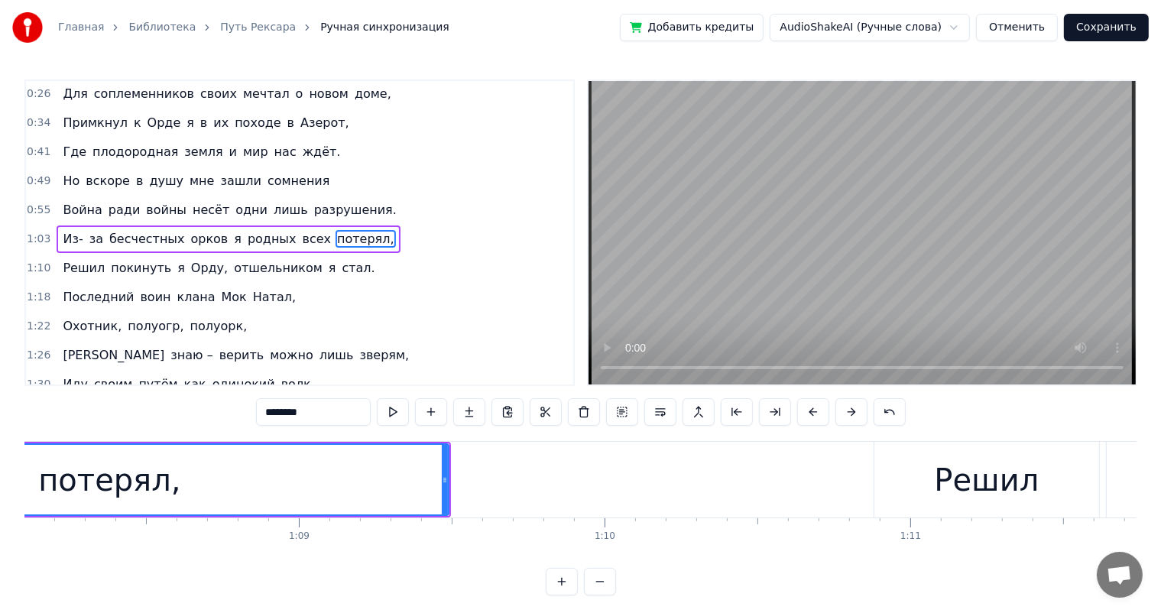
scroll to position [0, 20979]
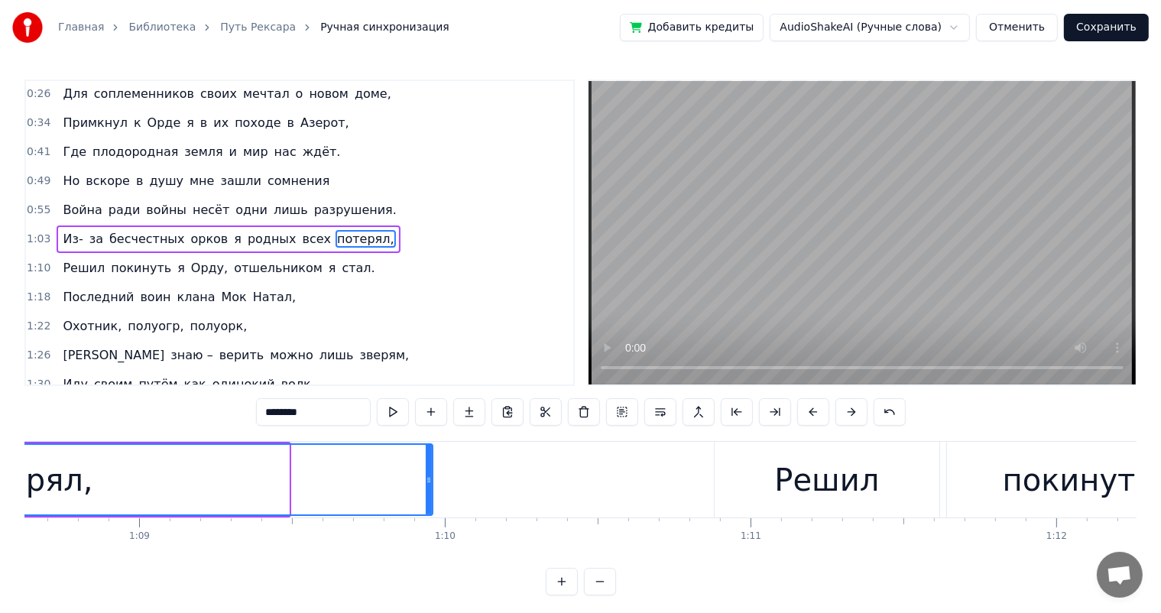
drag, startPoint x: 287, startPoint y: 481, endPoint x: 431, endPoint y: 488, distance: 144.6
click at [431, 488] on div at bounding box center [429, 480] width 6 height 70
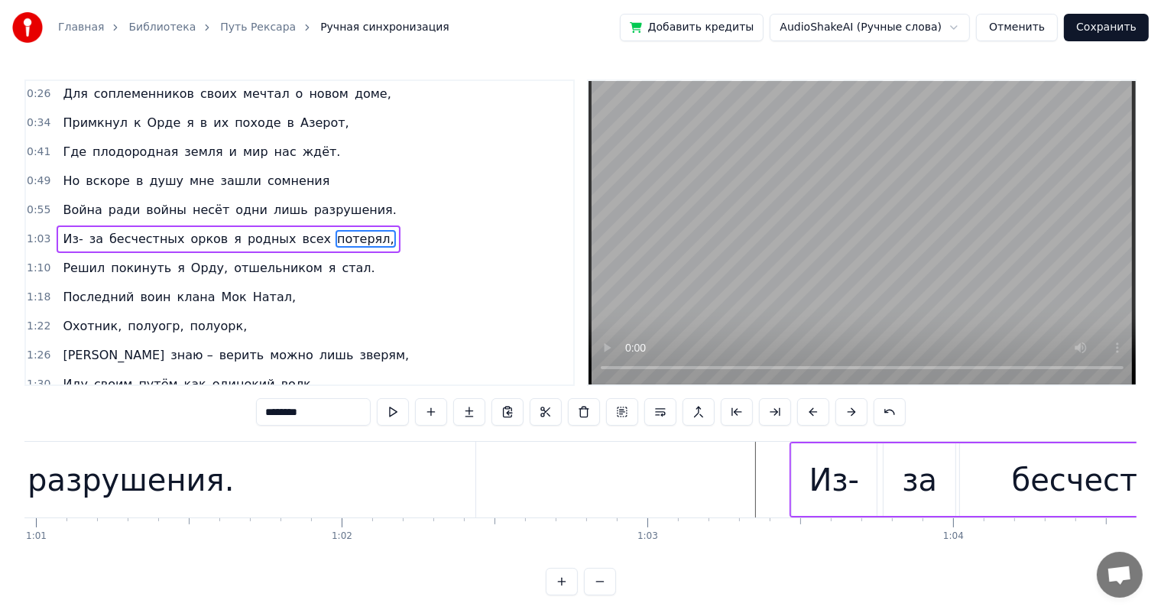
scroll to position [0, 18583]
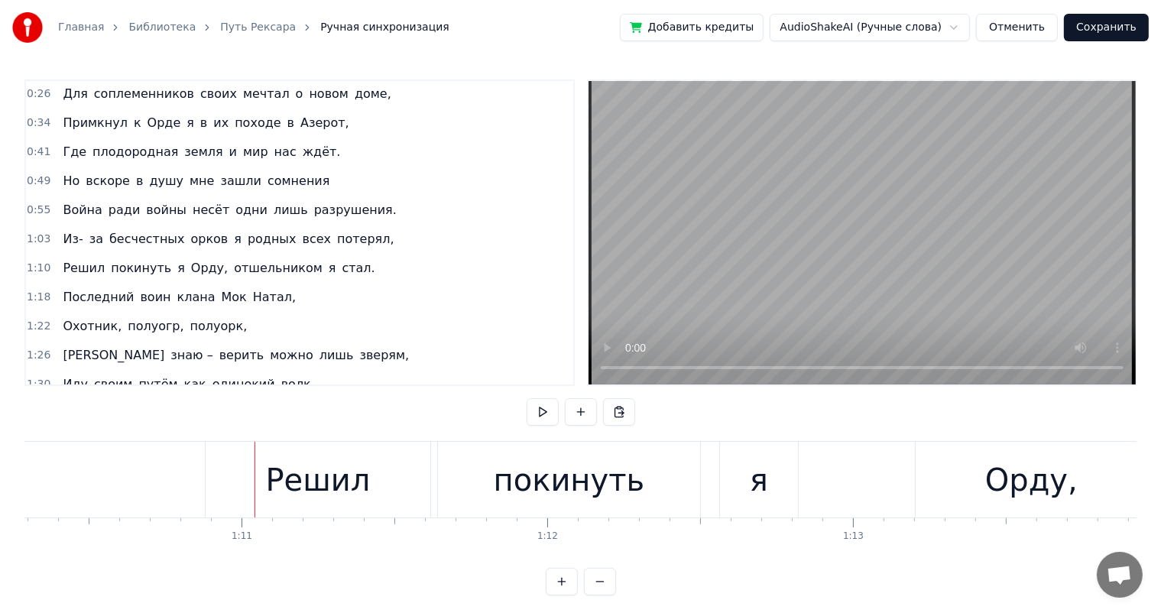
scroll to position [0, 21536]
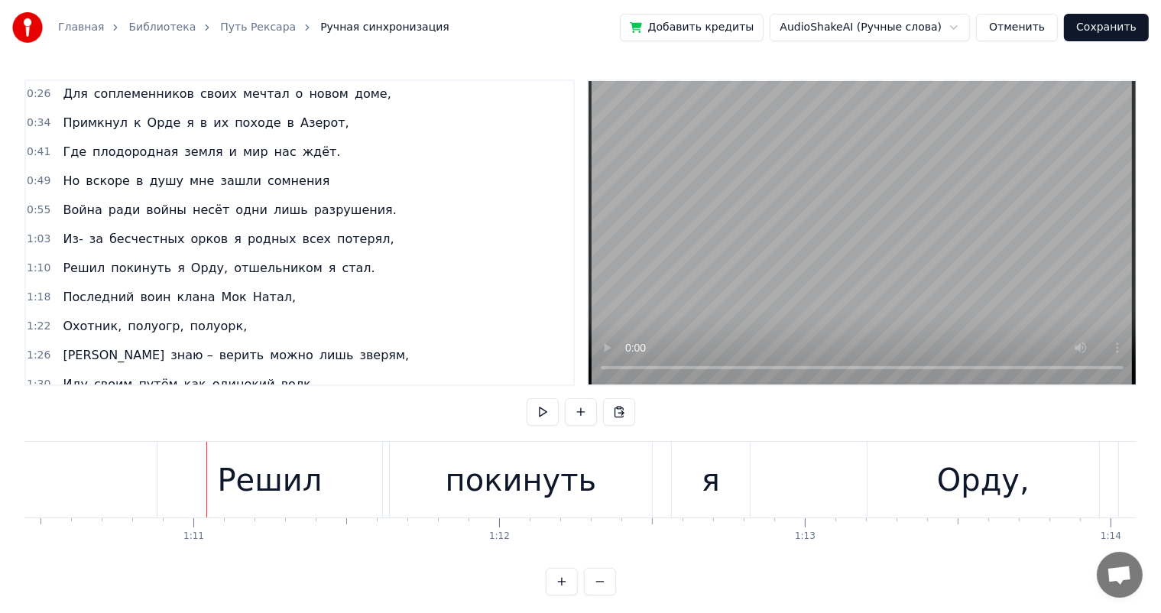
click at [211, 483] on div "Решил" at bounding box center [269, 480] width 225 height 76
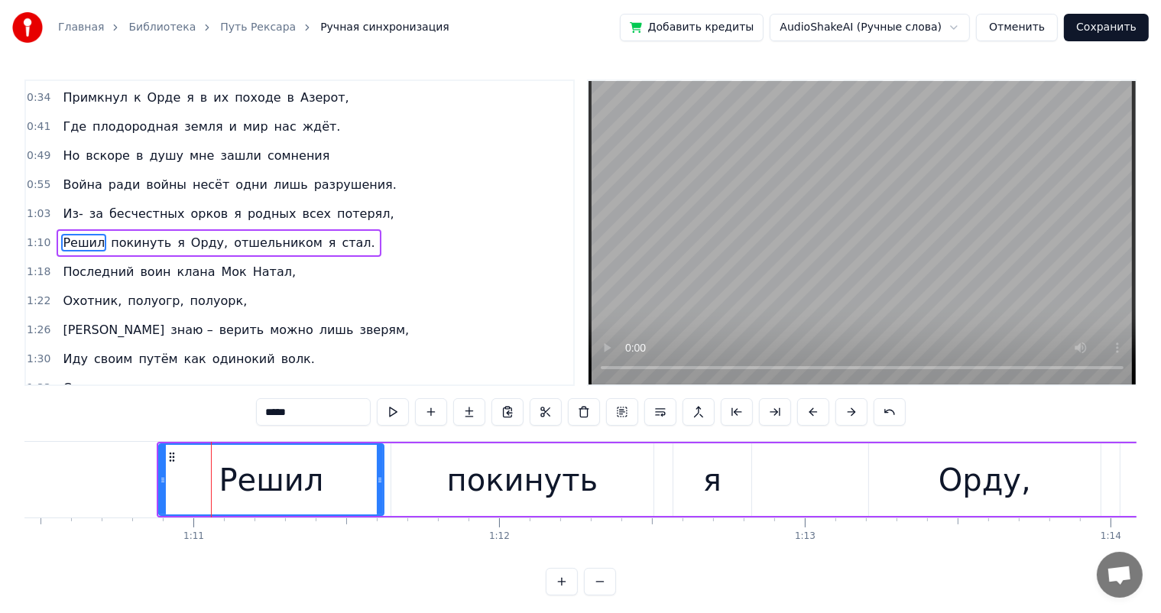
scroll to position [58, 0]
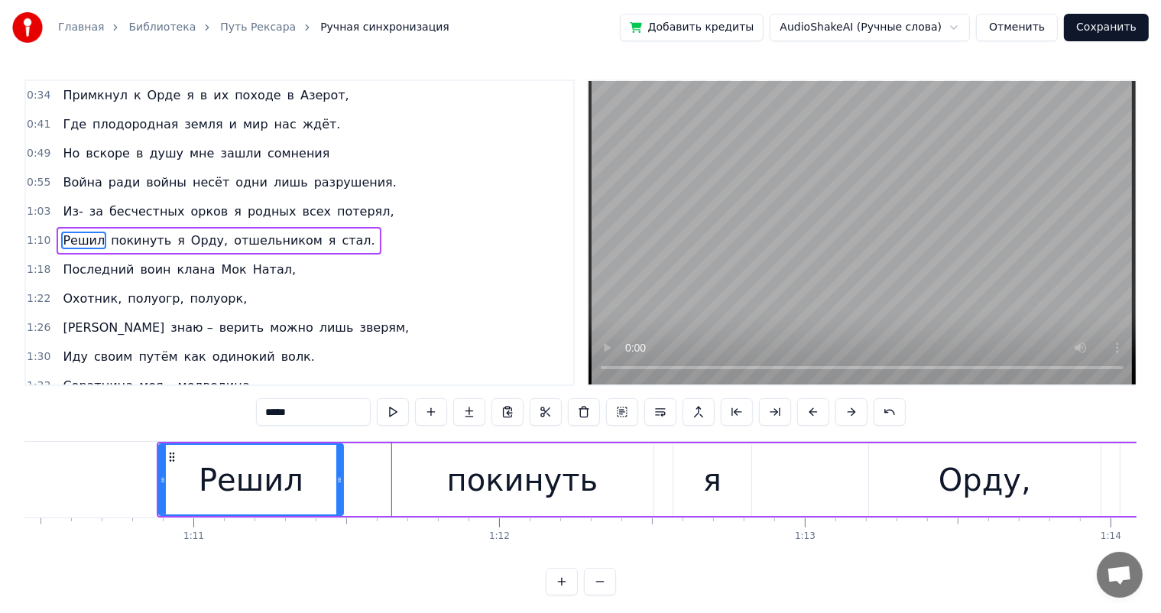
drag, startPoint x: 378, startPoint y: 477, endPoint x: 347, endPoint y: 483, distance: 31.2
click at [336, 483] on icon at bounding box center [339, 480] width 6 height 12
click at [431, 478] on div "покинуть" at bounding box center [522, 479] width 262 height 73
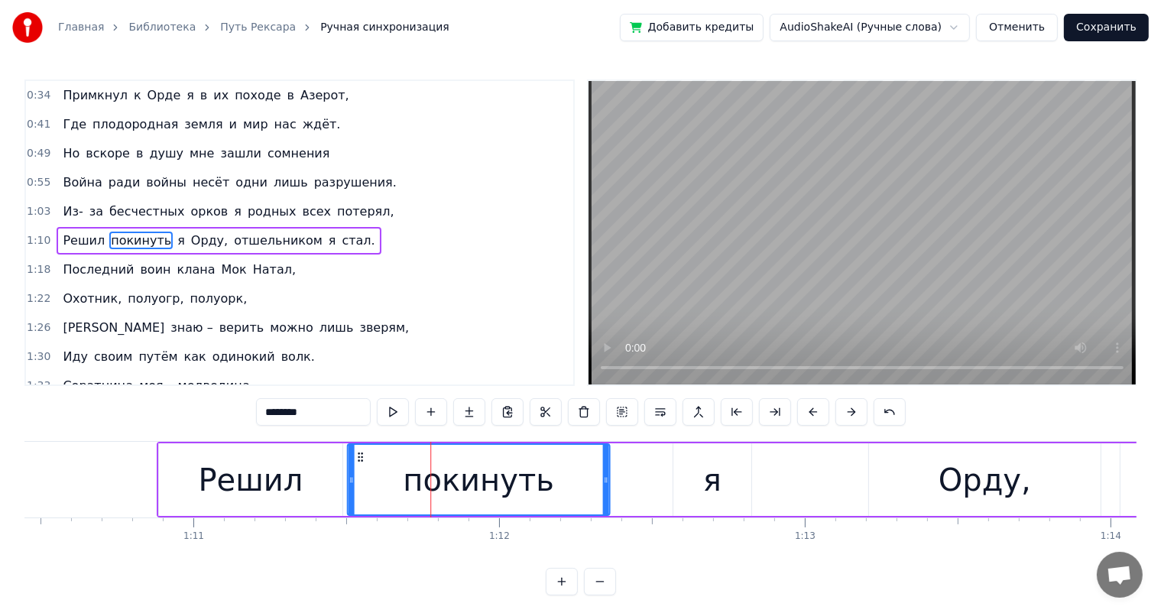
drag, startPoint x: 400, startPoint y: 455, endPoint x: 357, endPoint y: 465, distance: 44.5
click at [357, 465] on div "покинуть" at bounding box center [478, 480] width 261 height 70
click at [692, 464] on div "я" at bounding box center [712, 479] width 78 height 73
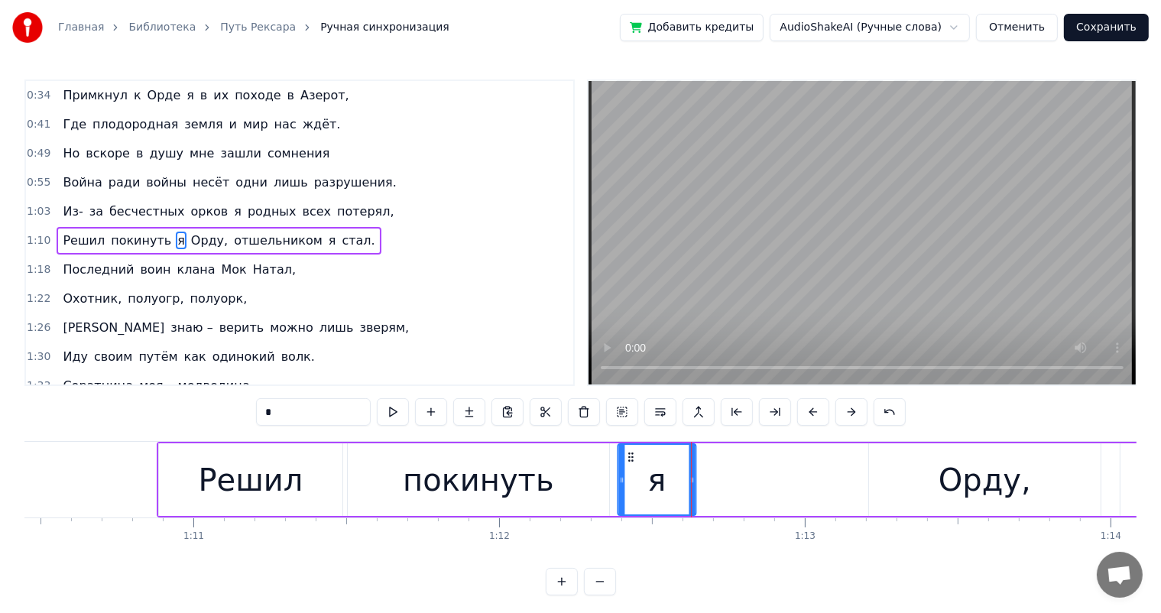
drag, startPoint x: 686, startPoint y: 452, endPoint x: 631, endPoint y: 465, distance: 57.1
click at [631, 465] on div "я" at bounding box center [656, 480] width 76 height 70
click at [927, 479] on div "Орду," at bounding box center [985, 479] width 232 height 73
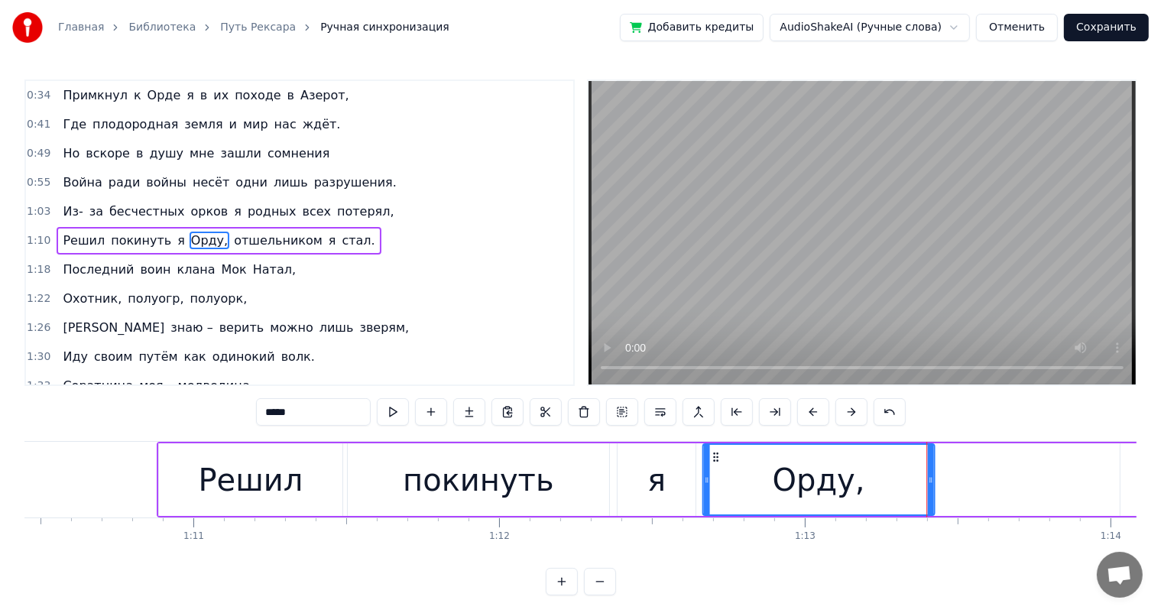
drag, startPoint x: 880, startPoint y: 455, endPoint x: 715, endPoint y: 462, distance: 166.0
click at [715, 462] on div "Орду," at bounding box center [819, 480] width 230 height 70
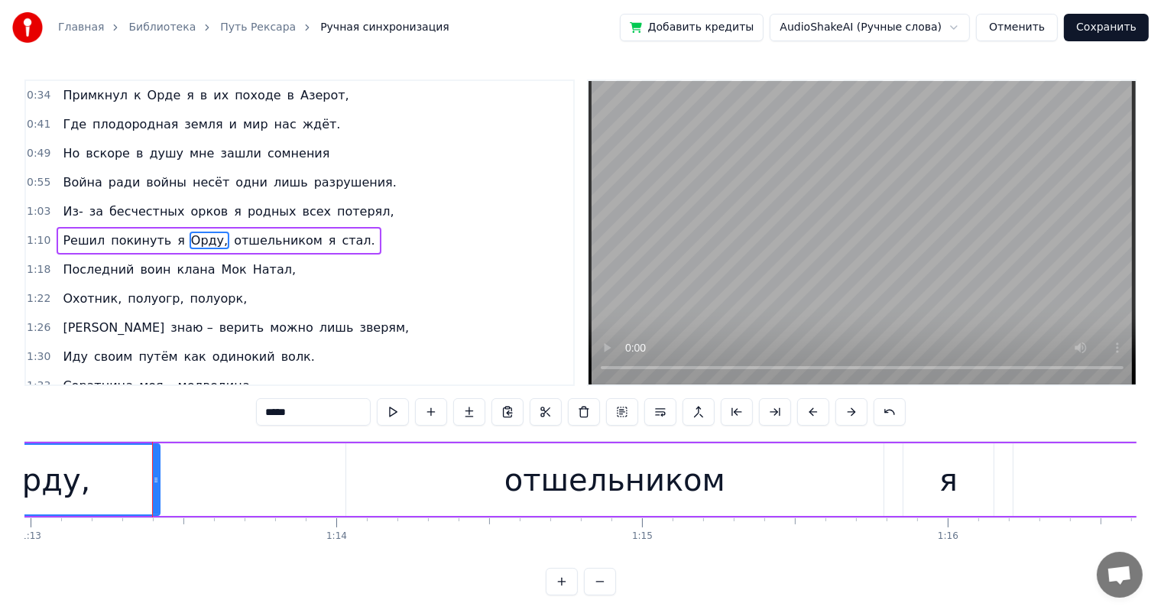
scroll to position [0, 22097]
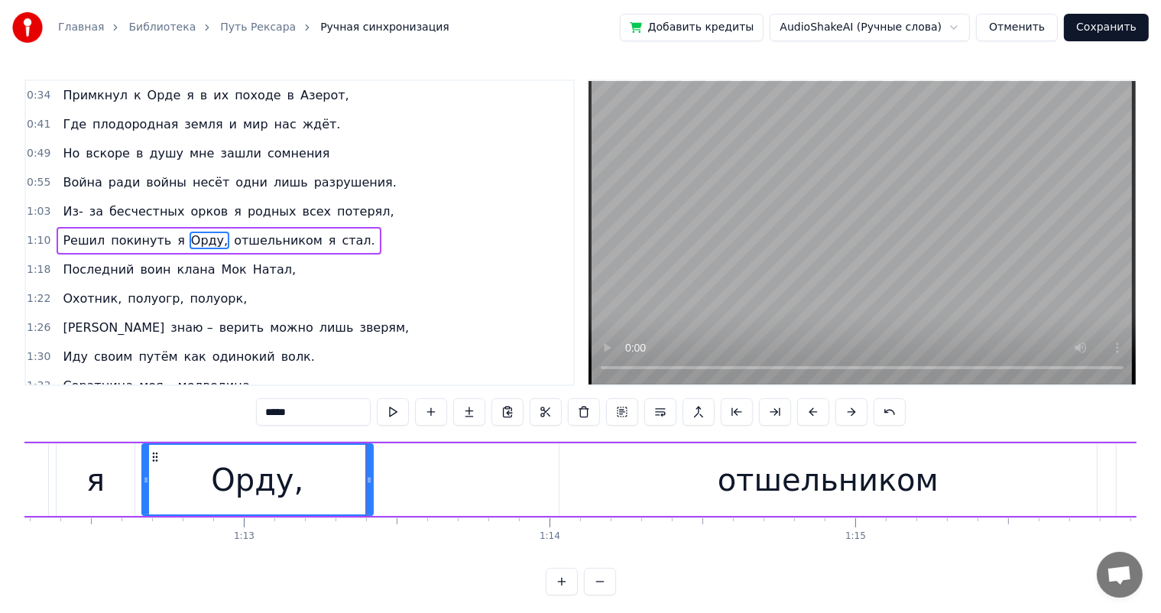
click at [331, 477] on div "Орду," at bounding box center [258, 480] width 230 height 70
click at [651, 483] on div "отшельником" at bounding box center [827, 479] width 537 height 73
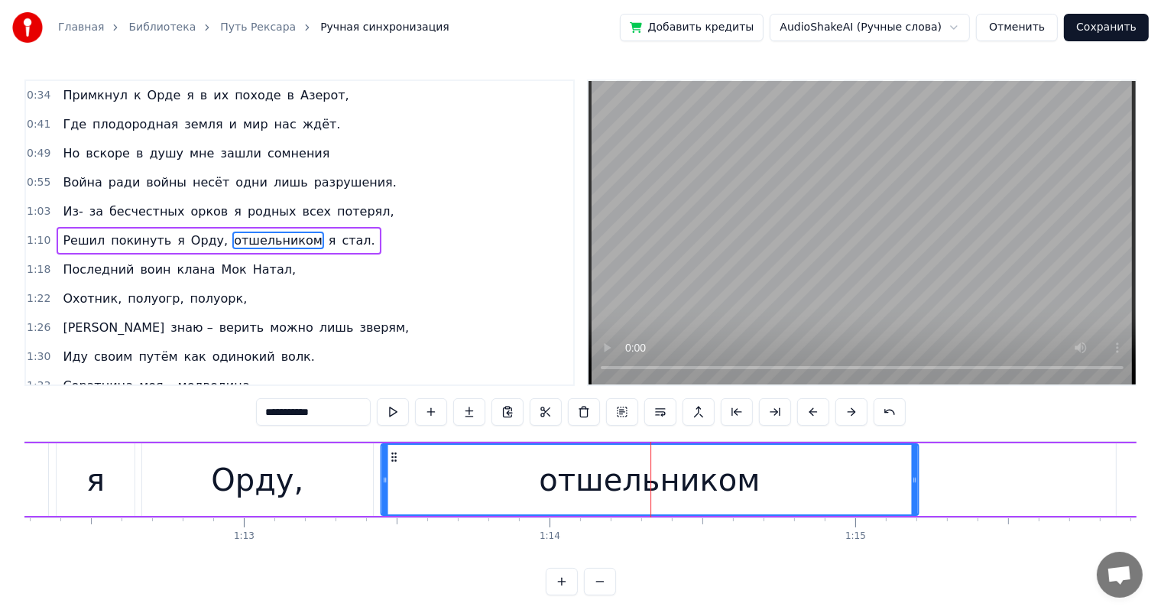
drag, startPoint x: 575, startPoint y: 456, endPoint x: 397, endPoint y: 468, distance: 178.4
click at [397, 468] on div "отшельником" at bounding box center [649, 480] width 536 height 70
click at [291, 498] on div "Орду," at bounding box center [257, 480] width 92 height 46
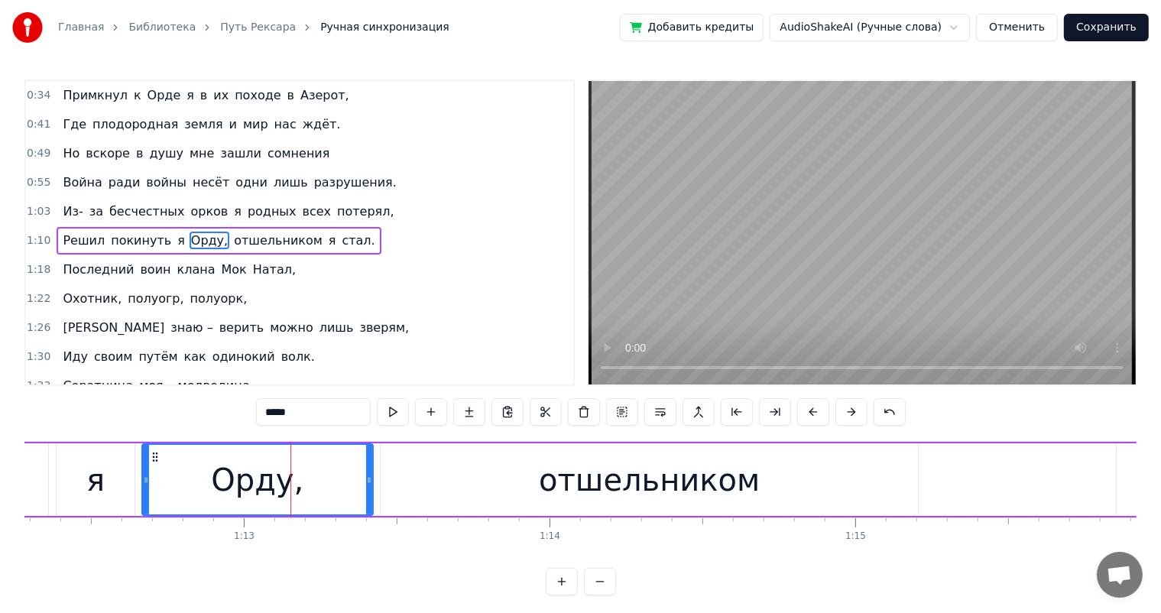
click at [468, 484] on div "отшельником" at bounding box center [649, 479] width 537 height 73
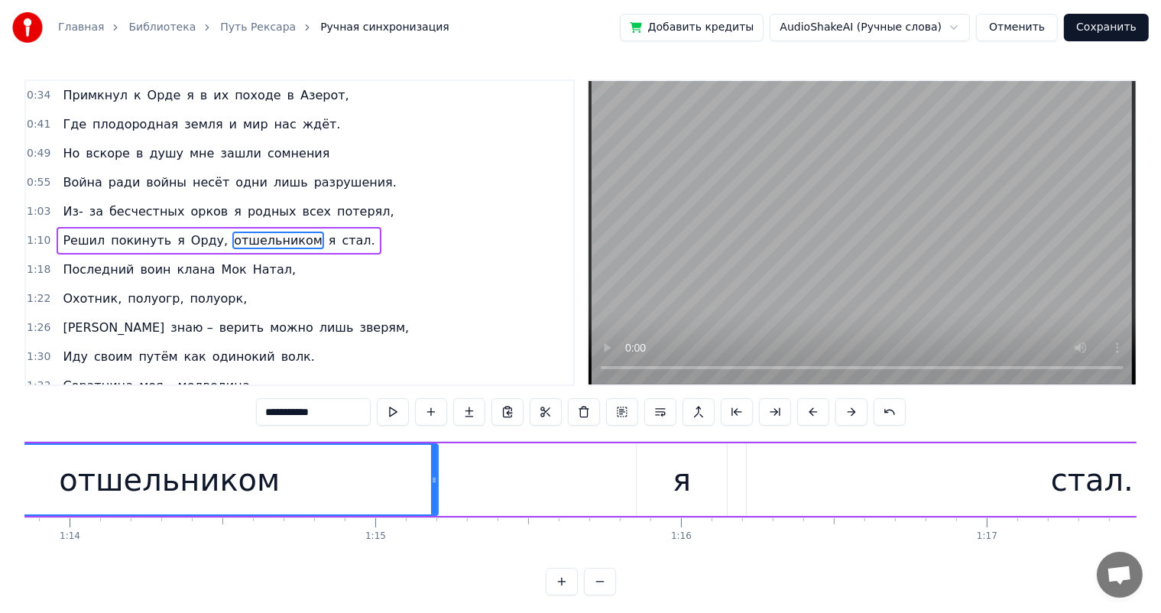
scroll to position [0, 22630]
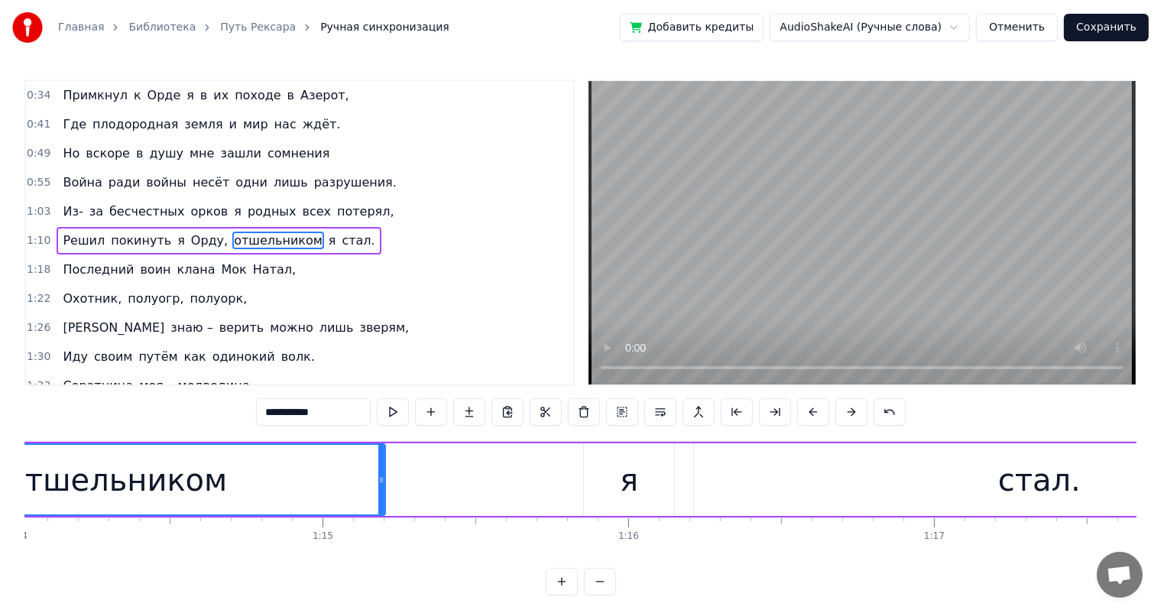
click at [593, 492] on div "я" at bounding box center [629, 479] width 90 height 73
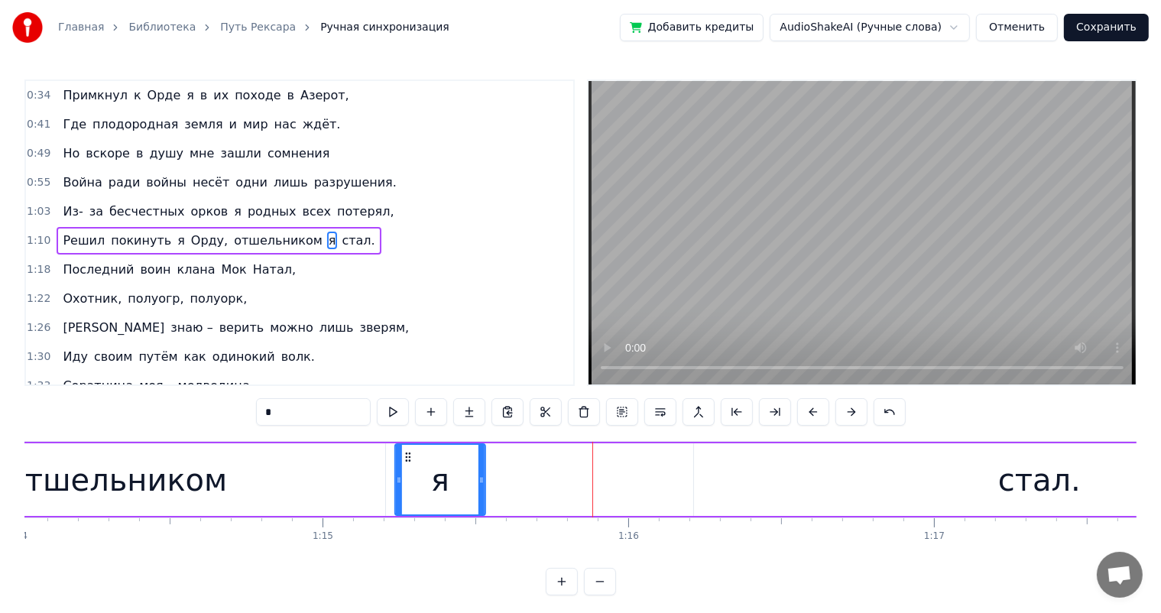
drag, startPoint x: 593, startPoint y: 455, endPoint x: 404, endPoint y: 472, distance: 189.5
click at [404, 472] on div "я" at bounding box center [440, 480] width 89 height 70
click at [773, 472] on div "стал." at bounding box center [1039, 479] width 691 height 73
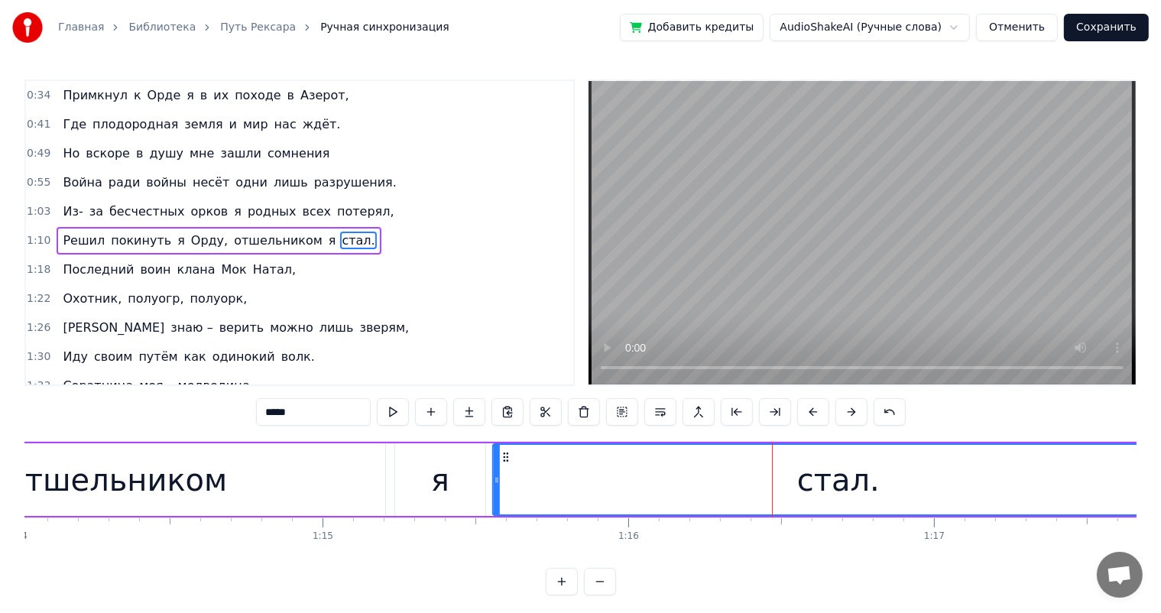
drag, startPoint x: 708, startPoint y: 455, endPoint x: 507, endPoint y: 477, distance: 202.1
click at [507, 477] on div "стал." at bounding box center [838, 480] width 689 height 70
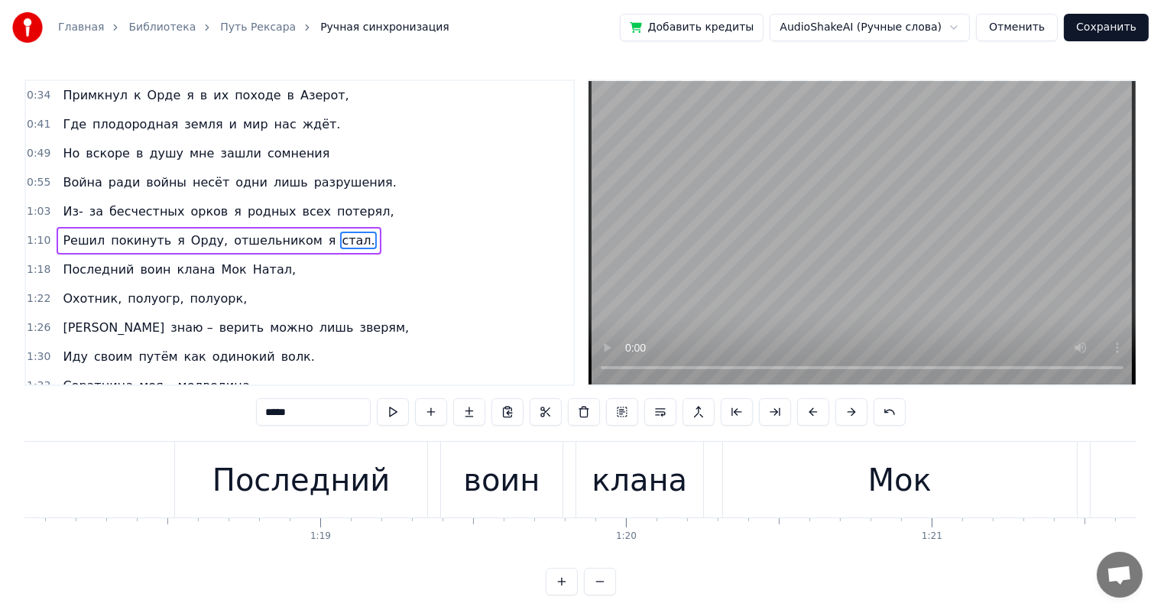
scroll to position [0, 23535]
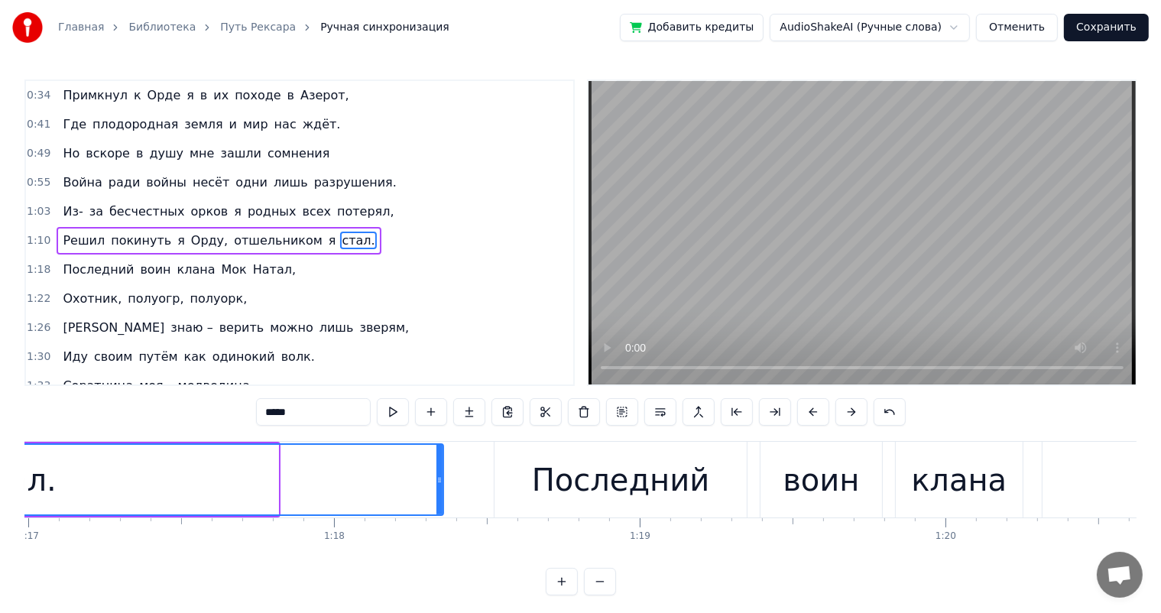
drag, startPoint x: 275, startPoint y: 482, endPoint x: 440, endPoint y: 477, distance: 165.2
click at [440, 477] on icon at bounding box center [439, 480] width 6 height 12
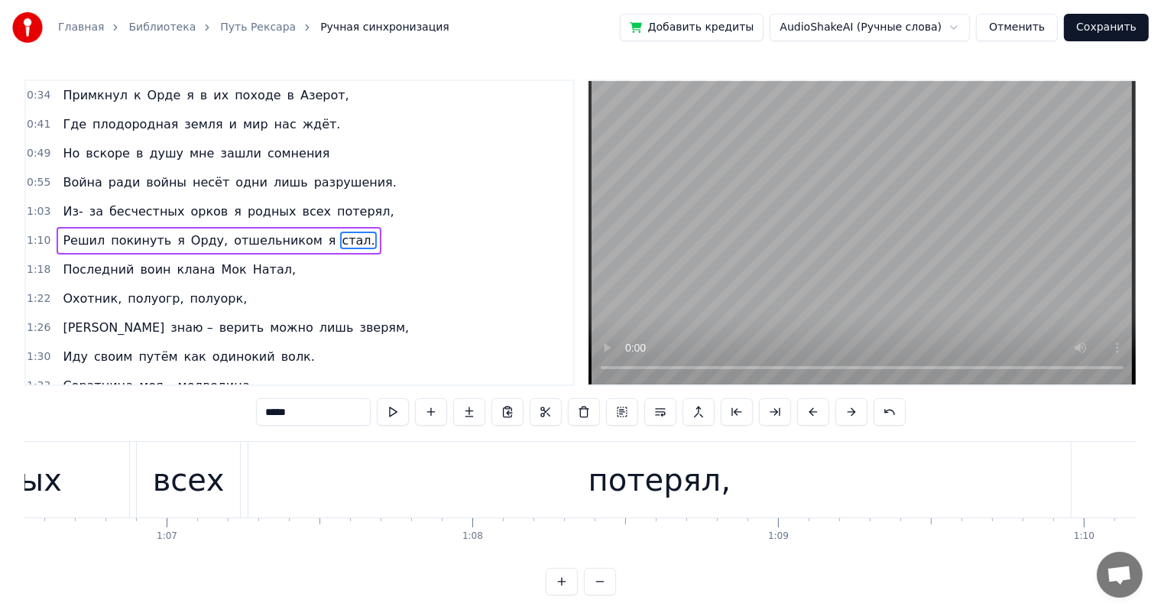
scroll to position [0, 20393]
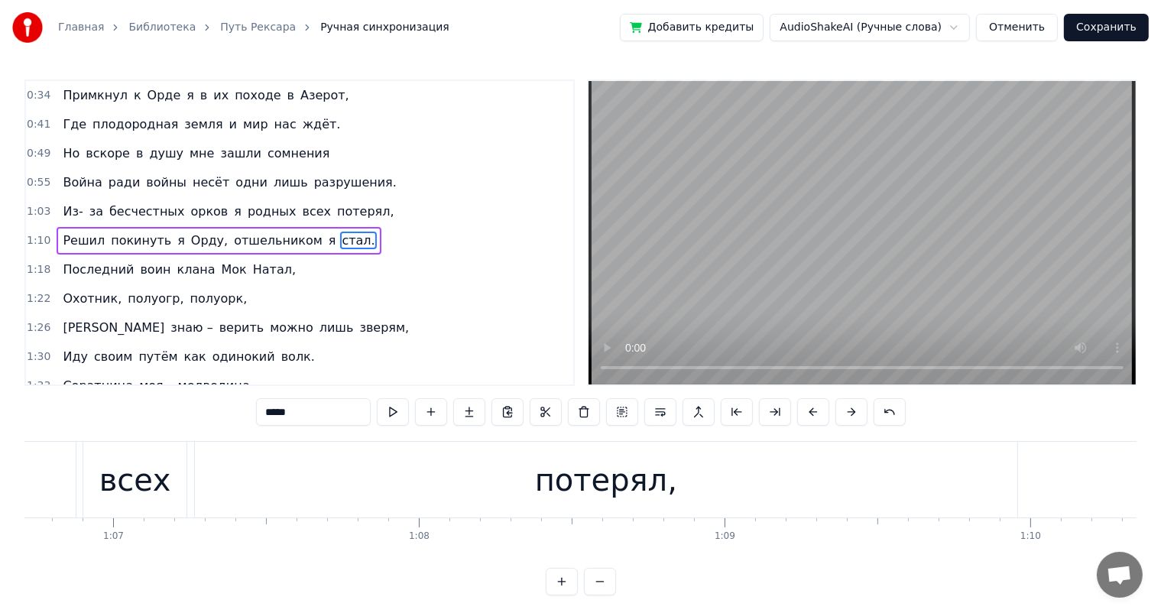
click at [653, 461] on div "потерял," at bounding box center [606, 480] width 142 height 46
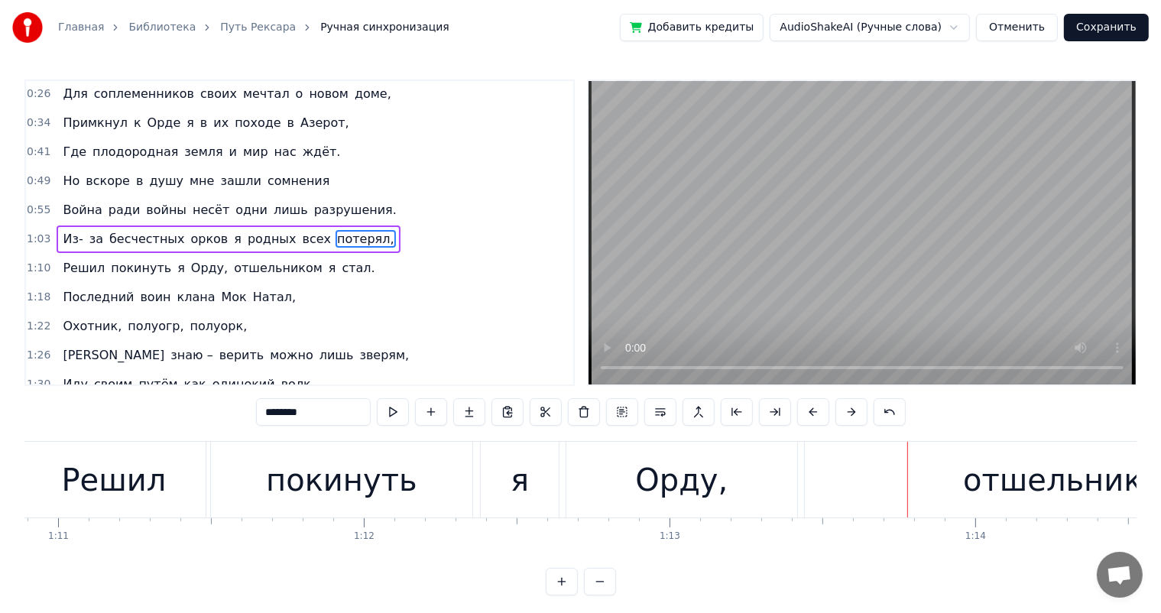
scroll to position [0, 21725]
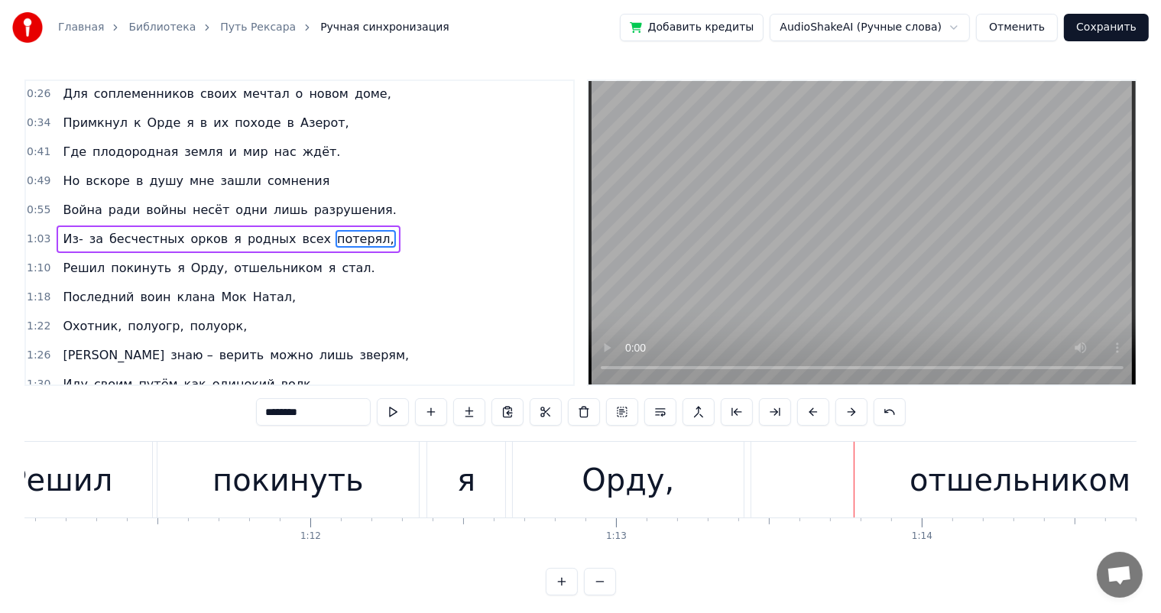
click at [468, 477] on div "я" at bounding box center [466, 480] width 18 height 46
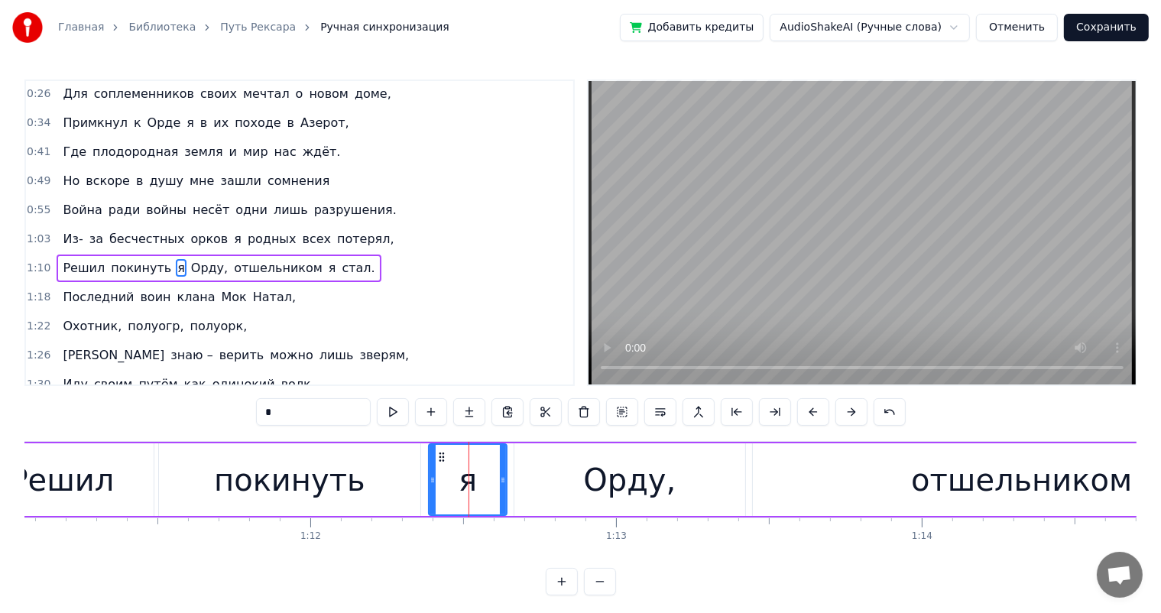
scroll to position [58, 0]
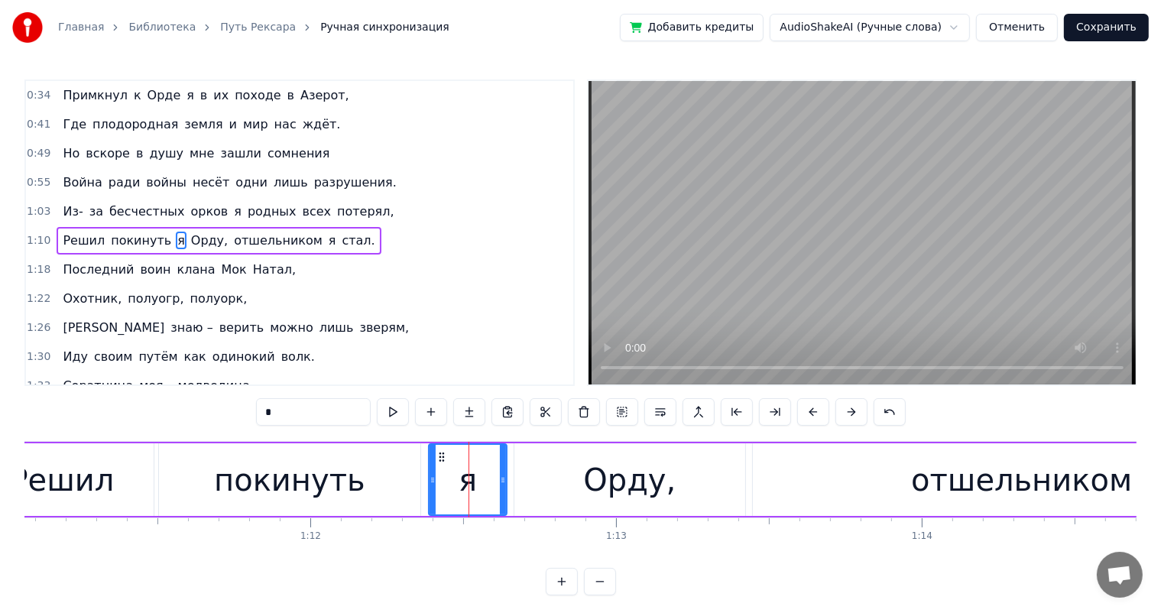
click at [226, 480] on div "покинуть" at bounding box center [289, 480] width 151 height 46
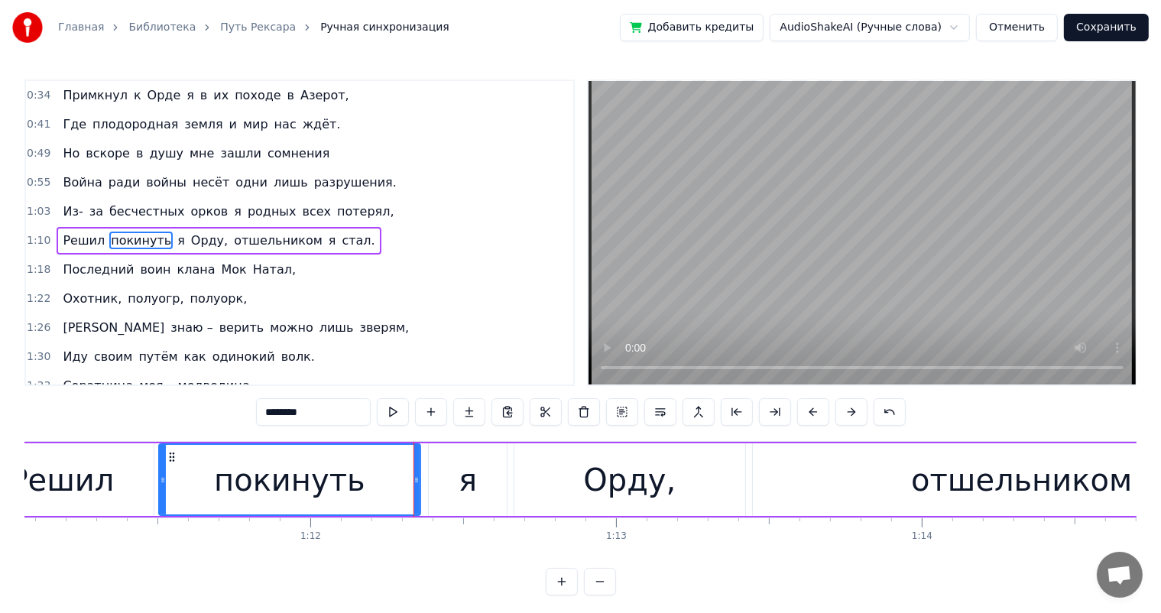
click at [73, 481] on div "Решил" at bounding box center [62, 480] width 105 height 46
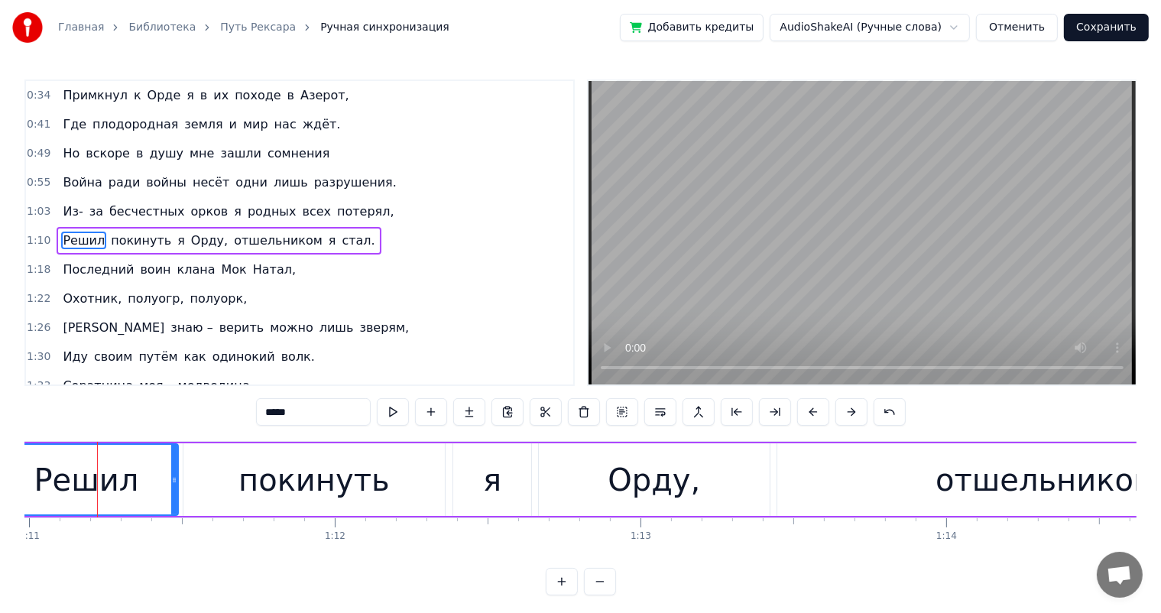
scroll to position [0, 21696]
click at [431, 495] on div "покинуть" at bounding box center [319, 479] width 262 height 73
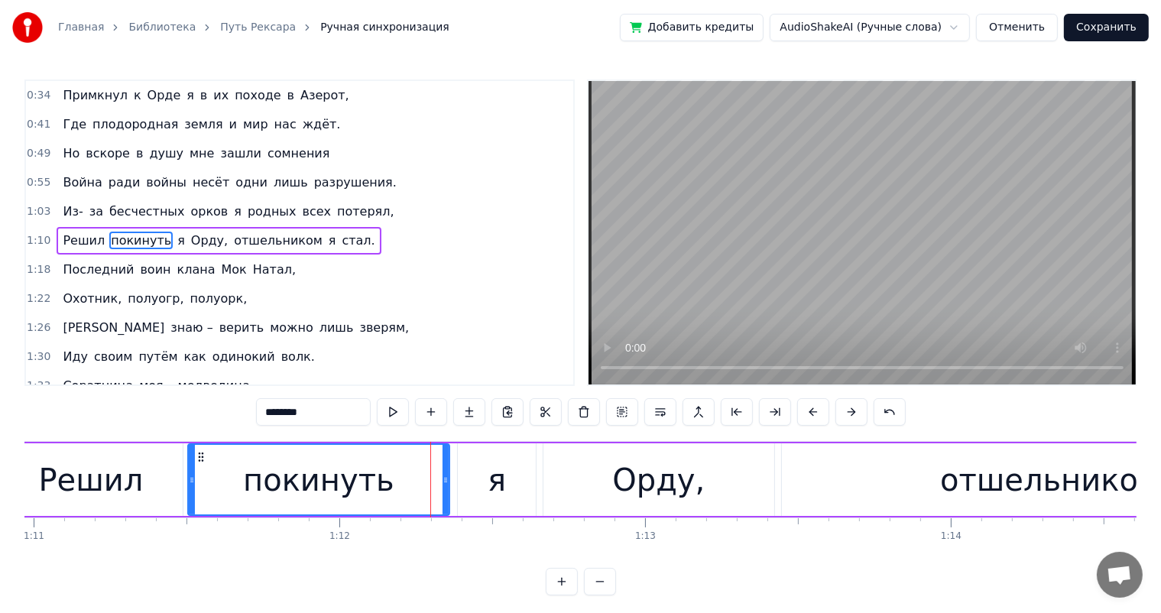
click at [485, 484] on div "я" at bounding box center [497, 479] width 78 height 73
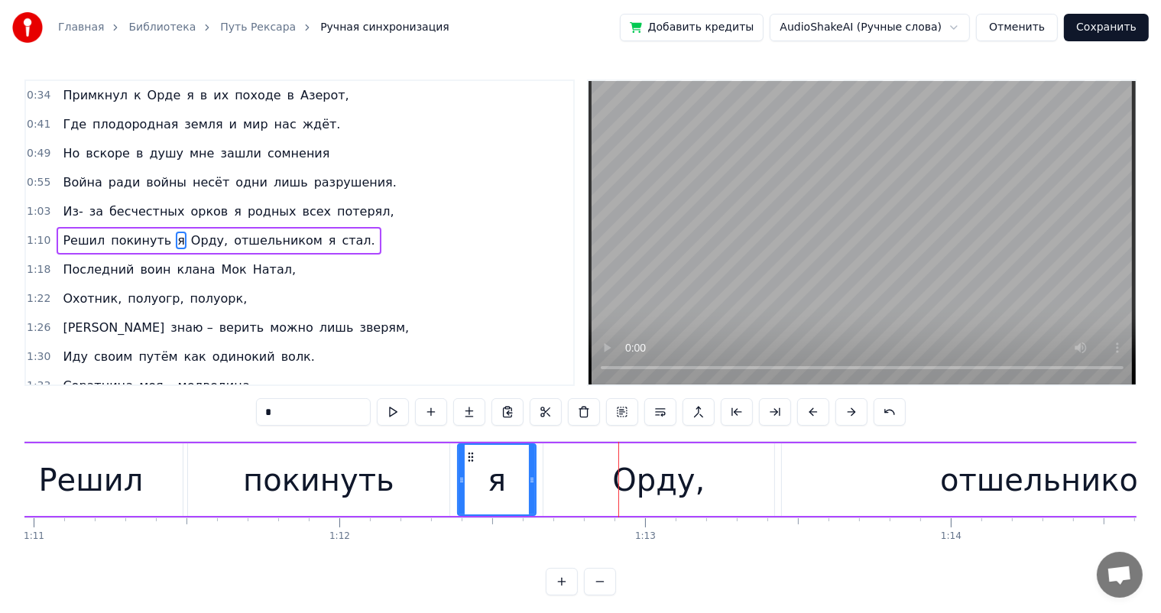
click at [569, 472] on div "Орду," at bounding box center [659, 479] width 232 height 73
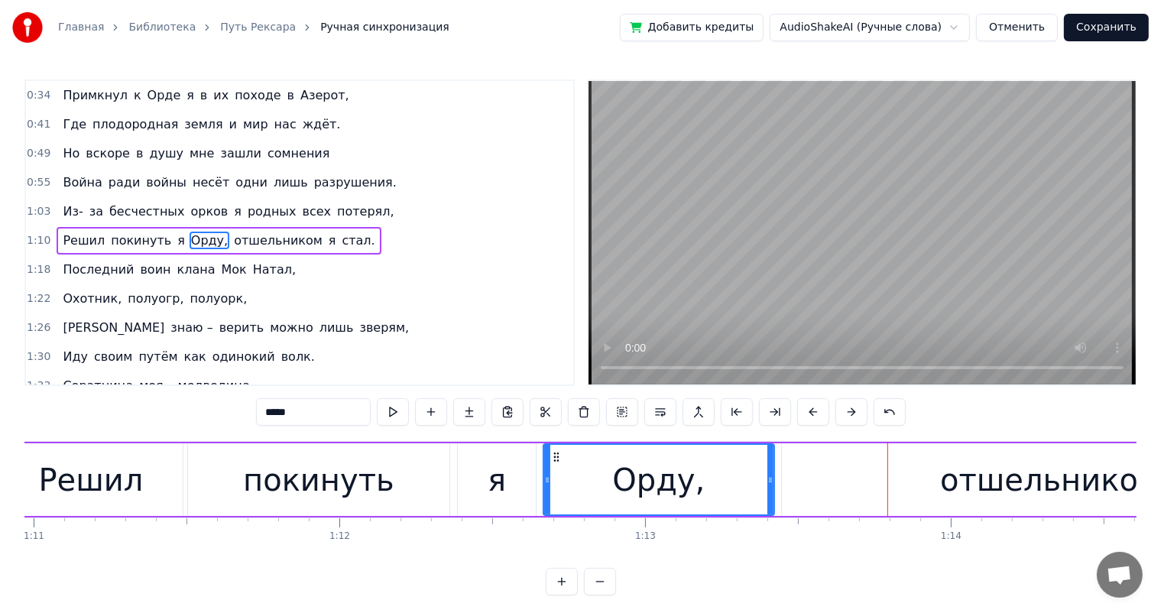
click at [672, 478] on div "Орду," at bounding box center [658, 480] width 92 height 46
click at [731, 490] on div "Орду," at bounding box center [659, 480] width 230 height 70
click at [812, 478] on div "отшельником" at bounding box center [1050, 479] width 537 height 73
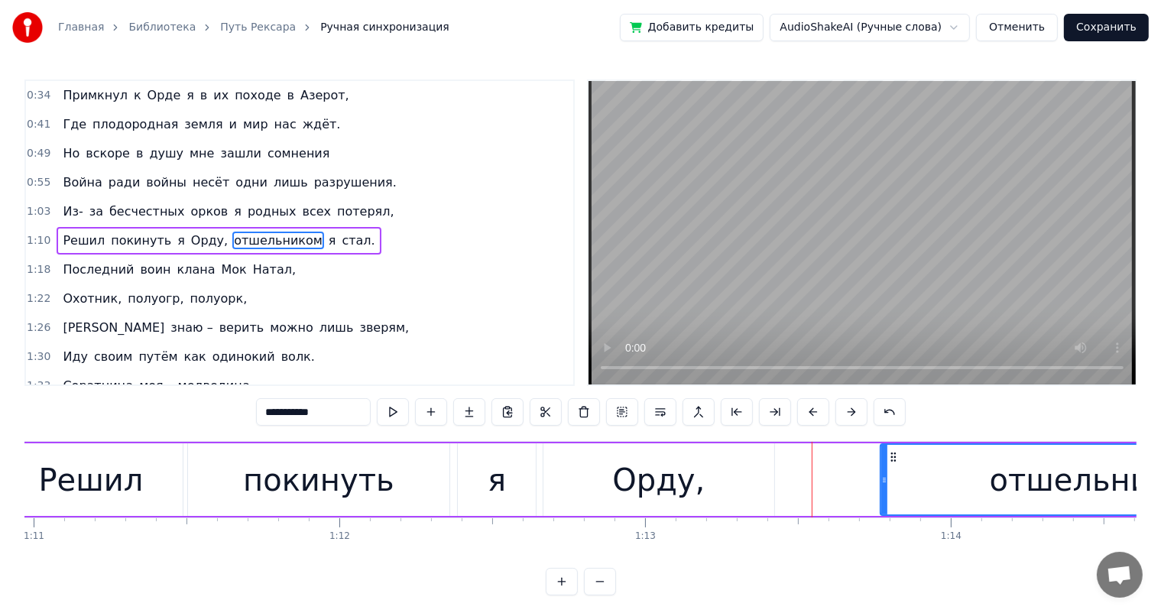
drag, startPoint x: 785, startPoint y: 475, endPoint x: 883, endPoint y: 481, distance: 98.7
click at [883, 481] on icon at bounding box center [884, 480] width 6 height 12
click at [703, 485] on div "Орду," at bounding box center [659, 479] width 232 height 73
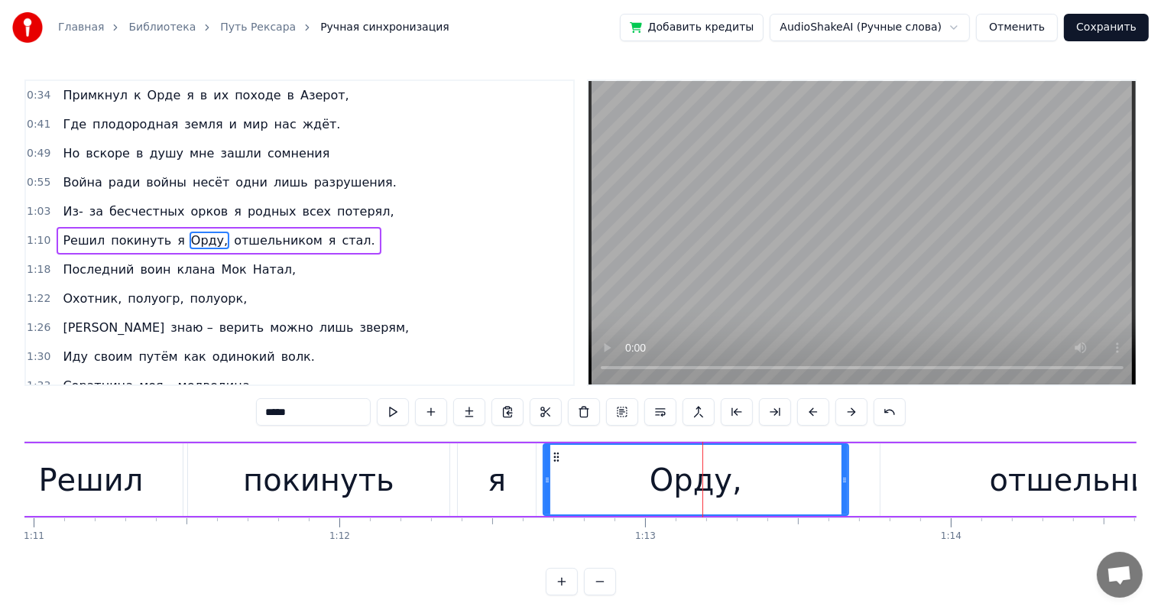
drag, startPoint x: 770, startPoint y: 482, endPoint x: 835, endPoint y: 481, distance: 64.2
click at [844, 482] on icon at bounding box center [844, 480] width 6 height 12
click at [562, 469] on div "Орду," at bounding box center [695, 480] width 303 height 70
drag, startPoint x: 788, startPoint y: 482, endPoint x: 682, endPoint y: 421, distance: 122.6
click at [787, 482] on div "Орду," at bounding box center [695, 480] width 303 height 70
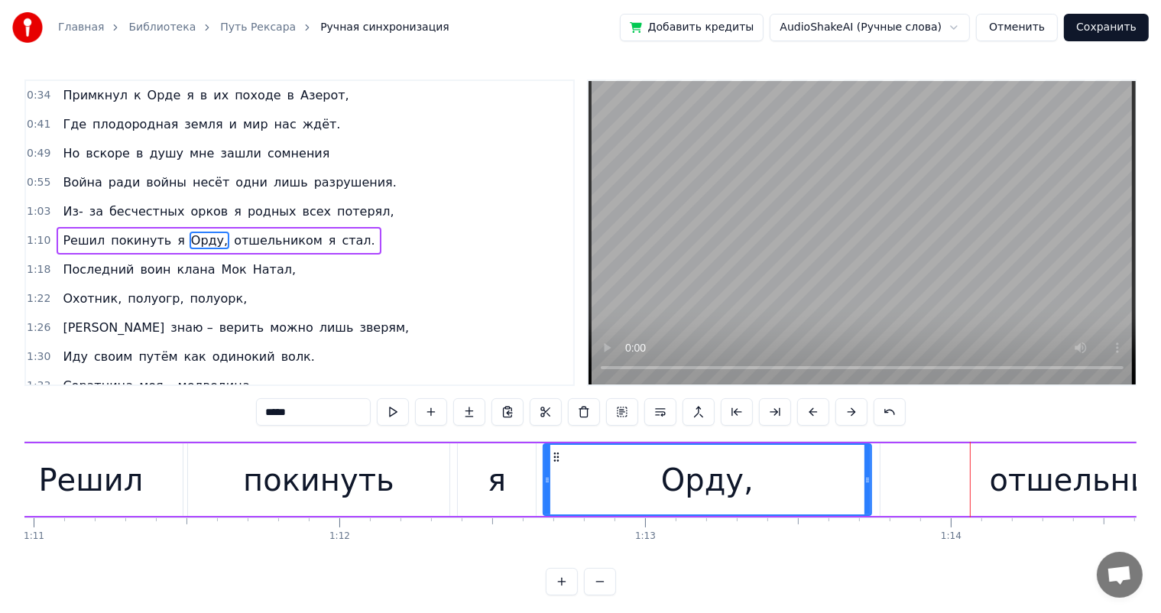
drag, startPoint x: 845, startPoint y: 479, endPoint x: 869, endPoint y: 477, distance: 23.8
click at [869, 477] on icon at bounding box center [867, 480] width 6 height 12
click at [920, 478] on div "отшельником" at bounding box center [1099, 479] width 439 height 73
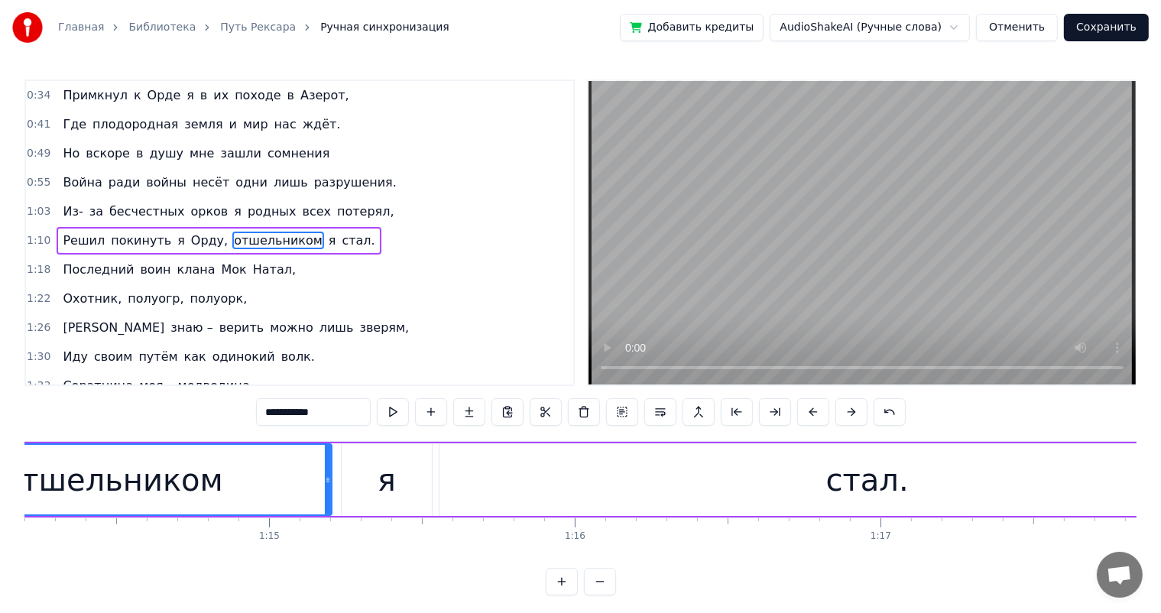
scroll to position [0, 22364]
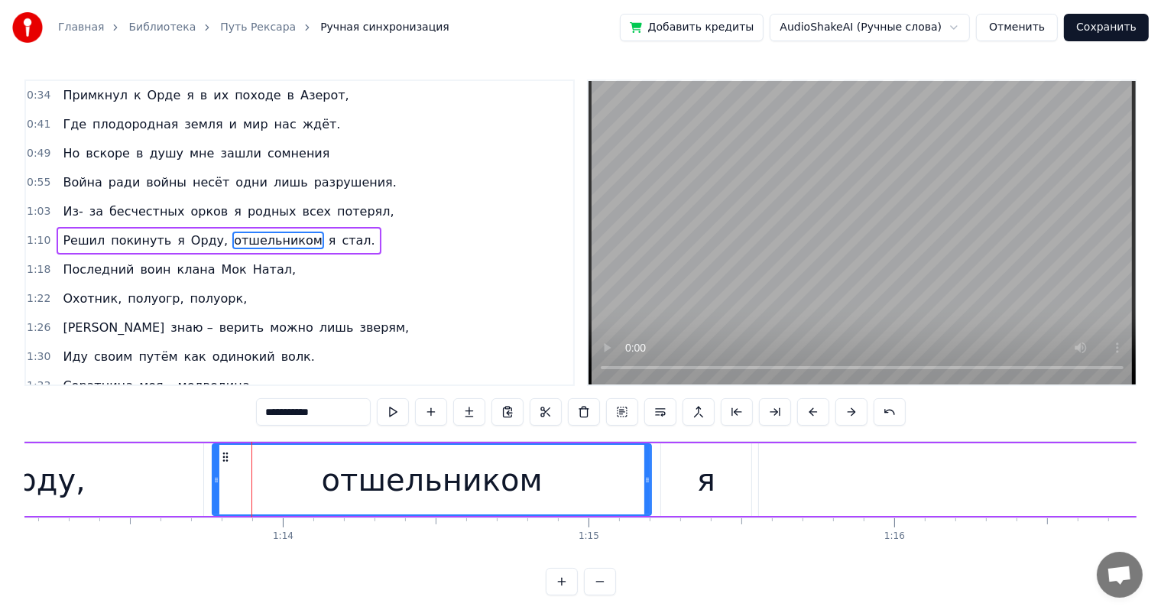
click at [364, 489] on div "отшельником" at bounding box center [432, 480] width 221 height 46
click at [740, 488] on div "я" at bounding box center [706, 479] width 90 height 73
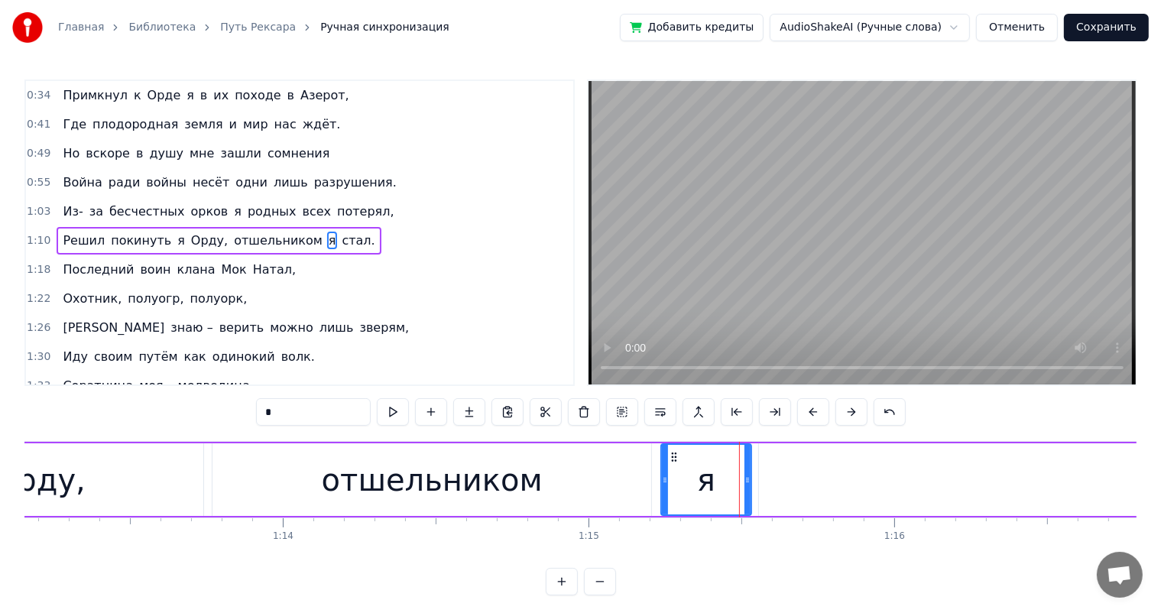
click at [54, 483] on div "Орду," at bounding box center [39, 480] width 92 height 46
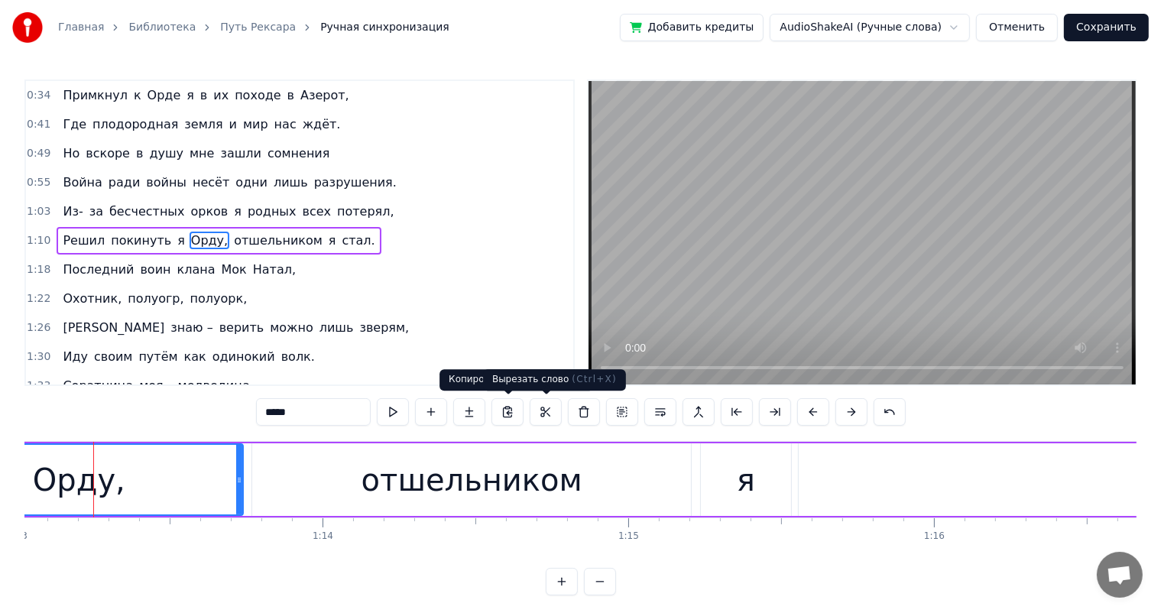
scroll to position [0, 22315]
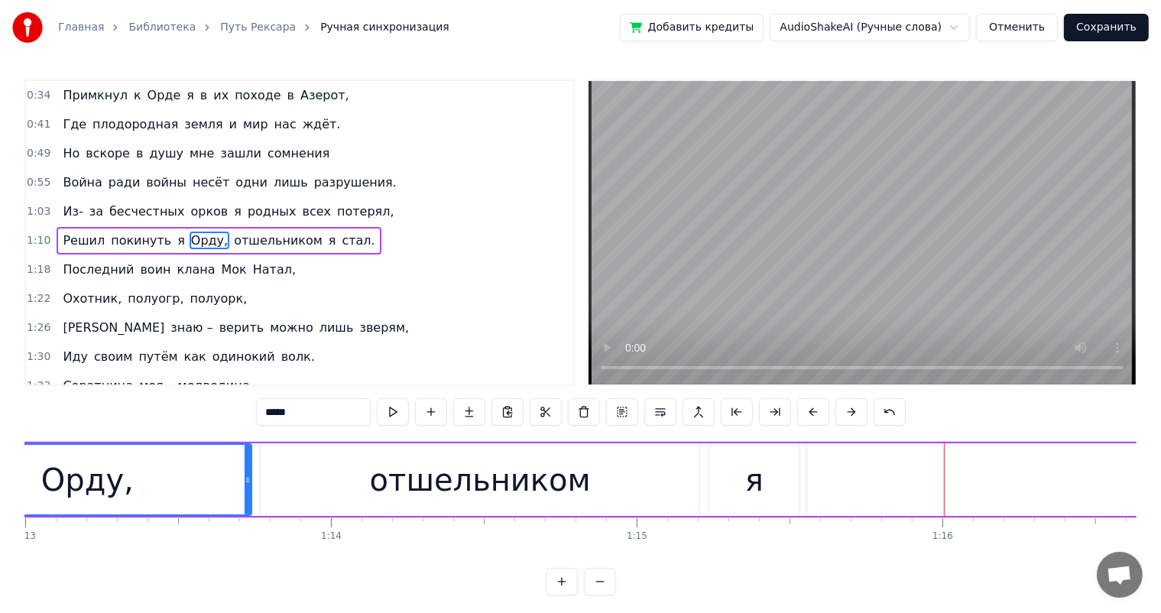
click at [503, 488] on div "отшельником" at bounding box center [480, 480] width 221 height 46
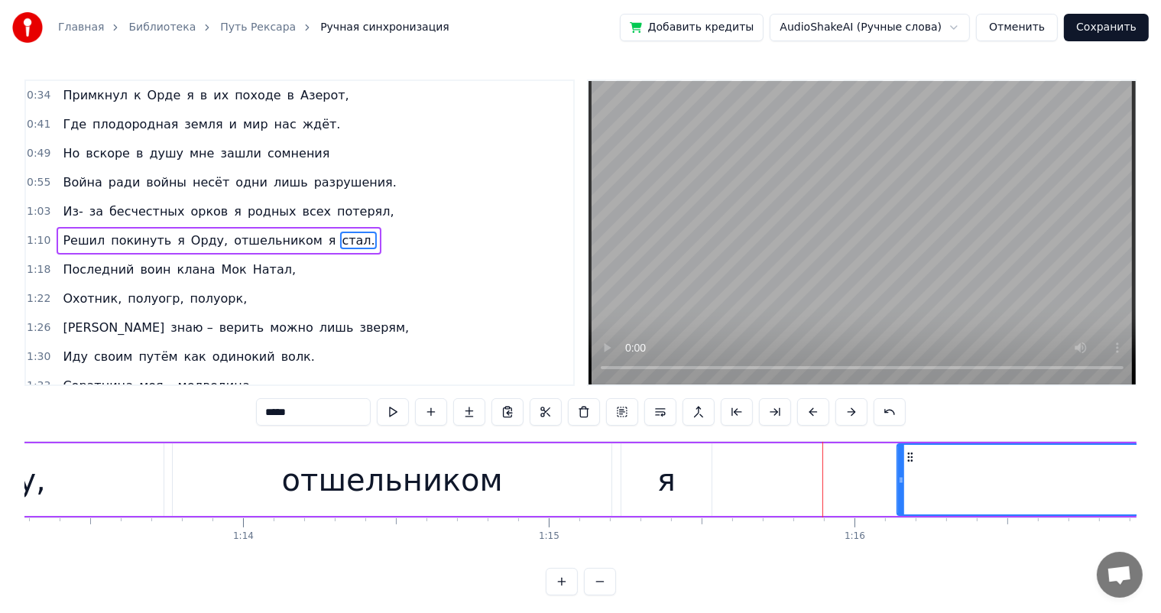
scroll to position [0, 22405]
drag, startPoint x: 819, startPoint y: 453, endPoint x: 902, endPoint y: 464, distance: 84.0
click at [664, 471] on div "я" at bounding box center [665, 480] width 18 height 46
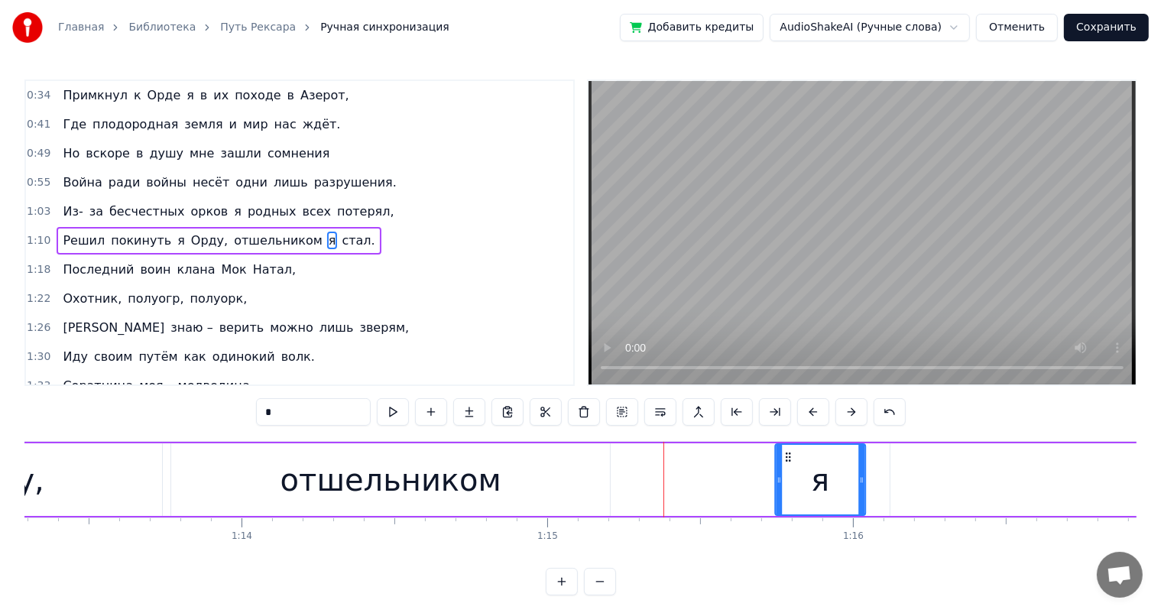
drag, startPoint x: 633, startPoint y: 453, endPoint x: 788, endPoint y: 462, distance: 155.4
click at [788, 462] on div "я" at bounding box center [820, 480] width 89 height 70
click at [473, 468] on div "отшельником" at bounding box center [390, 480] width 221 height 46
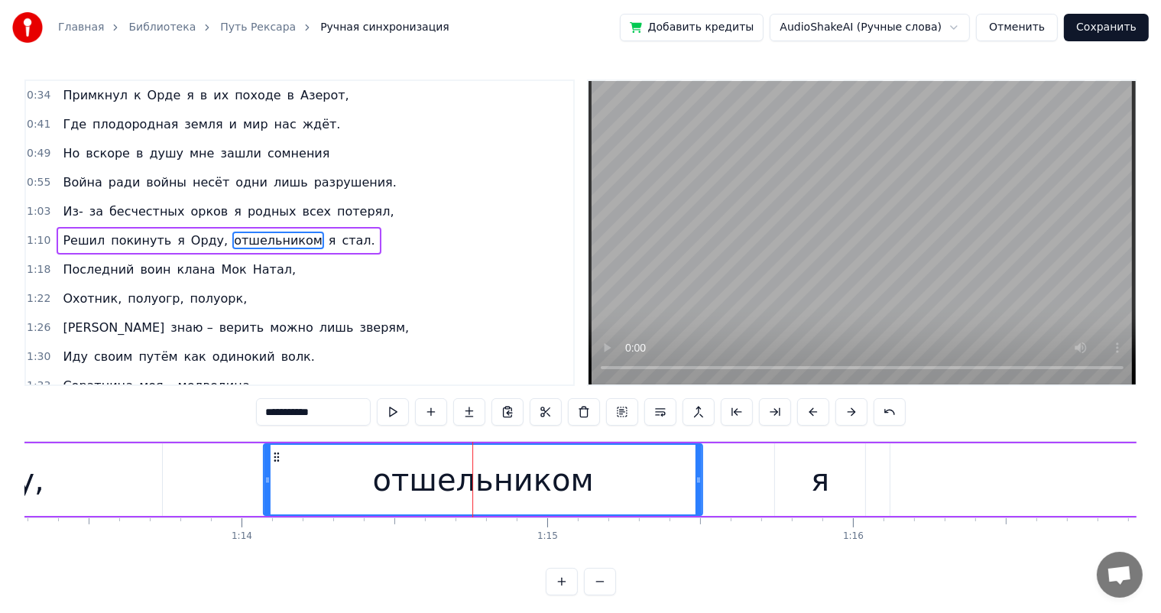
drag, startPoint x: 183, startPoint y: 452, endPoint x: 275, endPoint y: 452, distance: 92.5
click at [275, 452] on icon at bounding box center [277, 457] width 12 height 12
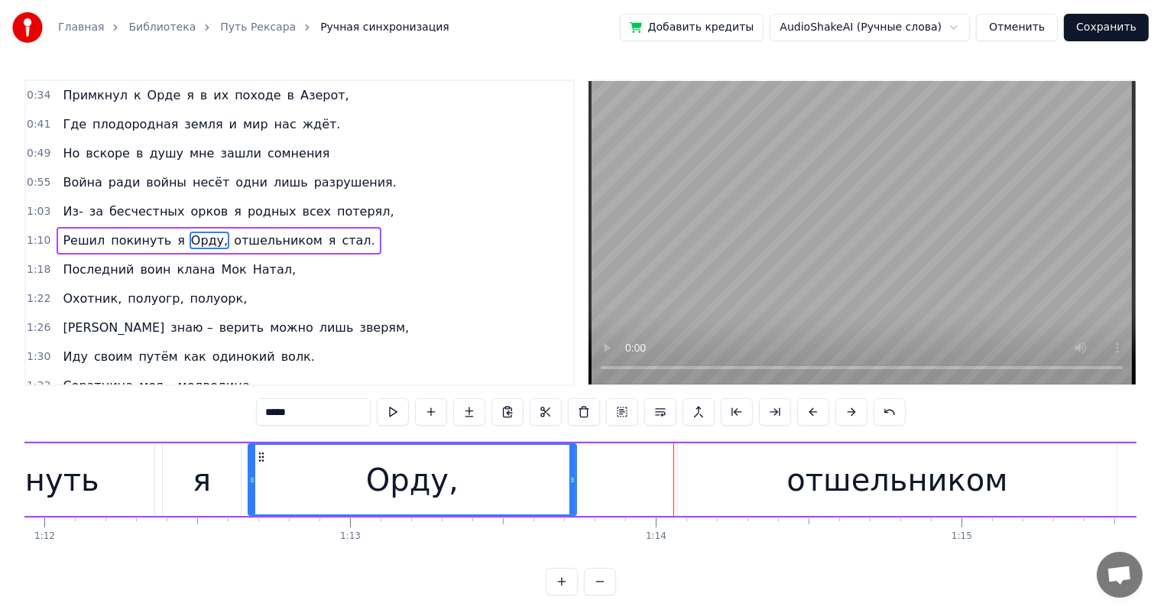
scroll to position [0, 21884]
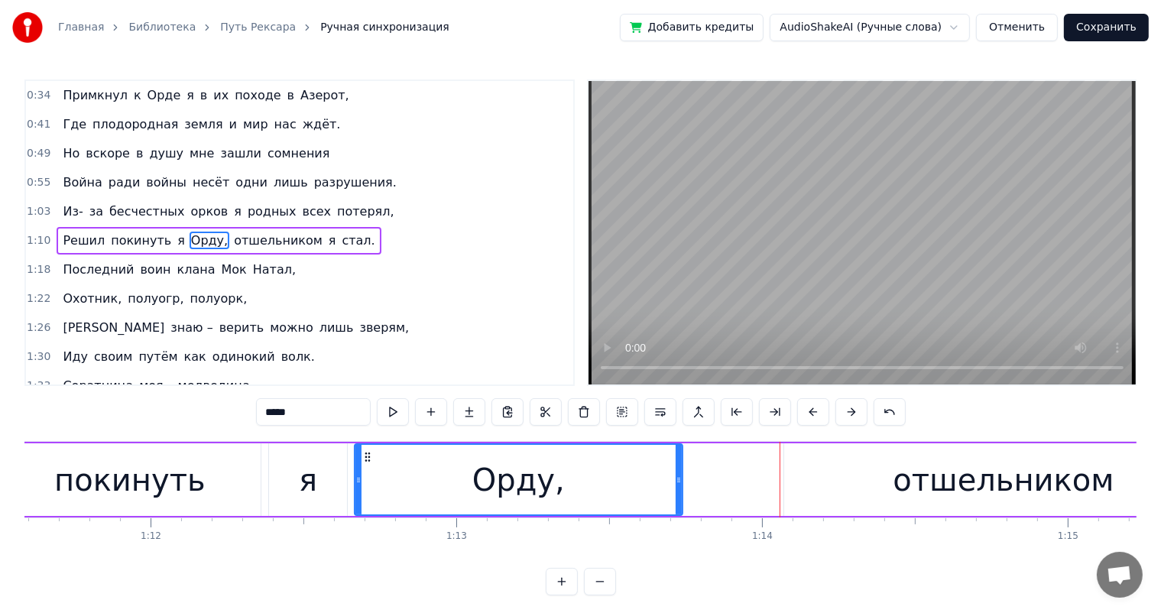
click at [378, 485] on div "Орду," at bounding box center [518, 480] width 327 height 70
drag, startPoint x: 677, startPoint y: 477, endPoint x: 733, endPoint y: 481, distance: 55.9
click at [733, 481] on icon at bounding box center [734, 480] width 6 height 12
click at [795, 487] on div "отшельником" at bounding box center [1003, 479] width 439 height 73
type input "**********"
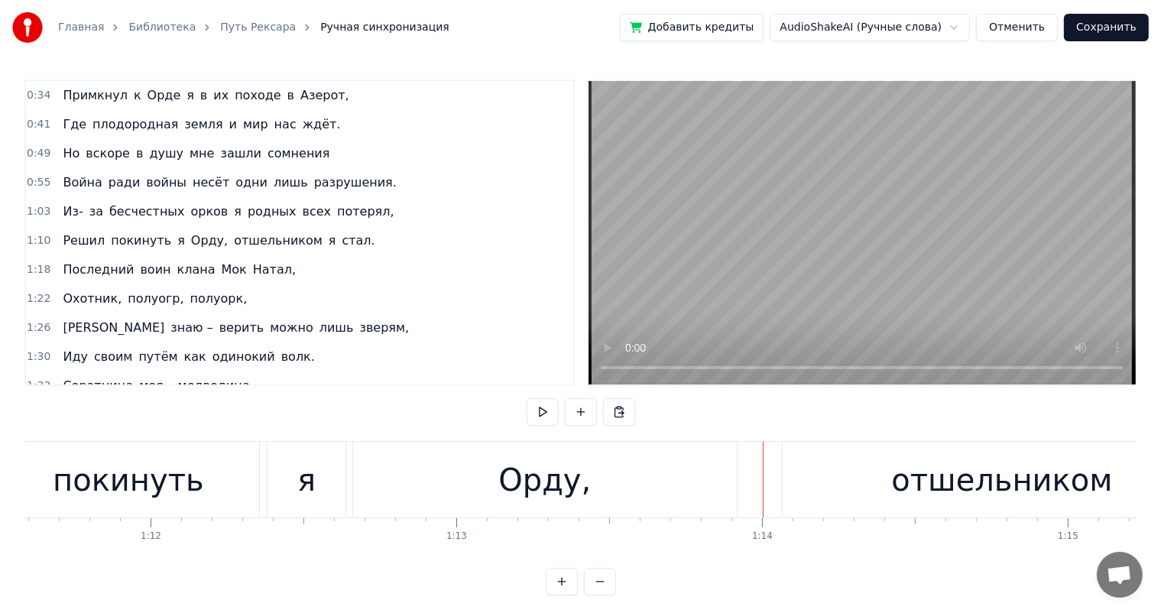
click at [804, 459] on div "отшельником" at bounding box center [1002, 480] width 439 height 76
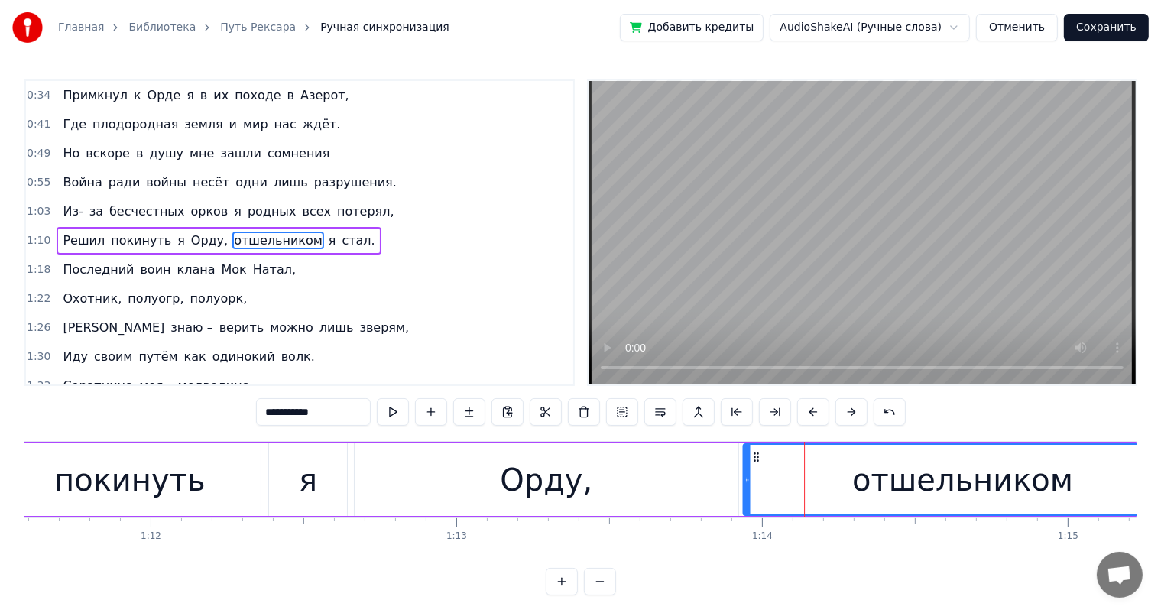
drag, startPoint x: 795, startPoint y: 455, endPoint x: 754, endPoint y: 462, distance: 41.7
click at [754, 462] on icon at bounding box center [756, 457] width 12 height 12
click at [666, 467] on div "Орду," at bounding box center [547, 479] width 384 height 73
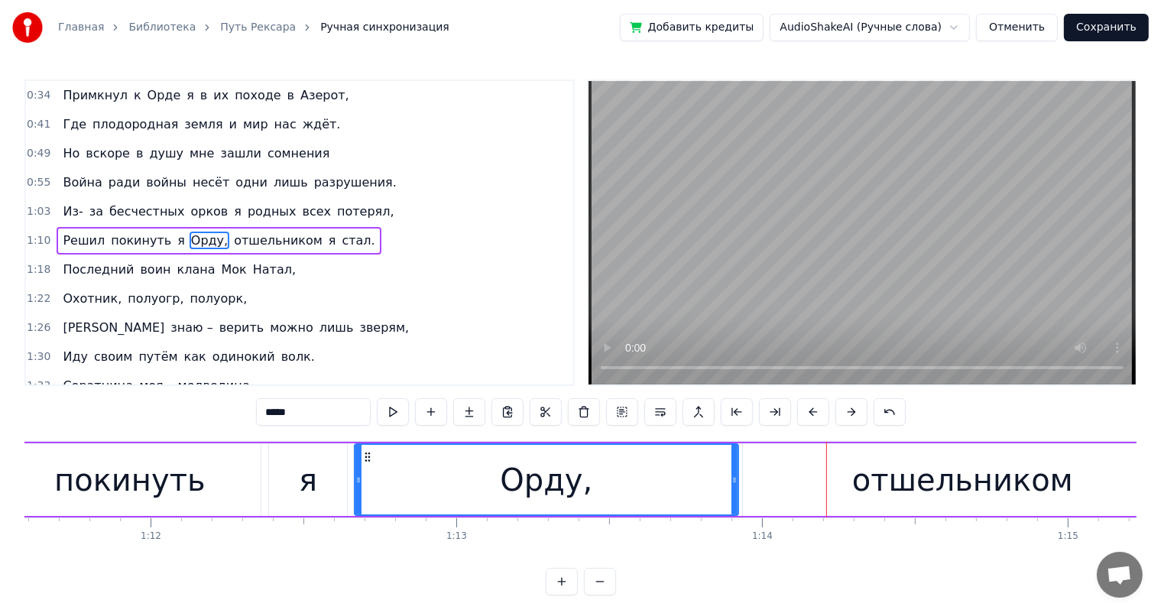
click at [386, 487] on div "Орду," at bounding box center [546, 480] width 383 height 70
click at [305, 489] on div "я" at bounding box center [308, 480] width 18 height 46
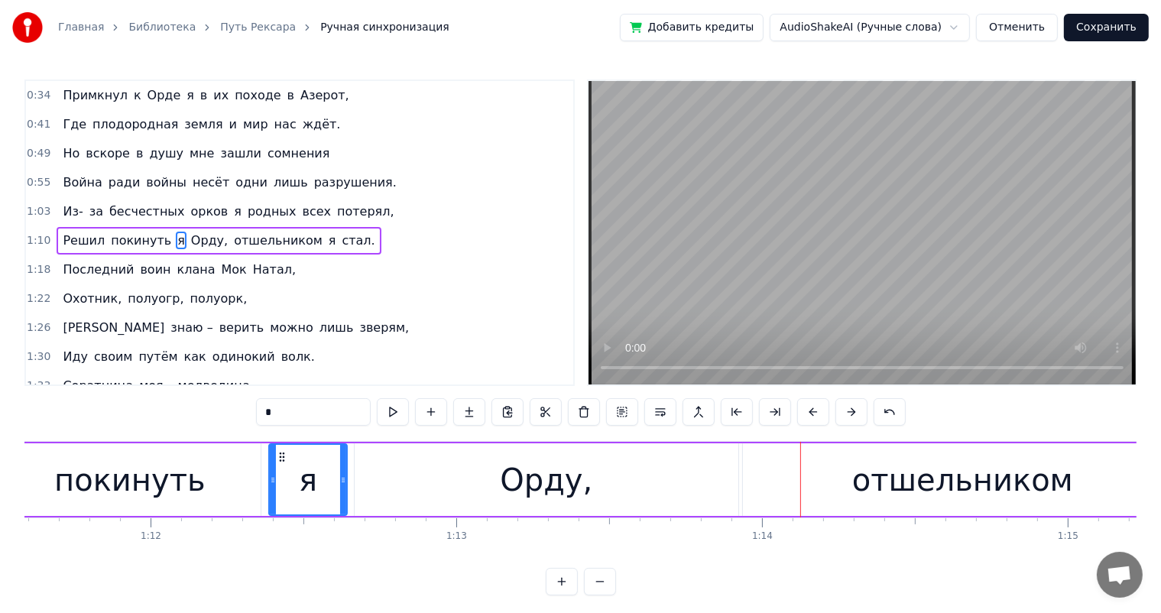
click at [703, 477] on div "Орду," at bounding box center [547, 479] width 384 height 73
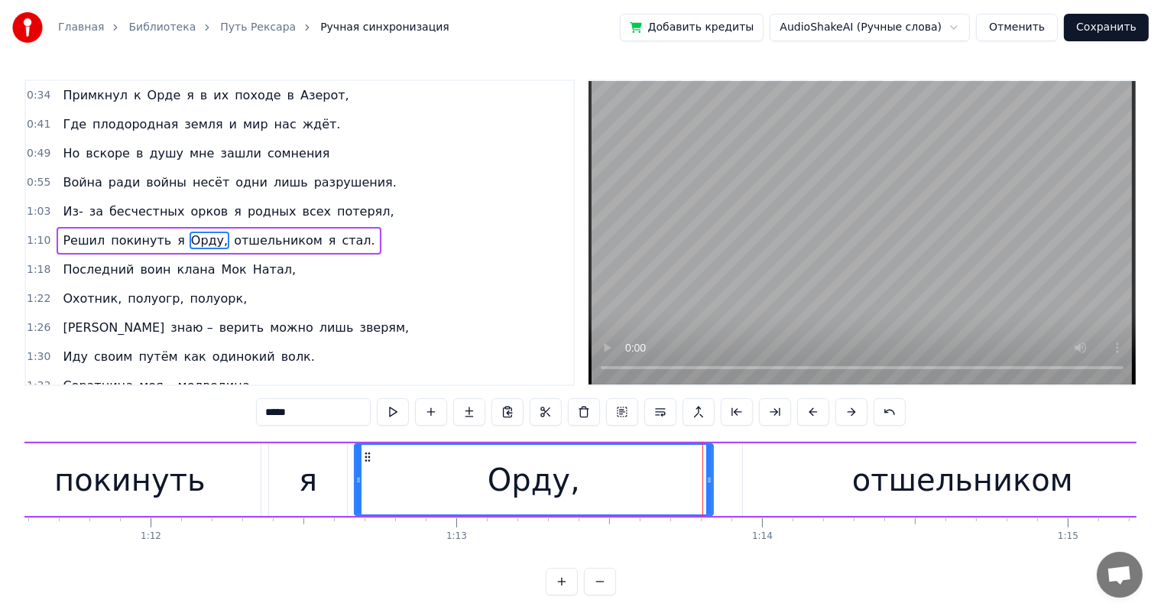
drag, startPoint x: 734, startPoint y: 471, endPoint x: 708, endPoint y: 474, distance: 25.4
click at [708, 474] on div at bounding box center [709, 480] width 6 height 70
click at [760, 471] on div "отшельником" at bounding box center [962, 479] width 439 height 73
type input "**********"
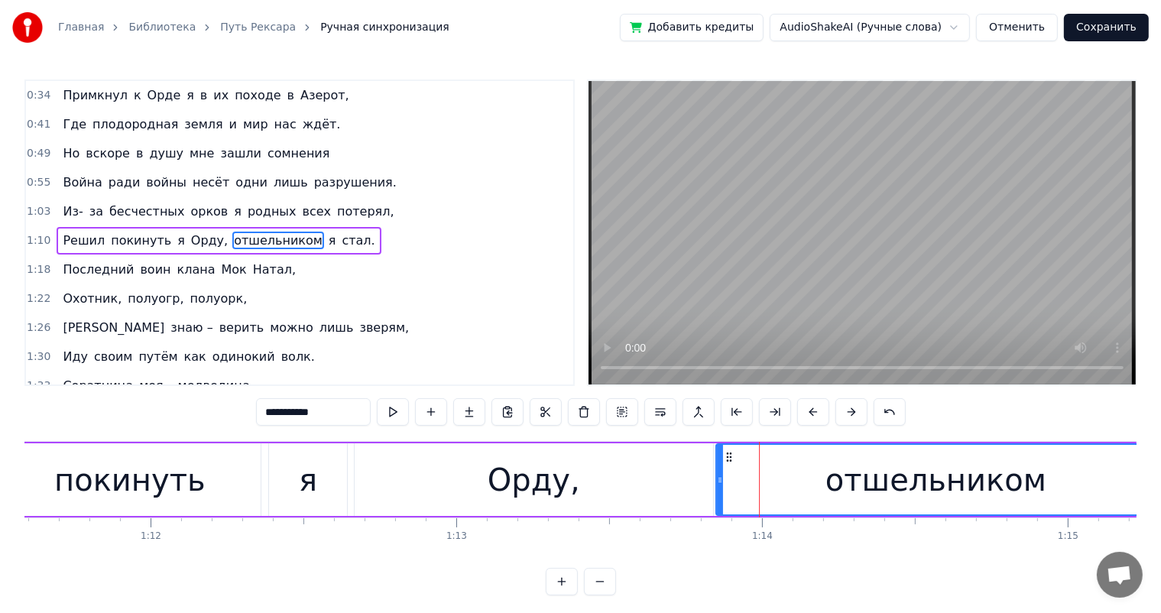
drag, startPoint x: 755, startPoint y: 455, endPoint x: 728, endPoint y: 462, distance: 28.2
click at [728, 462] on icon at bounding box center [729, 457] width 12 height 12
click at [734, 456] on circle at bounding box center [734, 456] width 1 height 1
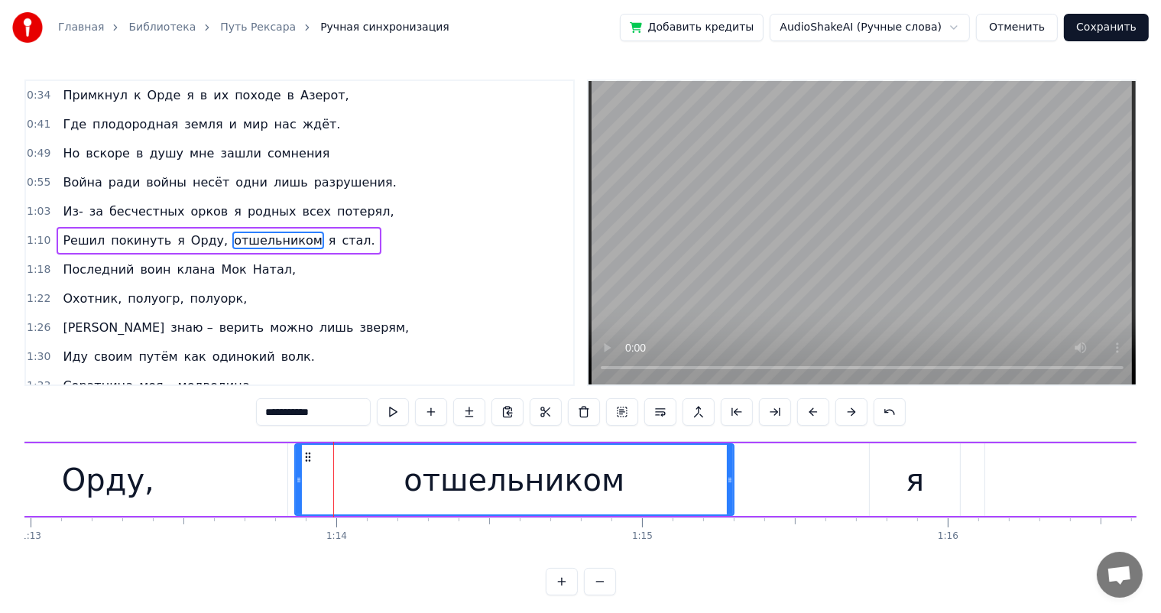
scroll to position [0, 22417]
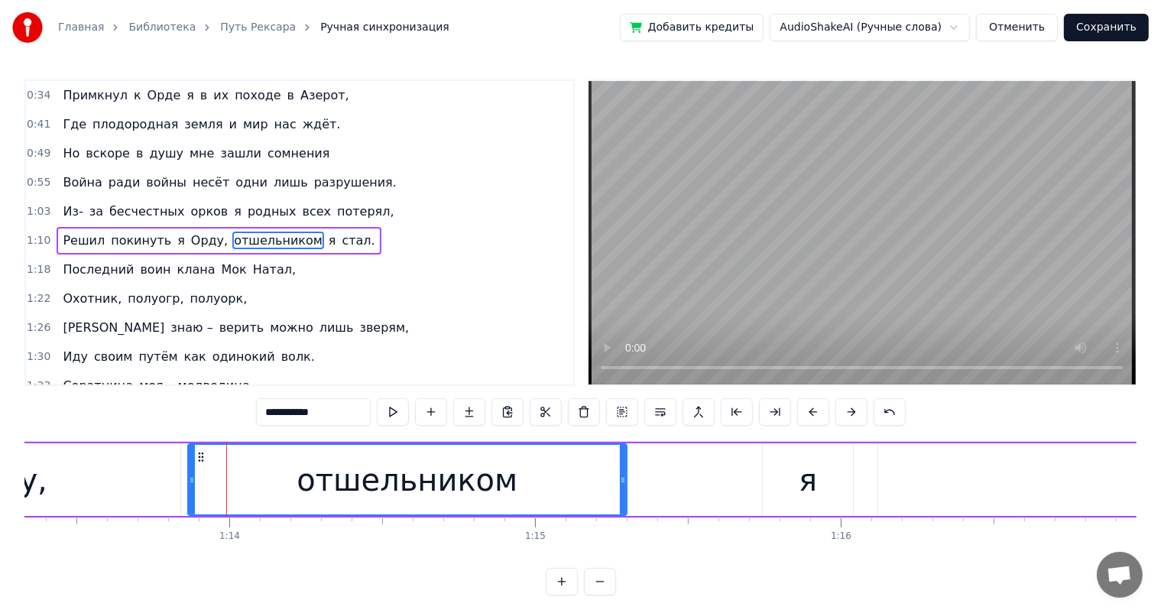
click at [200, 466] on div "отшельником" at bounding box center [407, 480] width 437 height 70
click at [418, 477] on div "отшельником" at bounding box center [407, 480] width 221 height 46
click at [711, 472] on div "Решил покинуть я [PERSON_NAME], отшельником я стал." at bounding box center [505, 480] width 2461 height 76
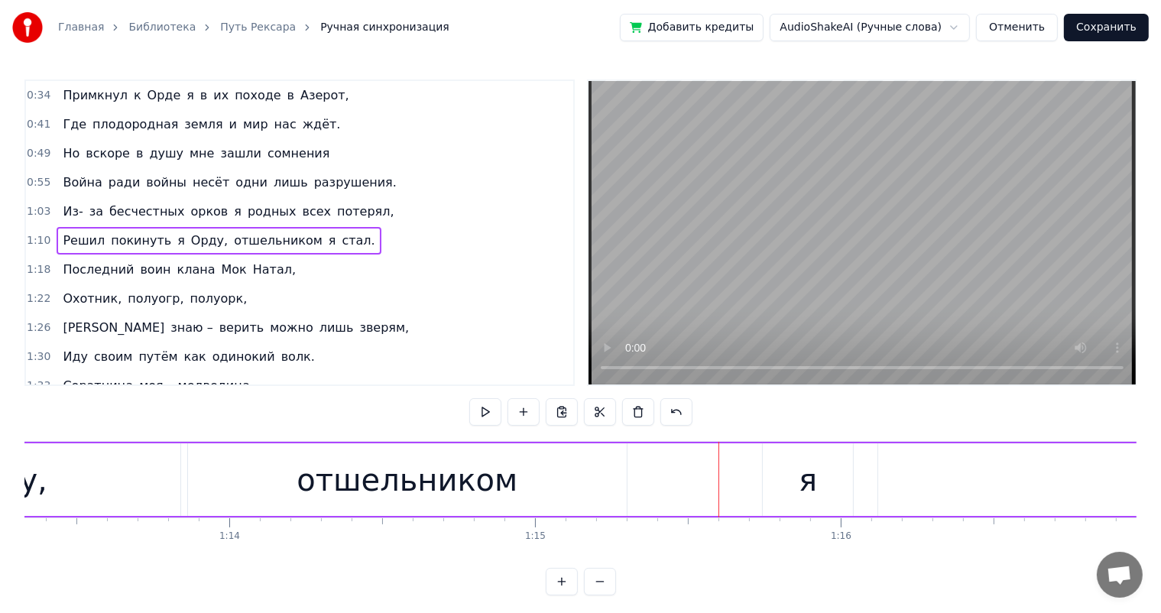
click at [747, 468] on div "Решил покинуть я [PERSON_NAME], отшельником я стал." at bounding box center [505, 480] width 2461 height 76
click at [786, 477] on div "я" at bounding box center [808, 479] width 90 height 73
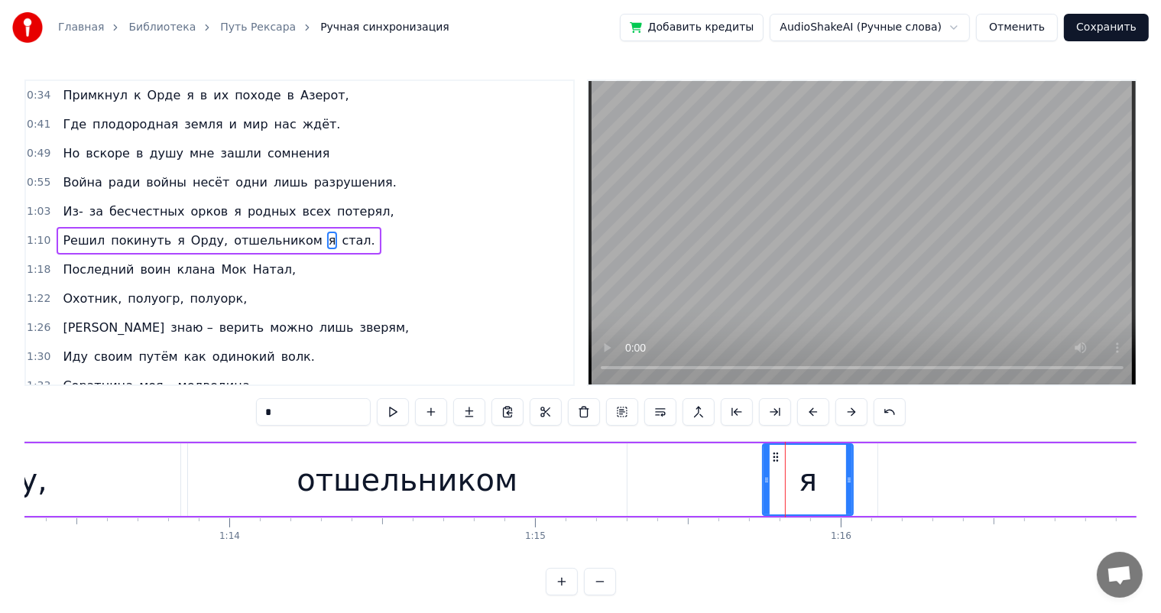
click at [559, 479] on div "отшельником" at bounding box center [407, 479] width 439 height 73
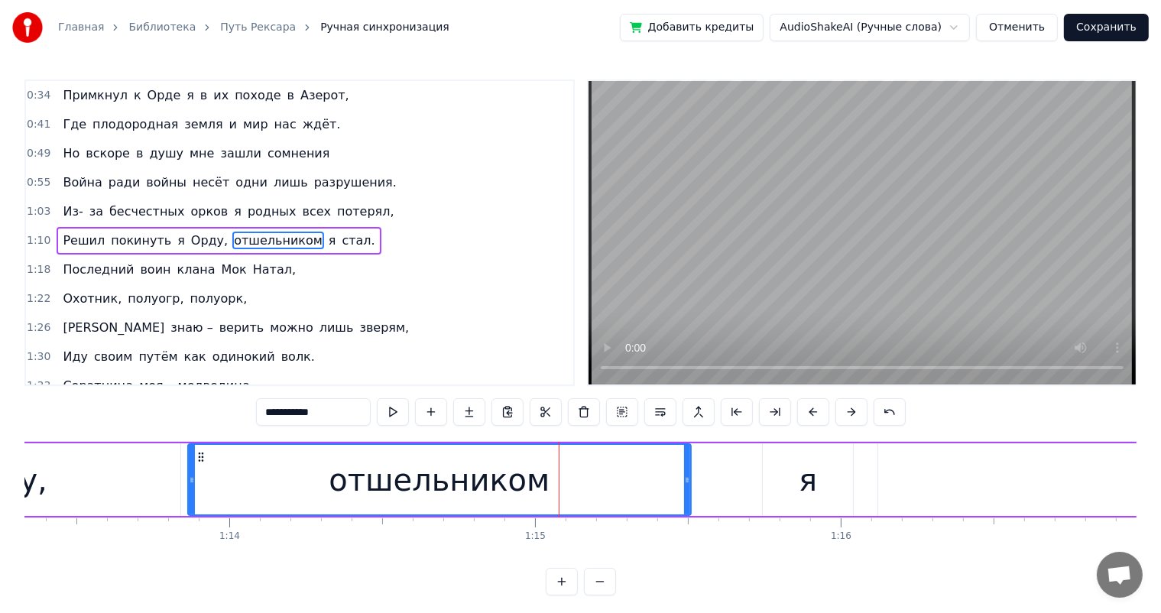
drag, startPoint x: 624, startPoint y: 482, endPoint x: 688, endPoint y: 481, distance: 64.2
click at [688, 481] on icon at bounding box center [687, 480] width 6 height 12
click at [796, 484] on div "я" at bounding box center [808, 479] width 90 height 73
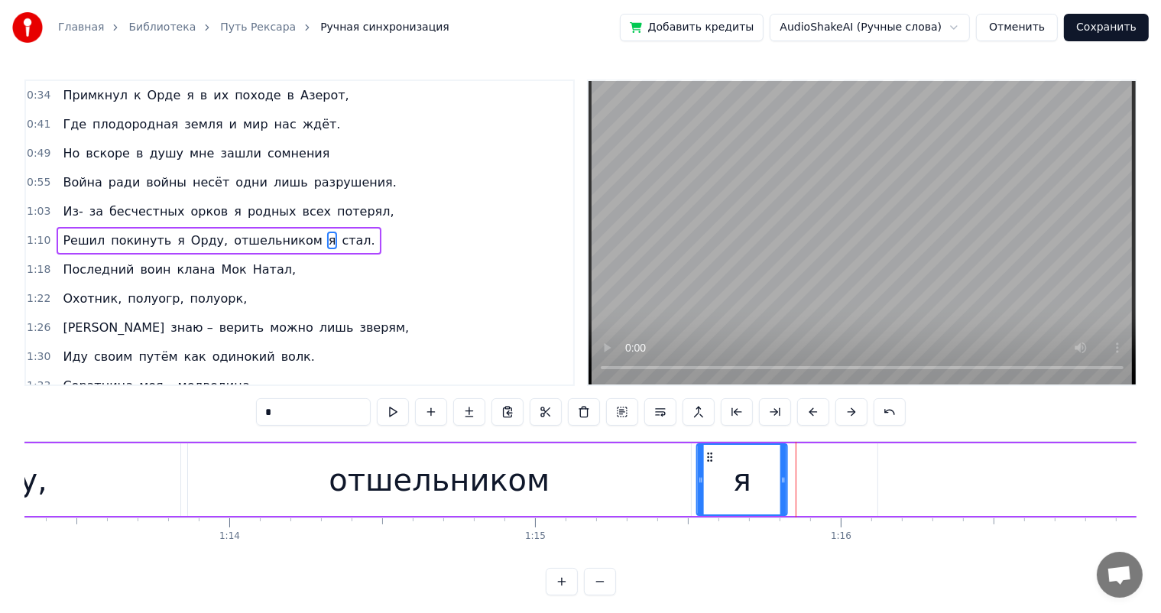
drag, startPoint x: 776, startPoint y: 455, endPoint x: 710, endPoint y: 470, distance: 67.3
click at [710, 470] on div "я" at bounding box center [742, 480] width 89 height 70
click at [564, 471] on div "отшельником" at bounding box center [439, 479] width 503 height 73
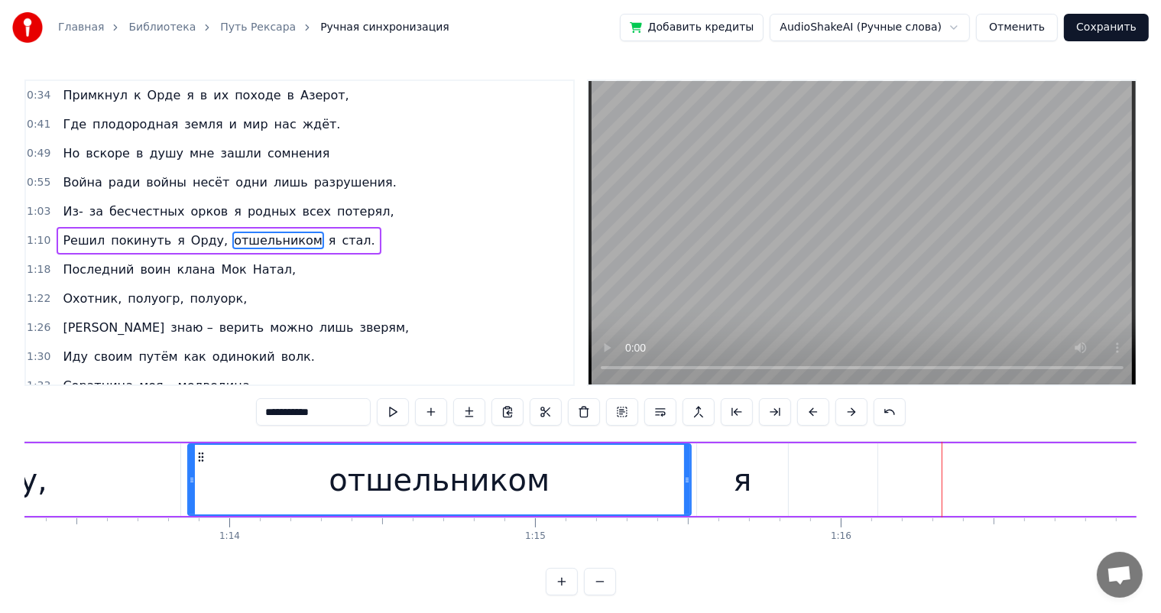
click at [214, 477] on div "отшельником" at bounding box center [439, 480] width 501 height 70
click at [737, 503] on div "я" at bounding box center [742, 479] width 90 height 73
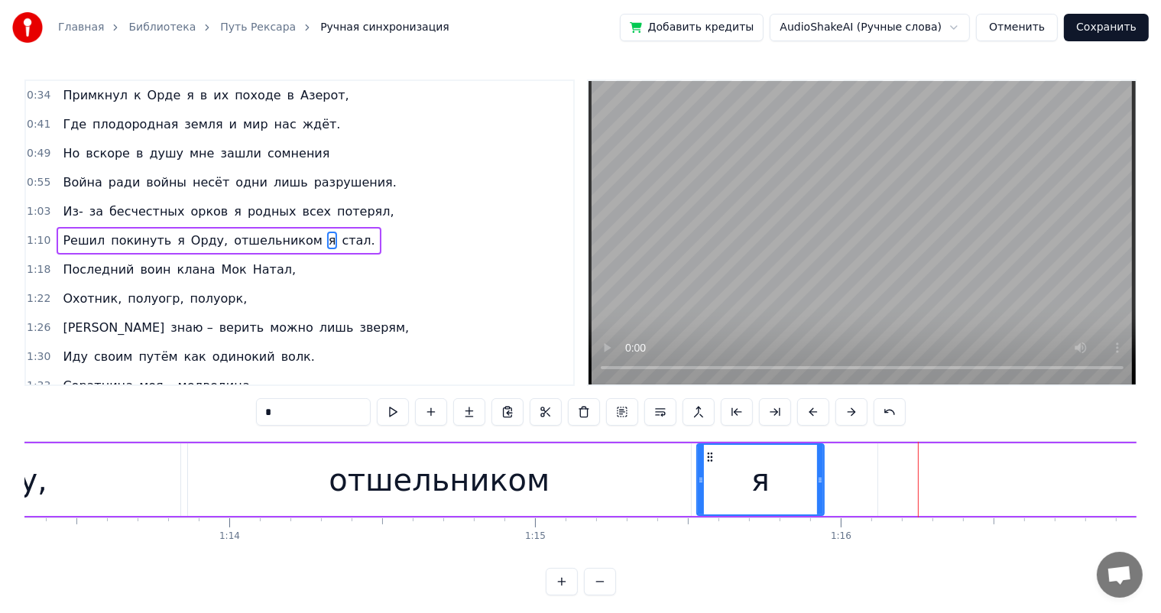
drag, startPoint x: 784, startPoint y: 481, endPoint x: 820, endPoint y: 483, distance: 36.0
click at [820, 483] on icon at bounding box center [820, 480] width 6 height 12
click at [704, 459] on icon at bounding box center [710, 457] width 12 height 12
click at [748, 483] on div "я" at bounding box center [760, 480] width 125 height 70
click at [705, 473] on div "я" at bounding box center [760, 480] width 125 height 70
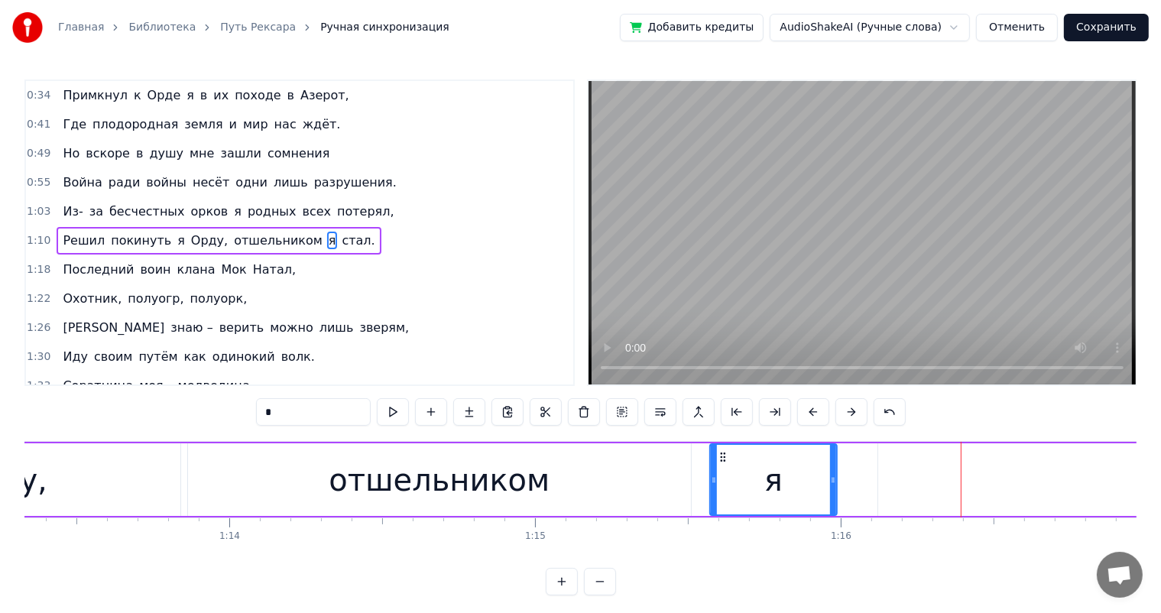
drag, startPoint x: 706, startPoint y: 452, endPoint x: 709, endPoint y: 462, distance: 11.1
click at [721, 455] on icon at bounding box center [723, 457] width 12 height 12
click at [669, 476] on div "отшельником" at bounding box center [439, 479] width 503 height 73
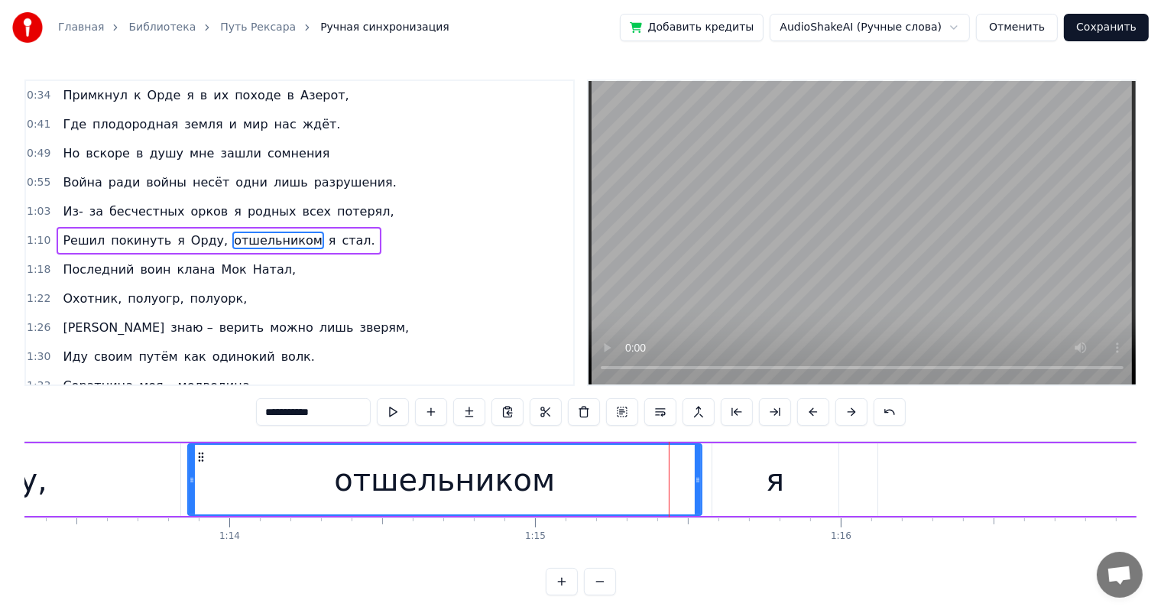
drag, startPoint x: 687, startPoint y: 476, endPoint x: 698, endPoint y: 477, distance: 10.7
click at [698, 477] on icon at bounding box center [698, 480] width 6 height 12
click at [731, 477] on div "я" at bounding box center [775, 479] width 126 height 73
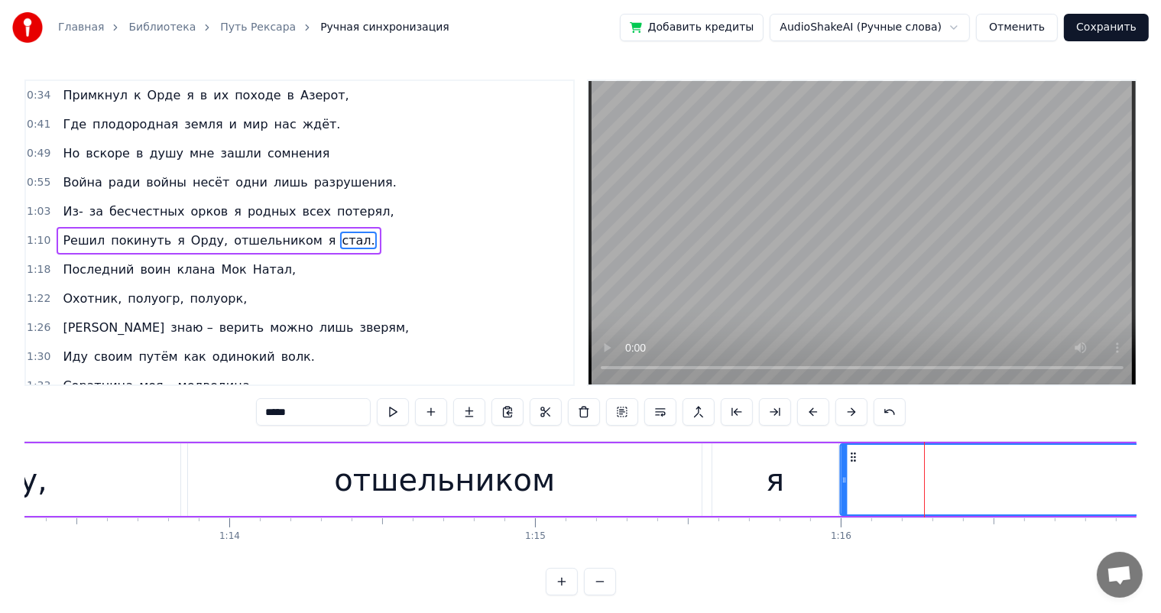
drag, startPoint x: 888, startPoint y: 455, endPoint x: 850, endPoint y: 459, distance: 38.5
click at [850, 459] on icon at bounding box center [854, 457] width 12 height 12
click at [811, 471] on div "я" at bounding box center [775, 479] width 126 height 73
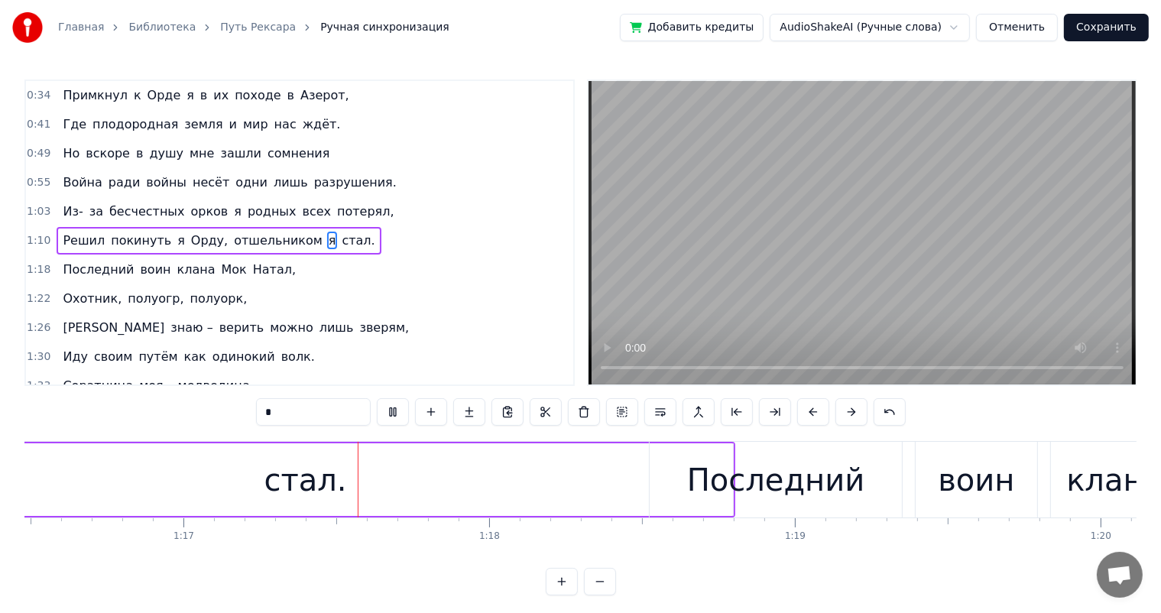
scroll to position [0, 23434]
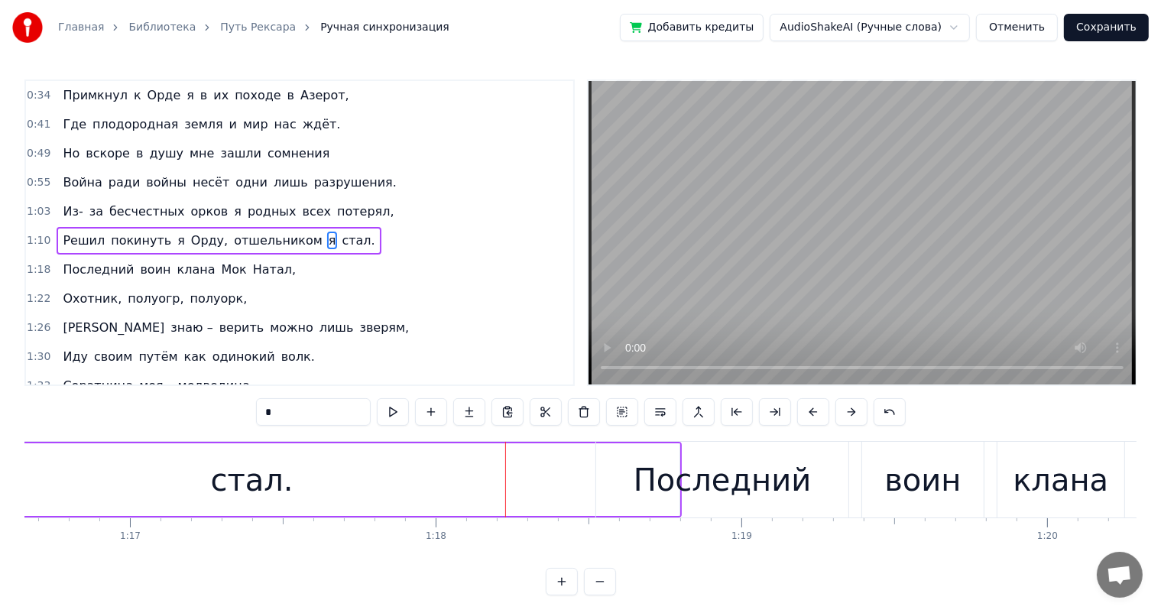
click at [448, 476] on div "стал." at bounding box center [252, 479] width 856 height 73
type input "*****"
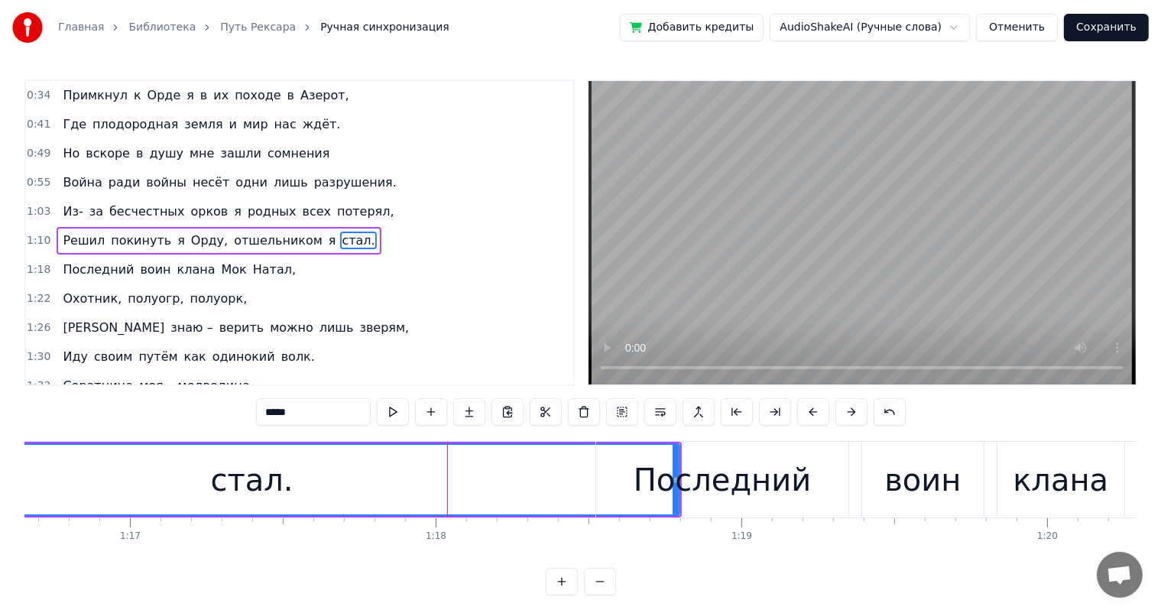
click at [447, 469] on div at bounding box center [447, 480] width 1 height 76
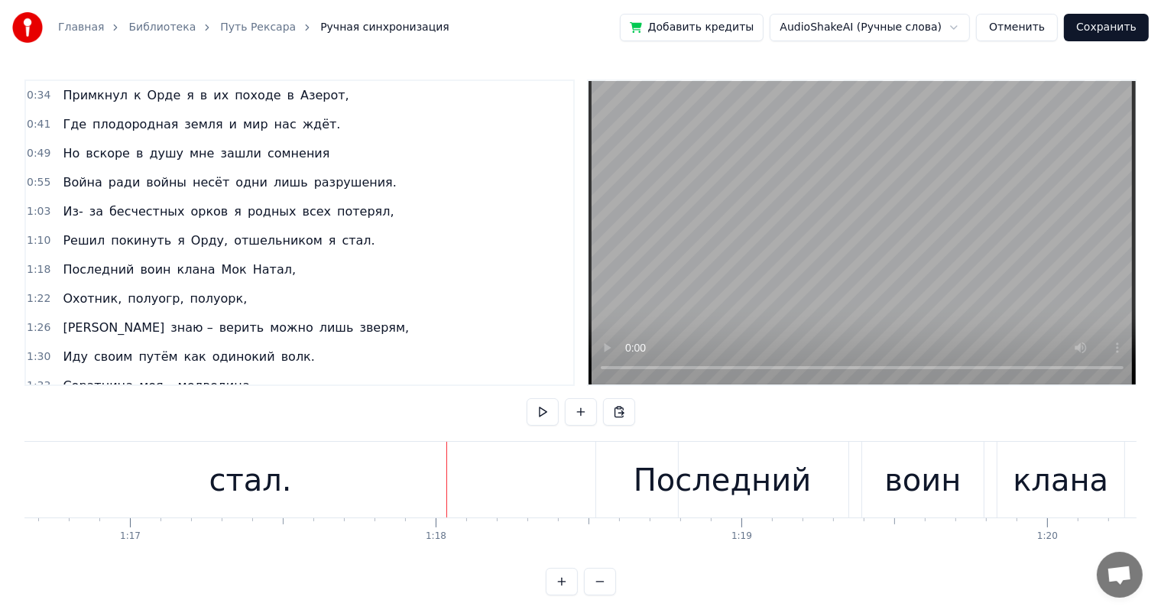
click at [412, 489] on div "стал." at bounding box center [251, 480] width 856 height 76
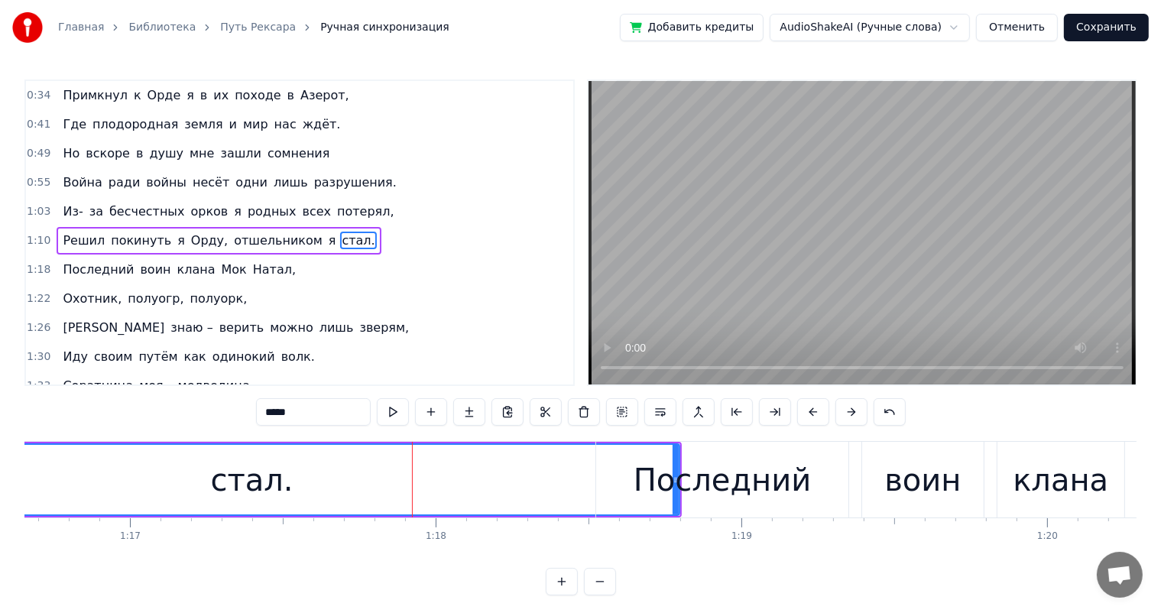
click at [679, 461] on div "Последний" at bounding box center [723, 480] width 178 height 46
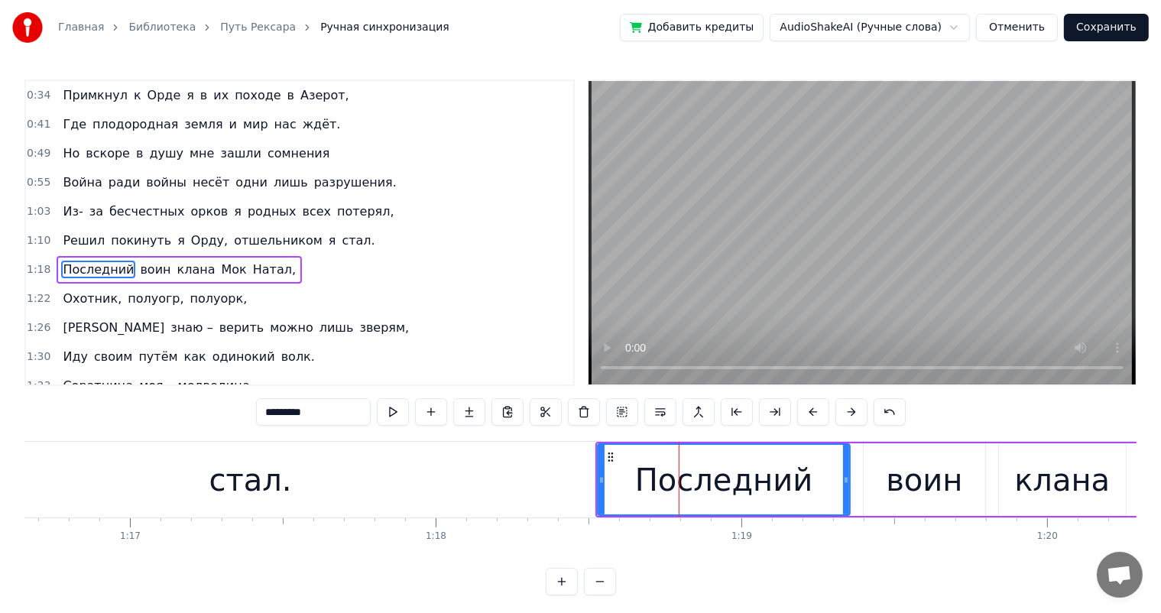
scroll to position [86, 0]
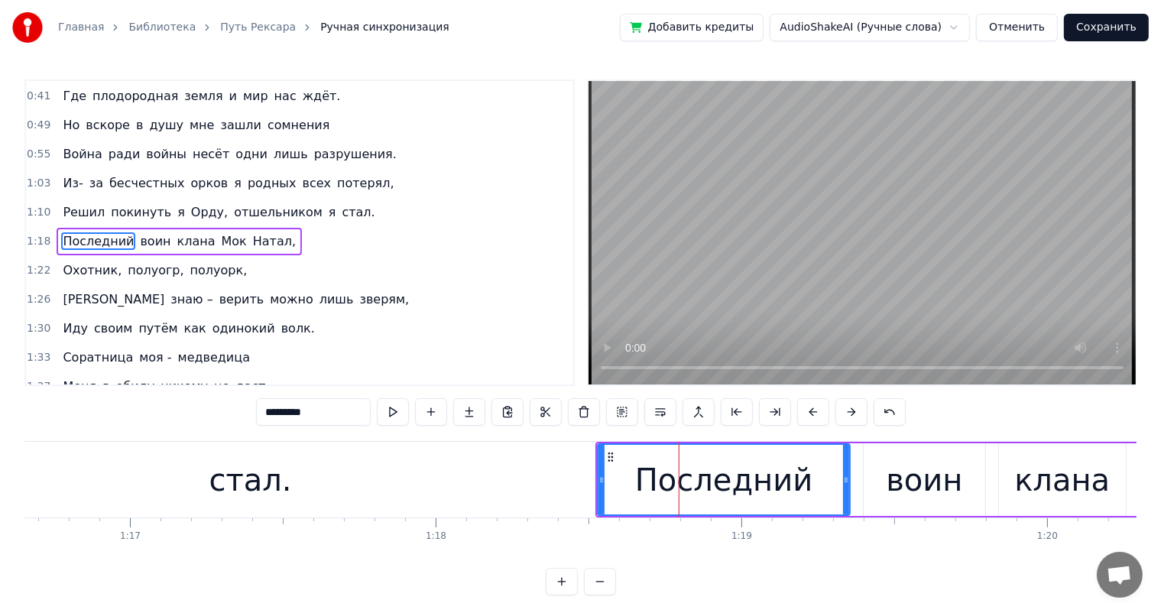
click at [507, 472] on div "стал." at bounding box center [251, 480] width 856 height 76
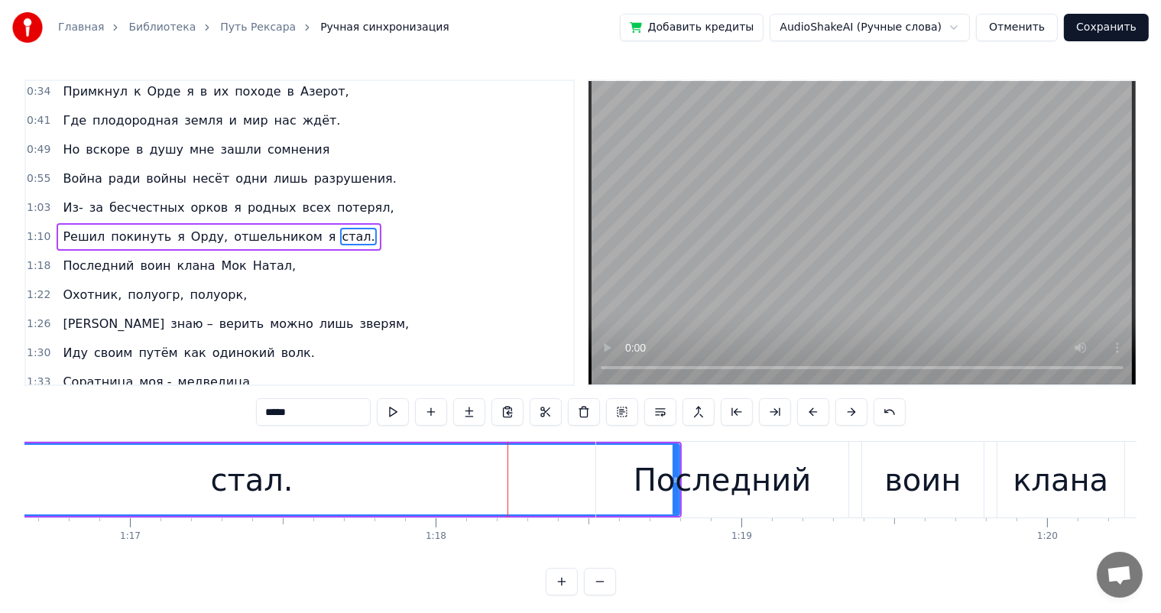
scroll to position [58, 0]
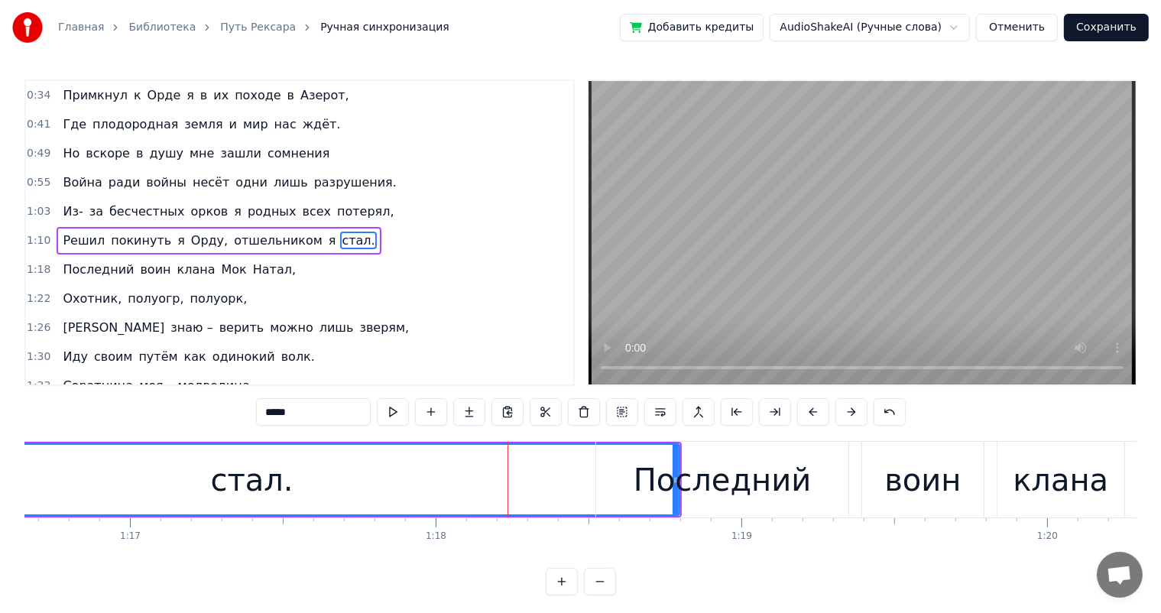
drag, startPoint x: 675, startPoint y: 461, endPoint x: 659, endPoint y: 463, distance: 16.2
click at [660, 463] on div "Последний" at bounding box center [723, 480] width 178 height 46
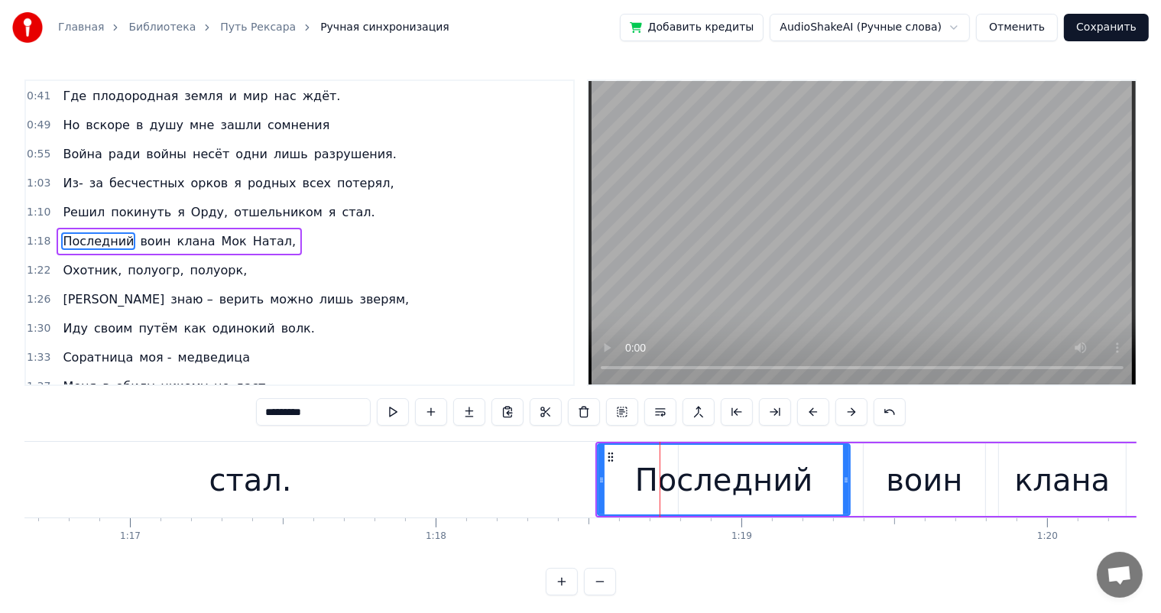
click at [465, 475] on div "стал." at bounding box center [251, 480] width 856 height 76
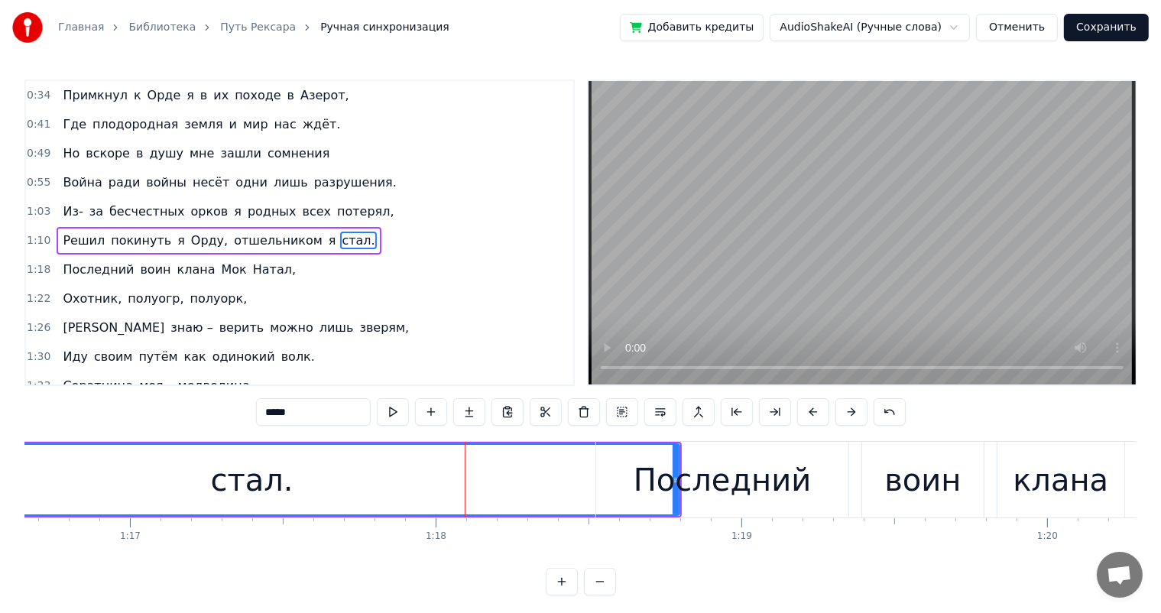
drag, startPoint x: 676, startPoint y: 510, endPoint x: 666, endPoint y: 510, distance: 9.2
click at [666, 510] on div "Последний" at bounding box center [722, 480] width 252 height 76
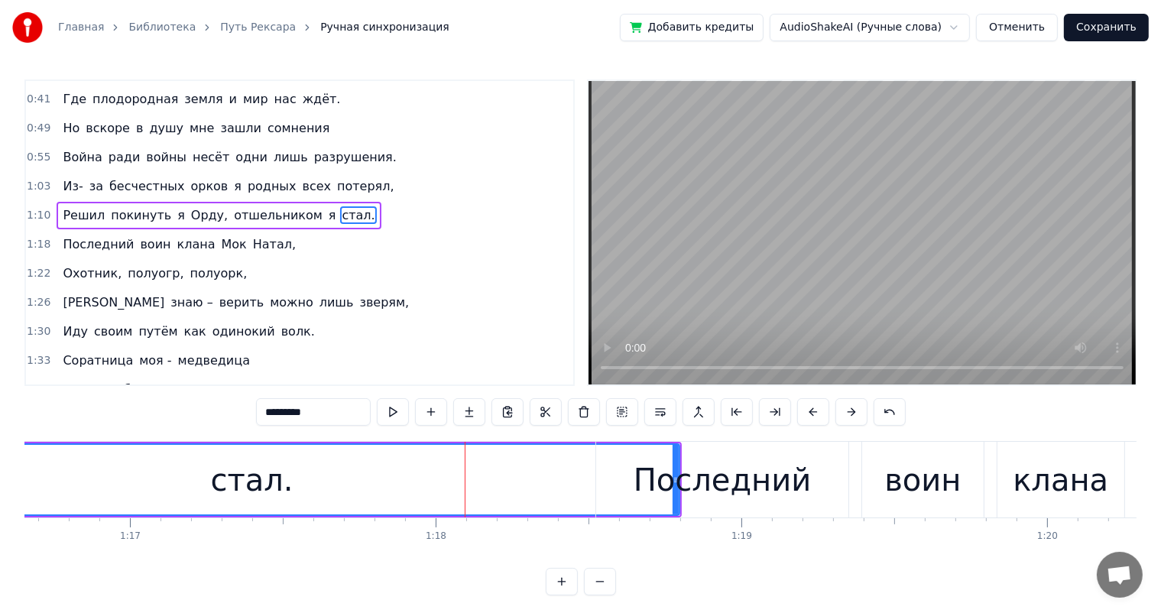
scroll to position [86, 0]
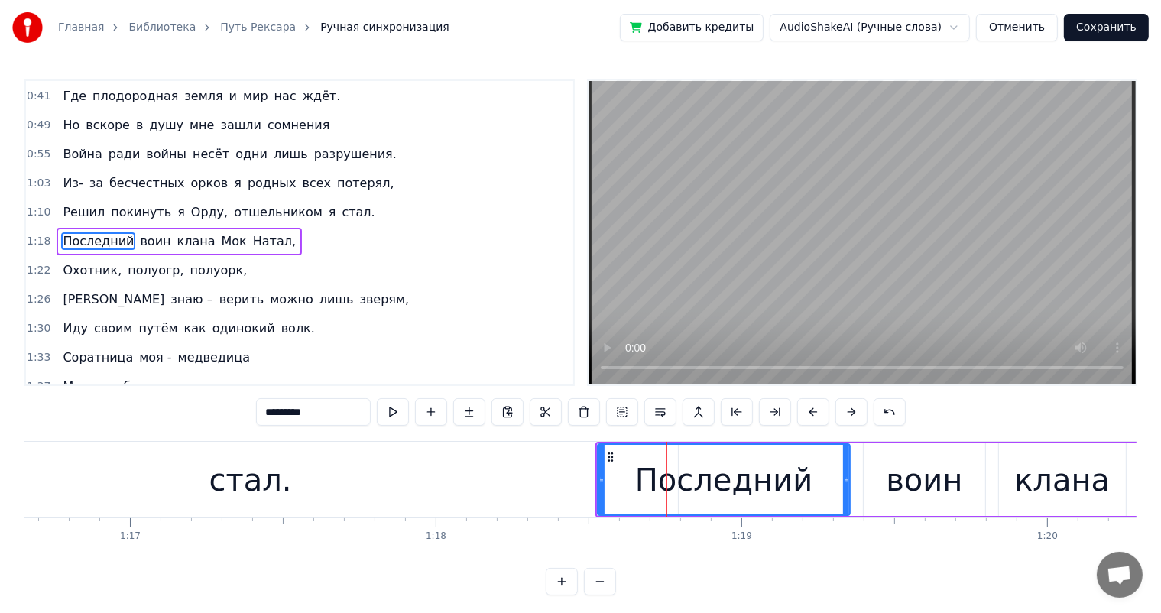
click at [707, 481] on div "Последний" at bounding box center [724, 480] width 178 height 46
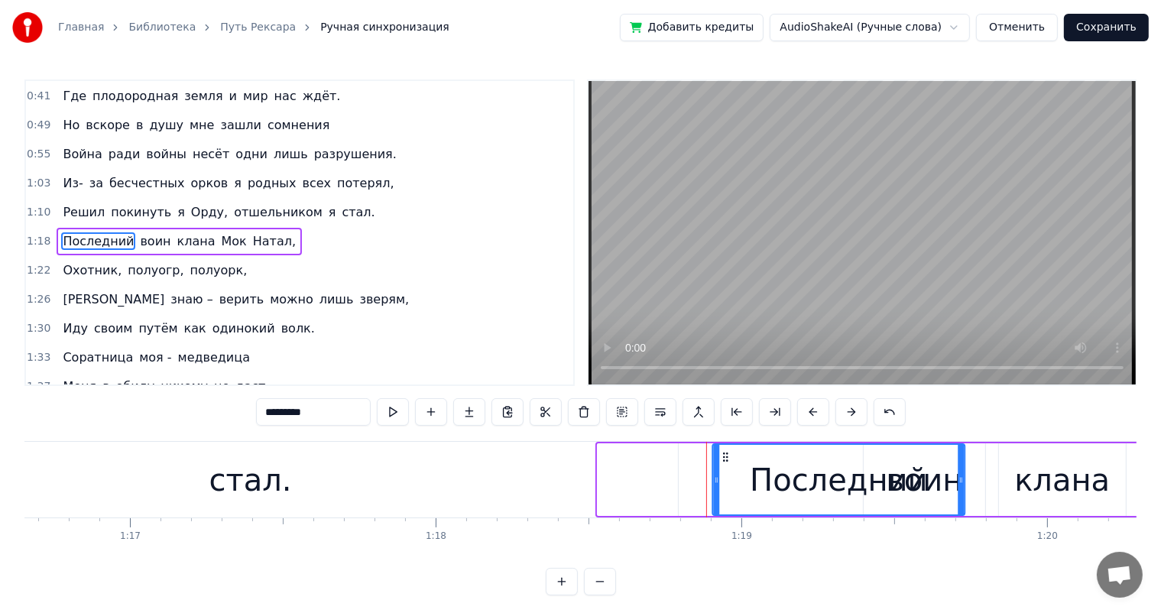
drag, startPoint x: 611, startPoint y: 455, endPoint x: 726, endPoint y: 465, distance: 115.0
click at [726, 465] on div "Последний" at bounding box center [838, 480] width 251 height 70
click at [530, 479] on div "стал." at bounding box center [251, 480] width 856 height 76
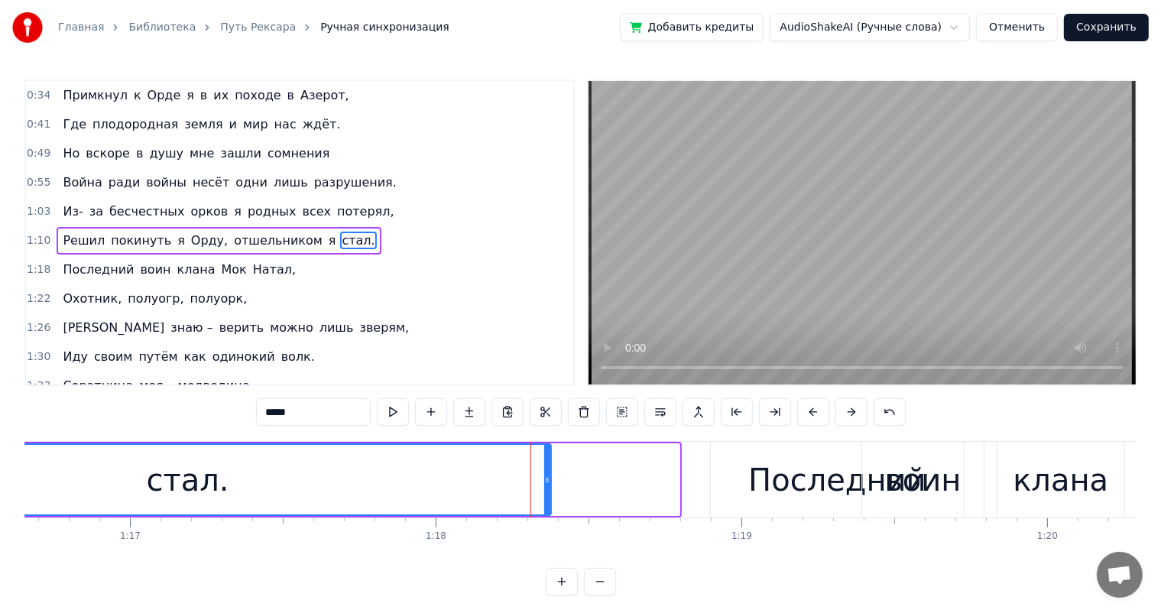
drag, startPoint x: 674, startPoint y: 477, endPoint x: 546, endPoint y: 480, distance: 128.4
click at [546, 480] on icon at bounding box center [547, 480] width 6 height 12
click at [738, 475] on div "Последний" at bounding box center [837, 480] width 252 height 76
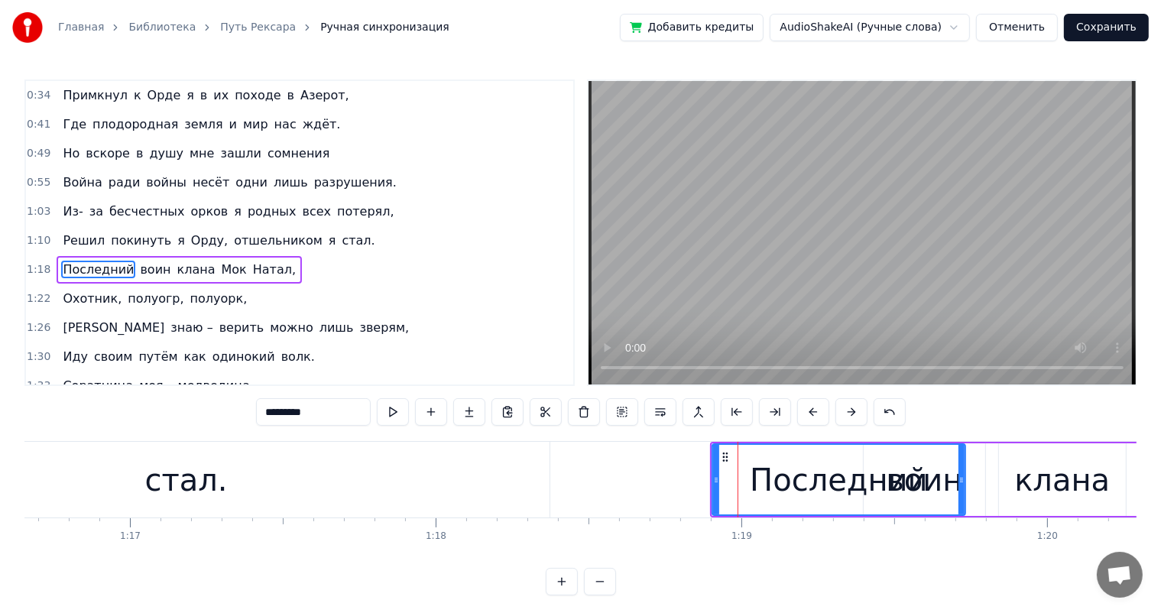
scroll to position [86, 0]
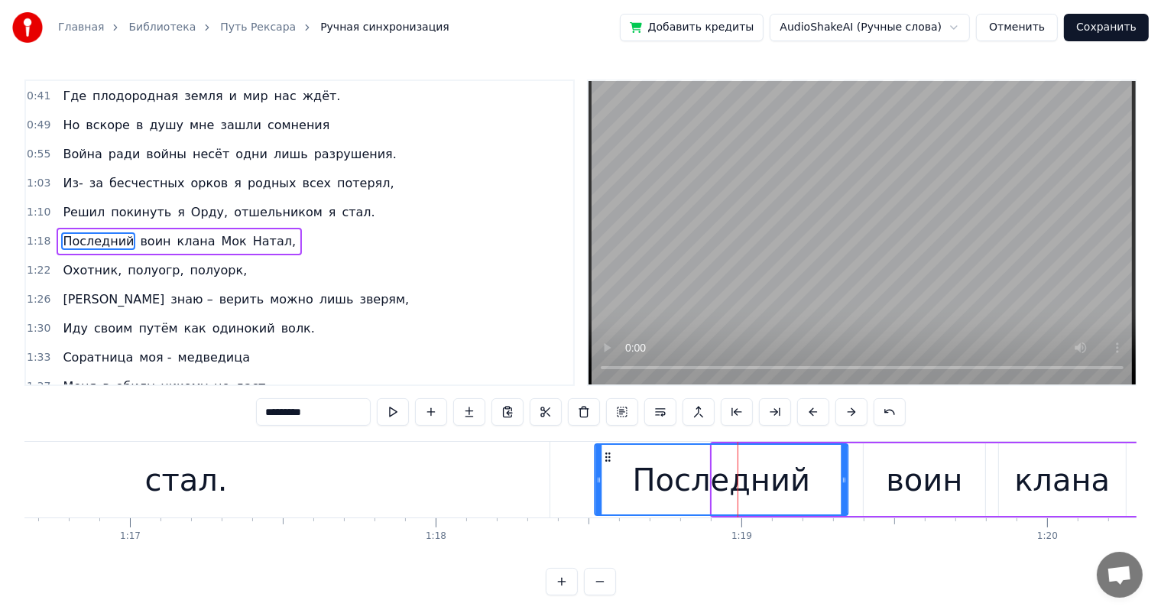
drag, startPoint x: 716, startPoint y: 458, endPoint x: 608, endPoint y: 462, distance: 107.8
click at [608, 462] on icon at bounding box center [608, 457] width 12 height 12
click at [275, 473] on div "стал." at bounding box center [187, 480] width 728 height 76
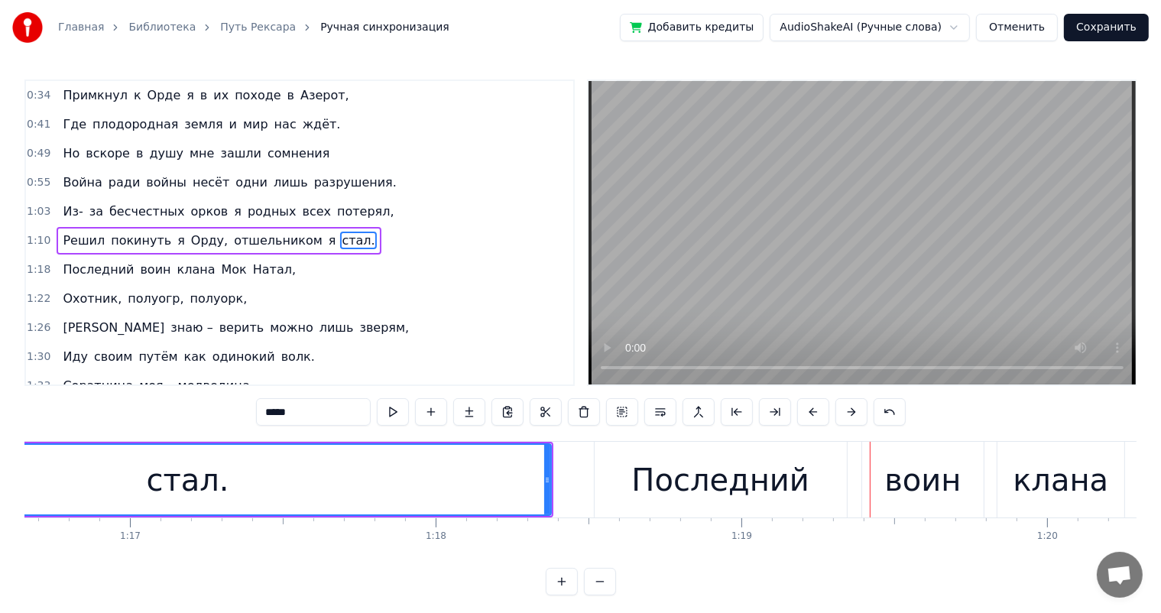
click at [716, 485] on div "Последний" at bounding box center [720, 480] width 178 height 46
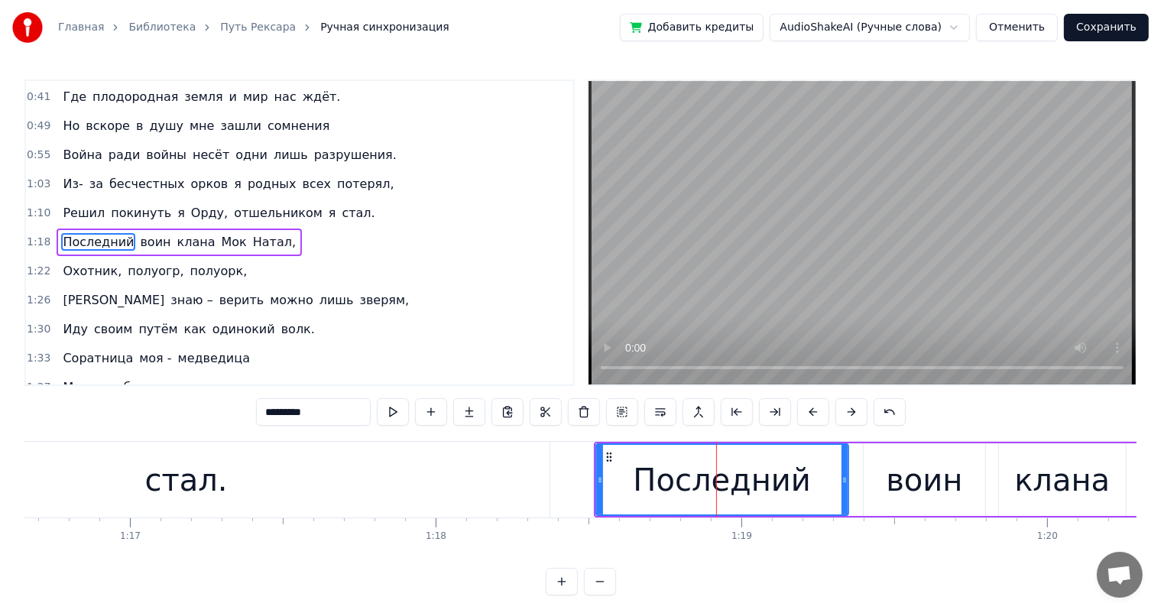
scroll to position [86, 0]
click at [869, 483] on div "воин" at bounding box center [924, 479] width 121 height 73
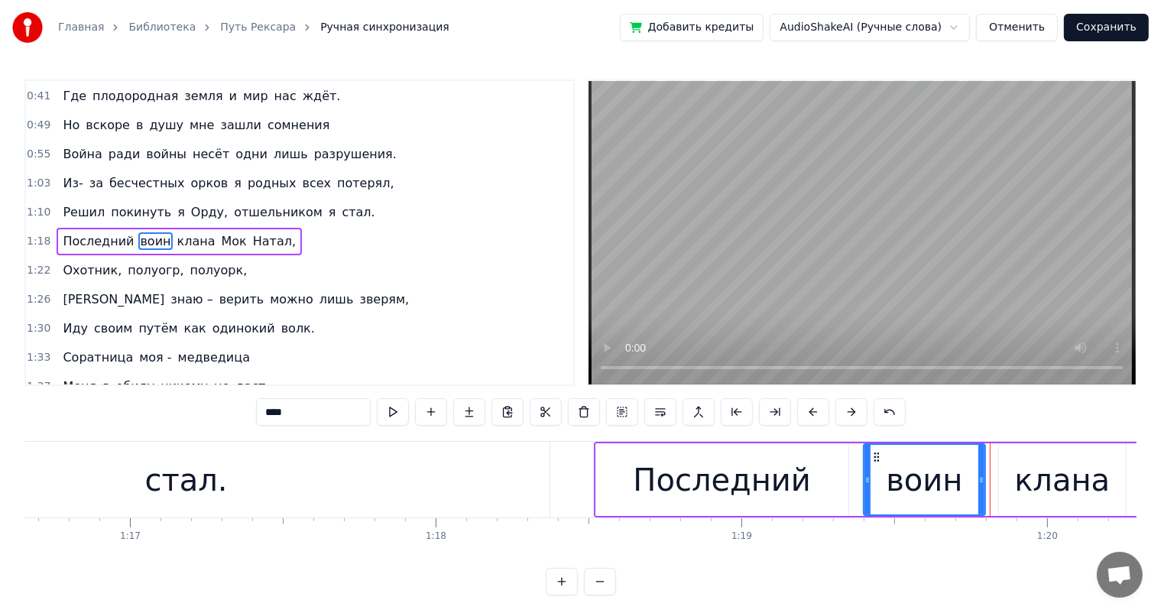
click at [706, 453] on div "Последний" at bounding box center [722, 479] width 252 height 73
type input "*********"
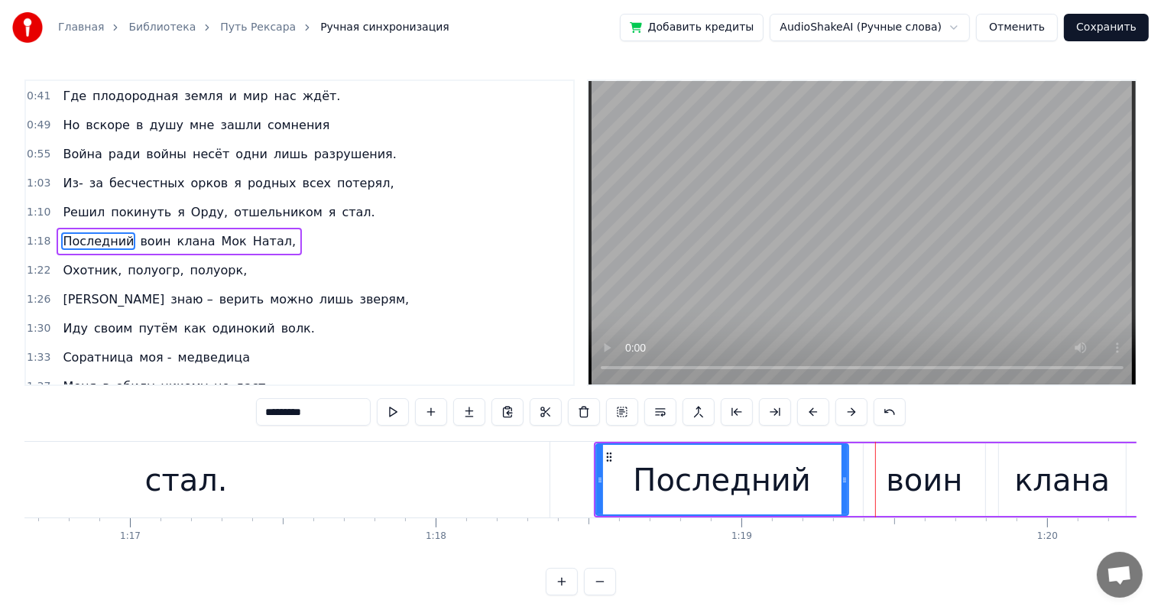
click at [644, 472] on div "Последний" at bounding box center [722, 480] width 178 height 46
click at [601, 447] on div at bounding box center [600, 480] width 6 height 70
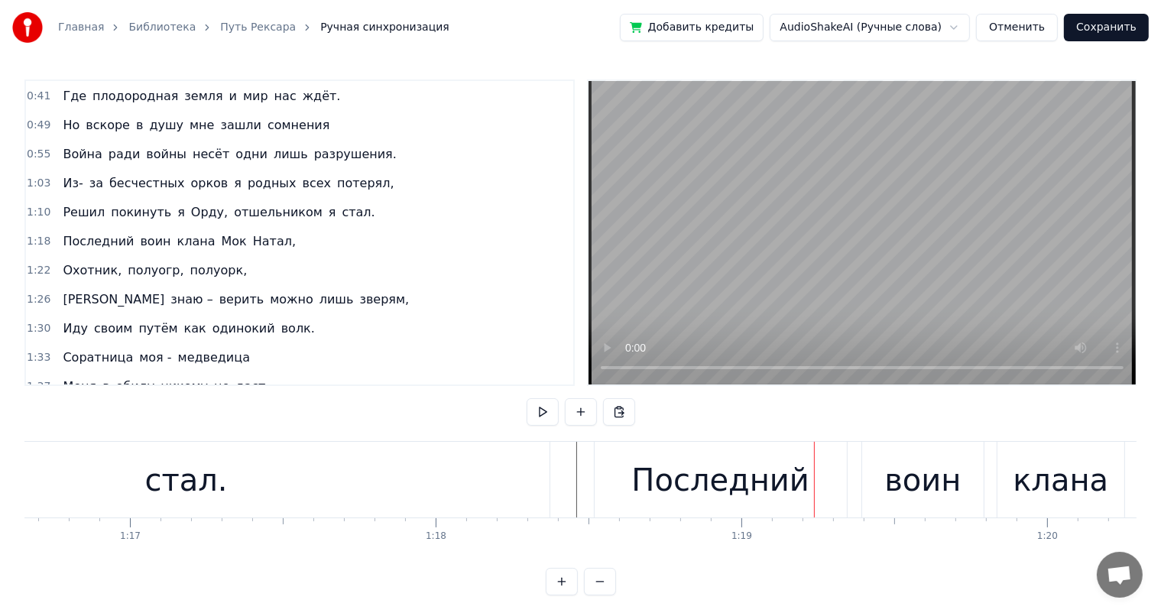
click at [783, 485] on div "Последний" at bounding box center [720, 480] width 178 height 46
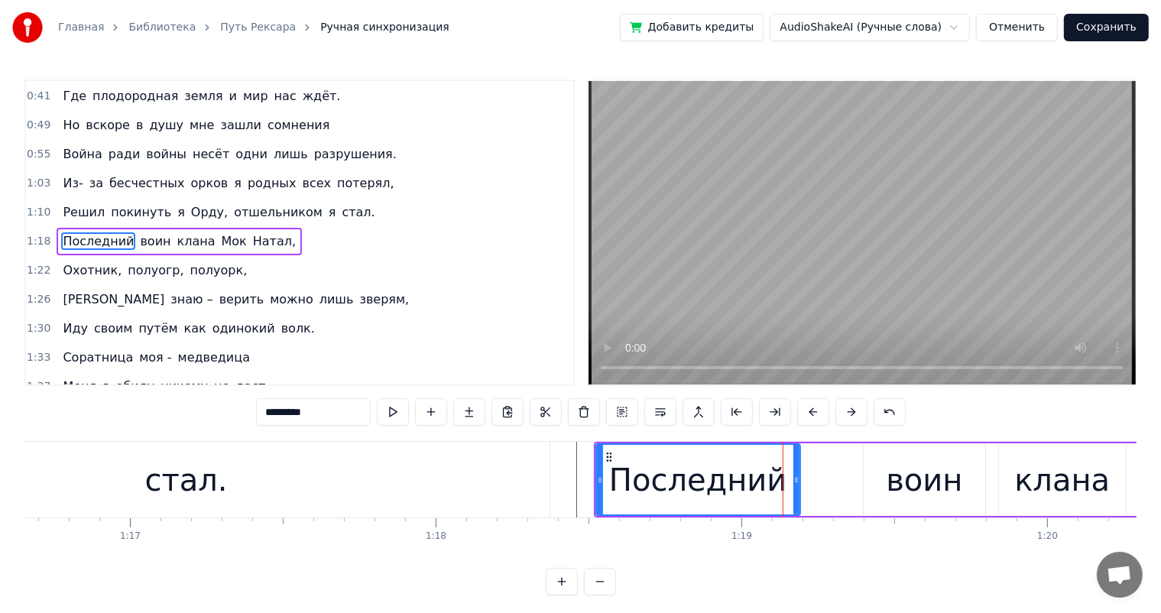
drag, startPoint x: 844, startPoint y: 476, endPoint x: 808, endPoint y: 483, distance: 36.6
click at [796, 483] on icon at bounding box center [796, 480] width 6 height 12
click at [887, 478] on div "воин" at bounding box center [924, 479] width 121 height 73
type input "****"
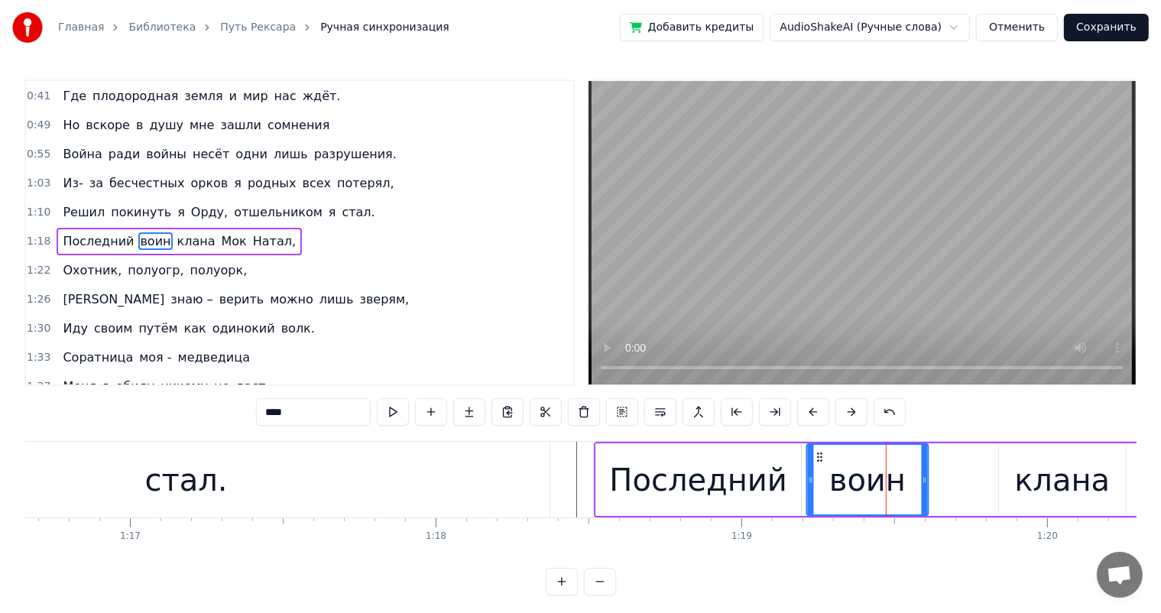
drag, startPoint x: 876, startPoint y: 452, endPoint x: 819, endPoint y: 463, distance: 57.6
click at [819, 463] on div "воин" at bounding box center [867, 480] width 119 height 70
click at [820, 455] on icon at bounding box center [821, 457] width 12 height 12
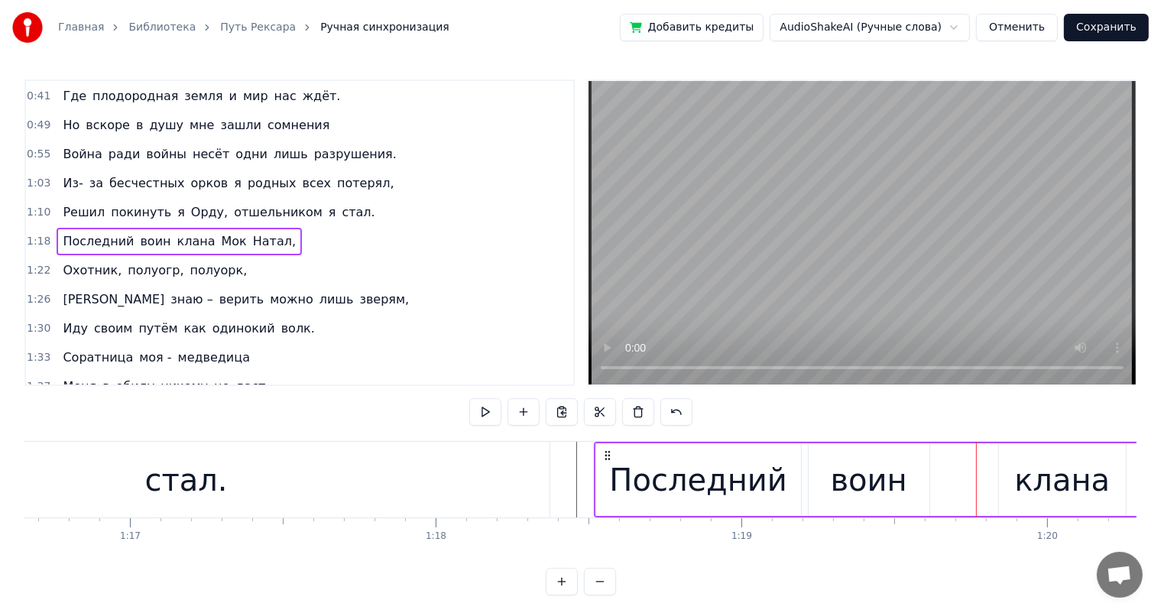
click at [1021, 480] on div "клана" at bounding box center [1062, 480] width 96 height 46
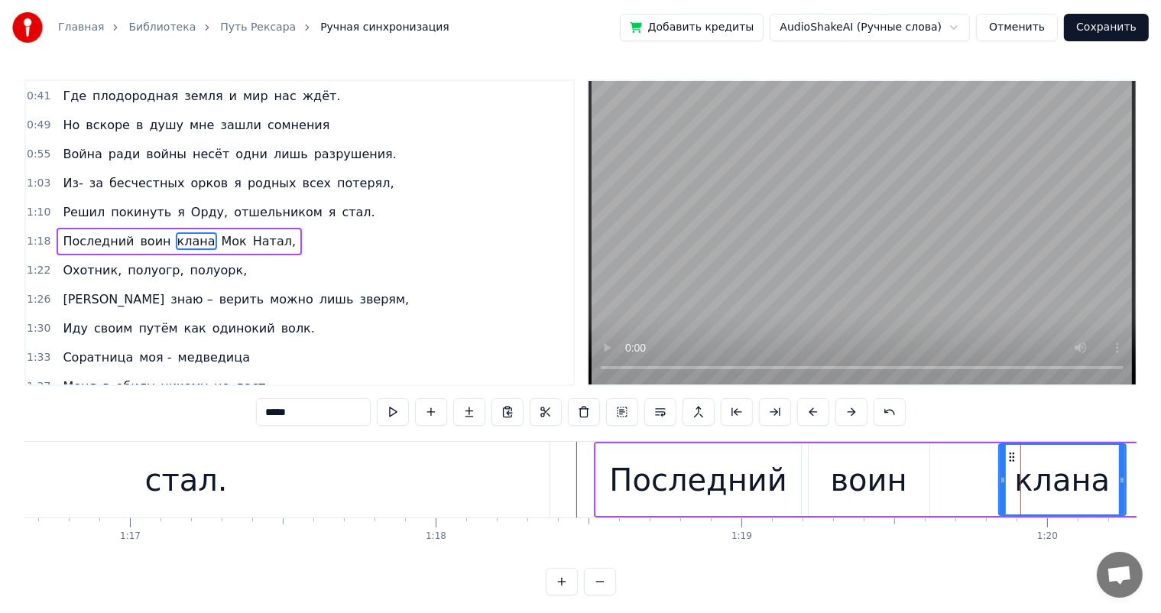
click at [877, 476] on div "воин" at bounding box center [869, 480] width 76 height 46
type input "****"
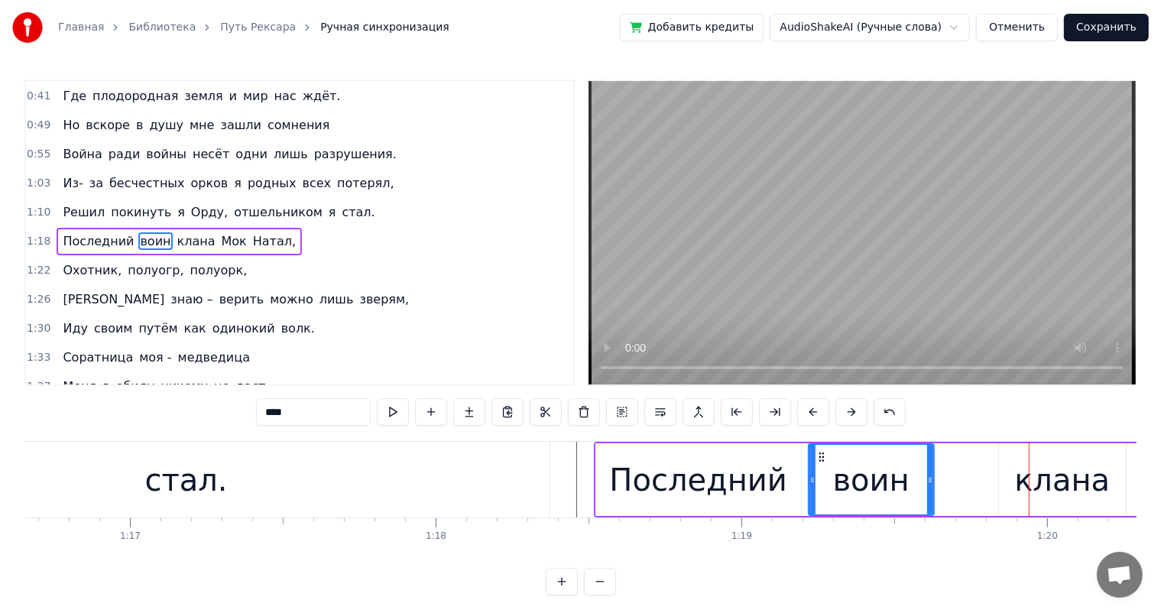
click at [931, 480] on icon at bounding box center [930, 480] width 6 height 12
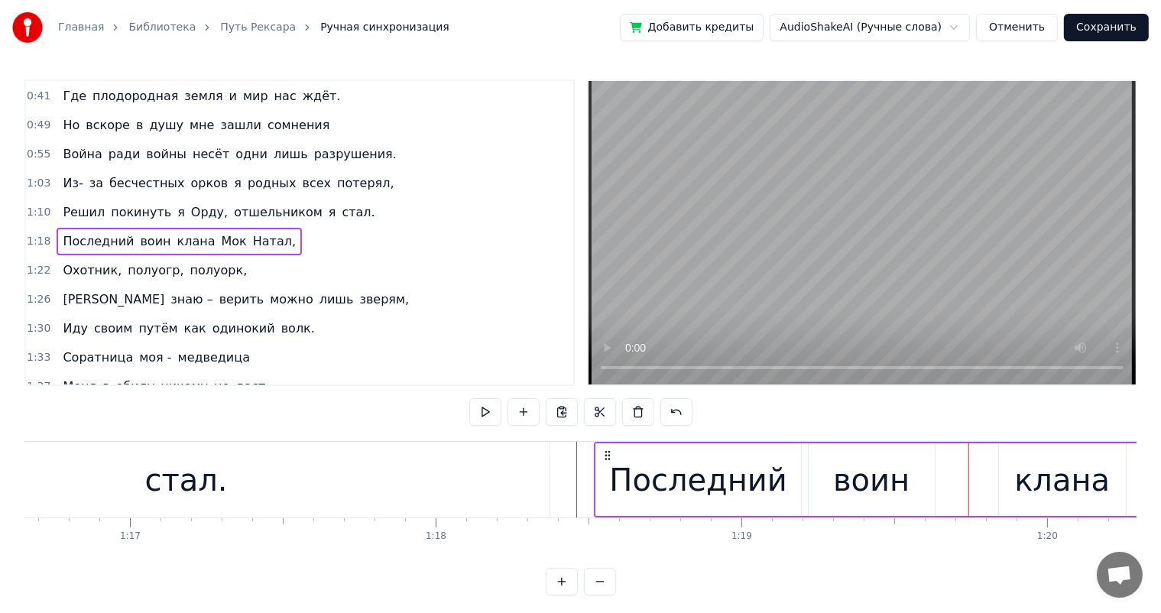
click at [1016, 484] on div "клана" at bounding box center [1062, 479] width 127 height 73
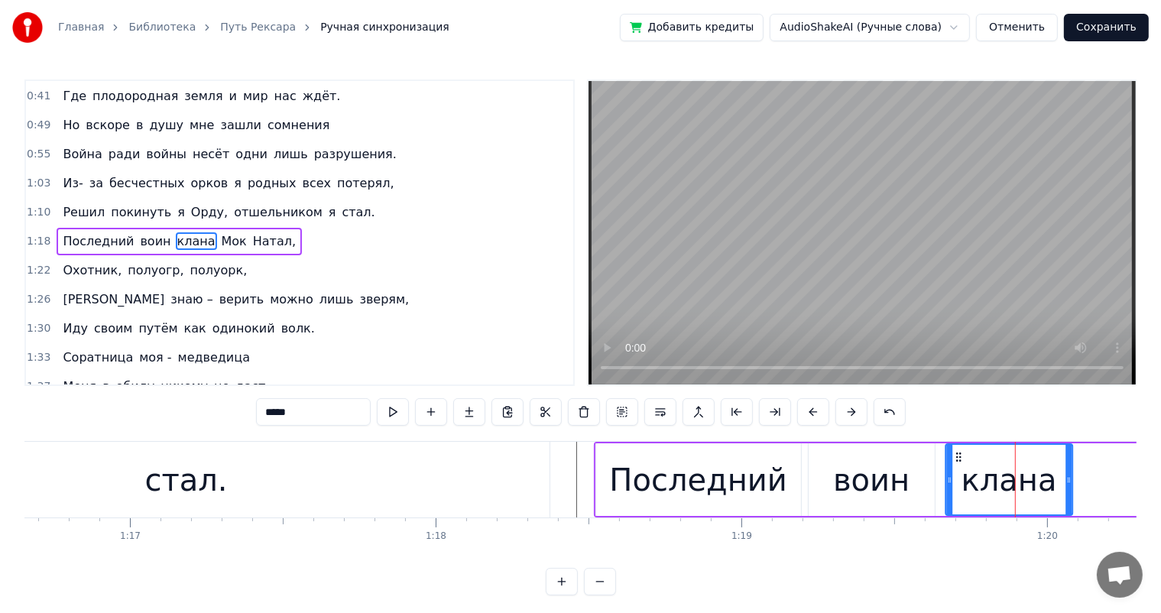
drag, startPoint x: 1010, startPoint y: 456, endPoint x: 957, endPoint y: 462, distance: 53.0
click at [957, 462] on div "клана" at bounding box center [1008, 480] width 125 height 70
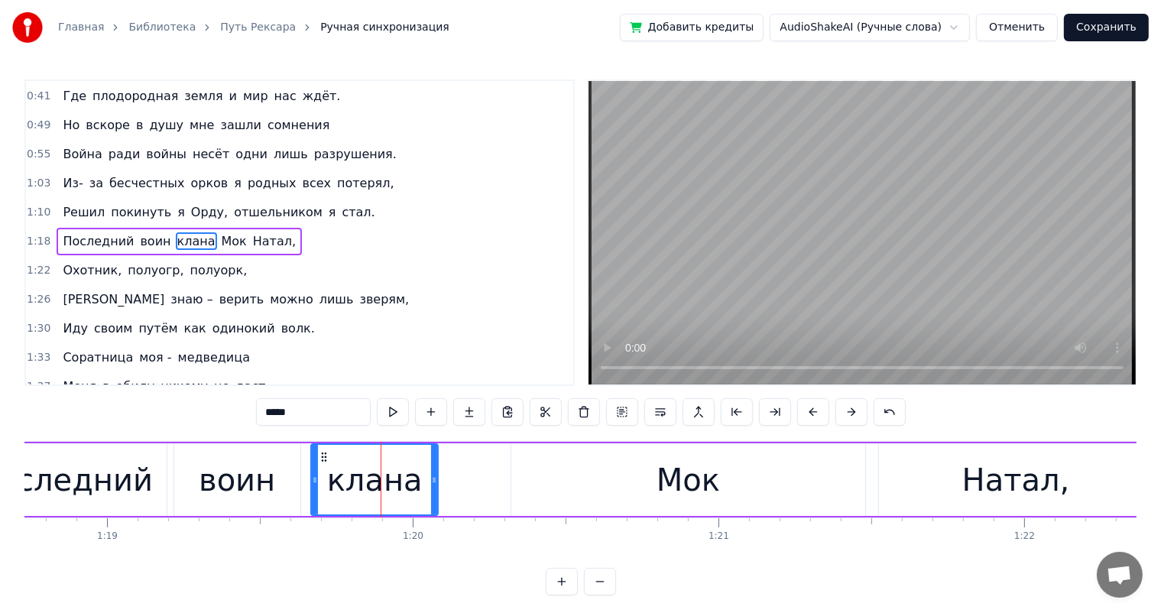
scroll to position [0, 24121]
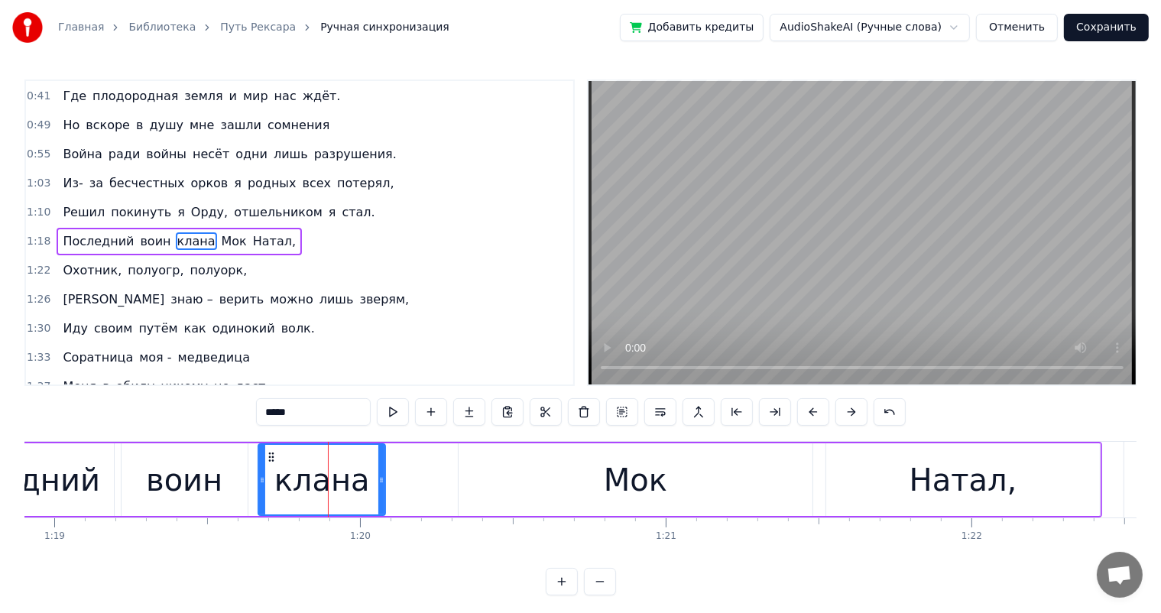
click at [585, 486] on div "Мок" at bounding box center [636, 479] width 354 height 73
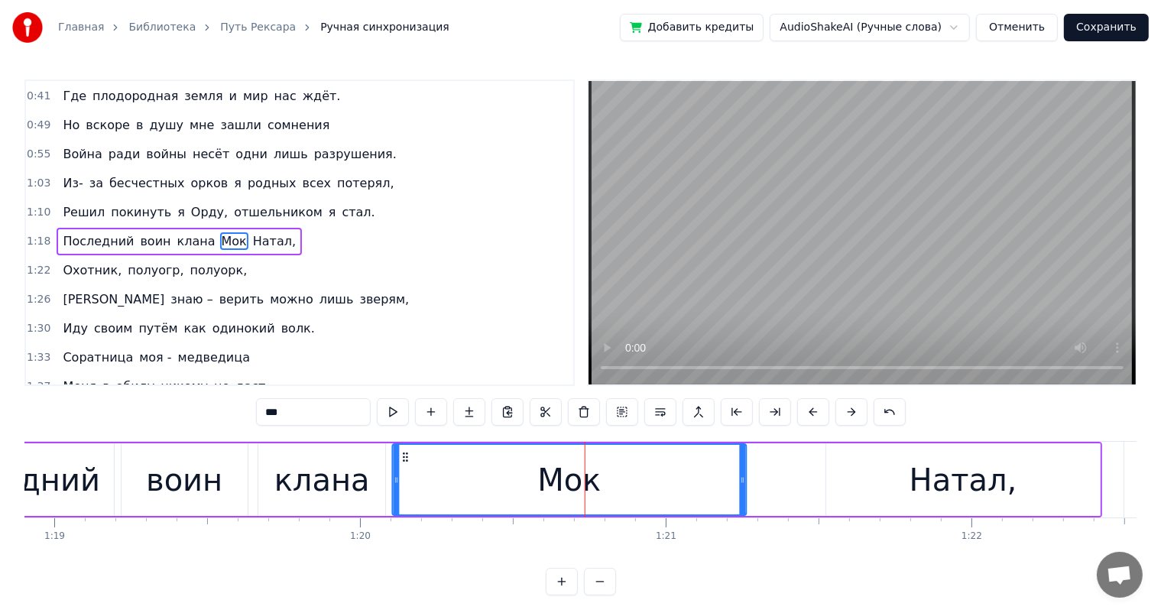
drag, startPoint x: 472, startPoint y: 455, endPoint x: 406, endPoint y: 466, distance: 66.6
click at [406, 466] on div "Мок" at bounding box center [570, 480] width 352 height 70
click at [346, 471] on div "клана" at bounding box center [322, 480] width 96 height 46
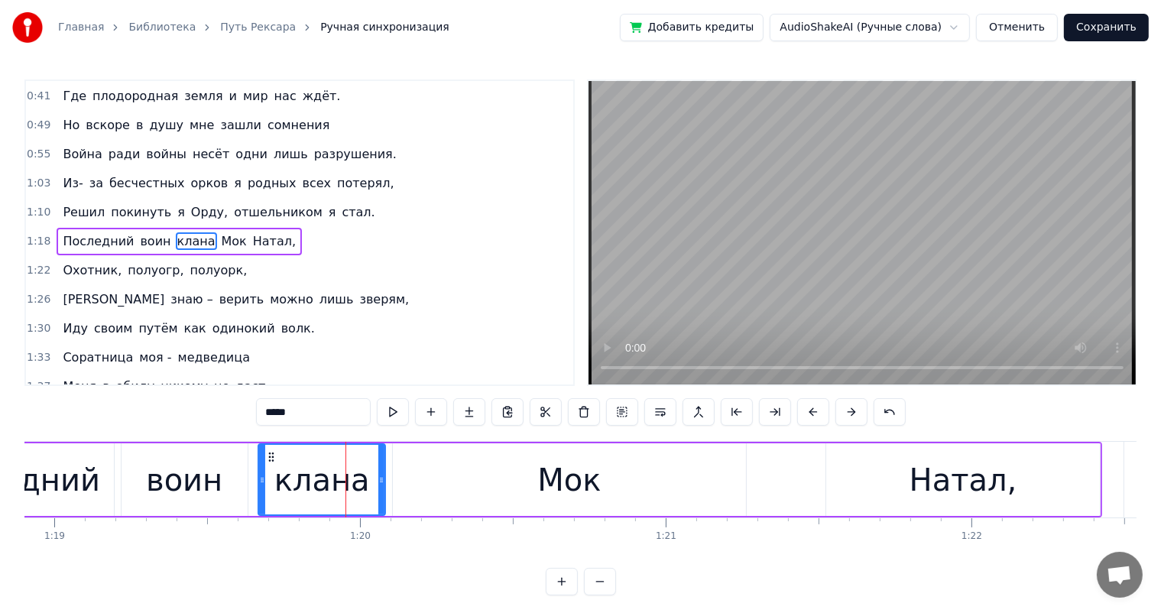
click at [403, 451] on div "Мок" at bounding box center [570, 479] width 354 height 73
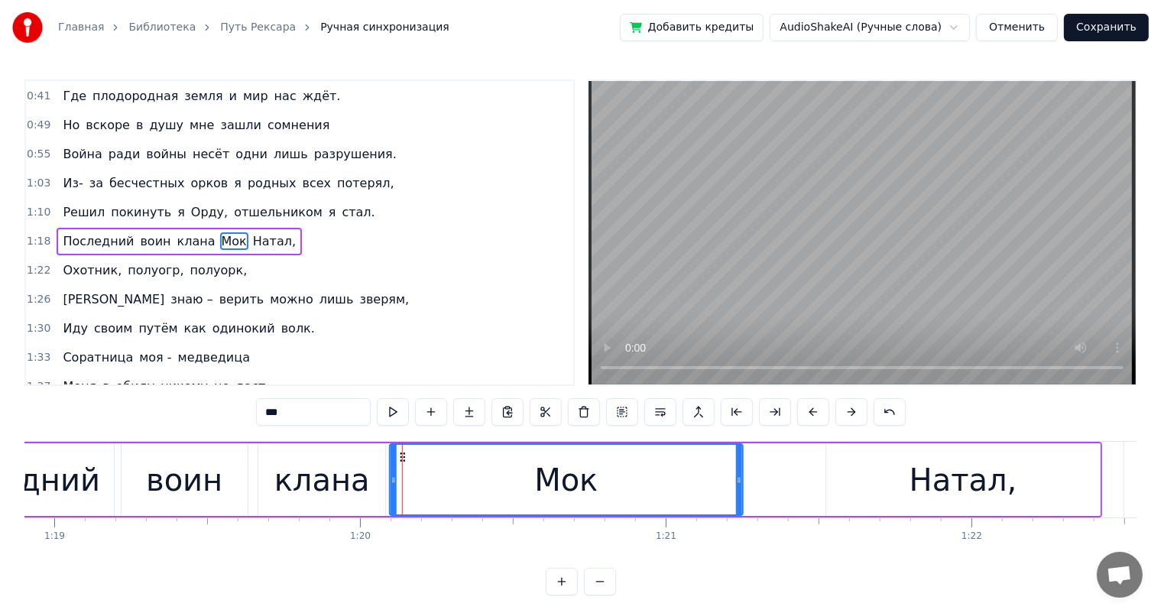
click at [403, 453] on icon at bounding box center [403, 457] width 12 height 12
click at [919, 494] on div "Натал," at bounding box center [963, 480] width 108 height 46
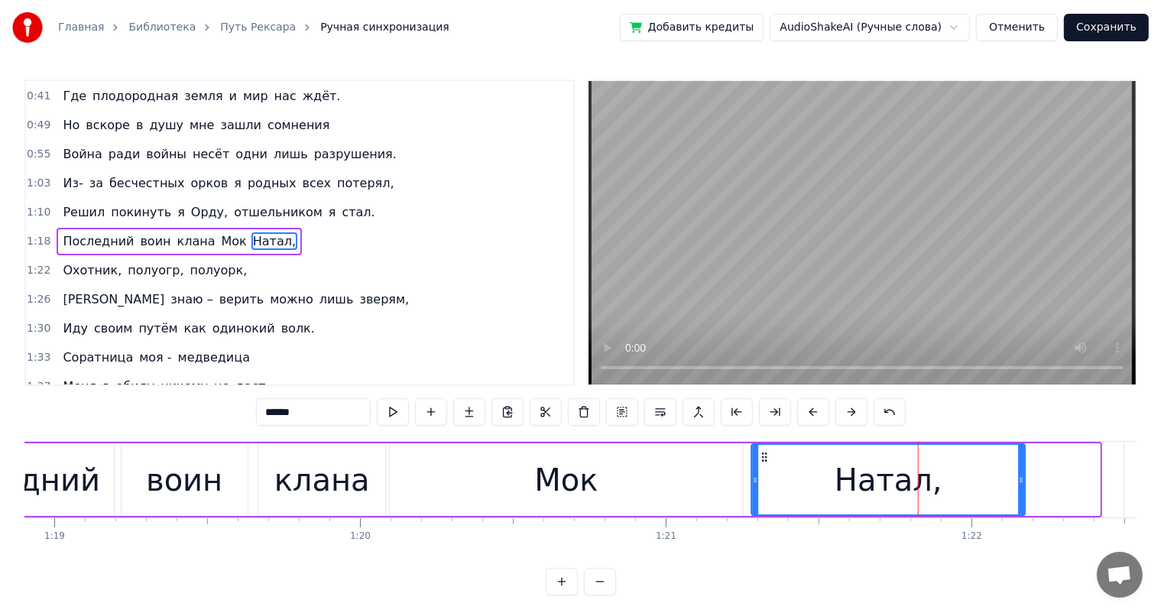
drag, startPoint x: 835, startPoint y: 455, endPoint x: 762, endPoint y: 464, distance: 73.9
click at [762, 464] on div "Натал," at bounding box center [888, 480] width 273 height 70
click at [631, 480] on div "Мок" at bounding box center [567, 479] width 354 height 73
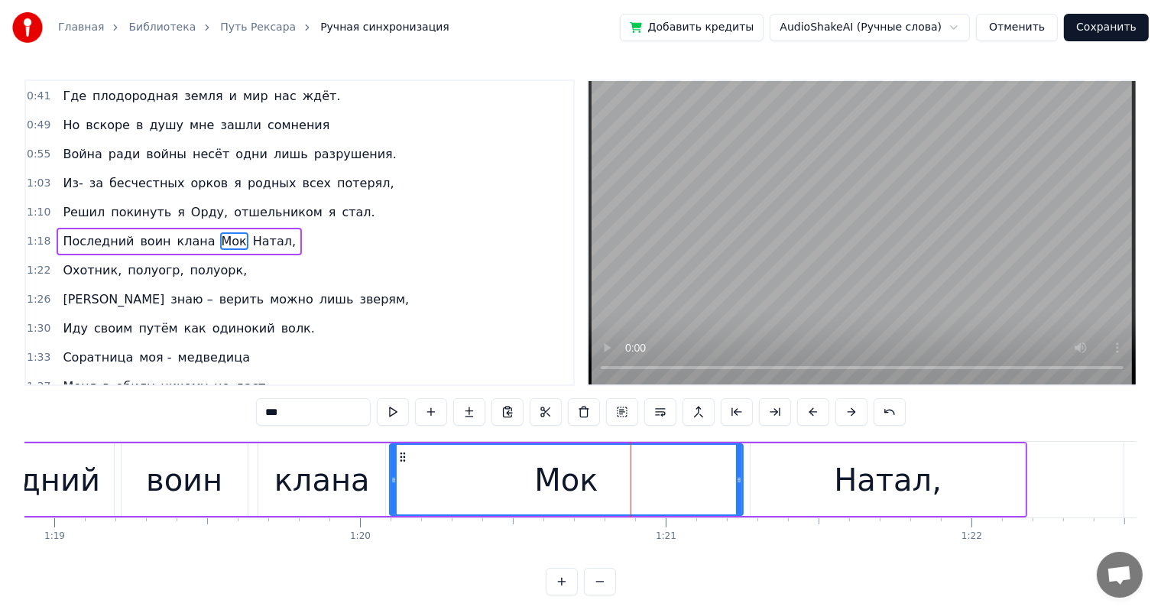
click at [783, 462] on div "Натал," at bounding box center [887, 479] width 274 height 73
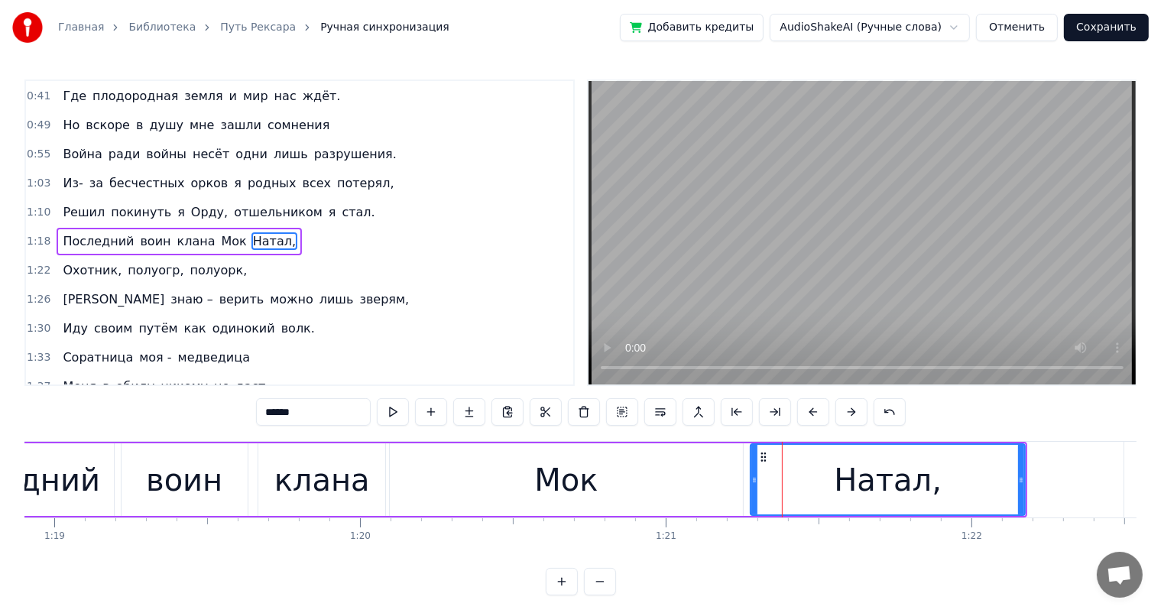
click at [691, 480] on div "Мок" at bounding box center [567, 479] width 354 height 73
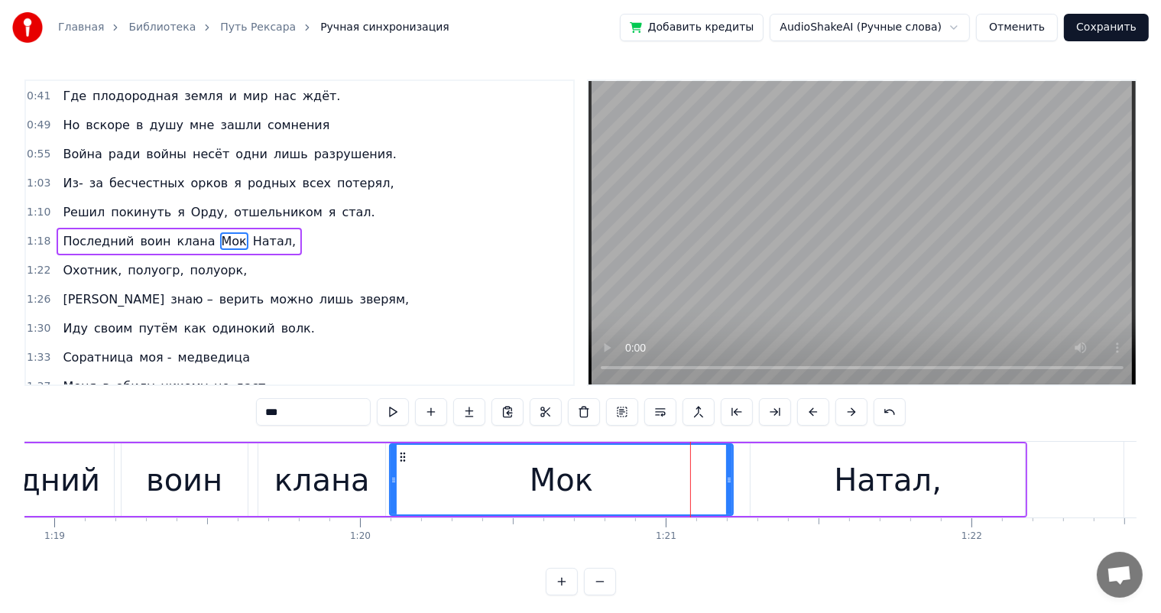
drag, startPoint x: 738, startPoint y: 478, endPoint x: 728, endPoint y: 481, distance: 10.6
click at [728, 481] on icon at bounding box center [729, 480] width 6 height 12
click at [773, 465] on div "Натал," at bounding box center [887, 479] width 274 height 73
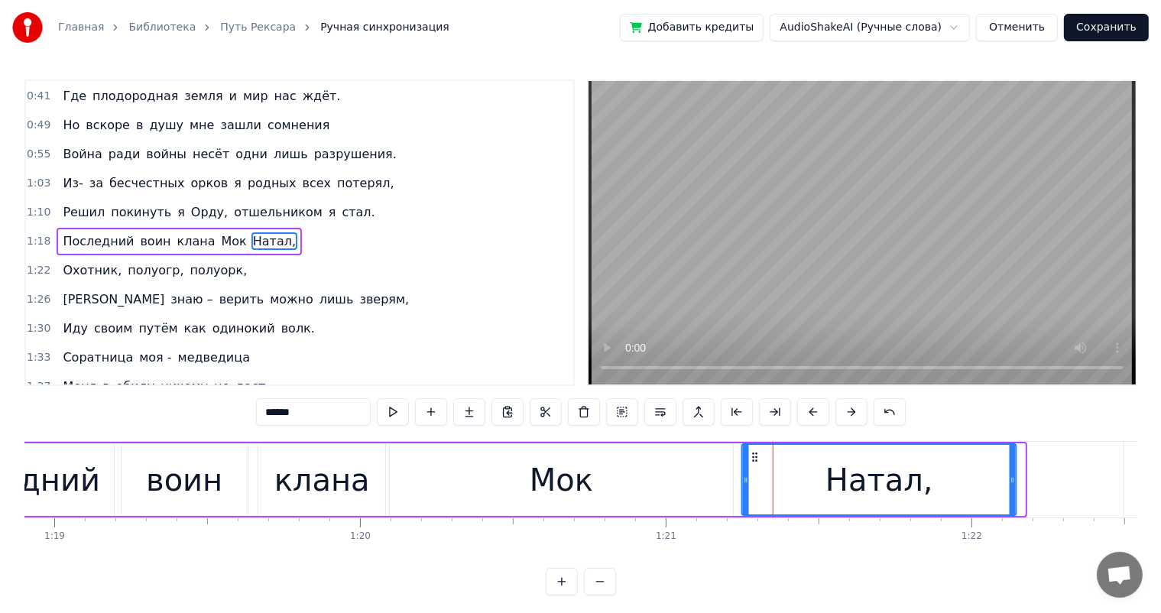
drag, startPoint x: 763, startPoint y: 455, endPoint x: 771, endPoint y: 459, distance: 9.2
click at [753, 458] on icon at bounding box center [755, 457] width 12 height 12
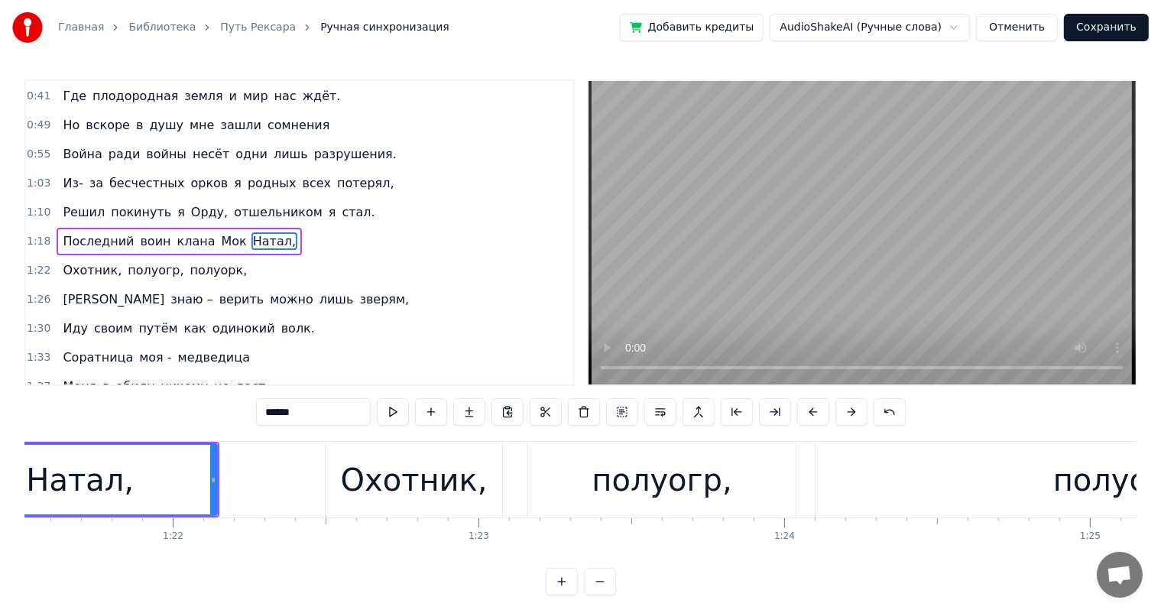
scroll to position [0, 24813]
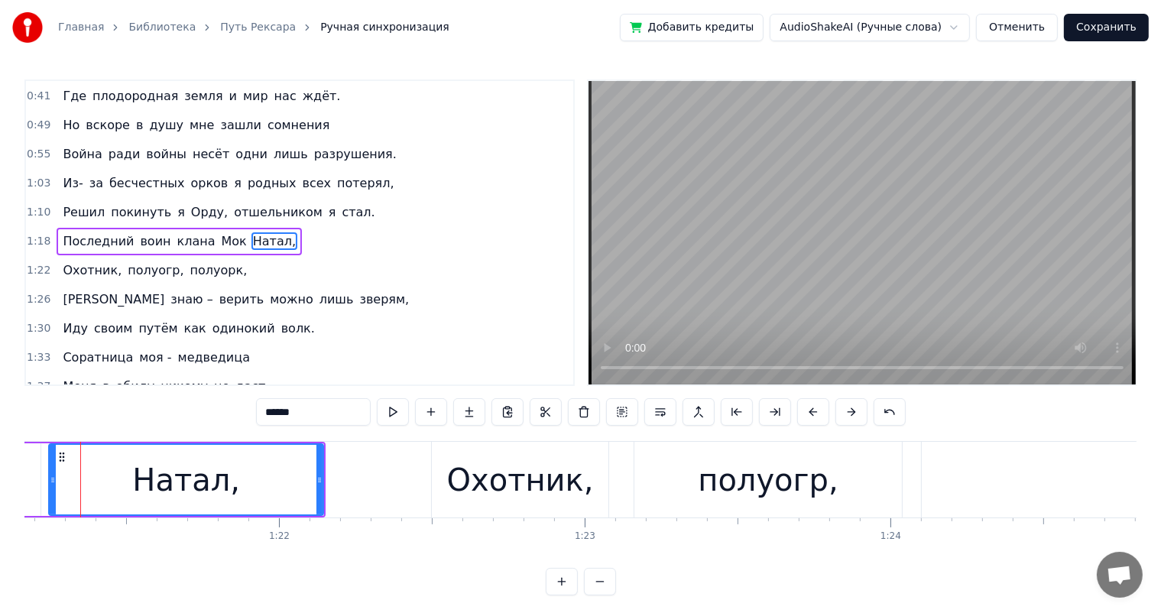
click at [515, 477] on div "Охотник," at bounding box center [520, 480] width 147 height 46
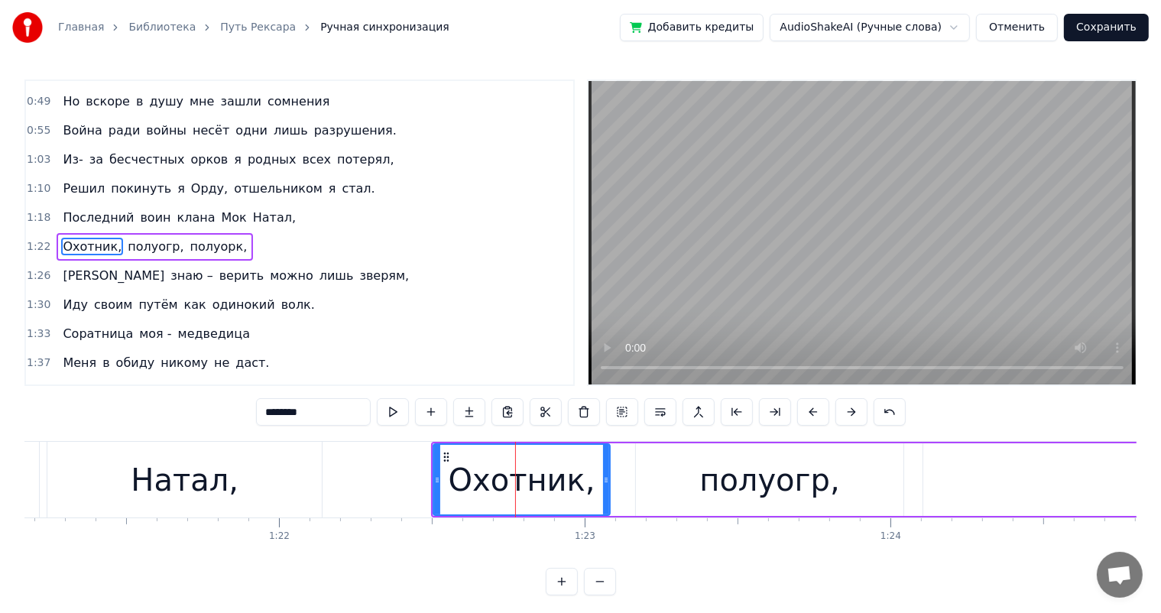
scroll to position [115, 0]
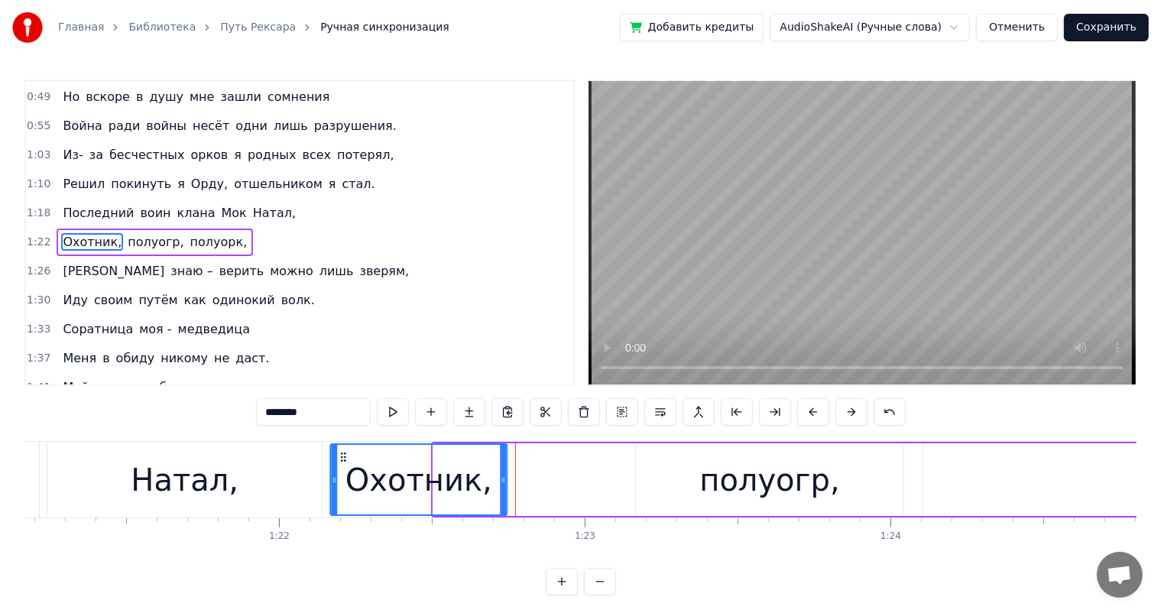
drag, startPoint x: 443, startPoint y: 452, endPoint x: 339, endPoint y: 469, distance: 105.3
click at [339, 469] on div "Охотник," at bounding box center [419, 480] width 174 height 70
click at [669, 462] on div "полуогр," at bounding box center [770, 479] width 268 height 73
type input "********"
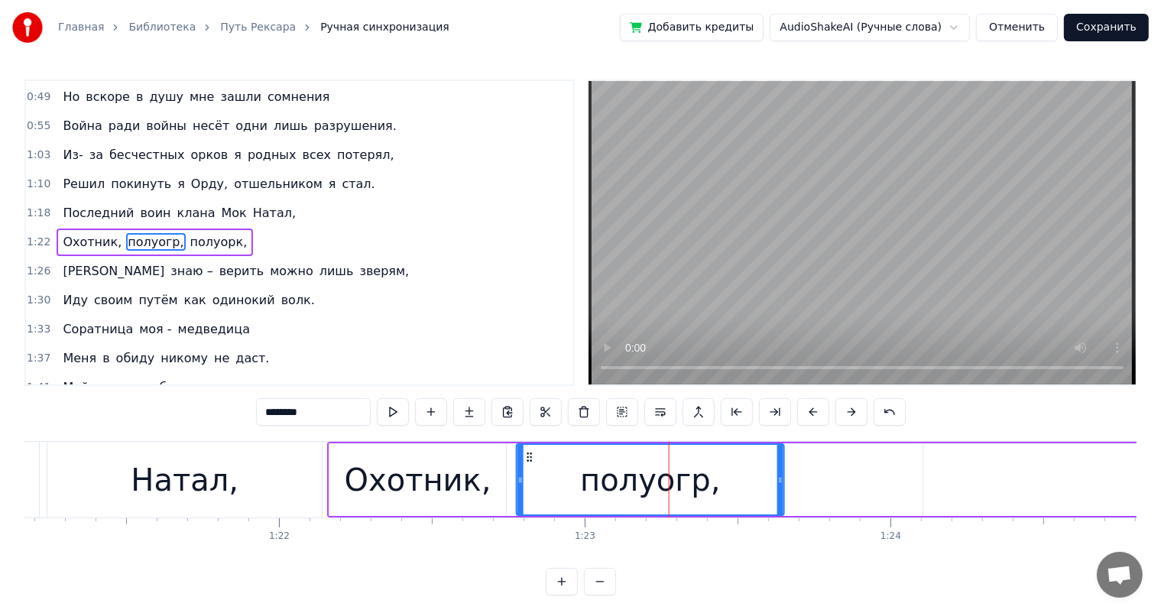
drag, startPoint x: 652, startPoint y: 459, endPoint x: 533, endPoint y: 465, distance: 119.4
click at [533, 465] on div "полуогр," at bounding box center [650, 480] width 267 height 70
click at [913, 477] on div "Охотник, полуогр, полуорк," at bounding box center [934, 480] width 1215 height 76
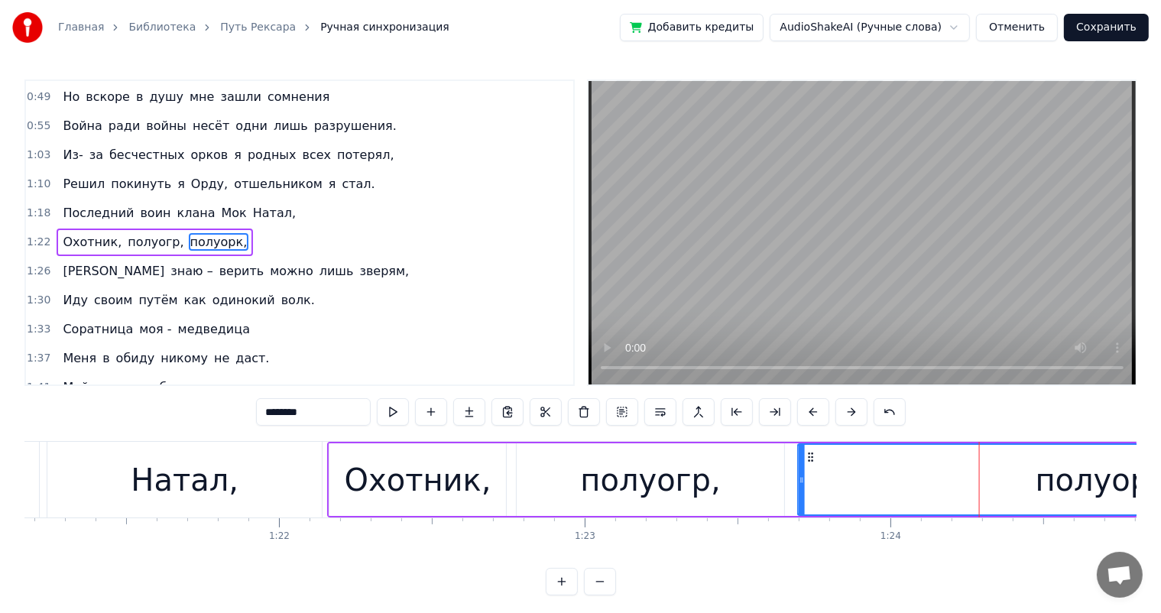
drag, startPoint x: 936, startPoint y: 455, endPoint x: 811, endPoint y: 456, distance: 125.3
click at [812, 456] on circle at bounding box center [812, 456] width 1 height 1
click at [697, 477] on div "полуогр," at bounding box center [650, 480] width 140 height 46
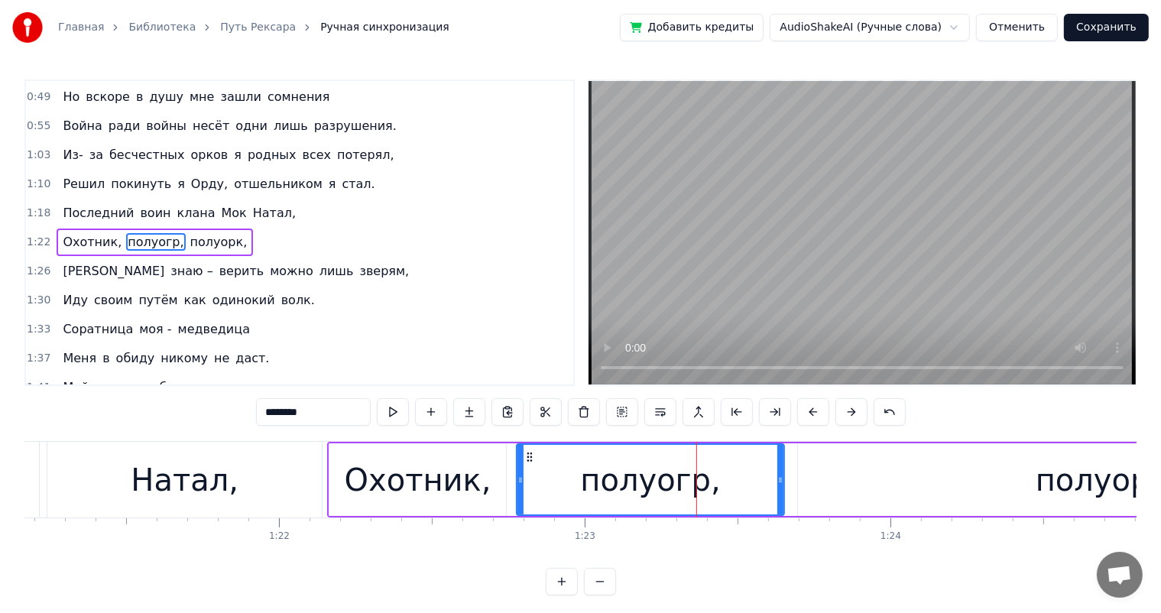
click at [863, 481] on div "полуорк," at bounding box center [1106, 479] width 617 height 73
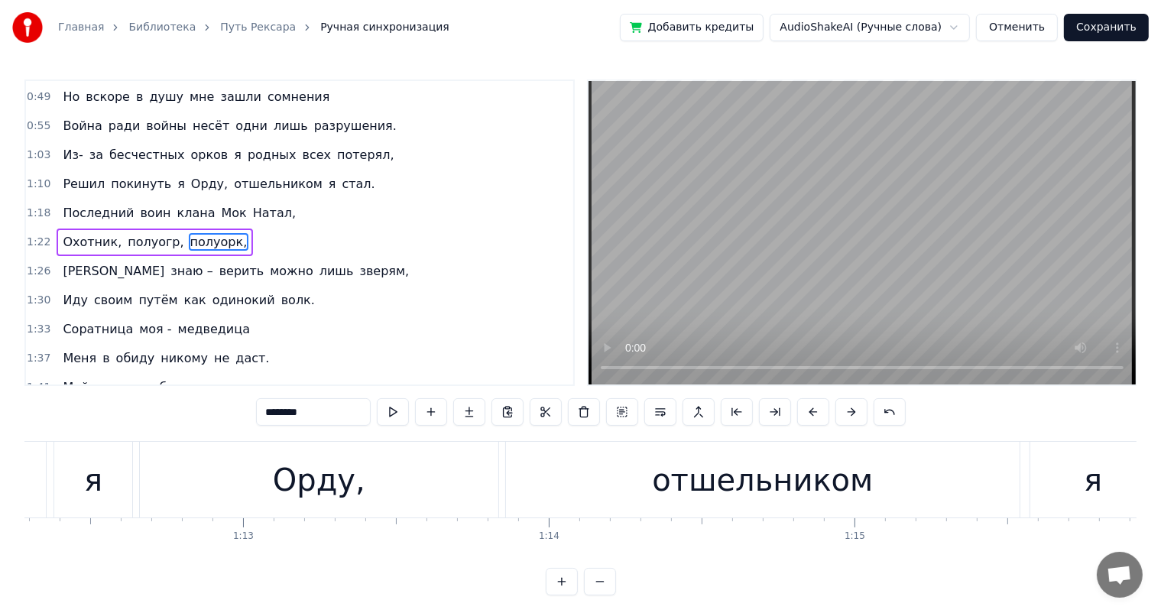
scroll to position [0, 22044]
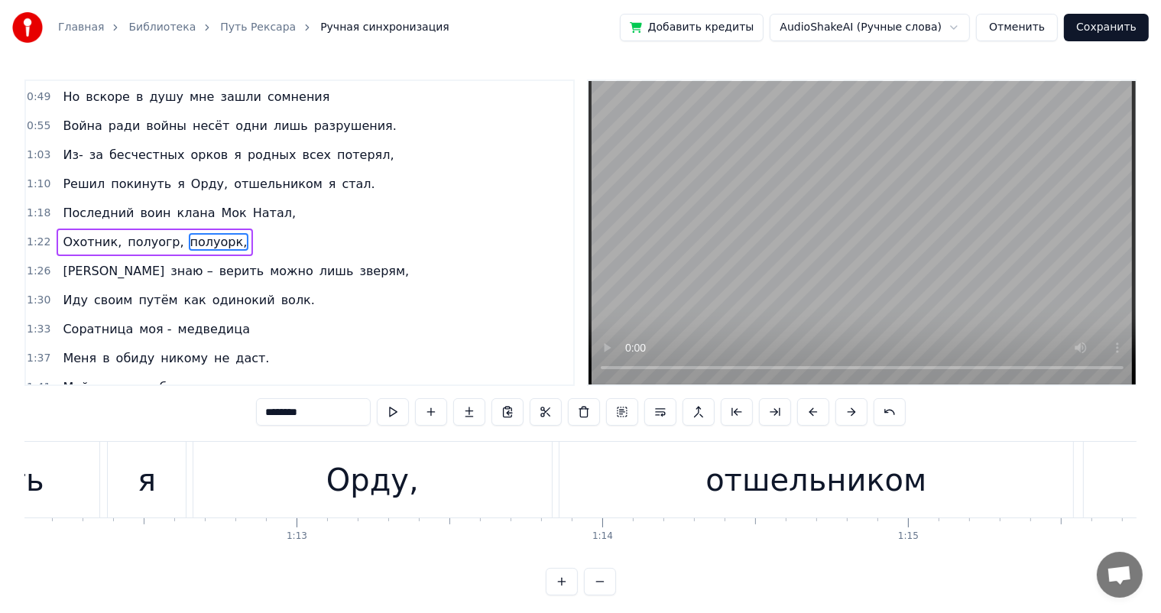
click at [632, 479] on div "отшельником" at bounding box center [816, 480] width 514 height 76
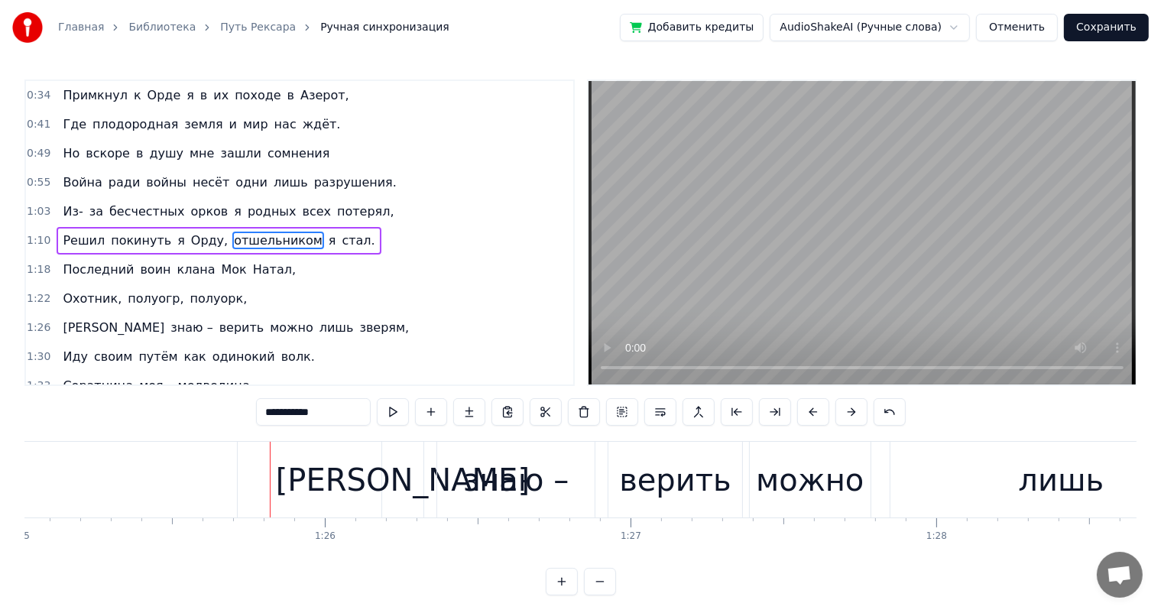
scroll to position [0, 26043]
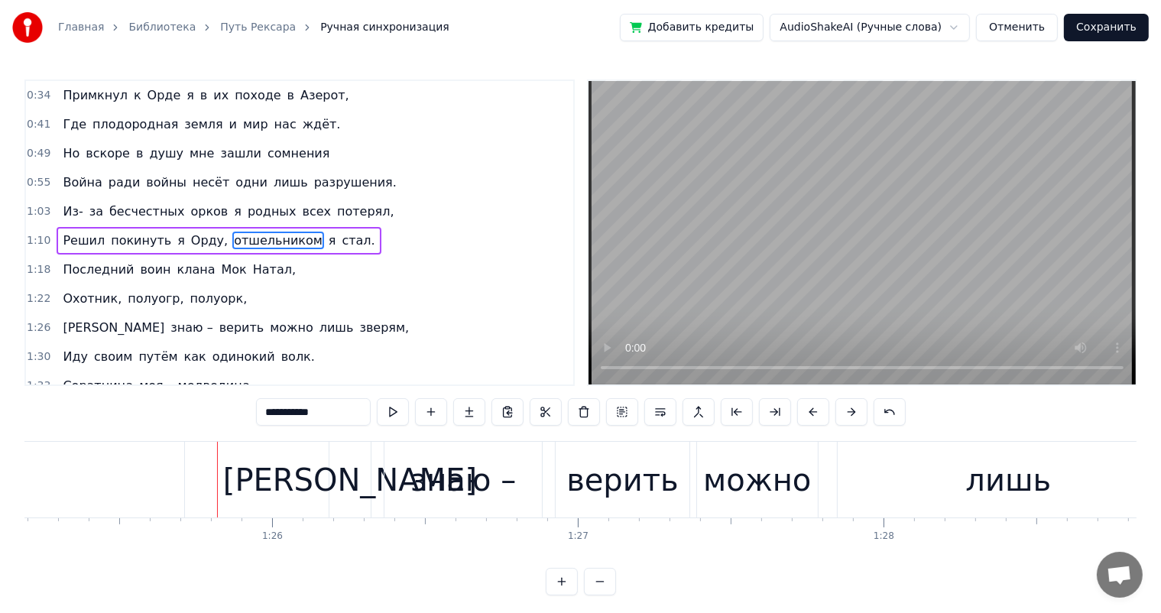
type input "********"
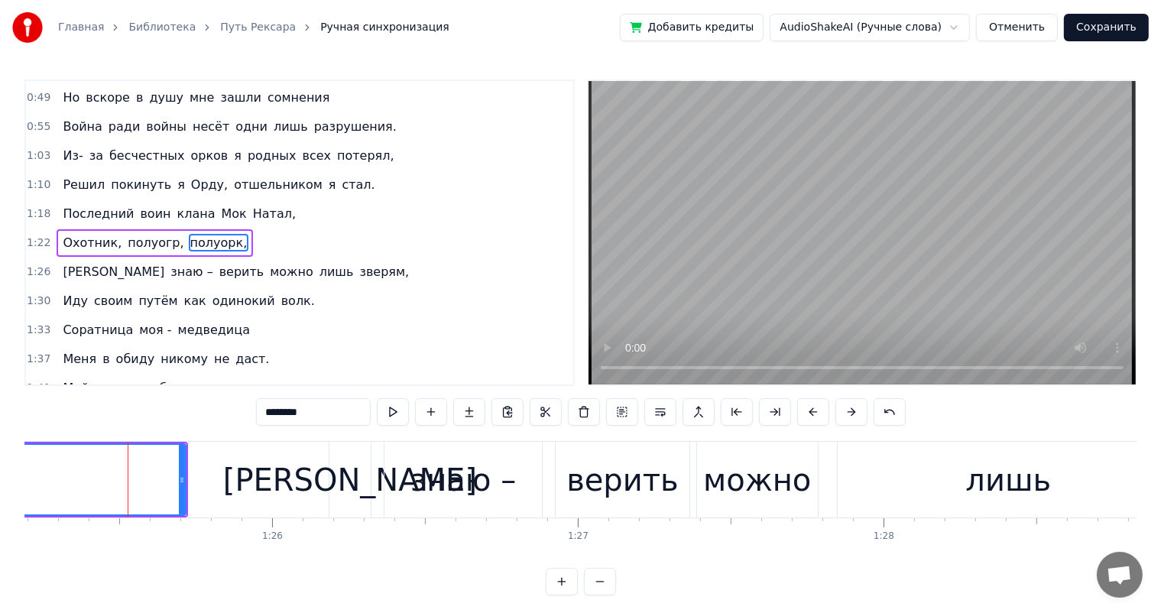
scroll to position [115, 0]
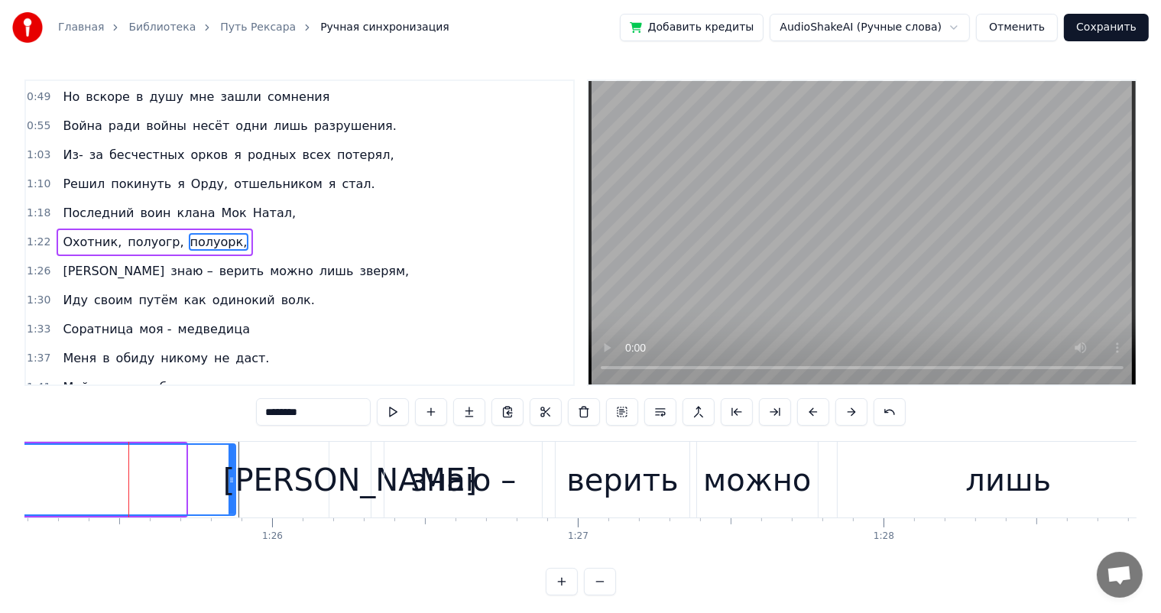
drag, startPoint x: 183, startPoint y: 480, endPoint x: 234, endPoint y: 479, distance: 50.4
click at [234, 479] on icon at bounding box center [232, 480] width 6 height 12
click at [350, 485] on div "[PERSON_NAME]" at bounding box center [350, 480] width 254 height 46
type input "*"
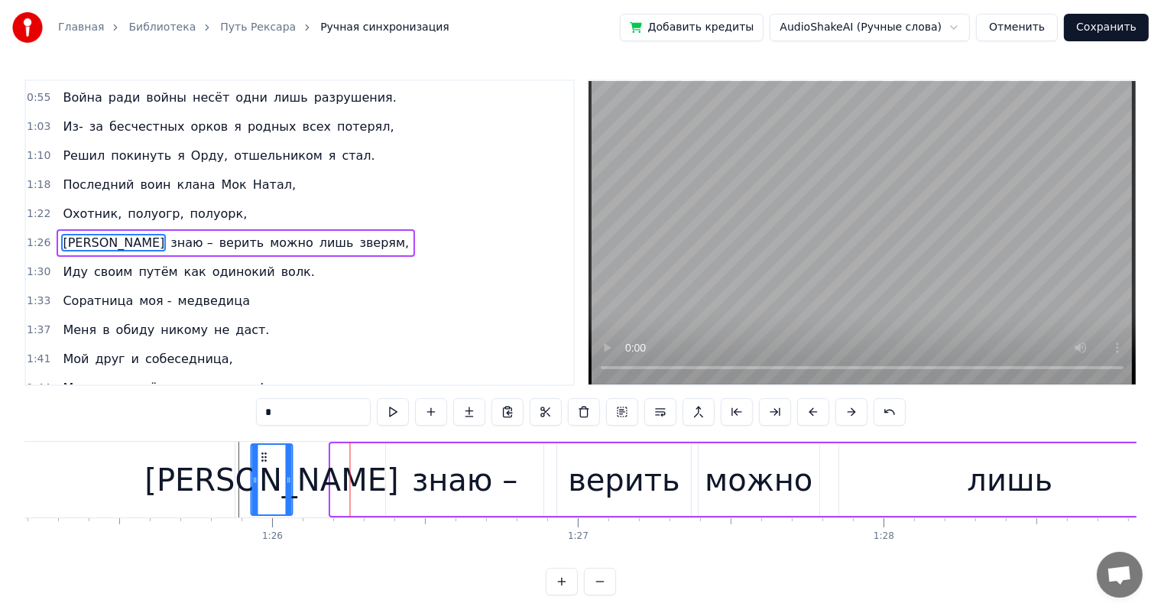
drag, startPoint x: 342, startPoint y: 456, endPoint x: 271, endPoint y: 474, distance: 74.0
click at [262, 473] on div "[PERSON_NAME]" at bounding box center [272, 480] width 40 height 70
click at [375, 475] on div "Я знаю – верить можно лишь зверям," at bounding box center [874, 480] width 1253 height 76
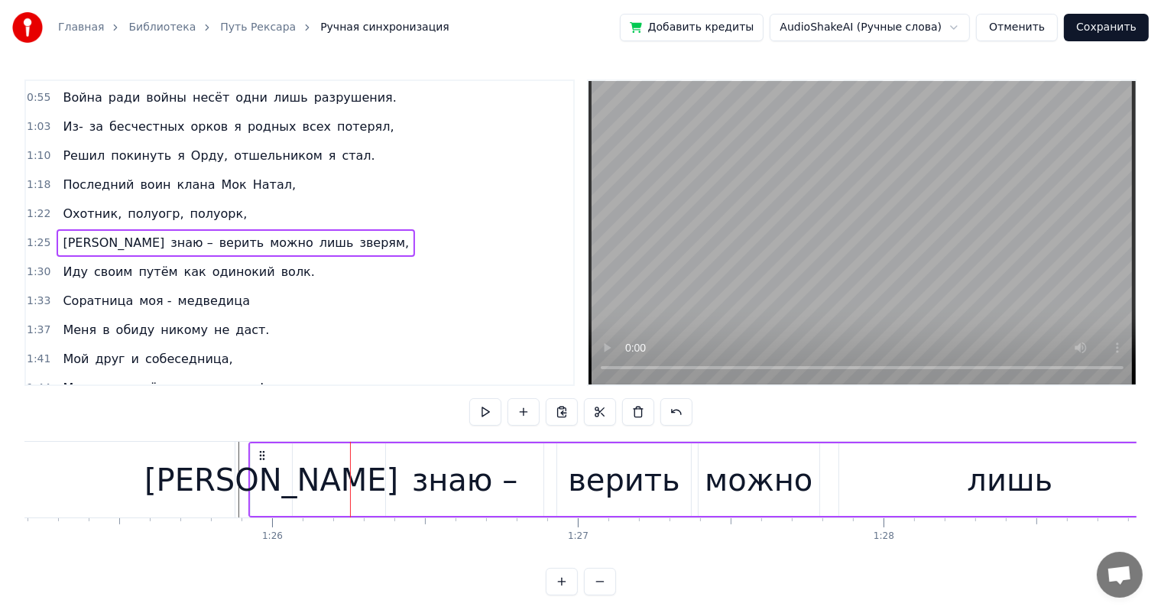
click at [269, 485] on div "[PERSON_NAME]" at bounding box center [271, 480] width 254 height 46
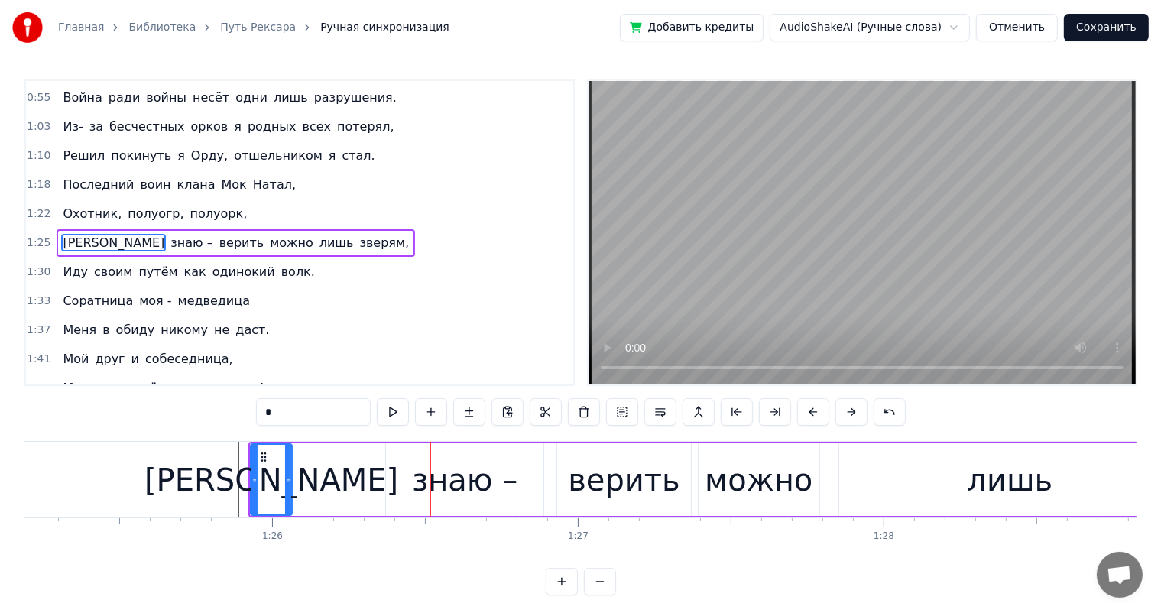
click at [419, 453] on div "знаю –" at bounding box center [464, 479] width 157 height 73
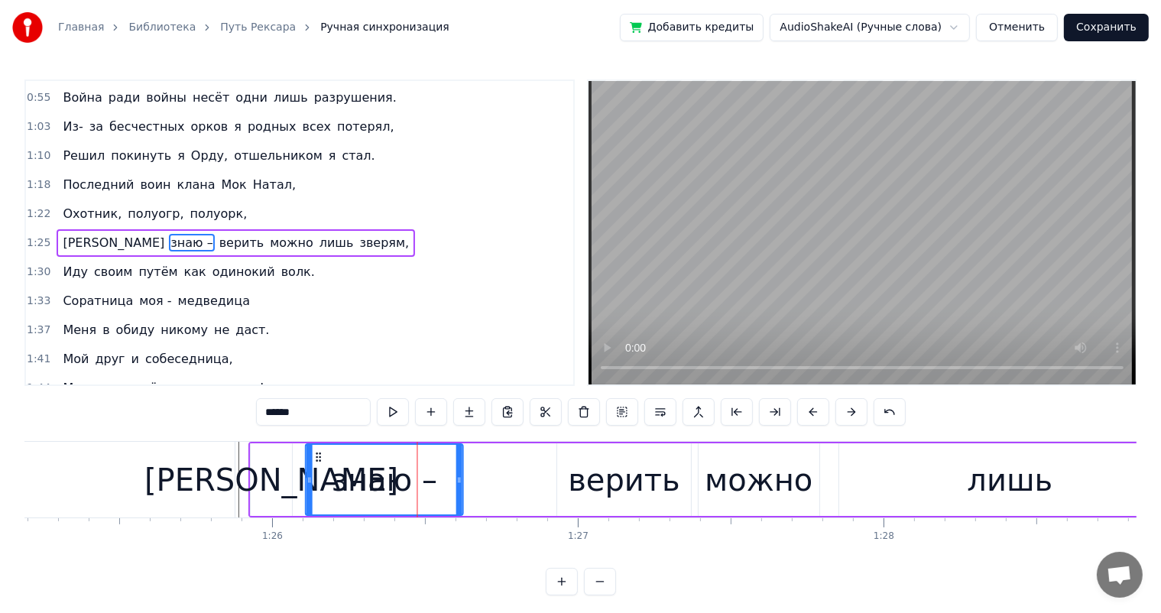
drag, startPoint x: 404, startPoint y: 459, endPoint x: 322, endPoint y: 465, distance: 82.8
click at [322, 465] on div "знаю –" at bounding box center [384, 480] width 156 height 70
click at [569, 468] on div "верить" at bounding box center [623, 479] width 133 height 73
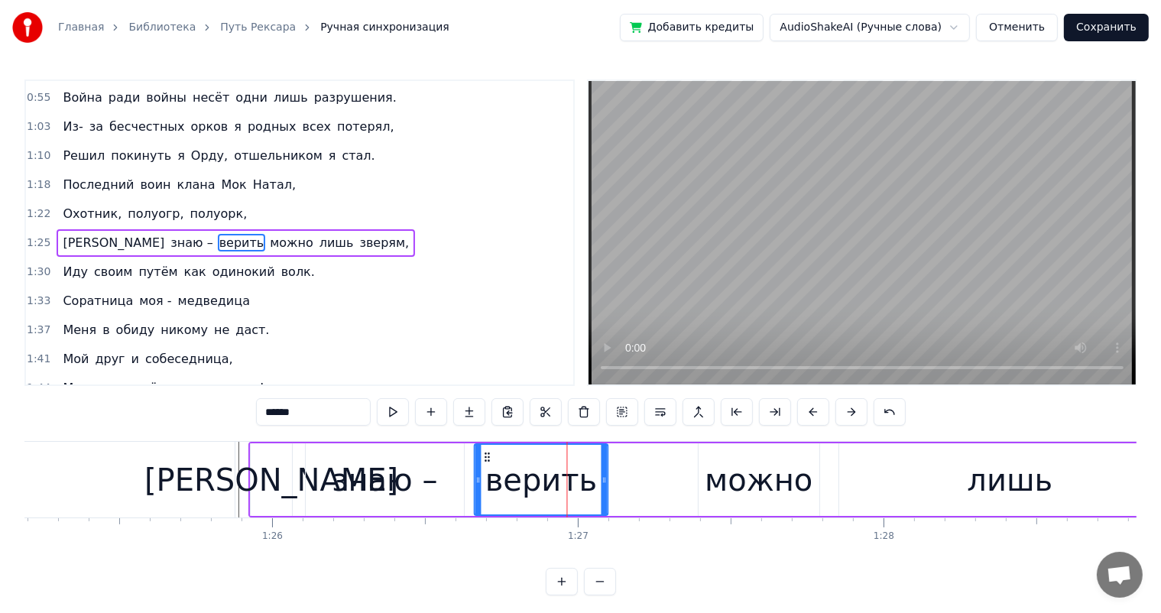
drag, startPoint x: 572, startPoint y: 458, endPoint x: 489, endPoint y: 468, distance: 83.1
click at [489, 468] on div "верить" at bounding box center [540, 480] width 131 height 70
click at [724, 471] on div "можно" at bounding box center [759, 480] width 108 height 46
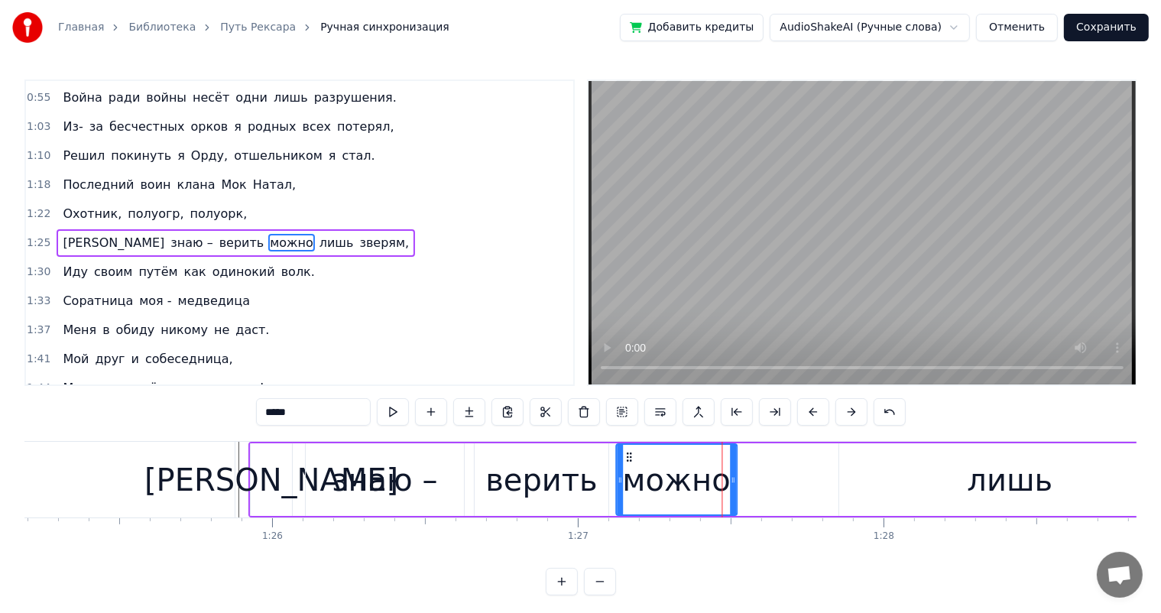
drag, startPoint x: 708, startPoint y: 457, endPoint x: 627, endPoint y: 470, distance: 82.8
click at [626, 470] on div "можно" at bounding box center [676, 480] width 119 height 70
click at [848, 461] on div "лишь" at bounding box center [1010, 479] width 342 height 73
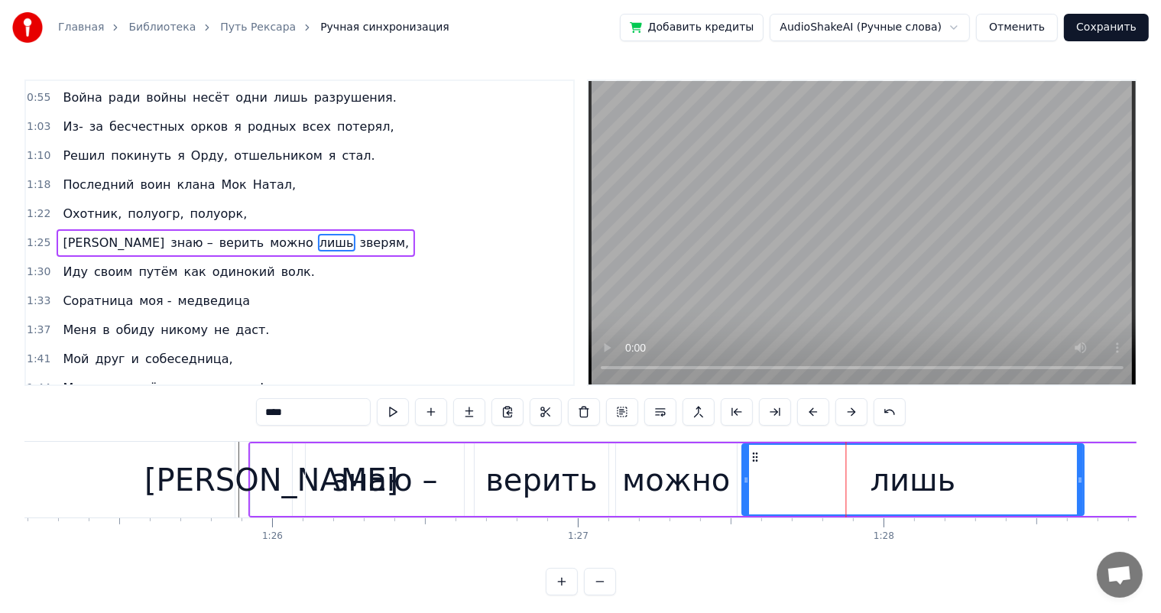
drag, startPoint x: 852, startPoint y: 452, endPoint x: 755, endPoint y: 465, distance: 97.8
click at [755, 465] on div "лишь" at bounding box center [914, 480] width 340 height 70
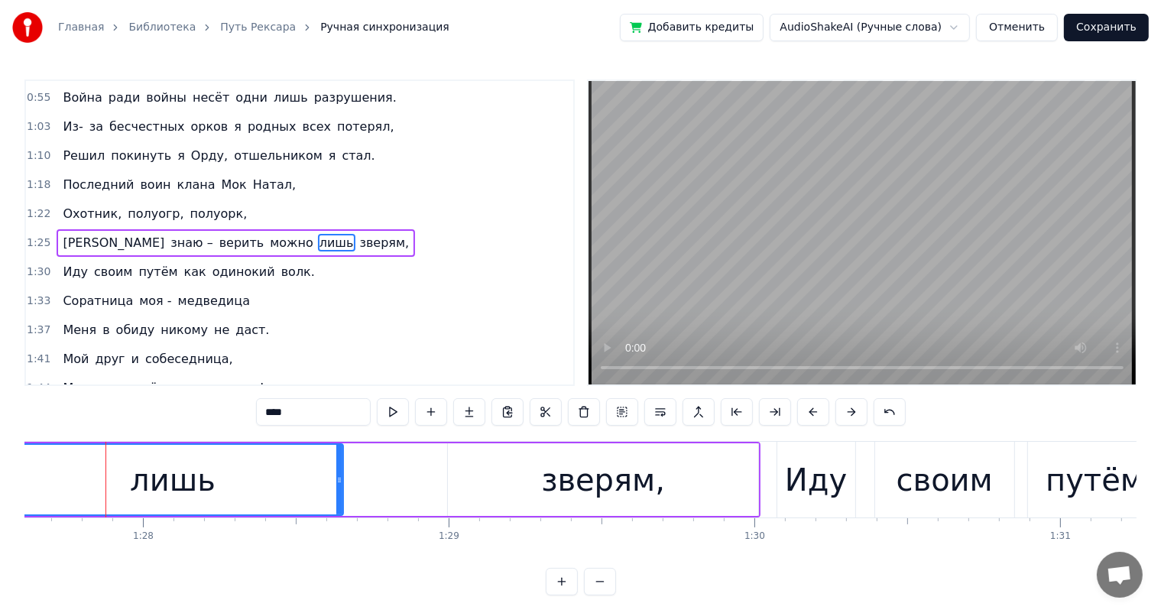
scroll to position [0, 26730]
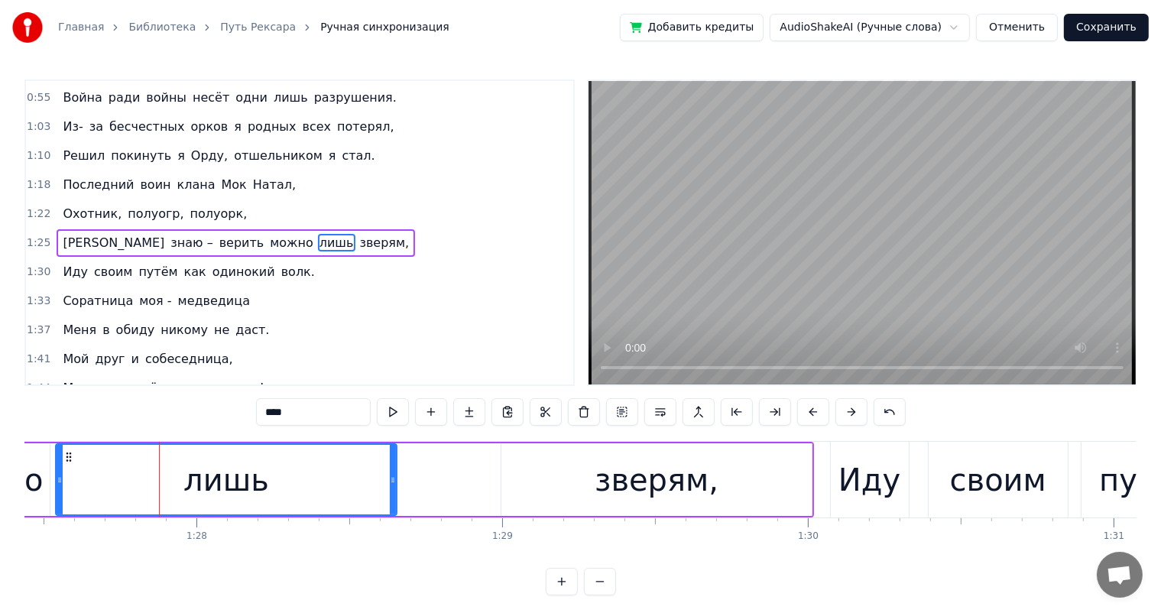
click at [542, 468] on div "зверям," at bounding box center [656, 479] width 311 height 73
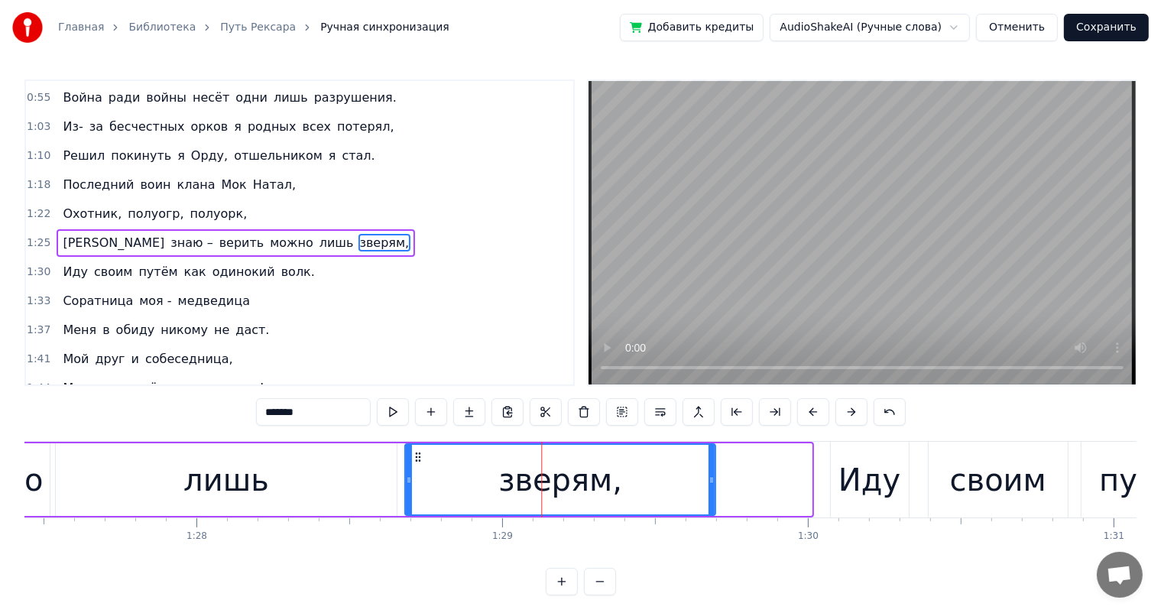
drag, startPoint x: 511, startPoint y: 453, endPoint x: 414, endPoint y: 463, distance: 96.8
click at [414, 463] on div "зверям," at bounding box center [560, 480] width 310 height 70
click at [859, 468] on div "Иду" at bounding box center [869, 480] width 62 height 46
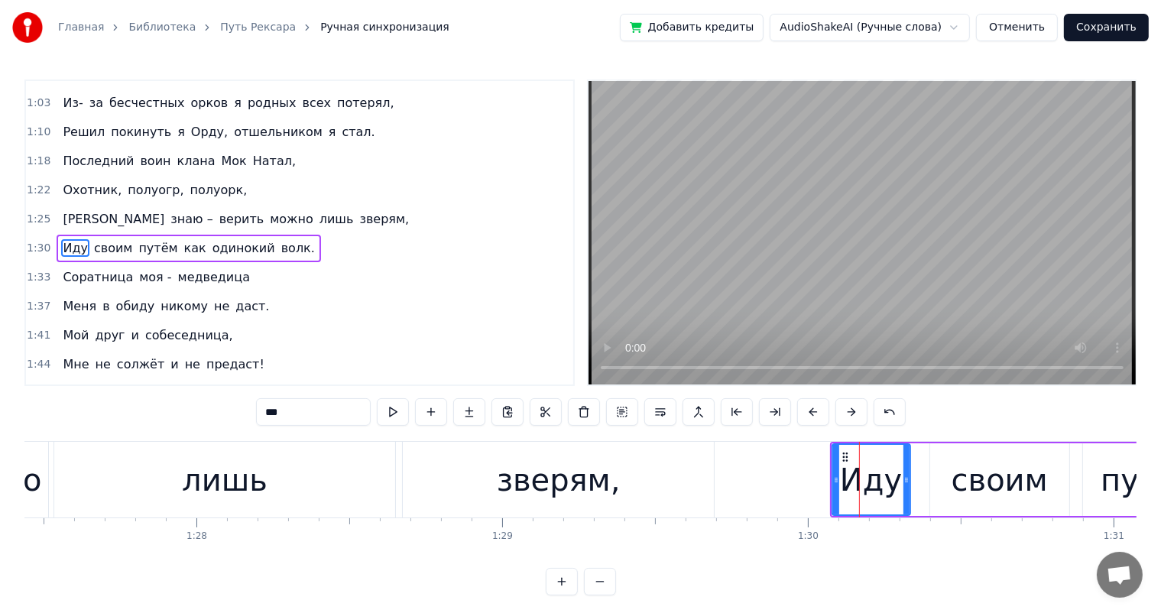
scroll to position [171, 0]
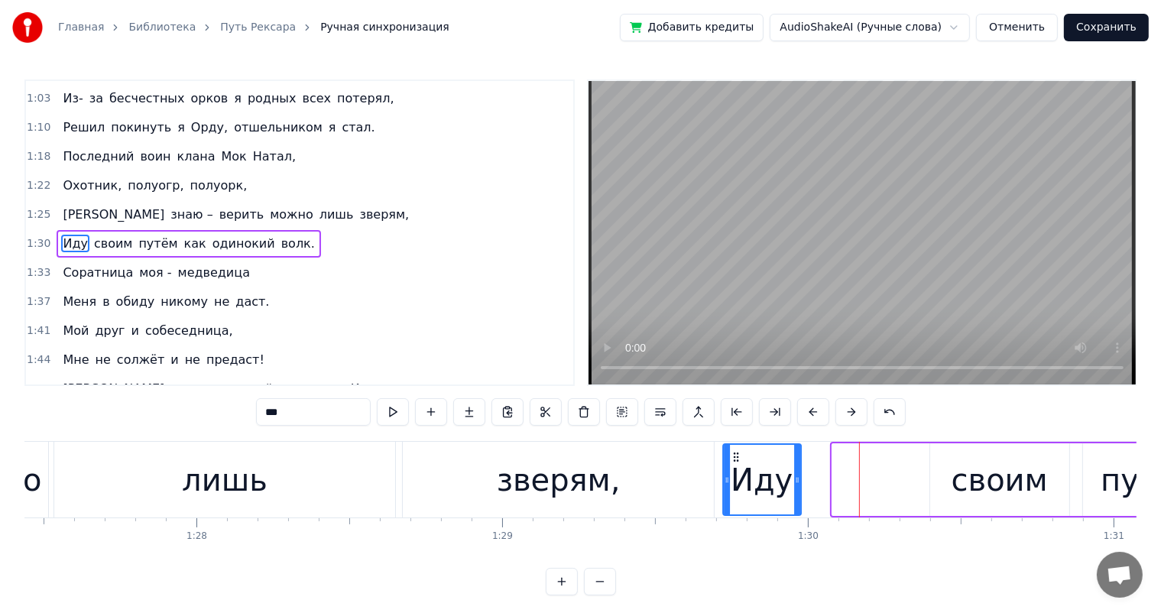
drag, startPoint x: 841, startPoint y: 455, endPoint x: 732, endPoint y: 468, distance: 110.1
click at [732, 468] on div "Иду" at bounding box center [761, 480] width 76 height 70
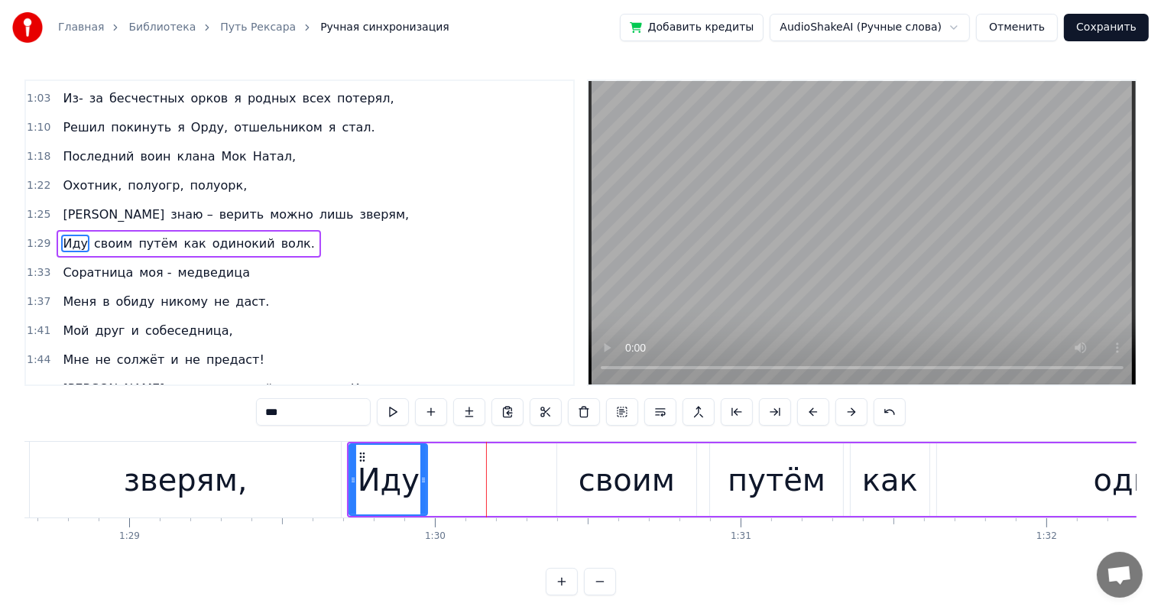
scroll to position [0, 27209]
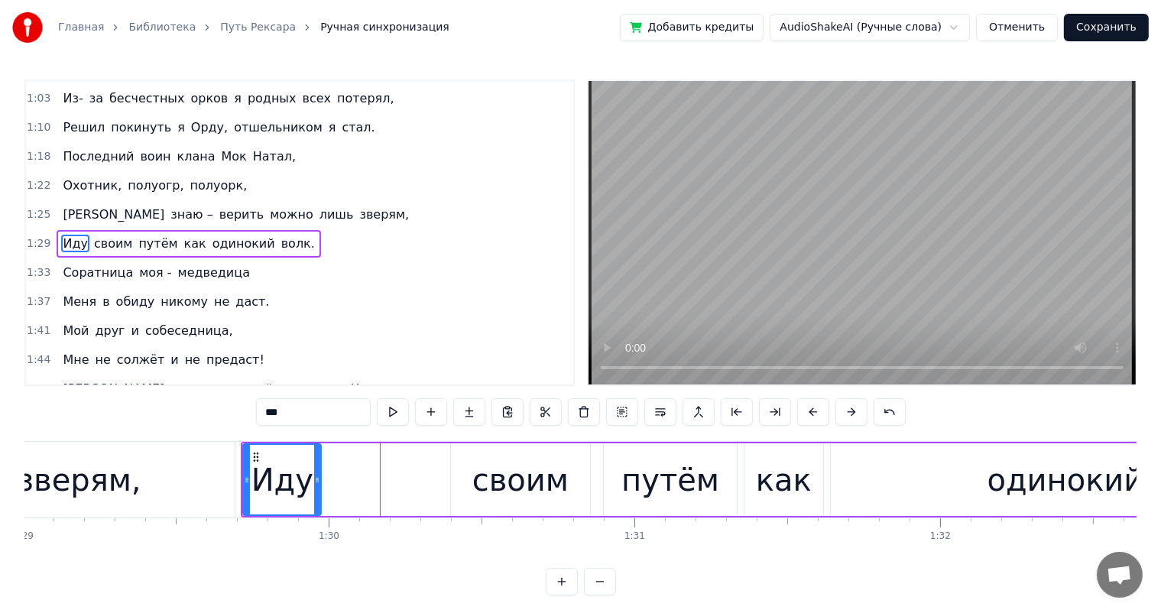
drag, startPoint x: 482, startPoint y: 468, endPoint x: 471, endPoint y: 468, distance: 11.5
click at [482, 468] on div "своим" at bounding box center [520, 480] width 96 height 46
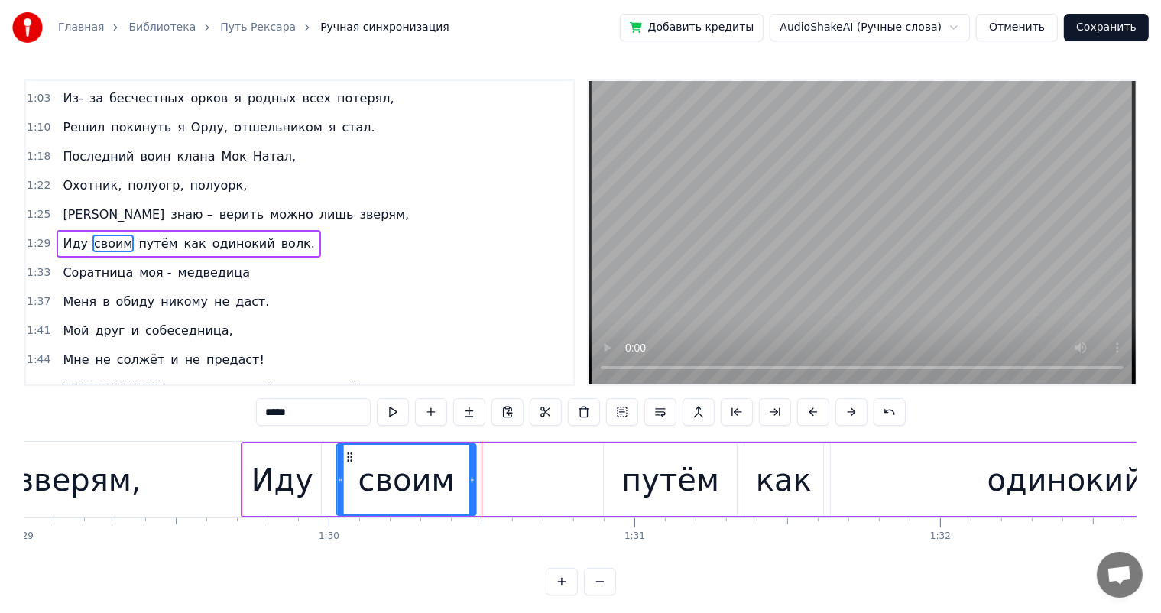
drag, startPoint x: 459, startPoint y: 456, endPoint x: 347, endPoint y: 472, distance: 113.5
click at [345, 472] on div "своим" at bounding box center [406, 480] width 138 height 70
click at [645, 483] on div "путём" at bounding box center [670, 480] width 98 height 46
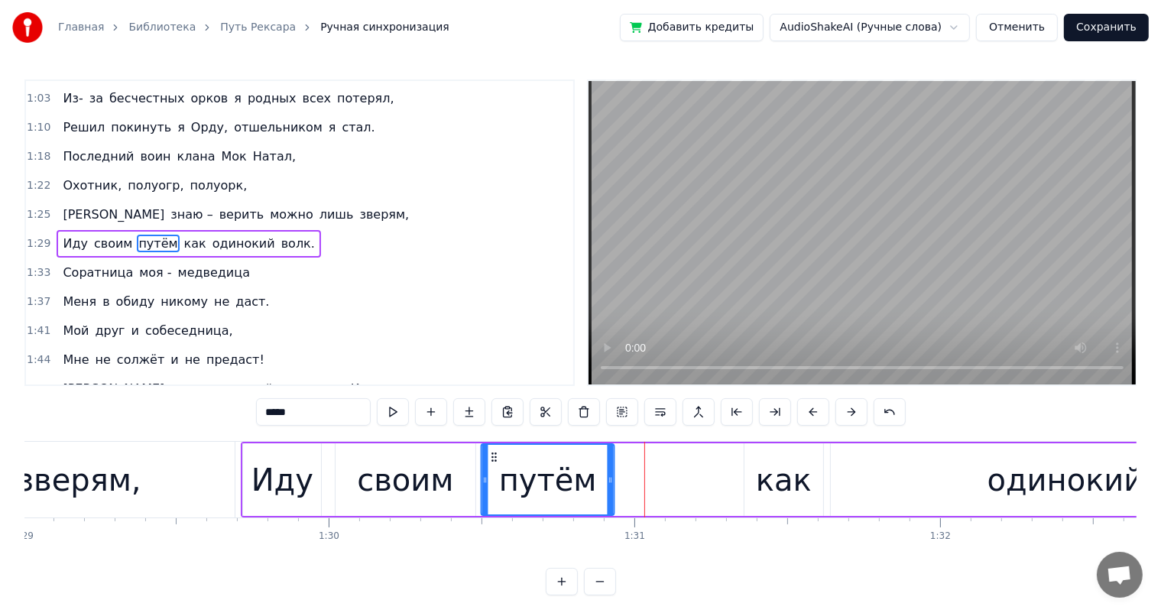
drag, startPoint x: 621, startPoint y: 455, endPoint x: 509, endPoint y: 474, distance: 113.1
click at [497, 472] on div "путём" at bounding box center [546, 480] width 131 height 70
click at [770, 465] on div "как" at bounding box center [784, 480] width 56 height 46
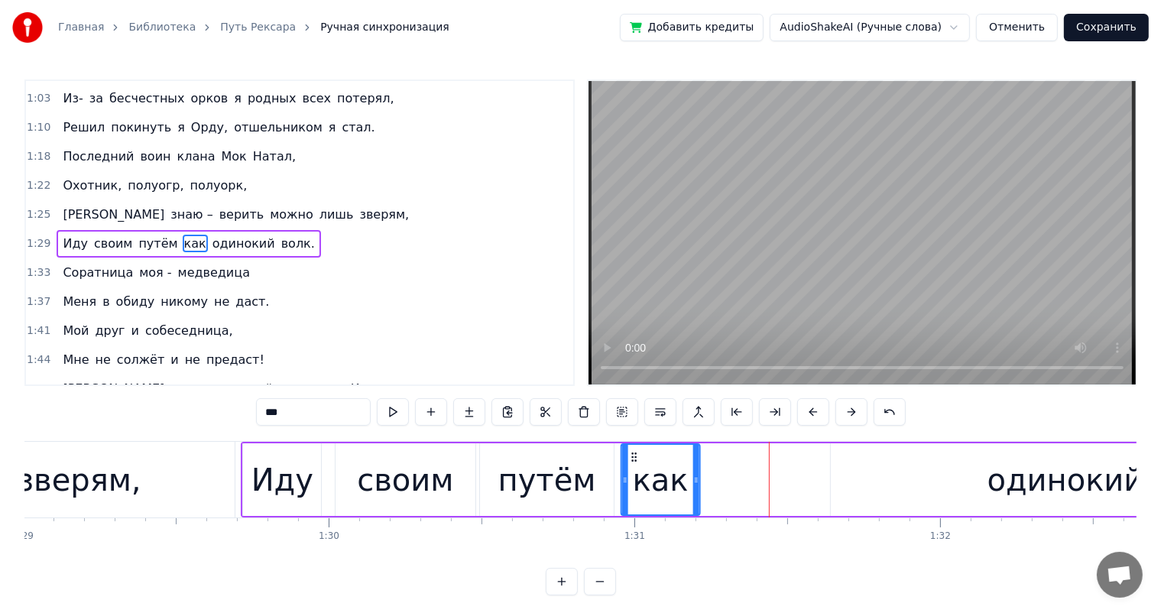
drag, startPoint x: 756, startPoint y: 455, endPoint x: 633, endPoint y: 471, distance: 124.1
click at [633, 471] on div "как" at bounding box center [660, 480] width 76 height 70
drag, startPoint x: 935, startPoint y: 468, endPoint x: 885, endPoint y: 465, distance: 49.8
click at [934, 468] on div "одинокий" at bounding box center [1066, 479] width 470 height 73
type input "********"
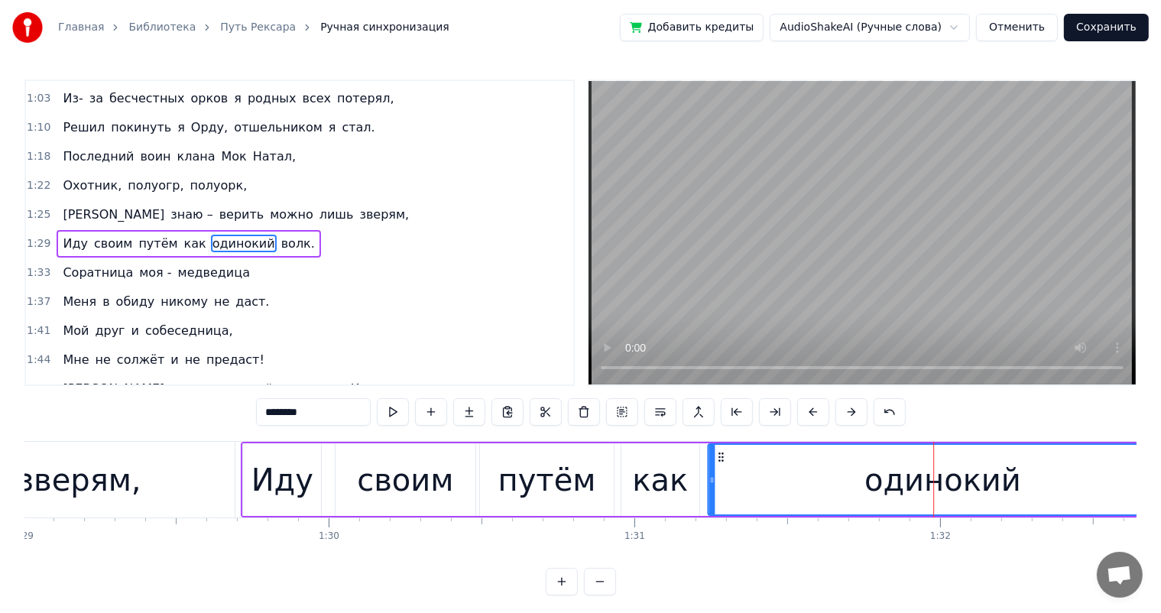
drag, startPoint x: 841, startPoint y: 454, endPoint x: 676, endPoint y: 511, distance: 174.7
click at [718, 471] on div "одинокий" at bounding box center [942, 480] width 468 height 70
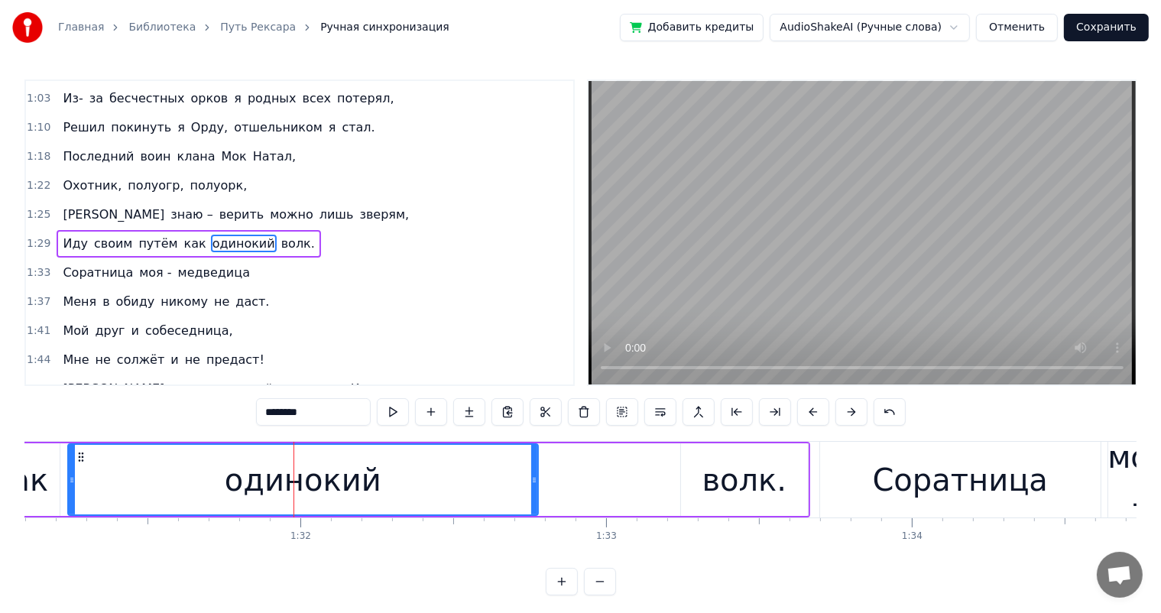
scroll to position [0, 27901]
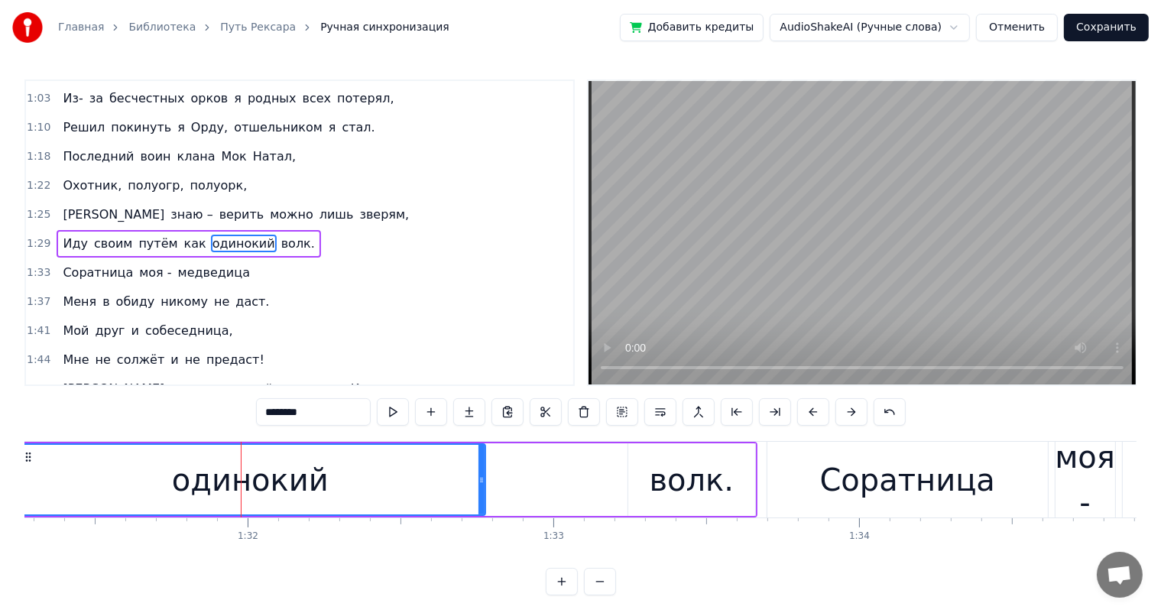
click at [550, 483] on div "Иду своим путём как одинокий волк." at bounding box center [152, 480] width 1209 height 76
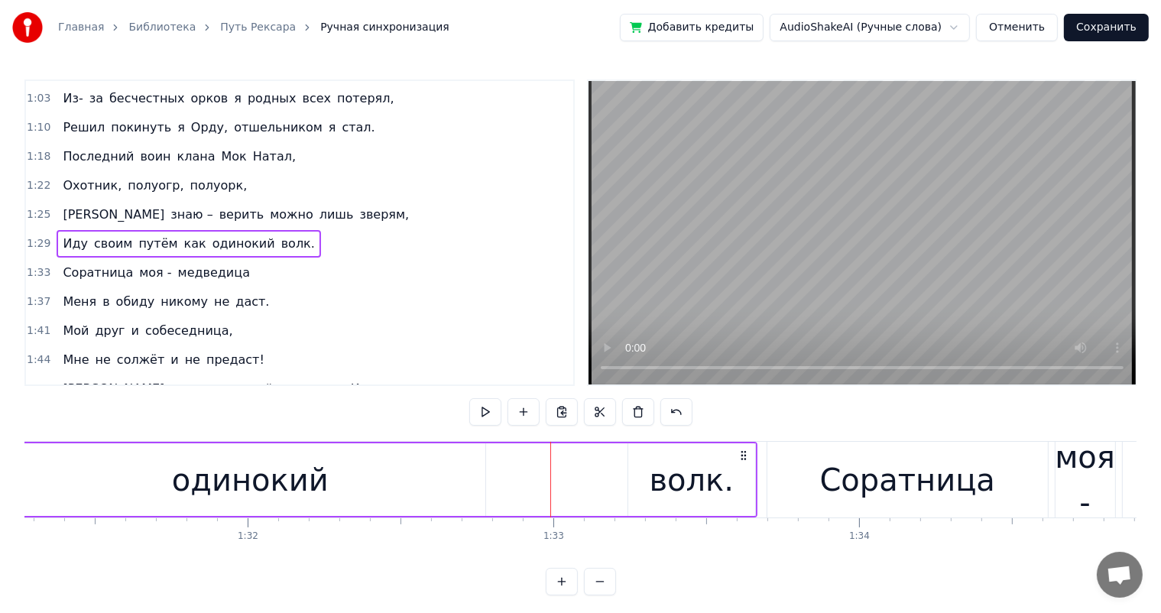
click at [613, 490] on div "Иду своим путём как одинокий волк." at bounding box center [152, 480] width 1209 height 76
click at [674, 487] on div "волк." at bounding box center [692, 480] width 85 height 46
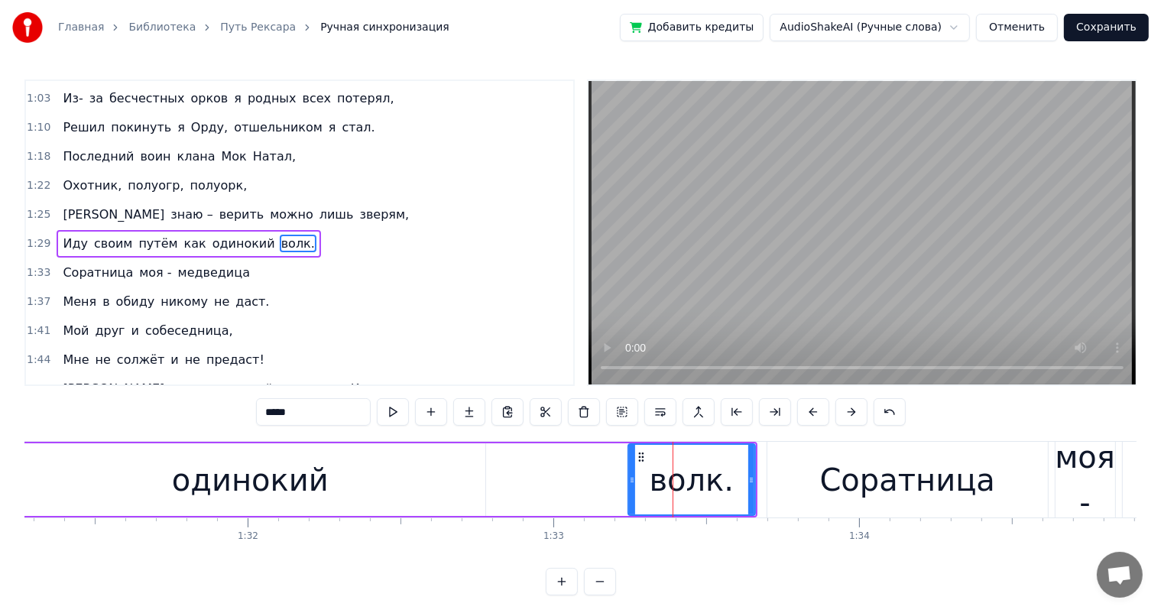
click at [421, 483] on div "одинокий" at bounding box center [250, 479] width 470 height 73
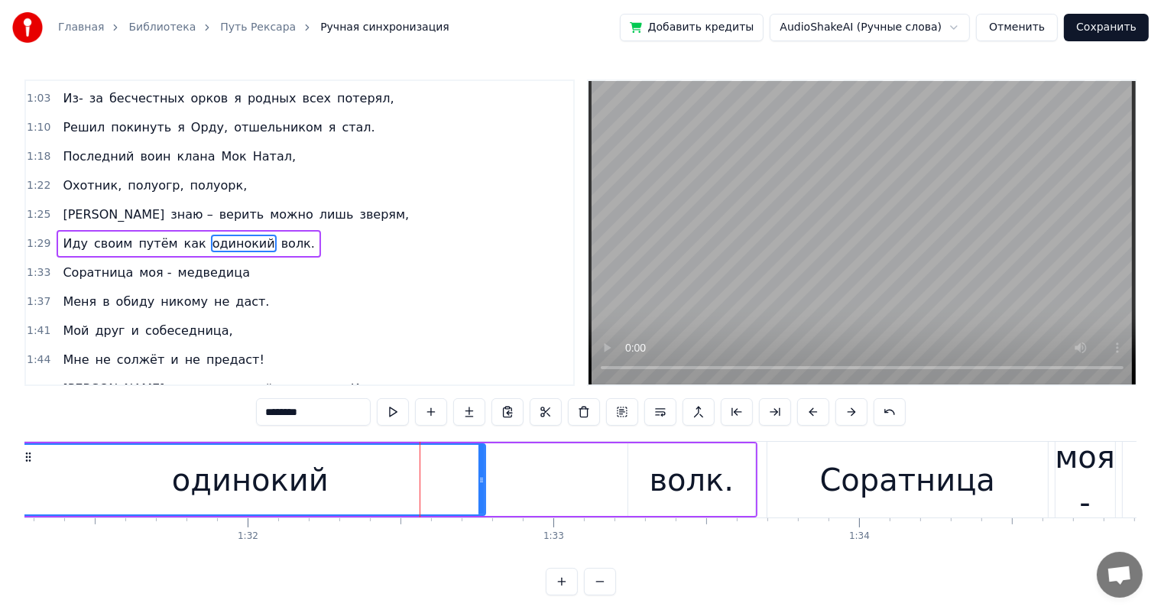
click at [657, 483] on div "волк." at bounding box center [692, 480] width 85 height 46
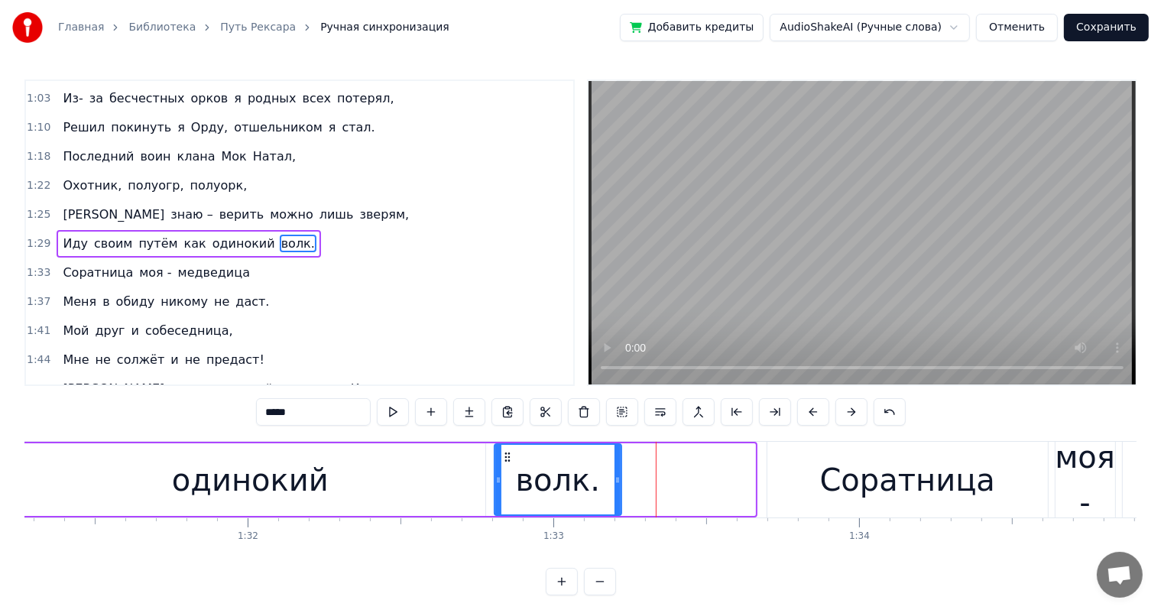
drag, startPoint x: 640, startPoint y: 459, endPoint x: 506, endPoint y: 471, distance: 134.3
click at [506, 471] on div "волк." at bounding box center [556, 480] width 125 height 70
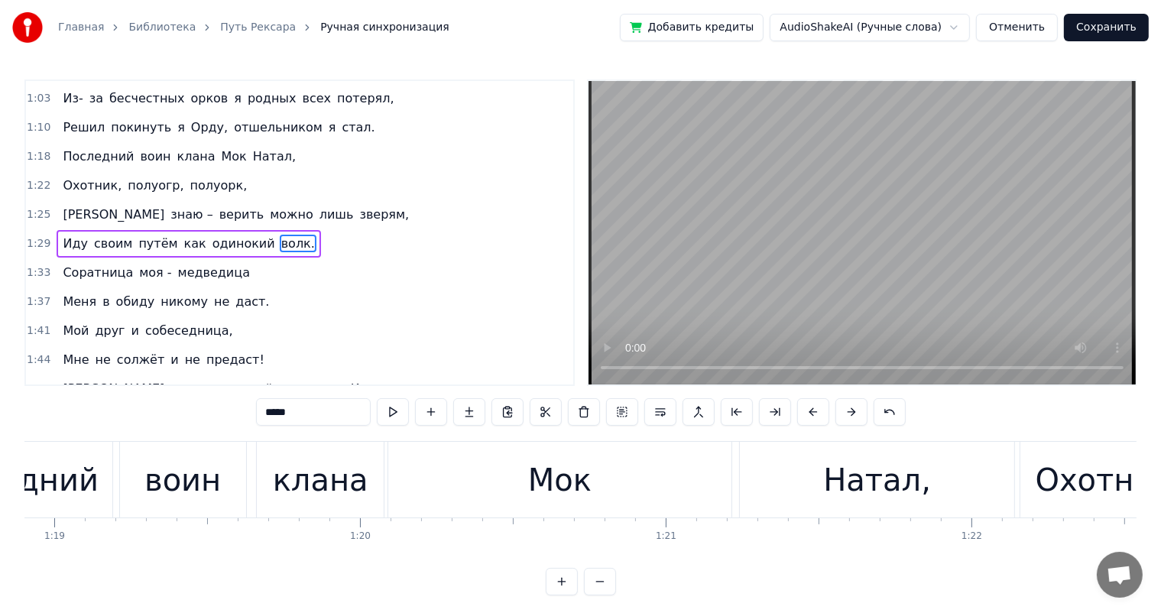
scroll to position [0, 24014]
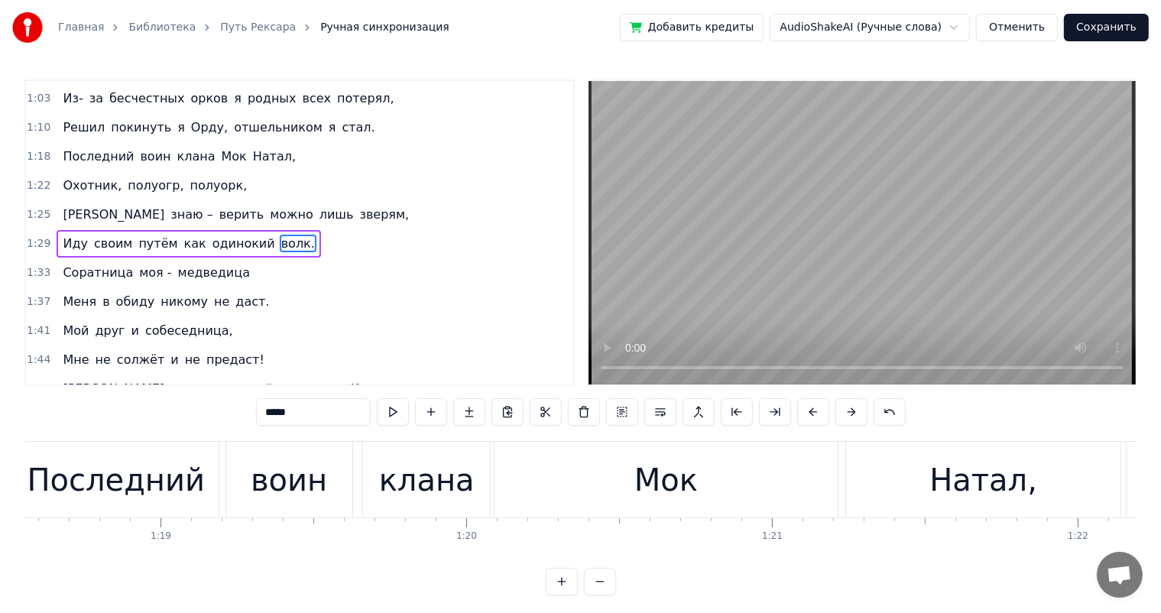
click at [299, 494] on div "воин" at bounding box center [289, 480] width 76 height 46
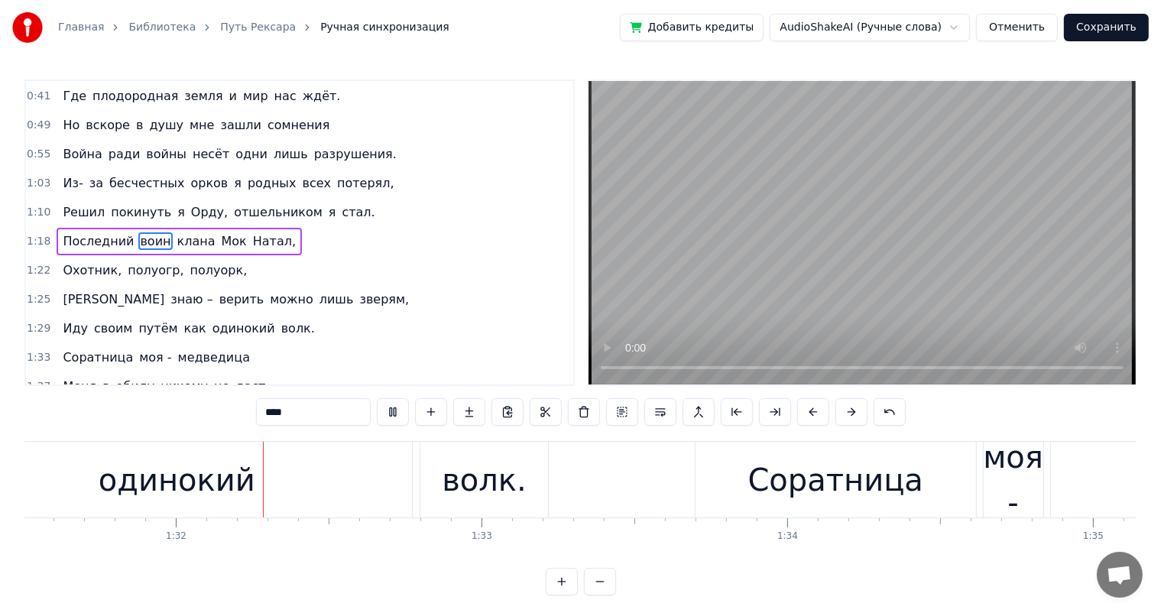
scroll to position [0, 27977]
click at [516, 479] on div "волк." at bounding box center [480, 480] width 85 height 46
type input "*****"
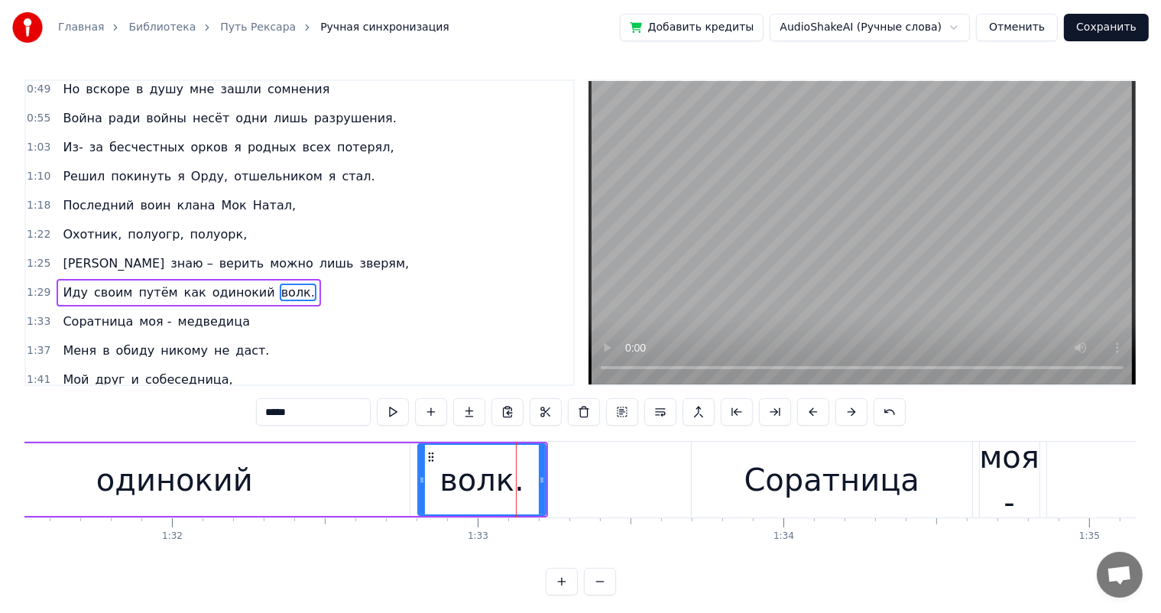
scroll to position [171, 0]
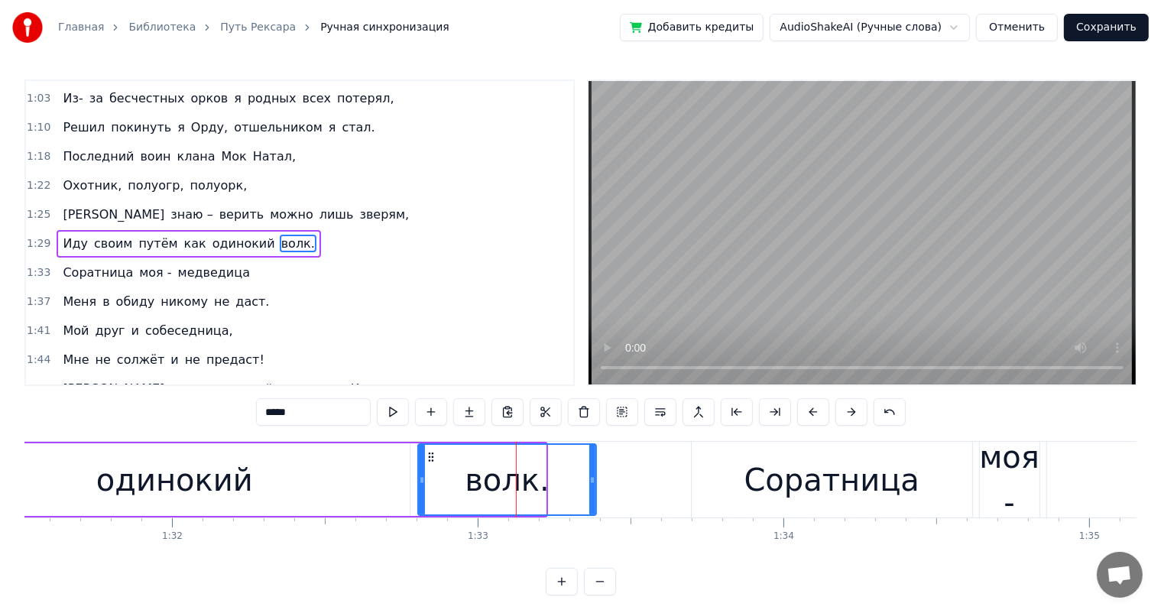
drag, startPoint x: 543, startPoint y: 484, endPoint x: 593, endPoint y: 487, distance: 50.5
click at [593, 487] on div at bounding box center [592, 480] width 6 height 70
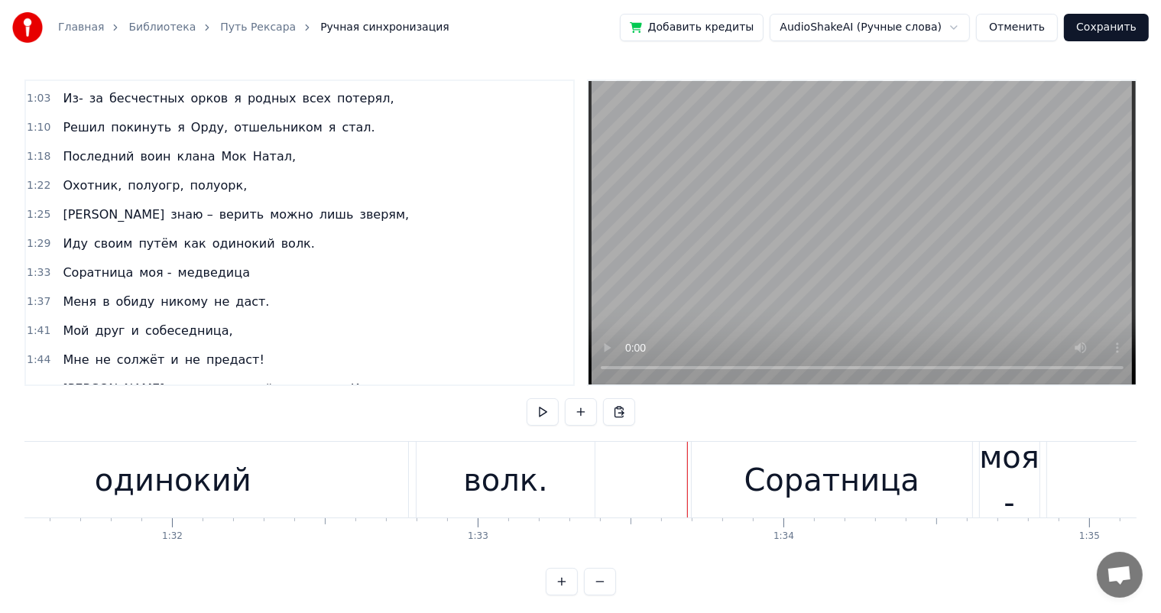
click at [508, 475] on div "волк." at bounding box center [505, 480] width 85 height 46
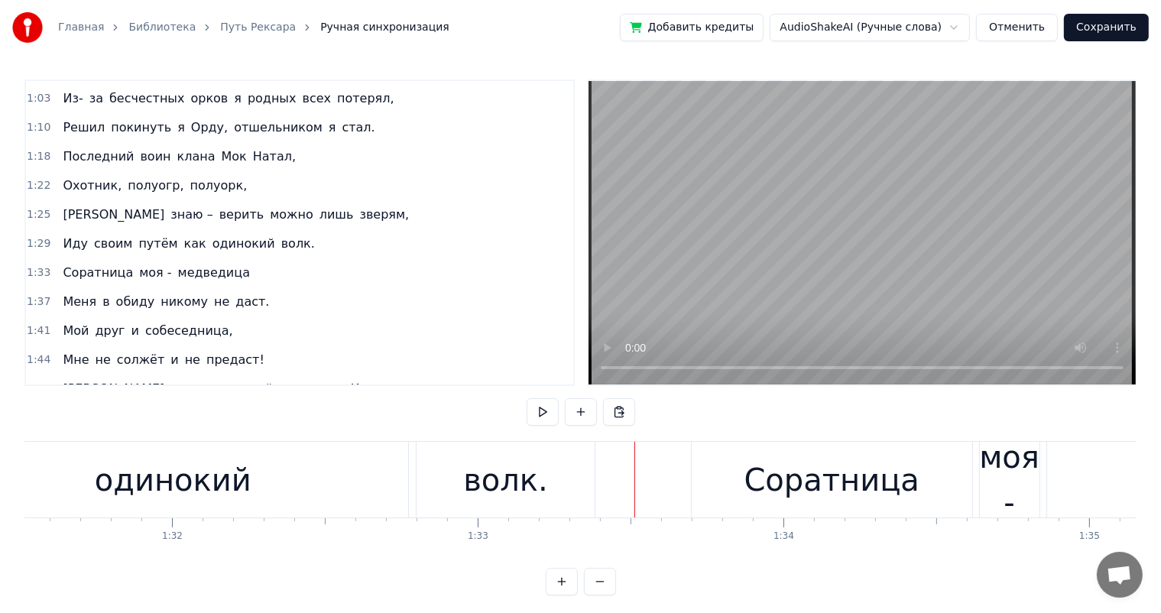
click at [733, 468] on div "Соратница" at bounding box center [832, 480] width 280 height 76
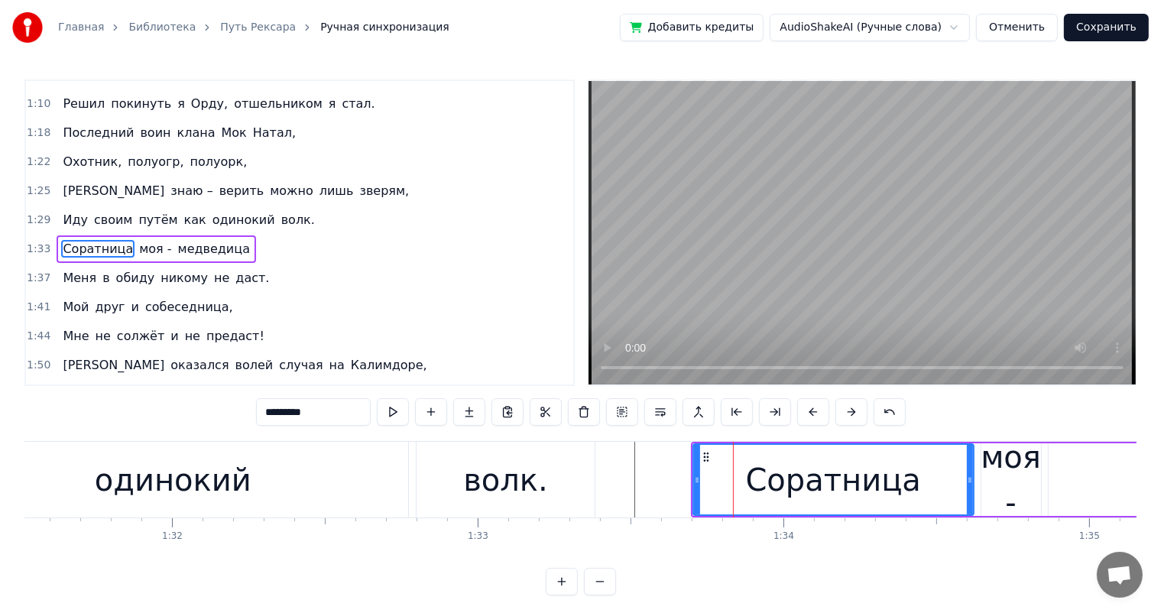
scroll to position [199, 0]
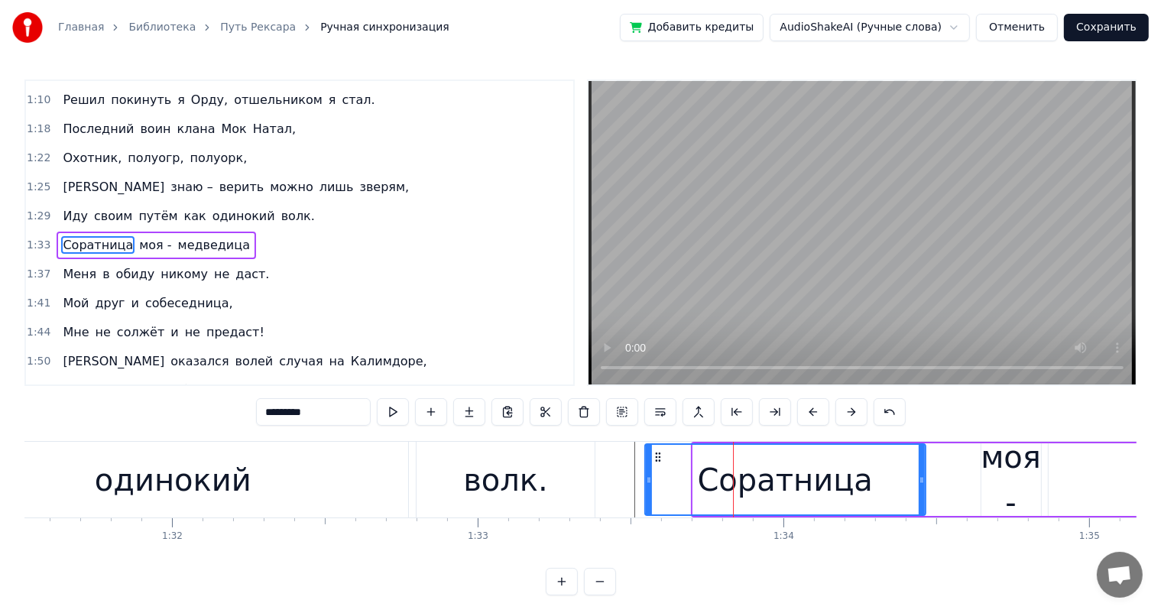
drag, startPoint x: 705, startPoint y: 455, endPoint x: 656, endPoint y: 465, distance: 49.0
click at [656, 465] on div "Соратница" at bounding box center [785, 480] width 279 height 70
click at [536, 481] on div "волк." at bounding box center [505, 480] width 85 height 46
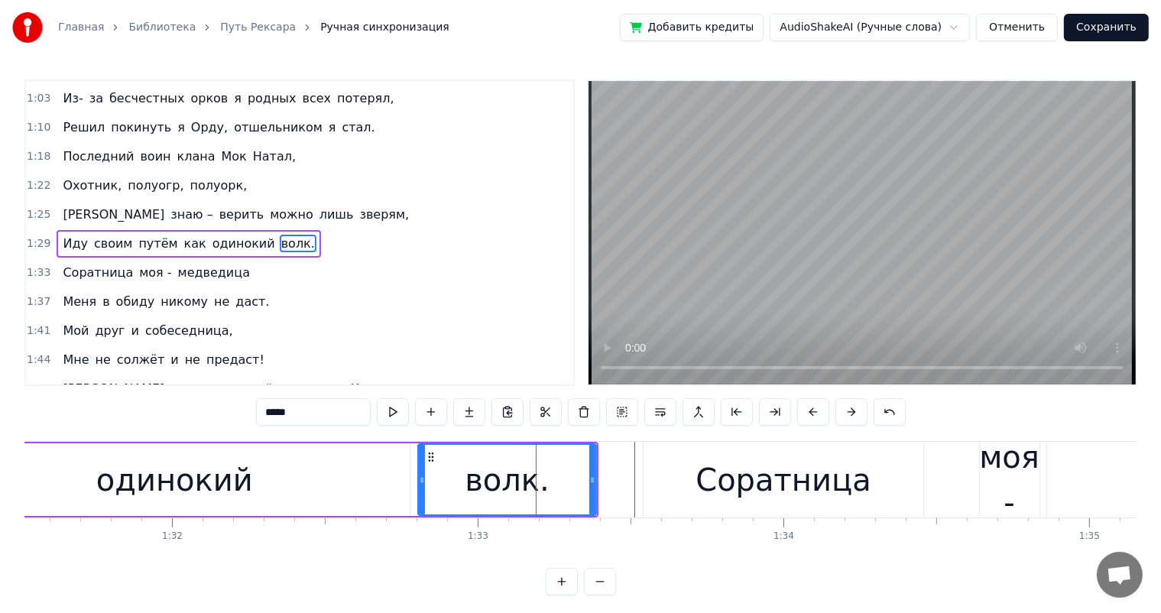
click at [648, 477] on div "Соратница" at bounding box center [784, 480] width 280 height 76
type input "*********"
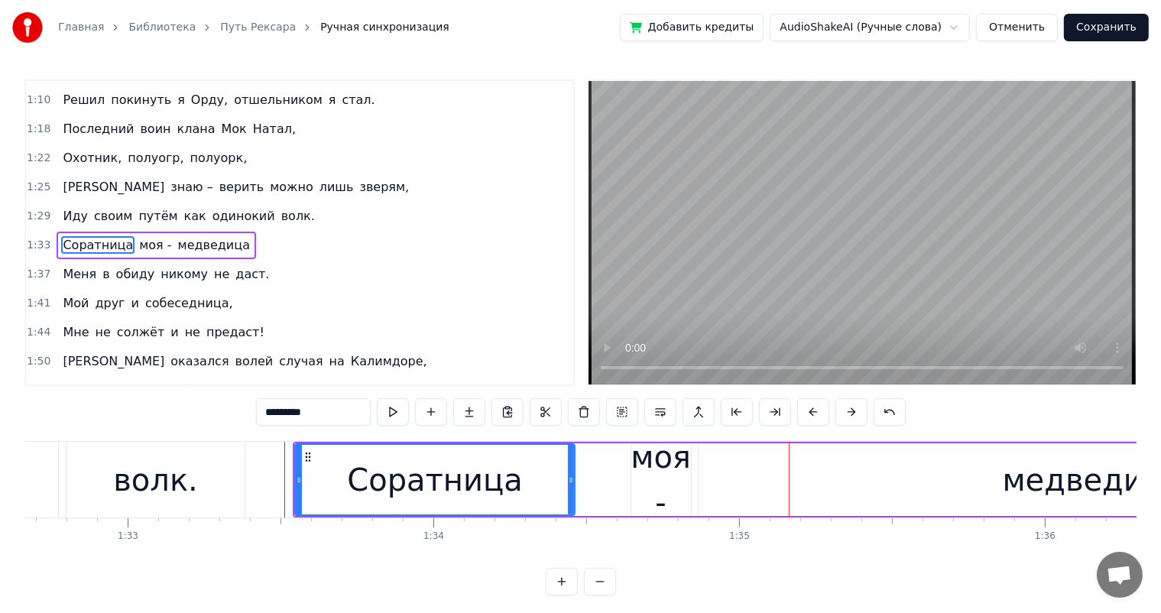
scroll to position [0, 28381]
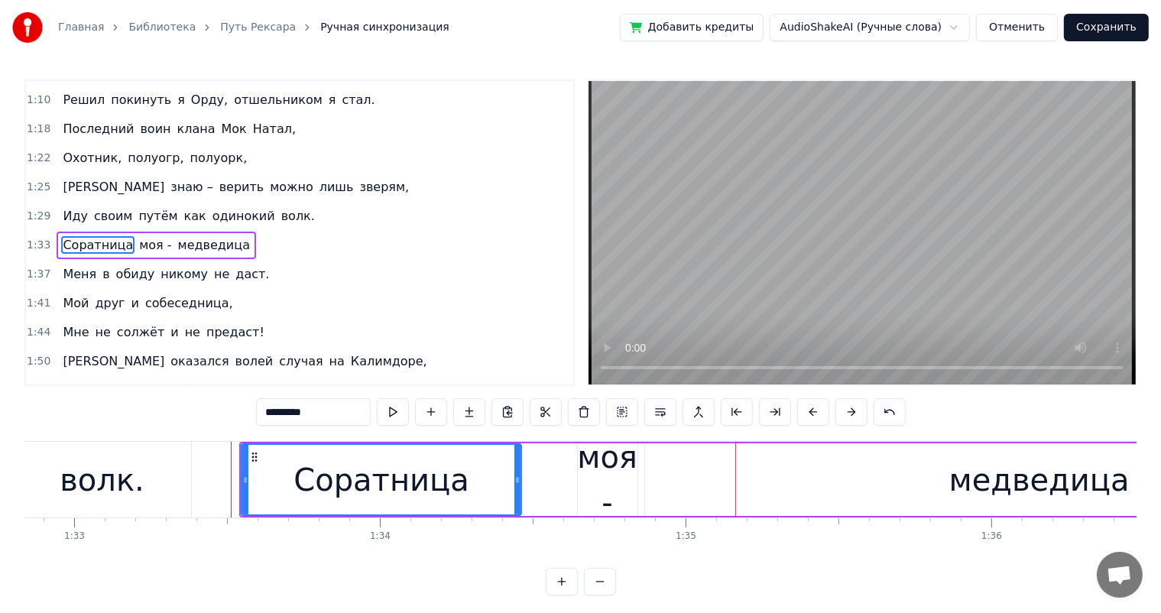
click at [343, 488] on div "Соратница" at bounding box center [381, 480] width 176 height 46
click at [568, 478] on div "Соратница моя - медведица" at bounding box center [837, 480] width 1197 height 76
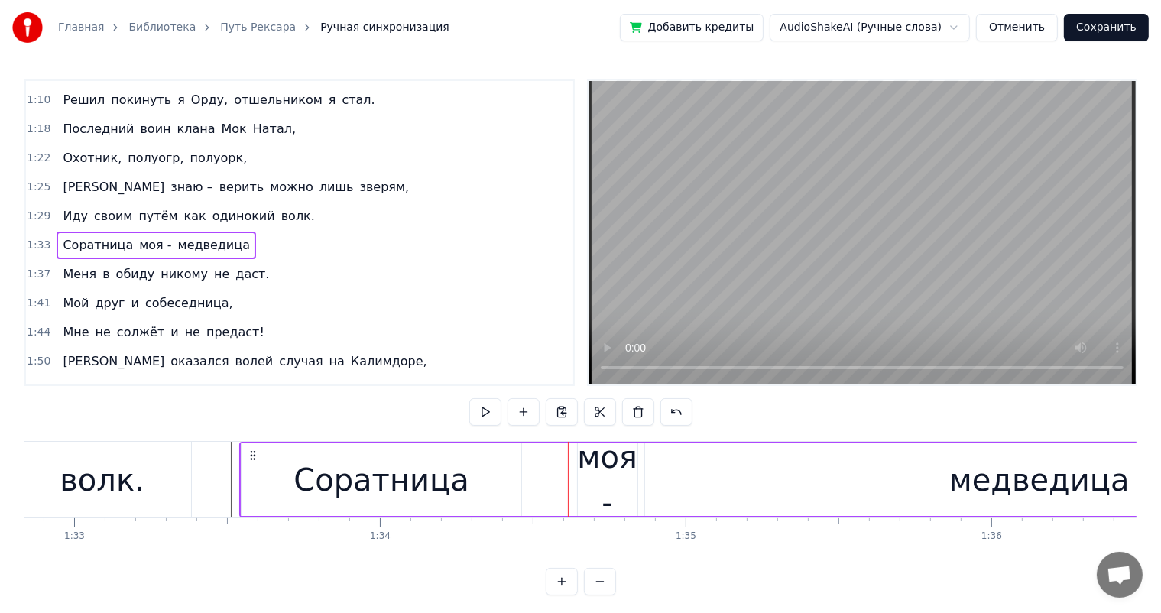
click at [601, 472] on div "моя -" at bounding box center [607, 480] width 60 height 92
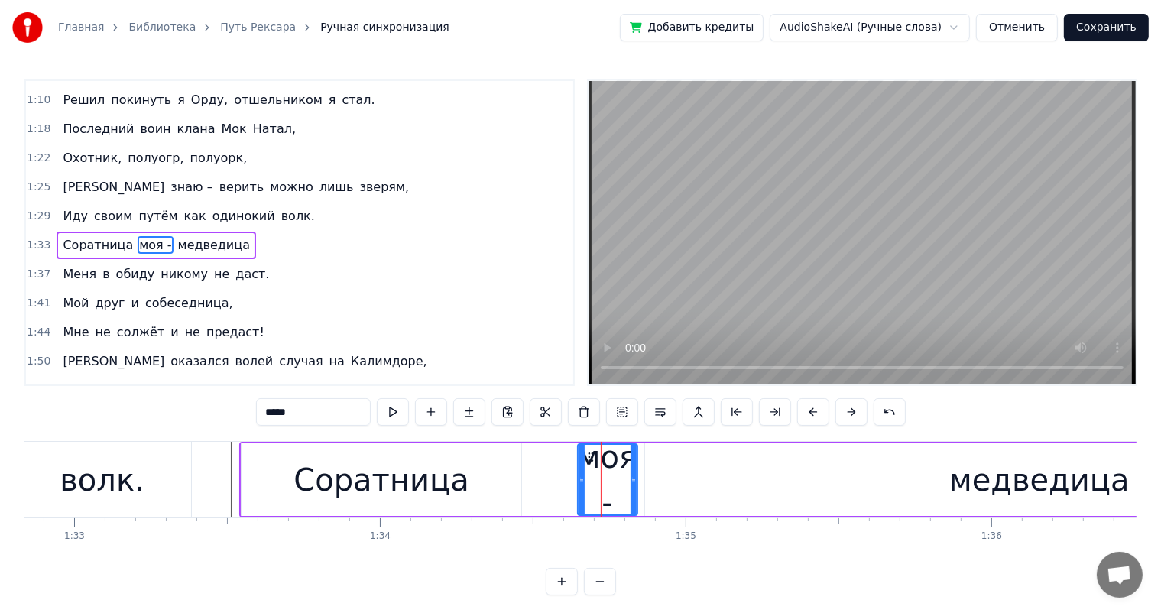
click at [425, 476] on div "Соратница" at bounding box center [381, 480] width 176 height 46
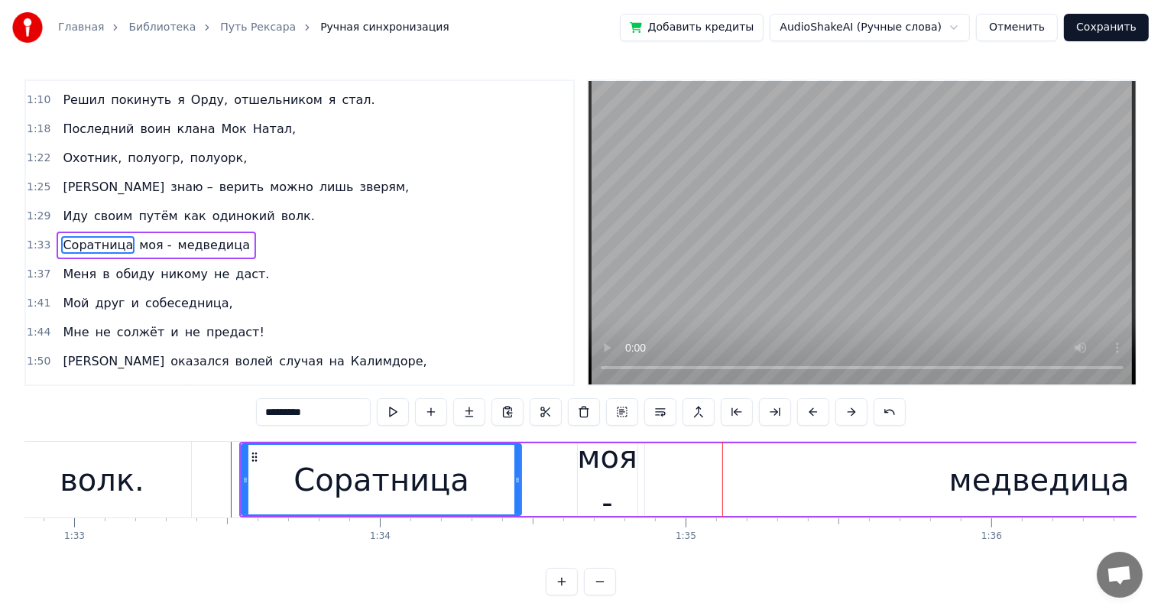
click at [85, 474] on div "волк." at bounding box center [102, 480] width 85 height 46
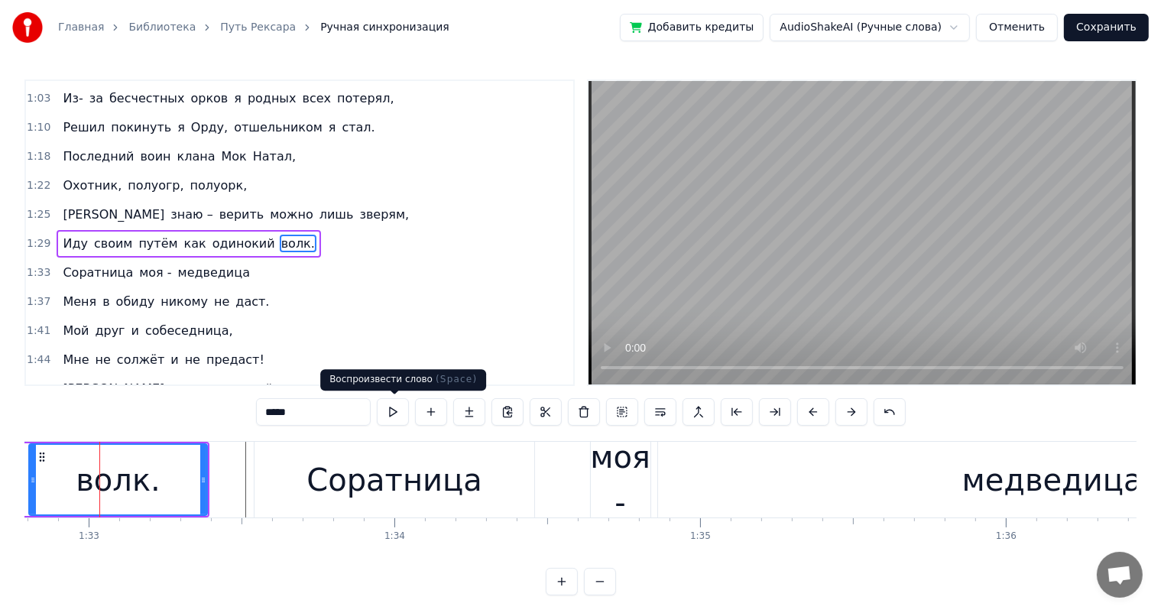
scroll to position [0, 28364]
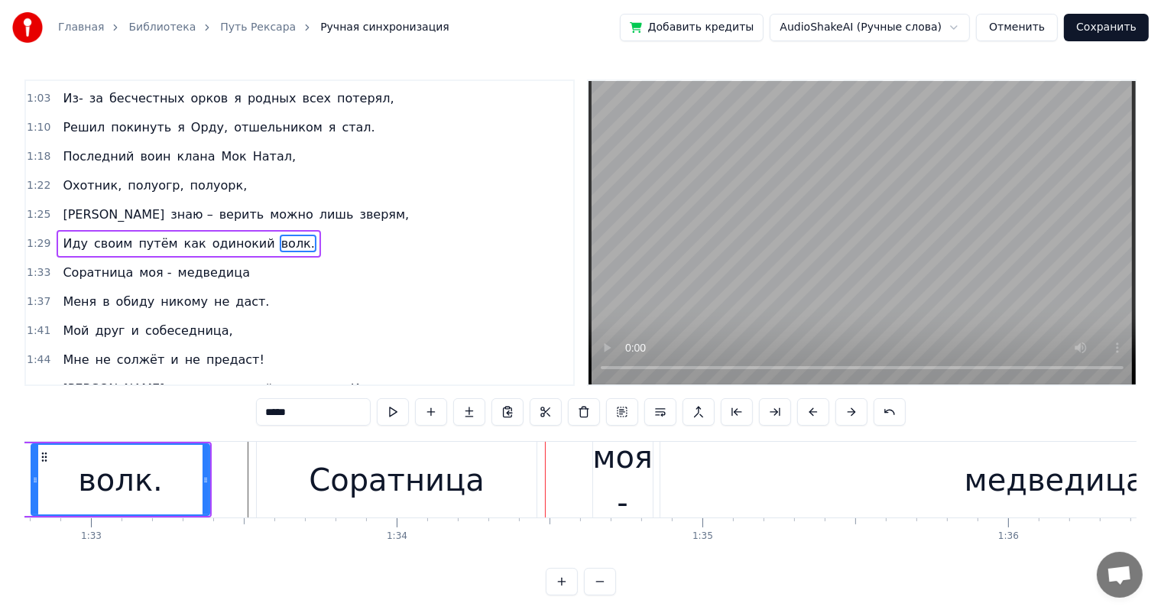
click at [420, 482] on div "Соратница" at bounding box center [397, 480] width 176 height 46
type input "*********"
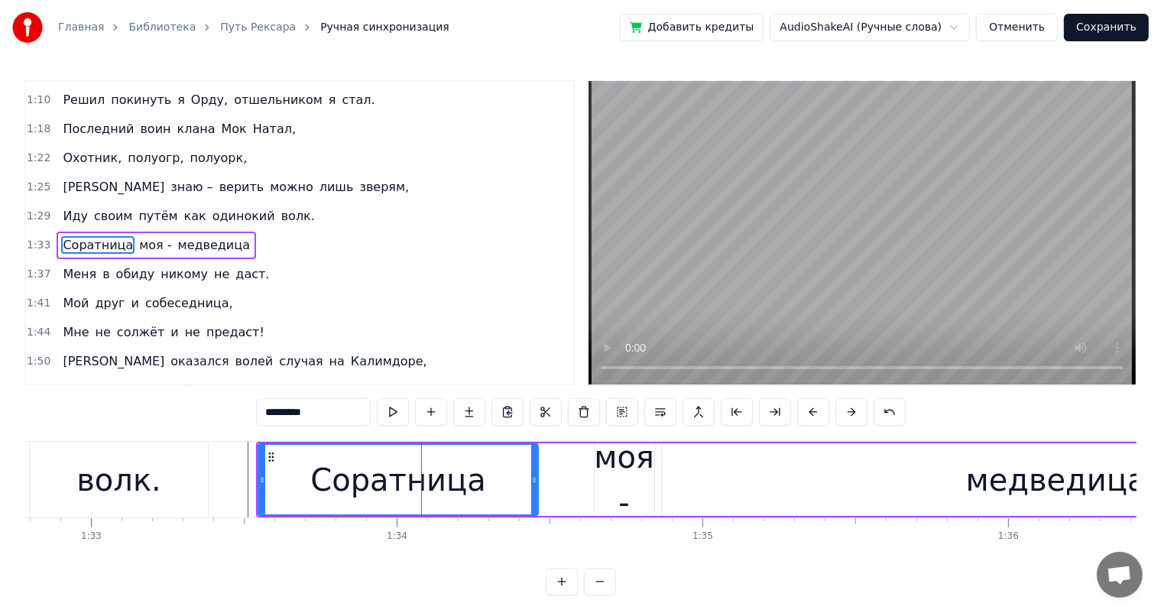
click at [573, 488] on div "Соратница моя - медведица" at bounding box center [854, 480] width 1197 height 76
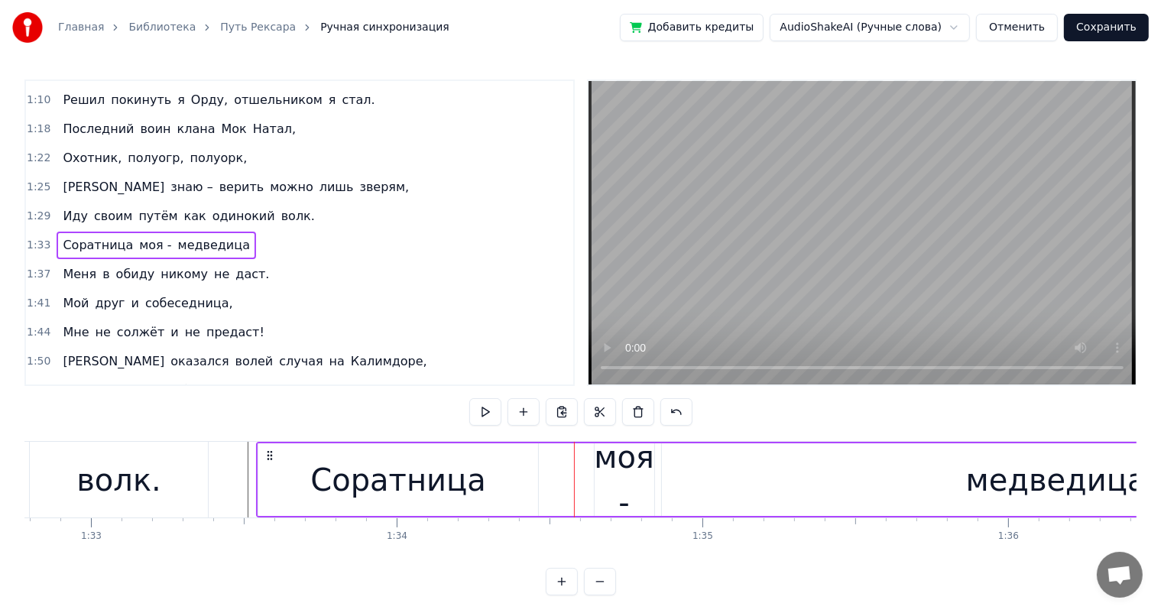
click at [413, 485] on div "Соратница" at bounding box center [398, 480] width 176 height 46
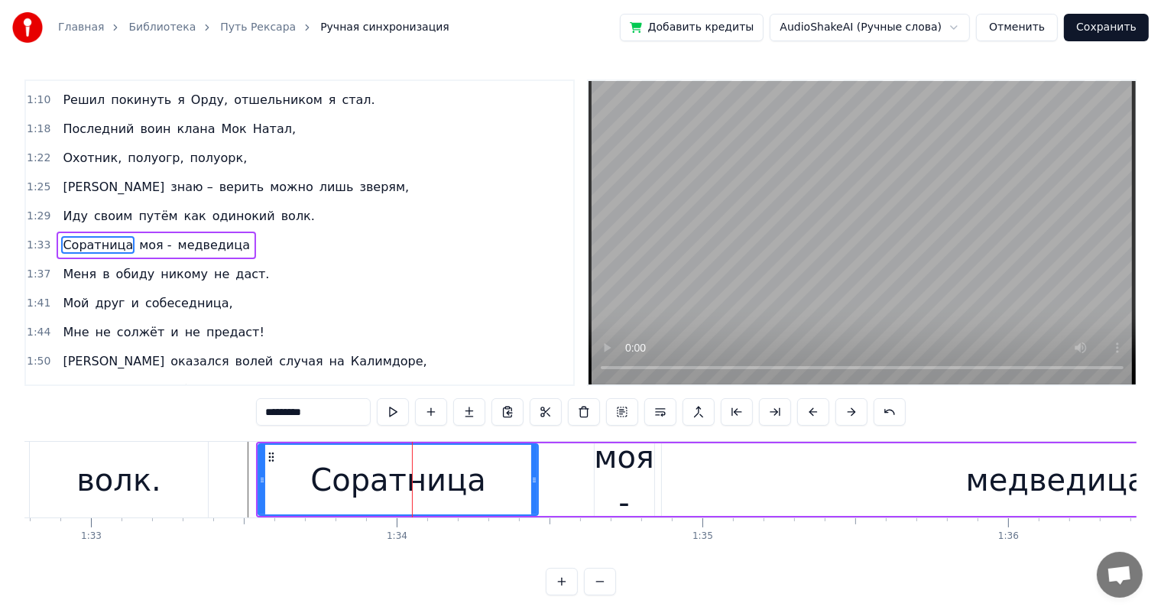
click at [624, 477] on div "моя -" at bounding box center [624, 480] width 60 height 92
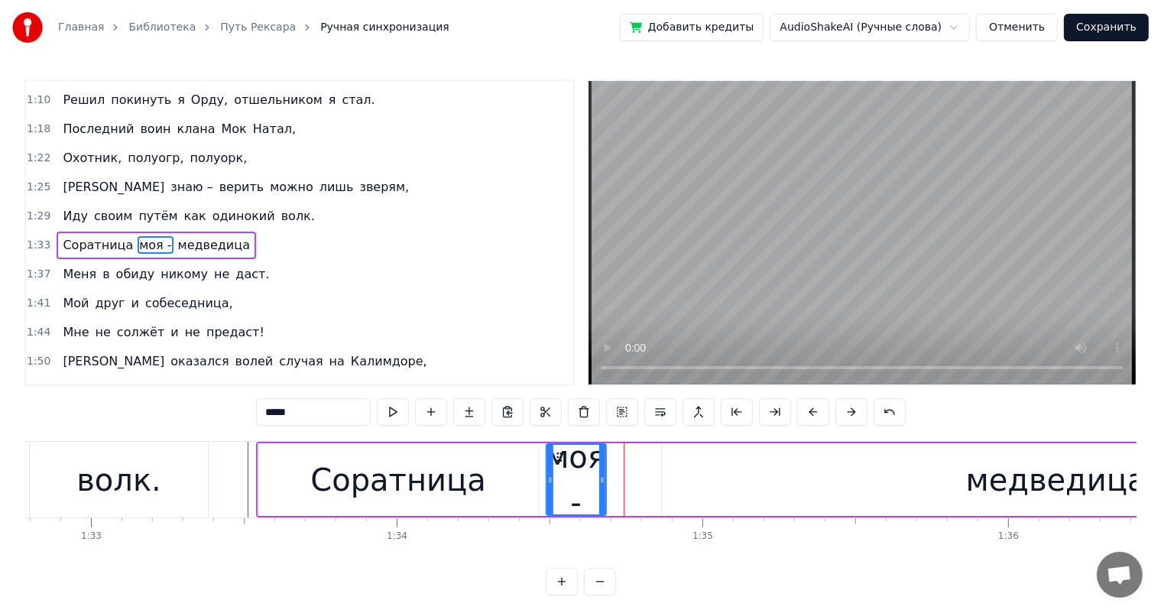
drag, startPoint x: 607, startPoint y: 455, endPoint x: 559, endPoint y: 465, distance: 49.2
click at [559, 465] on div "моя -" at bounding box center [575, 480] width 58 height 70
click at [772, 464] on div "медведица" at bounding box center [1056, 479] width 789 height 73
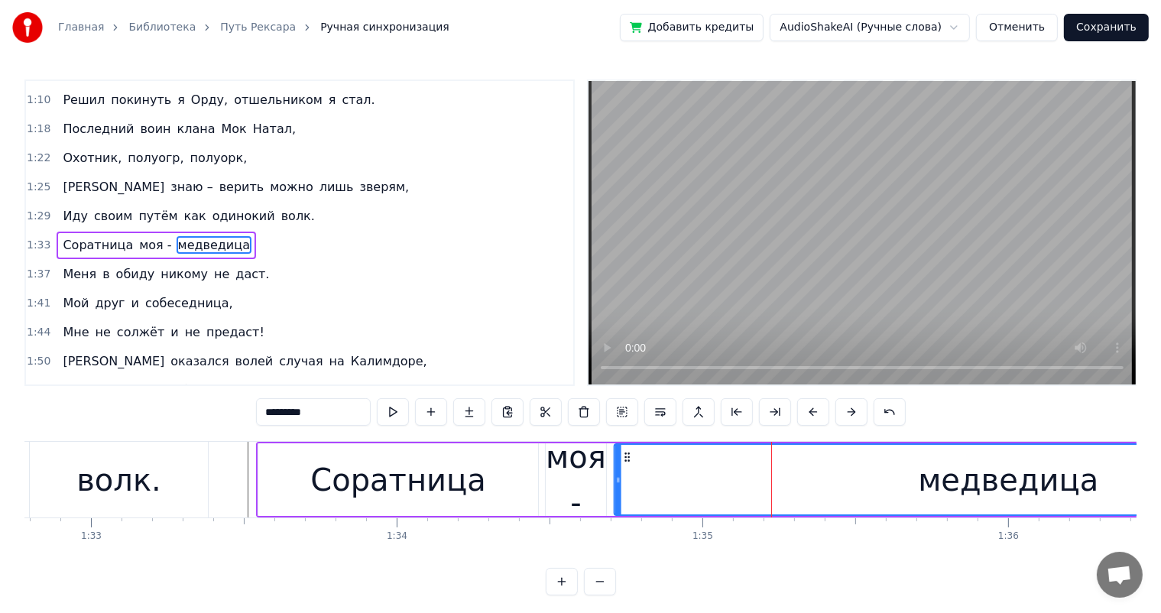
drag, startPoint x: 670, startPoint y: 452, endPoint x: 623, endPoint y: 462, distance: 48.3
click at [623, 462] on div "медведица" at bounding box center [1007, 480] width 787 height 70
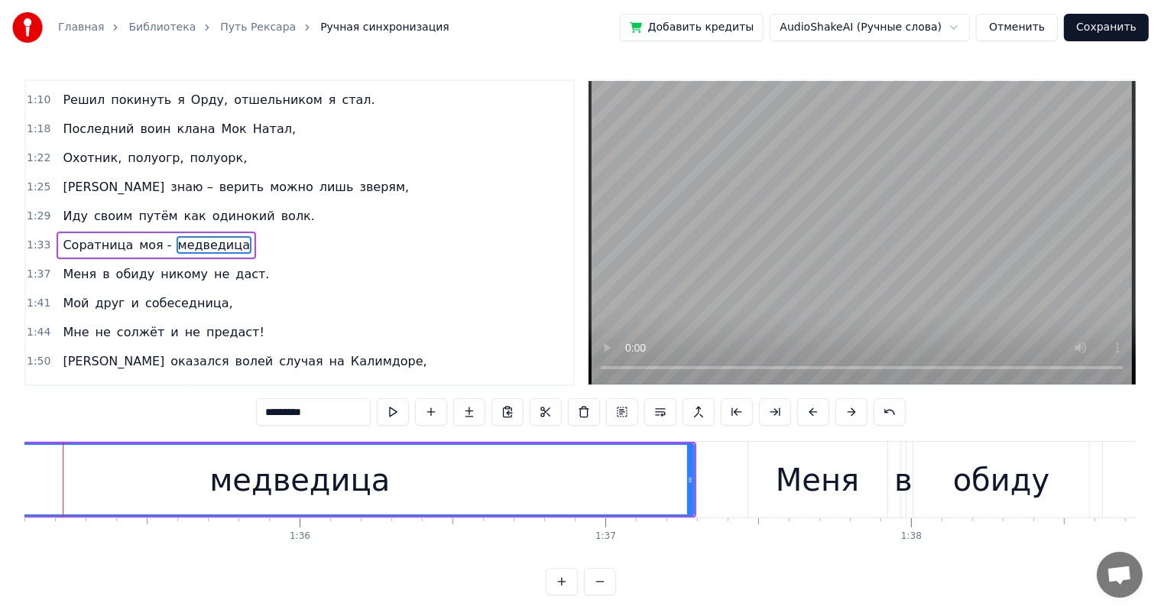
scroll to position [0, 28753]
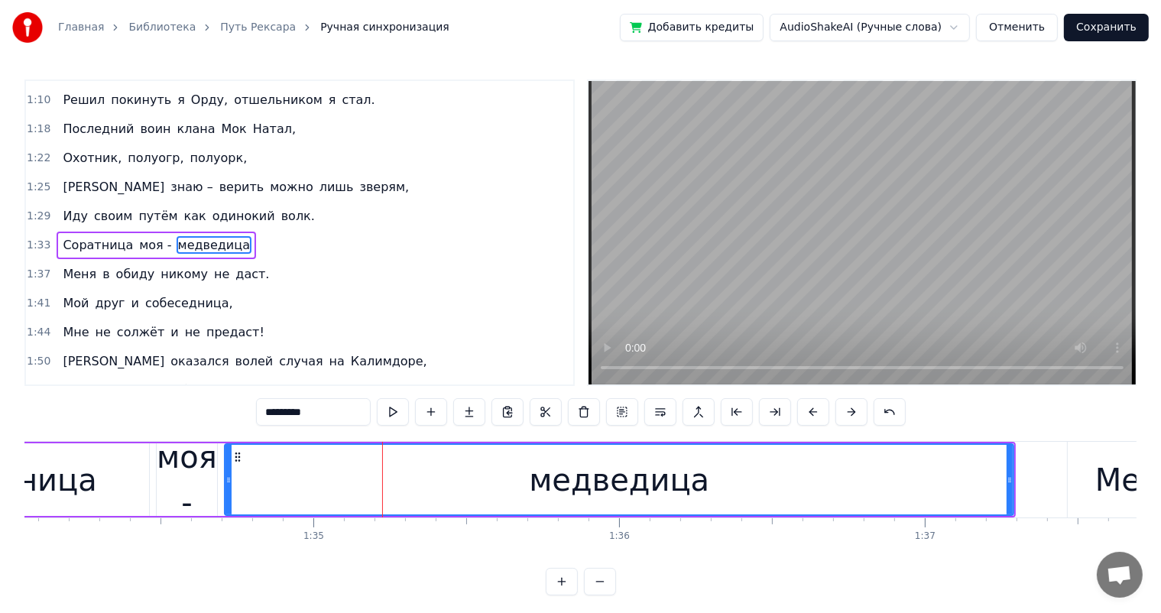
click at [197, 497] on div "моя -" at bounding box center [187, 480] width 60 height 92
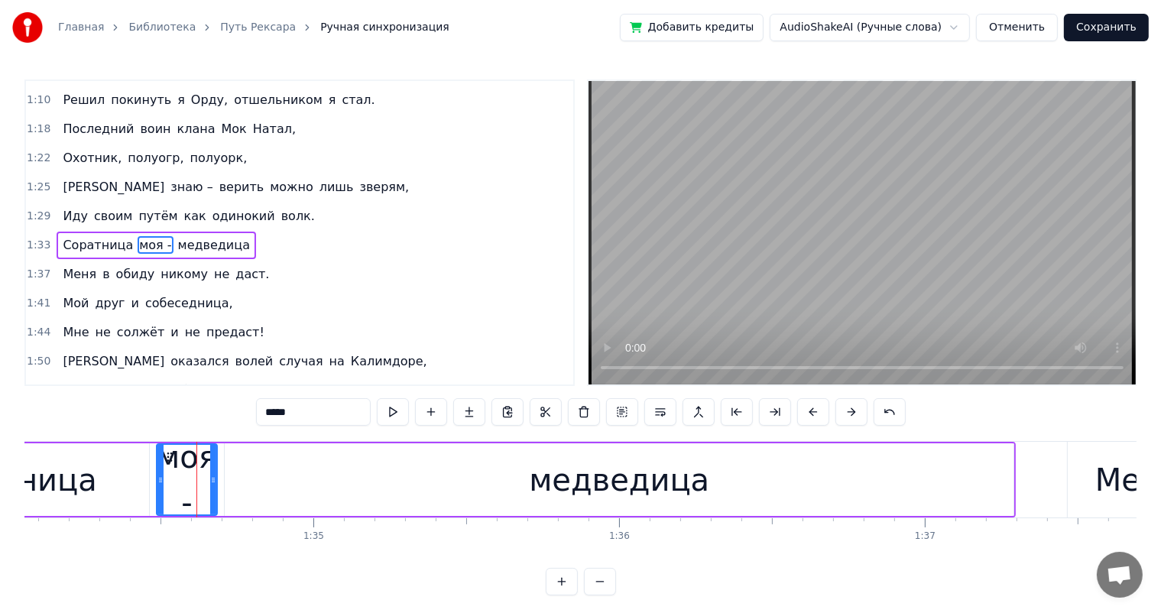
click at [370, 491] on div "медведица" at bounding box center [619, 479] width 789 height 73
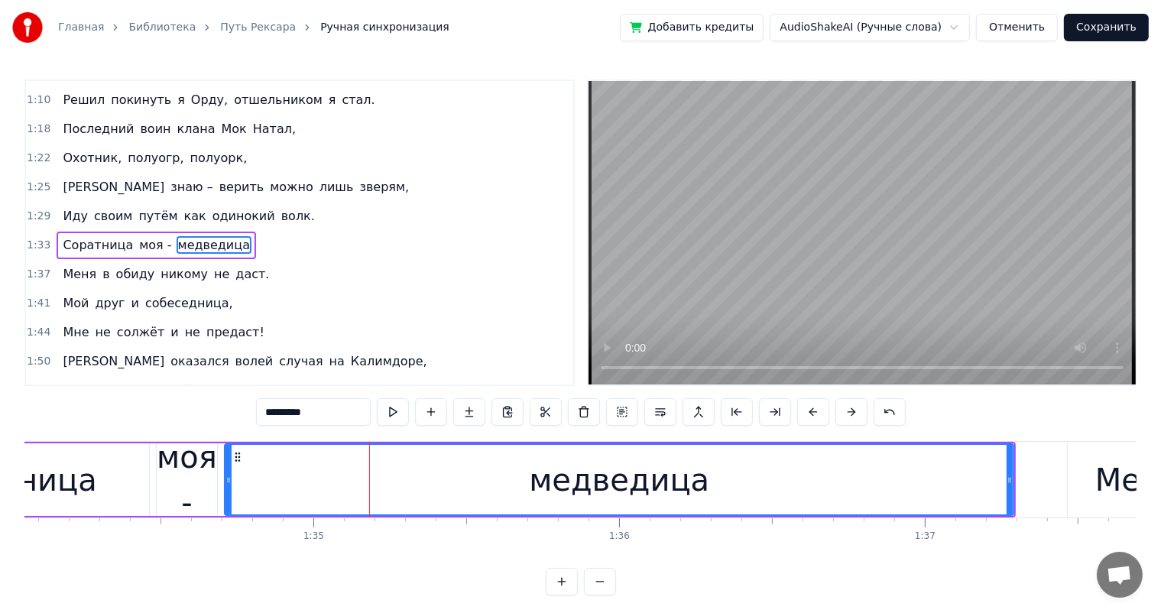
click at [1082, 476] on div "Меня" at bounding box center [1137, 480] width 139 height 76
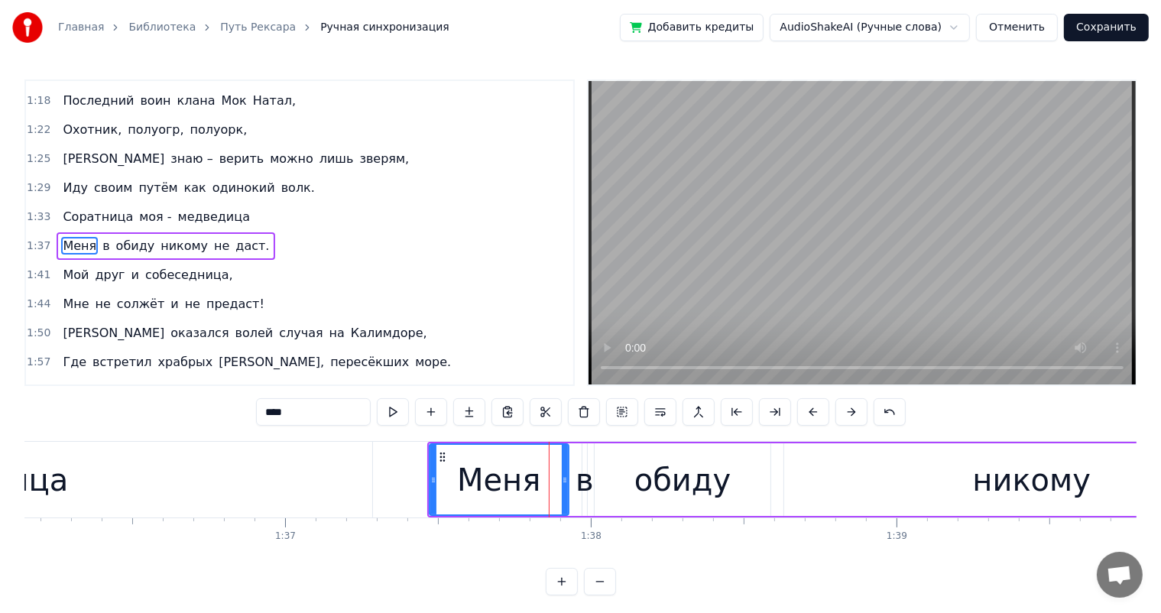
scroll to position [0, 29339]
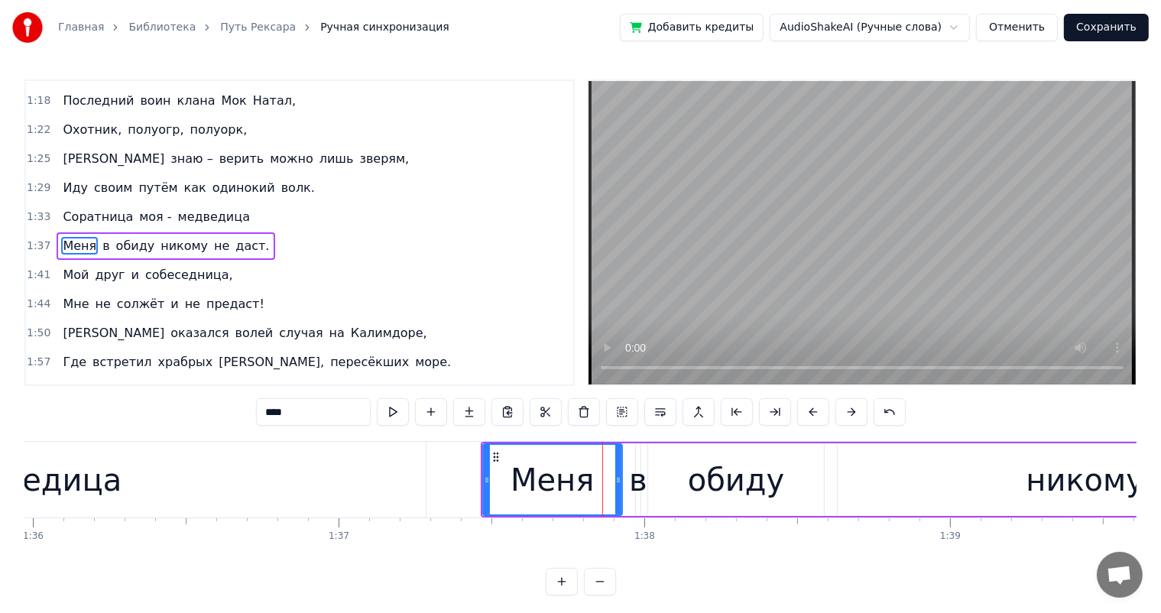
click at [323, 481] on div "медведица" at bounding box center [31, 480] width 789 height 76
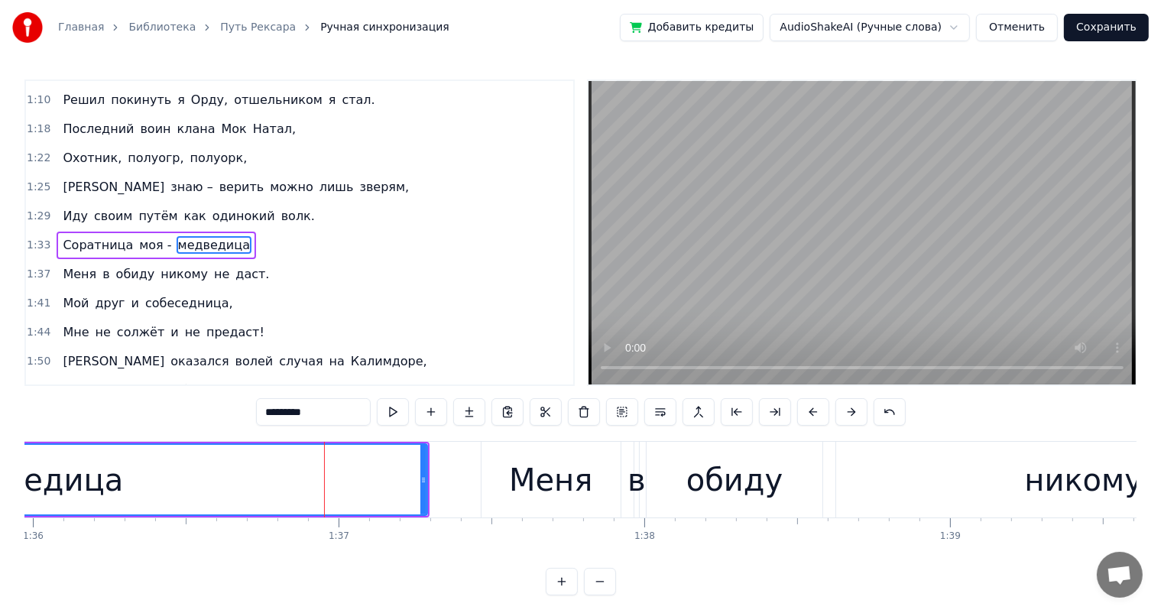
click at [507, 476] on div "Меня" at bounding box center [550, 480] width 139 height 76
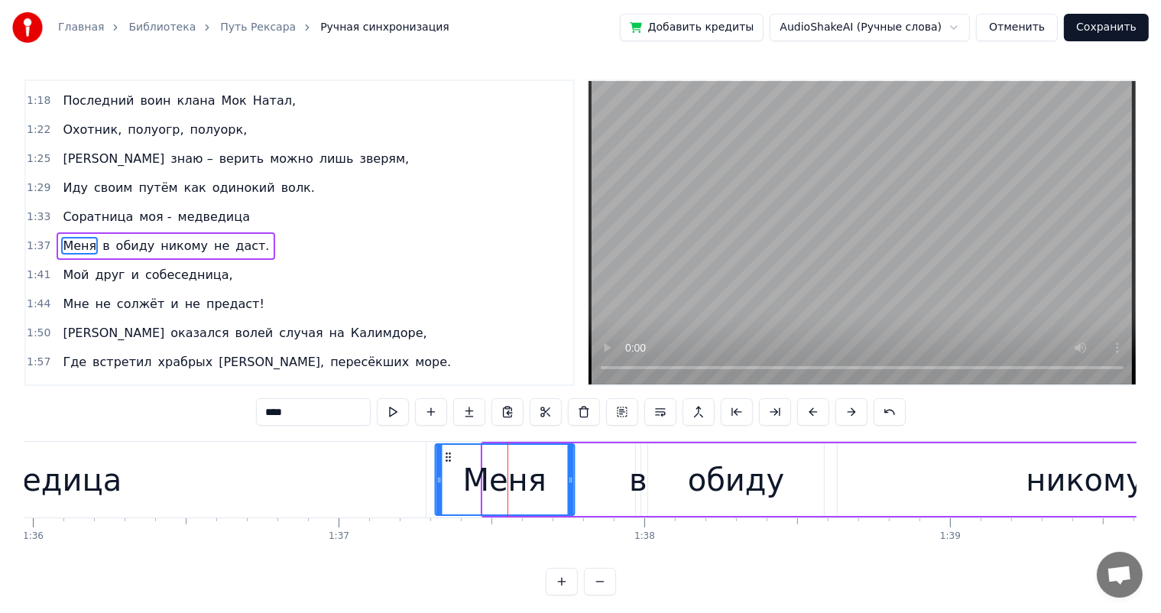
drag, startPoint x: 494, startPoint y: 457, endPoint x: 446, endPoint y: 465, distance: 48.9
click at [446, 465] on div "Меня" at bounding box center [505, 480] width 138 height 70
click at [636, 469] on div "в" at bounding box center [638, 480] width 18 height 46
type input "*"
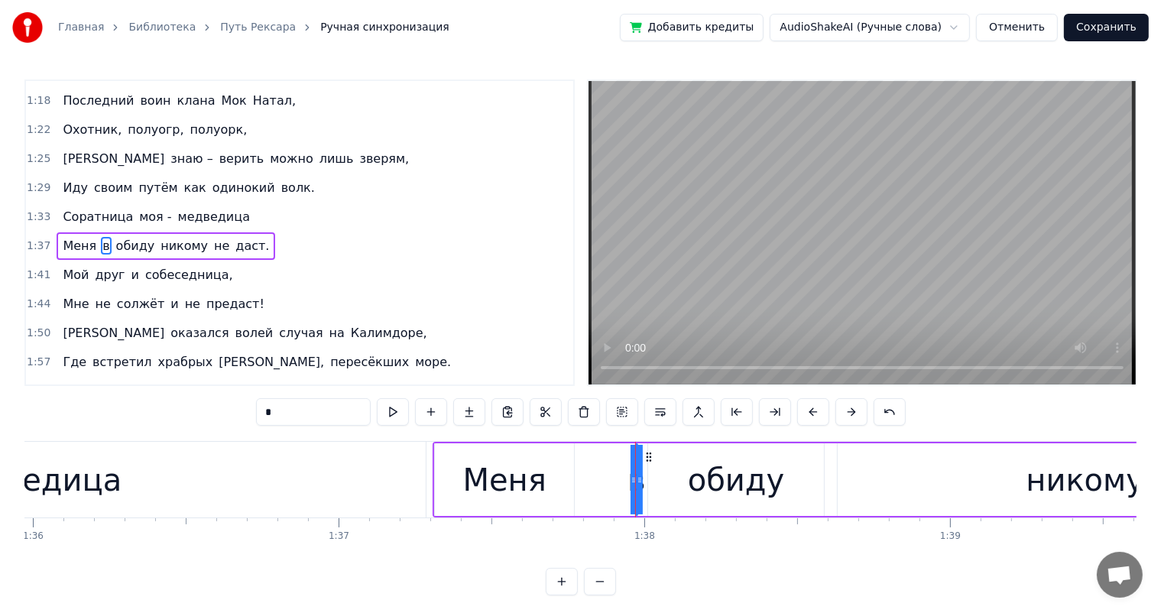
drag, startPoint x: 633, startPoint y: 483, endPoint x: 621, endPoint y: 487, distance: 12.8
click at [614, 488] on div "Меня в обиду никому не даст." at bounding box center [1058, 480] width 1251 height 76
click at [636, 482] on div "в" at bounding box center [636, 480] width 18 height 46
click at [647, 486] on div "Меня в обиду никому не даст." at bounding box center [1058, 480] width 1251 height 76
click at [633, 485] on div "в" at bounding box center [636, 480] width 18 height 46
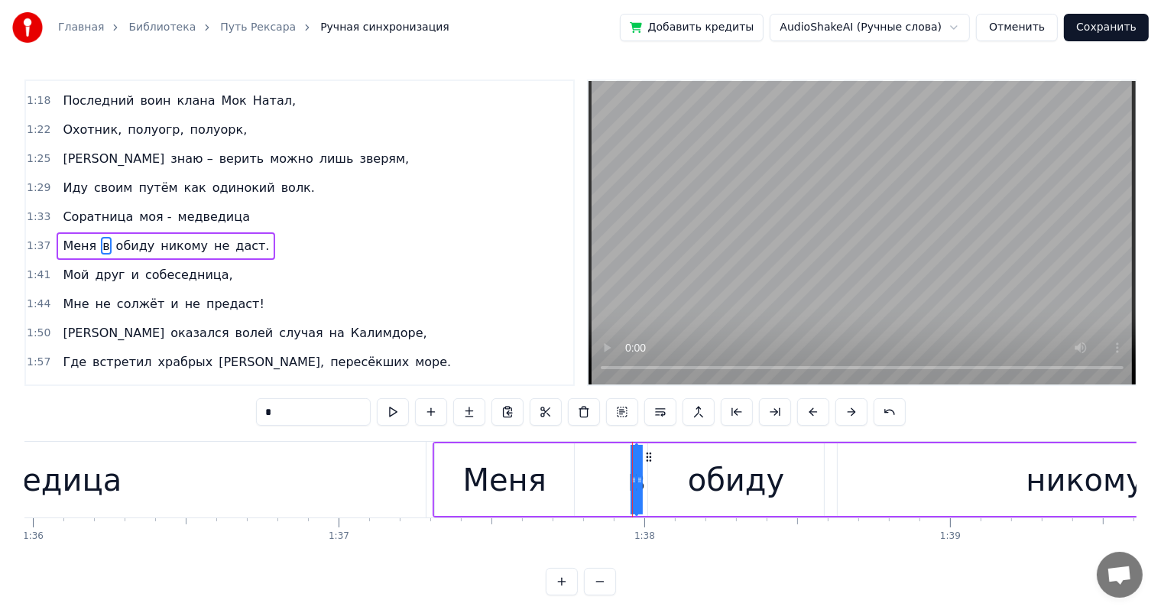
drag, startPoint x: 631, startPoint y: 485, endPoint x: 614, endPoint y: 489, distance: 17.4
click at [614, 489] on div "Меня в обиду никому не даст." at bounding box center [1058, 480] width 1251 height 76
click at [633, 483] on div "в" at bounding box center [636, 480] width 18 height 46
click at [637, 481] on div "в" at bounding box center [637, 480] width 0 height 70
click at [640, 481] on icon at bounding box center [640, 480] width 6 height 12
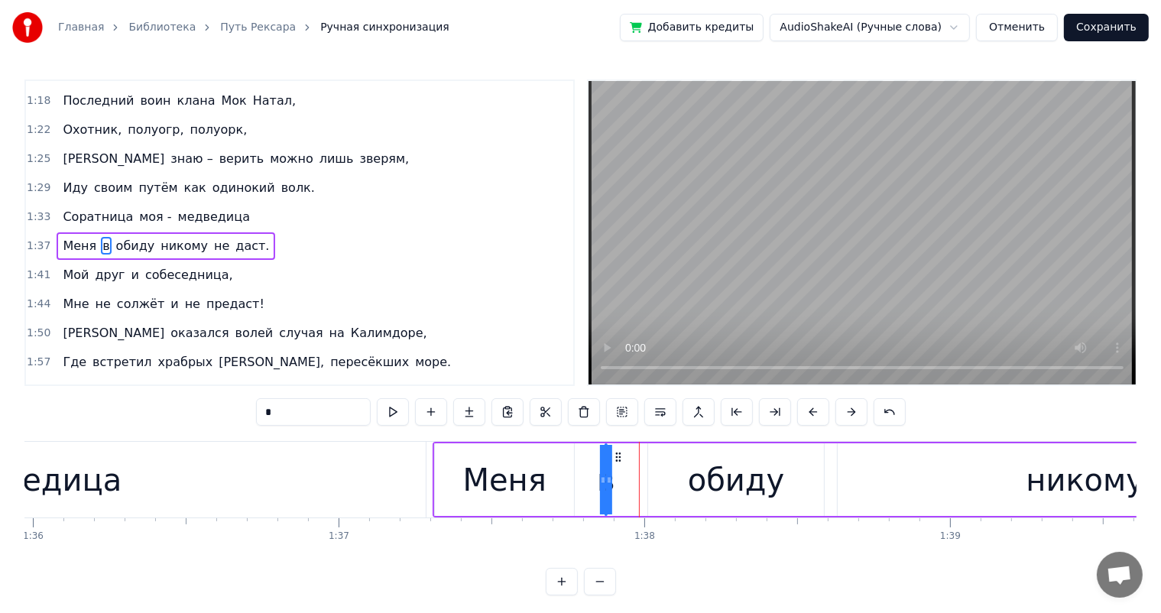
drag, startPoint x: 646, startPoint y: 457, endPoint x: 611, endPoint y: 472, distance: 37.6
click at [611, 472] on div "Меня в обиду никому не даст." at bounding box center [1058, 480] width 1251 height 76
drag, startPoint x: 605, startPoint y: 480, endPoint x: 616, endPoint y: 482, distance: 11.7
click at [616, 482] on div "Меня в обиду никому не даст." at bounding box center [1058, 480] width 1251 height 76
click at [598, 484] on div "в" at bounding box center [601, 480] width 18 height 46
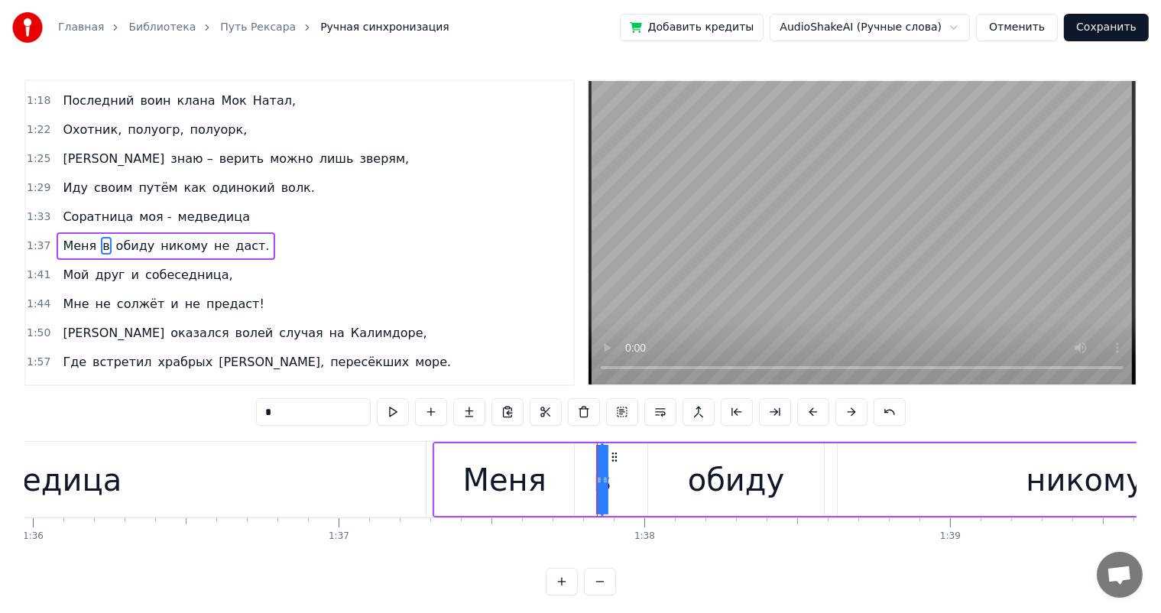
drag, startPoint x: 595, startPoint y: 483, endPoint x: 585, endPoint y: 485, distance: 9.5
click at [587, 486] on div "Меня в обиду никому не даст." at bounding box center [1058, 480] width 1251 height 76
click at [517, 485] on div "Меня" at bounding box center [504, 480] width 83 height 46
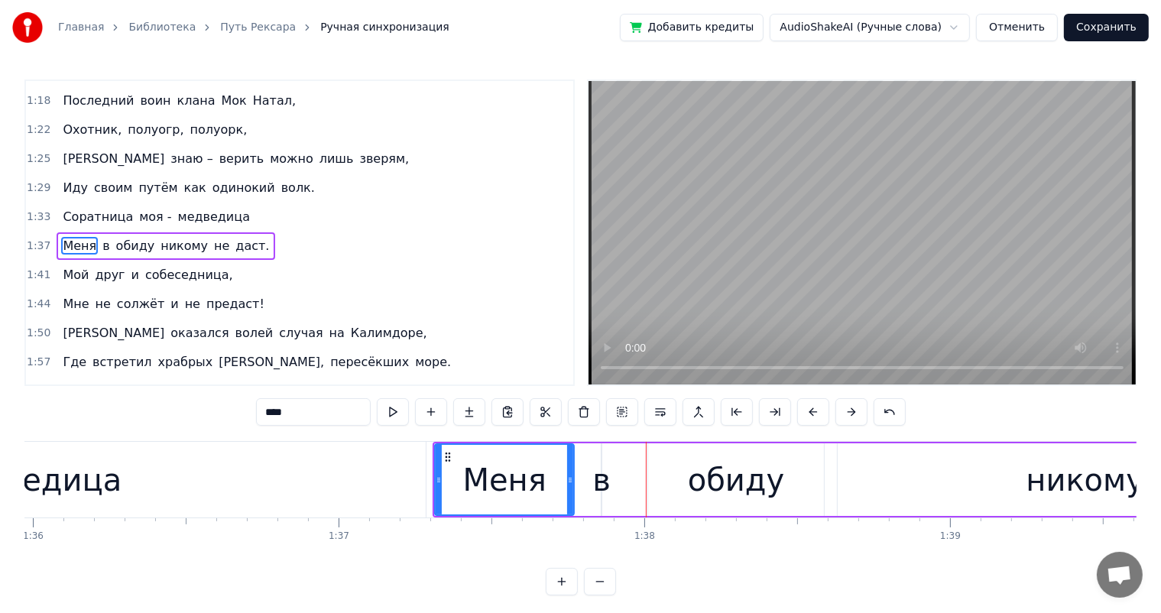
click at [540, 478] on div "Меня" at bounding box center [504, 480] width 83 height 46
click at [598, 475] on div "в" at bounding box center [601, 480] width 18 height 46
type input "*"
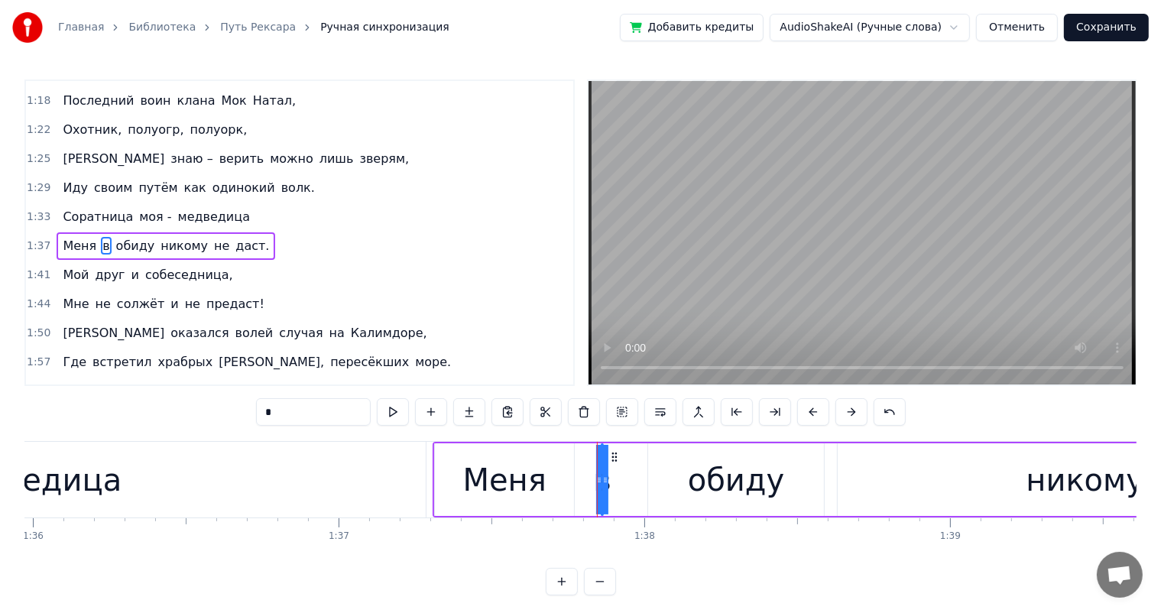
drag, startPoint x: 598, startPoint y: 476, endPoint x: 572, endPoint y: 478, distance: 25.3
click at [572, 478] on div "Меня в обиду никому не даст." at bounding box center [1058, 480] width 1251 height 76
click at [597, 476] on div at bounding box center [597, 480] width 1 height 76
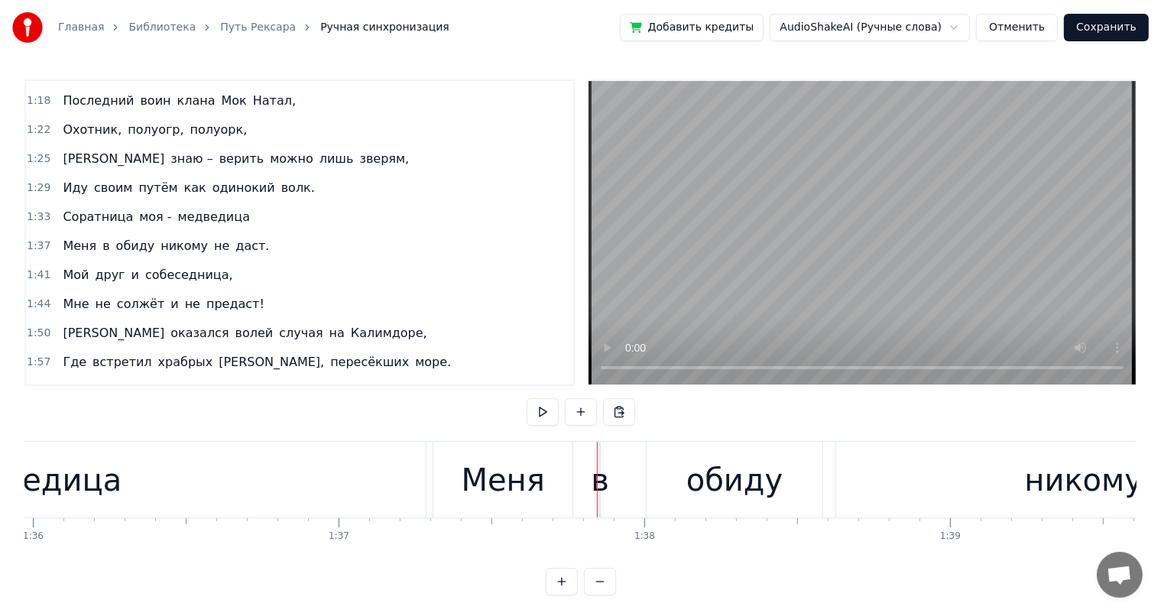
click at [601, 481] on div "в" at bounding box center [600, 480] width 18 height 46
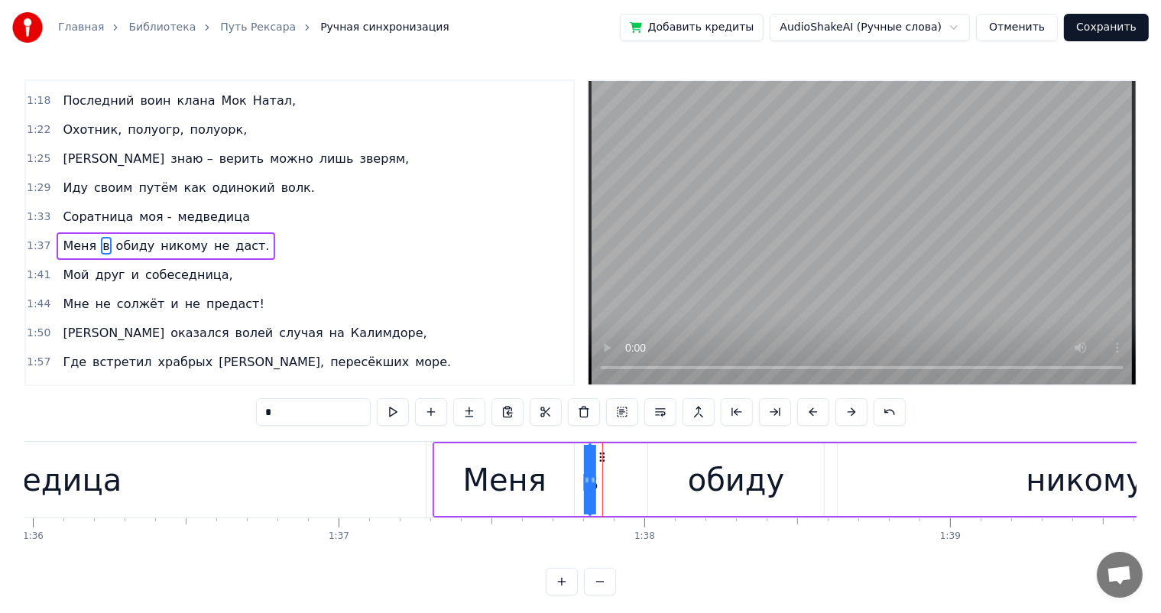
drag, startPoint x: 614, startPoint y: 456, endPoint x: 602, endPoint y: 460, distance: 12.8
click at [653, 493] on div "обиду" at bounding box center [736, 479] width 176 height 73
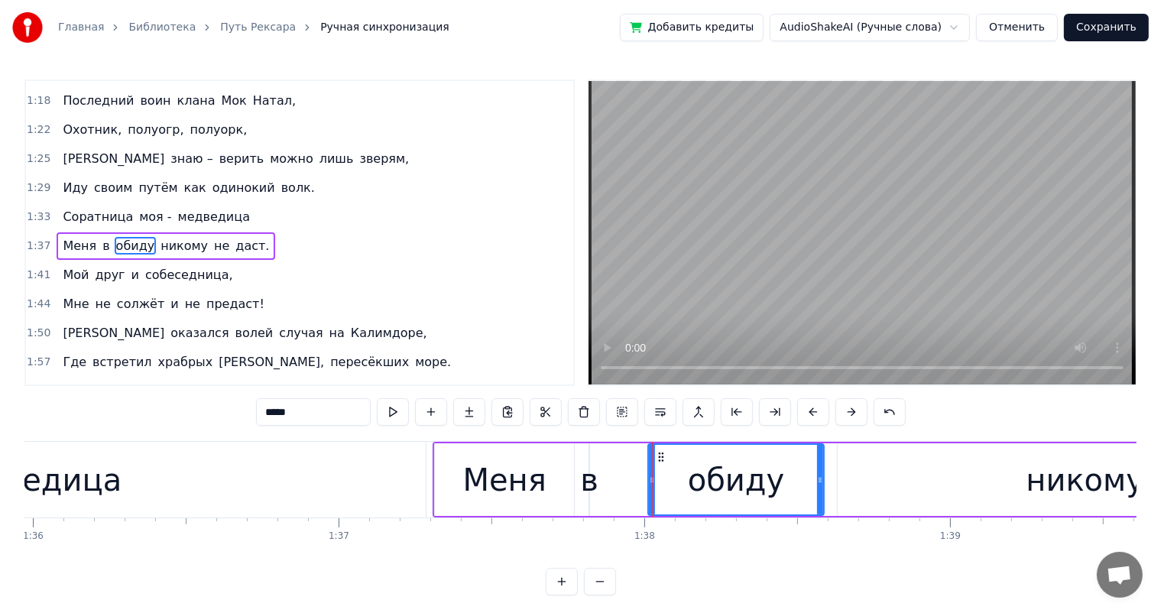
click at [511, 492] on div "Меня" at bounding box center [504, 480] width 83 height 46
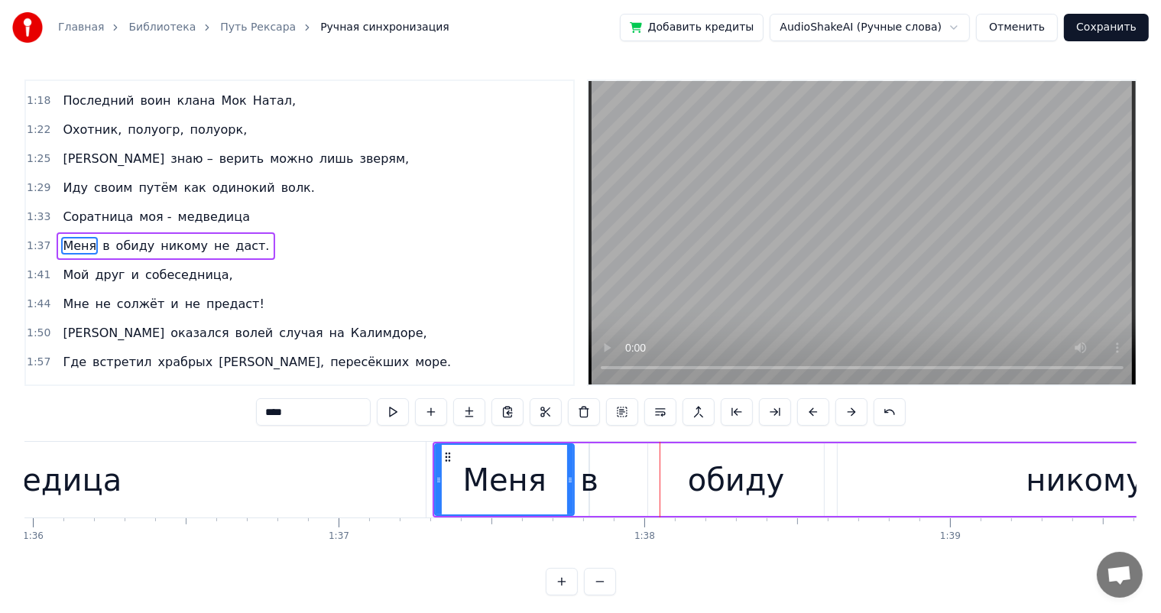
click at [661, 473] on div "обиду" at bounding box center [736, 479] width 176 height 73
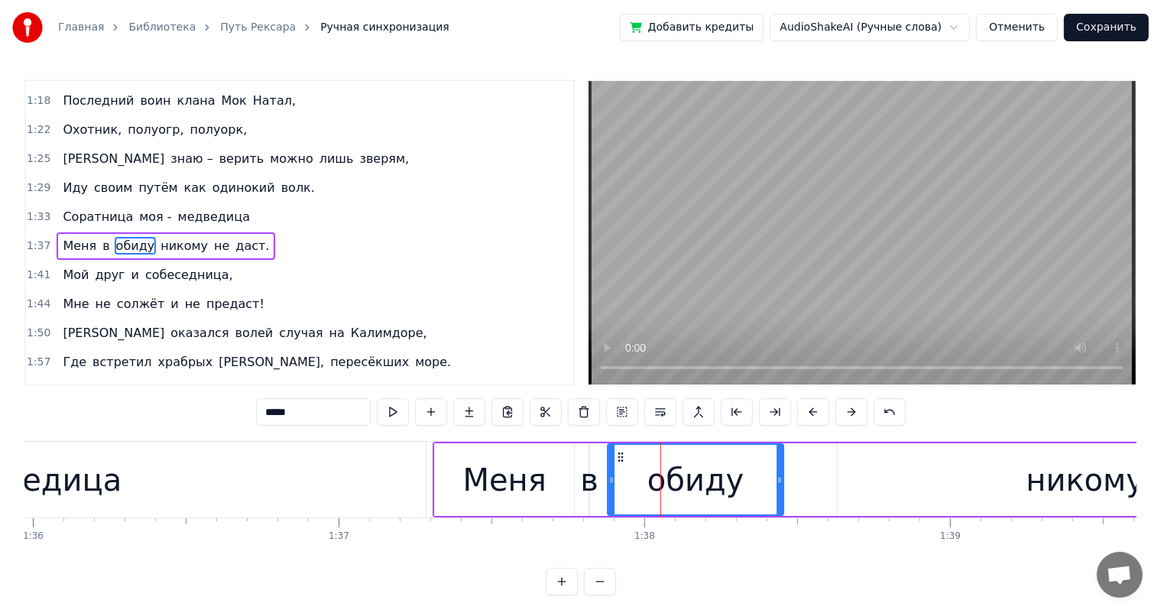
drag, startPoint x: 657, startPoint y: 459, endPoint x: 604, endPoint y: 468, distance: 54.3
click at [616, 465] on div "обиду" at bounding box center [695, 480] width 174 height 70
click at [585, 474] on div "в" at bounding box center [589, 480] width 18 height 46
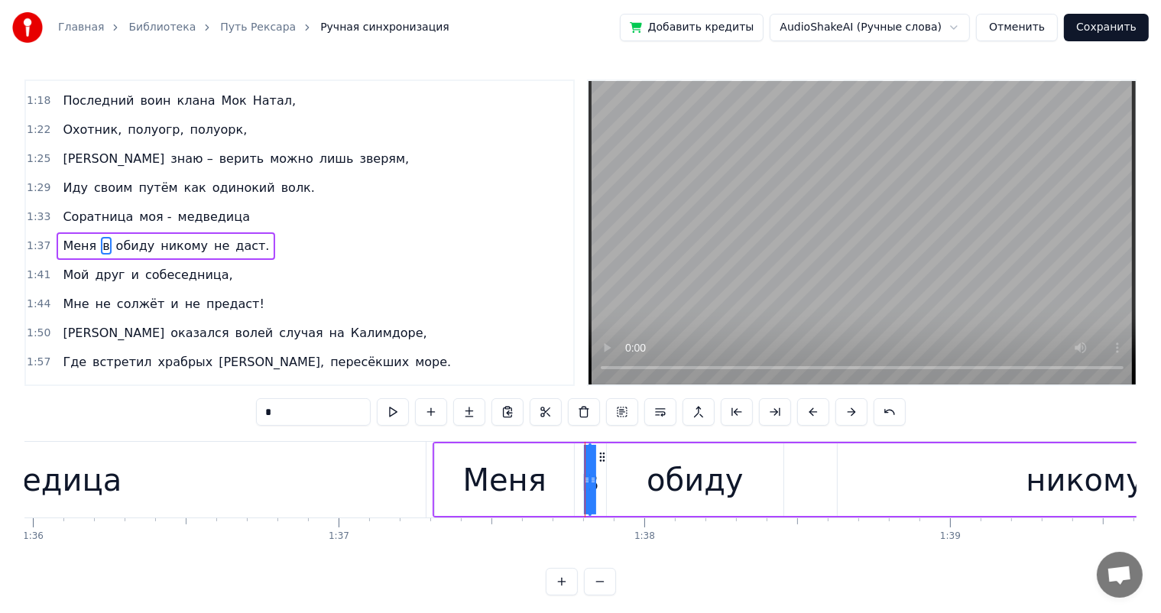
click at [630, 487] on div "обиду" at bounding box center [695, 479] width 176 height 73
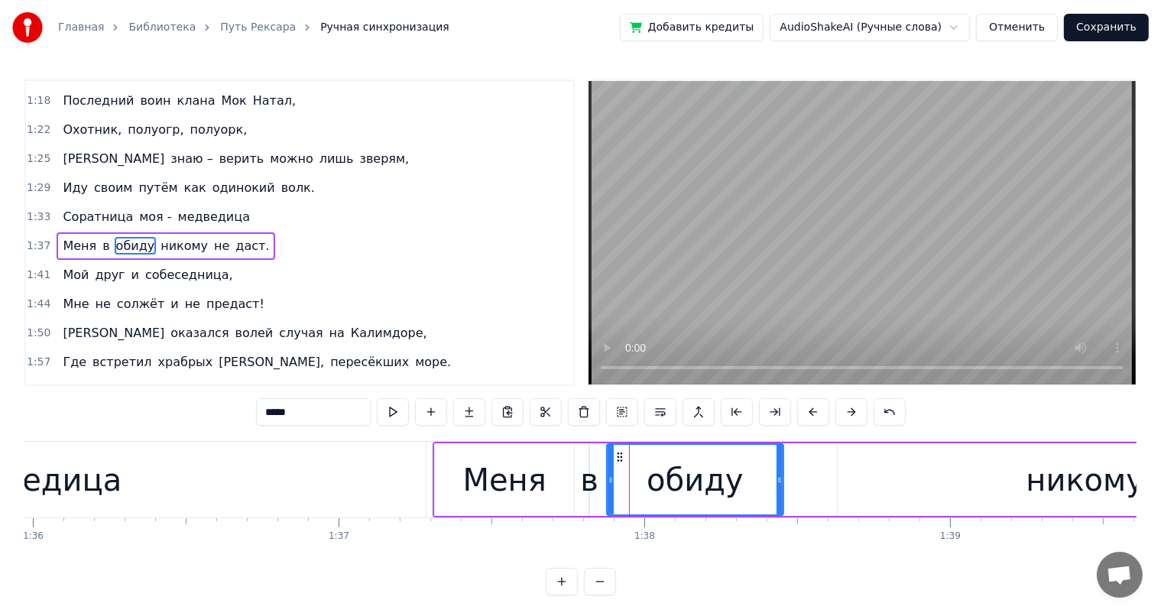
click at [935, 485] on div "никому" at bounding box center [1085, 479] width 494 height 73
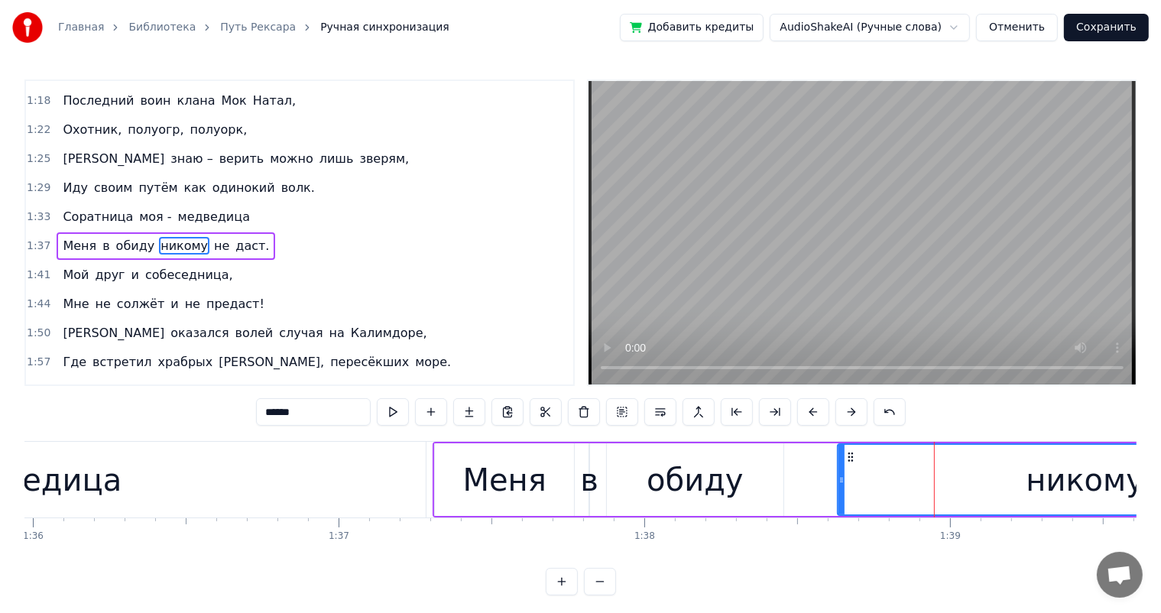
click at [843, 459] on div at bounding box center [841, 480] width 6 height 70
drag, startPoint x: 851, startPoint y: 459, endPoint x: 802, endPoint y: 467, distance: 48.9
click at [802, 467] on div "никому" at bounding box center [1036, 480] width 493 height 70
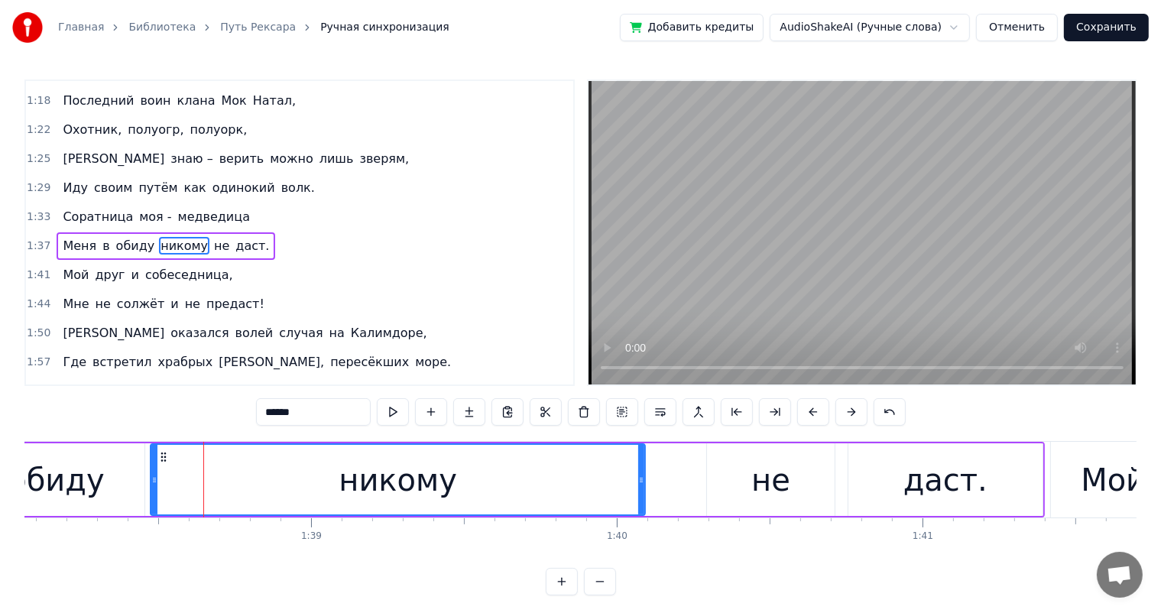
scroll to position [0, 30245]
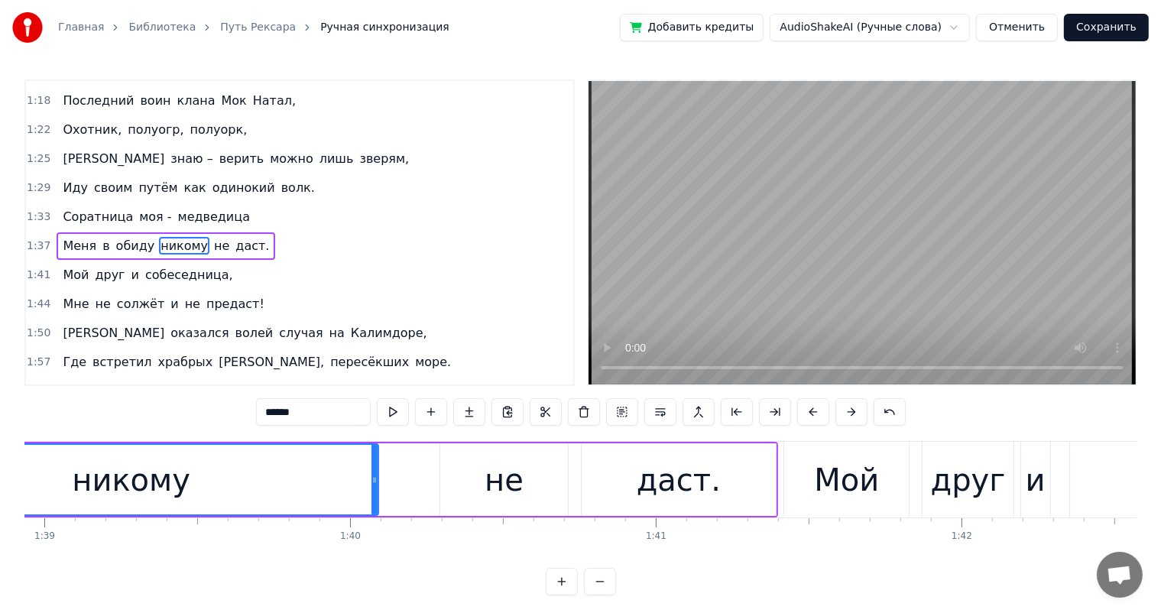
click at [501, 467] on div "не" at bounding box center [504, 480] width 39 height 46
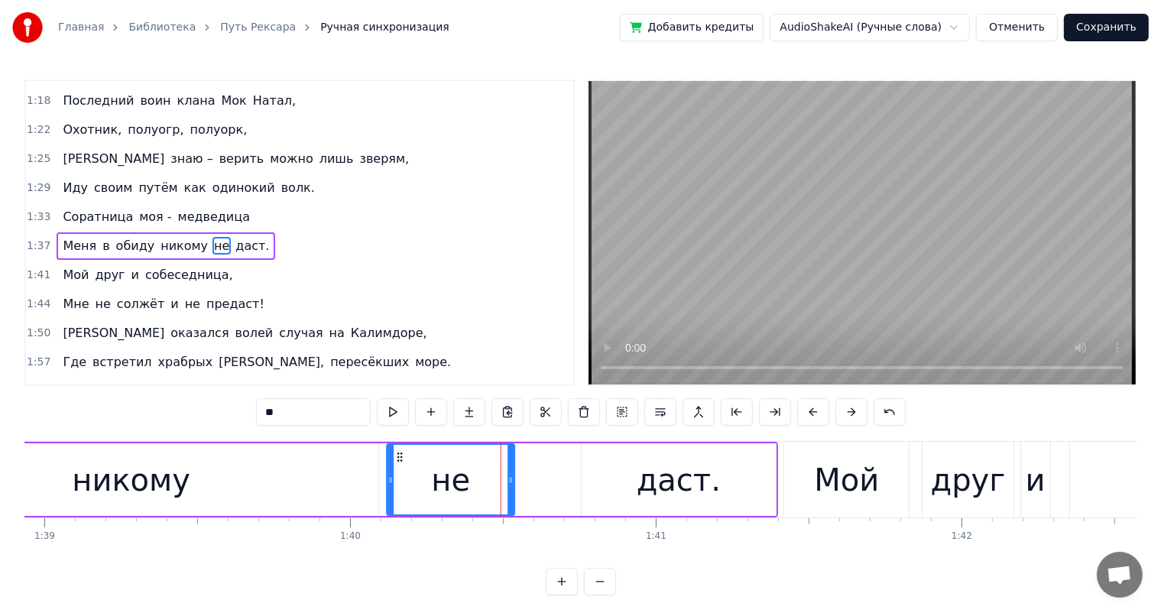
drag, startPoint x: 449, startPoint y: 456, endPoint x: 395, endPoint y: 470, distance: 55.2
click at [395, 470] on div "не" at bounding box center [450, 480] width 125 height 70
click at [630, 479] on div "даст." at bounding box center [679, 479] width 194 height 73
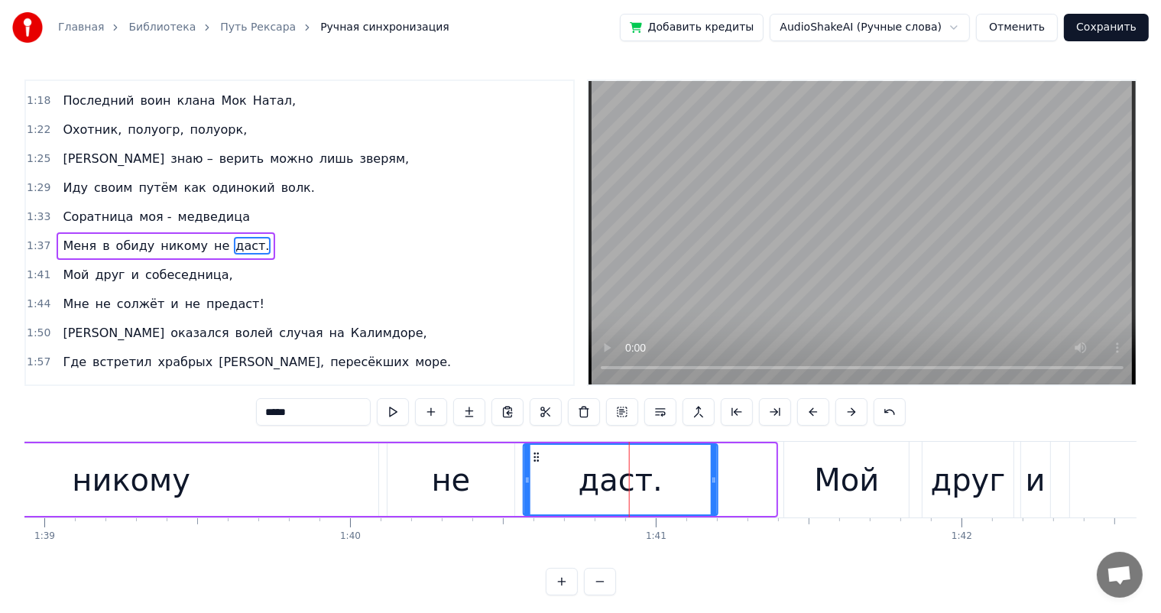
drag, startPoint x: 583, startPoint y: 462, endPoint x: 537, endPoint y: 470, distance: 46.5
click at [537, 470] on div "даст." at bounding box center [620, 480] width 193 height 70
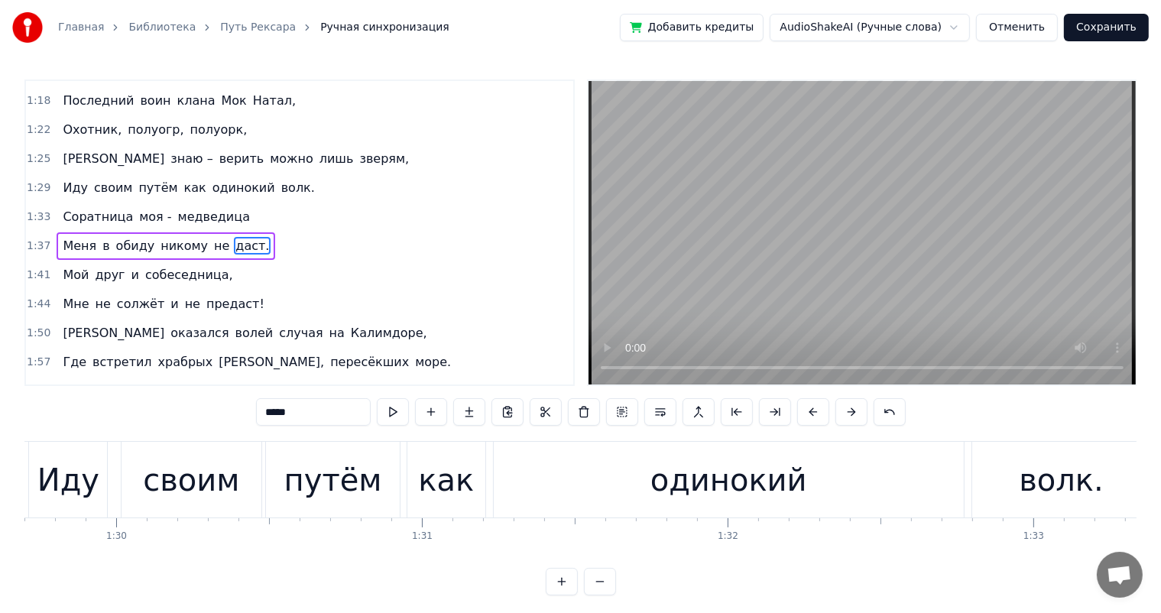
scroll to position [0, 27635]
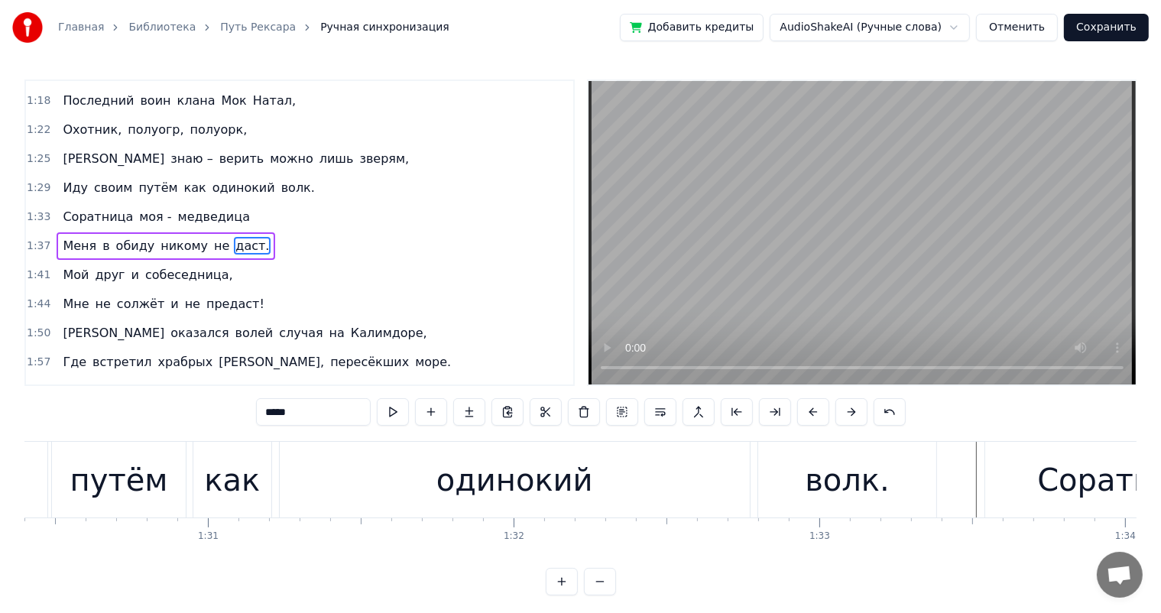
click at [572, 485] on div "одинокий" at bounding box center [514, 480] width 157 height 46
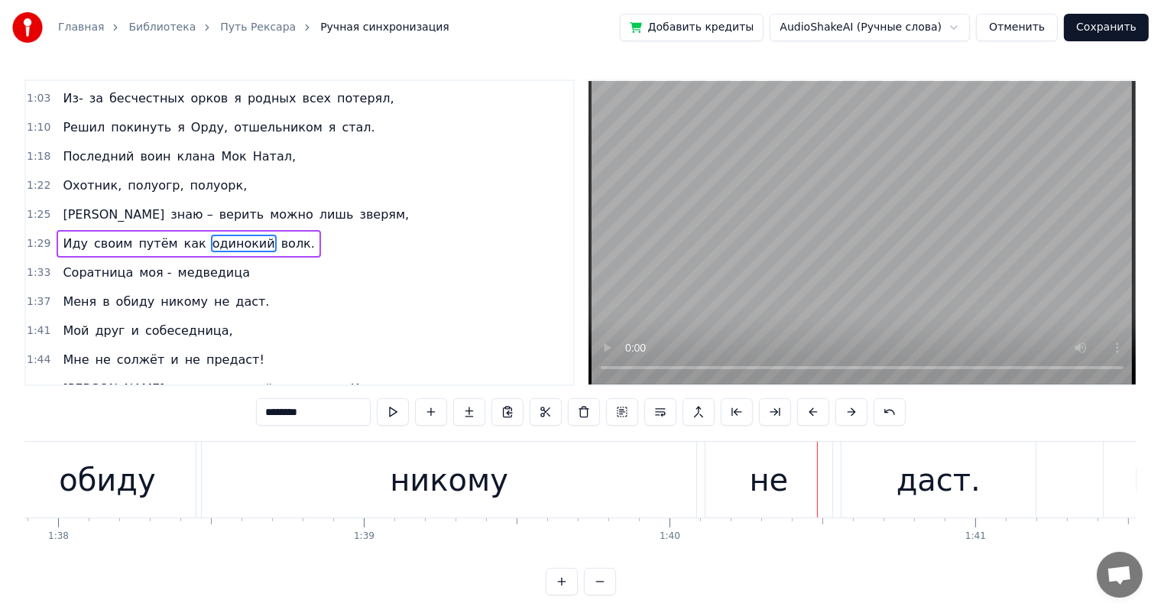
scroll to position [0, 29818]
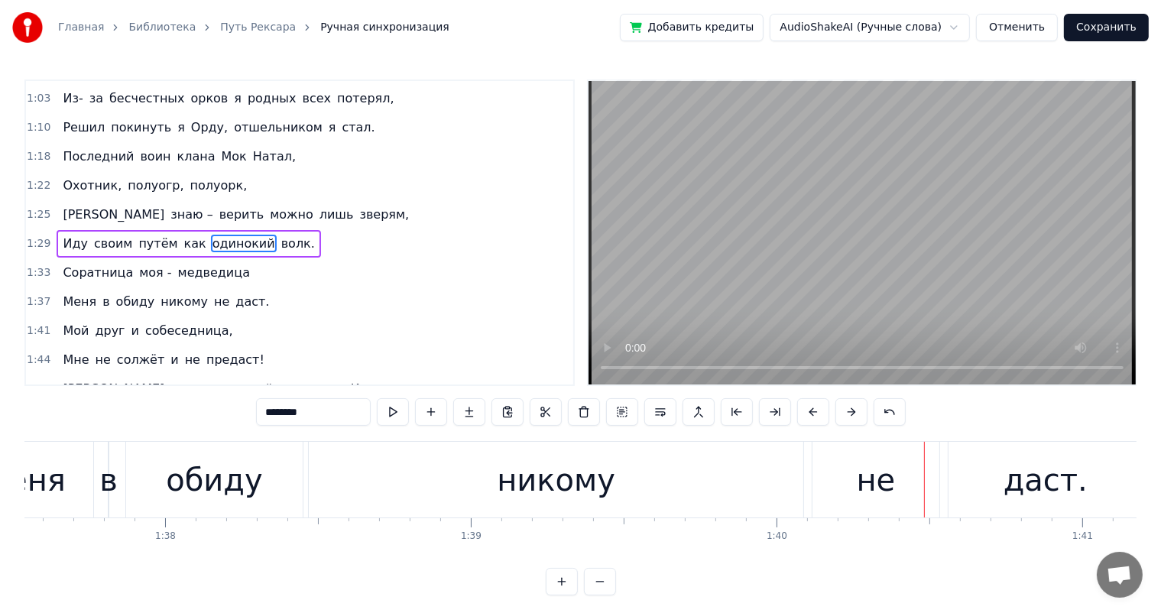
click at [406, 475] on div "никому" at bounding box center [556, 480] width 494 height 76
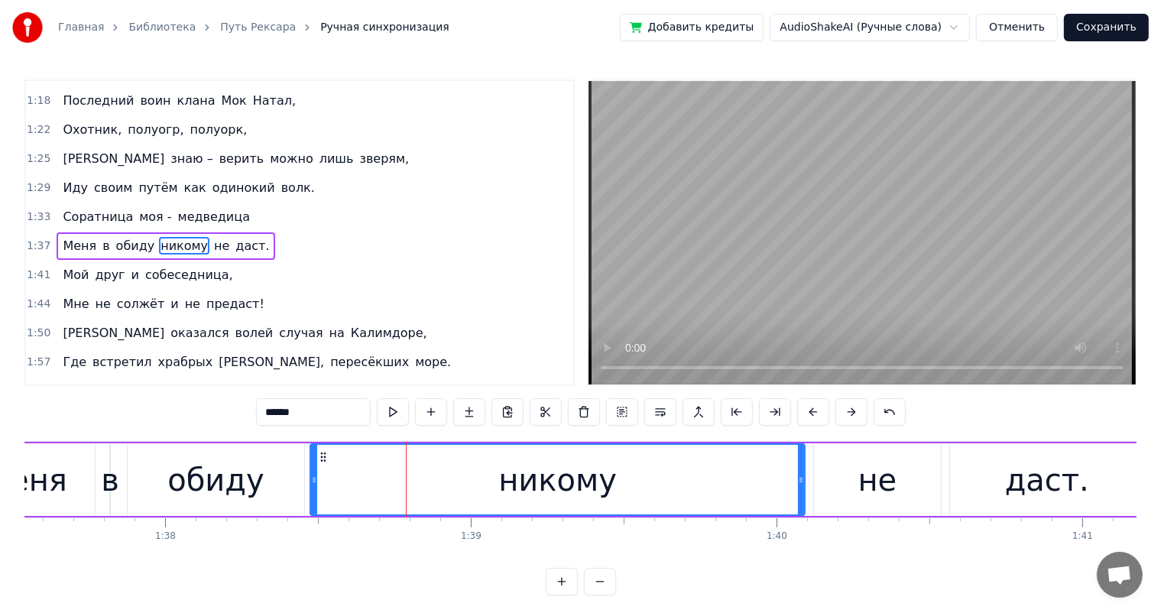
click at [324, 462] on icon at bounding box center [323, 457] width 12 height 12
click at [243, 473] on div "обиду" at bounding box center [215, 480] width 96 height 46
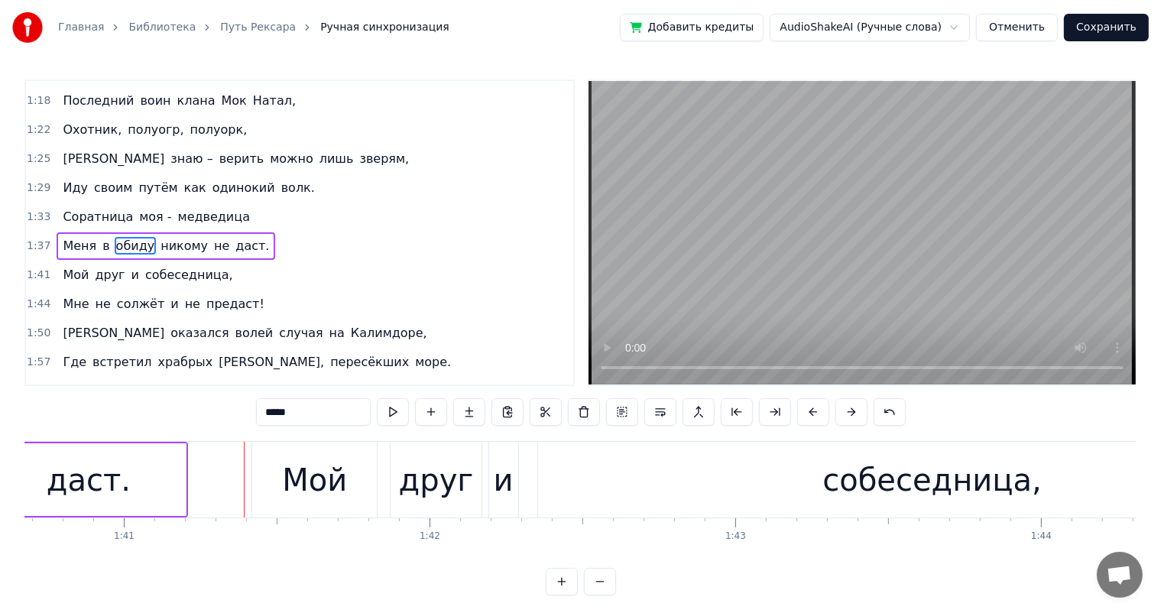
scroll to position [0, 30789]
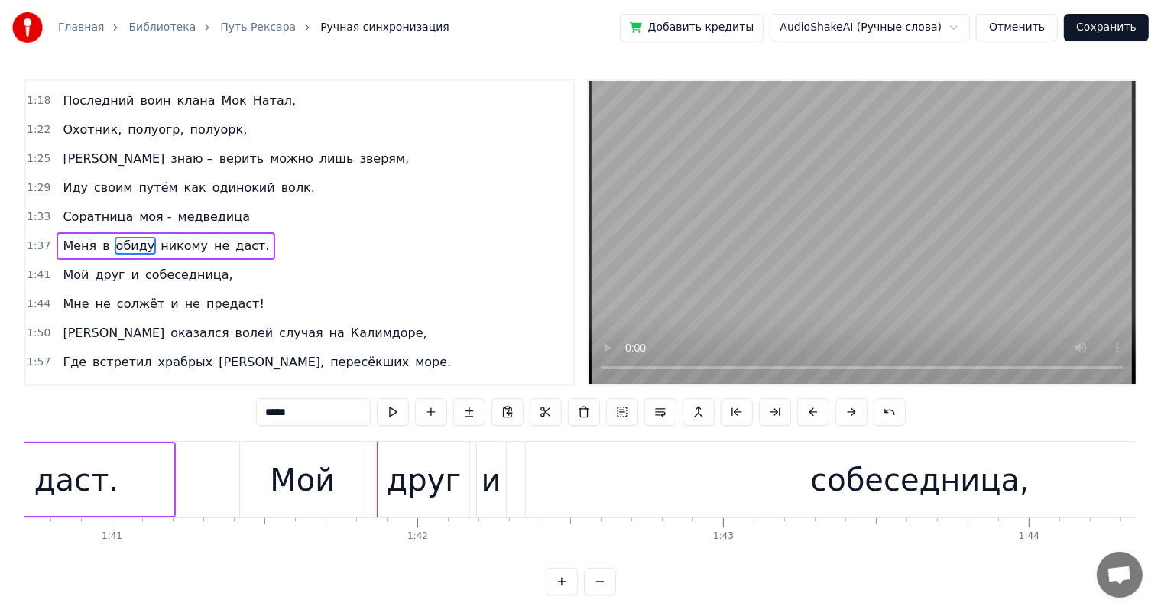
click at [151, 501] on div "даст." at bounding box center [76, 479] width 194 height 73
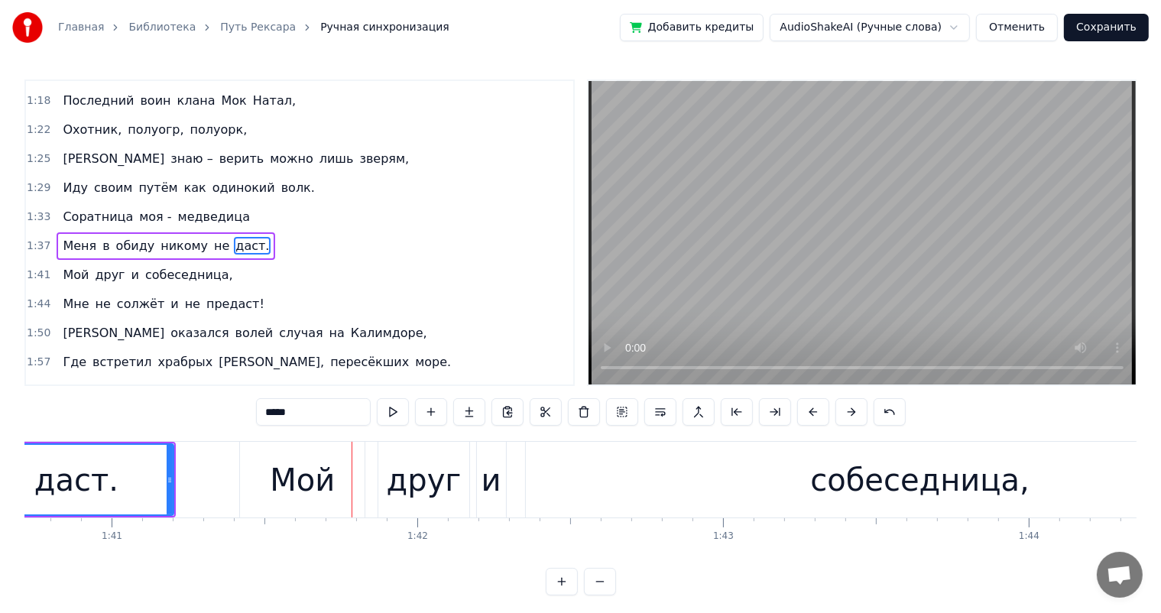
scroll to position [0, 30191]
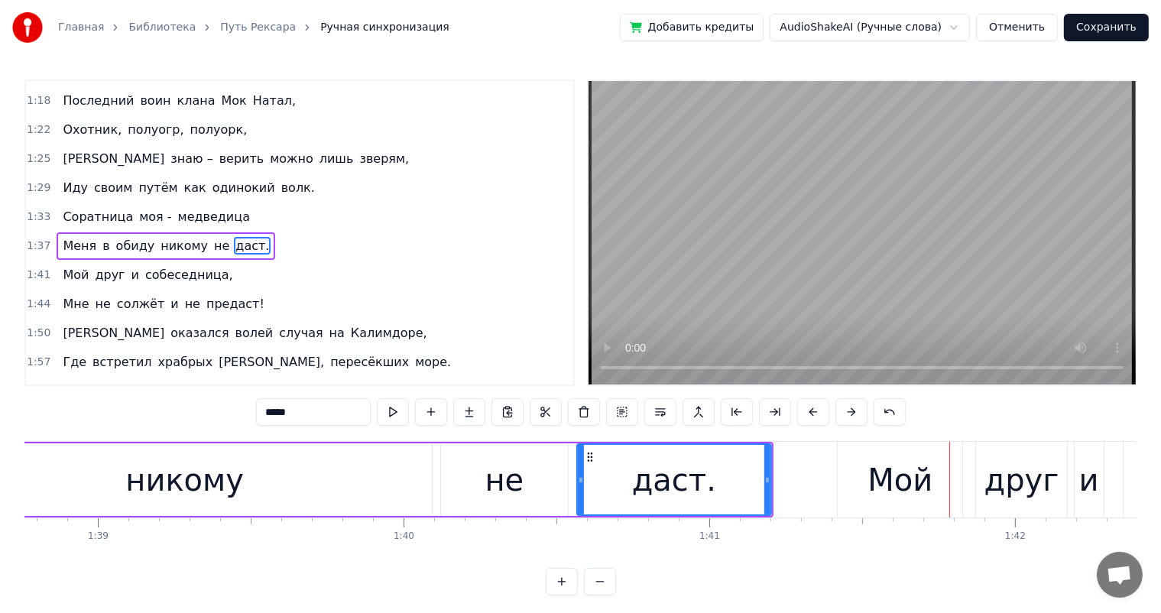
click at [345, 478] on div "никому" at bounding box center [184, 479] width 494 height 73
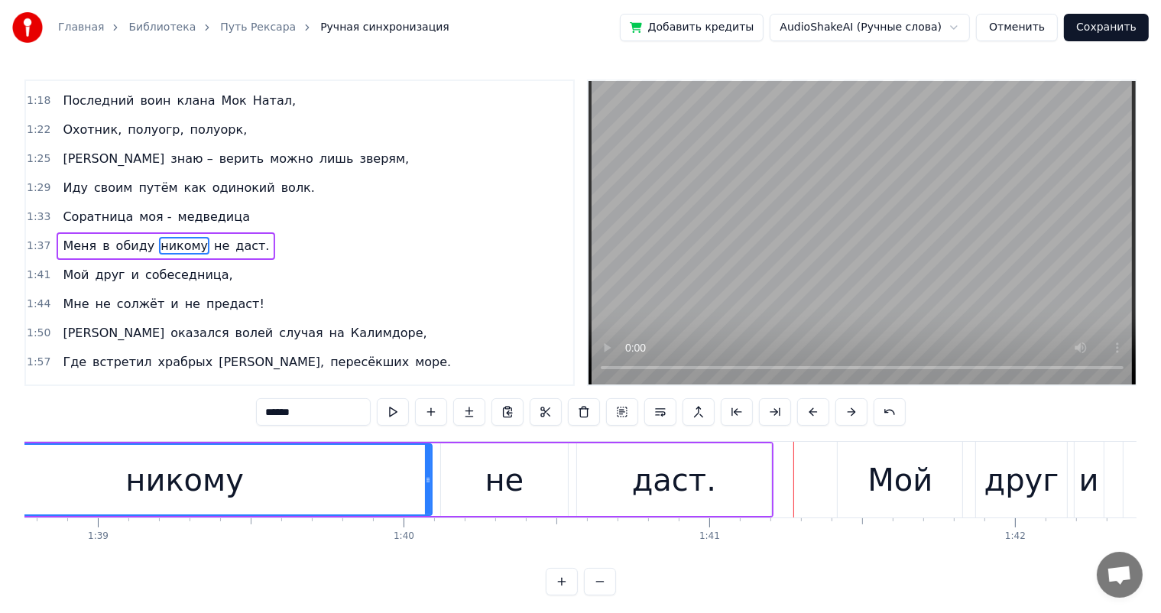
click at [867, 481] on div "Мой" at bounding box center [900, 480] width 125 height 76
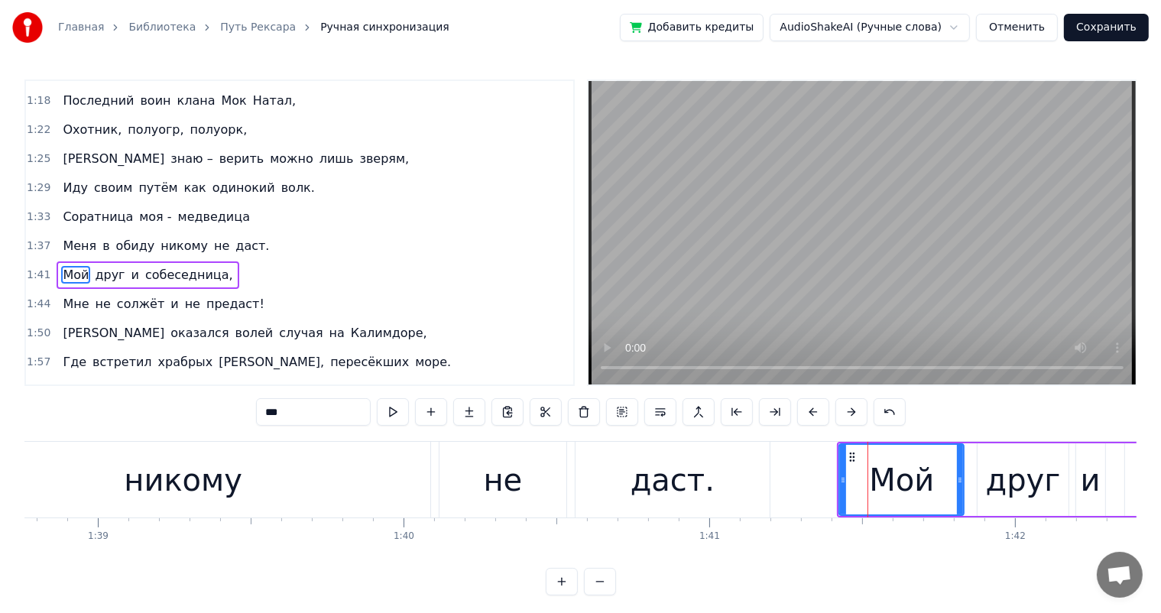
scroll to position [255, 0]
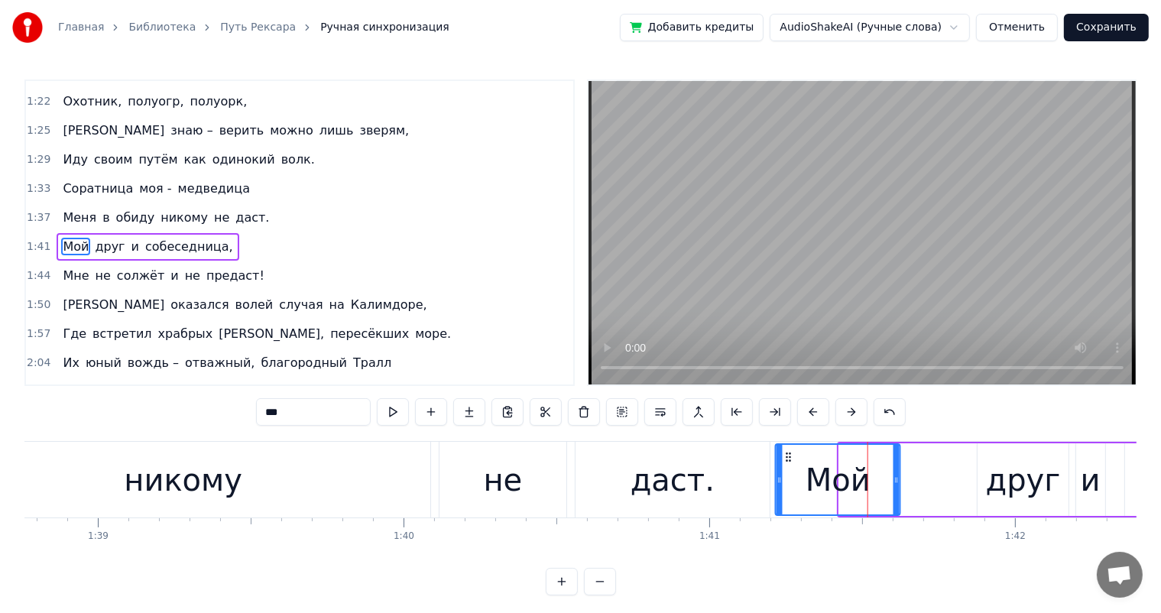
drag, startPoint x: 850, startPoint y: 454, endPoint x: 786, endPoint y: 461, distance: 63.8
click at [786, 461] on icon at bounding box center [789, 457] width 12 height 12
click at [699, 480] on div "даст." at bounding box center [673, 480] width 84 height 46
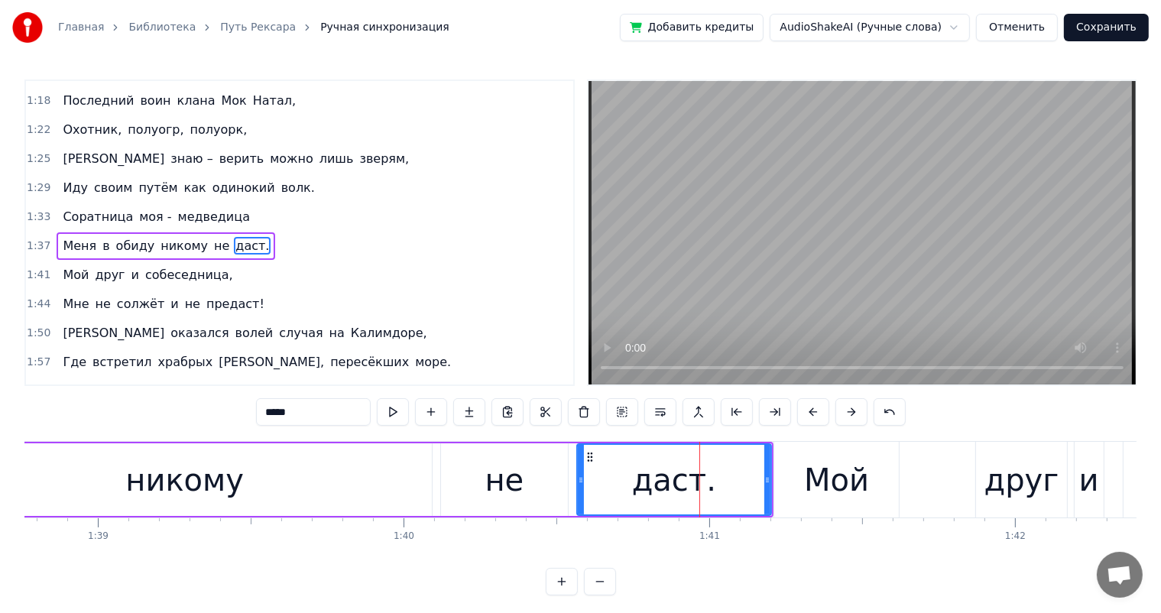
click at [835, 475] on div "Мой" at bounding box center [836, 480] width 65 height 46
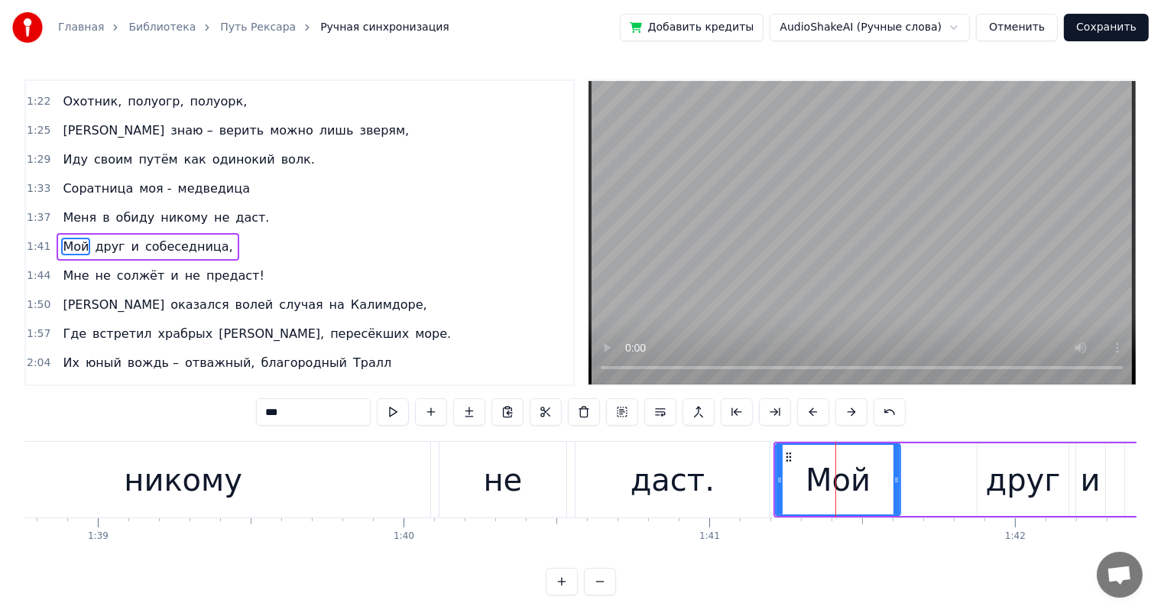
click at [996, 471] on div "друг" at bounding box center [1023, 480] width 75 height 46
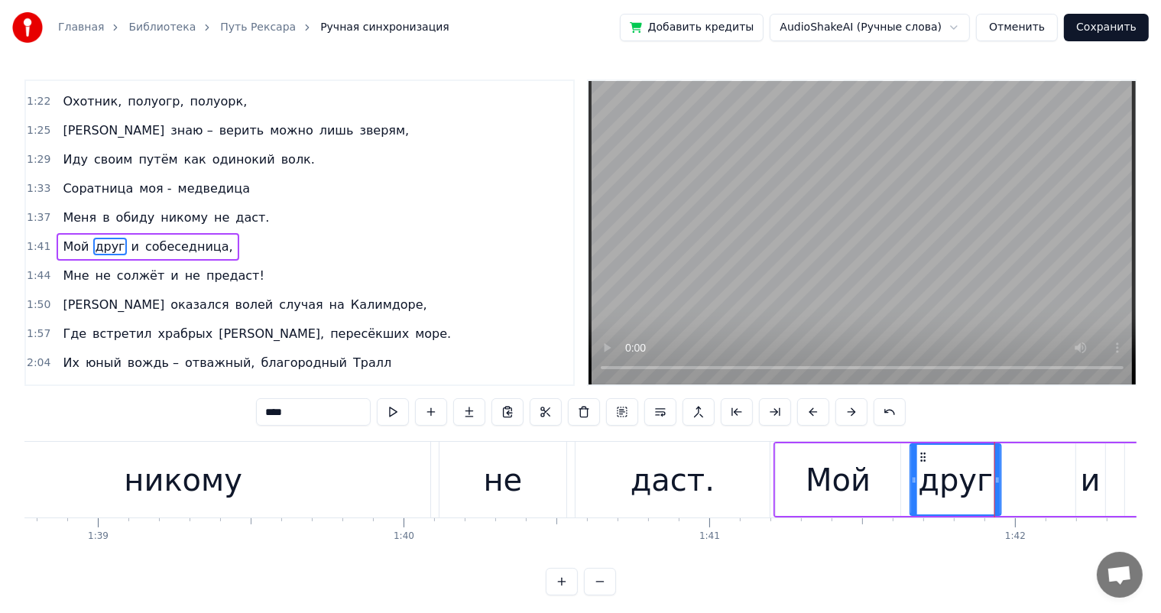
drag, startPoint x: 992, startPoint y: 459, endPoint x: 925, endPoint y: 459, distance: 67.3
click at [925, 459] on icon at bounding box center [923, 457] width 12 height 12
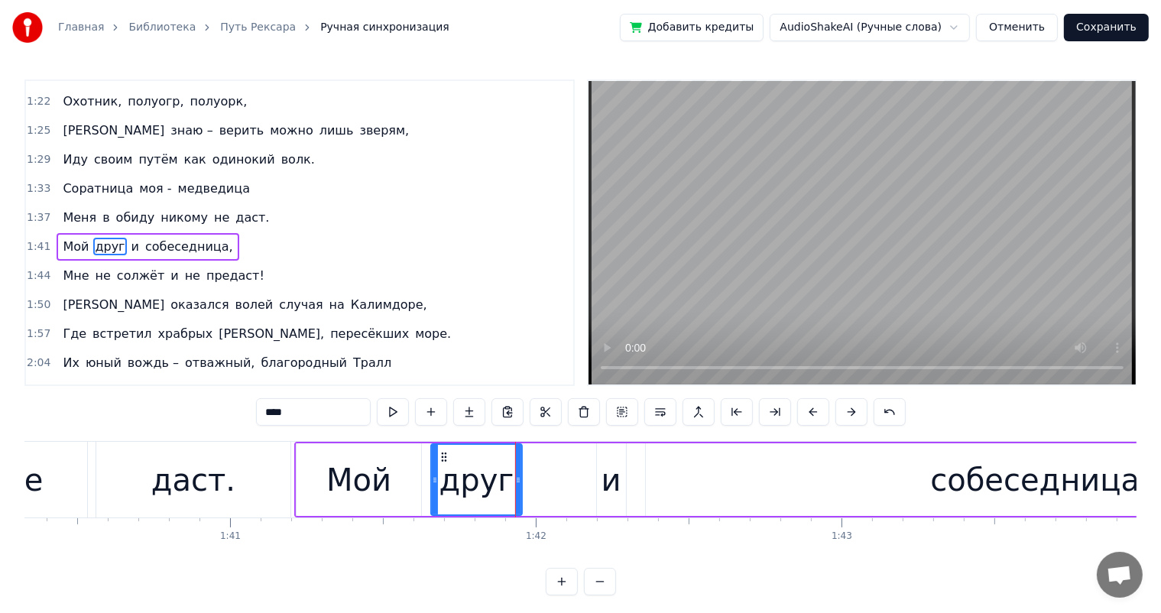
scroll to position [0, 30776]
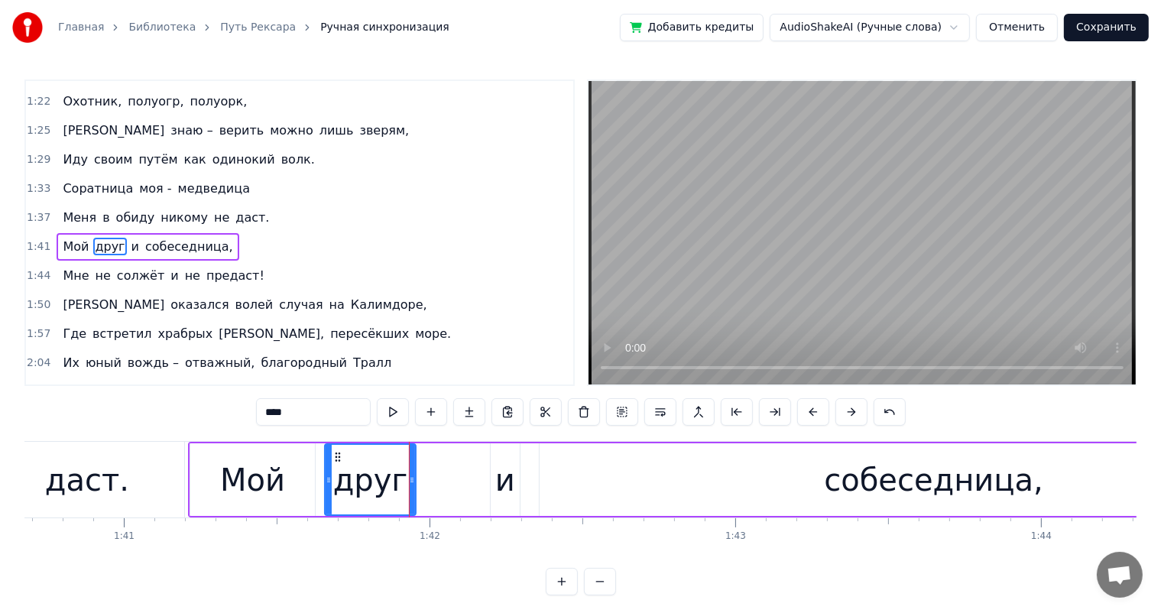
click at [511, 464] on div "и" at bounding box center [505, 480] width 20 height 46
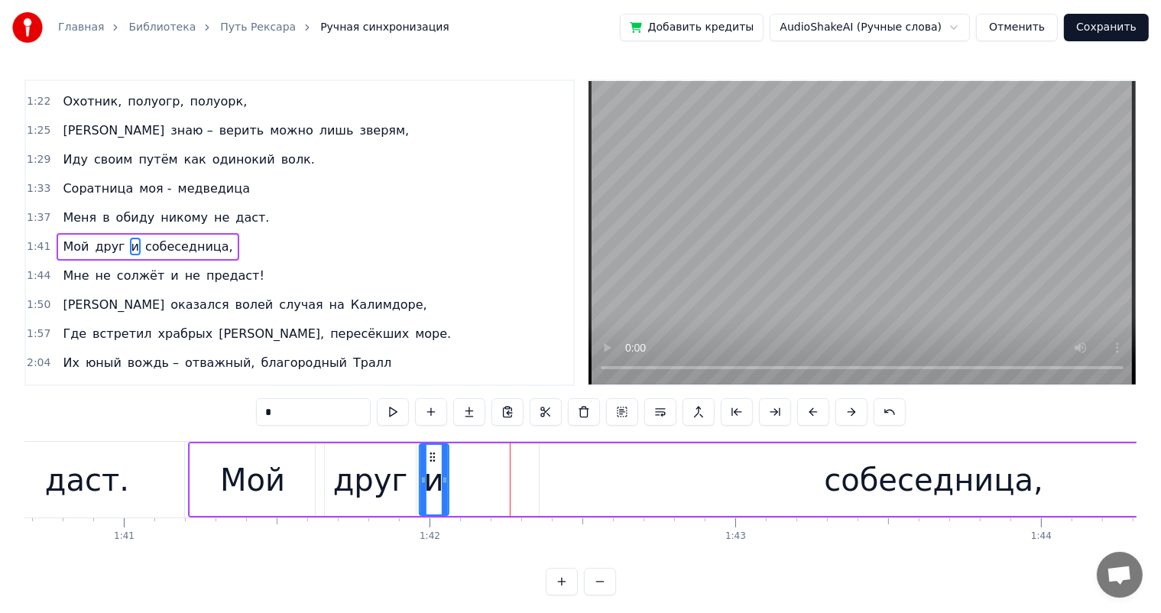
drag, startPoint x: 504, startPoint y: 452, endPoint x: 433, endPoint y: 462, distance: 71.8
click at [433, 462] on div "и" at bounding box center [434, 480] width 28 height 70
click at [609, 486] on div "собеседница," at bounding box center [934, 479] width 789 height 73
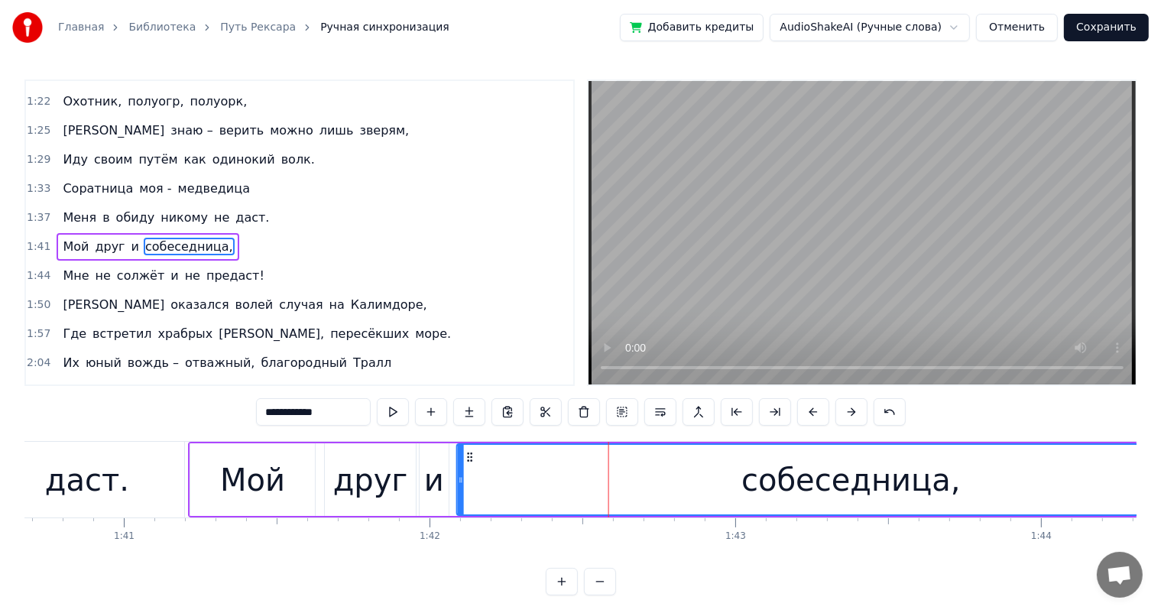
drag, startPoint x: 555, startPoint y: 459, endPoint x: 472, endPoint y: 465, distance: 82.8
click at [472, 465] on div "собеседница," at bounding box center [851, 480] width 787 height 70
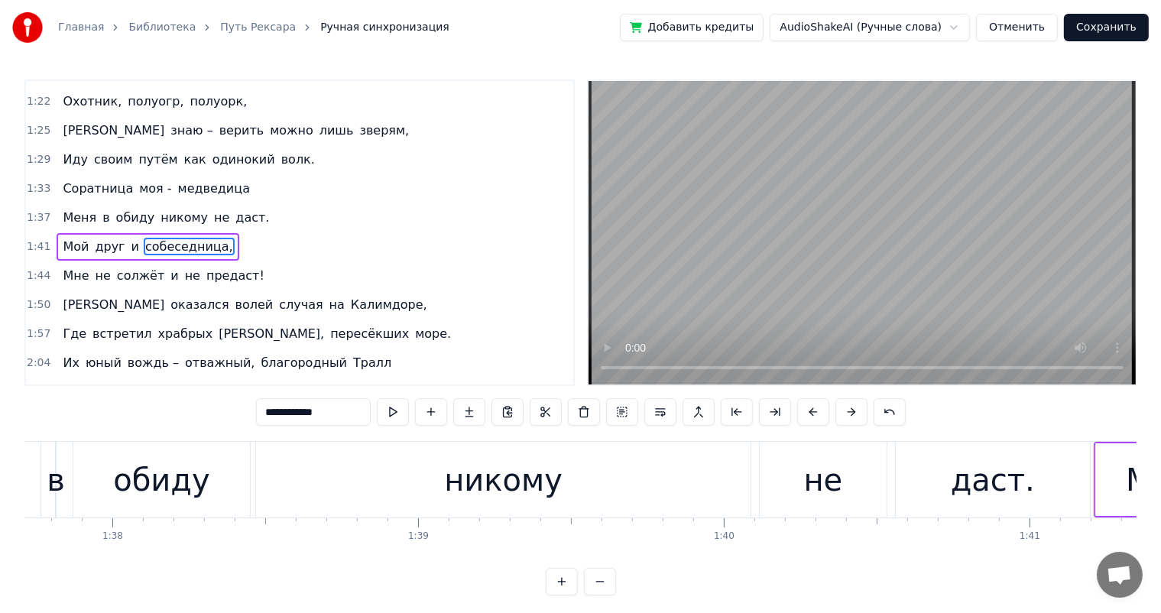
scroll to position [0, 29925]
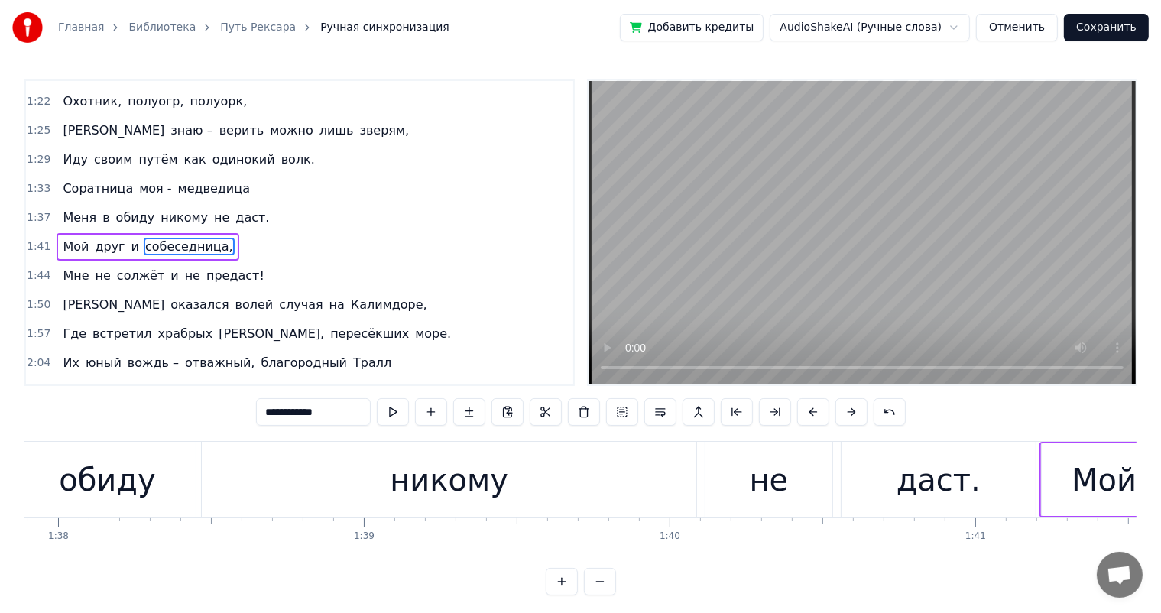
drag, startPoint x: 555, startPoint y: 484, endPoint x: 572, endPoint y: 463, distance: 26.6
click at [554, 484] on div "никому" at bounding box center [449, 480] width 494 height 76
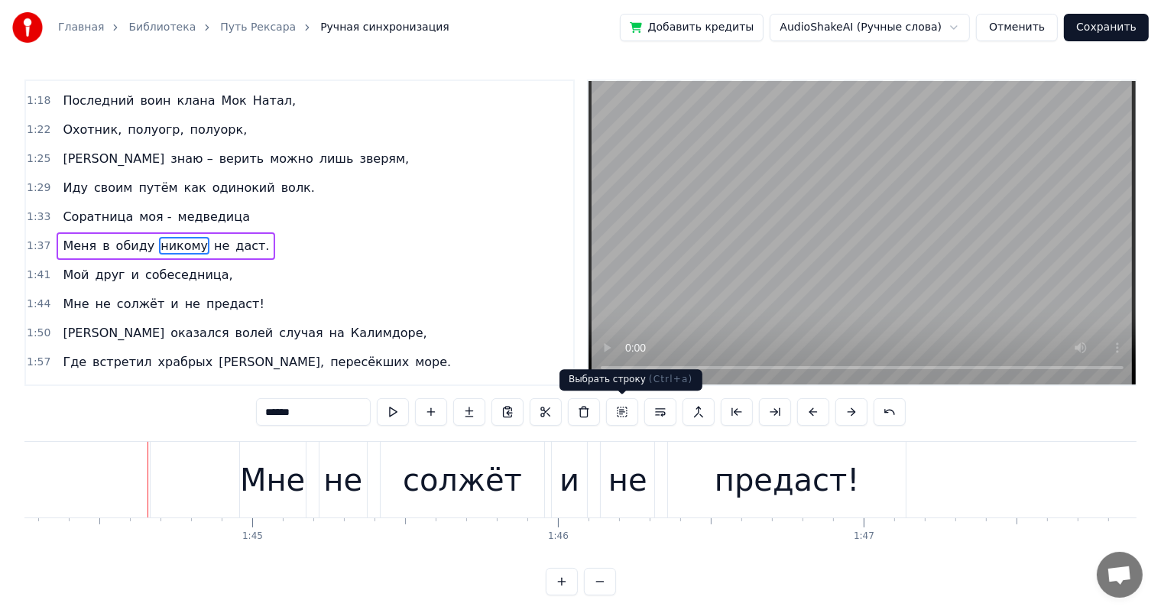
scroll to position [0, 31917]
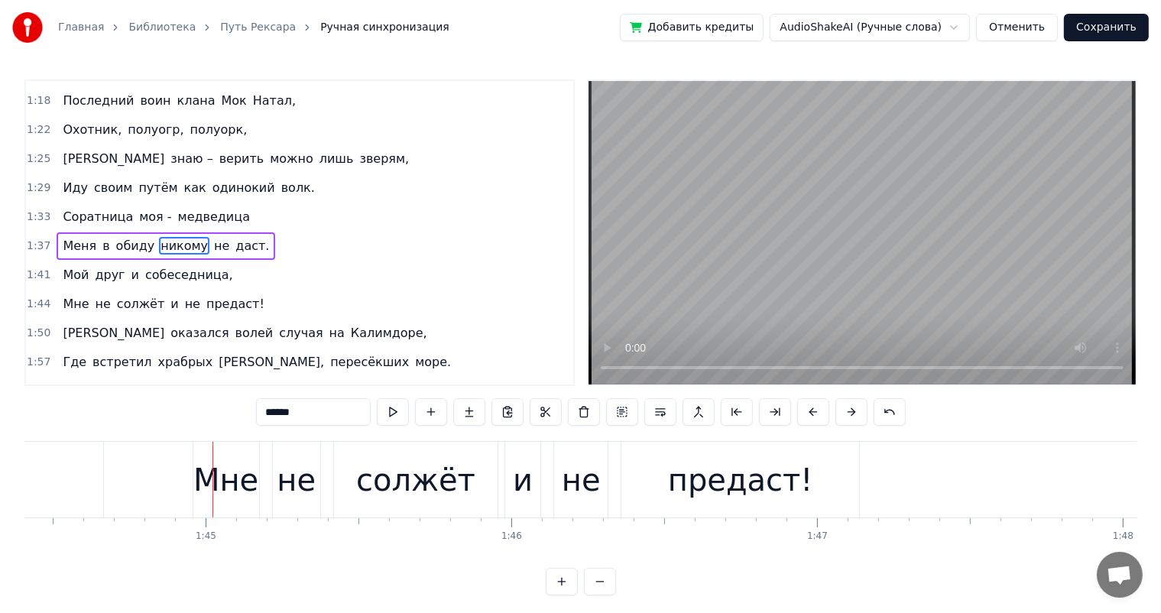
click at [206, 471] on div "Мне" at bounding box center [225, 480] width 65 height 46
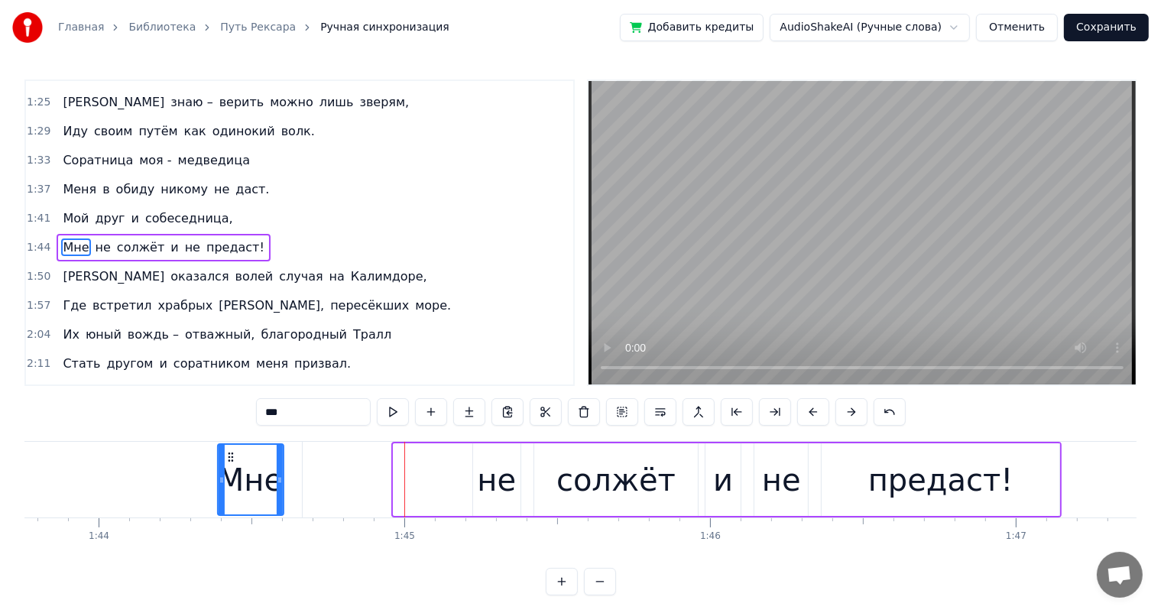
scroll to position [0, 31713]
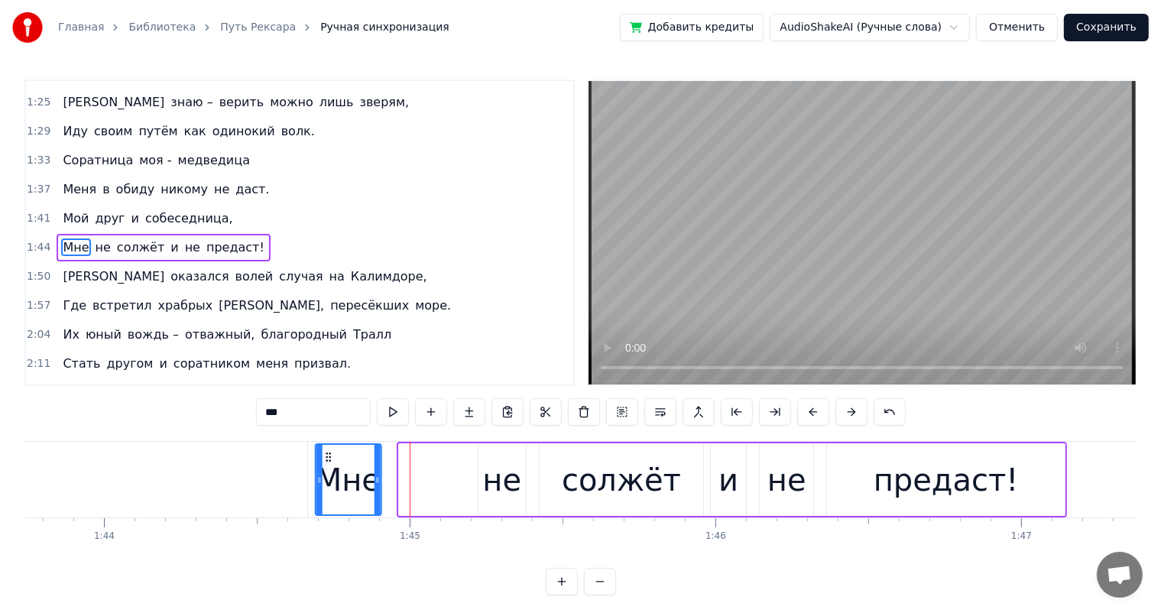
drag, startPoint x: 206, startPoint y: 453, endPoint x: 344, endPoint y: 465, distance: 138.1
click at [326, 465] on div "Мне" at bounding box center [348, 480] width 64 height 70
click at [493, 464] on div "не" at bounding box center [501, 480] width 39 height 46
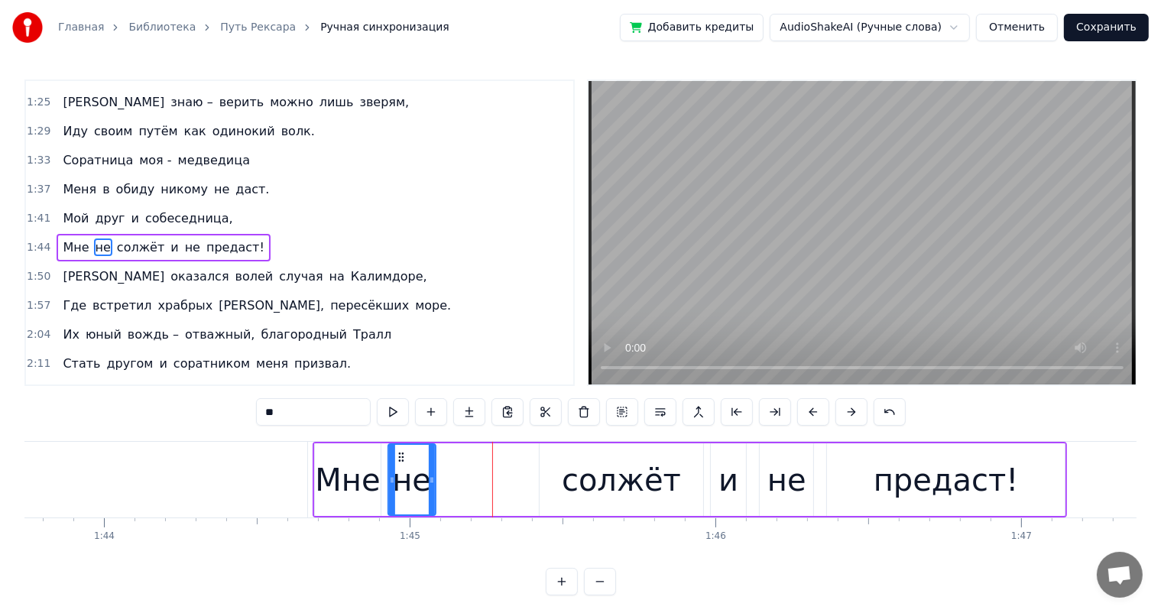
drag, startPoint x: 489, startPoint y: 453, endPoint x: 399, endPoint y: 460, distance: 90.4
click at [399, 460] on icon at bounding box center [401, 457] width 12 height 12
click at [588, 471] on div "солжёт" at bounding box center [621, 480] width 119 height 46
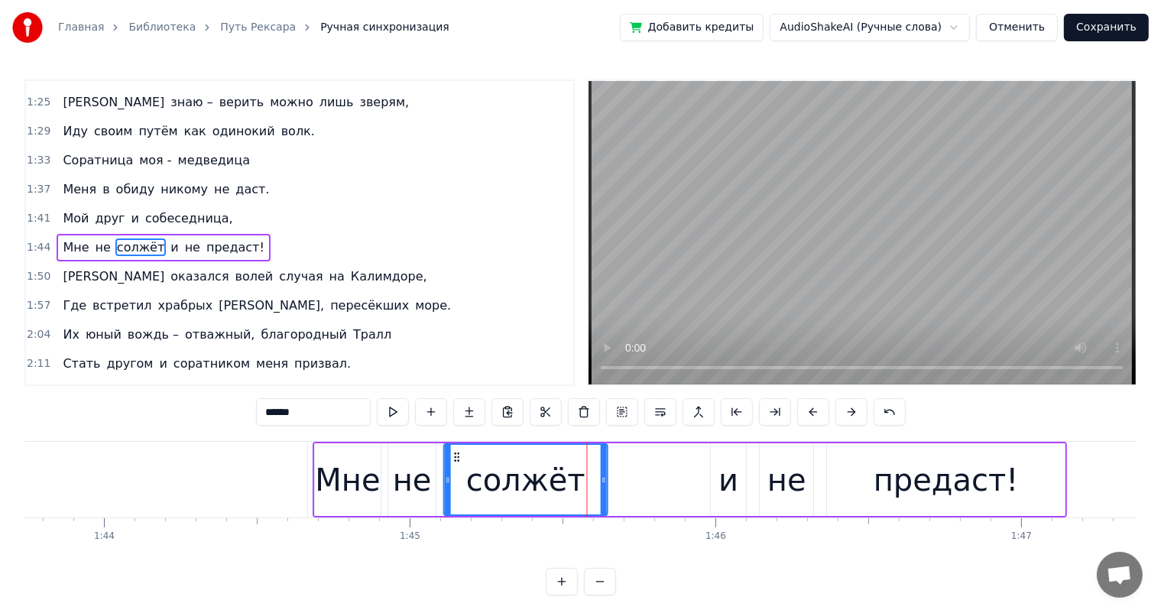
drag, startPoint x: 551, startPoint y: 455, endPoint x: 455, endPoint y: 462, distance: 95.8
click at [455, 462] on icon at bounding box center [457, 457] width 12 height 12
click at [729, 478] on div "и" at bounding box center [728, 480] width 20 height 46
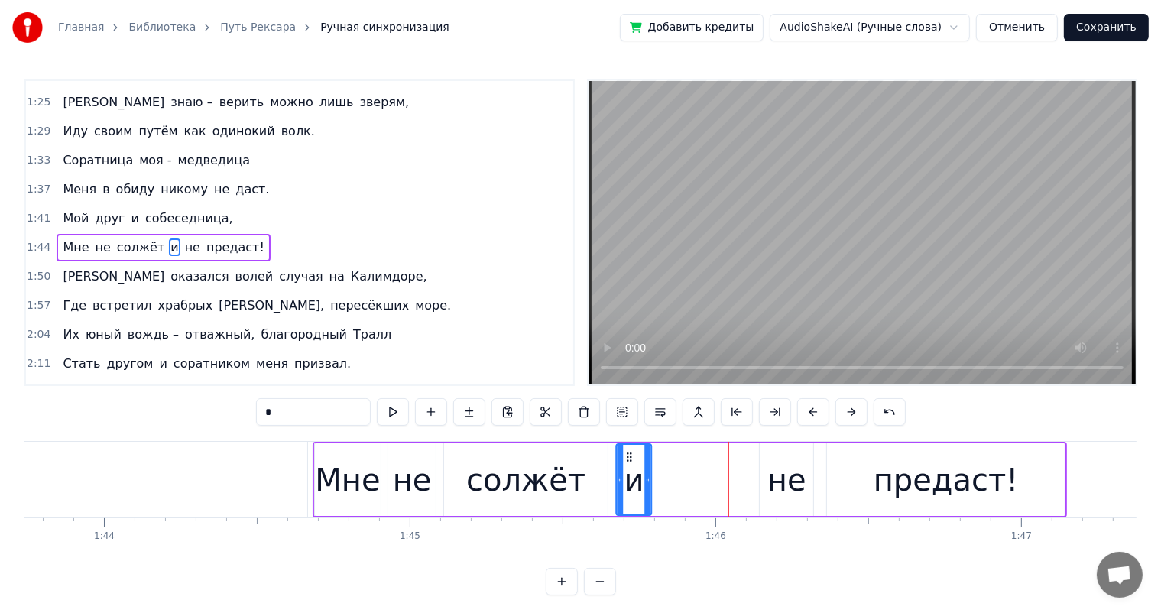
drag, startPoint x: 720, startPoint y: 453, endPoint x: 612, endPoint y: 462, distance: 108.1
click at [625, 455] on icon at bounding box center [630, 457] width 12 height 12
drag, startPoint x: 520, startPoint y: 485, endPoint x: 608, endPoint y: 480, distance: 88.8
click at [524, 485] on div "солжёт" at bounding box center [525, 480] width 119 height 46
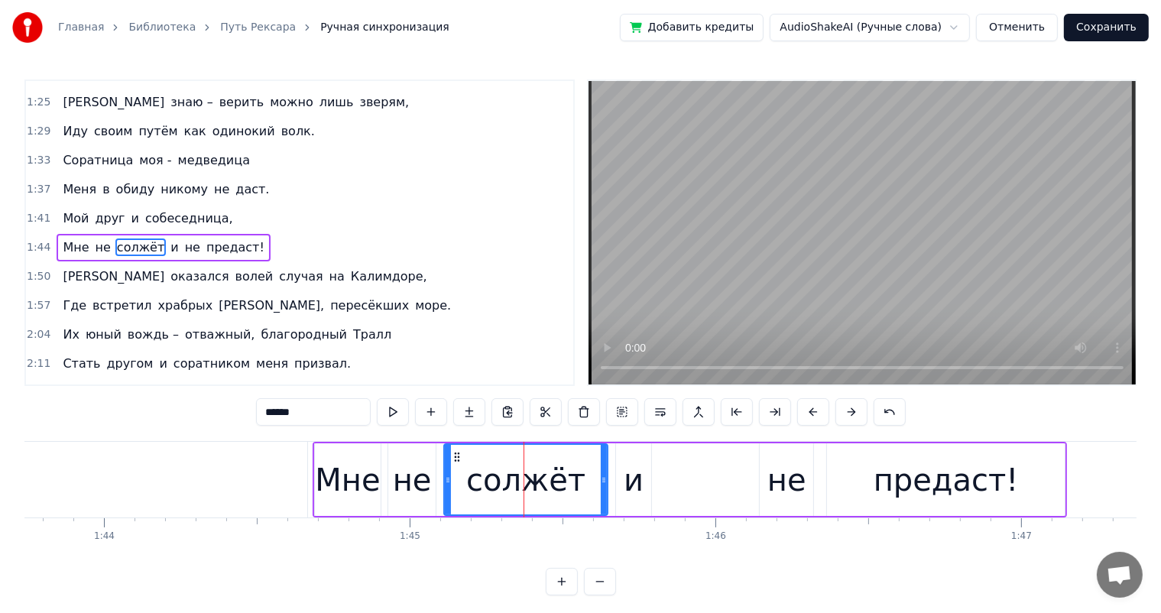
click at [627, 475] on div "и" at bounding box center [634, 480] width 20 height 46
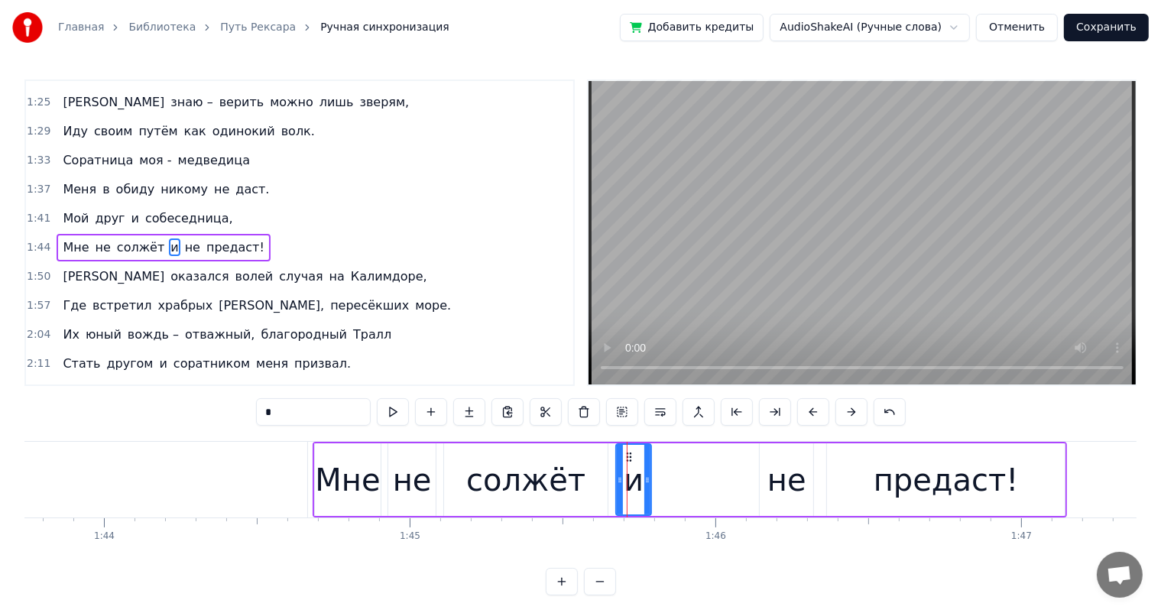
click at [805, 491] on div "не" at bounding box center [786, 479] width 53 height 73
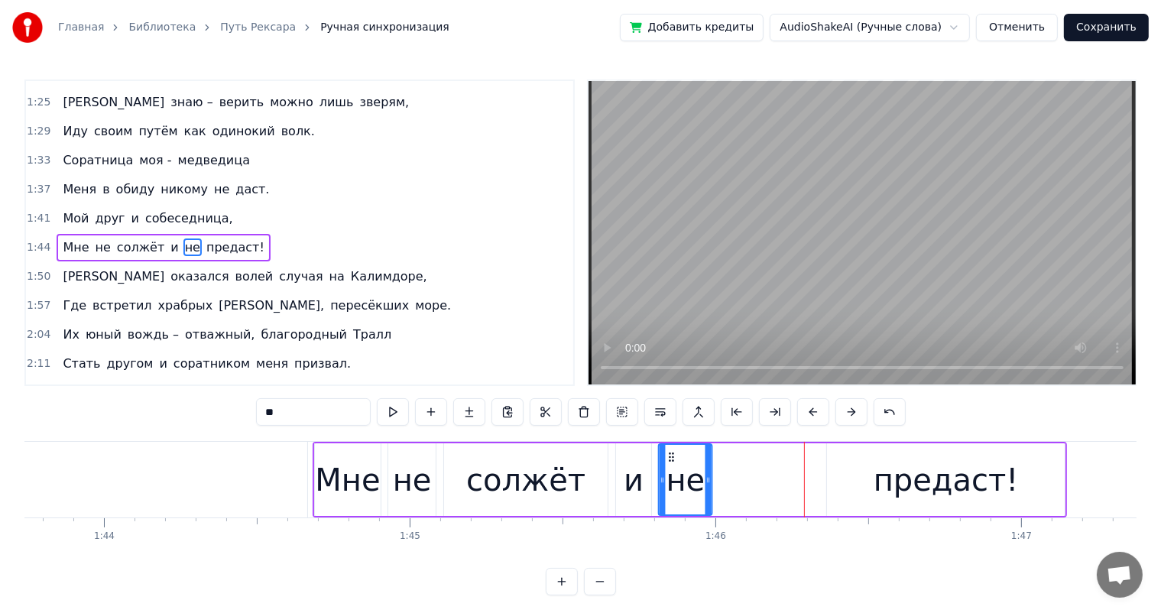
drag, startPoint x: 772, startPoint y: 455, endPoint x: 671, endPoint y: 459, distance: 100.9
click at [671, 459] on icon at bounding box center [672, 457] width 12 height 12
drag, startPoint x: 866, startPoint y: 480, endPoint x: 856, endPoint y: 480, distance: 9.9
click at [865, 480] on div "предаст!" at bounding box center [946, 479] width 238 height 73
type input "********"
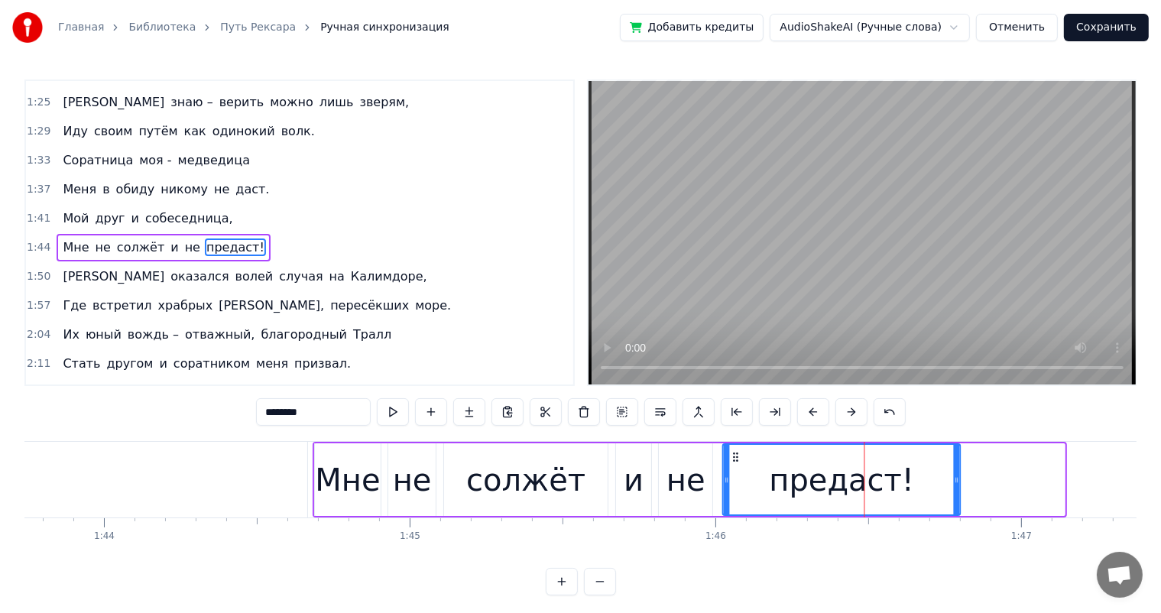
drag, startPoint x: 841, startPoint y: 455, endPoint x: 737, endPoint y: 462, distance: 104.1
click at [737, 462] on div "предаст!" at bounding box center [842, 480] width 236 height 70
drag, startPoint x: 955, startPoint y: 481, endPoint x: 1016, endPoint y: 490, distance: 61.1
click at [1016, 490] on div at bounding box center [1017, 480] width 6 height 70
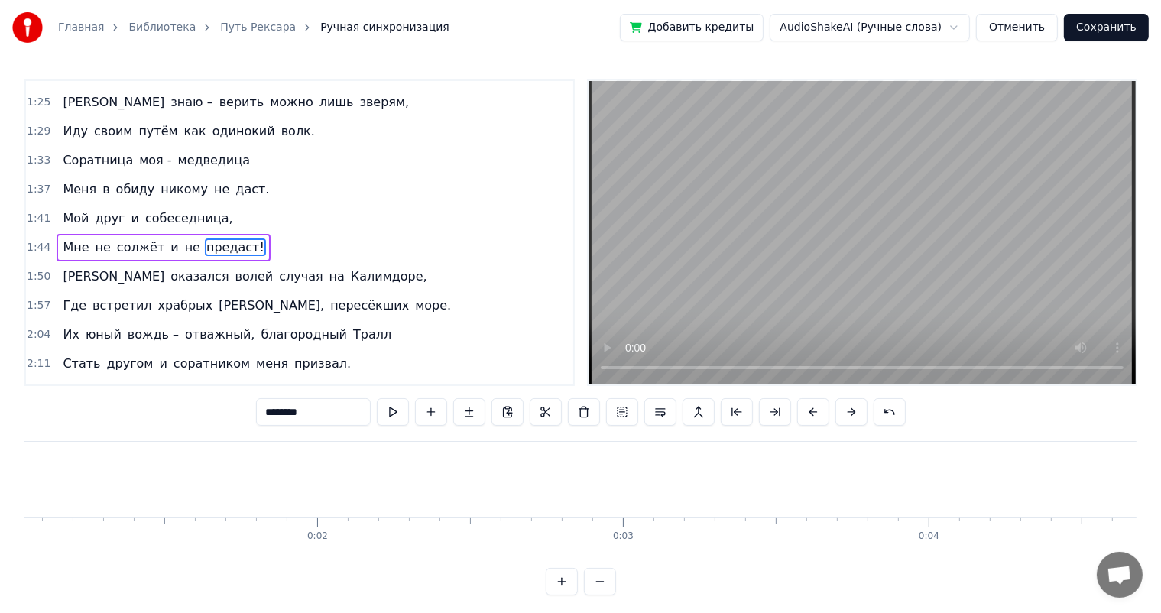
scroll to position [0, 0]
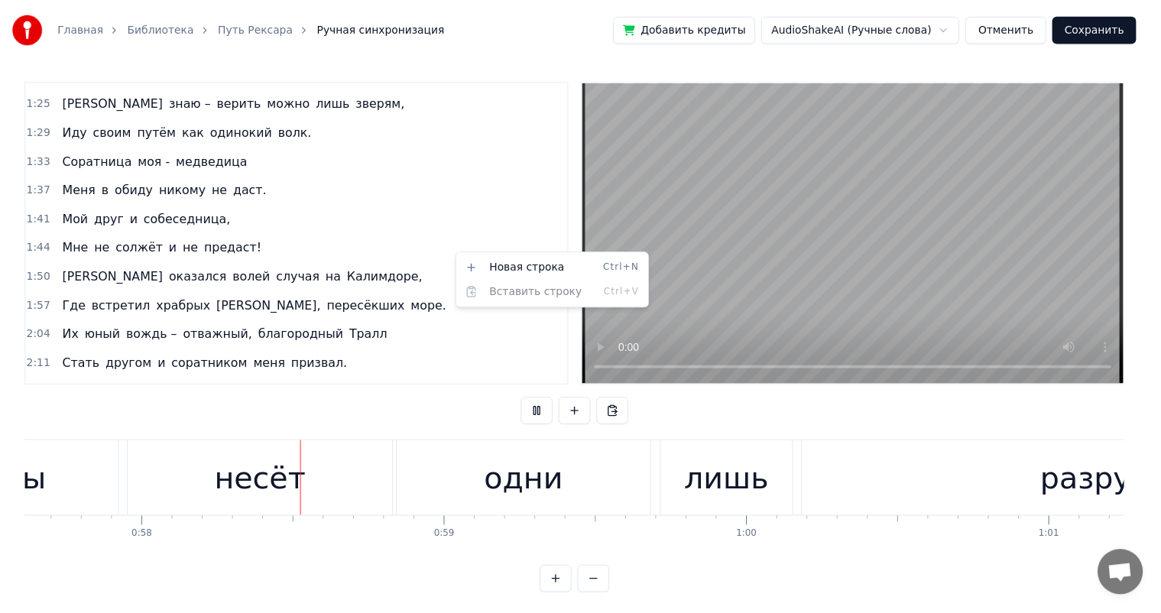
scroll to position [0, 17614]
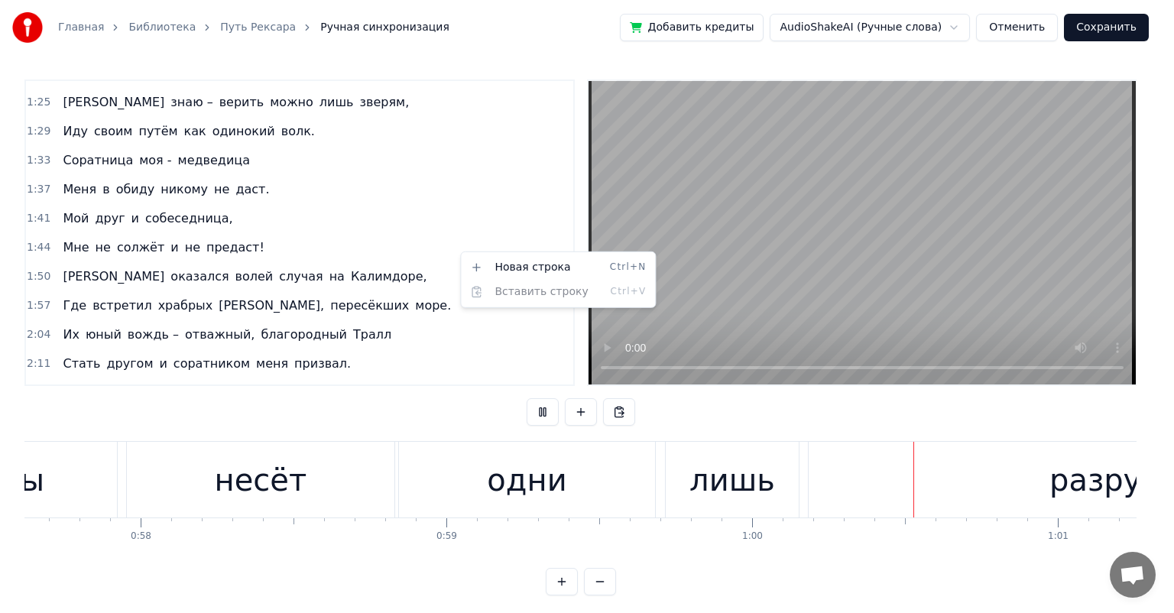
click at [627, 173] on html "Главная Библиотека Путь Рексара Ручная синхронизация Добавить кредиты AudioShak…" at bounding box center [587, 310] width 1174 height 620
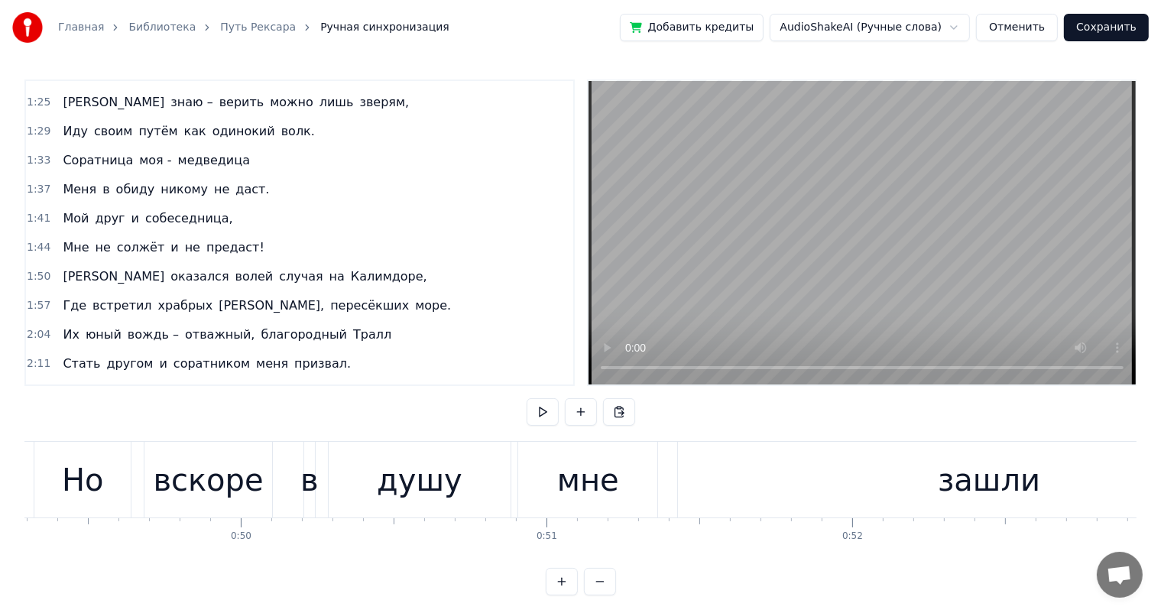
scroll to position [0, 15175]
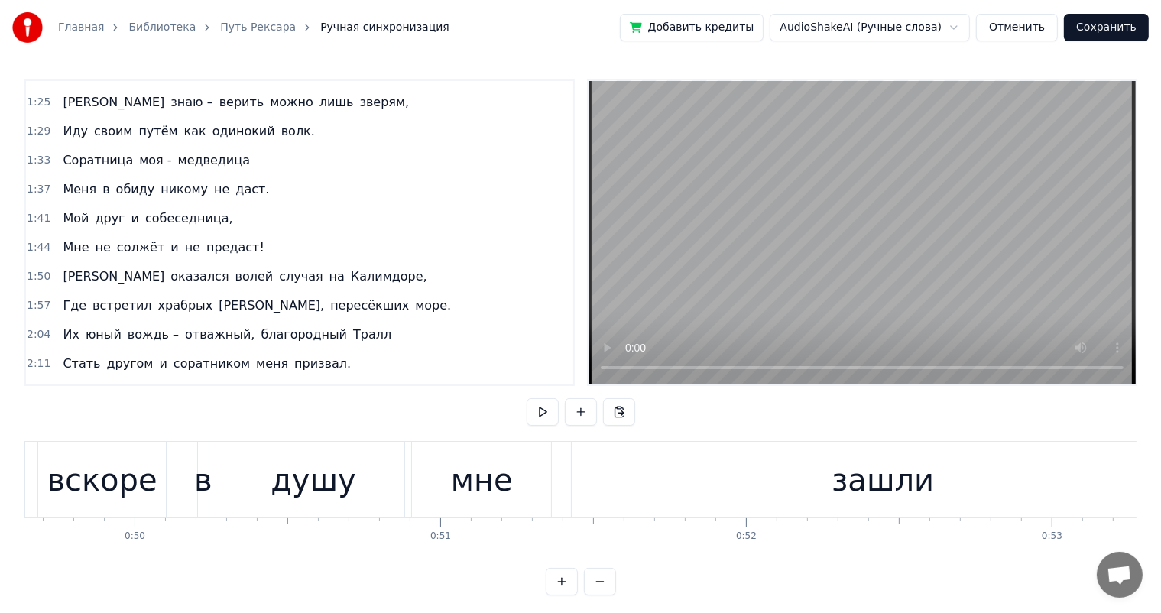
click at [650, 476] on div "зашли" at bounding box center [883, 480] width 623 height 76
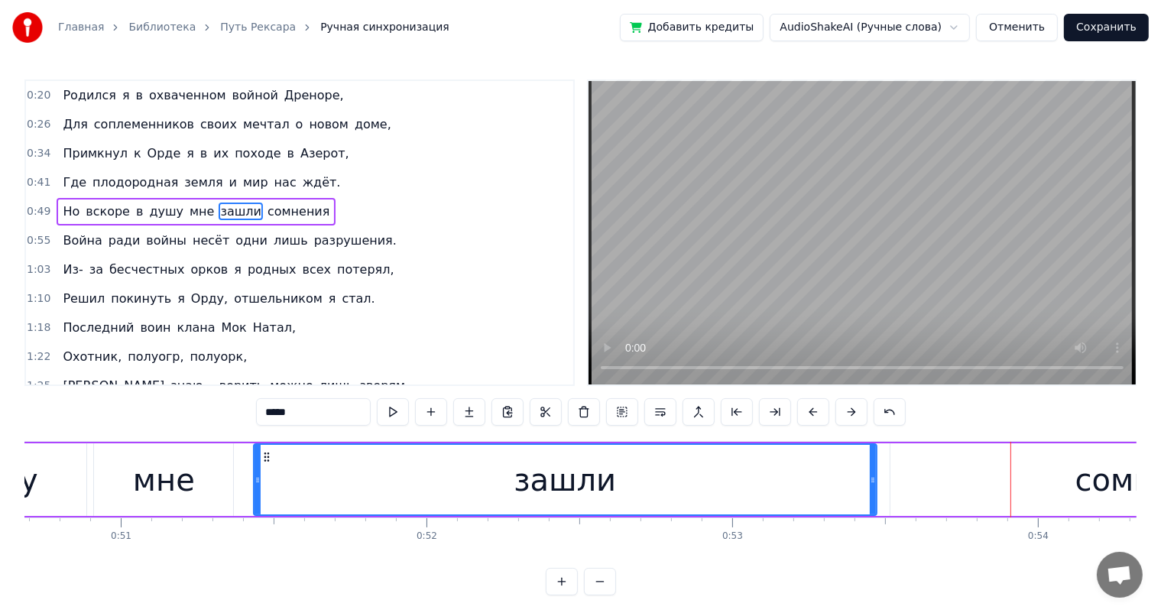
scroll to position [0, 15548]
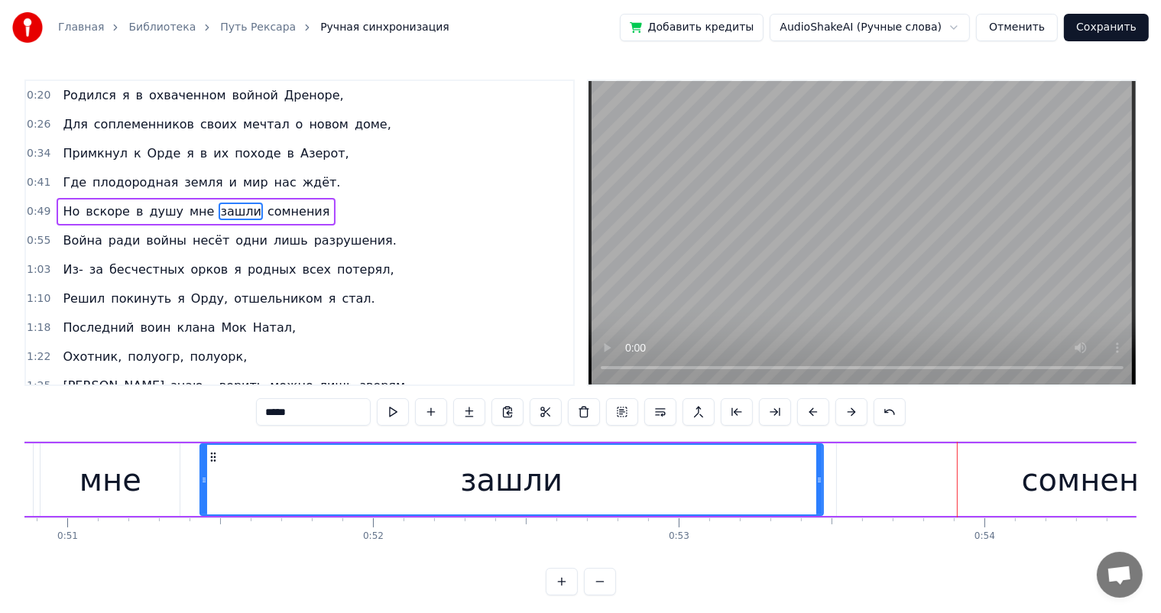
click at [260, 478] on div "зашли" at bounding box center [511, 480] width 621 height 70
drag, startPoint x: 818, startPoint y: 478, endPoint x: 795, endPoint y: 485, distance: 23.9
click at [776, 486] on div at bounding box center [778, 480] width 6 height 70
click at [862, 479] on div "сомнения" at bounding box center [1099, 479] width 525 height 73
type input "********"
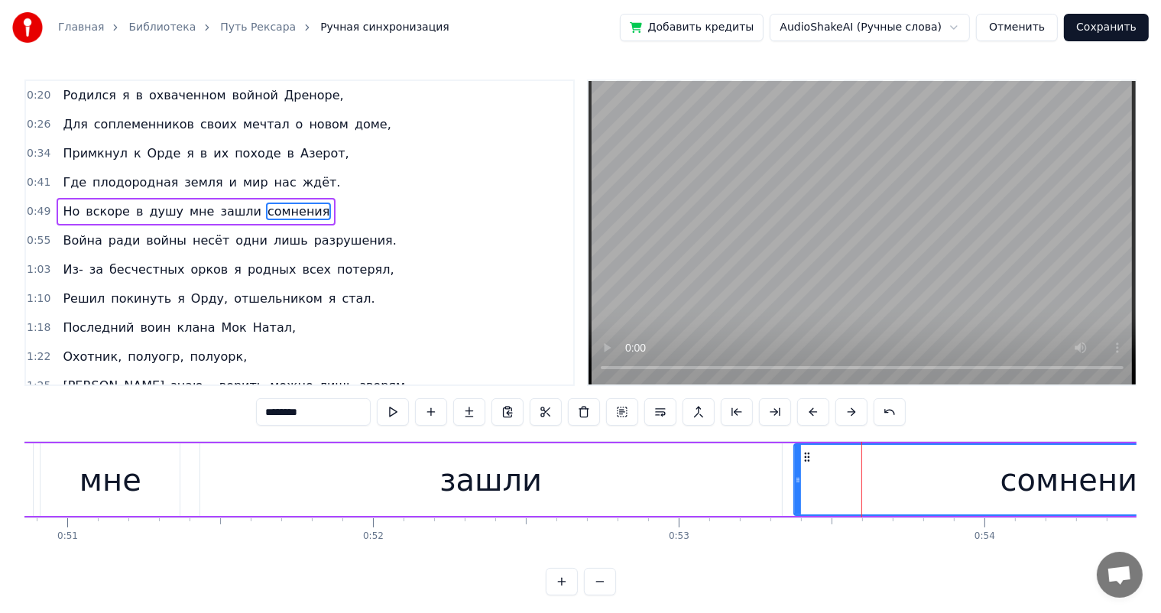
drag, startPoint x: 809, startPoint y: 447, endPoint x: 799, endPoint y: 483, distance: 37.3
click at [796, 487] on div at bounding box center [798, 480] width 6 height 70
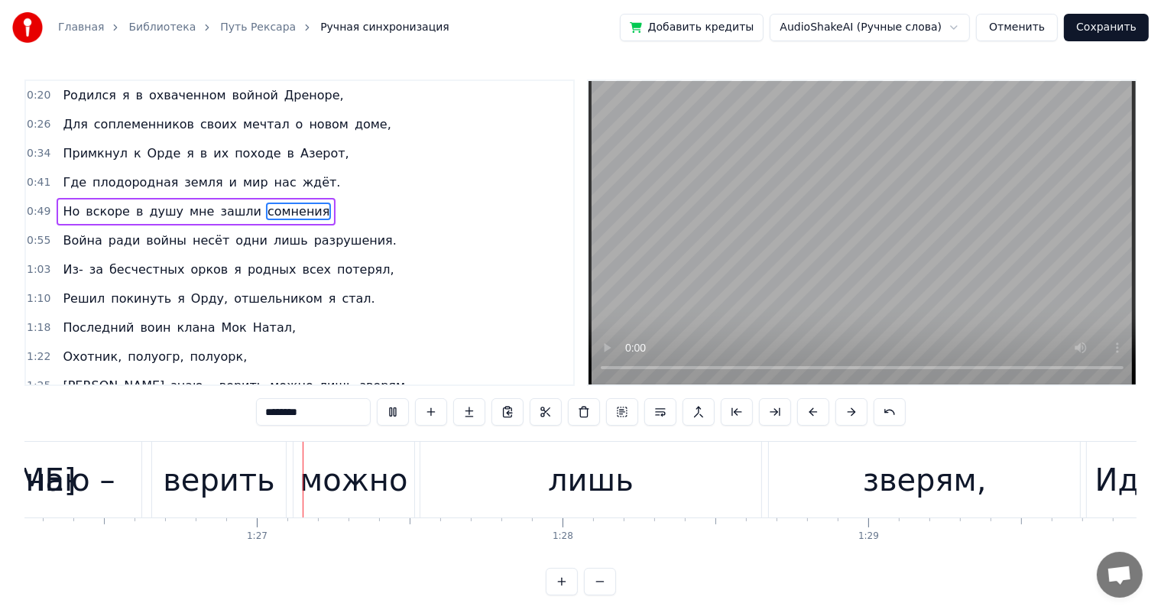
scroll to position [0, 26416]
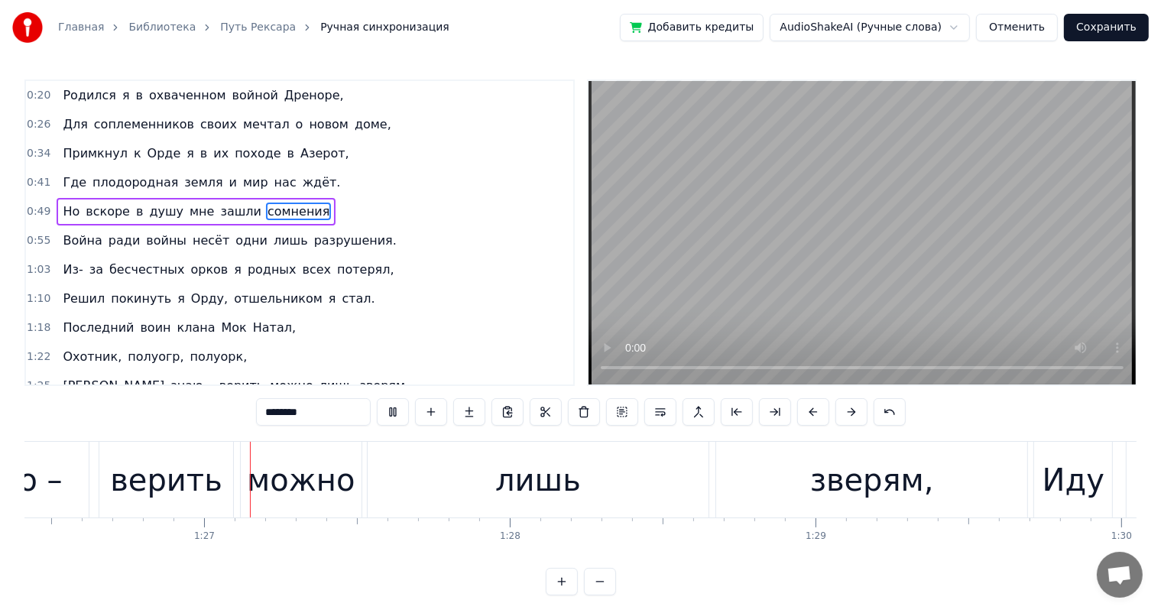
drag, startPoint x: 590, startPoint y: 347, endPoint x: 569, endPoint y: 396, distance: 53.4
click at [570, 385] on div "0:20 Родился я в охваченном войной Дреноре, 0:26 Для соплеменников своих мечтал…" at bounding box center [580, 337] width 1112 height 516
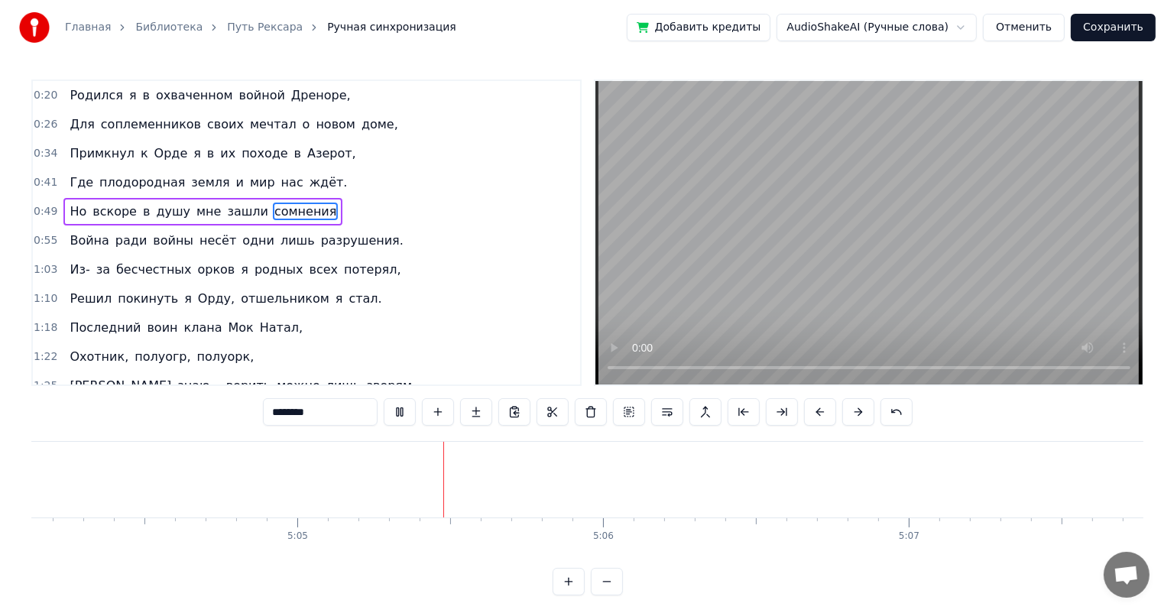
scroll to position [0, 93156]
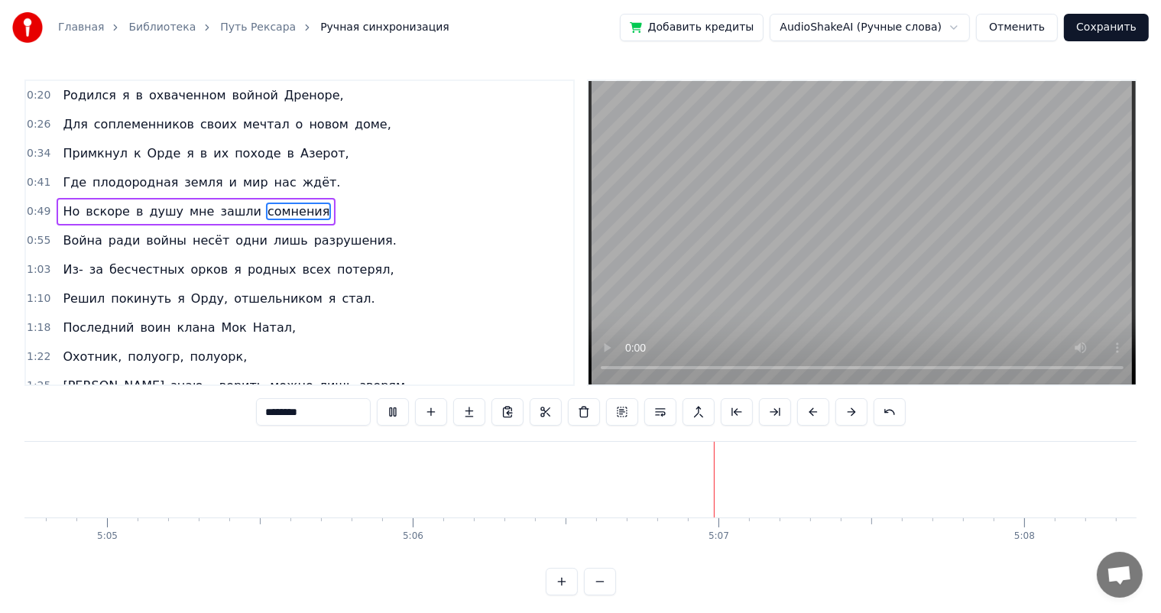
click at [1113, 40] on button "Сохранить" at bounding box center [1106, 28] width 85 height 28
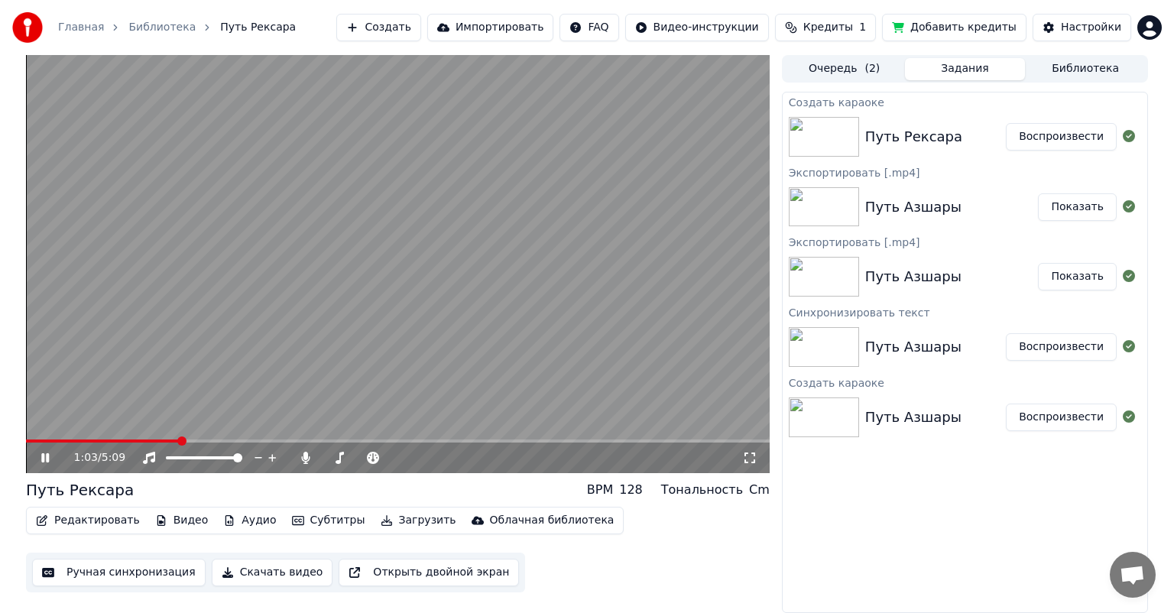
click at [40, 458] on icon at bounding box center [56, 458] width 36 height 12
click at [381, 517] on icon "button" at bounding box center [387, 520] width 12 height 11
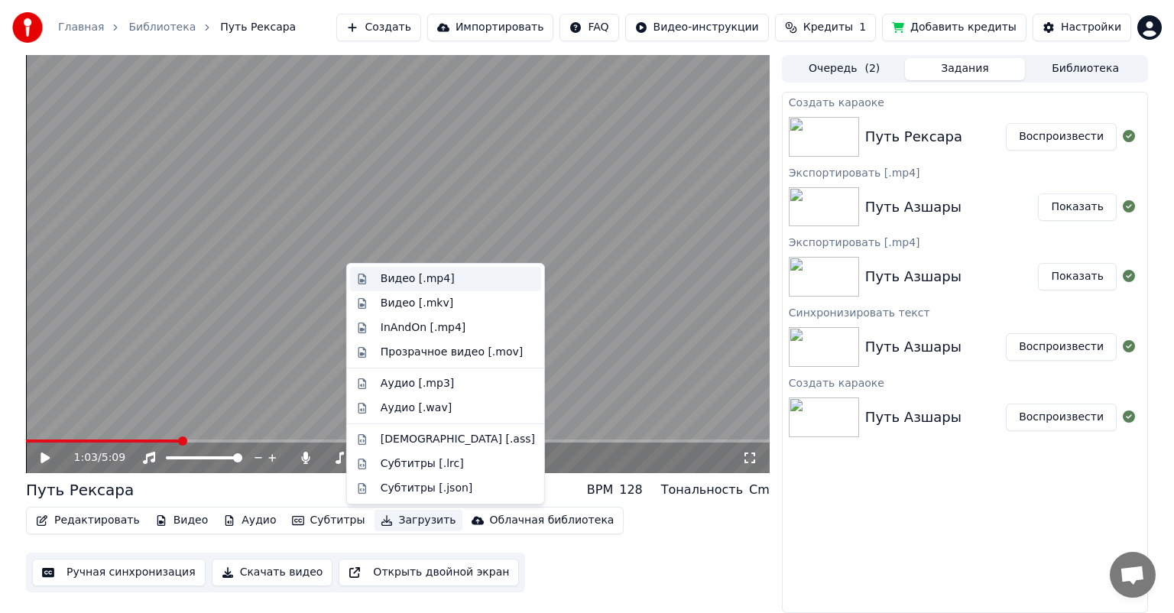
click at [382, 287] on div "Видео [.mp4]" at bounding box center [445, 279] width 191 height 24
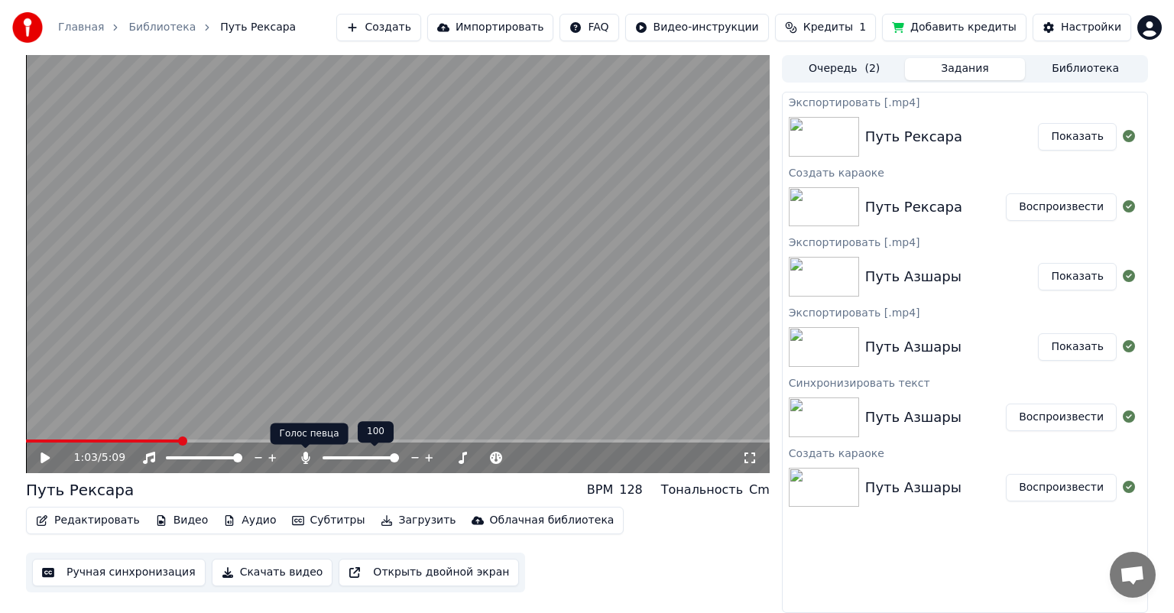
click at [306, 452] on icon at bounding box center [305, 458] width 8 height 12
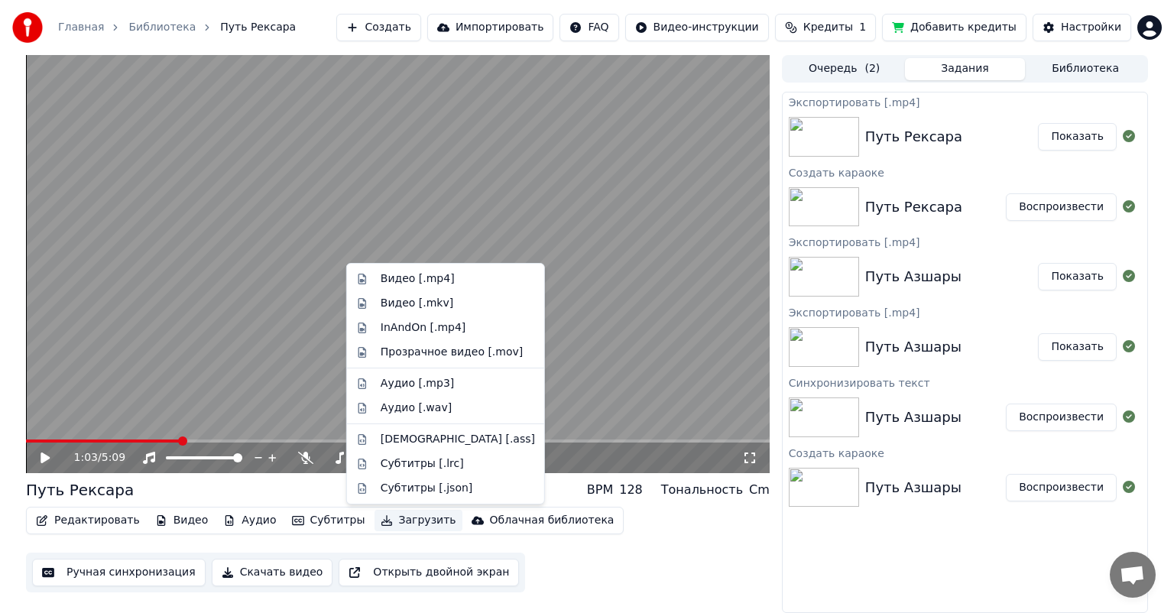
click at [374, 518] on button "Загрузить" at bounding box center [418, 520] width 88 height 21
click at [384, 281] on div "Видео [.mp4]" at bounding box center [418, 278] width 74 height 15
